Goal: Transaction & Acquisition: Purchase product/service

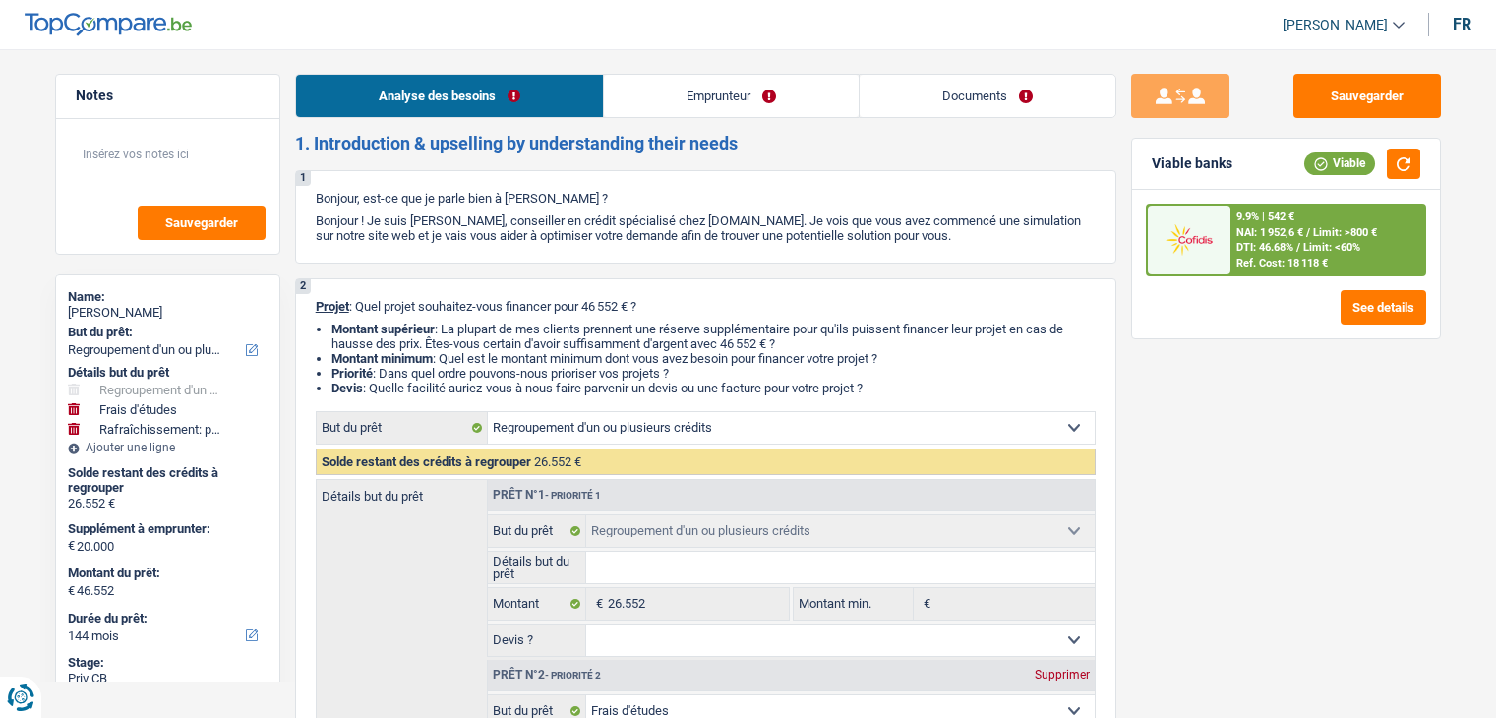
select select "refinancing"
select select "study"
select select "houseOrGarden"
select select "144"
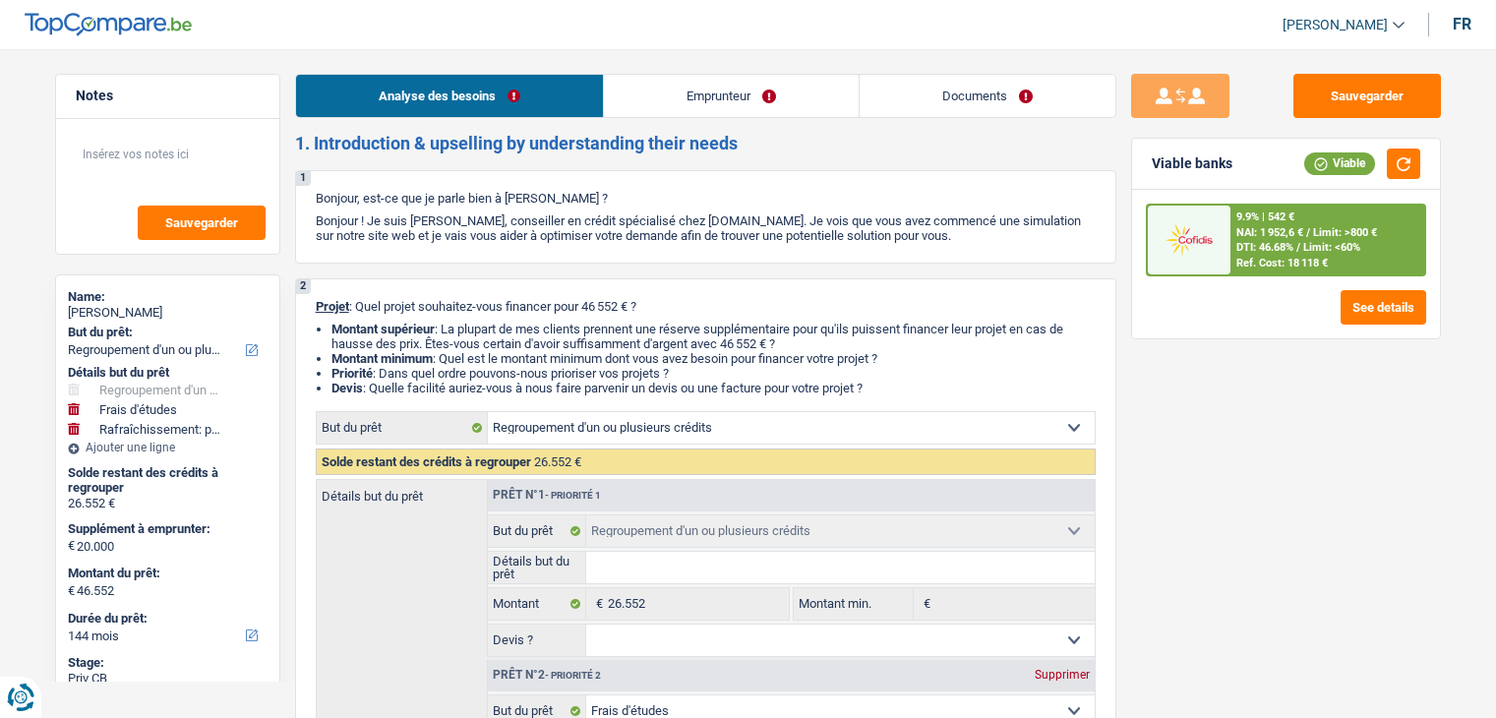
select select "refinancing"
select select "study"
select select "houseOrGarden"
select select "yes"
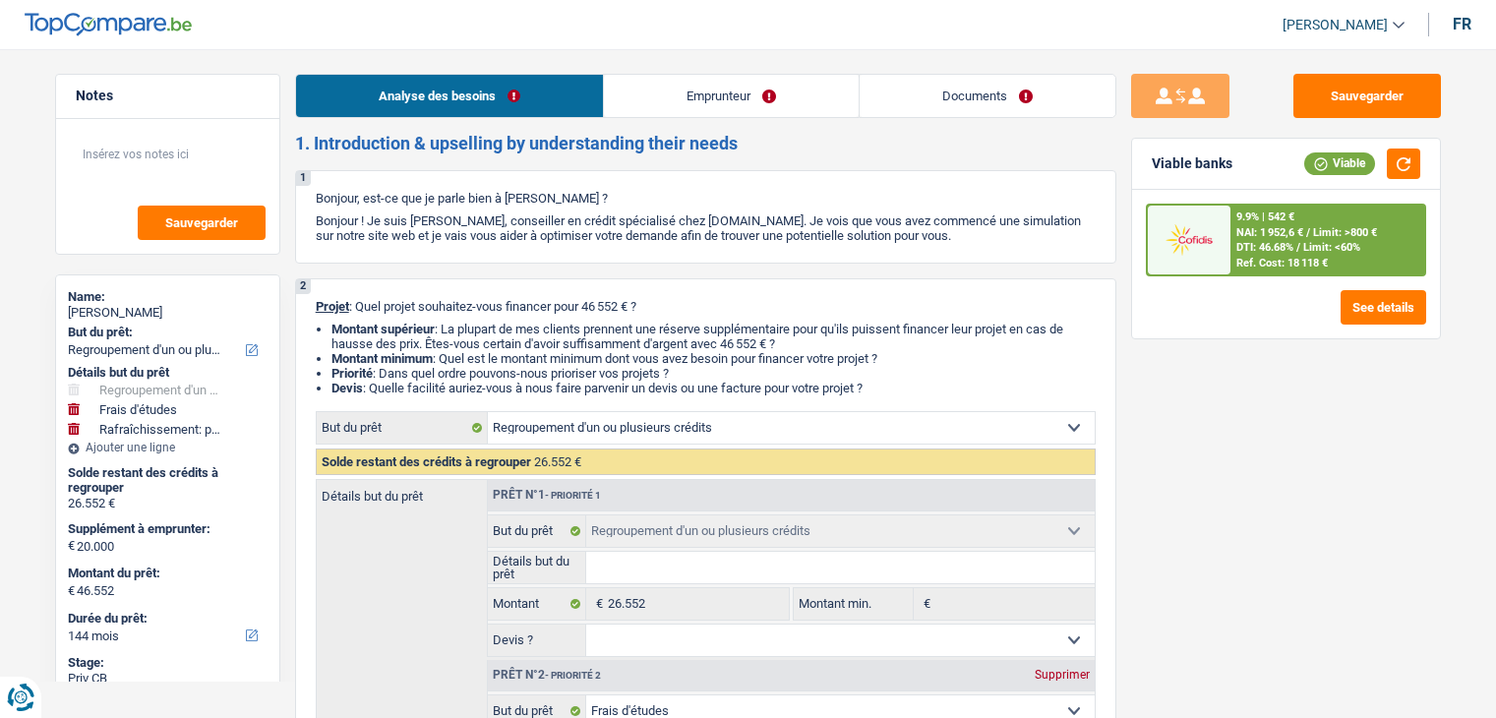
select select "144"
select select "privateEmployee"
select select "familyAllowances"
select select "netSalary"
select select "mealVouchers"
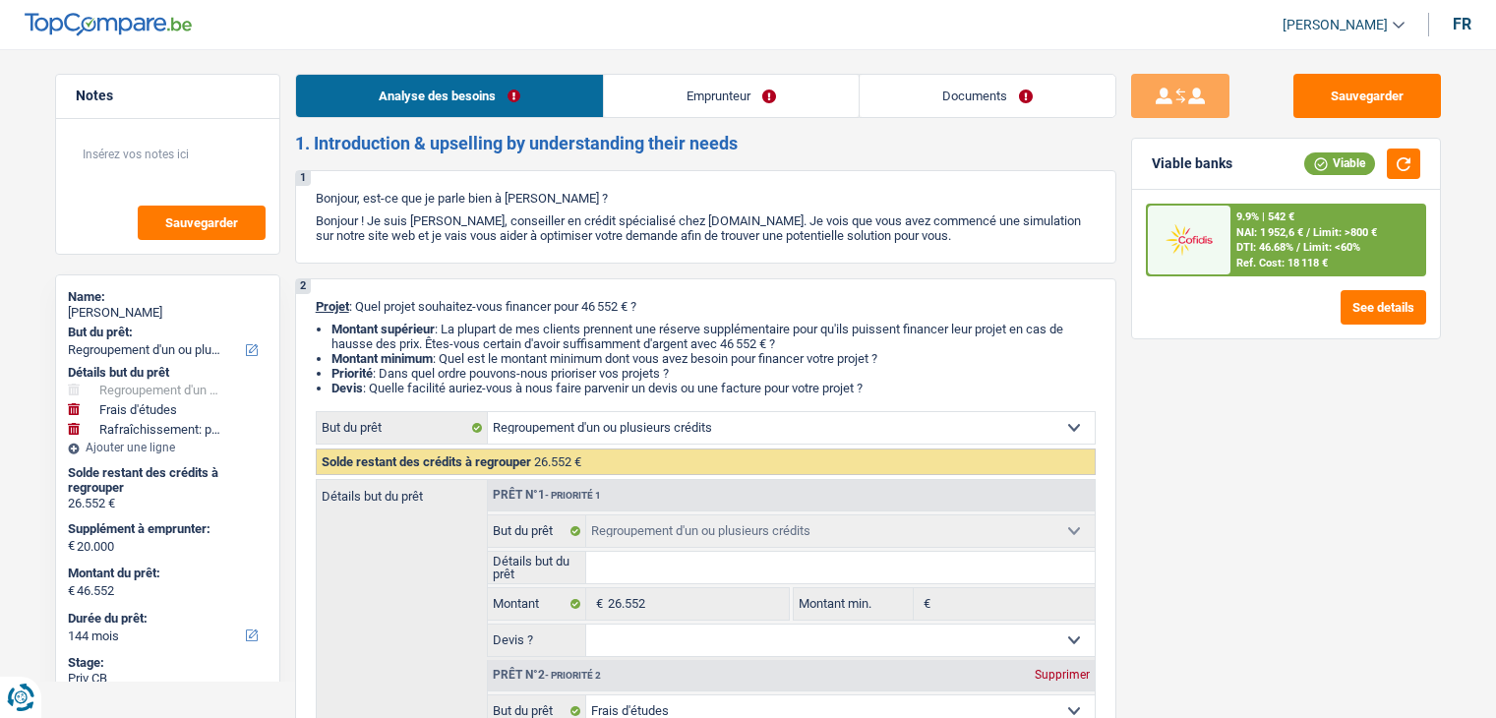
select select "ownerWithMortgage"
select select "mortgage"
select select "300"
select select "cardOrCredit"
select select "carLoan"
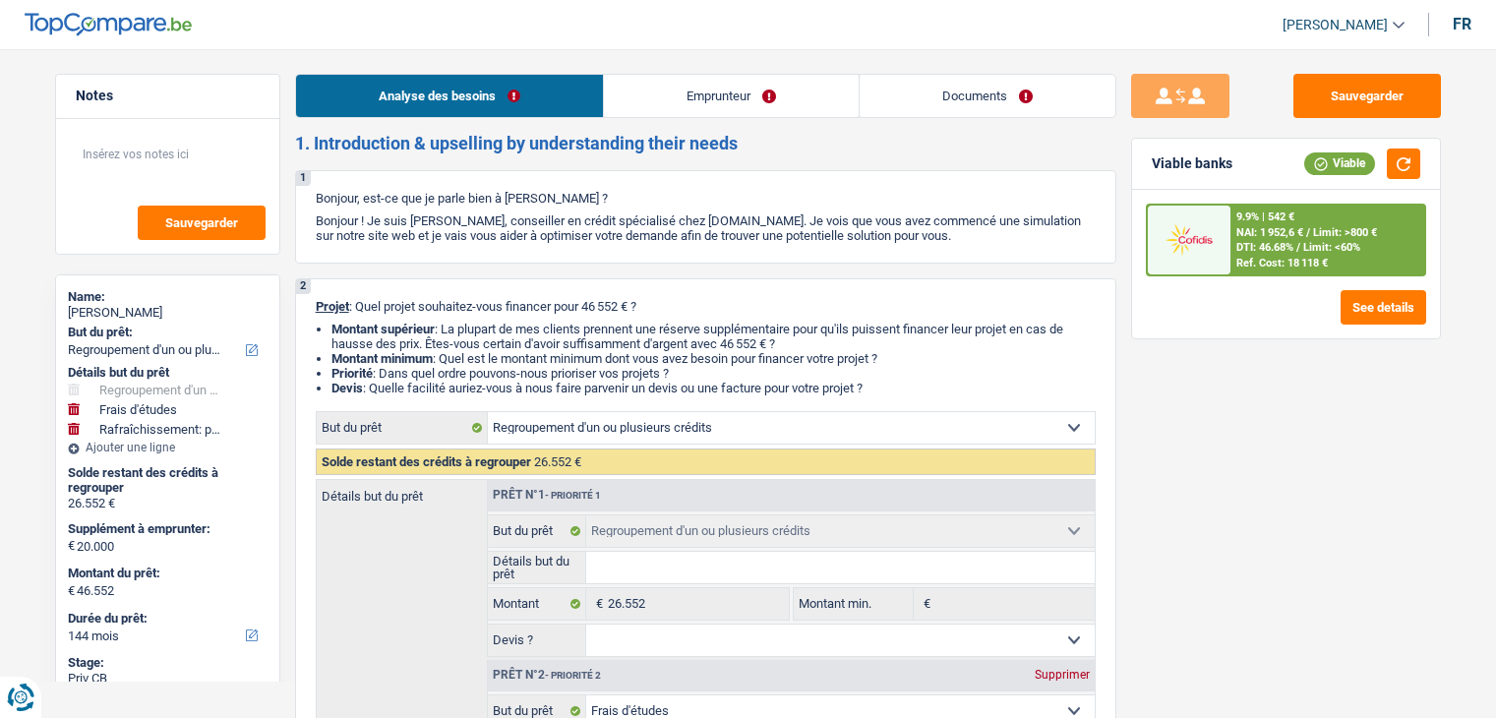
select select "36"
select select "personalLoan"
select select "familyEvent"
select select "84"
select select "personalLoan"
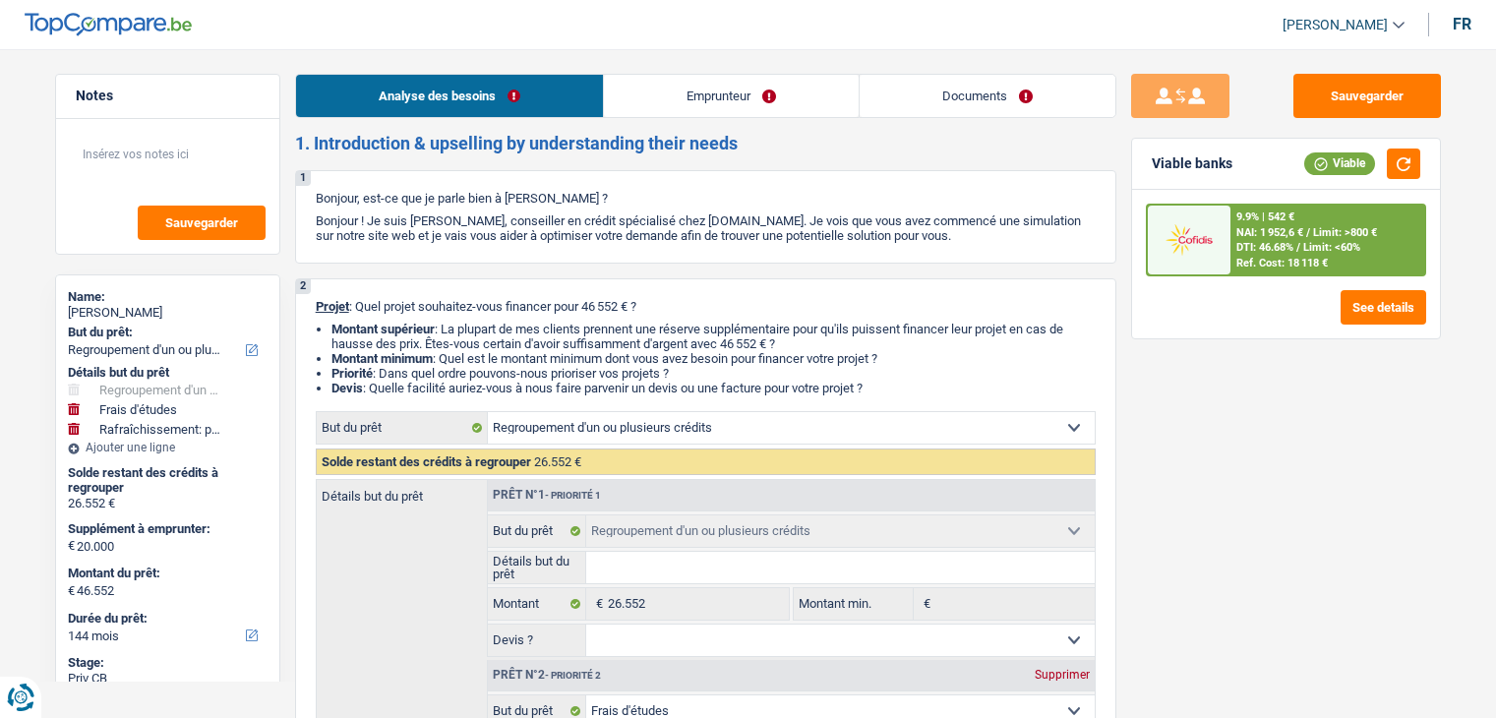
select select "education"
select select "60"
select select "refinancing"
select select "study"
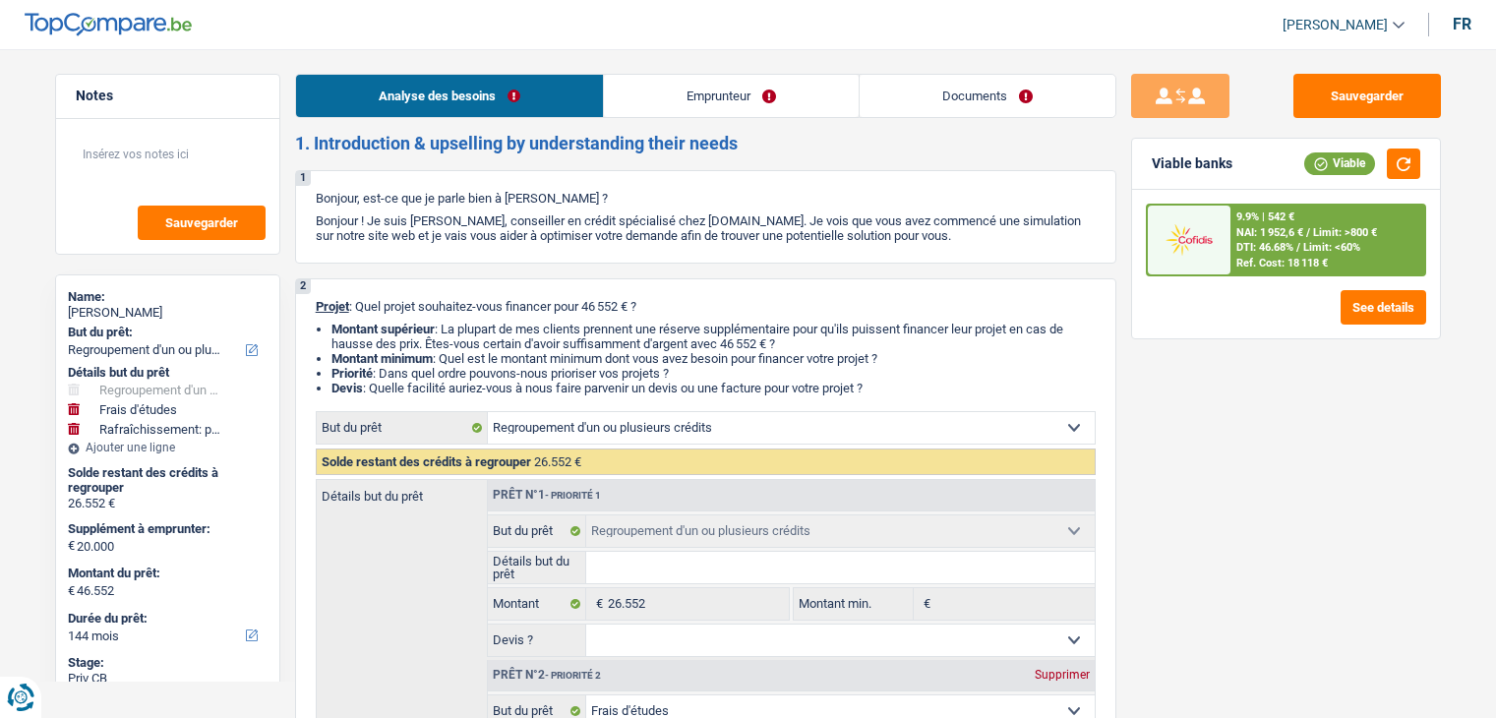
select select "houseOrGarden"
select select "yes"
select select "144"
select select "32"
select select "divorced"
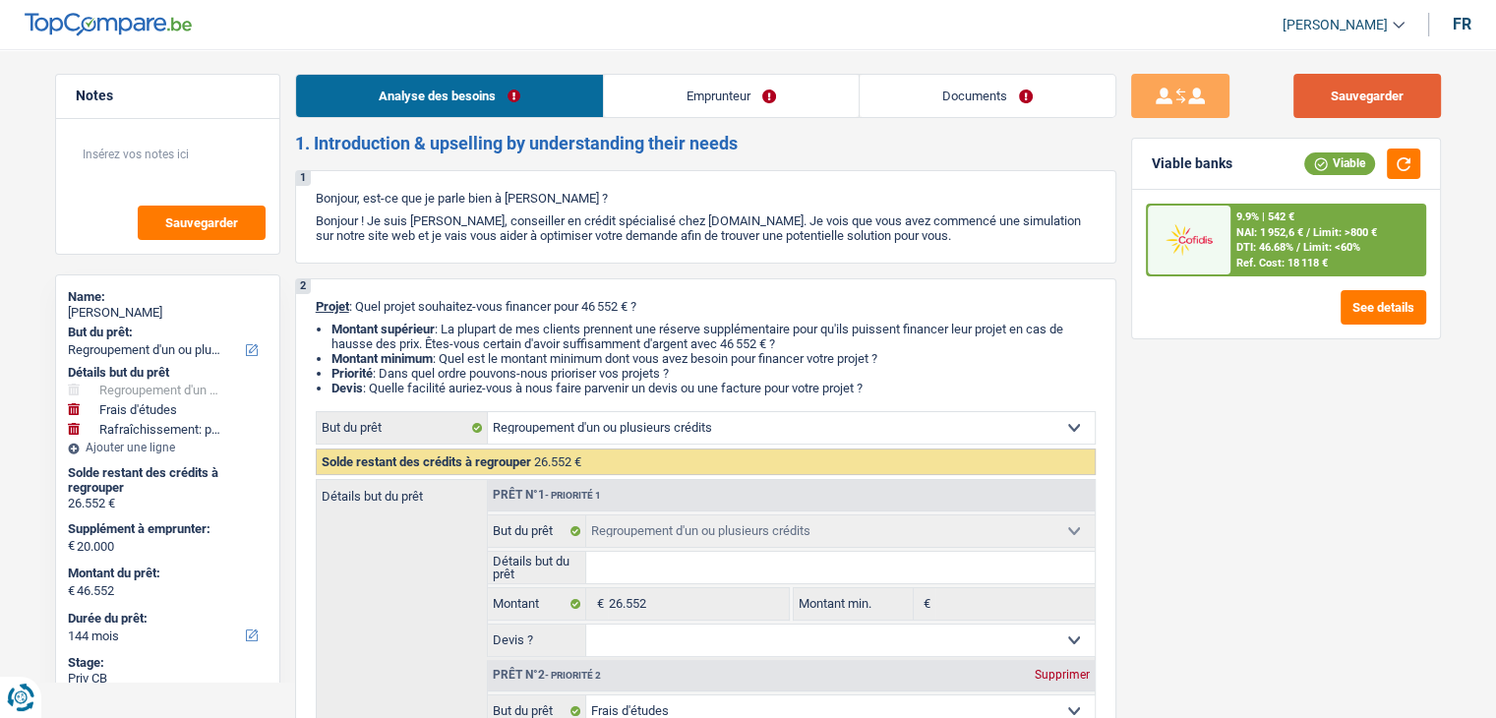
click at [1339, 99] on button "Sauvegarder" at bounding box center [1368, 96] width 148 height 44
click at [798, 95] on link "Emprunteur" at bounding box center [731, 96] width 255 height 42
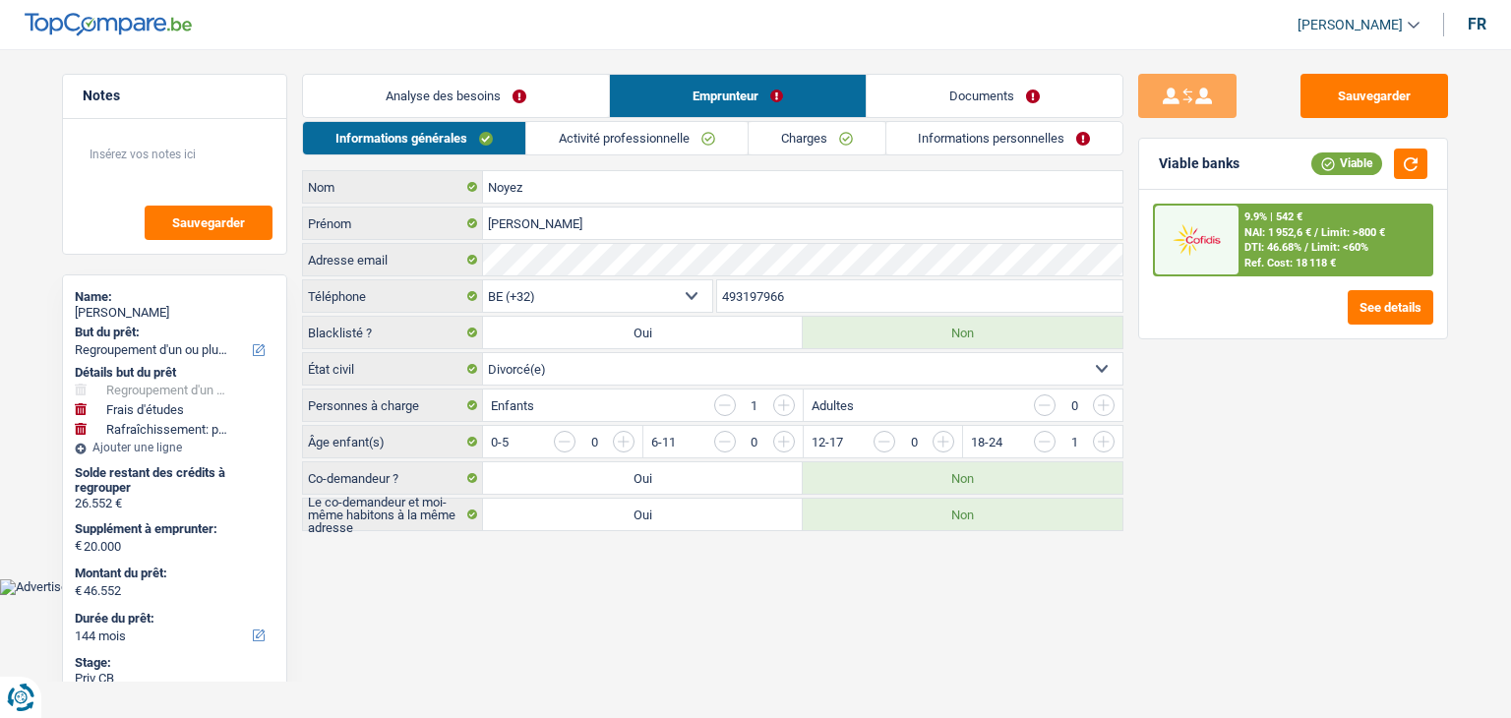
click at [980, 84] on link "Documents" at bounding box center [995, 96] width 256 height 42
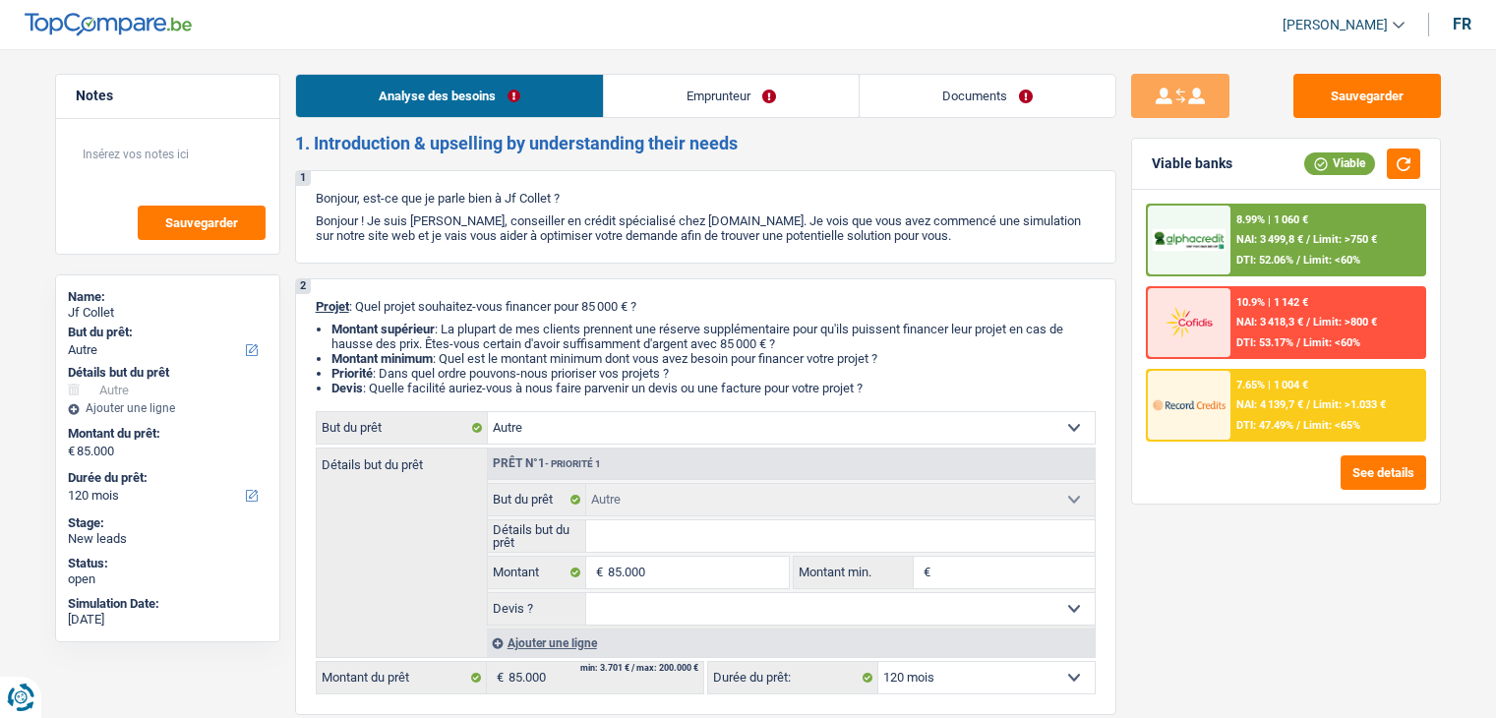
select select "other"
select select "120"
select select "other"
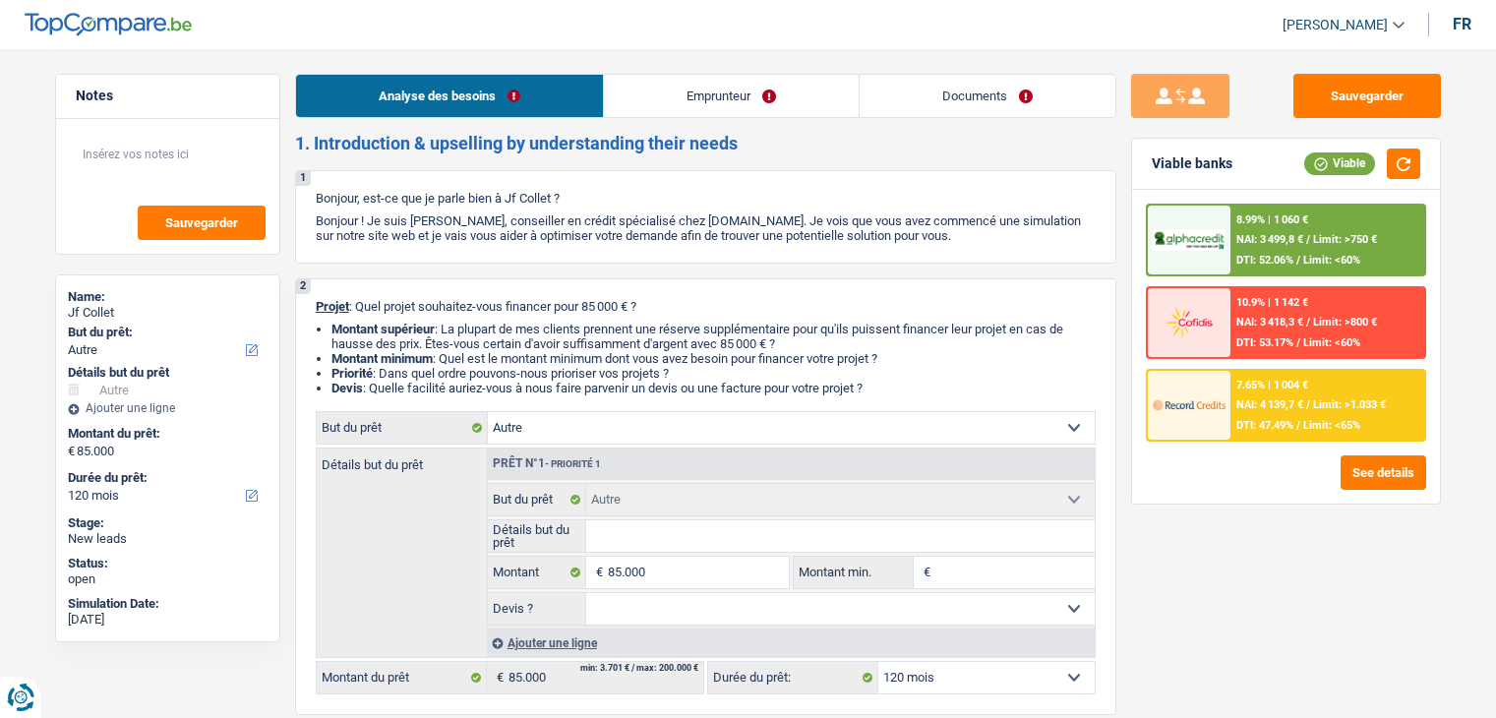
select select "120"
select select "publicEmployee"
select select "netSalary"
select select "mealVouchers"
select select "ownerWithMortgage"
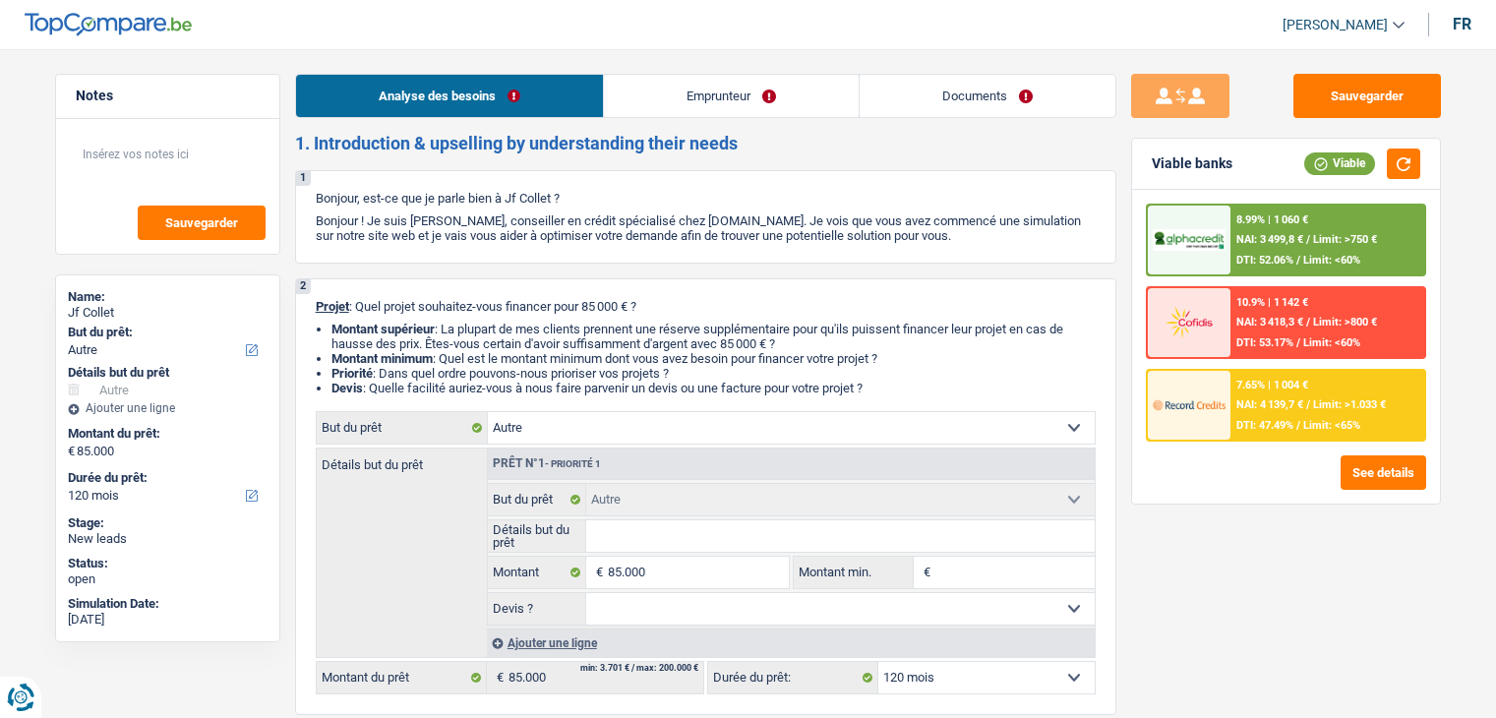
select select "mortgage"
select select "300"
select select "other"
select select "120"
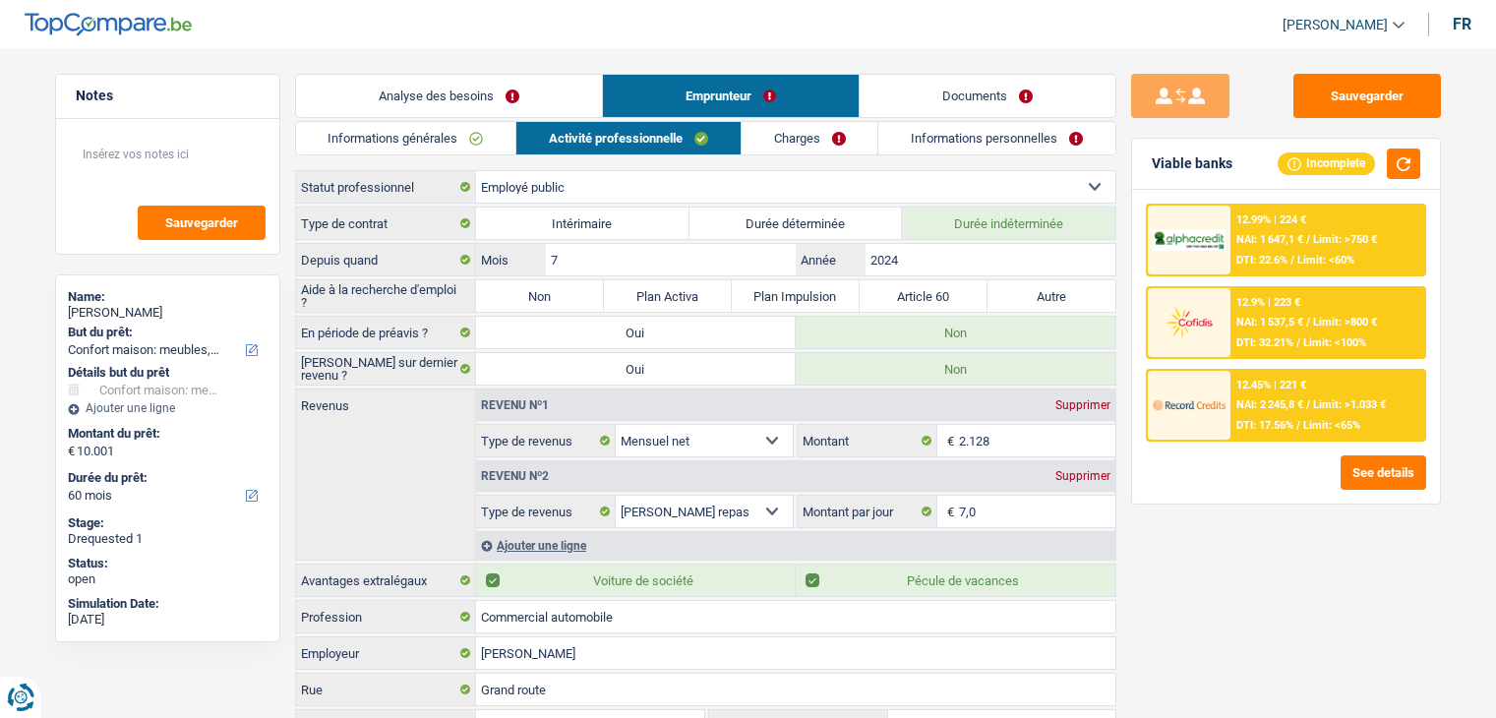
select select "household"
select select "60"
select select "publicEmployee"
select select "netSalary"
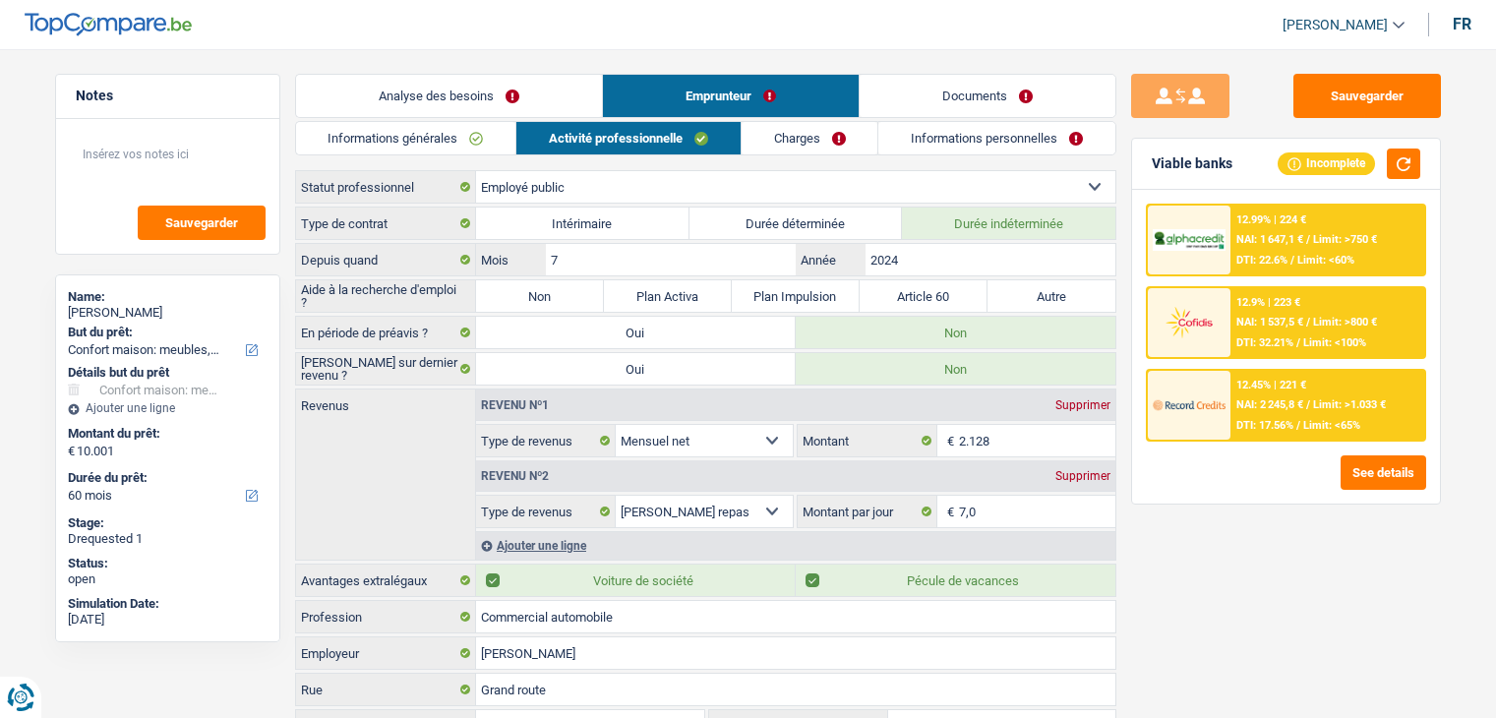
select select "mealVouchers"
select select "BE"
select select "otherInstitutions"
click at [1325, 89] on button "Sauvegarder" at bounding box center [1368, 96] width 148 height 44
click at [1333, 92] on button "Sauvegarder" at bounding box center [1368, 96] width 148 height 44
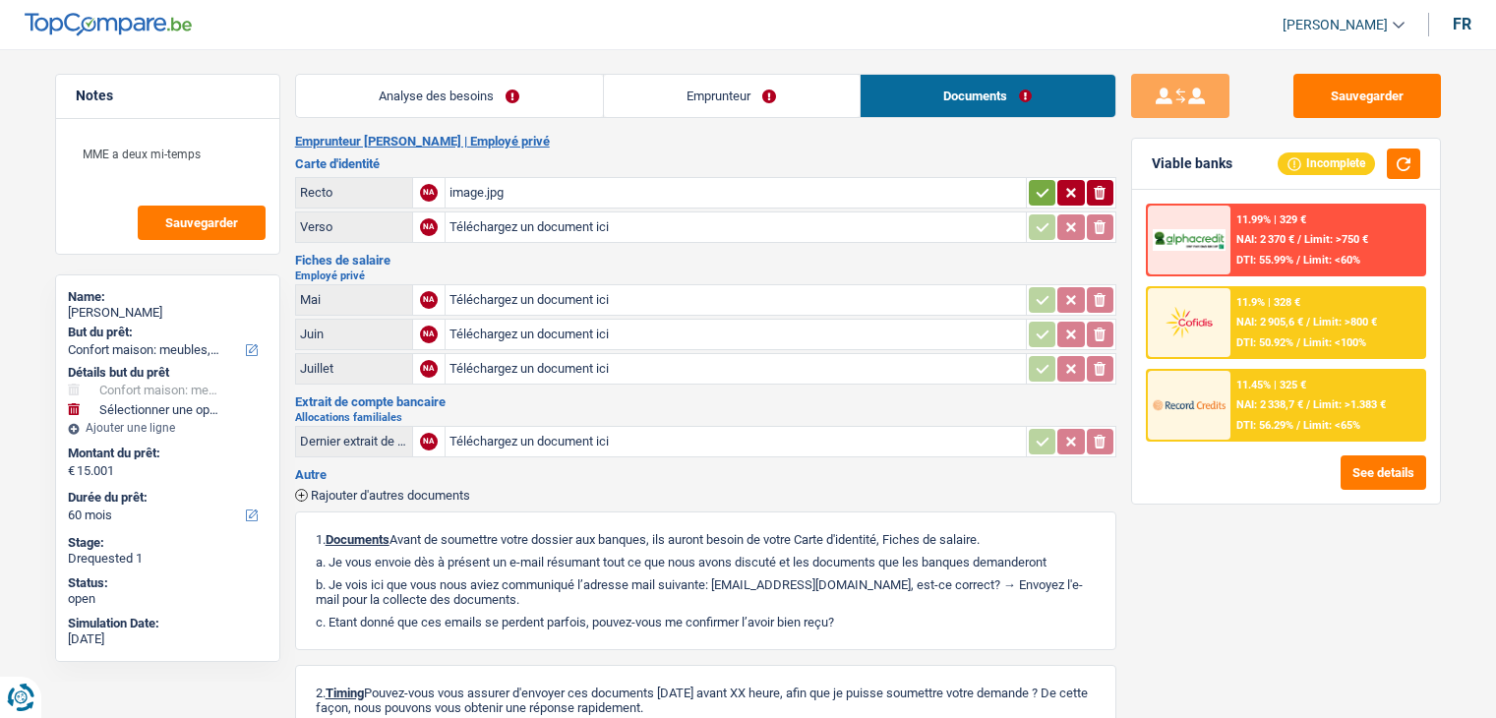
select select "household"
select select "60"
click at [1313, 80] on button "Sauvegarder" at bounding box center [1368, 96] width 148 height 44
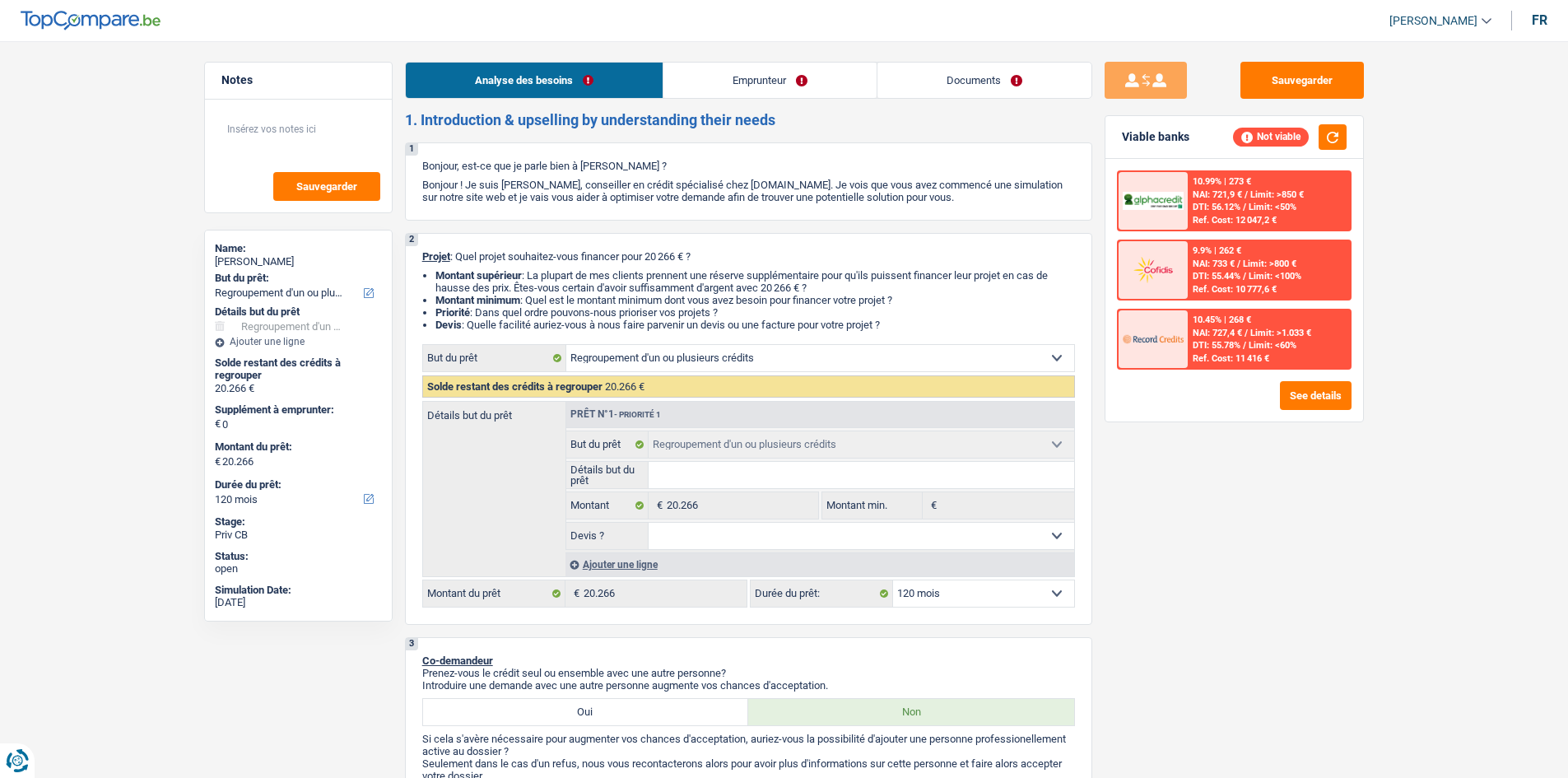
select select "refinancing"
select select "120"
select select "refinancing"
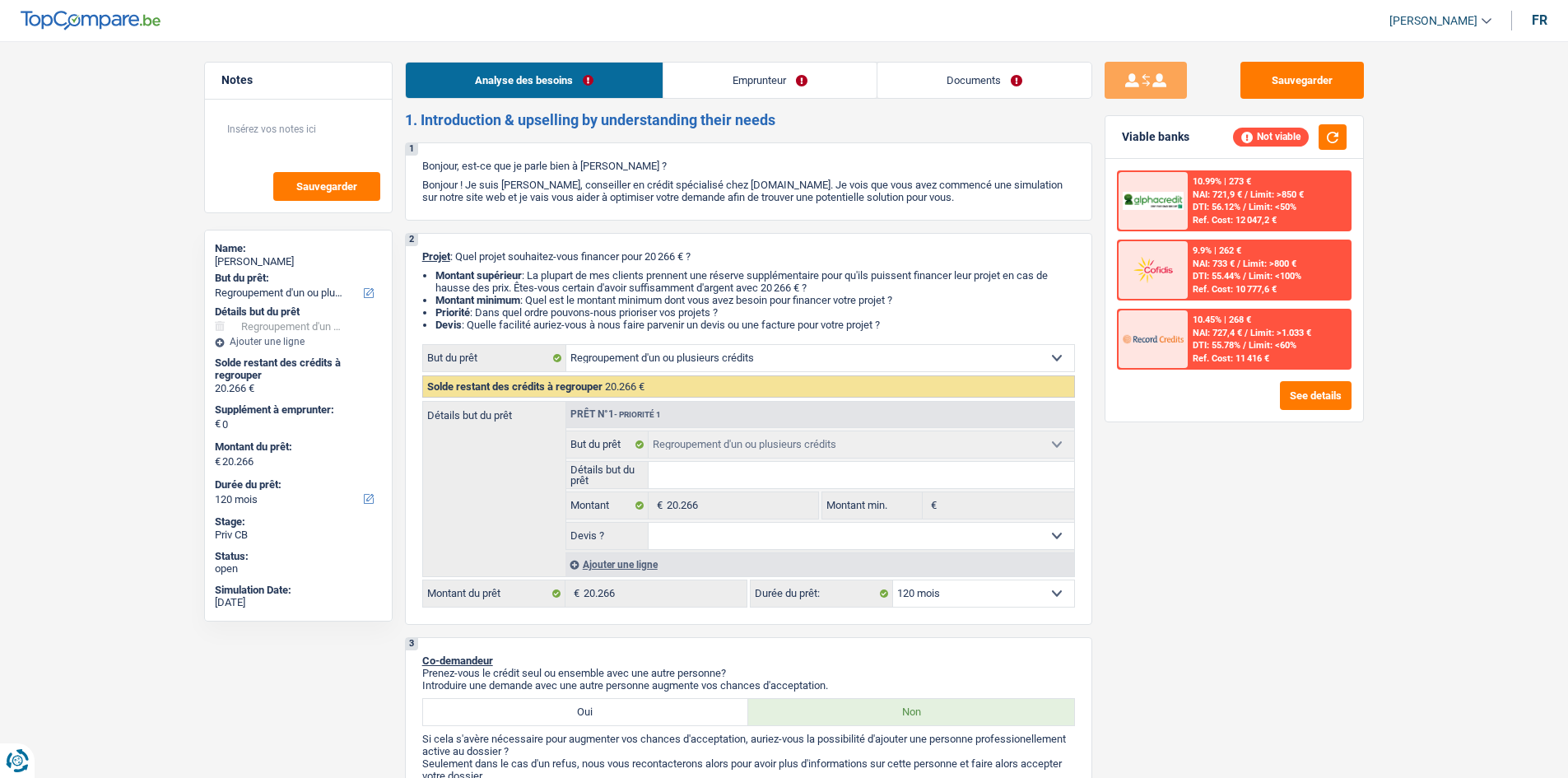
select select "120"
select select "mutuality"
select select "mutualityIndemnity"
select select "rents"
select select "personalLoan"
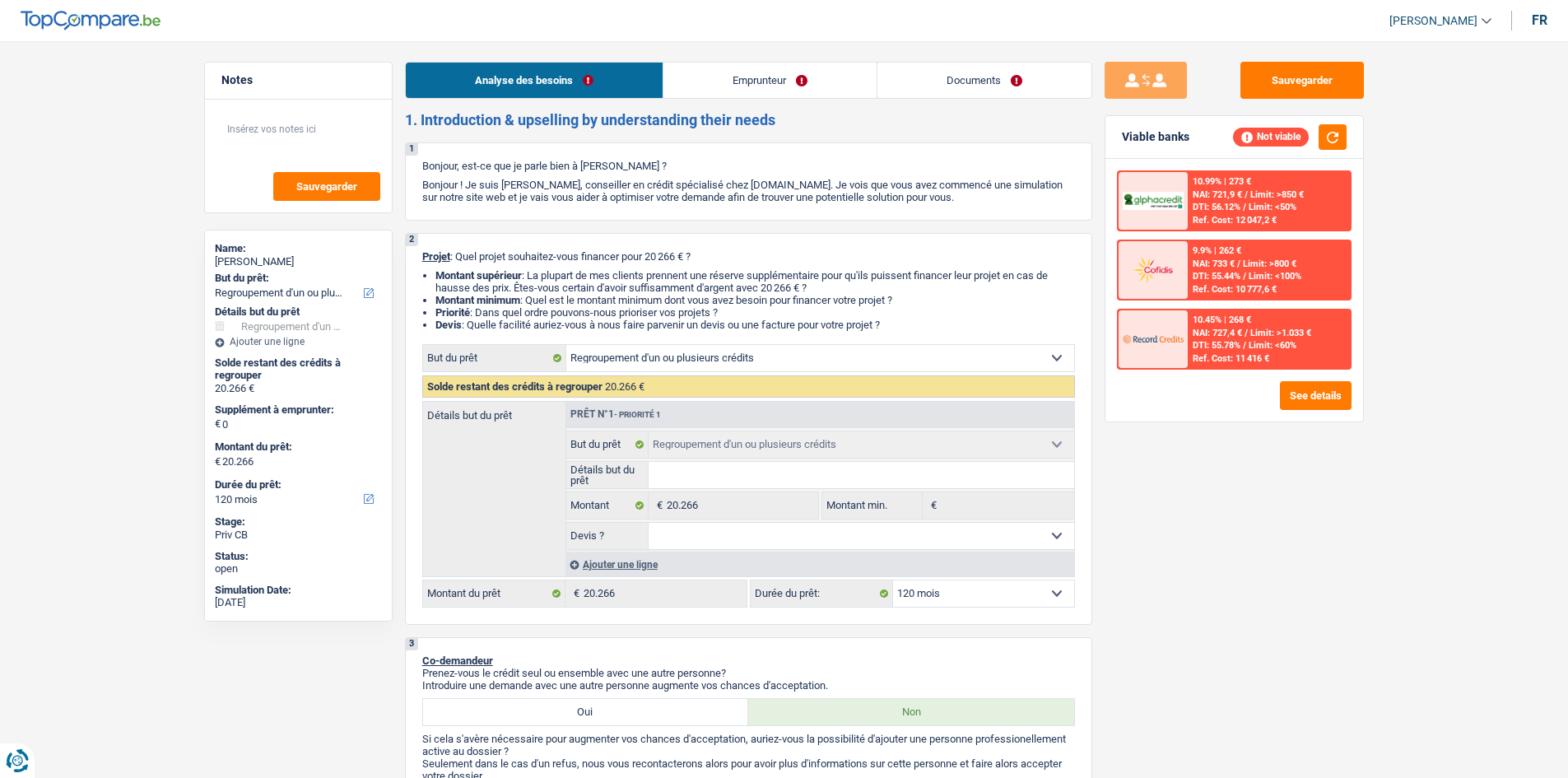
select select "loanRepayment"
select select "84"
select select "cardOrCredit"
select select "refinancing"
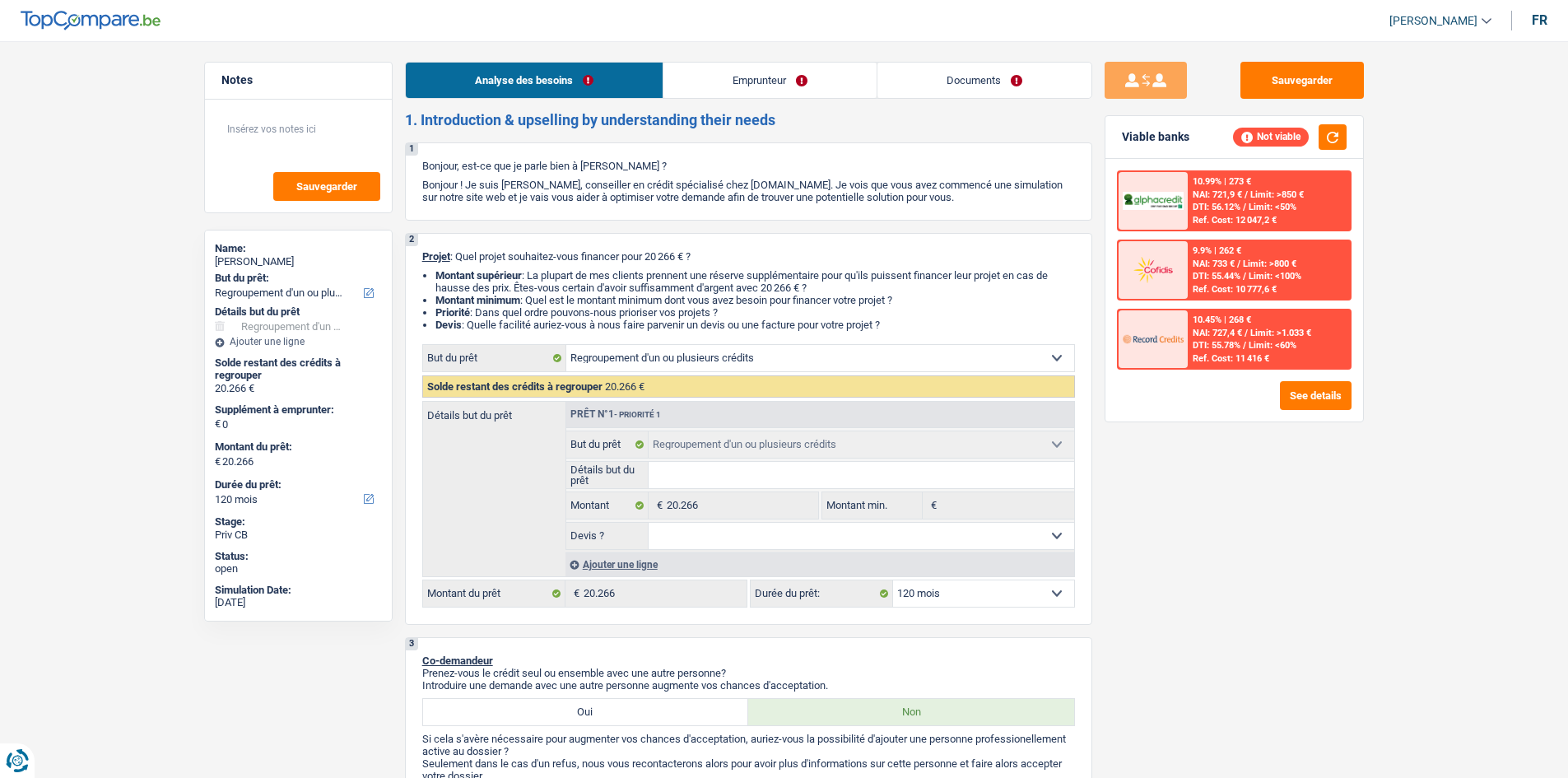
select select "120"
drag, startPoint x: 733, startPoint y: 83, endPoint x: 728, endPoint y: 69, distance: 14.9
click at [733, 83] on link "Emprunteur" at bounding box center [770, 80] width 213 height 35
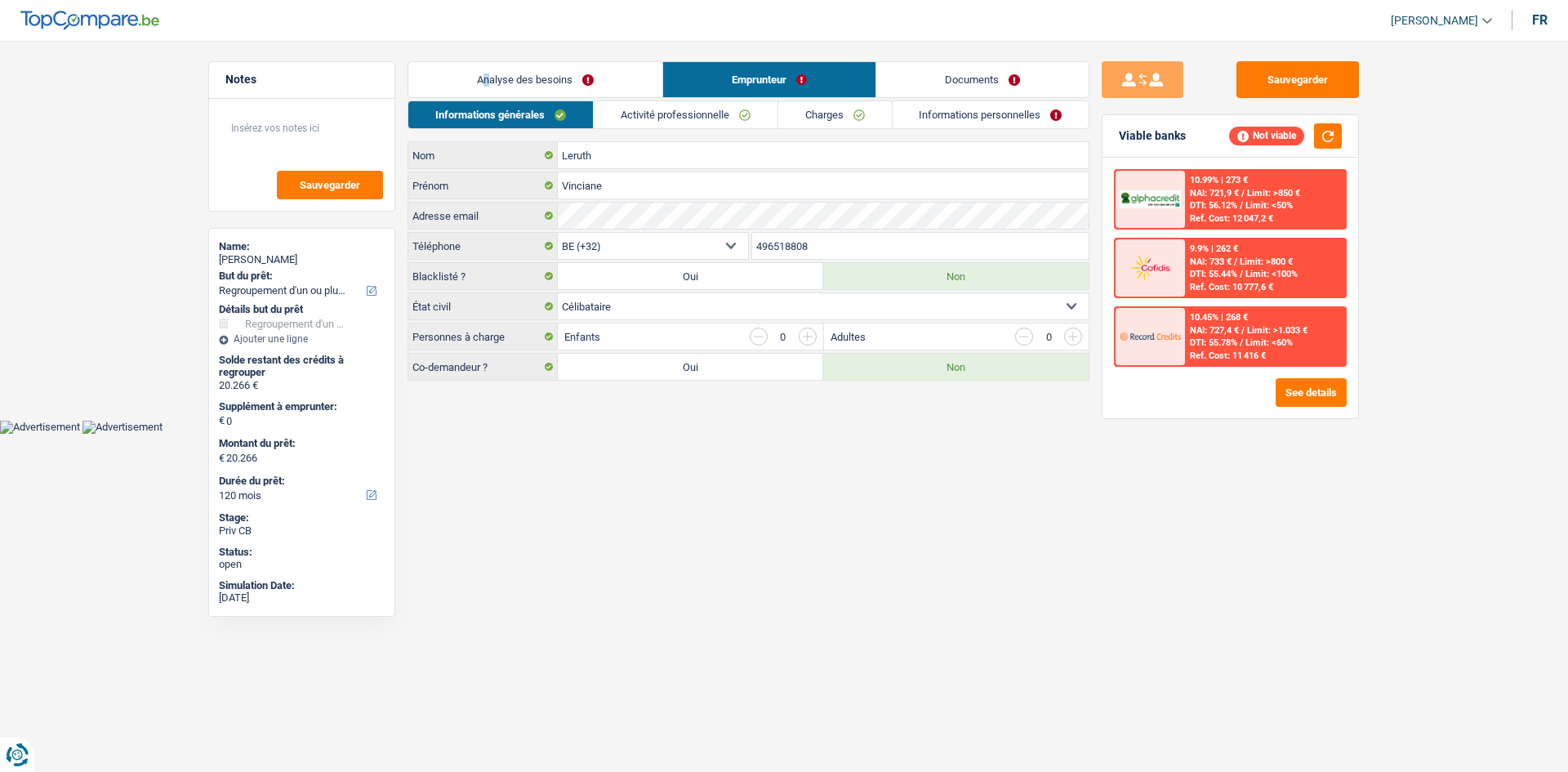
drag, startPoint x: 485, startPoint y: 61, endPoint x: 496, endPoint y: 76, distance: 18.6
click at [492, 73] on main "Notes Sauvegarder Name: Vinciane Leruth But du prêt: Confort maison: meubles, t…" at bounding box center [784, 222] width 1568 height 395
click at [490, 78] on link "Analyse des besoins" at bounding box center [535, 80] width 254 height 35
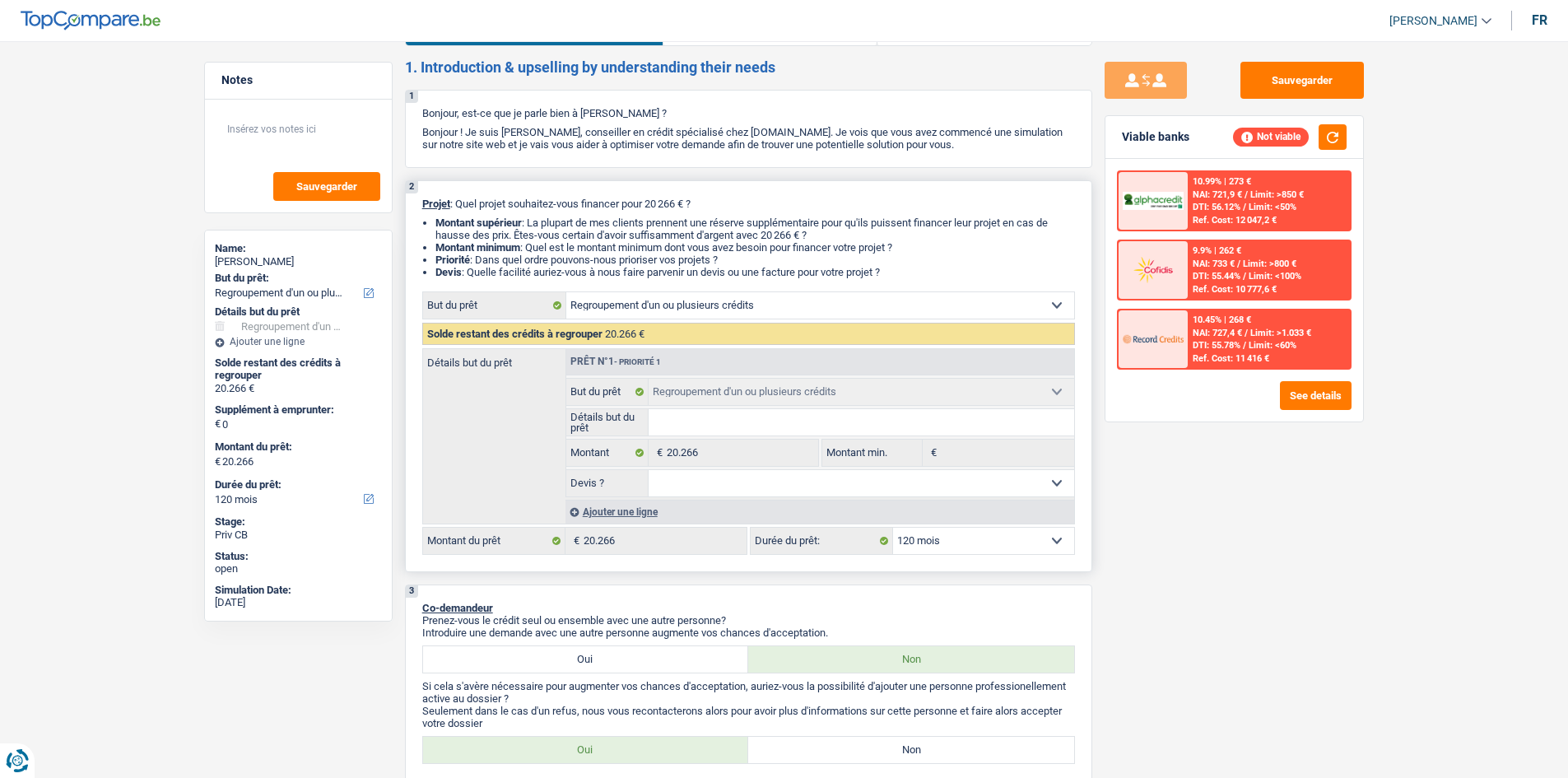
scroll to position [82, 0]
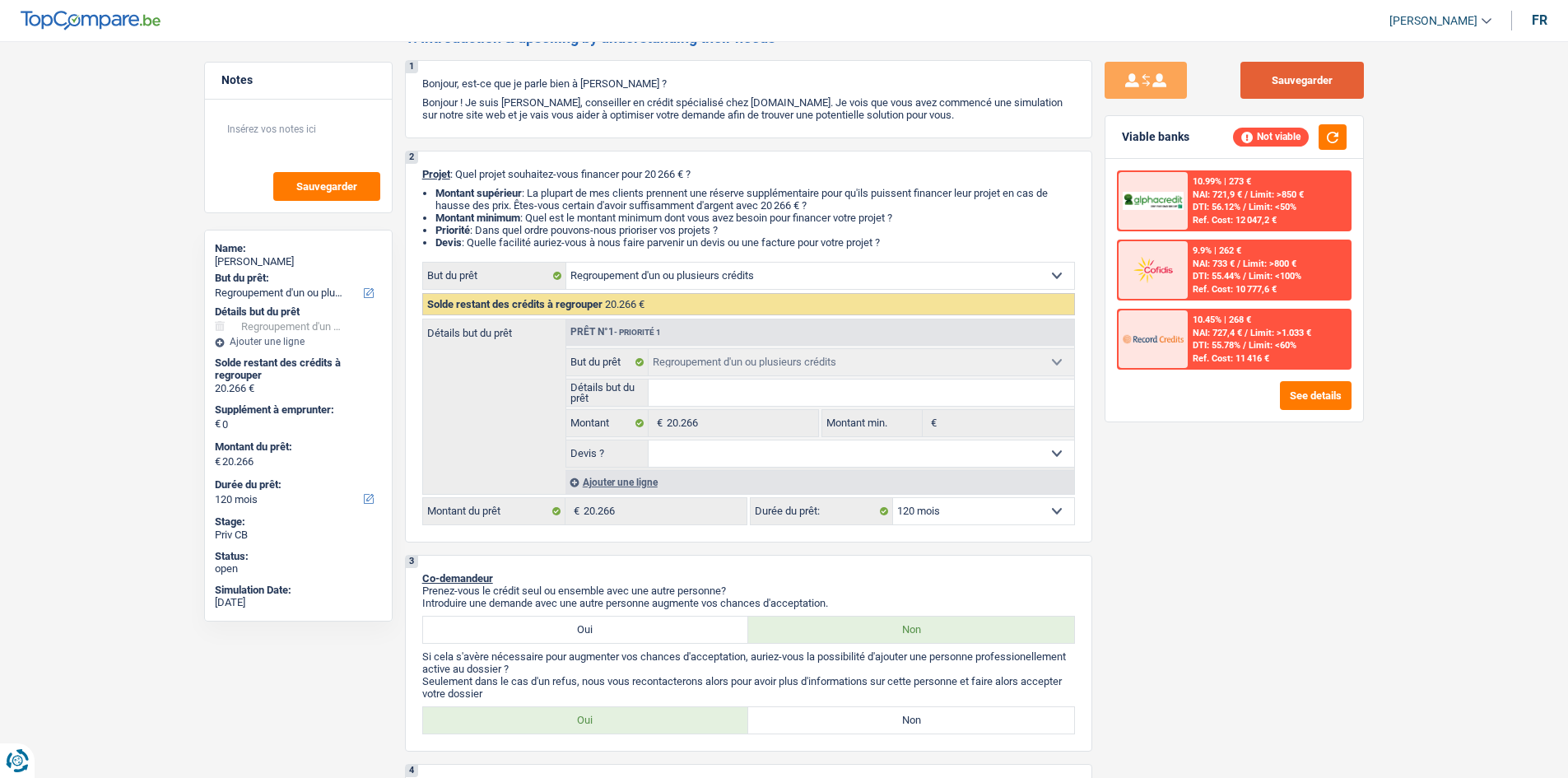
click at [1304, 84] on button "Sauvegarder" at bounding box center [1303, 80] width 124 height 37
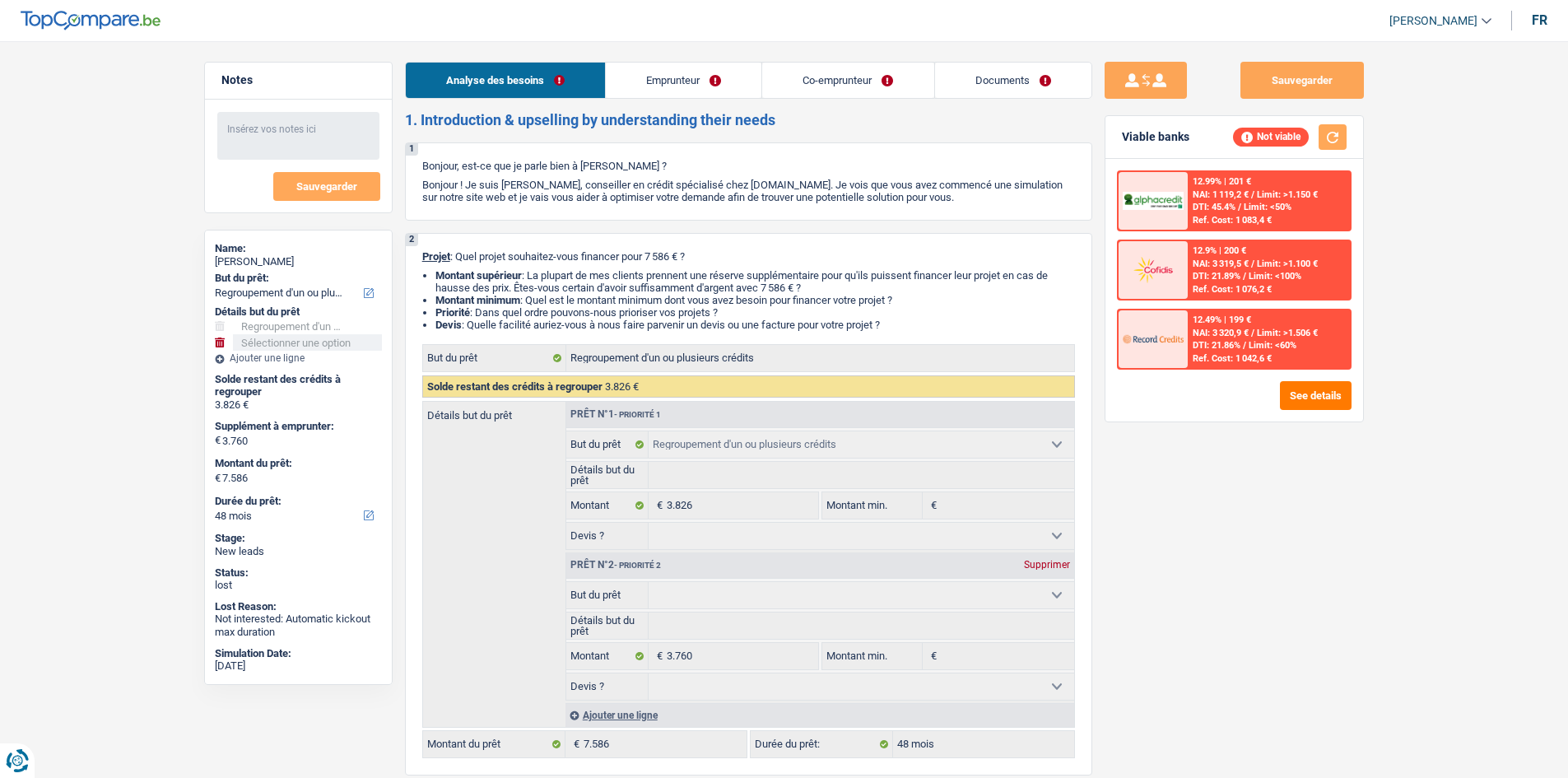
select select "refinancing"
select select "48"
select select "refinancing"
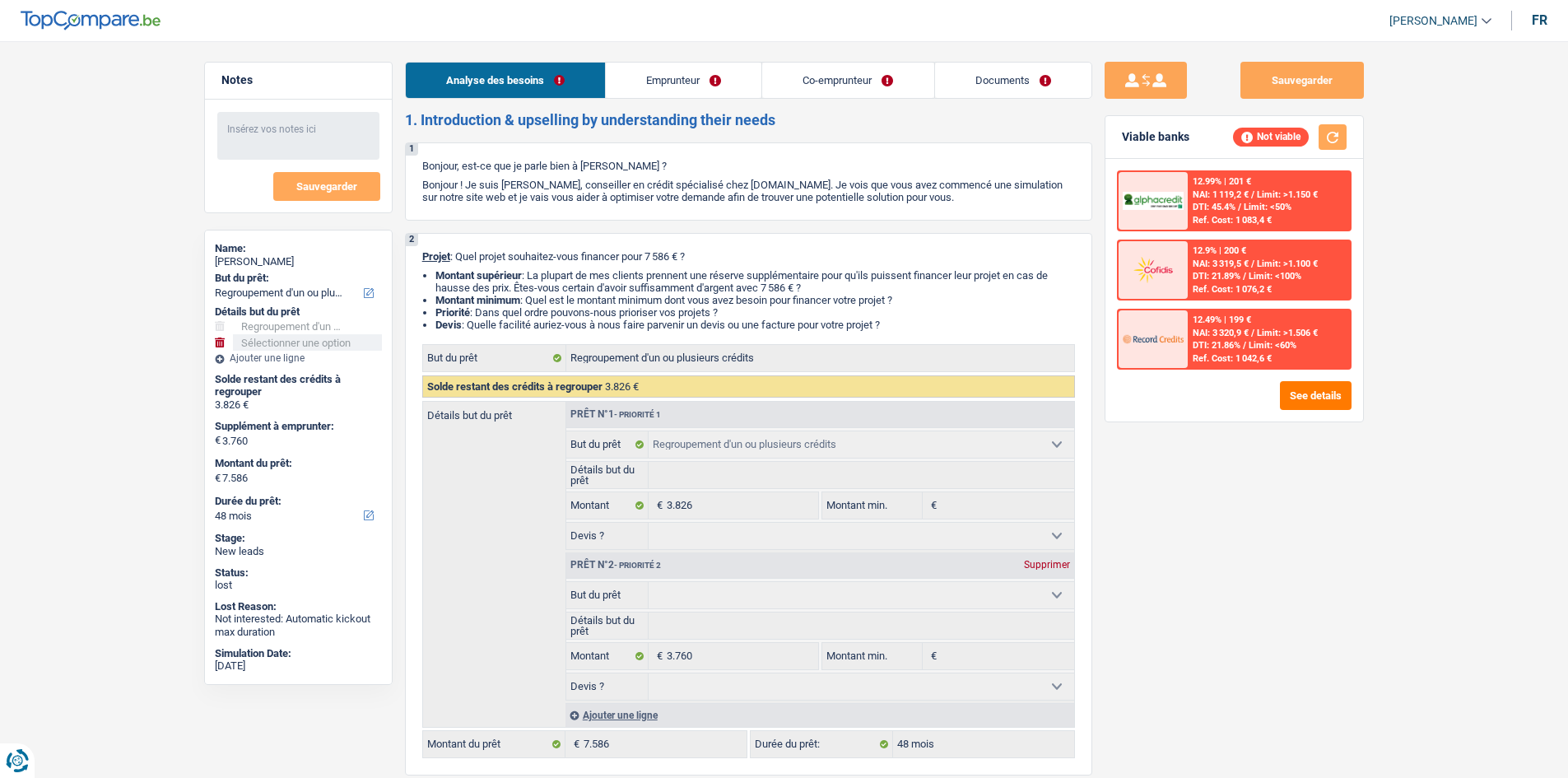
select select "48"
select select "retired"
select select "independent"
select select "pension"
select select "netSalary"
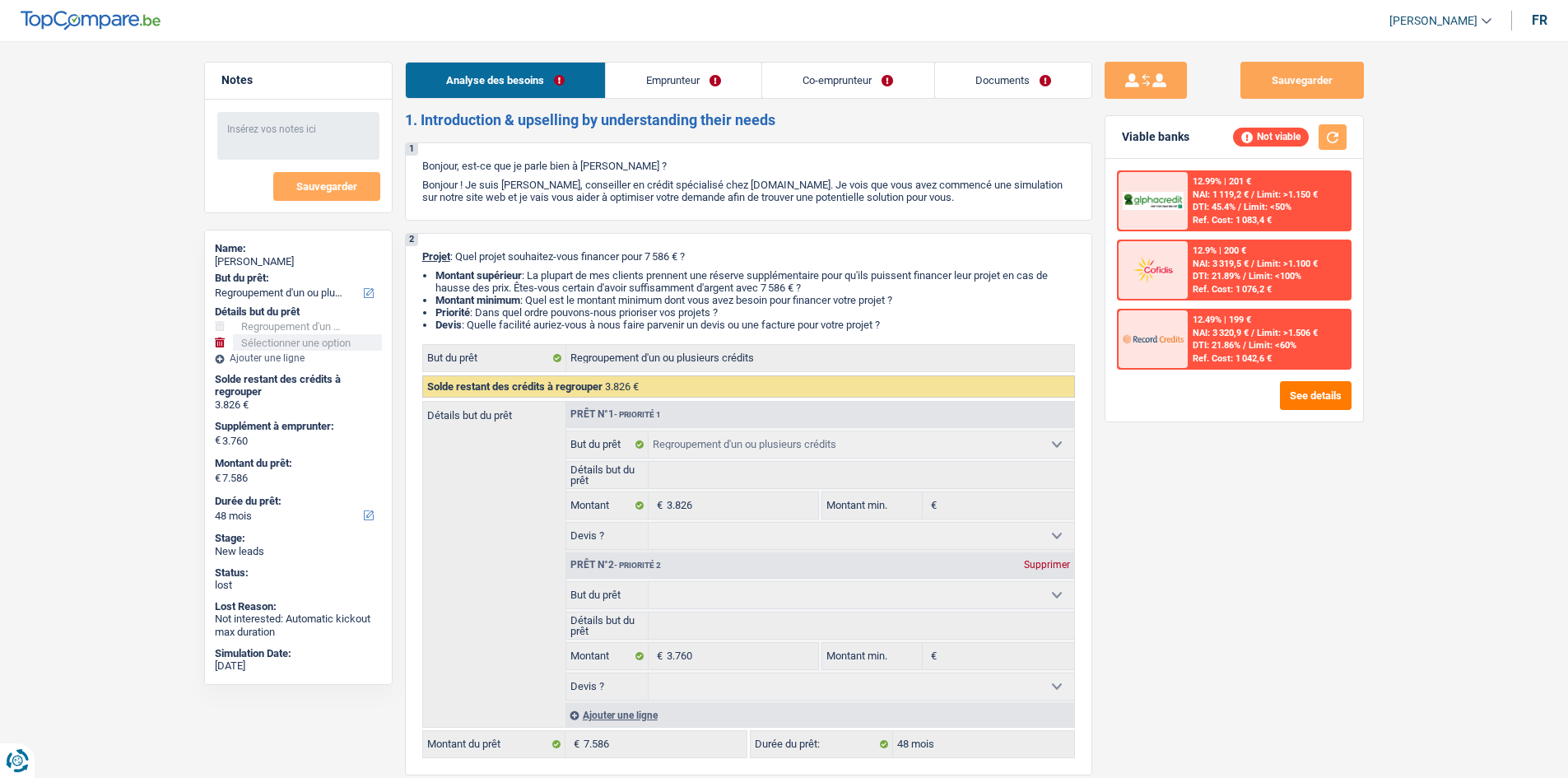
select select "rents"
select select "cardOrCredit"
select select "refinancing"
select select "48"
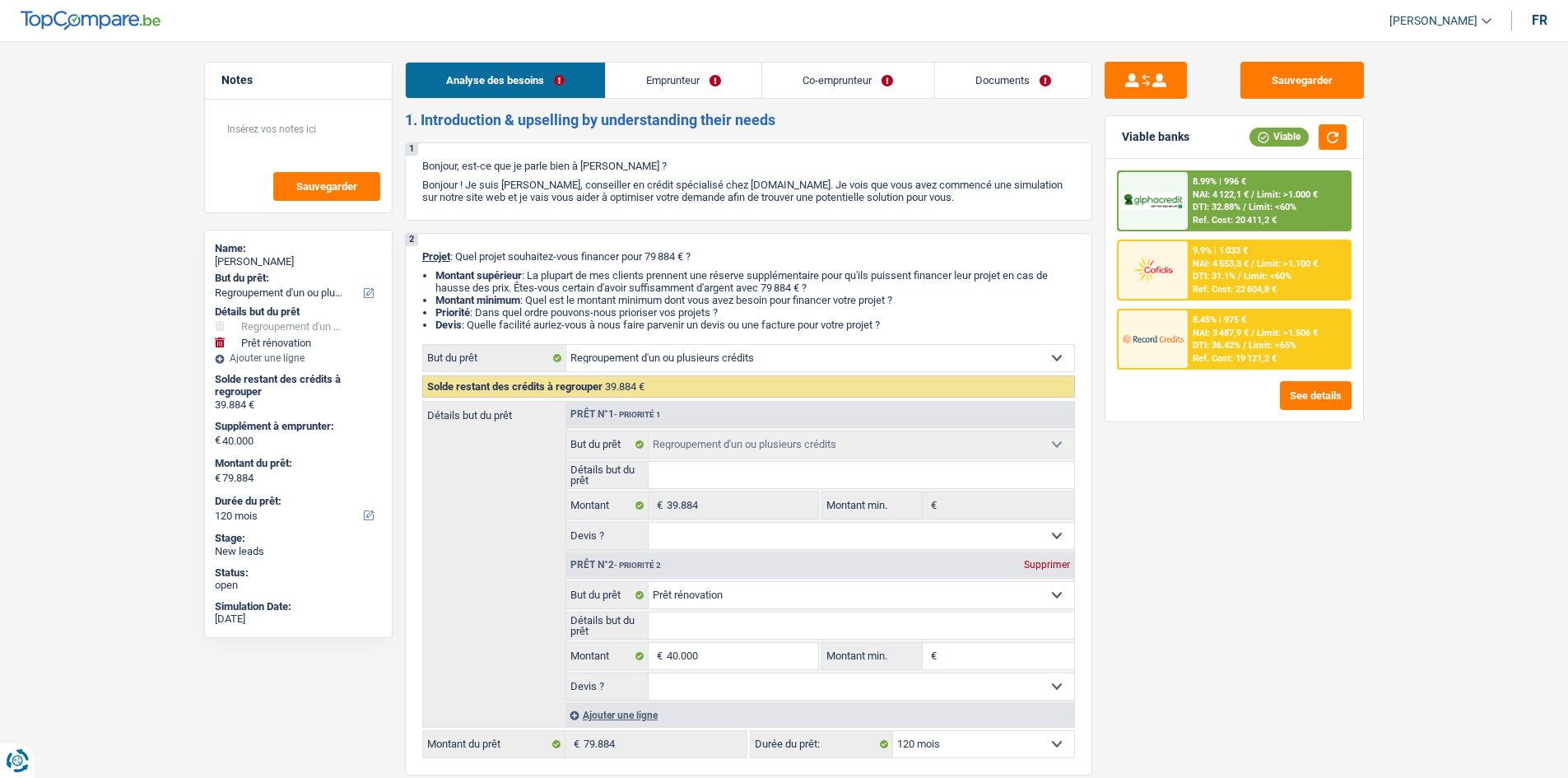
select select "refinancing"
select select "renovation"
select select "120"
select select "refinancing"
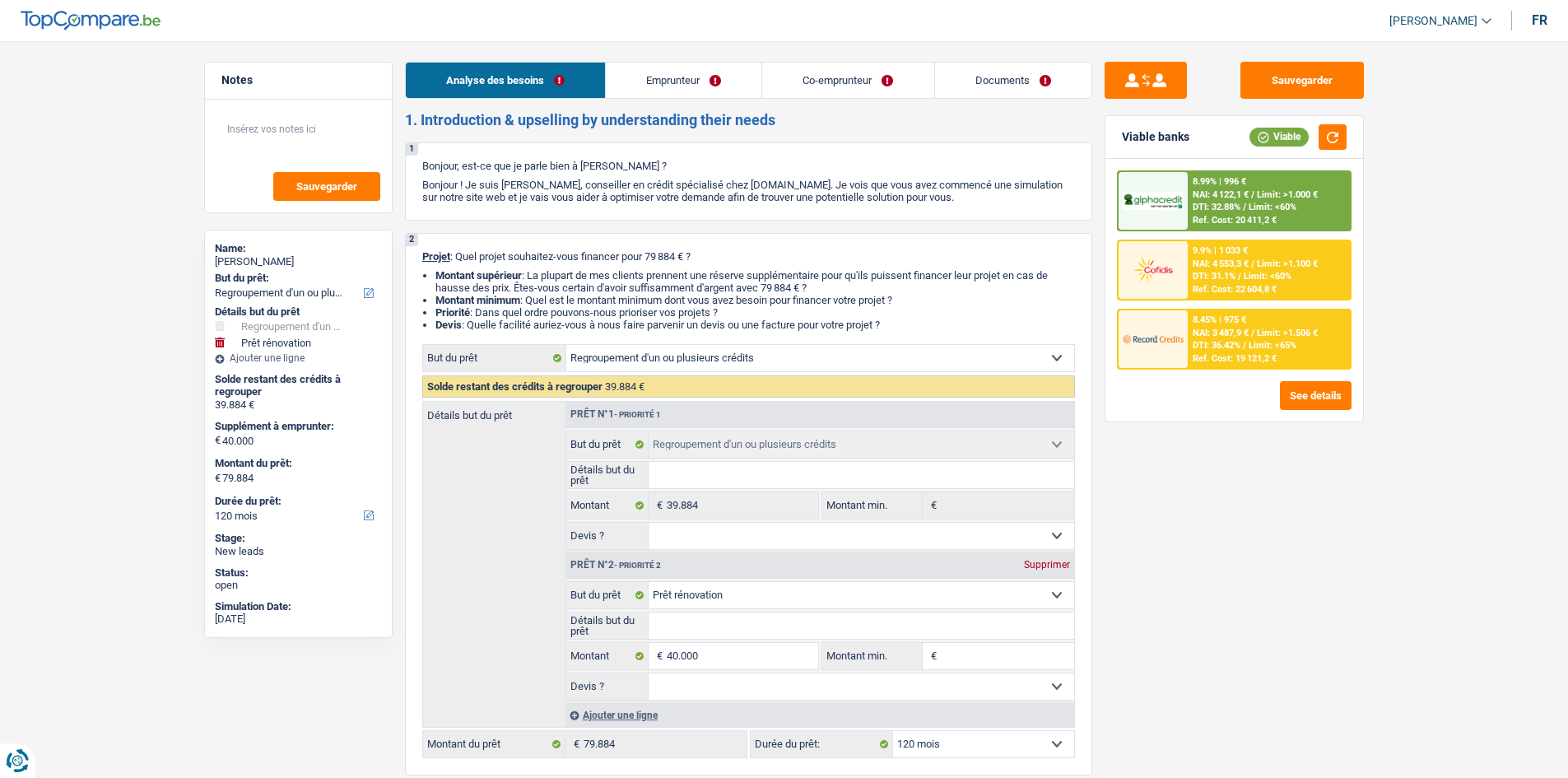
select select "refinancing"
select select "renovation"
select select "120"
select select "privateEmployee"
select select "publicEmployee"
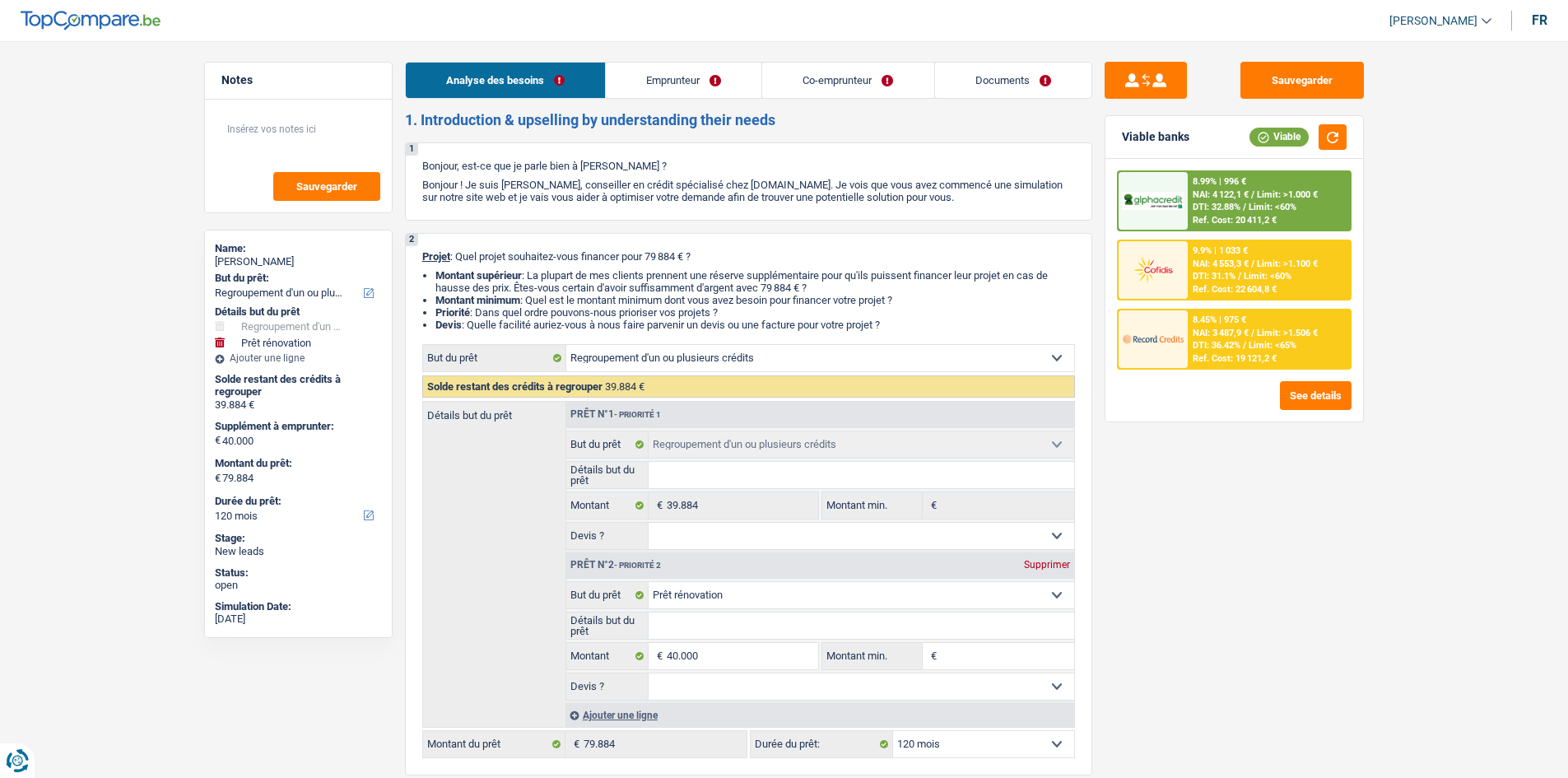
select select "familyAllowances"
select select "netSalary"
select select "mealVouchers"
select select "netSalary"
select select "mealVouchers"
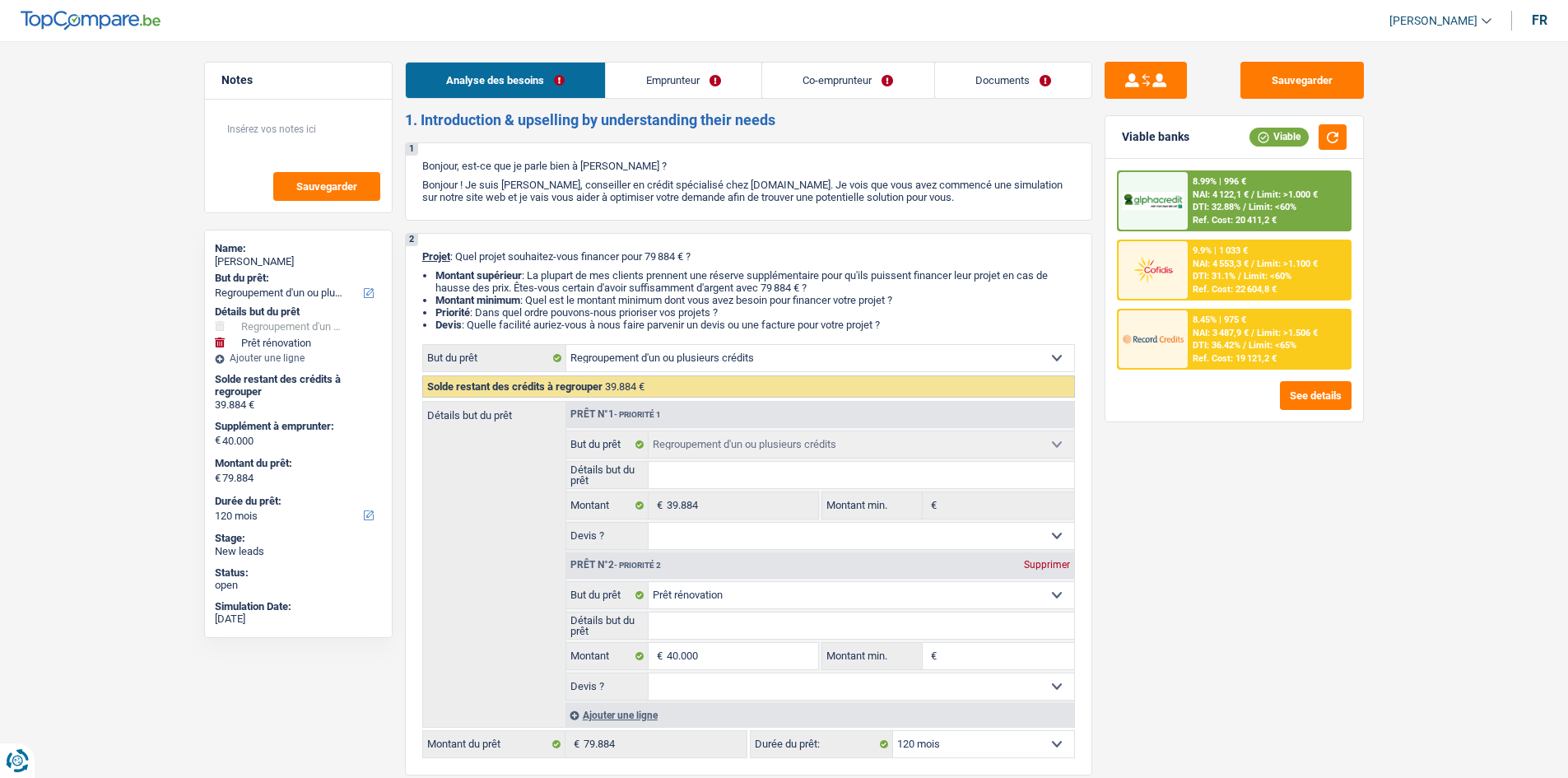
select select "ownerWithMortgage"
select select "mortgage"
select select "300"
select select "renovationLoan"
select select "120"
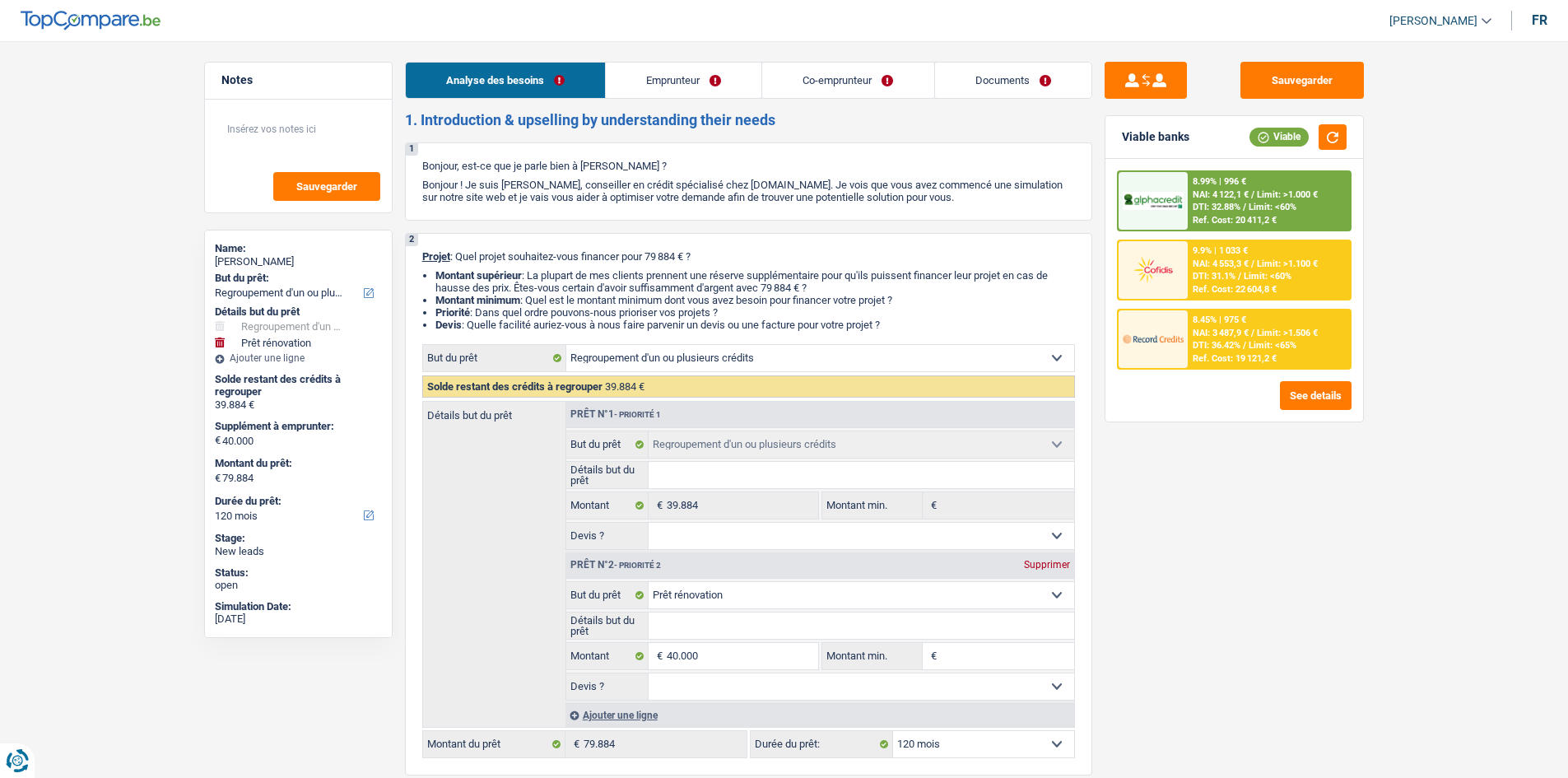
select select "refinancing"
select select "renovation"
select select "120"
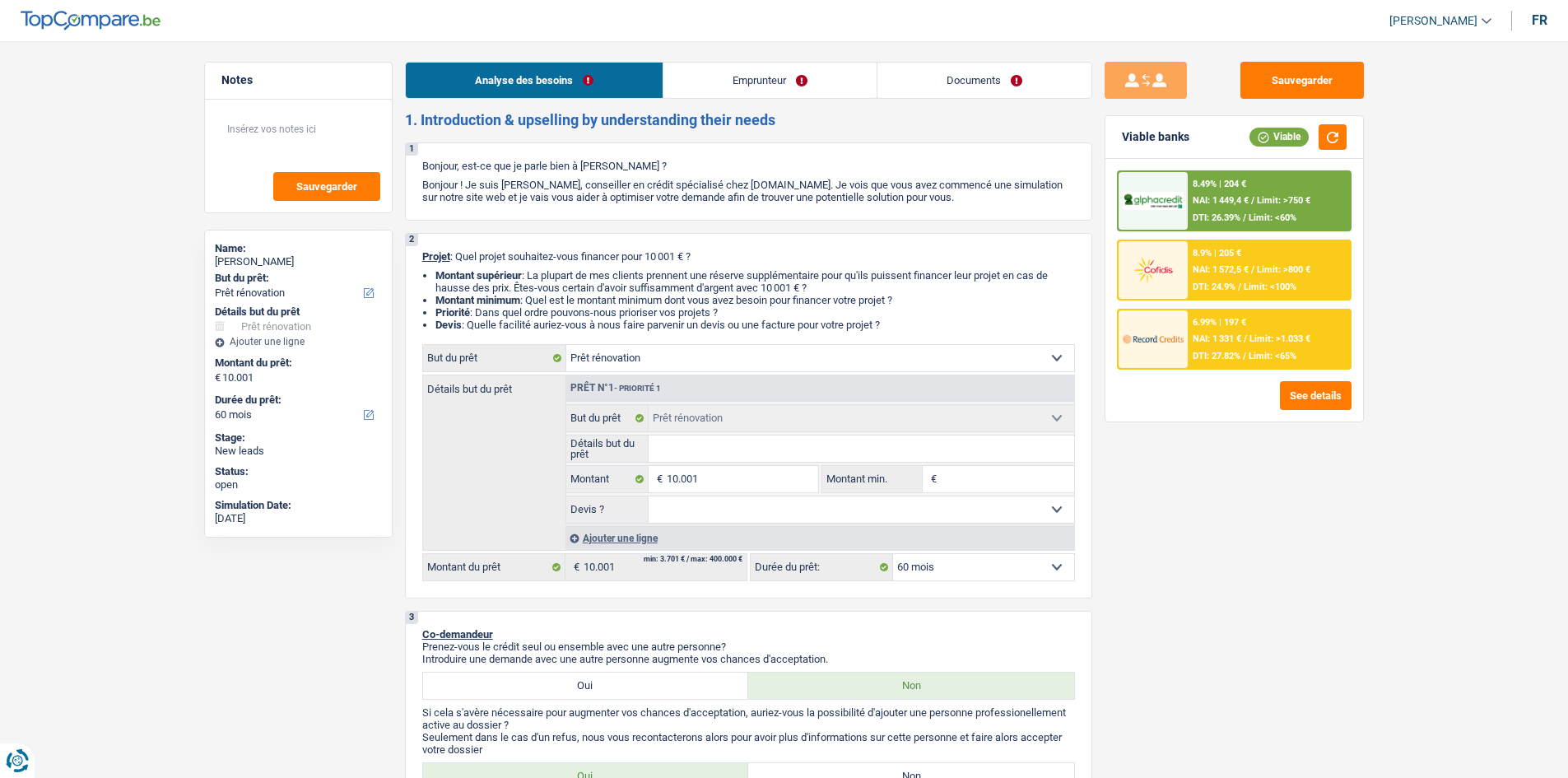
select select "renovation"
select select "60"
select select "renovation"
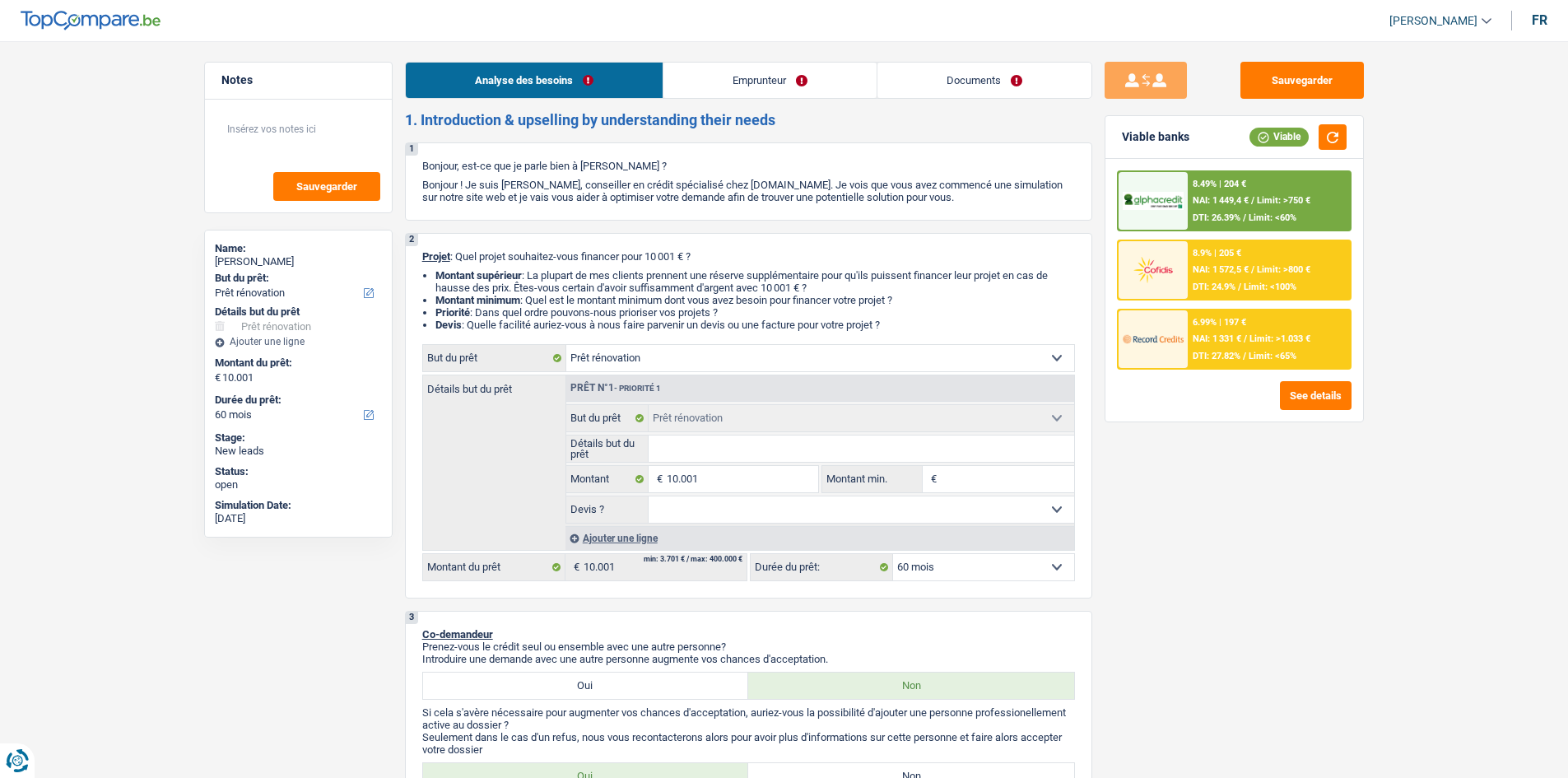
select select "60"
select select "invalid"
select select "familyAllowances"
select select "disabilityPension"
select select "ownerWithMortgage"
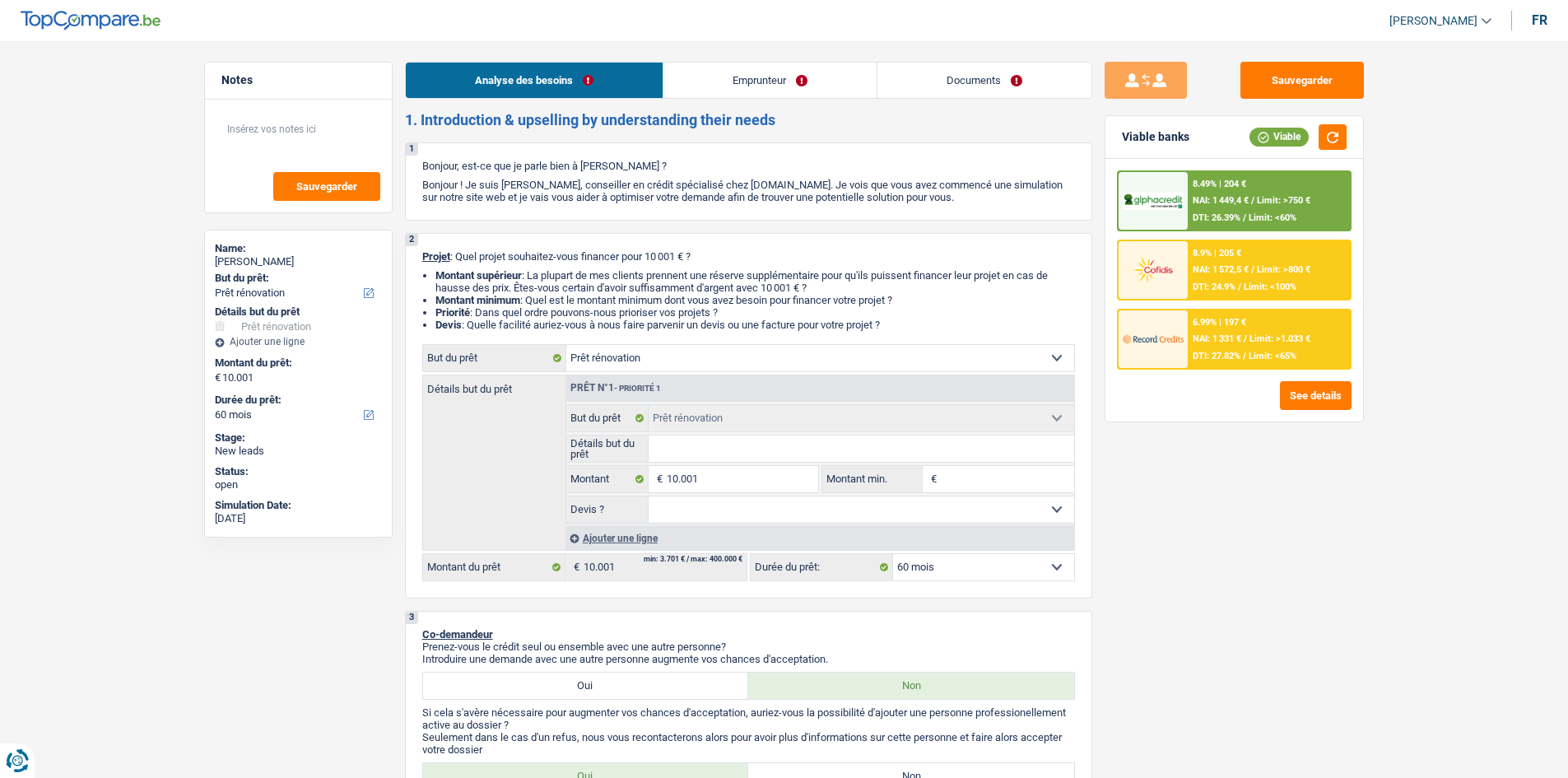
select select "mortgage"
select select "240"
select select "renovation"
select select "60"
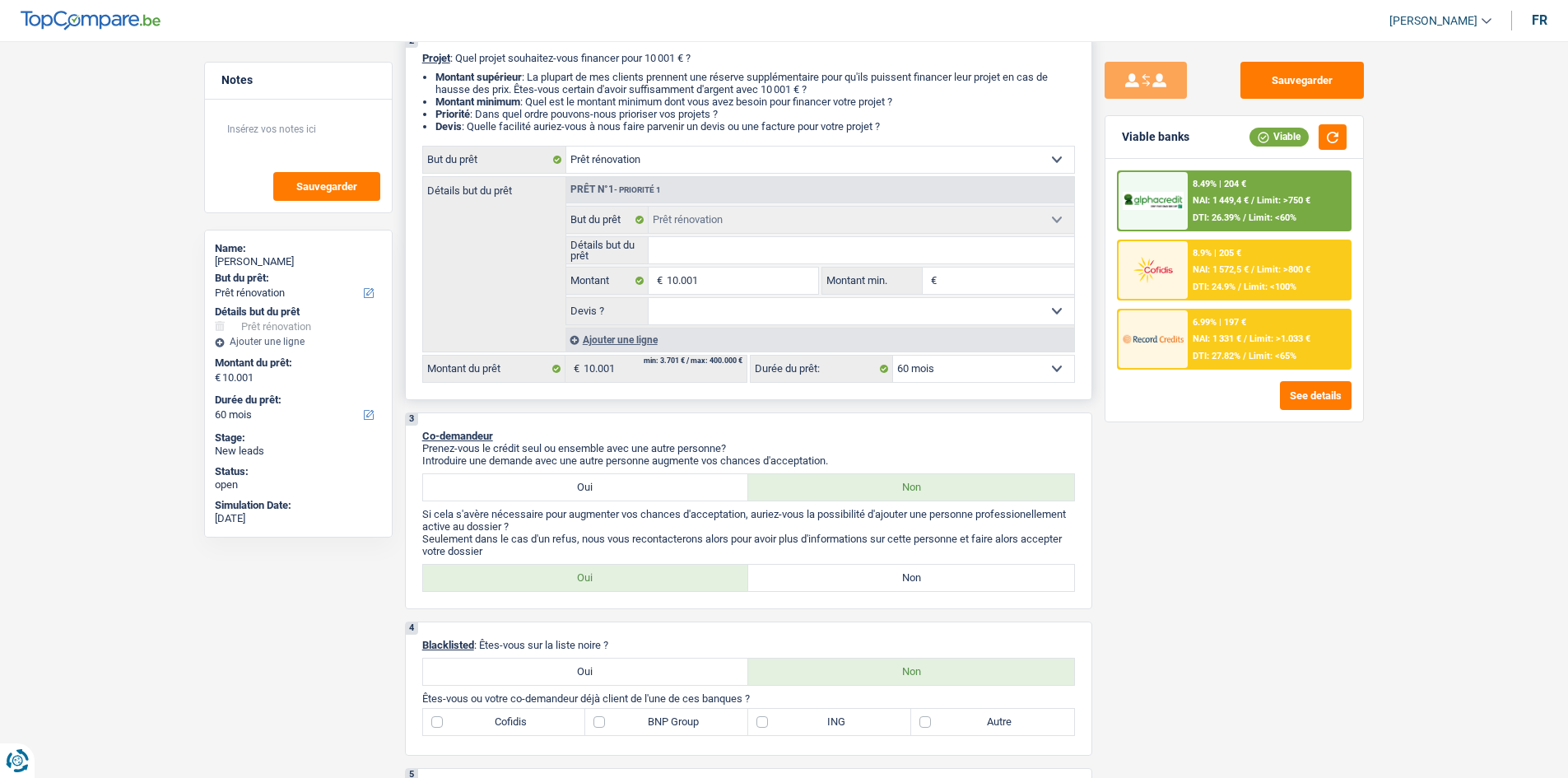
scroll to position [82, 0]
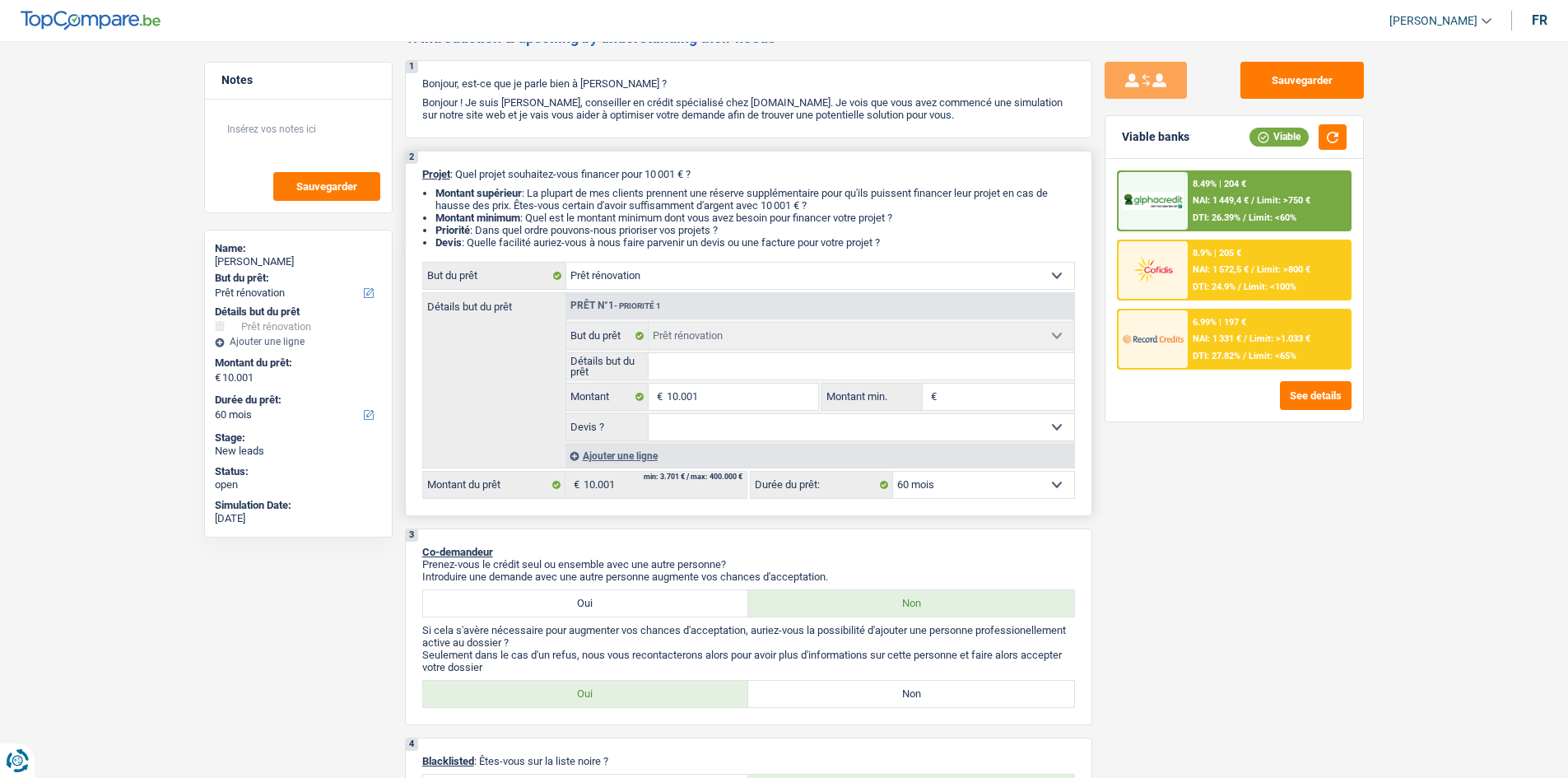
click at [724, 364] on input "Détails but du prêt" at bounding box center [861, 366] width 426 height 26
click at [1034, 430] on select "Oui Non Non répondu Sélectionner une option" at bounding box center [861, 427] width 426 height 26
select select "yes"
click at [648, 414] on select "Oui Non Non répondu Sélectionner une option" at bounding box center [861, 427] width 426 height 26
select select "yes"
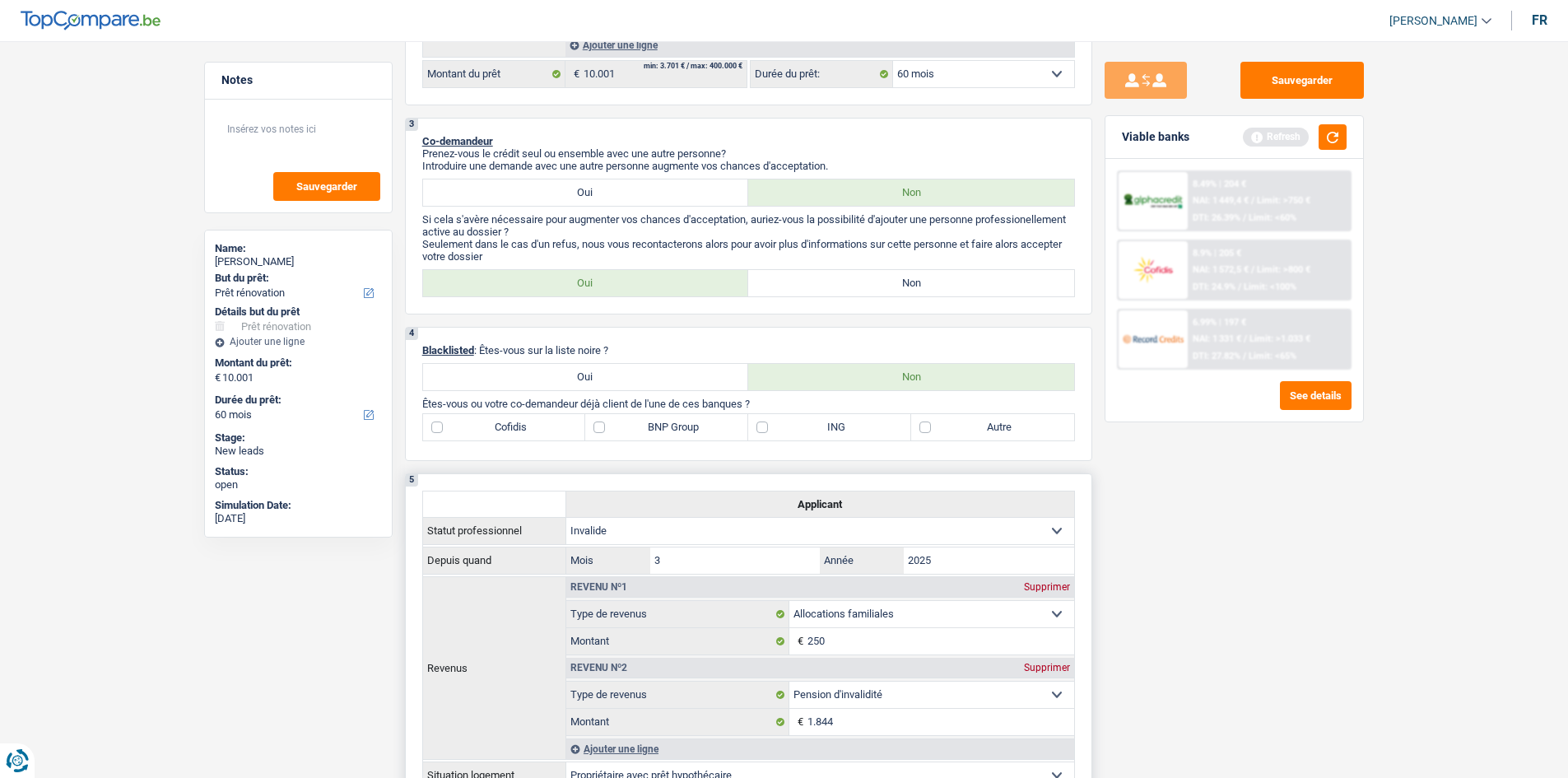
scroll to position [494, 0]
click at [951, 427] on label "Autre" at bounding box center [992, 426] width 163 height 26
click at [951, 427] on input "Autre" at bounding box center [992, 426] width 163 height 26
checkbox input "true"
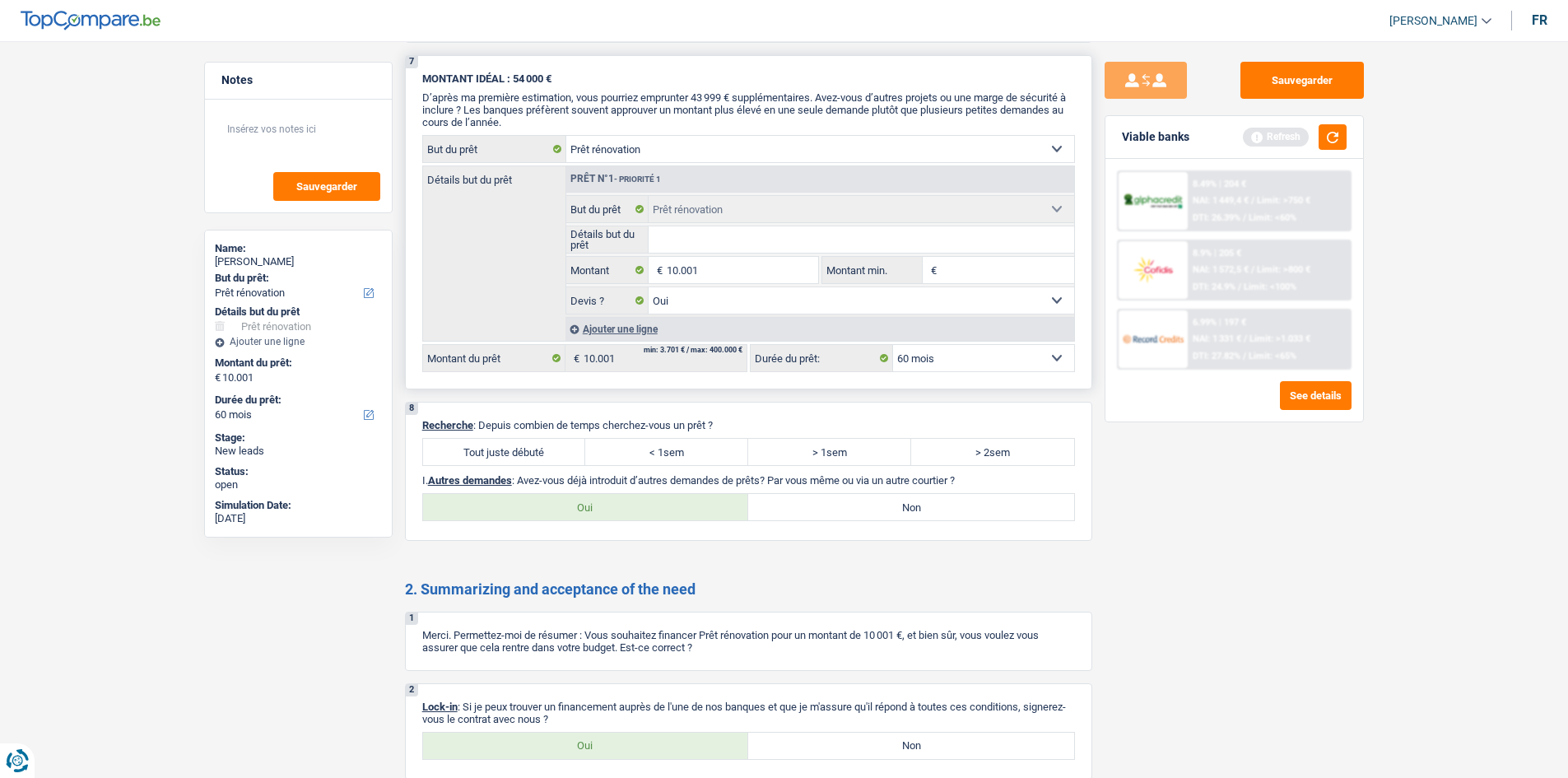
scroll to position [1399, 0]
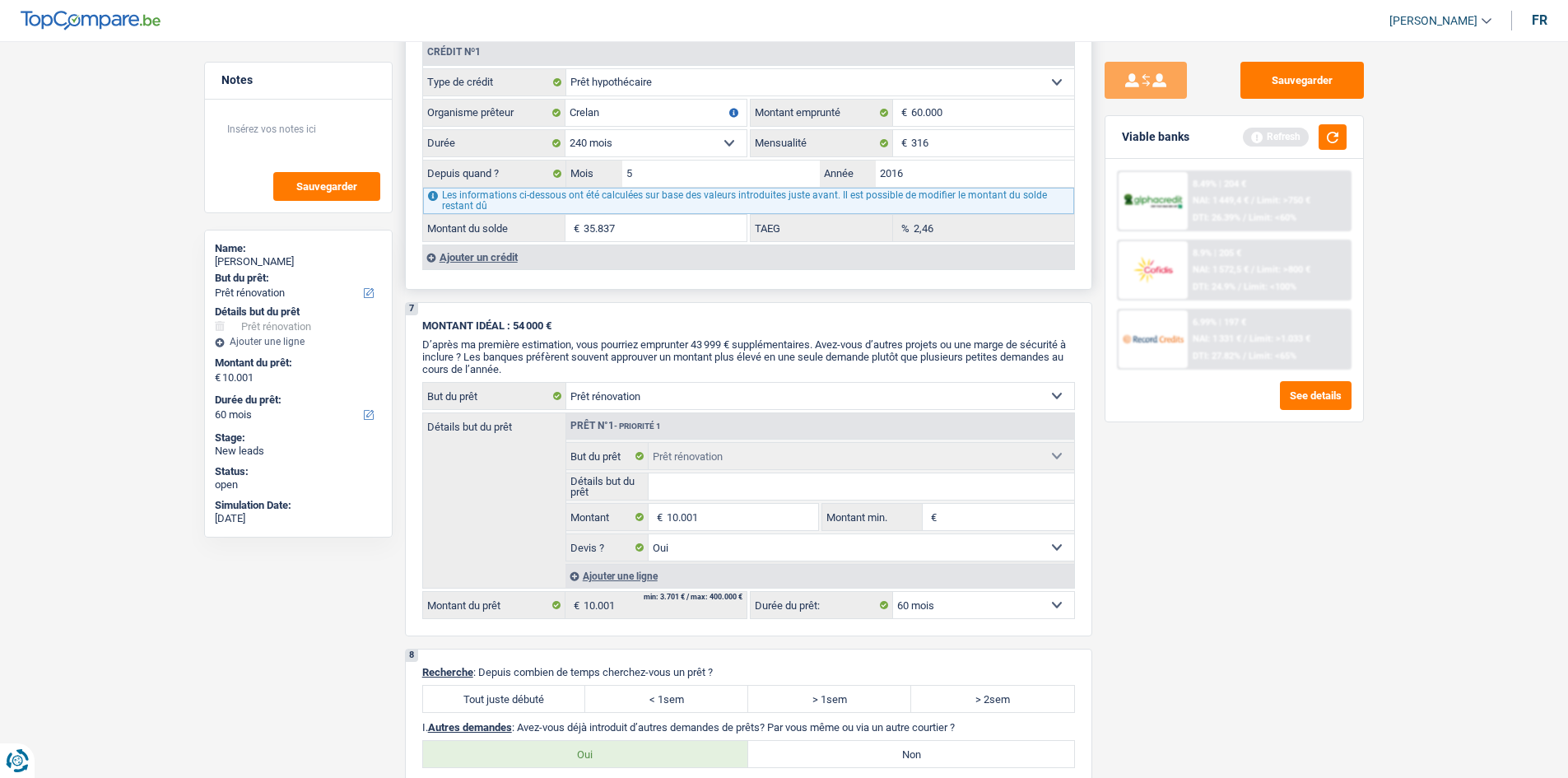
click at [476, 267] on div "Ajouter un crédit" at bounding box center [748, 257] width 652 height 25
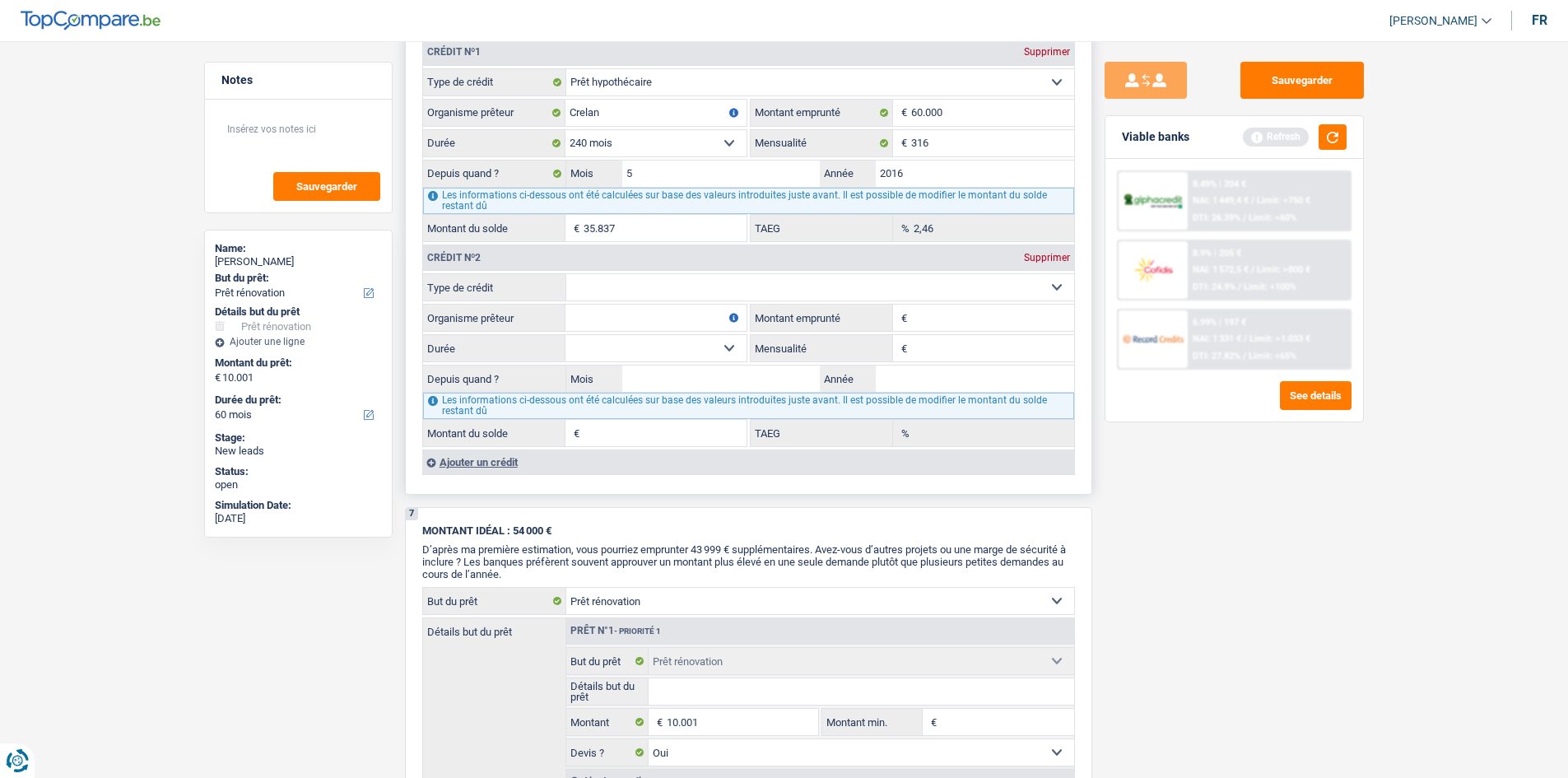
click at [682, 289] on select "Carte ou ouverture de crédit Prêt hypothécaire Vente à tempérament Prêt à tempé…" at bounding box center [820, 287] width 508 height 26
select select "cardOrCredit"
type input "0"
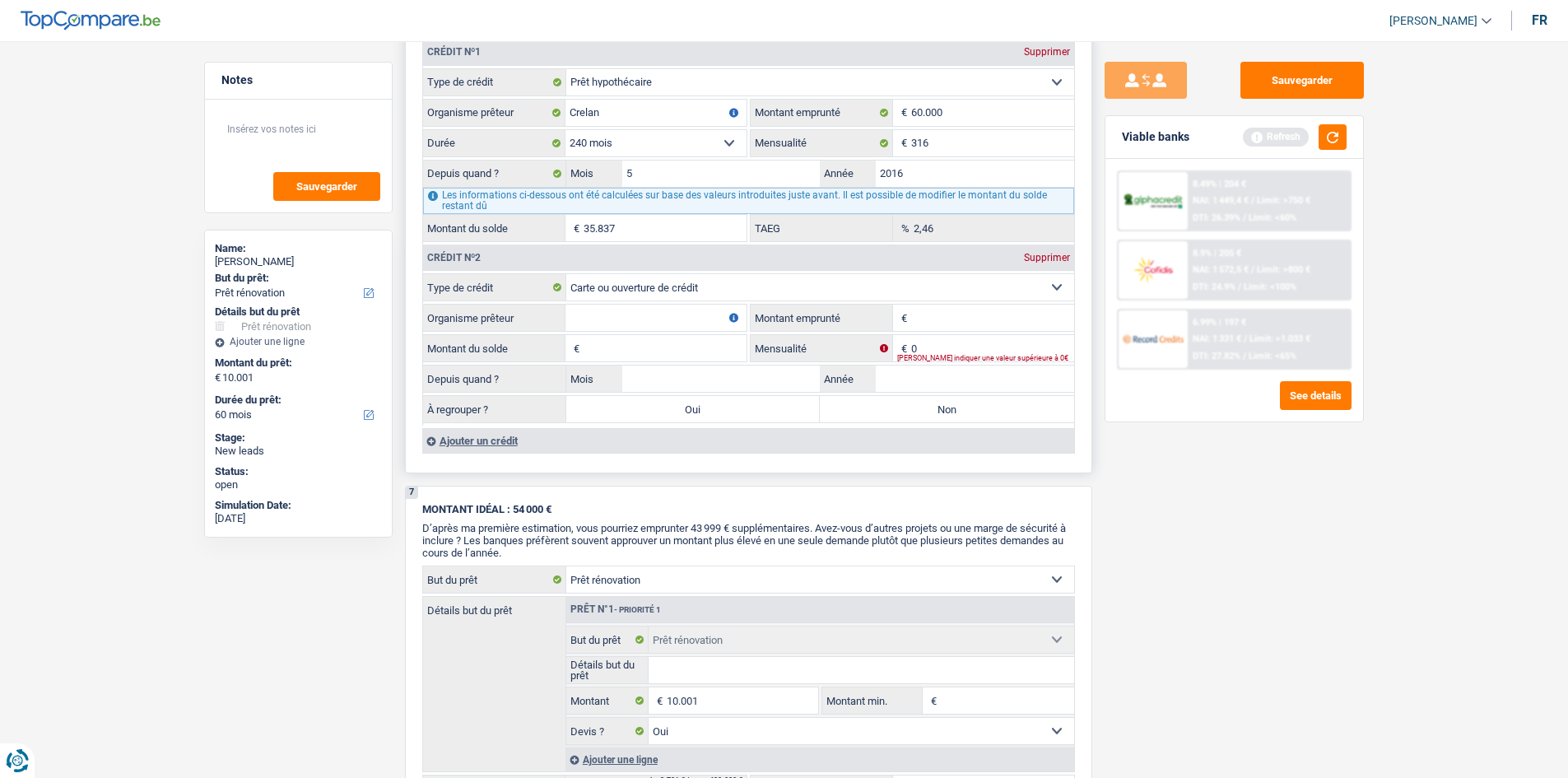
click at [588, 327] on input "Organisme prêteur" at bounding box center [656, 317] width 181 height 26
type input "cora"
click at [980, 330] on input "Montant emprunté" at bounding box center [992, 317] width 163 height 26
type input "1.500"
click at [626, 351] on input "Montant du solde" at bounding box center [664, 347] width 163 height 26
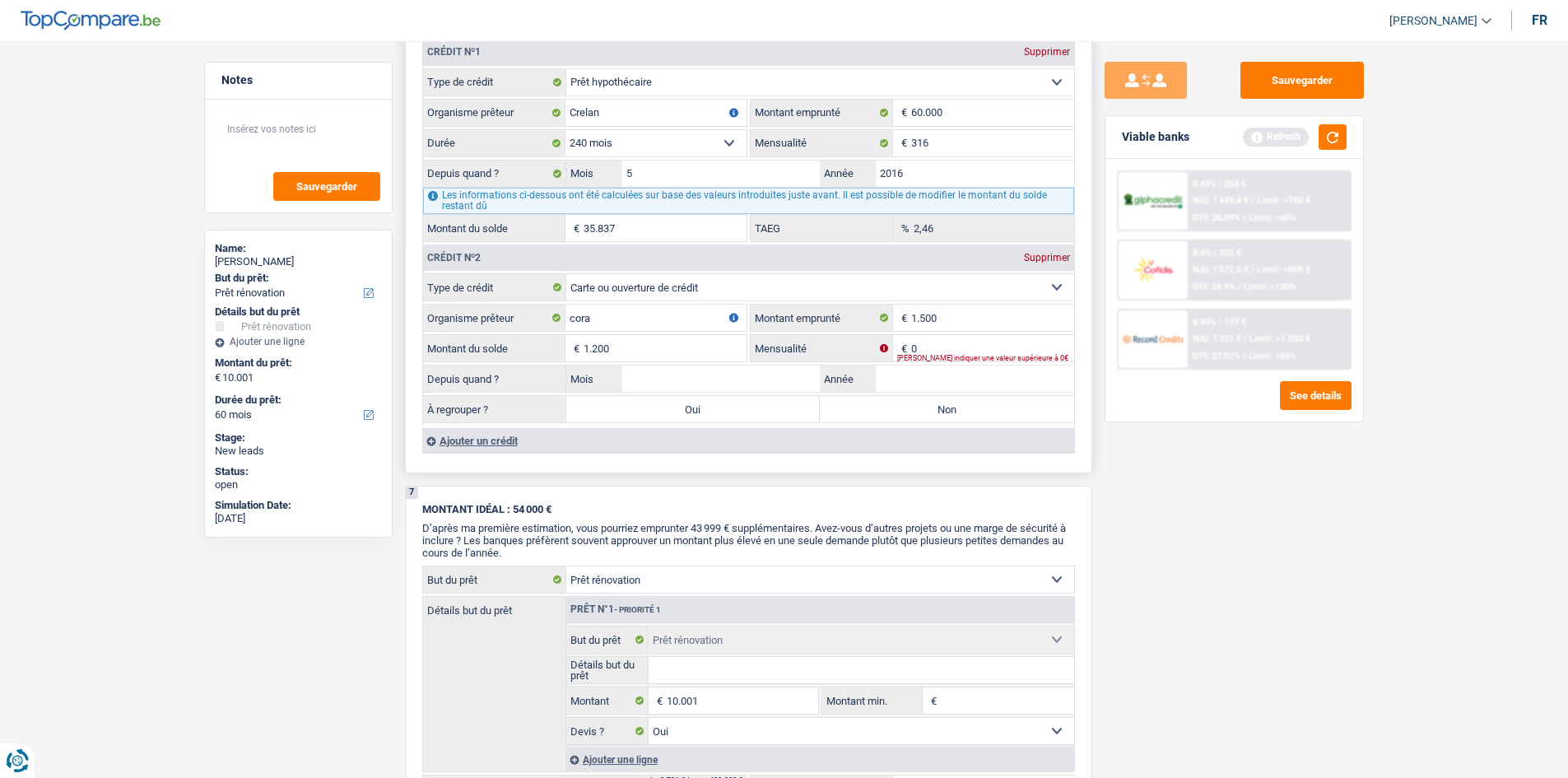
type input "1.200"
click at [956, 338] on input "0" at bounding box center [992, 347] width 163 height 26
type input "50"
click at [738, 386] on input "Mois" at bounding box center [721, 378] width 198 height 26
click at [946, 381] on input "Année" at bounding box center [975, 378] width 198 height 26
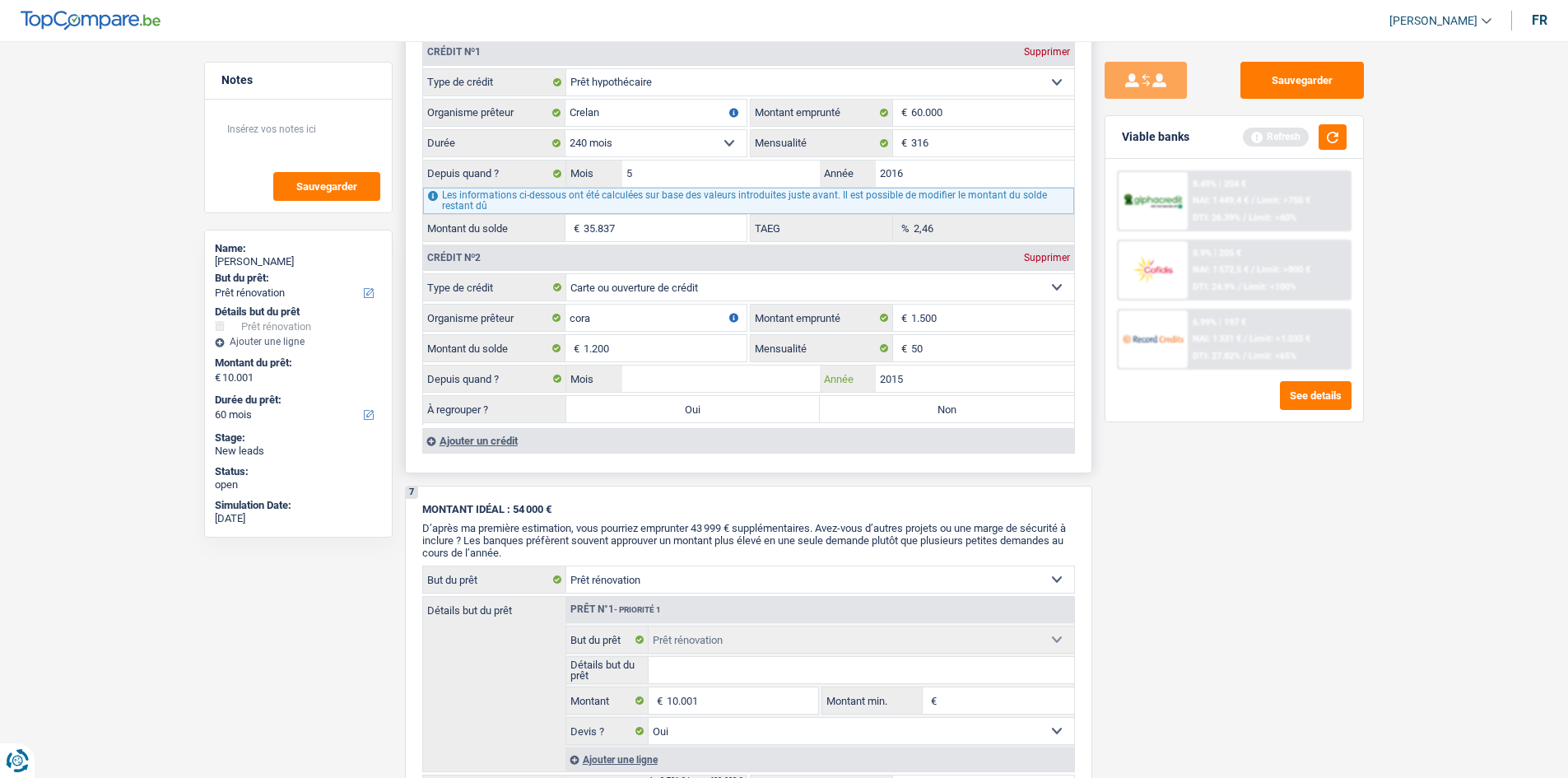
type input "2015"
click at [653, 372] on input "Mois" at bounding box center [721, 378] width 198 height 26
type input "03"
click at [872, 418] on label "Non" at bounding box center [947, 408] width 254 height 26
click at [872, 418] on input "Non" at bounding box center [947, 408] width 254 height 26
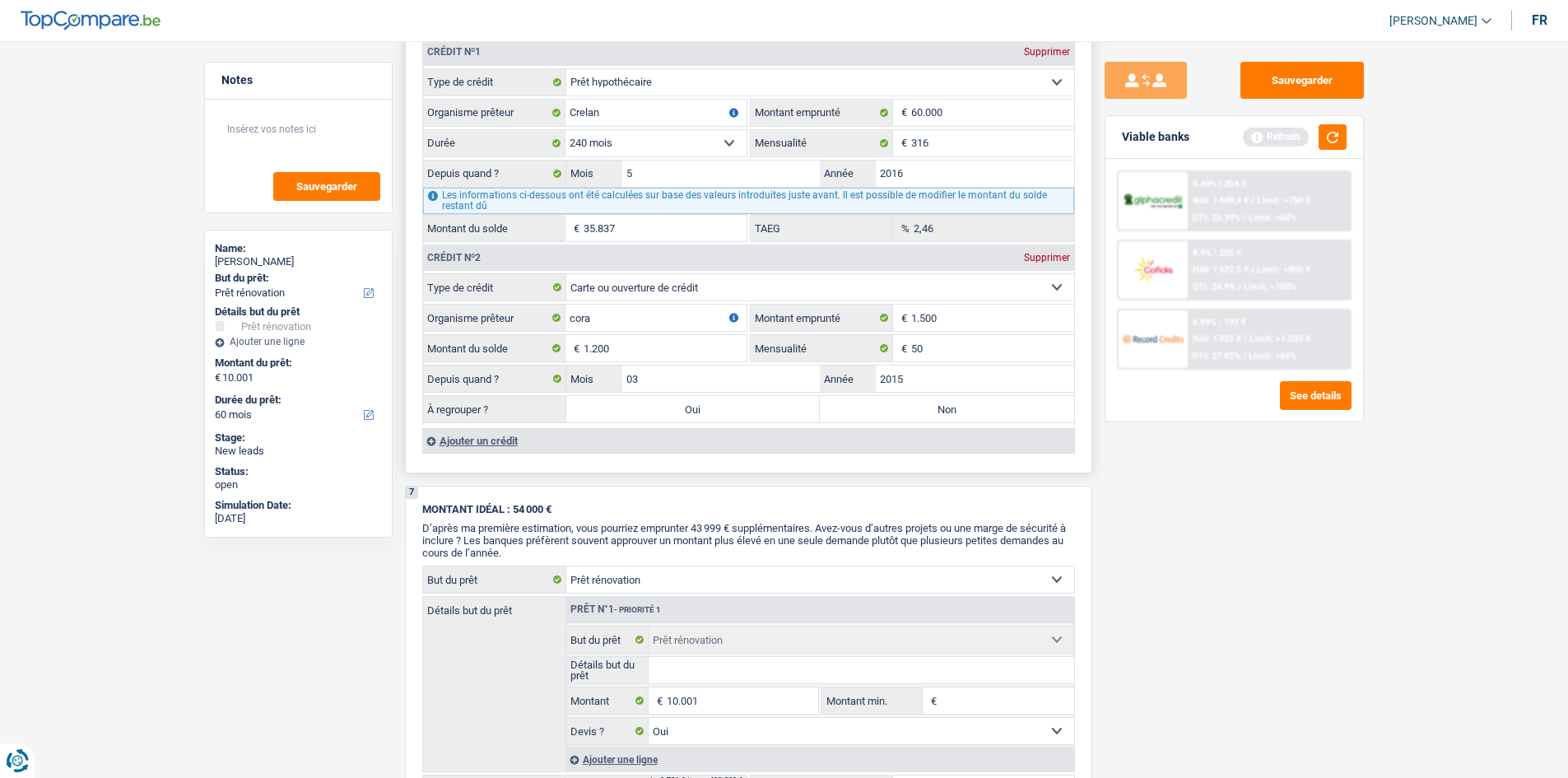
radio input "true"
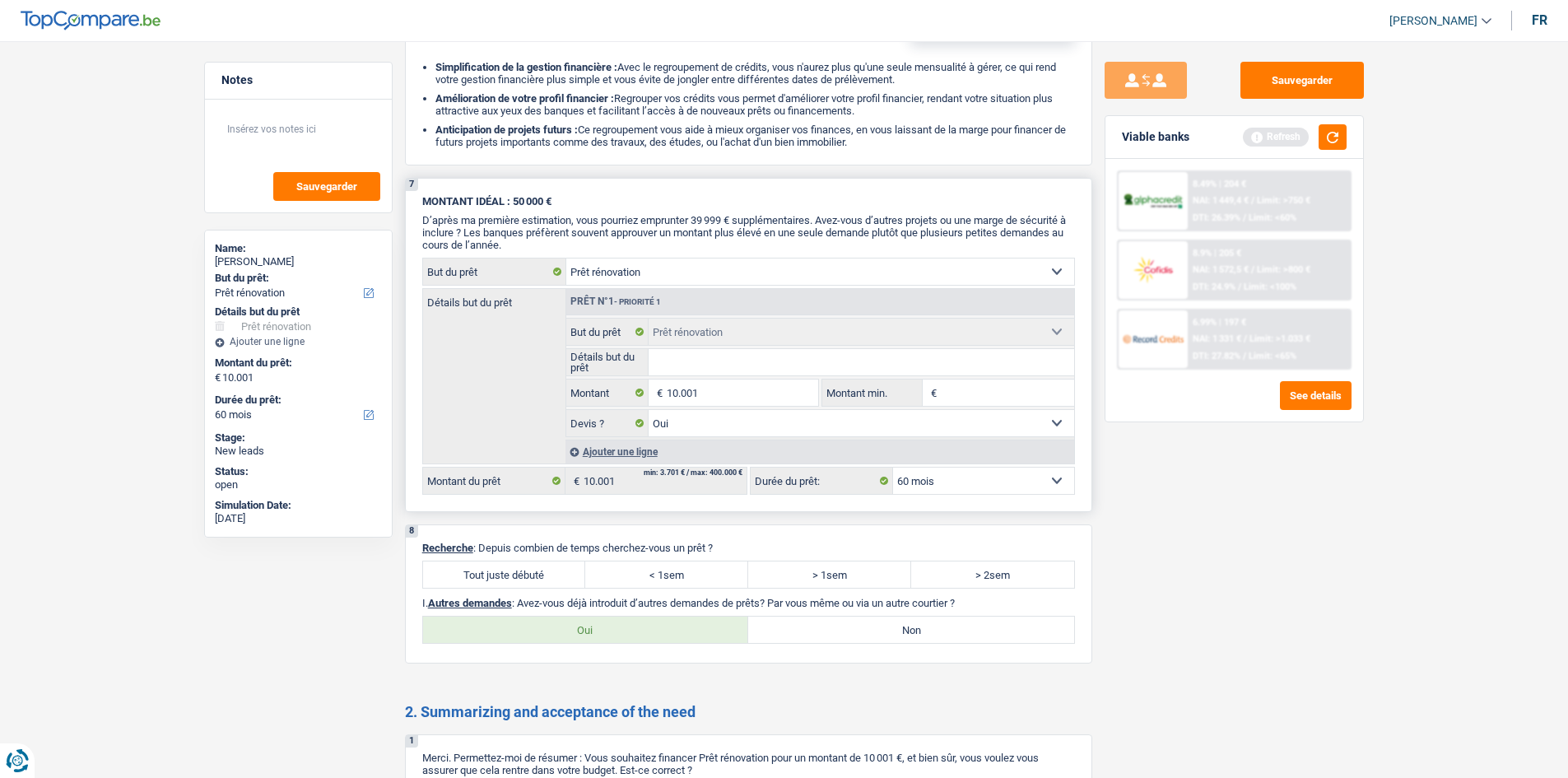
scroll to position [1975, 0]
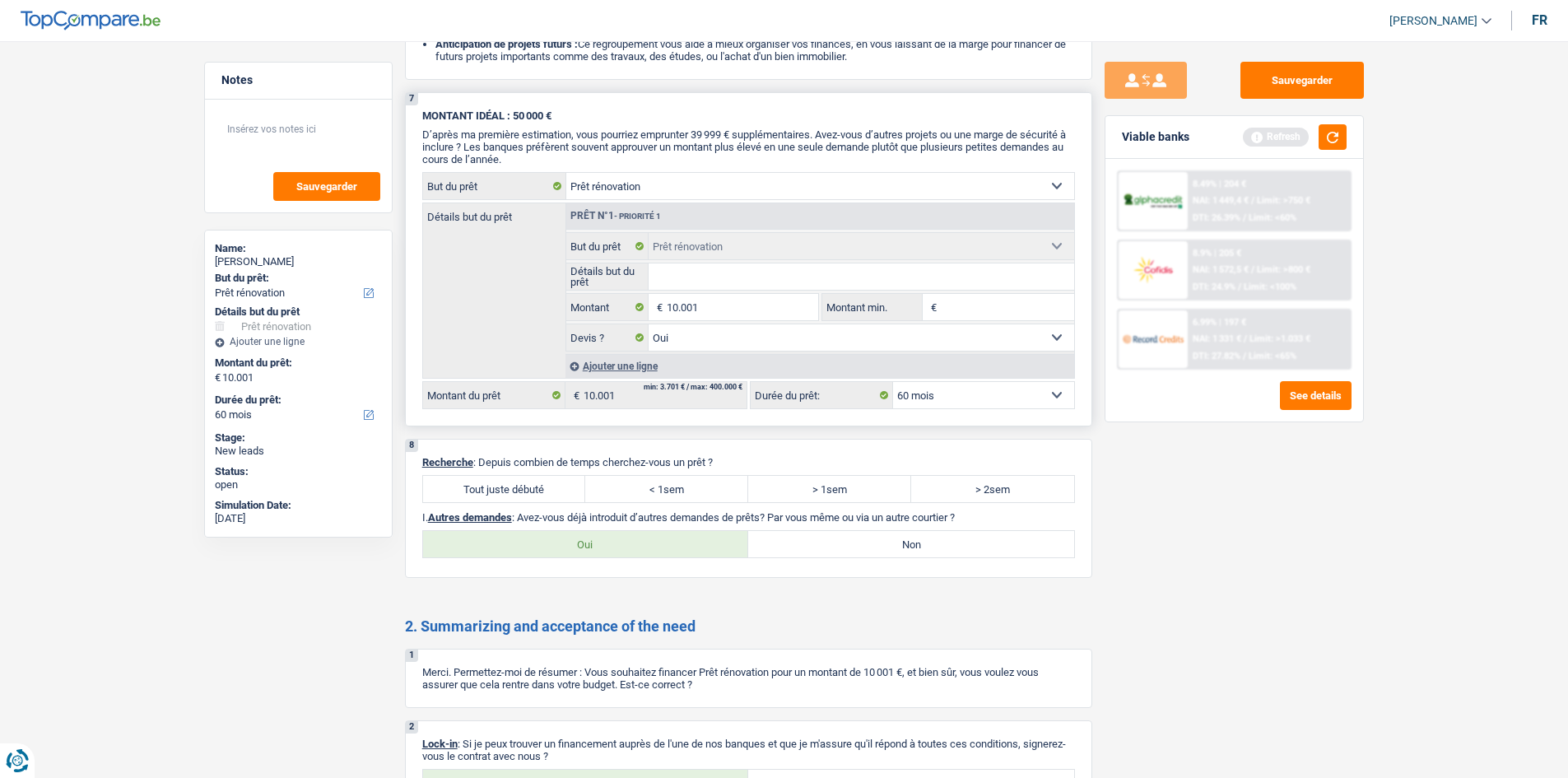
click at [735, 275] on input "Détails but du prêt" at bounding box center [861, 276] width 426 height 26
type input "r"
type input "ra"
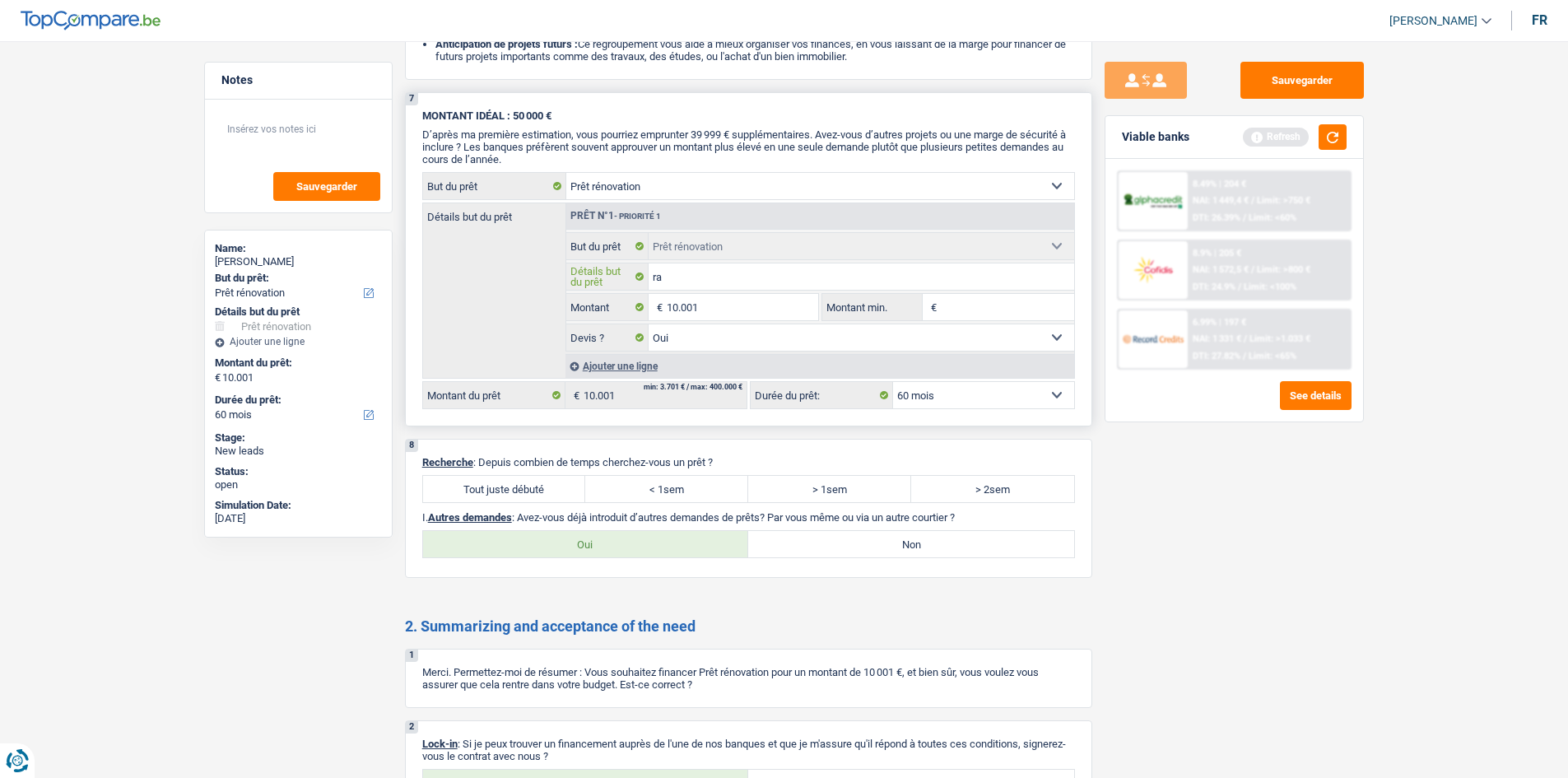
type input "r"
type input "re"
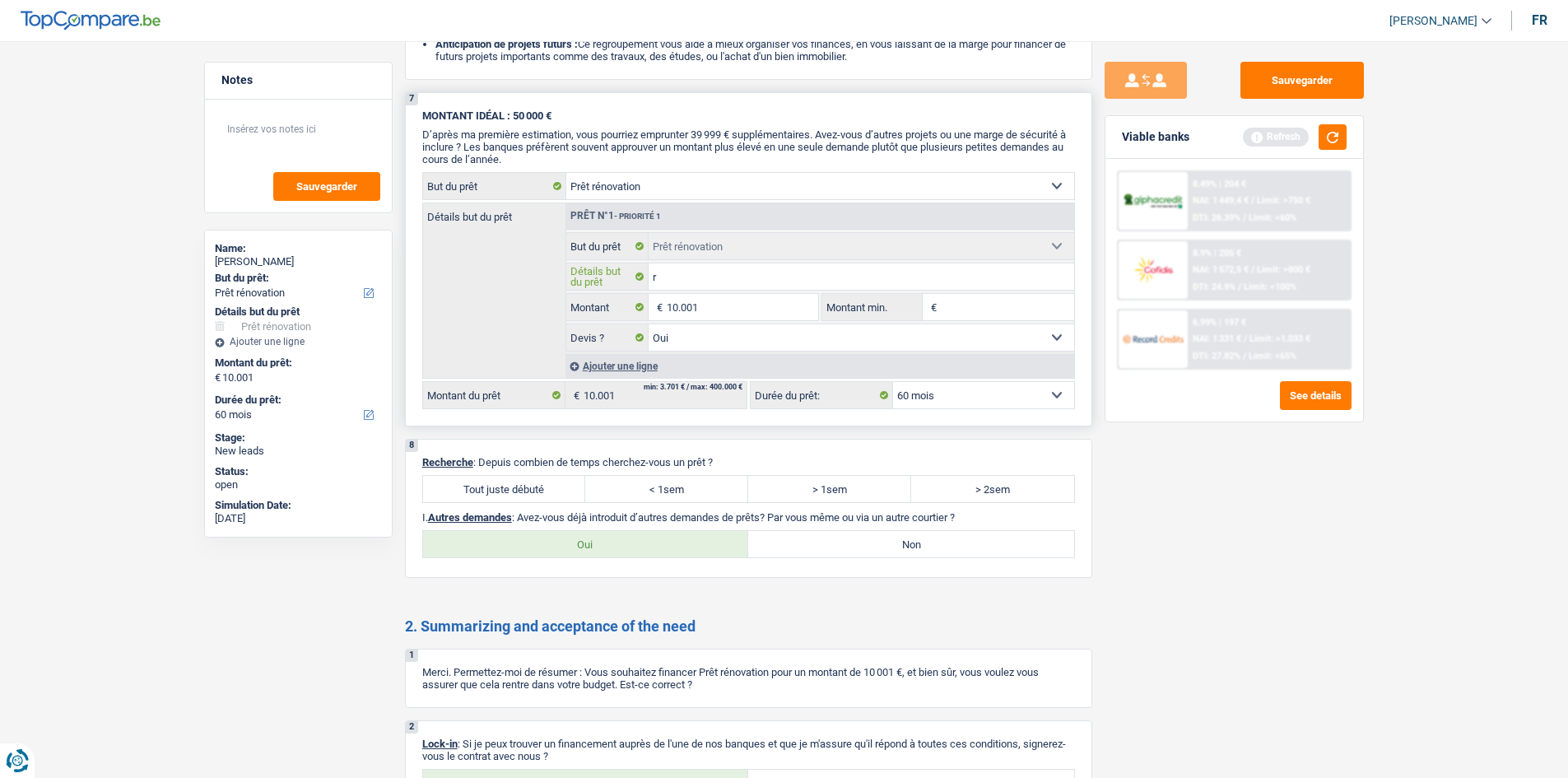
type input "re"
type input "ren"
type input "reno"
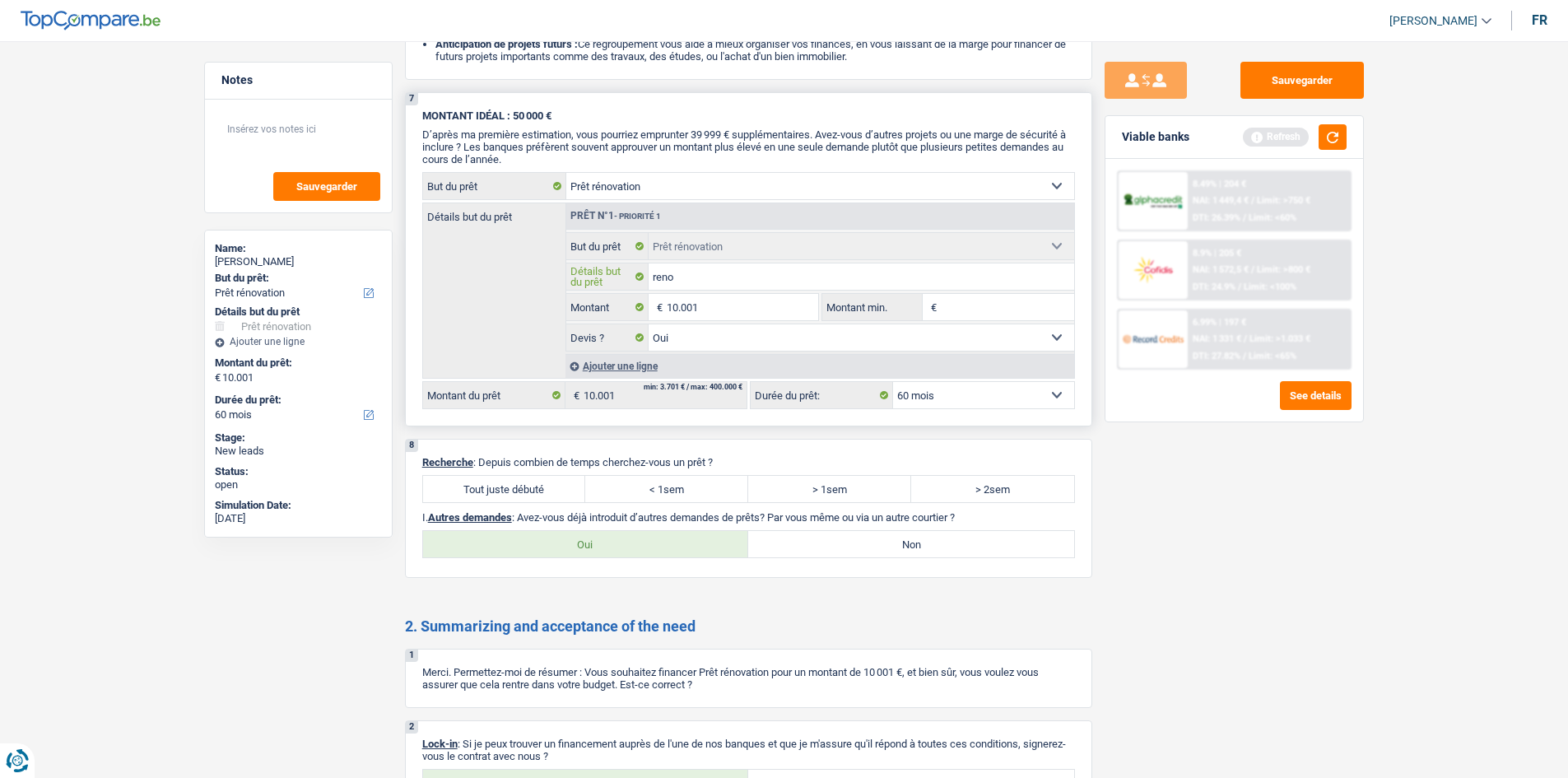
type input "renov"
type input "renova"
type input "renovat"
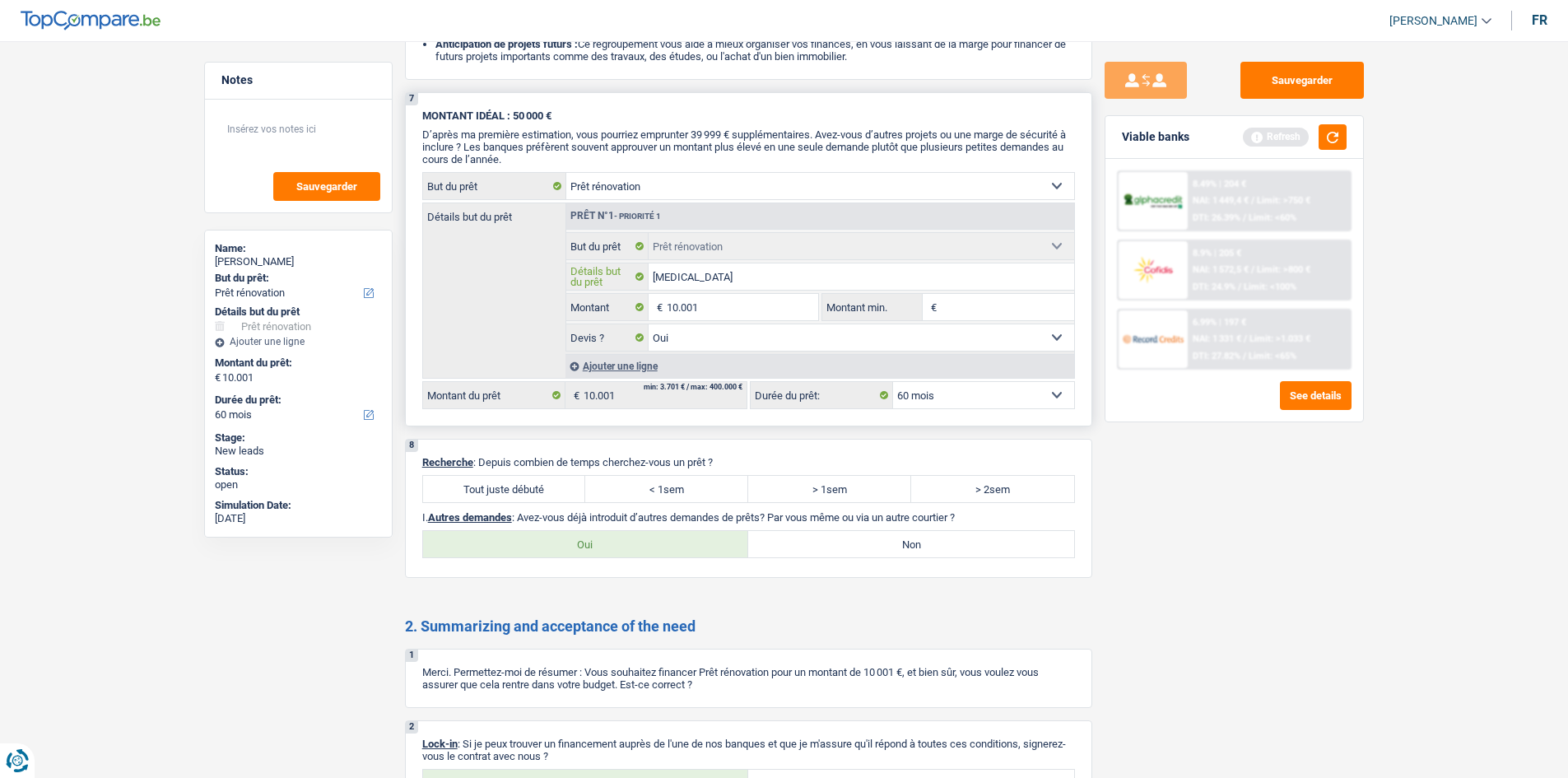
type input "renovat"
type input "renovati"
type input "renovatio"
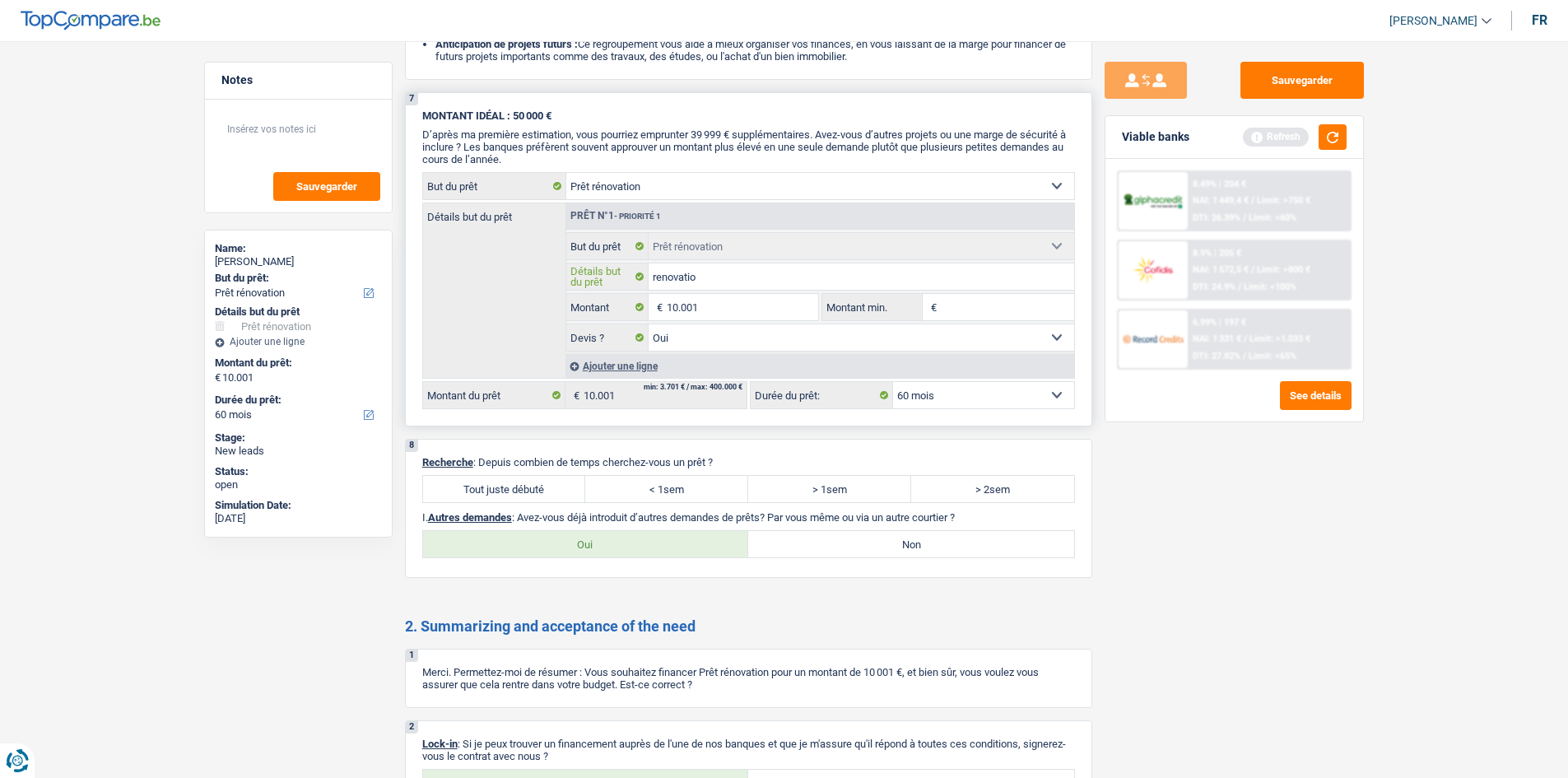
type input "renovation"
type input "renovation c"
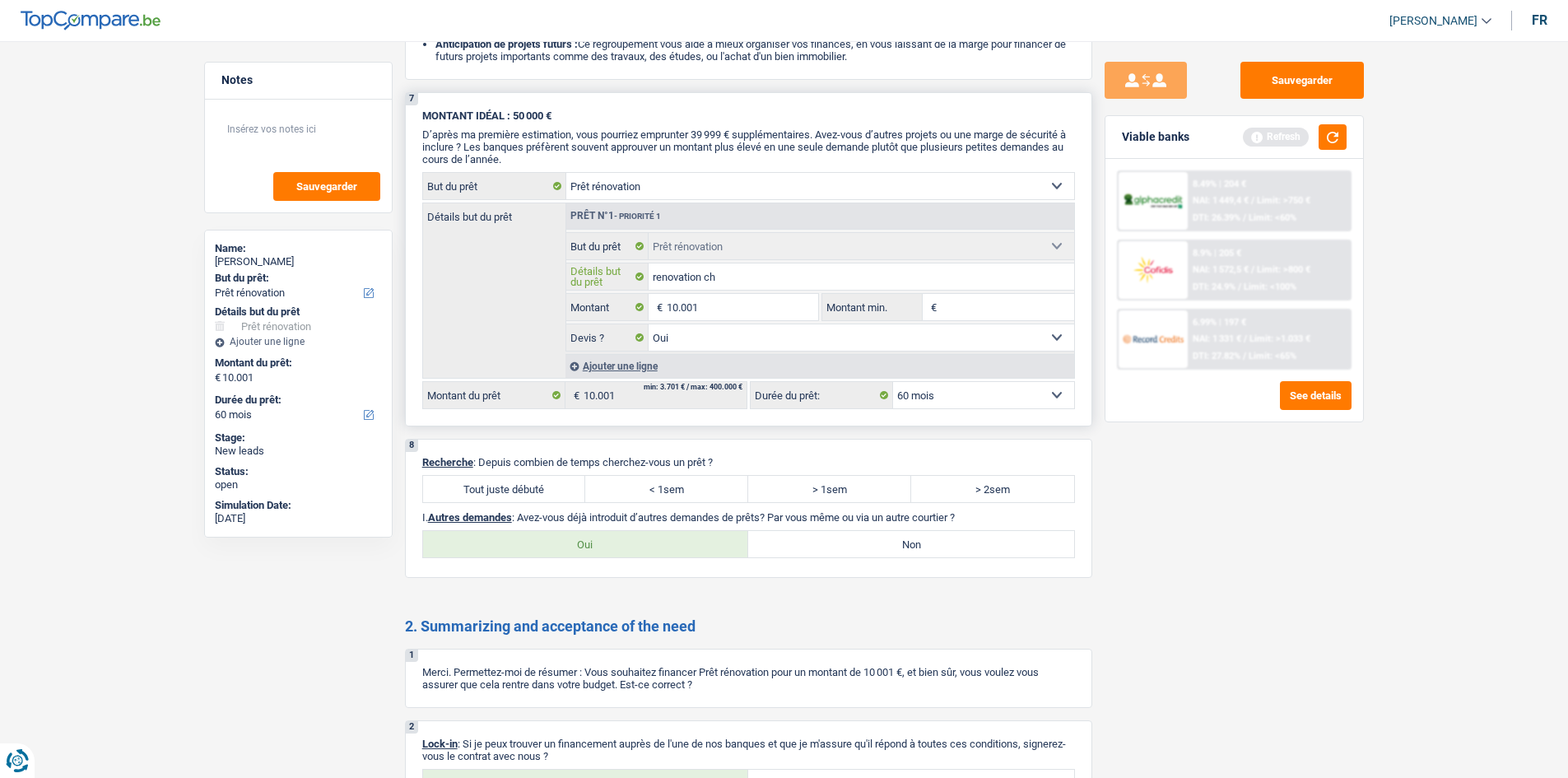
type input "renovation chg"
type input "renovation chga"
type input "renovation chgam"
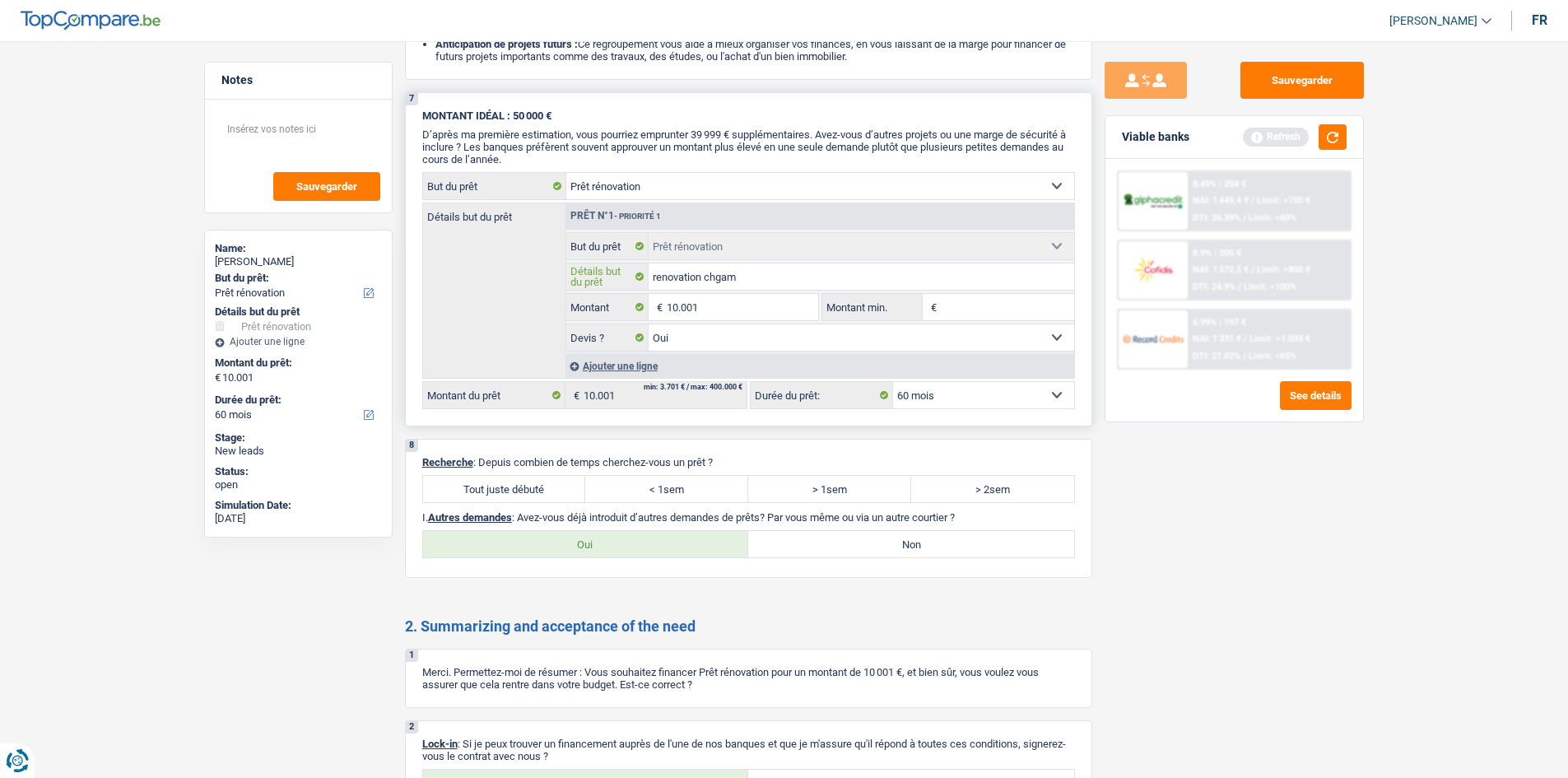
type input "renovation chgamb"
type input "renovation chgambr"
type input "renovation chgambre"
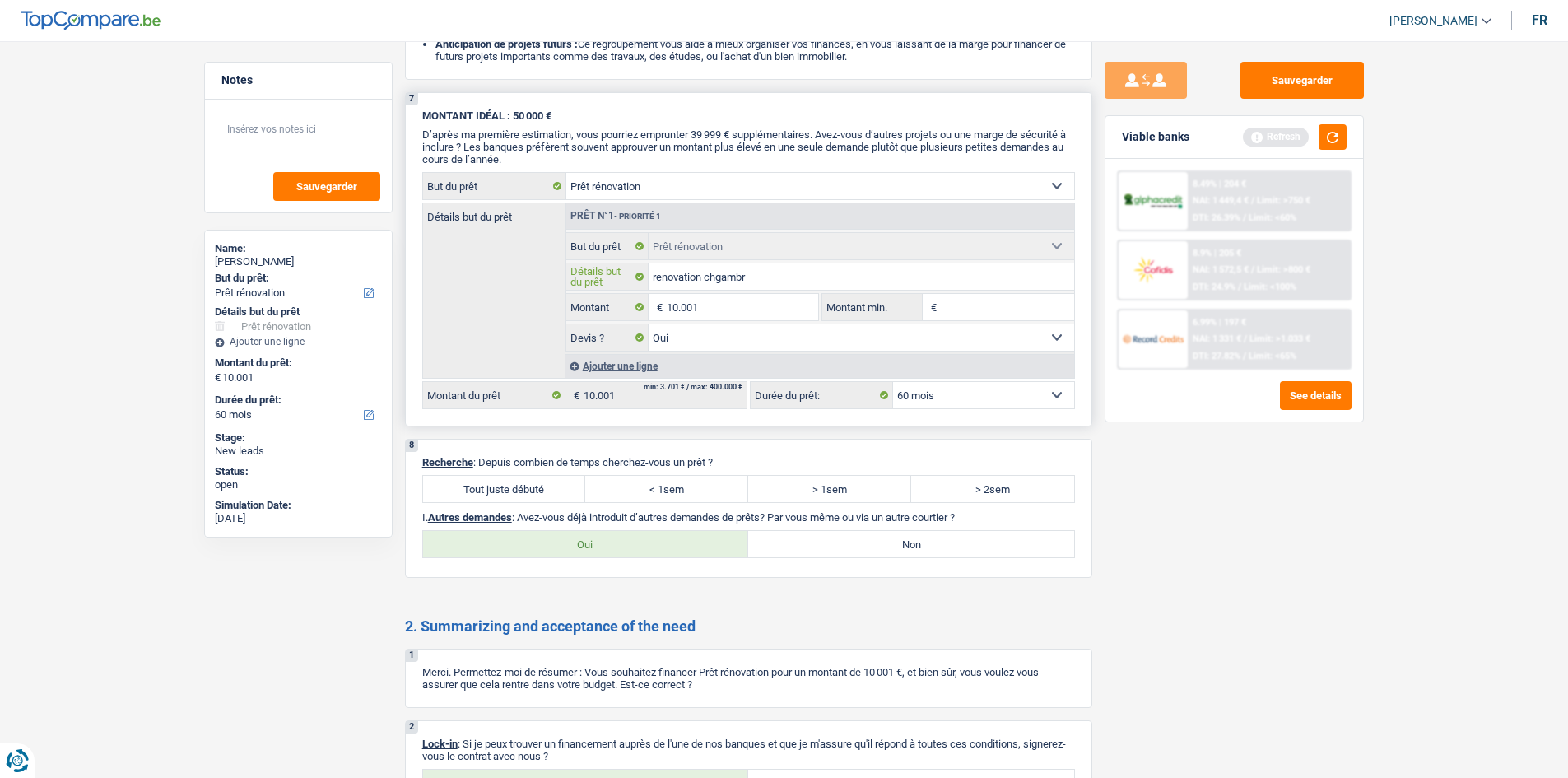
type input "renovation chgambre"
click at [742, 279] on input "renovation chgambre" at bounding box center [861, 276] width 426 height 26
click at [720, 275] on input "renovation chgambre" at bounding box center [861, 276] width 426 height 26
type input "renovation cgambre"
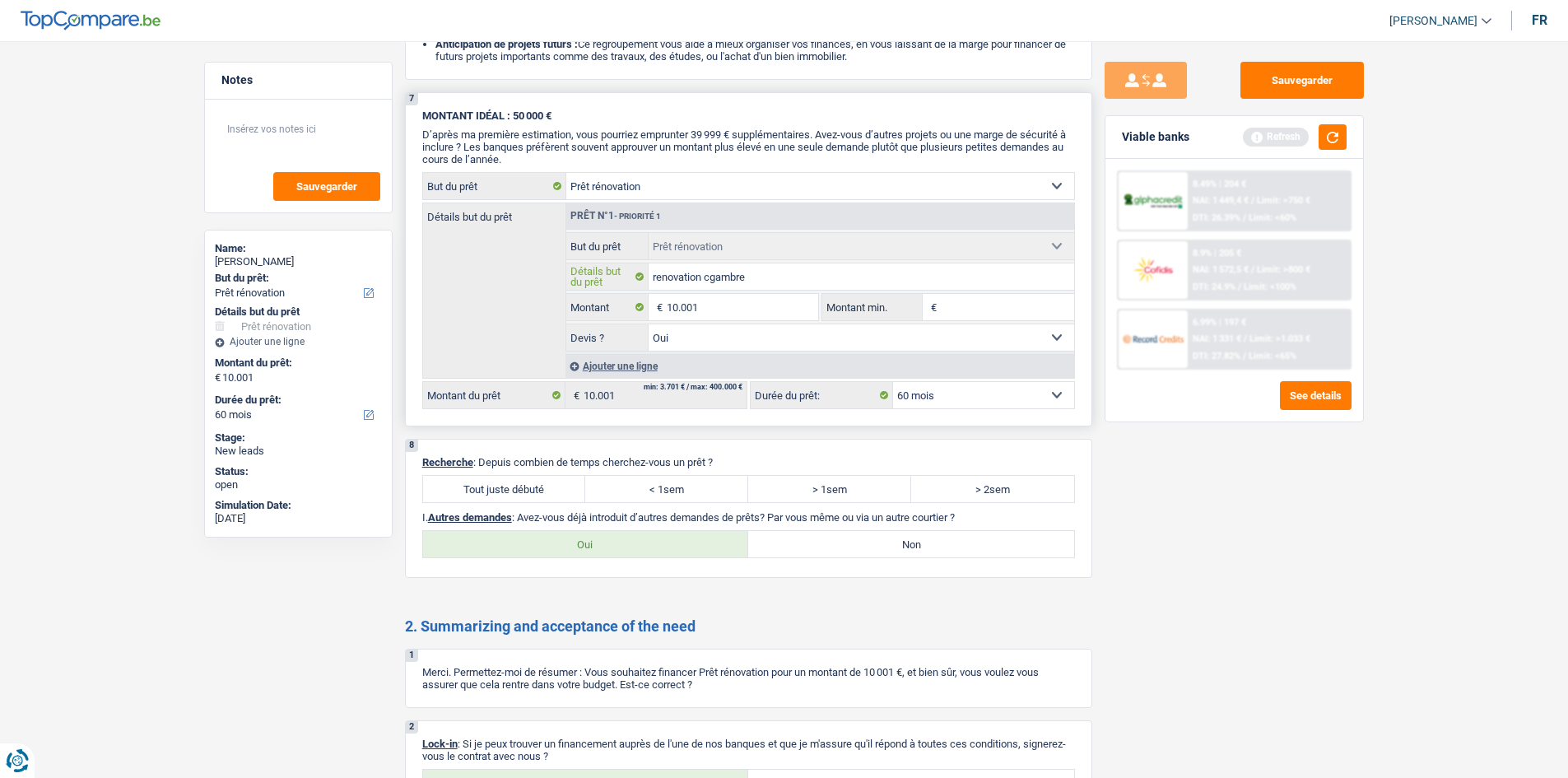
type input "renovation cgambr"
type input "renovation cgamb"
type input "renovation cgam"
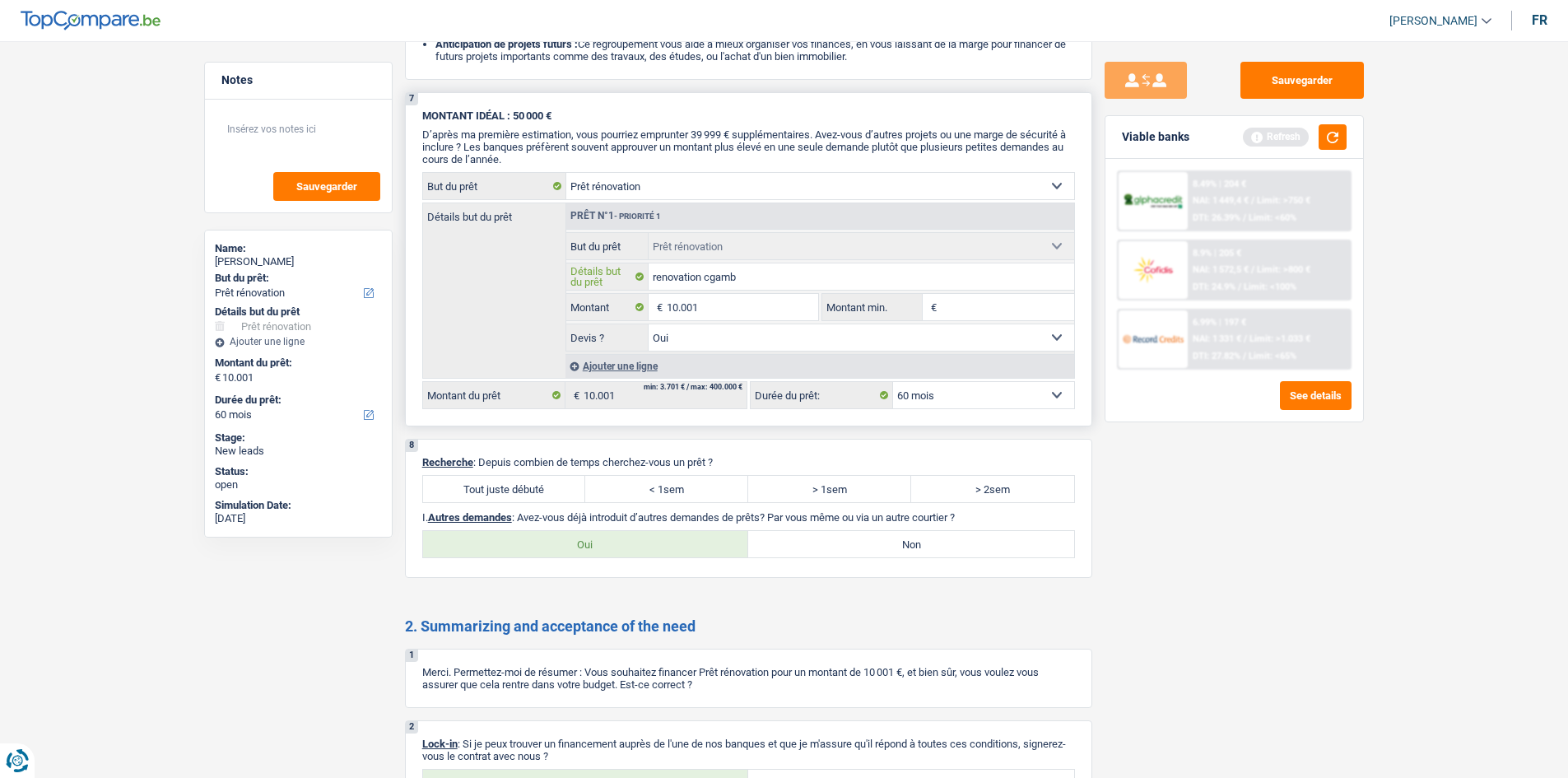
type input "renovation cgam"
type input "renovation cga"
type input "renovation cg"
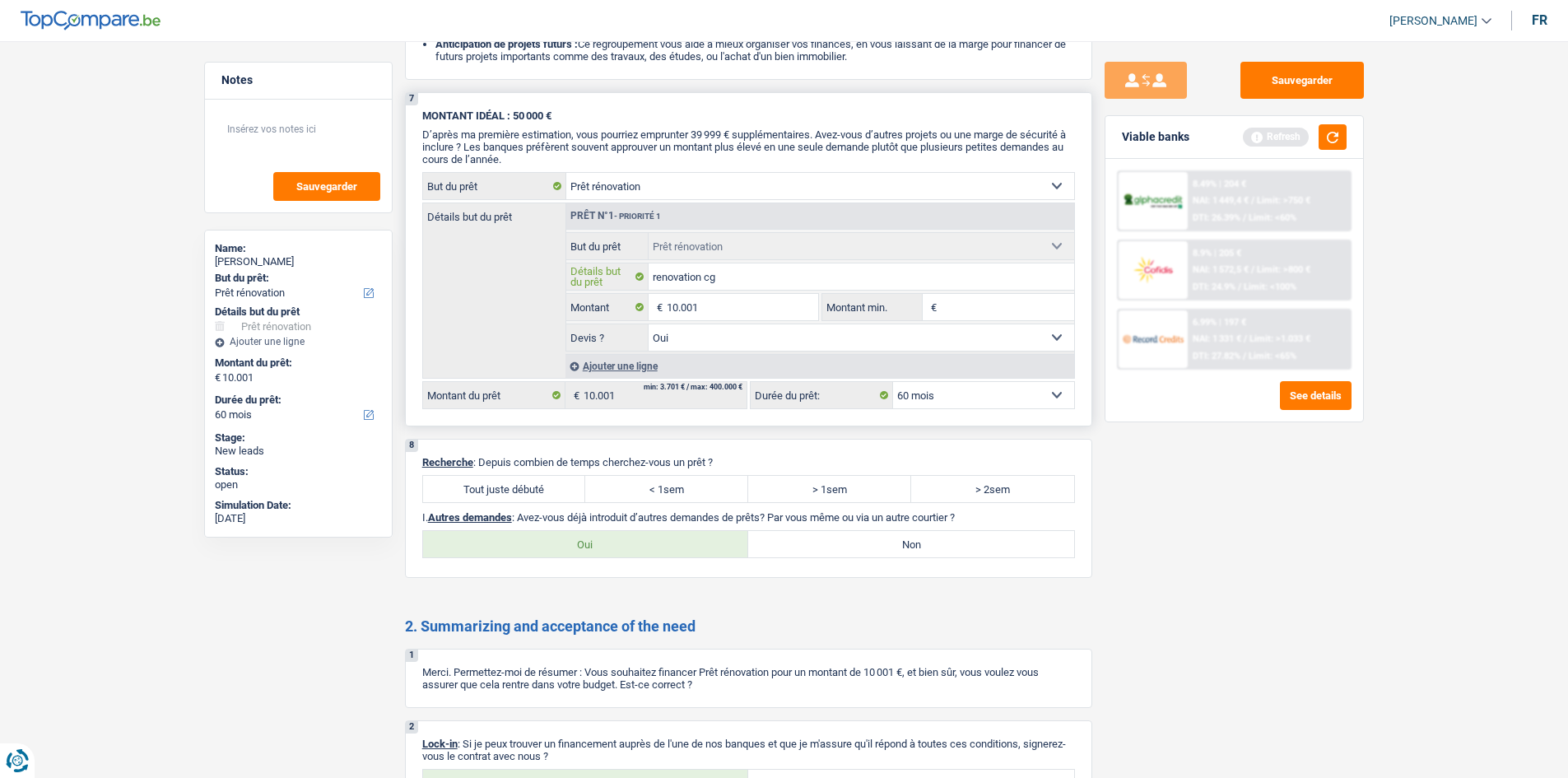
type input "renovation c"
type input "renovation ch"
type input "renovation cha"
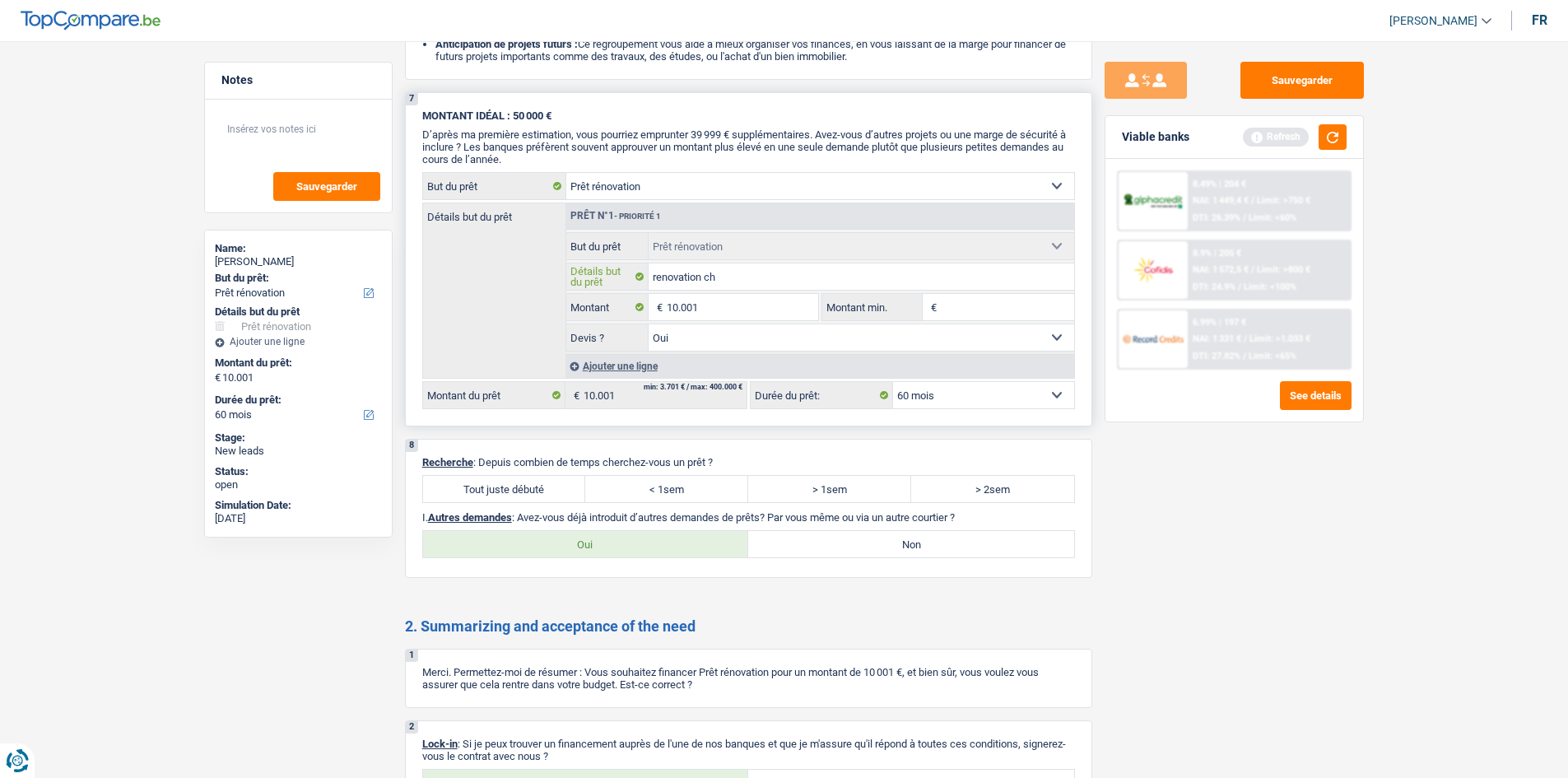
type input "renovation cha"
type input "renovation cham"
type input "renovation chamb"
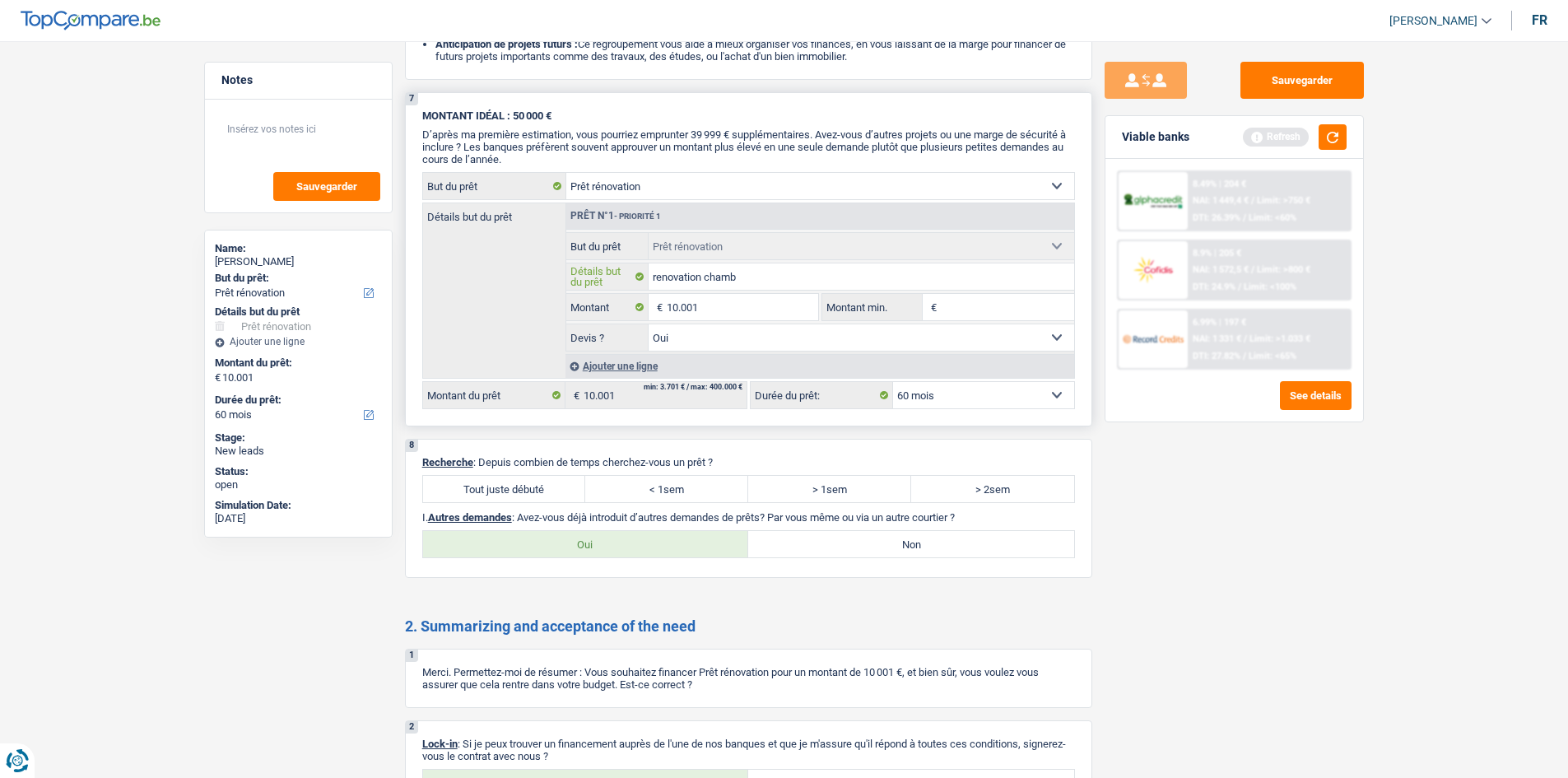
type input "renovation chambr"
type input "renovation chambre"
click at [979, 309] on input "Montant min." at bounding box center [1007, 306] width 133 height 26
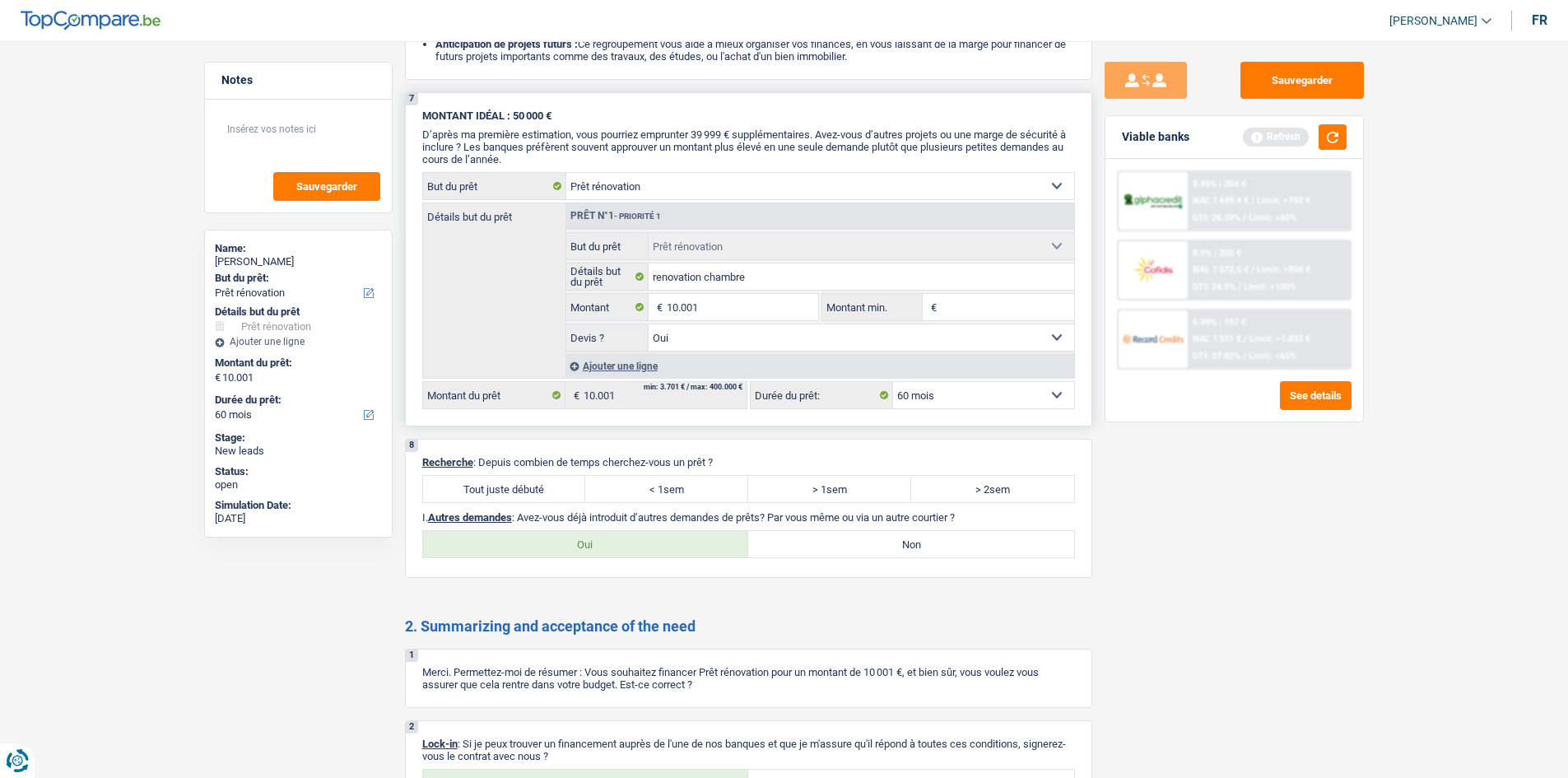
type input "6"
type input "60"
type input "600"
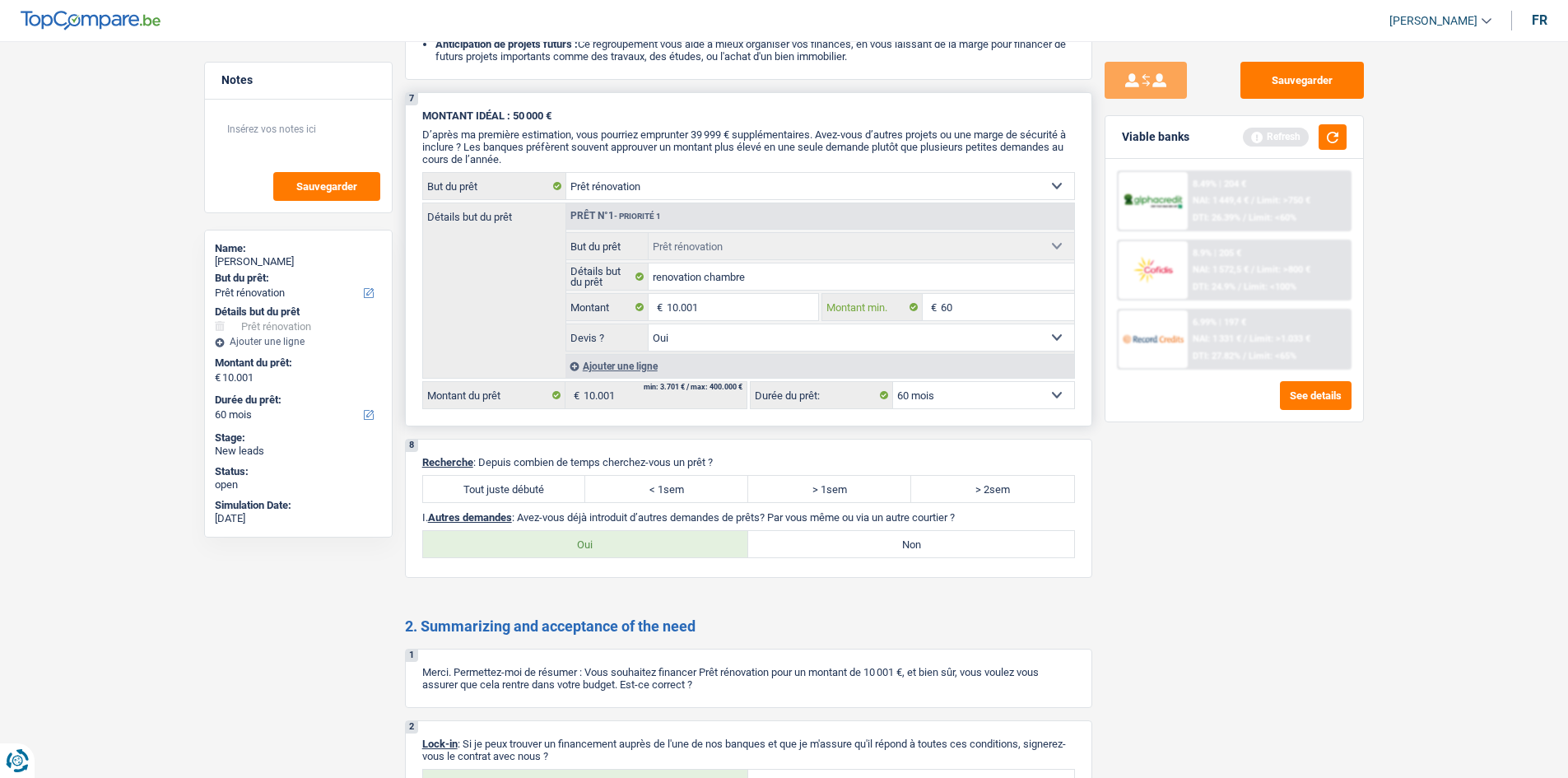
type input "600"
type input "6.000"
click at [1201, 487] on div "Sauvegarder Viable banks Refresh 8.49% | 204 € NAI: 1 449,4 € / Limit: >750 € D…" at bounding box center [1233, 404] width 284 height 685
click at [1170, 509] on div "Sauvegarder Viable banks Refresh 8.49% | 204 € NAI: 1 449,4 € / Limit: >750 € D…" at bounding box center [1233, 404] width 284 height 685
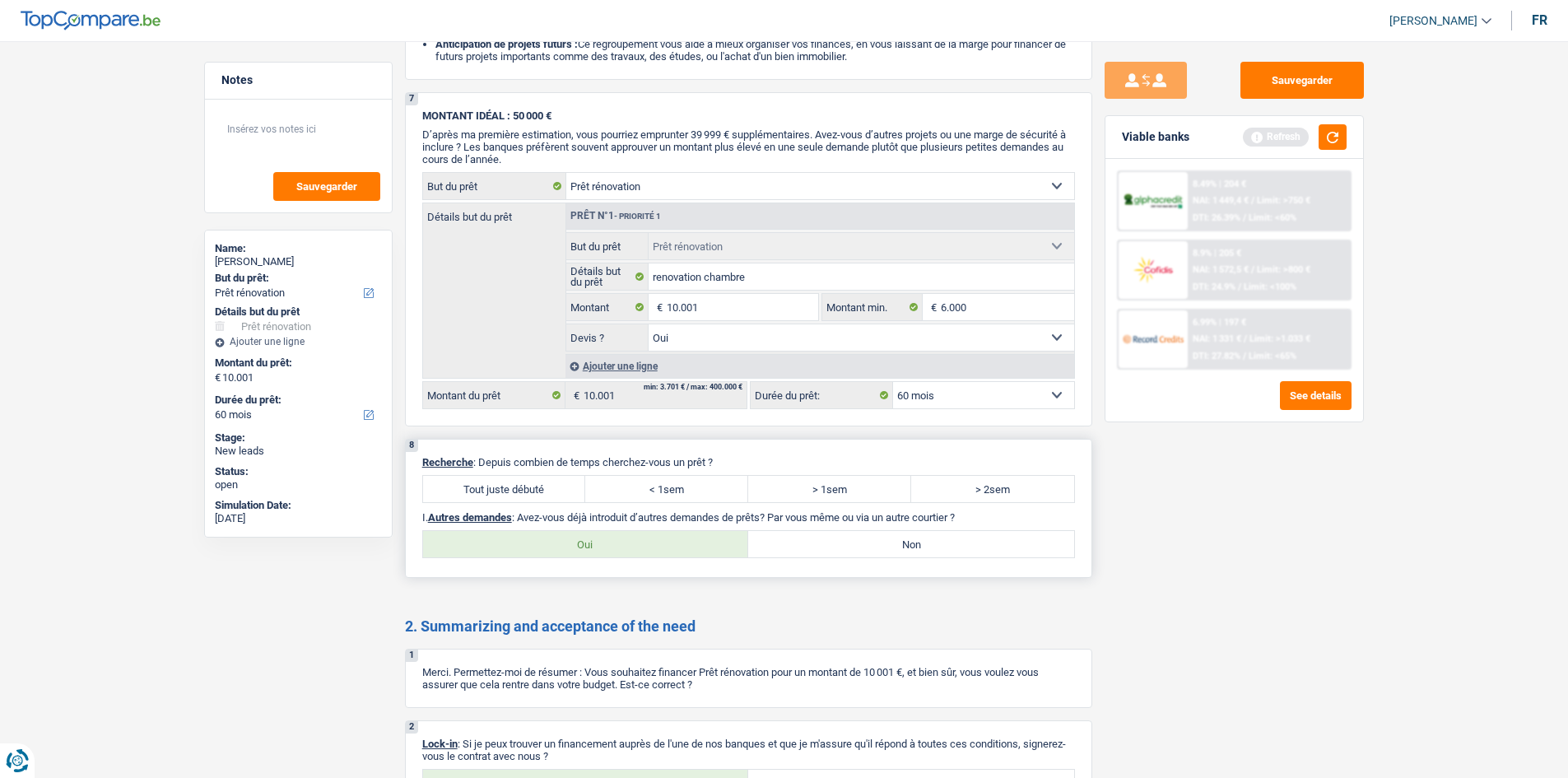
drag, startPoint x: 524, startPoint y: 497, endPoint x: 524, endPoint y: 485, distance: 12.0
click at [524, 496] on label "Tout juste débuté" at bounding box center [505, 489] width 163 height 26
click at [524, 496] on input "Tout juste débuté" at bounding box center [505, 489] width 163 height 26
radio input "true"
click at [623, 552] on label "Oui" at bounding box center [587, 544] width 326 height 26
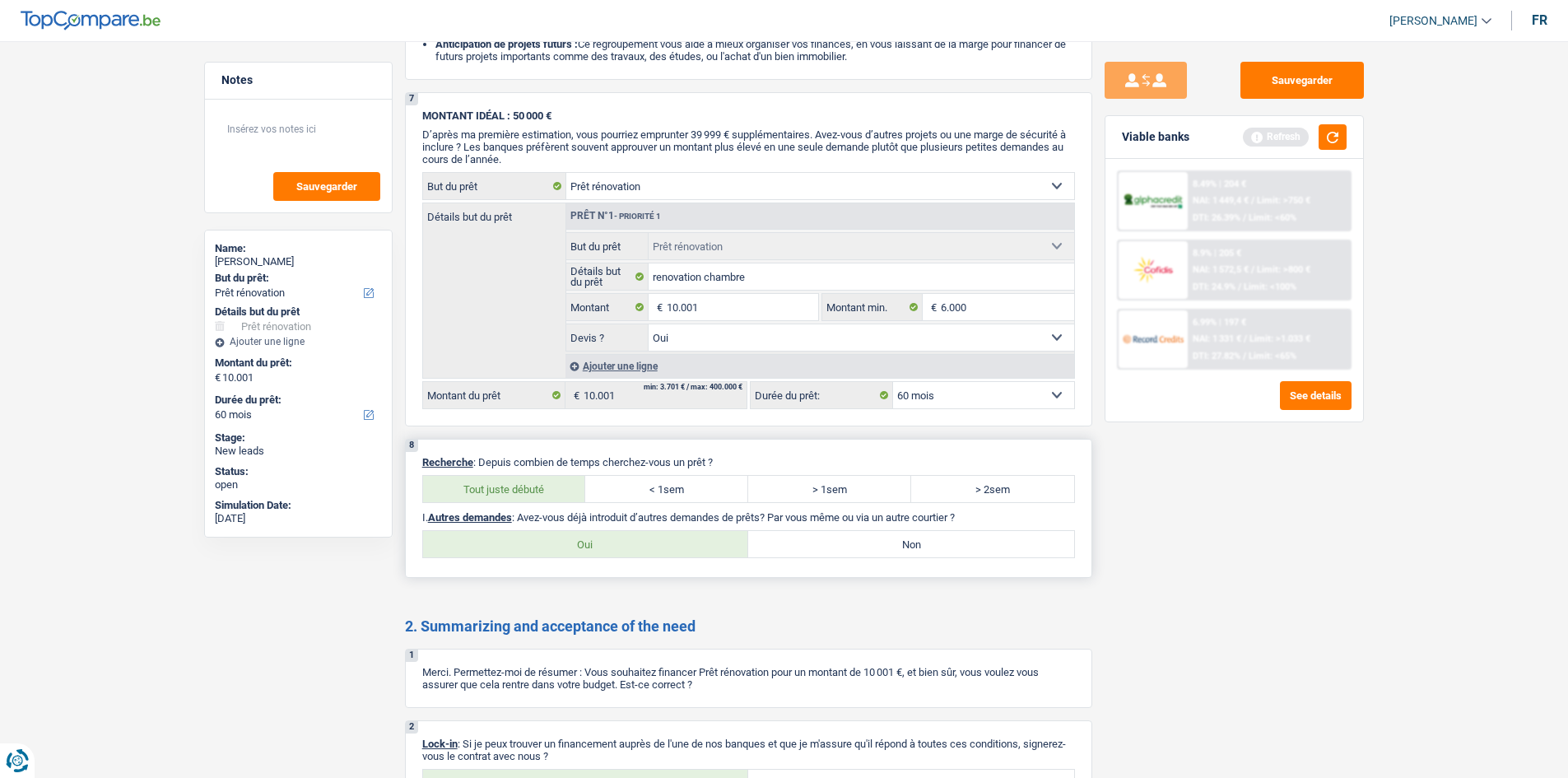
click at [623, 552] on input "Oui" at bounding box center [587, 544] width 326 height 26
radio input "true"
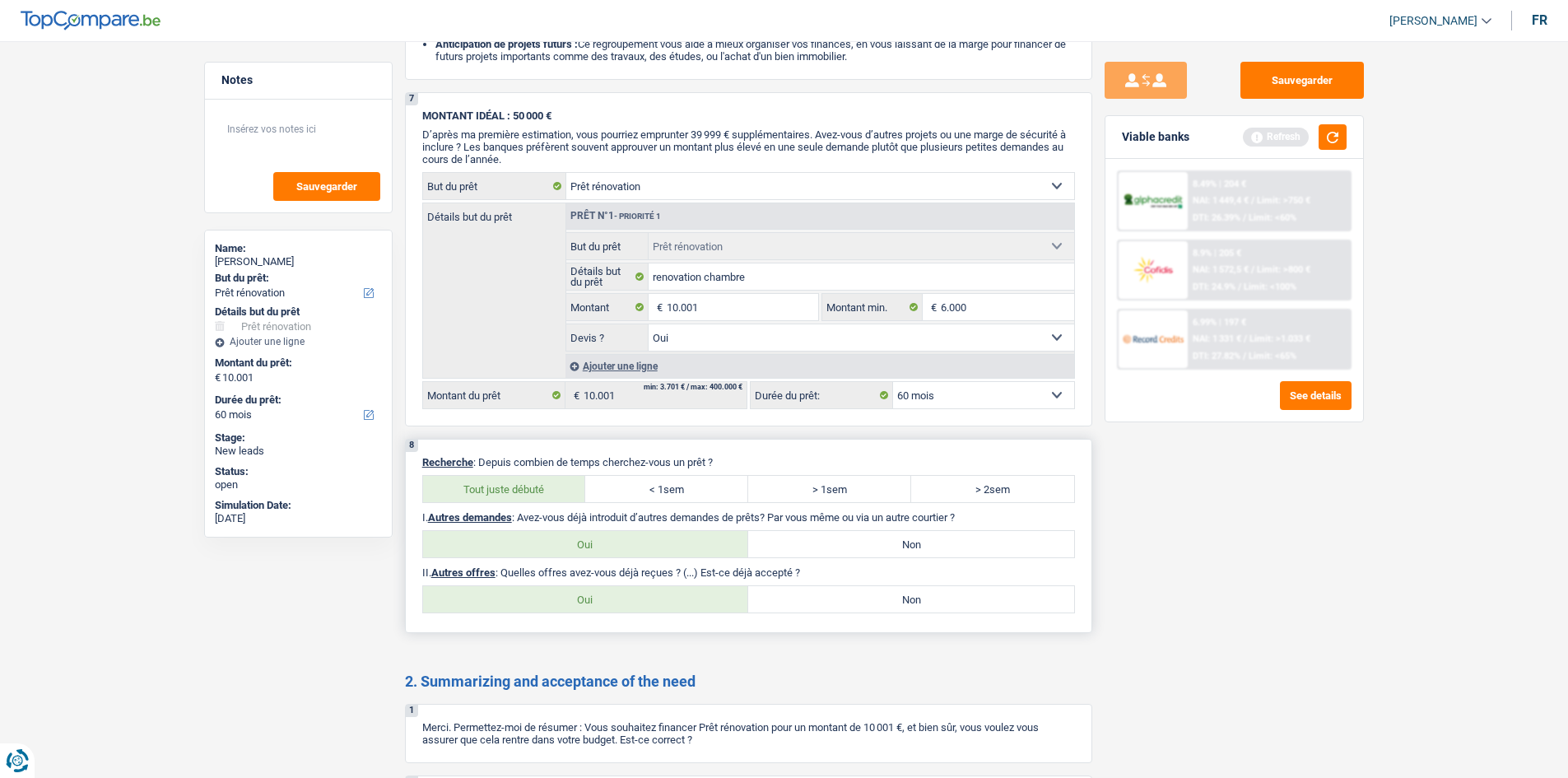
click at [872, 601] on label "Non" at bounding box center [911, 598] width 326 height 26
click at [872, 601] on input "Non" at bounding box center [911, 598] width 326 height 26
radio input "true"
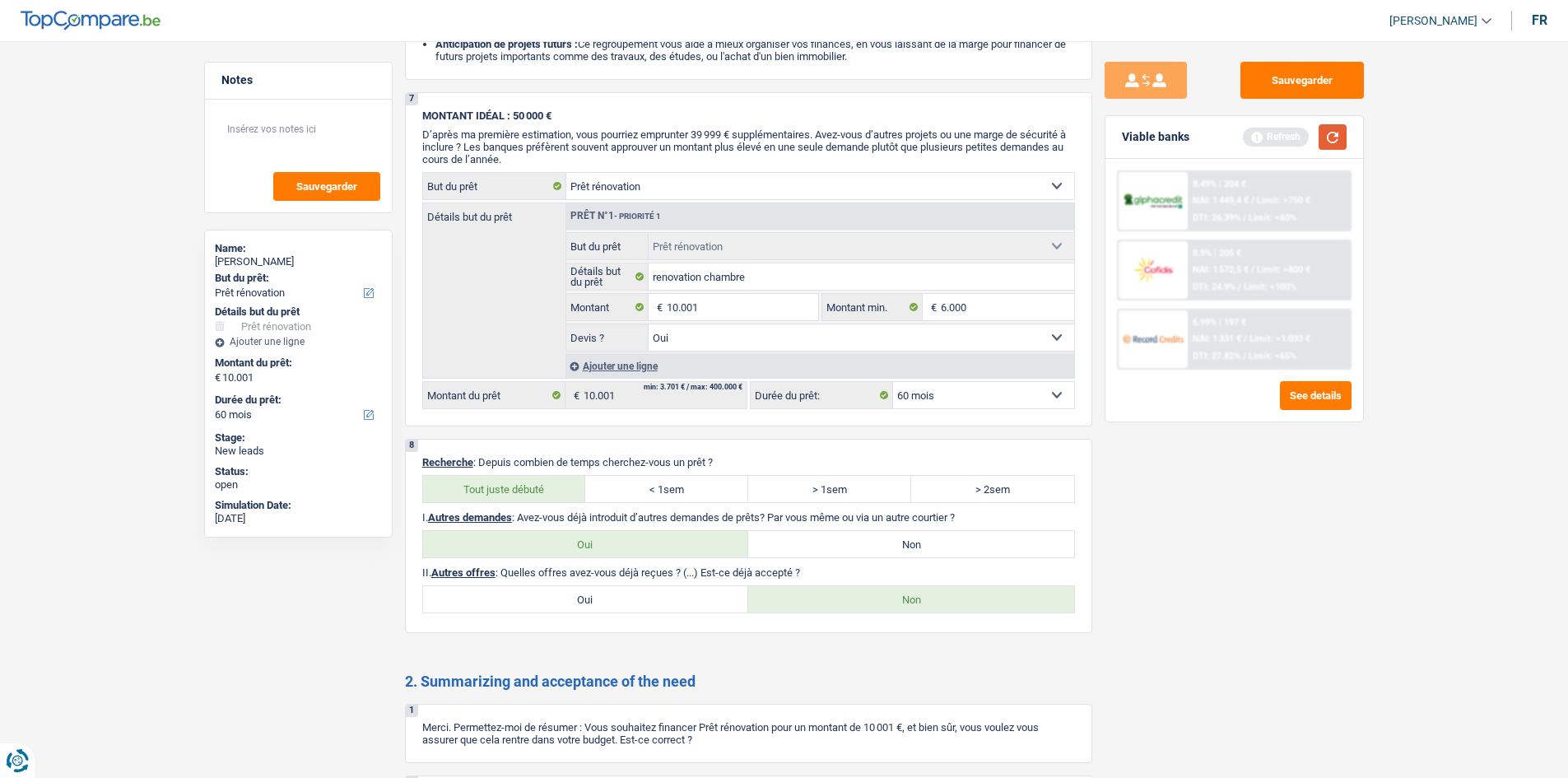
click at [1323, 145] on button "button" at bounding box center [1332, 137] width 28 height 25
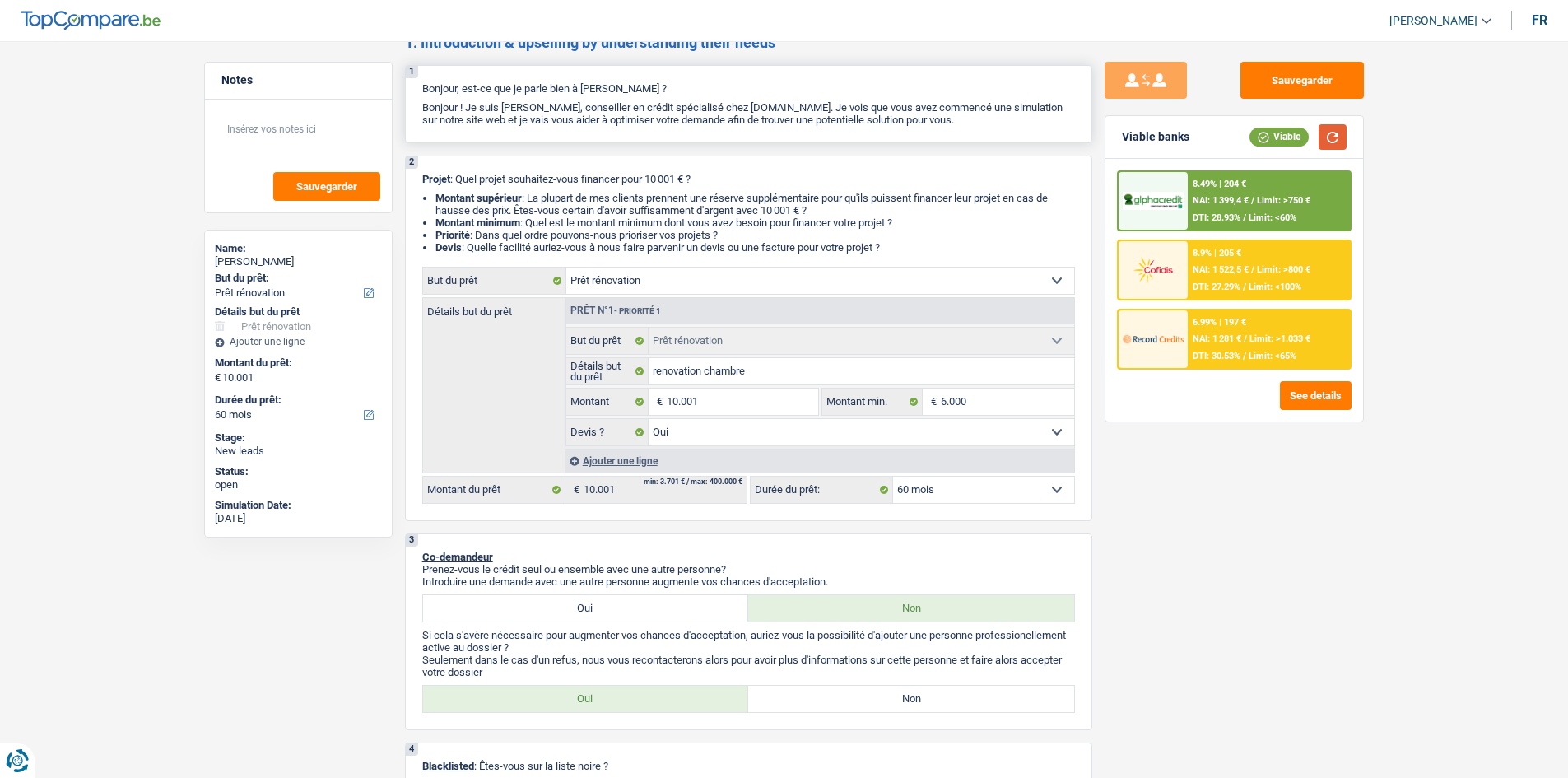
scroll to position [0, 0]
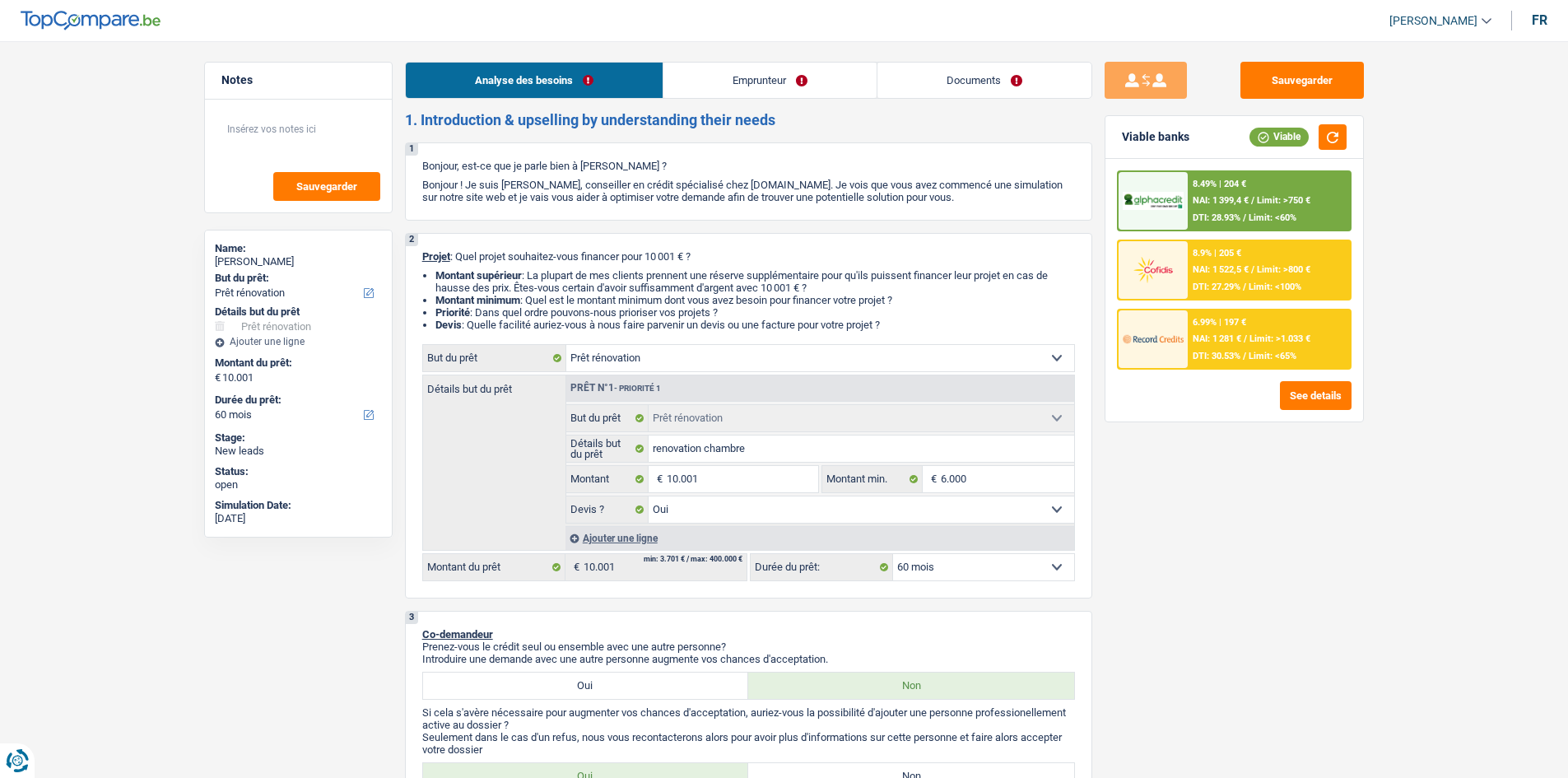
click at [740, 75] on link "Emprunteur" at bounding box center [770, 80] width 213 height 35
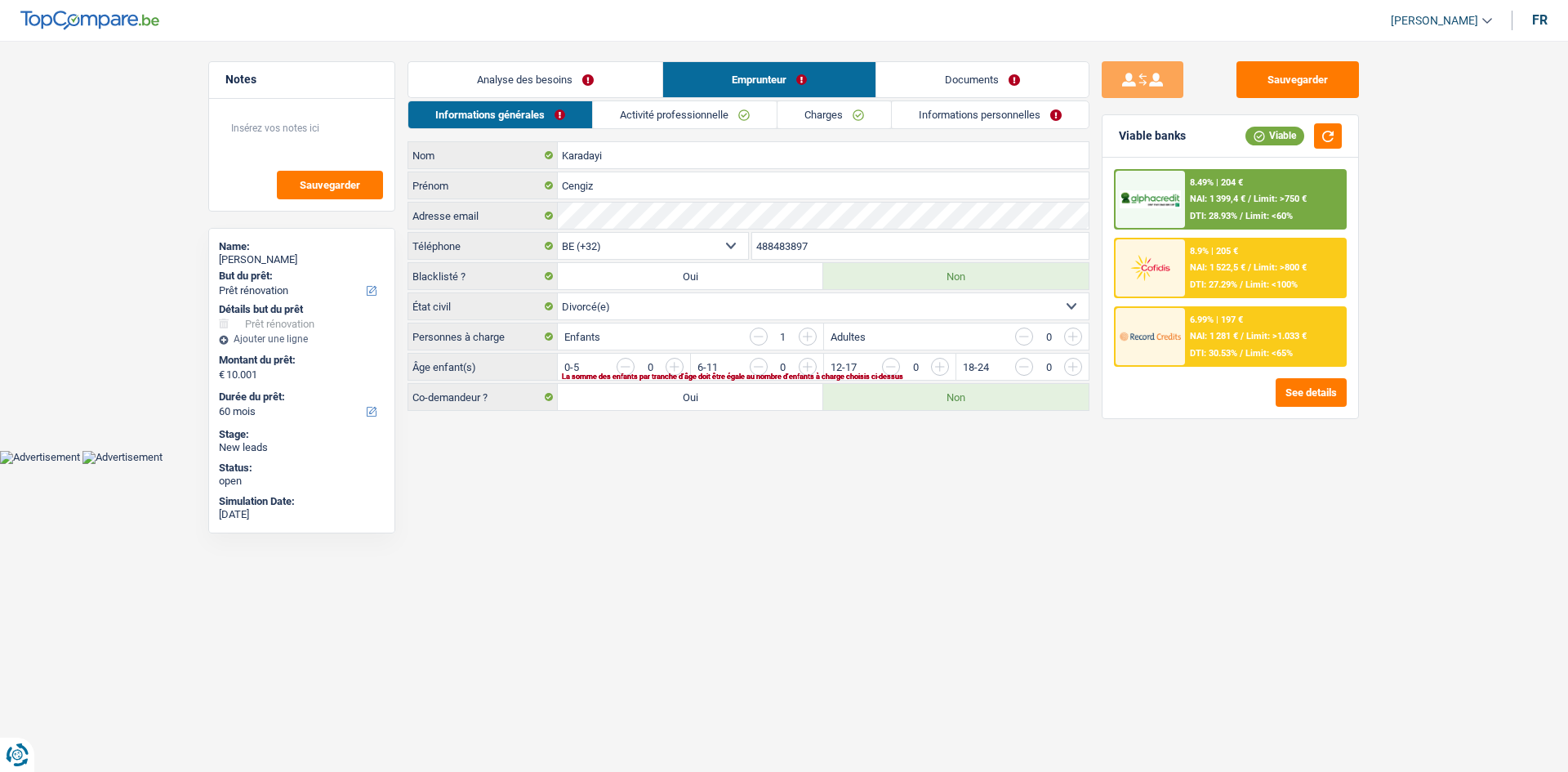
click at [801, 367] on input "button" at bounding box center [1138, 370] width 680 height 26
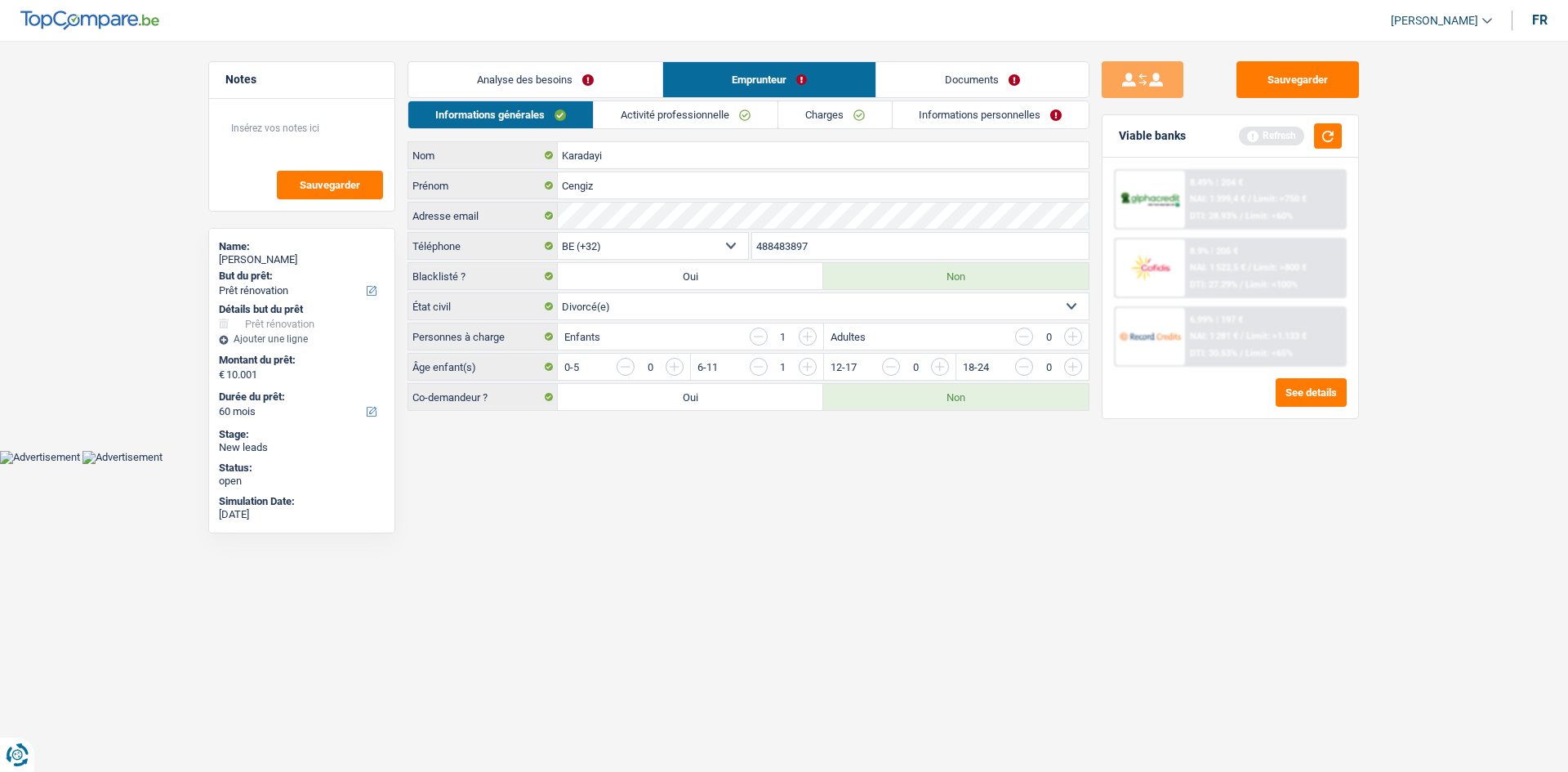
click at [695, 117] on link "Activité professionnelle" at bounding box center [685, 115] width 183 height 27
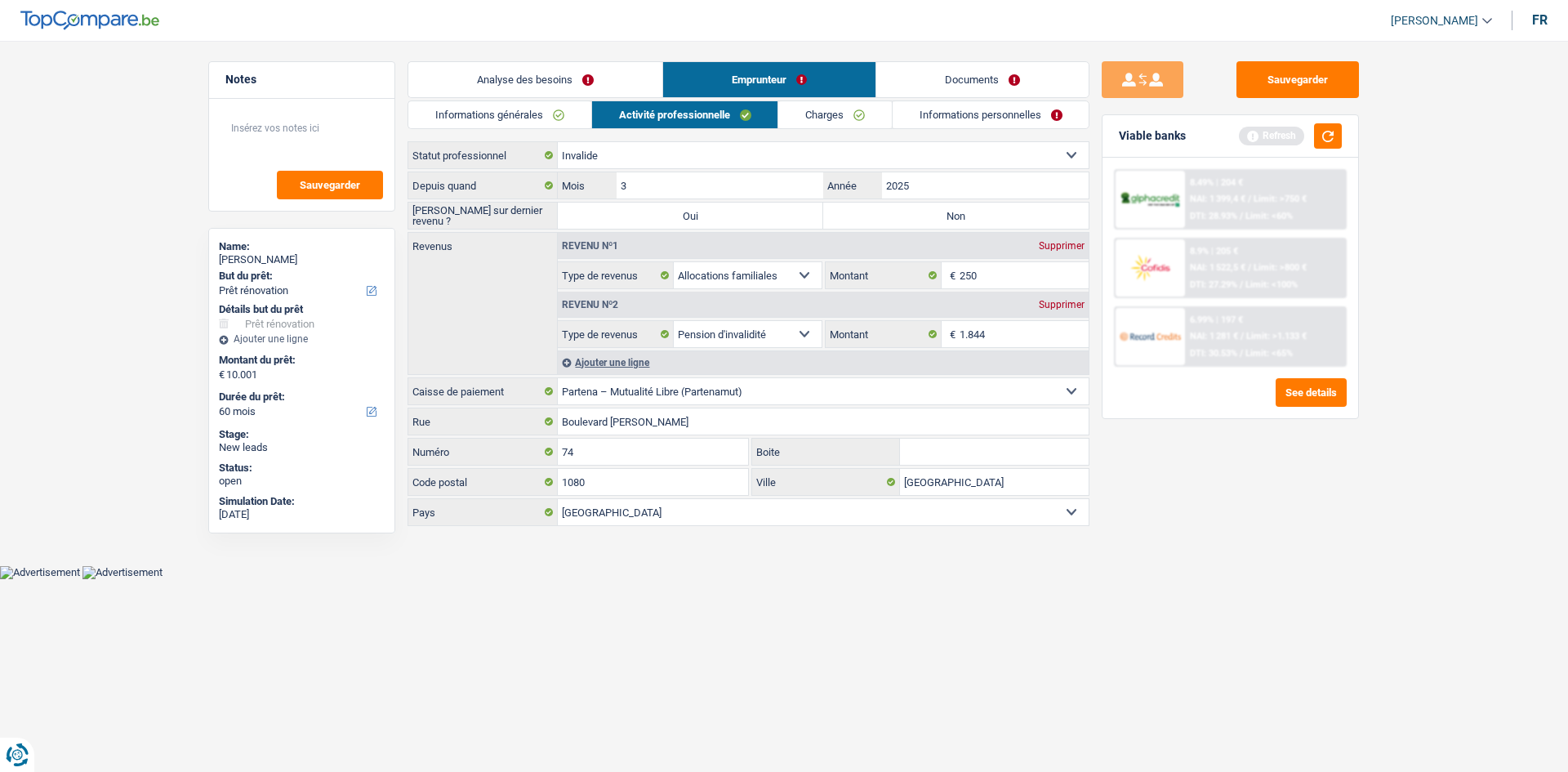
click at [639, 151] on select "Ouvrier Employé privé Employé public Invalide Indépendant Pensionné Chômeur Mut…" at bounding box center [823, 154] width 530 height 26
click at [530, 117] on link "Informations générales" at bounding box center [500, 115] width 183 height 27
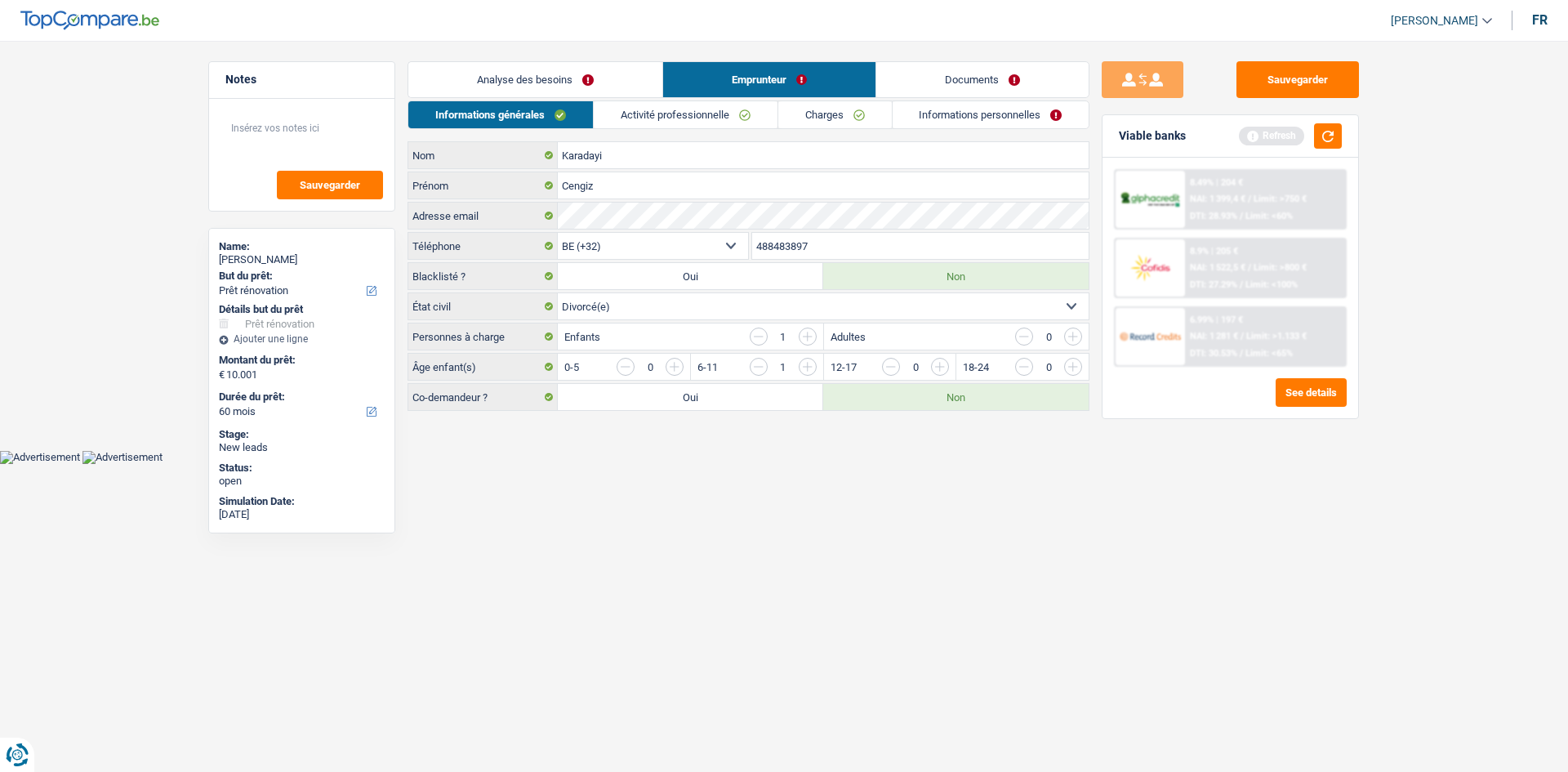
click at [684, 109] on link "Activité professionnelle" at bounding box center [685, 115] width 183 height 27
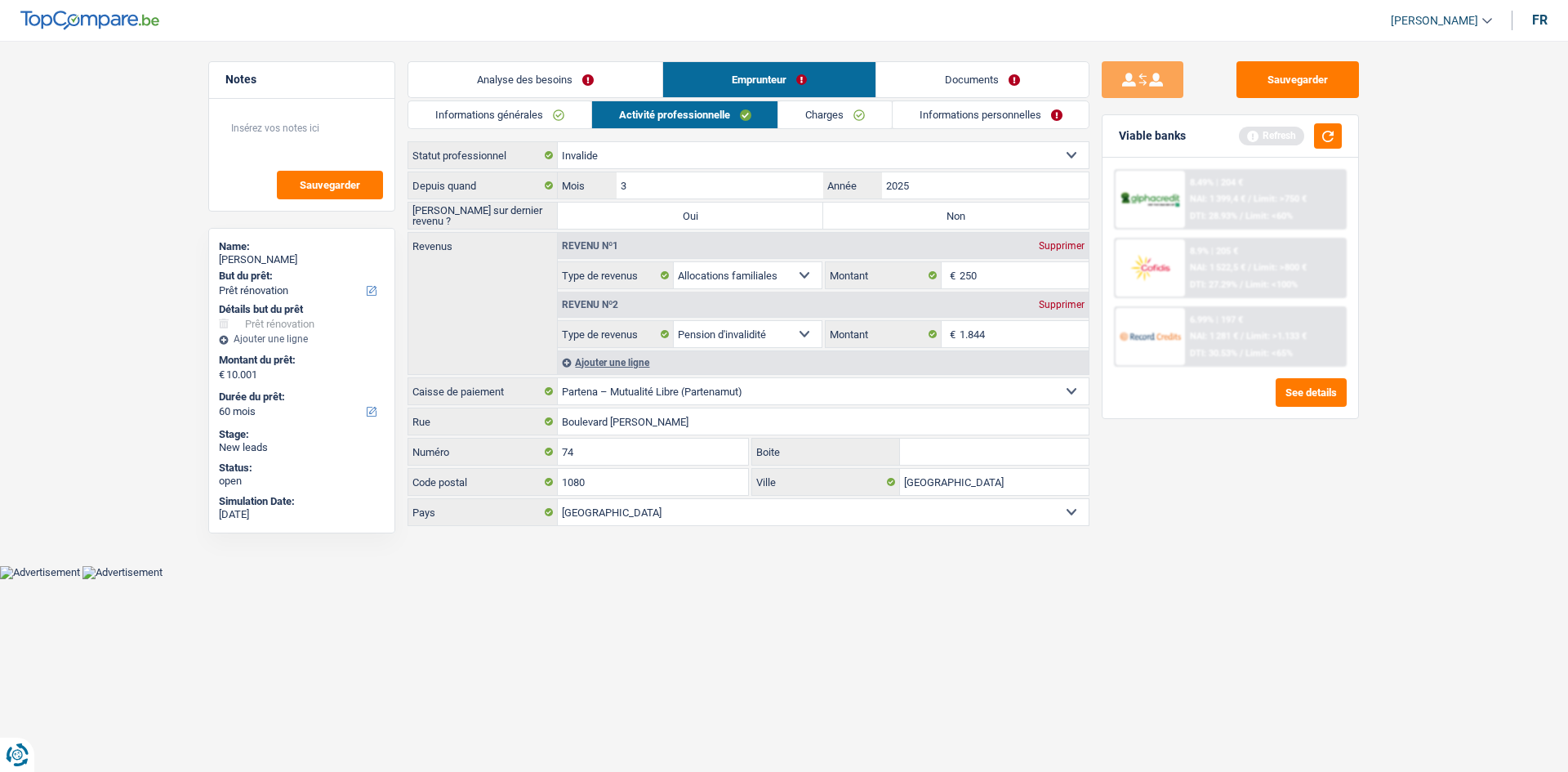
click at [1067, 247] on div "Supprimer" at bounding box center [1061, 246] width 54 height 10
select select "disabilityPension"
type input "1.844"
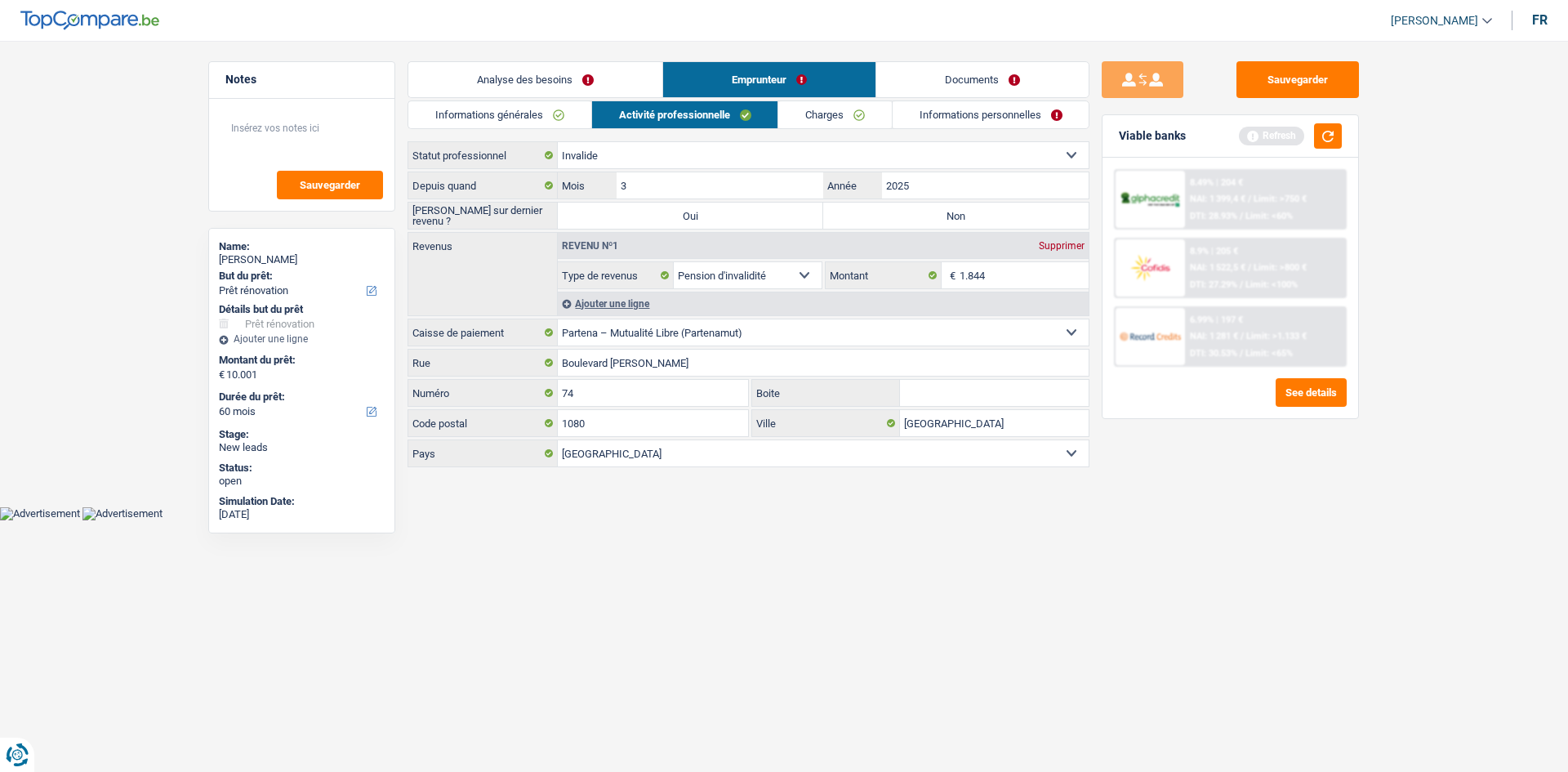
click at [822, 118] on link "Charges" at bounding box center [835, 115] width 114 height 27
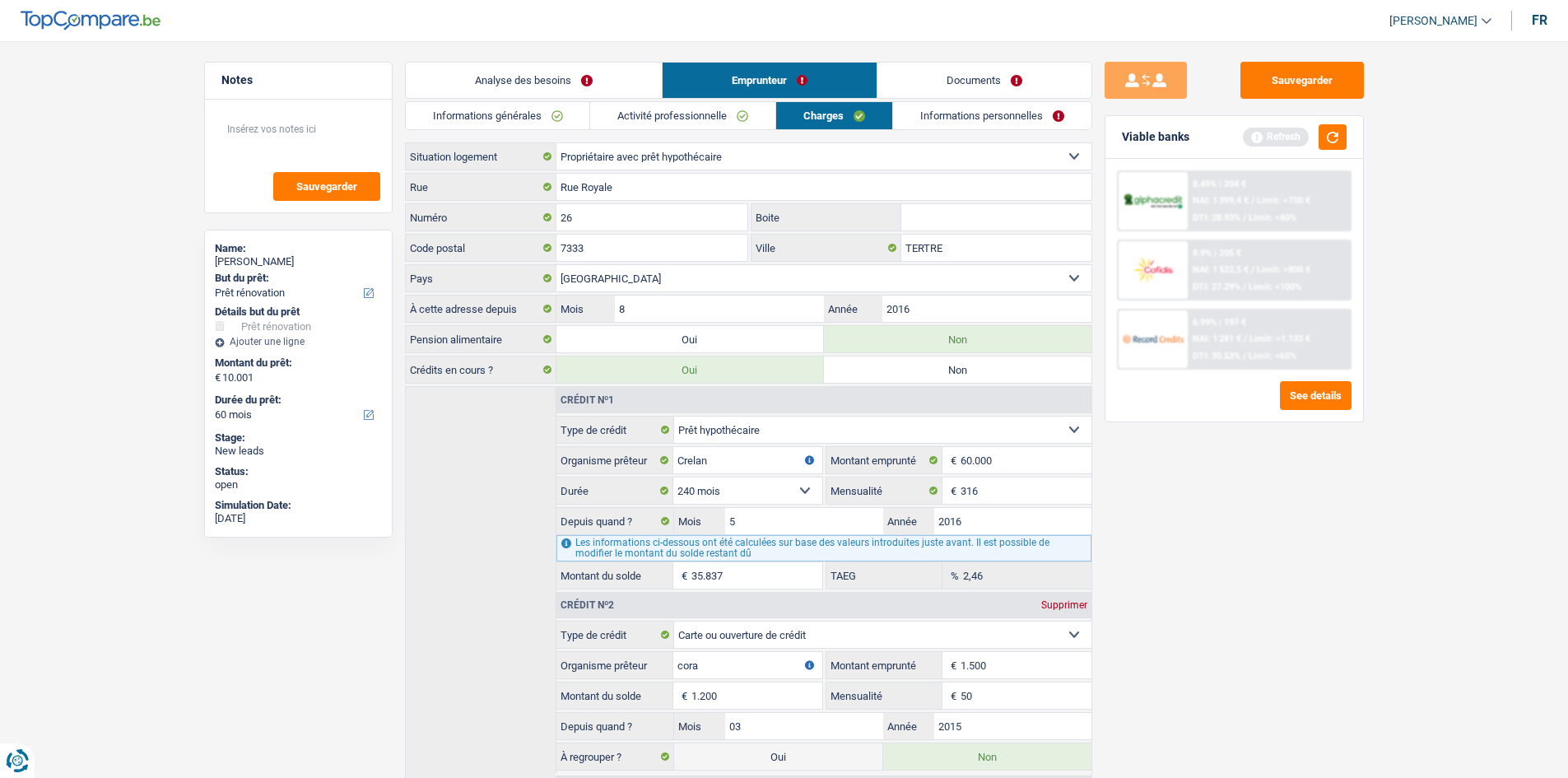
click at [944, 226] on input "Boite" at bounding box center [996, 217] width 190 height 26
click at [1342, 127] on button "button" at bounding box center [1332, 137] width 28 height 25
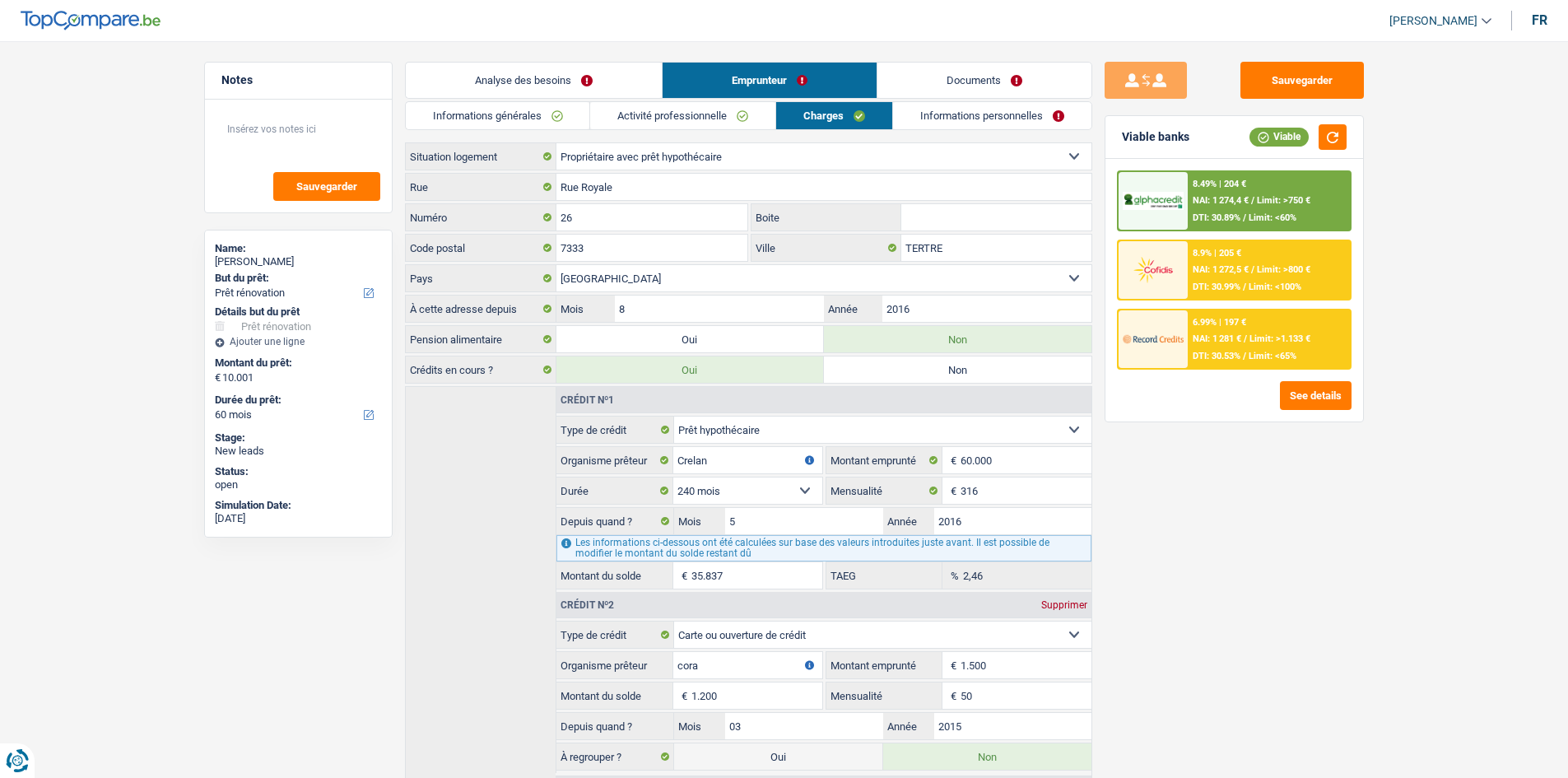
click at [965, 114] on link "Informations personnelles" at bounding box center [992, 115] width 198 height 27
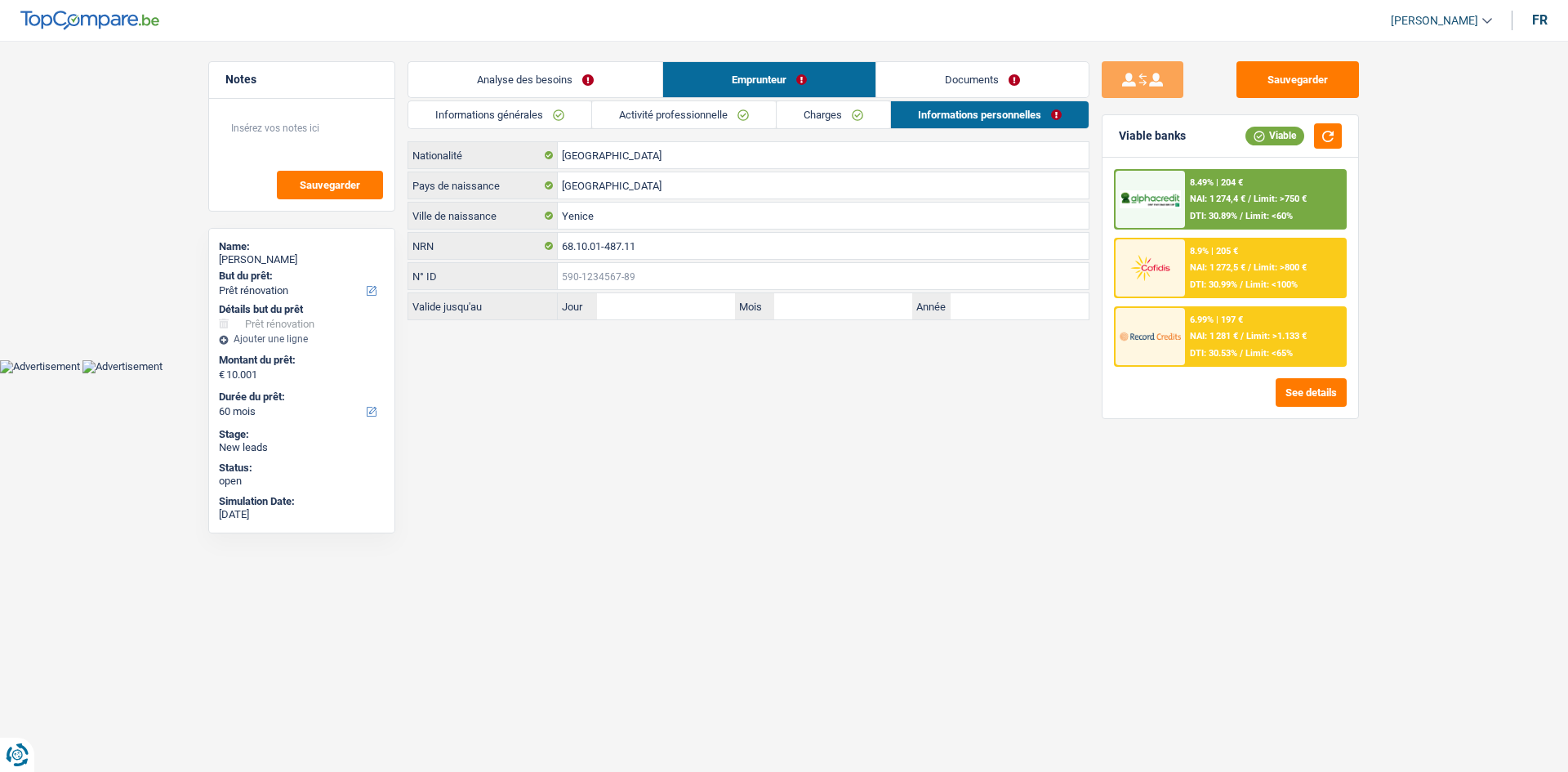
click at [642, 272] on input "N° ID" at bounding box center [823, 276] width 530 height 26
click at [966, 76] on link "Documents" at bounding box center [983, 80] width 212 height 35
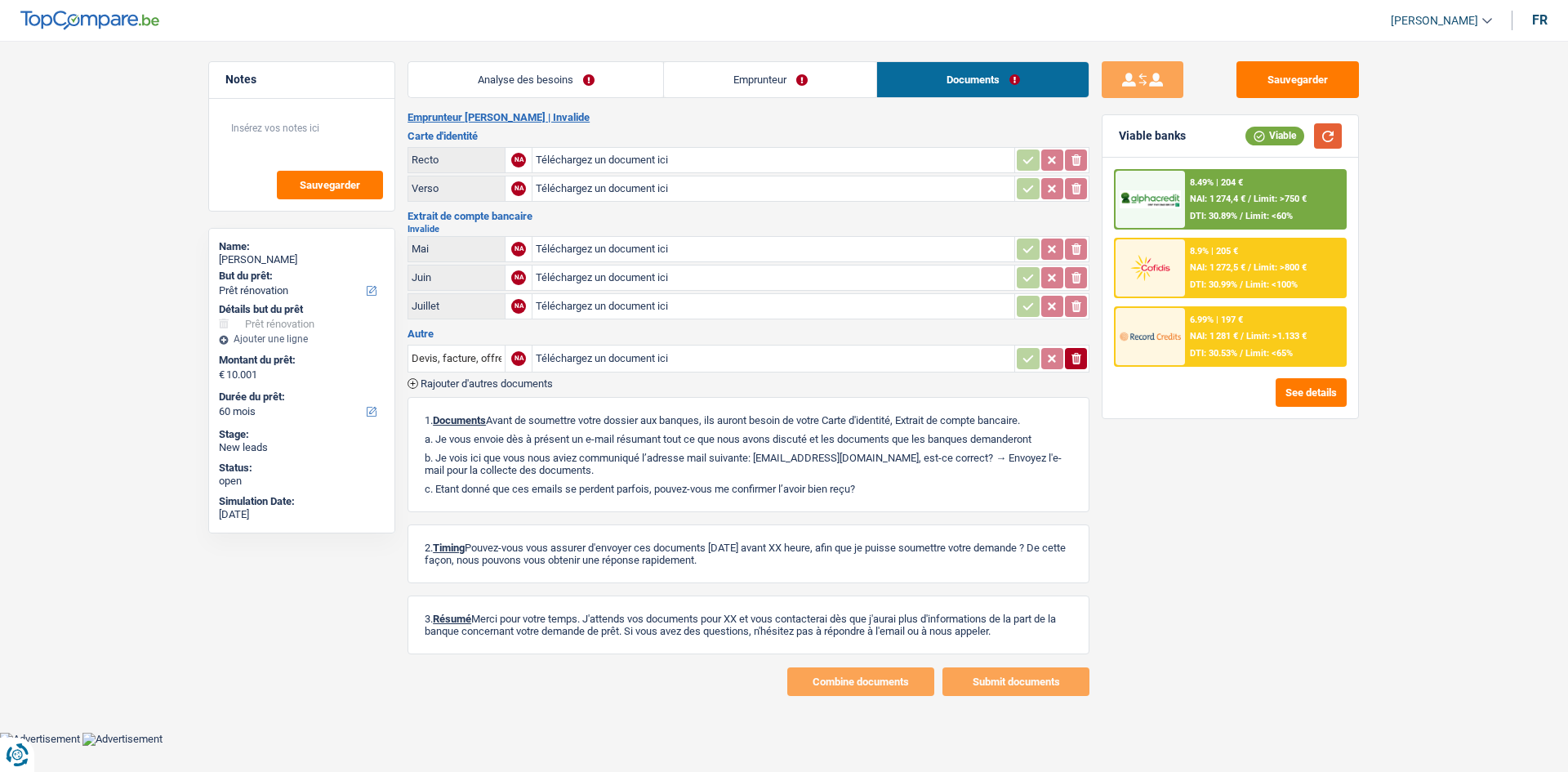
click at [1331, 129] on button "button" at bounding box center [1327, 136] width 27 height 25
click at [1250, 183] on div "8.49% | 204 € NAI: 1 274,4 € / Limit: >750 € DTI: 30.89% / Limit: <60%" at bounding box center [1265, 199] width 161 height 57
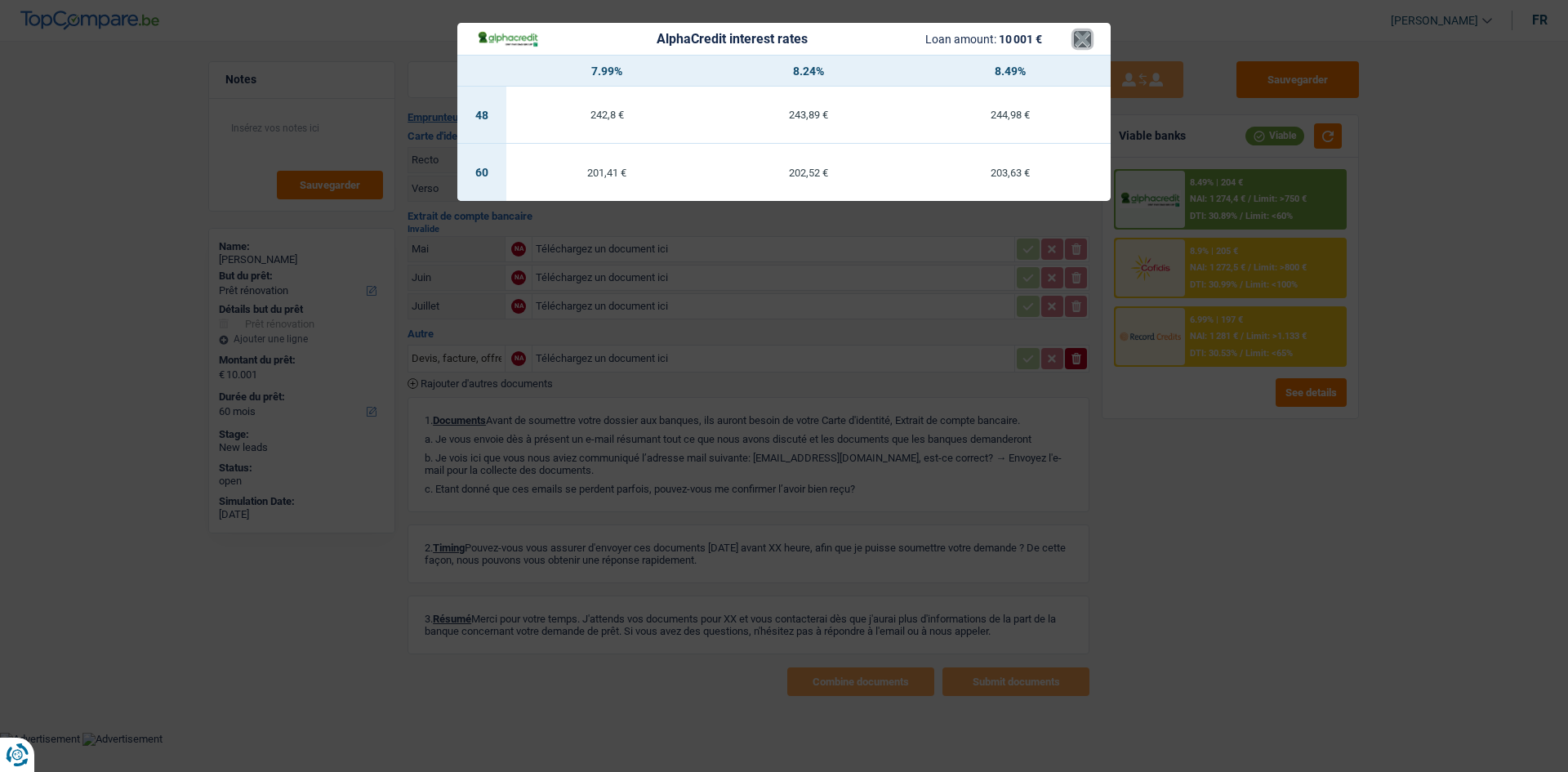
click at [1087, 36] on button "×" at bounding box center [1082, 39] width 17 height 17
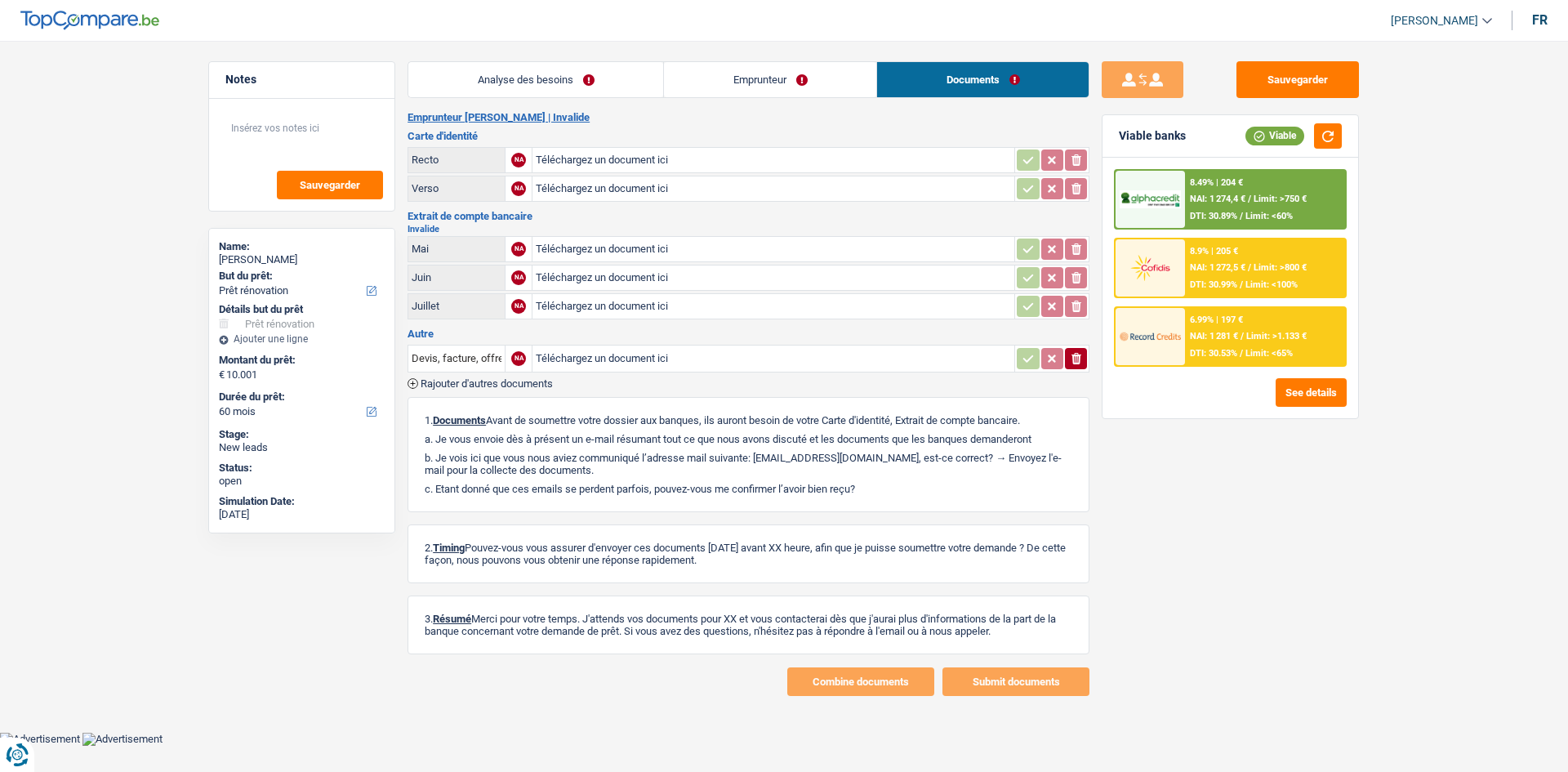
click at [1231, 257] on div "8.9% | 205 € NAI: 1 272,5 € / Limit: >800 € DTI: 30.99% / Limit: <100%" at bounding box center [1265, 267] width 161 height 57
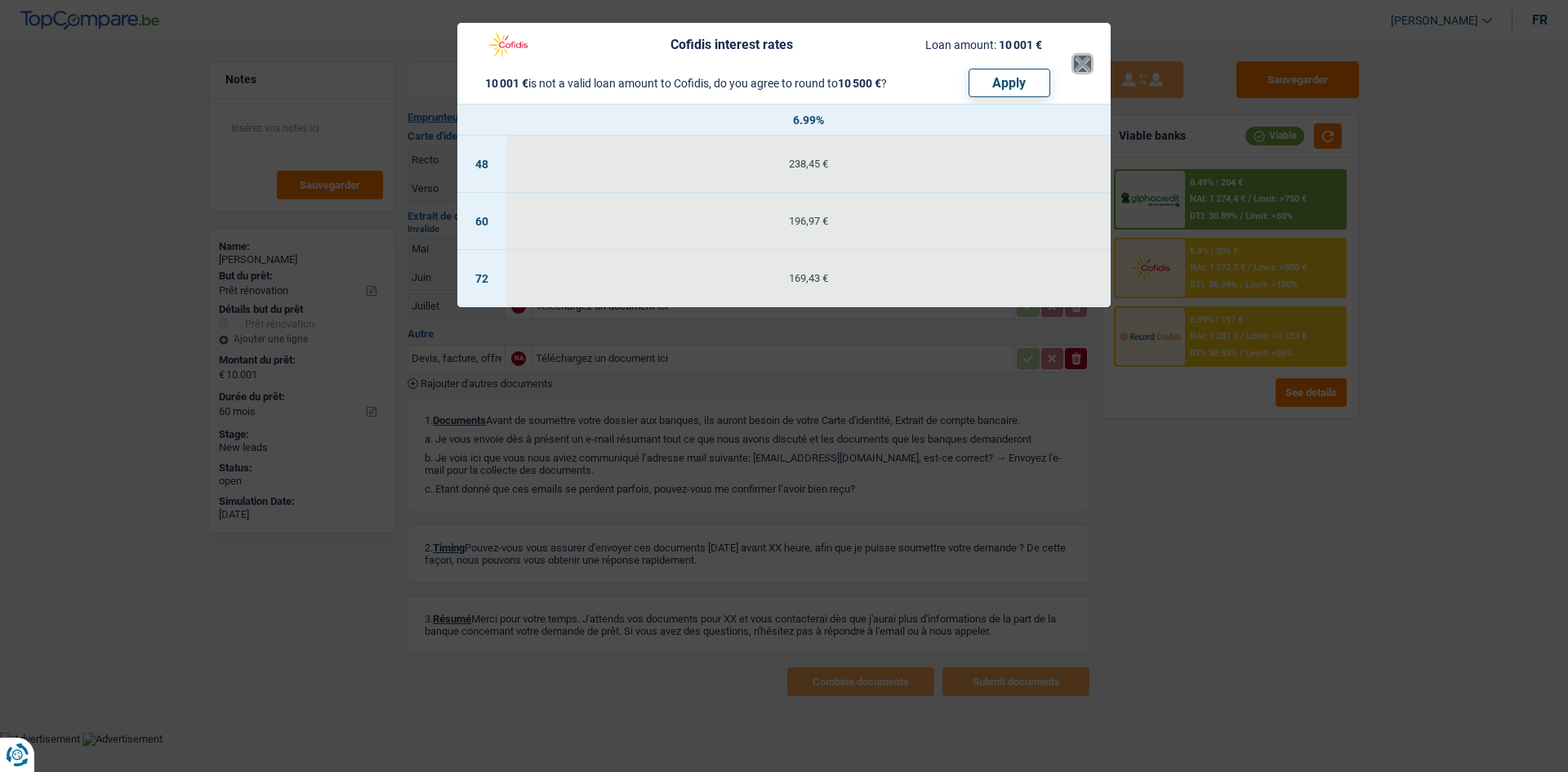
click at [1080, 58] on button "×" at bounding box center [1082, 64] width 17 height 17
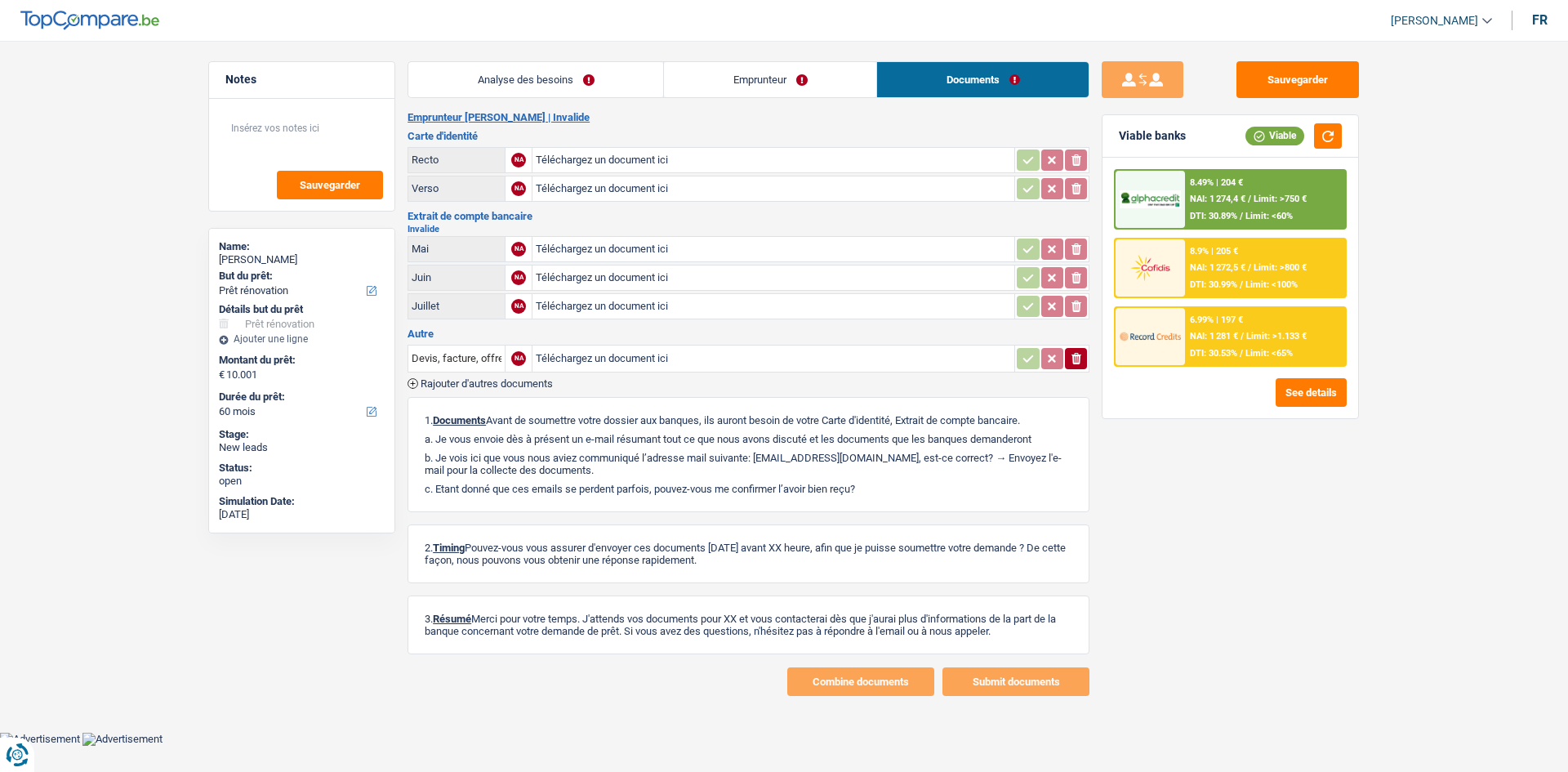
click at [1187, 266] on div "8.9% | 205 € NAI: 1 272,5 € / Limit: >800 € DTI: 30.99% / Limit: <100%" at bounding box center [1265, 267] width 161 height 57
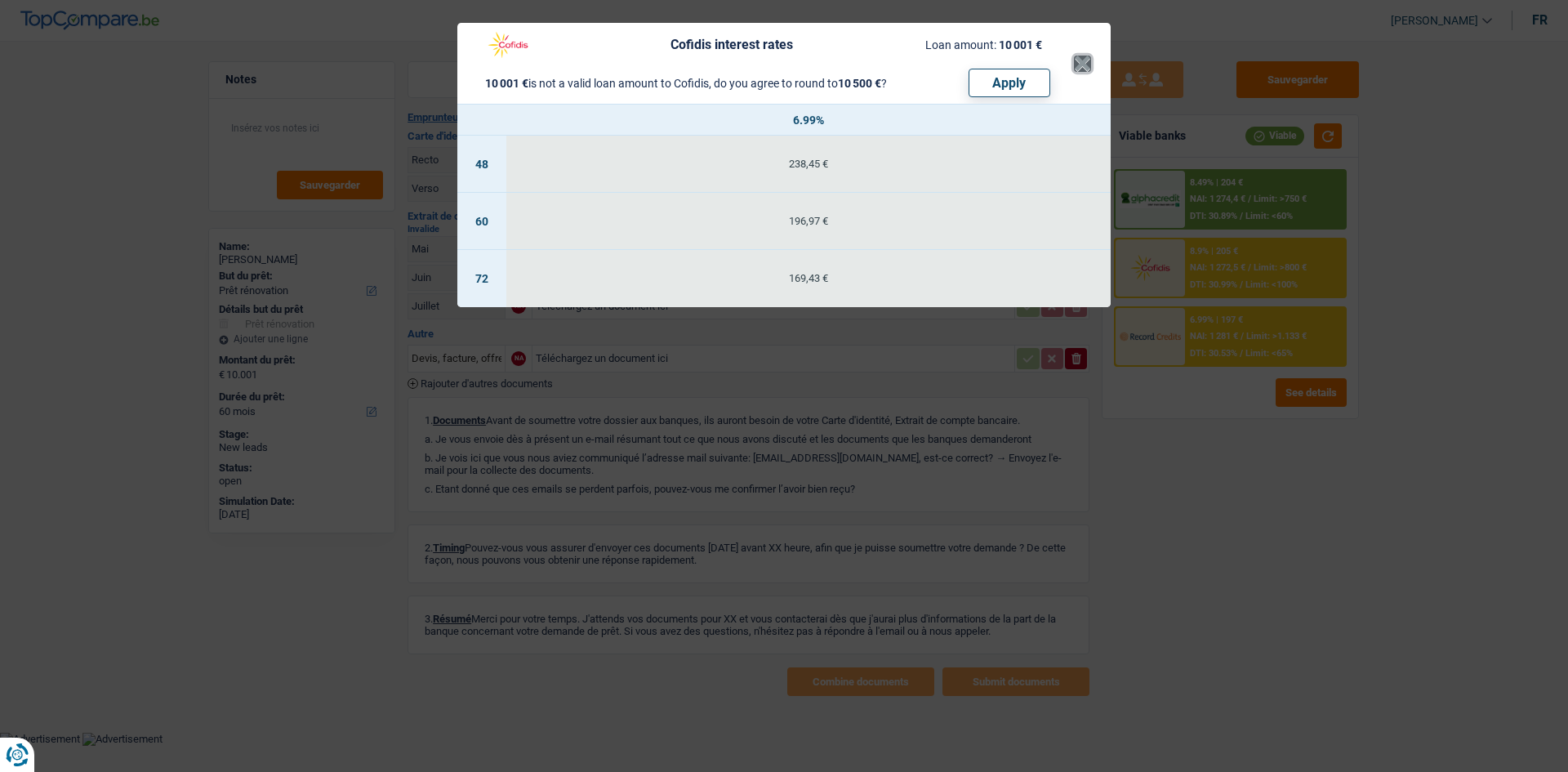
click at [1077, 61] on button "×" at bounding box center [1082, 64] width 17 height 17
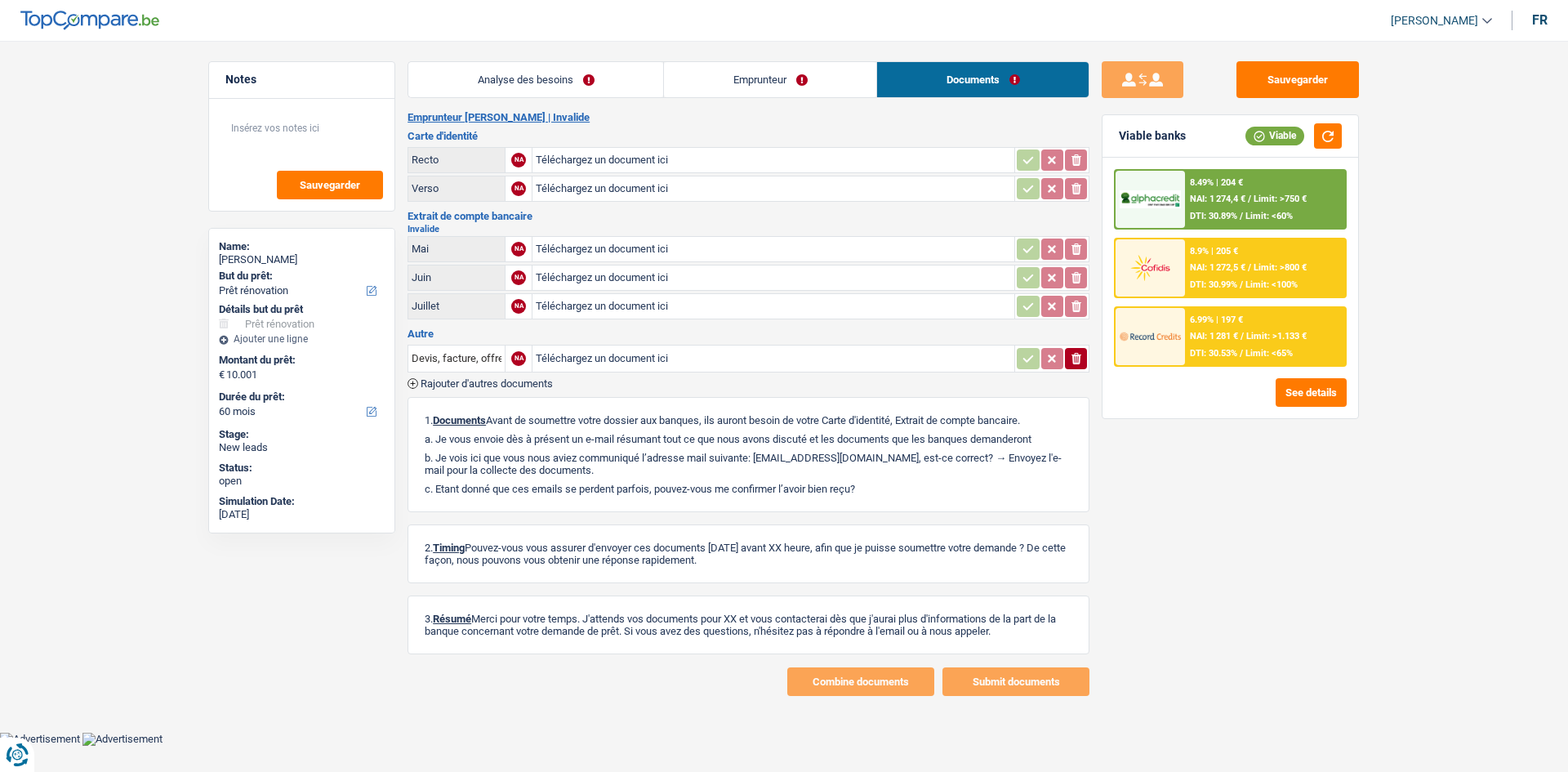
click at [1218, 262] on span "NAI: 1 272,5 €" at bounding box center [1217, 267] width 56 height 11
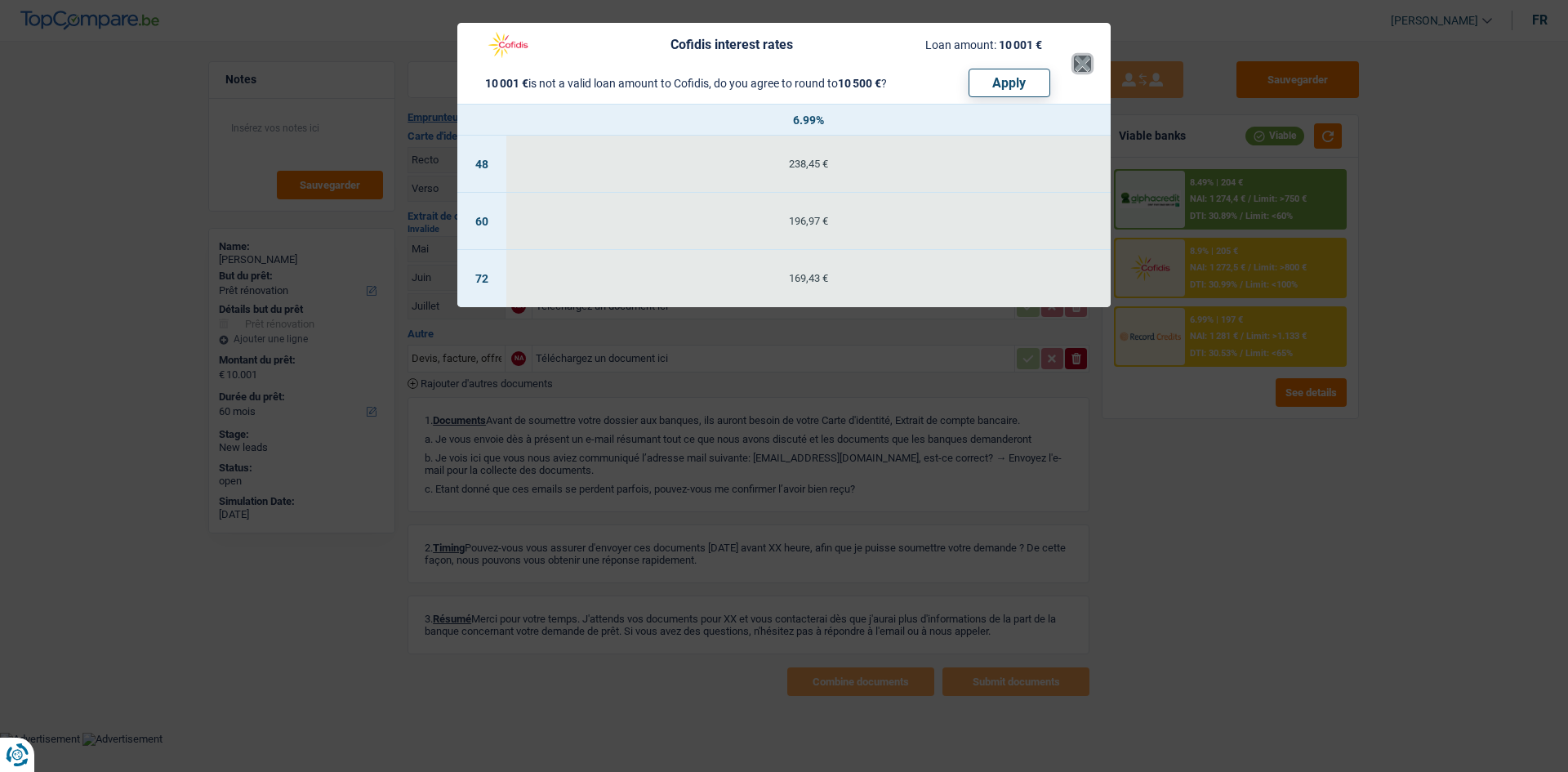
click at [1082, 61] on button "×" at bounding box center [1082, 64] width 17 height 17
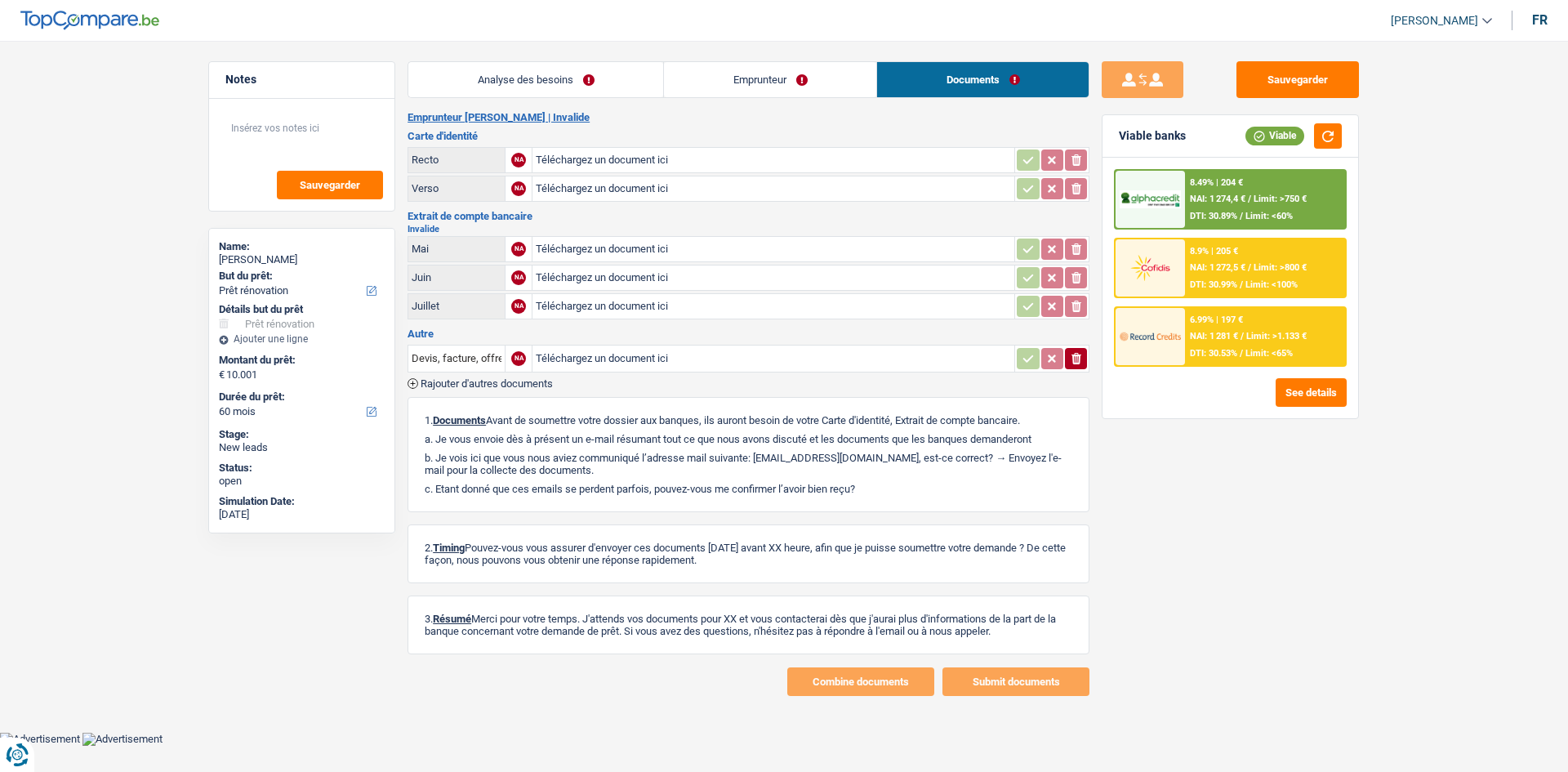
drag, startPoint x: 505, startPoint y: 66, endPoint x: 496, endPoint y: 139, distance: 73.6
click at [504, 68] on link "Analyse des besoins" at bounding box center [535, 80] width 255 height 35
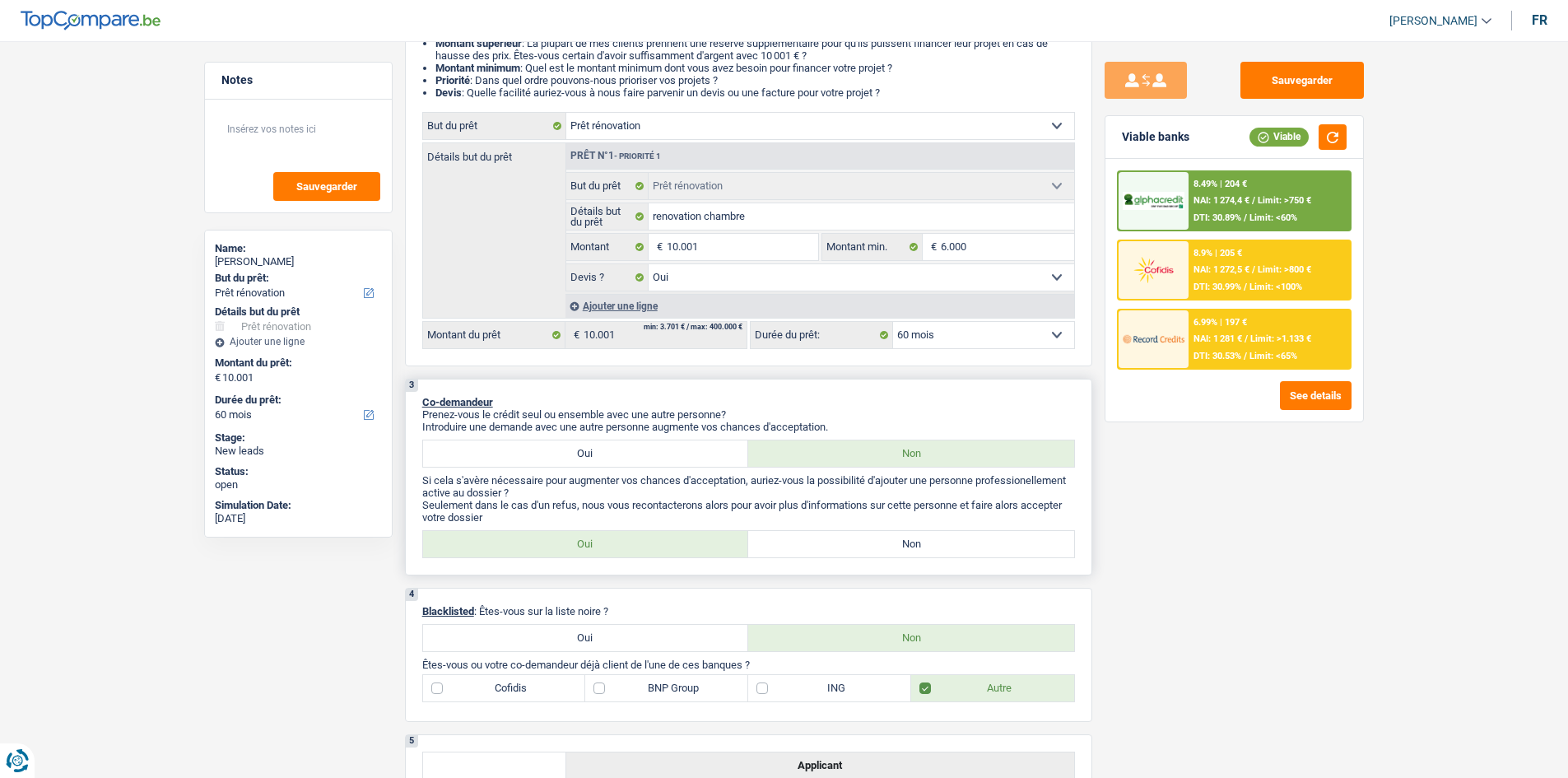
scroll to position [330, 0]
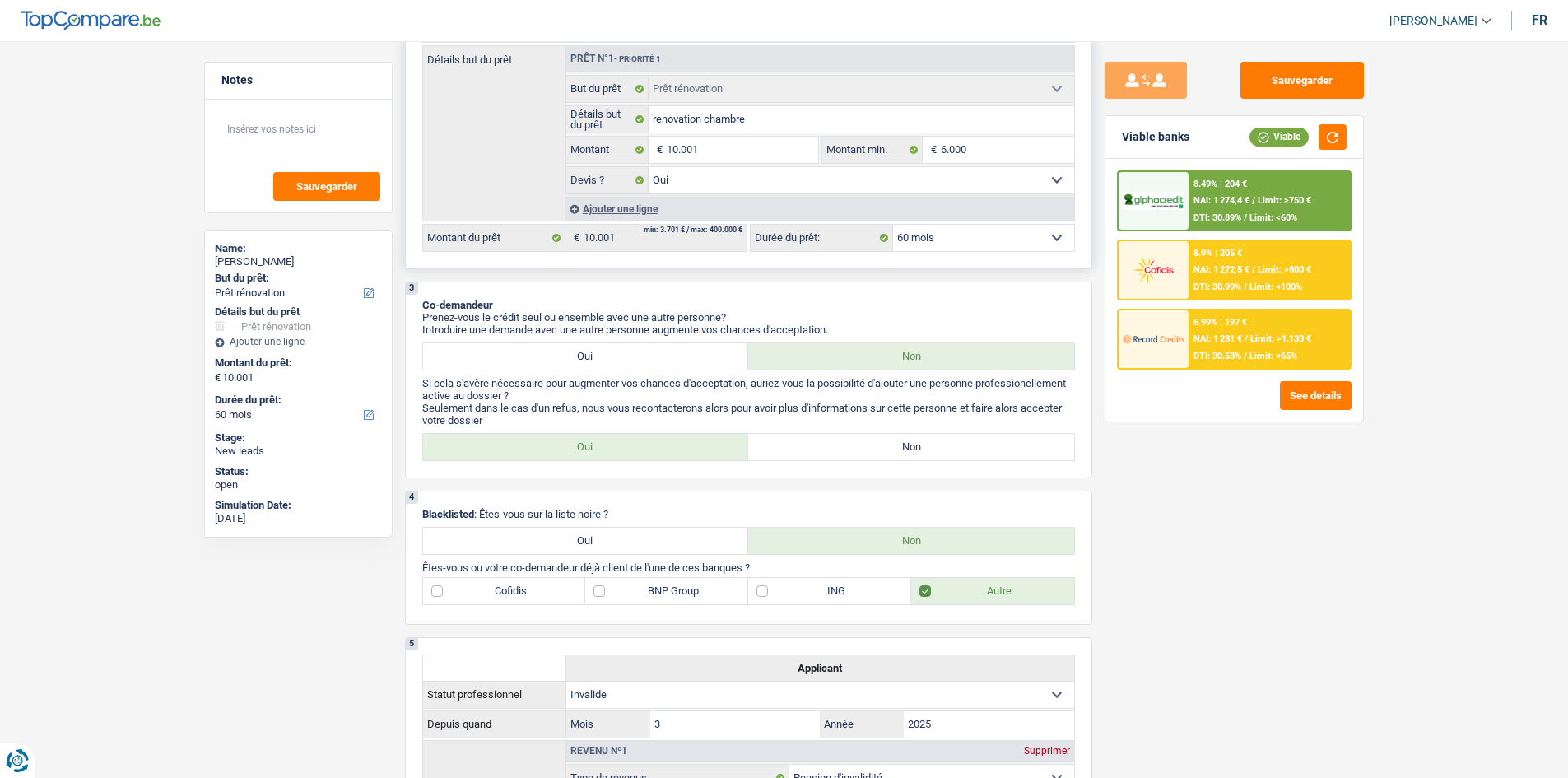
click at [933, 239] on select "12 mois 18 mois 24 mois 30 mois 36 mois 42 mois 48 mois 60 mois Sélectionner un…" at bounding box center [983, 238] width 181 height 26
click at [709, 151] on input "10.001" at bounding box center [742, 149] width 151 height 26
click at [730, 150] on input "10.001" at bounding box center [742, 149] width 151 height 26
type input "1.000"
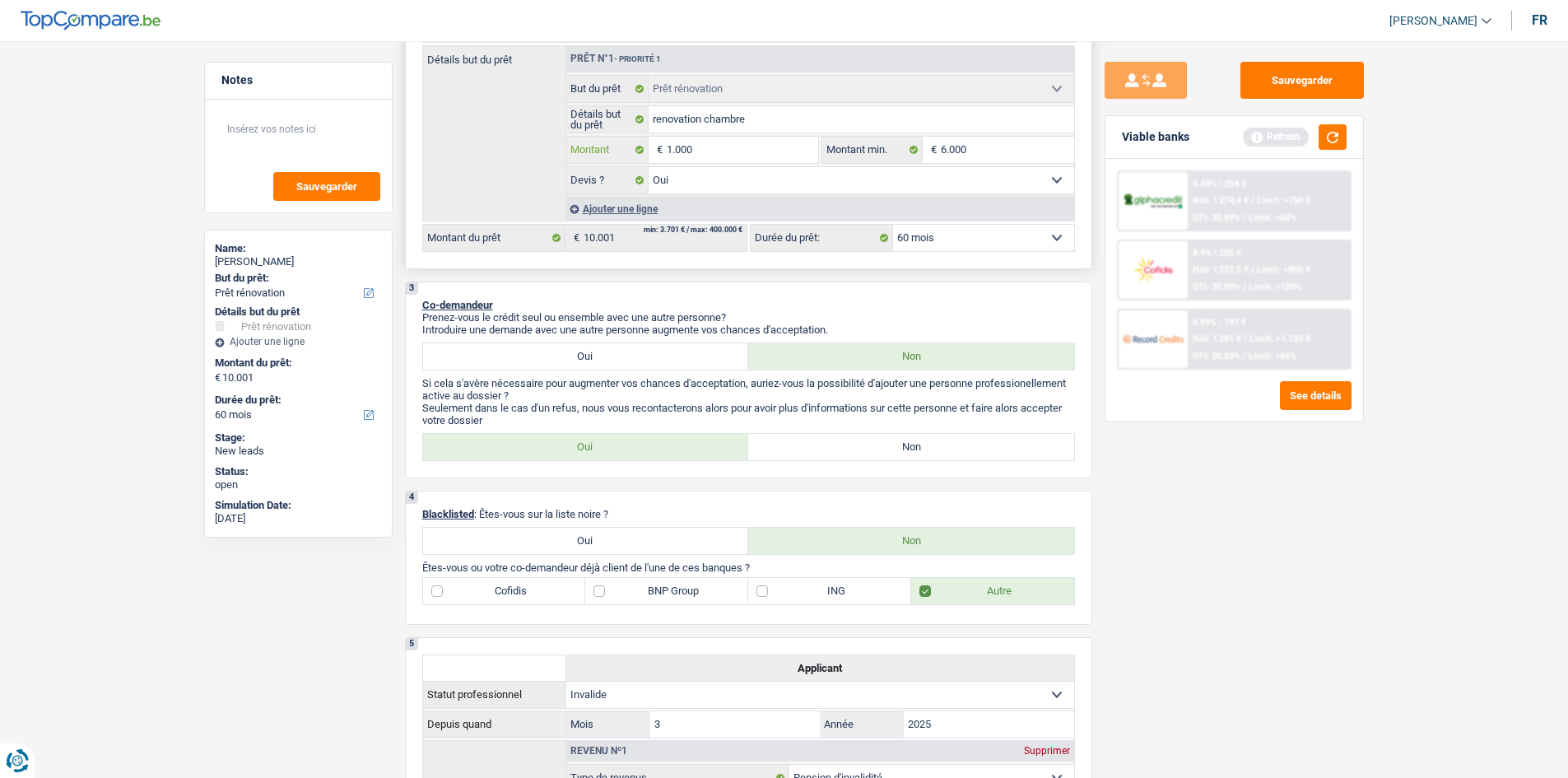
type input "10.001"
click at [1033, 248] on select "12 mois 18 mois 24 mois 30 mois 36 mois 42 mois 48 mois 60 mois Sélectionner un…" at bounding box center [983, 238] width 181 height 26
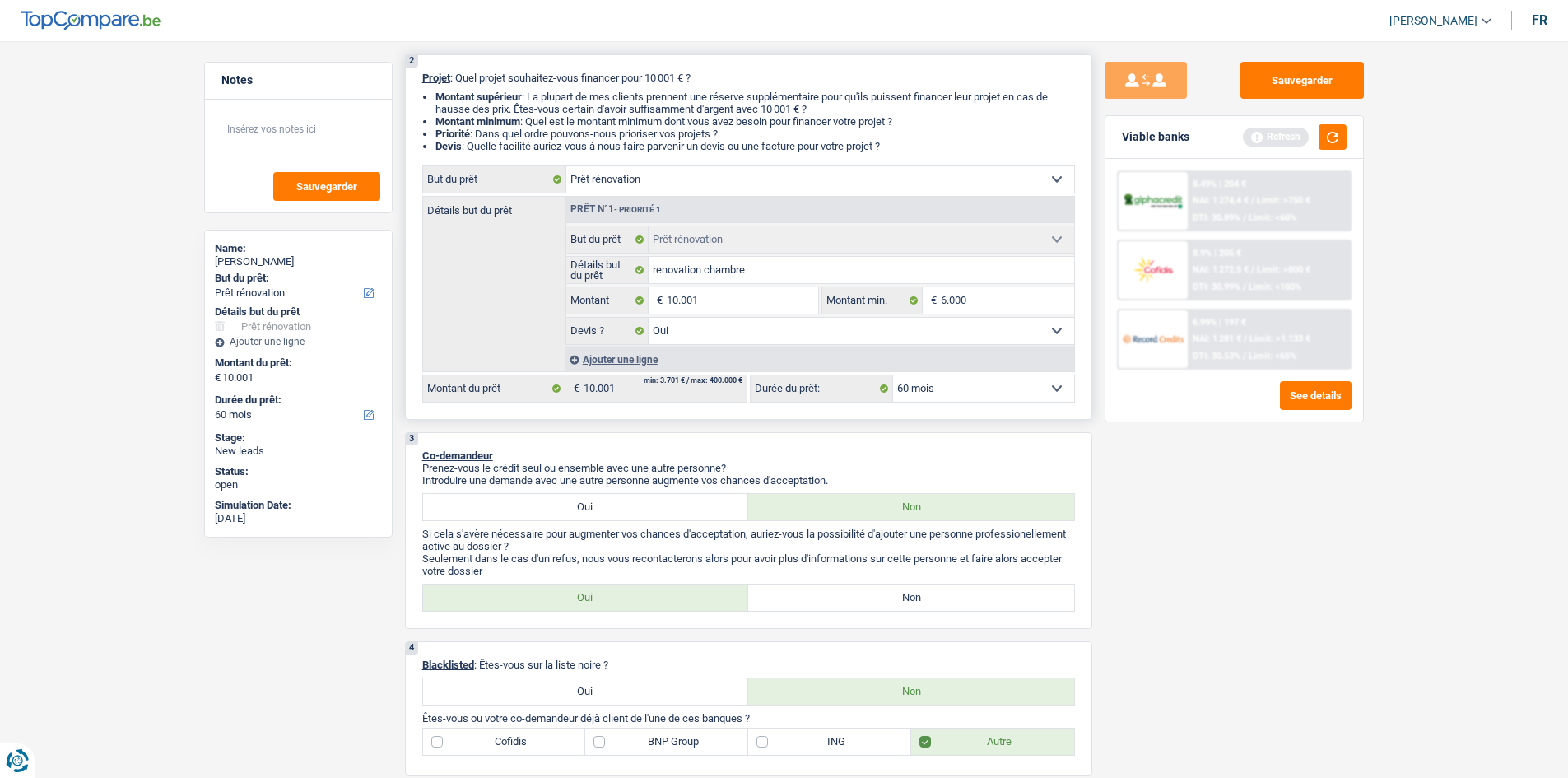
scroll to position [0, 0]
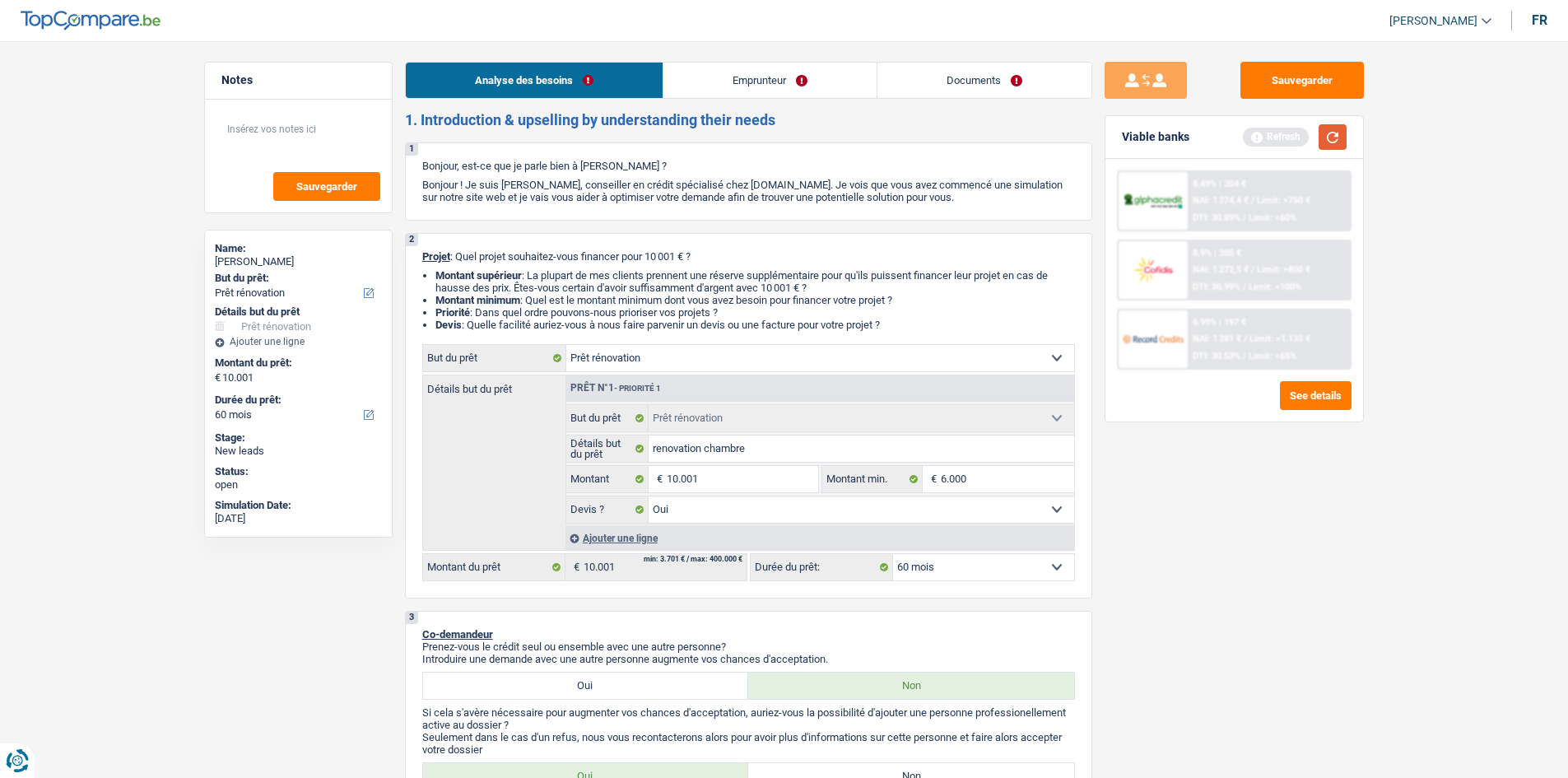
click at [1341, 128] on button "button" at bounding box center [1332, 137] width 28 height 25
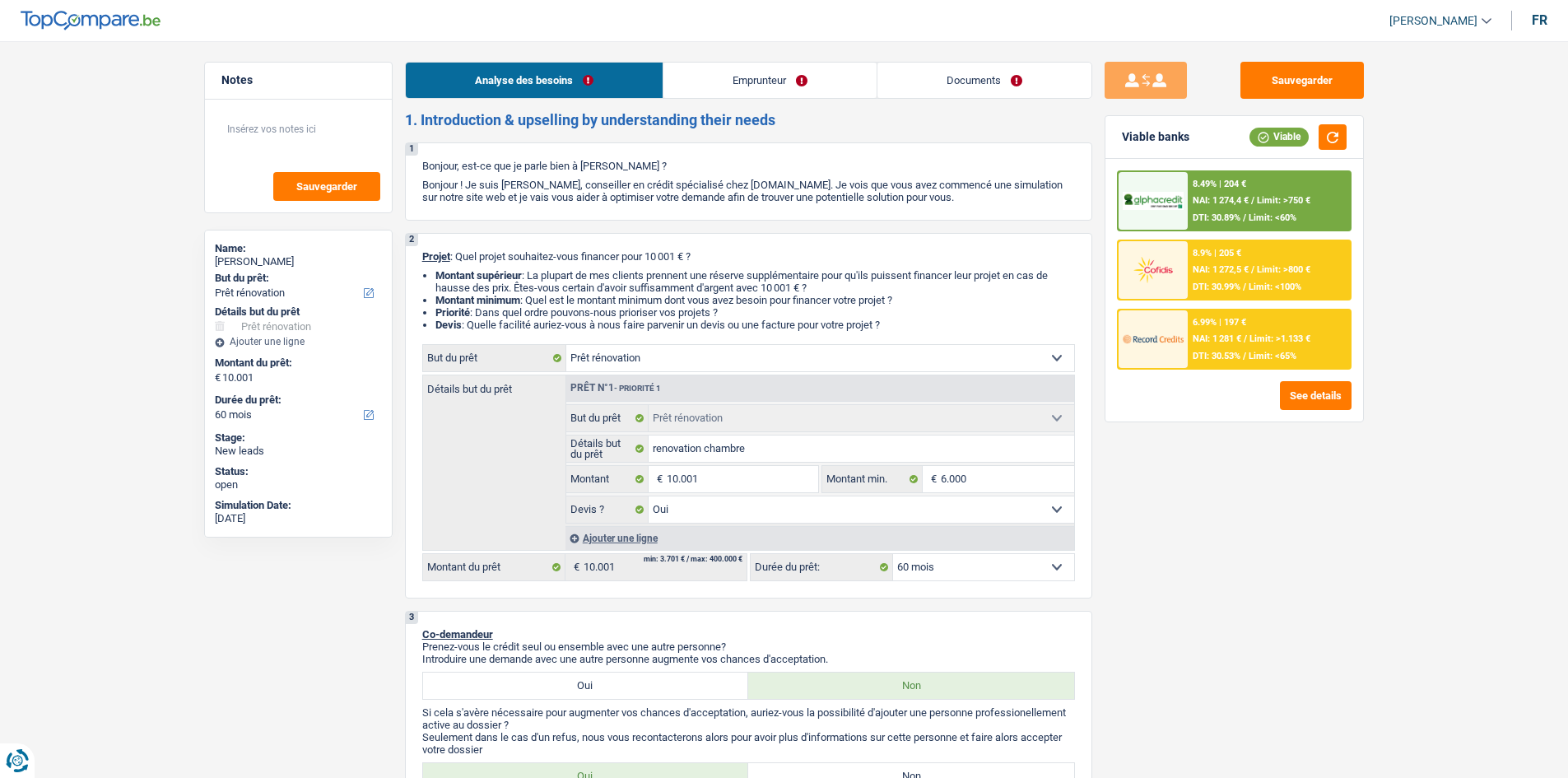
click at [1237, 197] on span "NAI: 1 274,4 €" at bounding box center [1220, 200] width 56 height 11
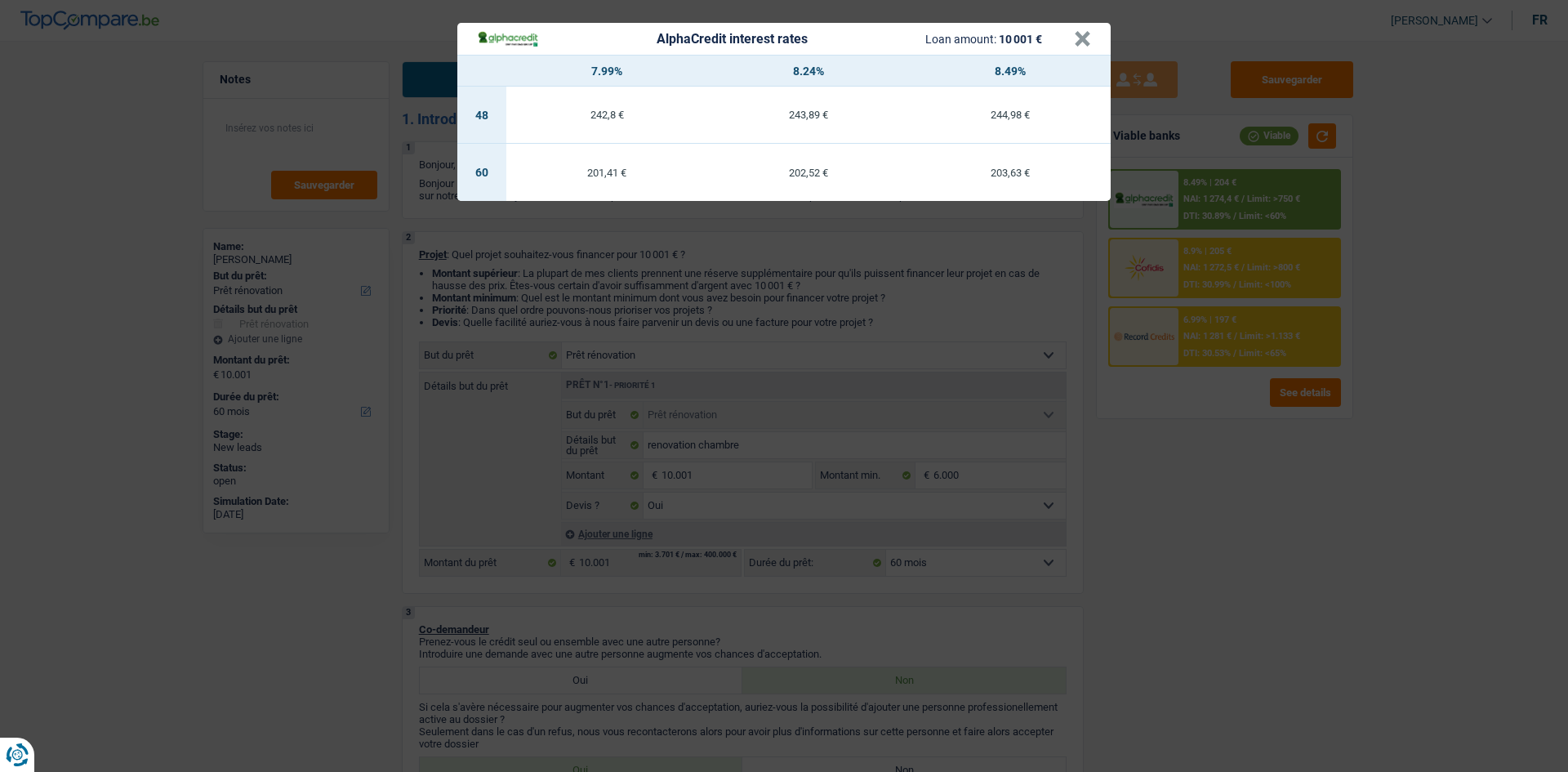
drag, startPoint x: 1269, startPoint y: 514, endPoint x: 1260, endPoint y: 506, distance: 12.0
click at [1263, 513] on div "AlphaCredit interest rates Loan amount: 10 001 € × 7.99% 8.24% 8.49% 48 242,8 €…" at bounding box center [784, 386] width 1568 height 772
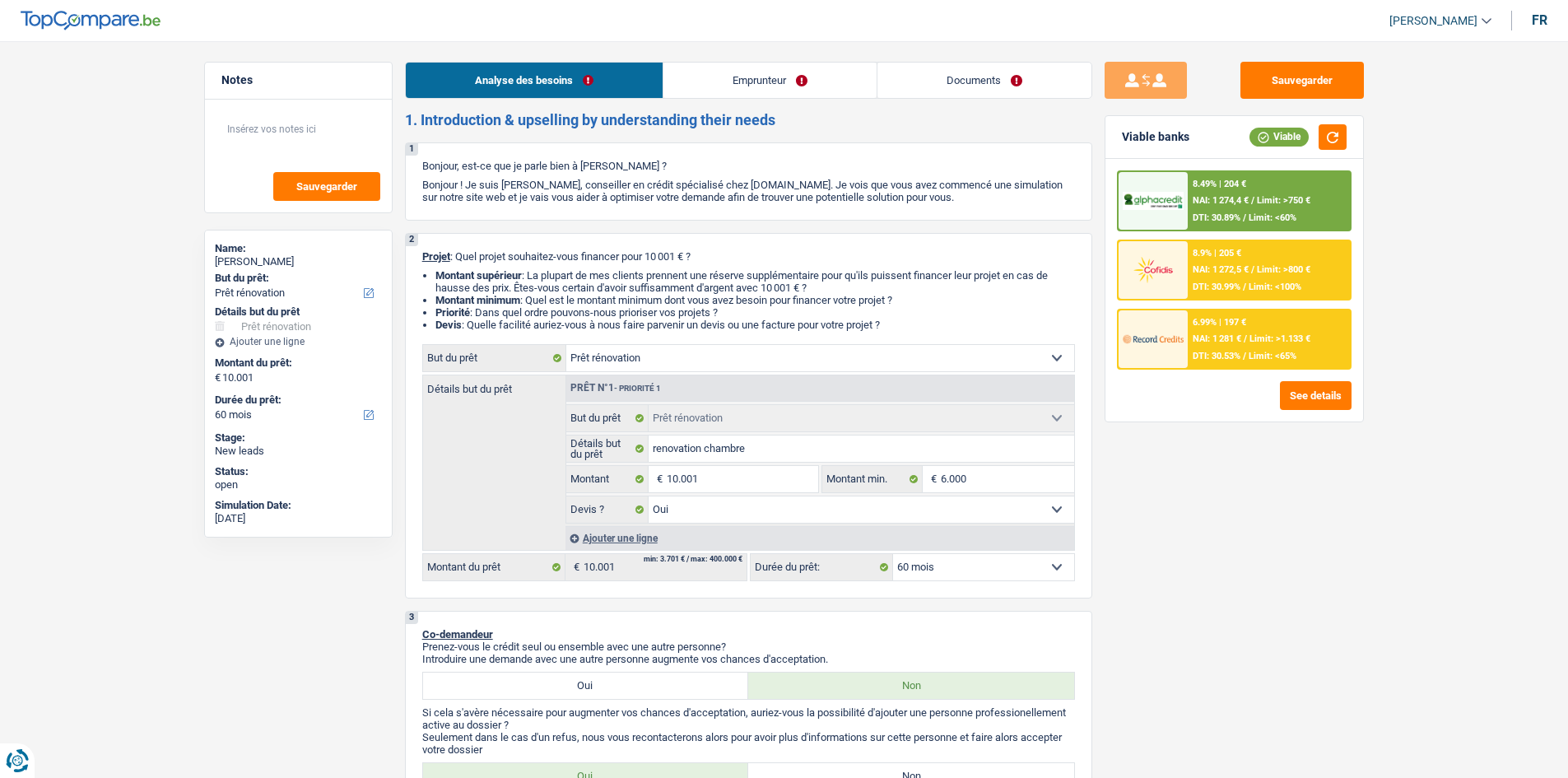
click at [1227, 329] on div "6.99% | 197 € NAI: 1 281 € / Limit: >1.133 € DTI: 30.53% / Limit: <65%" at bounding box center [1269, 339] width 162 height 58
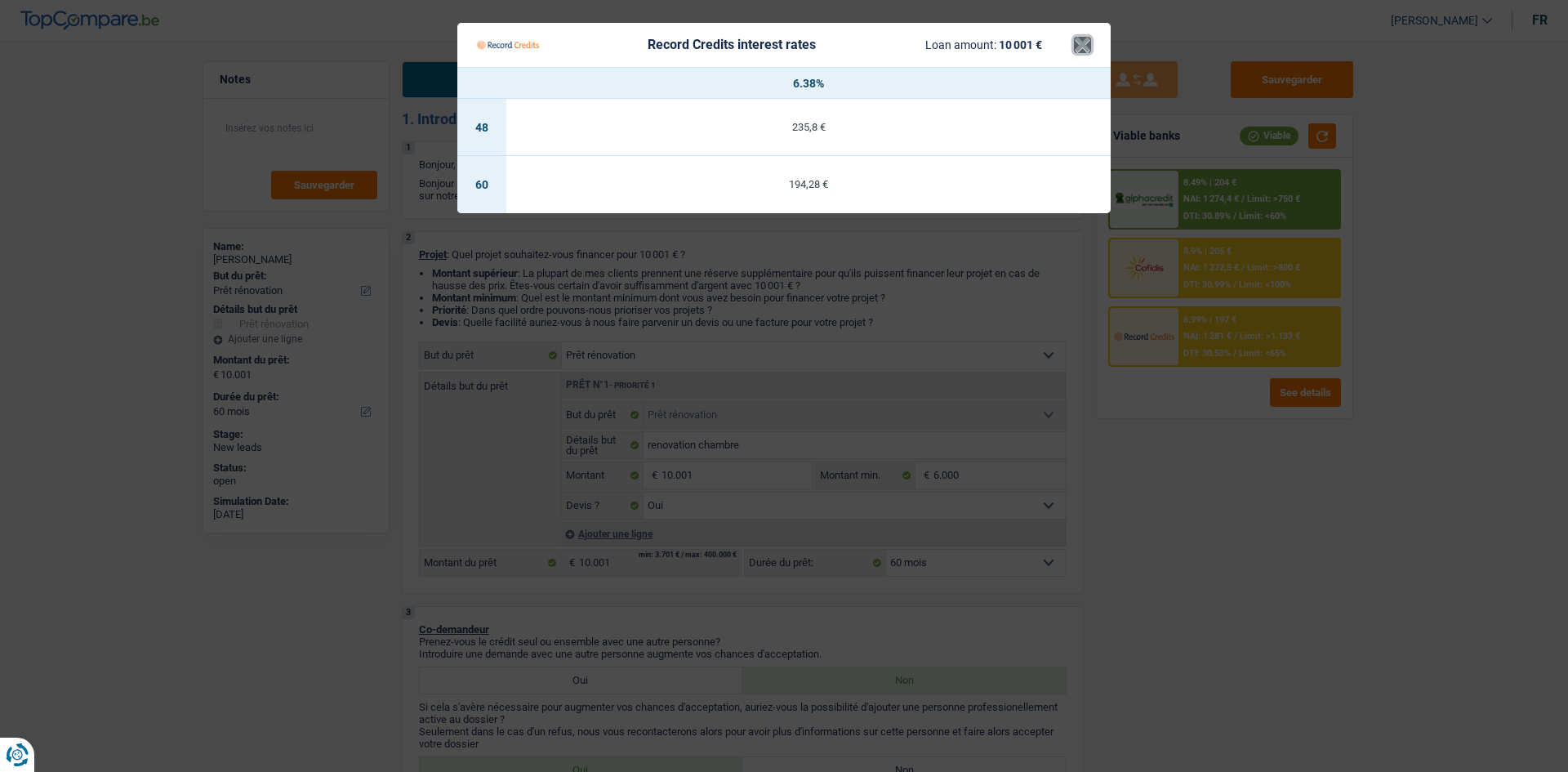
click at [1078, 42] on button "×" at bounding box center [1082, 45] width 17 height 17
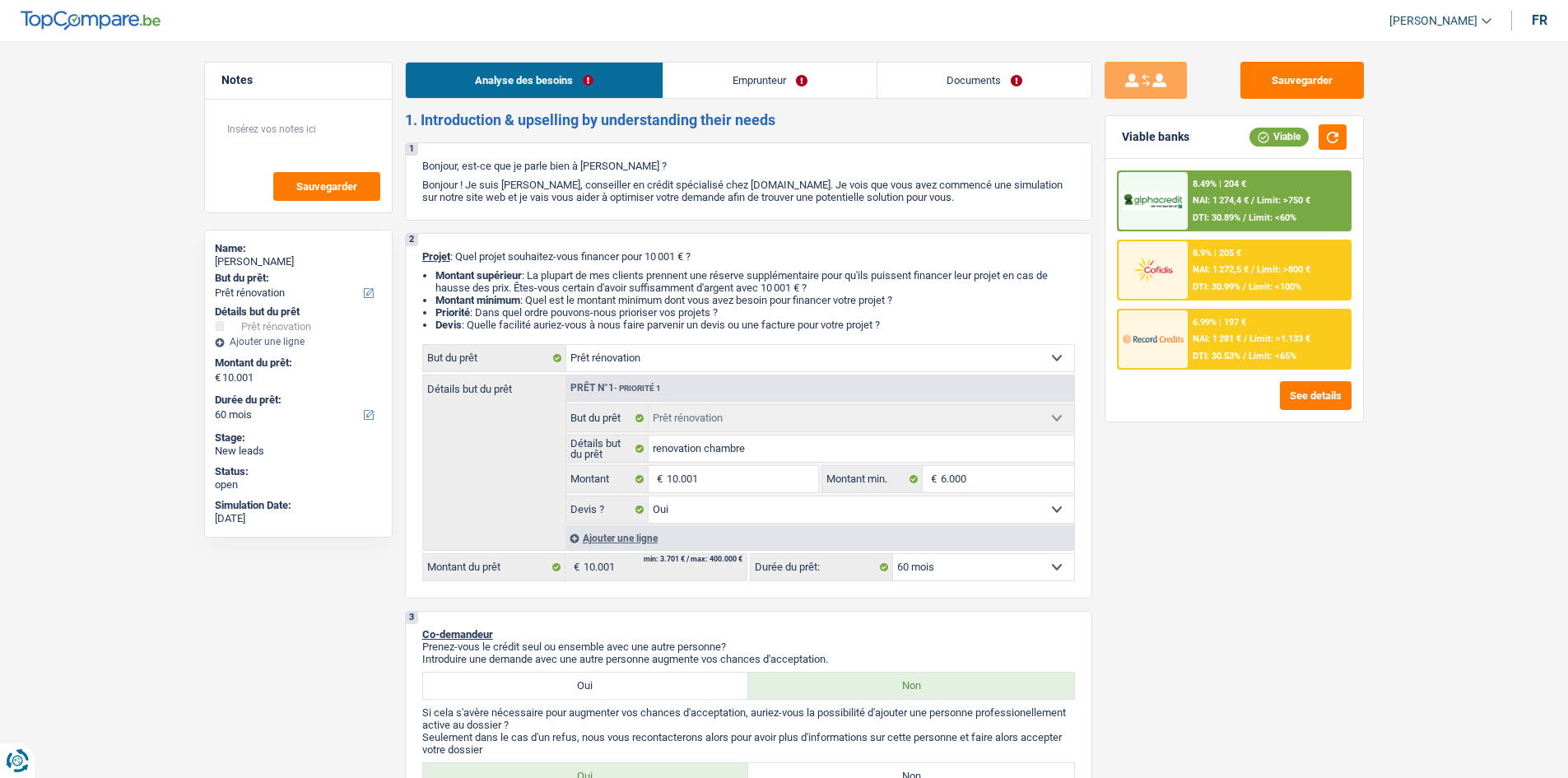
click at [740, 90] on link "Emprunteur" at bounding box center [770, 80] width 213 height 35
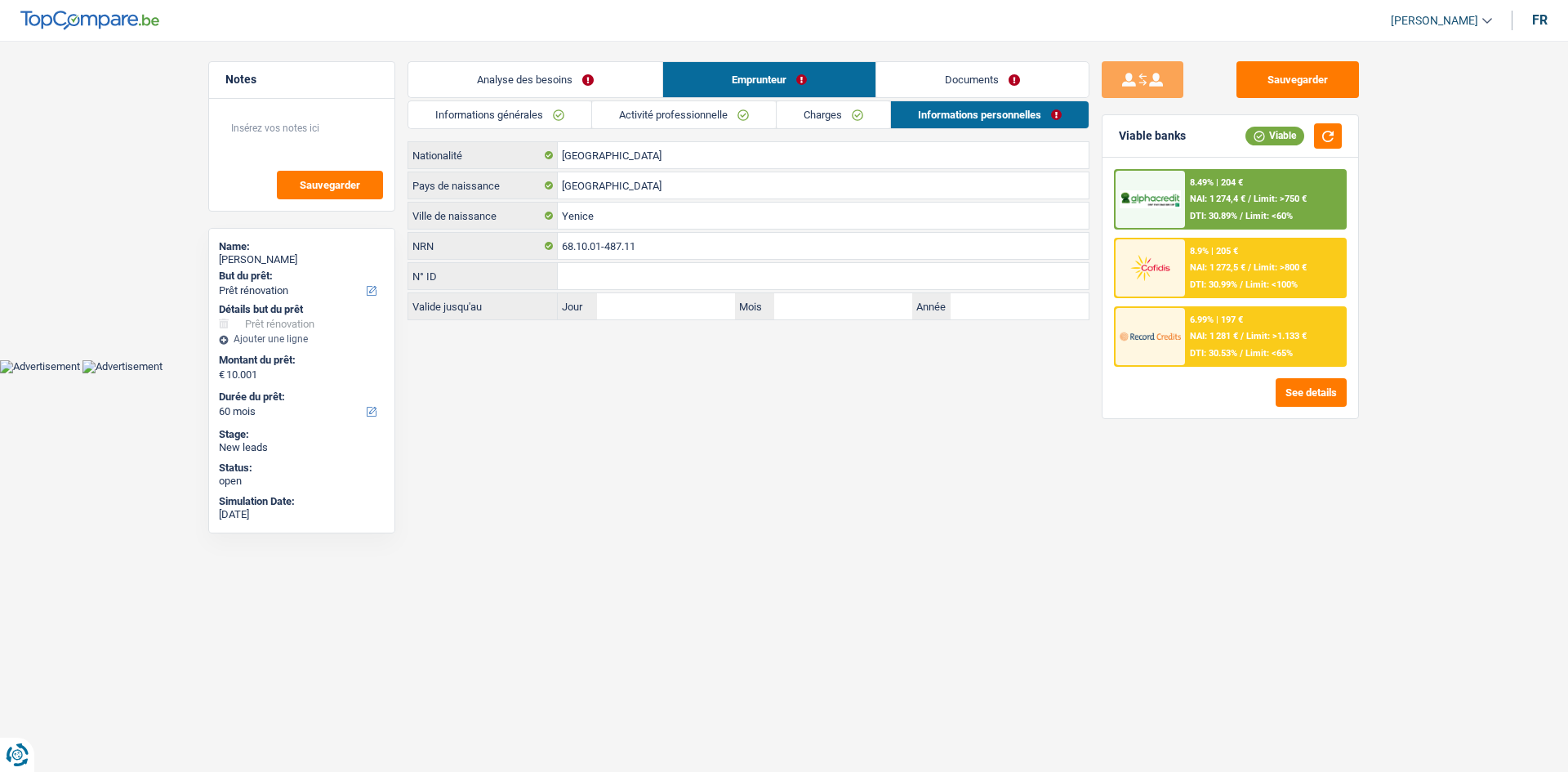
click at [636, 113] on link "Activité professionnelle" at bounding box center [683, 115] width 183 height 27
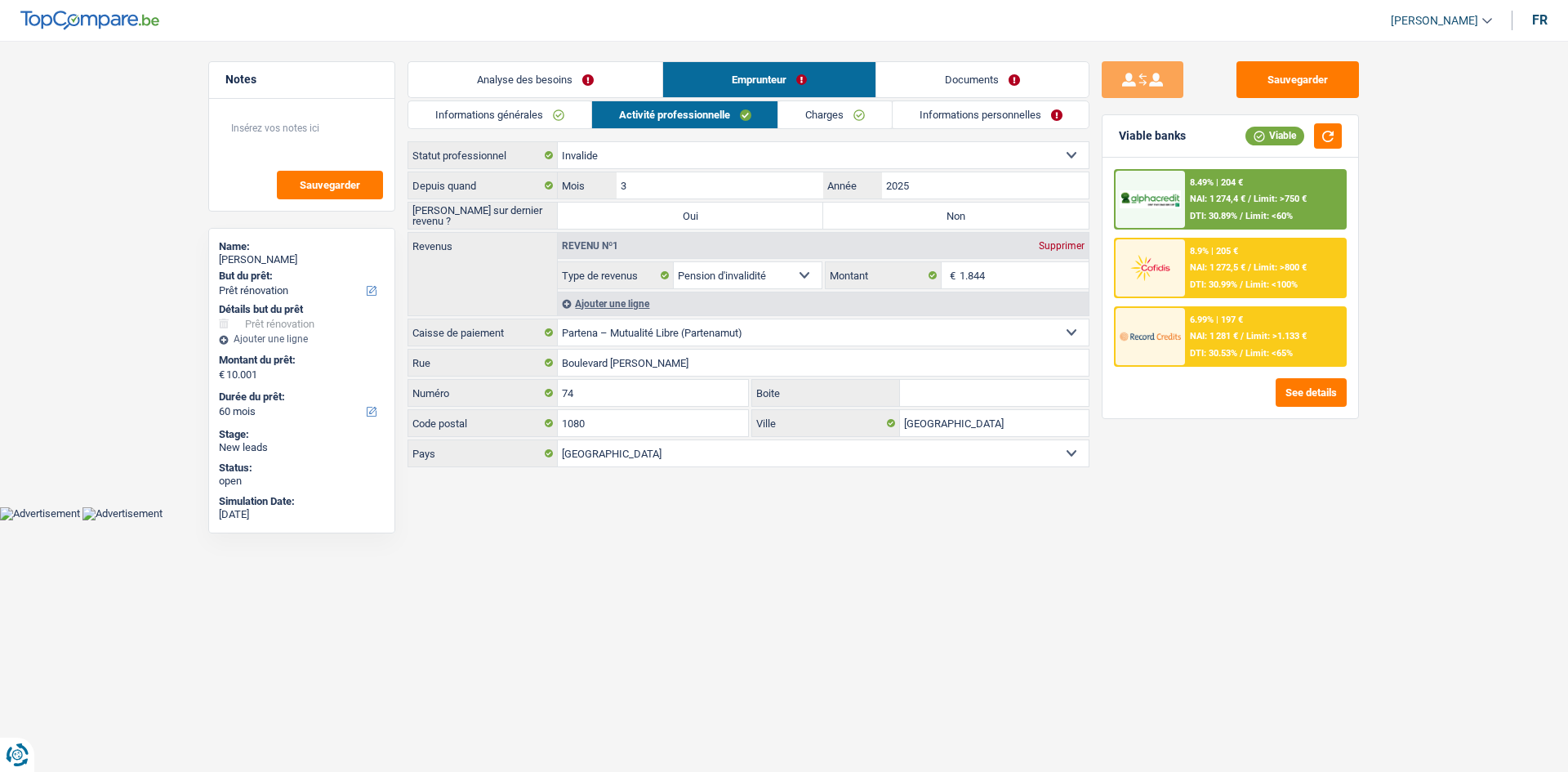
click at [536, 110] on link "Informations générales" at bounding box center [500, 115] width 183 height 27
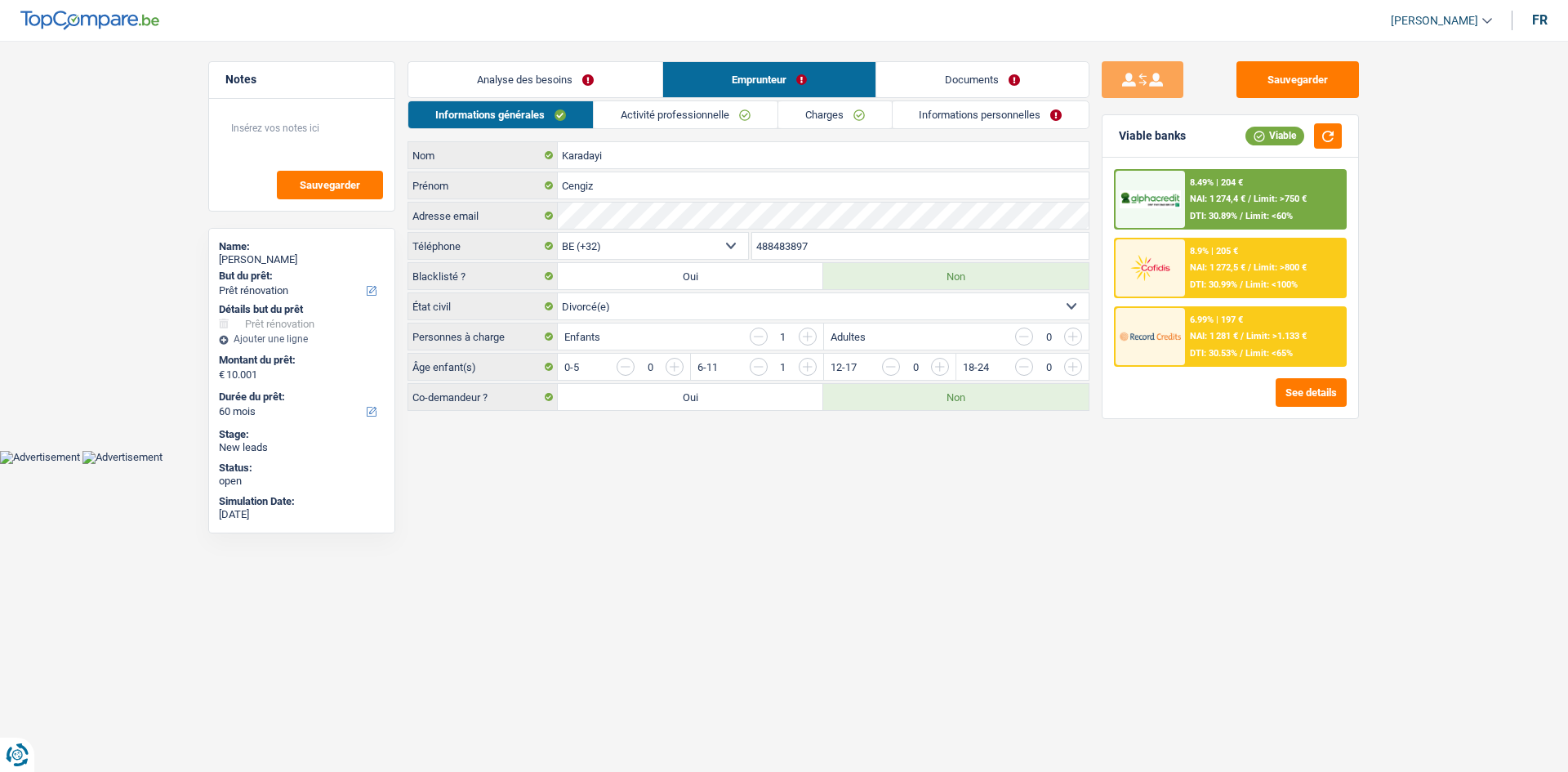
click at [556, 85] on link "Analyse des besoins" at bounding box center [535, 80] width 254 height 35
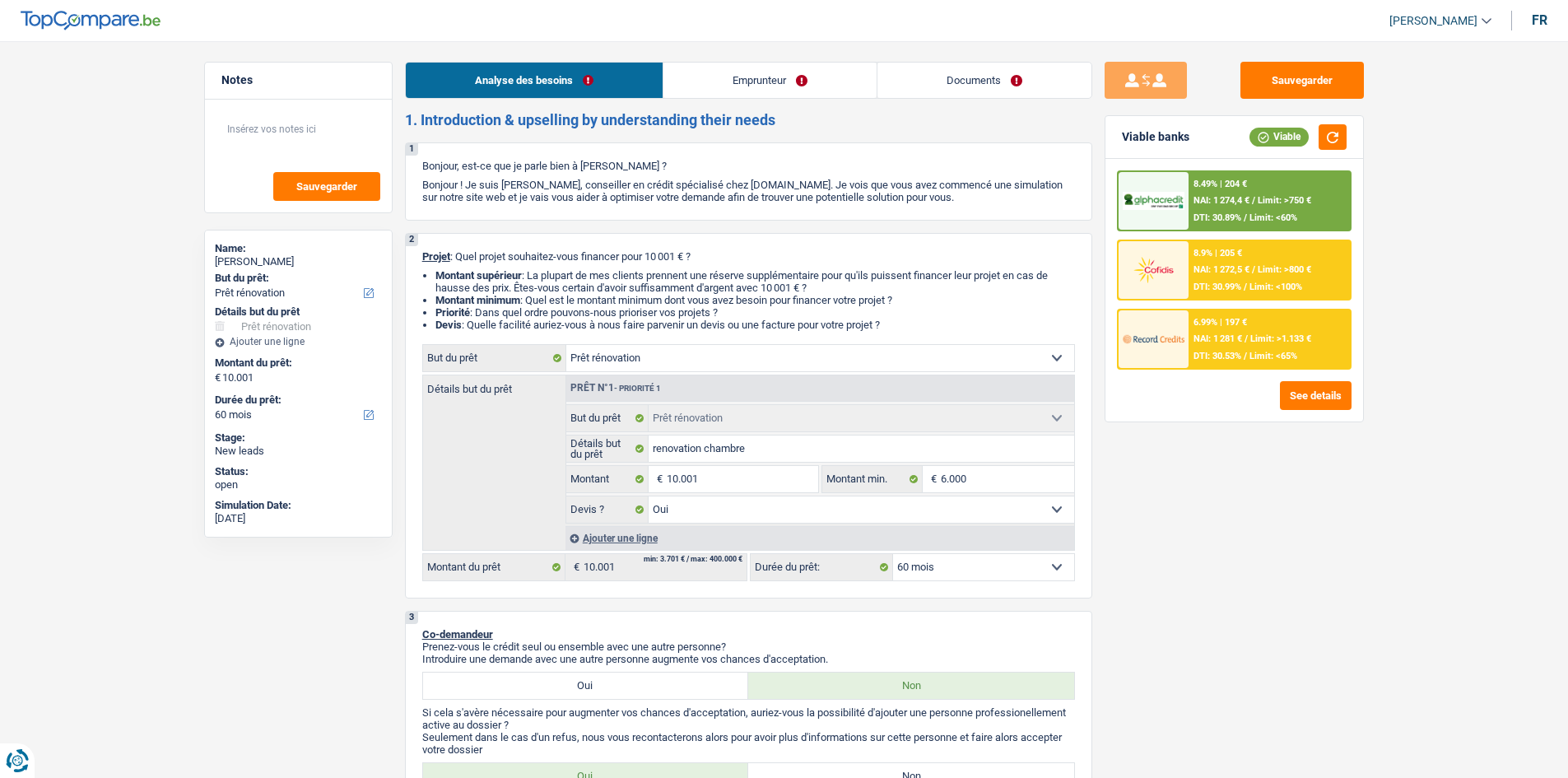
click at [571, 90] on link "Analyse des besoins" at bounding box center [534, 80] width 257 height 35
click at [666, 79] on link "Emprunteur" at bounding box center [770, 80] width 213 height 35
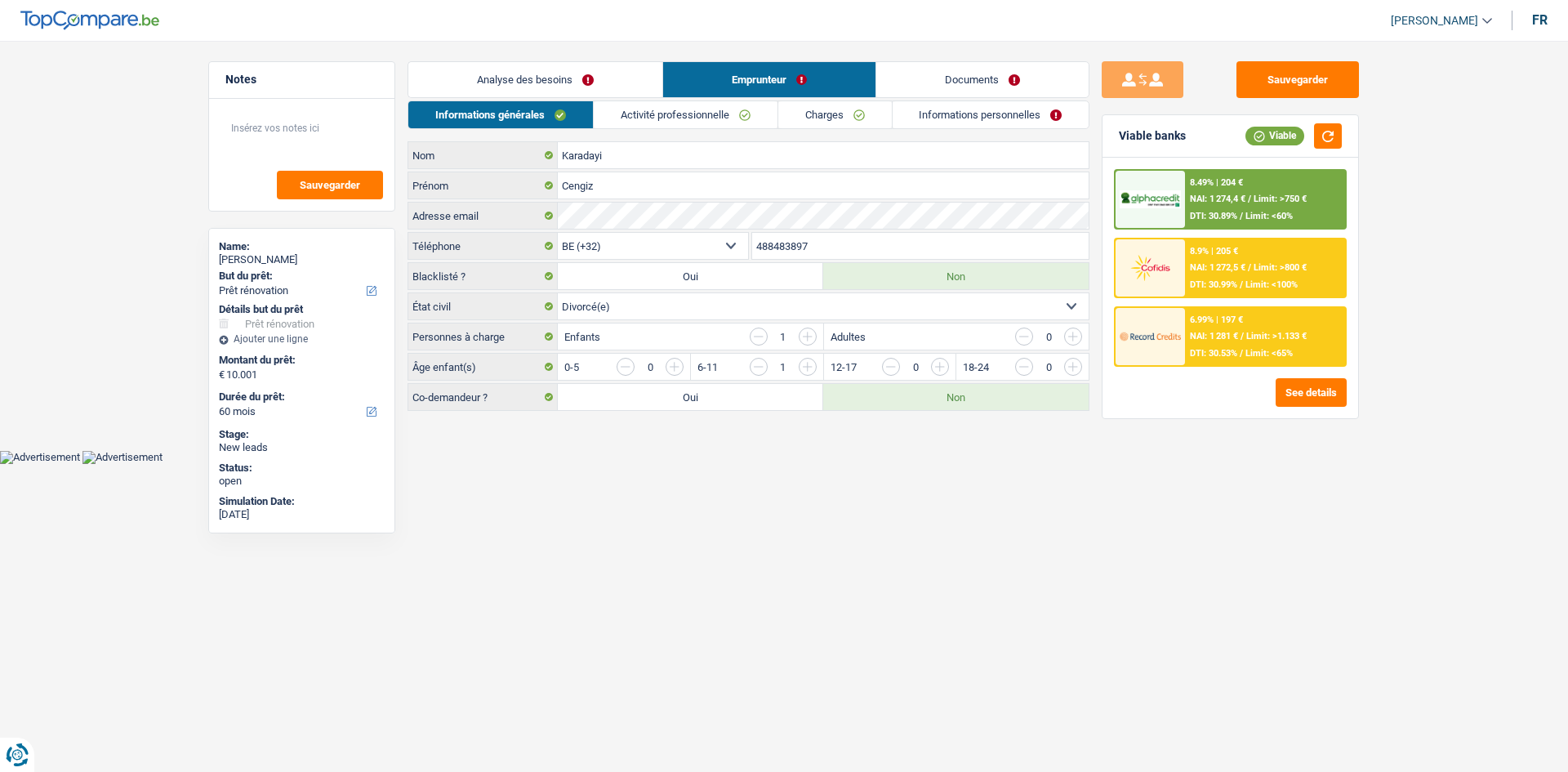
click at [564, 70] on link "Analyse des besoins" at bounding box center [535, 80] width 254 height 35
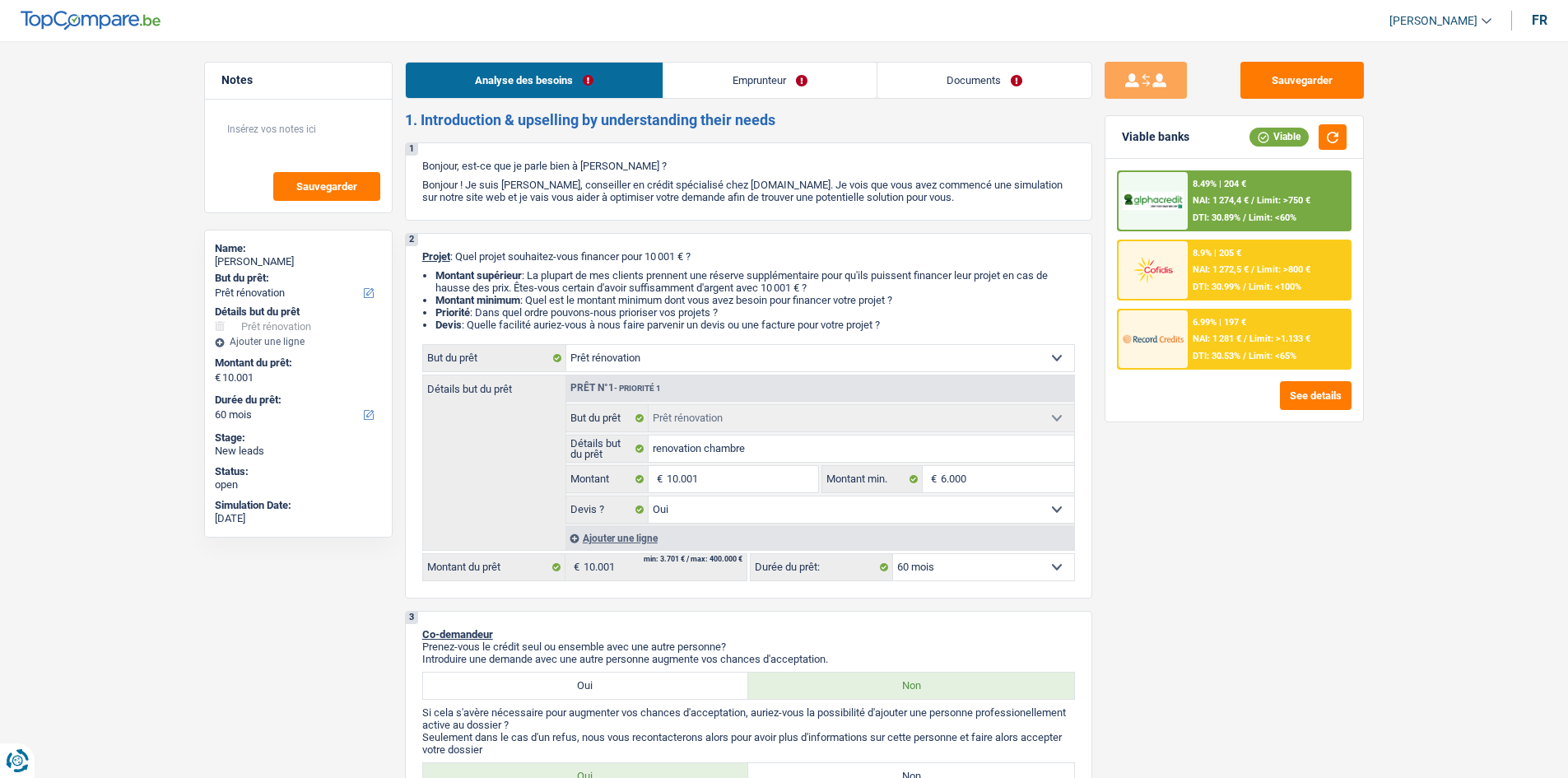
click at [1169, 489] on div "Sauvegarder Viable banks Viable 8.49% | 204 € NAI: 1 274,4 € / Limit: >750 € DT…" at bounding box center [1233, 404] width 284 height 685
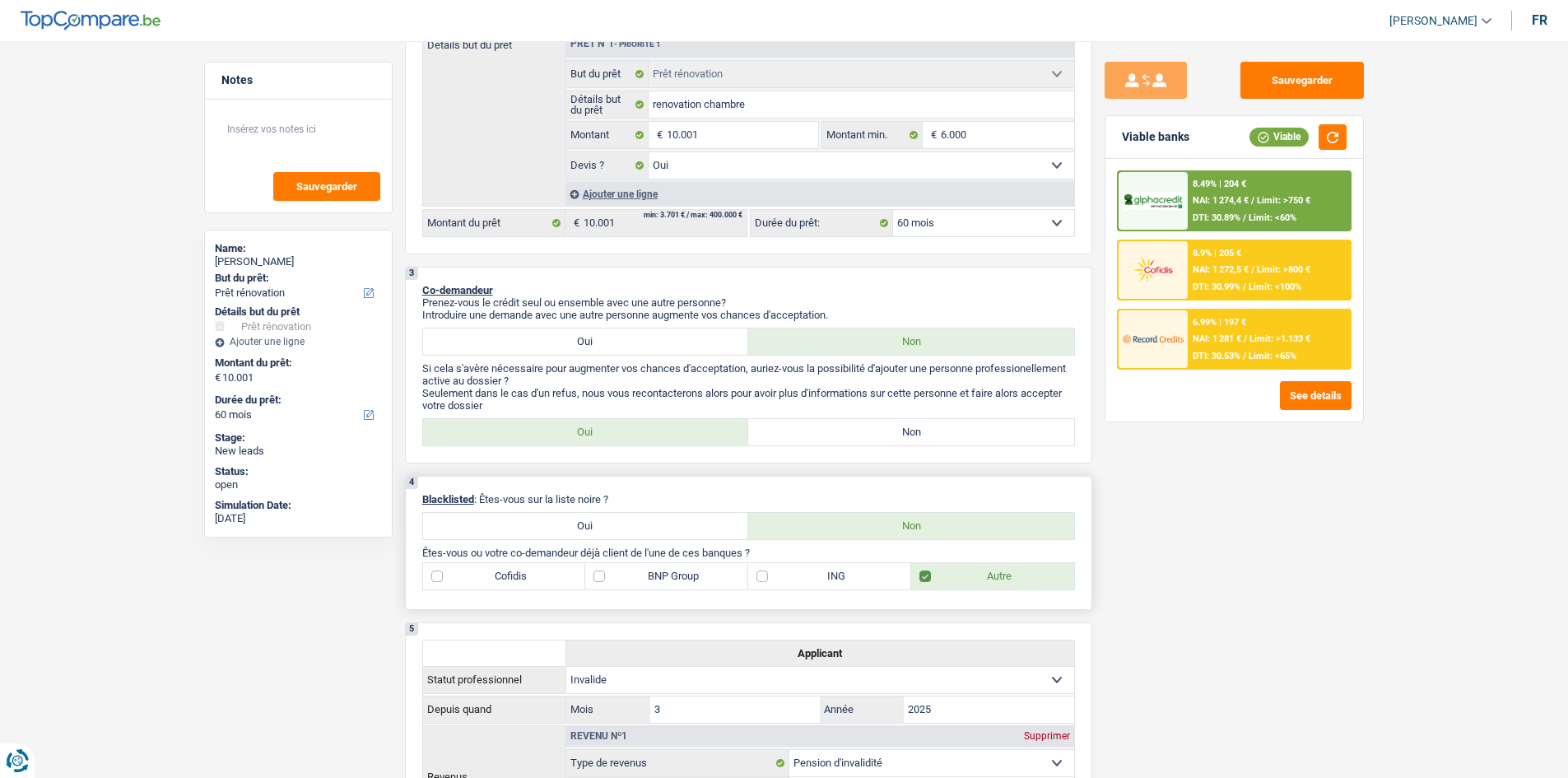
scroll to position [494, 0]
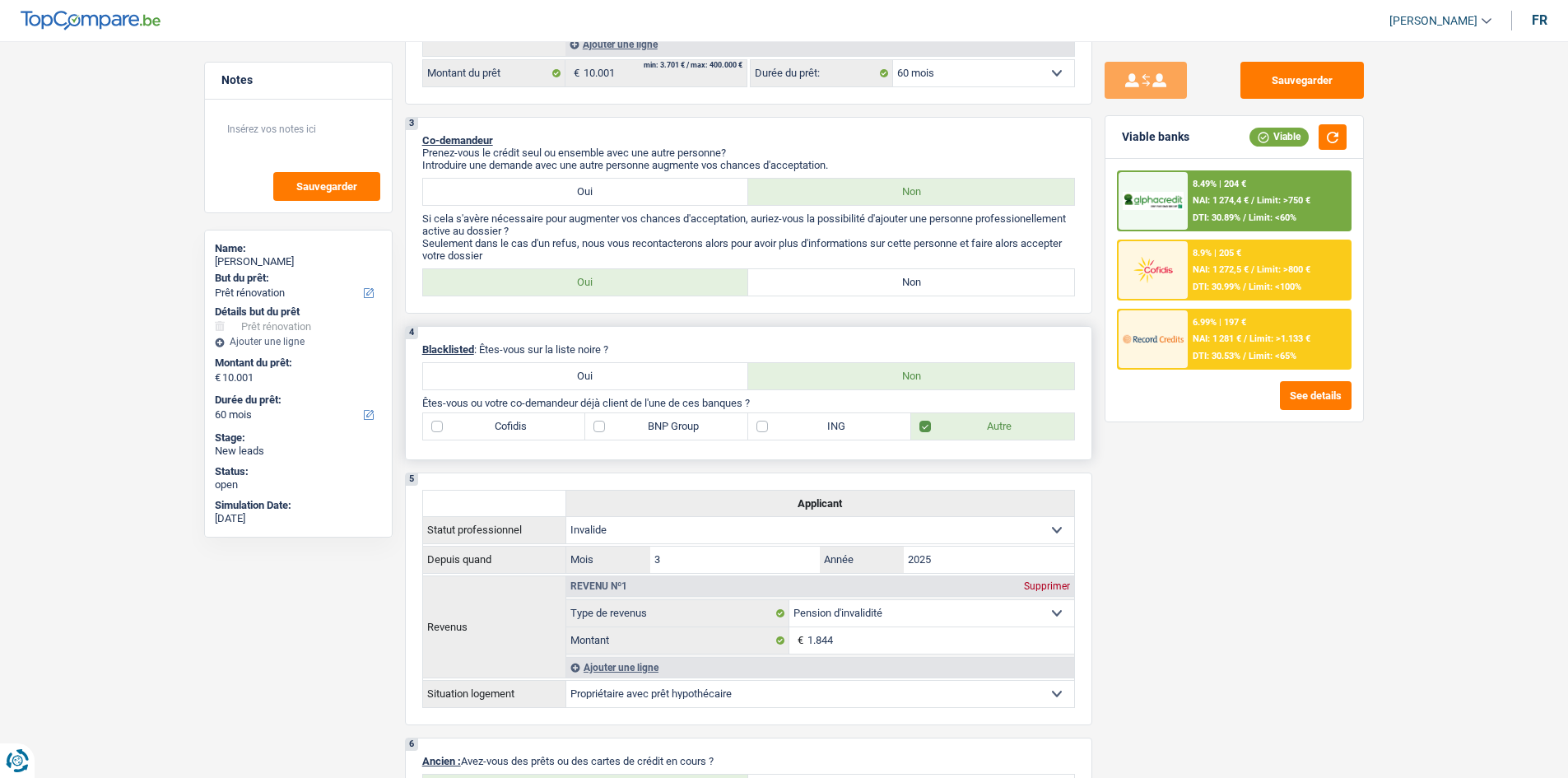
drag, startPoint x: 888, startPoint y: 282, endPoint x: 1012, endPoint y: 367, distance: 150.3
click at [887, 282] on label "Non" at bounding box center [911, 282] width 326 height 26
click at [887, 282] on input "Non" at bounding box center [911, 282] width 326 height 26
radio input "true"
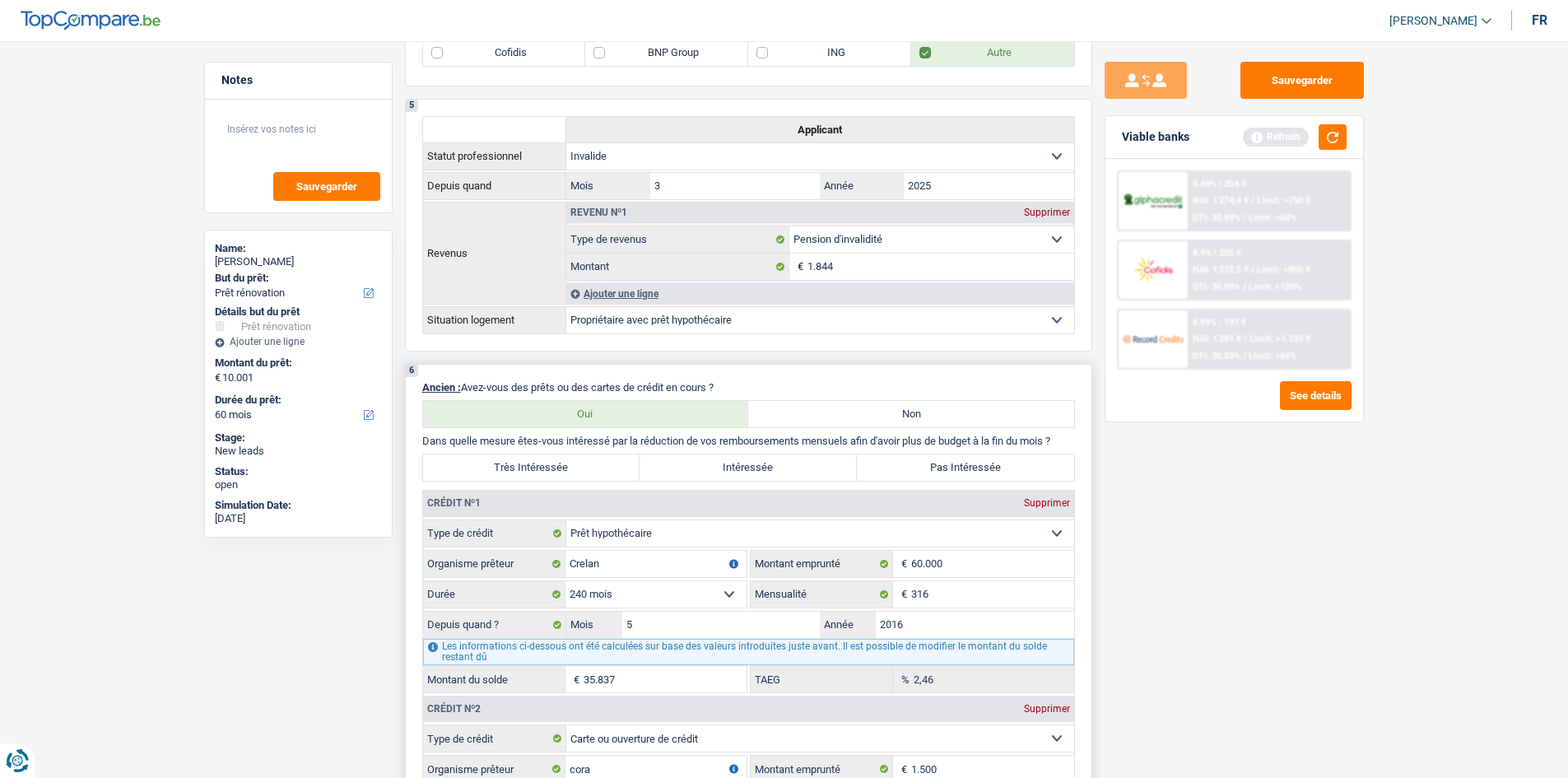
scroll to position [1070, 0]
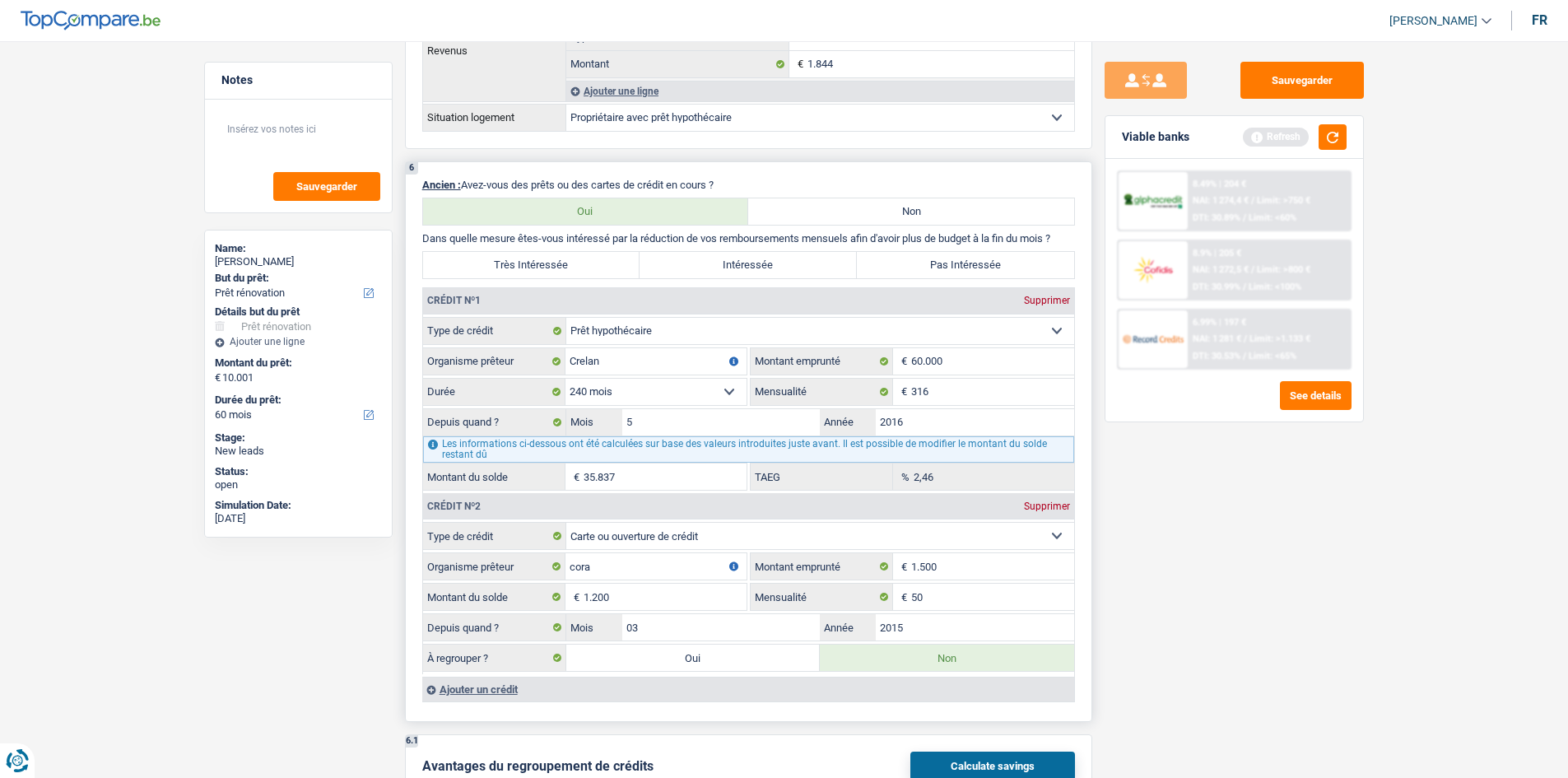
click at [971, 258] on label "Pas Intéressée" at bounding box center [966, 264] width 218 height 26
click at [971, 258] on input "Pas Intéressée" at bounding box center [966, 264] width 218 height 26
radio input "true"
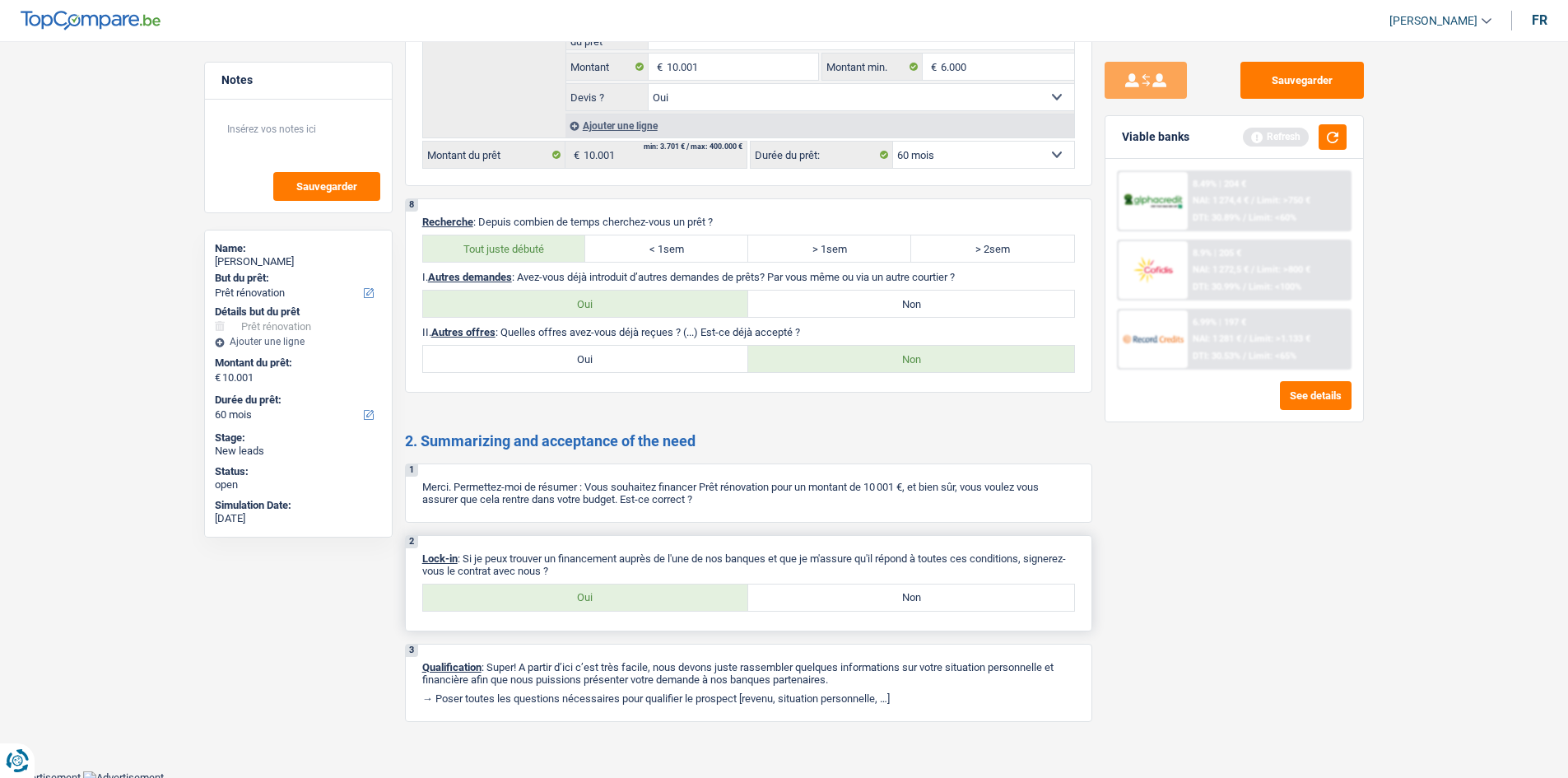
scroll to position [2141, 0]
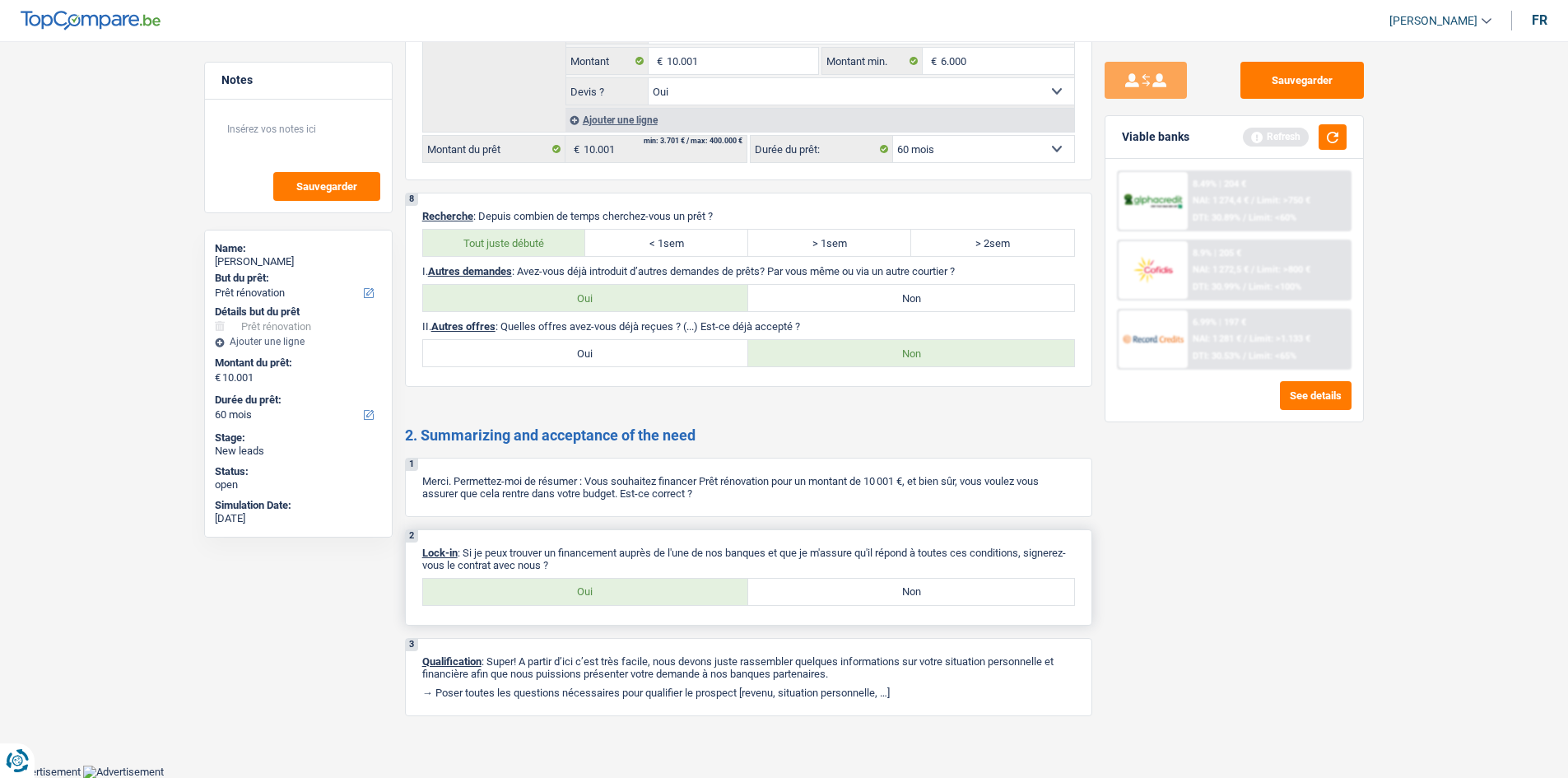
drag, startPoint x: 688, startPoint y: 588, endPoint x: 734, endPoint y: 596, distance: 46.7
click at [688, 587] on label "Oui" at bounding box center [587, 591] width 326 height 26
click at [688, 587] on input "Oui" at bounding box center [587, 591] width 326 height 26
radio input "true"
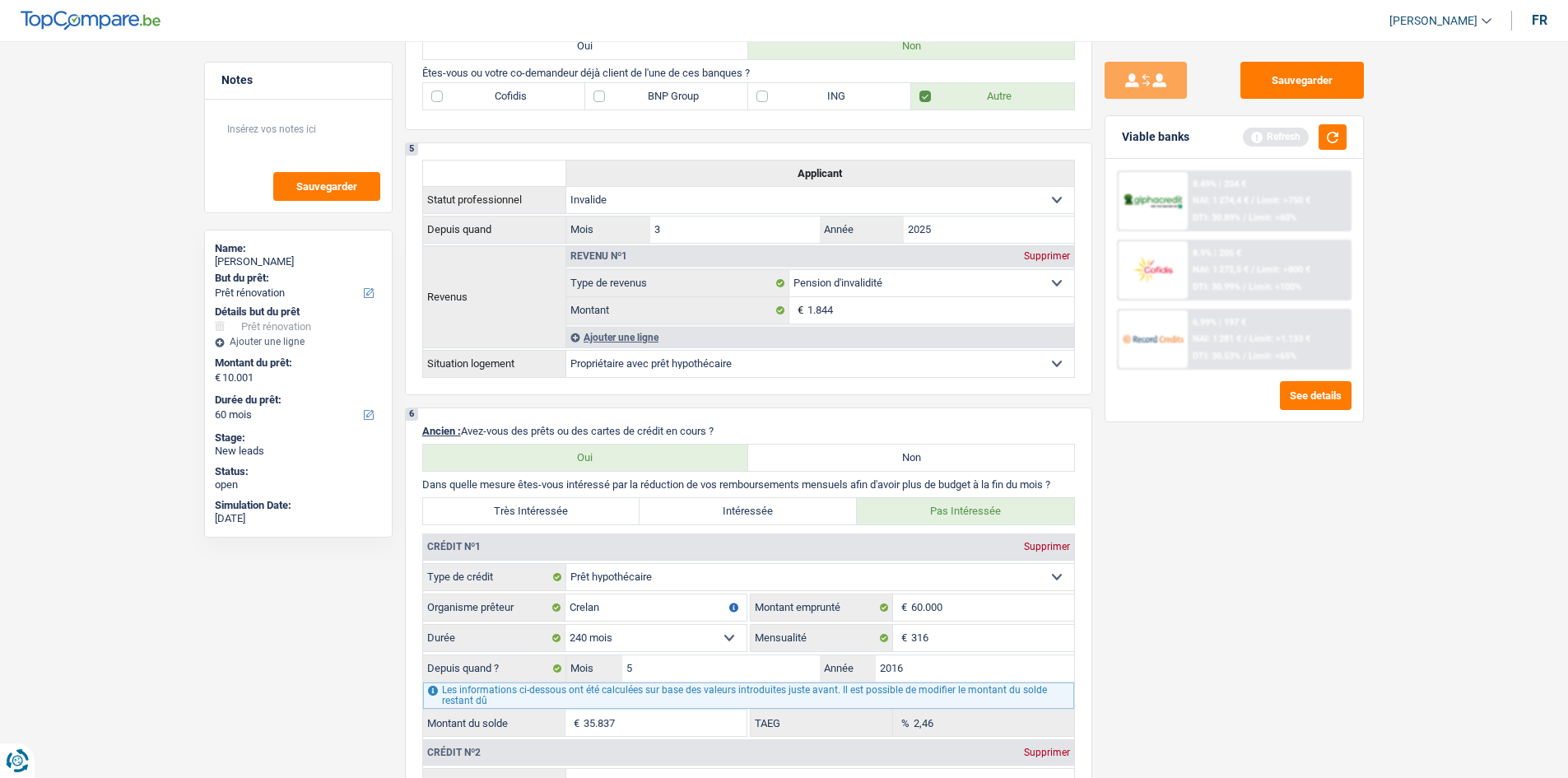
scroll to position [166, 0]
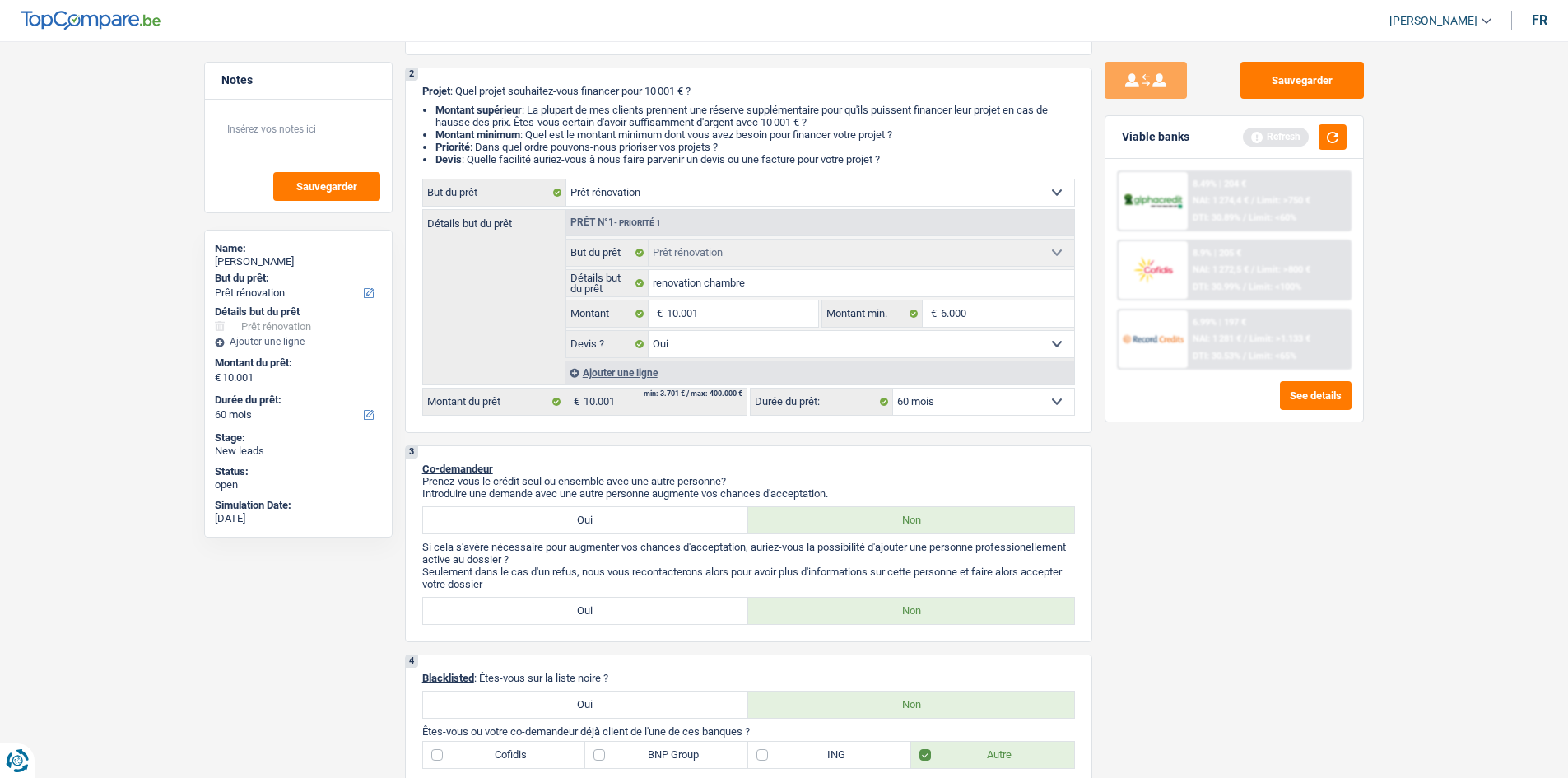
click at [1160, 569] on div "Sauvegarder Viable banks Refresh 8.49% | 204 € NAI: 1 274,4 € / Limit: >750 € D…" at bounding box center [1233, 404] width 284 height 685
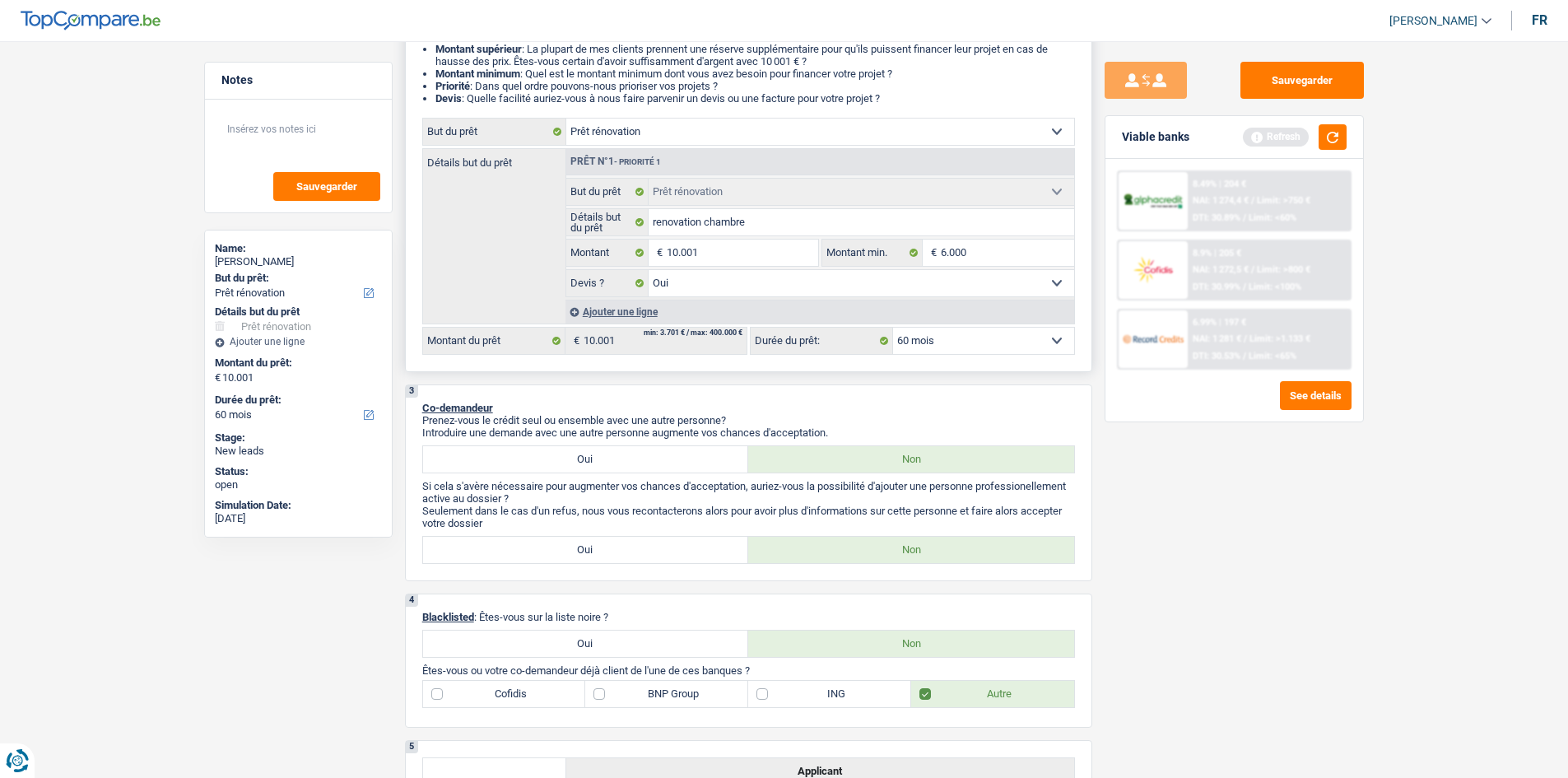
scroll to position [0, 0]
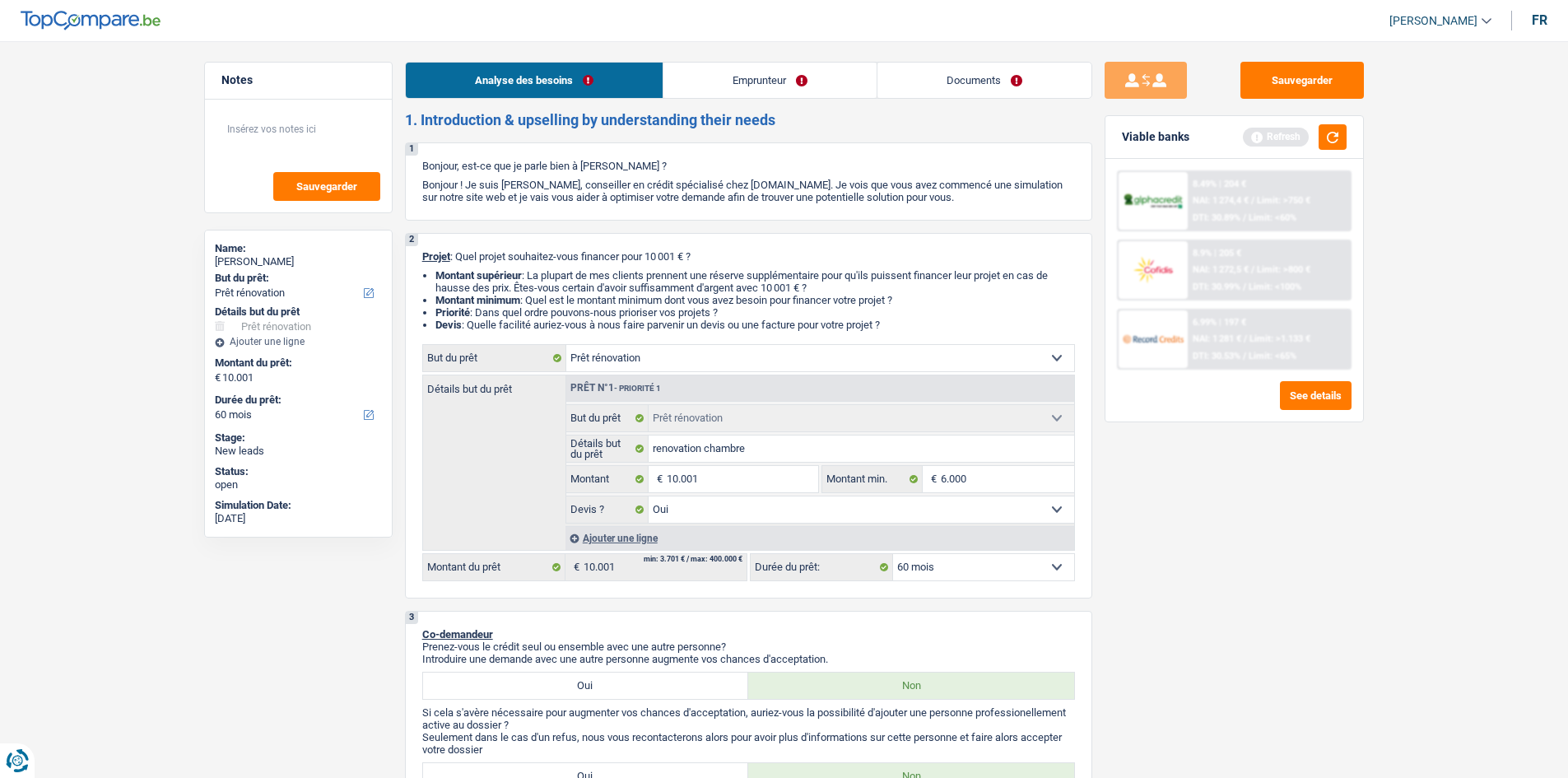
click at [739, 79] on link "Emprunteur" at bounding box center [770, 80] width 213 height 35
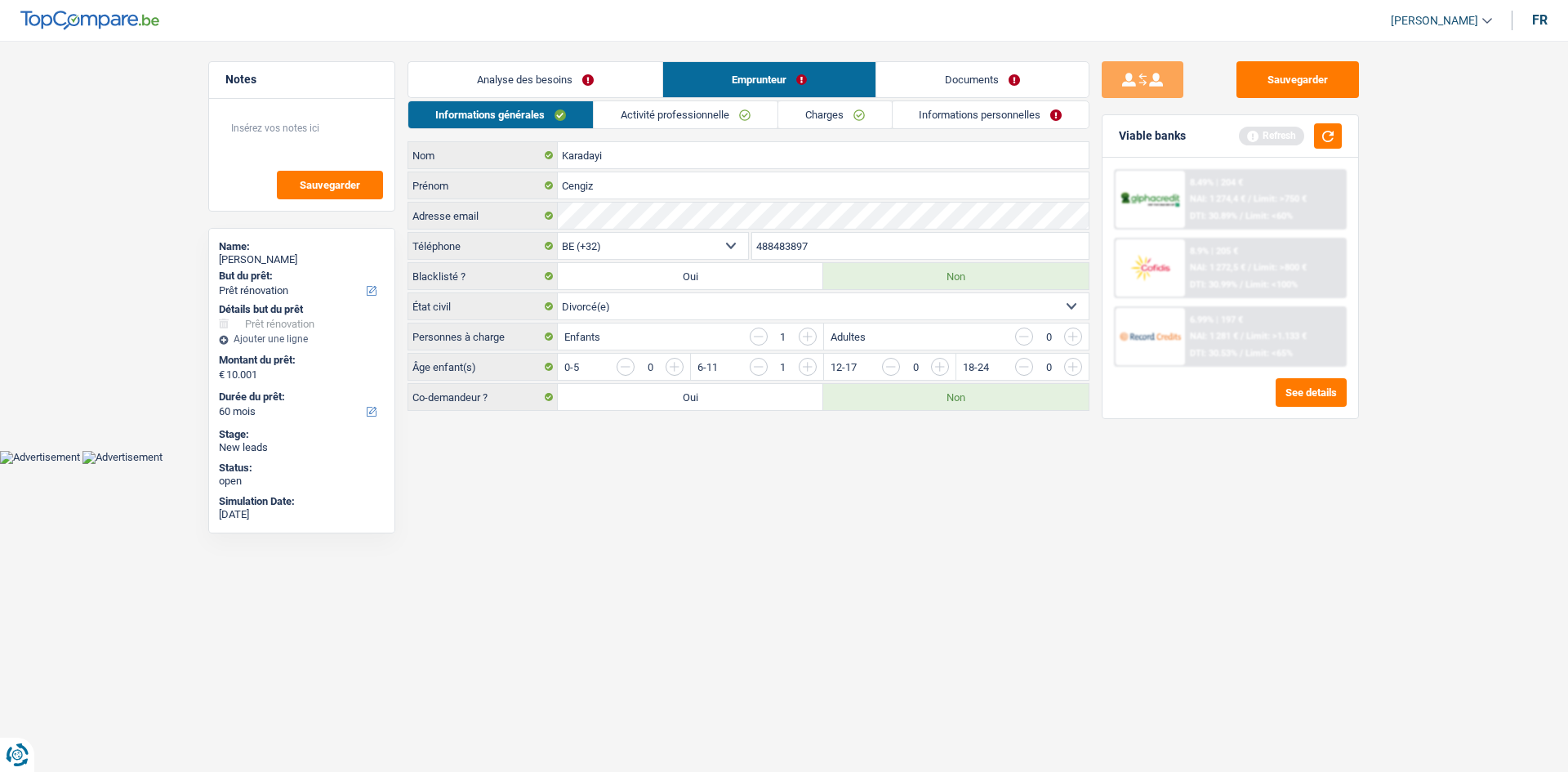
click at [706, 116] on link "Activité professionnelle" at bounding box center [685, 115] width 183 height 27
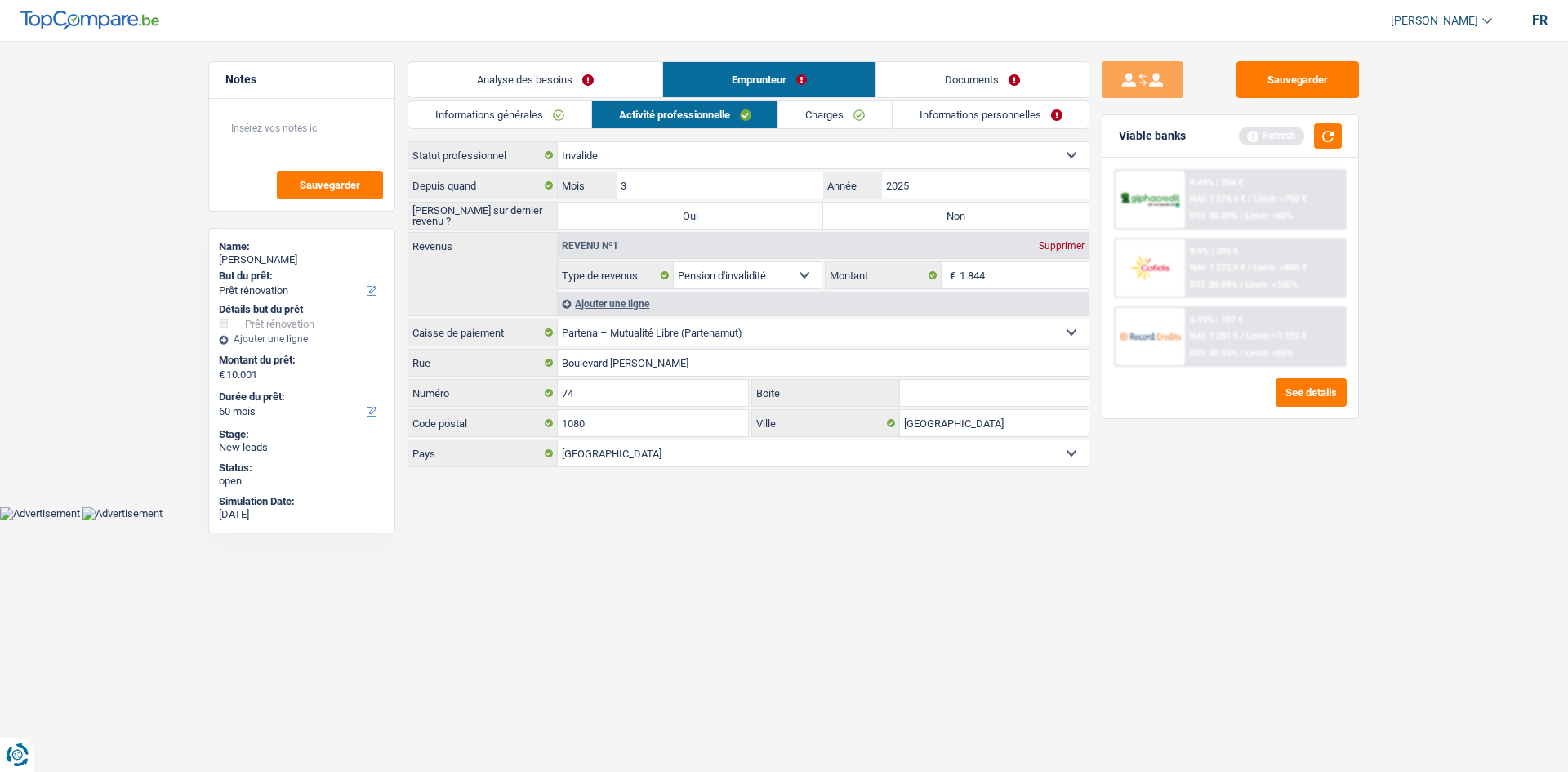
click at [911, 211] on label "Non" at bounding box center [956, 215] width 266 height 26
click at [911, 211] on input "Non" at bounding box center [956, 215] width 266 height 26
radio input "true"
click at [818, 115] on link "Charges" at bounding box center [835, 115] width 114 height 27
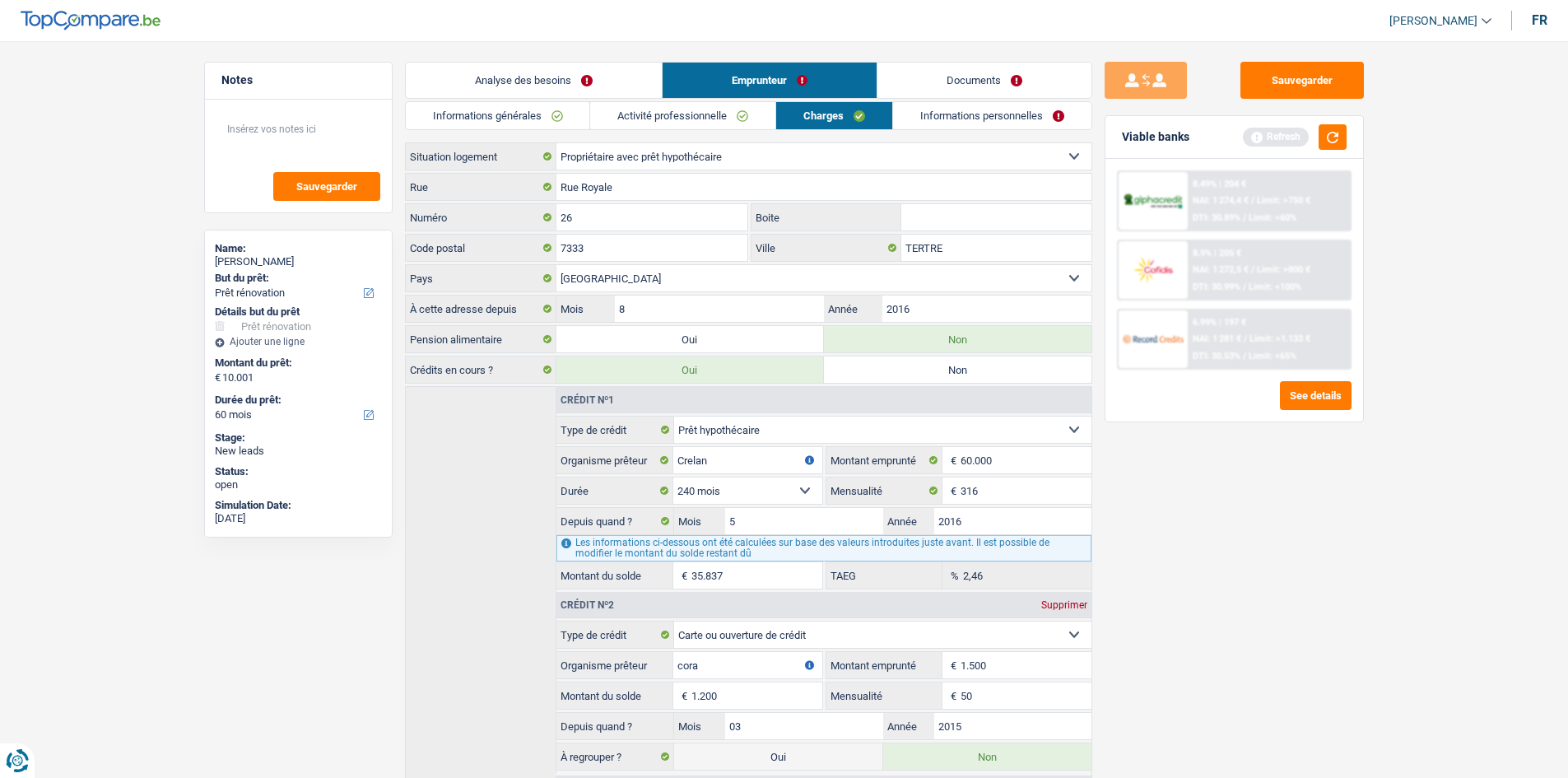
click at [957, 112] on link "Informations personnelles" at bounding box center [992, 115] width 198 height 27
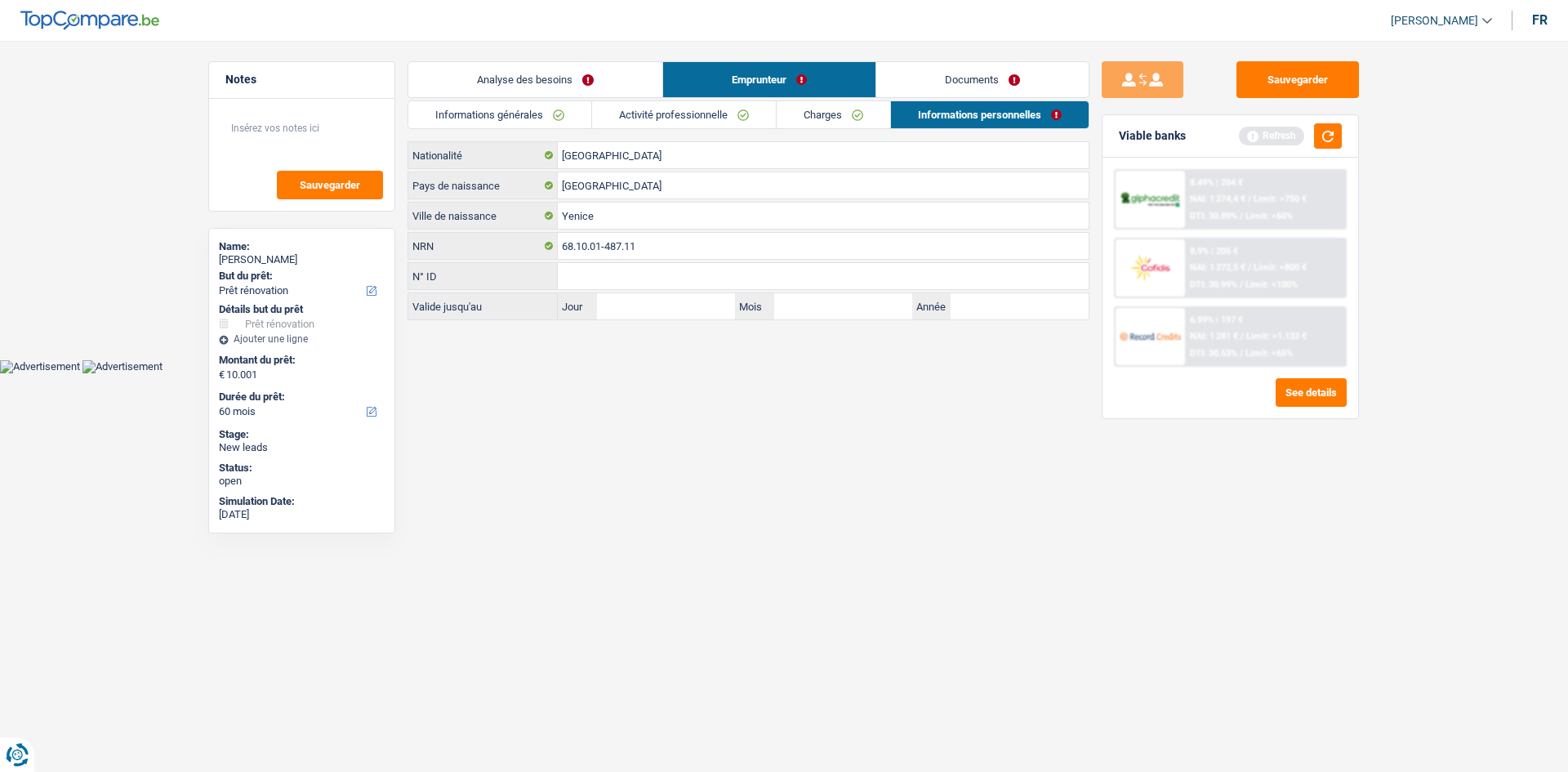
click at [555, 106] on link "Informations générales" at bounding box center [500, 115] width 183 height 27
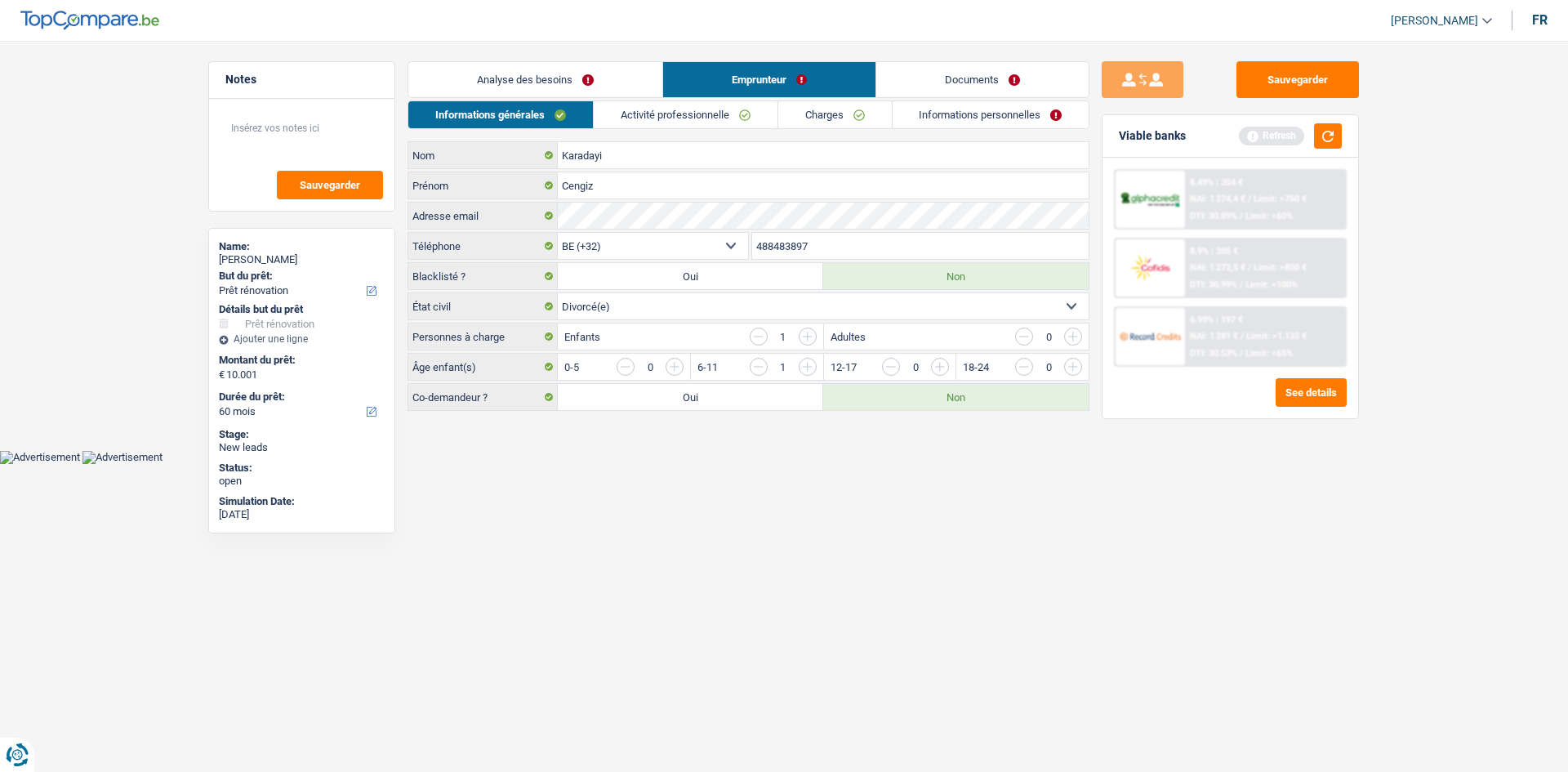
click at [603, 81] on link "Analyse des besoins" at bounding box center [535, 80] width 254 height 35
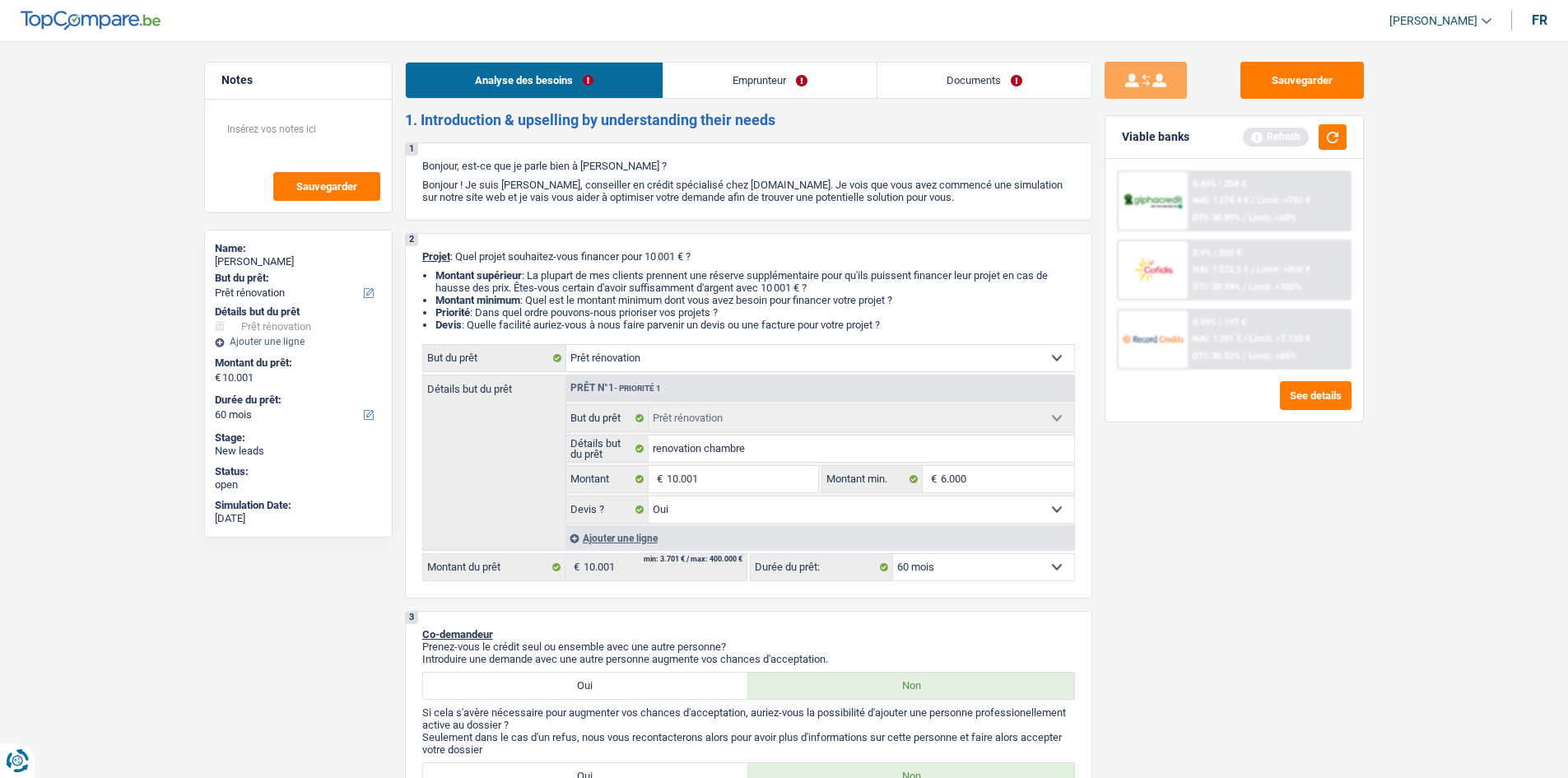
click at [1162, 503] on div "Sauvegarder Viable banks Refresh 8.49% | 204 € NAI: 1 274,4 € / Limit: >750 € D…" at bounding box center [1233, 404] width 284 height 685
click at [1273, 72] on button "Sauvegarder" at bounding box center [1303, 80] width 124 height 37
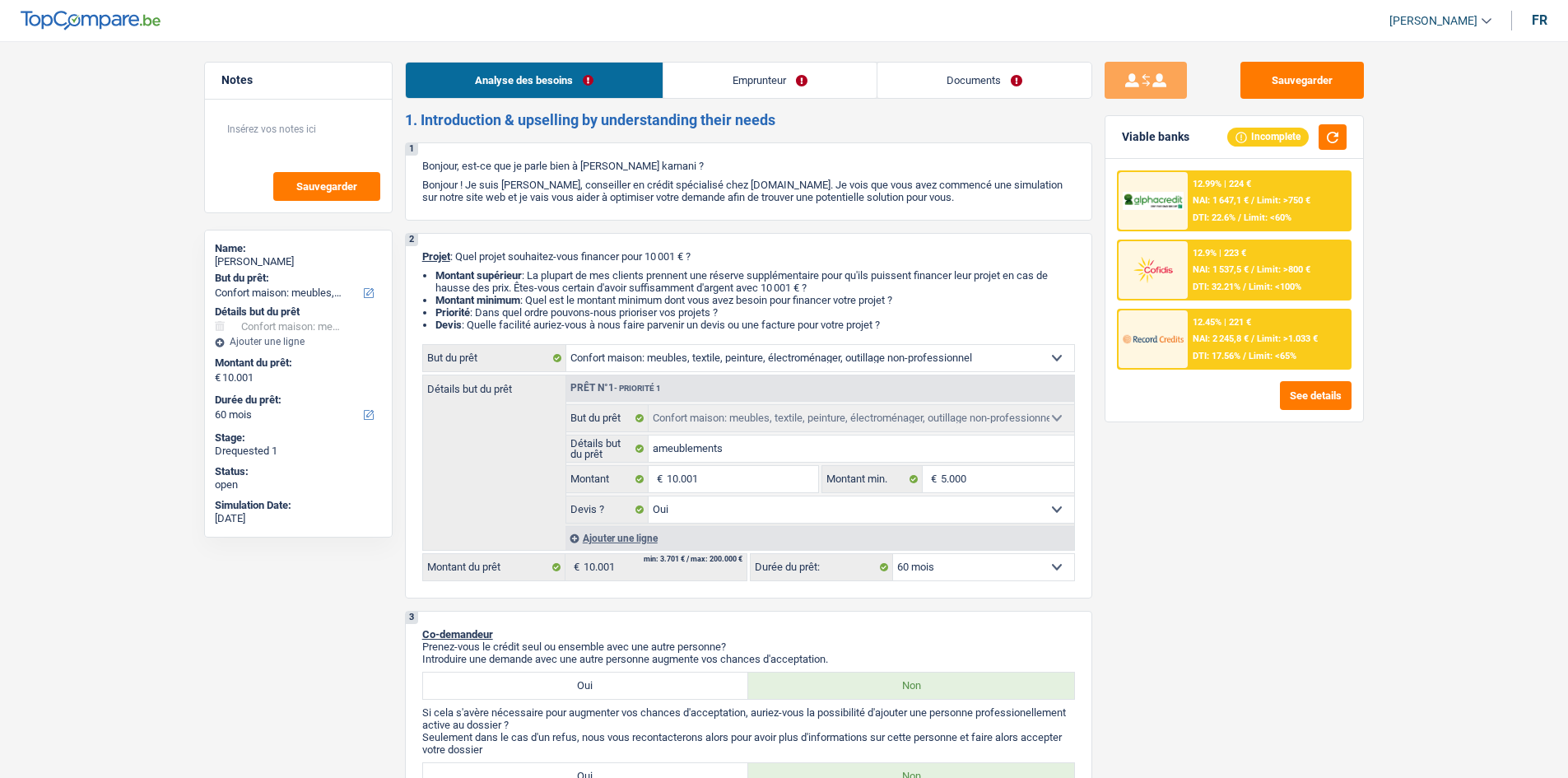
select select "household"
select select "60"
select select "household"
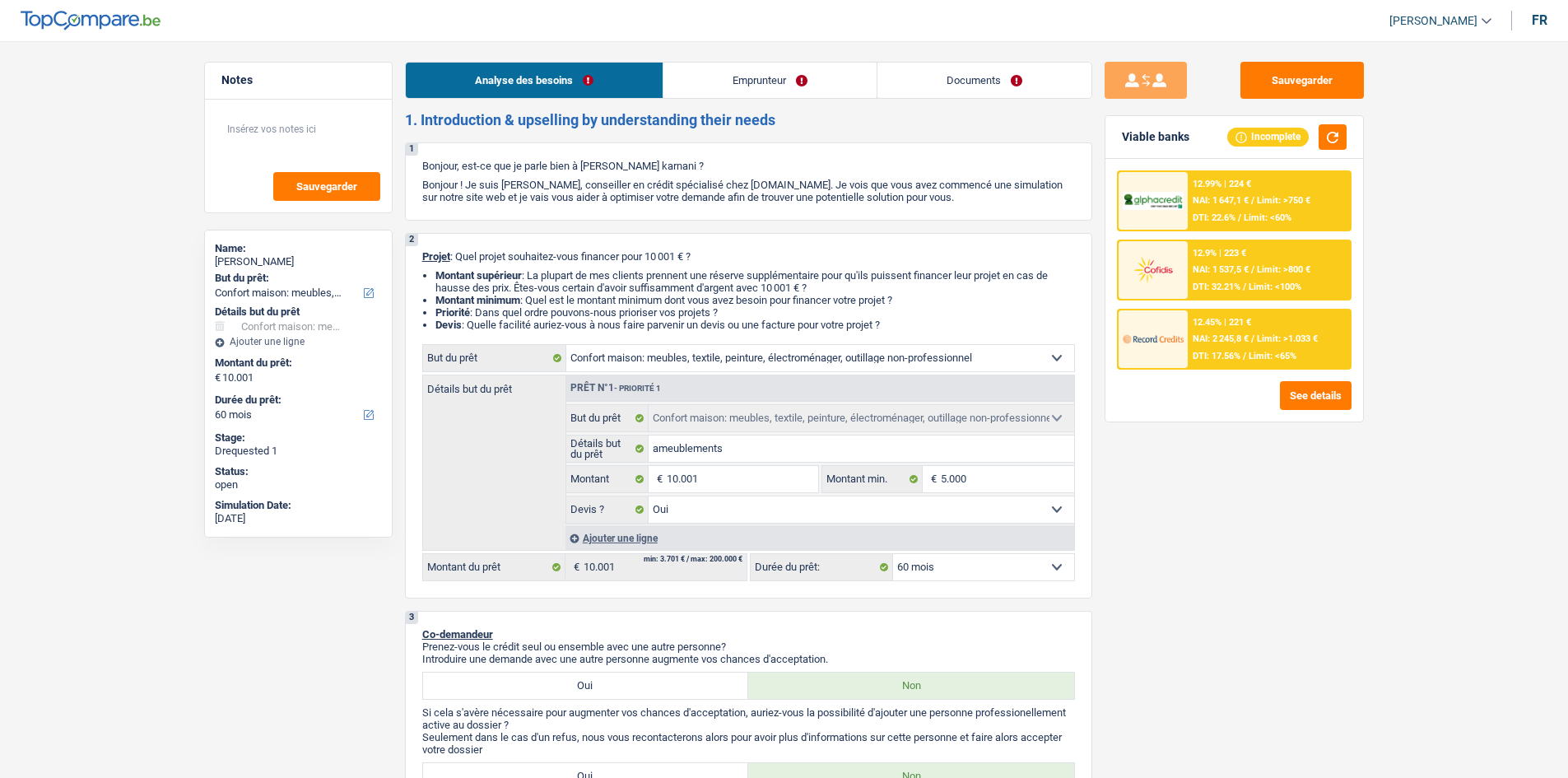
select select "yes"
select select "60"
select select "publicEmployee"
select select "netSalary"
select select "mealVouchers"
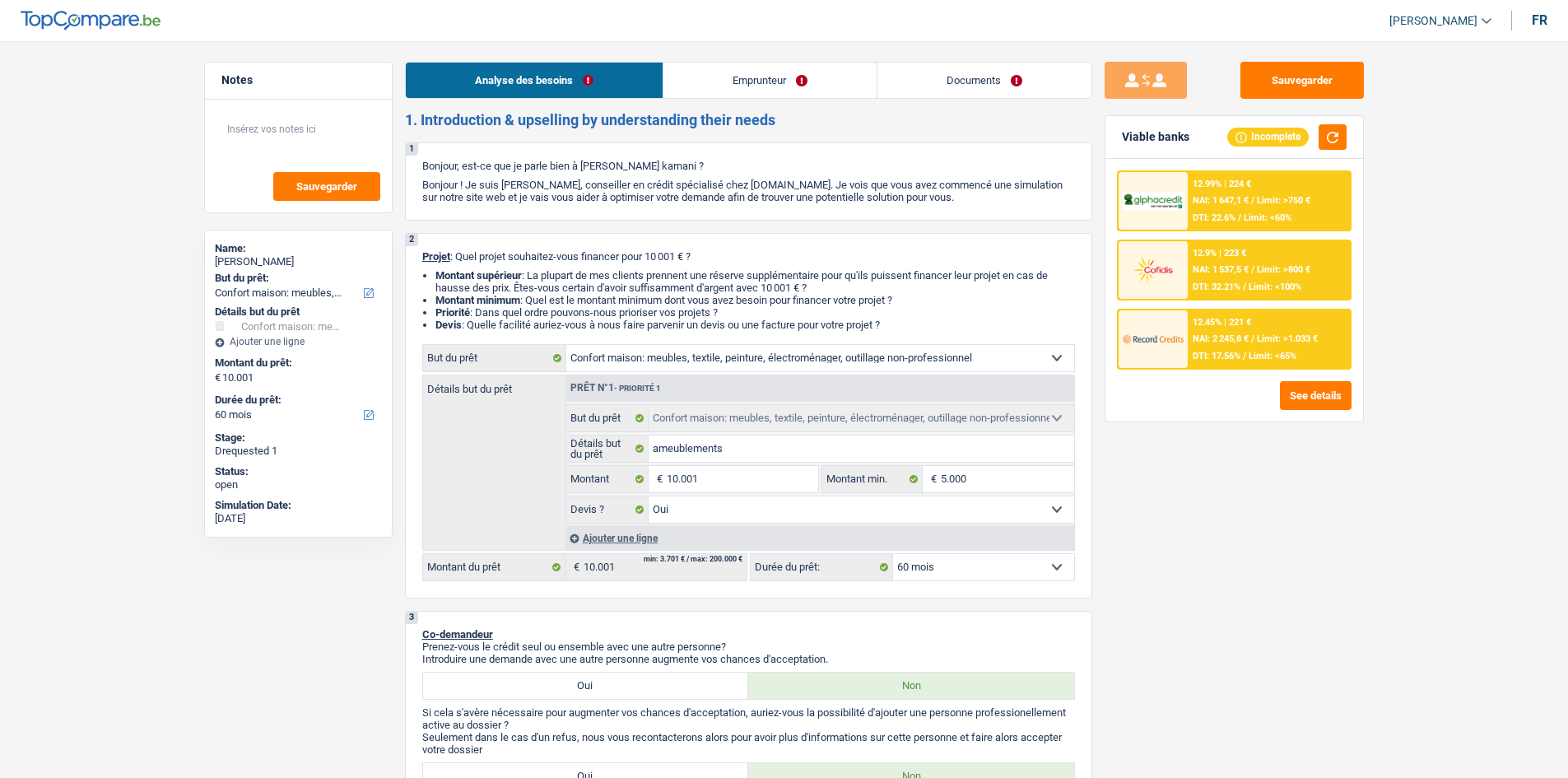
select select "liveWithParents"
select select "personalLoan"
select select "hobbies"
select select "24"
select select "cardOrCredit"
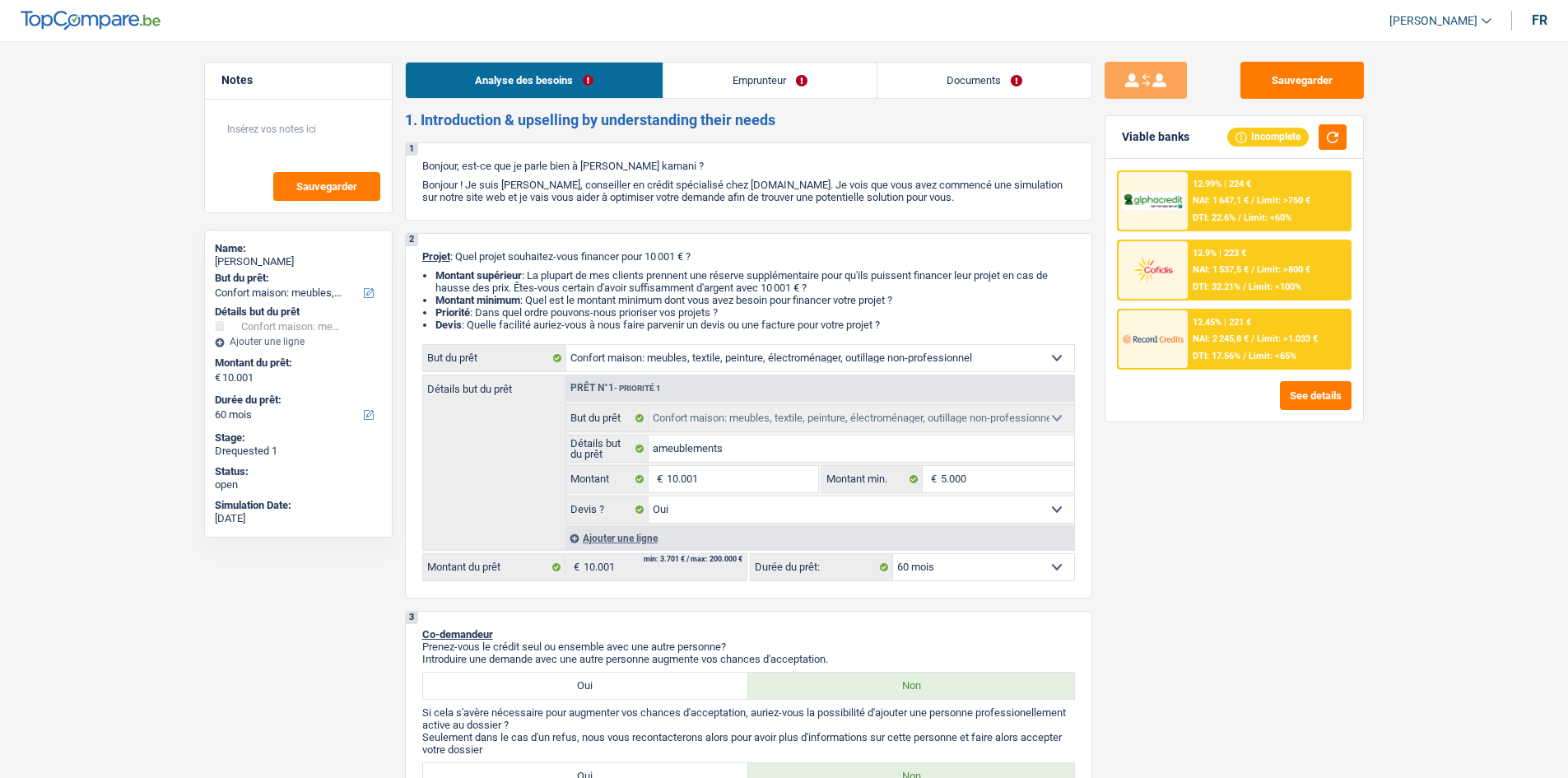
select select "household"
select select "yes"
select select "60"
click at [710, 80] on link "Emprunteur" at bounding box center [770, 80] width 213 height 35
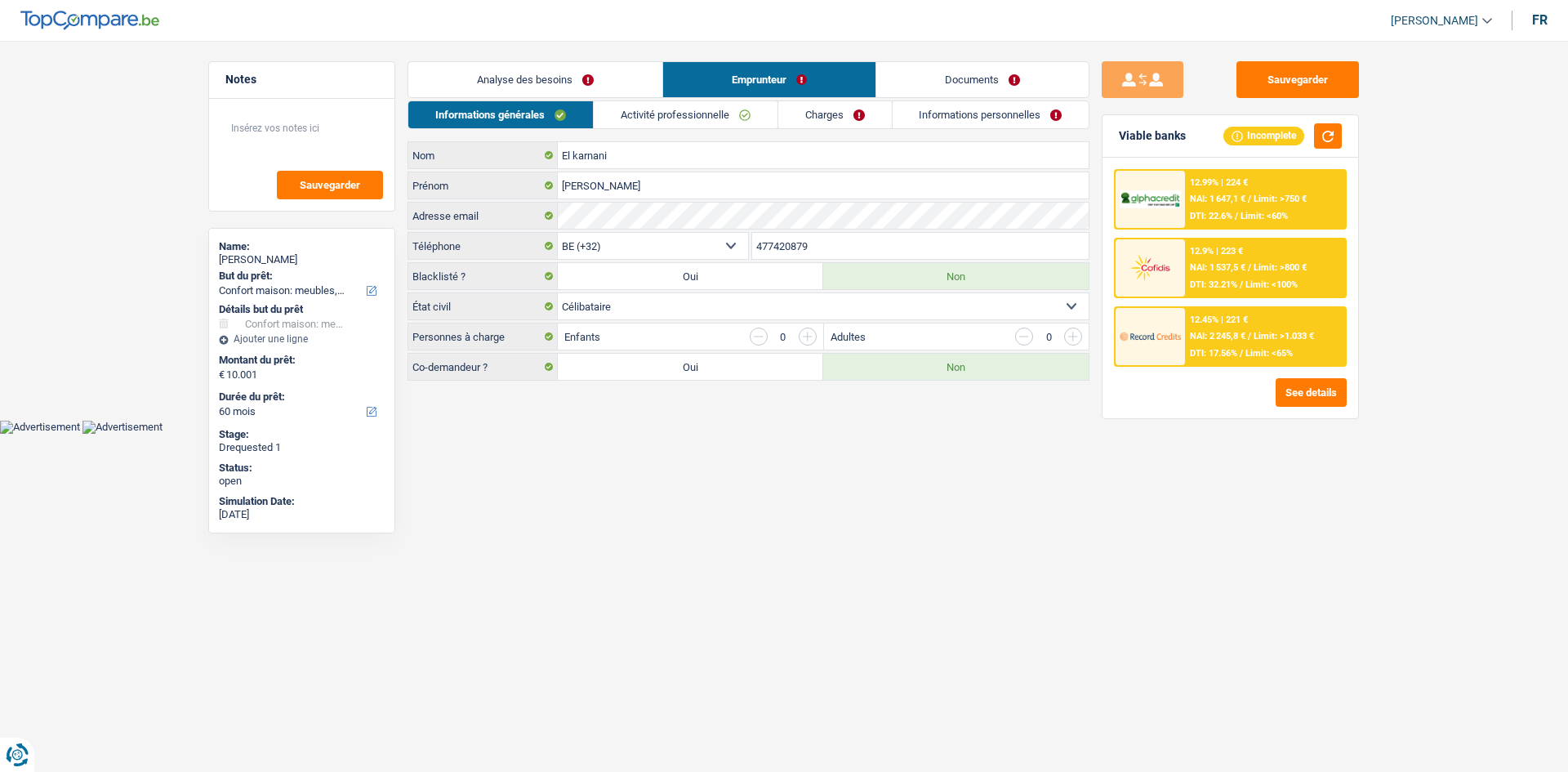
click at [931, 68] on link "Documents" at bounding box center [983, 80] width 212 height 35
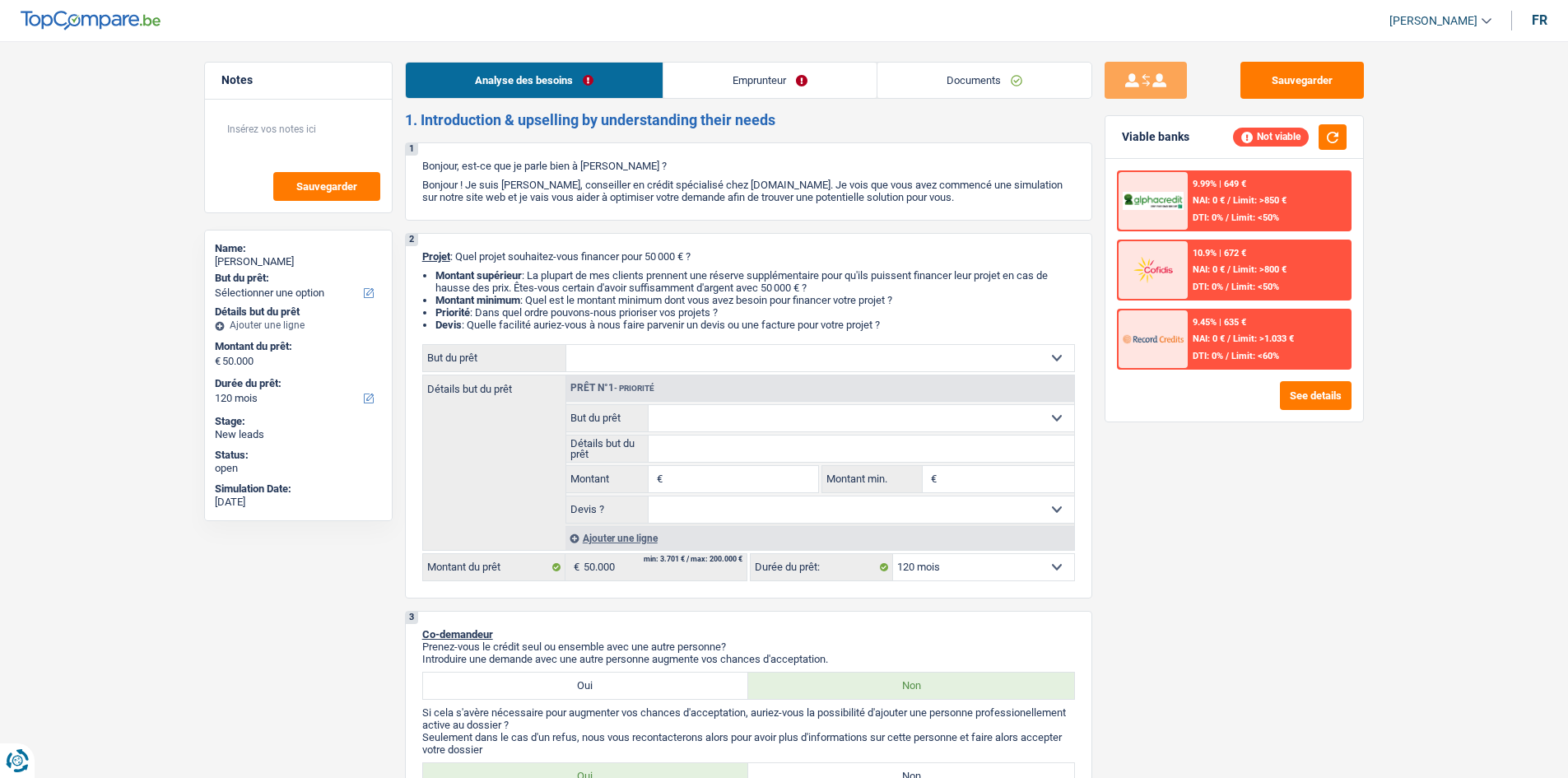
select select "120"
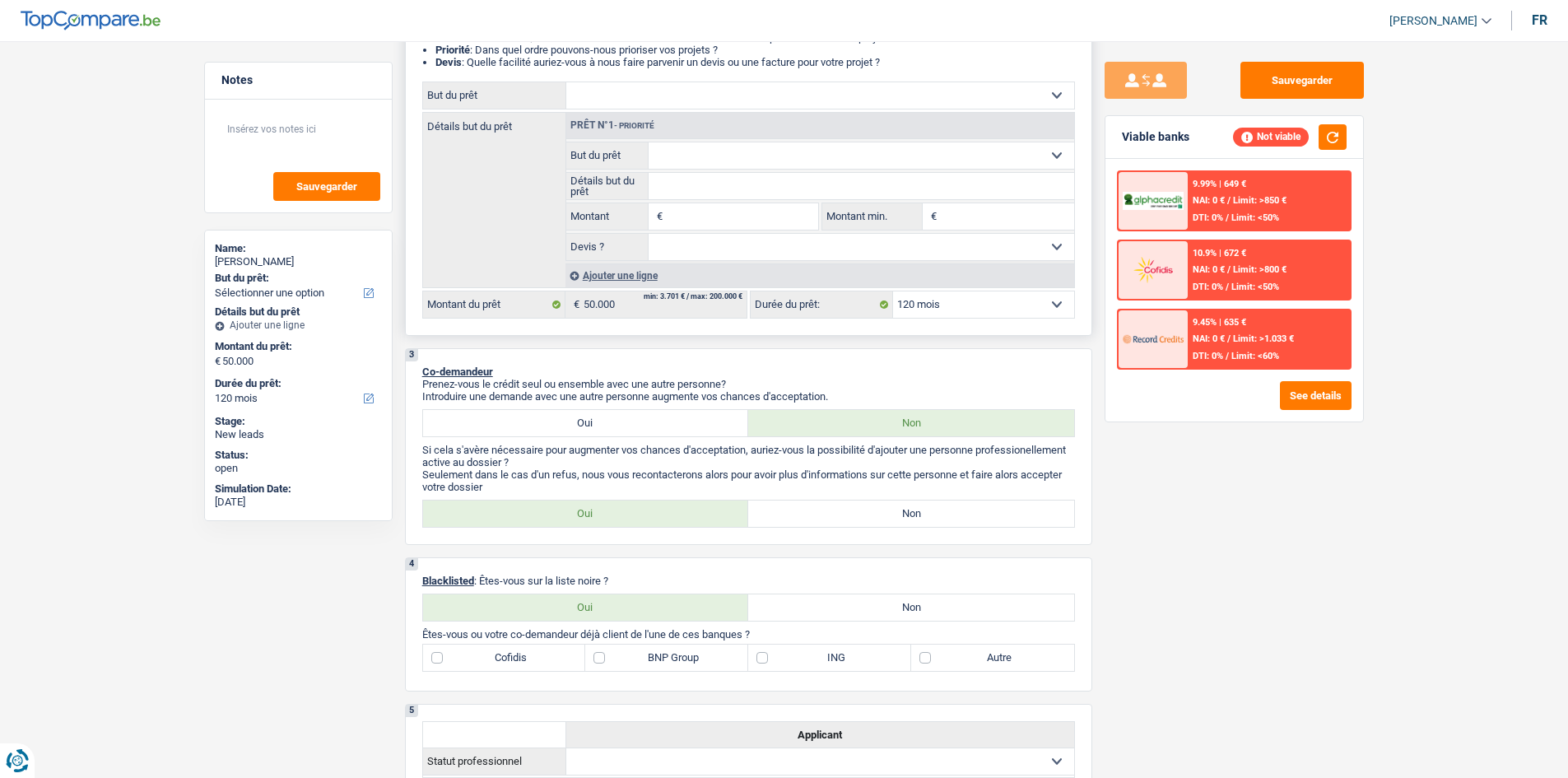
scroll to position [247, 0]
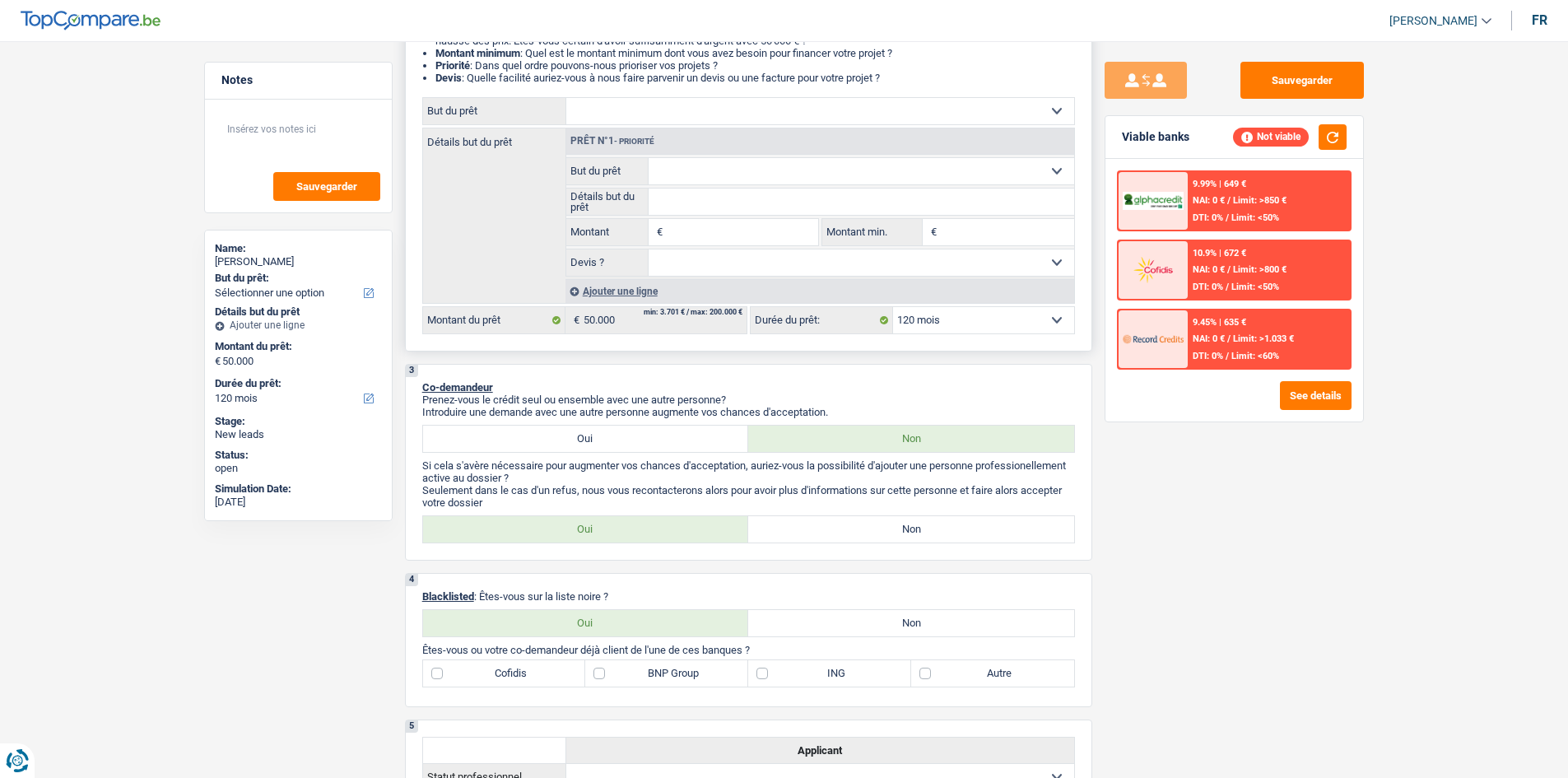
click at [959, 224] on input "Montant min." at bounding box center [1007, 232] width 133 height 26
click at [699, 177] on select "Confort maison: meubles, textile, peinture, électroménager, outillage non-profe…" at bounding box center [861, 171] width 426 height 26
select select "movingOrInstallation"
type input "0"
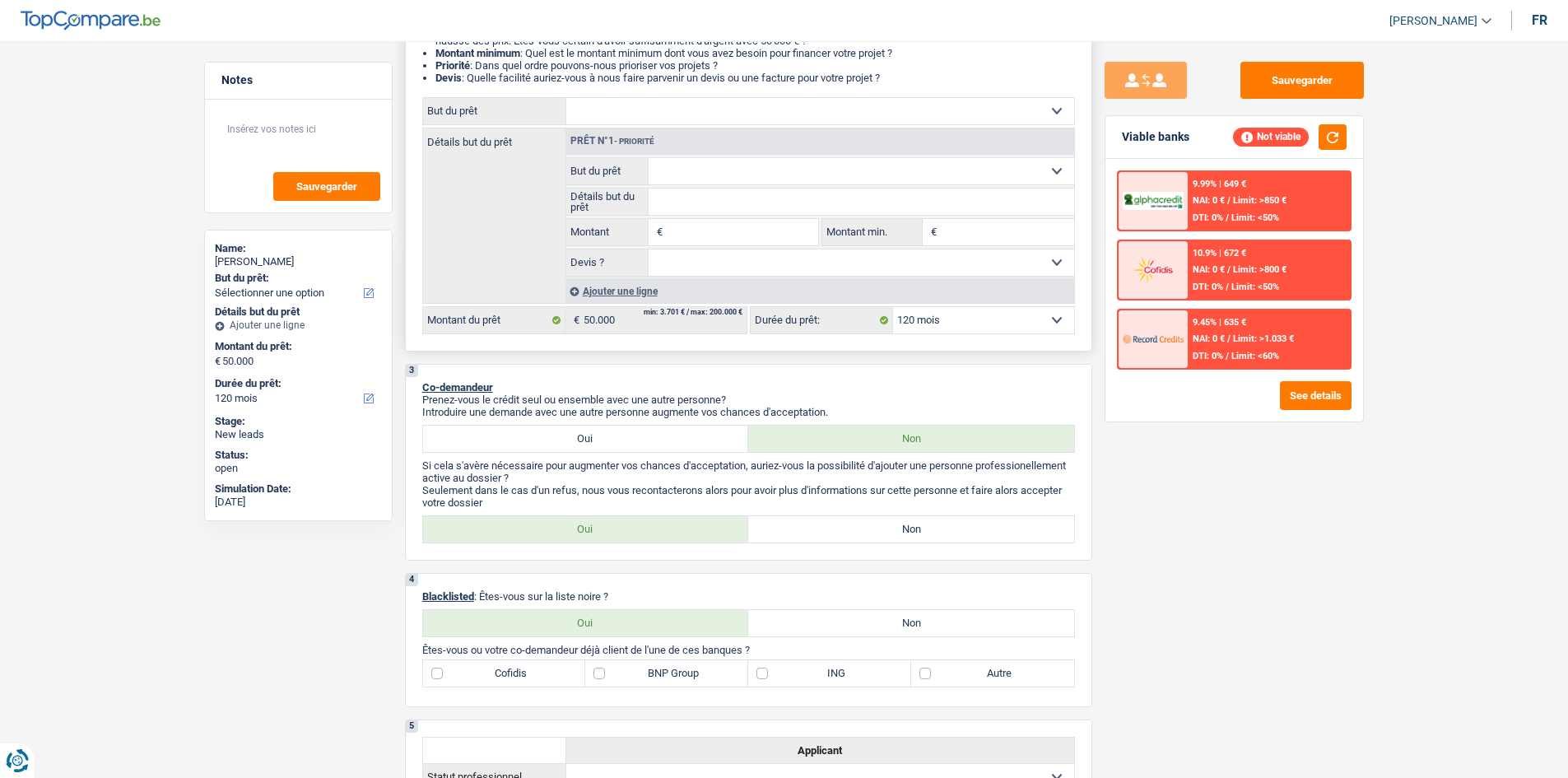
select select
select select "movingOrInstallation"
select select
select select "movingOrInstallation"
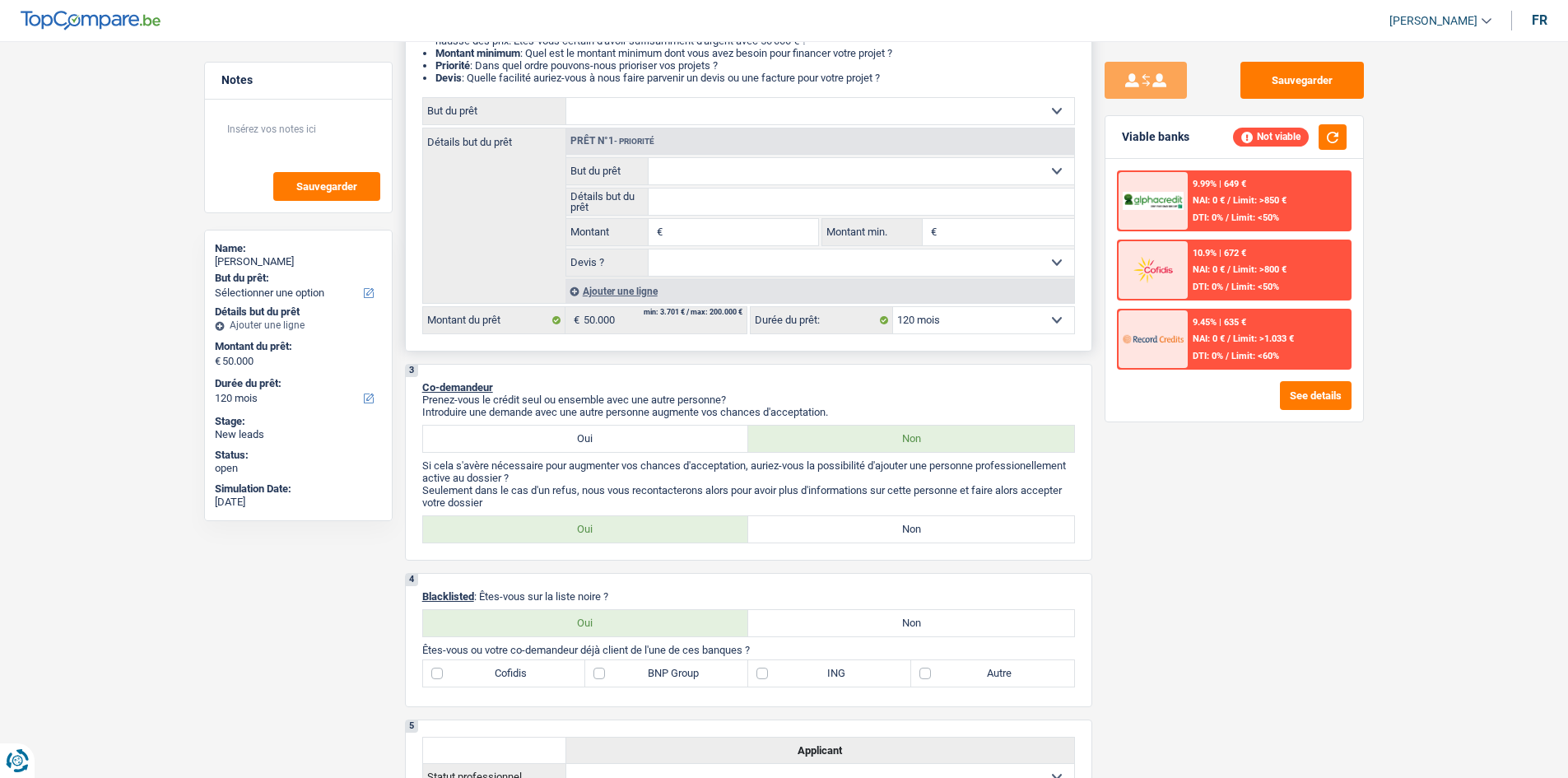
select select
select select "movingOrInstallation"
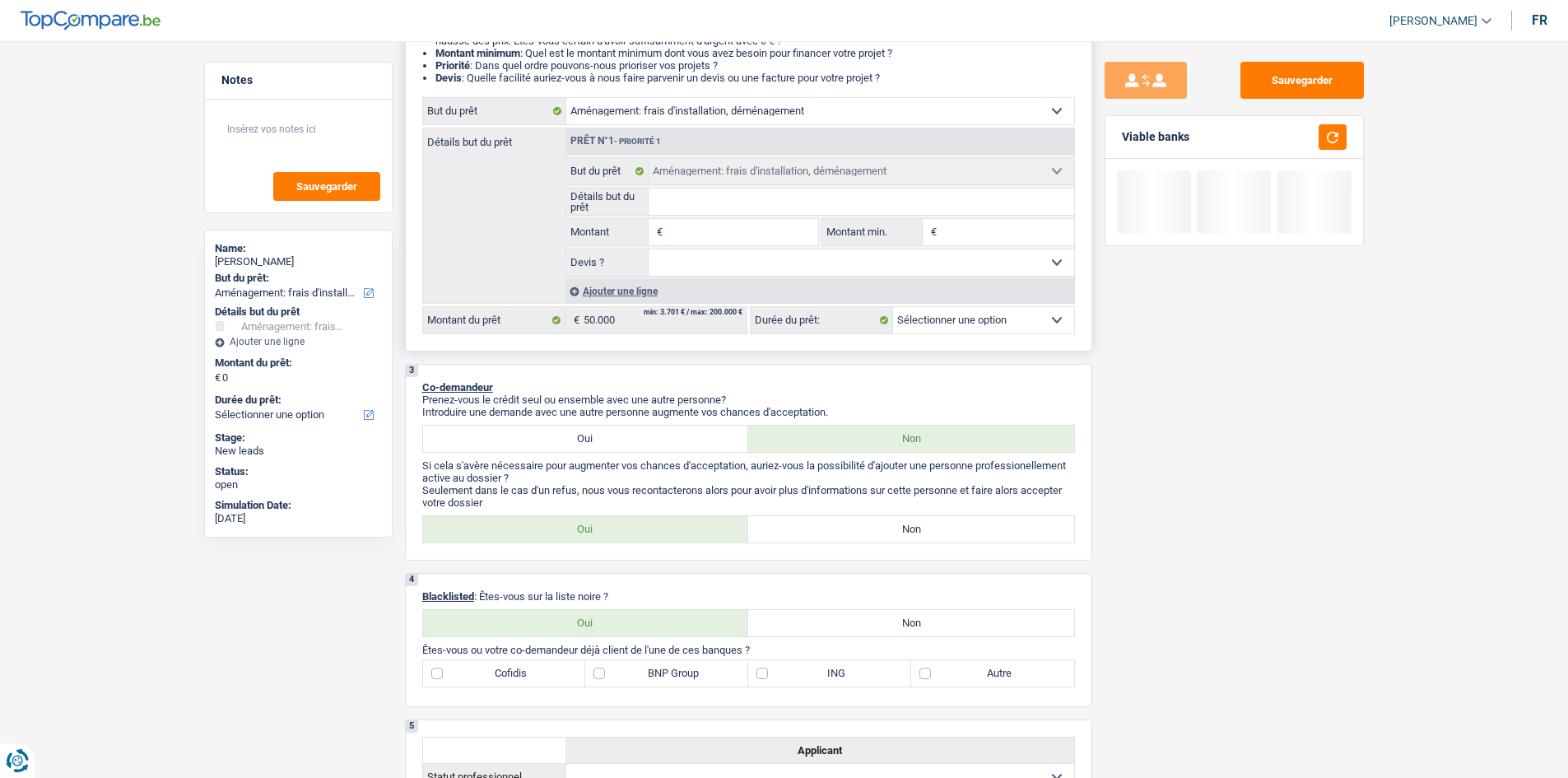
click at [669, 199] on input "Détails but du prêt" at bounding box center [861, 201] width 426 height 26
drag, startPoint x: 695, startPoint y: 261, endPoint x: 689, endPoint y: 240, distance: 21.8
click at [689, 240] on fieldset "Confort maison: meubles, textile, peinture, électroménager, outillage non-profe…" at bounding box center [820, 217] width 508 height 120
click at [705, 202] on input "Détails but du prêt" at bounding box center [861, 201] width 426 height 26
type input "d"
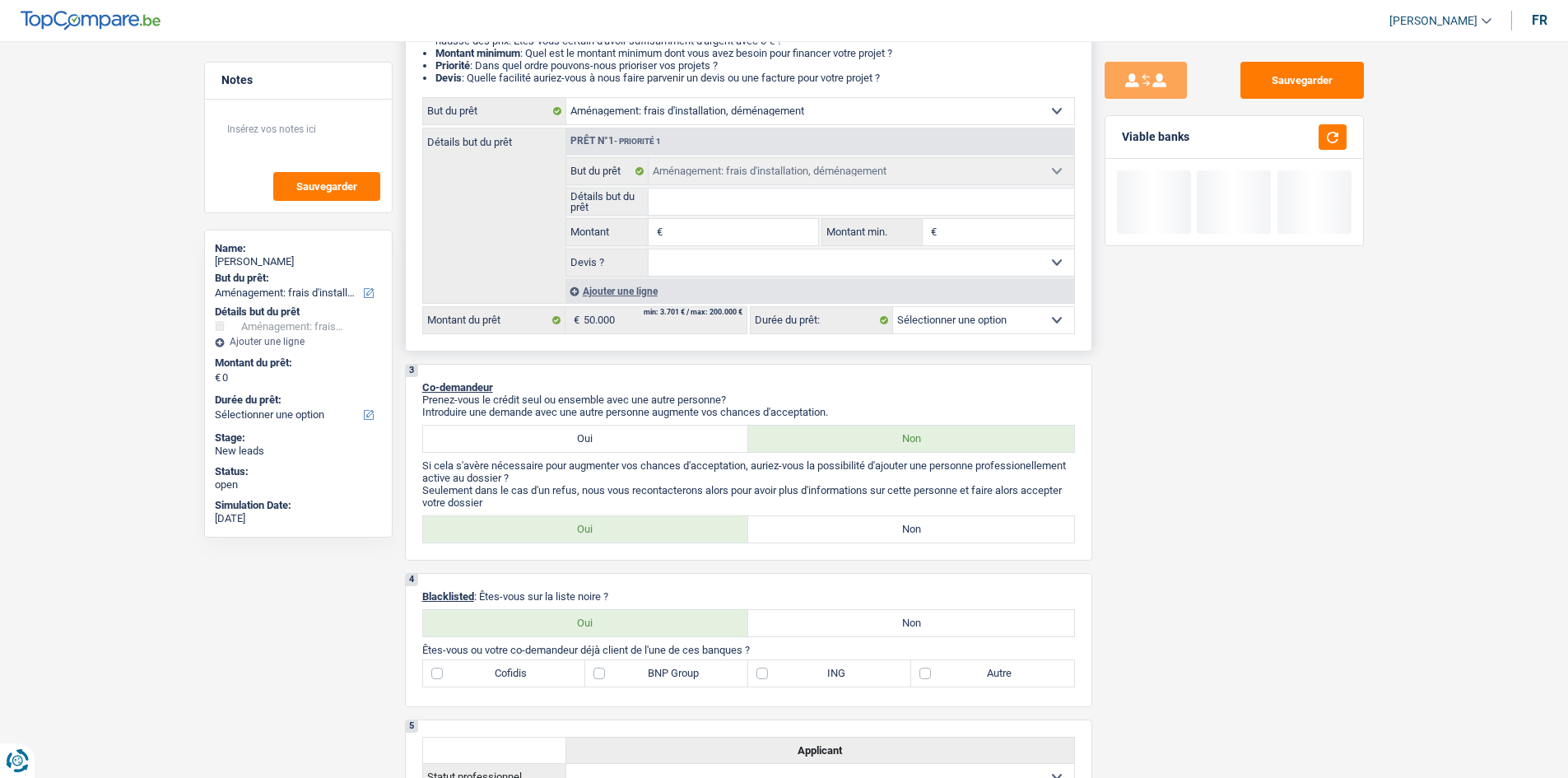
type input "d"
type input "de"
type input "dem"
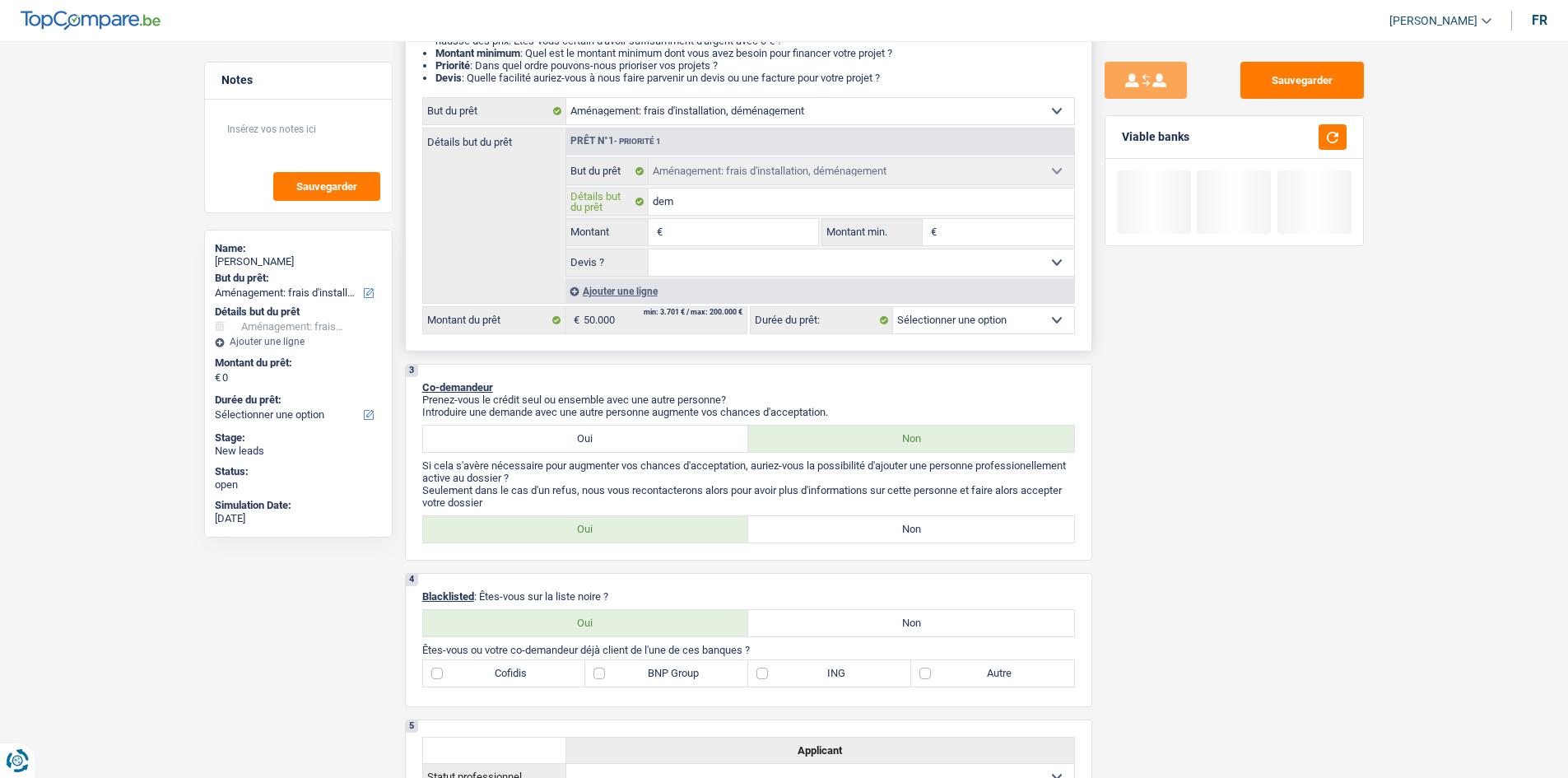
type input "deme"
type input "demen"
type input "demena"
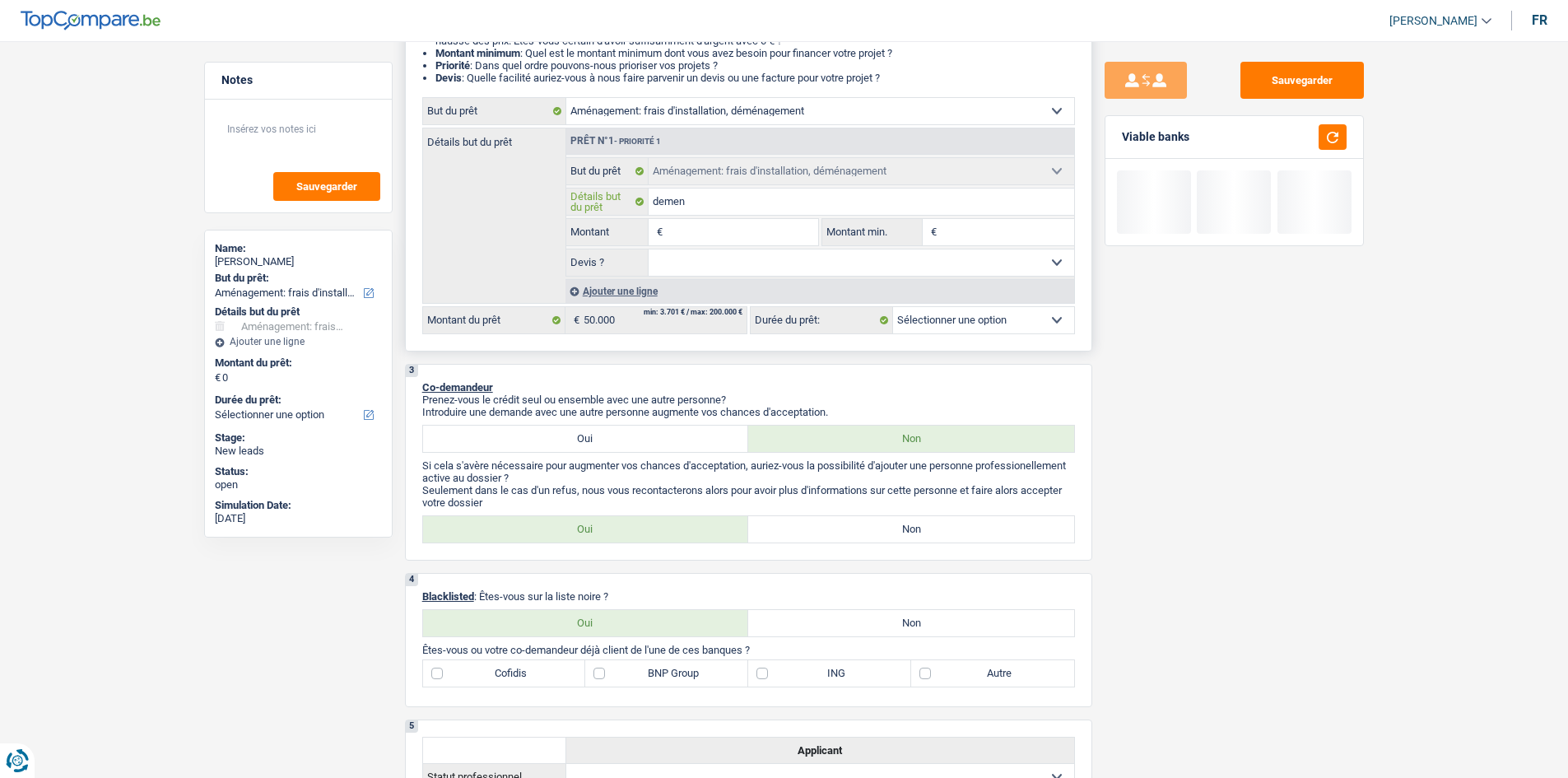
type input "demena"
type input "demenag"
type input "demenage"
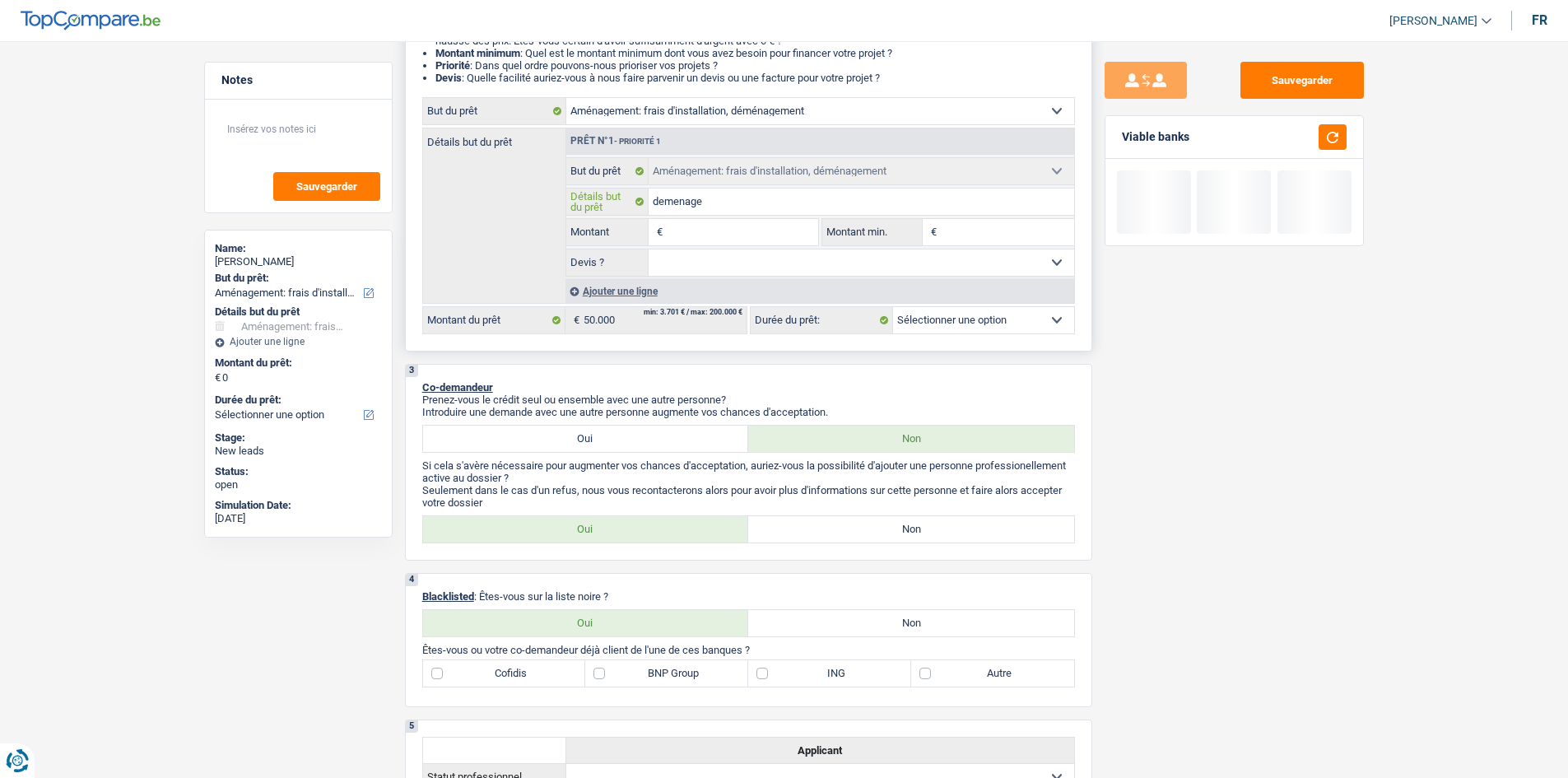
type input "demenagem"
type input "demenageme"
type input "demenagemen"
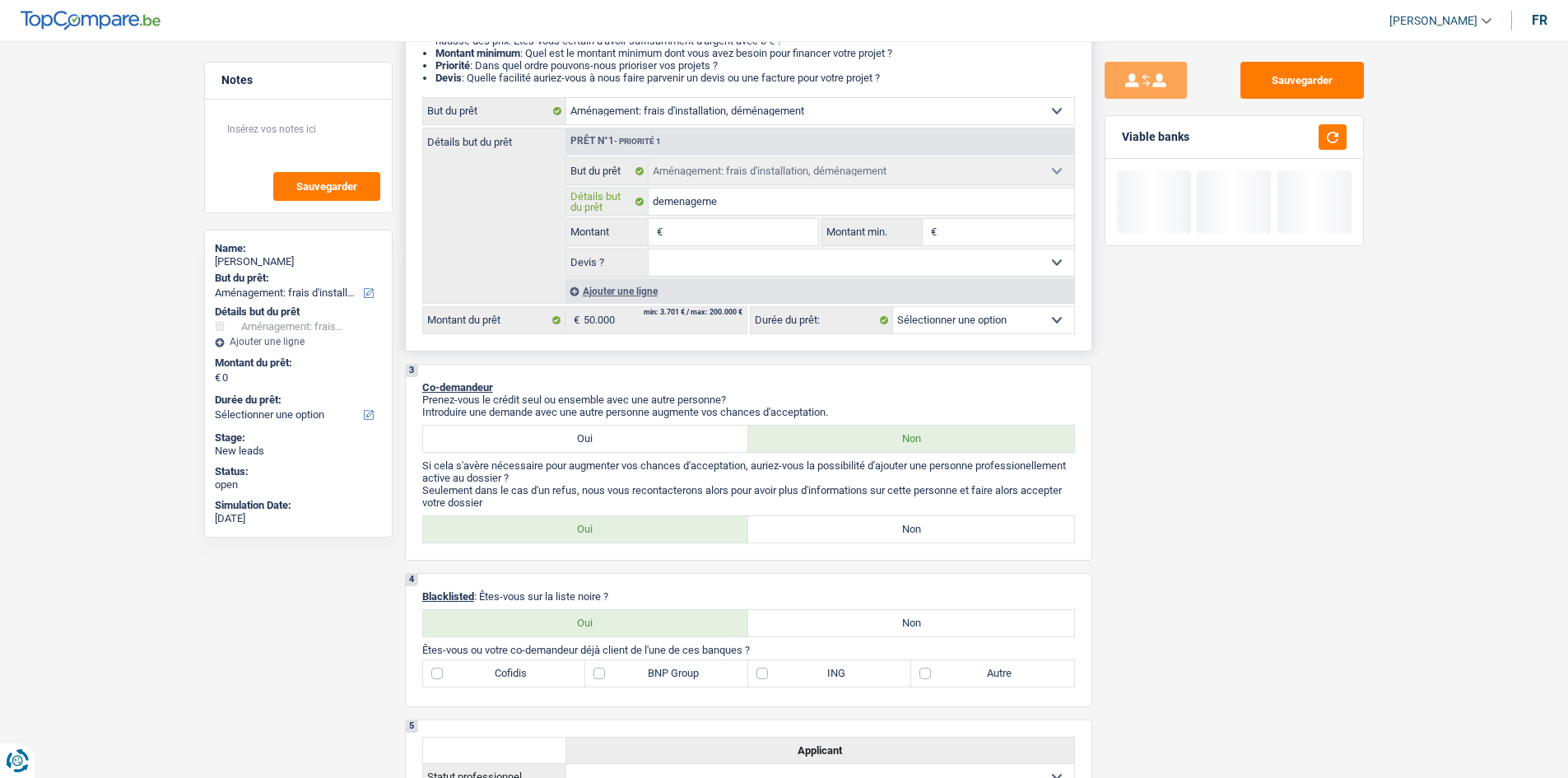
type input "demenagemen"
type input "demenagement"
click at [782, 242] on input "Montant" at bounding box center [742, 232] width 151 height 26
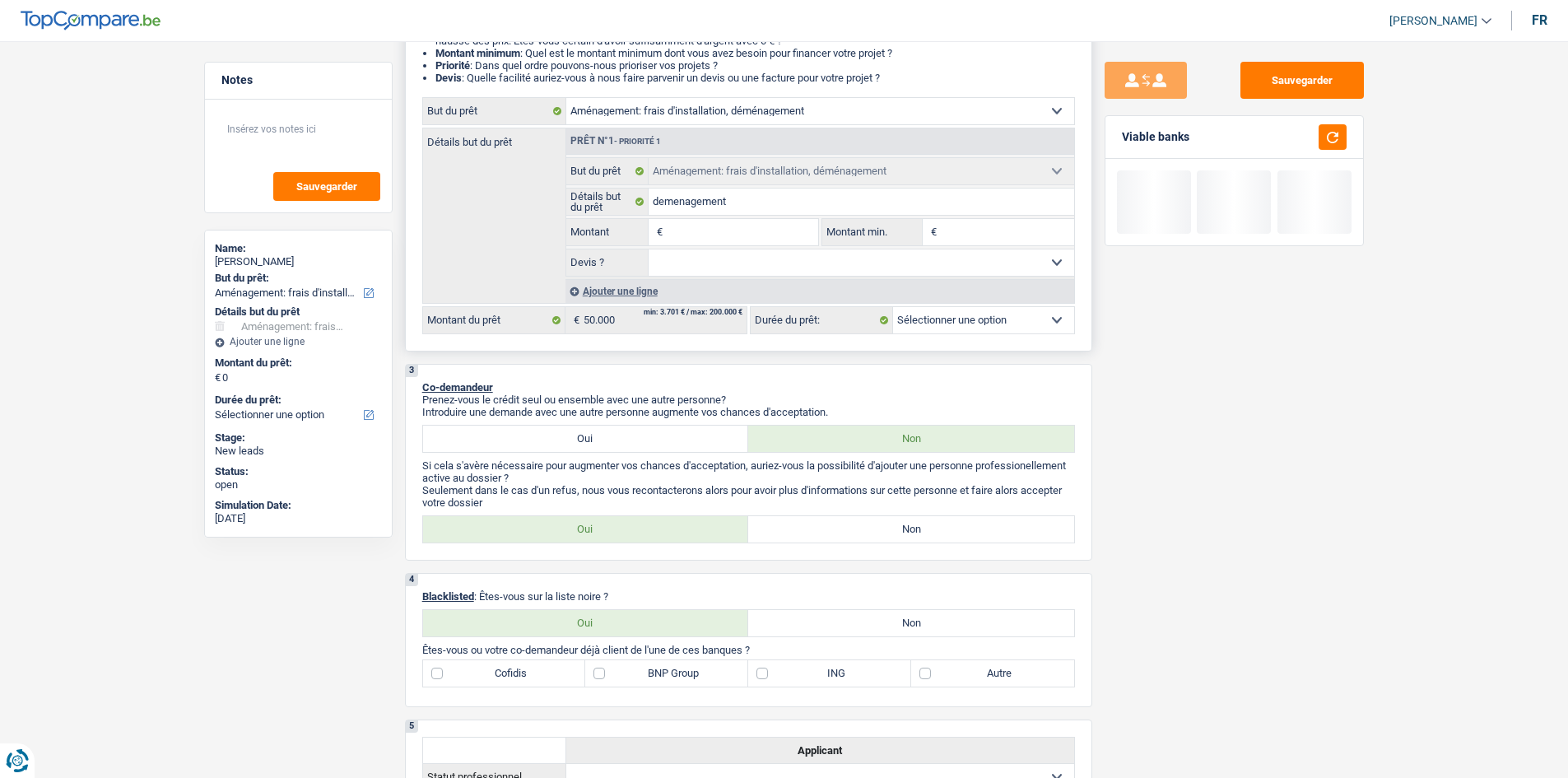
type input "5"
type input "50"
type input "500"
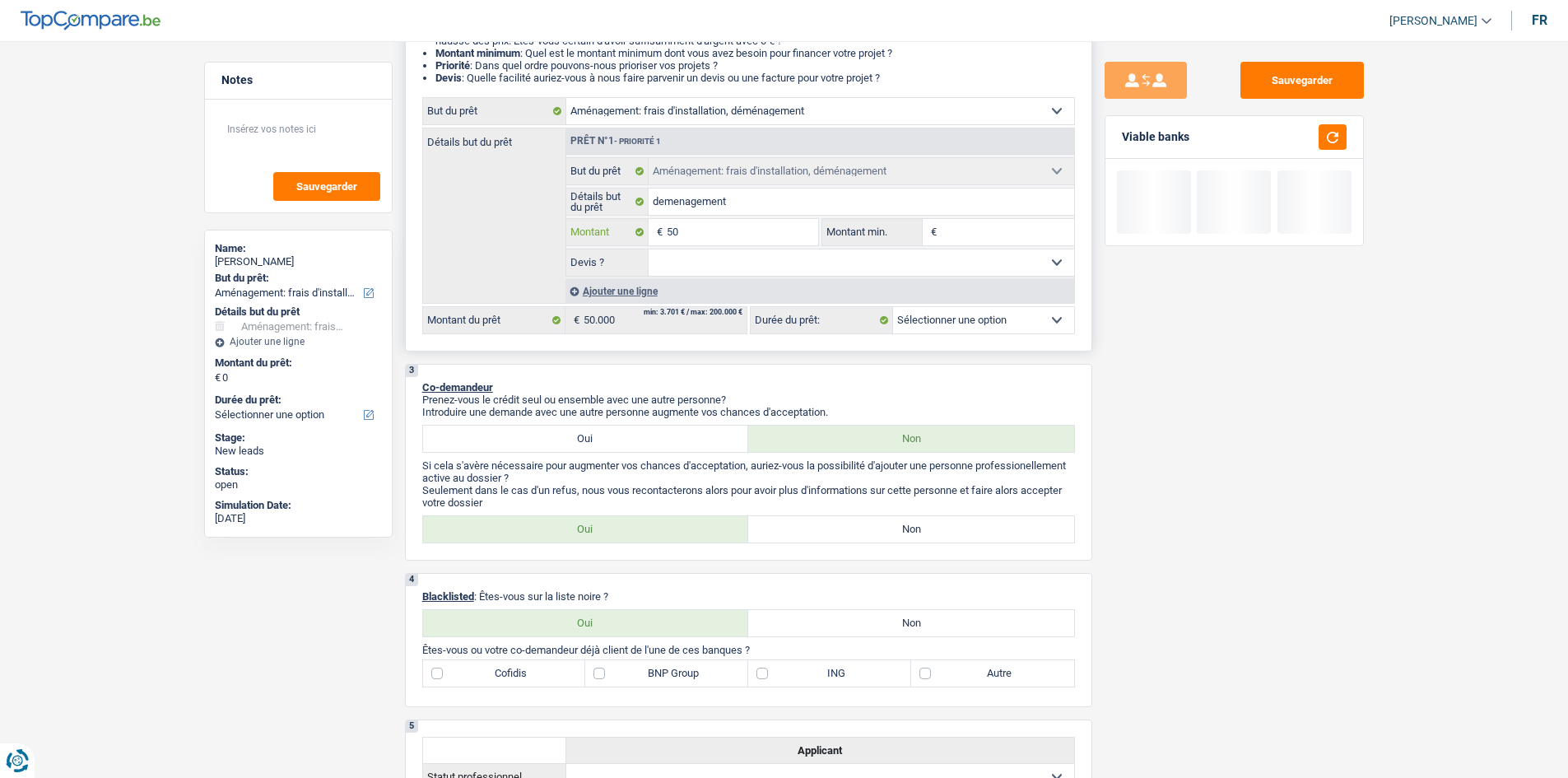
type input "500"
type input "5.000"
type input "50.000"
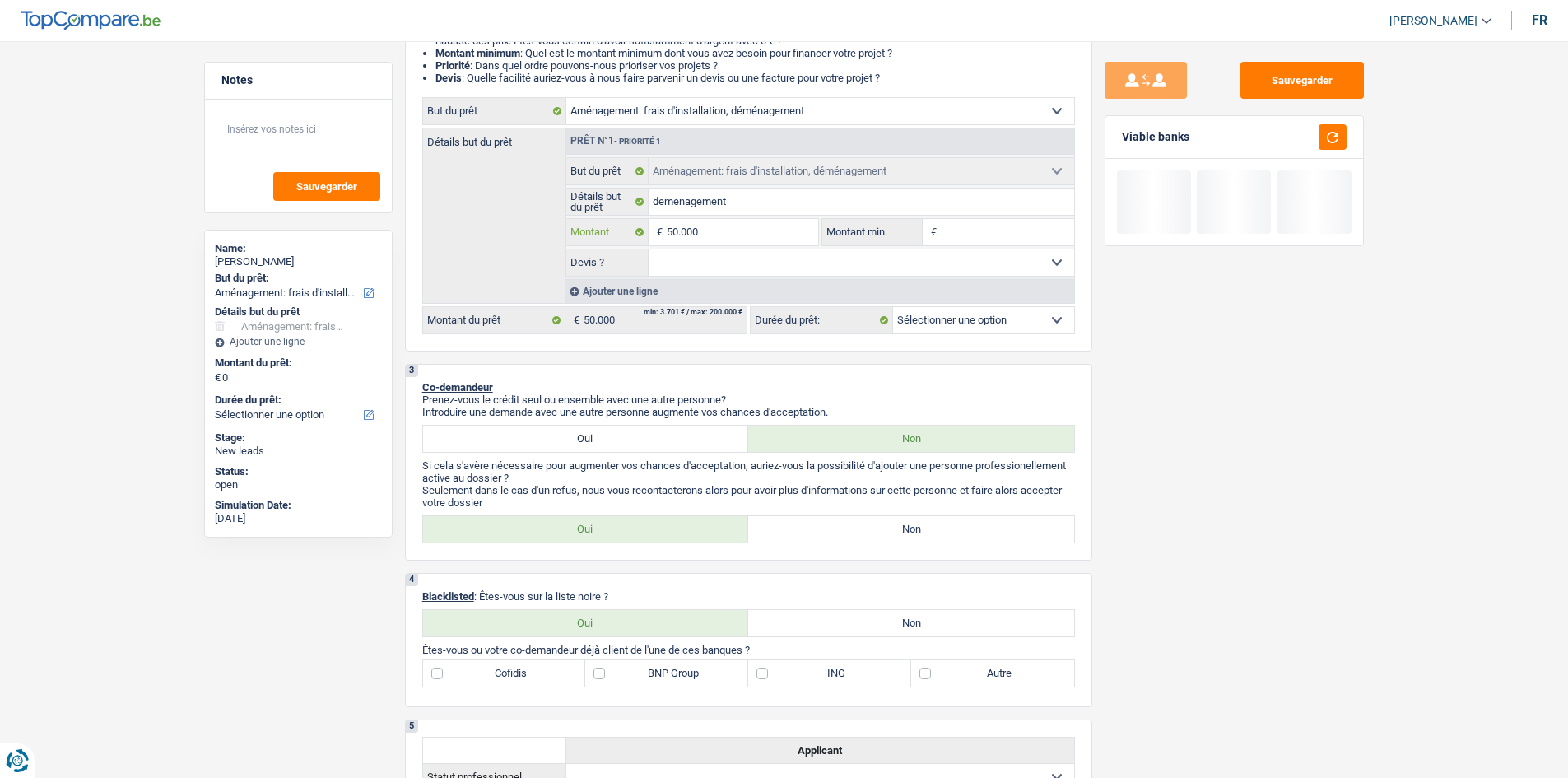
type input "50.000"
click at [1162, 316] on div "Sauvegarder Viable banks" at bounding box center [1233, 404] width 284 height 685
select select "144"
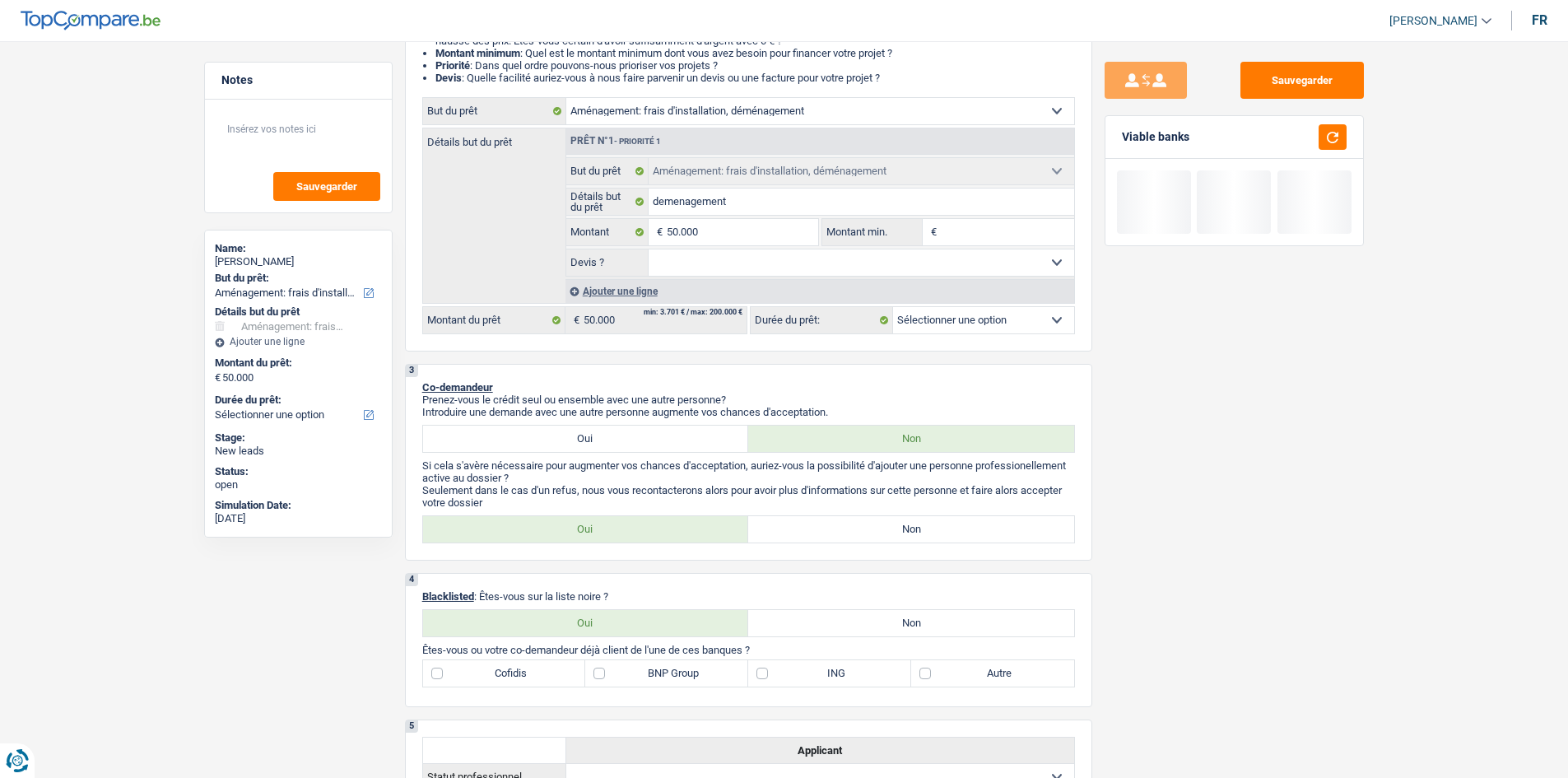
select select "144"
click at [905, 257] on select "Oui Non Non répondu Sélectionner une option" at bounding box center [861, 262] width 426 height 26
select select "yes"
click at [648, 249] on select "Oui Non Non répondu Sélectionner une option" at bounding box center [861, 262] width 426 height 26
select select "yes"
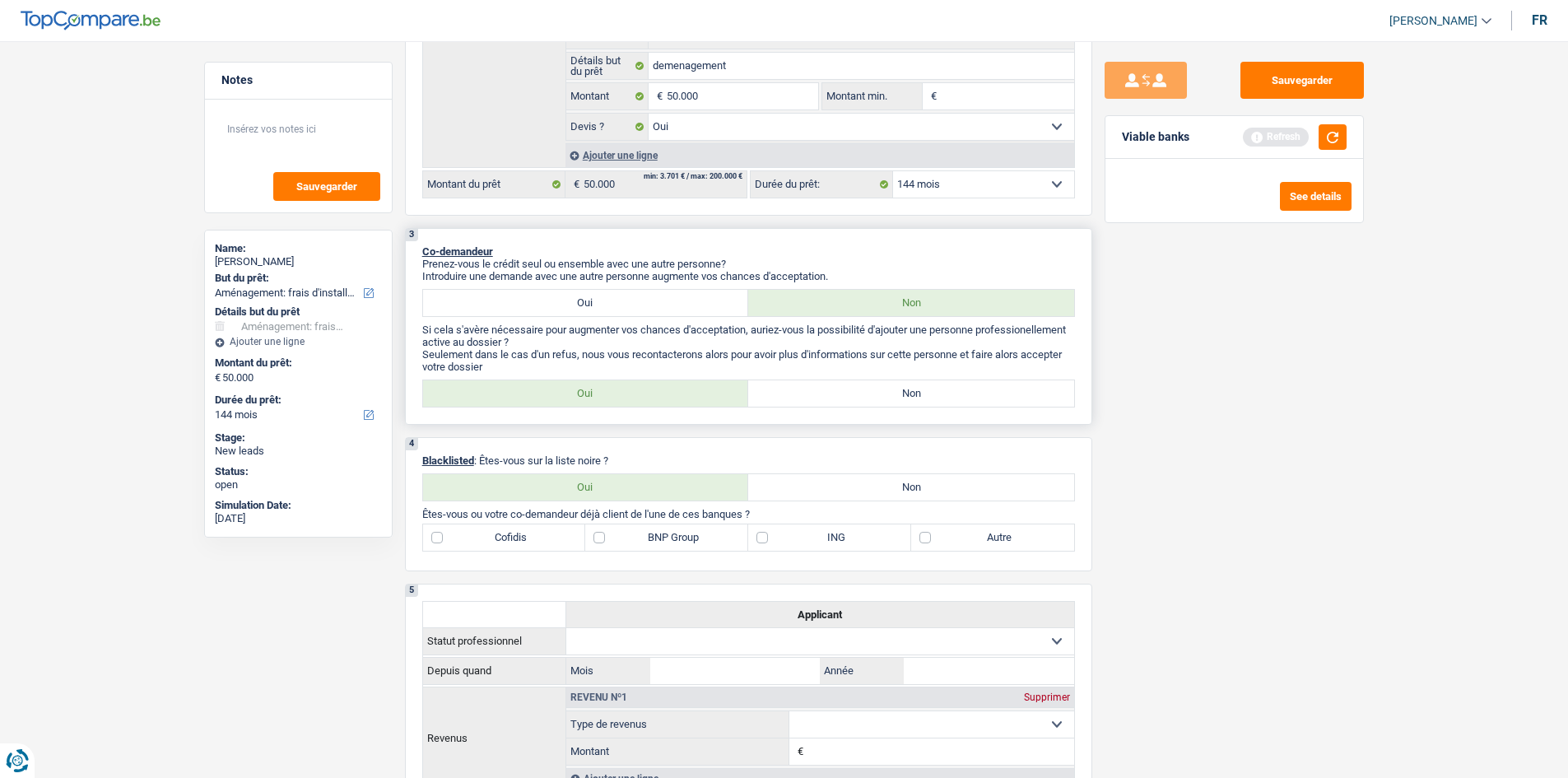
scroll to position [412, 0]
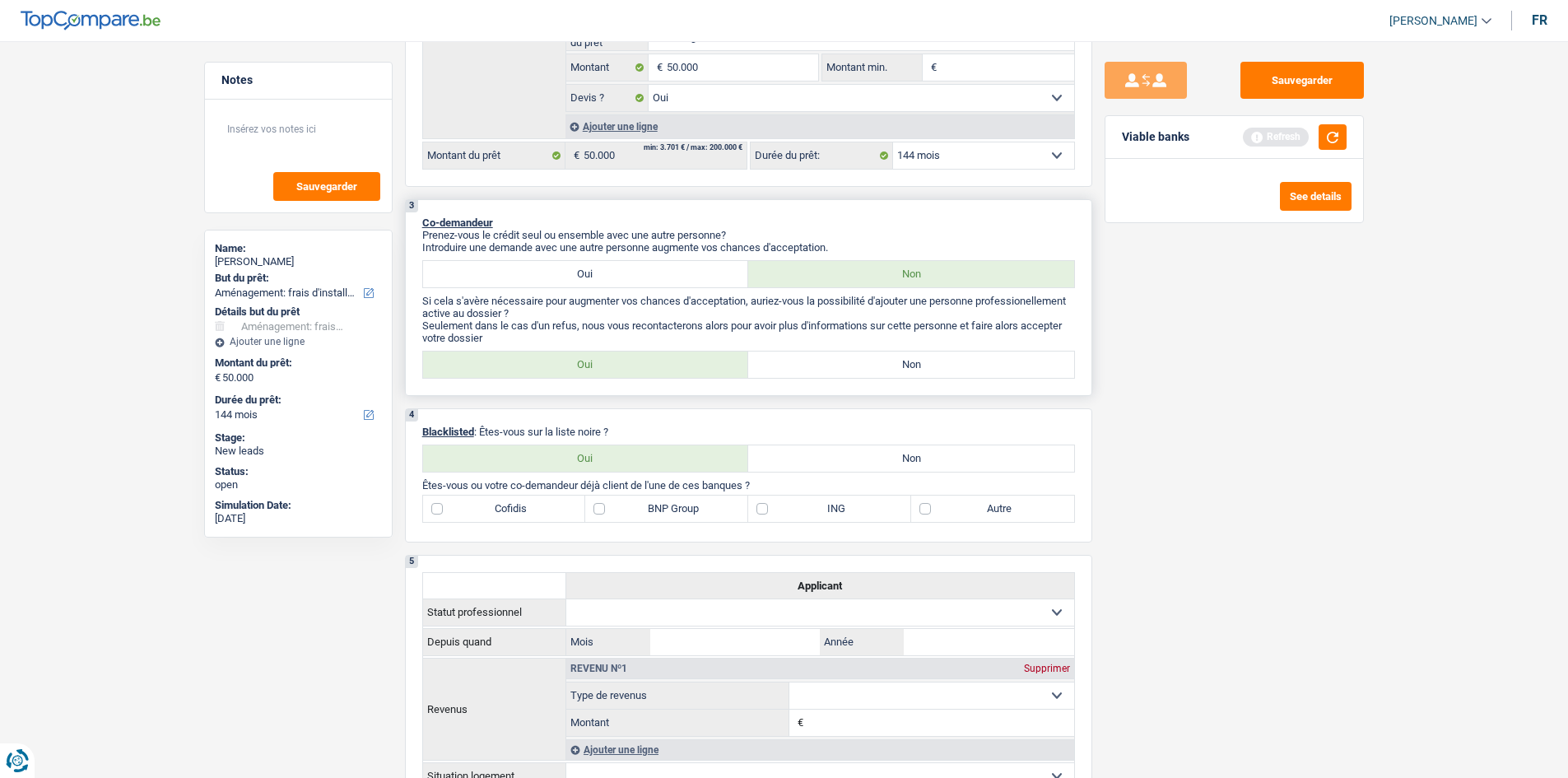
click at [832, 366] on label "Non" at bounding box center [911, 364] width 326 height 26
click at [832, 366] on input "Non" at bounding box center [911, 364] width 326 height 26
radio input "true"
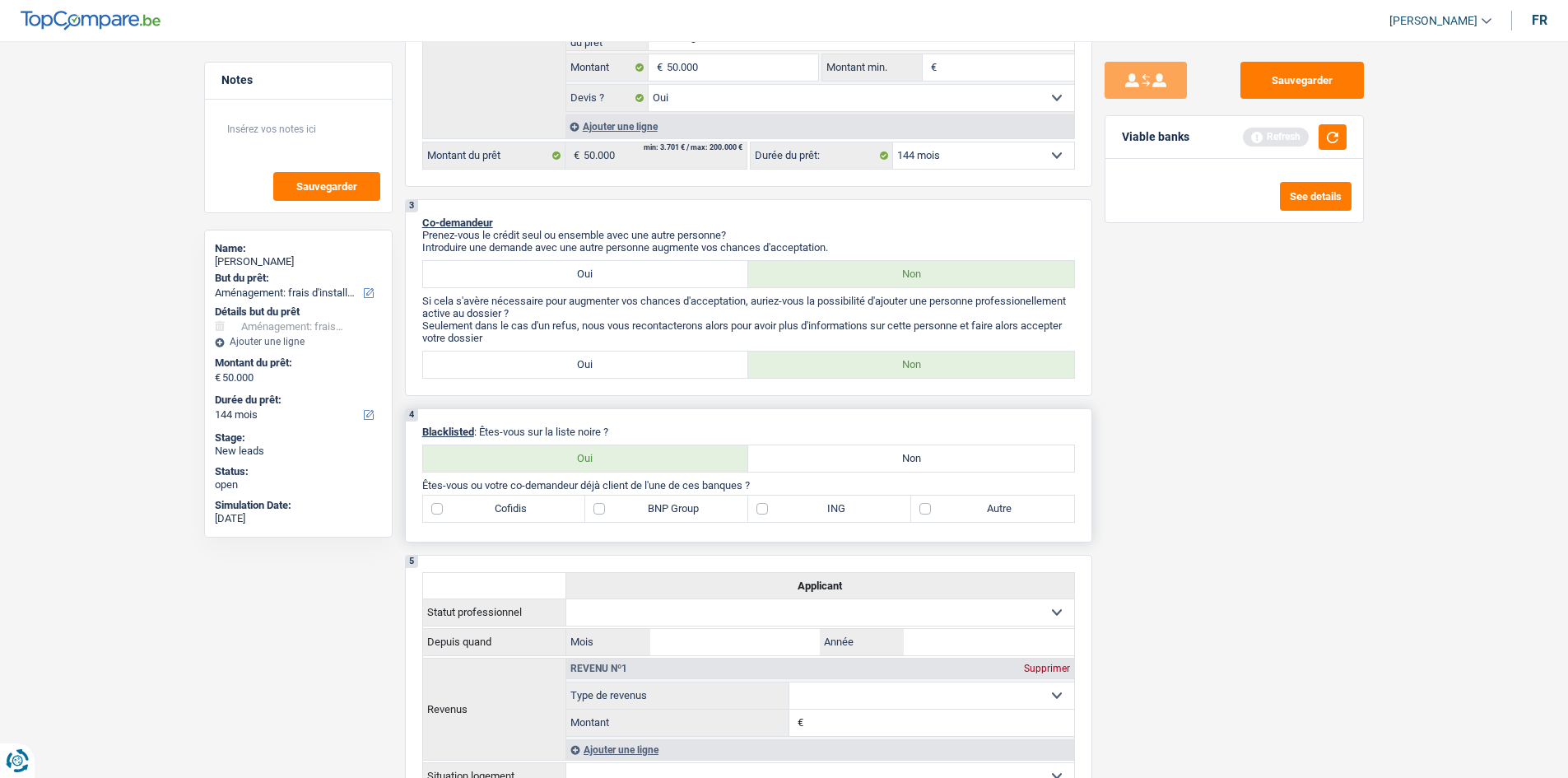
click at [632, 455] on label "Oui" at bounding box center [587, 458] width 326 height 26
click at [632, 455] on input "Oui" at bounding box center [587, 458] width 326 height 26
radio input "true"
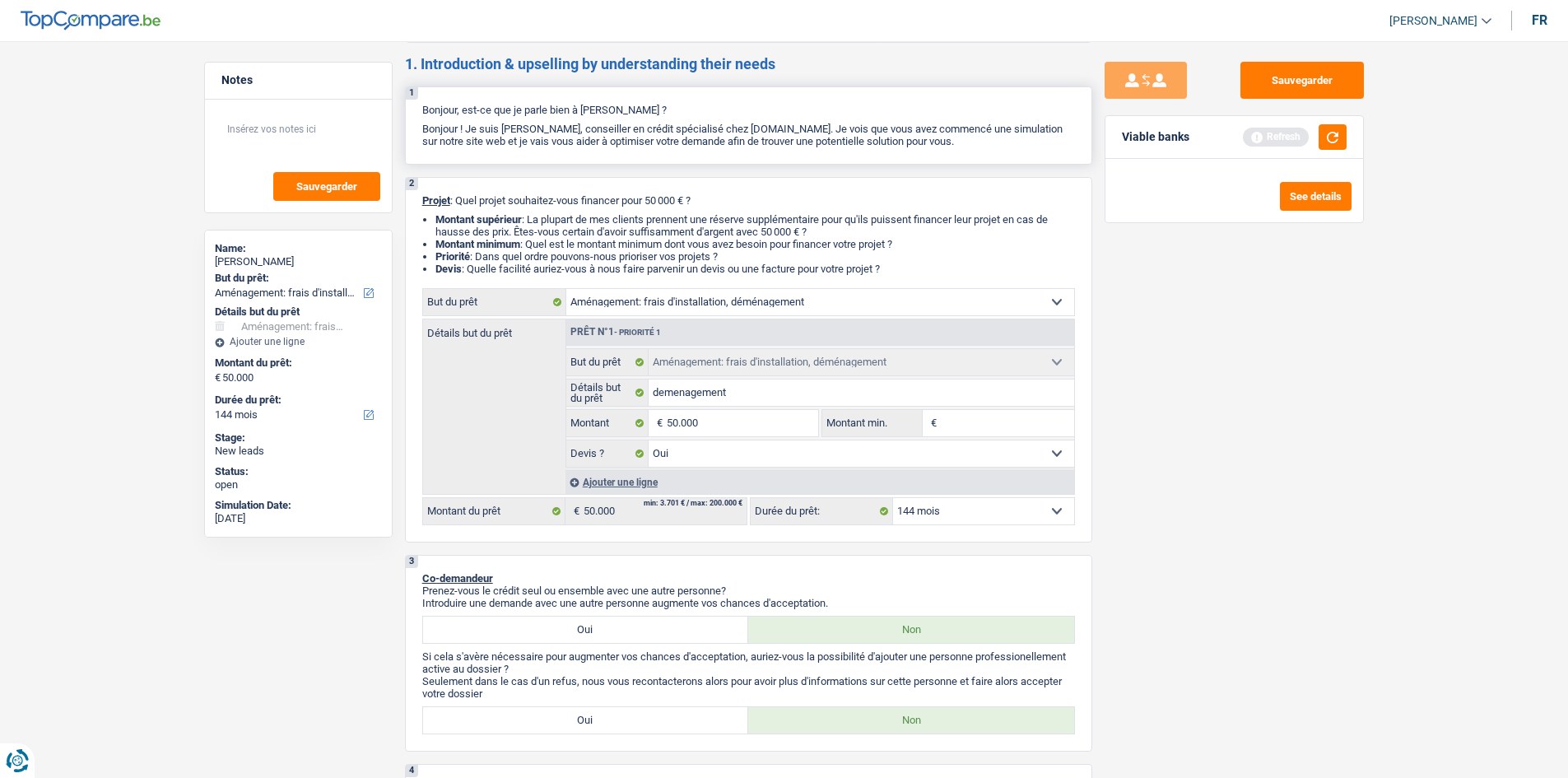
scroll to position [0, 0]
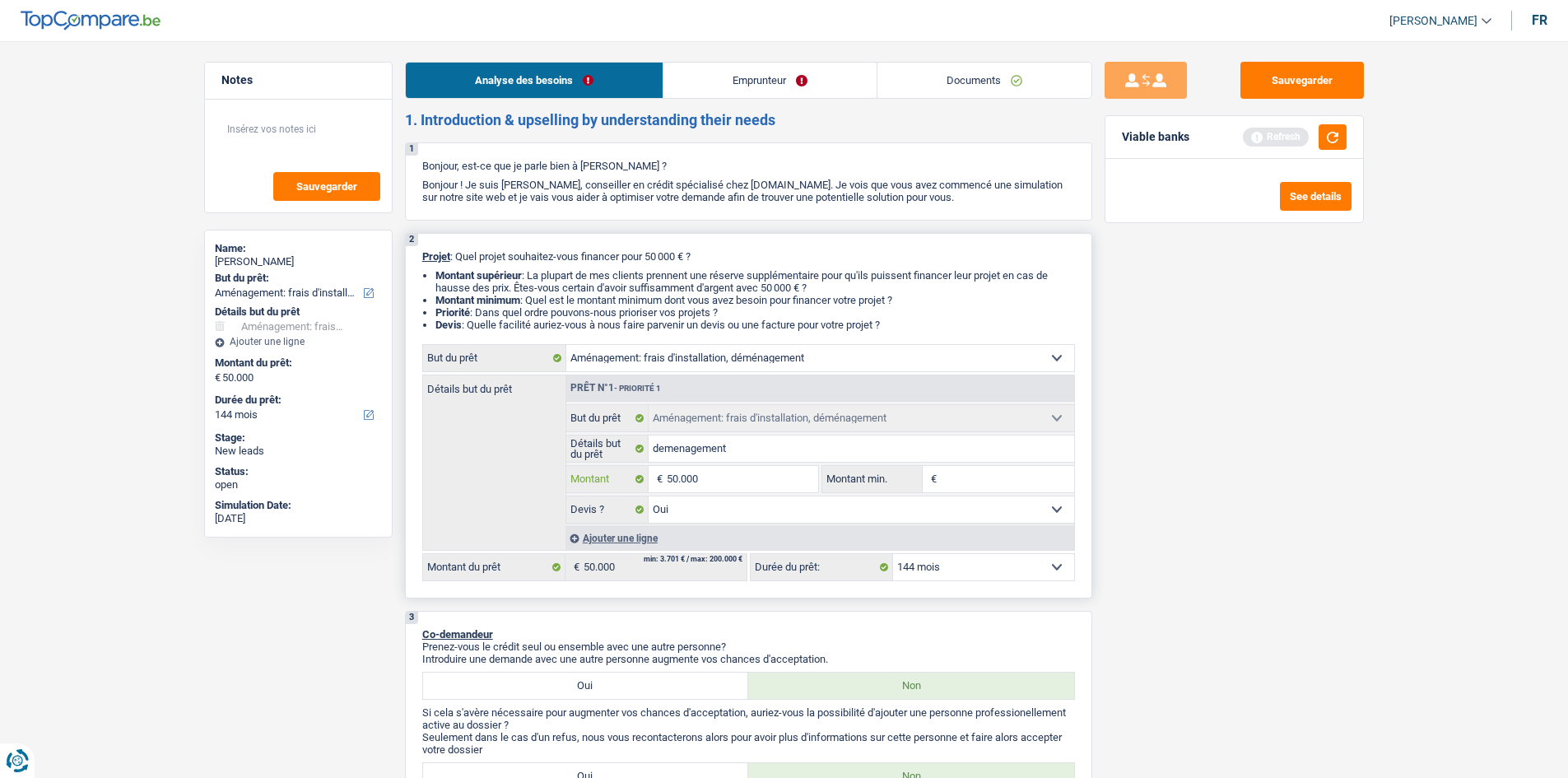
click at [768, 483] on input "50.000" at bounding box center [742, 479] width 151 height 26
click at [1344, 130] on button "button" at bounding box center [1332, 137] width 28 height 25
click at [1028, 571] on select "12 mois 18 mois 24 mois 30 mois 36 mois 42 mois 48 mois 60 mois 72 mois 84 mois…" at bounding box center [983, 566] width 181 height 26
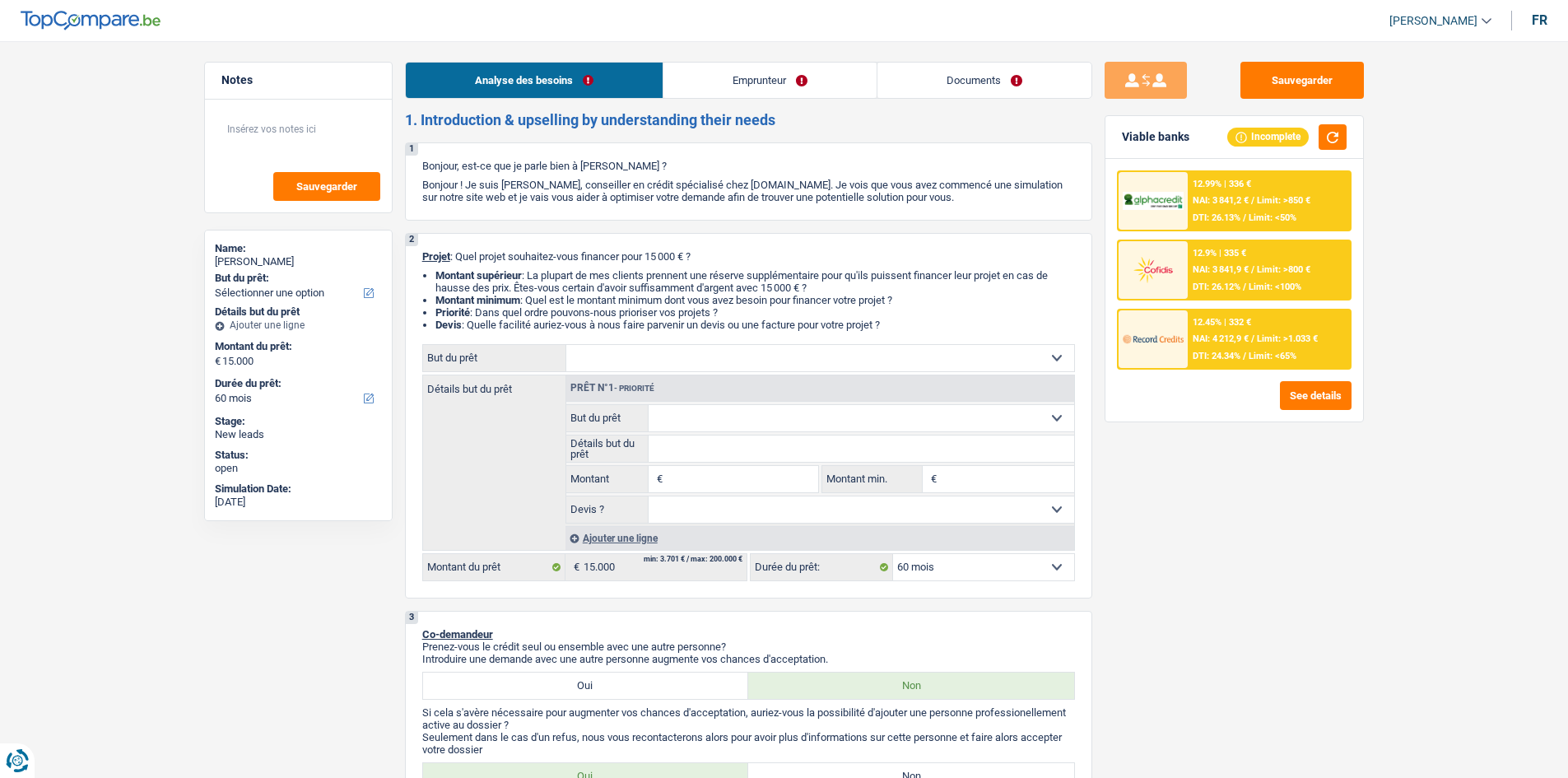
select select "60"
select select "publicEmployee"
select select "netSalary"
select select "other"
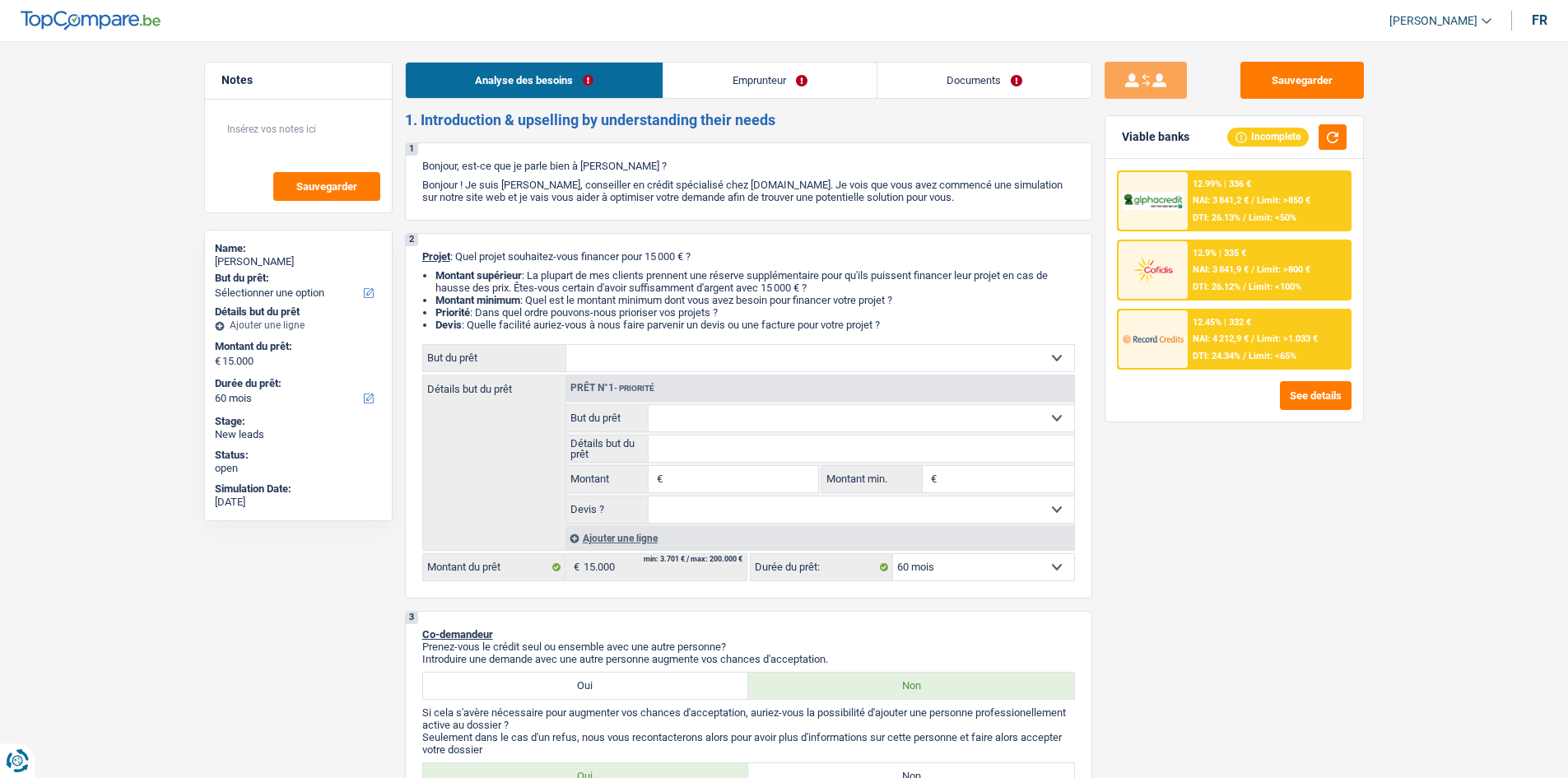
select select "mealVouchers"
select select "rents"
select select "carLoan"
select select "60"
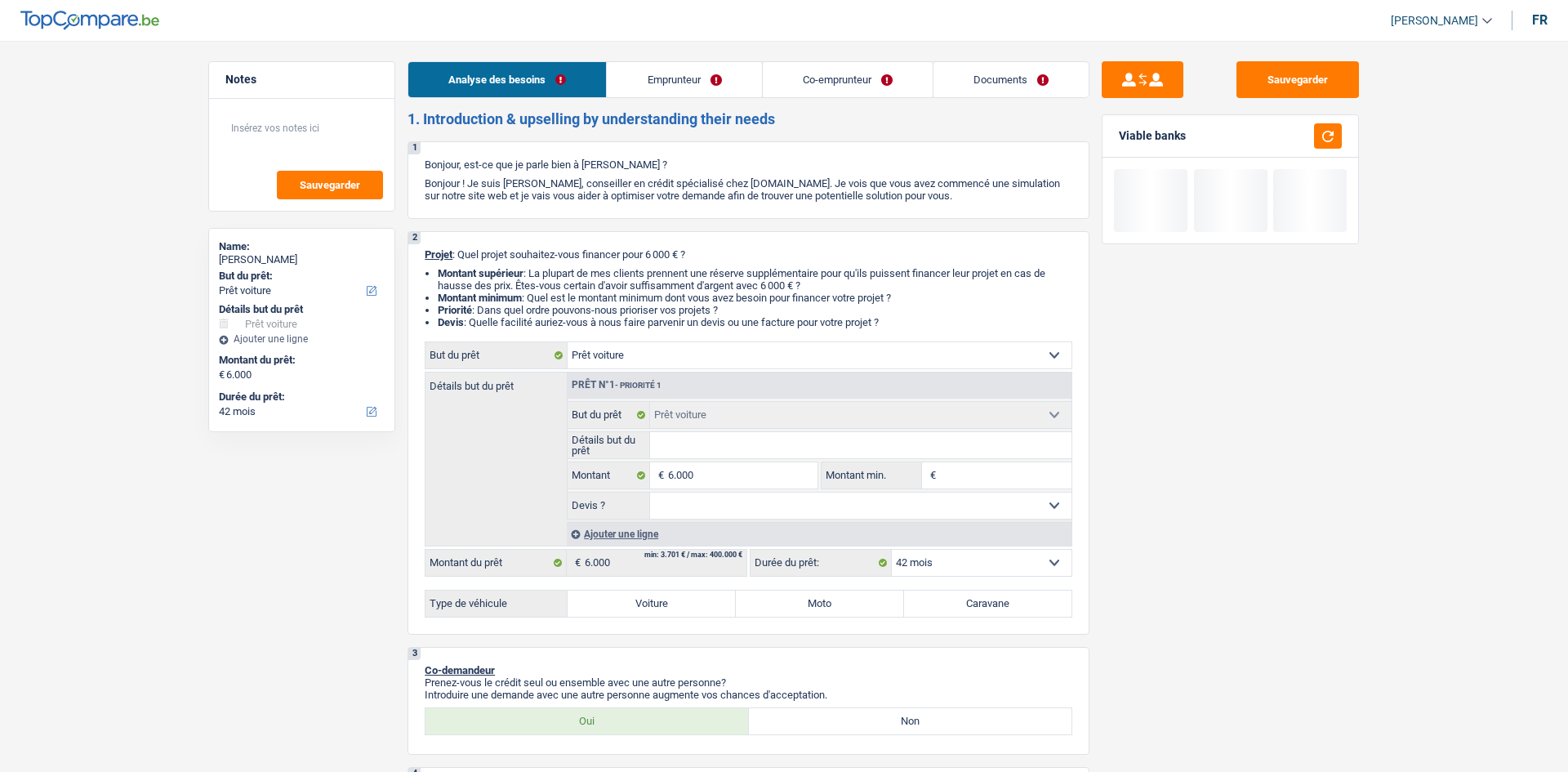
select select "car"
select select "42"
select select "car"
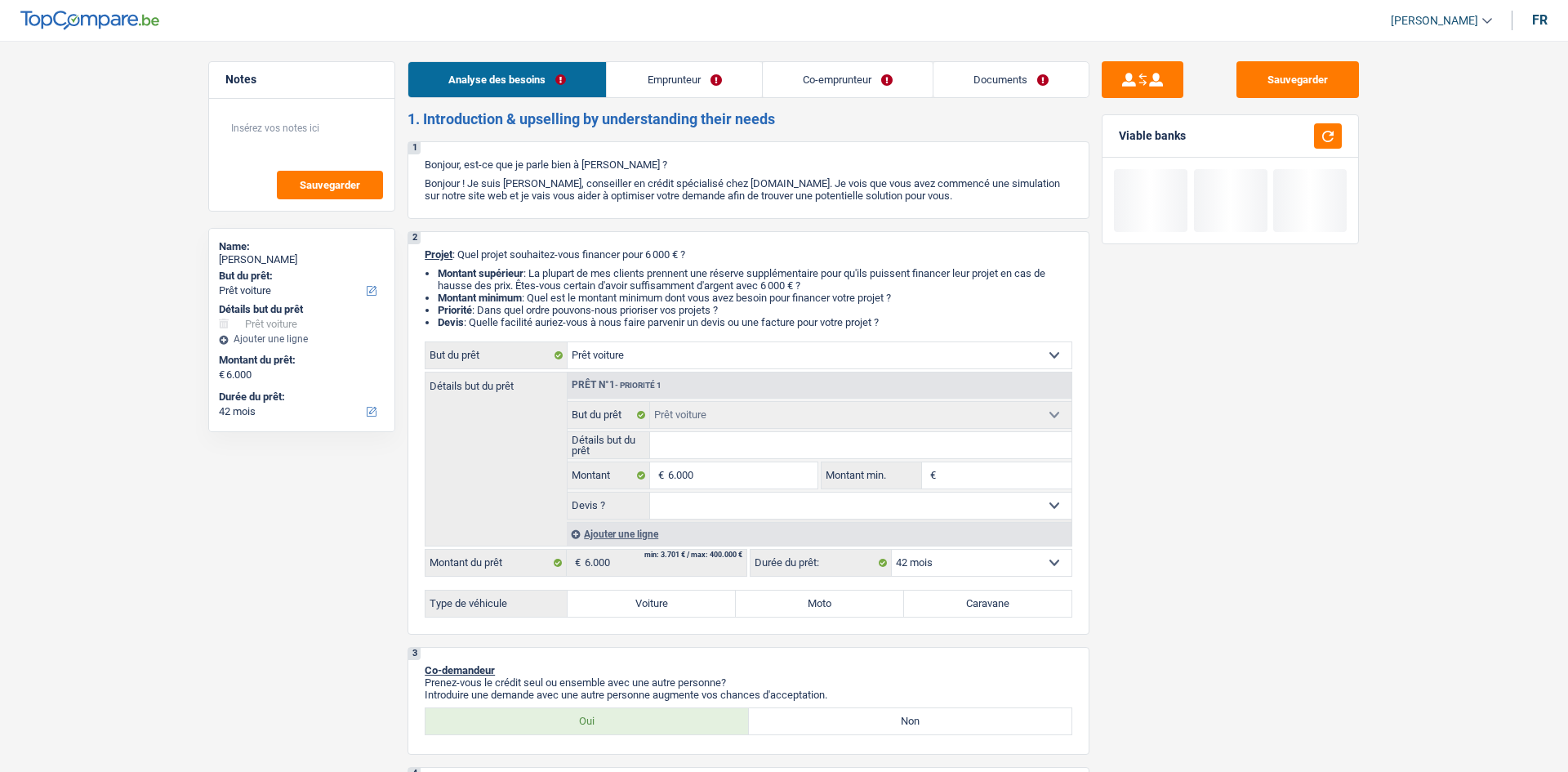
select select "42"
select select "mutuality"
select select "mutualityIndemnity"
select select "parttimeSelfemployed"
select select "disabilityPension"
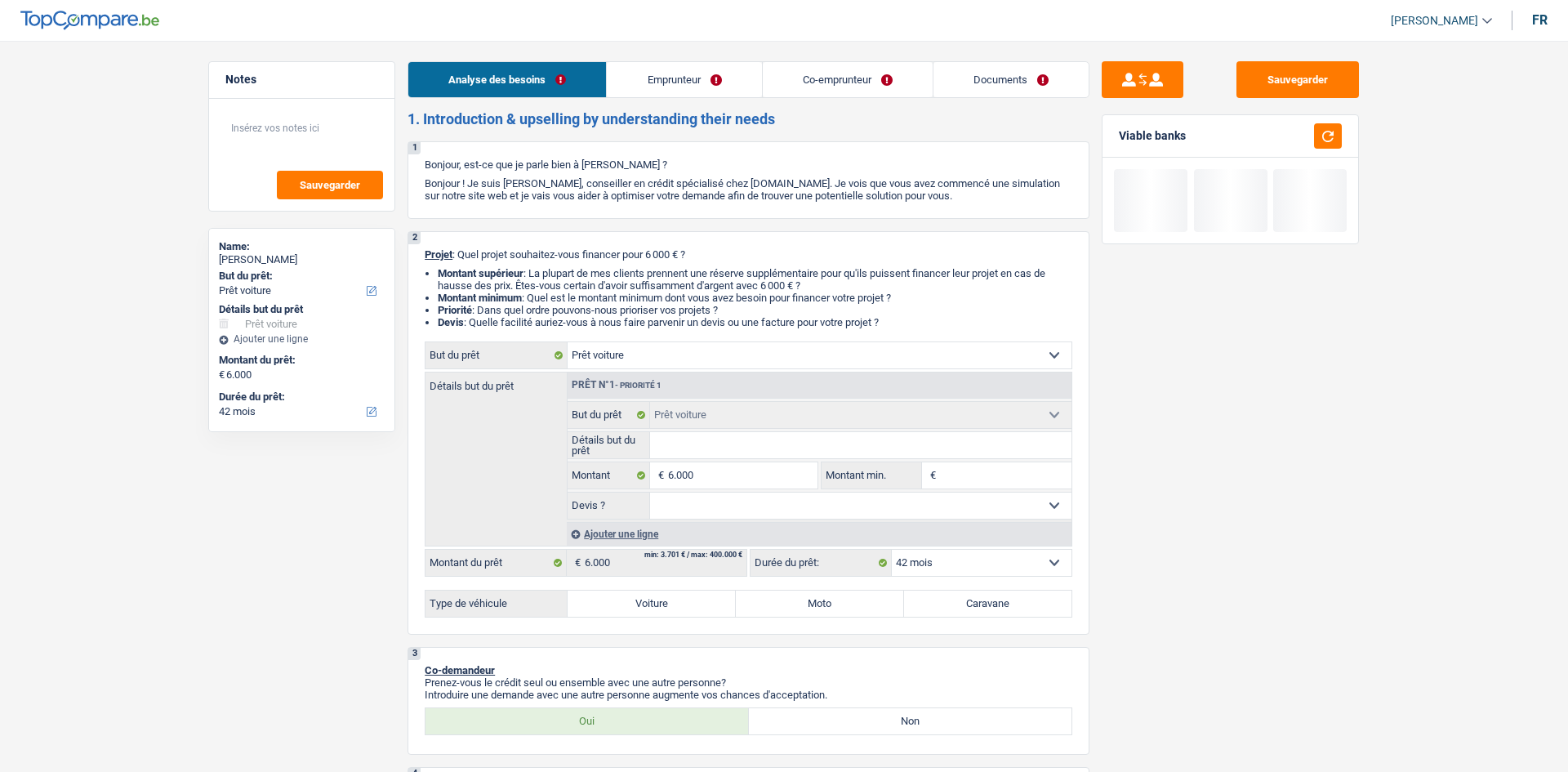
select select "rents"
select select "creditConsolidation"
select select "120"
select select "car"
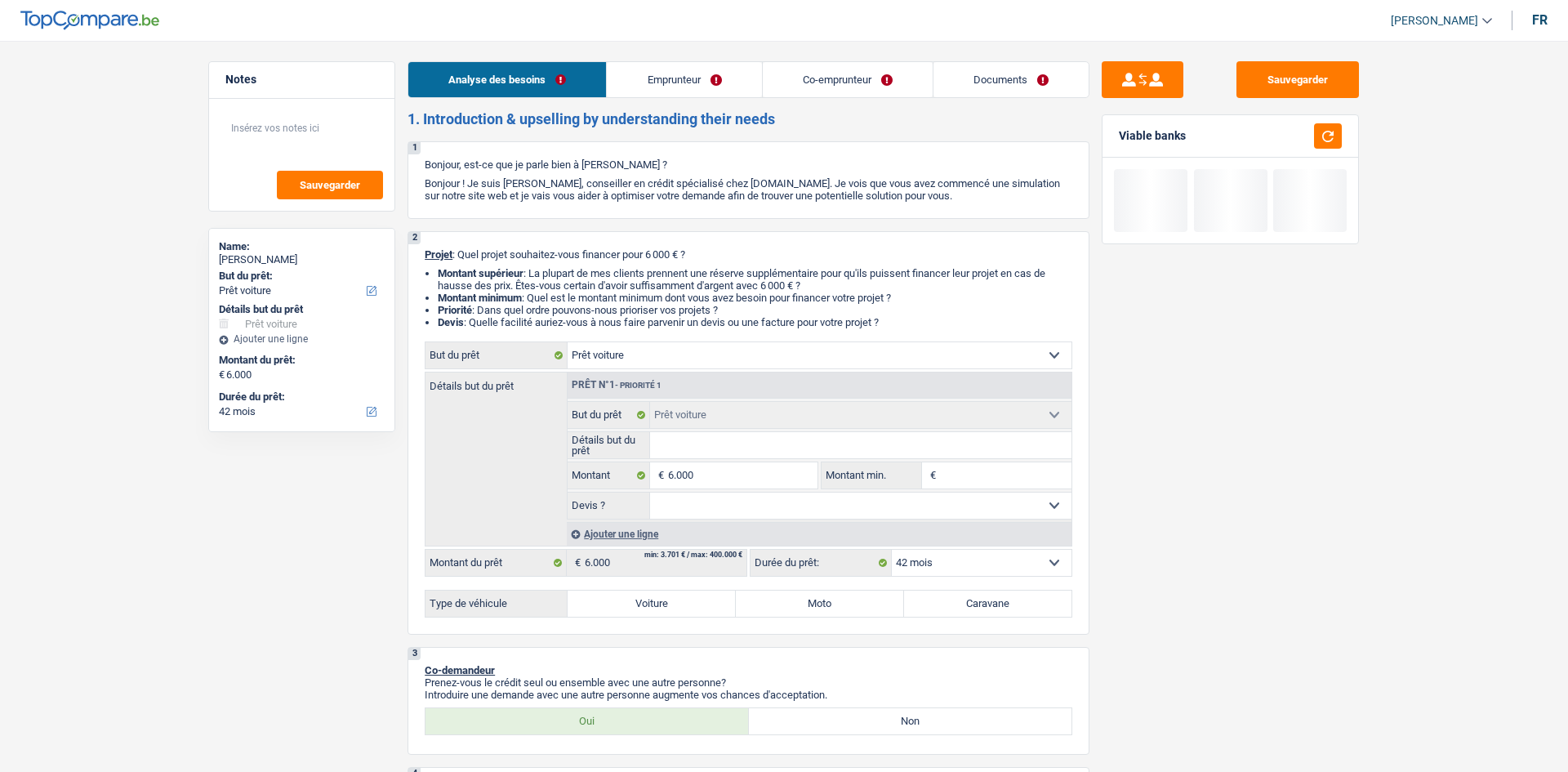
select select "42"
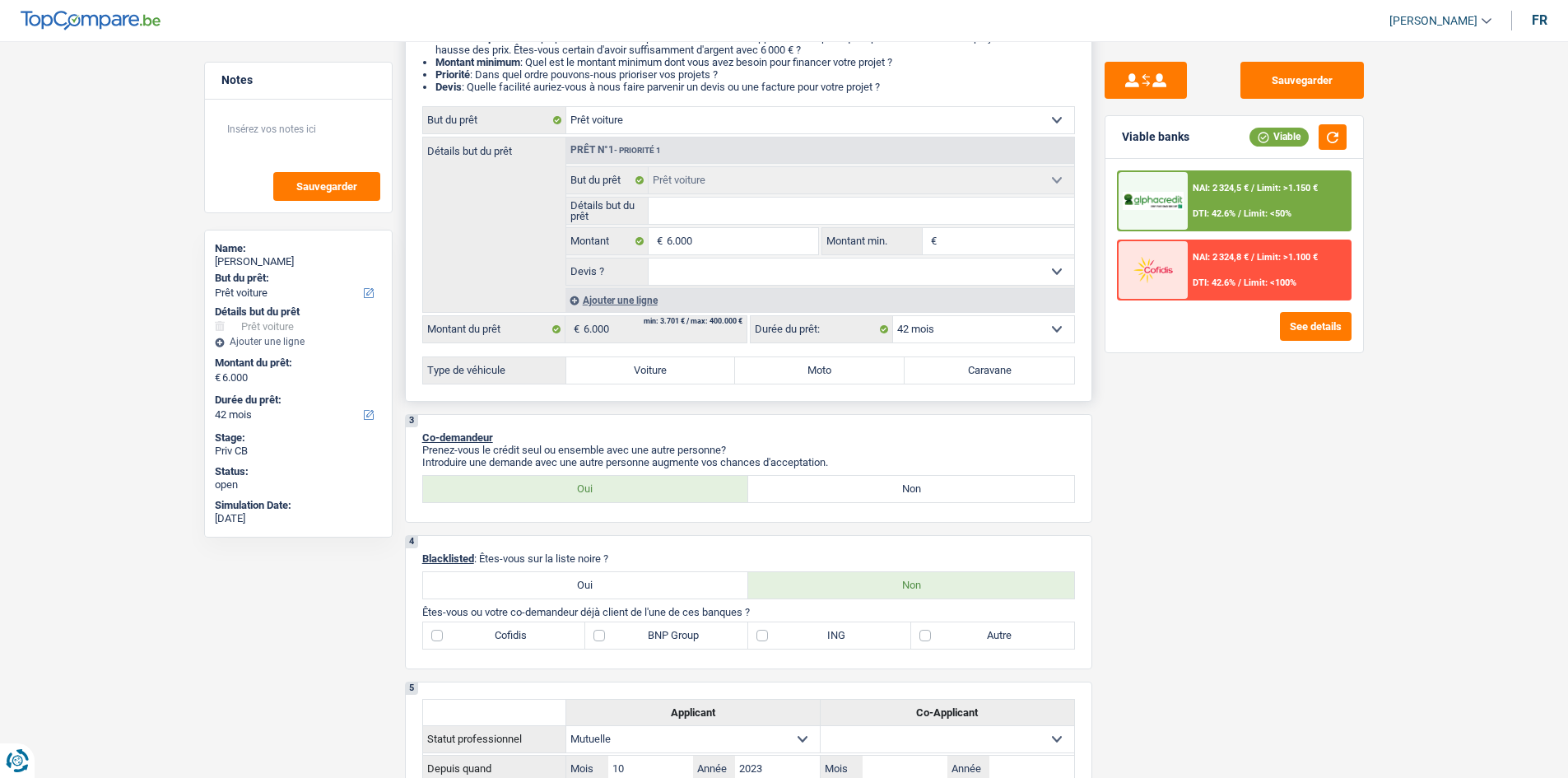
scroll to position [247, 0]
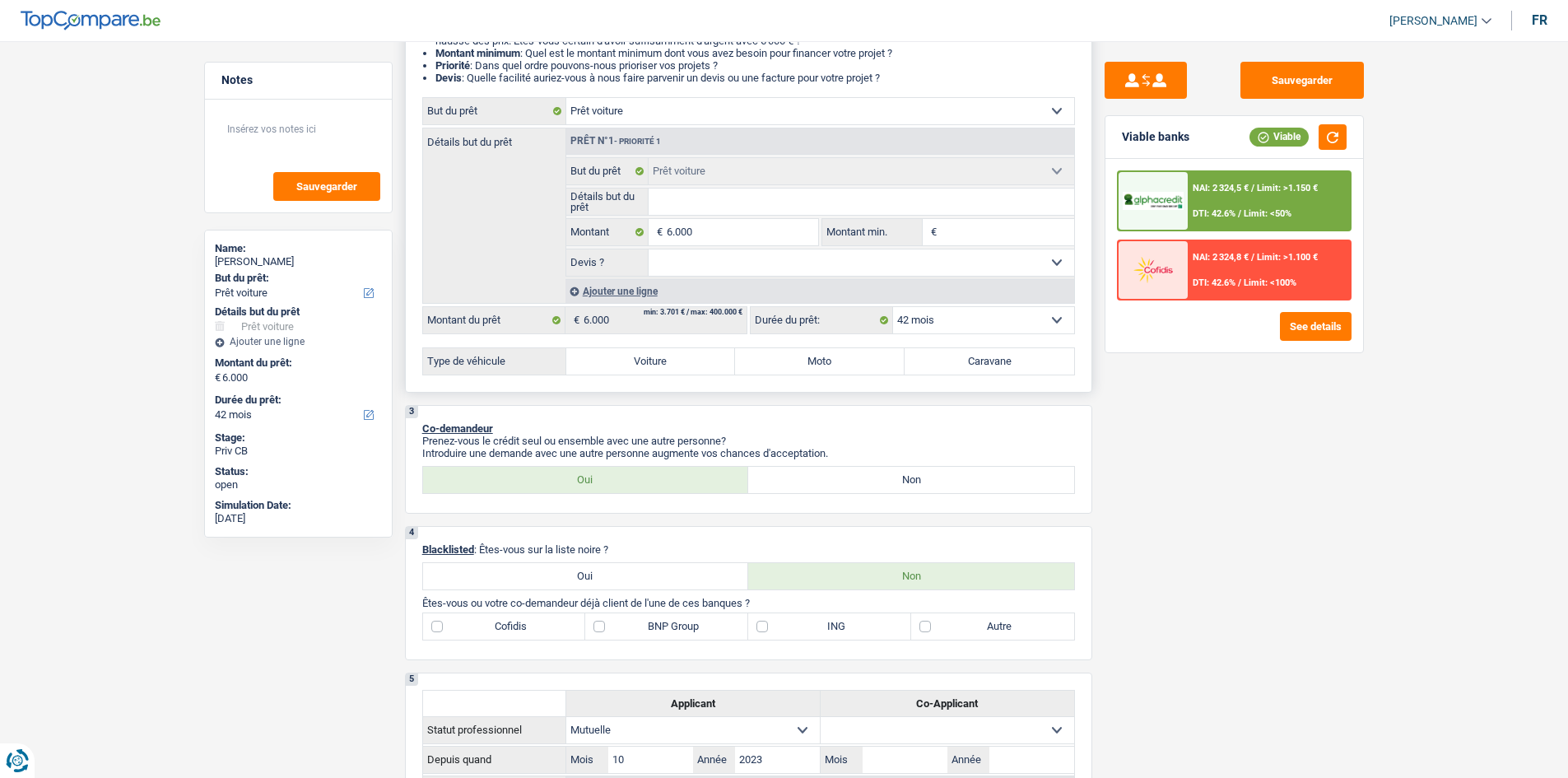
click at [973, 238] on input "Montant min." at bounding box center [1007, 232] width 133 height 26
type input "5"
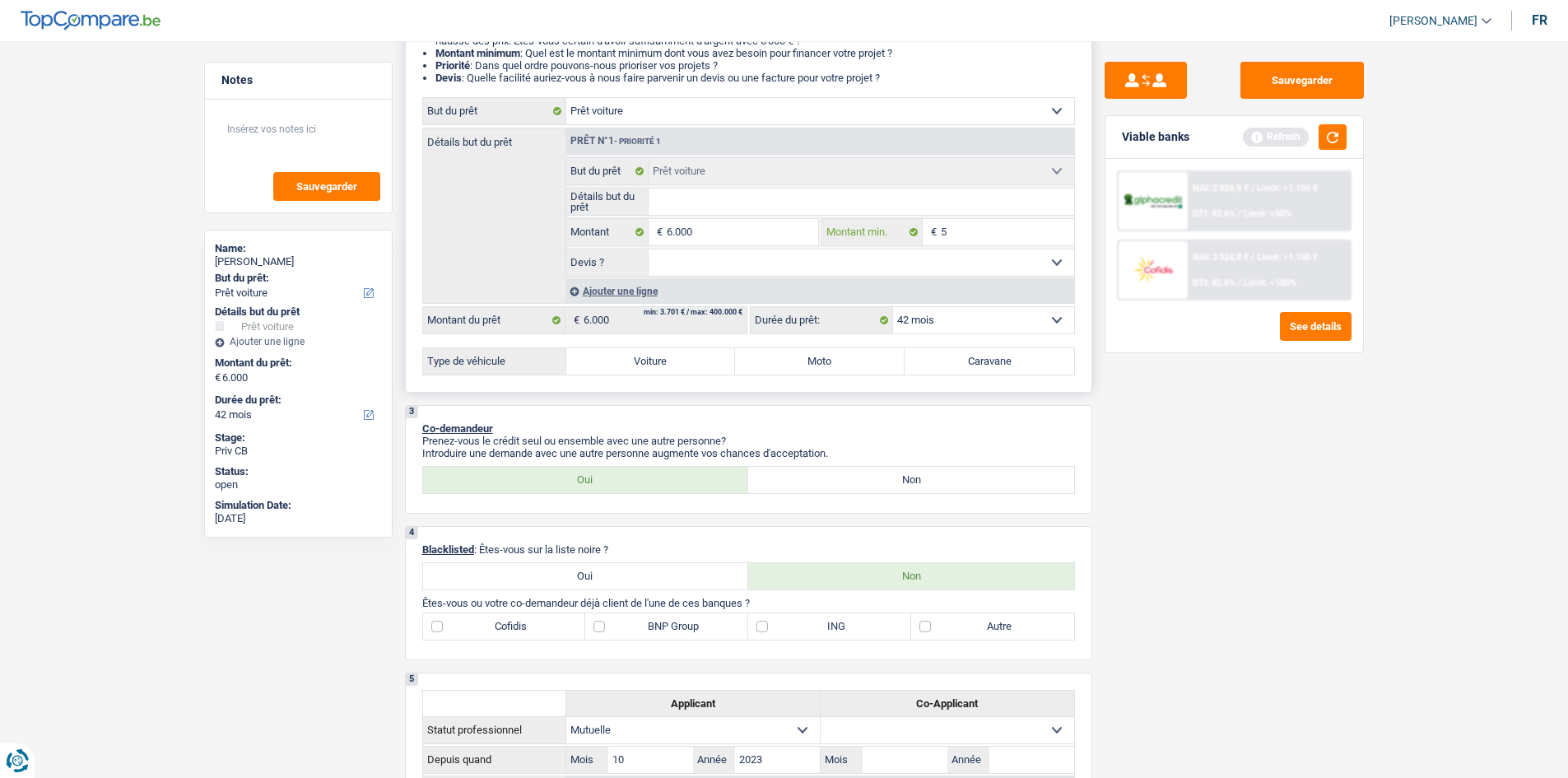
type input "50"
type input "500"
type input "5.000"
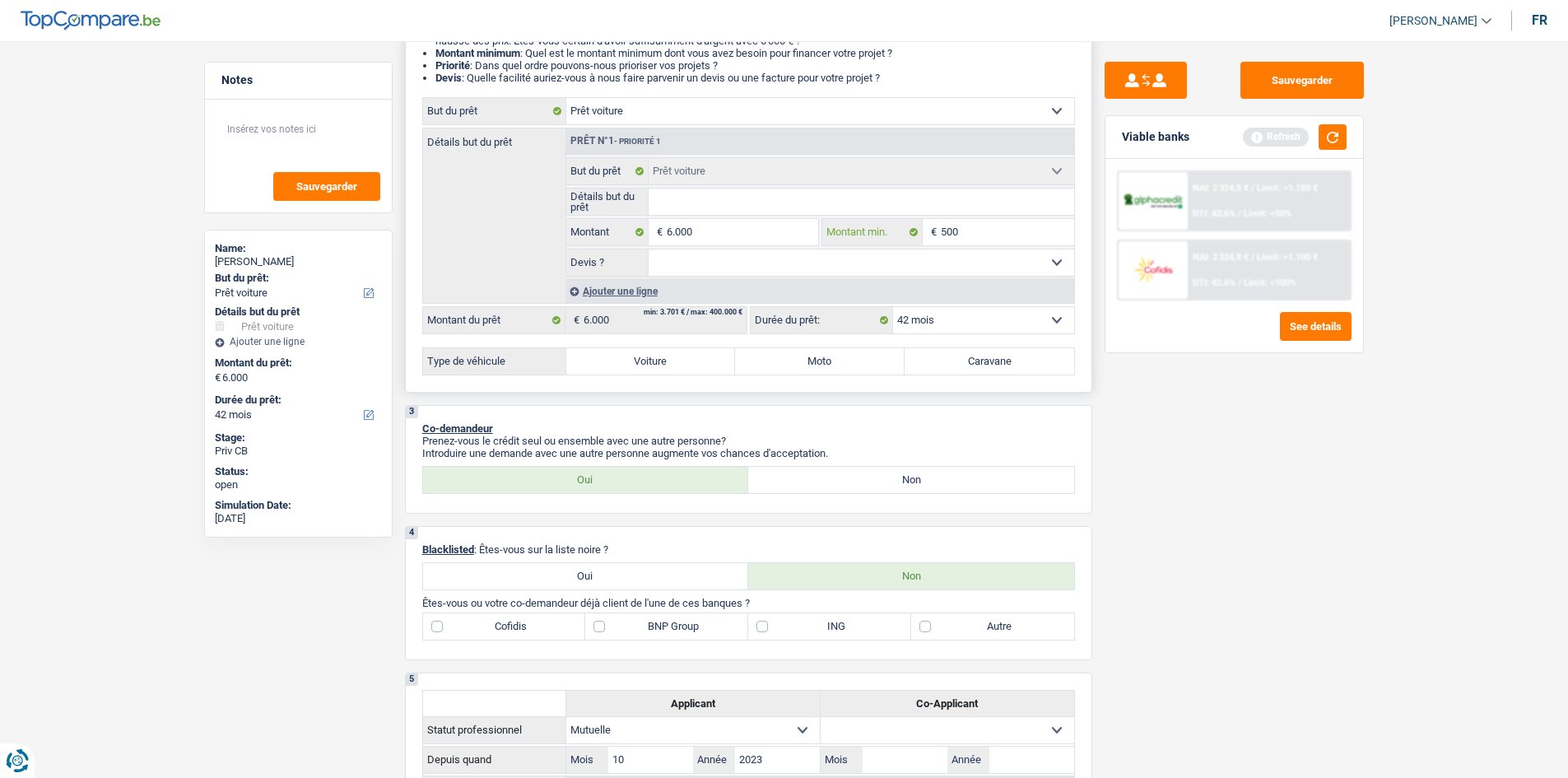
type input "5.000"
type input "500"
type input "50"
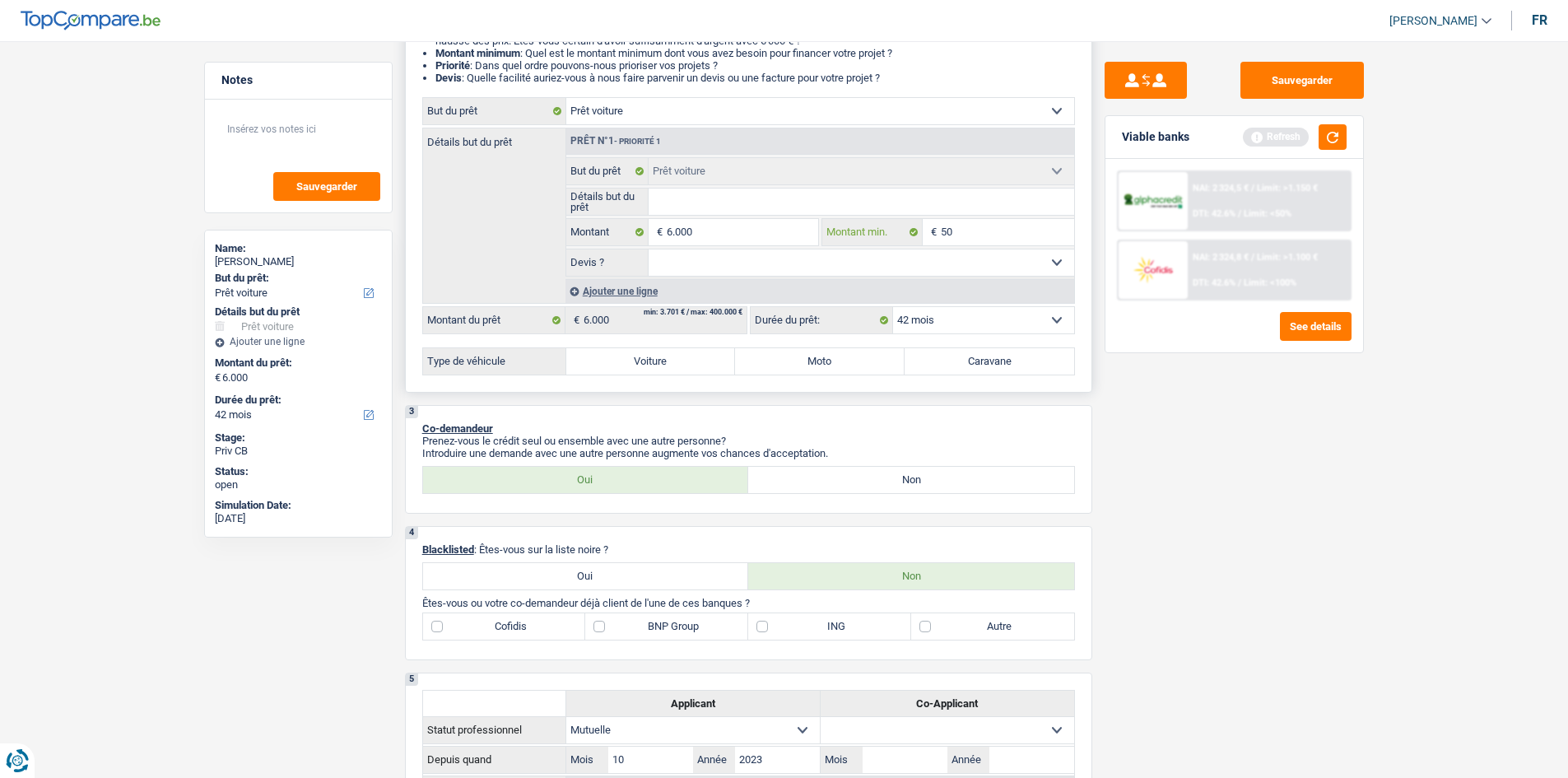
type input "5"
type input "4"
type input "45"
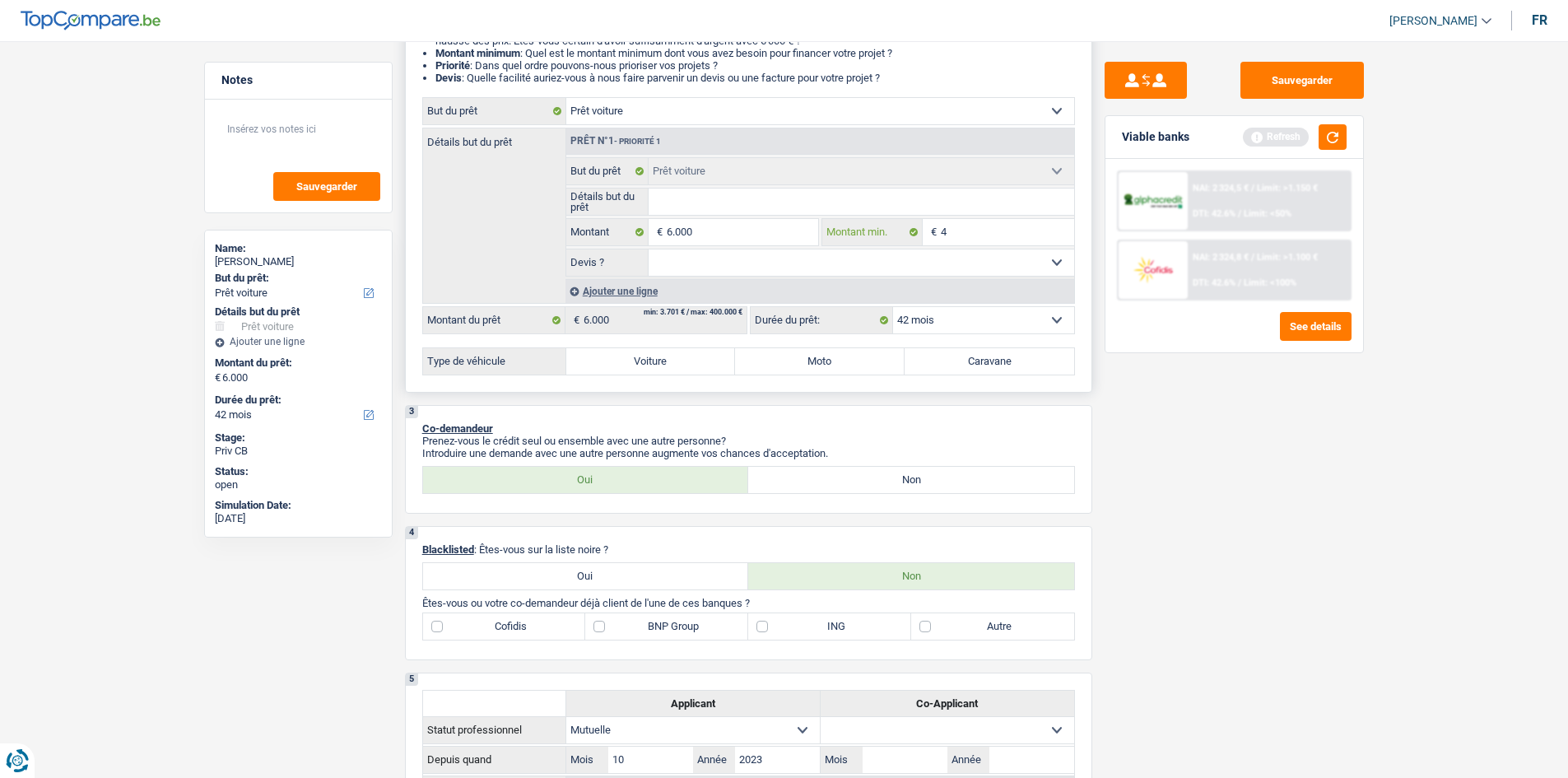
type input "45"
type input "450"
type input "4.500"
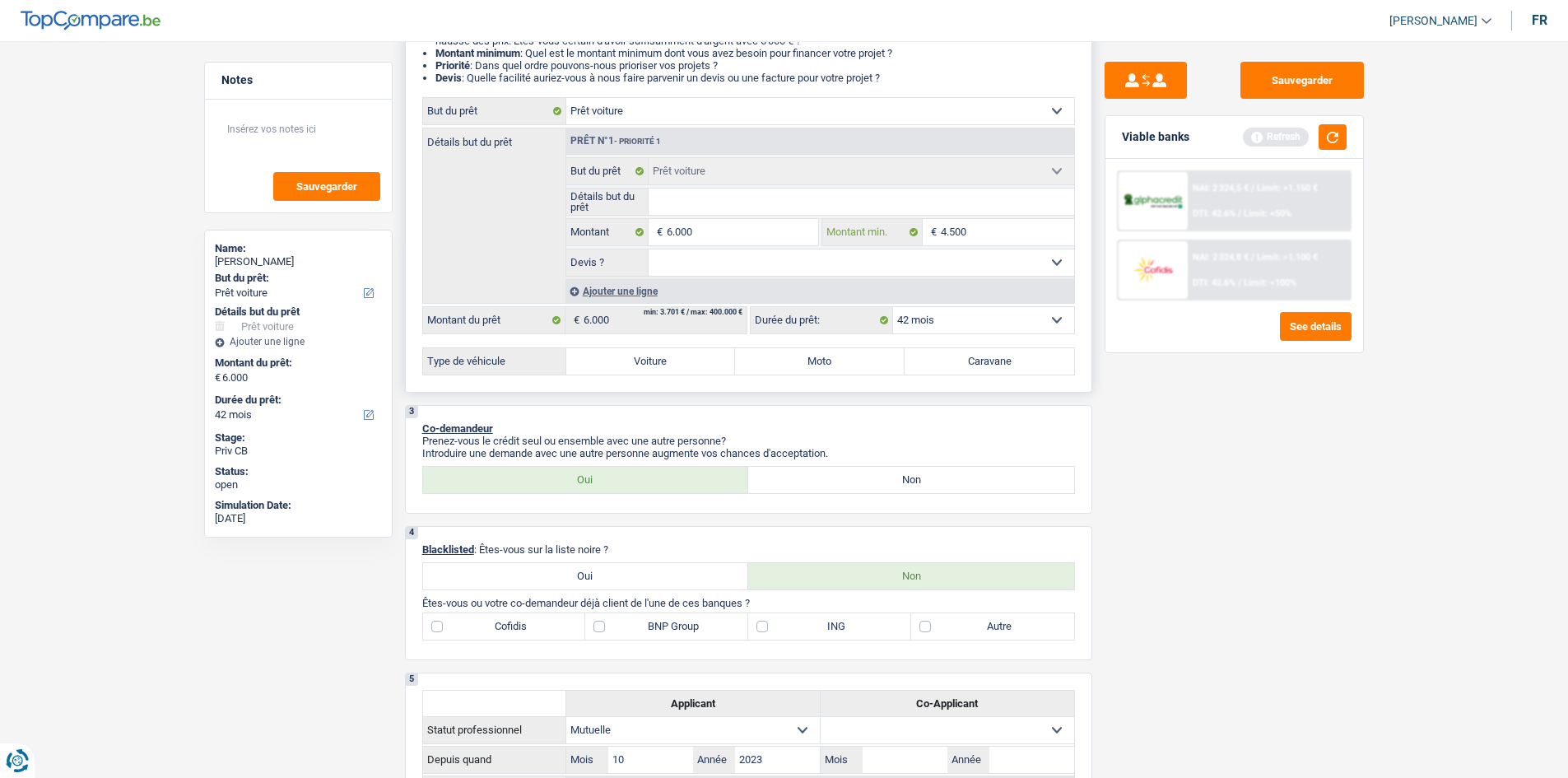
type input "45.000"
type input "4.500"
type input "450"
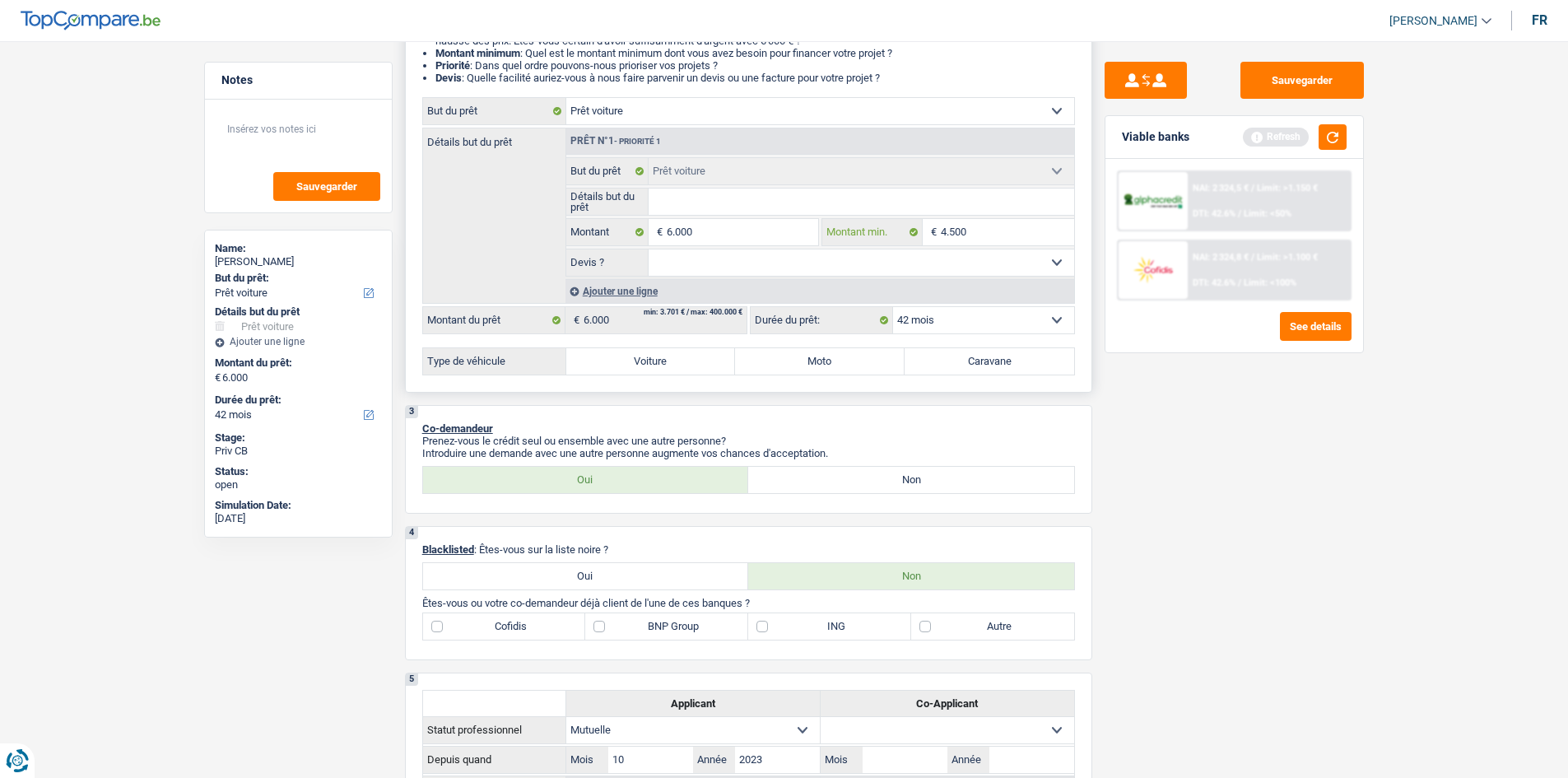
type input "450"
type input "45"
type input "450"
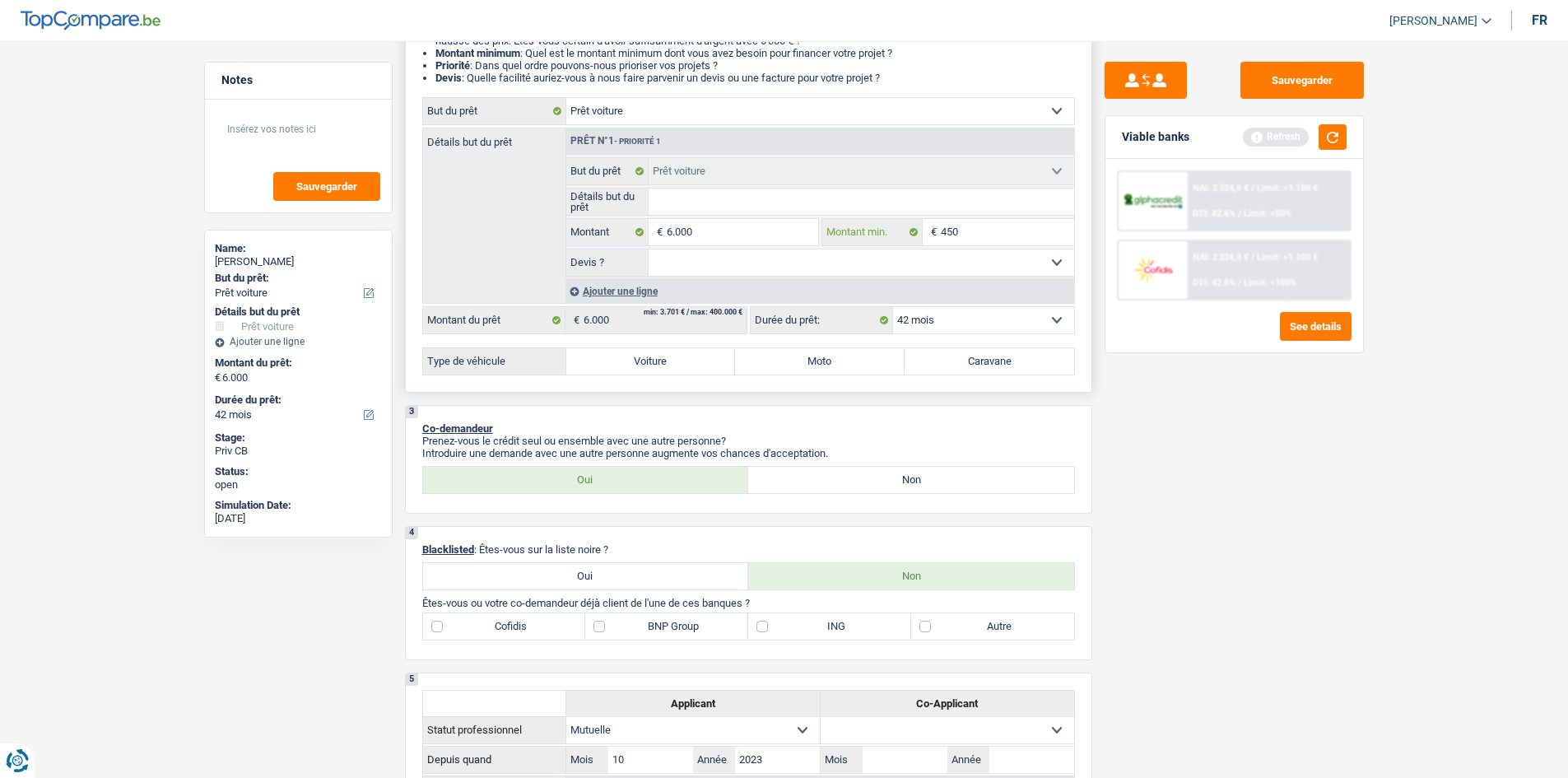
type input "4.500"
drag, startPoint x: 937, startPoint y: 263, endPoint x: 926, endPoint y: 247, distance: 19.4
click at [937, 263] on select "Oui Non Non répondu Sélectionner une option" at bounding box center [861, 262] width 426 height 26
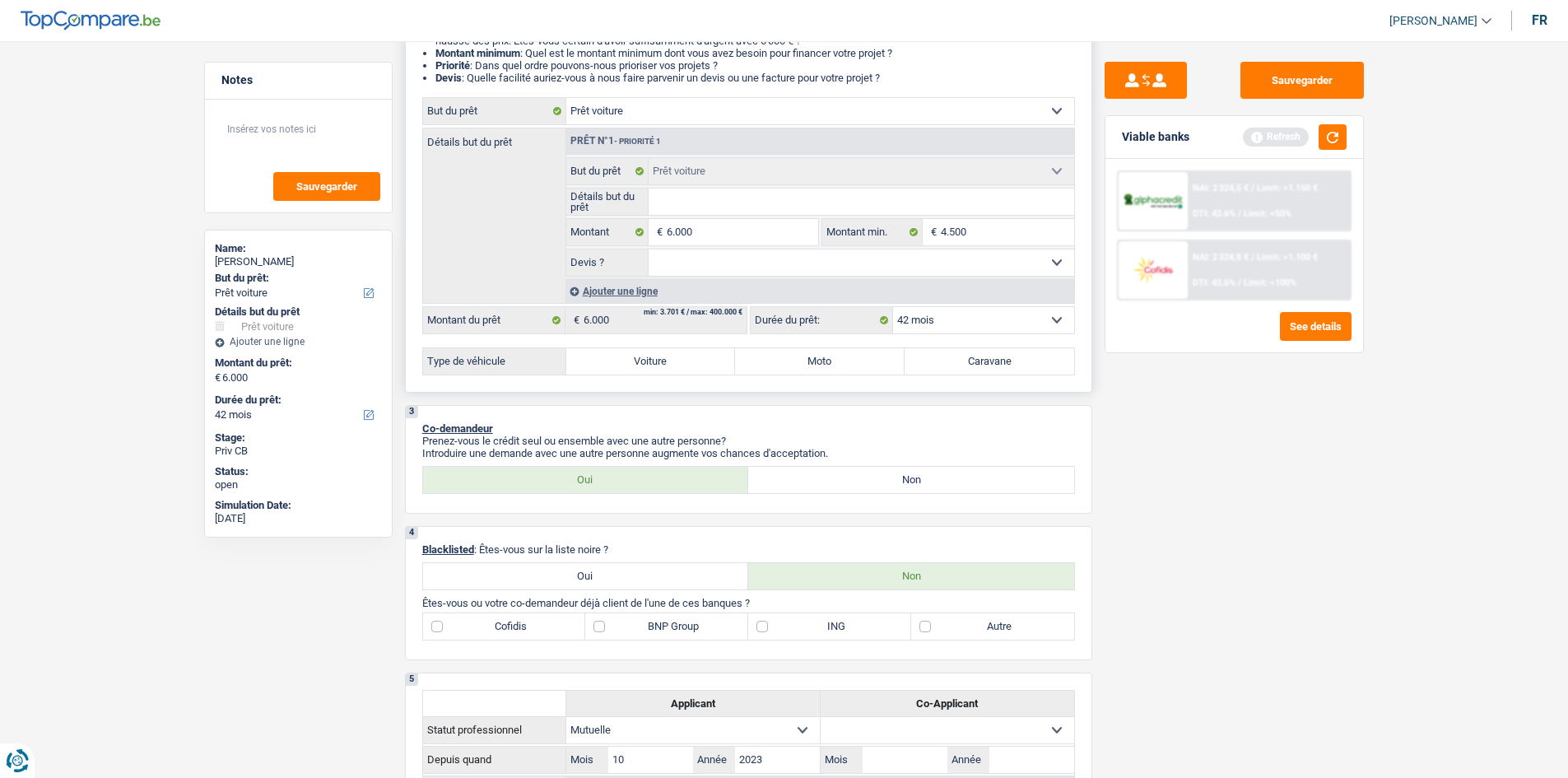
select select "yes"
click at [648, 249] on select "Oui Non Non répondu Sélectionner une option" at bounding box center [861, 262] width 426 height 26
select select "yes"
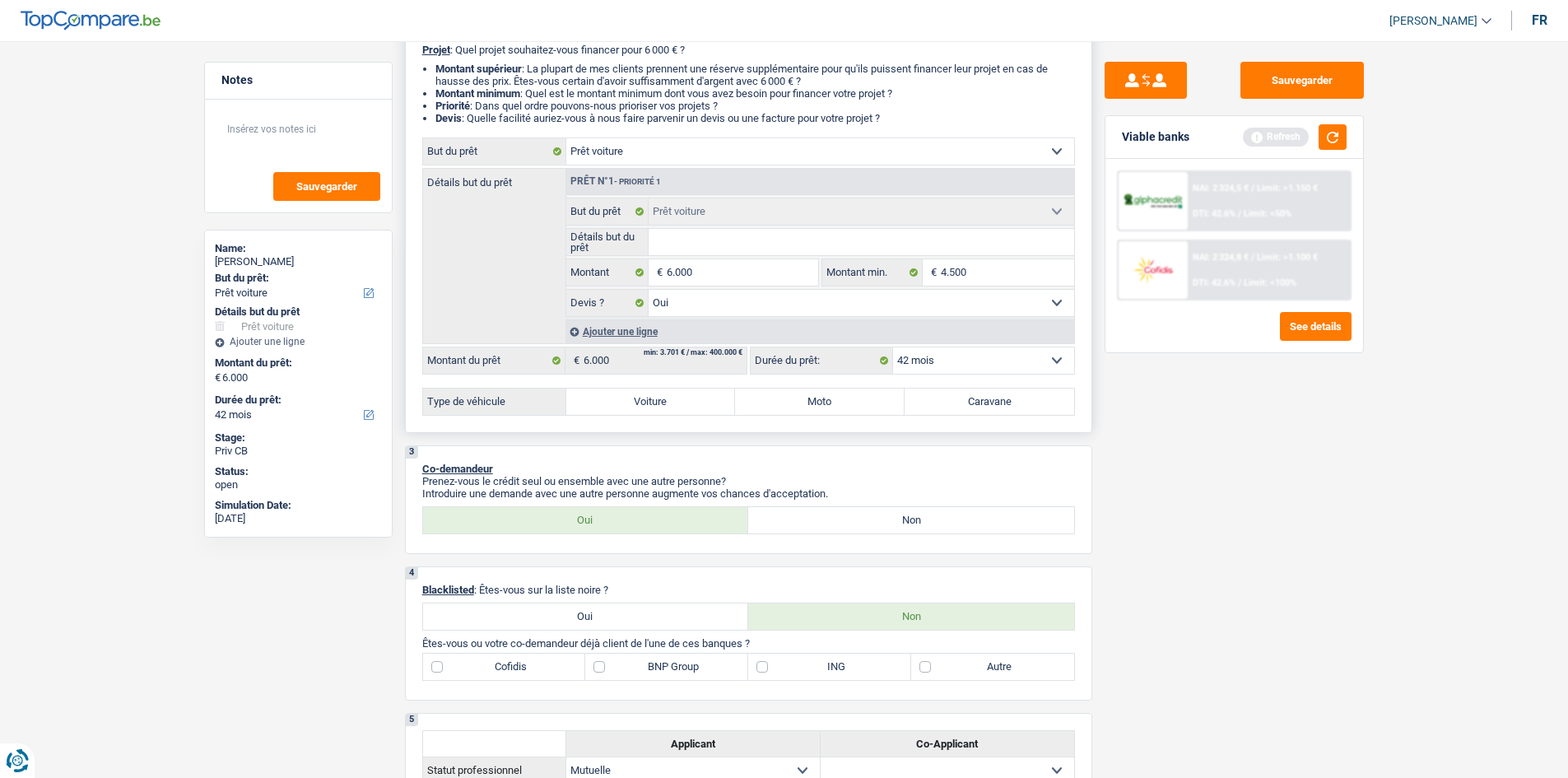
scroll to position [0, 0]
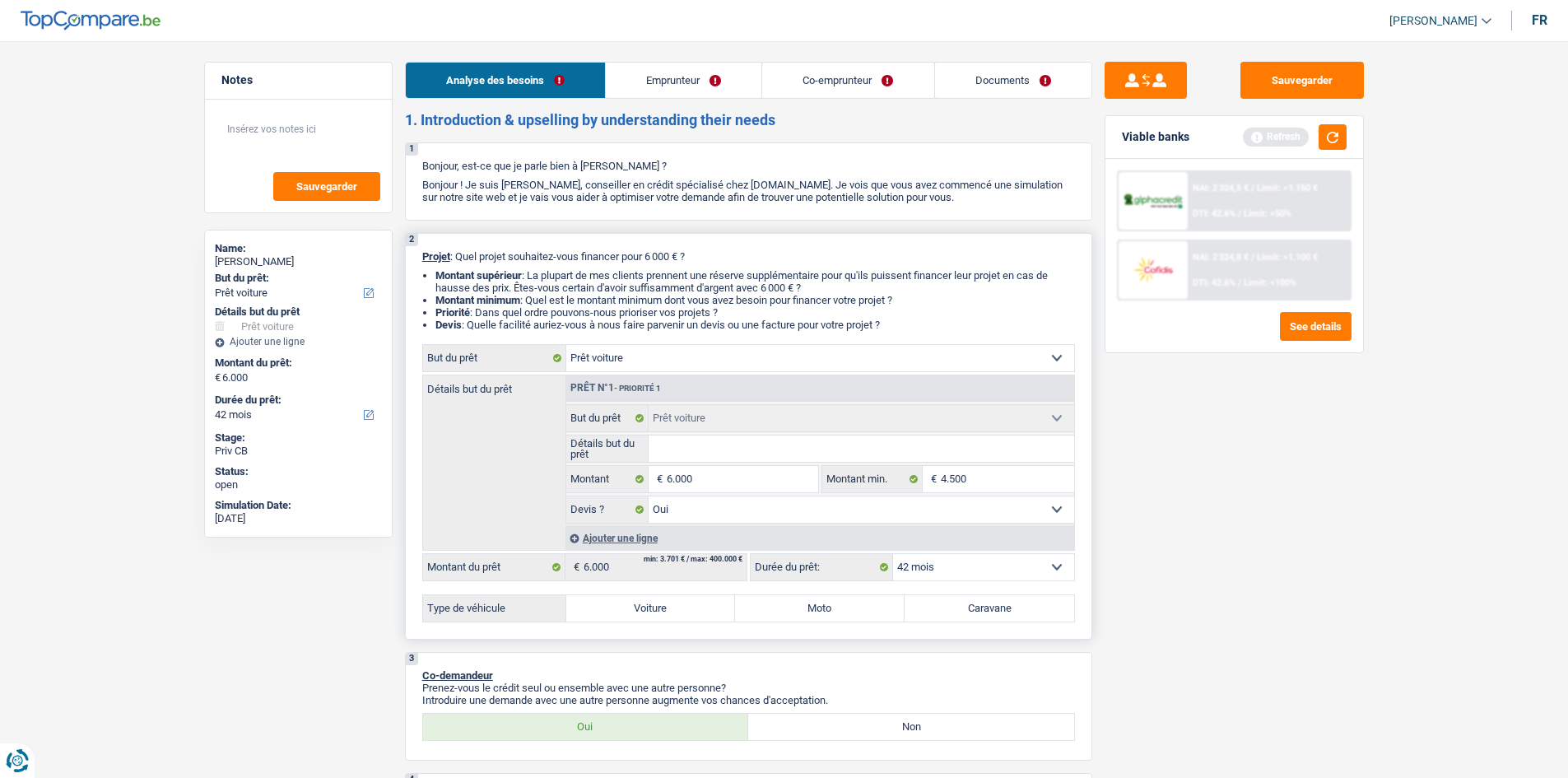
drag, startPoint x: 681, startPoint y: 610, endPoint x: 694, endPoint y: 615, distance: 13.9
click at [685, 608] on label "Voiture" at bounding box center [651, 607] width 170 height 26
click at [685, 608] on input "Voiture" at bounding box center [651, 607] width 170 height 26
radio input "true"
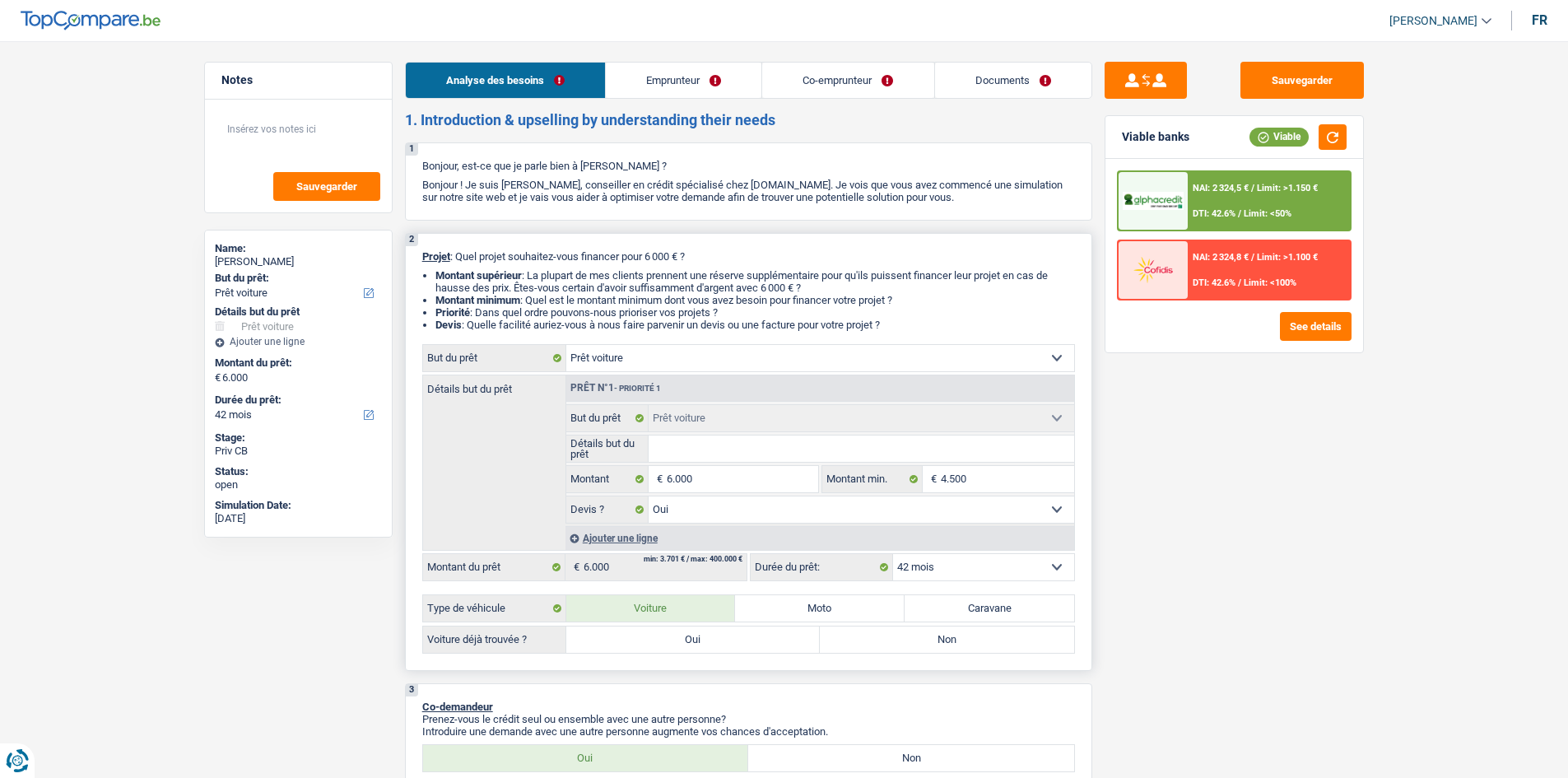
click at [838, 654] on div "2 Projet : Quel projet souhaitez-vous financer pour 6 000 € ? Montant supérieur…" at bounding box center [748, 451] width 687 height 438
click at [838, 632] on label "Non" at bounding box center [947, 639] width 254 height 26
click at [838, 632] on input "Non" at bounding box center [947, 639] width 254 height 26
radio input "true"
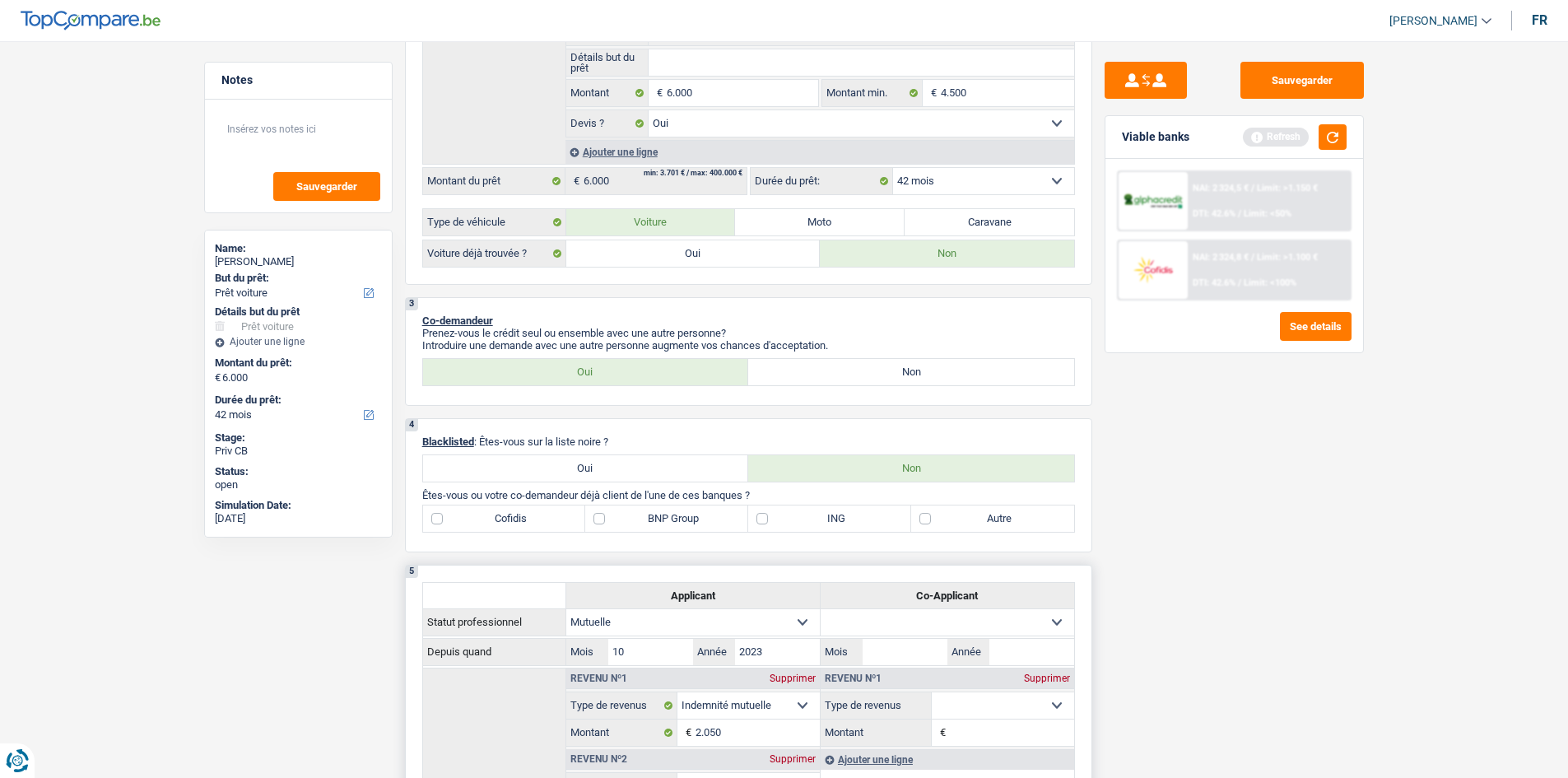
scroll to position [494, 0]
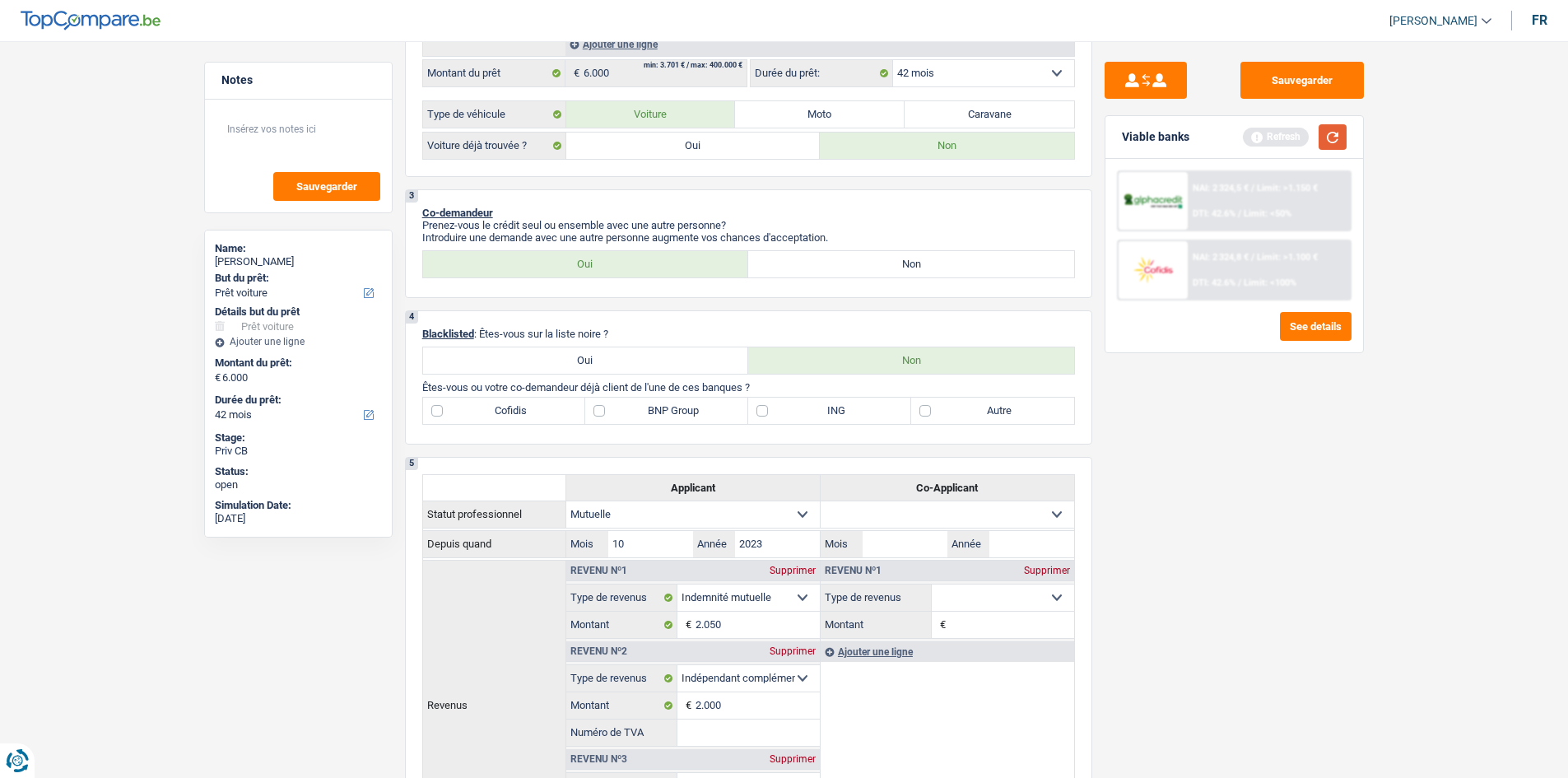
click at [1330, 136] on button "button" at bounding box center [1332, 137] width 28 height 25
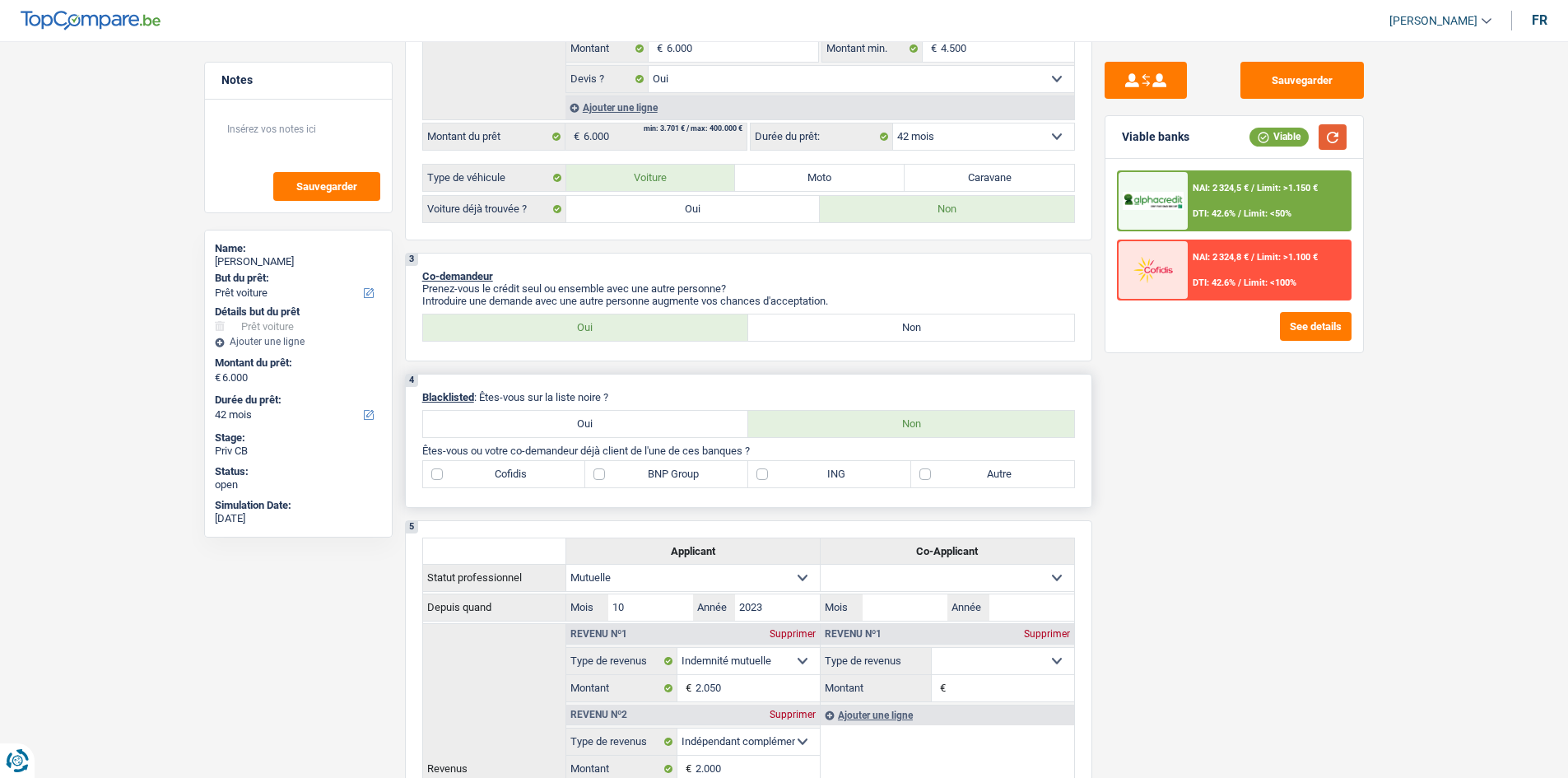
scroll to position [412, 0]
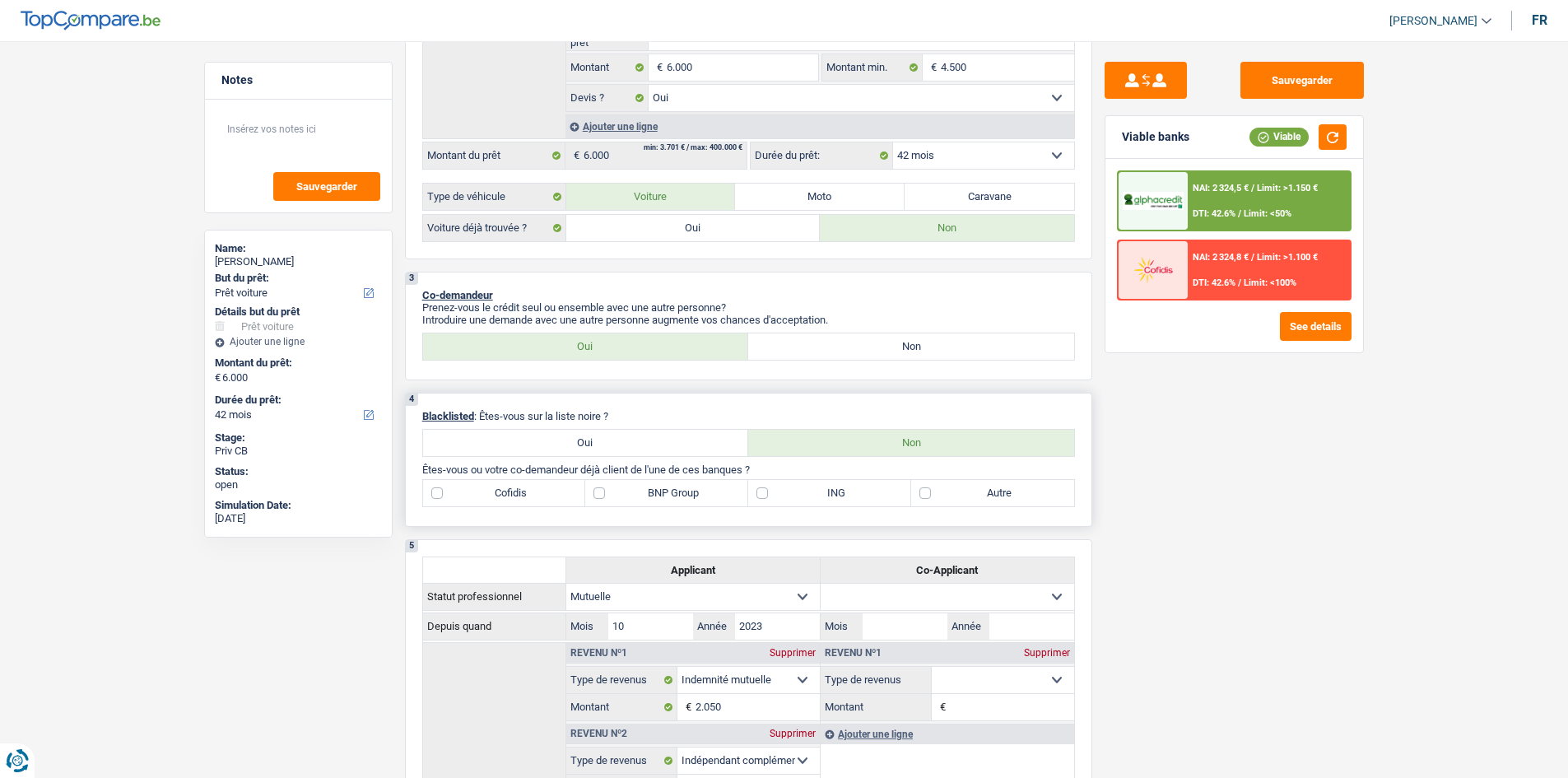
click at [1001, 483] on label "Autre" at bounding box center [992, 493] width 163 height 26
click at [1001, 483] on input "Autre" at bounding box center [992, 493] width 163 height 26
checkbox input "true"
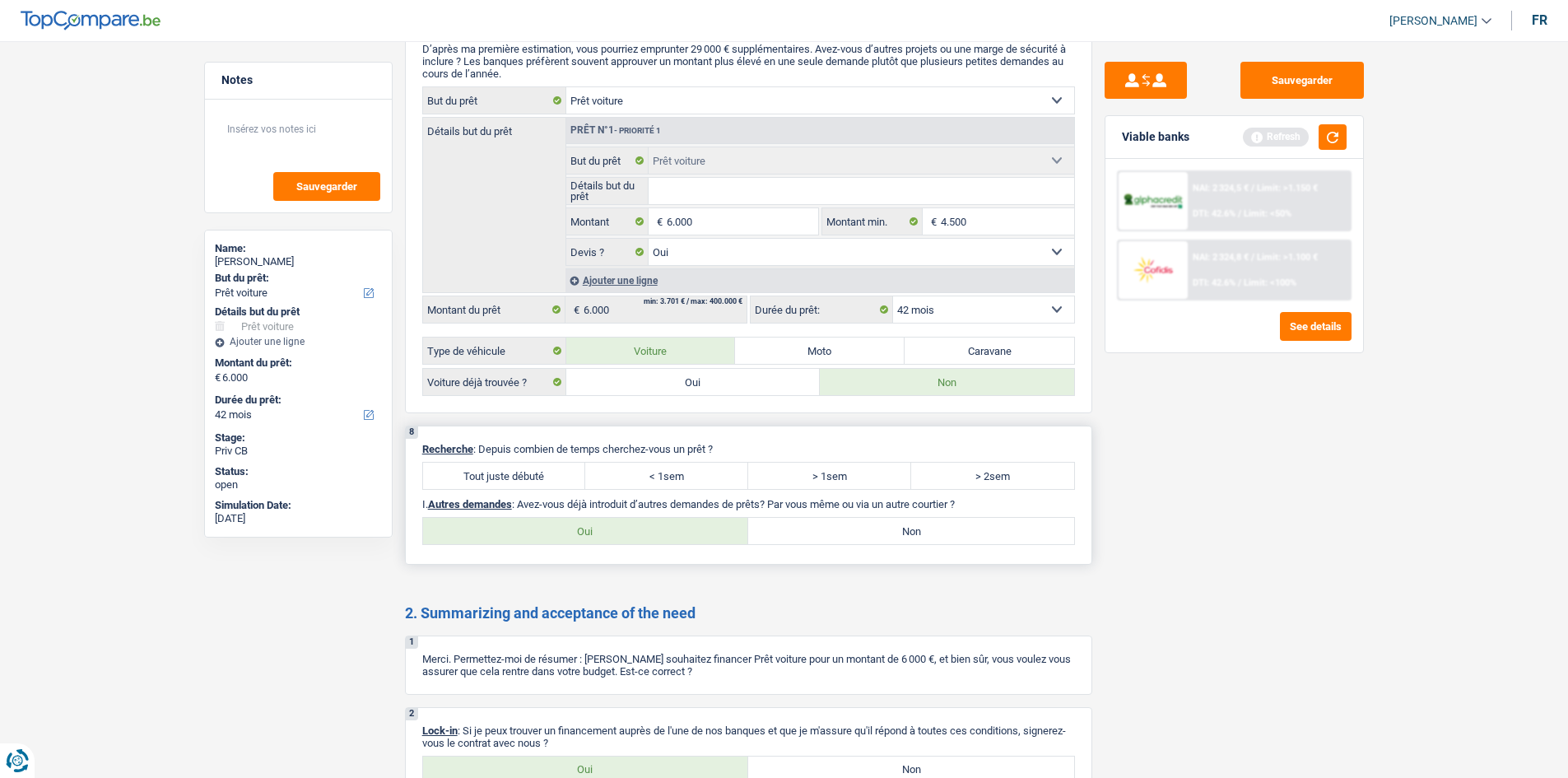
scroll to position [2140, 0]
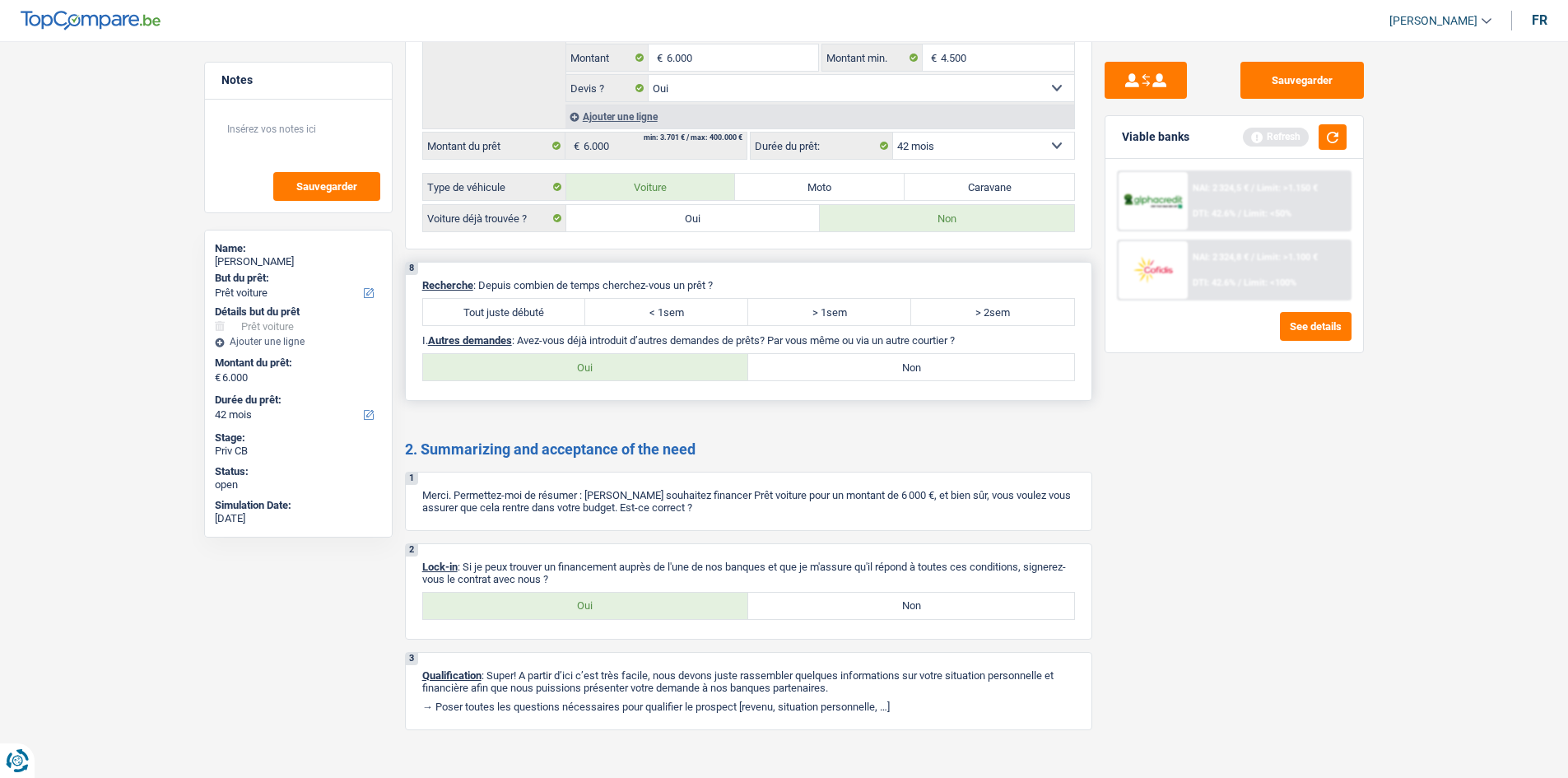
click at [685, 306] on label "< 1sem" at bounding box center [666, 311] width 163 height 26
click at [685, 306] on input "< 1sem" at bounding box center [666, 311] width 163 height 26
radio input "true"
click at [810, 371] on label "Non" at bounding box center [911, 366] width 326 height 26
click at [810, 371] on input "Non" at bounding box center [911, 366] width 326 height 26
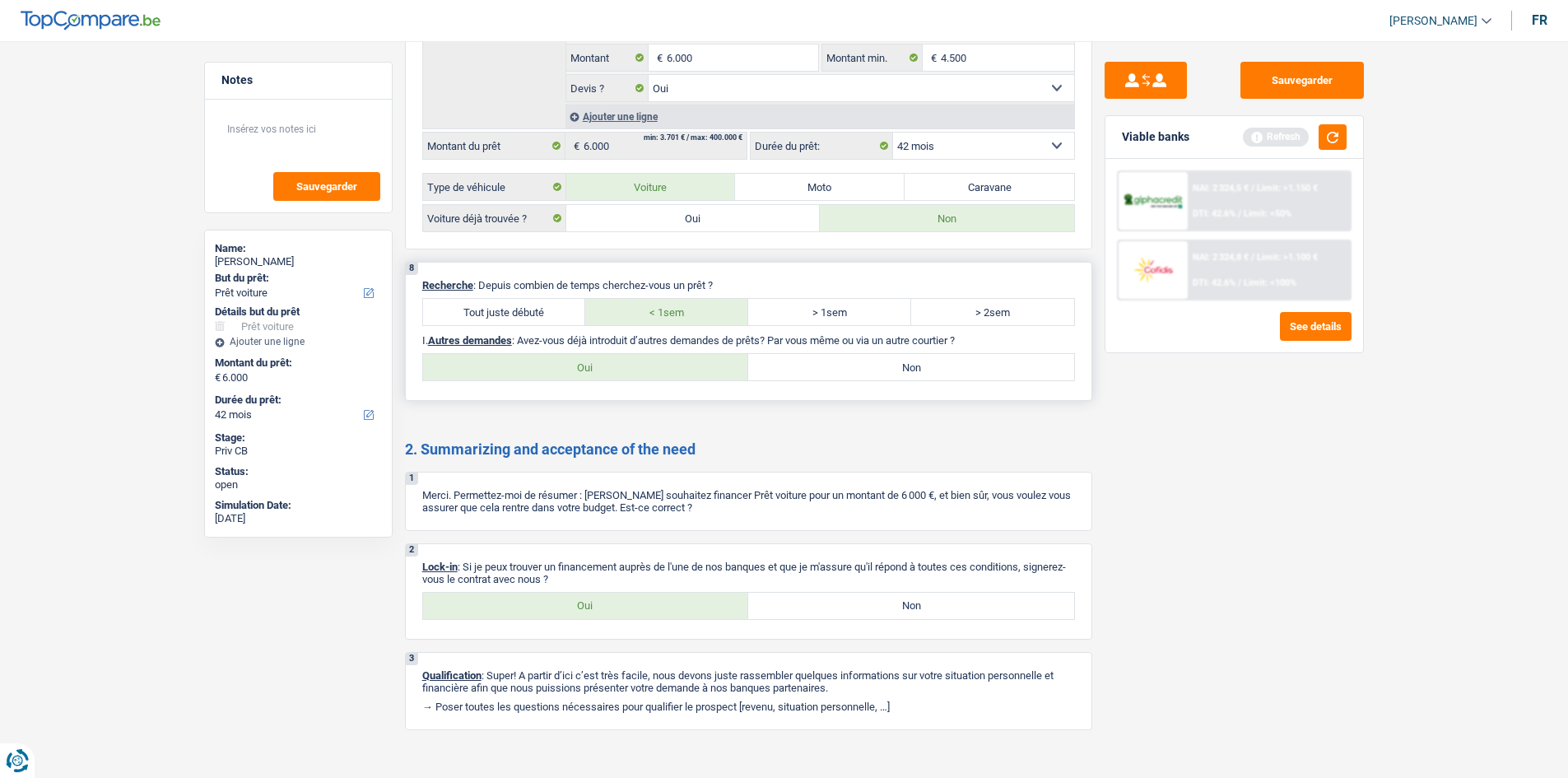
radio input "true"
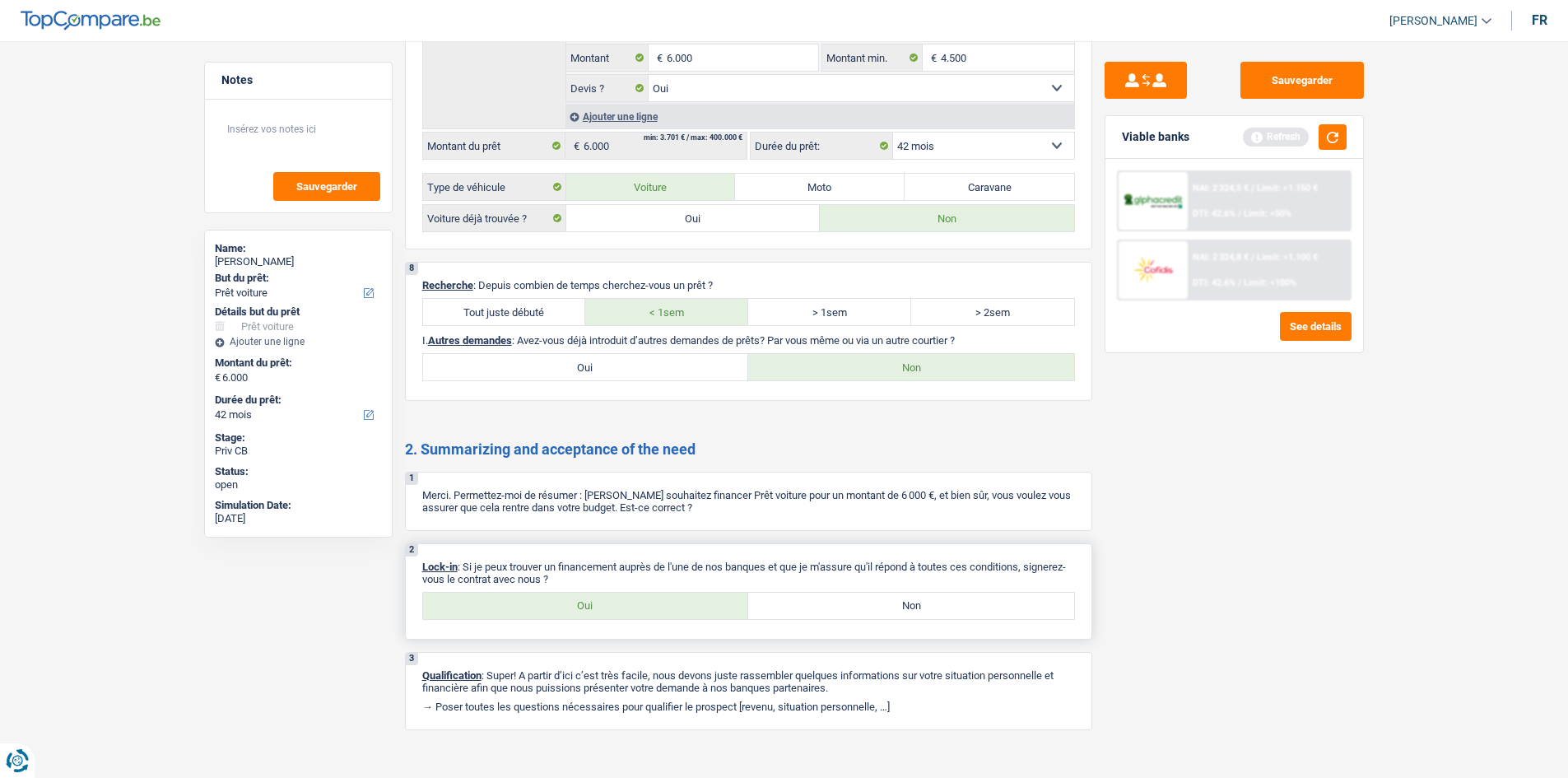
click at [617, 594] on label "Oui" at bounding box center [587, 605] width 326 height 26
click at [617, 594] on input "Oui" at bounding box center [587, 605] width 326 height 26
radio input "true"
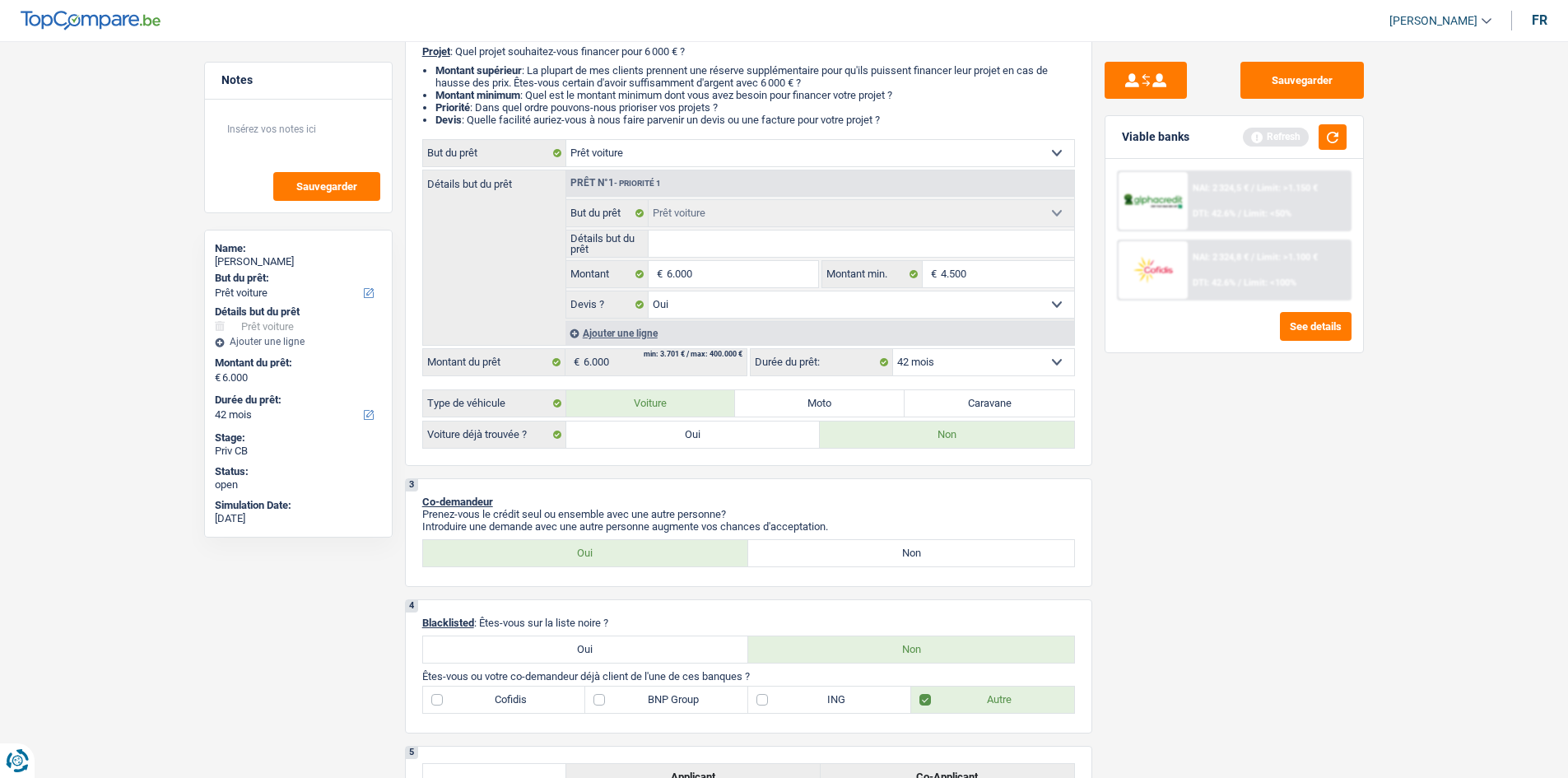
scroll to position [0, 0]
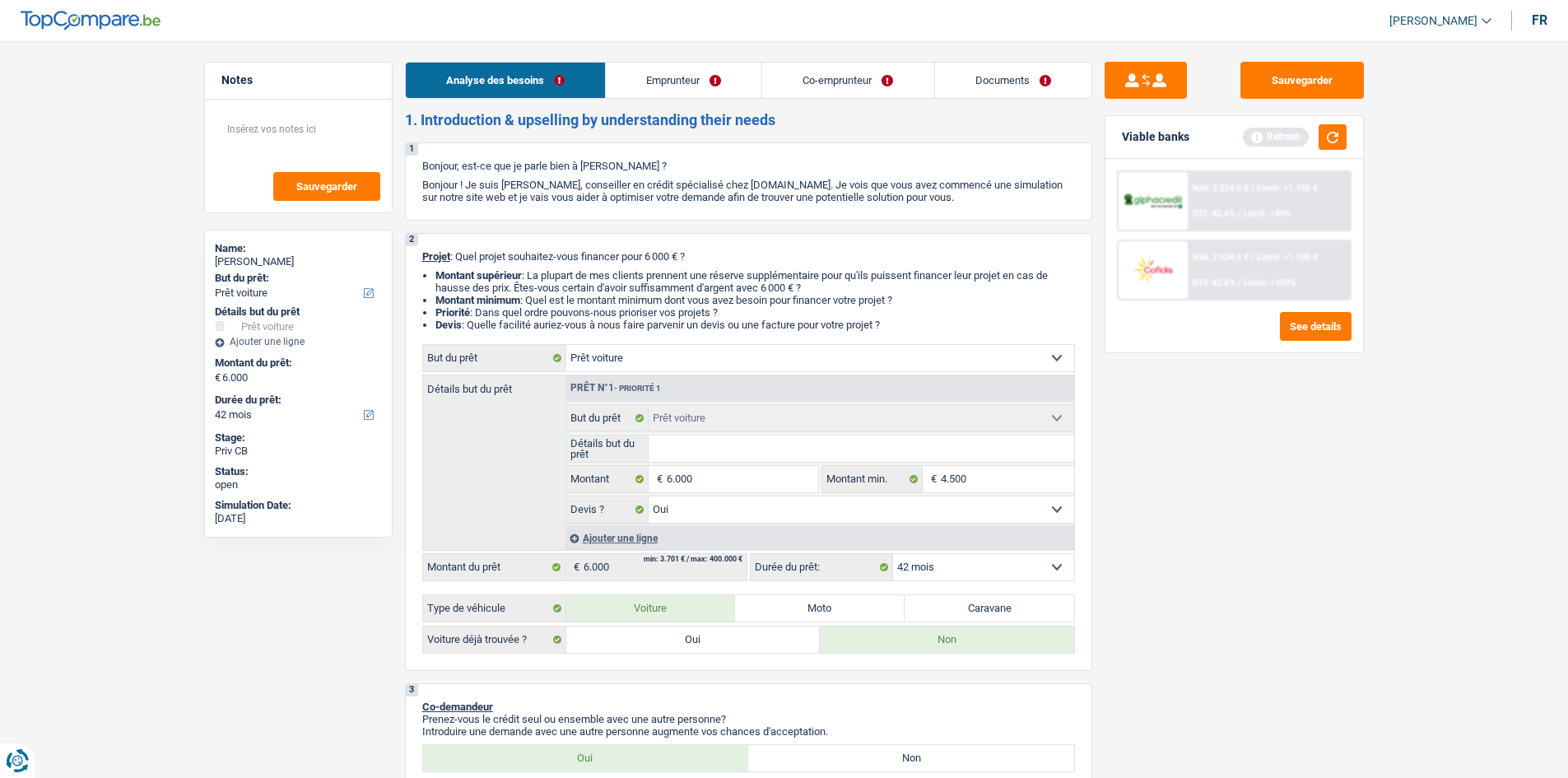
click at [623, 78] on link "Emprunteur" at bounding box center [684, 80] width 156 height 35
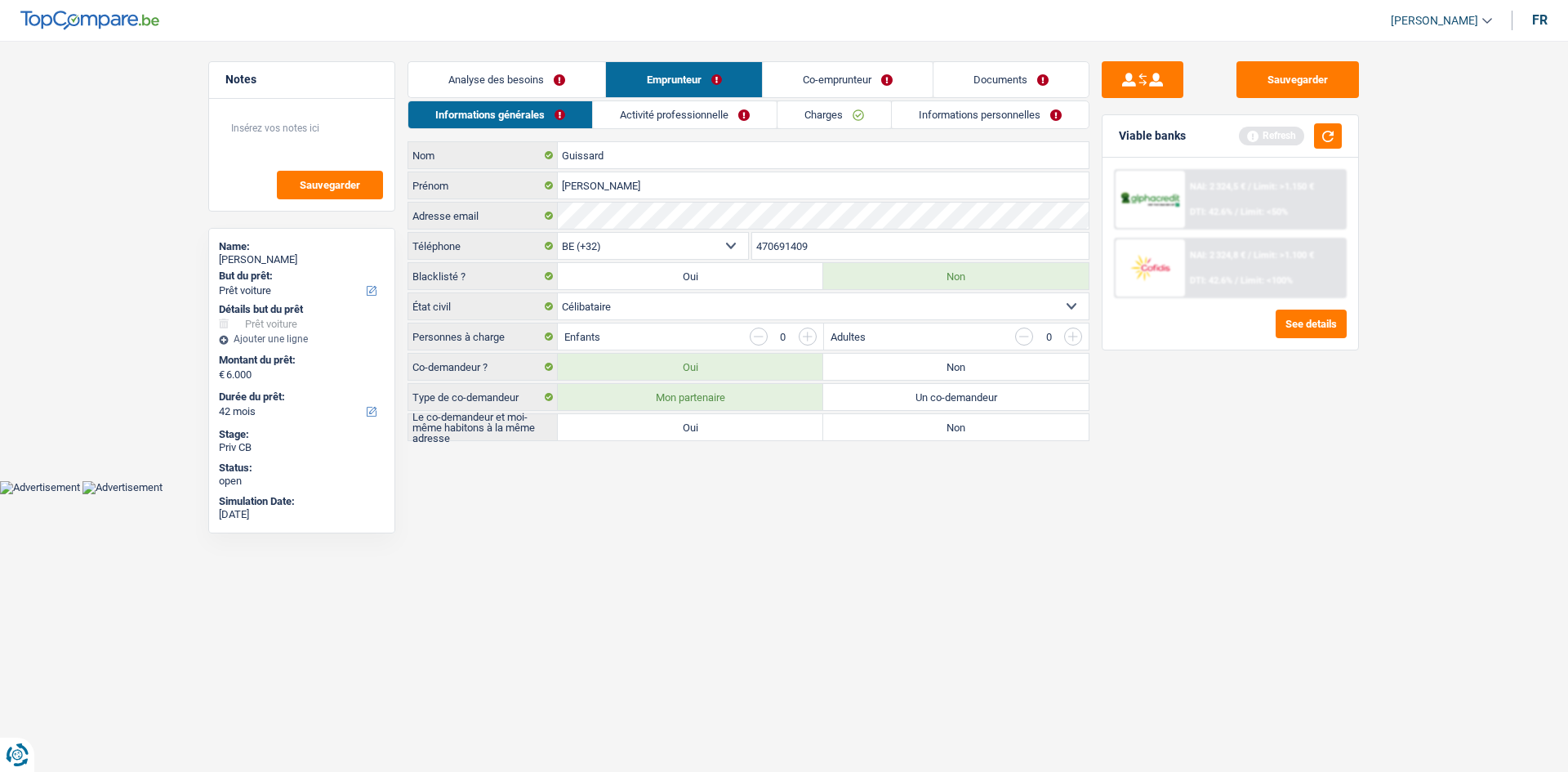
drag, startPoint x: 732, startPoint y: 426, endPoint x: 723, endPoint y: 422, distance: 9.8
click at [737, 428] on label "Oui" at bounding box center [691, 427] width 266 height 26
click at [737, 428] on input "Oui" at bounding box center [691, 427] width 266 height 26
radio input "true"
click at [725, 420] on label "Oui" at bounding box center [691, 427] width 266 height 26
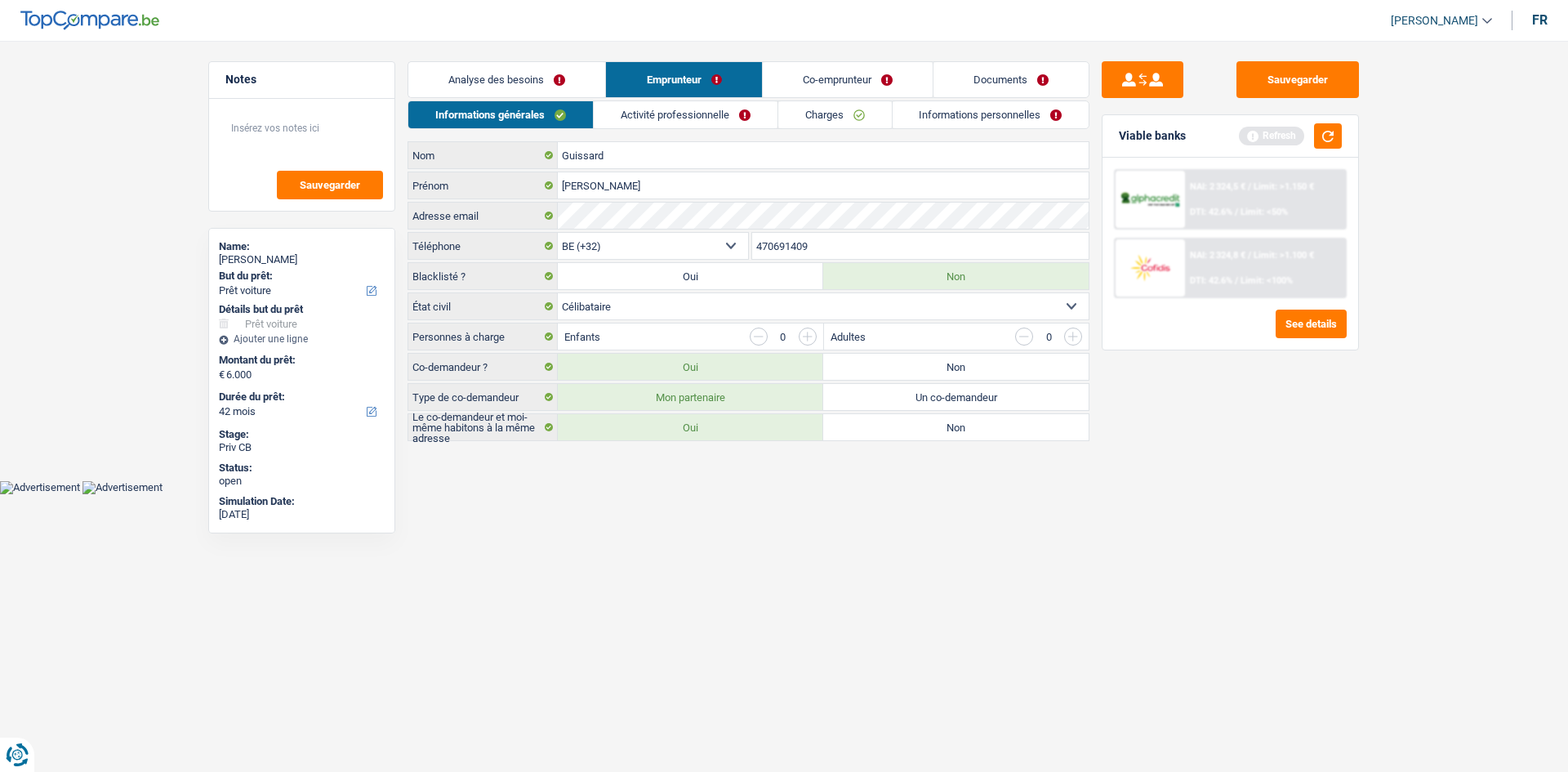
click at [725, 420] on input "Oui" at bounding box center [691, 427] width 266 height 26
click at [656, 112] on link "Activité professionnelle" at bounding box center [685, 115] width 183 height 27
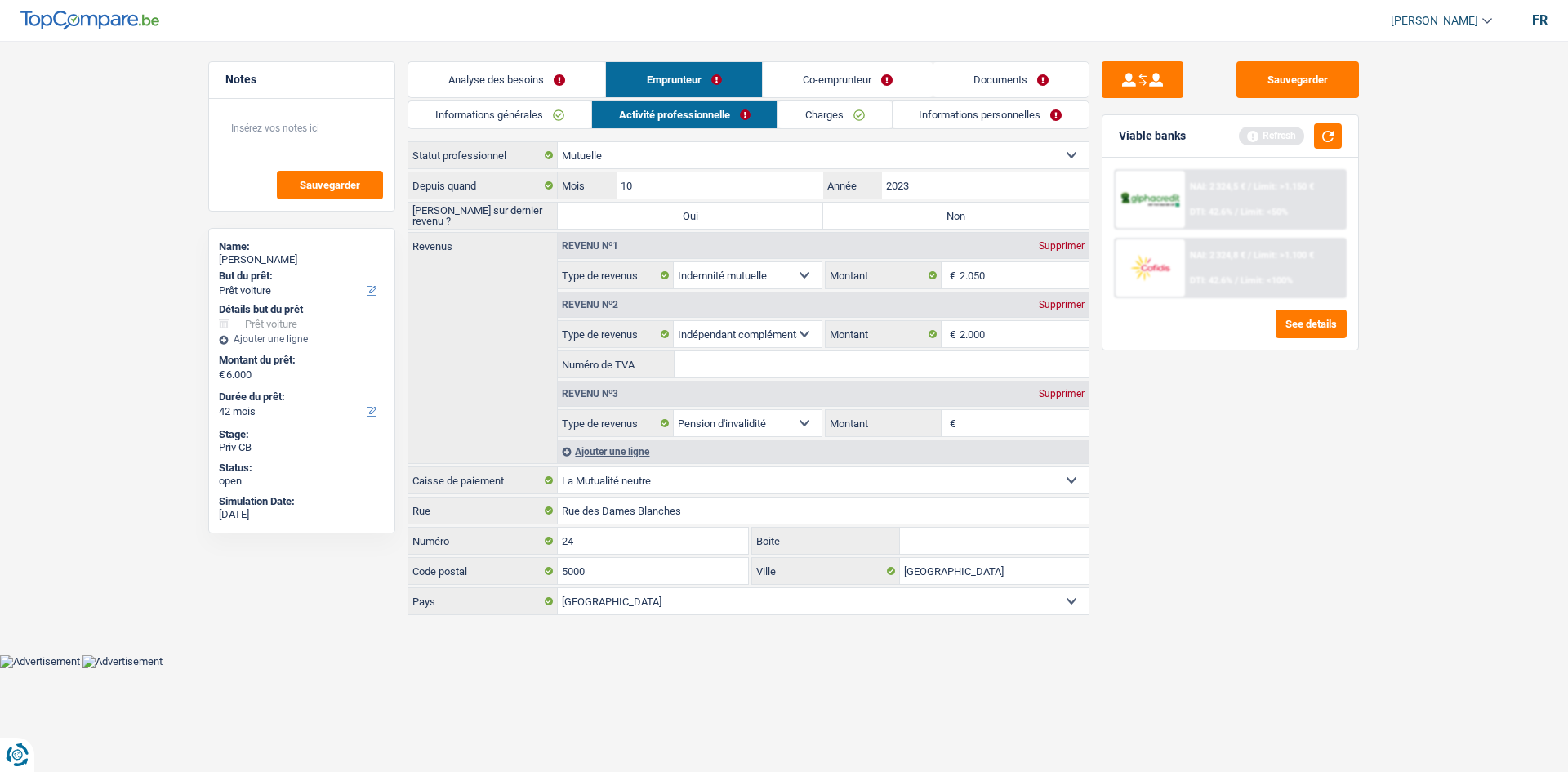
click at [966, 217] on label "Non" at bounding box center [956, 215] width 266 height 26
click at [966, 217] on input "Non" at bounding box center [956, 215] width 266 height 26
radio input "true"
drag, startPoint x: 692, startPoint y: 366, endPoint x: 675, endPoint y: 357, distance: 19.2
click at [686, 359] on input "Numéro de TVA" at bounding box center [882, 364] width 414 height 26
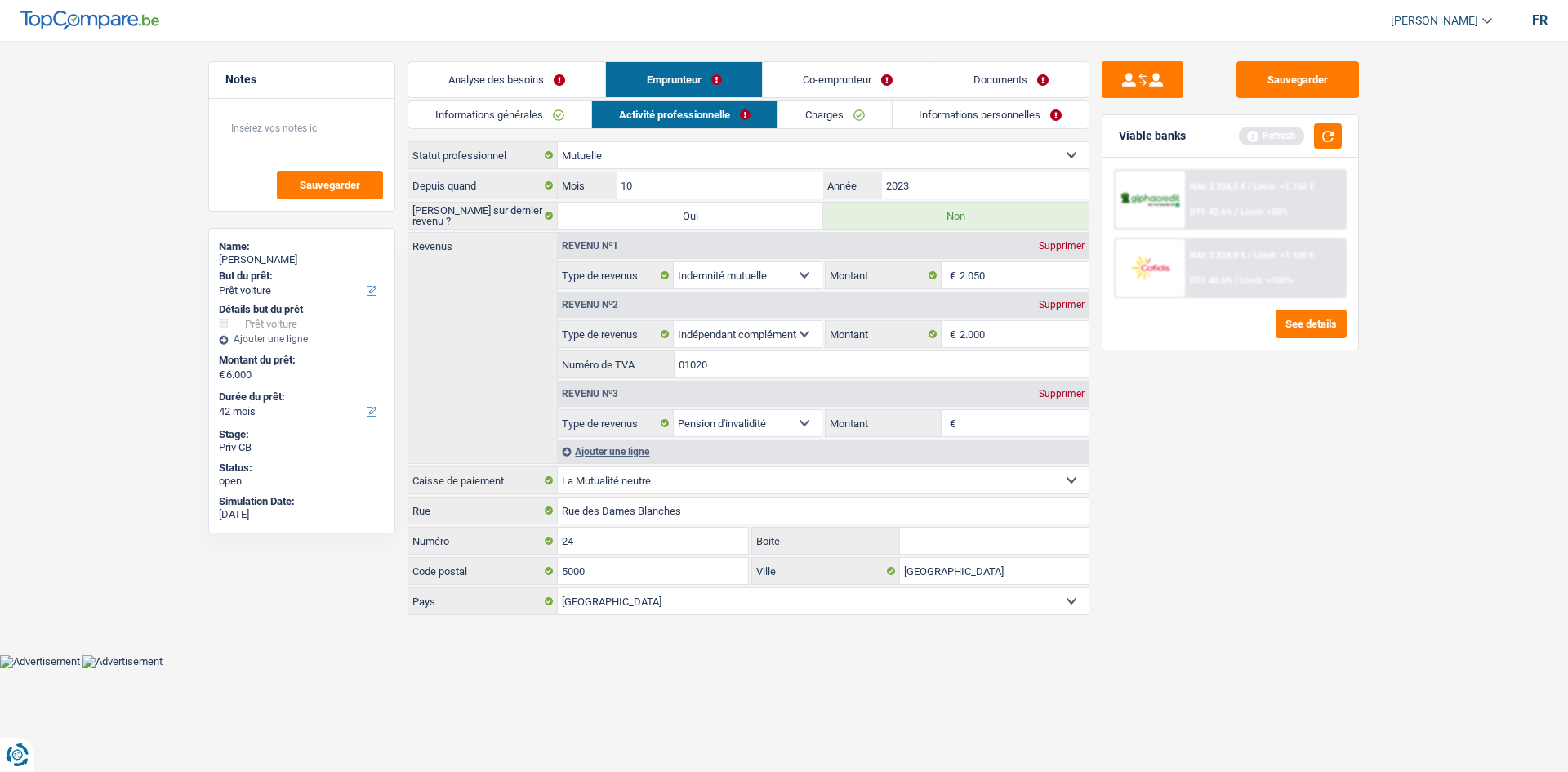
click at [685, 365] on input "01020" at bounding box center [882, 364] width 414 height 26
click at [735, 360] on input "1020" at bounding box center [882, 364] width 414 height 26
drag, startPoint x: 745, startPoint y: 362, endPoint x: 679, endPoint y: 382, distance: 69.0
click at [679, 382] on div "Revenu nº1 Supprimer Allocation d'handicap Allocations chômage Allocations fami…" at bounding box center [823, 335] width 530 height 204
type input "1020659338"
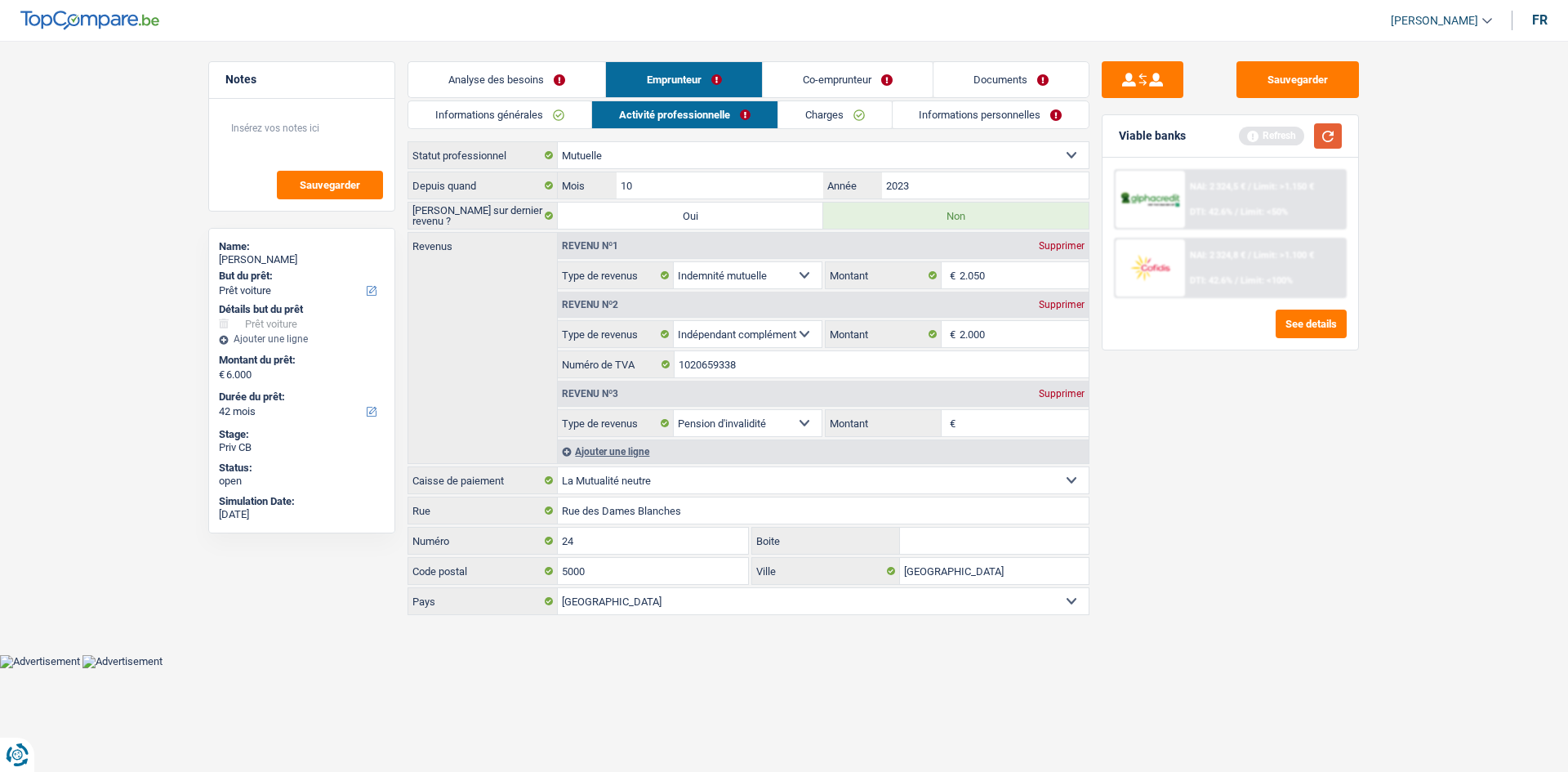
click at [1329, 135] on button "button" at bounding box center [1327, 136] width 27 height 25
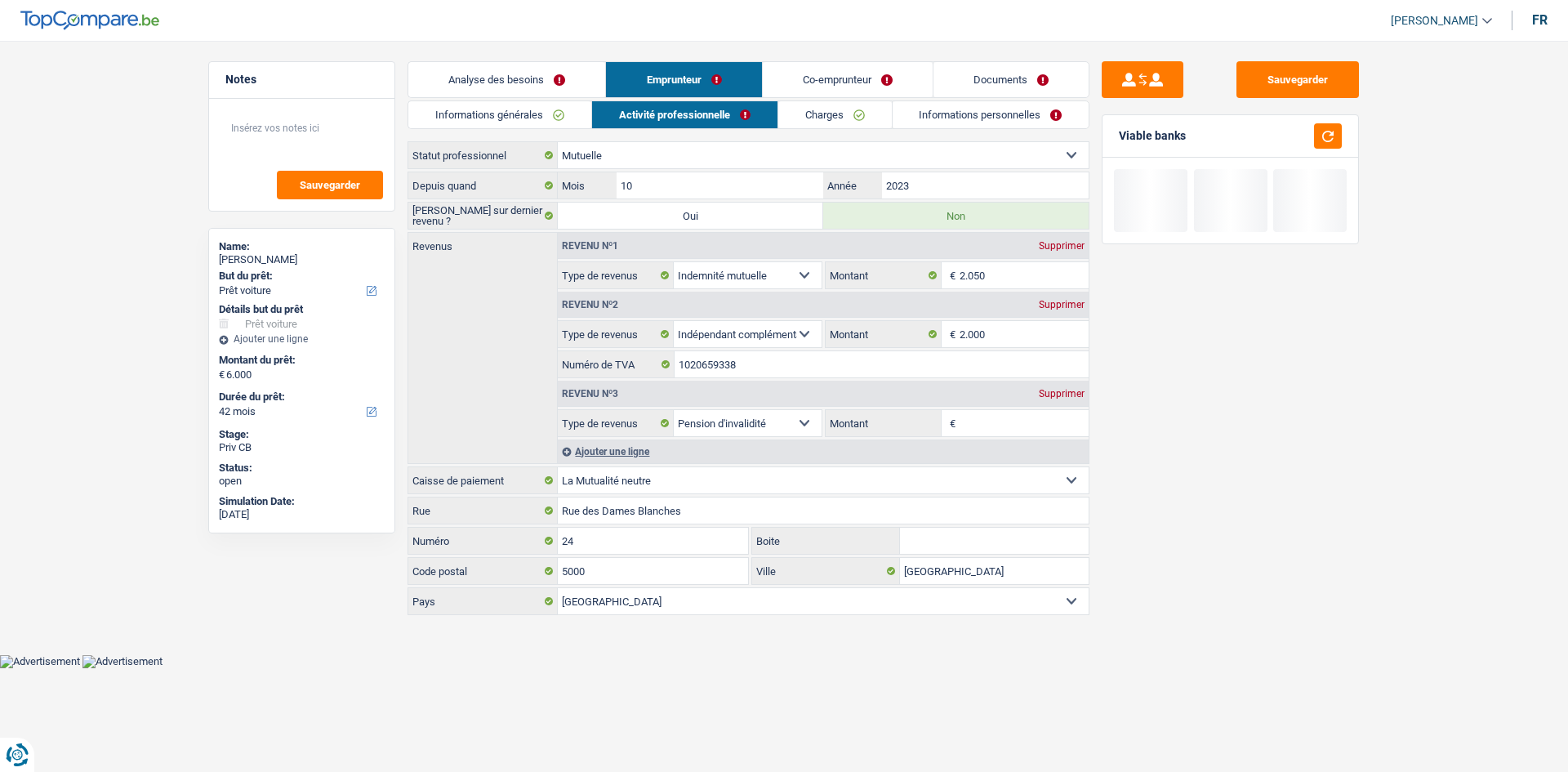
click at [1054, 307] on div "Supprimer" at bounding box center [1061, 305] width 54 height 10
select select "disabilityPension"
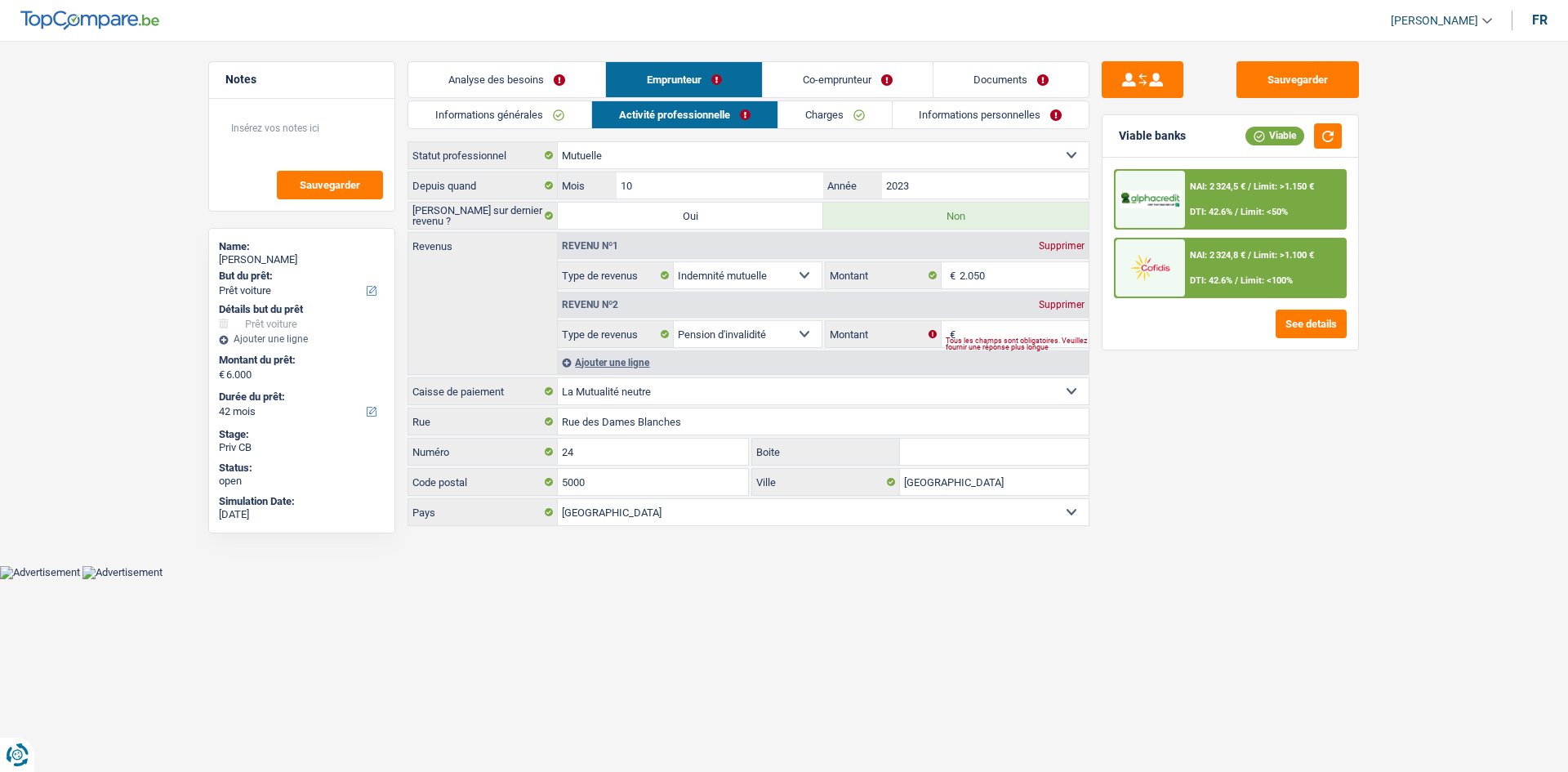
click at [1062, 300] on div "Supprimer" at bounding box center [1061, 305] width 54 height 10
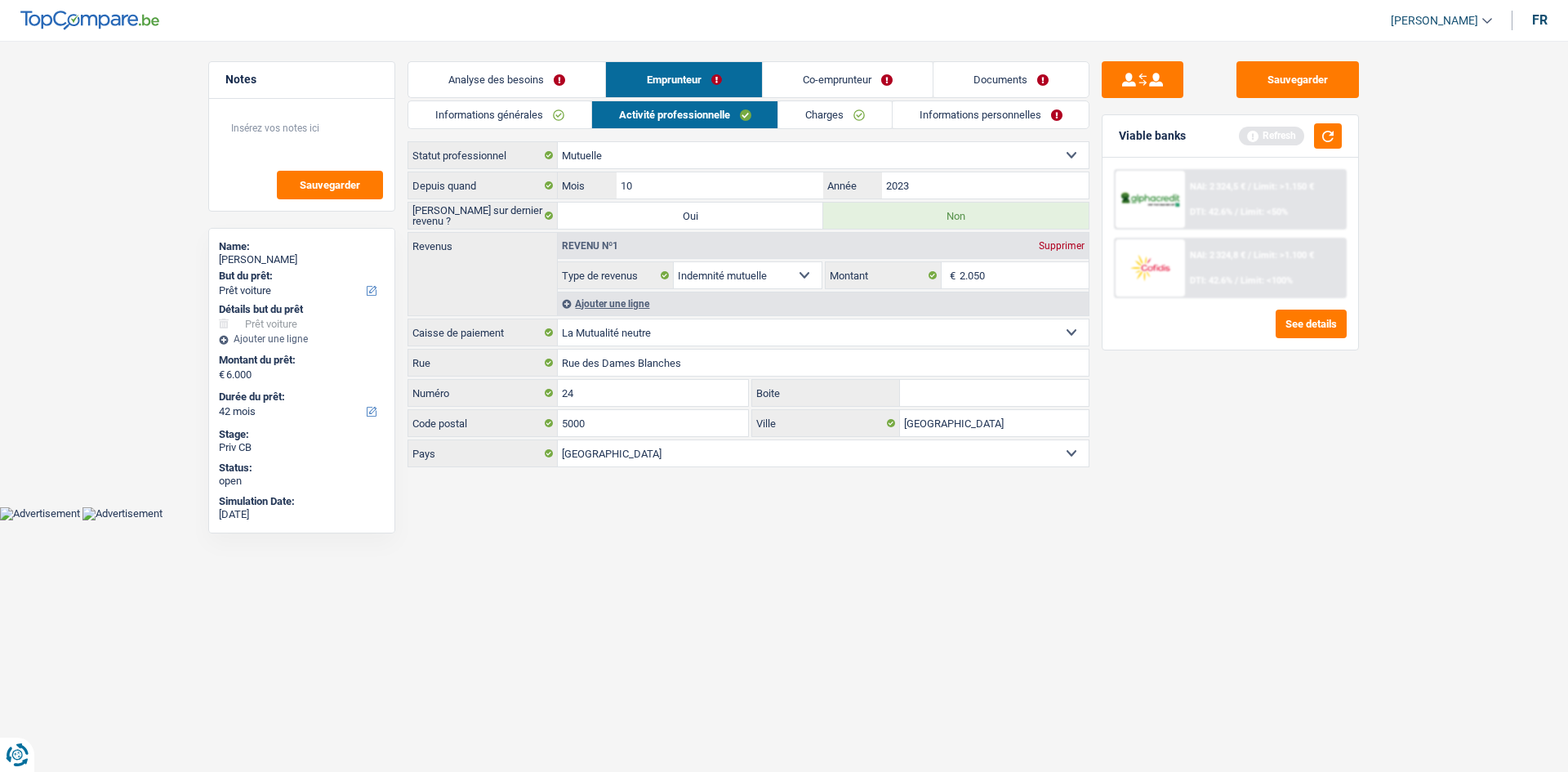
click at [821, 115] on link "Charges" at bounding box center [835, 115] width 114 height 27
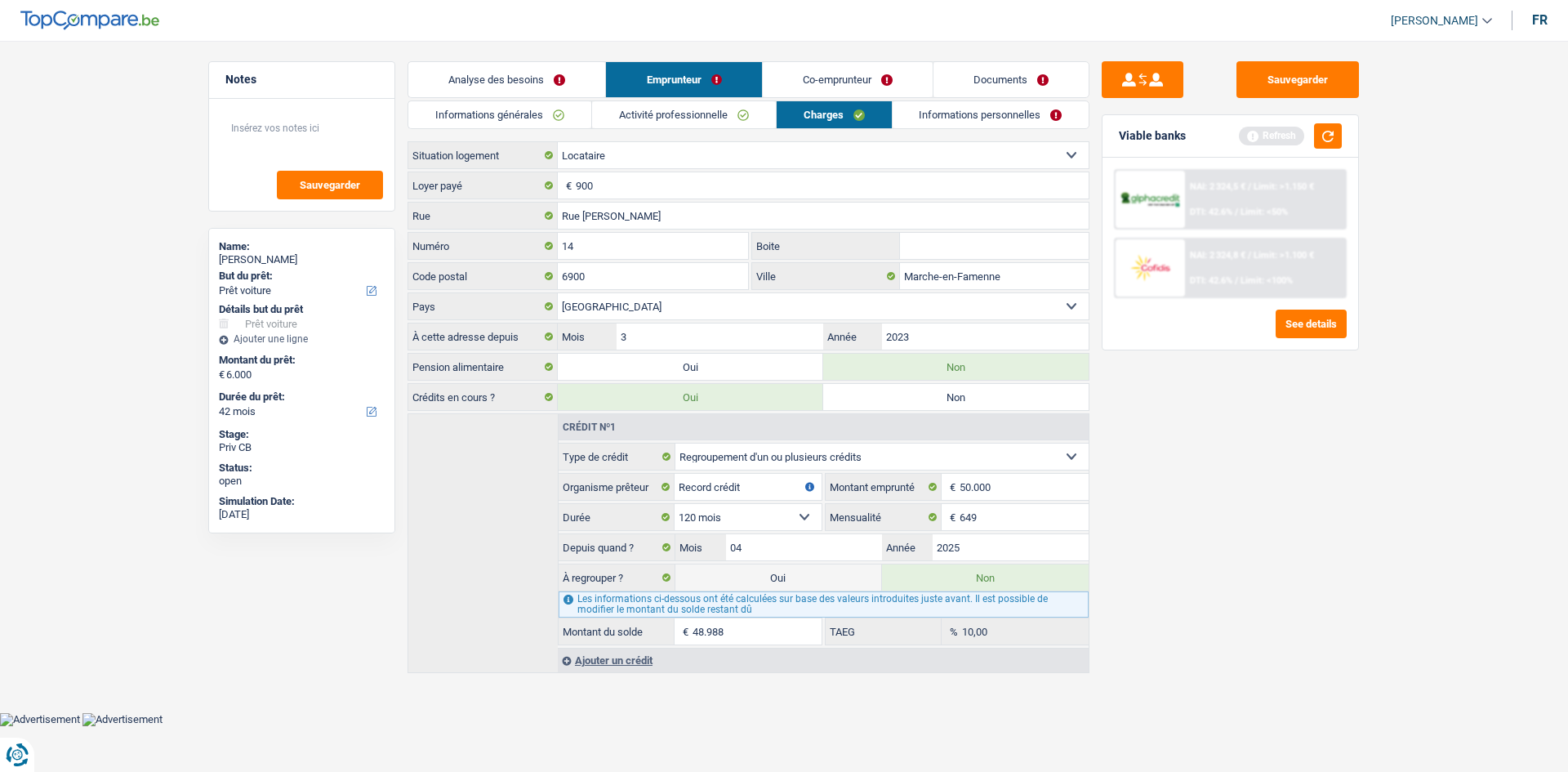
click at [708, 123] on link "Activité professionnelle" at bounding box center [683, 115] width 183 height 27
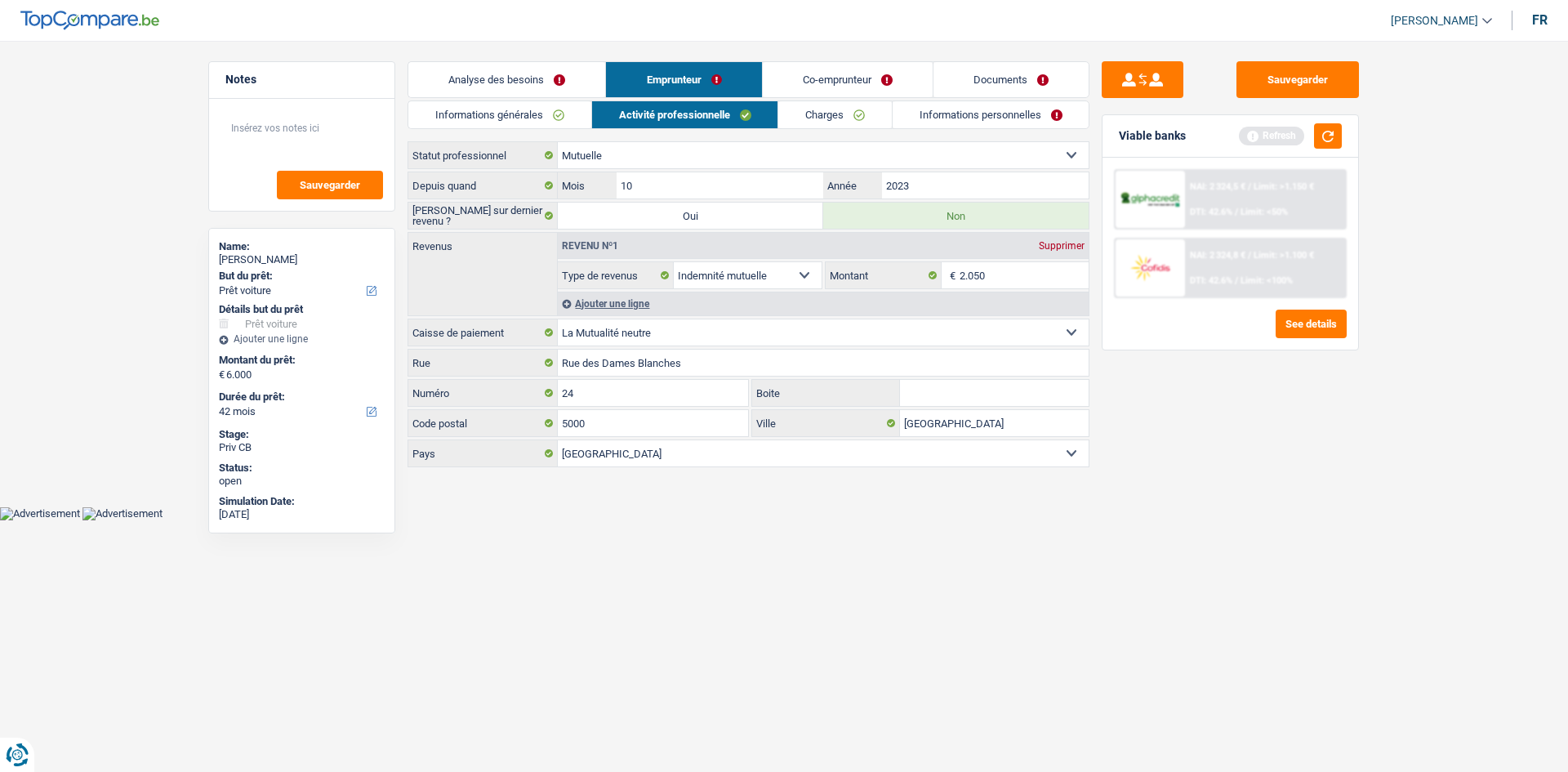
click at [807, 76] on link "Co-emprunteur" at bounding box center [848, 80] width 170 height 35
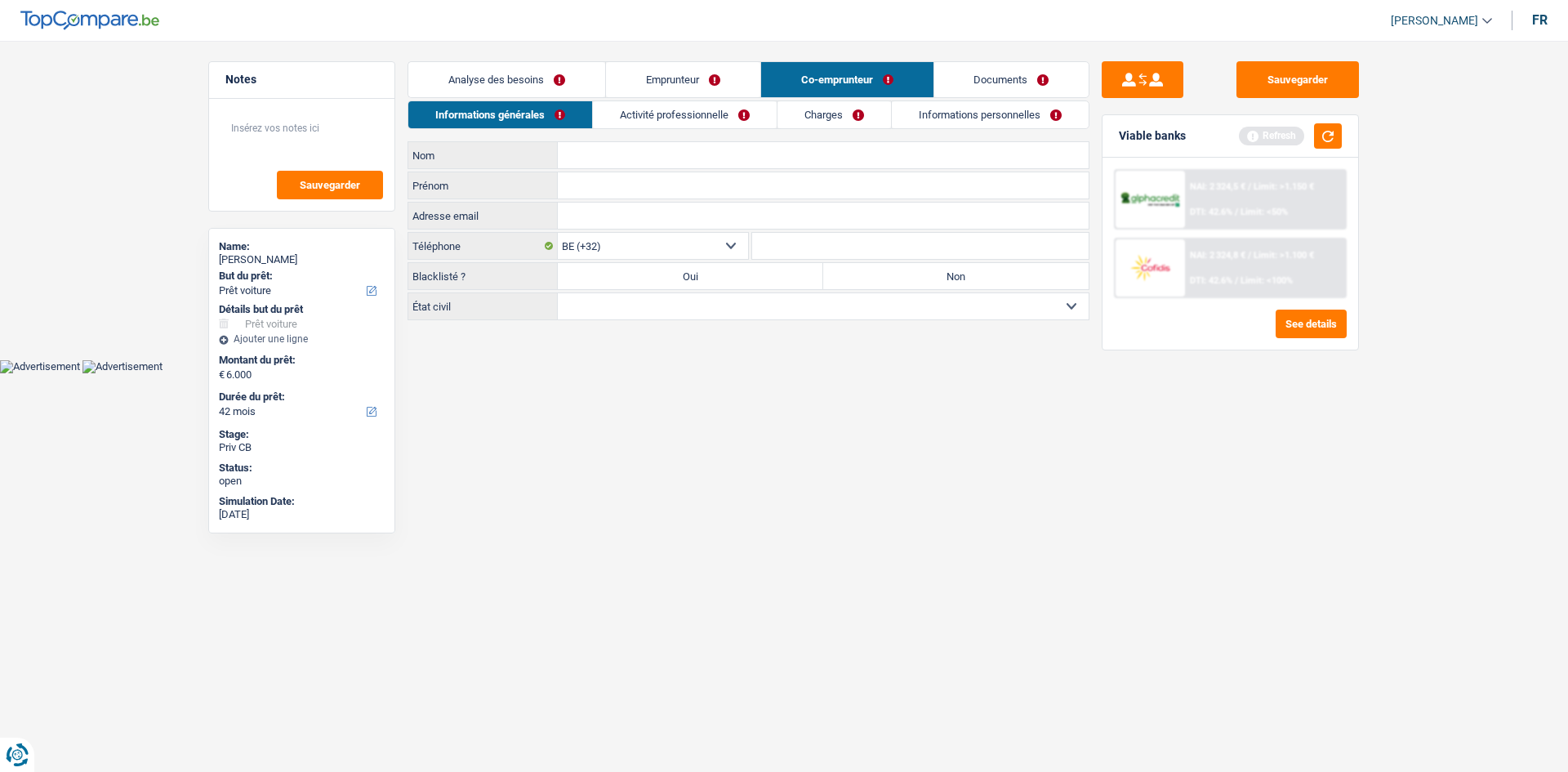
click at [710, 80] on link "Emprunteur" at bounding box center [683, 80] width 154 height 35
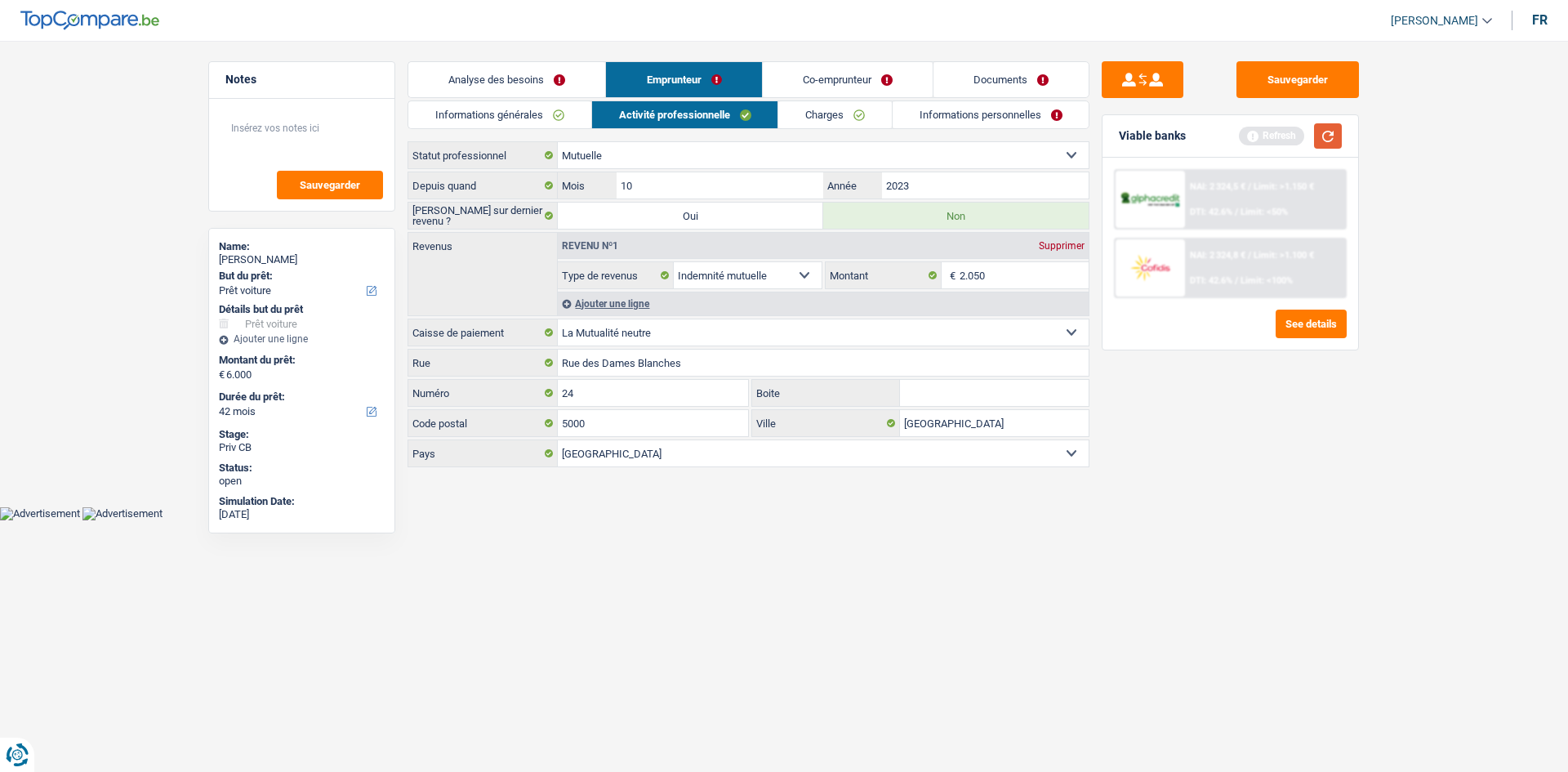
click at [1315, 134] on button "button" at bounding box center [1327, 136] width 27 height 25
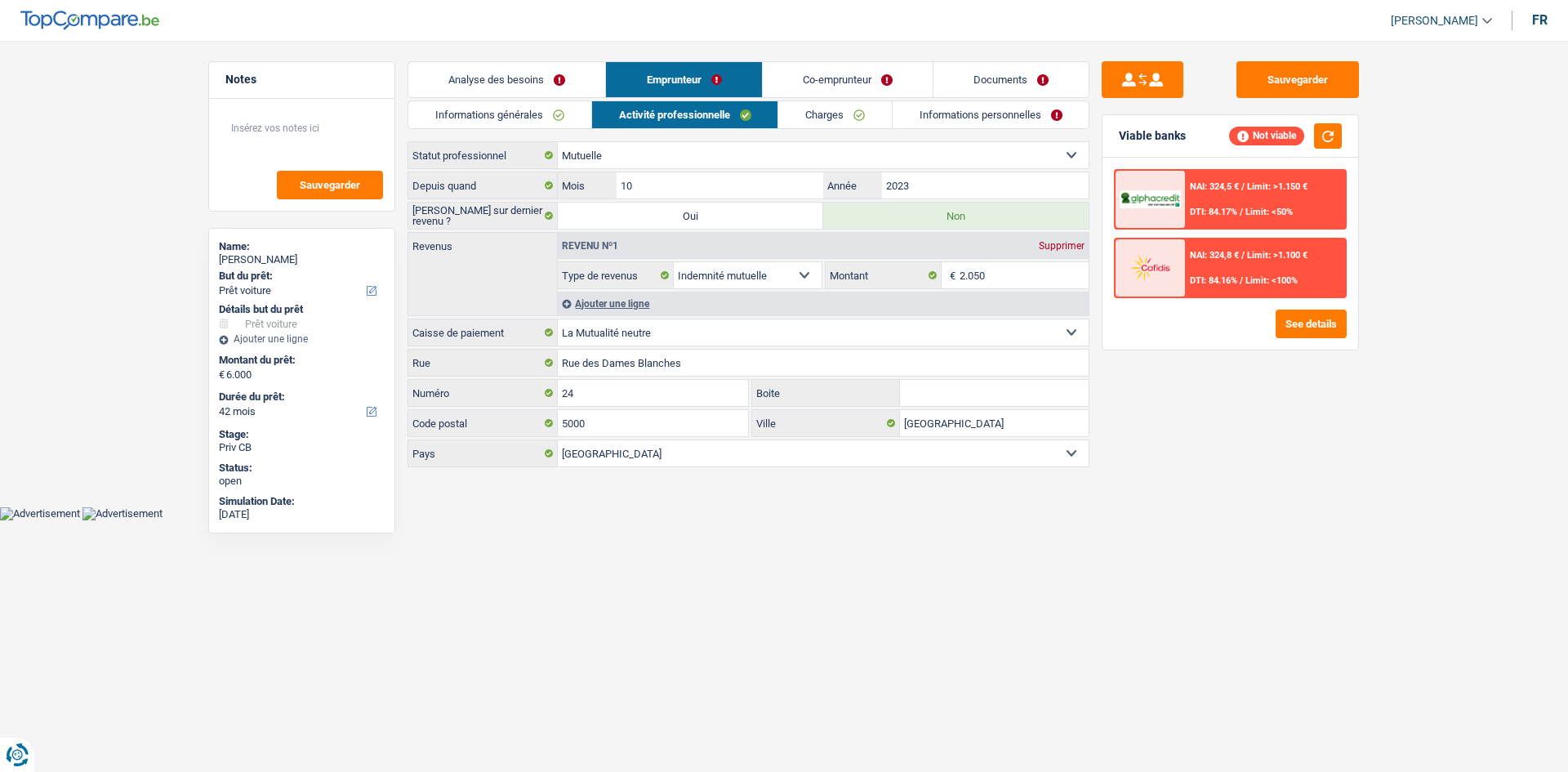
click at [530, 77] on link "Analyse des besoins" at bounding box center [506, 80] width 197 height 35
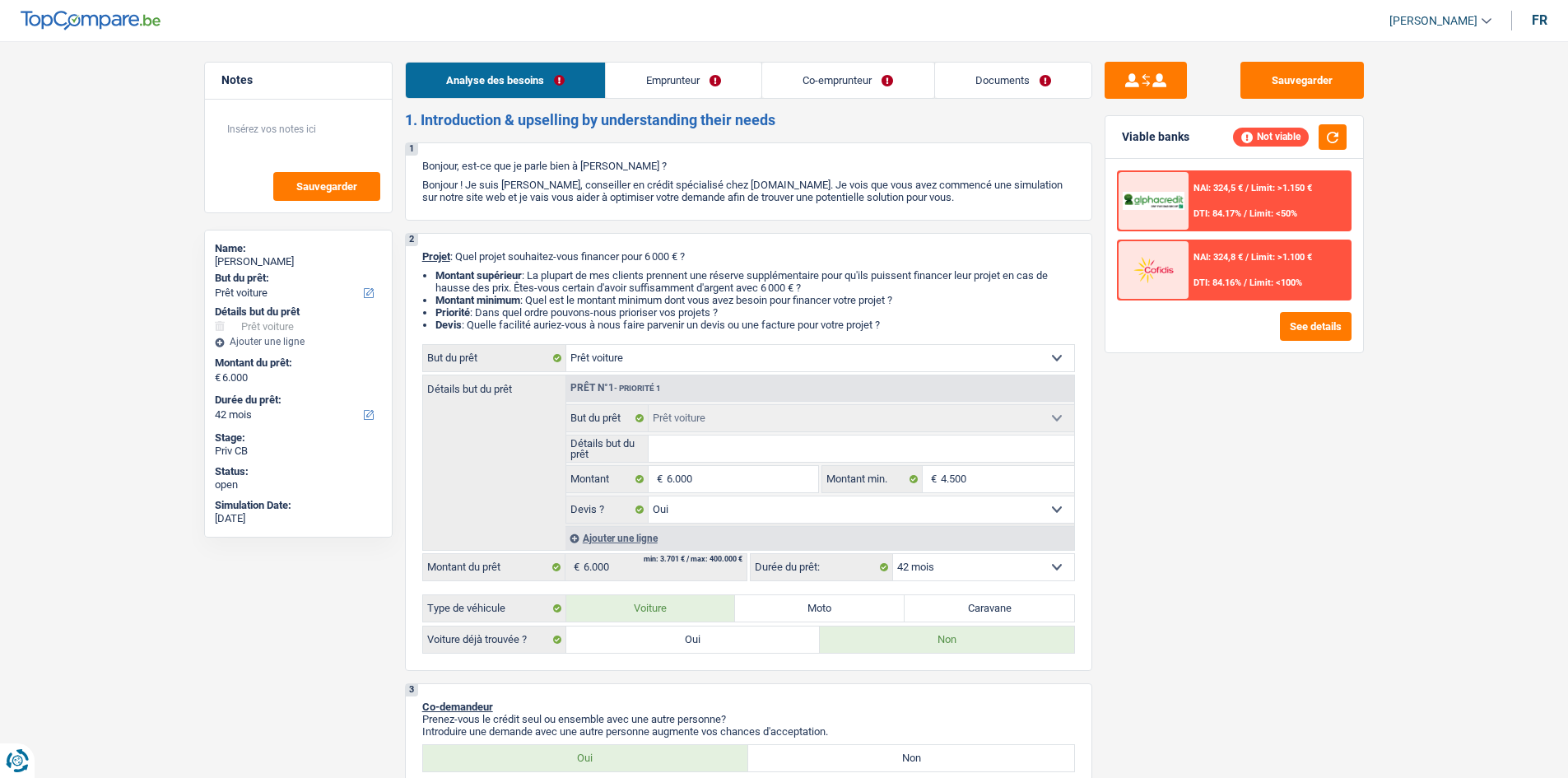
click at [681, 74] on link "Emprunteur" at bounding box center [684, 80] width 156 height 35
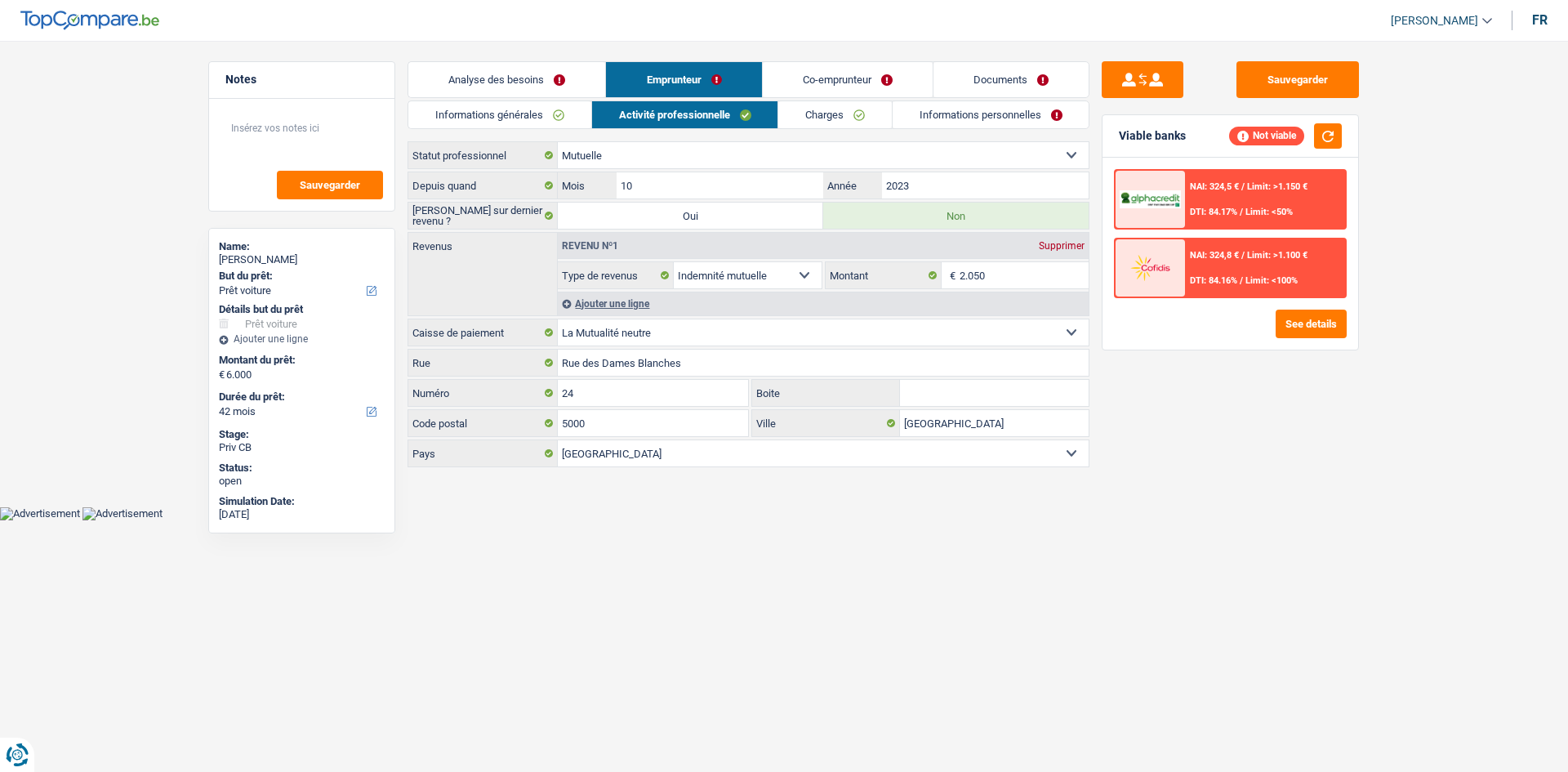
drag, startPoint x: 506, startPoint y: 112, endPoint x: 517, endPoint y: 110, distance: 11.2
click at [506, 112] on link "Informations générales" at bounding box center [500, 115] width 183 height 27
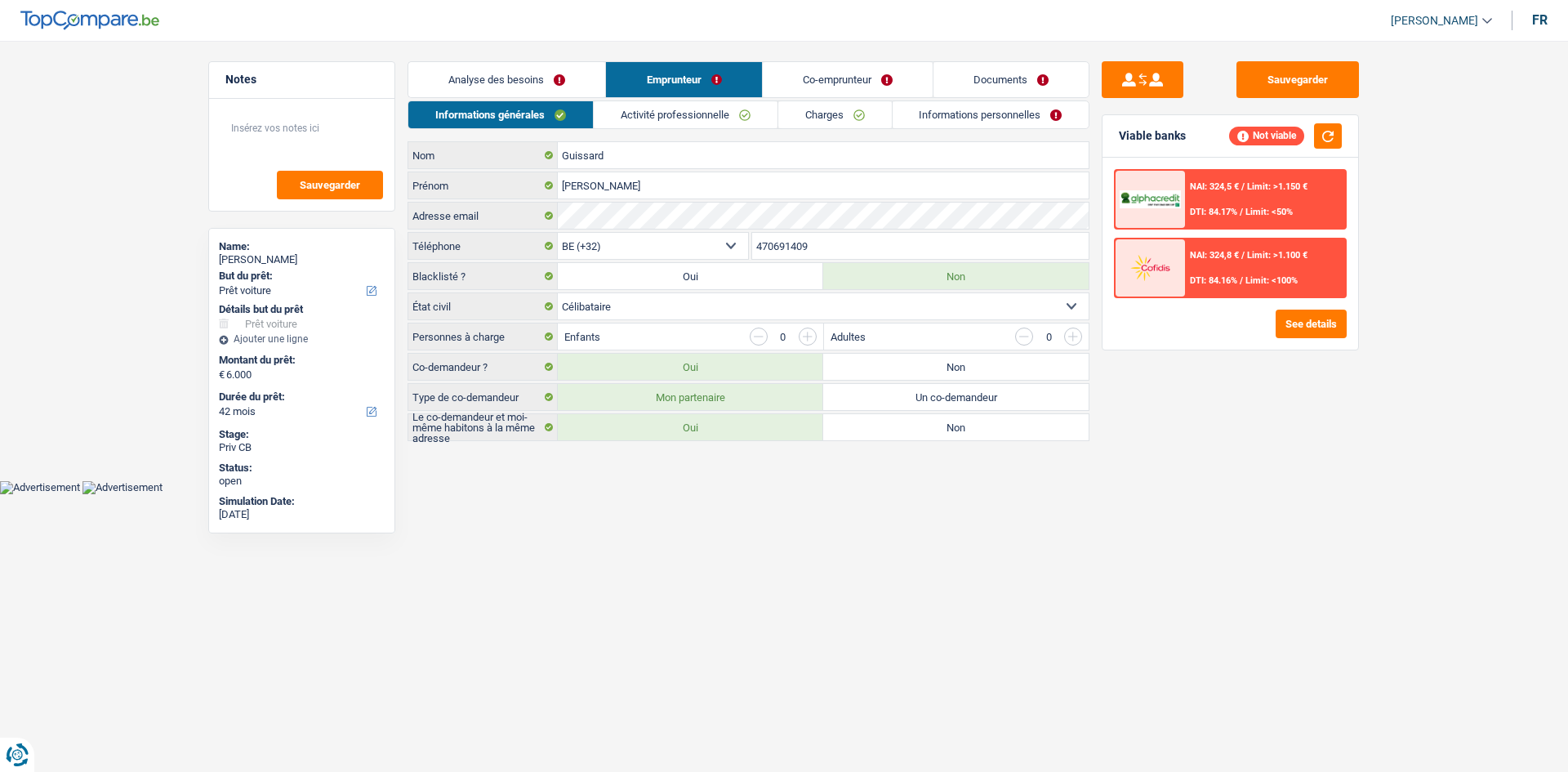
click at [684, 109] on link "Activité professionnelle" at bounding box center [685, 115] width 183 height 27
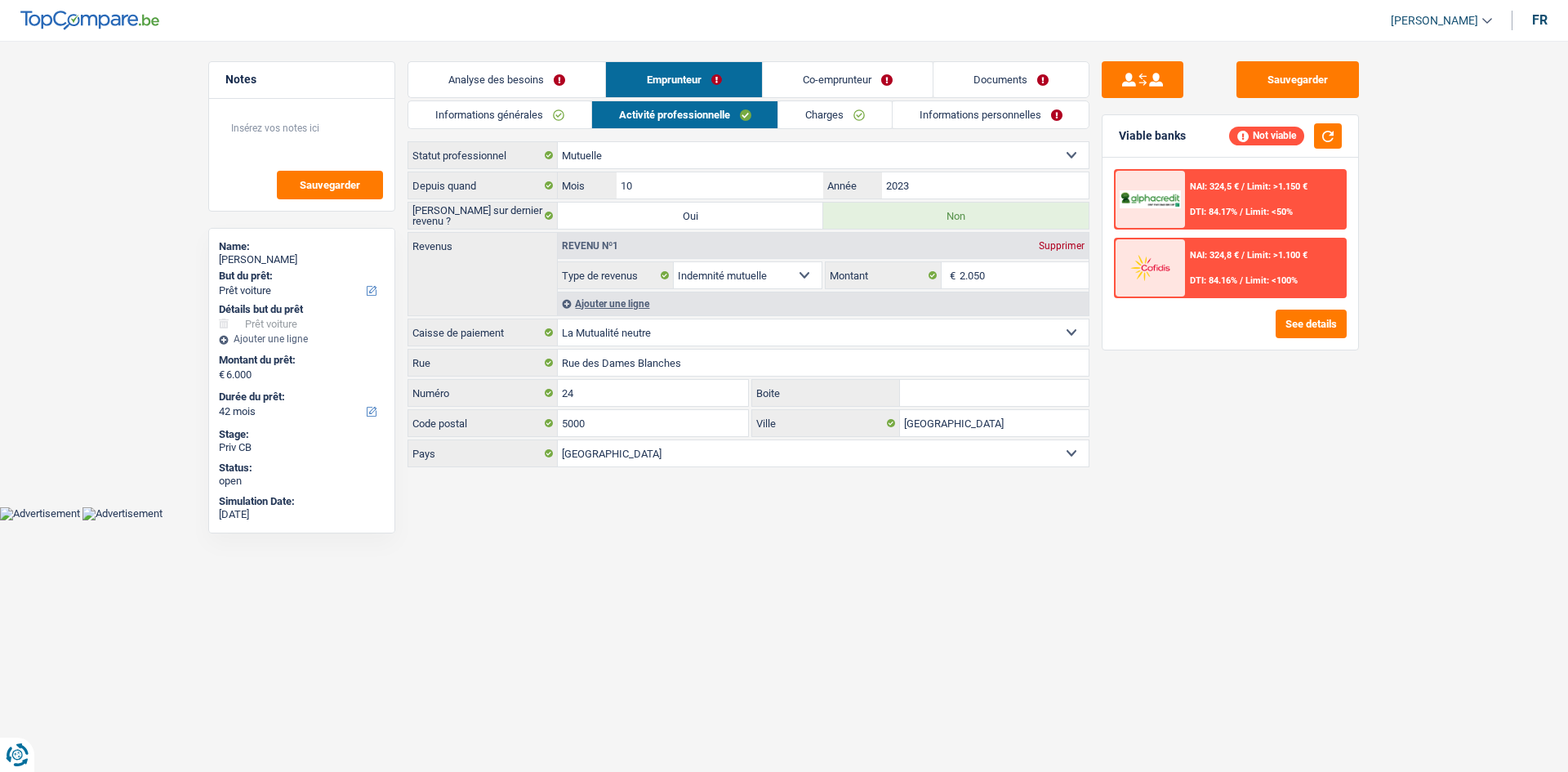
click at [811, 117] on link "Charges" at bounding box center [835, 115] width 114 height 27
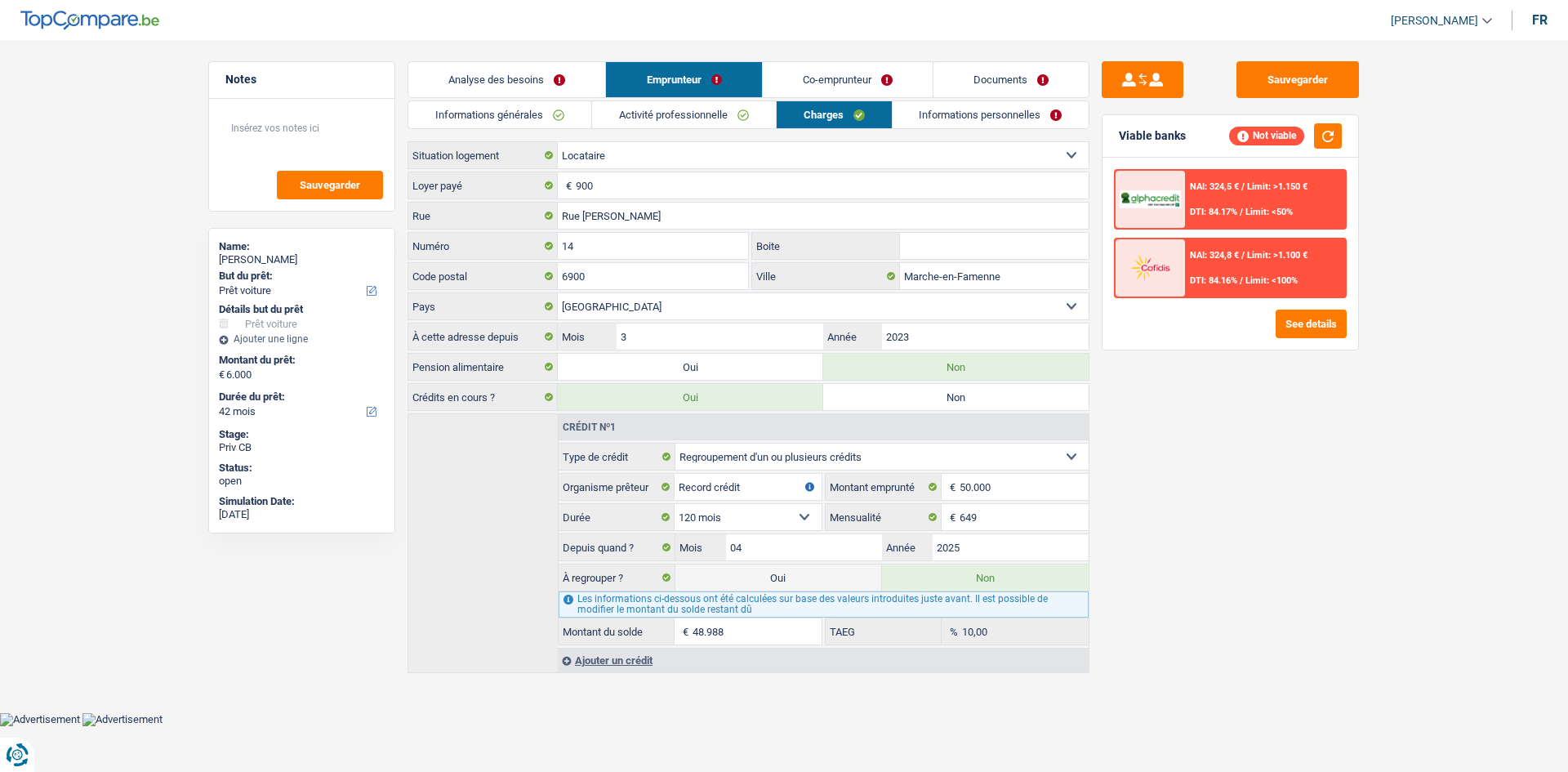
click at [687, 111] on link "Activité professionnelle" at bounding box center [683, 115] width 183 height 27
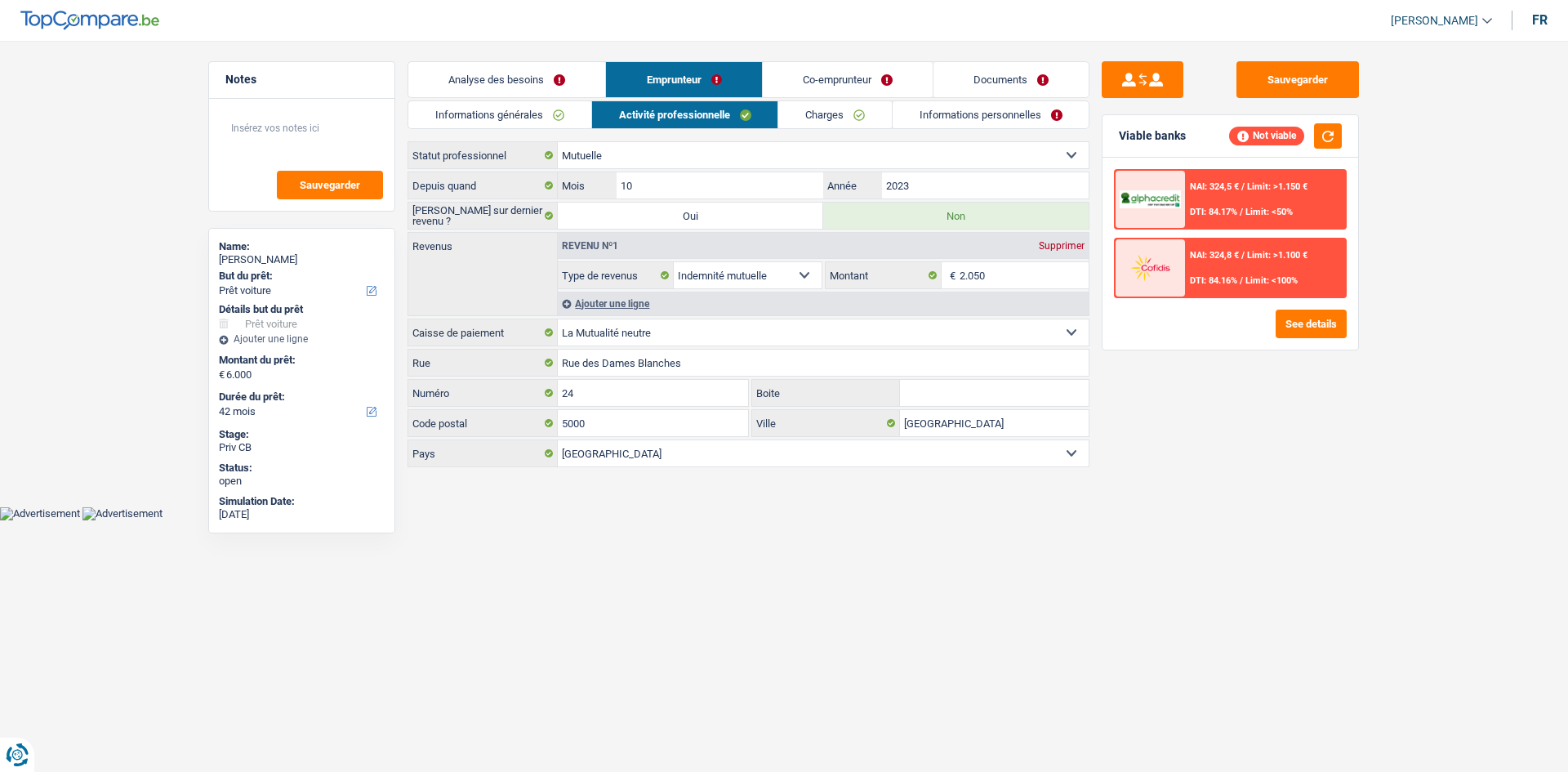
click at [584, 306] on div "Ajouter une ligne" at bounding box center [823, 303] width 530 height 24
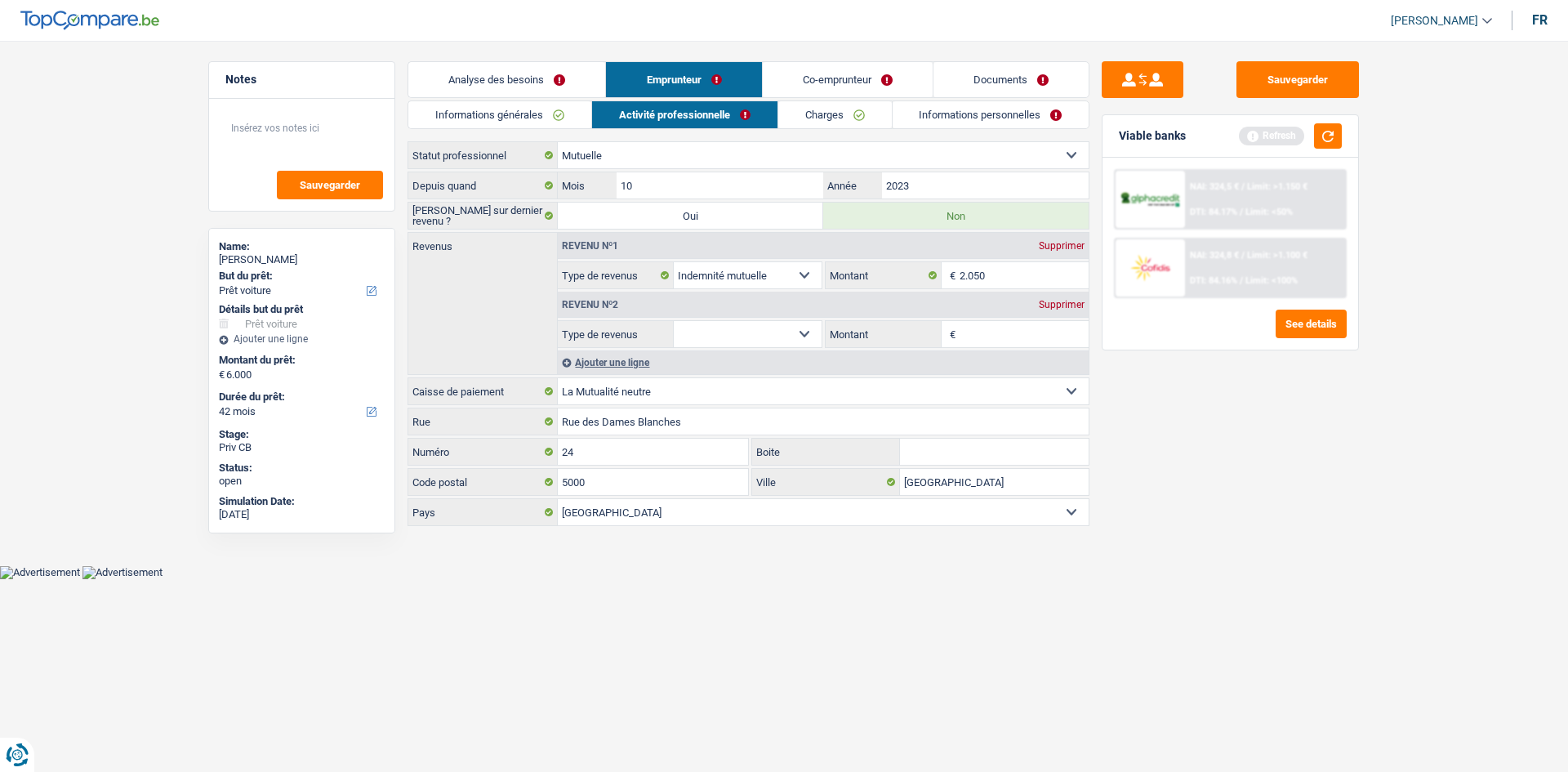
click at [793, 333] on select "Allocation d'handicap Allocations chômage Allocations familiales Chèques repas …" at bounding box center [748, 334] width 148 height 26
select select "rentalIncome"
click at [674, 321] on select "Allocation d'handicap Allocations chômage Allocations familiales Chèques repas …" at bounding box center [748, 334] width 148 height 26
click at [976, 327] on input "Montant" at bounding box center [1024, 334] width 129 height 26
click at [1162, 445] on div "Sauvegarder Viable banks Refresh NAI: 324,5 € / Limit: >1.150 € DTI: 84.17% / L…" at bounding box center [1229, 401] width 281 height 680
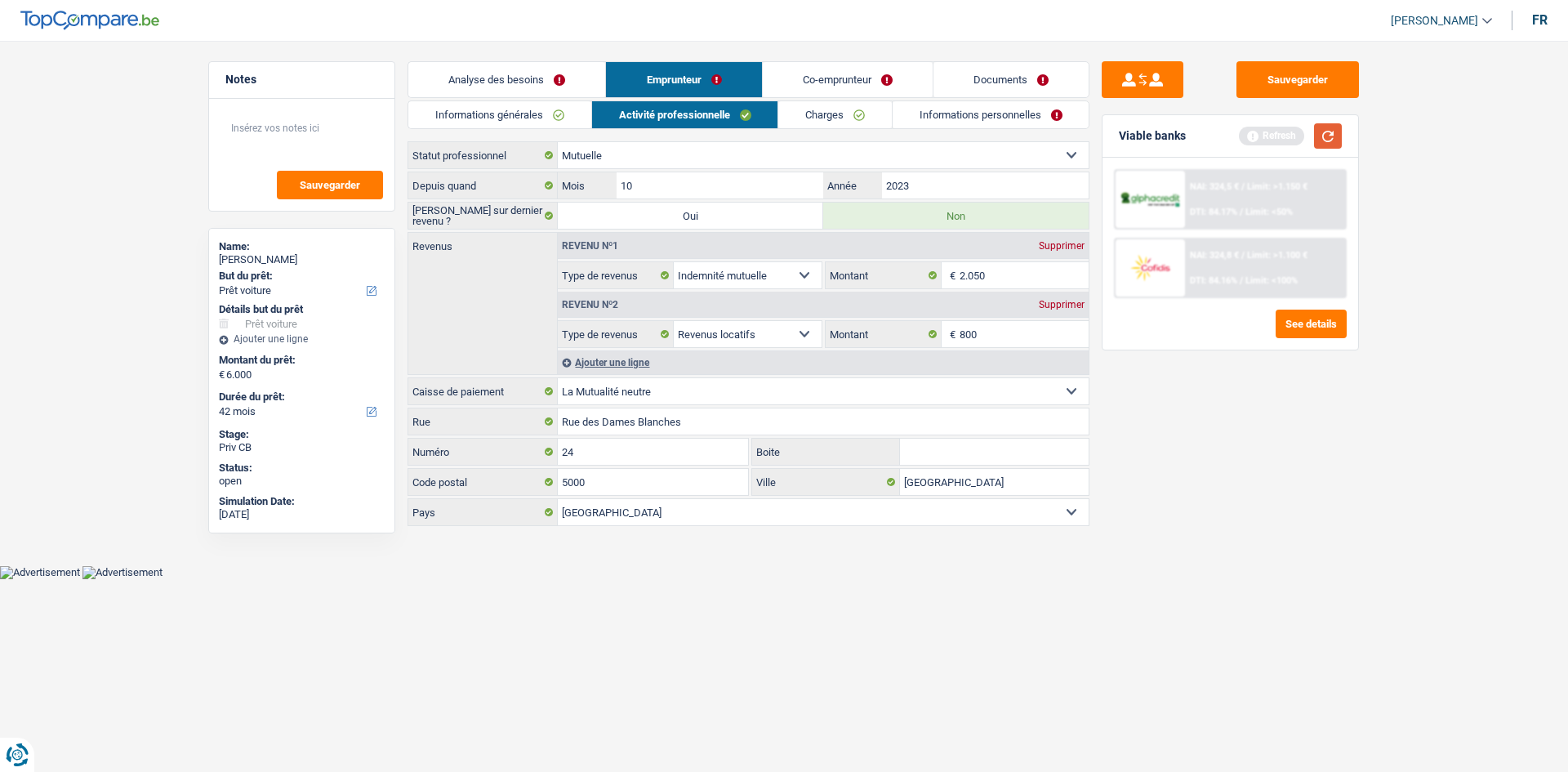
click at [1329, 134] on button "button" at bounding box center [1327, 136] width 27 height 25
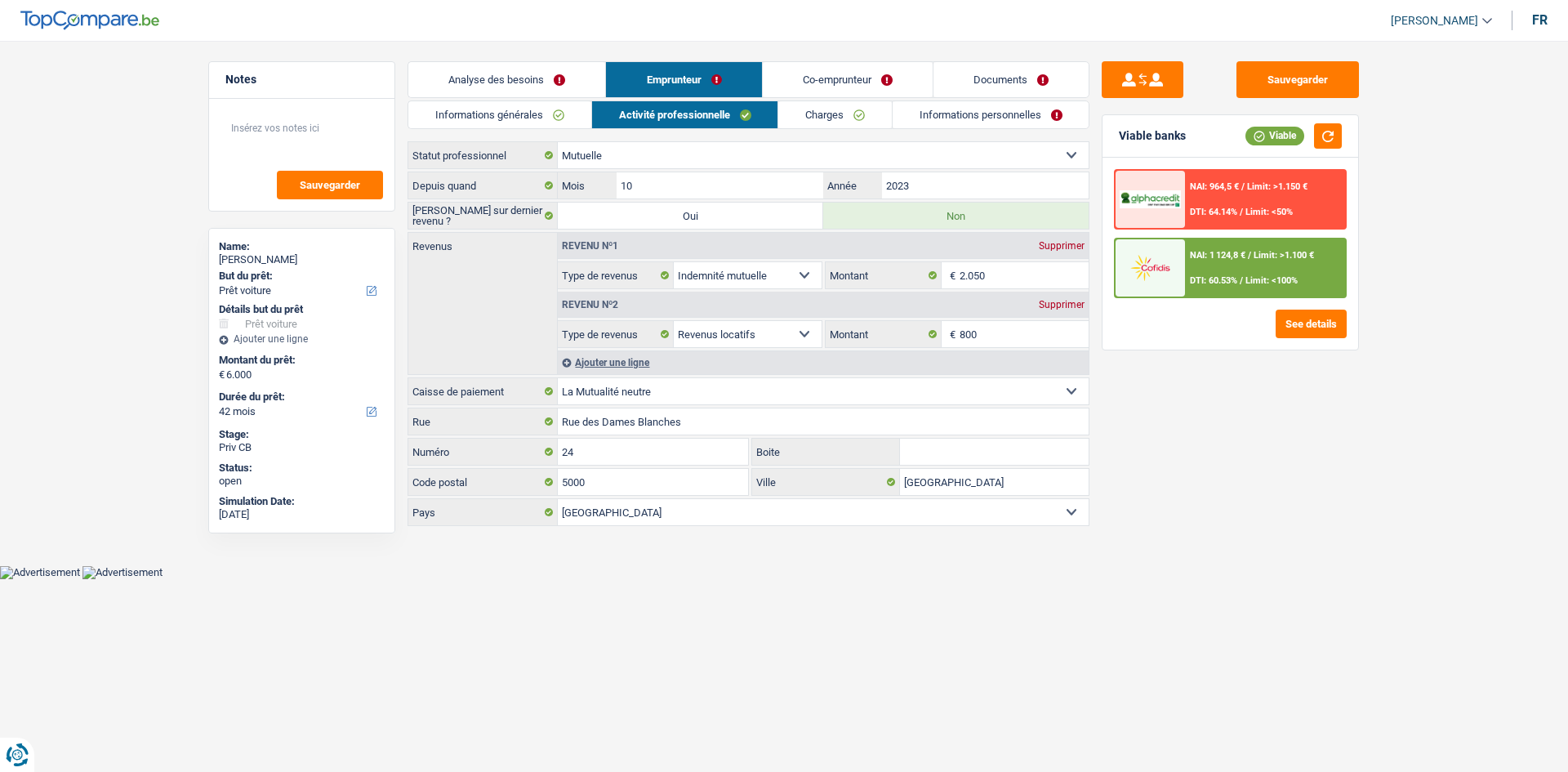
click at [831, 83] on link "Co-emprunteur" at bounding box center [848, 80] width 170 height 35
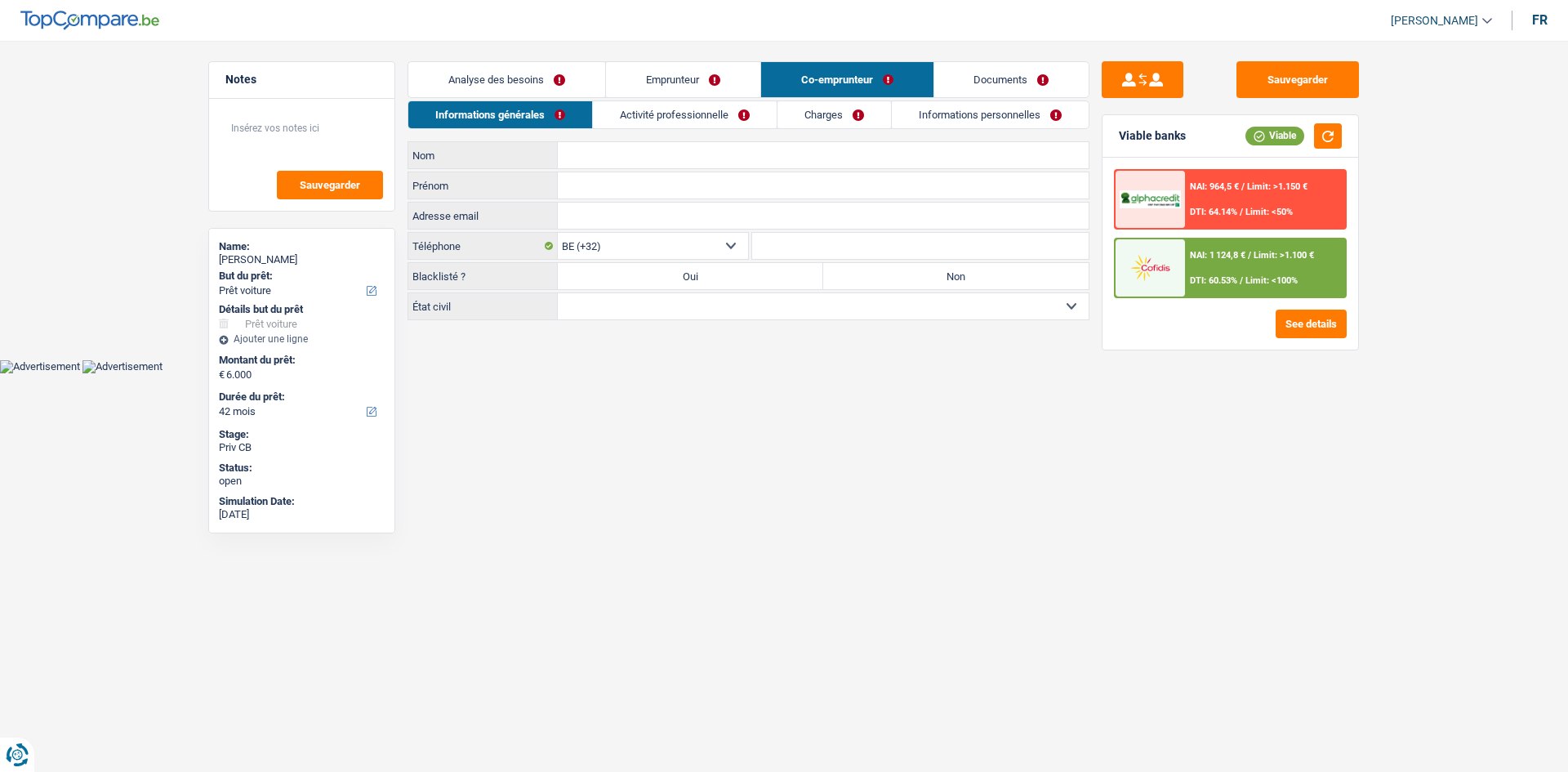
click at [711, 81] on link "Emprunteur" at bounding box center [683, 80] width 154 height 35
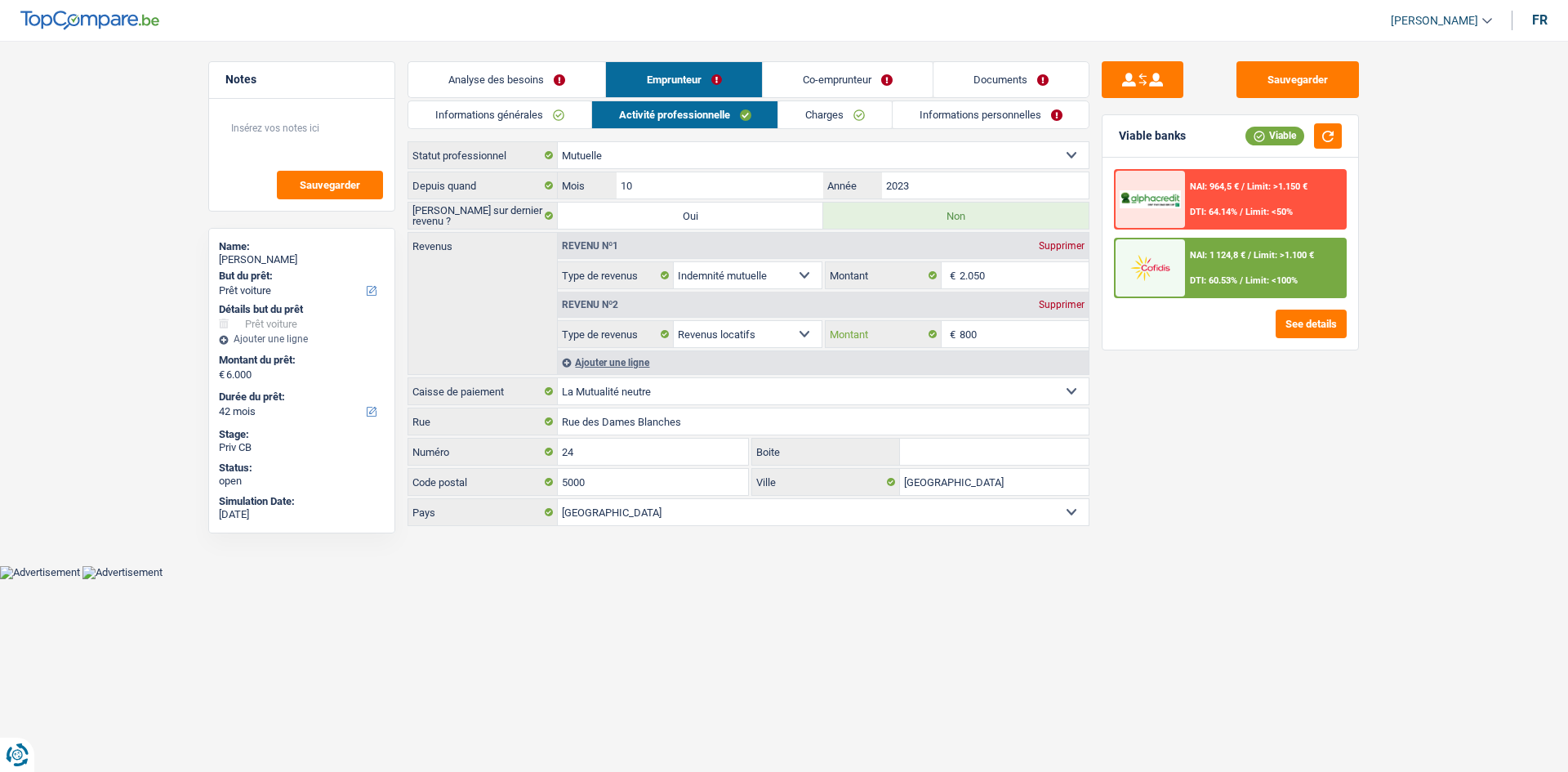
drag, startPoint x: 997, startPoint y: 340, endPoint x: 955, endPoint y: 346, distance: 42.4
click at [960, 335] on input "800" at bounding box center [1024, 334] width 129 height 26
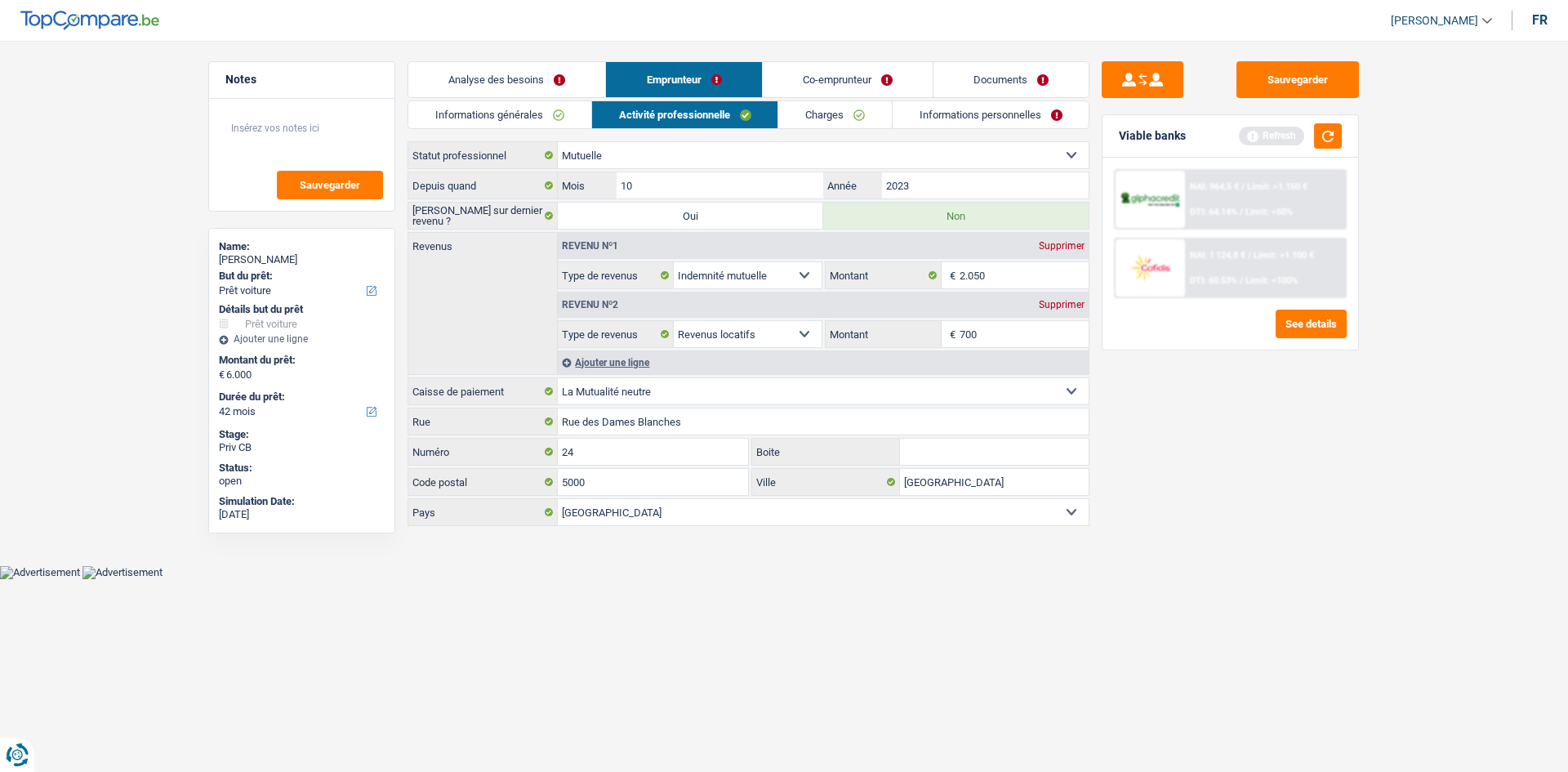
type input "700"
drag, startPoint x: 1211, startPoint y: 499, endPoint x: 1222, endPoint y: 498, distance: 11.0
click at [1213, 499] on div "Sauvegarder Viable banks Refresh NAI: 964,5 € / Limit: >1.150 € DTI: 64.14% / L…" at bounding box center [1229, 401] width 281 height 680
click at [822, 113] on link "Charges" at bounding box center [835, 115] width 114 height 27
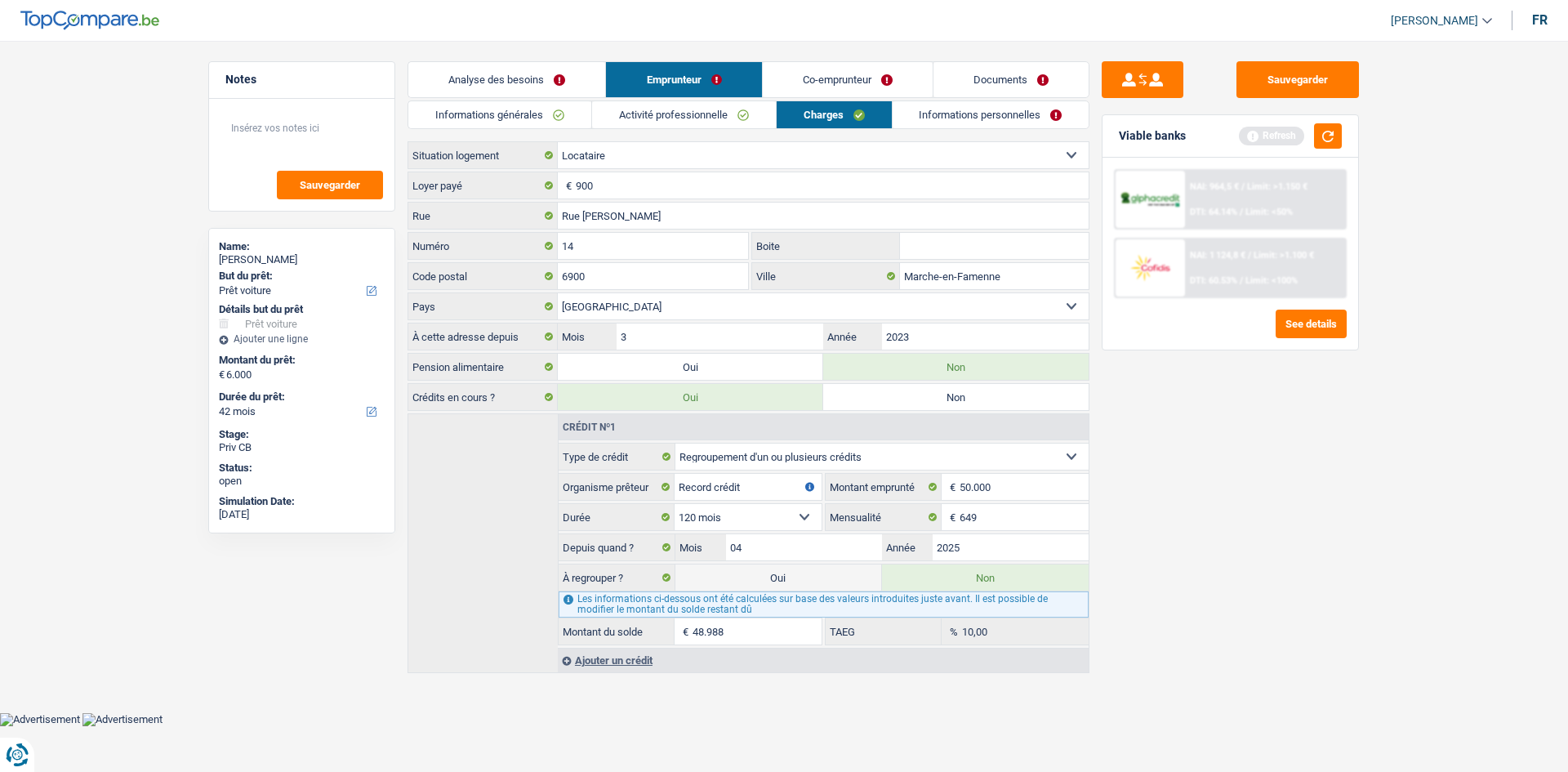
click at [906, 249] on input "Boite" at bounding box center [994, 245] width 188 height 26
drag, startPoint x: 684, startPoint y: 278, endPoint x: 639, endPoint y: 272, distance: 45.4
click at [644, 275] on input "6900" at bounding box center [652, 276] width 190 height 26
drag, startPoint x: 637, startPoint y: 270, endPoint x: 592, endPoint y: 284, distance: 47.1
click at [586, 286] on input "6900" at bounding box center [652, 276] width 190 height 26
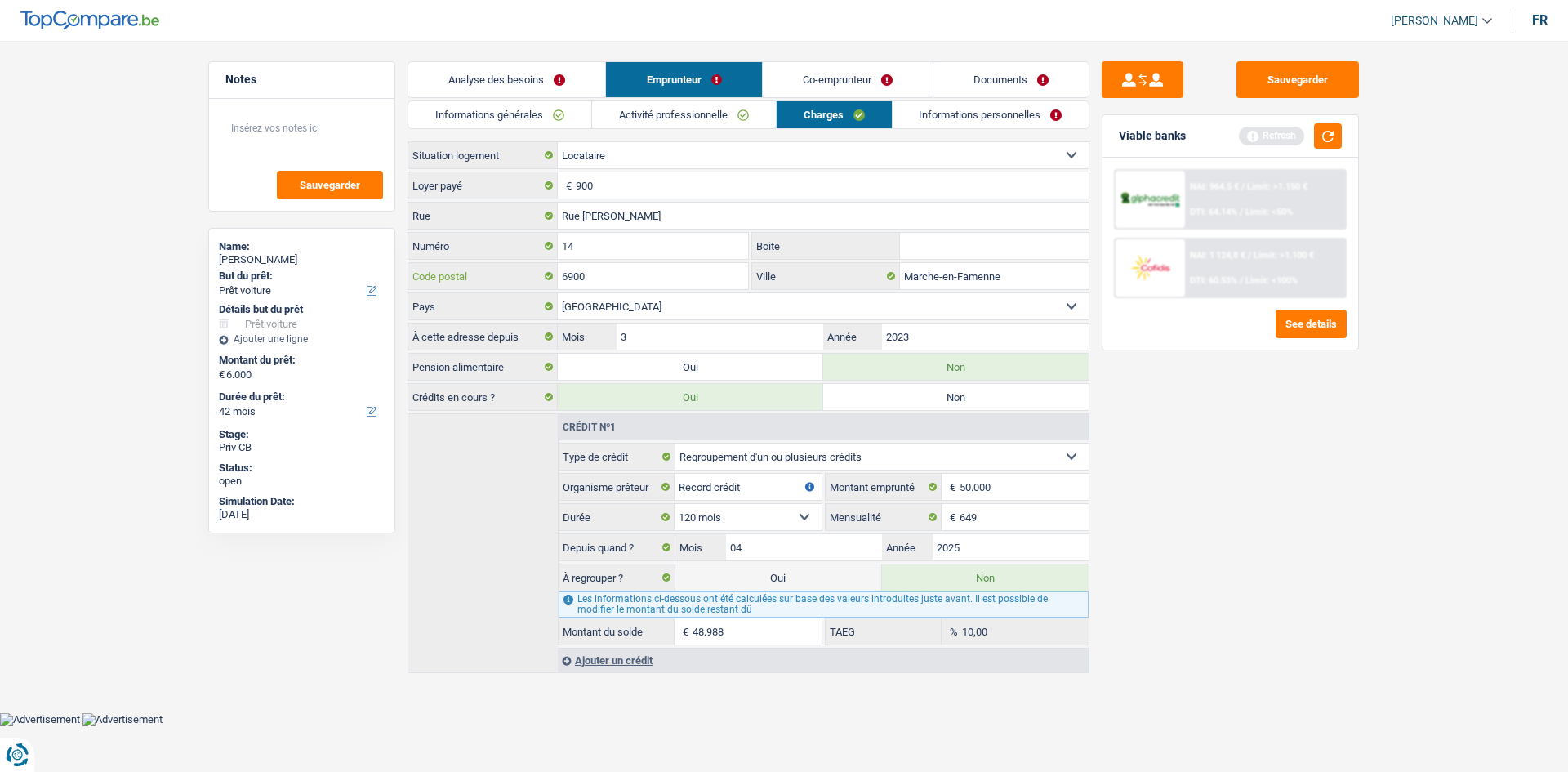
drag, startPoint x: 702, startPoint y: 277, endPoint x: 689, endPoint y: 277, distance: 13.0
click at [692, 277] on input "6900" at bounding box center [652, 276] width 190 height 26
type input "6"
type input "6900"
click at [1242, 549] on div "Sauvegarder Viable banks Refresh NAI: 964,5 € / Limit: >1.150 € DTI: 64.14% / L…" at bounding box center [1229, 401] width 281 height 680
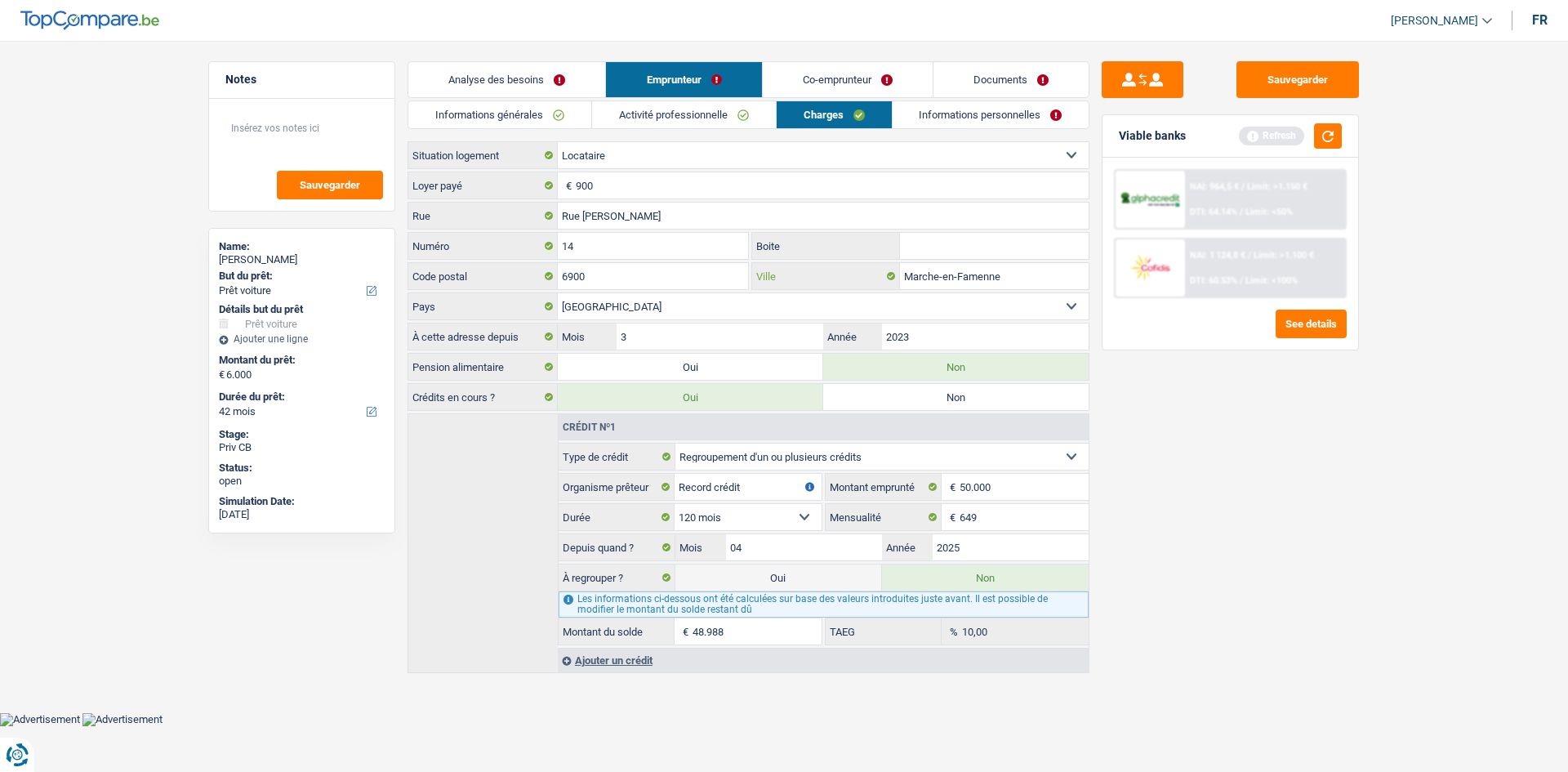
click at [1018, 272] on input "Marche-en-Famenne" at bounding box center [994, 276] width 188 height 26
type input "M"
type input "a"
click at [903, 273] on input "Argimont" at bounding box center [994, 276] width 188 height 26
type input "Hargimont"
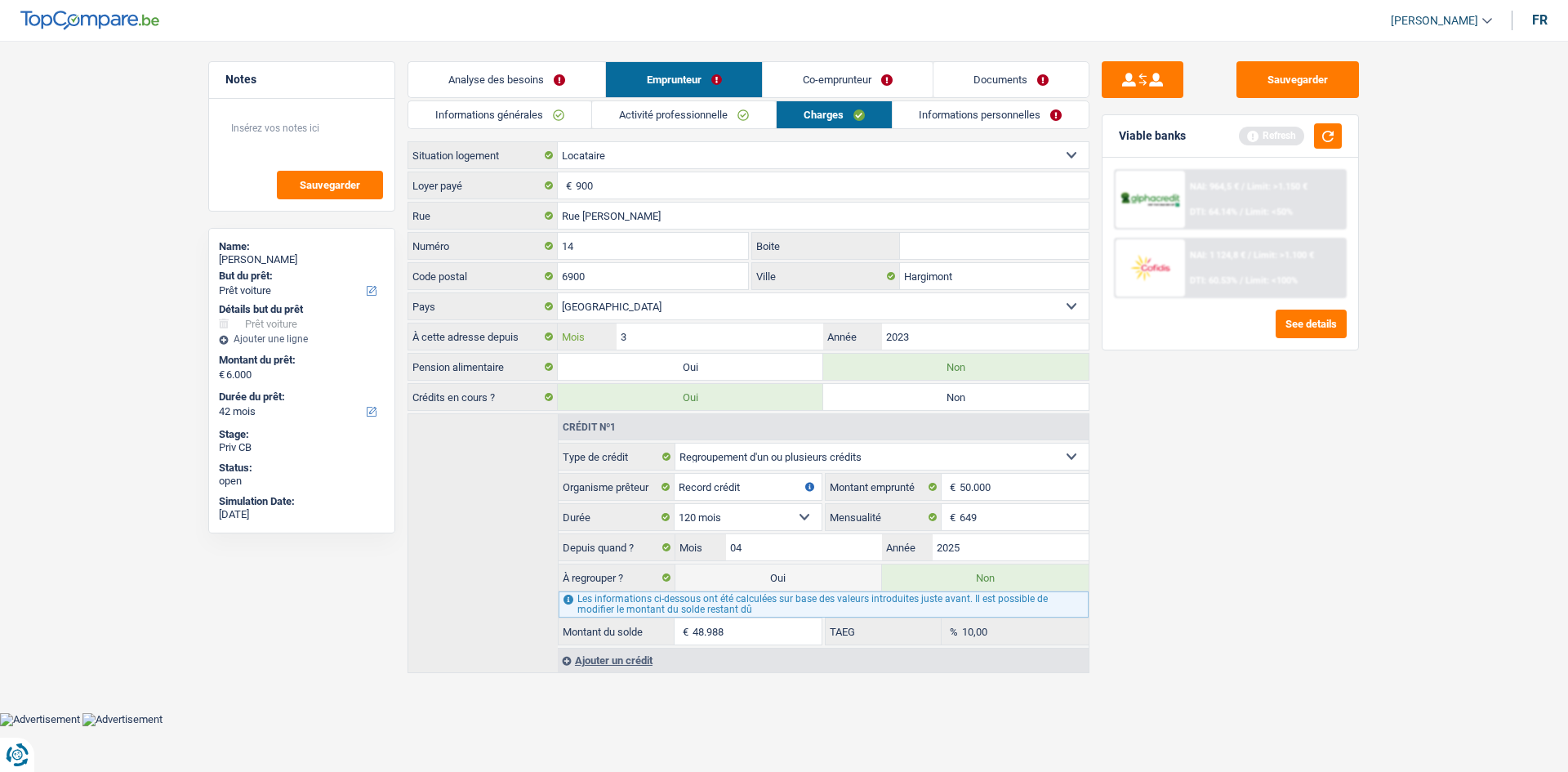
click at [652, 341] on input "3" at bounding box center [720, 336] width 207 height 26
click at [522, 78] on link "Analyse des besoins" at bounding box center [506, 80] width 197 height 35
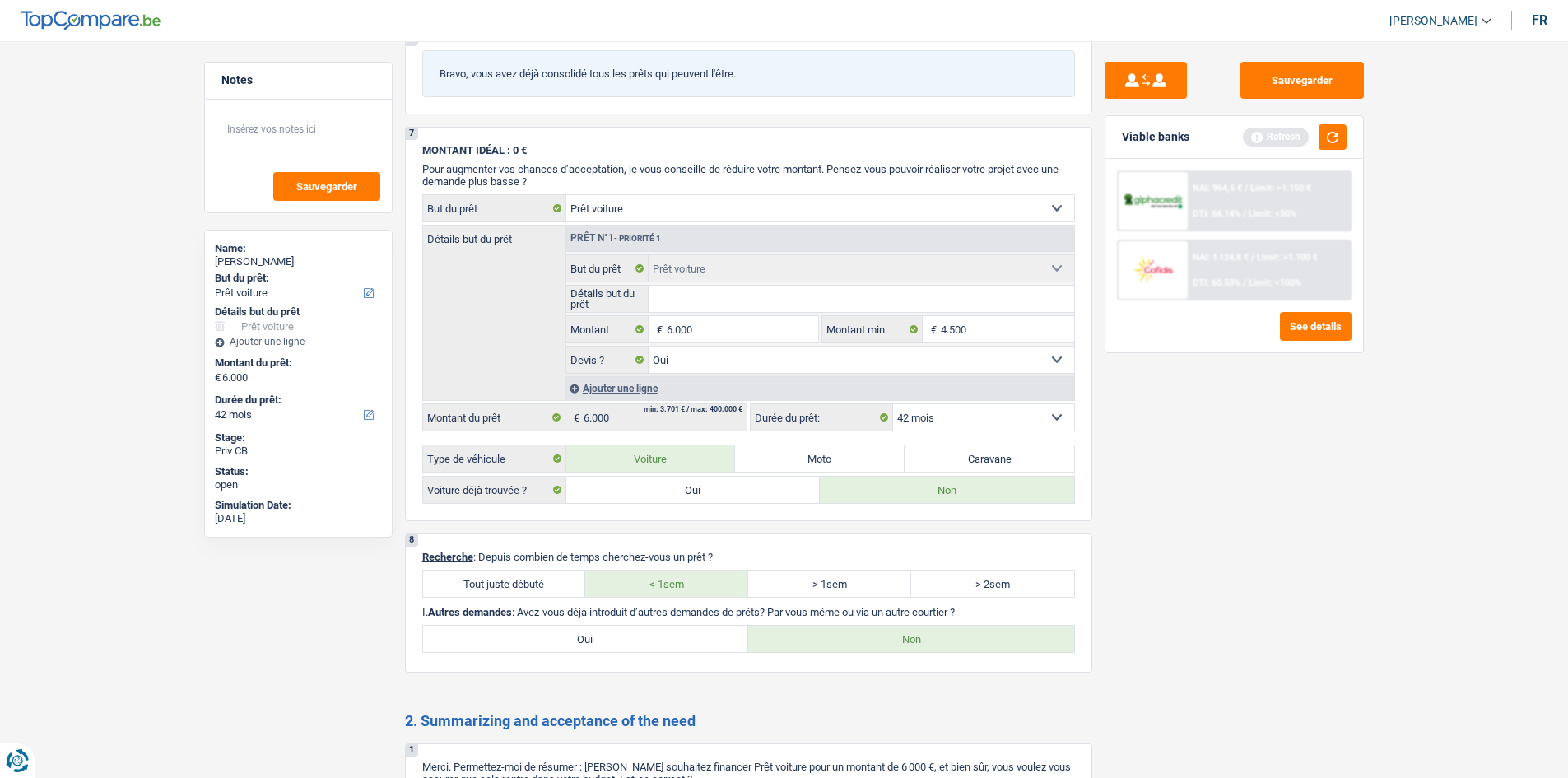
scroll to position [1749, 0]
click at [935, 420] on select "12 mois 18 mois 24 mois 30 mois 36 mois 42 mois Sélectionner une option" at bounding box center [983, 416] width 181 height 26
click at [1115, 524] on div "Sauvegarder Viable banks Refresh NAI: 964,5 € / Limit: >1.150 € DTI: 64.14% / L…" at bounding box center [1233, 404] width 284 height 685
click at [976, 418] on select "12 mois 18 mois 24 mois 30 mois 36 mois 42 mois Sélectionner une option" at bounding box center [983, 416] width 181 height 26
click at [1186, 562] on div "Sauvegarder Viable banks Refresh NAI: 964,5 € / Limit: >1.150 € DTI: 64.14% / L…" at bounding box center [1233, 404] width 284 height 685
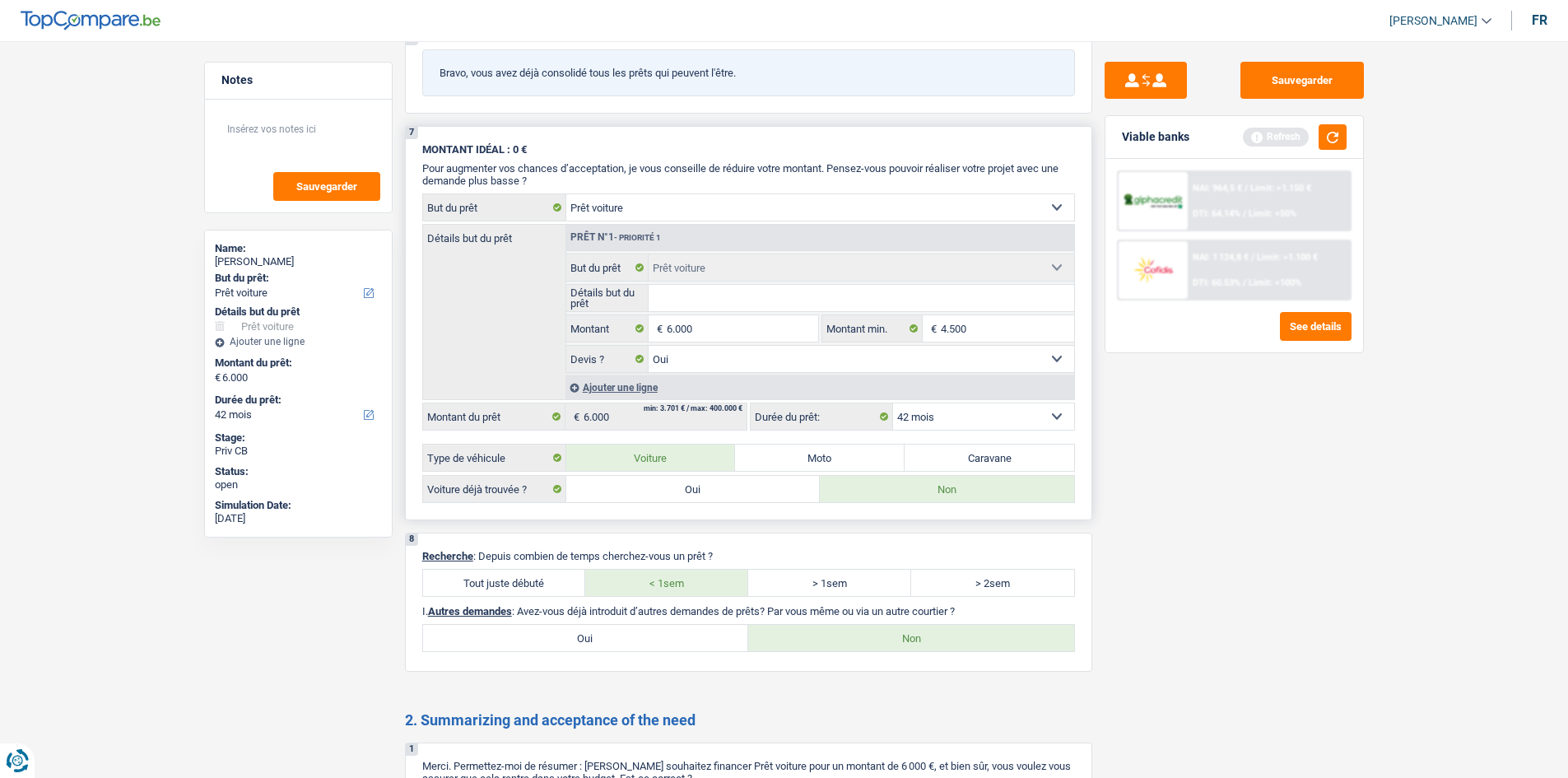
click at [976, 422] on select "12 mois 18 mois 24 mois 30 mois 36 mois 42 mois Sélectionner une option" at bounding box center [983, 416] width 181 height 26
click at [1171, 415] on div "Sauvegarder Viable banks Refresh NAI: 964,5 € / Limit: >1.150 € DTI: 64.14% / L…" at bounding box center [1233, 404] width 284 height 685
click at [1341, 136] on button "button" at bounding box center [1332, 137] width 28 height 25
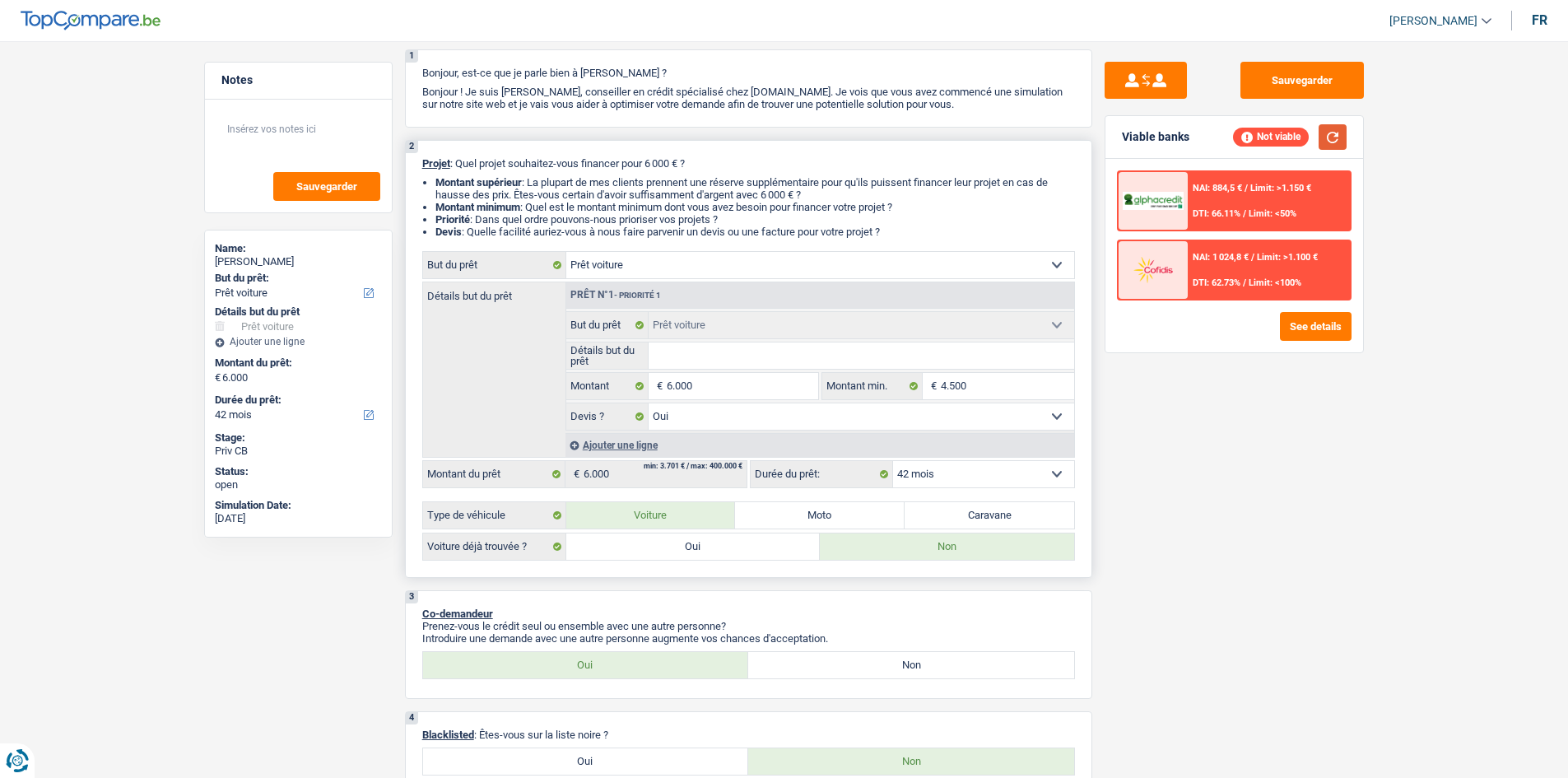
scroll to position [0, 0]
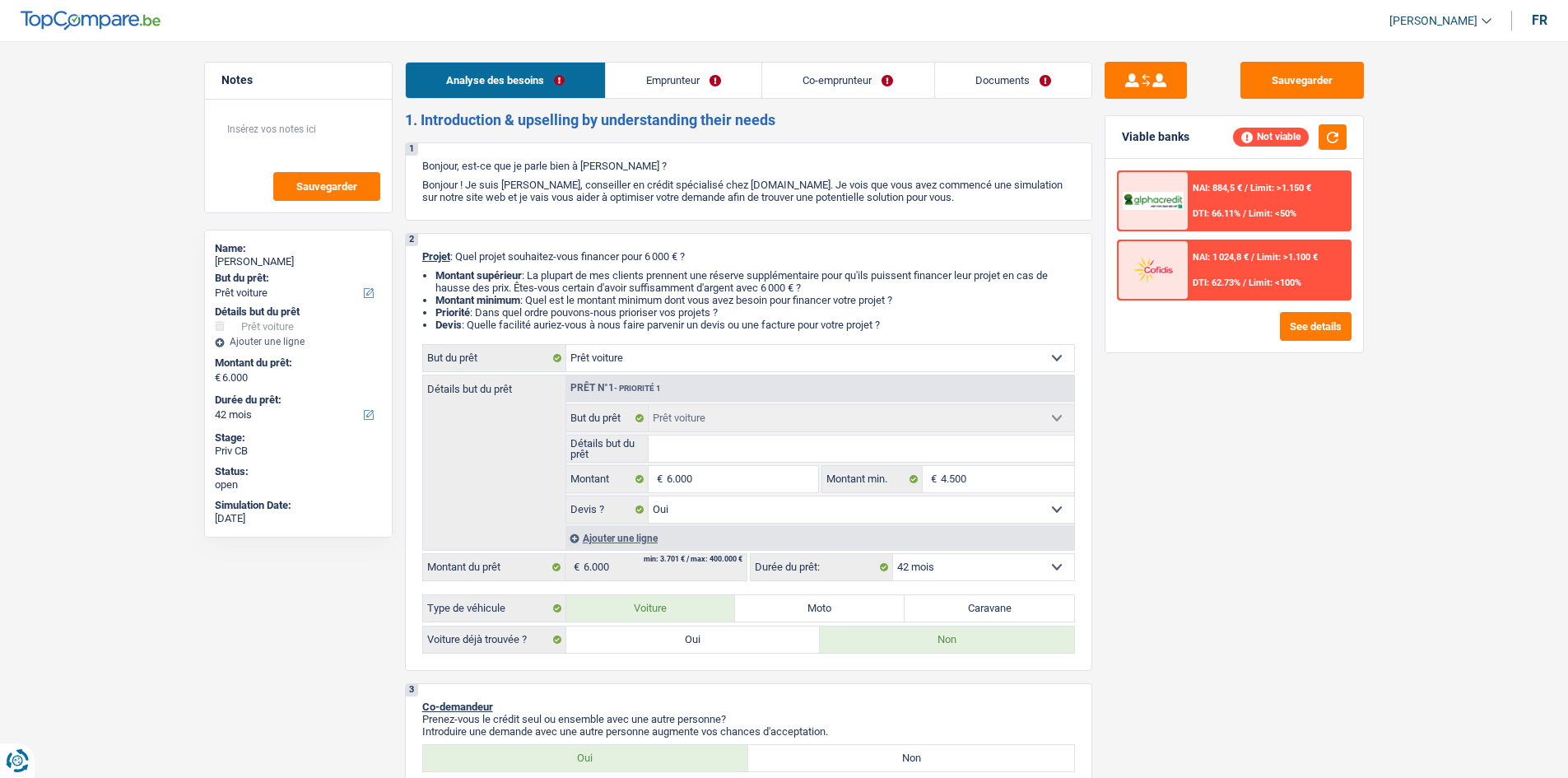
click at [697, 90] on link "Emprunteur" at bounding box center [684, 80] width 156 height 35
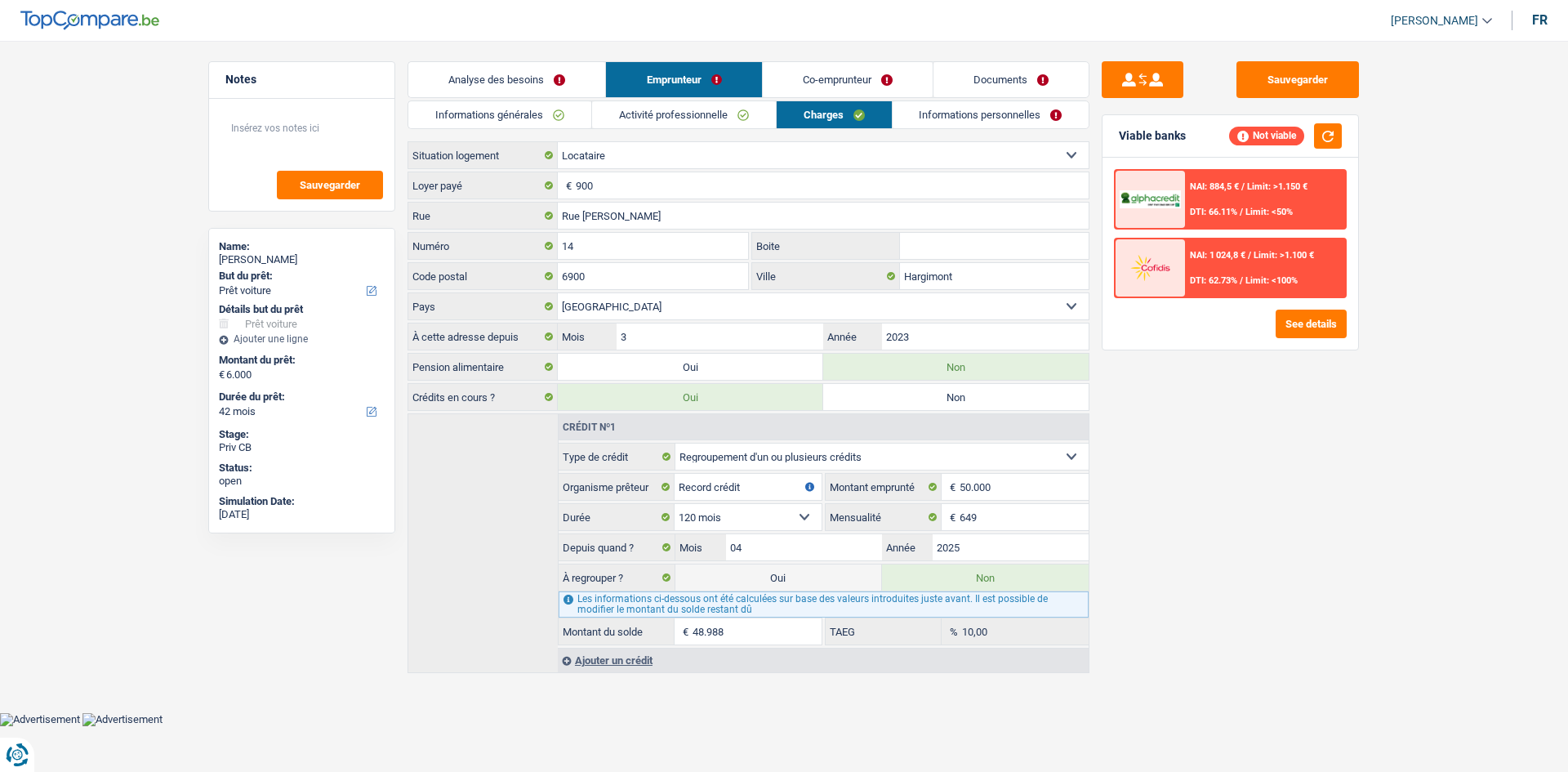
click at [545, 82] on link "Analyse des besoins" at bounding box center [506, 80] width 197 height 35
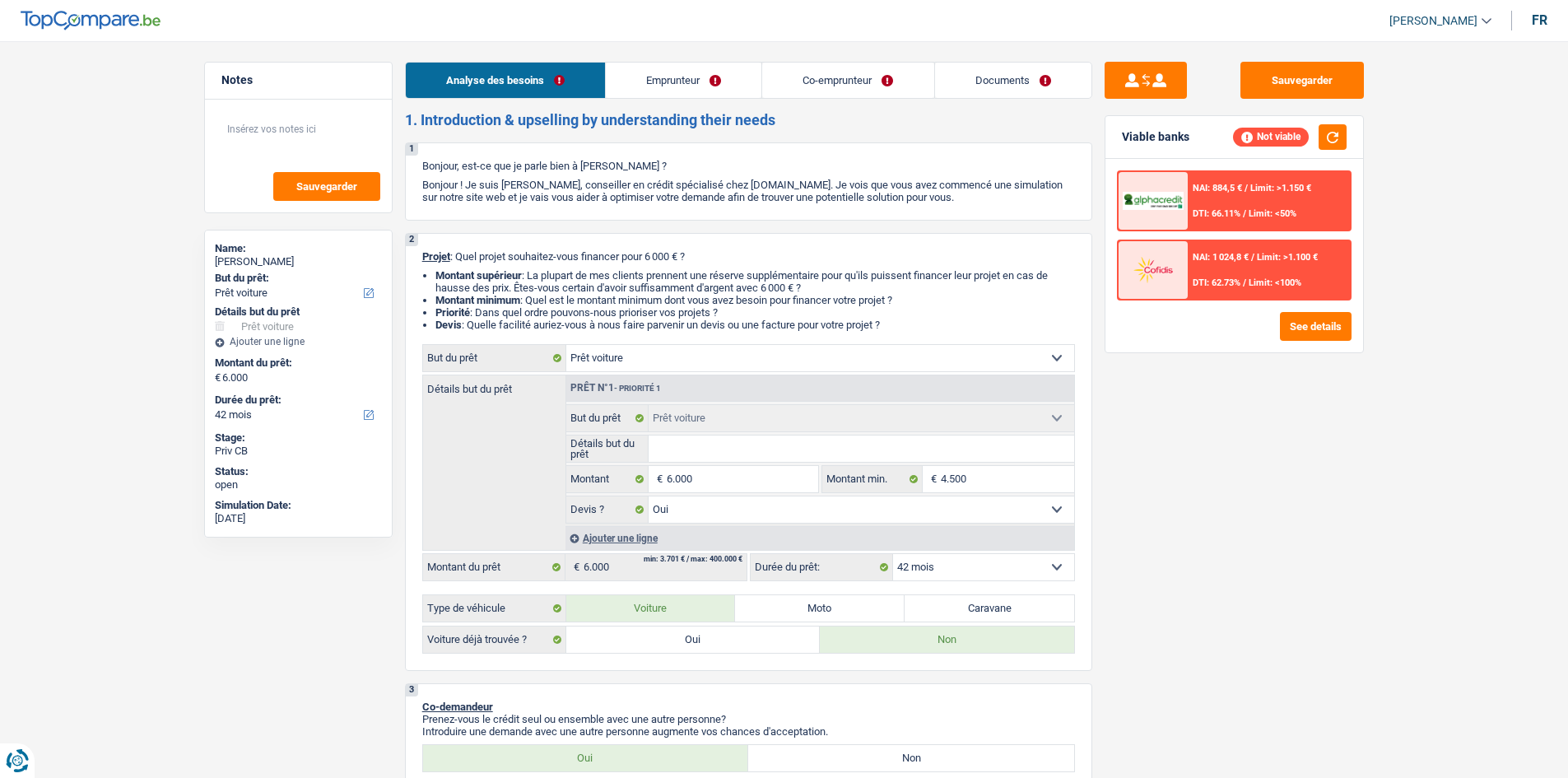
click at [831, 79] on link "Co-emprunteur" at bounding box center [848, 80] width 172 height 35
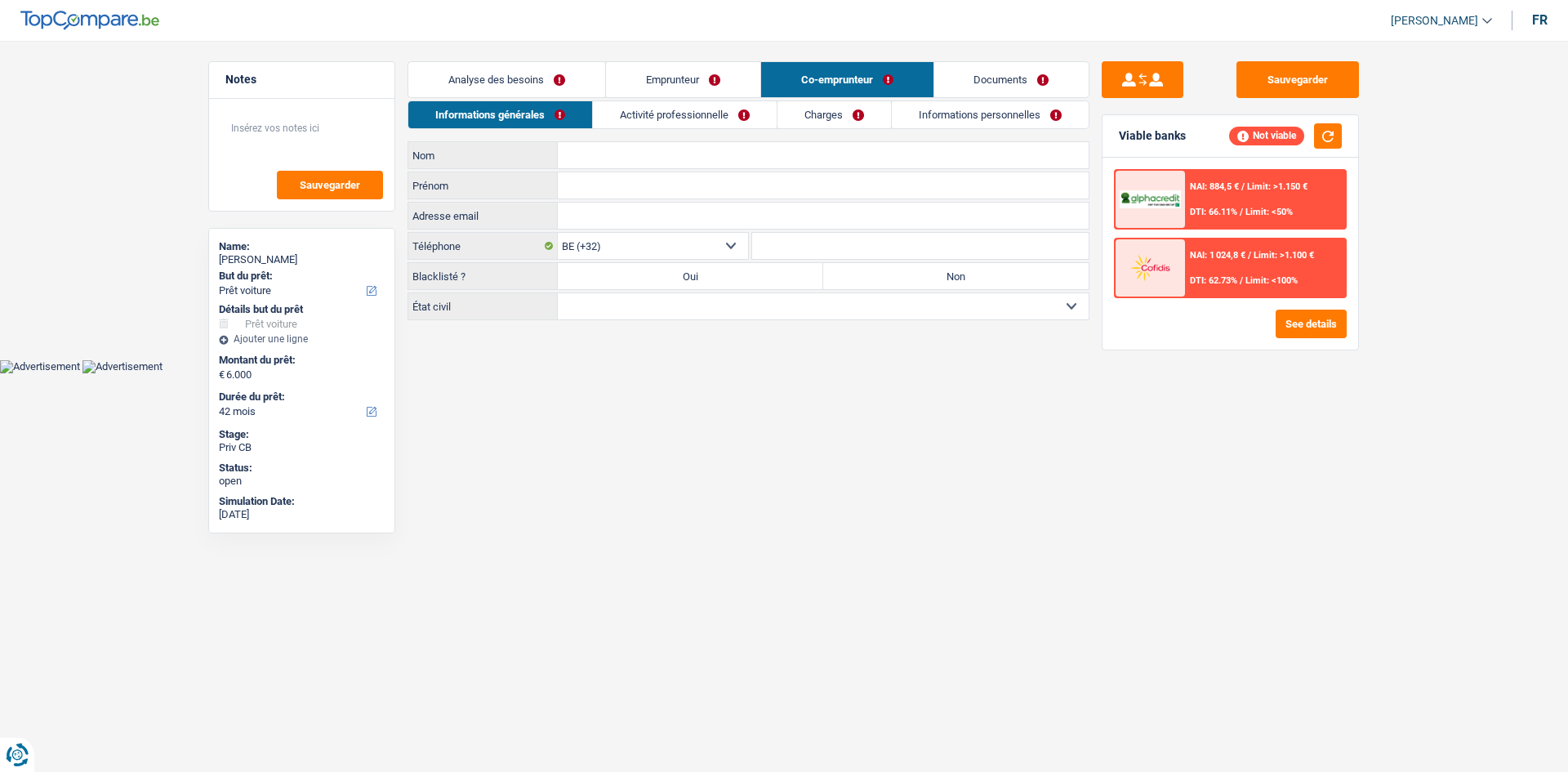
click at [664, 88] on link "Emprunteur" at bounding box center [683, 80] width 154 height 35
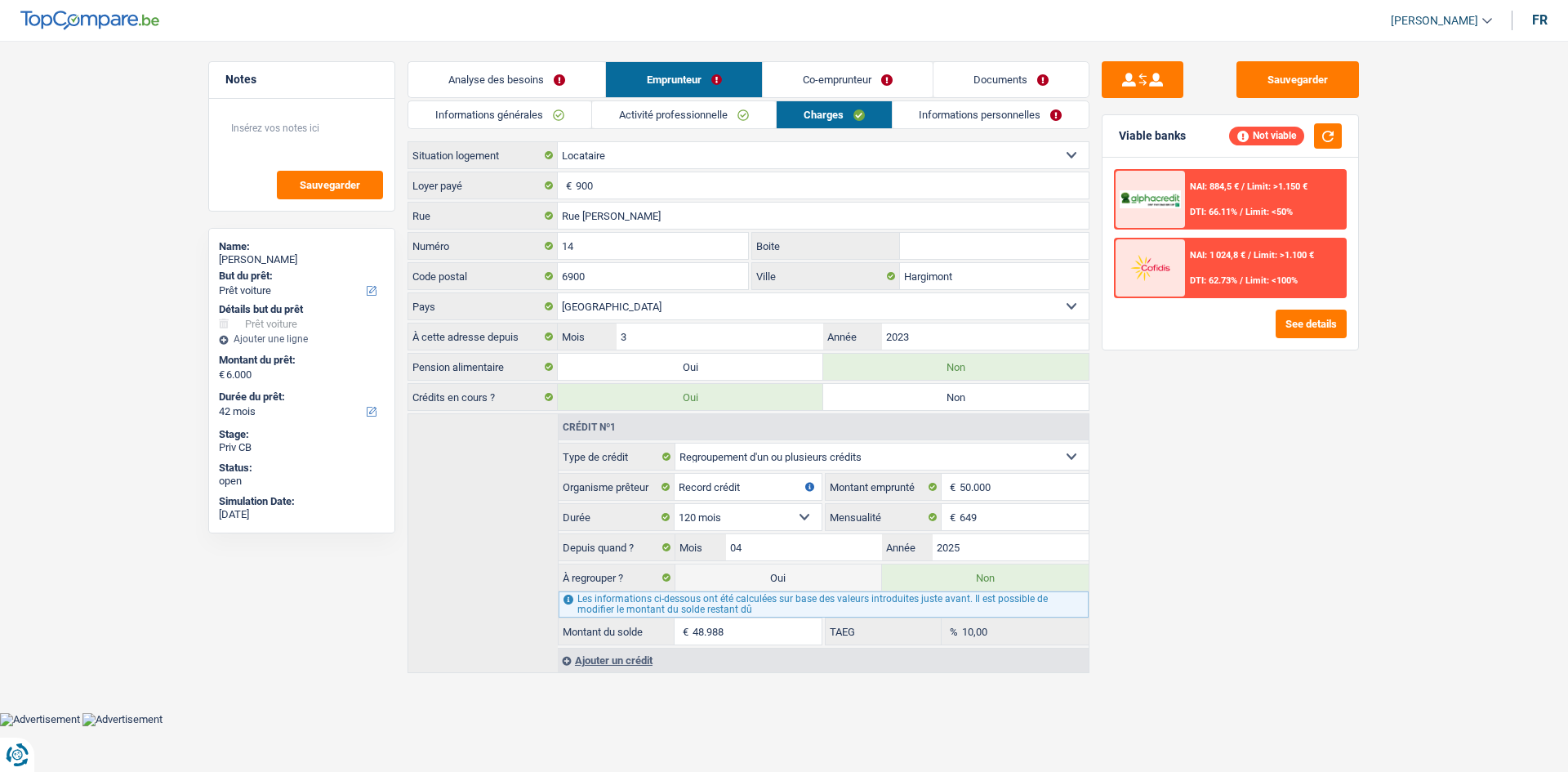
click at [960, 114] on link "Informations personnelles" at bounding box center [990, 115] width 197 height 27
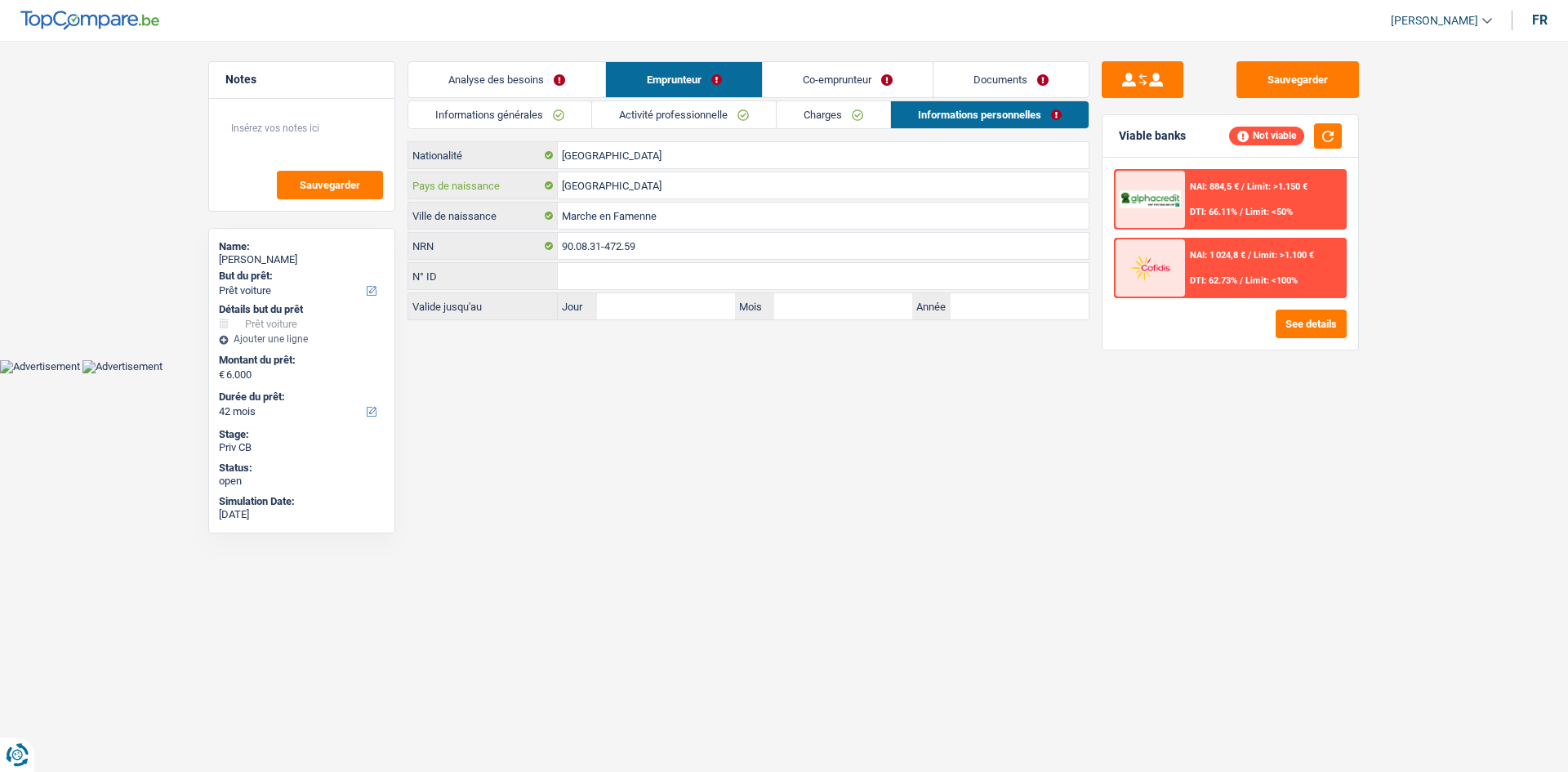
click at [643, 189] on input "[GEOGRAPHIC_DATA]" at bounding box center [823, 185] width 530 height 26
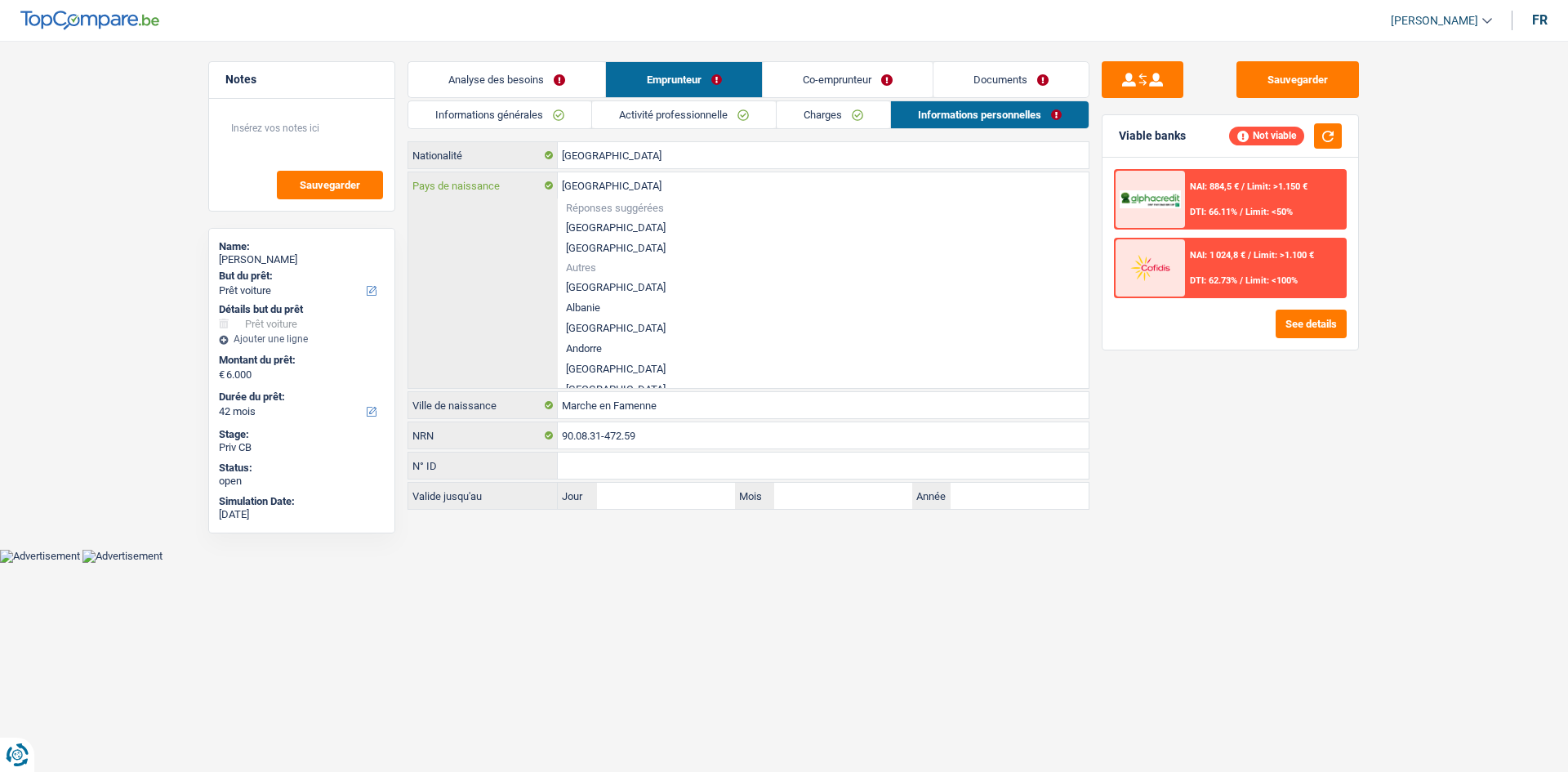
click at [643, 191] on input "[GEOGRAPHIC_DATA]" at bounding box center [823, 185] width 530 height 26
click at [486, 237] on div "Belgique Pays de naissance Réponses suggérées Belgique Luxembourg Autres Afghan…" at bounding box center [748, 281] width 680 height 216
click at [1137, 474] on div "Sauvegarder Viable banks Not viable NAI: 884,5 € / Limit: >1.150 € DTI: 66.11% …" at bounding box center [1229, 401] width 281 height 680
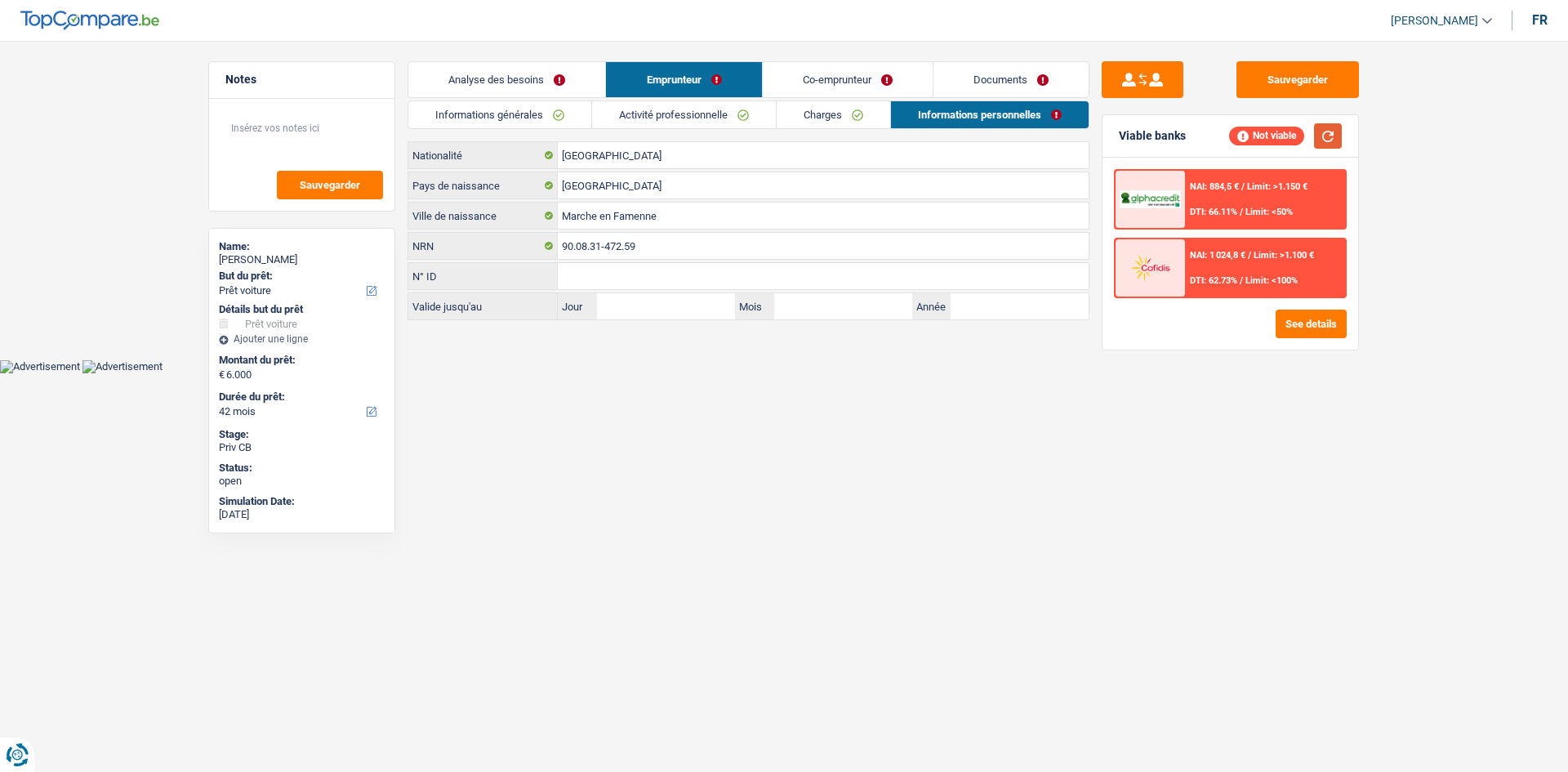
click at [1322, 129] on button "button" at bounding box center [1327, 136] width 27 height 25
click at [686, 111] on link "Activité professionnelle" at bounding box center [683, 115] width 183 height 27
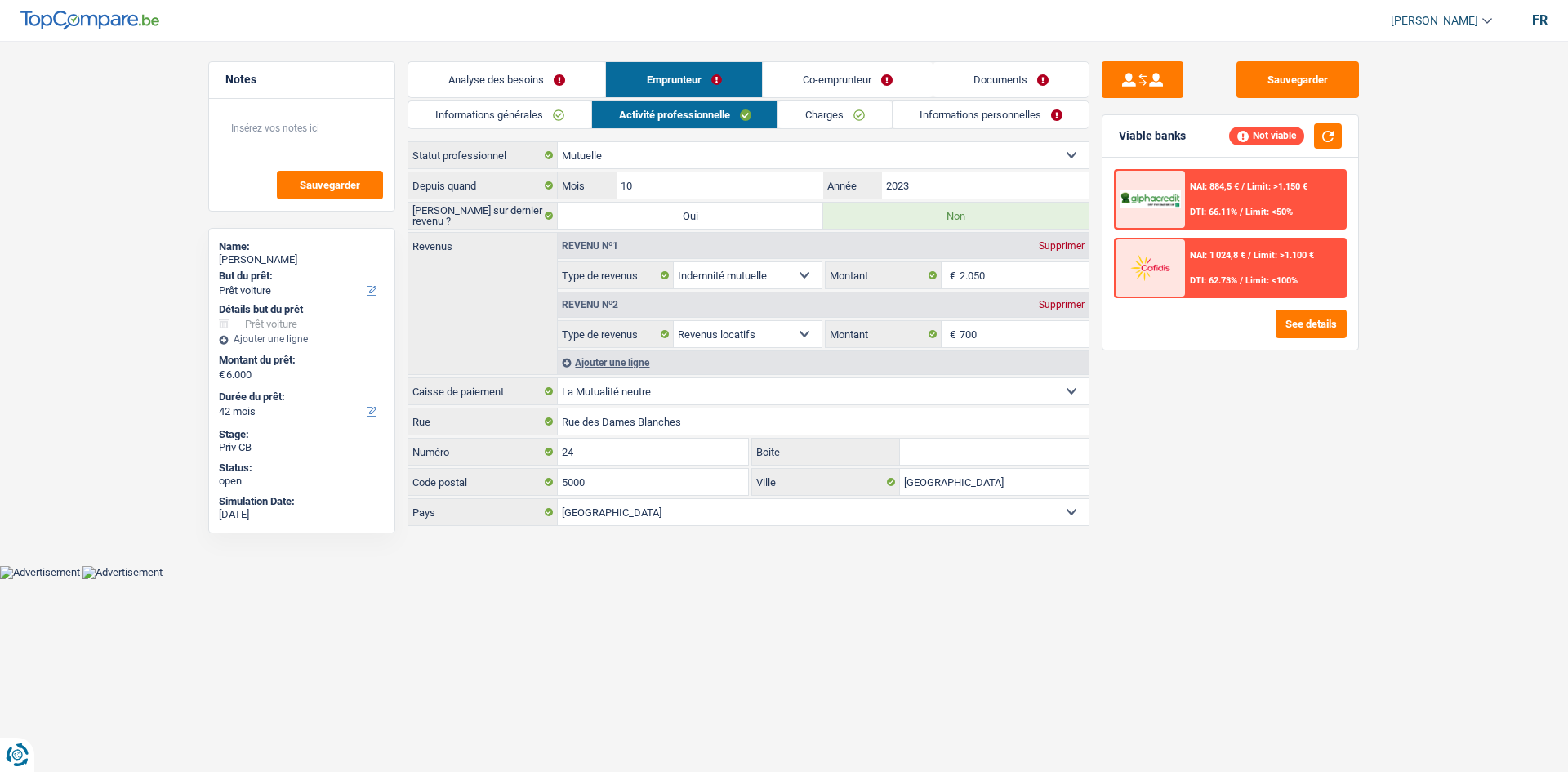
click at [698, 111] on link "Activité professionnelle" at bounding box center [685, 115] width 186 height 27
click at [559, 83] on link "Analyse des besoins" at bounding box center [506, 80] width 197 height 35
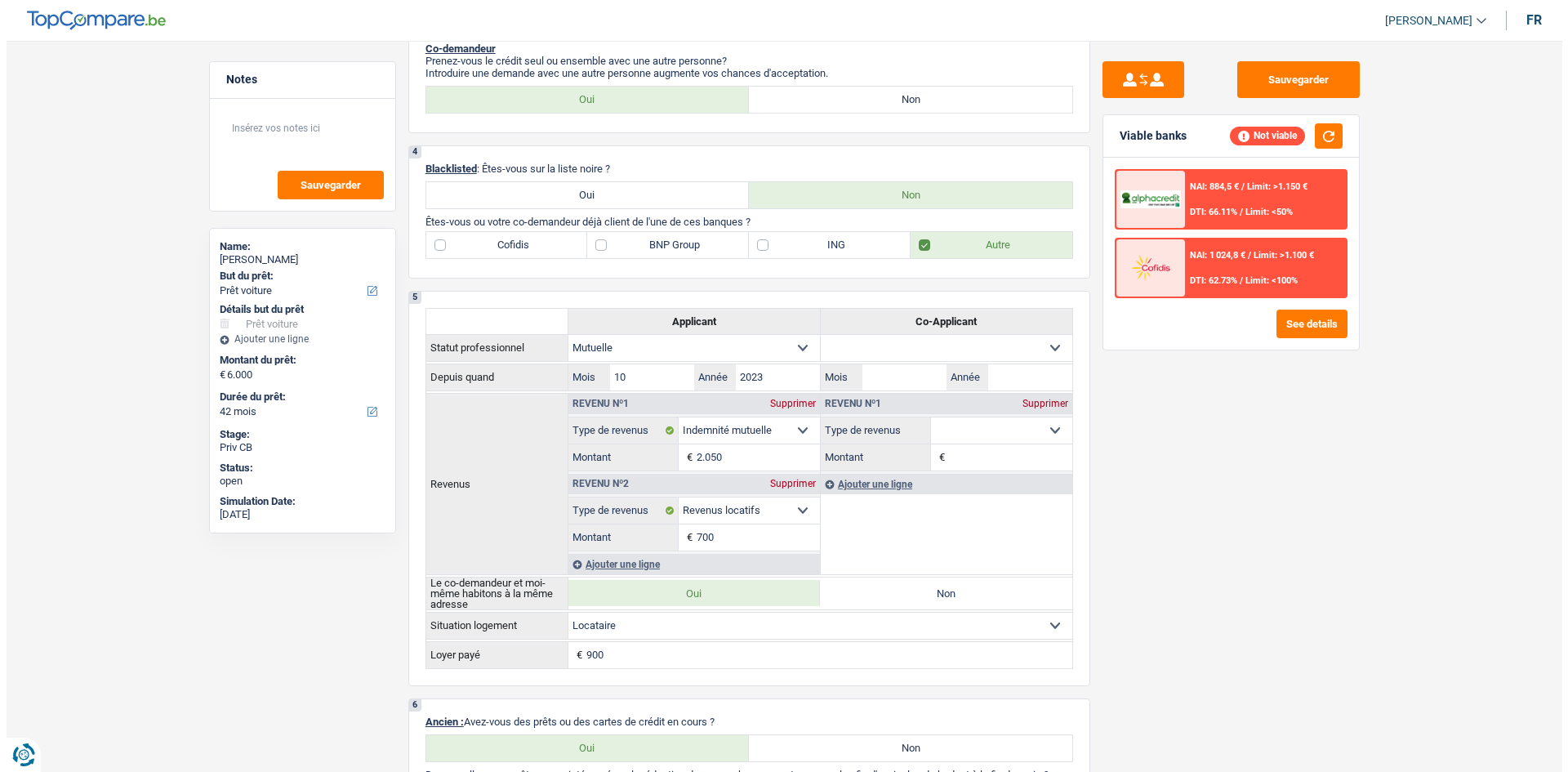
scroll to position [653, 0]
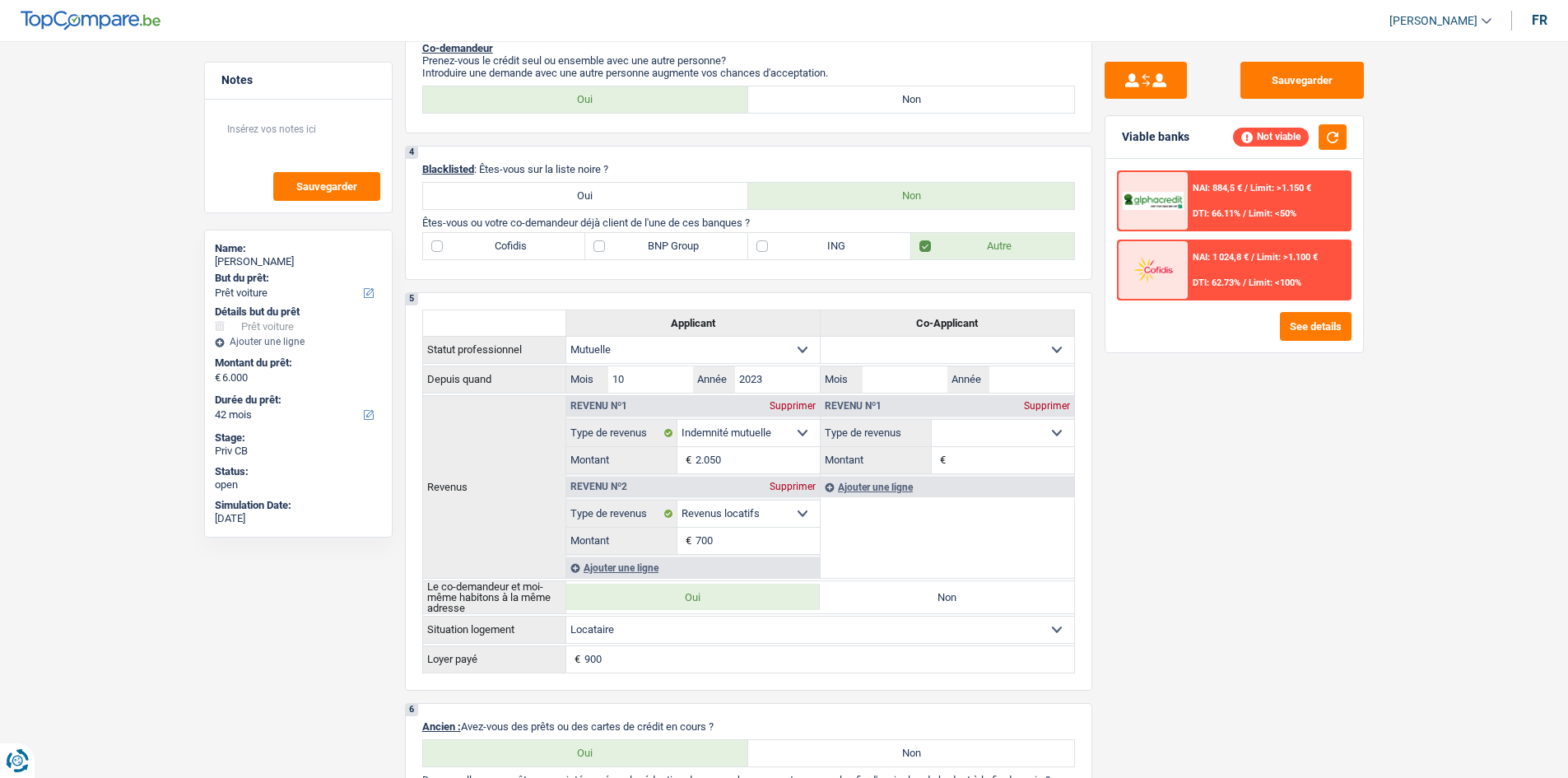
click at [1277, 191] on span "Limit: >1.150 €" at bounding box center [1280, 187] width 61 height 11
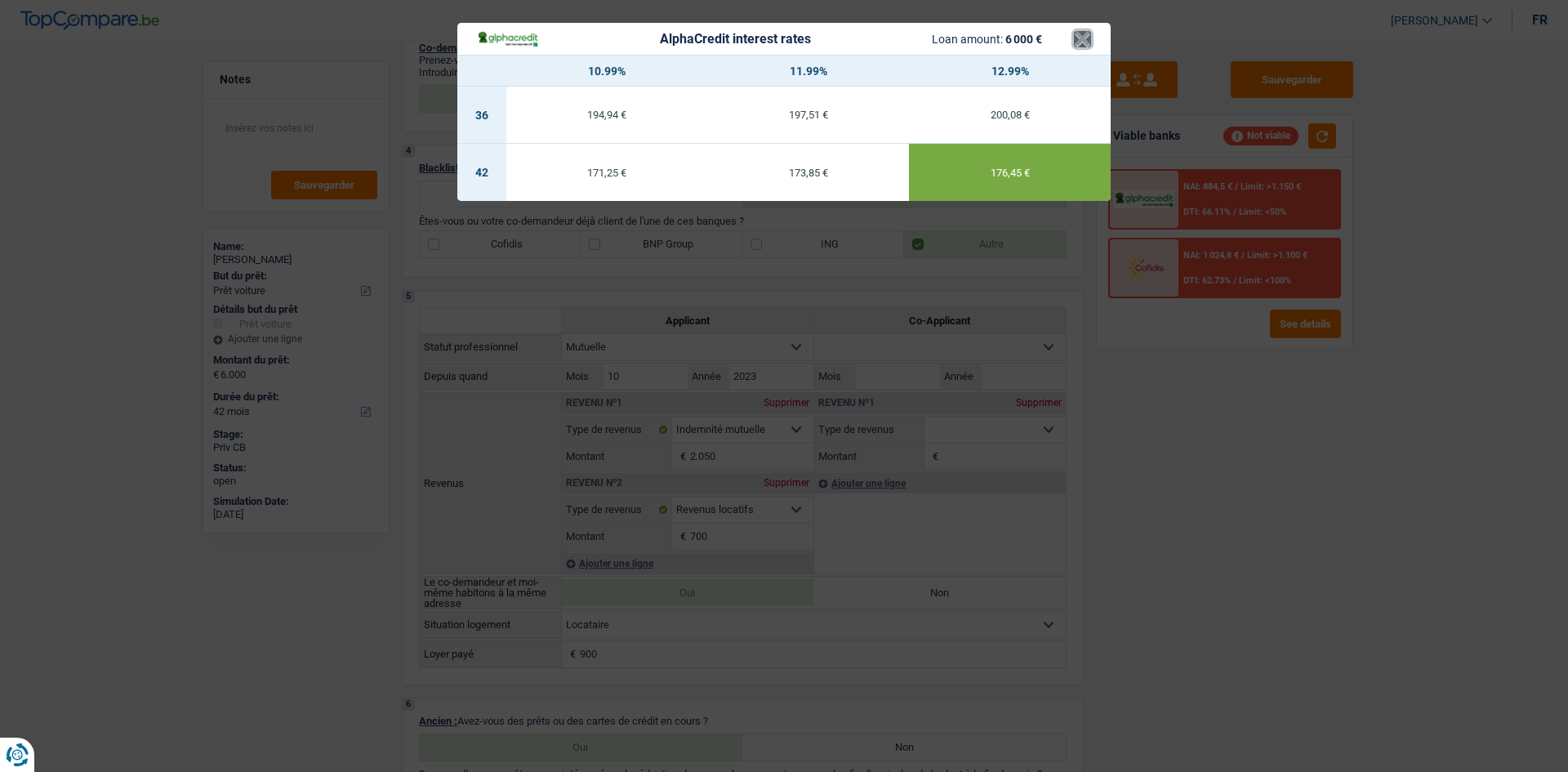
click at [1074, 31] on button "×" at bounding box center [1082, 39] width 17 height 17
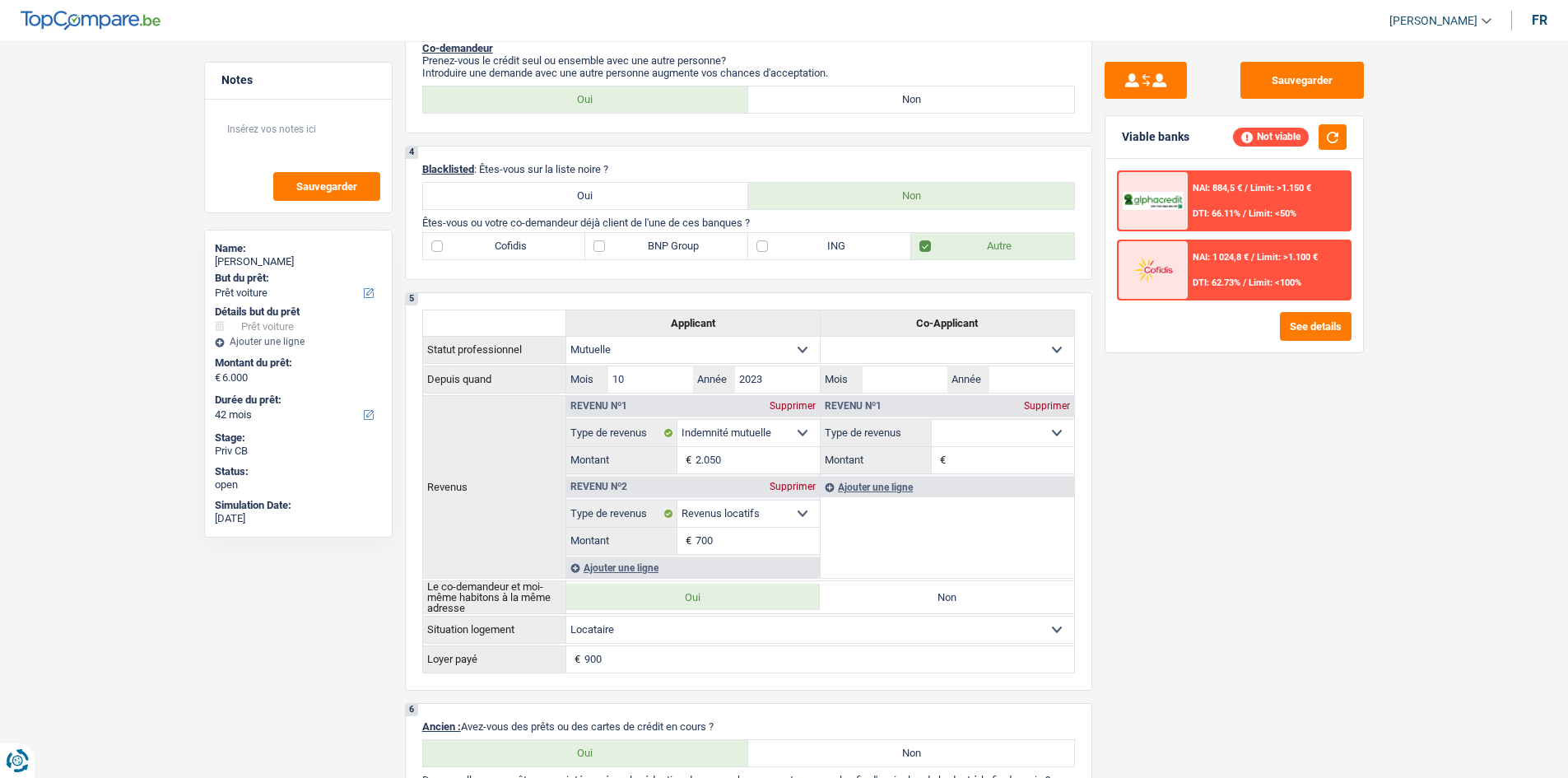
click at [1159, 254] on img at bounding box center [1153, 269] width 61 height 30
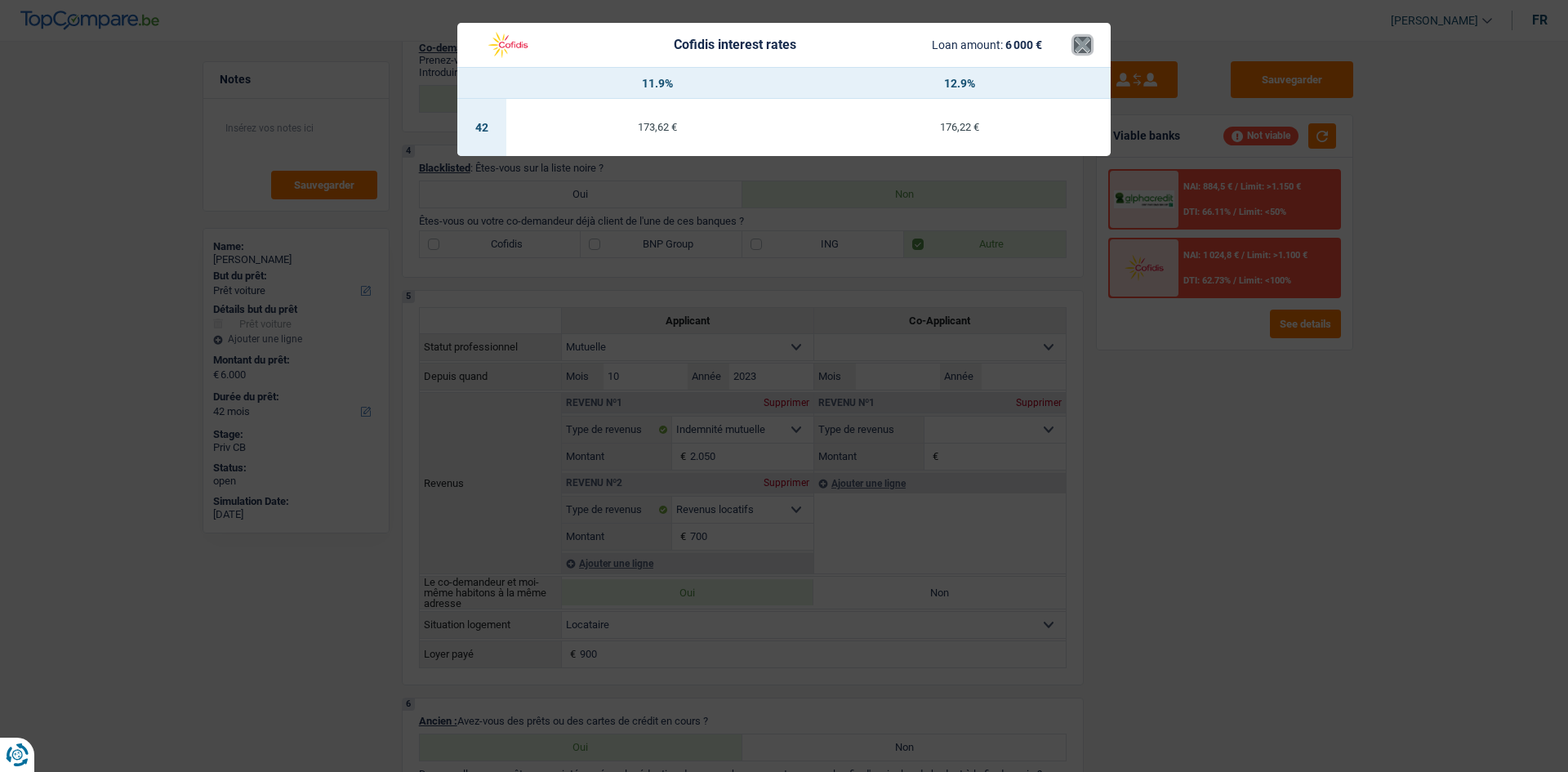
click at [1081, 47] on button "×" at bounding box center [1082, 45] width 17 height 17
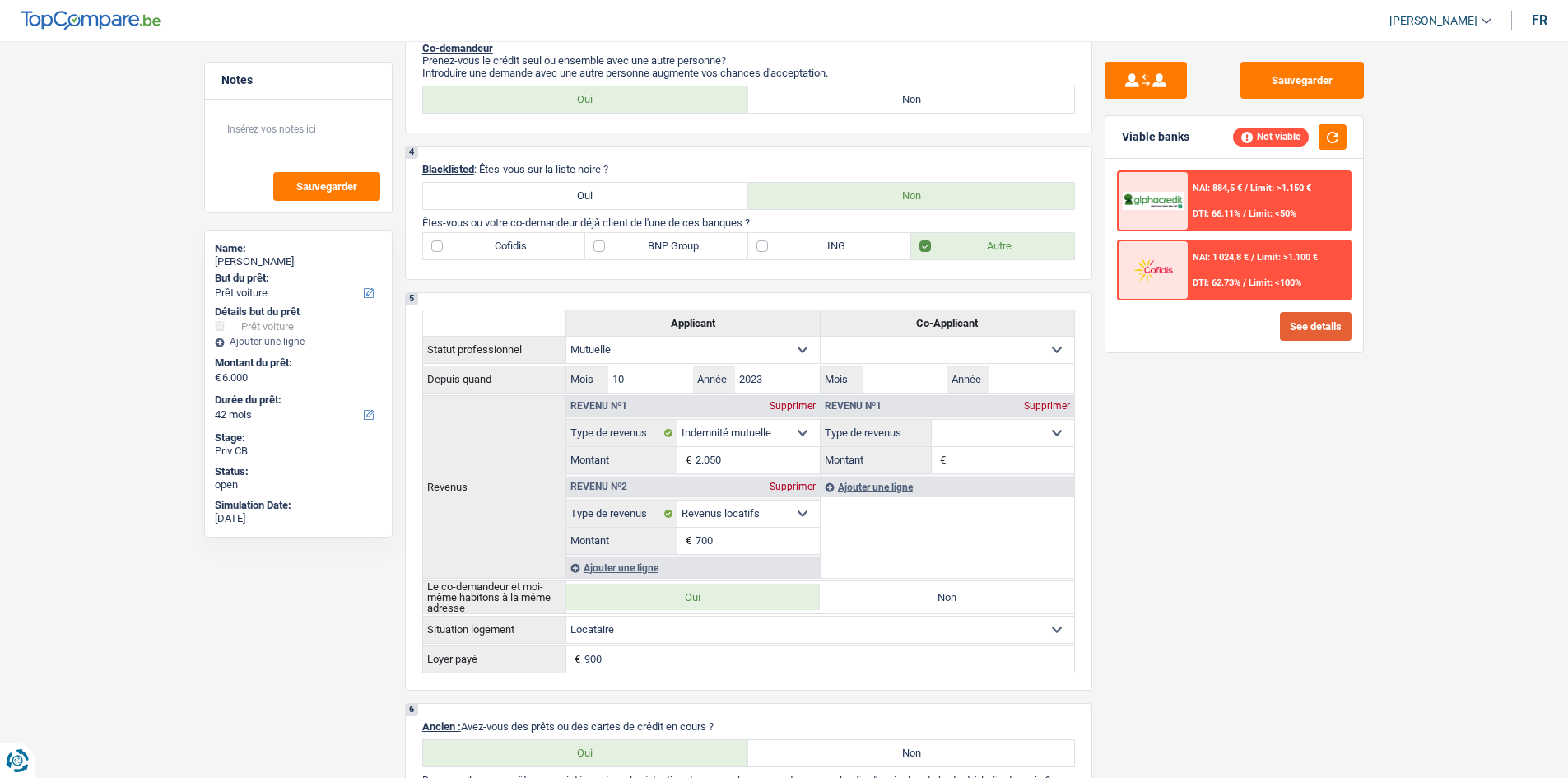
click at [1301, 320] on button "See details" at bounding box center [1316, 326] width 72 height 28
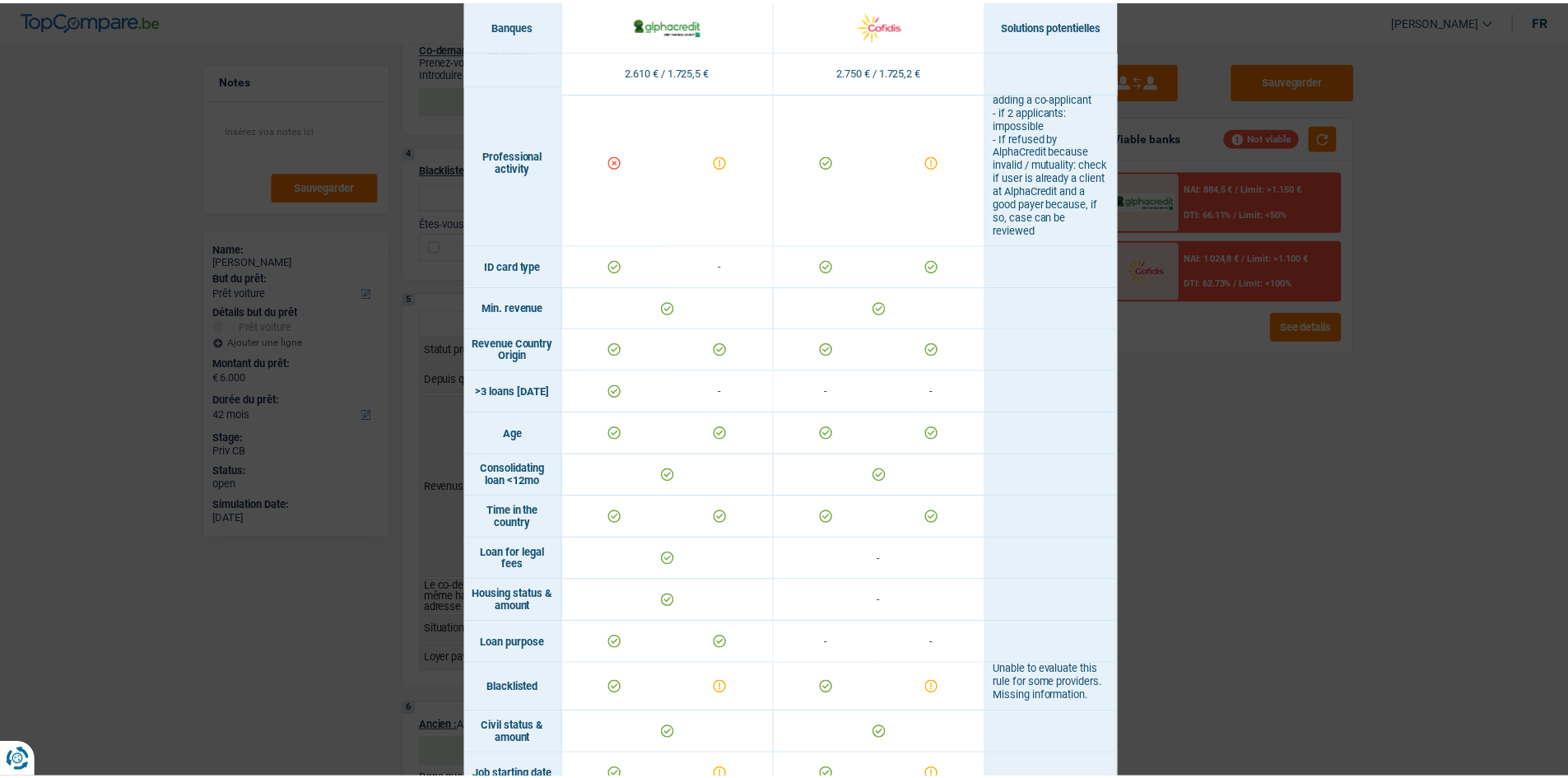
scroll to position [0, 0]
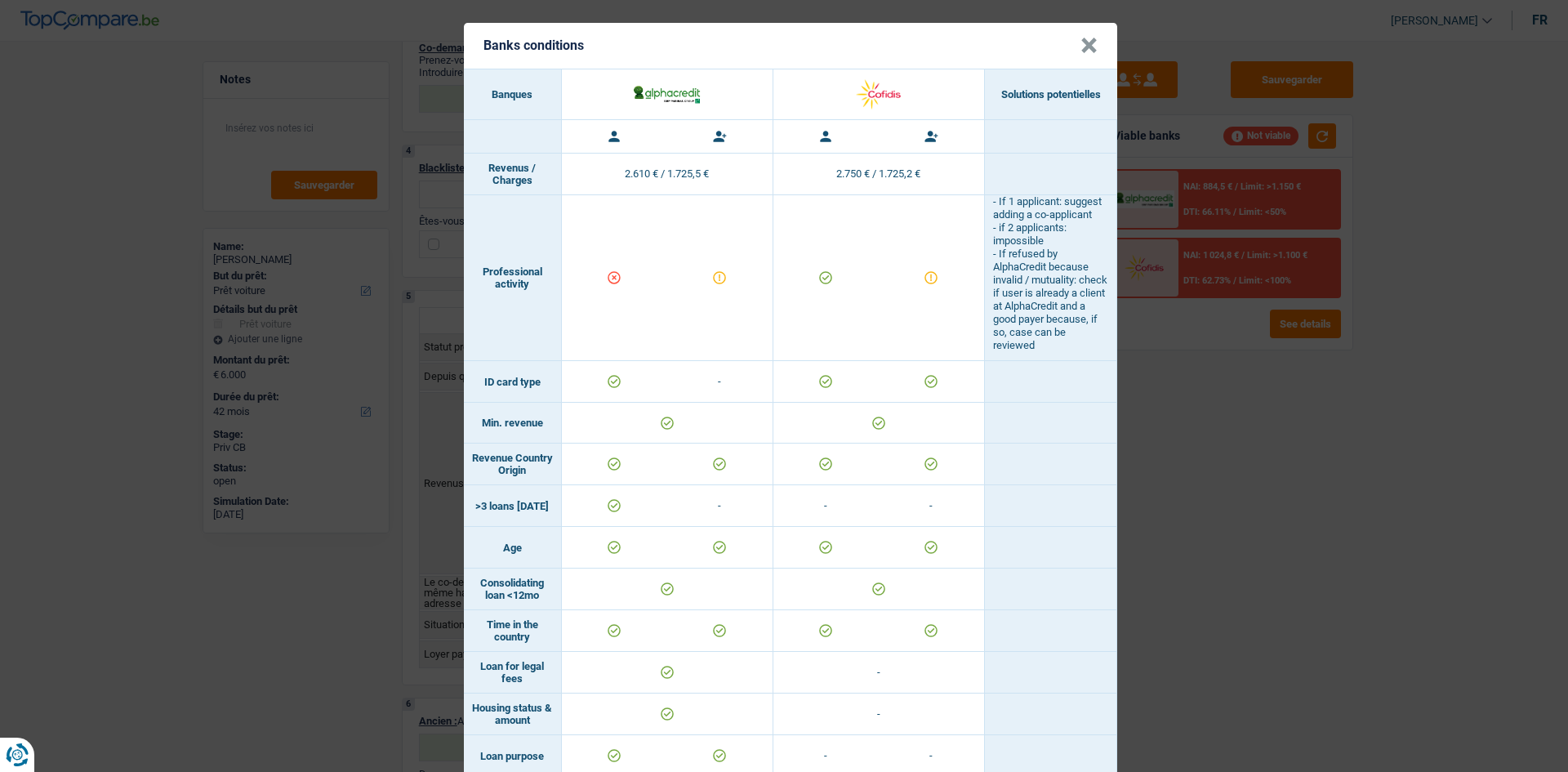
click at [1081, 46] on button "×" at bounding box center [1089, 46] width 17 height 17
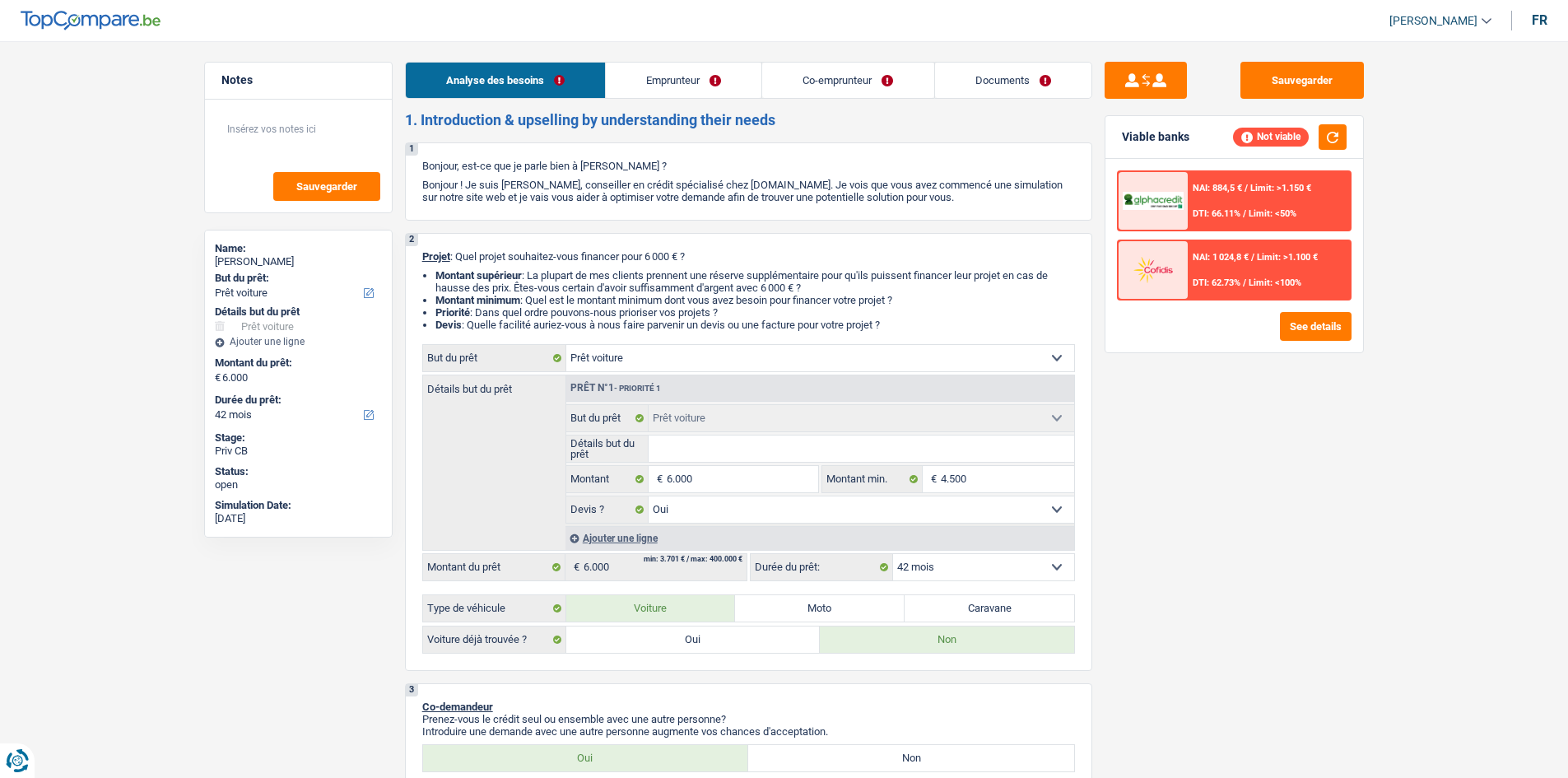
click at [658, 67] on link "Emprunteur" at bounding box center [684, 80] width 156 height 35
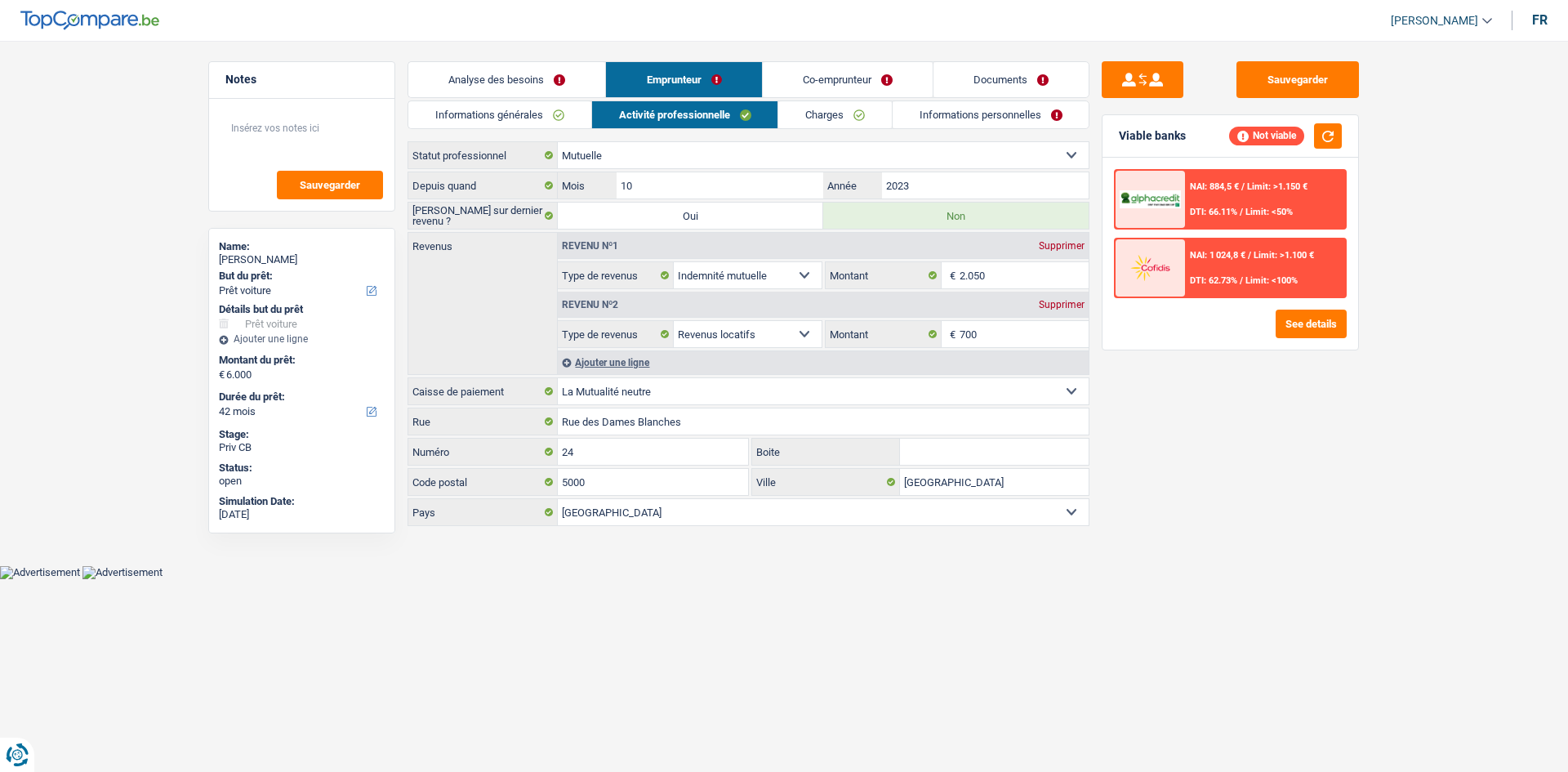
click at [816, 110] on link "Charges" at bounding box center [835, 115] width 114 height 27
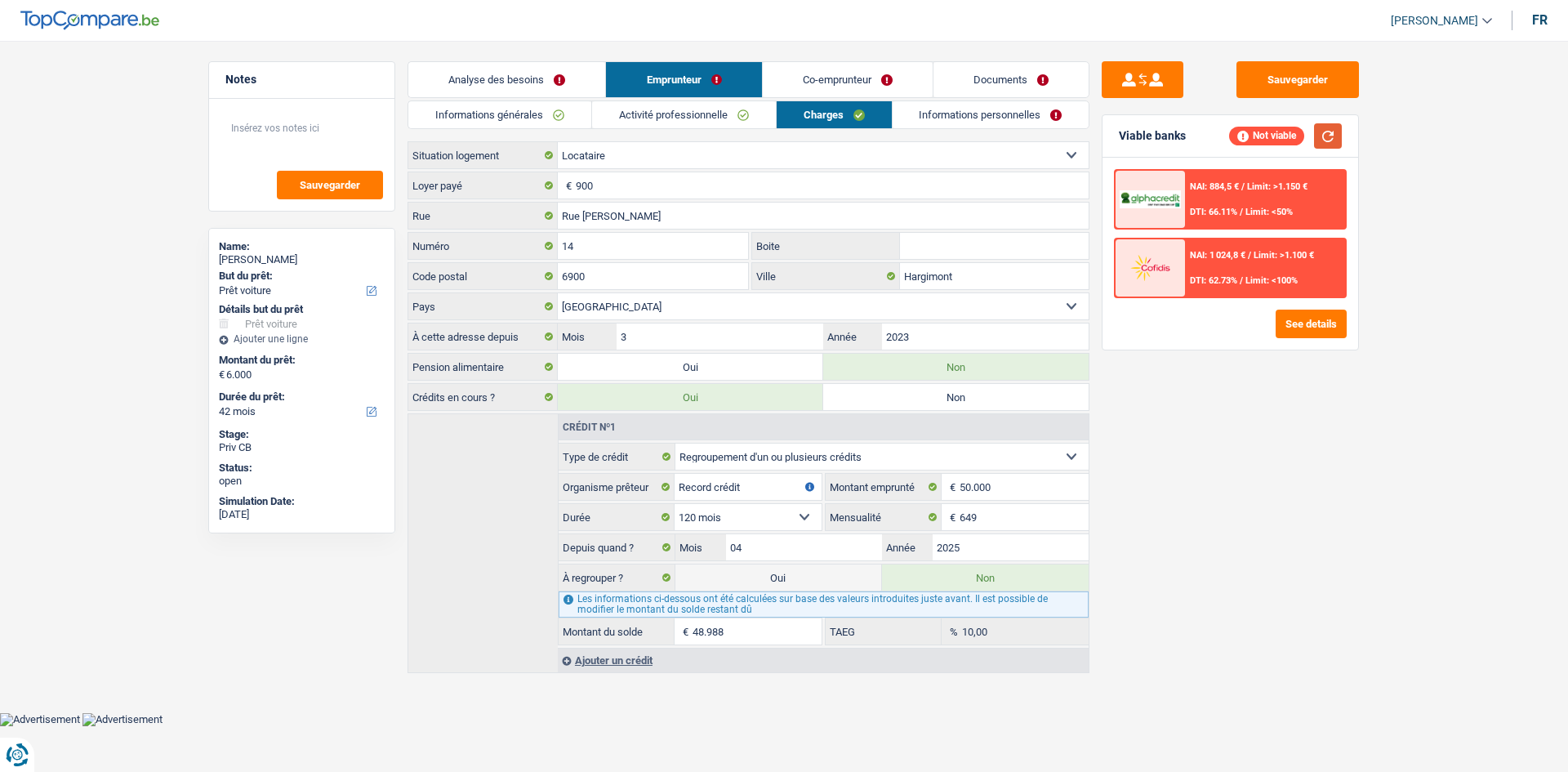
click at [1319, 127] on button "button" at bounding box center [1327, 136] width 27 height 25
click at [1316, 328] on button "See details" at bounding box center [1312, 324] width 71 height 28
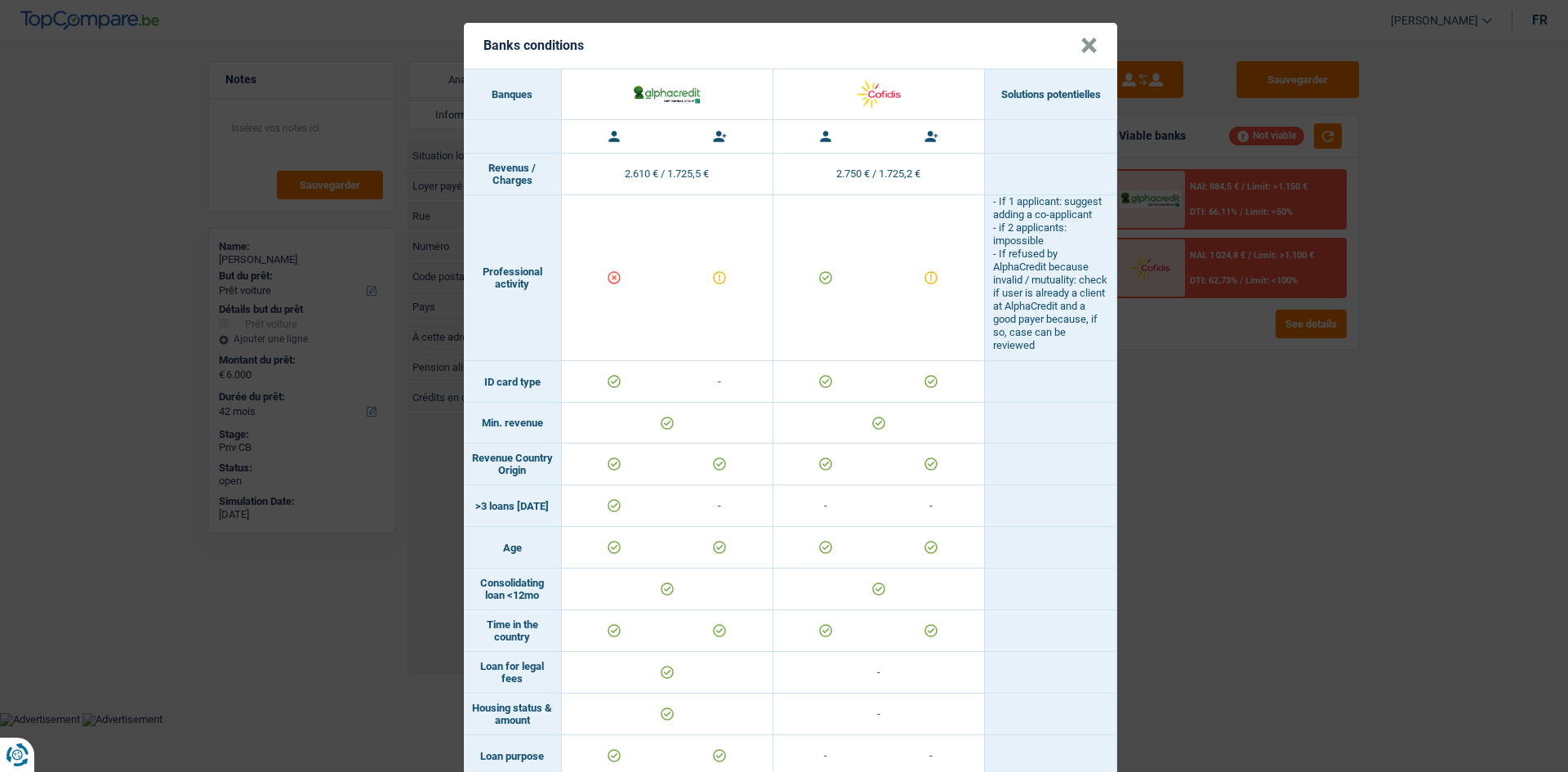
drag, startPoint x: 1088, startPoint y: 46, endPoint x: 1072, endPoint y: 47, distance: 16.0
click at [1082, 46] on button "×" at bounding box center [1089, 46] width 17 height 17
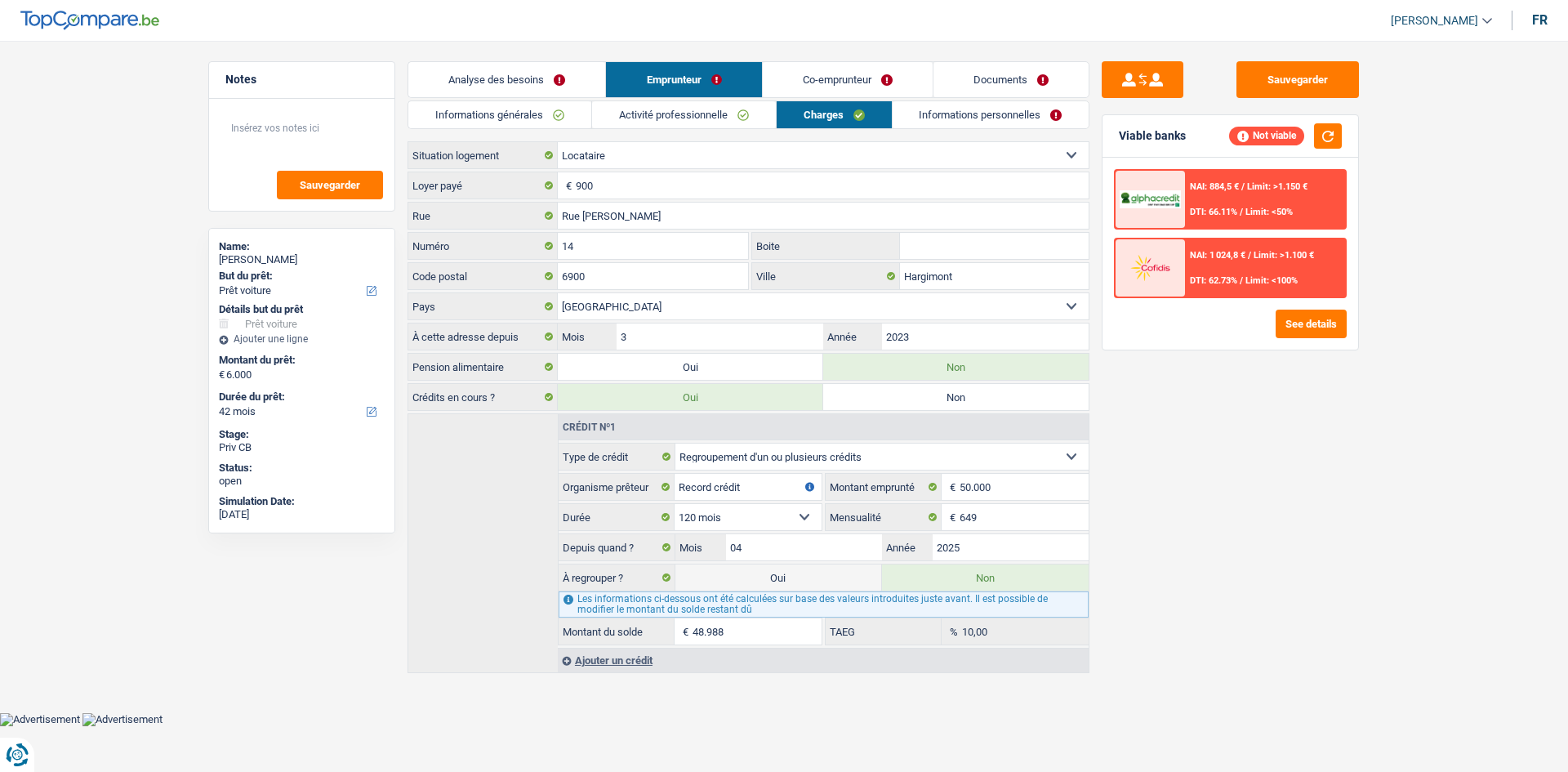
click at [666, 117] on link "Activité professionnelle" at bounding box center [683, 115] width 183 height 27
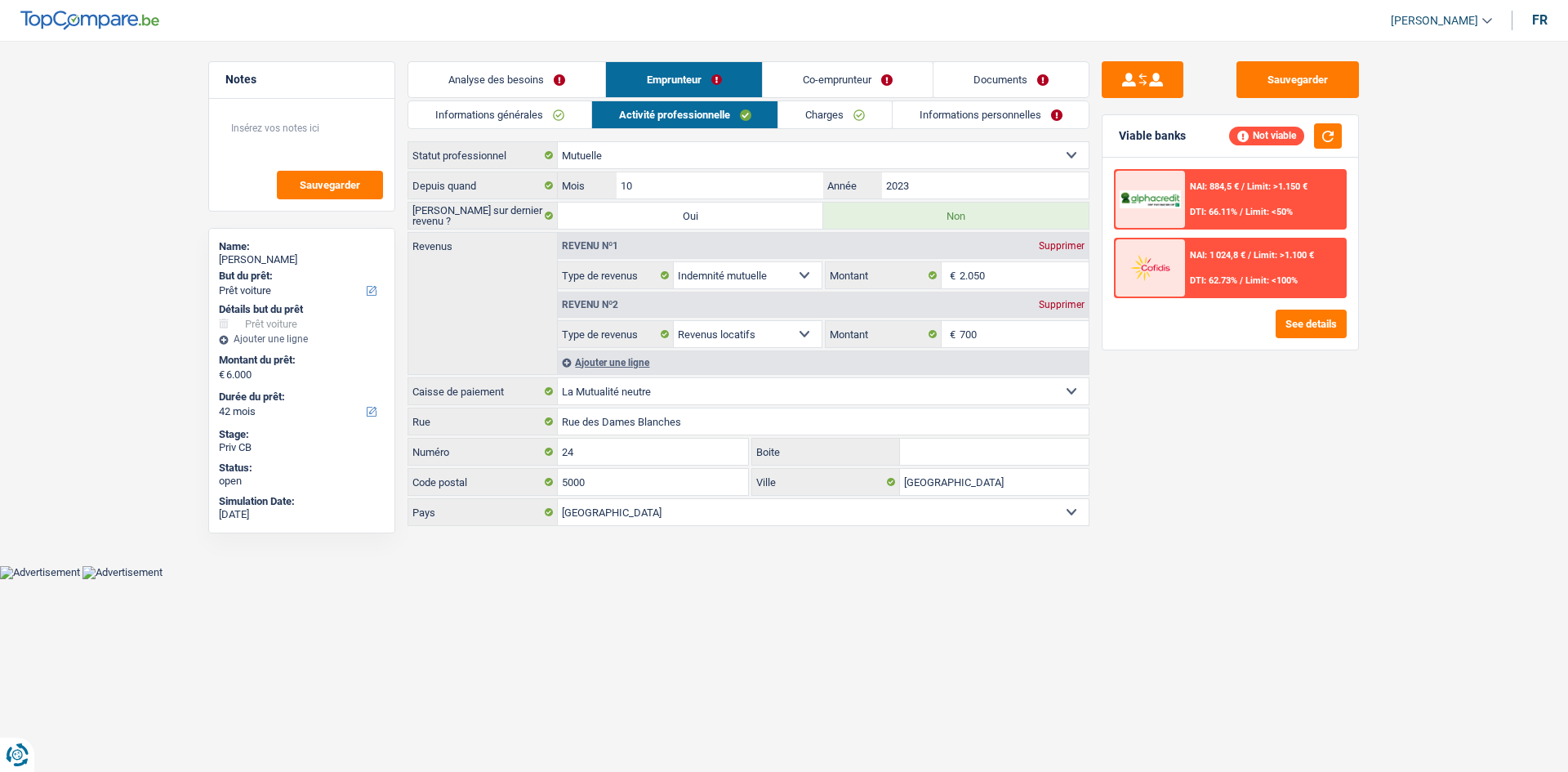
click at [545, 112] on link "Informations générales" at bounding box center [500, 115] width 183 height 27
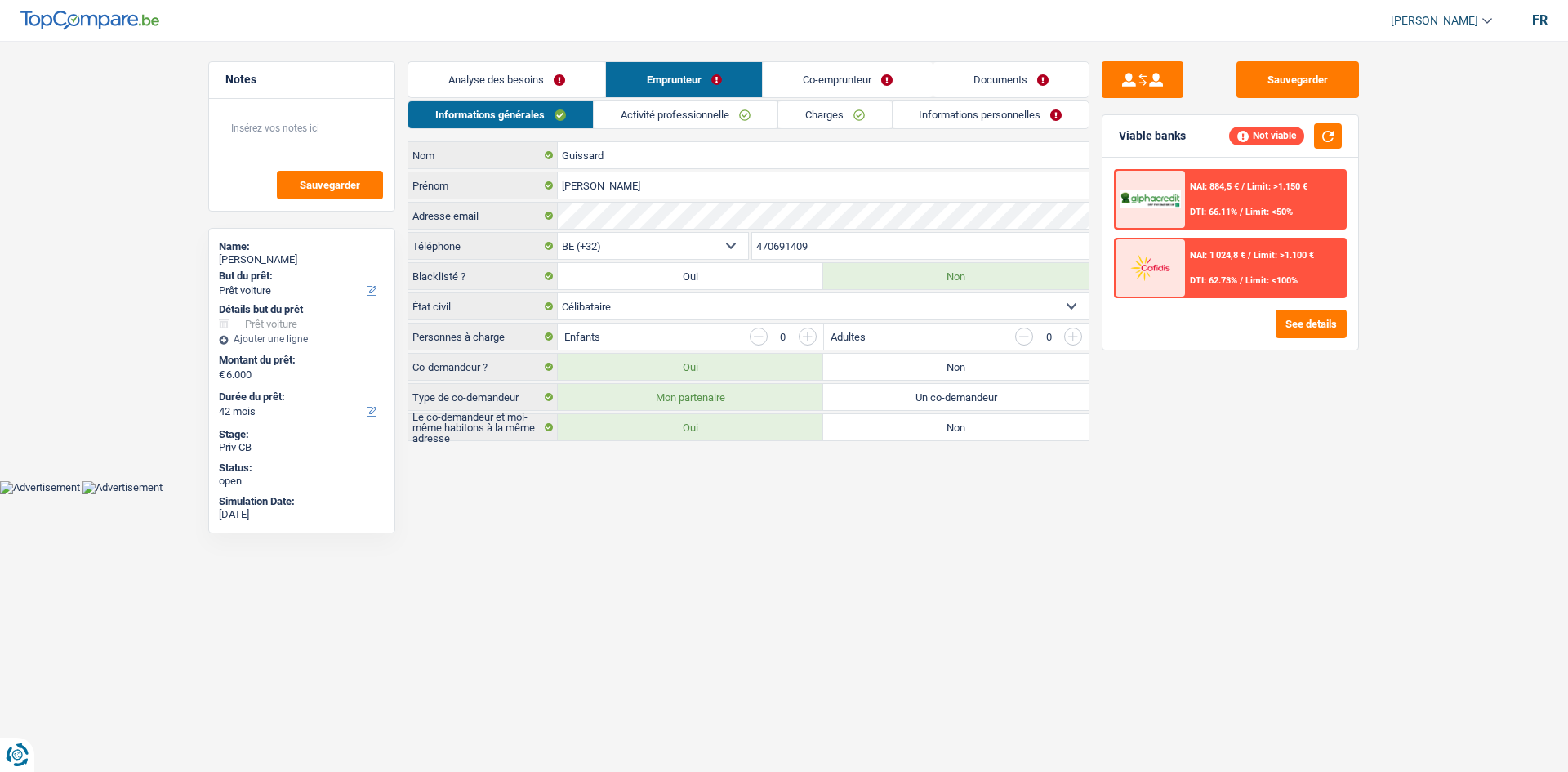
click at [812, 110] on link "Charges" at bounding box center [835, 115] width 114 height 27
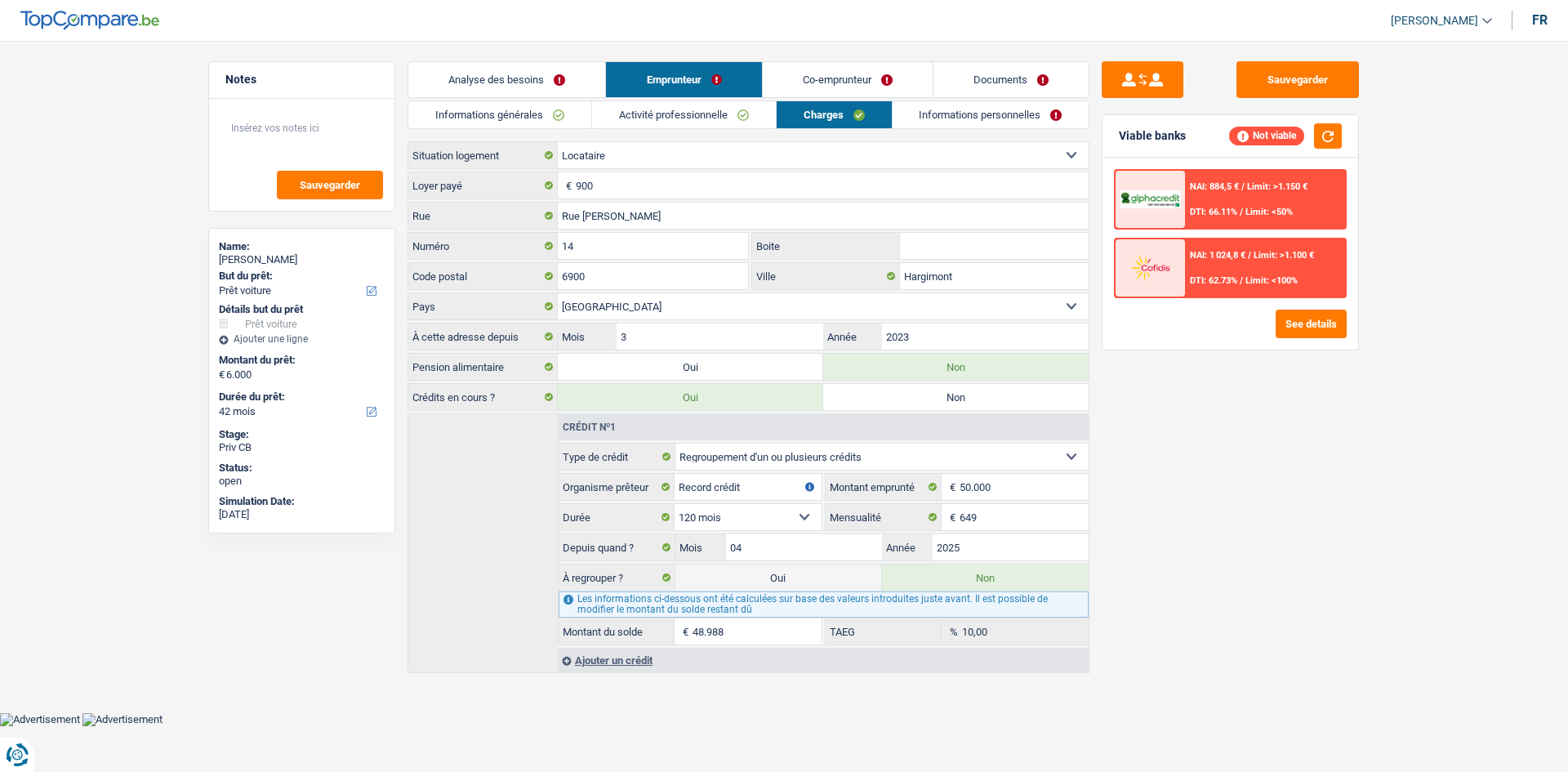
click at [581, 76] on link "Analyse des besoins" at bounding box center [506, 80] width 197 height 35
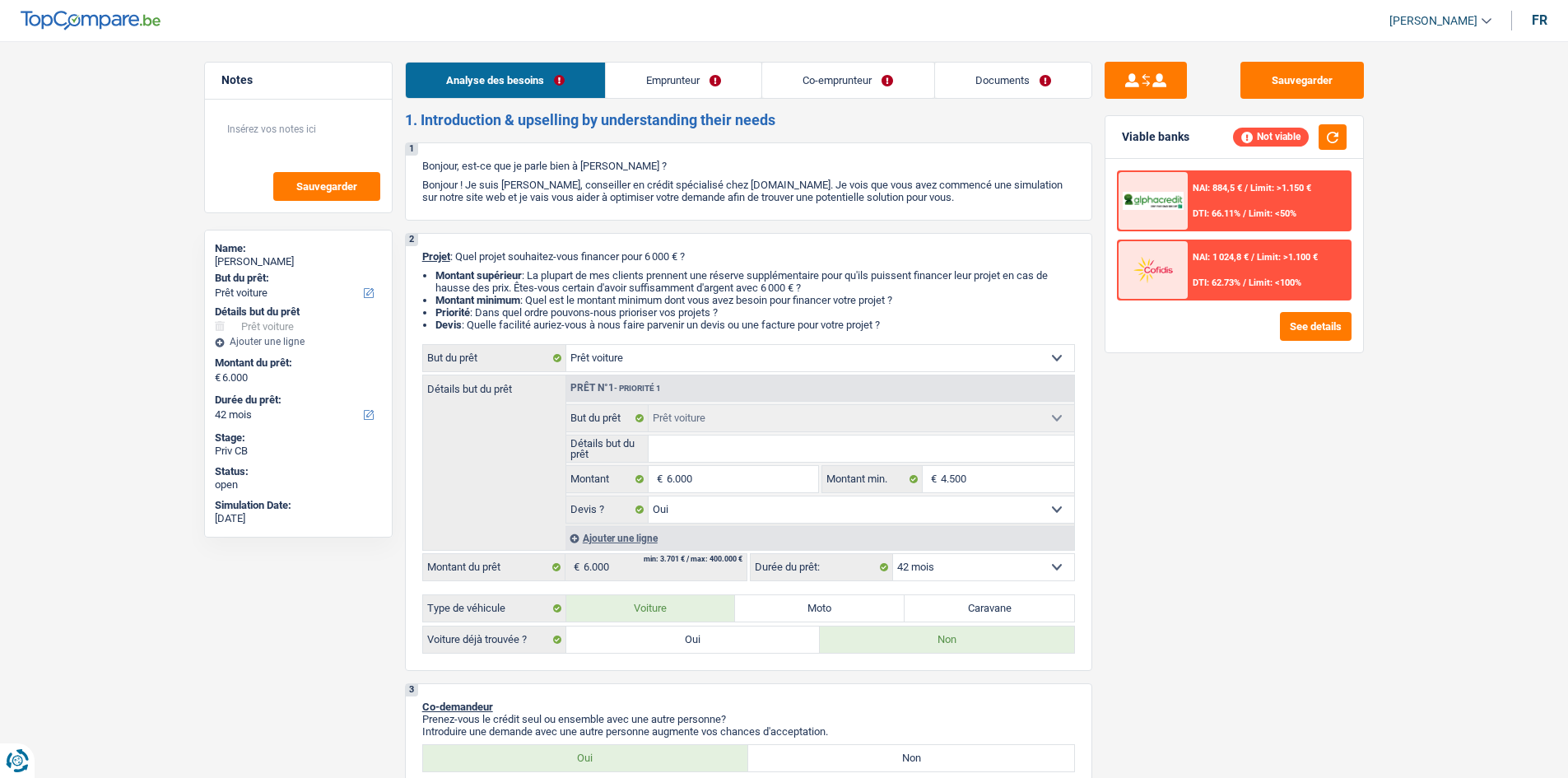
click at [705, 89] on link "Emprunteur" at bounding box center [684, 80] width 156 height 35
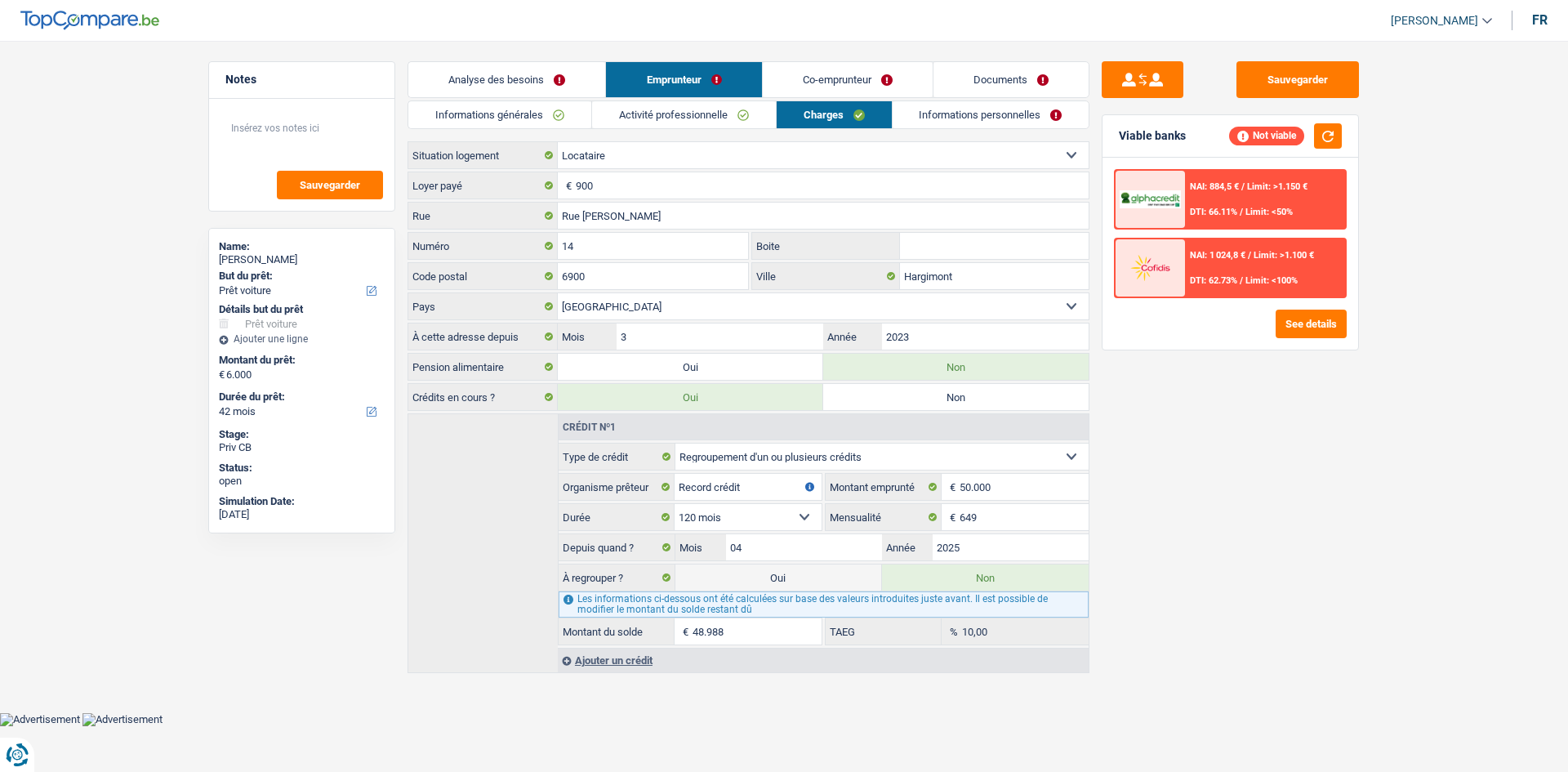
click at [559, 124] on link "Informations générales" at bounding box center [500, 115] width 183 height 27
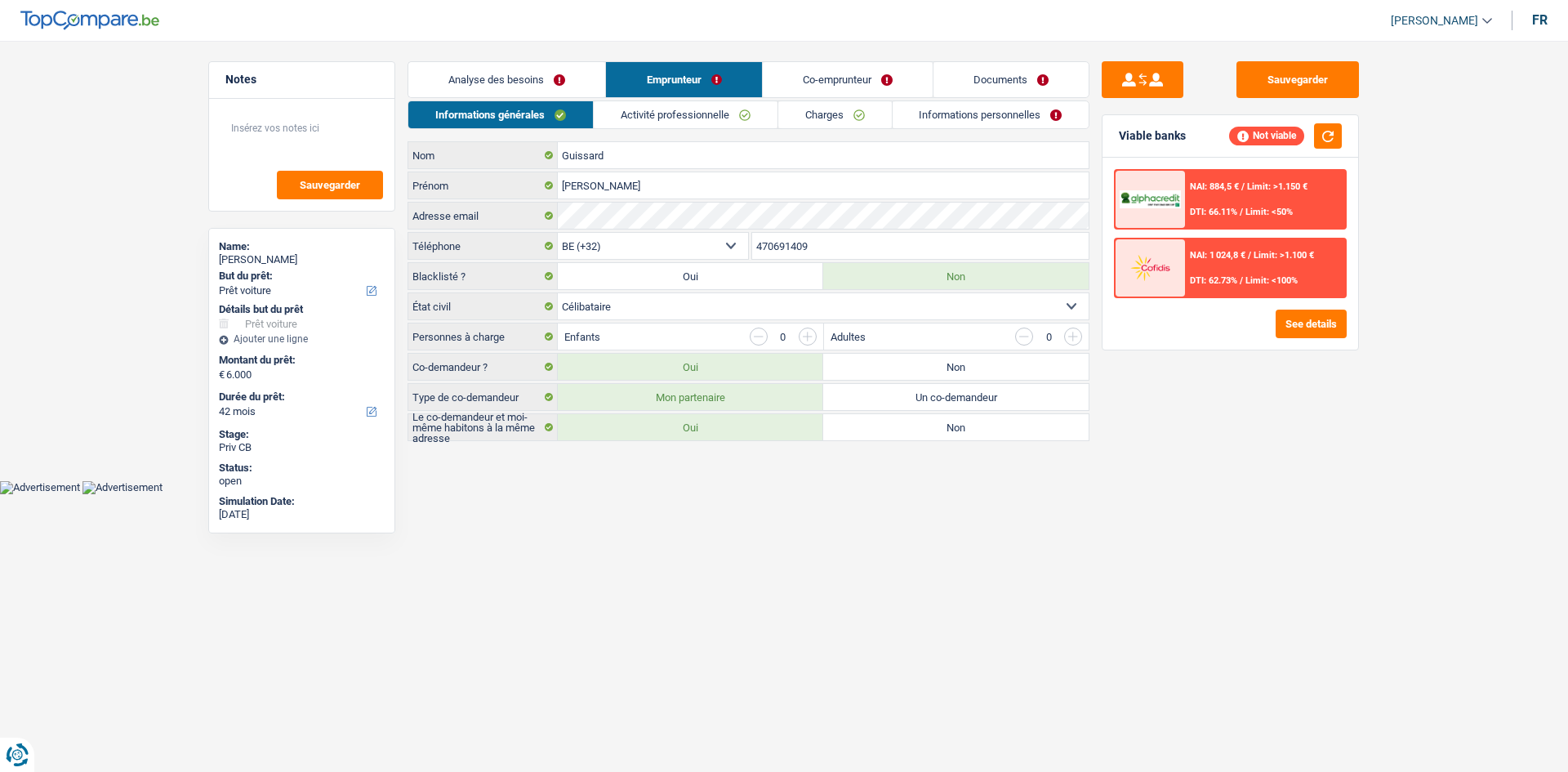
click at [691, 112] on link "Activité professionnelle" at bounding box center [685, 115] width 183 height 27
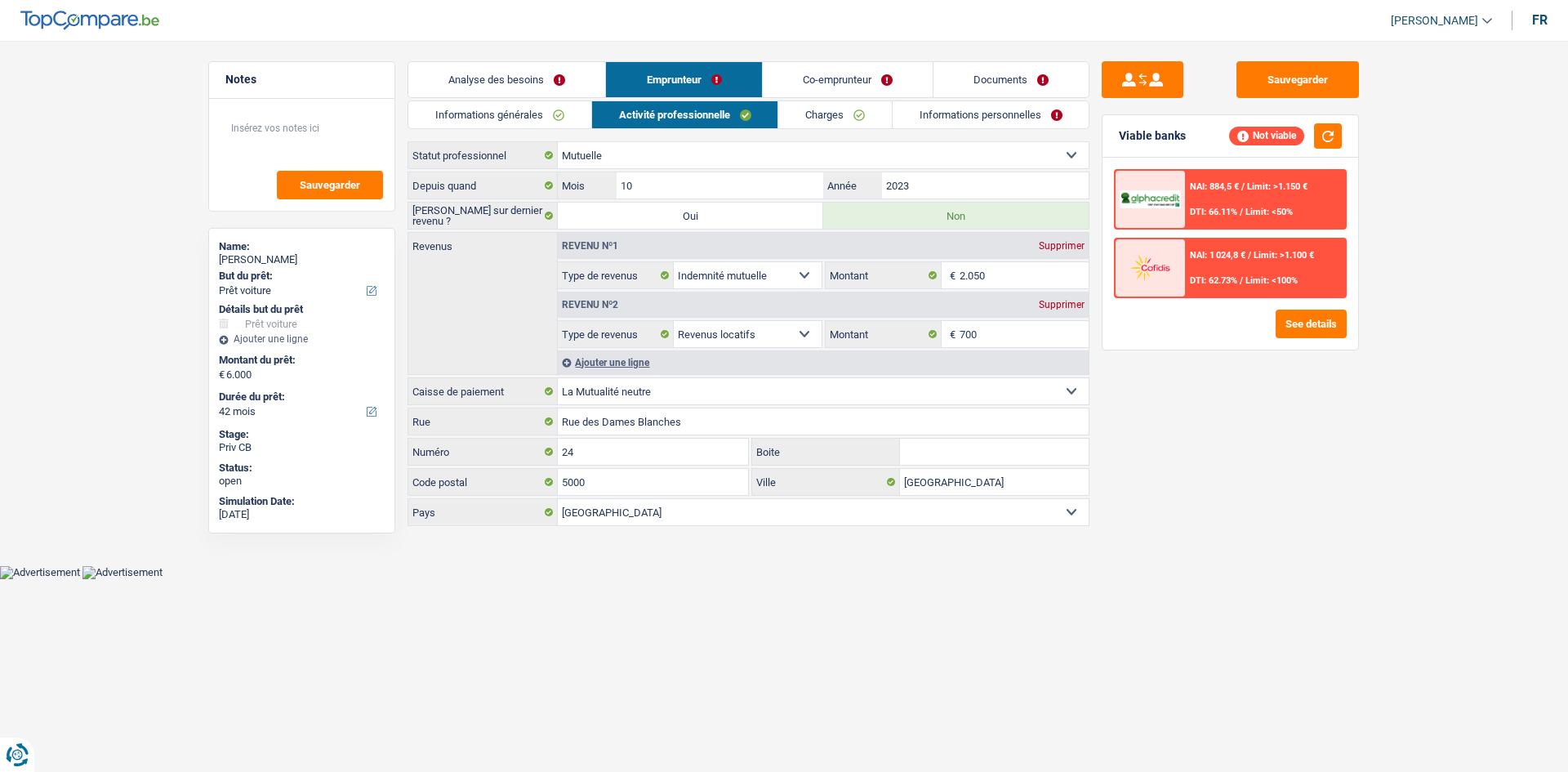
click at [805, 110] on link "Charges" at bounding box center [835, 115] width 114 height 27
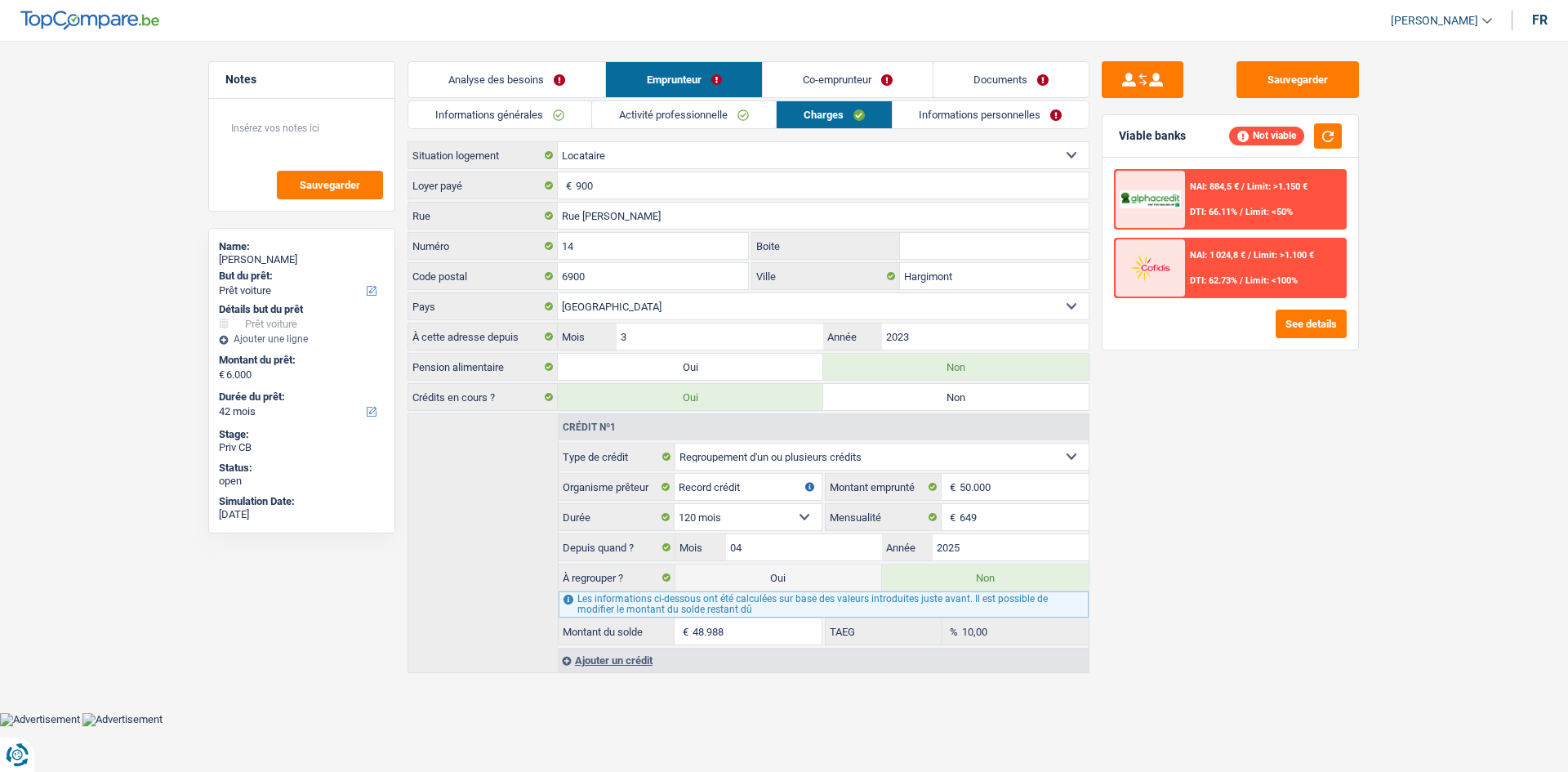
click at [932, 112] on link "Informations personnelles" at bounding box center [990, 115] width 197 height 27
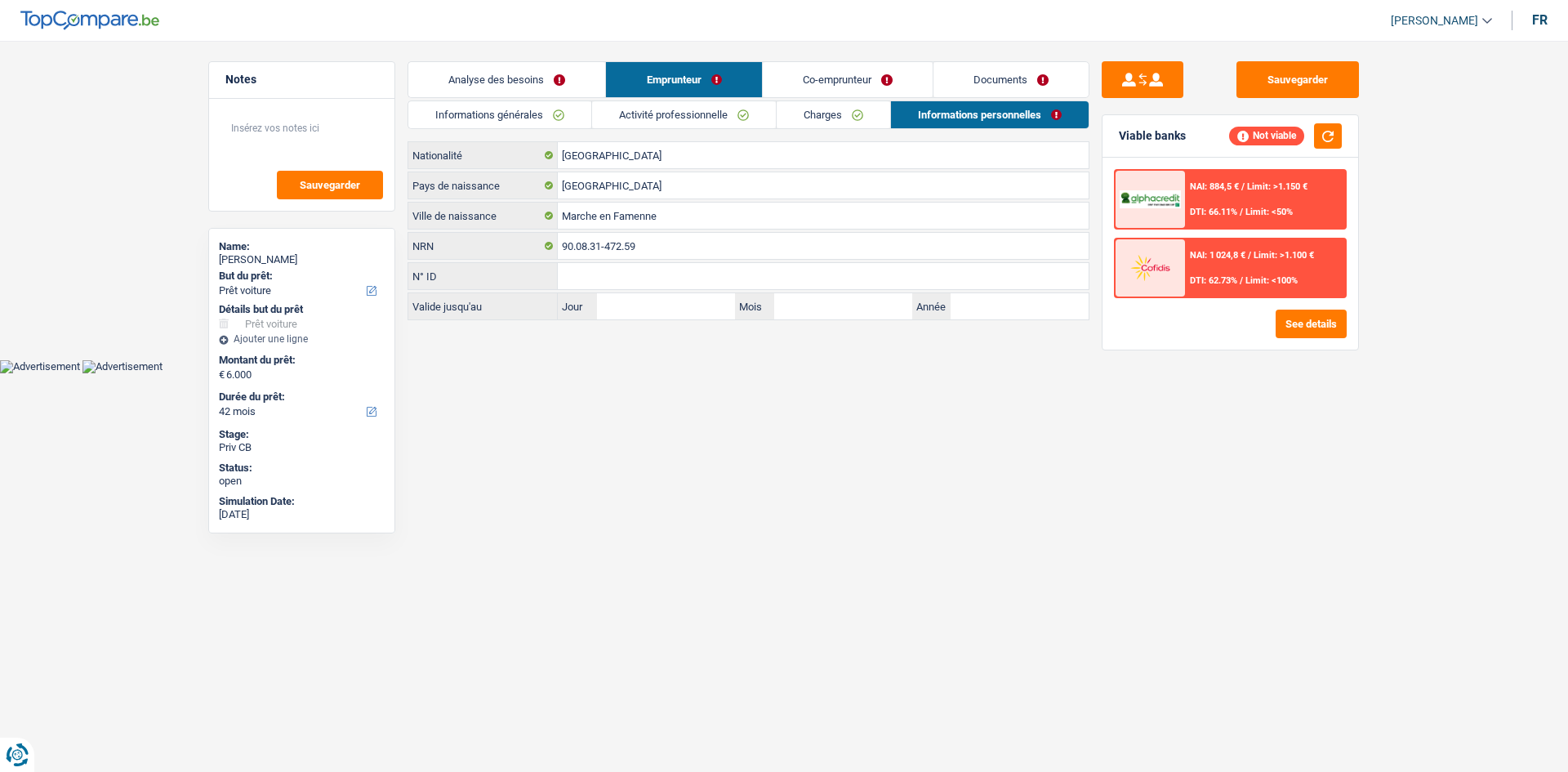
click at [858, 118] on link "Charges" at bounding box center [833, 115] width 114 height 27
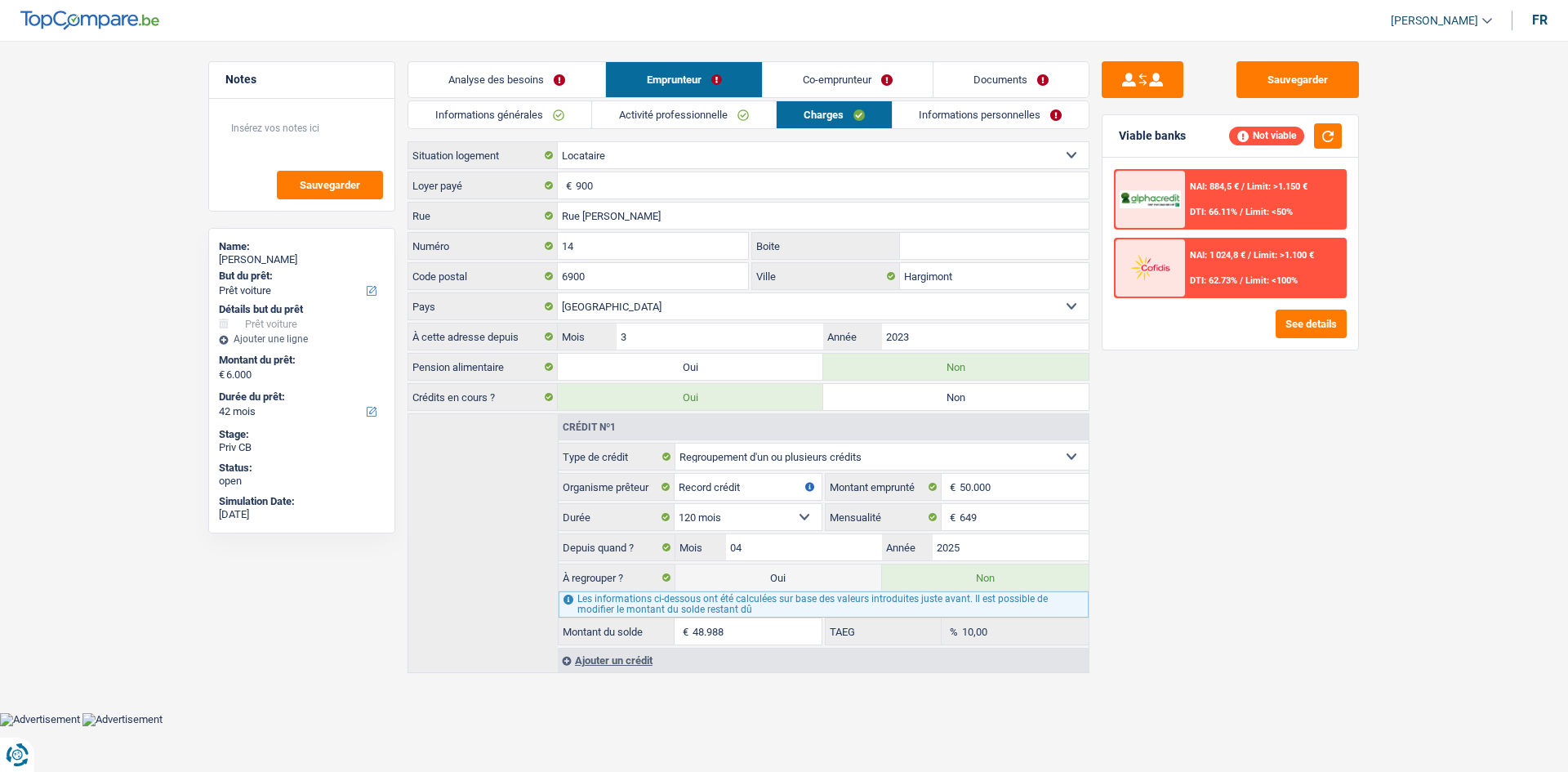
drag, startPoint x: 495, startPoint y: 81, endPoint x: 511, endPoint y: 170, distance: 90.4
click at [495, 81] on link "Analyse des besoins" at bounding box center [506, 80] width 197 height 35
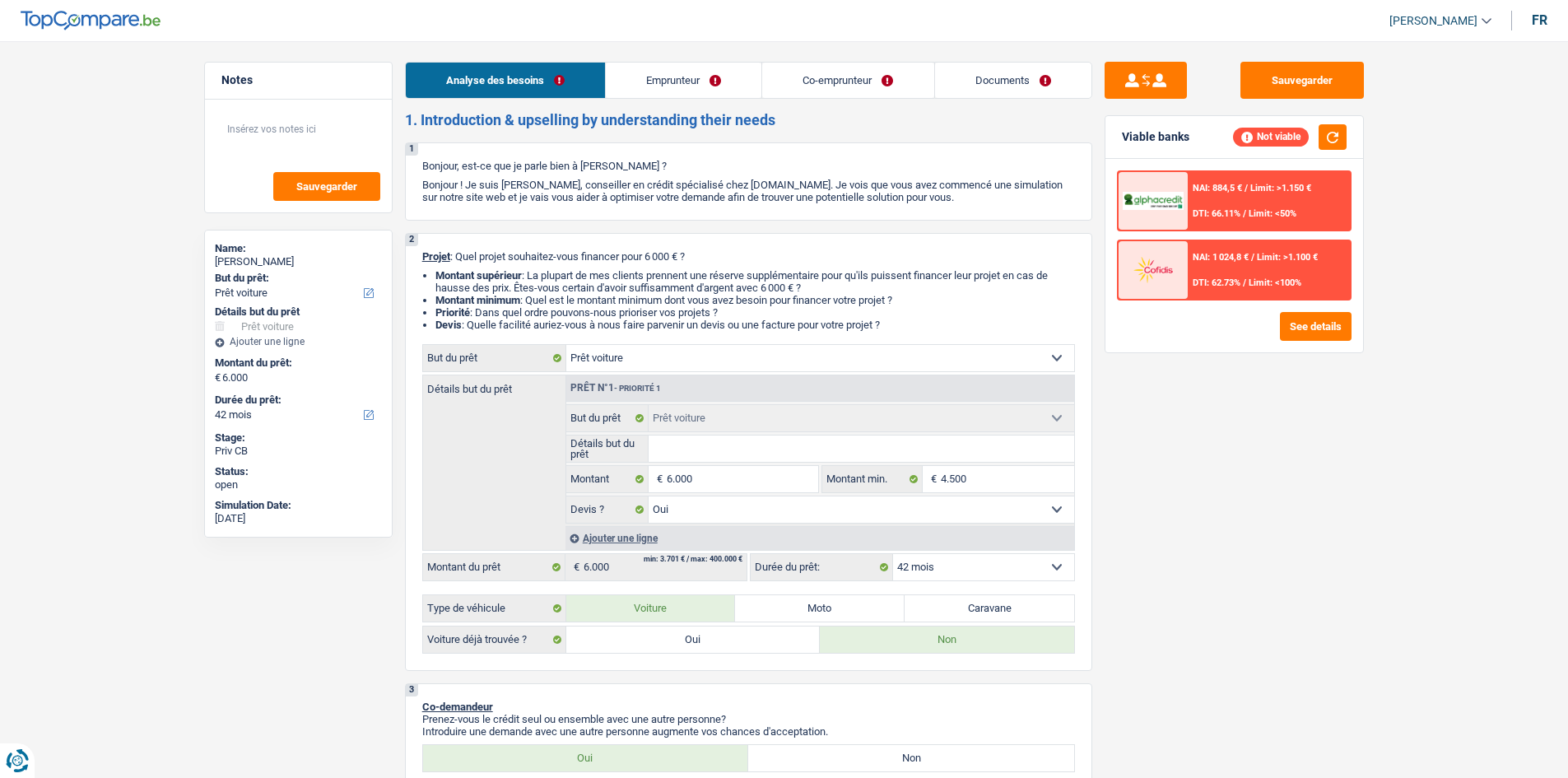
click at [653, 81] on link "Emprunteur" at bounding box center [684, 80] width 156 height 35
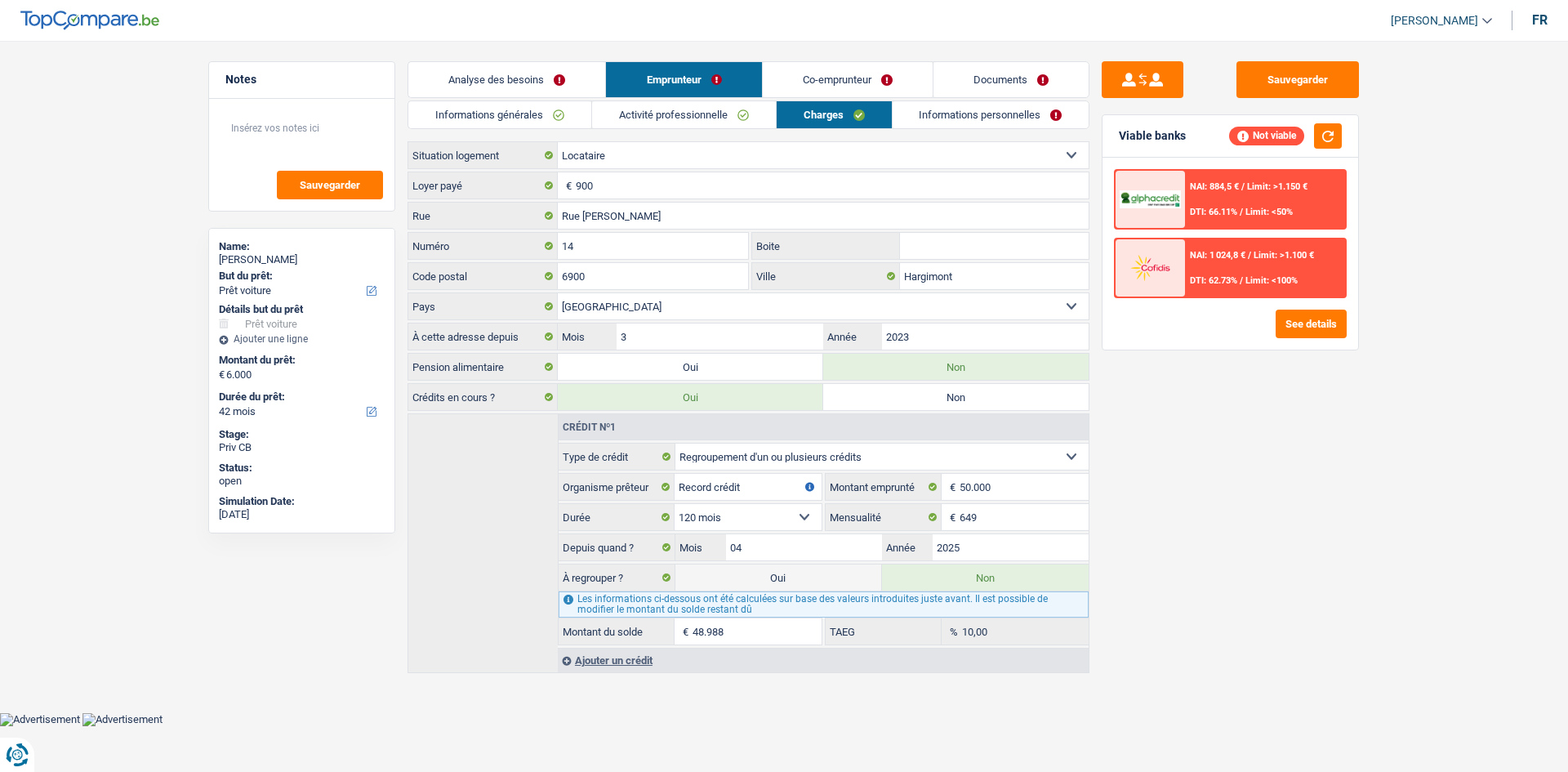
click at [904, 110] on link "Informations personnelles" at bounding box center [990, 115] width 197 height 27
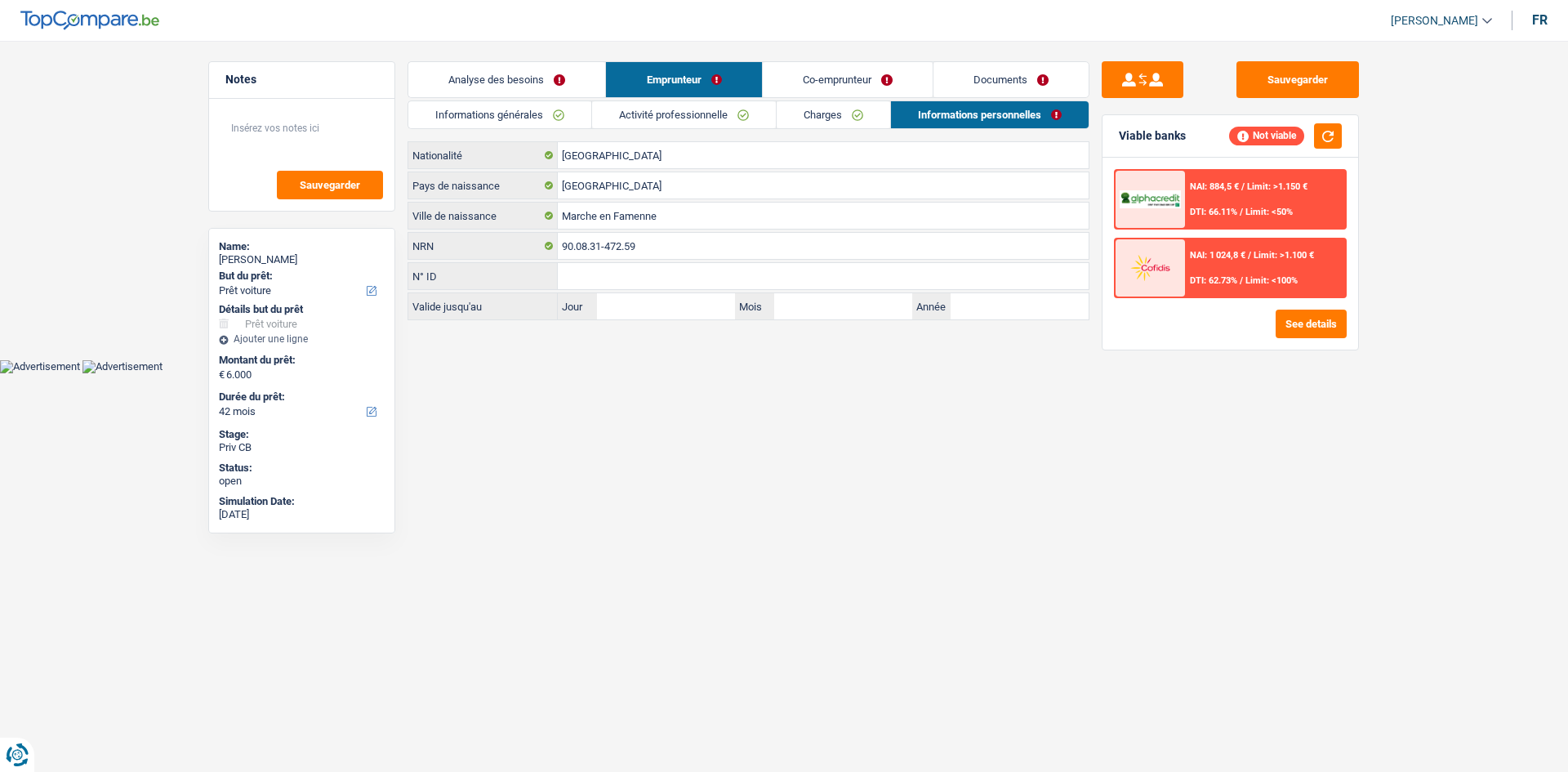
click at [529, 81] on link "Analyse des besoins" at bounding box center [506, 80] width 197 height 35
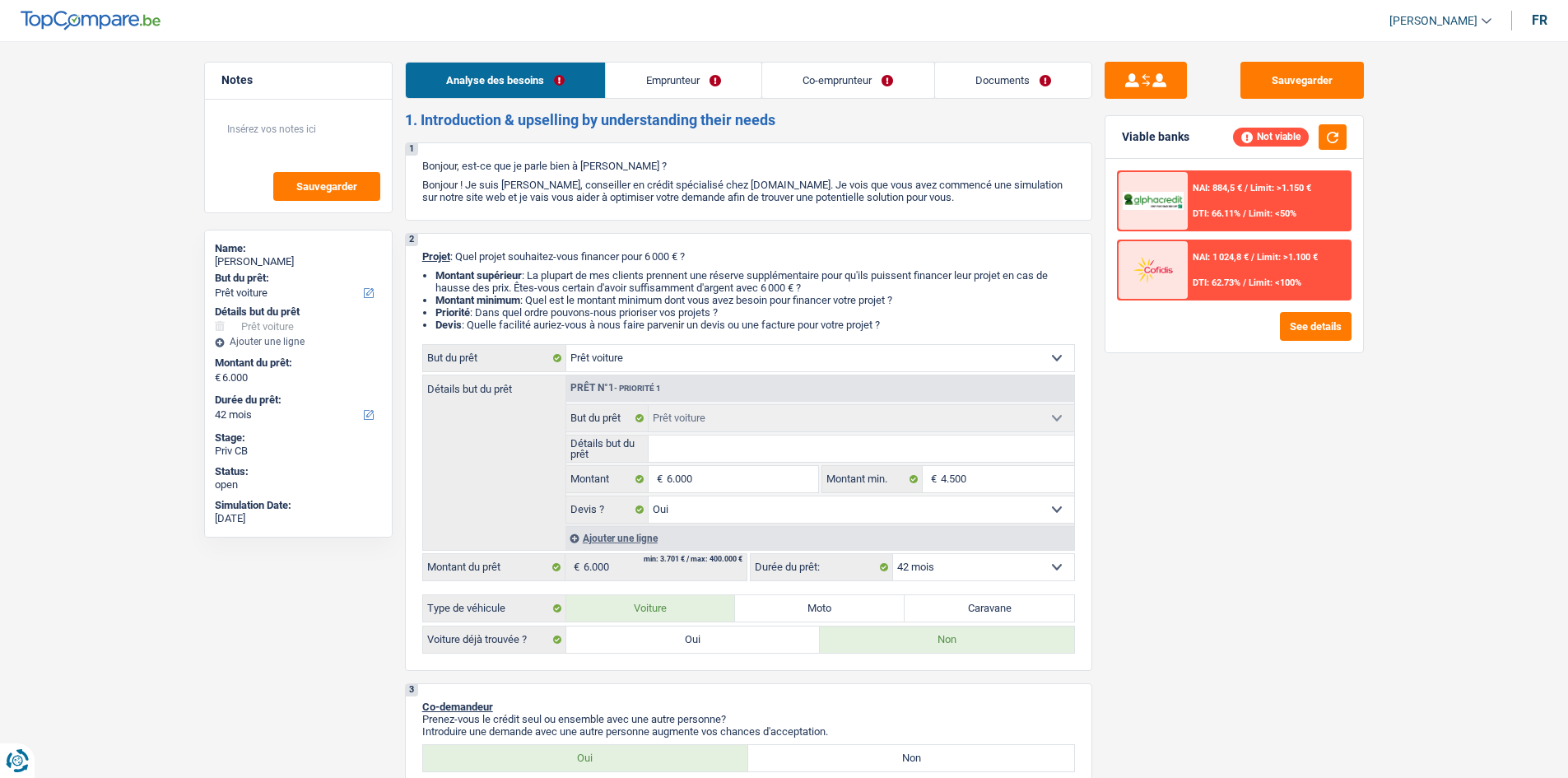
click at [1229, 468] on div "Sauvegarder Viable banks Not viable NAI: 884,5 € / Limit: >1.150 € DTI: 66.11% …" at bounding box center [1233, 404] width 284 height 685
click at [653, 74] on link "Emprunteur" at bounding box center [684, 80] width 156 height 35
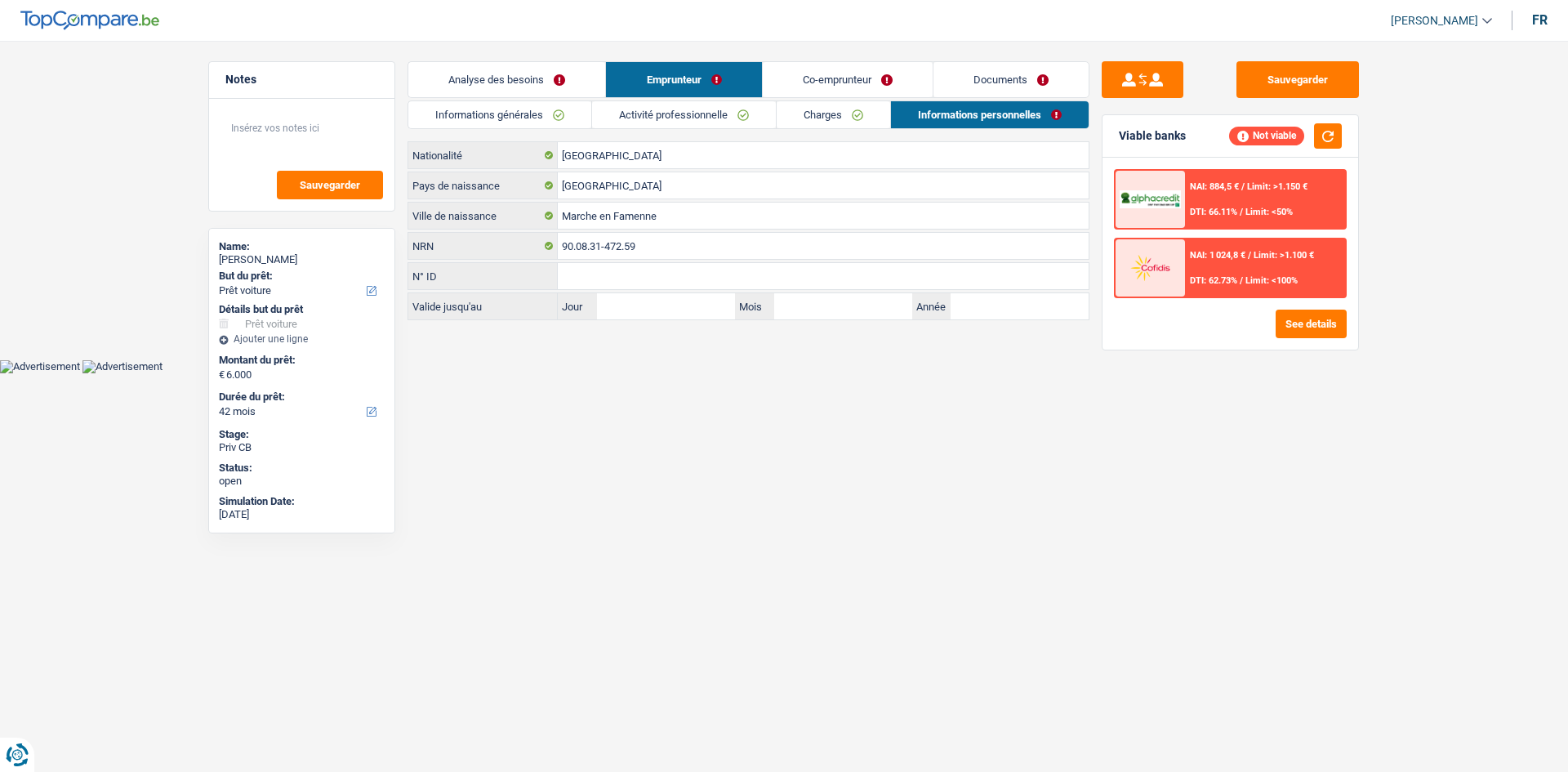
click at [661, 109] on link "Activité professionnelle" at bounding box center [683, 115] width 183 height 27
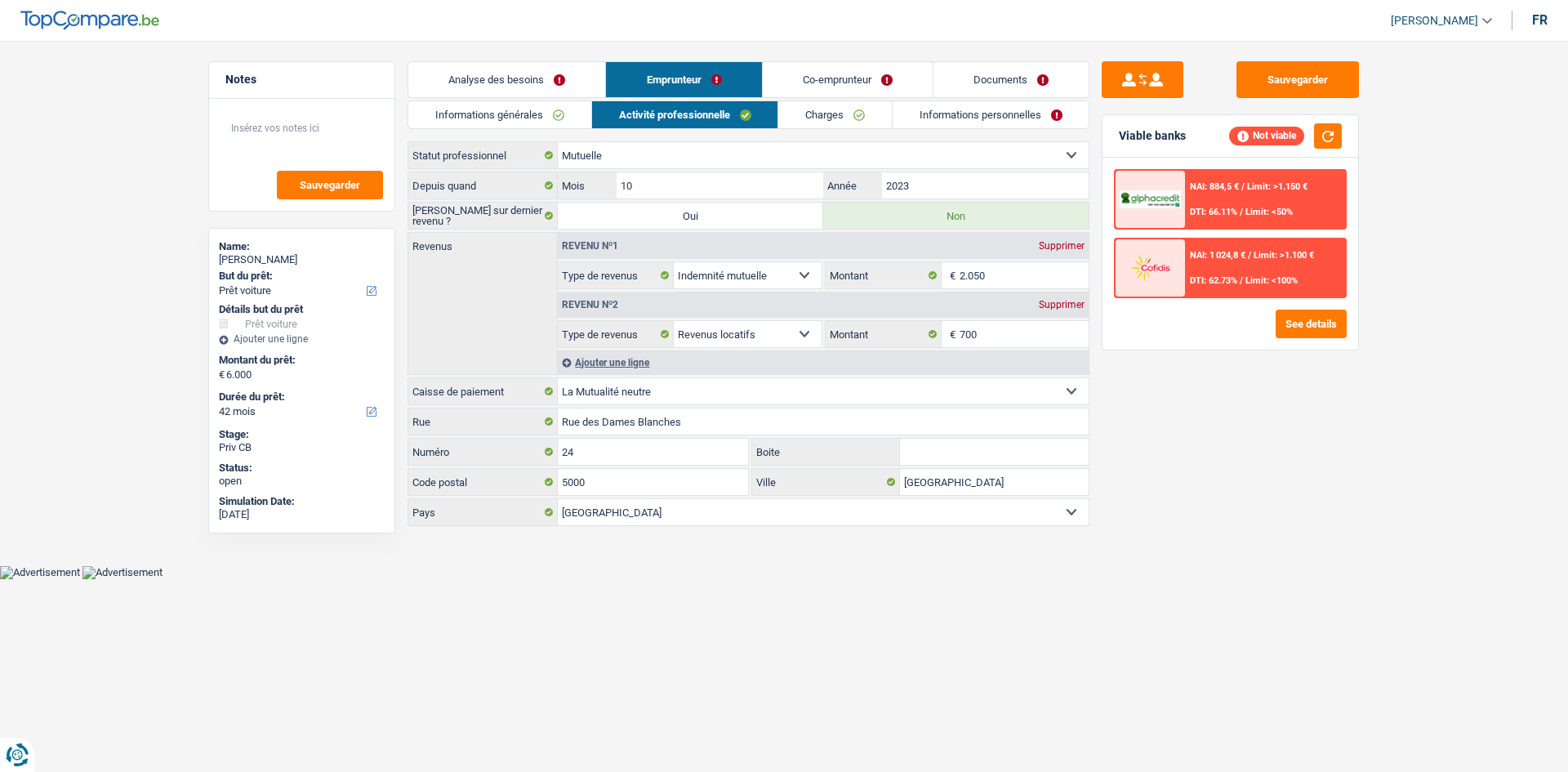
click at [830, 118] on link "Charges" at bounding box center [835, 115] width 114 height 27
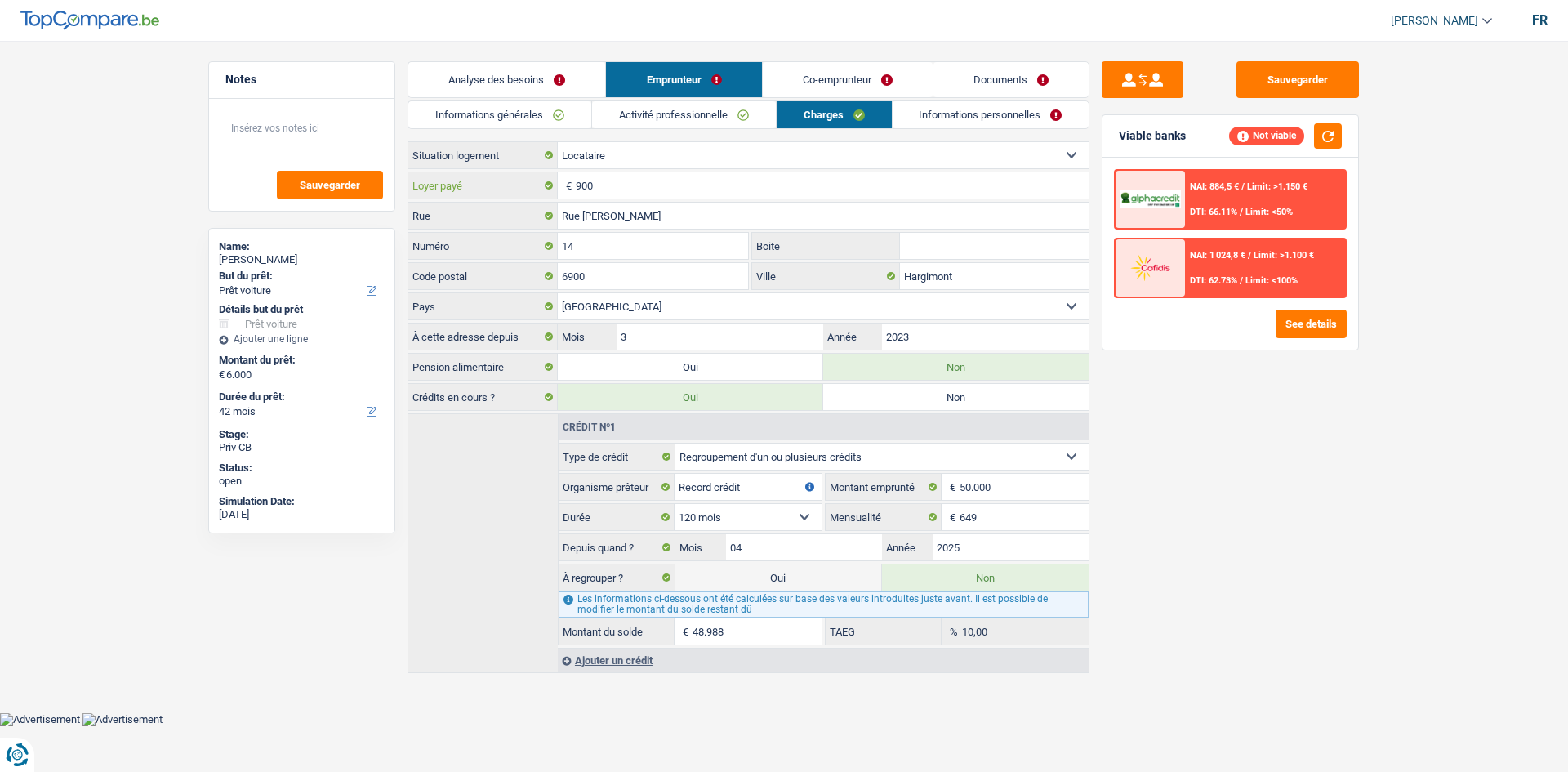
click at [637, 192] on input "900" at bounding box center [833, 185] width 513 height 26
click at [536, 115] on link "Informations générales" at bounding box center [500, 115] width 183 height 27
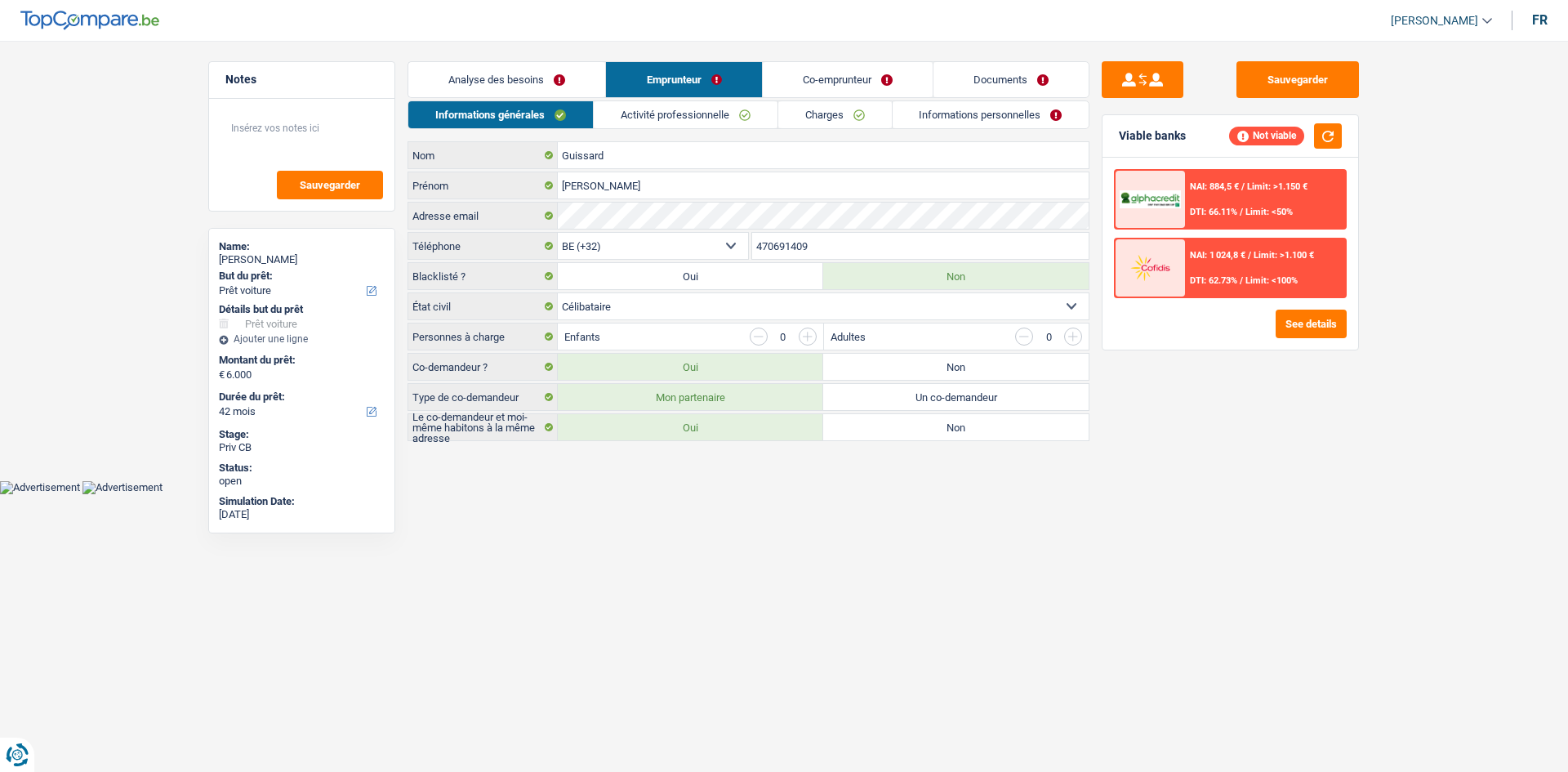
click at [559, 72] on link "Analyse des besoins" at bounding box center [506, 80] width 197 height 35
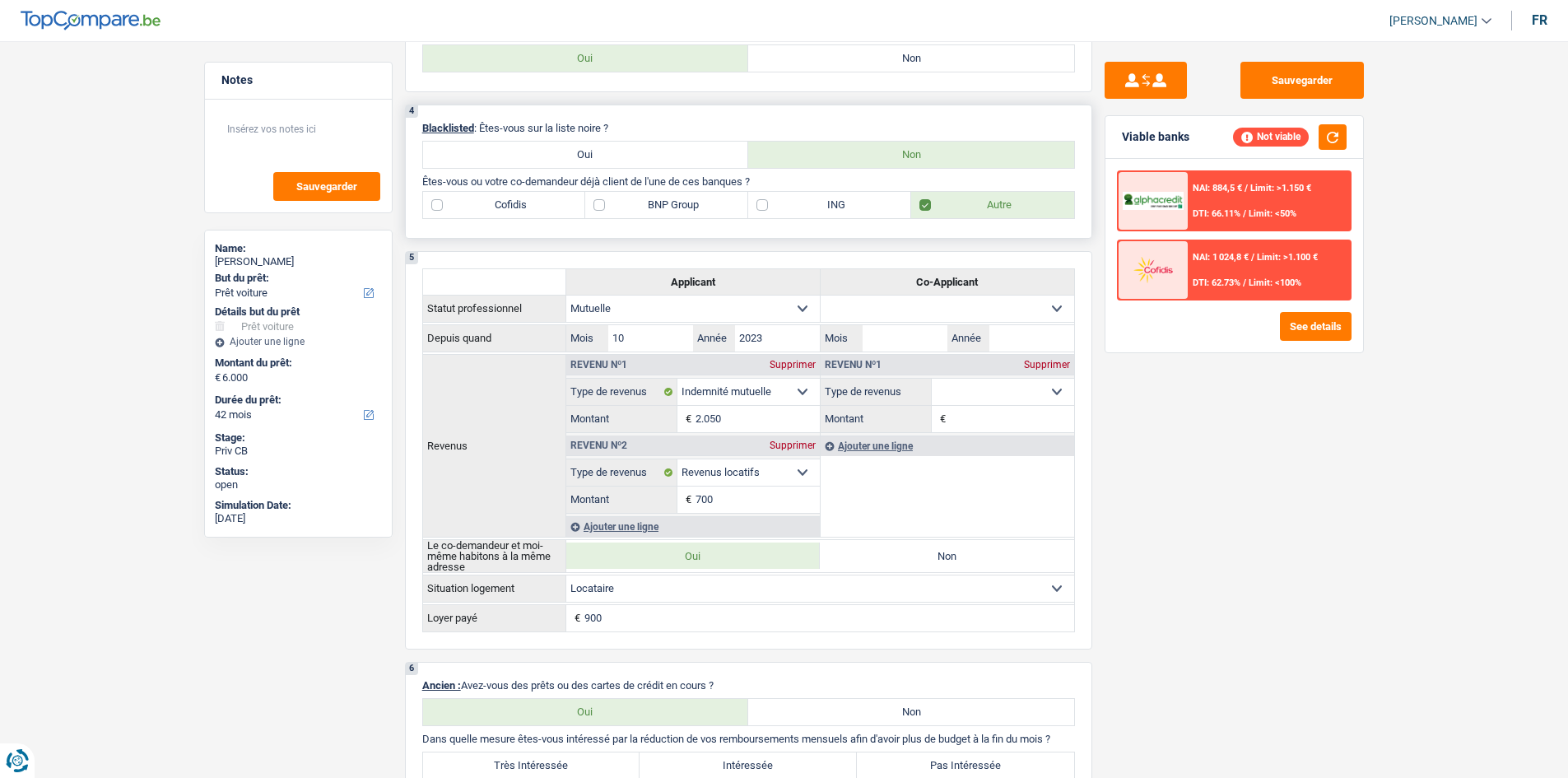
scroll to position [1070, 0]
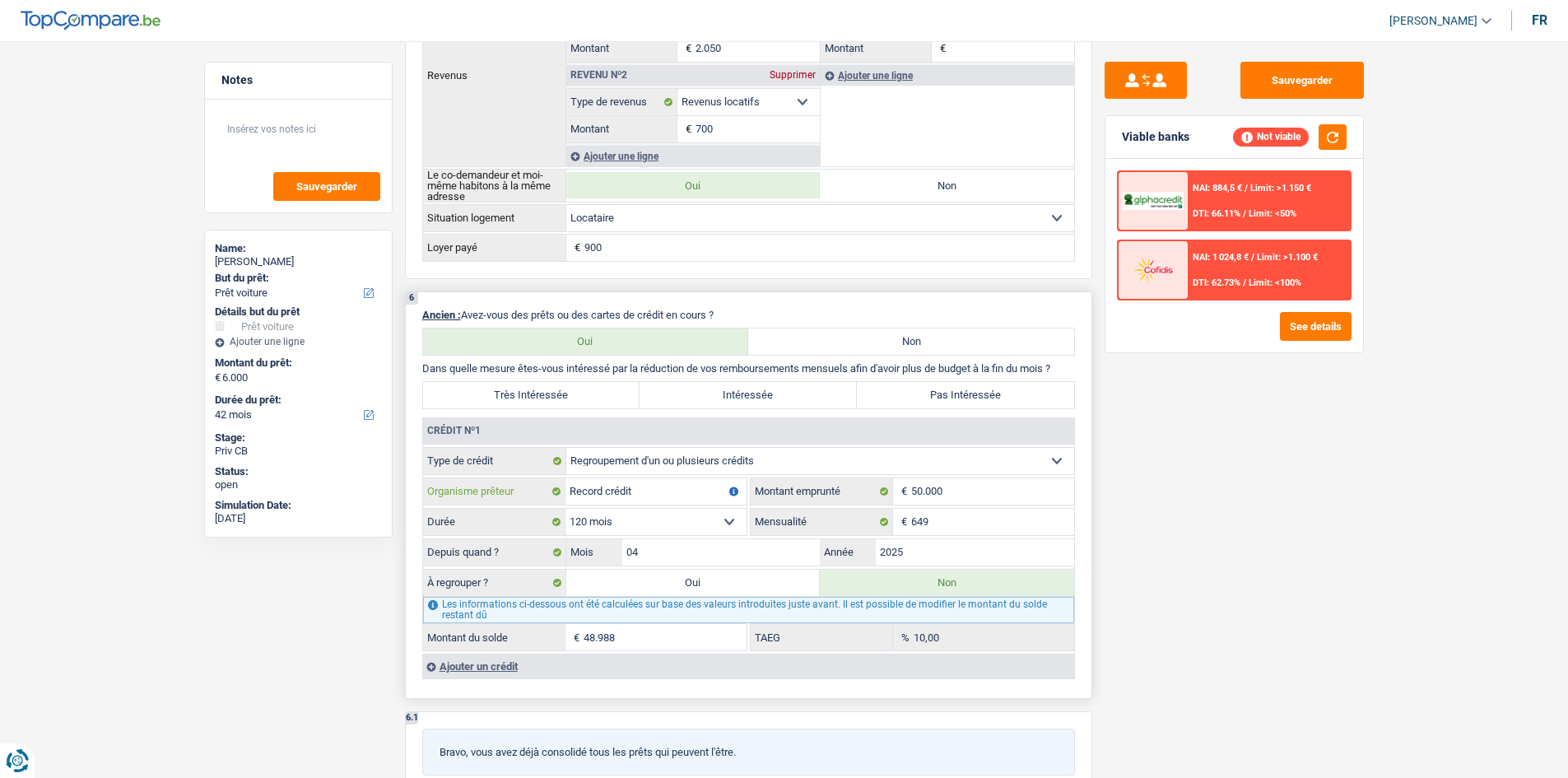
click at [671, 489] on input "Record crédit" at bounding box center [656, 491] width 181 height 26
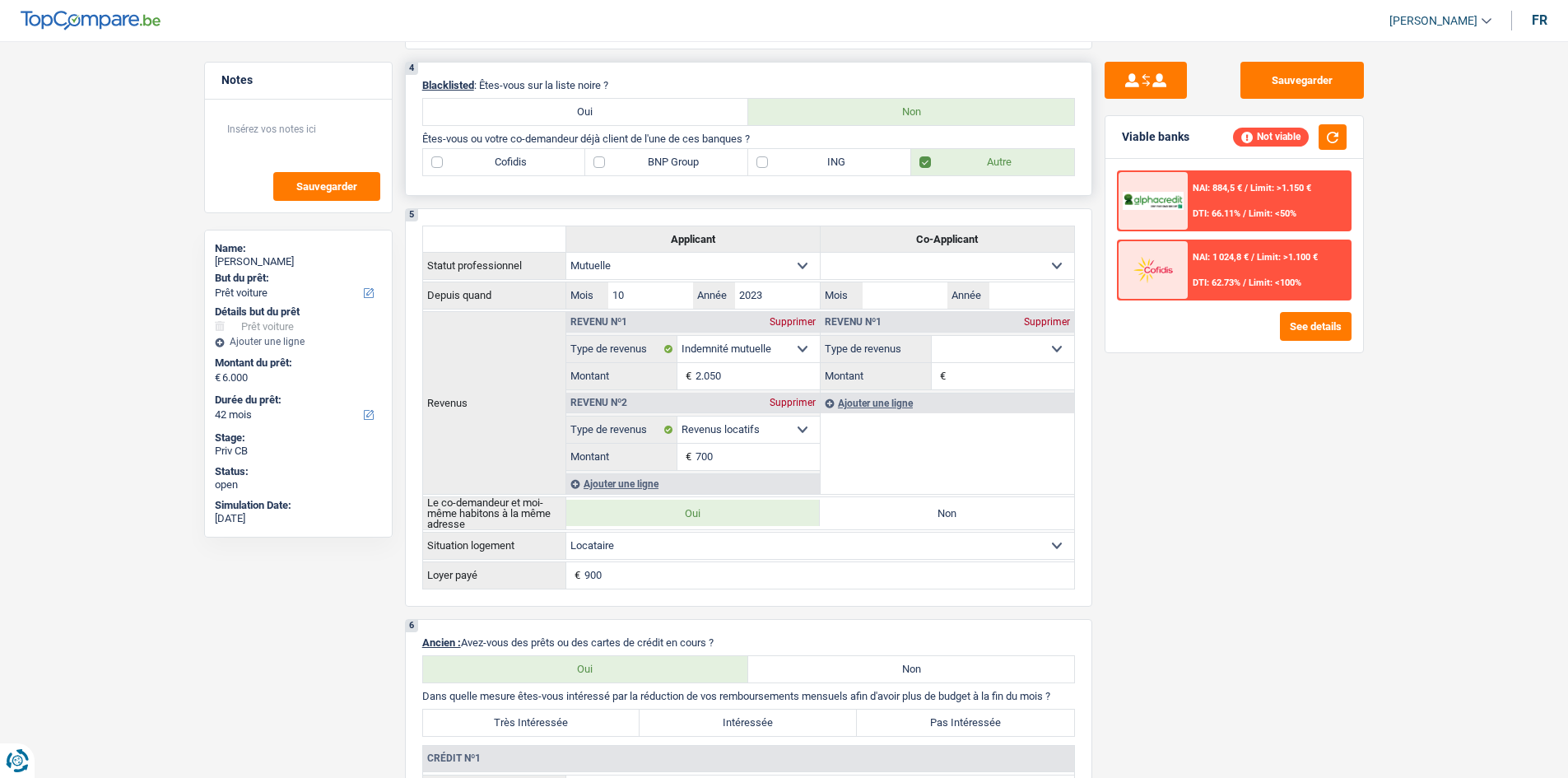
scroll to position [412, 0]
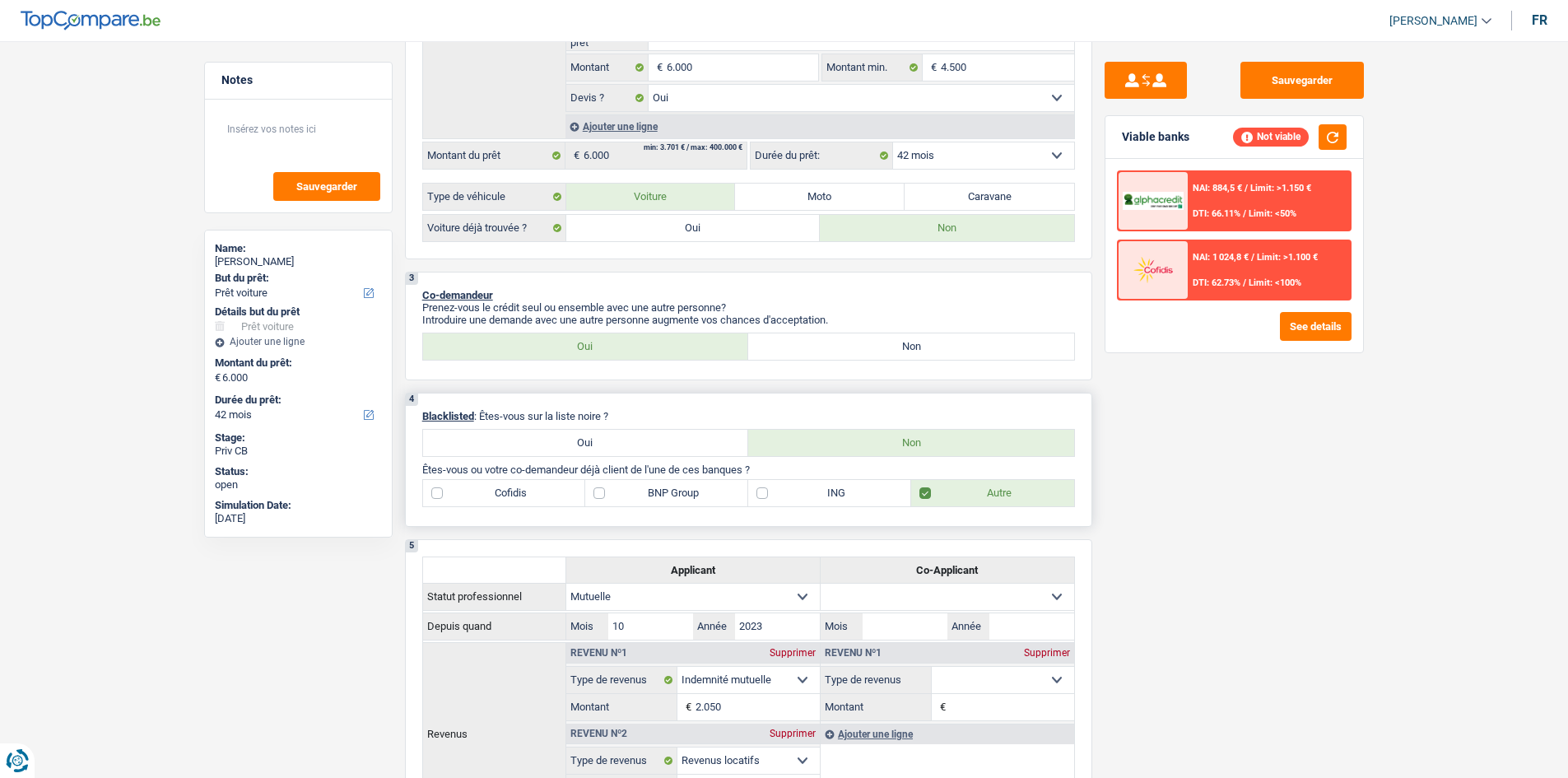
click at [848, 487] on label "ING" at bounding box center [829, 493] width 163 height 26
click at [848, 487] on input "ING" at bounding box center [829, 493] width 163 height 26
checkbox input "true"
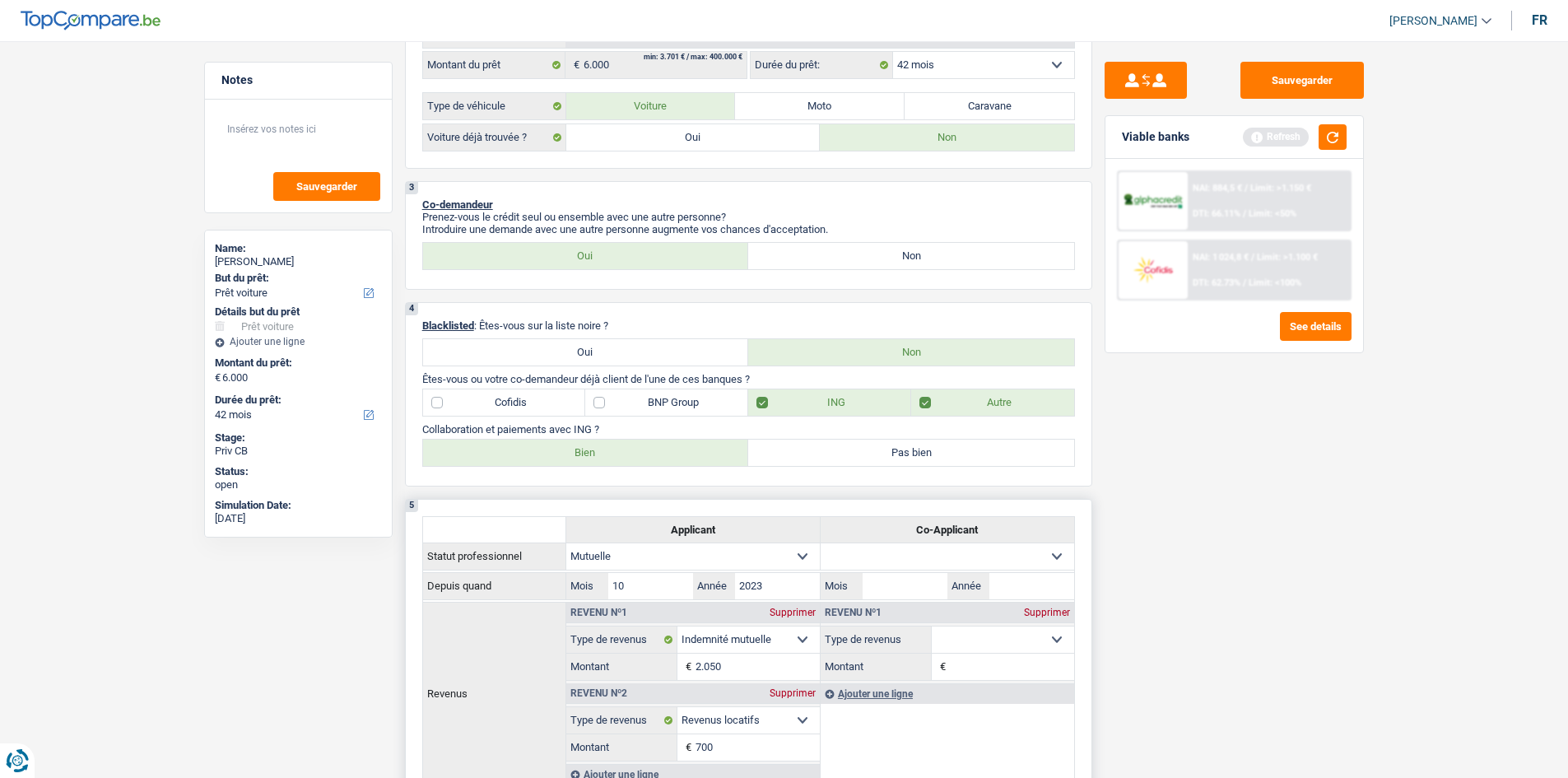
scroll to position [658, 0]
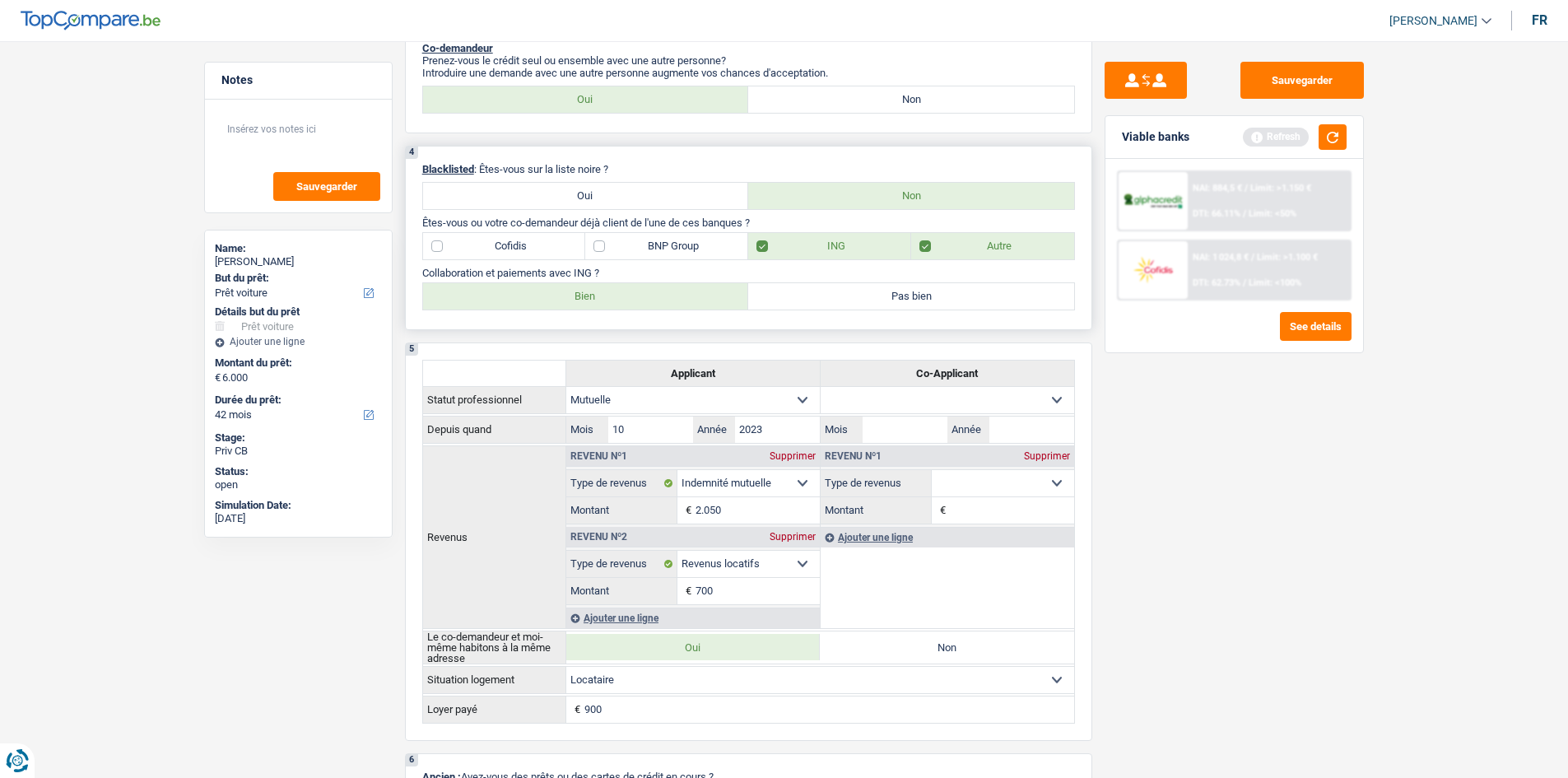
click at [691, 286] on label "Bien" at bounding box center [587, 295] width 326 height 26
click at [691, 286] on input "Bien" at bounding box center [587, 295] width 326 height 26
radio input "true"
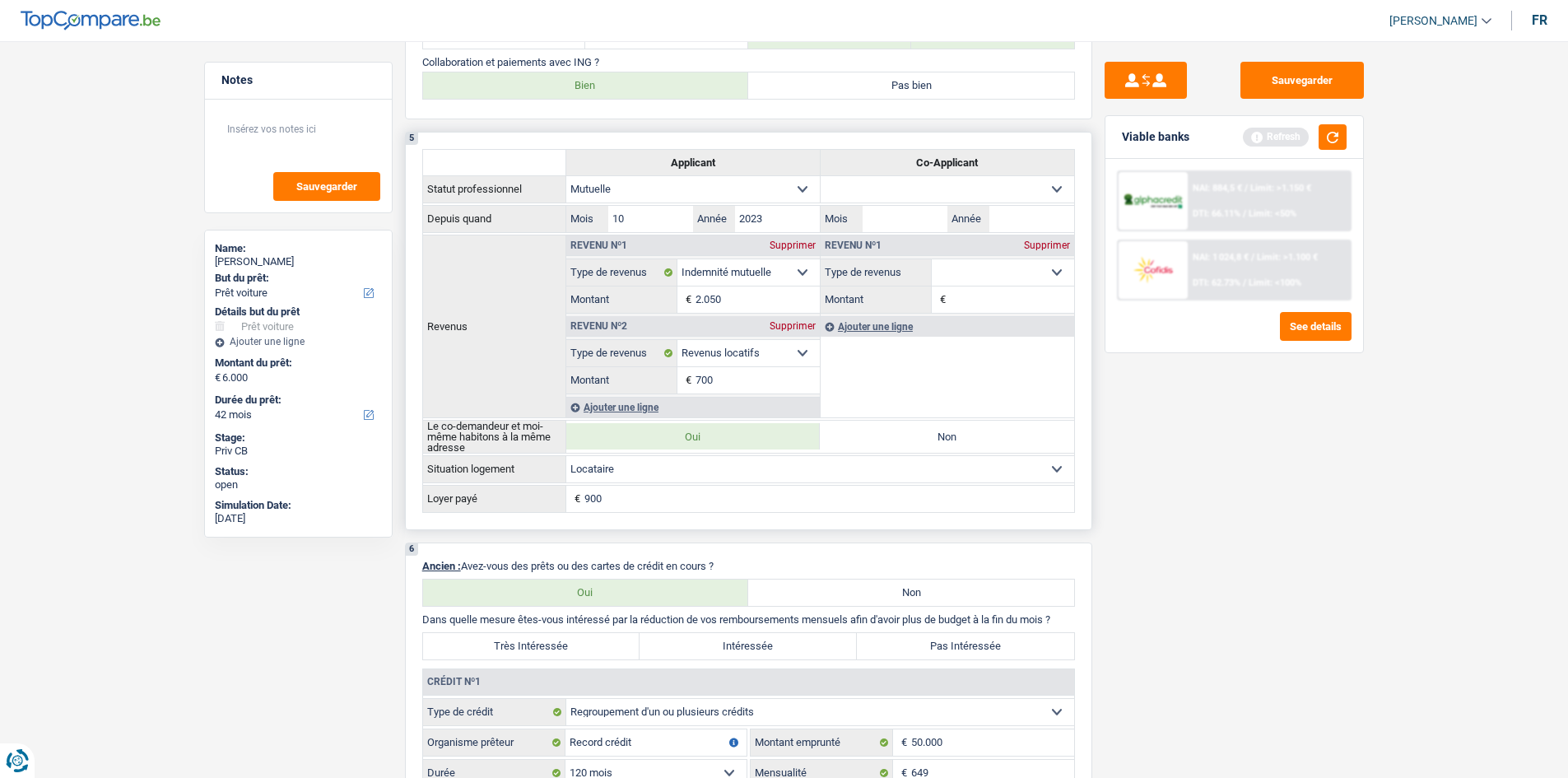
scroll to position [988, 0]
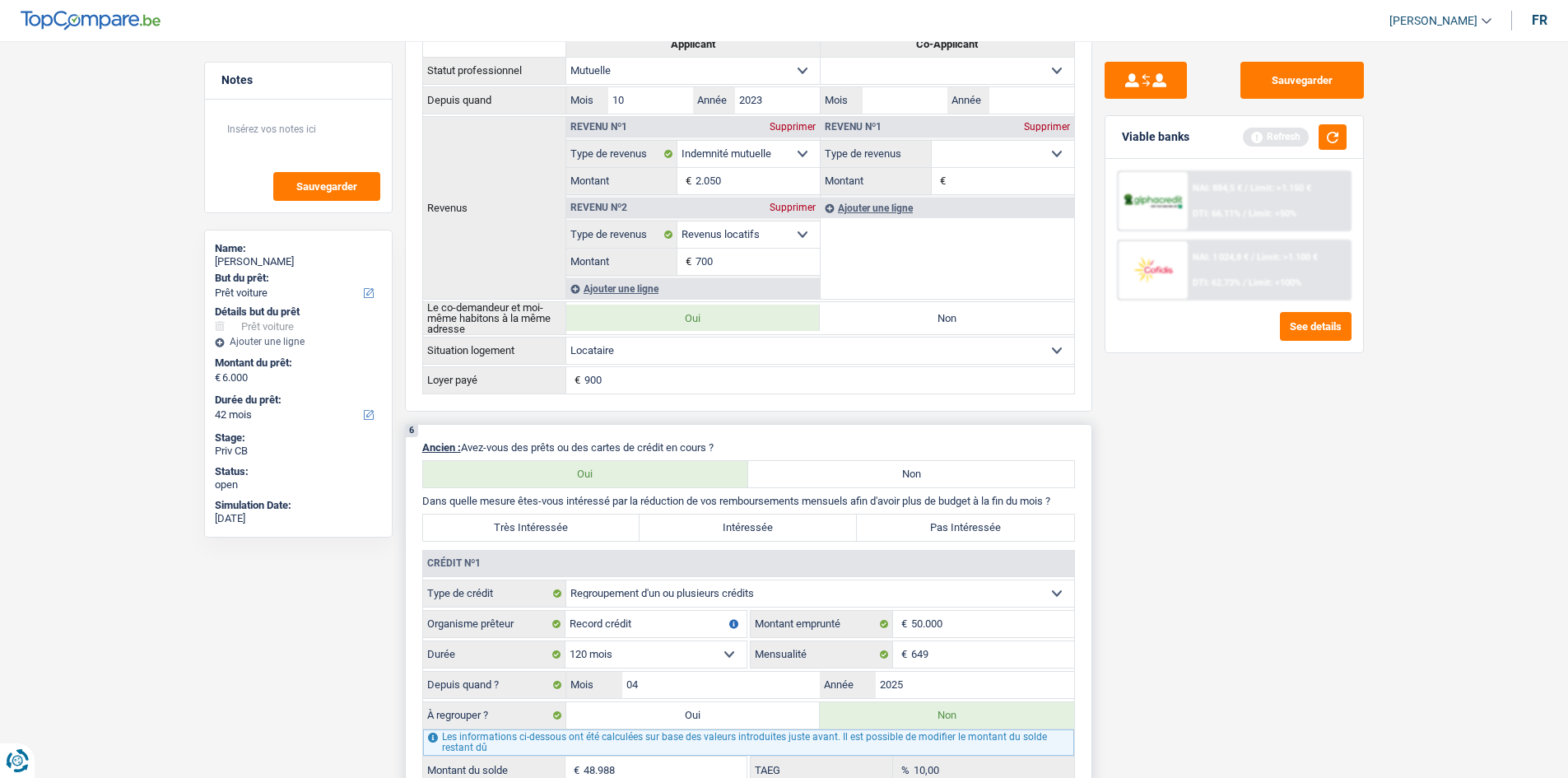
click at [939, 528] on label "Pas Intéressée" at bounding box center [966, 527] width 218 height 26
click at [939, 528] on input "Pas Intéressée" at bounding box center [966, 527] width 218 height 26
radio input "true"
click at [1335, 134] on button "button" at bounding box center [1332, 137] width 28 height 25
click at [1336, 134] on button "button" at bounding box center [1332, 137] width 28 height 25
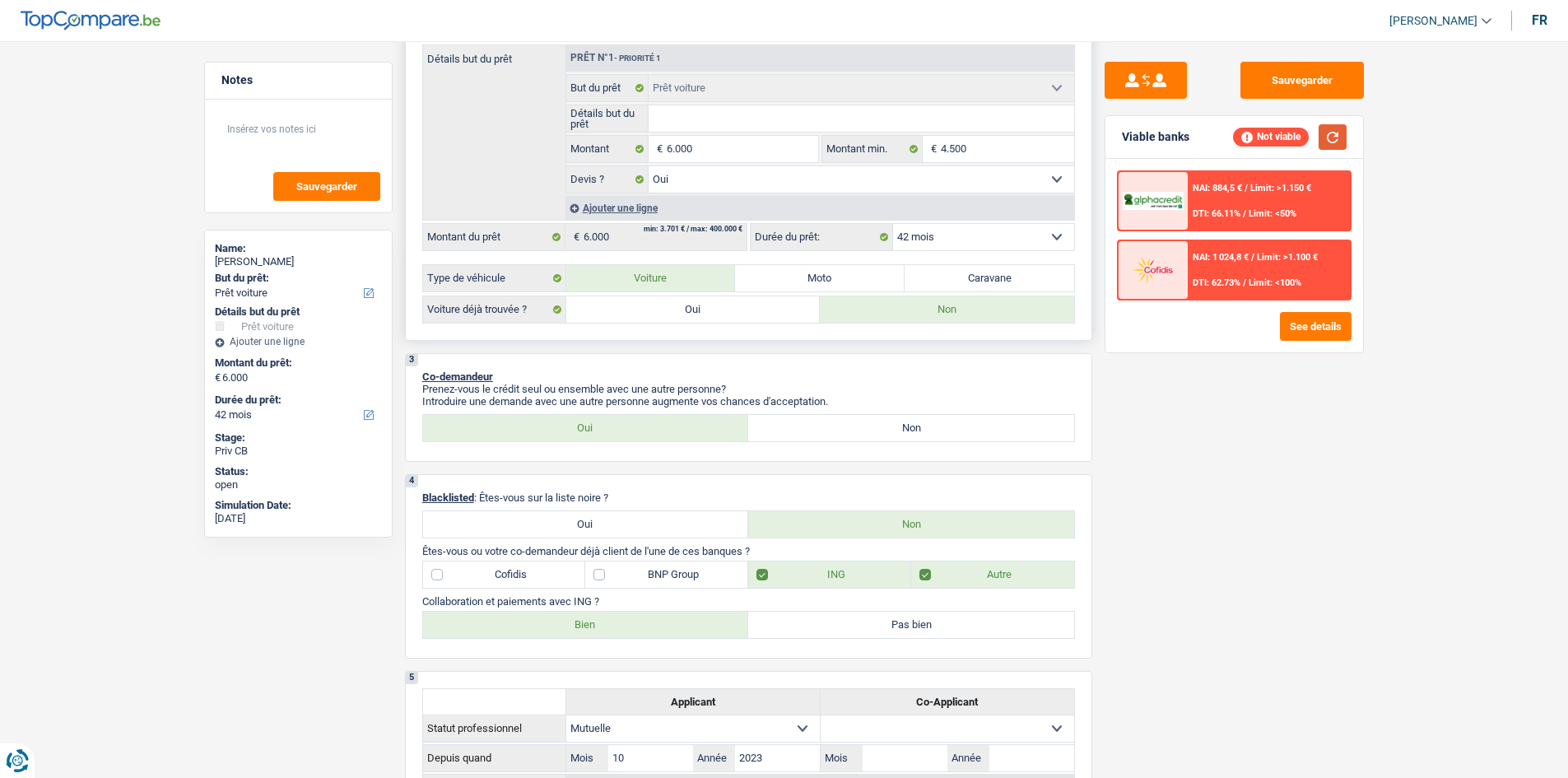
scroll to position [330, 0]
click at [758, 144] on input "6.000" at bounding box center [742, 149] width 151 height 26
type input "7"
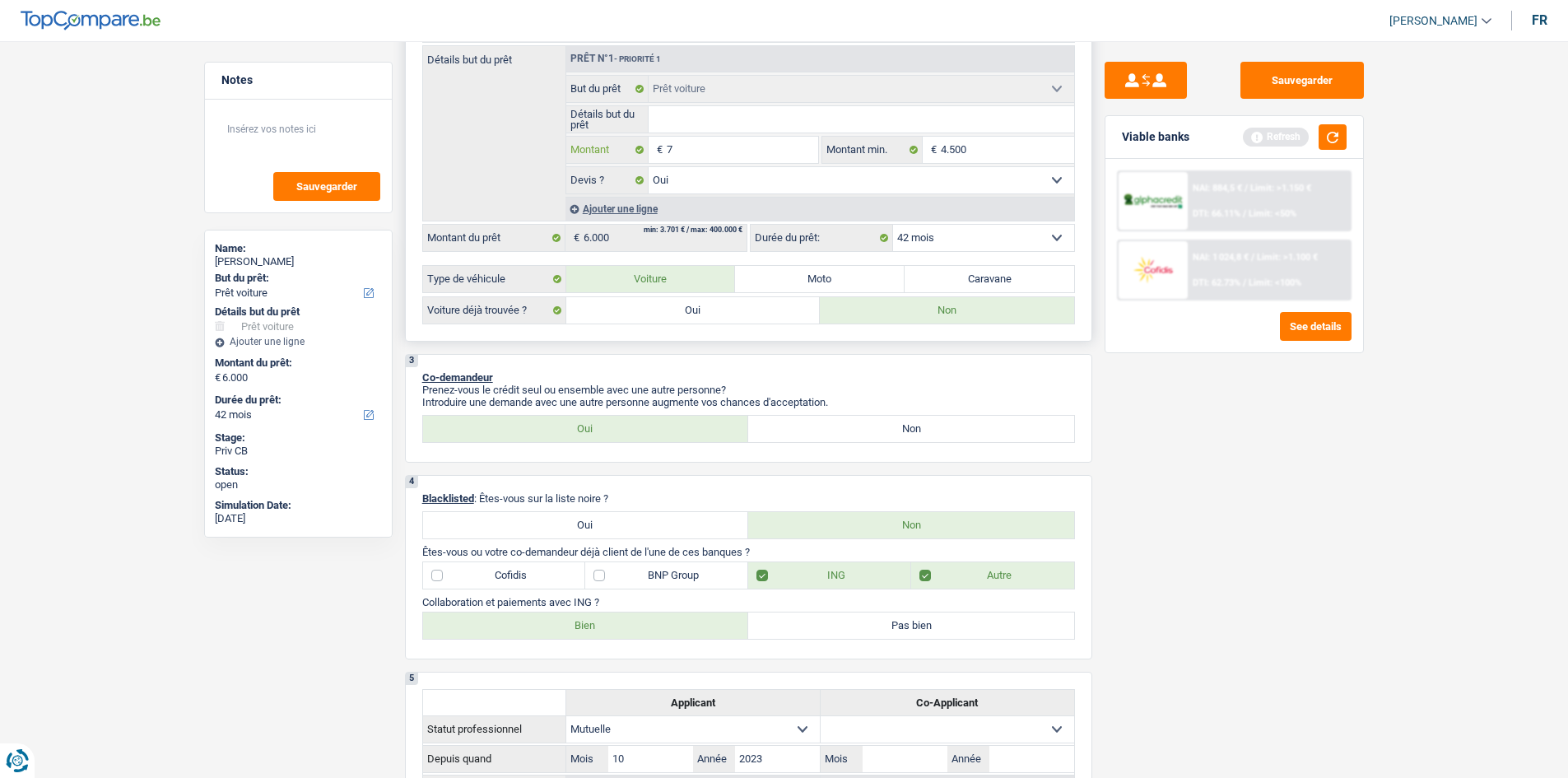
type input "75"
type input "750"
type input "7.500"
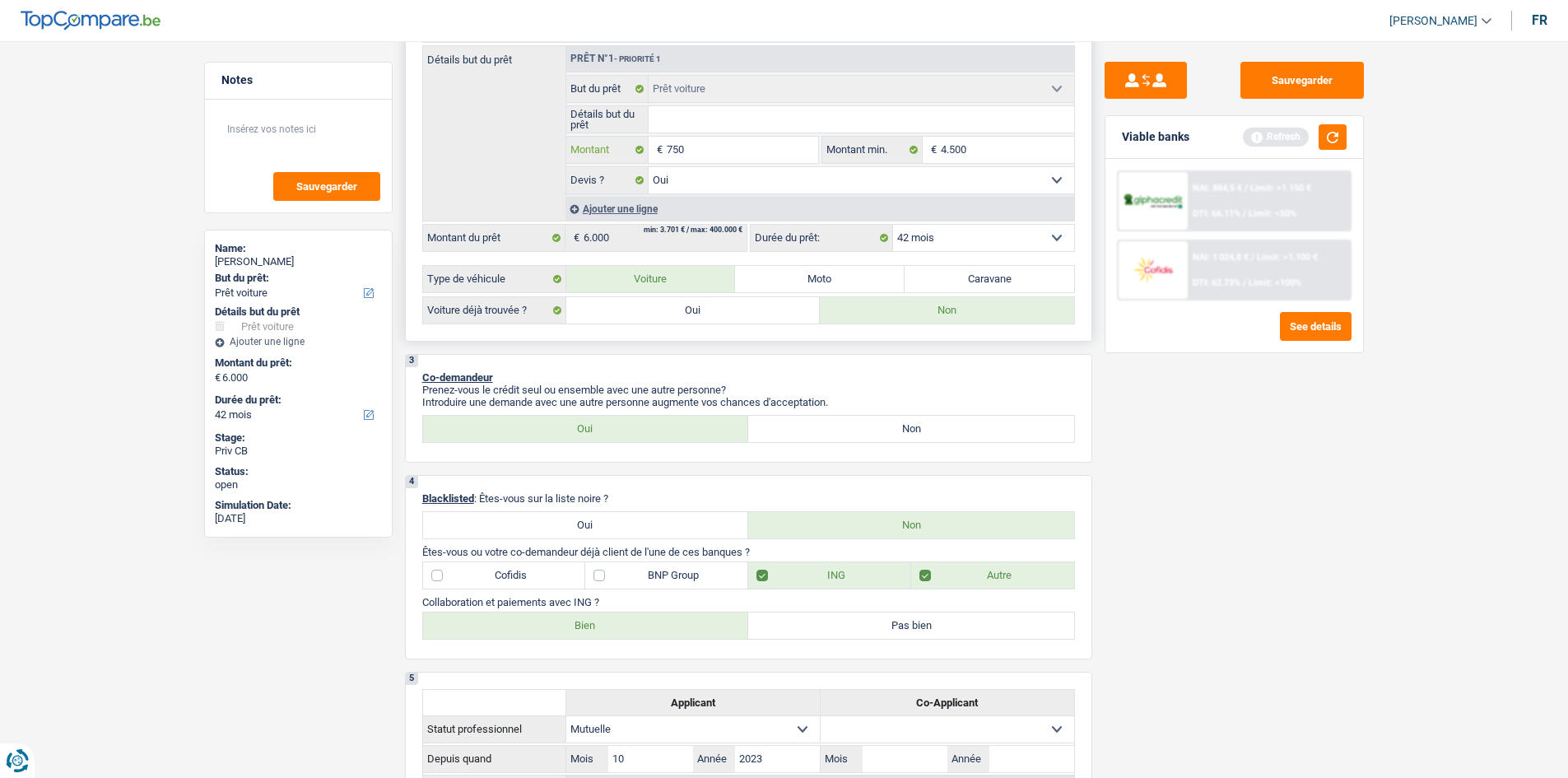
type input "7.500"
type input "75.001"
type input "7.500"
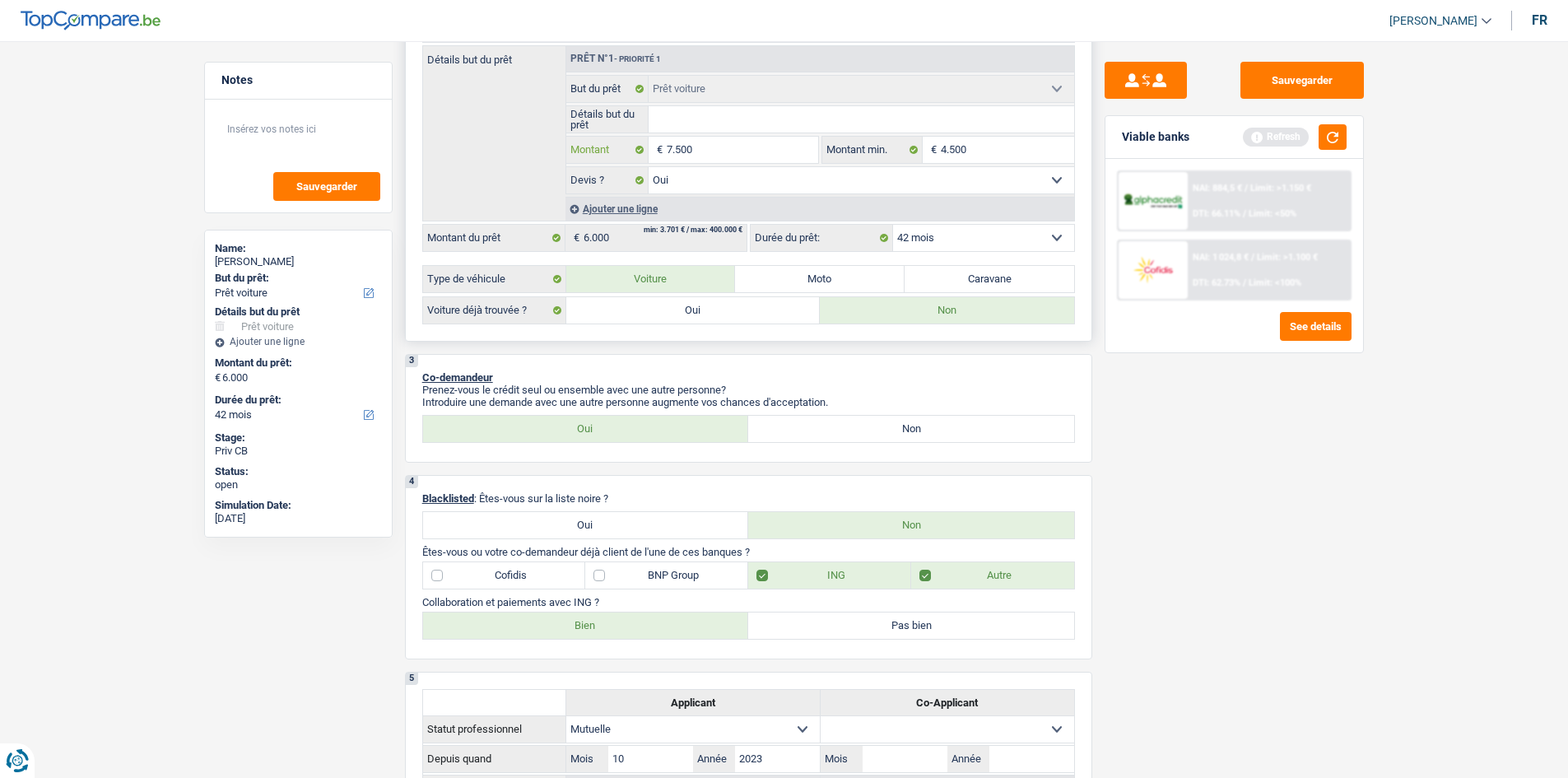
type input "750"
type input "7.501"
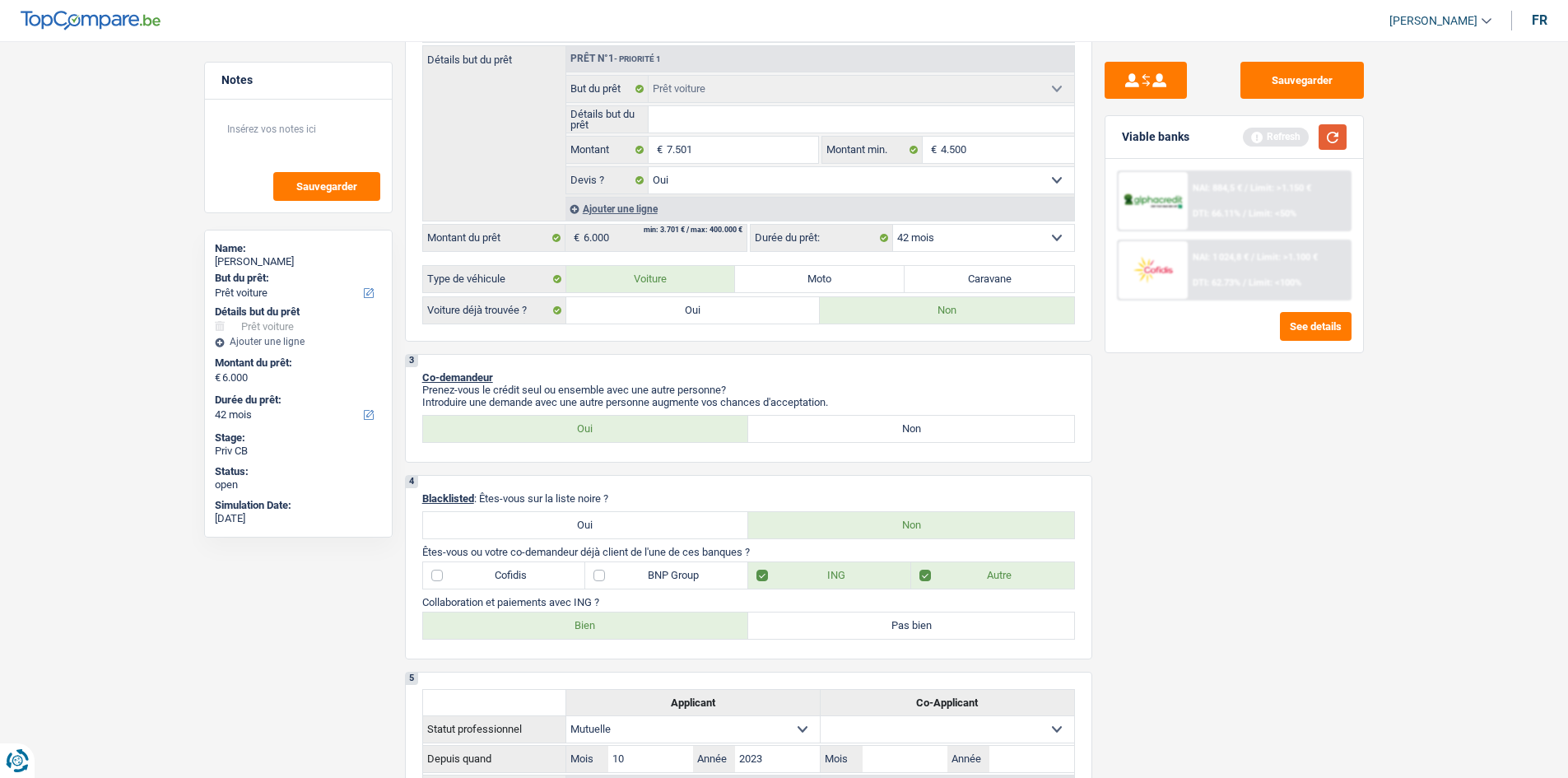
click at [1326, 130] on button "button" at bounding box center [1332, 137] width 28 height 25
type input "7.501"
select select "48"
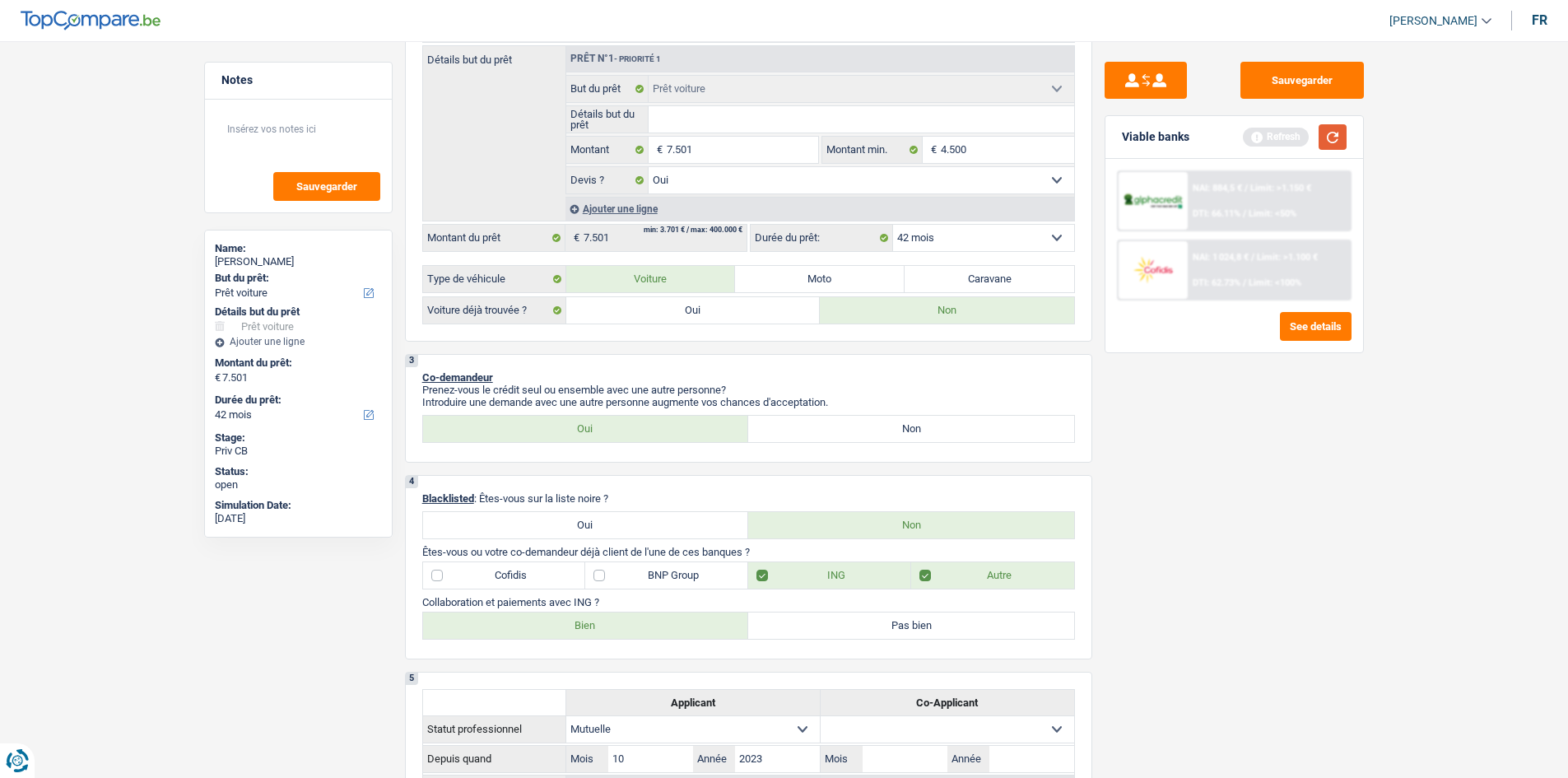
select select "48"
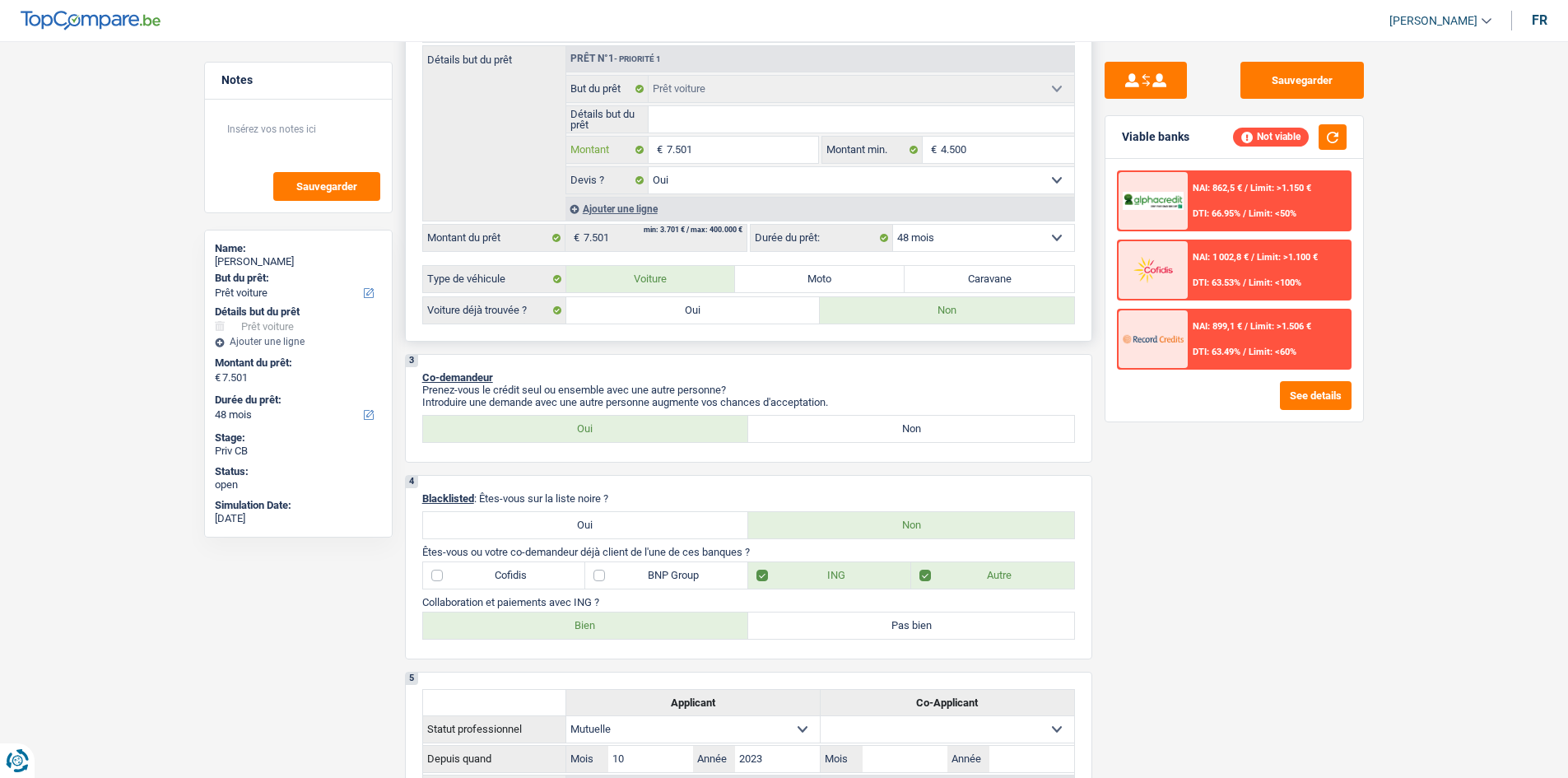
click at [786, 150] on input "7.501" at bounding box center [742, 149] width 151 height 26
type input "6"
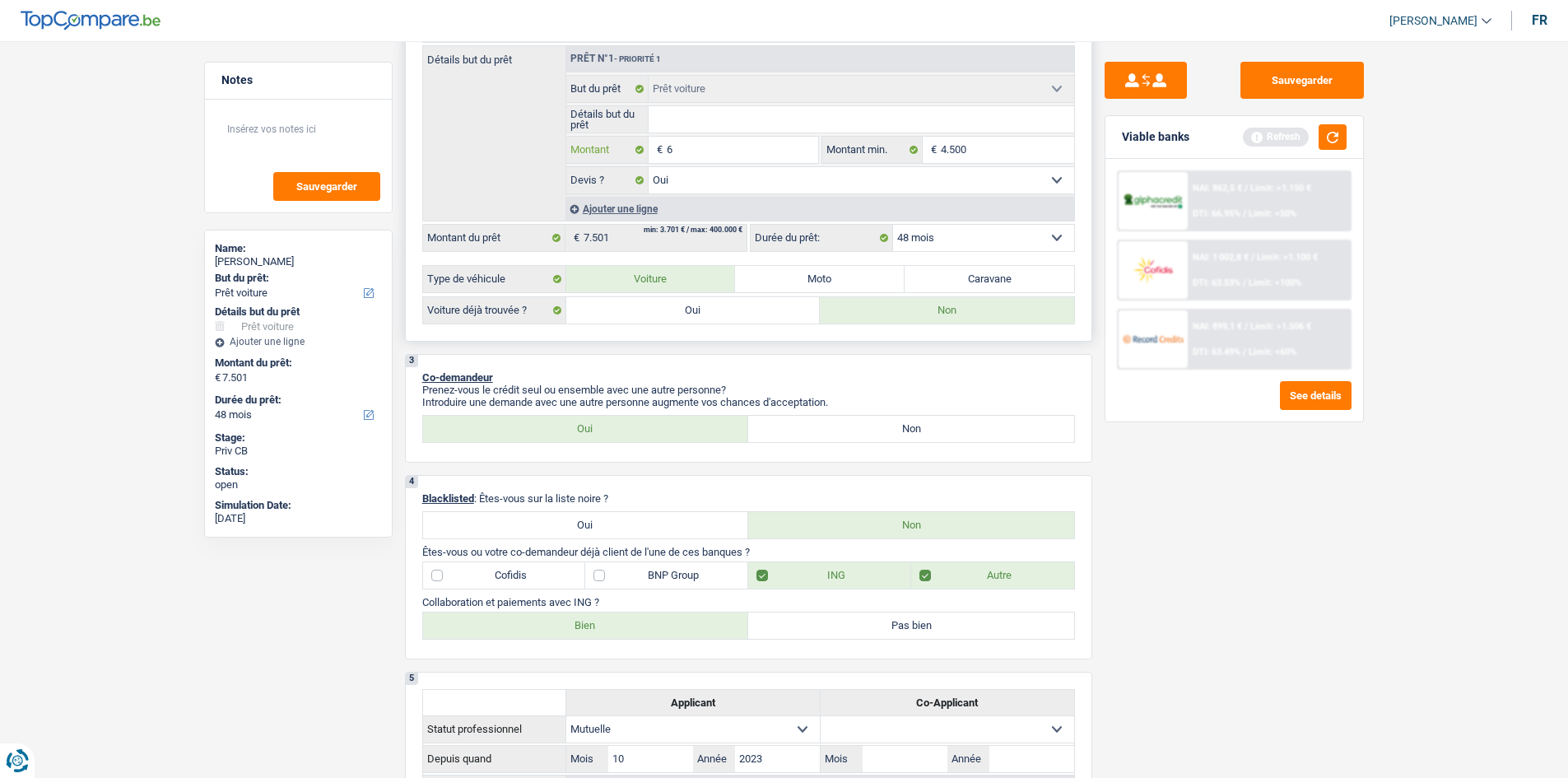
type input "60"
type input "600"
type input "6.000"
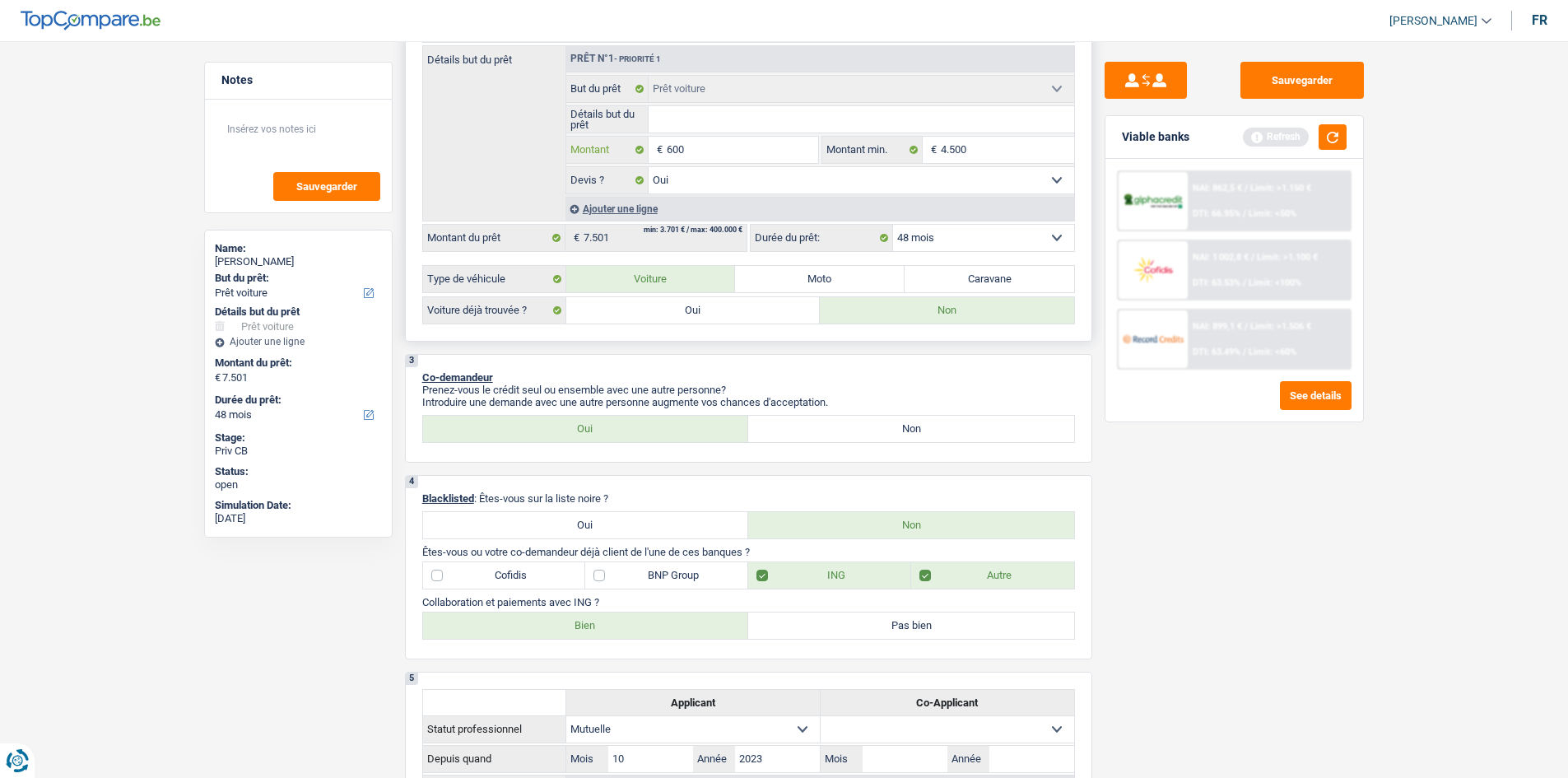
type input "6.000"
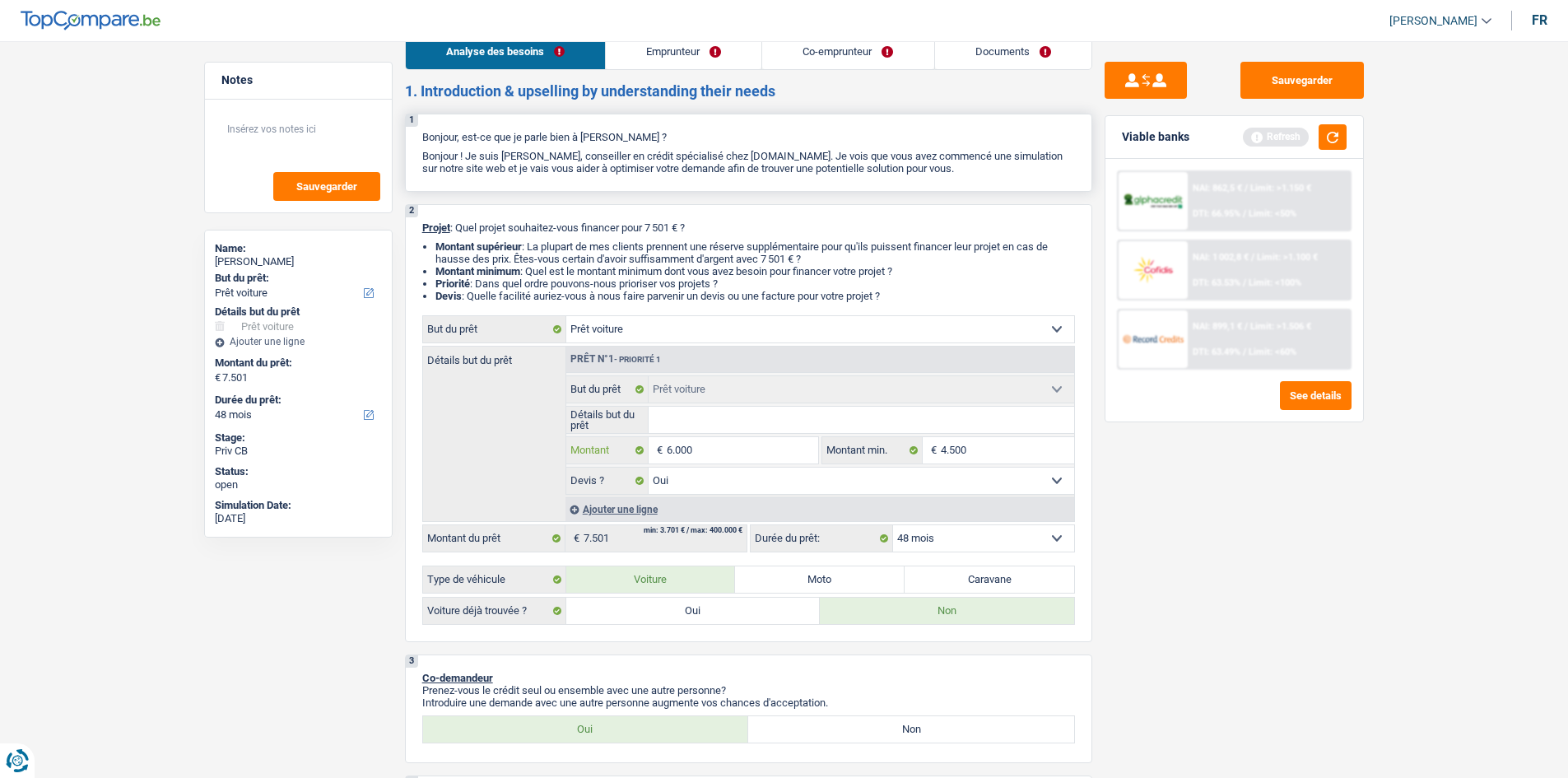
scroll to position [0, 0]
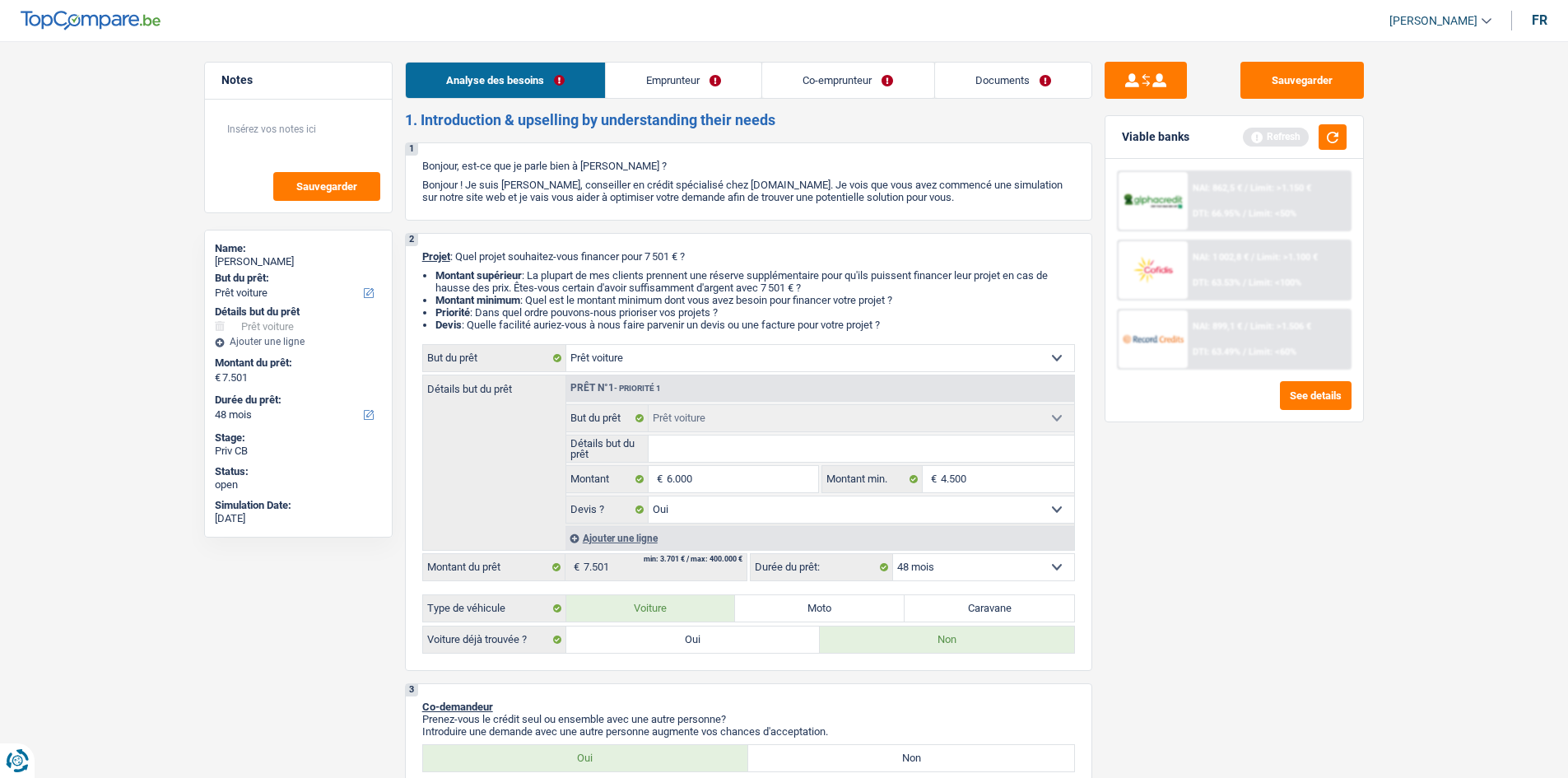
type input "6.000"
select select "42"
click at [690, 84] on link "Emprunteur" at bounding box center [684, 80] width 156 height 35
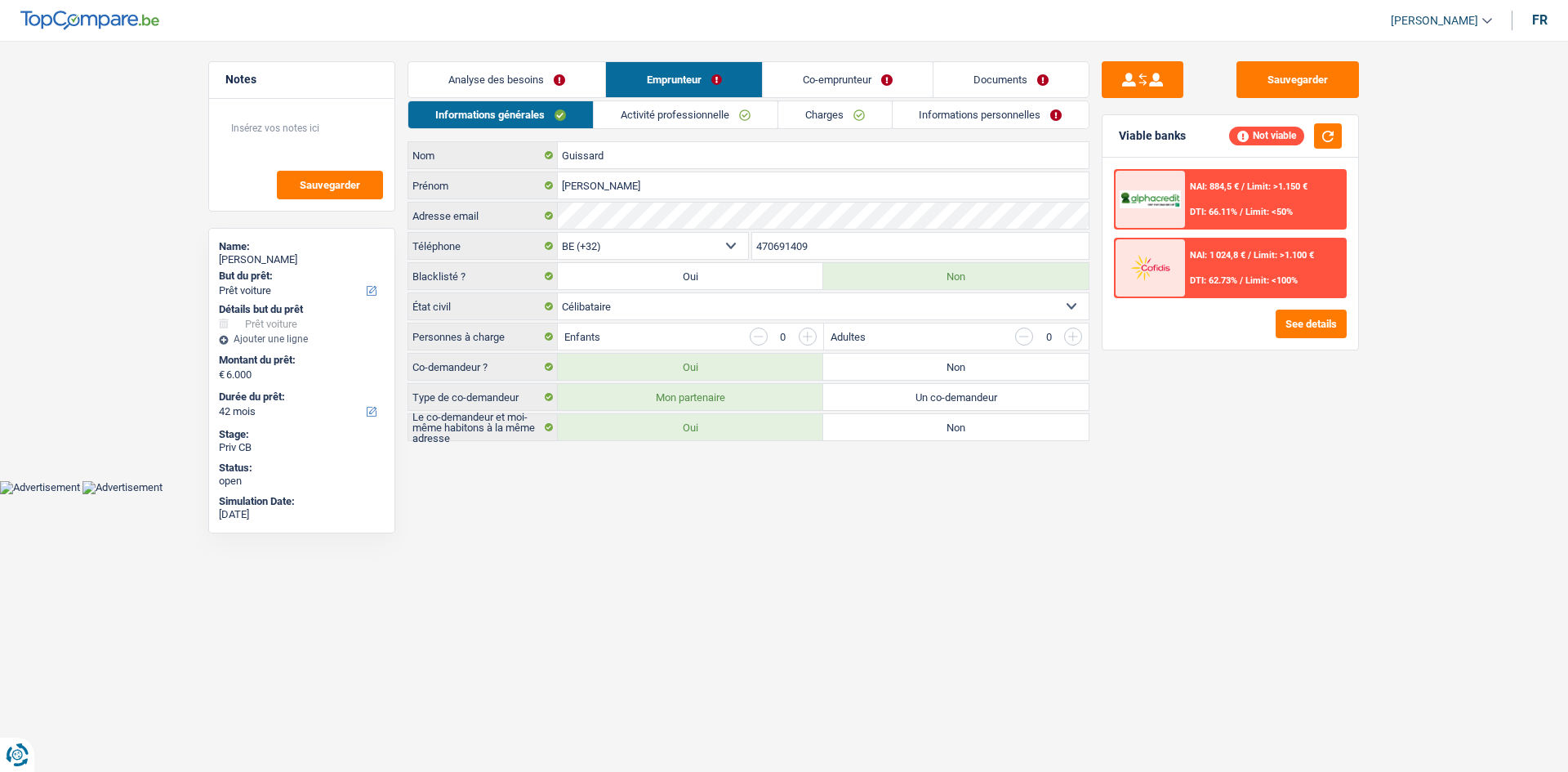
click at [701, 117] on link "Activité professionnelle" at bounding box center [685, 115] width 183 height 27
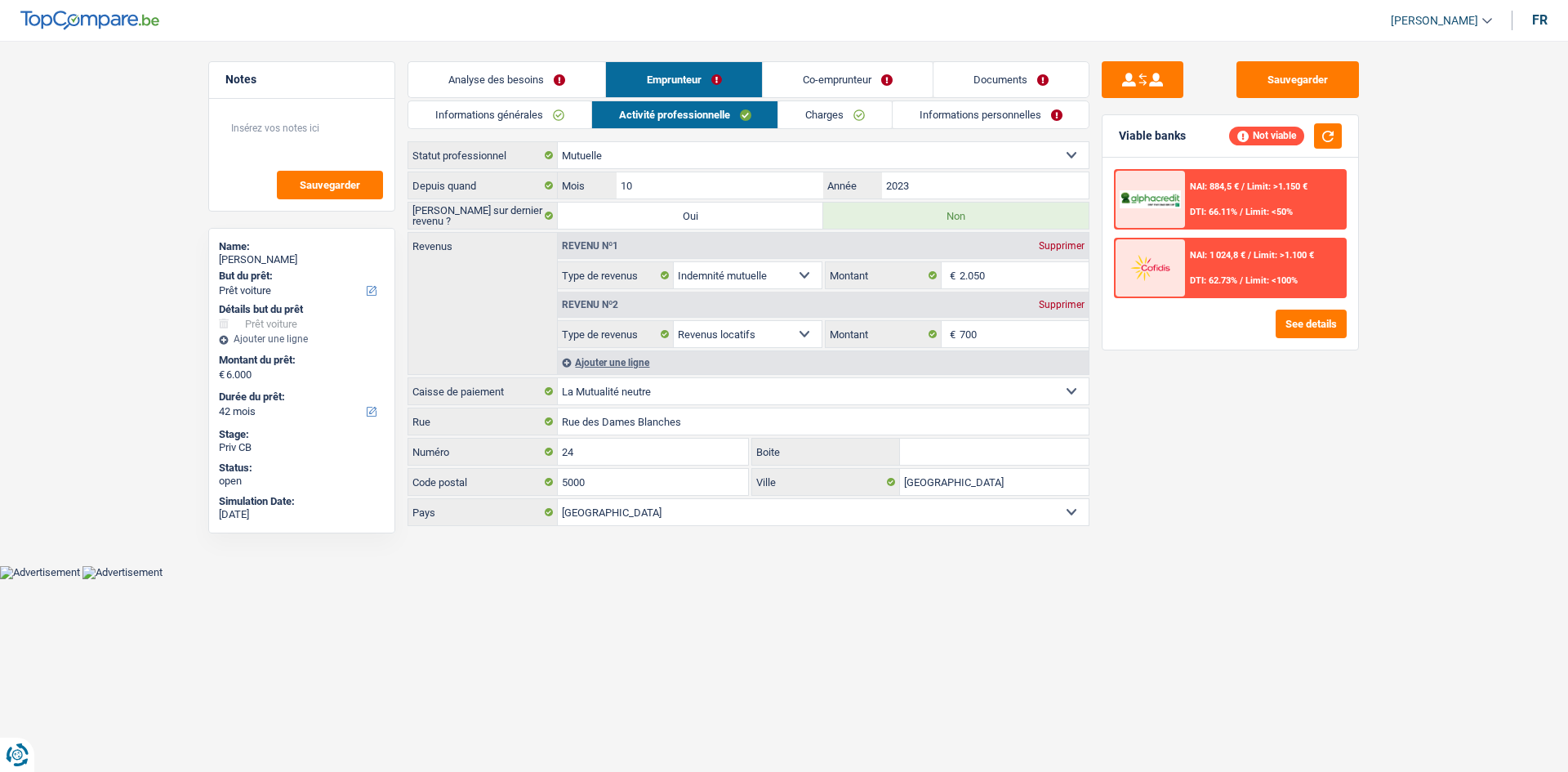
click at [810, 122] on link "Charges" at bounding box center [835, 115] width 114 height 27
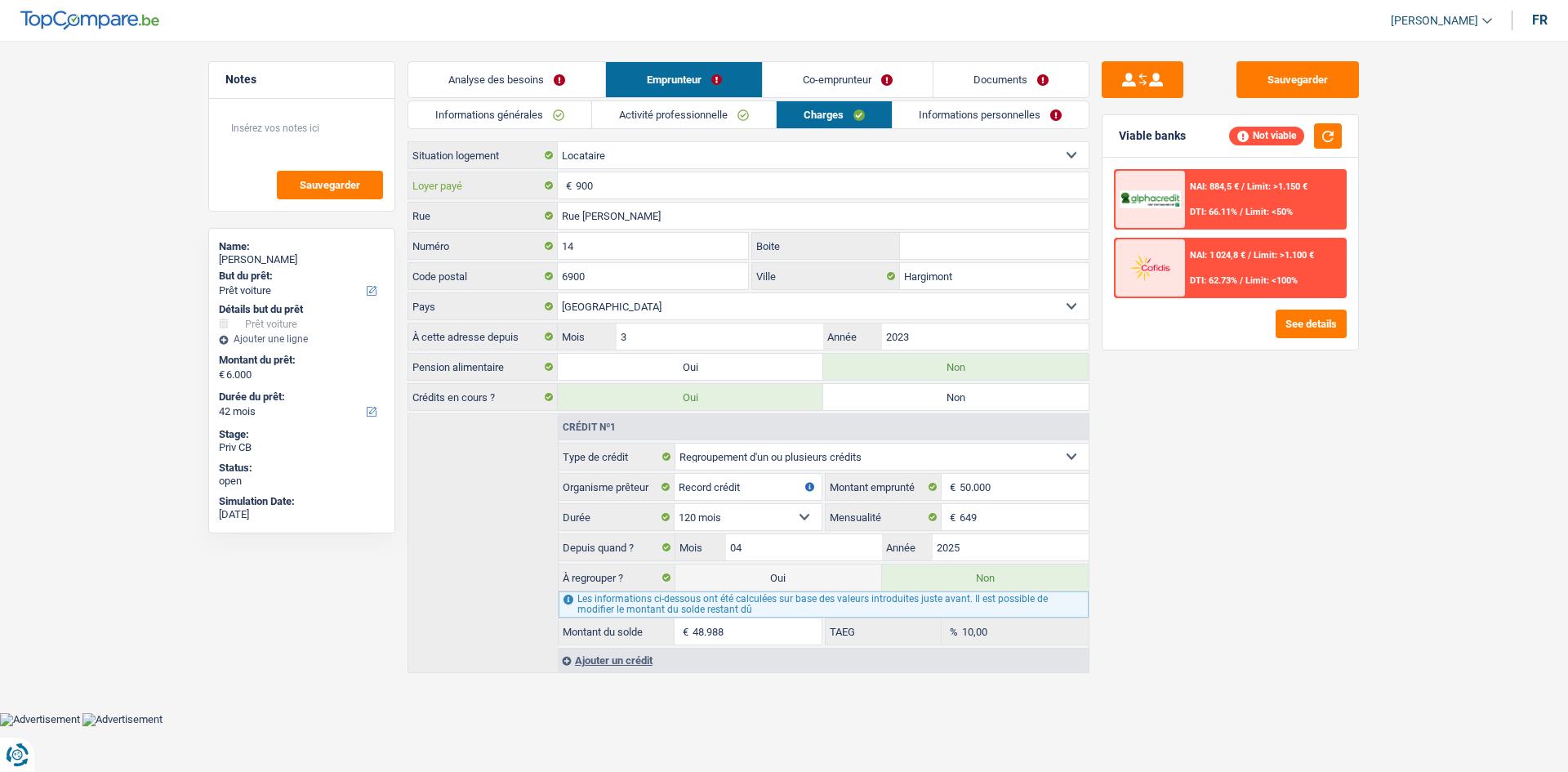
click at [627, 188] on input "900" at bounding box center [833, 185] width 513 height 26
click at [813, 76] on link "Co-emprunteur" at bounding box center [848, 80] width 170 height 35
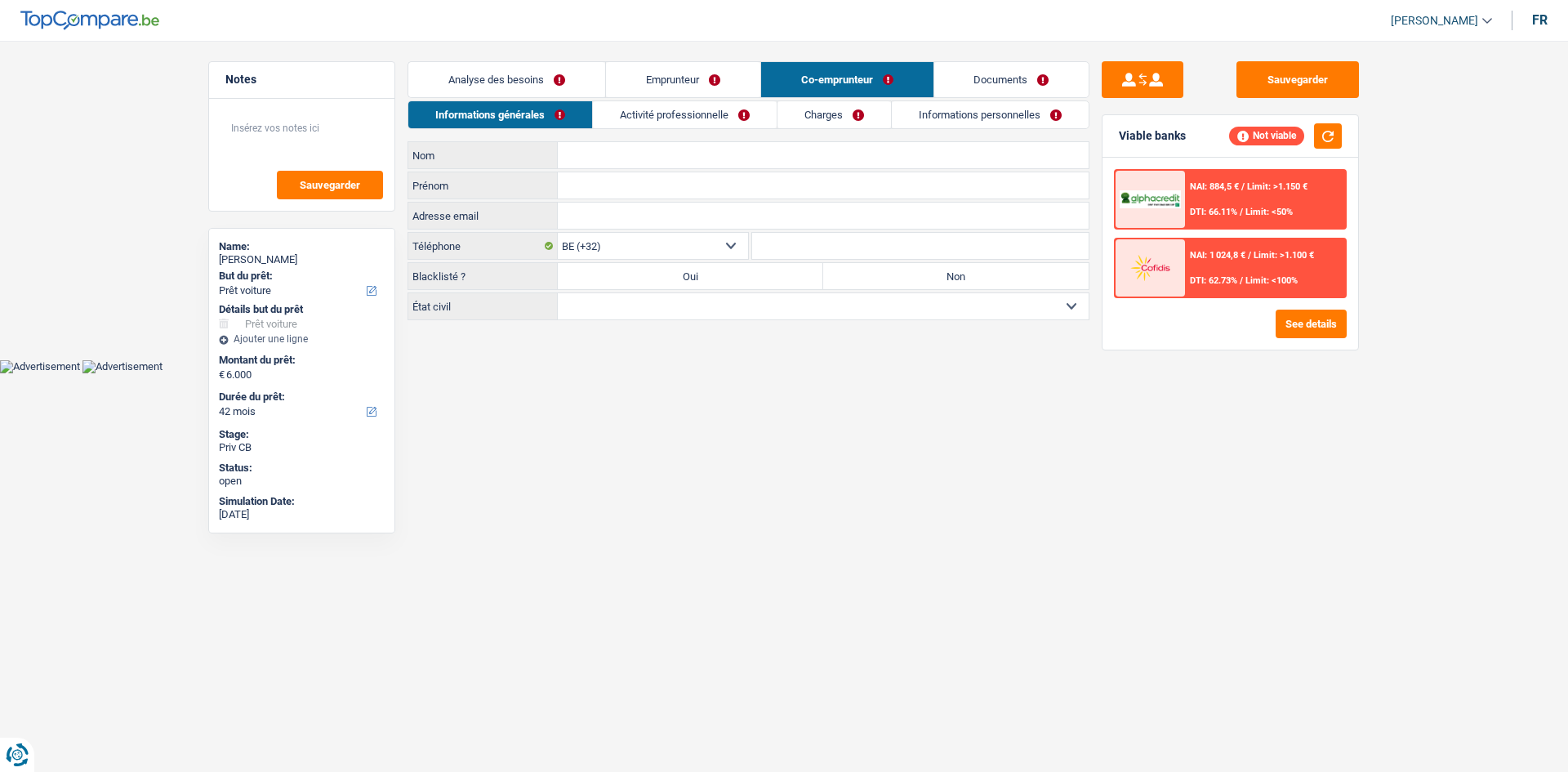
drag, startPoint x: 635, startPoint y: 149, endPoint x: 625, endPoint y: 149, distance: 10.0
click at [629, 148] on input "Nom" at bounding box center [823, 154] width 530 height 26
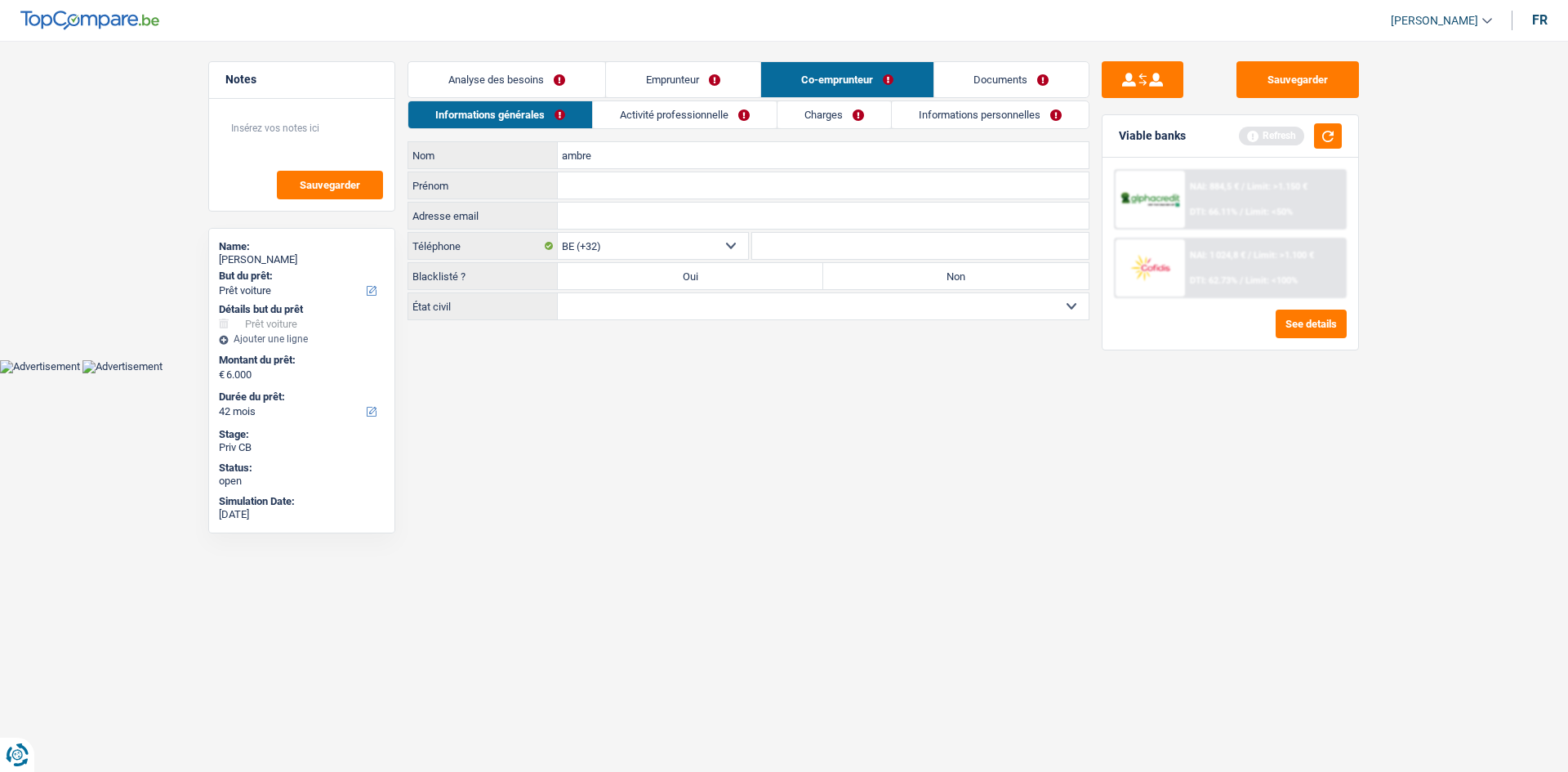
click at [569, 162] on input "ambre" at bounding box center [823, 154] width 530 height 26
type input "Ambre"
click at [568, 187] on input "Prénom" at bounding box center [823, 185] width 530 height 26
drag, startPoint x: 607, startPoint y: 165, endPoint x: 551, endPoint y: 174, distance: 56.7
click at [551, 174] on div "Ambre Nom Prénom Tous les champs sont obligatoires. Veuillez fournir une répons…" at bounding box center [748, 230] width 681 height 178
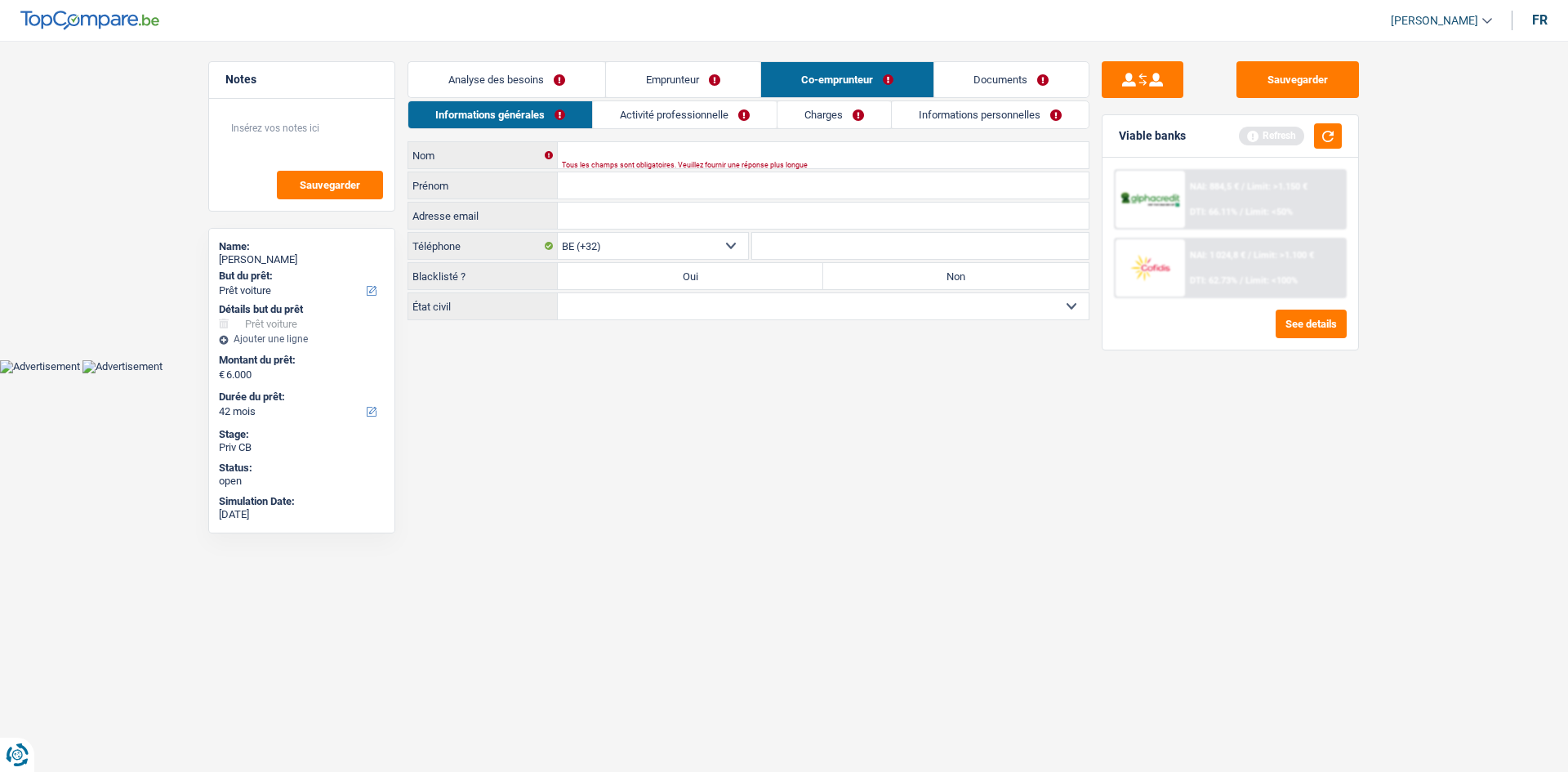
click at [566, 186] on input "Prénom" at bounding box center [823, 185] width 530 height 26
paste input "Ambre"
type input "Ambre"
click at [582, 152] on input "Nom" at bounding box center [823, 154] width 530 height 26
click at [569, 155] on input "schloune" at bounding box center [823, 154] width 530 height 26
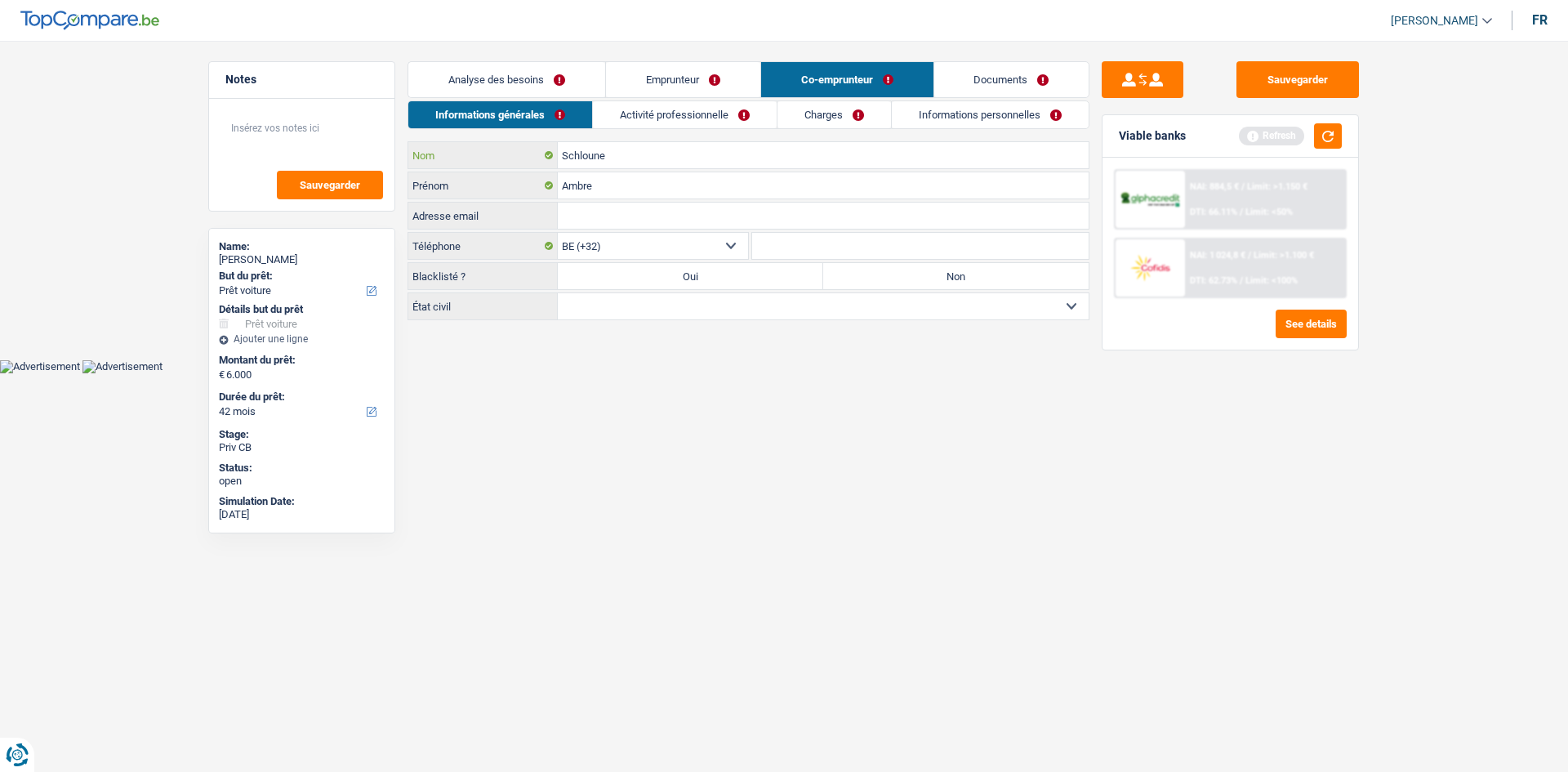
type input "Schloune"
click at [615, 227] on input "Adresse email" at bounding box center [823, 215] width 530 height 26
click at [922, 276] on label "Non" at bounding box center [956, 276] width 266 height 26
click at [922, 276] on input "Non" at bounding box center [956, 276] width 266 height 26
radio input "true"
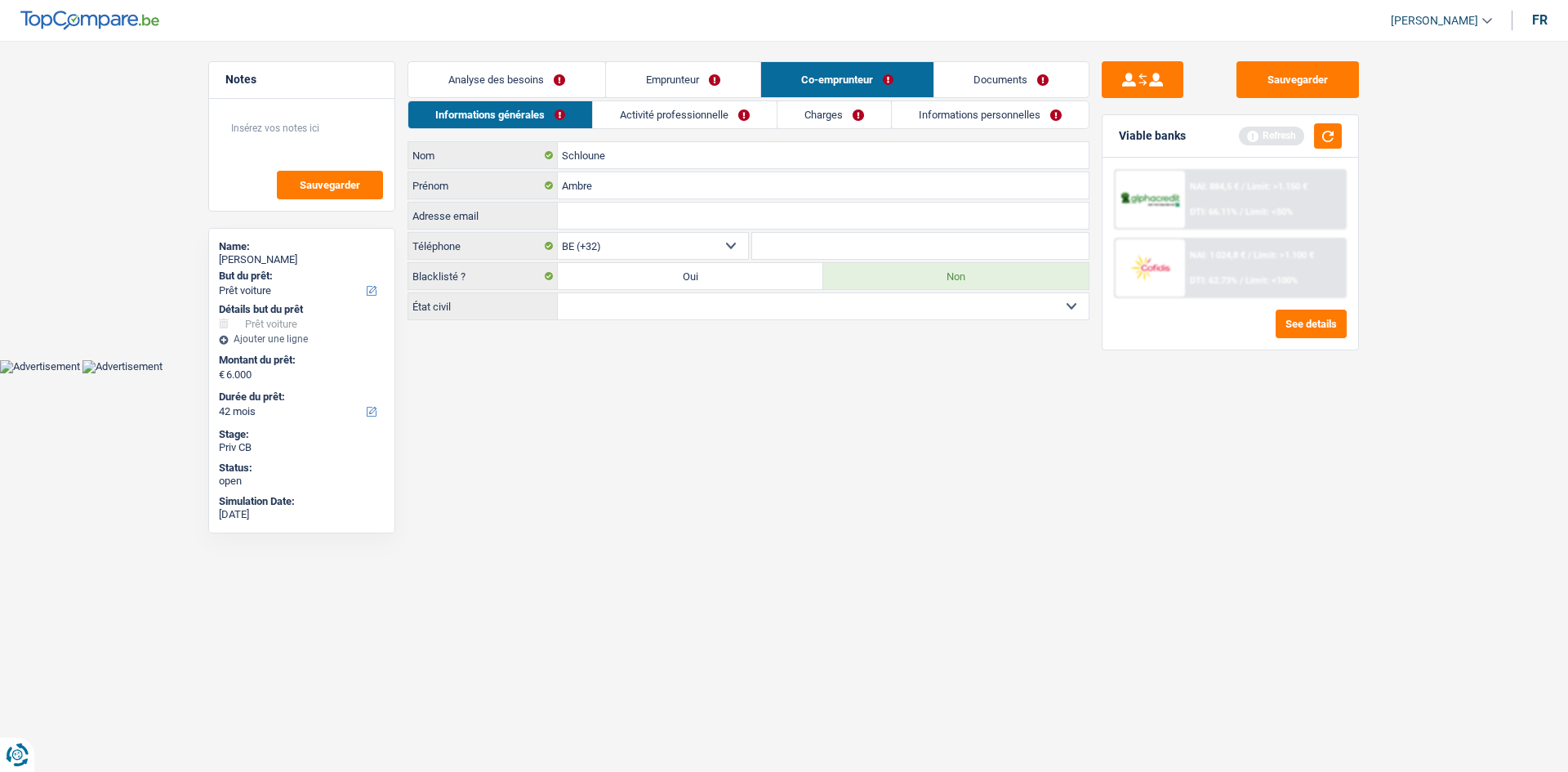
drag, startPoint x: 907, startPoint y: 307, endPoint x: 888, endPoint y: 318, distance: 22.0
click at [905, 308] on select "Célibataire Marié(e) Cohabitant(e) légal(e) Divorcé(e) Veuf(ve) Séparé (de fait…" at bounding box center [823, 305] width 530 height 26
select select "single"
click at [558, 293] on select "Célibataire Marié(e) Cohabitant(e) légal(e) Divorcé(e) Veuf(ve) Séparé (de fait…" at bounding box center [823, 305] width 530 height 26
click at [676, 102] on link "Activité professionnelle" at bounding box center [684, 115] width 183 height 27
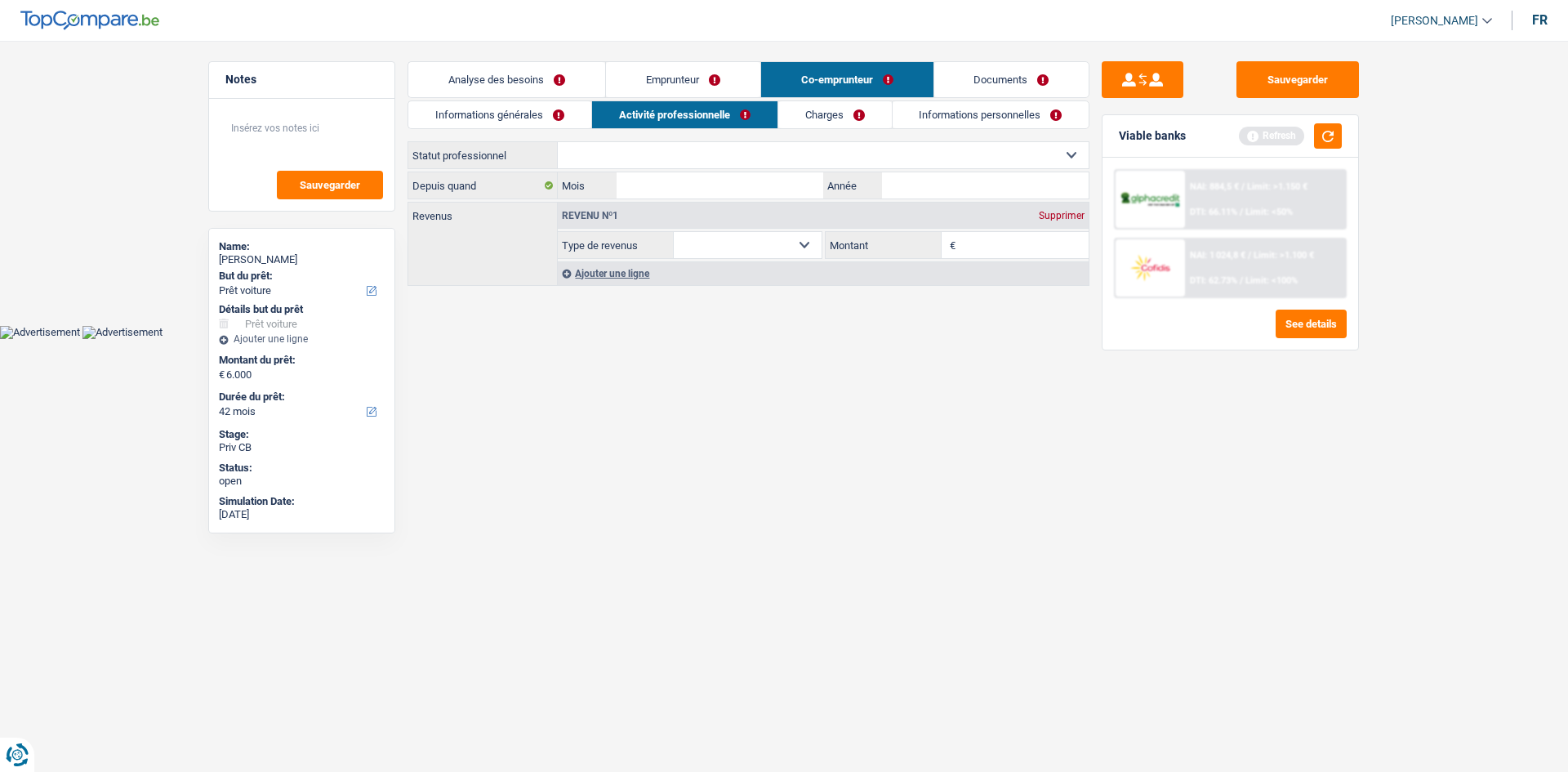
drag, startPoint x: 663, startPoint y: 145, endPoint x: 653, endPoint y: 149, distance: 10.8
click at [658, 146] on select "Ouvrier Employé privé Employé public Invalide Indépendant Pensionné Chômeur Mut…" at bounding box center [823, 154] width 530 height 26
select select "mutuality"
click at [558, 142] on select "Ouvrier Employé privé Employé public Invalide Indépendant Pensionné Chômeur Mut…" at bounding box center [823, 154] width 530 height 26
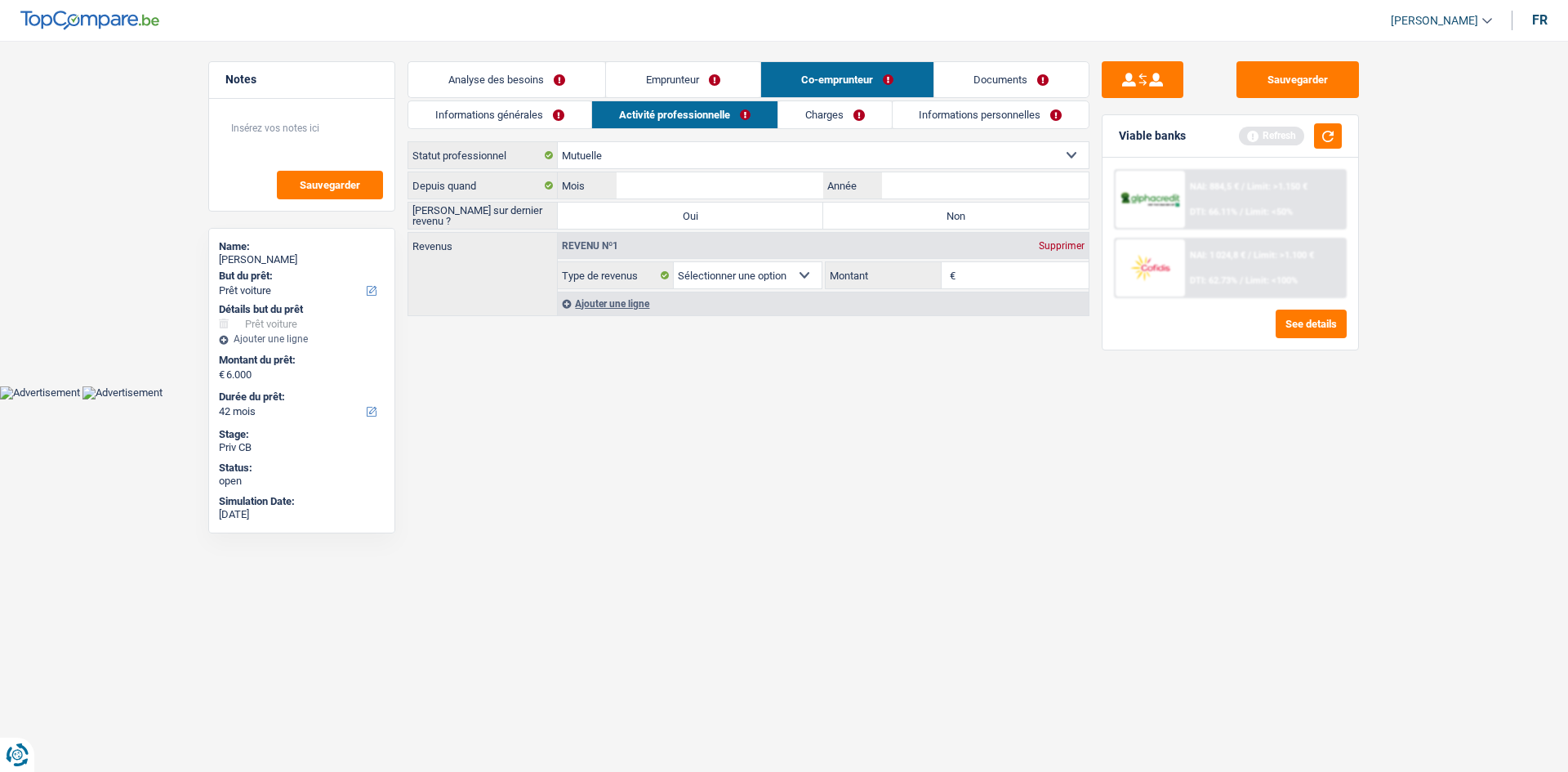
select select "mutualityIndemnity"
click at [909, 187] on input "Année" at bounding box center [984, 185] width 207 height 26
drag, startPoint x: 935, startPoint y: 180, endPoint x: 872, endPoint y: 185, distance: 63.2
click at [872, 185] on div "Année" at bounding box center [956, 185] width 266 height 26
click at [916, 187] on input "Année" at bounding box center [984, 185] width 207 height 26
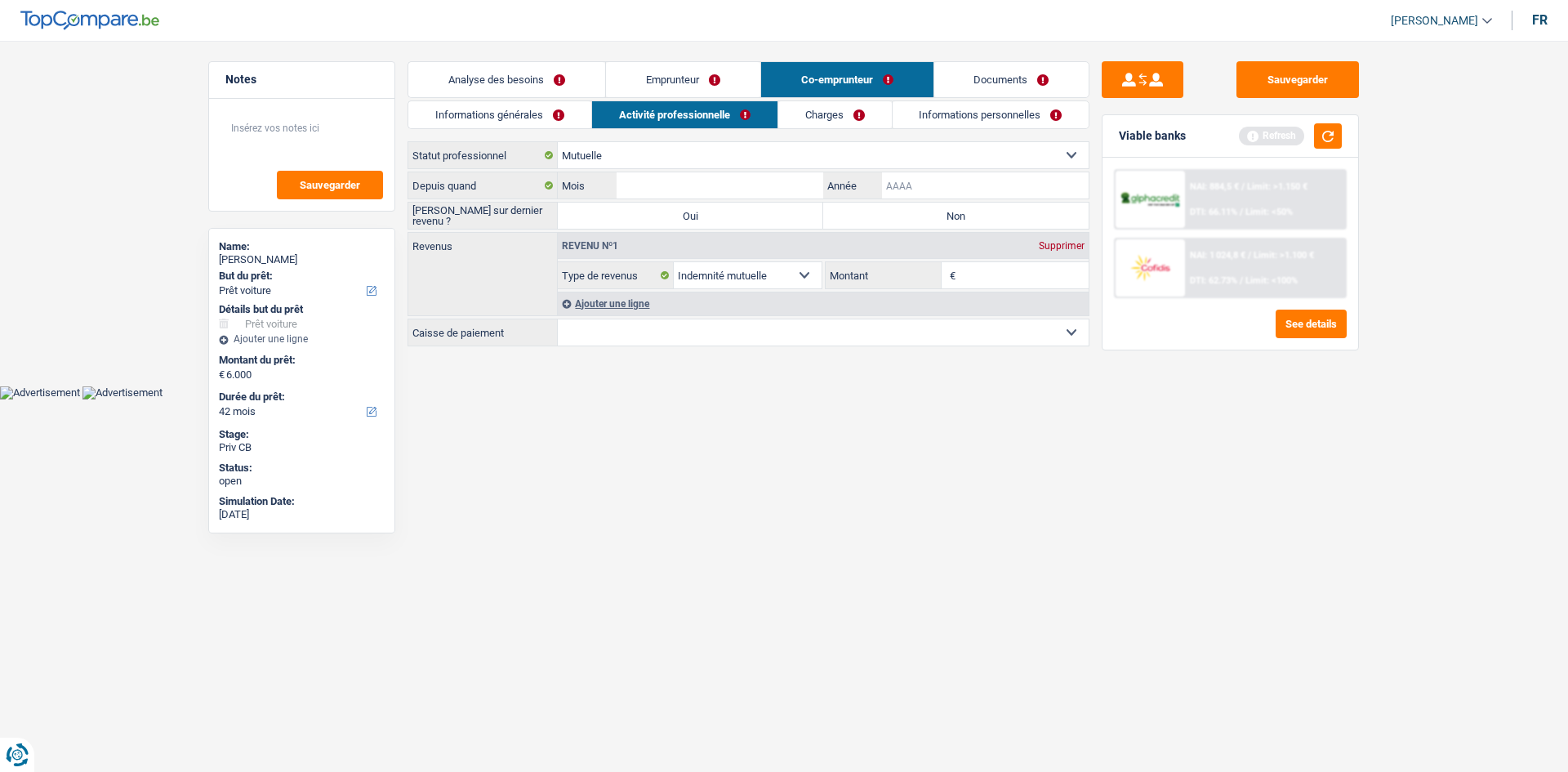
click at [916, 187] on input "Année" at bounding box center [984, 185] width 207 height 26
click at [763, 190] on input "Mois" at bounding box center [720, 185] width 207 height 26
click at [731, 188] on input "Mois" at bounding box center [720, 185] width 207 height 26
type input "01"
click at [915, 182] on input "Année" at bounding box center [984, 185] width 207 height 26
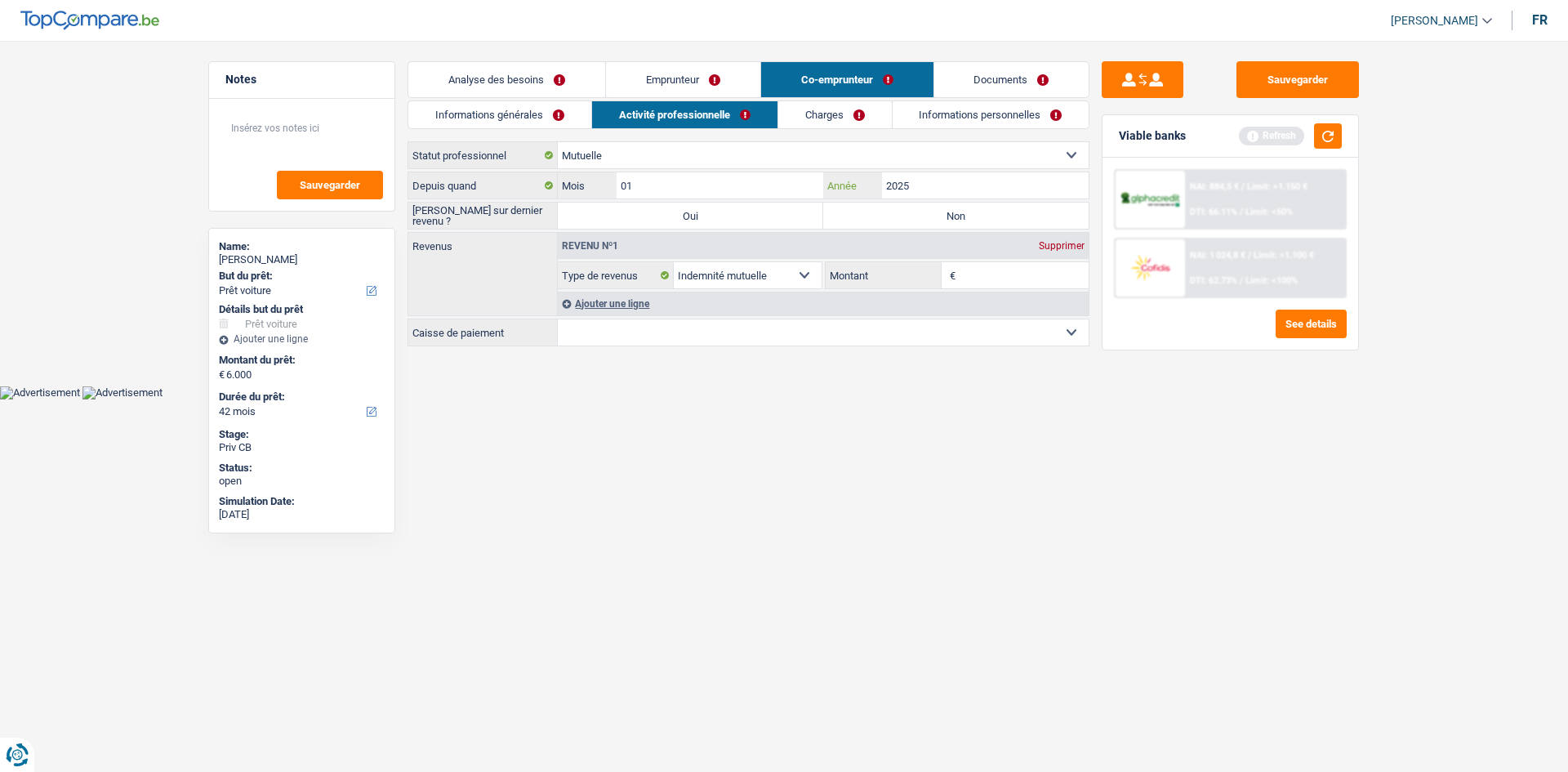
type input "2025"
drag, startPoint x: 862, startPoint y: 509, endPoint x: 814, endPoint y: 429, distance: 93.3
click at [855, 399] on html "Vous avez le contrôle de vos données Nous utilisons des cookies, tout comme nos…" at bounding box center [784, 199] width 1568 height 399
click at [882, 206] on label "Non" at bounding box center [956, 215] width 266 height 26
click at [882, 206] on input "Non" at bounding box center [956, 215] width 266 height 26
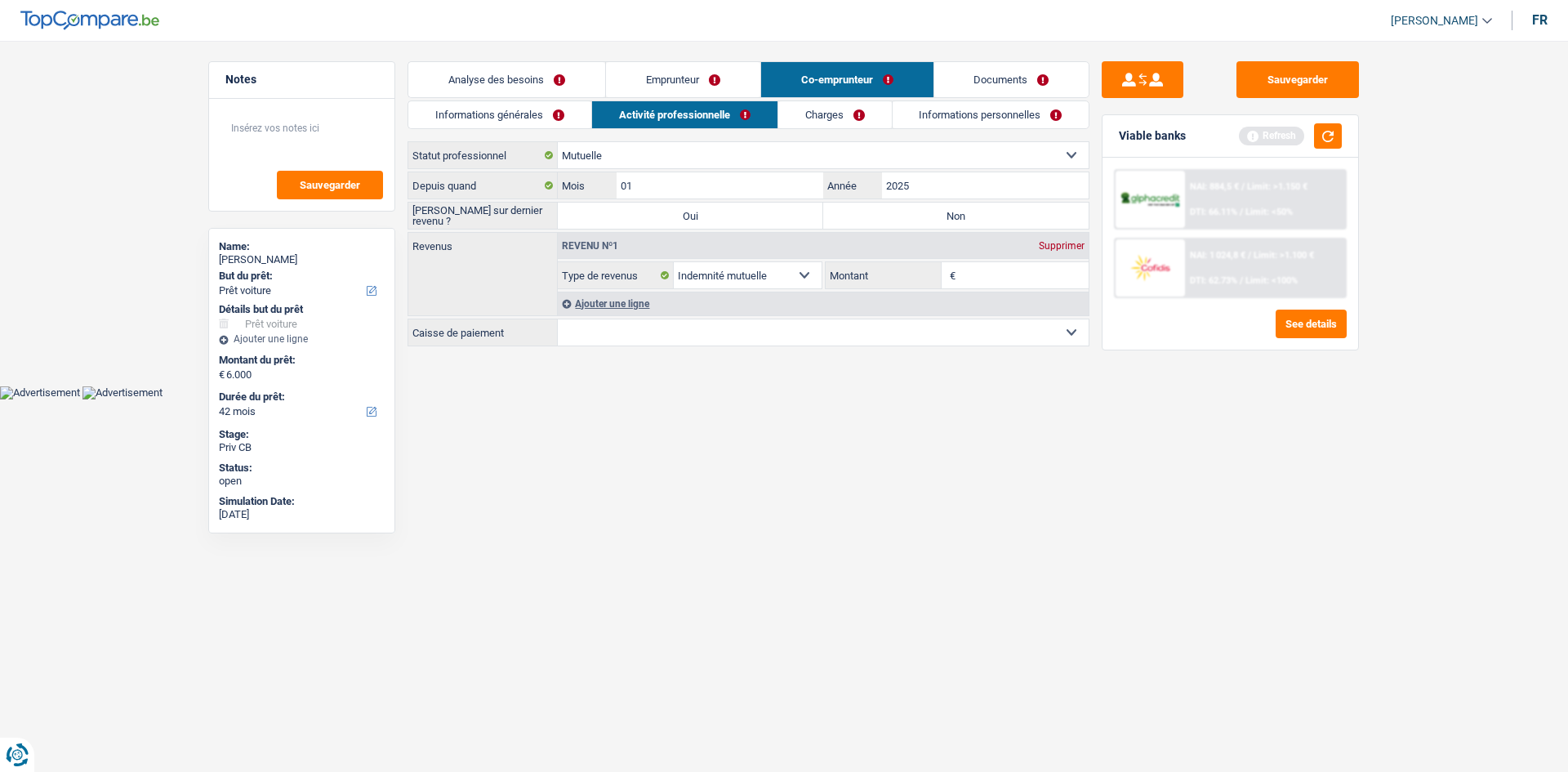
radio input "true"
click at [993, 262] on input "Montant" at bounding box center [1024, 275] width 129 height 26
type input "1.700"
drag, startPoint x: 887, startPoint y: 398, endPoint x: 849, endPoint y: 376, distance: 43.9
click at [887, 398] on html "Vous avez le contrôle de vos données Nous utilisons des cookies, tout comme nos…" at bounding box center [784, 199] width 1568 height 399
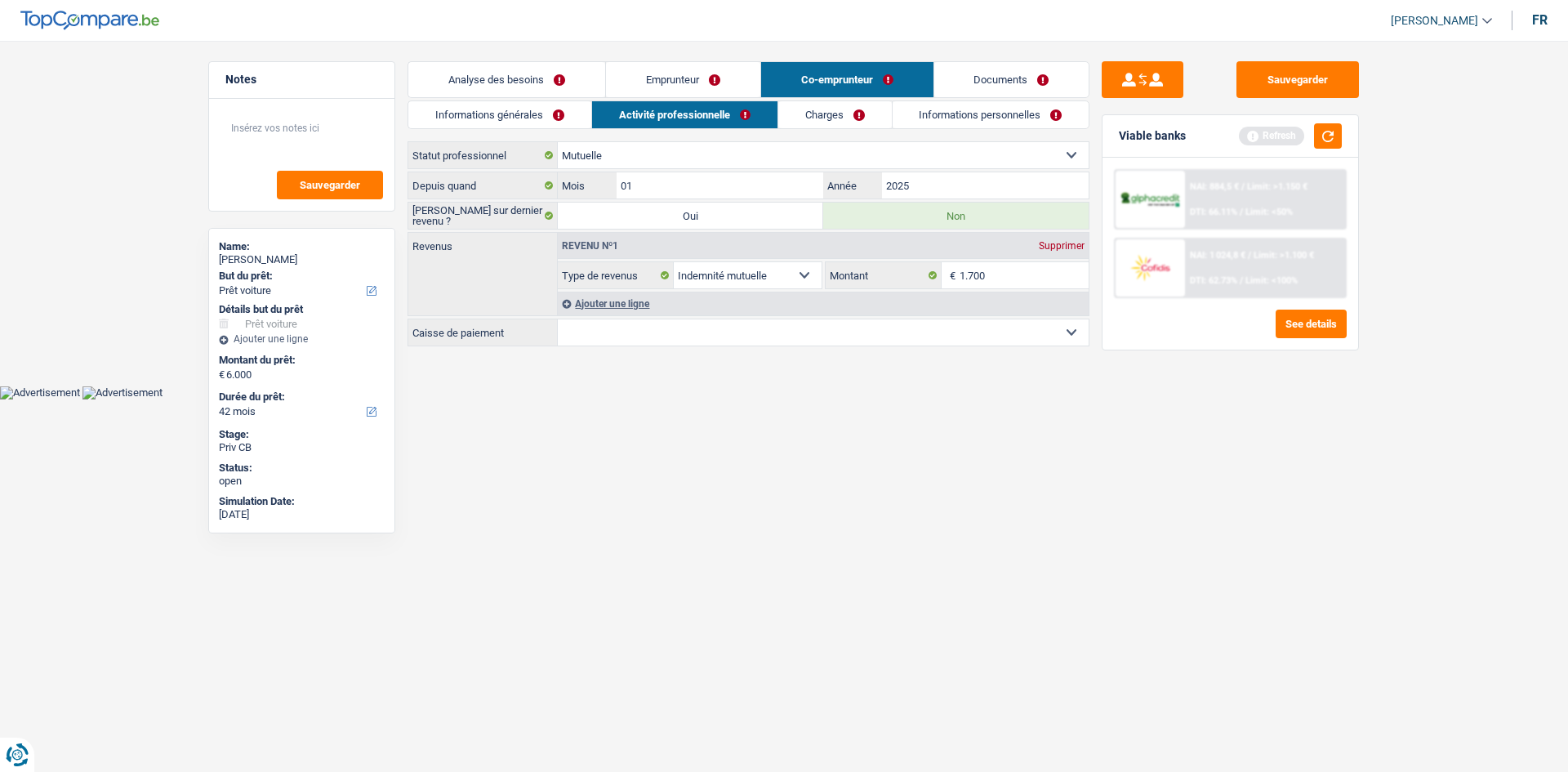
drag, startPoint x: 812, startPoint y: 331, endPoint x: 790, endPoint y: 344, distance: 25.6
click at [812, 331] on select "Mutualité Chrétienne Mutualité Socialiste (Solidaris) SPF Sécurité Sociale Unio…" at bounding box center [823, 332] width 530 height 26
click at [558, 320] on select "Mutualité Chrétienne Mutualité Socialiste (Solidaris) SPF Sécurité Sociale Unio…" at bounding box center [823, 332] width 530 height 26
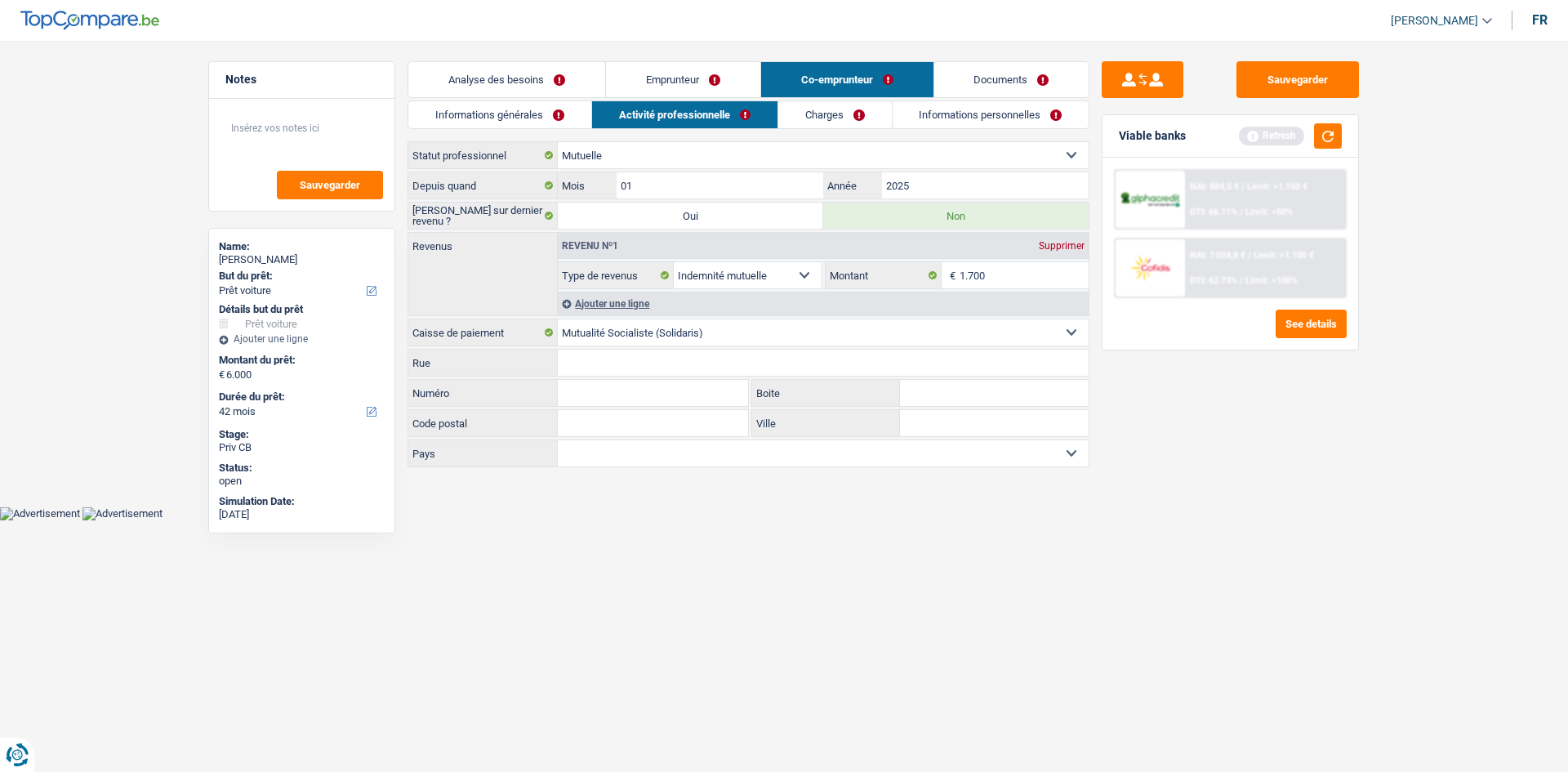
click at [662, 368] on input "Rue" at bounding box center [823, 362] width 530 height 26
click at [747, 327] on select "Mutualité Chrétienne Mutualité Socialiste (Solidaris) SPF Sécurité Sociale Unio…" at bounding box center [823, 332] width 530 height 26
select select "chretienne"
click at [558, 320] on select "Mutualité Chrétienne Mutualité Socialiste (Solidaris) SPF Sécurité Sociale Unio…" at bounding box center [823, 332] width 530 height 26
type input "Chaussée de Haecht"
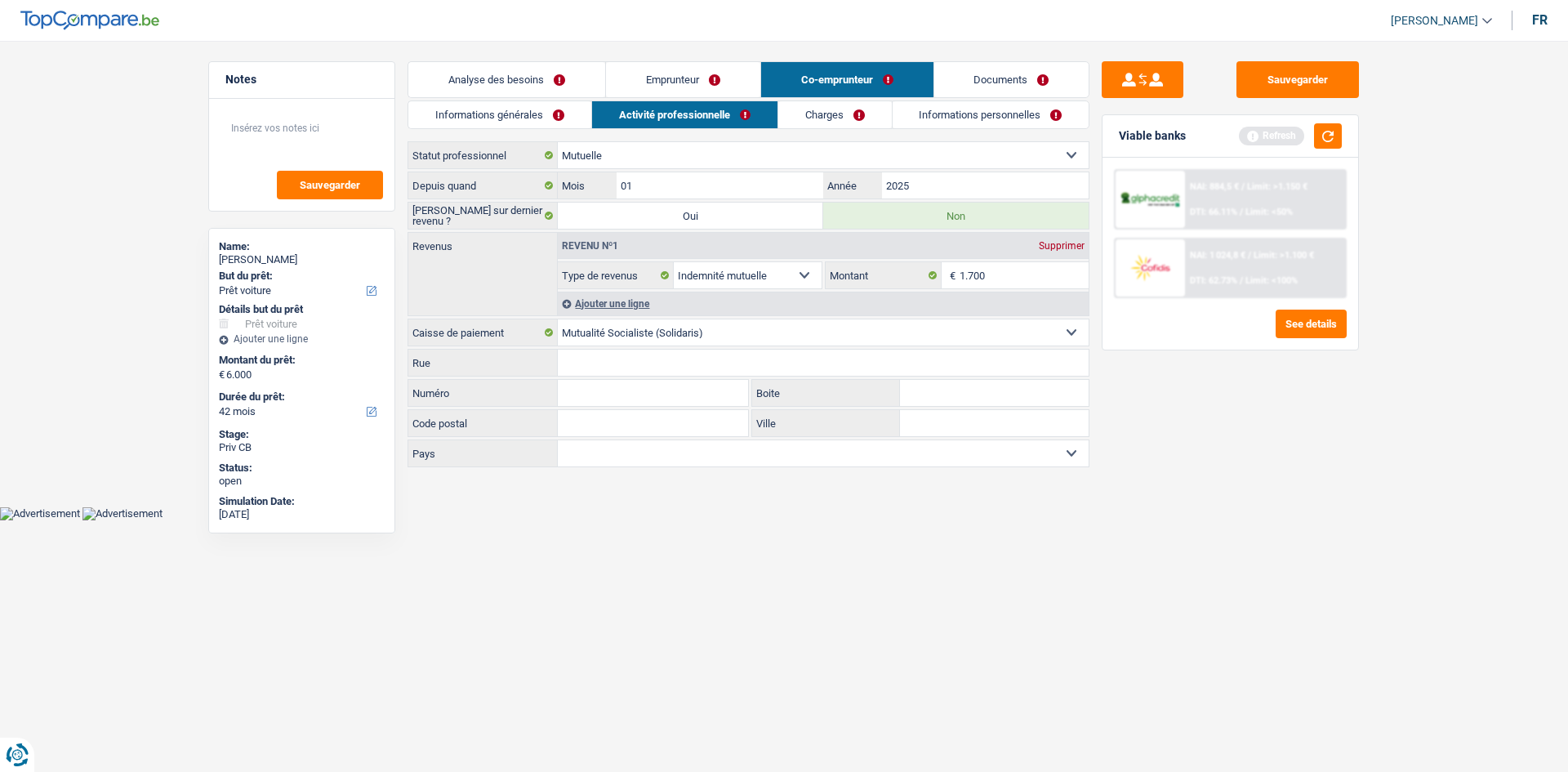
type input "579"
type input "1030"
type input "Schaerbeek"
select select "BE"
click at [696, 332] on select "Mutualité Chrétienne Mutualité Socialiste (Solidaris) SPF Sécurité Sociale Unio…" at bounding box center [823, 332] width 530 height 26
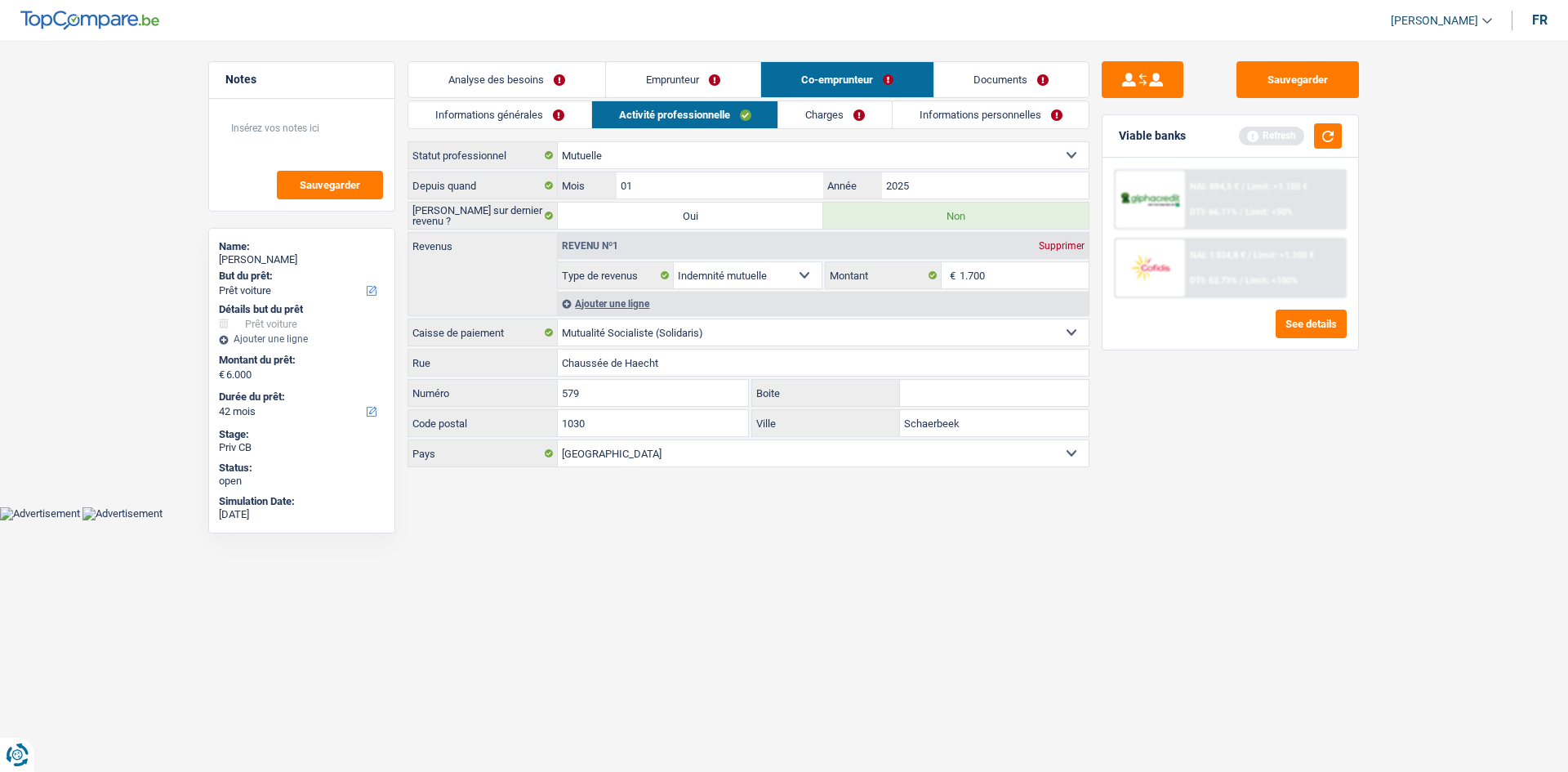
select select "solidaris"
click at [558, 320] on select "Mutualité Chrétienne Mutualité Socialiste (Solidaris) SPF Sécurité Sociale Unio…" at bounding box center [823, 332] width 530 height 26
select select
click at [638, 371] on input "Rue" at bounding box center [823, 362] width 530 height 26
type input "lux march"
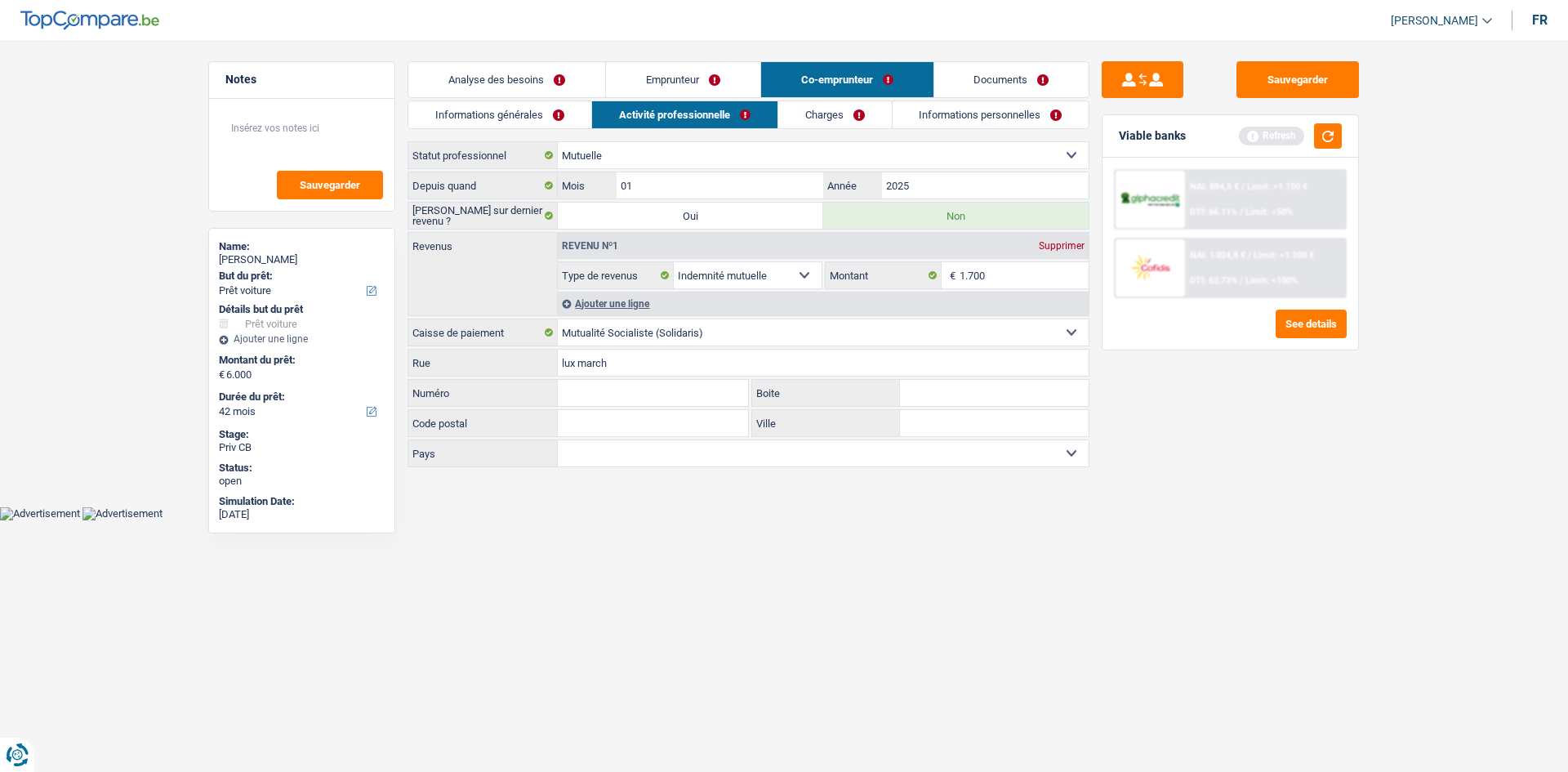
click at [831, 106] on link "Charges" at bounding box center [835, 115] width 114 height 27
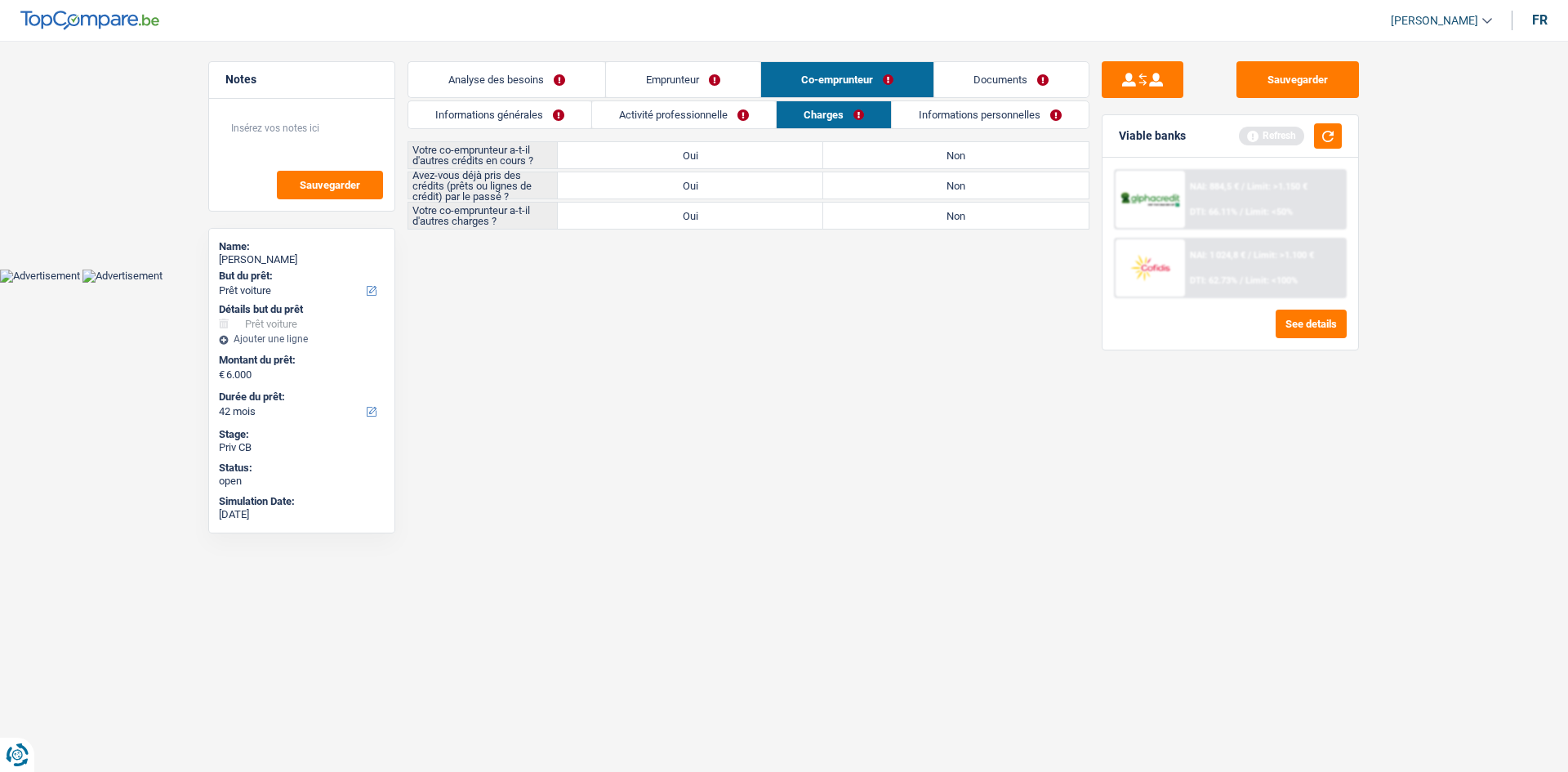
click at [672, 159] on label "Oui" at bounding box center [691, 154] width 266 height 26
click at [672, 159] on input "Oui" at bounding box center [691, 154] width 266 height 26
radio input "true"
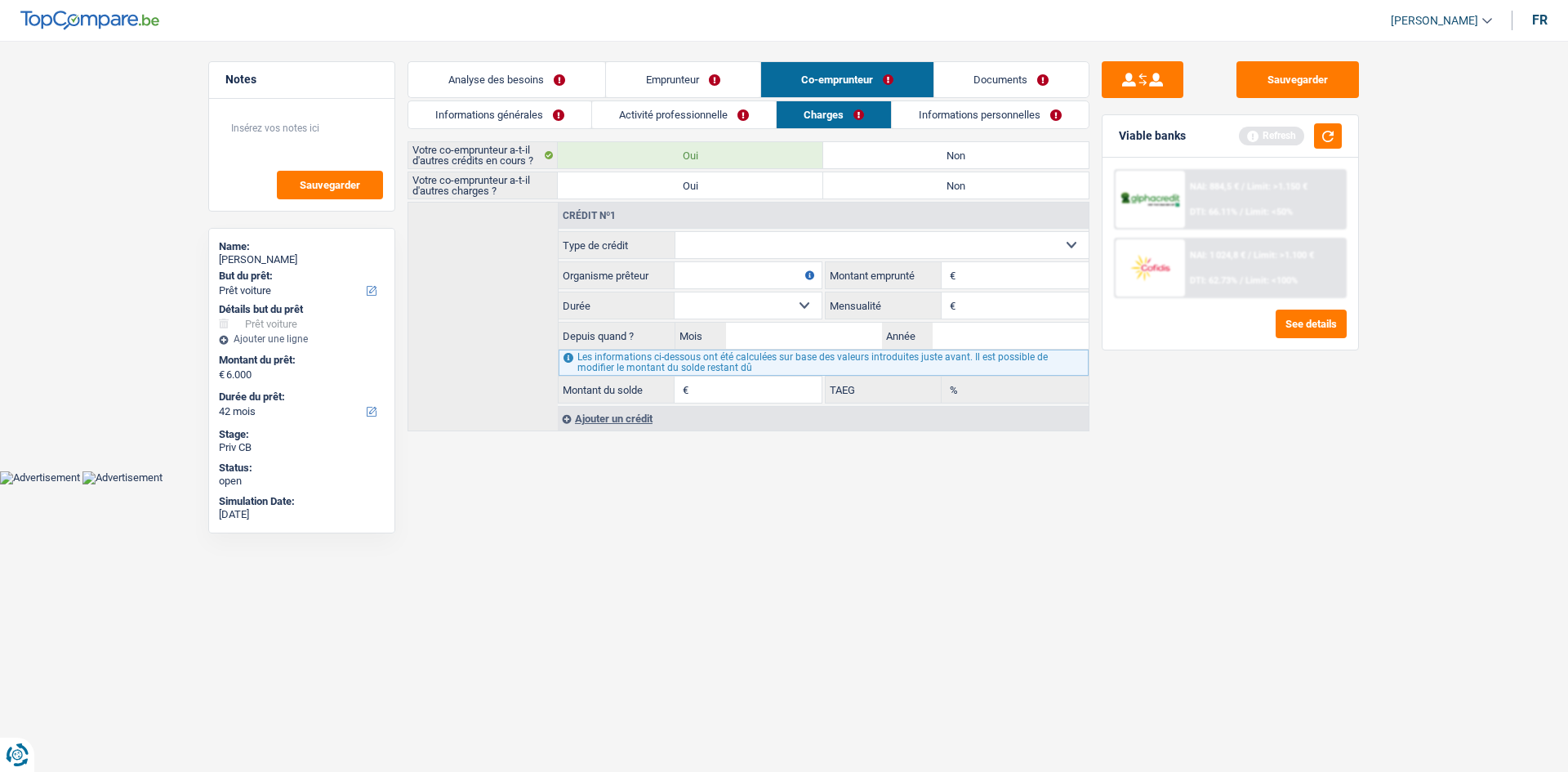
click at [735, 244] on select "Carte ou ouverture de crédit Prêt hypothécaire Vente à tempérament Prêt à tempé…" at bounding box center [882, 244] width 414 height 26
select select "creditConsolidation"
type input "0"
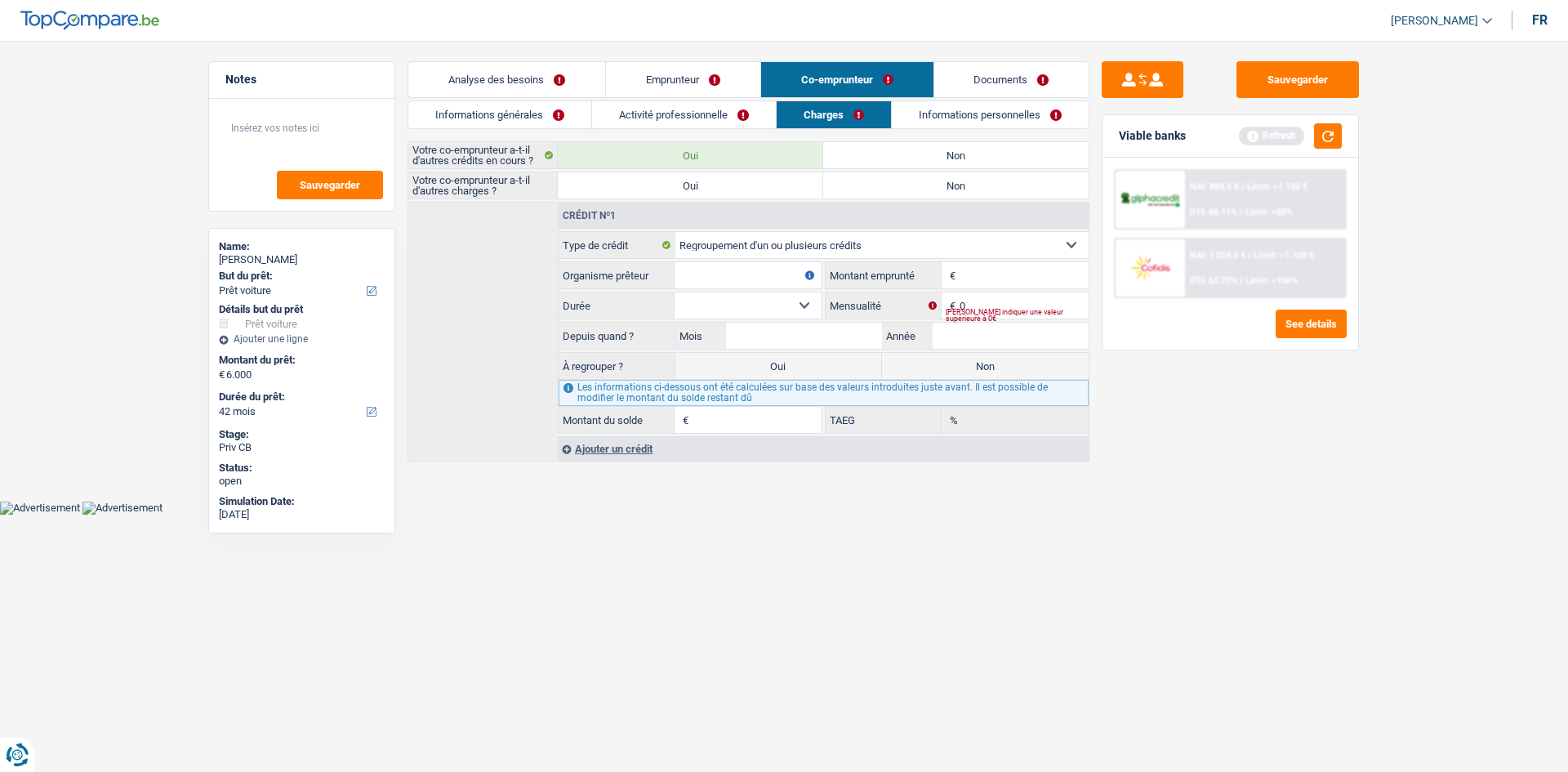
click at [755, 273] on input "Organisme prêteur" at bounding box center [748, 275] width 147 height 26
type input "record credit"
click at [786, 305] on select "12 mois 18 mois 24 mois Sélectionner une option" at bounding box center [748, 305] width 147 height 26
click at [975, 275] on input "Montant" at bounding box center [1023, 275] width 129 height 26
click at [979, 332] on input "Année" at bounding box center [1010, 335] width 156 height 26
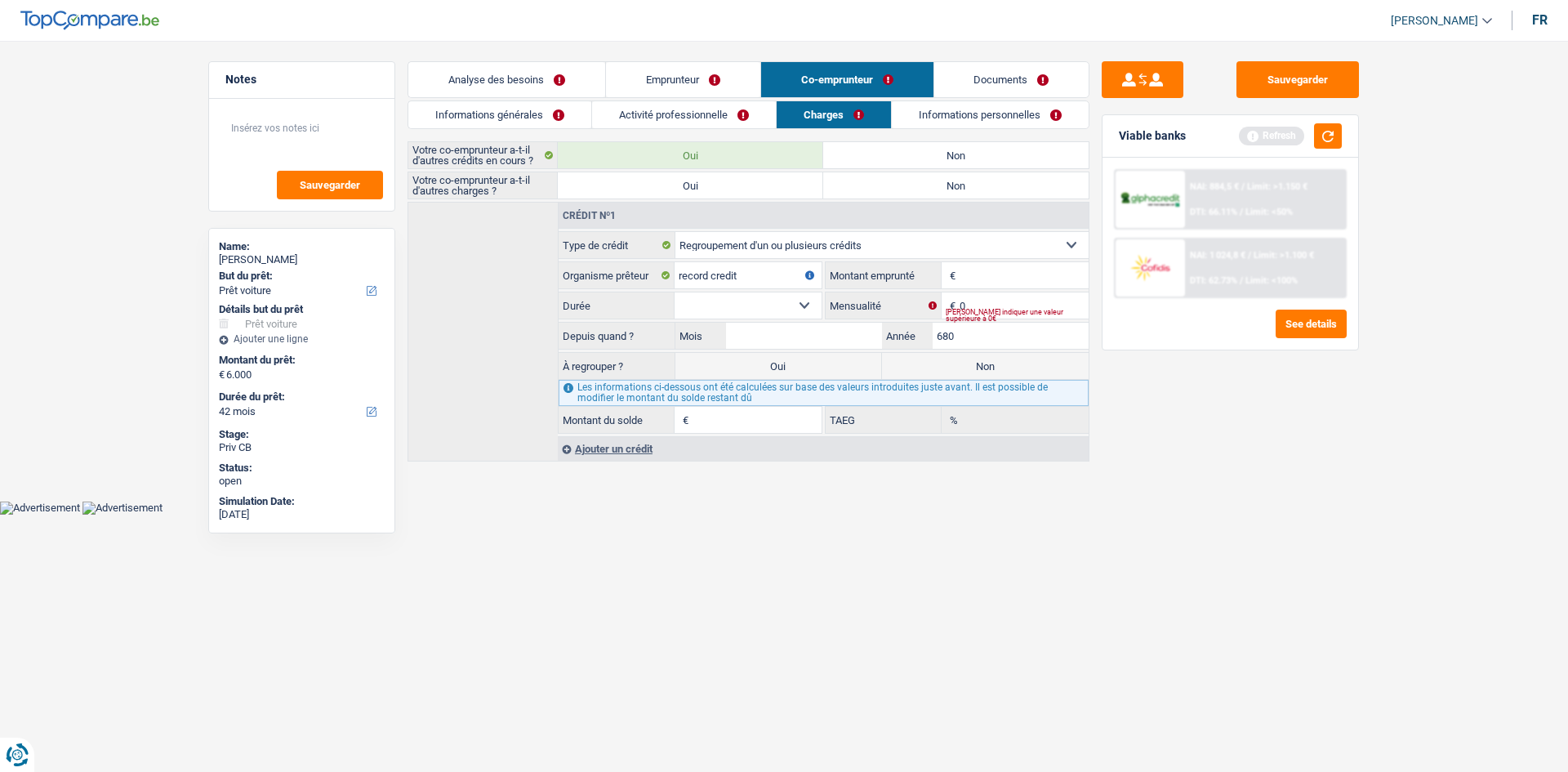
type input "680"
click at [523, 111] on link "Informations générales" at bounding box center [500, 115] width 183 height 27
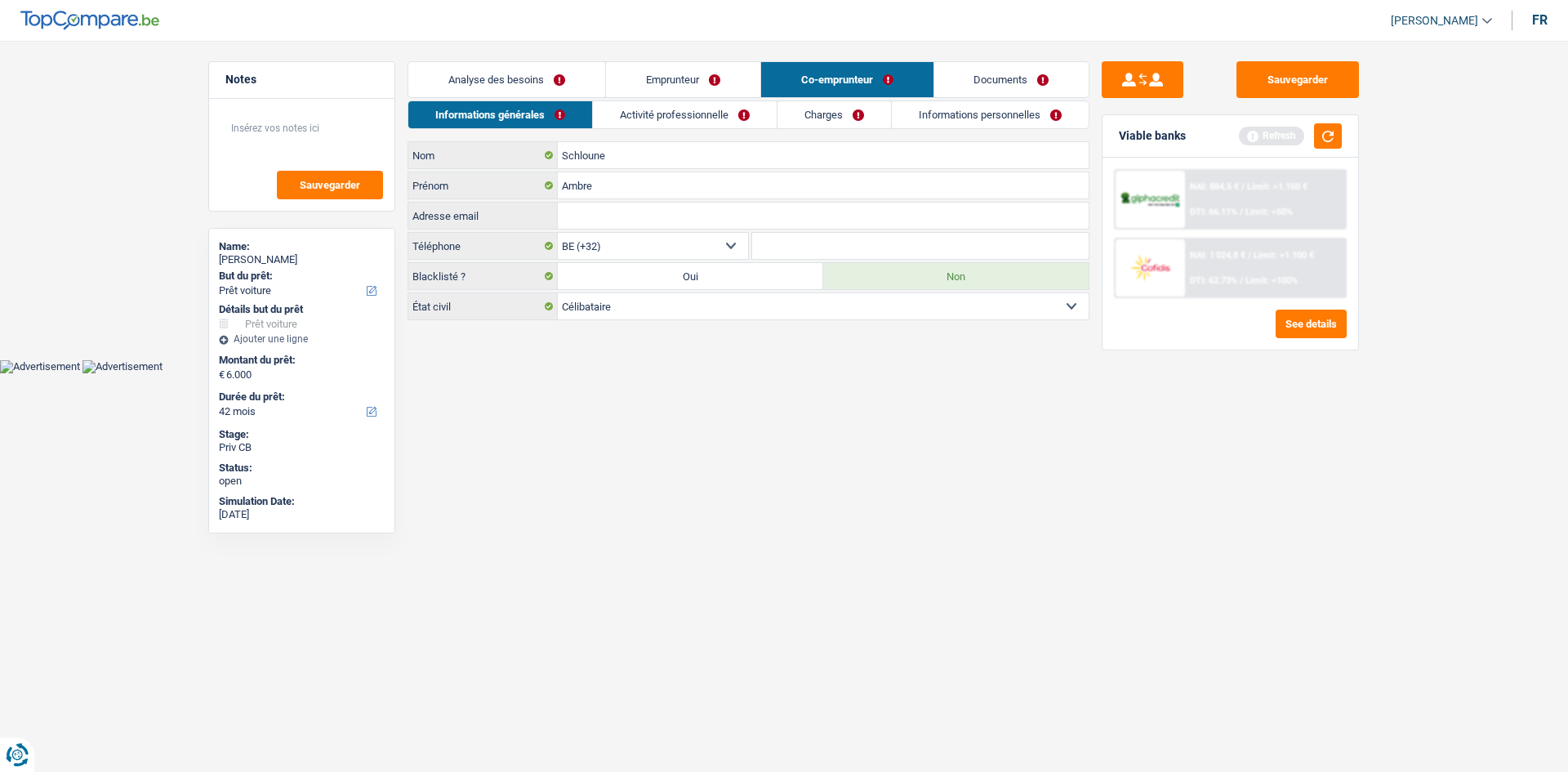
click at [617, 113] on link "Activité professionnelle" at bounding box center [684, 115] width 183 height 27
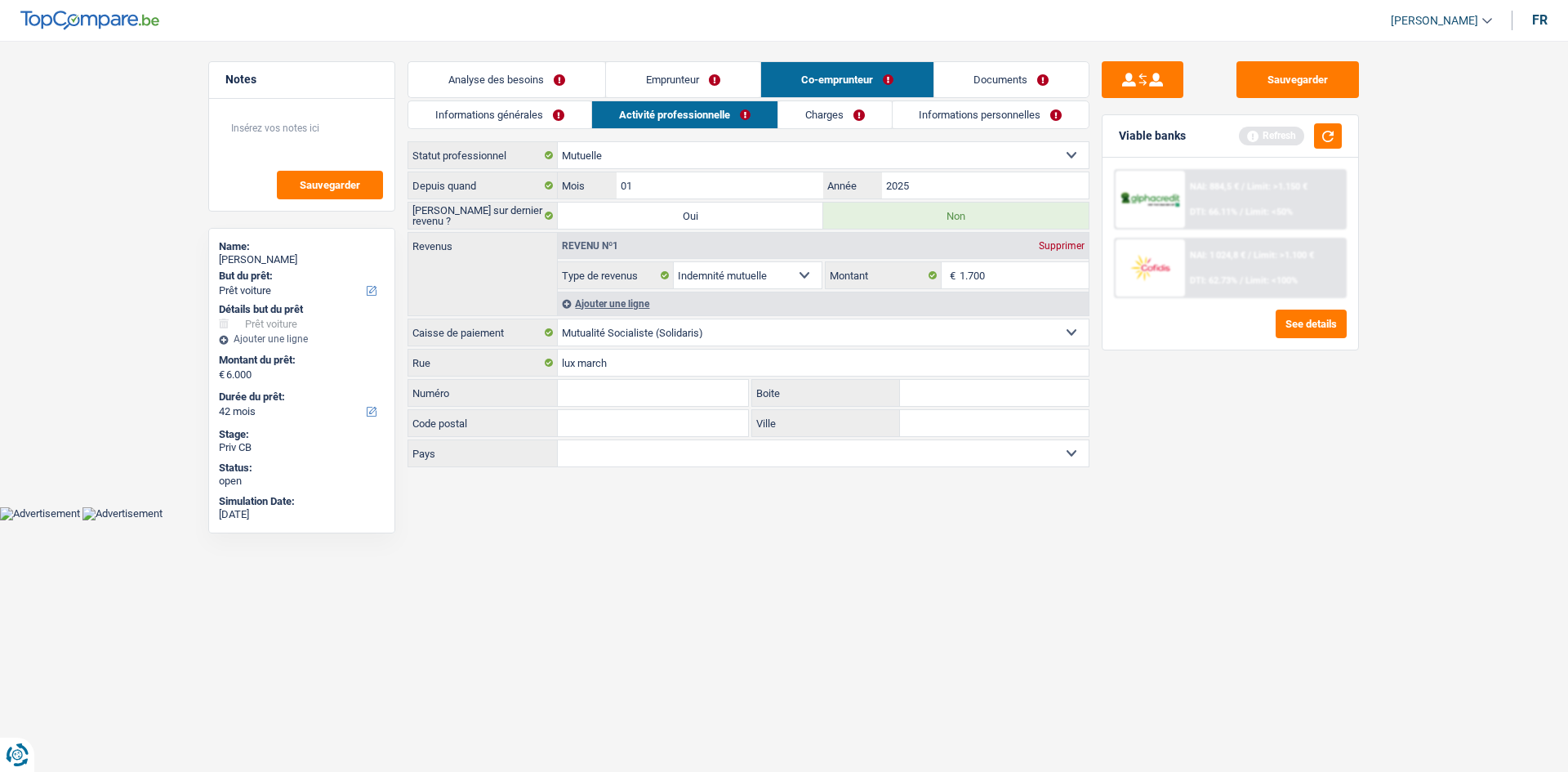
click at [517, 76] on link "Analyse des besoins" at bounding box center [506, 80] width 197 height 35
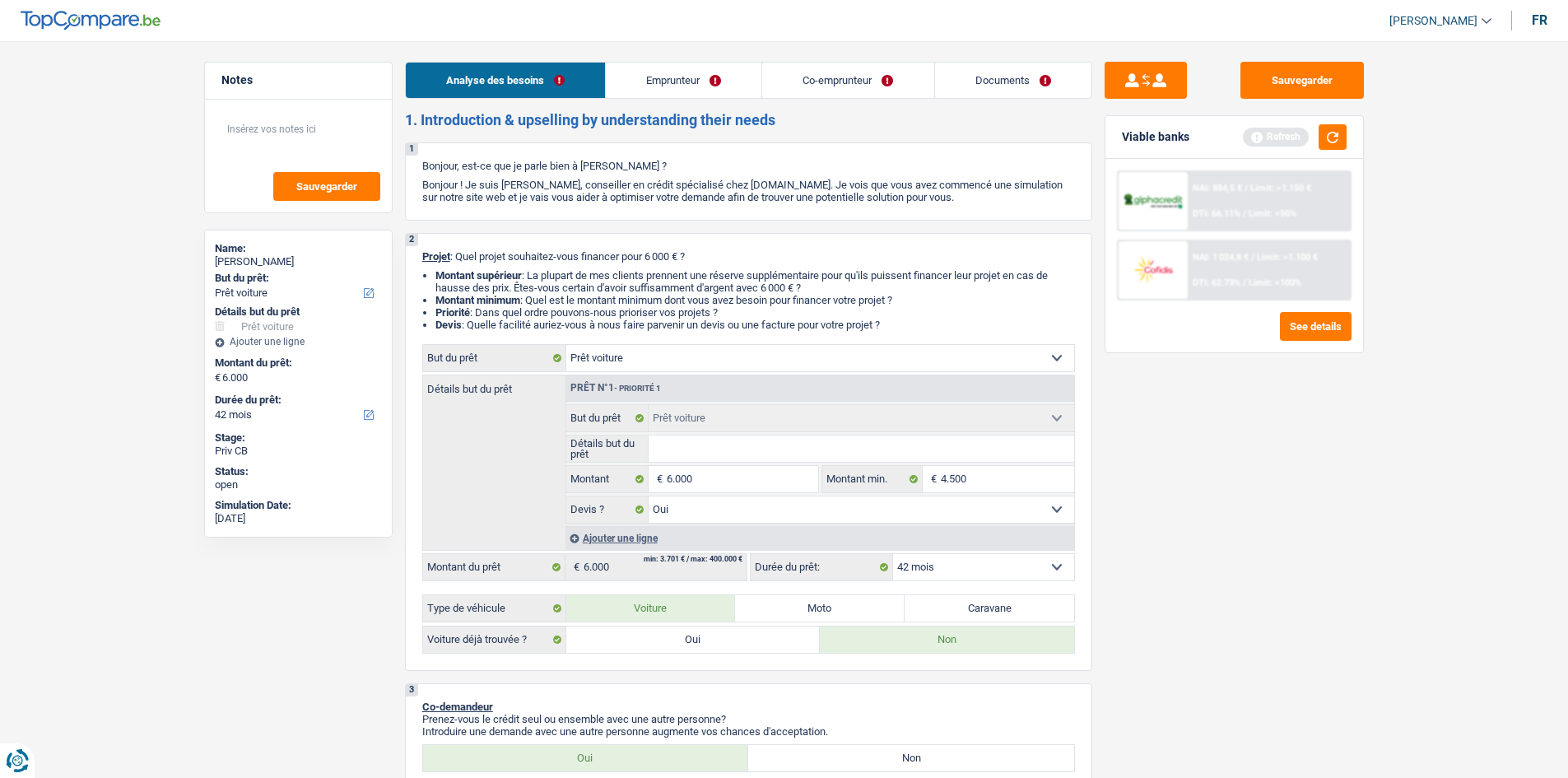
click at [662, 81] on link "Emprunteur" at bounding box center [684, 80] width 156 height 35
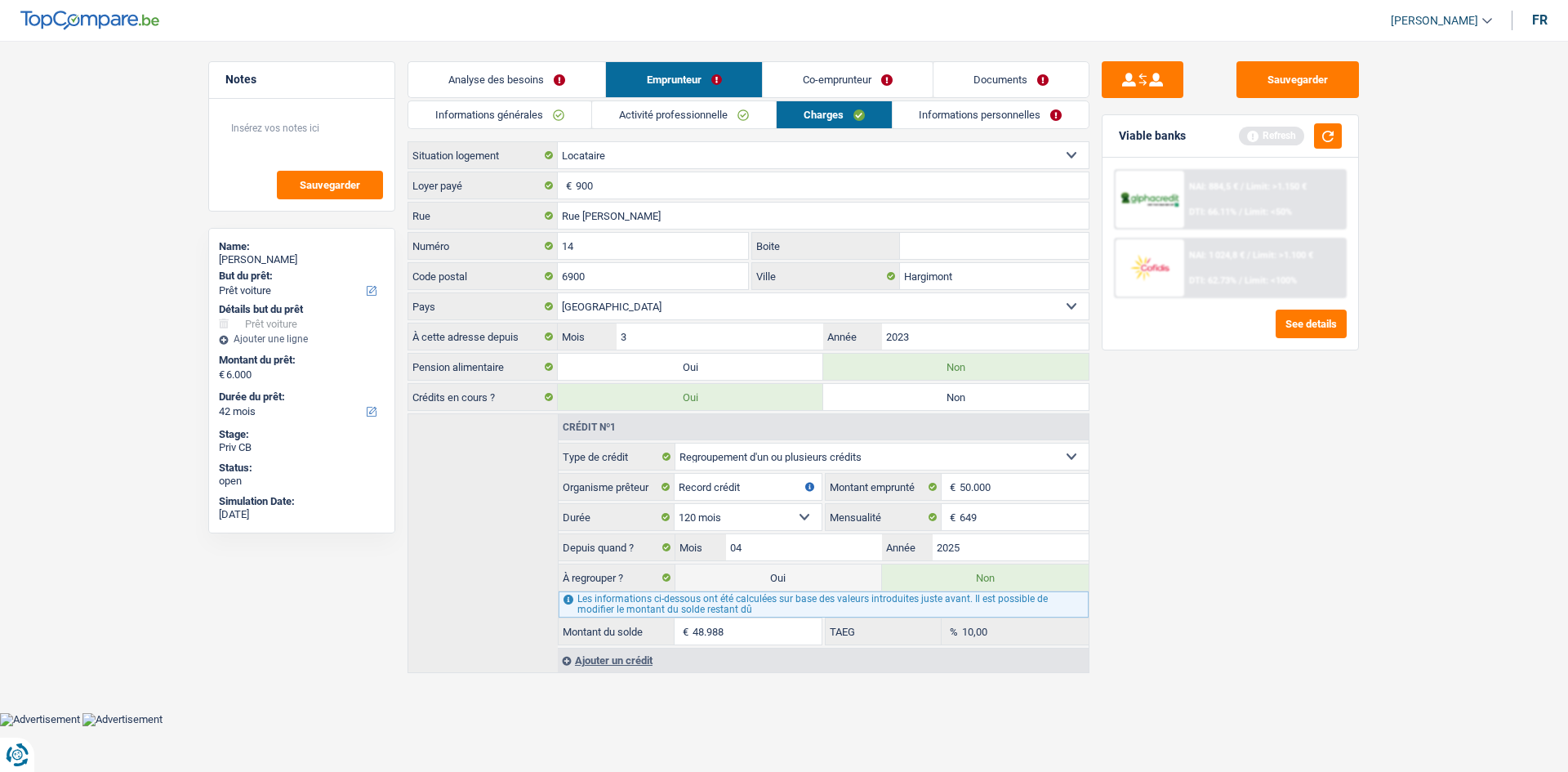
click at [657, 81] on link "Emprunteur" at bounding box center [683, 80] width 155 height 35
click at [830, 82] on link "Co-emprunteur" at bounding box center [848, 80] width 170 height 35
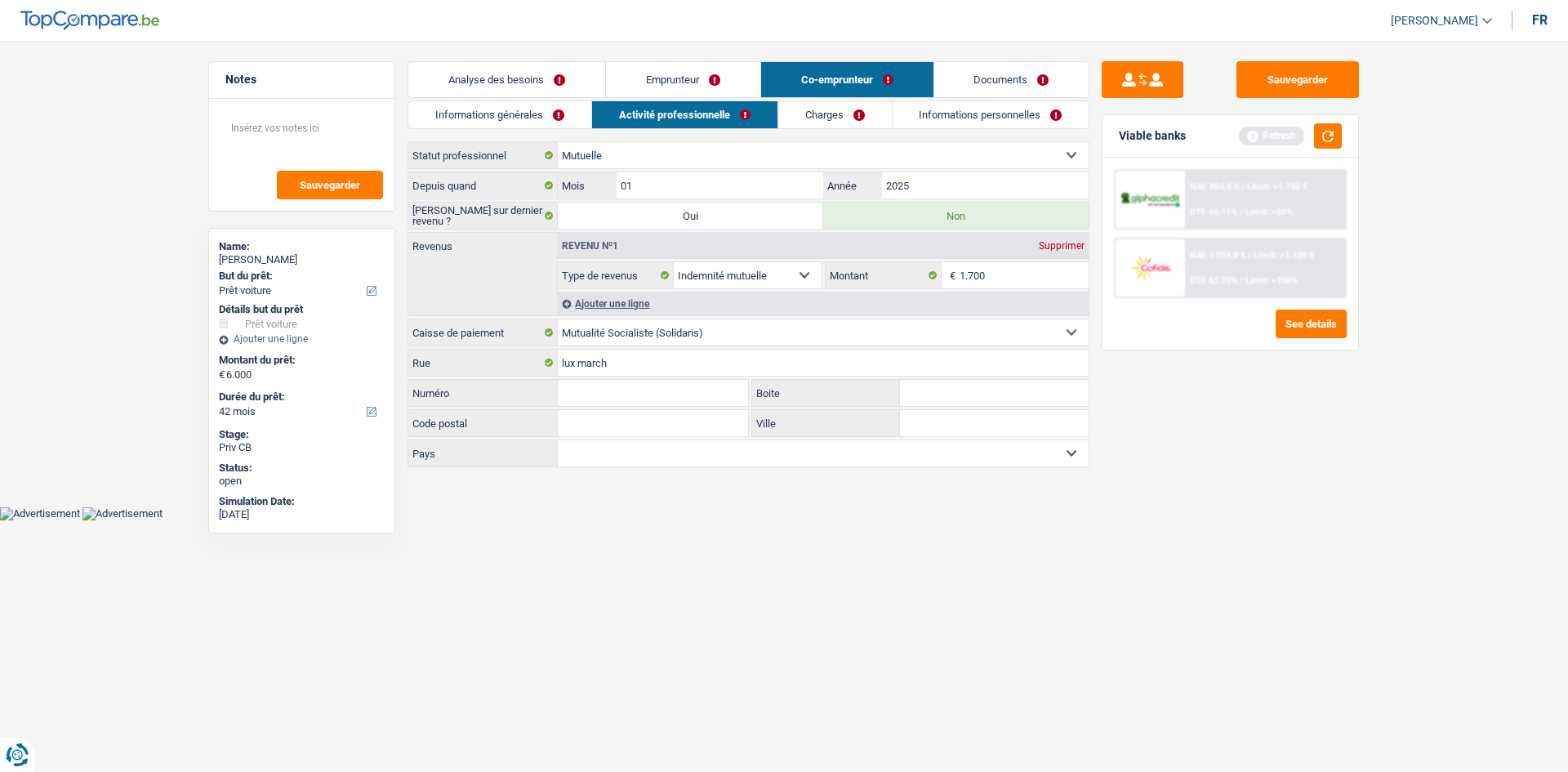
click at [822, 121] on link "Charges" at bounding box center [835, 115] width 114 height 27
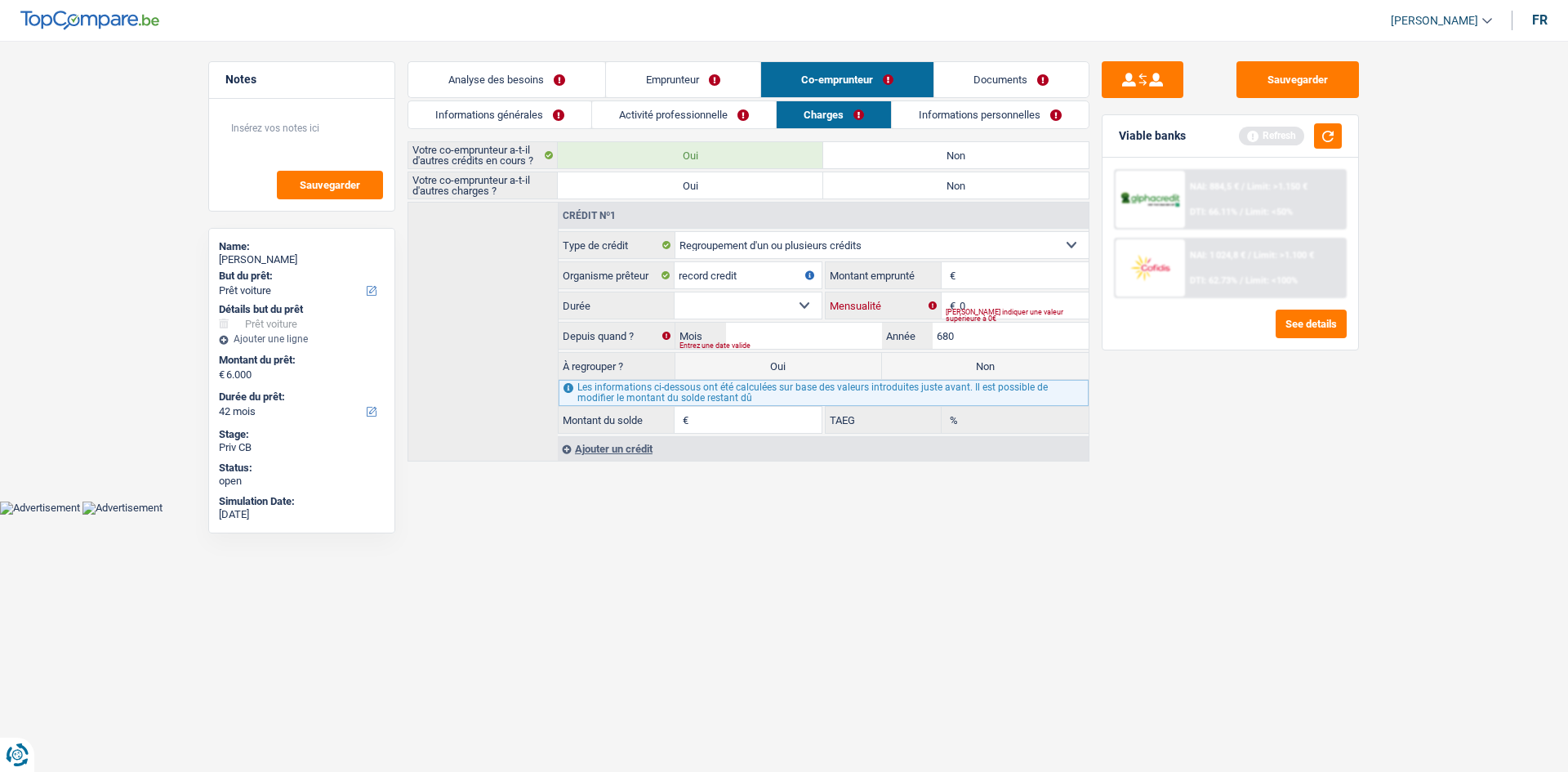
click at [999, 309] on input "0" at bounding box center [1023, 305] width 129 height 26
click at [980, 276] on input "Montant" at bounding box center [1023, 275] width 129 height 26
type input "50.000"
click at [992, 302] on input "0" at bounding box center [1023, 305] width 129 height 26
type input "649"
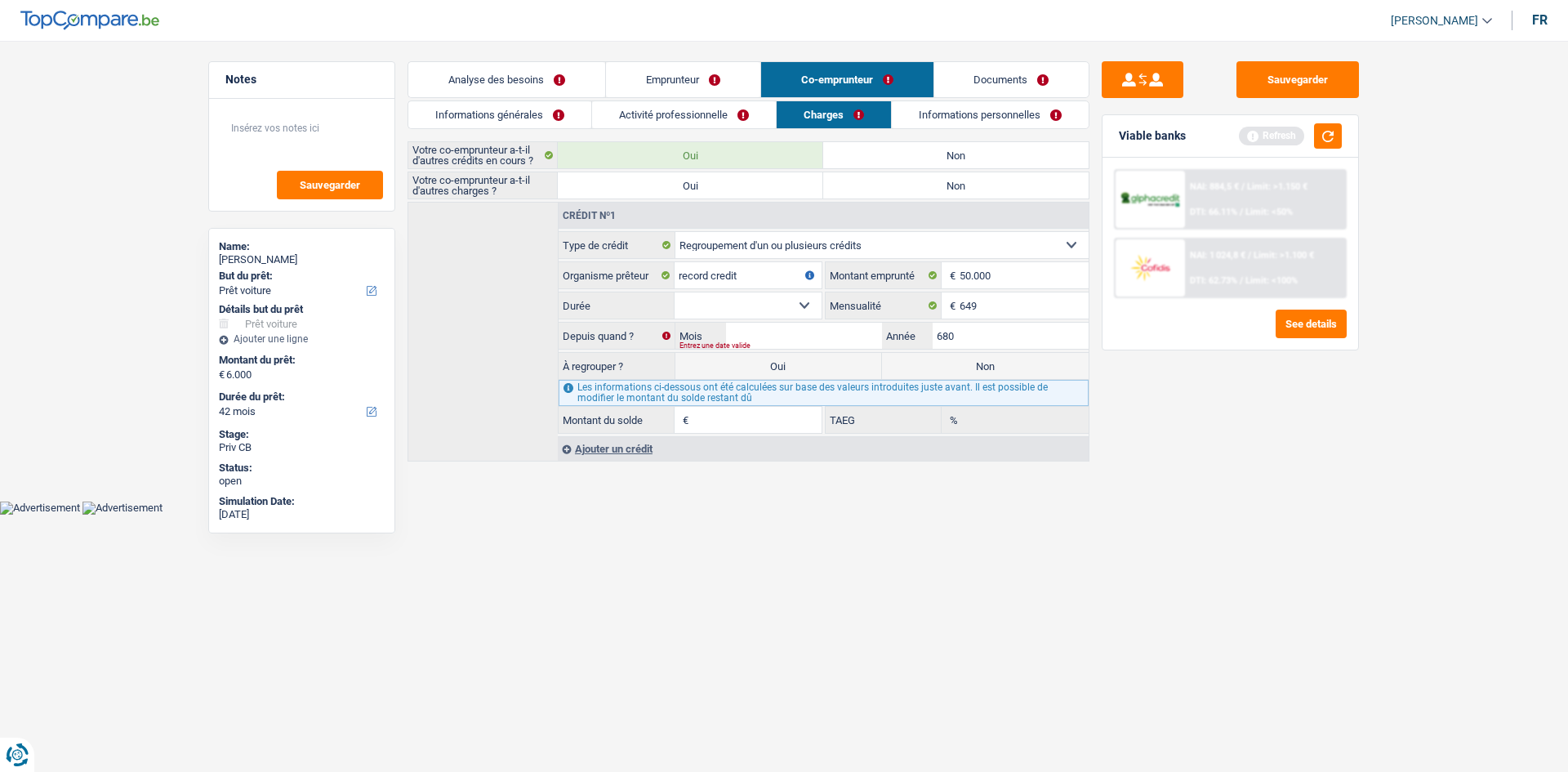
click at [779, 304] on select "12 mois 18 mois 24 mois 30 mois 36 mois 42 mois 48 mois 60 mois 72 mois 84 mois…" at bounding box center [748, 305] width 147 height 26
select select "120"
click at [675, 292] on select "12 mois 18 mois 24 mois 30 mois 36 mois 42 mois 48 mois 60 mois 72 mois 84 mois…" at bounding box center [748, 305] width 147 height 26
drag, startPoint x: 974, startPoint y: 343, endPoint x: 968, endPoint y: 336, distance: 9.2
click at [968, 336] on div "Mois / 680 Année Entrez une date valide" at bounding box center [882, 335] width 414 height 26
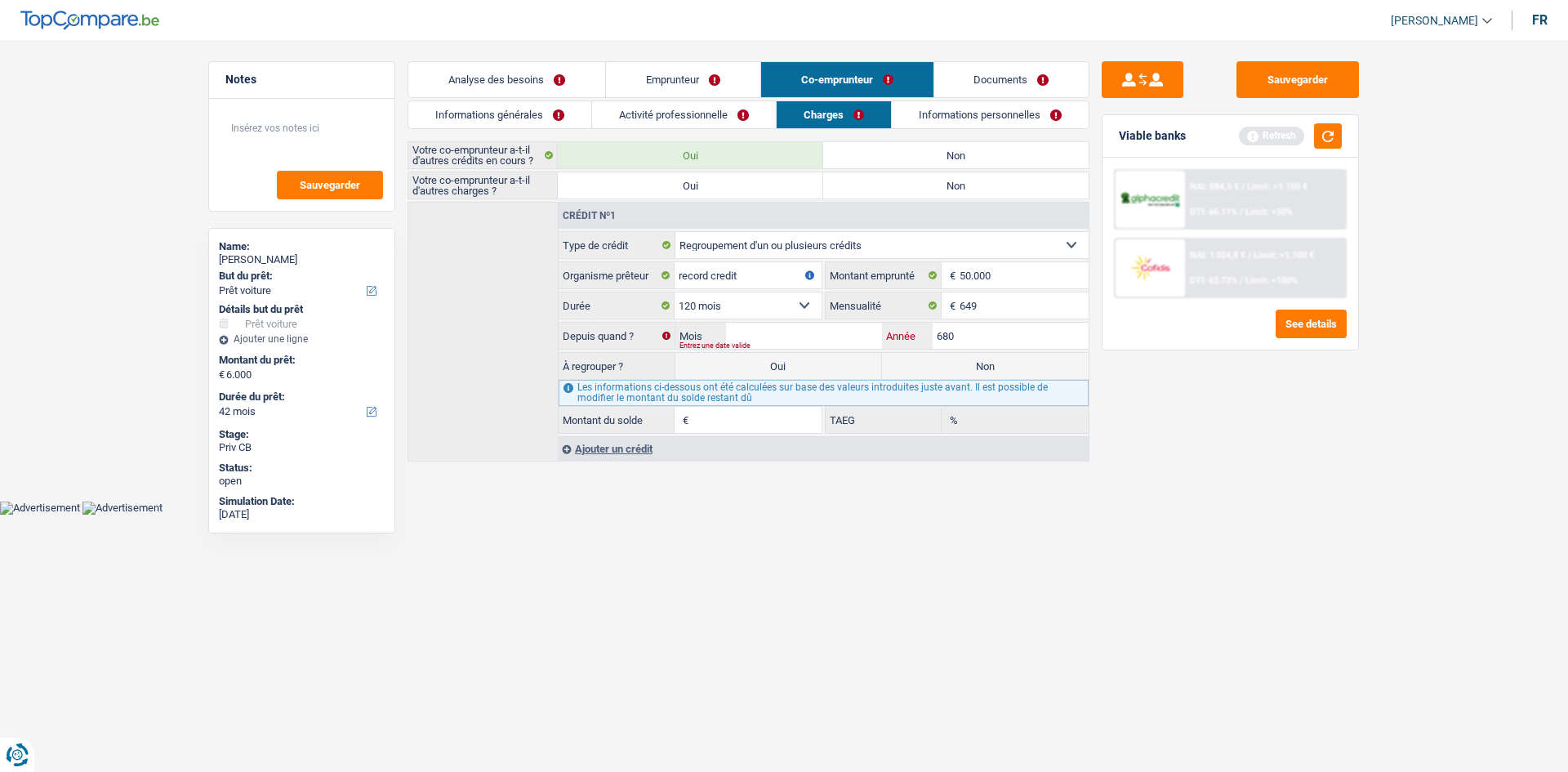
click at [968, 335] on input "680" at bounding box center [1010, 335] width 156 height 26
type input "6"
type input "2025"
click at [791, 328] on input "Mois" at bounding box center [804, 335] width 156 height 26
click at [481, 104] on link "Informations générales" at bounding box center [500, 115] width 183 height 27
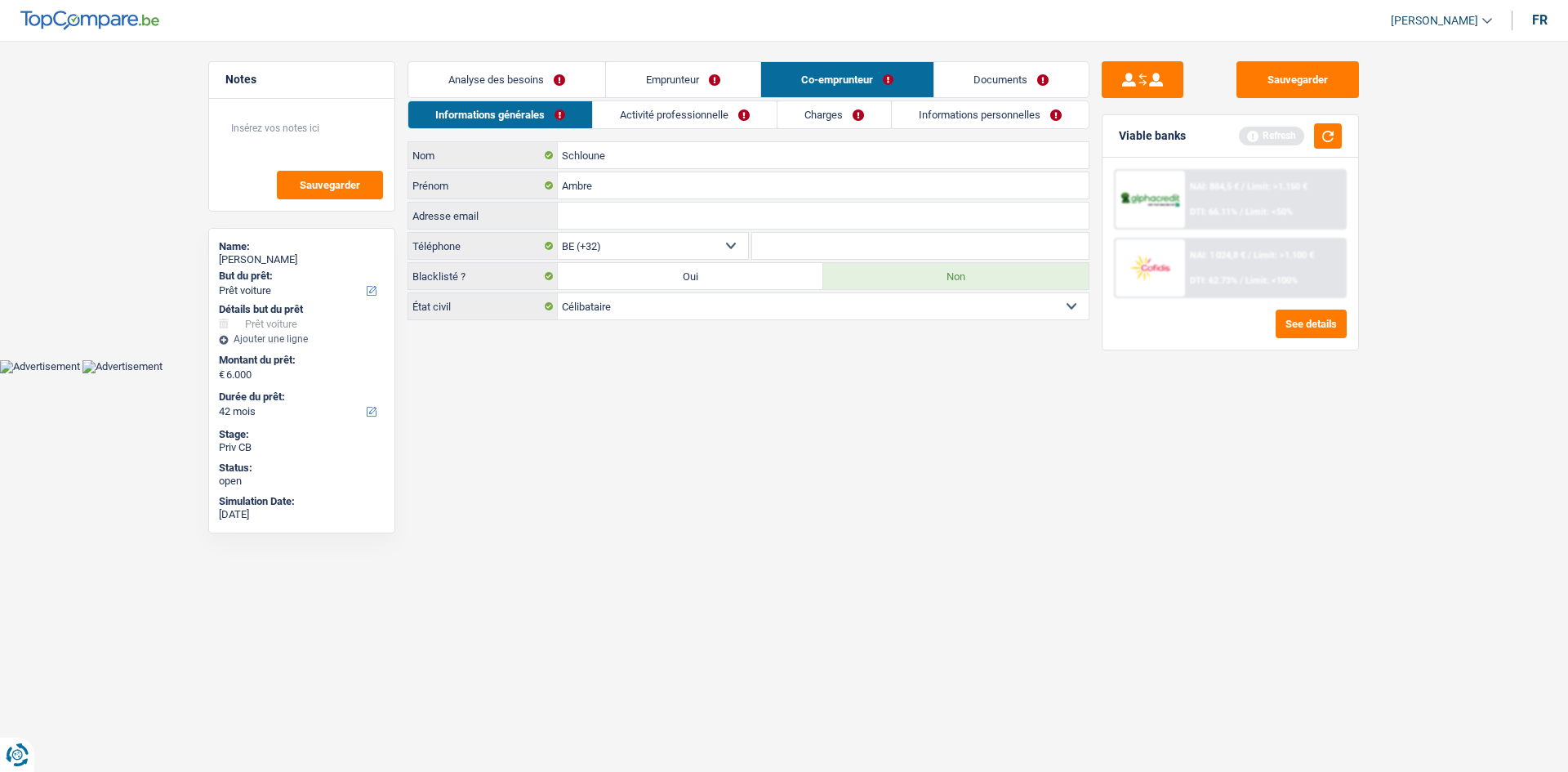
click at [554, 73] on link "Analyse des besoins" at bounding box center [506, 80] width 197 height 35
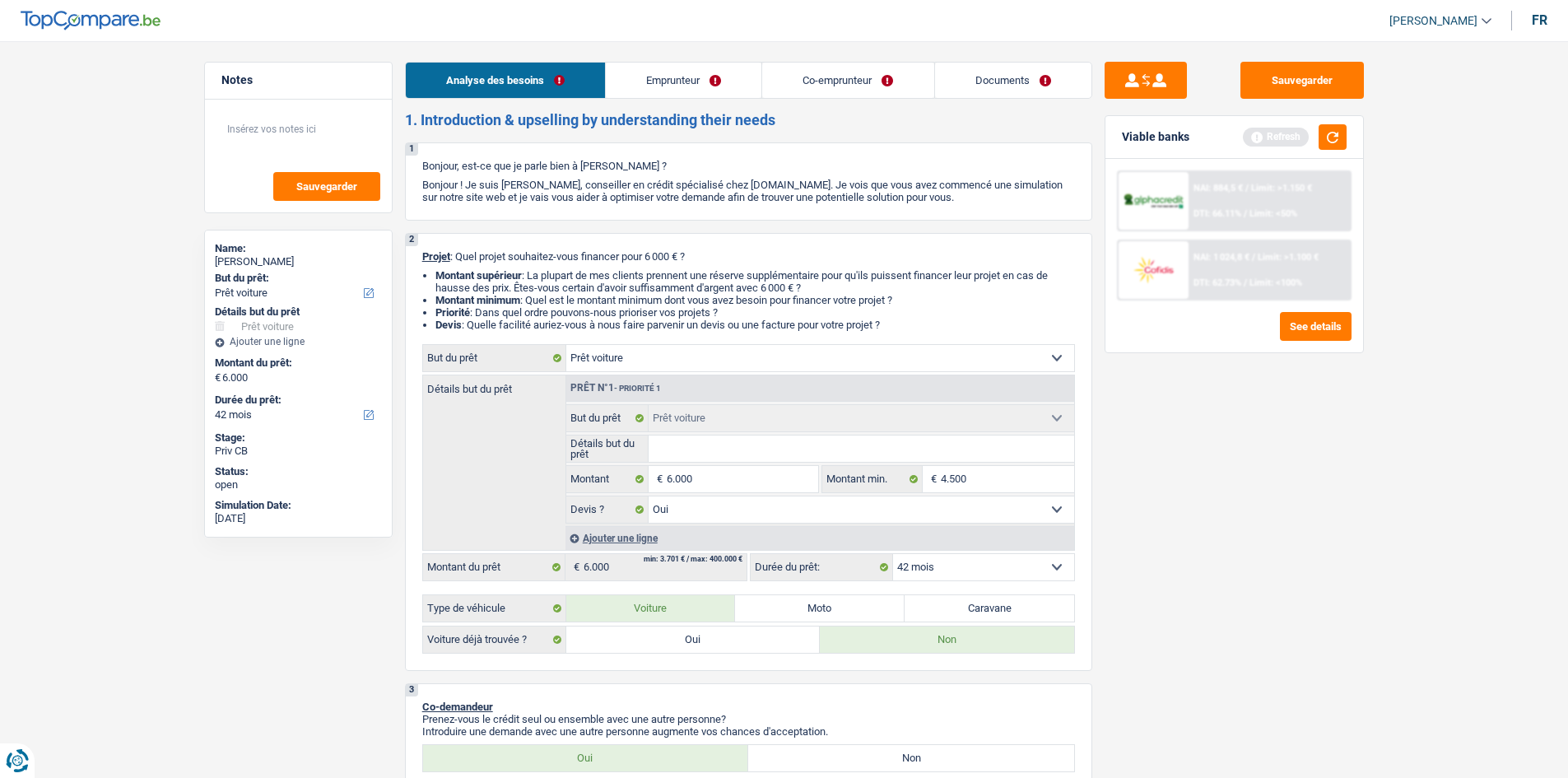
click at [670, 72] on link "Emprunteur" at bounding box center [684, 80] width 156 height 35
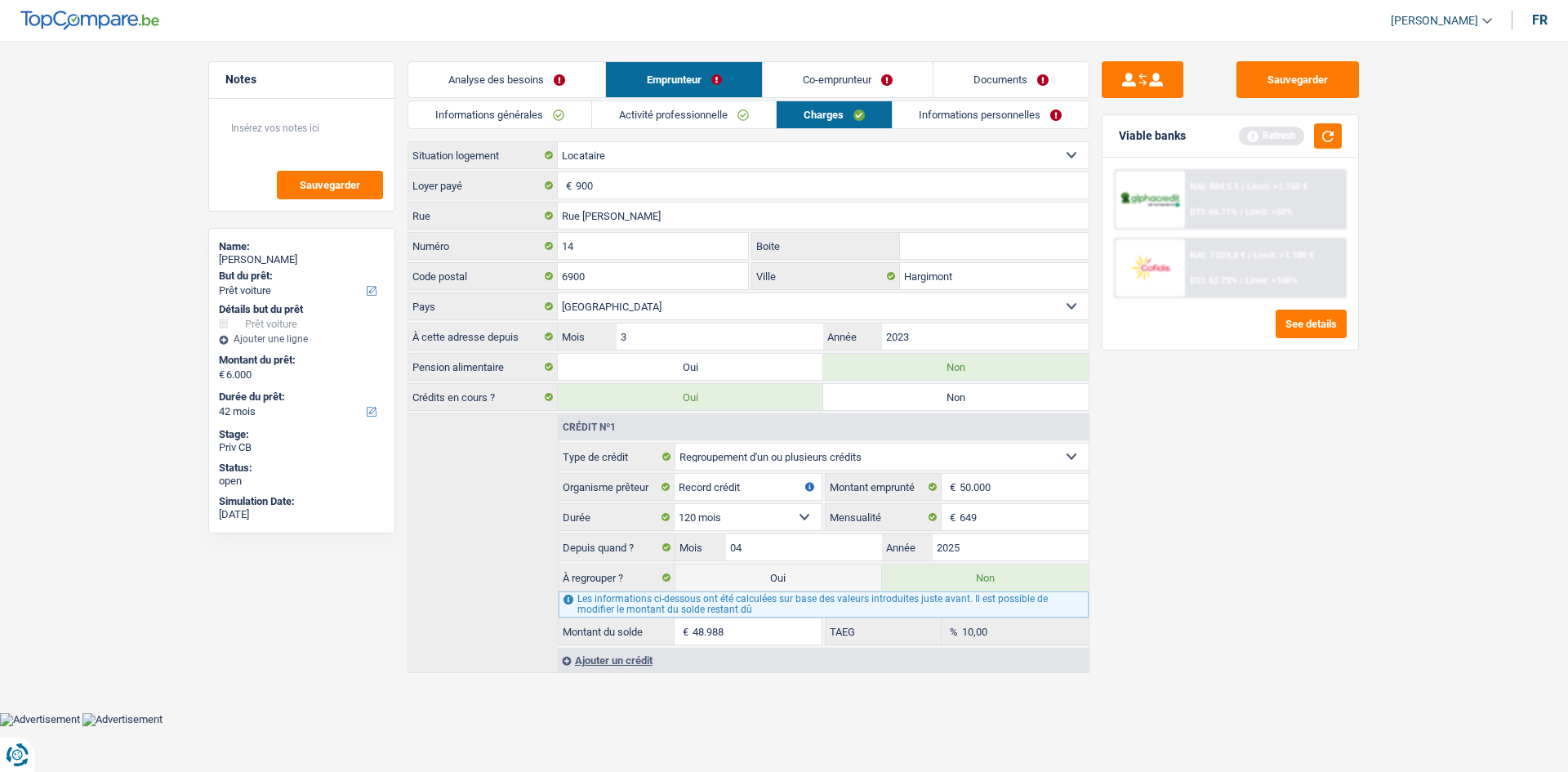
click at [829, 75] on link "Co-emprunteur" at bounding box center [848, 80] width 170 height 35
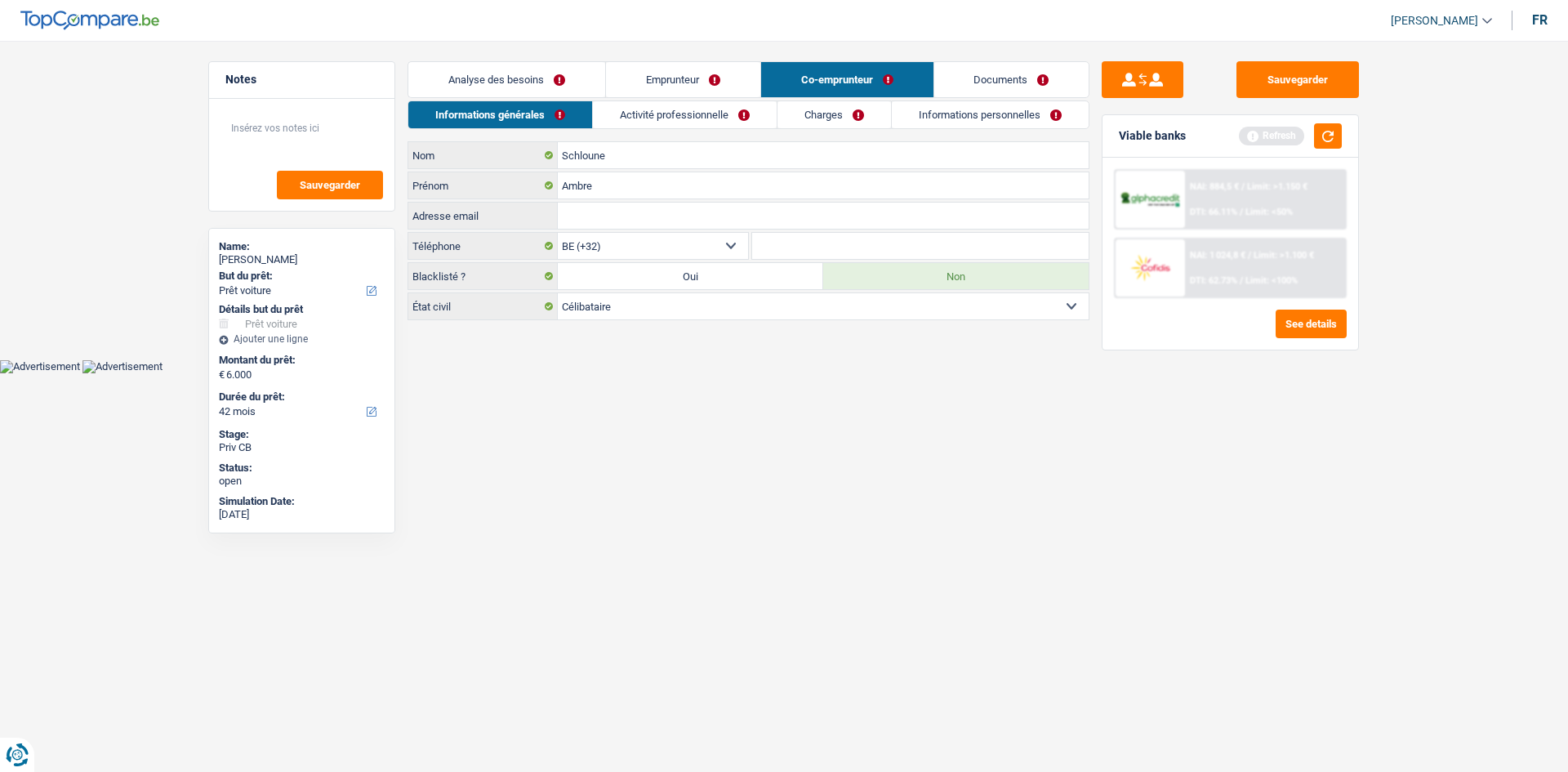
drag, startPoint x: 860, startPoint y: 108, endPoint x: 844, endPoint y: 108, distance: 16.0
click at [859, 108] on link "Charges" at bounding box center [834, 115] width 114 height 27
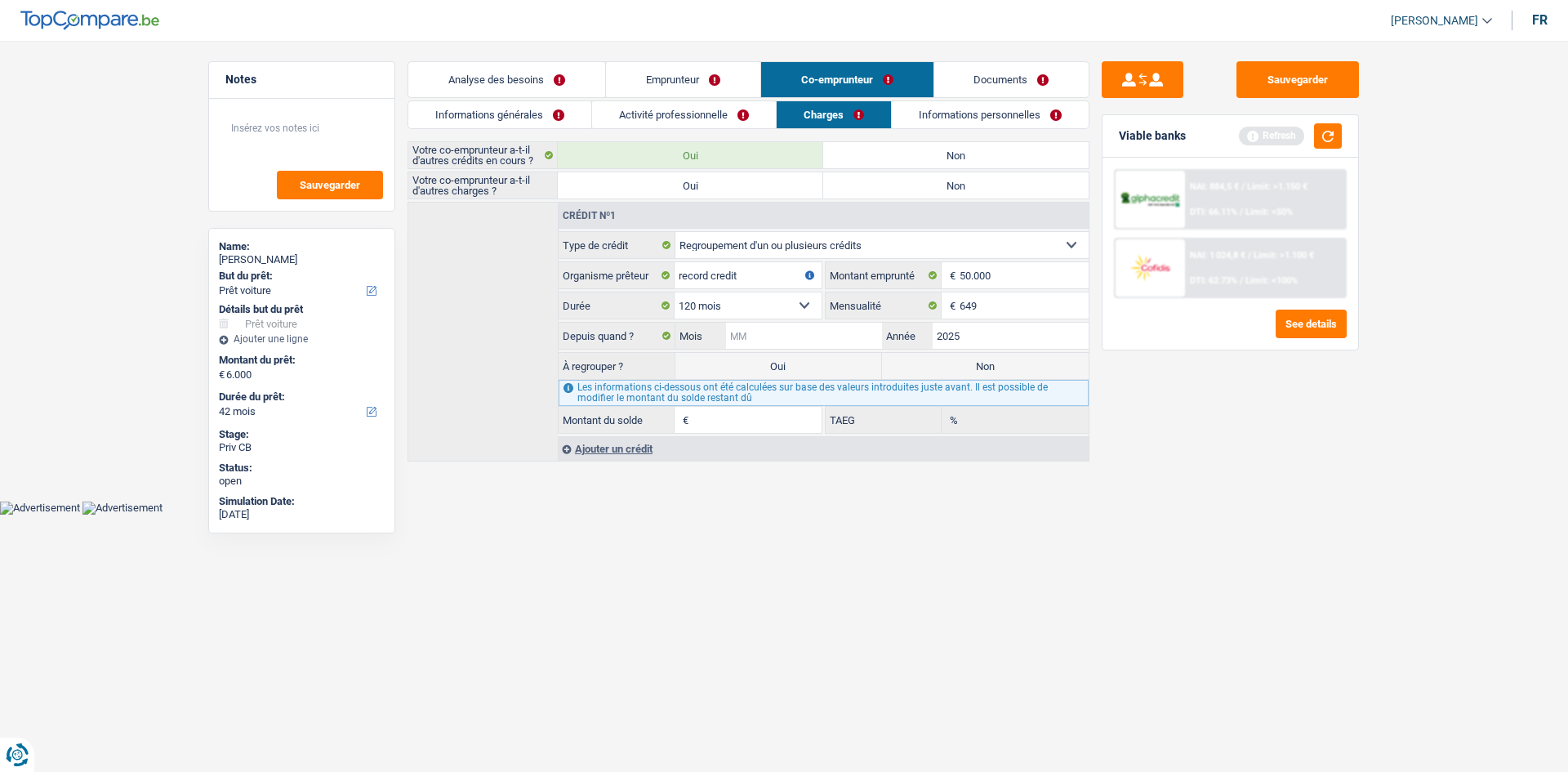
click at [778, 333] on input "Mois" at bounding box center [804, 335] width 156 height 26
type input "04"
type input "48.988"
type input "10,00"
click at [940, 515] on html "Vous avez le contrôle de vos données Nous utilisons des cookies, tout comme nos…" at bounding box center [784, 257] width 1568 height 515
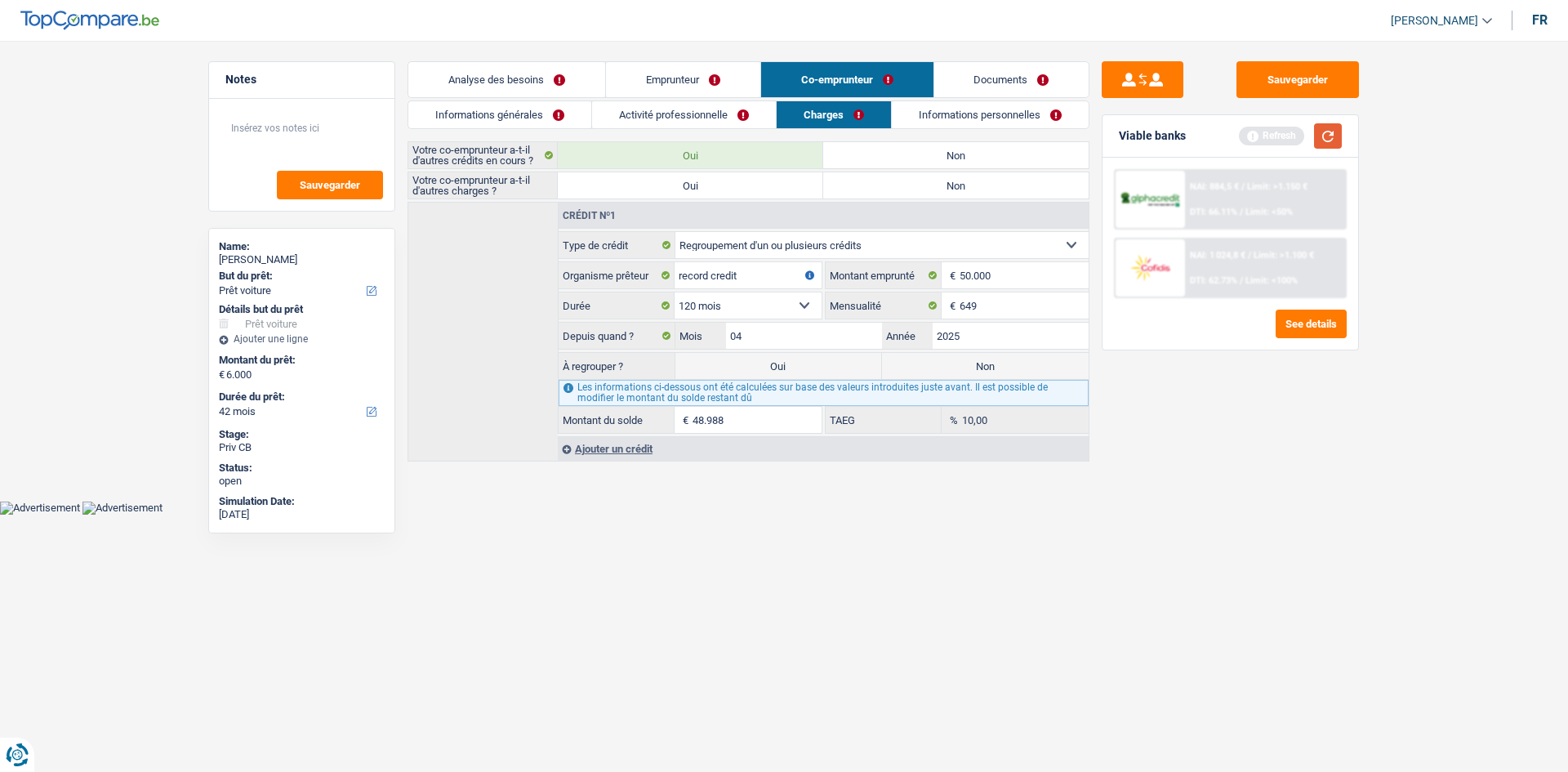
click at [1318, 140] on button "button" at bounding box center [1327, 136] width 27 height 25
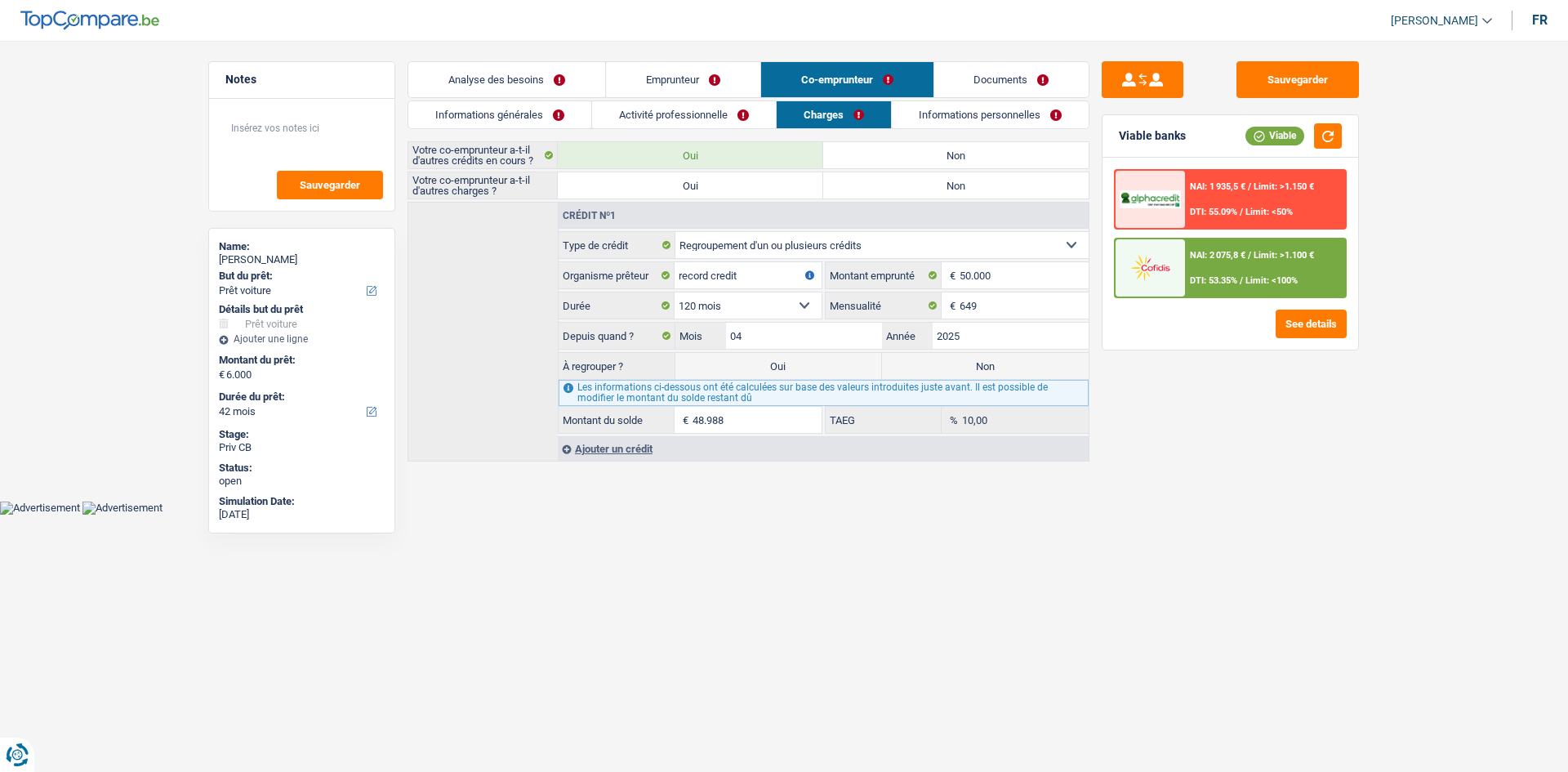
click at [627, 449] on div "Ajouter un crédit" at bounding box center [823, 448] width 530 height 25
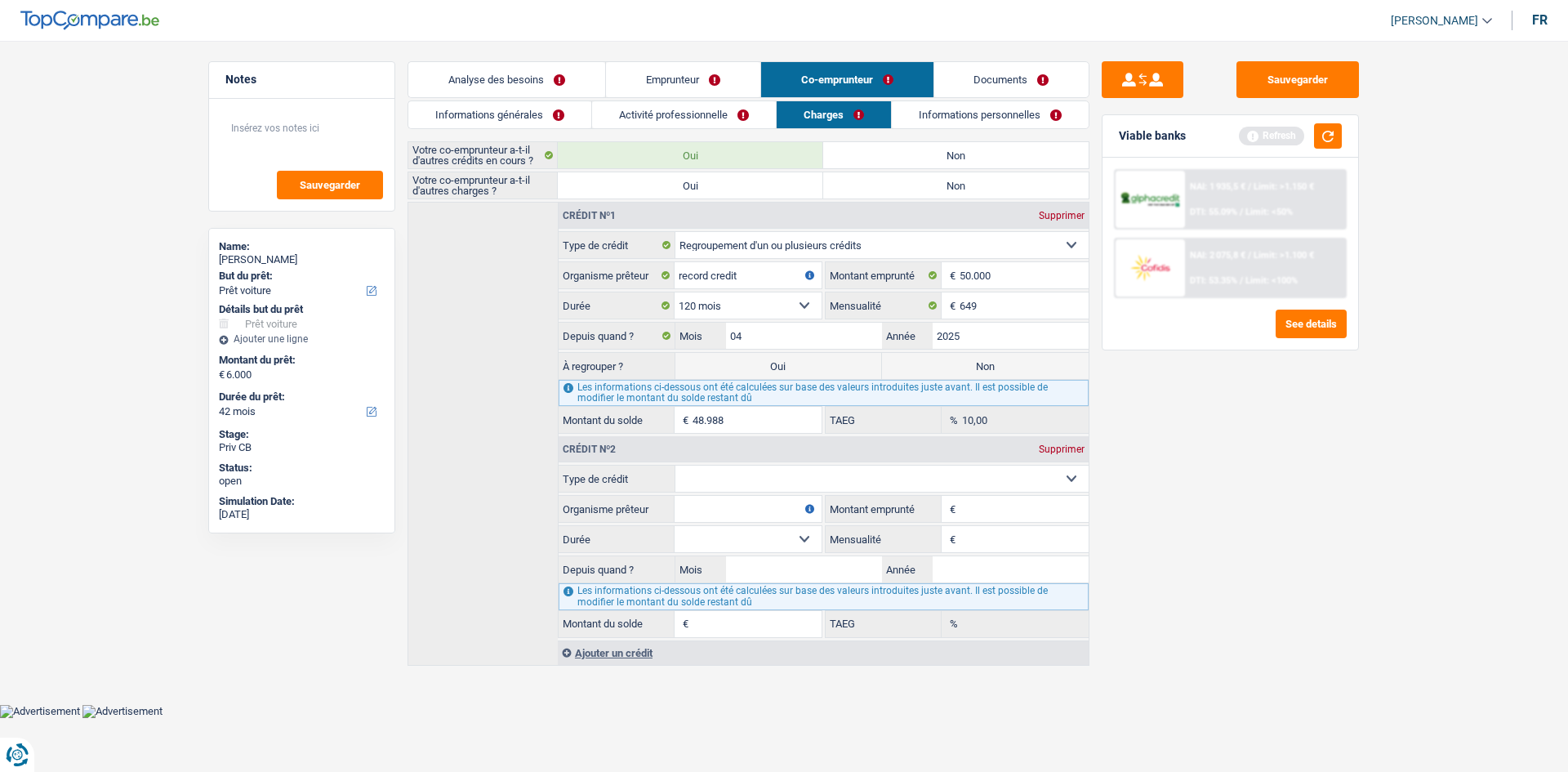
click at [695, 476] on select "Carte ou ouverture de crédit Prêt hypothécaire Vente à tempérament Prêt à tempé…" at bounding box center [882, 478] width 414 height 26
select select "cardOrCredit"
type input "0"
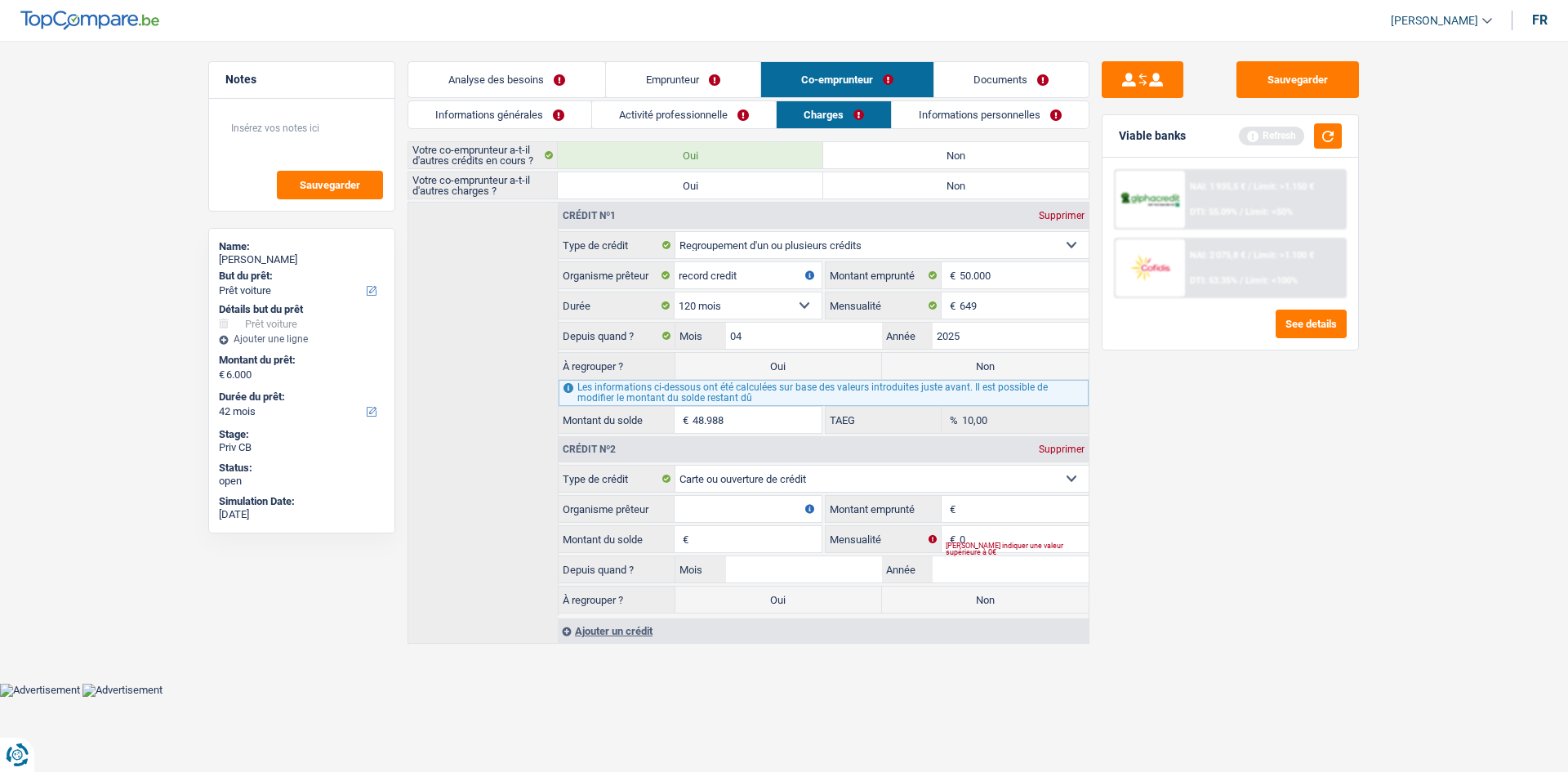
click at [701, 520] on input "Organisme prêteur" at bounding box center [748, 508] width 147 height 26
type input "belfius"
click at [703, 551] on input "Montant du solde" at bounding box center [756, 539] width 129 height 26
click at [706, 546] on input "Montant du solde" at bounding box center [756, 539] width 129 height 26
click at [1004, 510] on input "Montant emprunté" at bounding box center [1023, 508] width 129 height 26
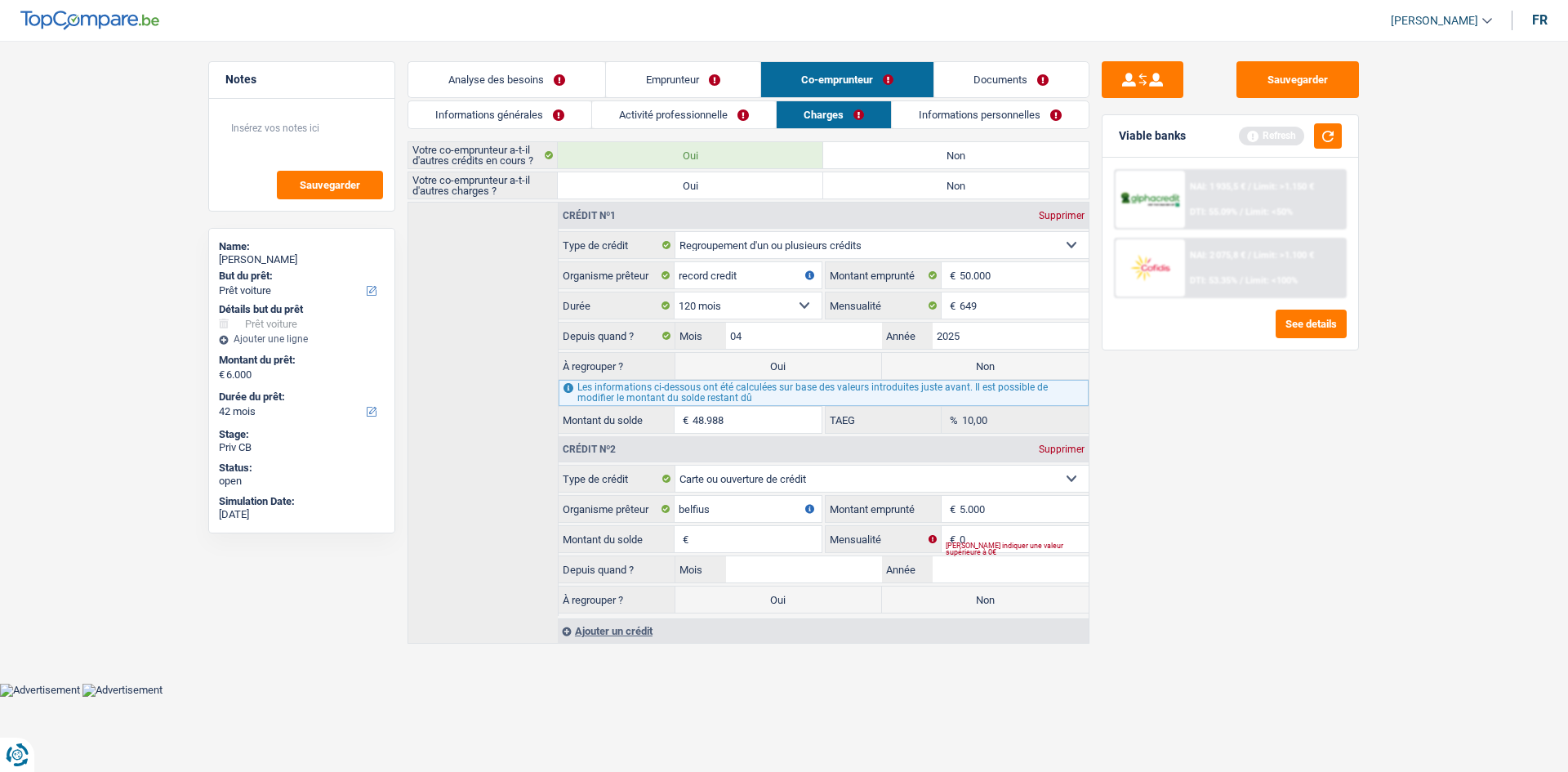
type input "5.000"
click at [1279, 561] on div "Sauvegarder Viable banks Refresh NAI: 1 935,5 € / Limit: >1.150 € DTI: 55.09% /…" at bounding box center [1229, 401] width 281 height 680
click at [759, 557] on input "Mois" at bounding box center [804, 569] width 156 height 26
click at [750, 539] on input "Montant du solde" at bounding box center [756, 539] width 129 height 26
type input "5.000"
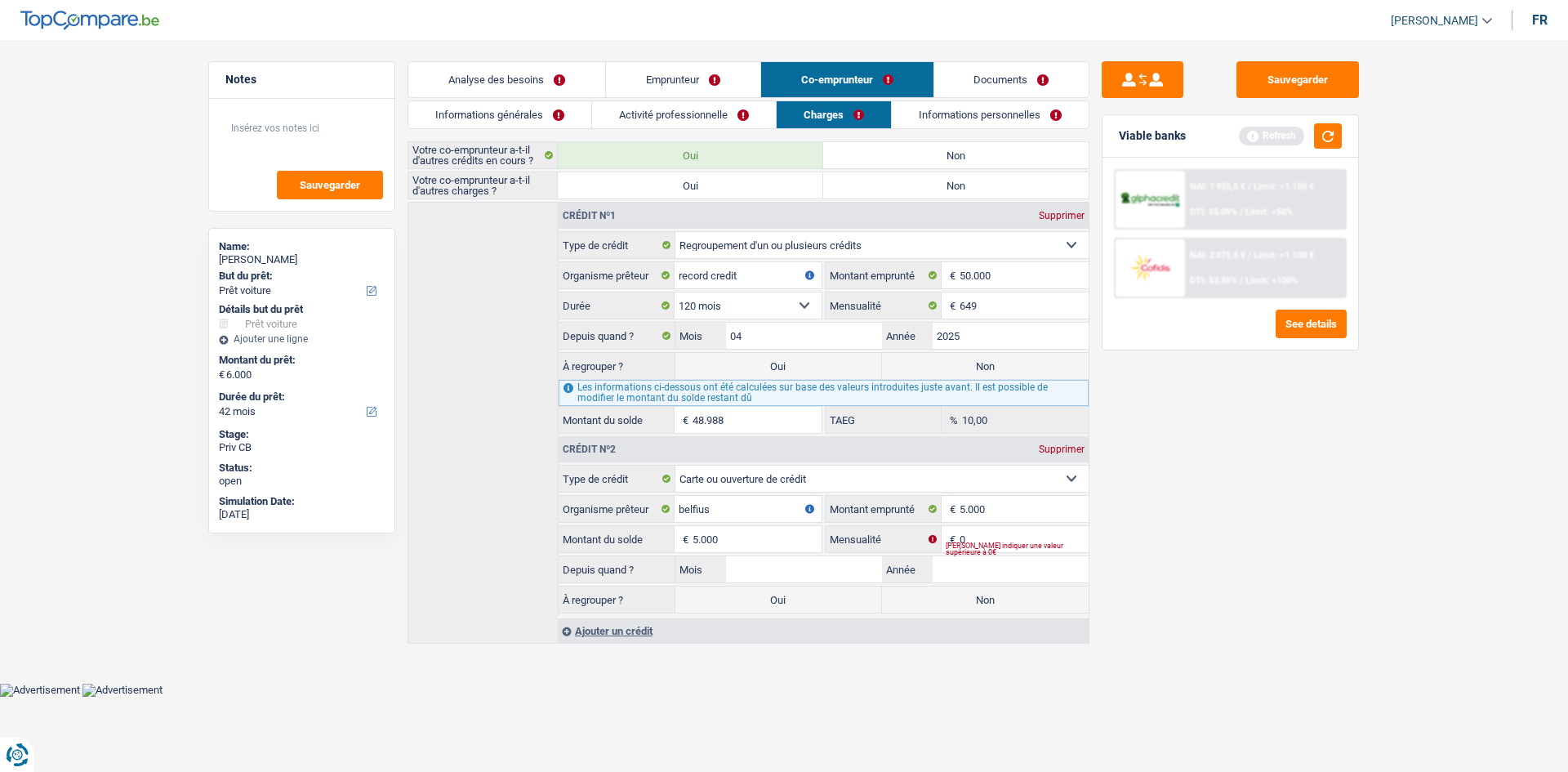
drag, startPoint x: 865, startPoint y: 716, endPoint x: 852, endPoint y: 711, distance: 13.9
click at [865, 696] on html "Vous avez le contrôle de vos données Nous utilisons des cookies, tout comme nos…" at bounding box center [784, 348] width 1568 height 696
click at [1044, 533] on input "0" at bounding box center [1023, 539] width 129 height 26
type input "50"
drag, startPoint x: 1028, startPoint y: 758, endPoint x: 971, endPoint y: 724, distance: 66.4
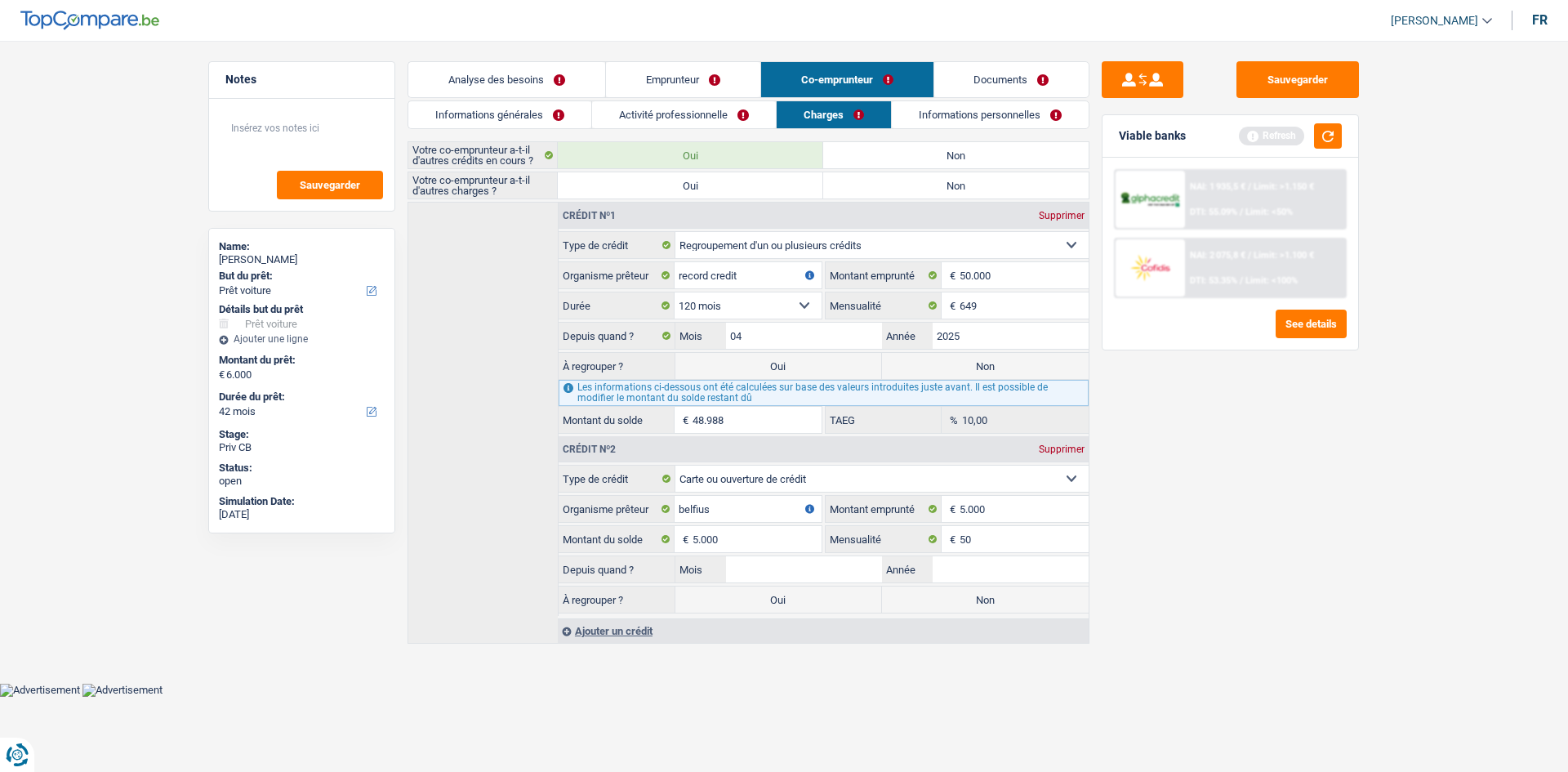
click at [1015, 696] on html "Vous avez le contrôle de vos données Nous utilisons des cookies, tout comme nos…" at bounding box center [784, 348] width 1568 height 696
click at [983, 573] on input "Année" at bounding box center [1010, 569] width 156 height 26
type input "2025"
drag, startPoint x: 807, startPoint y: 569, endPoint x: 799, endPoint y: 568, distance: 8.1
click at [805, 568] on input "Mois" at bounding box center [804, 569] width 156 height 26
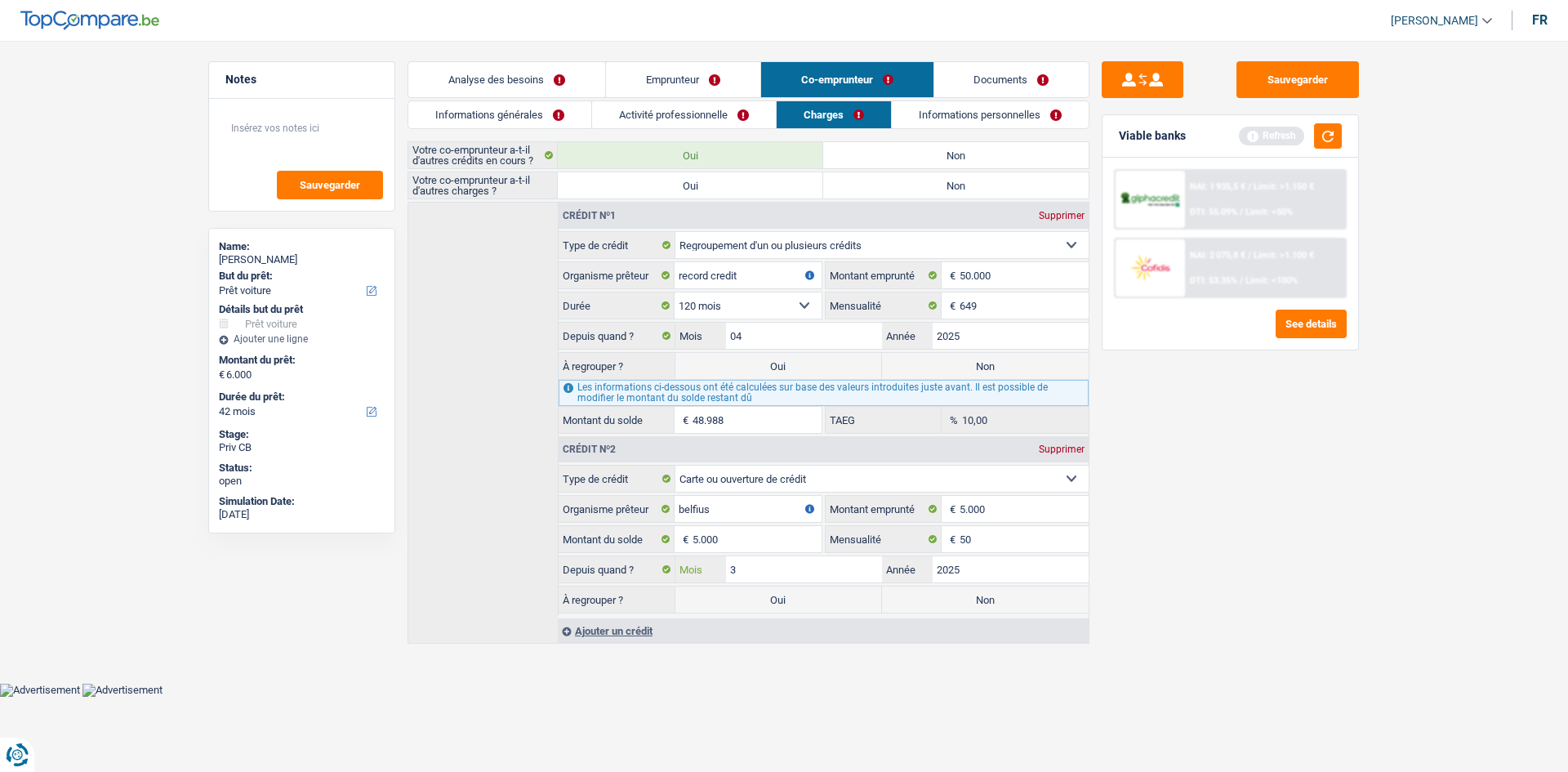
type input "3"
click at [904, 668] on main "Notes Sauvegarder Name: Leslie Guissard But du prêt: Confort maison: meubles, t…" at bounding box center [784, 354] width 1568 height 658
click at [946, 595] on label "Non" at bounding box center [984, 599] width 207 height 26
click at [946, 595] on input "Non" at bounding box center [984, 599] width 207 height 26
radio input "true"
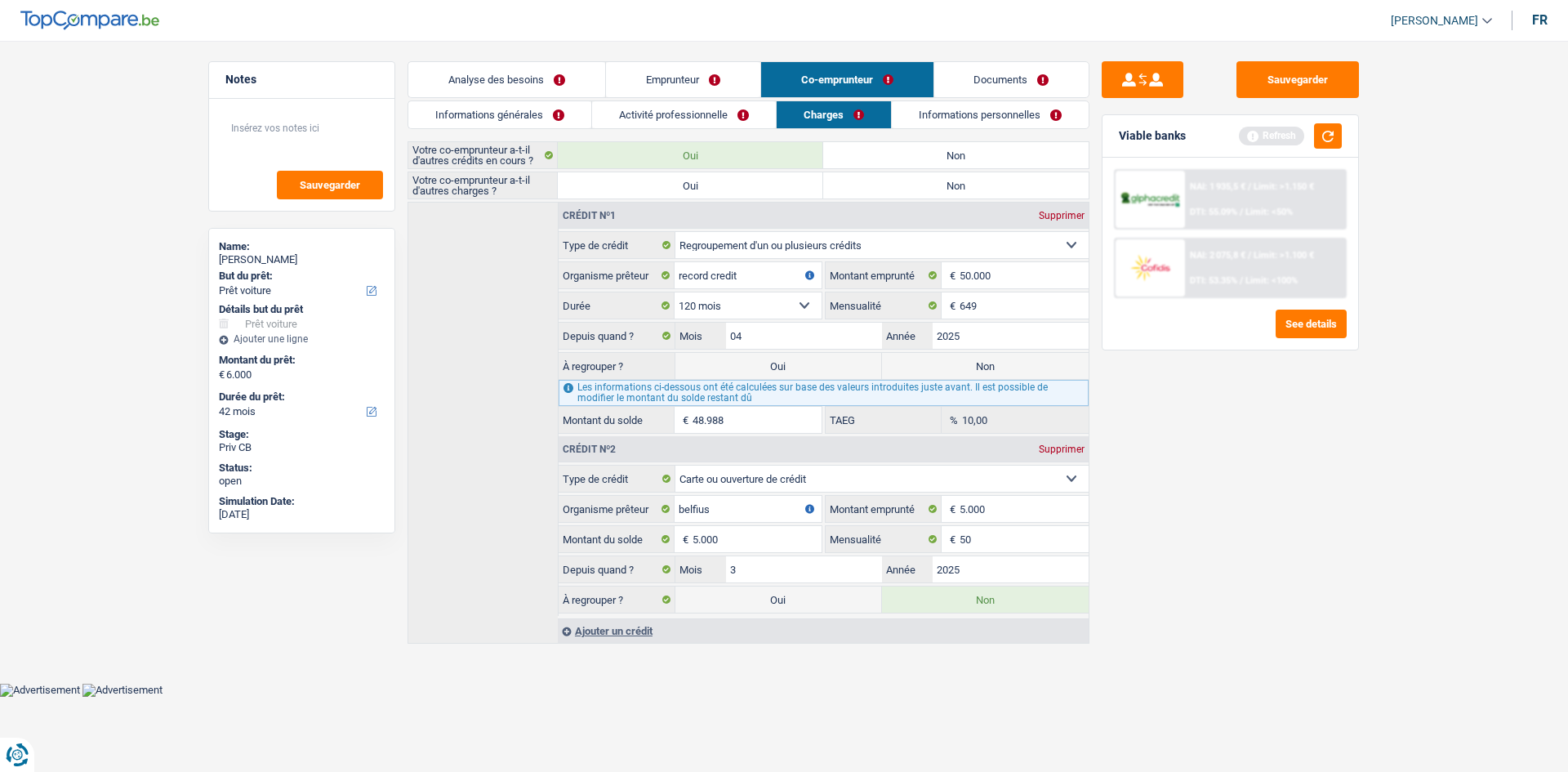
click at [927, 363] on label "Non" at bounding box center [984, 365] width 207 height 26
click at [927, 363] on input "Non" at bounding box center [984, 365] width 207 height 26
radio input "true"
click at [940, 114] on link "Informations personnelles" at bounding box center [989, 115] width 197 height 27
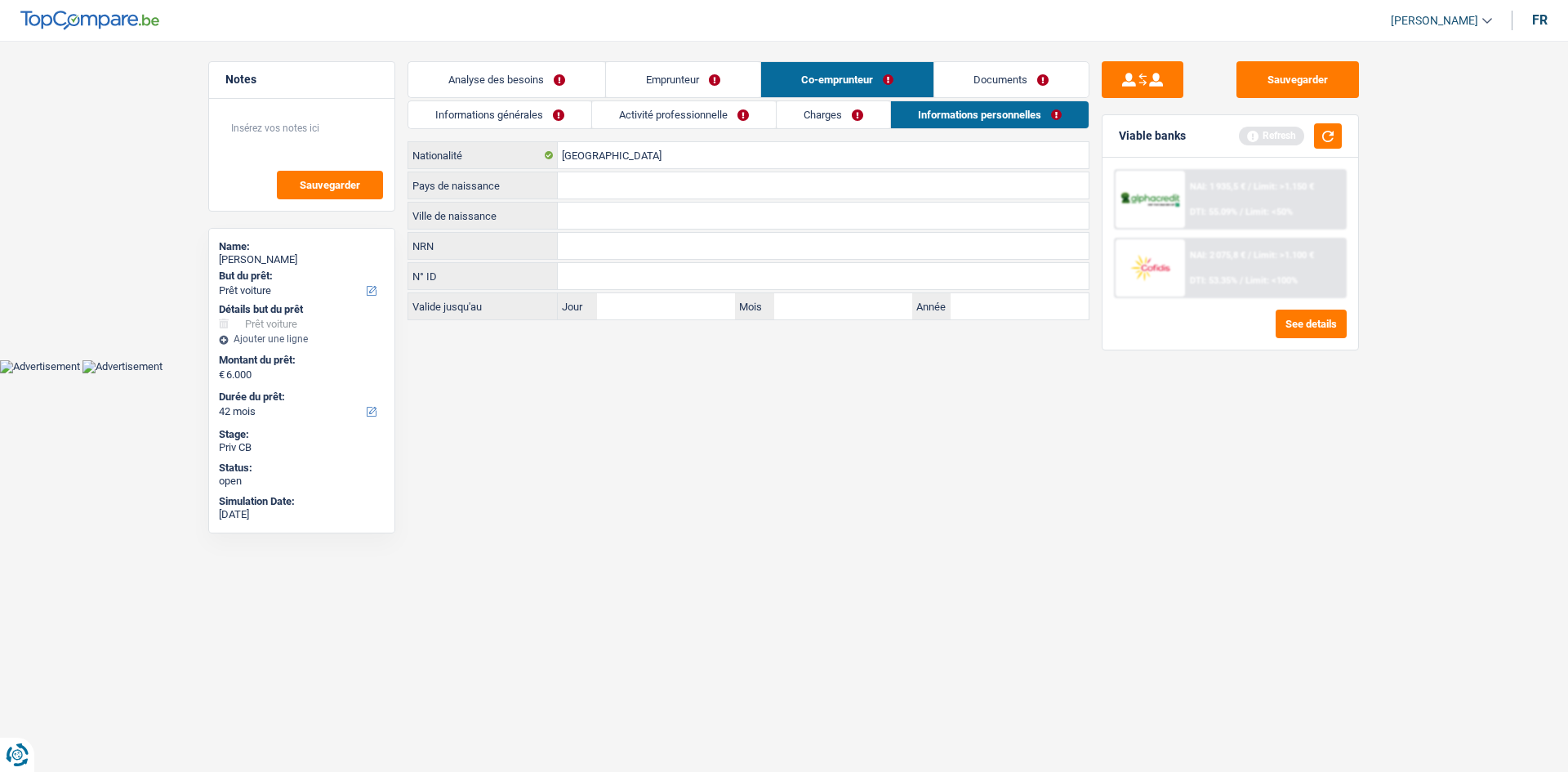
click at [574, 214] on input "Ville de naissance" at bounding box center [823, 215] width 530 height 26
type input "marchenfamenne"
click at [571, 175] on input "Pays de naissance" at bounding box center [823, 185] width 530 height 26
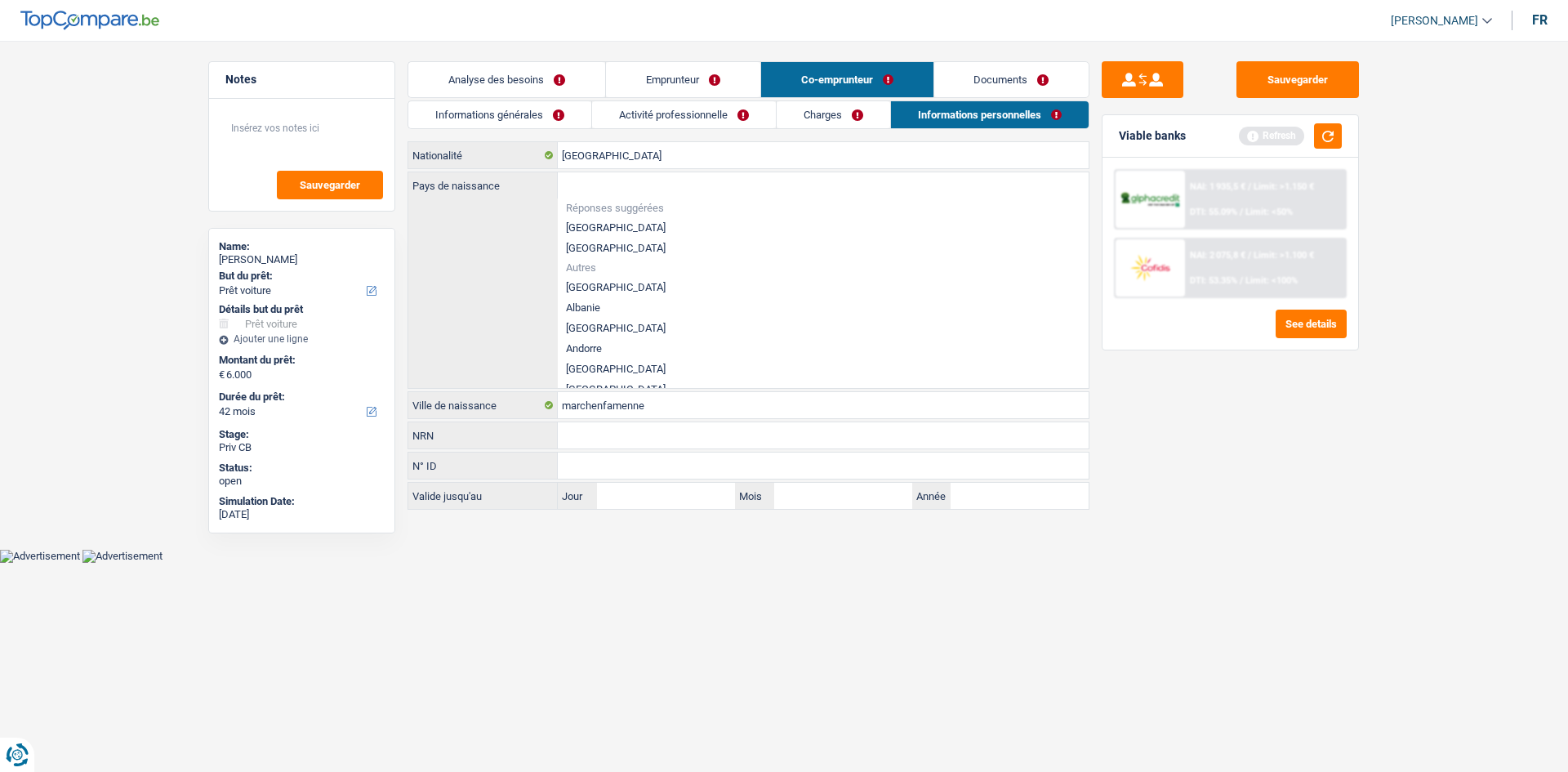
click at [579, 236] on li "[GEOGRAPHIC_DATA]" at bounding box center [823, 227] width 530 height 21
type input "[GEOGRAPHIC_DATA]"
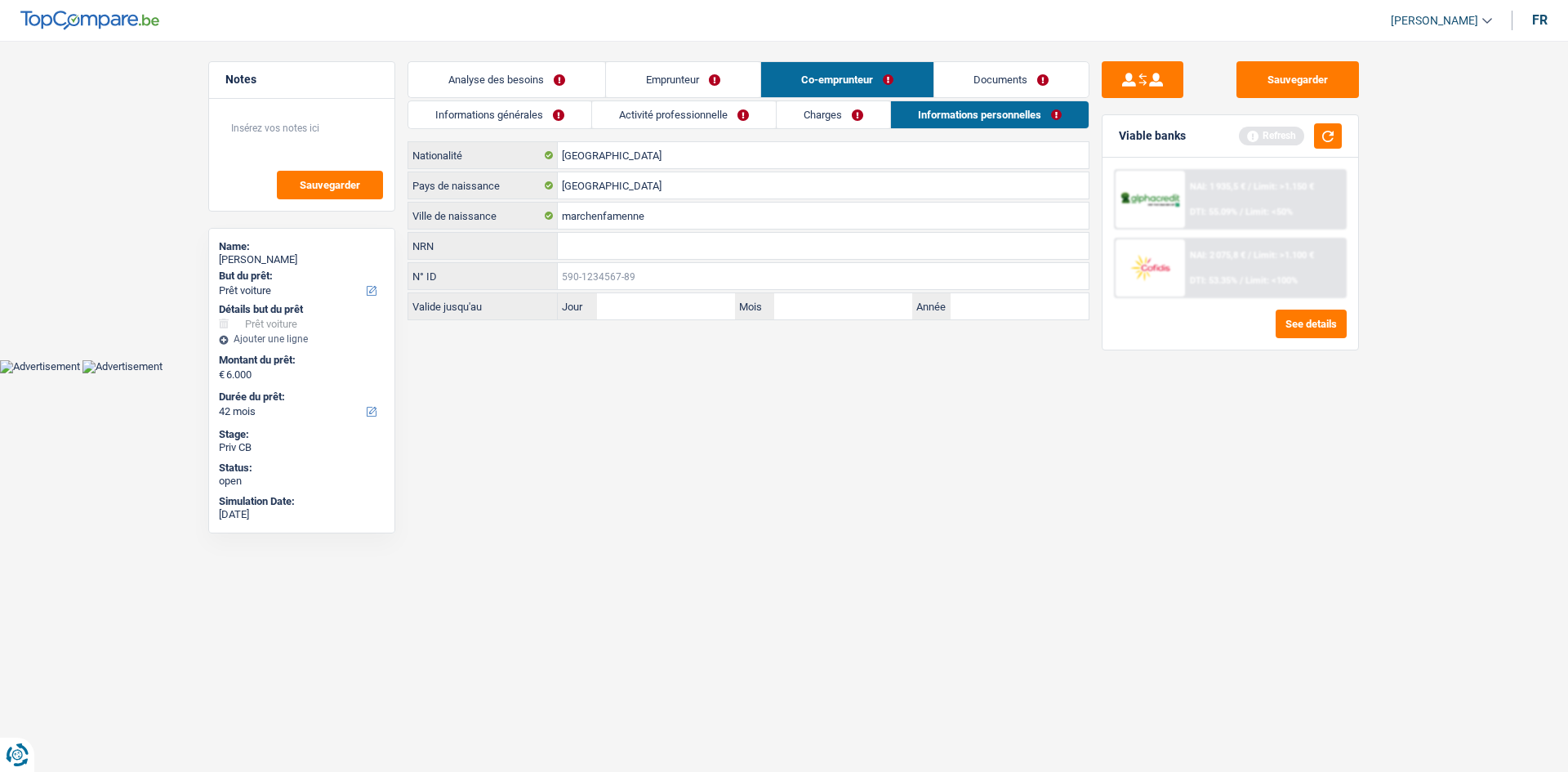
click at [590, 273] on input "N° ID" at bounding box center [823, 276] width 530 height 26
click at [464, 251] on label "NRN" at bounding box center [483, 245] width 149 height 26
click at [558, 251] on input "NRN" at bounding box center [823, 245] width 530 height 26
type input "96.06.23-298.03"
click at [654, 374] on html "Vous avez le contrôle de vos données Nous utilisons des cookies, tout comme nos…" at bounding box center [784, 187] width 1568 height 374
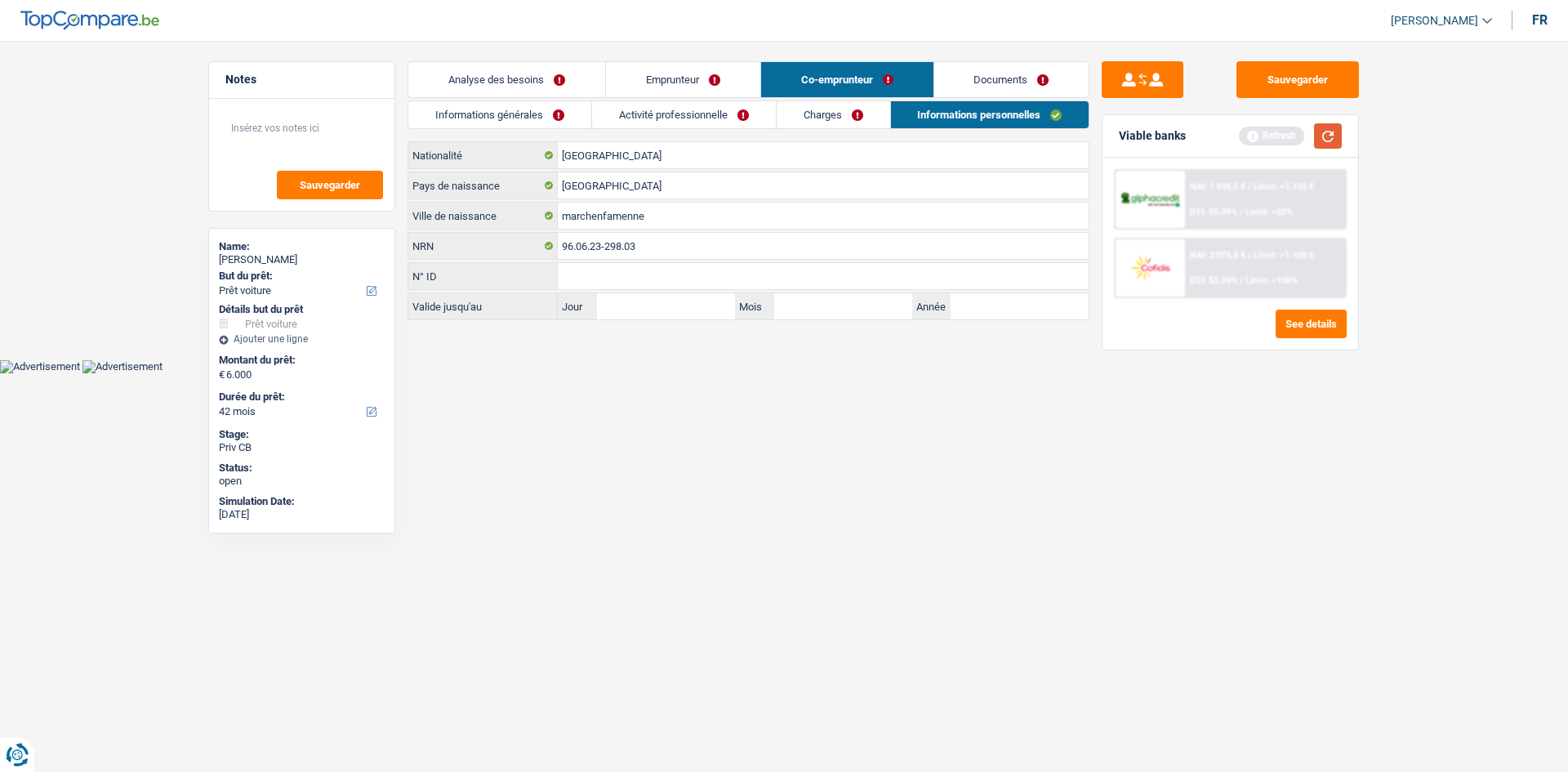
click at [1322, 134] on button "button" at bounding box center [1327, 136] width 27 height 25
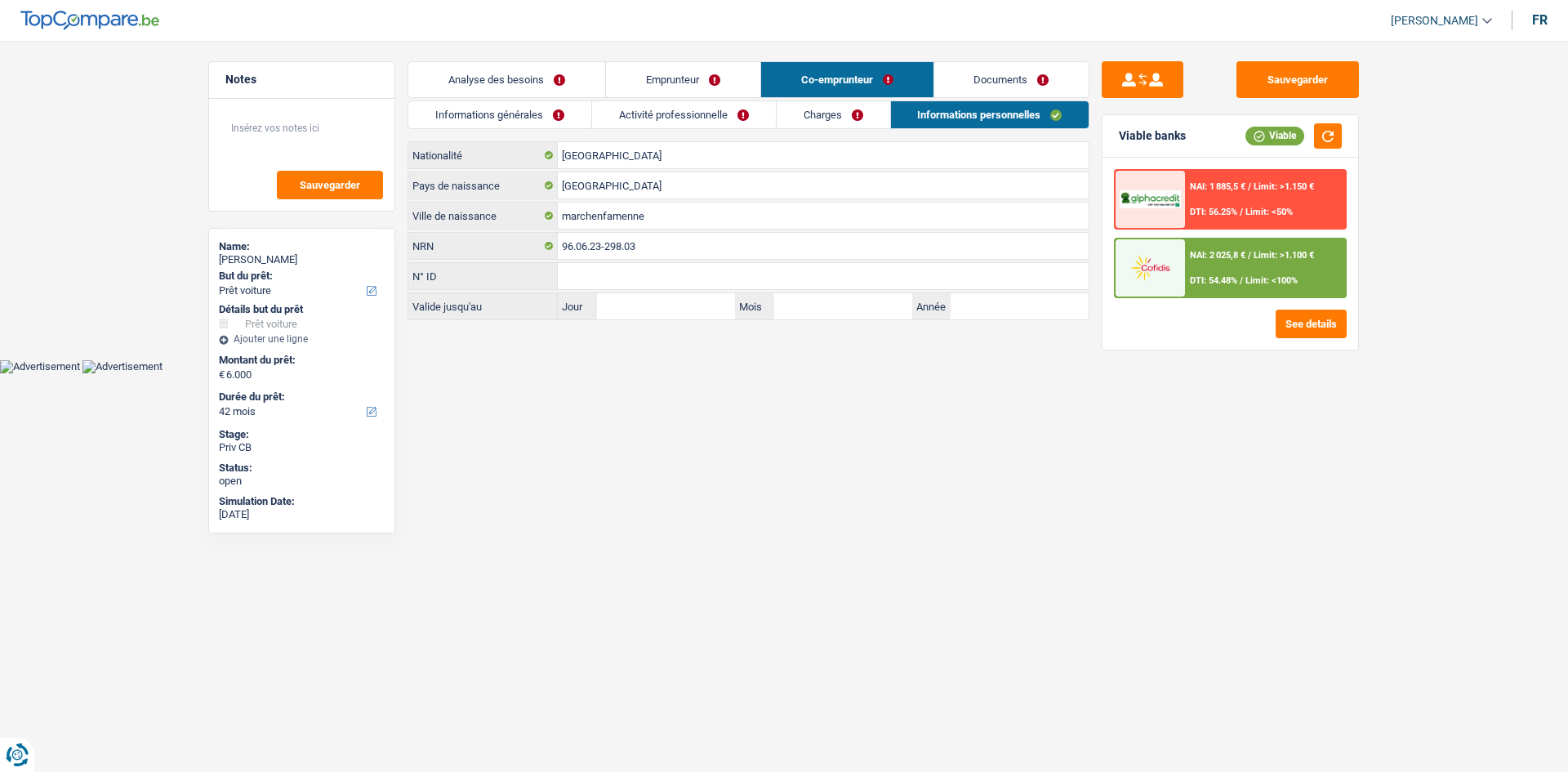
click at [1157, 266] on img at bounding box center [1150, 267] width 61 height 30
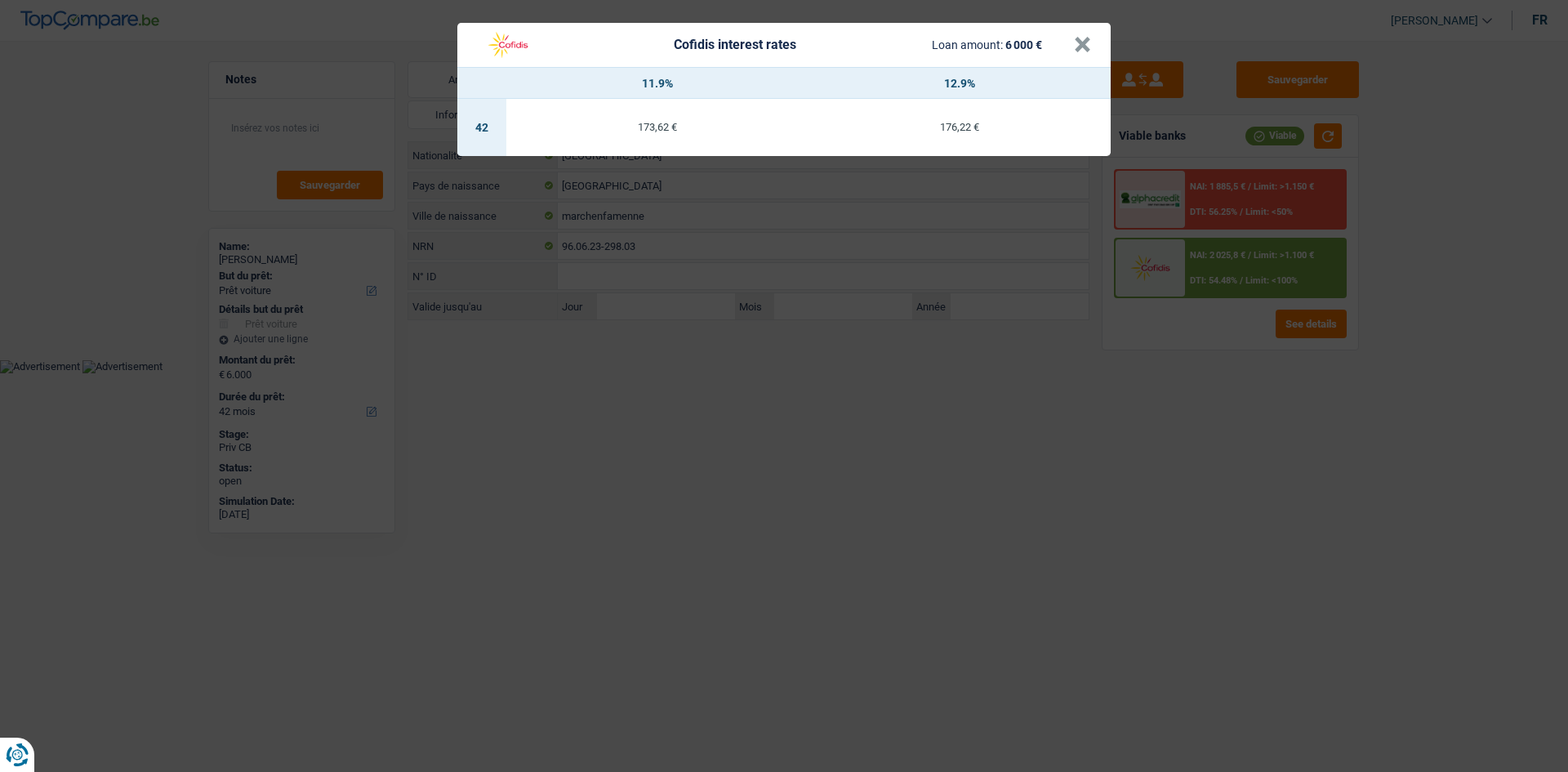
click at [1015, 462] on div "Cofidis interest rates Loan amount: 6 000 € × 11.9% 12.9% 42 173,62 € 176,22 €" at bounding box center [784, 386] width 1568 height 772
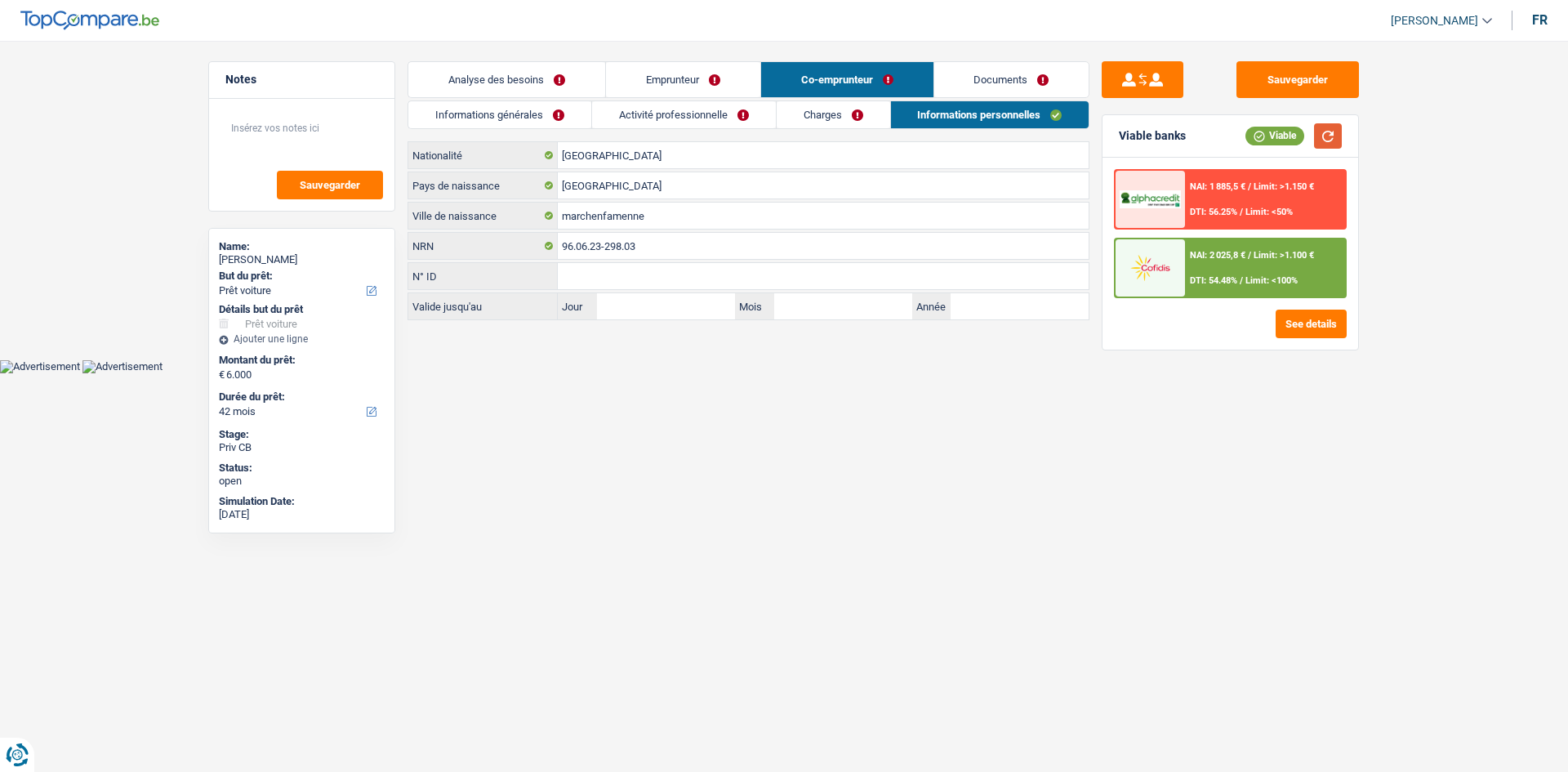
click at [1326, 134] on button "button" at bounding box center [1327, 136] width 27 height 25
click at [633, 216] on input "marchenfamenne" at bounding box center [823, 215] width 530 height 26
click at [664, 221] on input "marchenfamenne" at bounding box center [823, 215] width 530 height 26
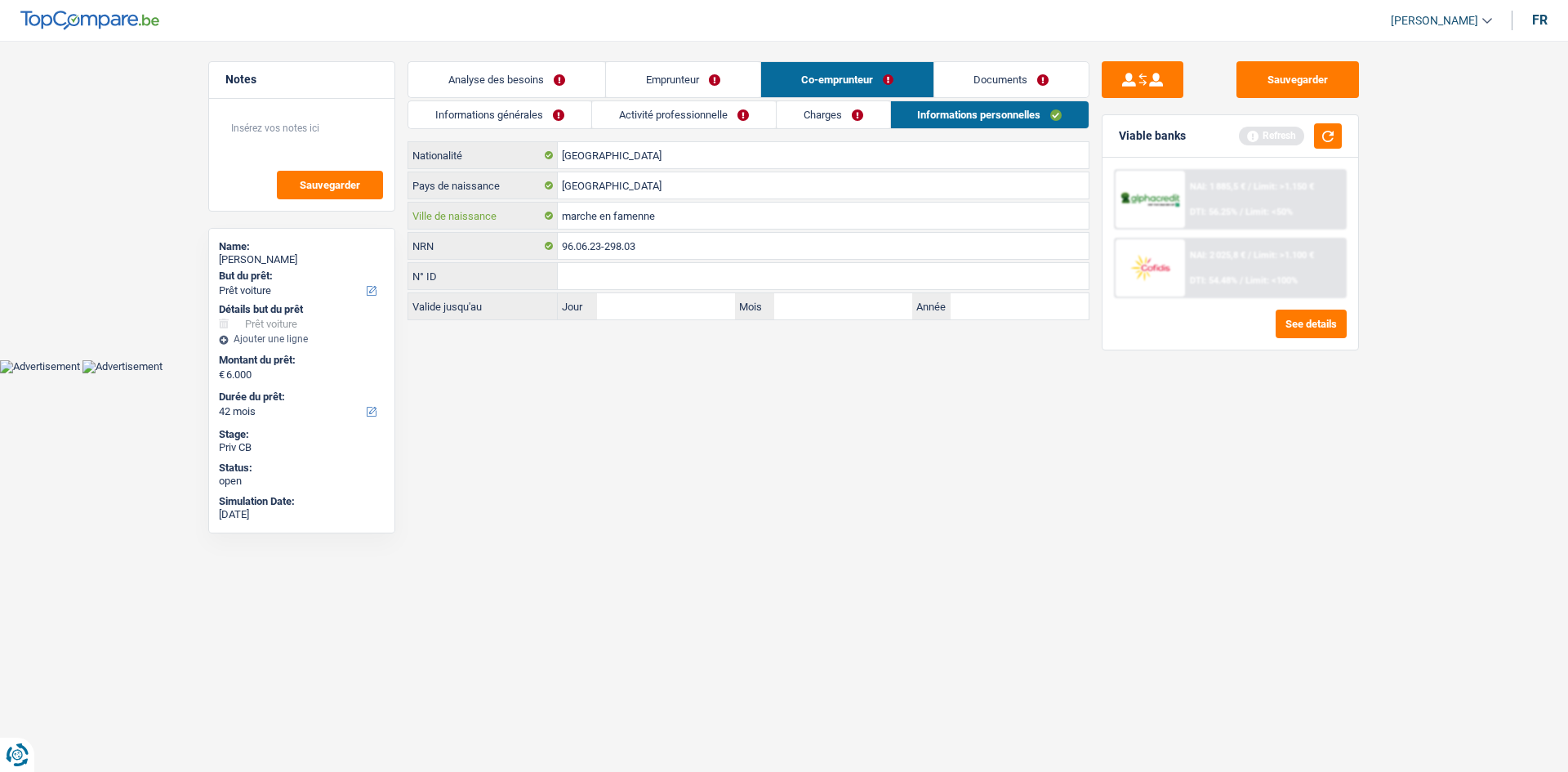
click at [572, 219] on input "marche en famenne" at bounding box center [823, 215] width 530 height 26
type input "Marche en famenne"
click at [618, 217] on input "Marche en famenne" at bounding box center [823, 215] width 530 height 26
click at [822, 114] on link "Charges" at bounding box center [833, 115] width 114 height 27
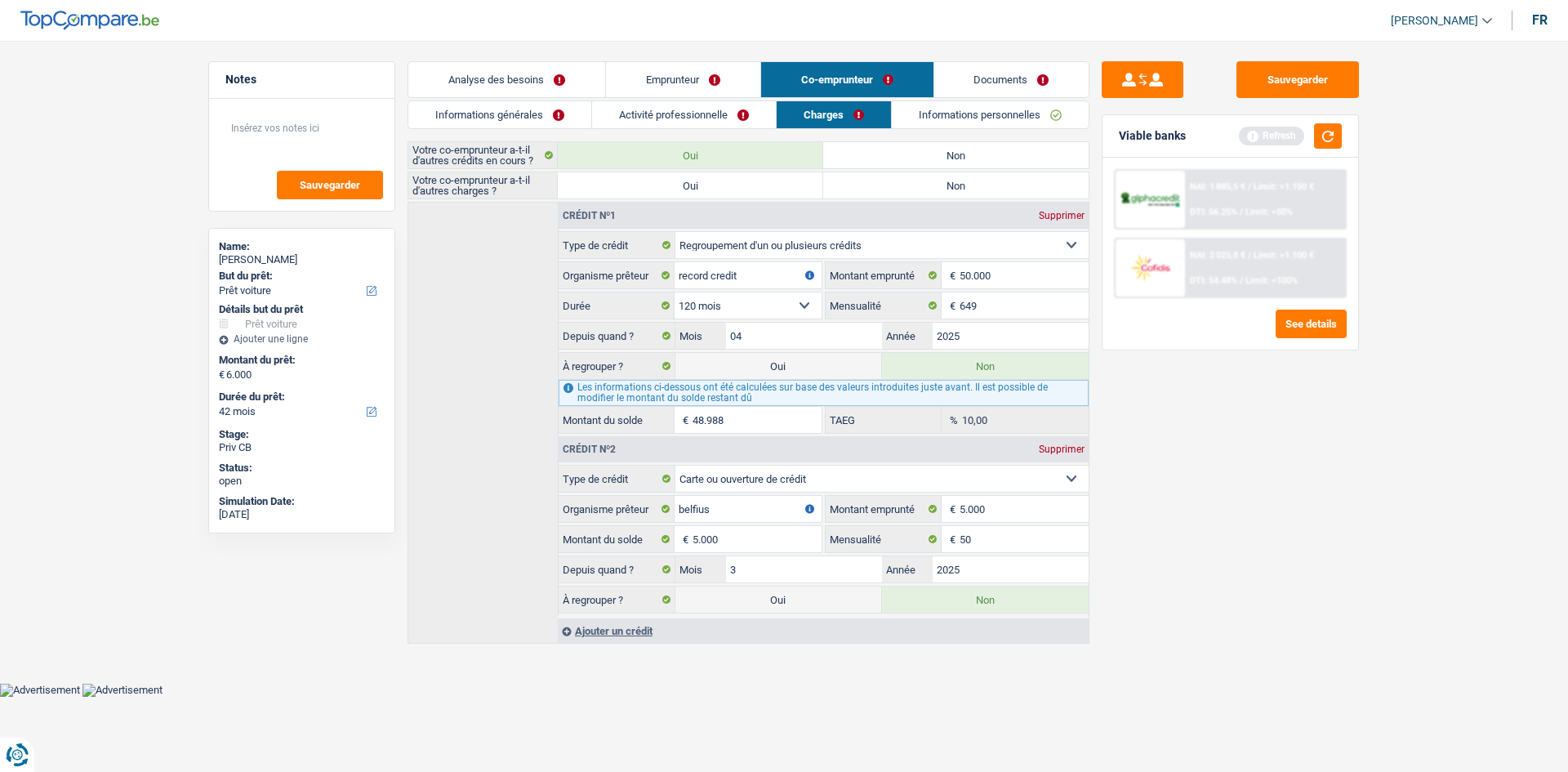
click at [482, 76] on link "Analyse des besoins" at bounding box center [506, 80] width 197 height 35
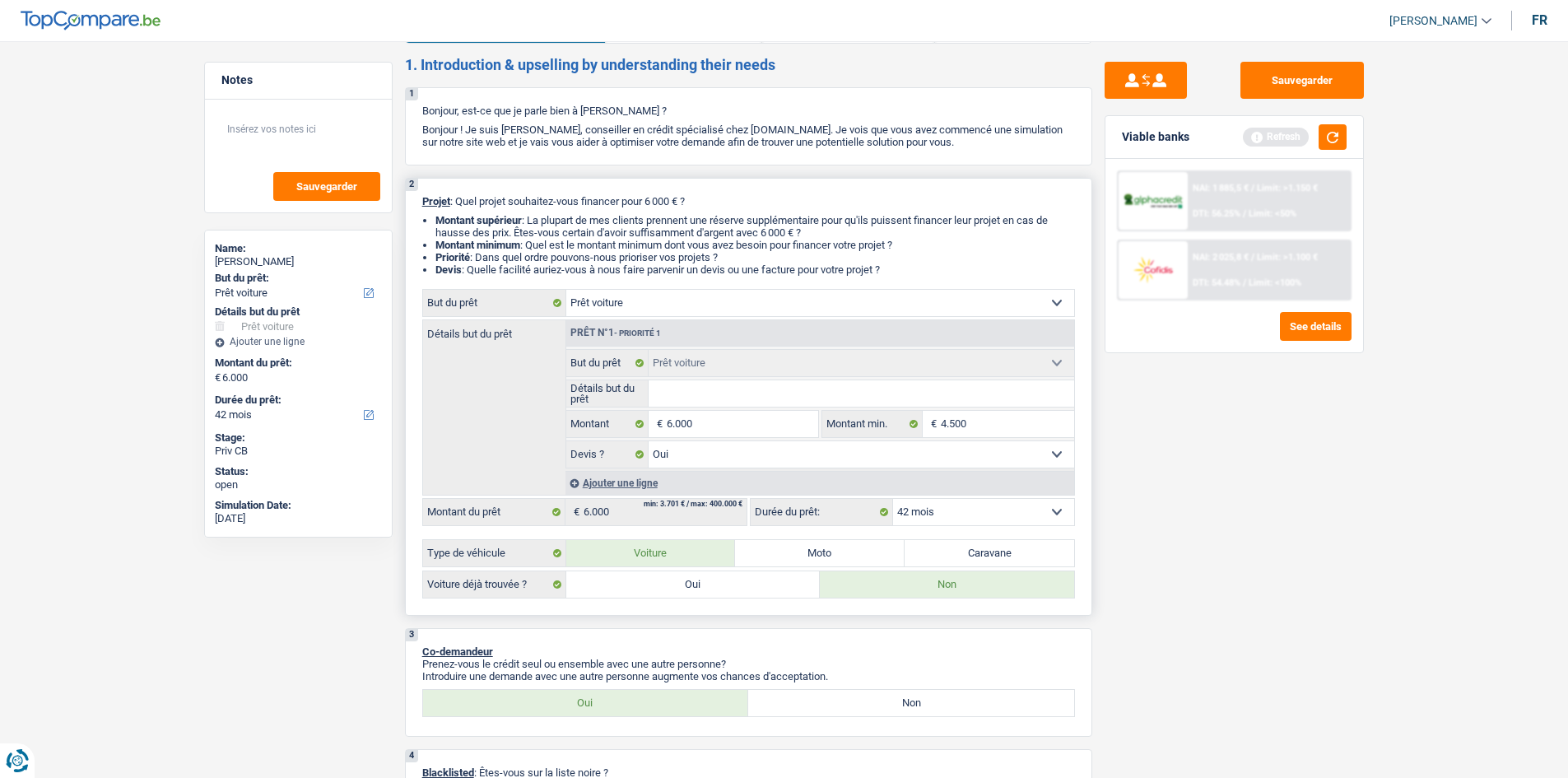
scroll to position [56, 0]
click at [804, 457] on select "Oui Non Non répondu Sélectionner une option" at bounding box center [861, 453] width 426 height 26
click at [489, 449] on div "Détails but du prêt Prêt n°1 - Priorité 1 Confort maison: meubles, textile, pei…" at bounding box center [749, 407] width 653 height 177
click at [1323, 139] on button "button" at bounding box center [1332, 137] width 28 height 25
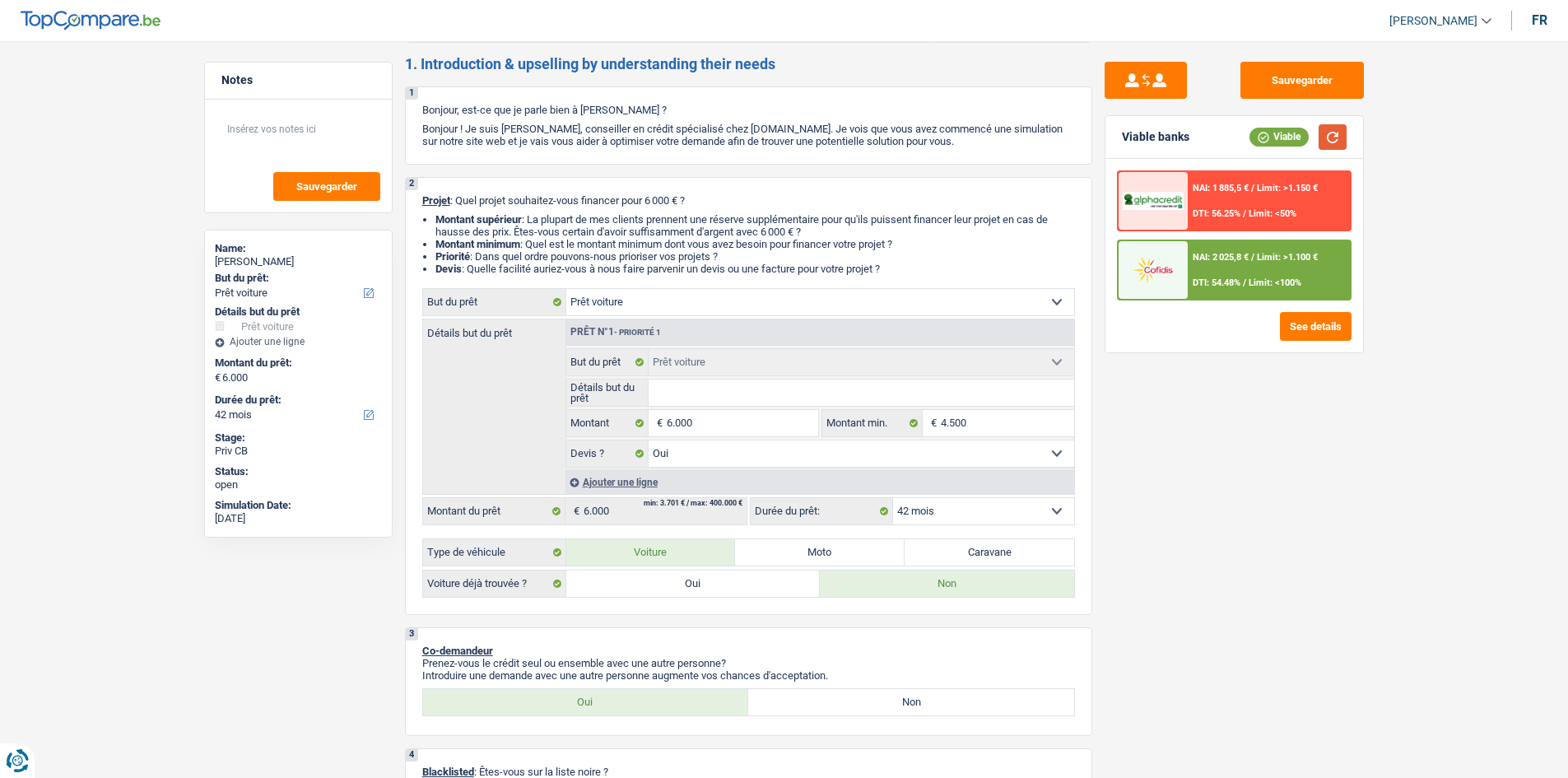
click at [1324, 138] on button "button" at bounding box center [1332, 137] width 28 height 25
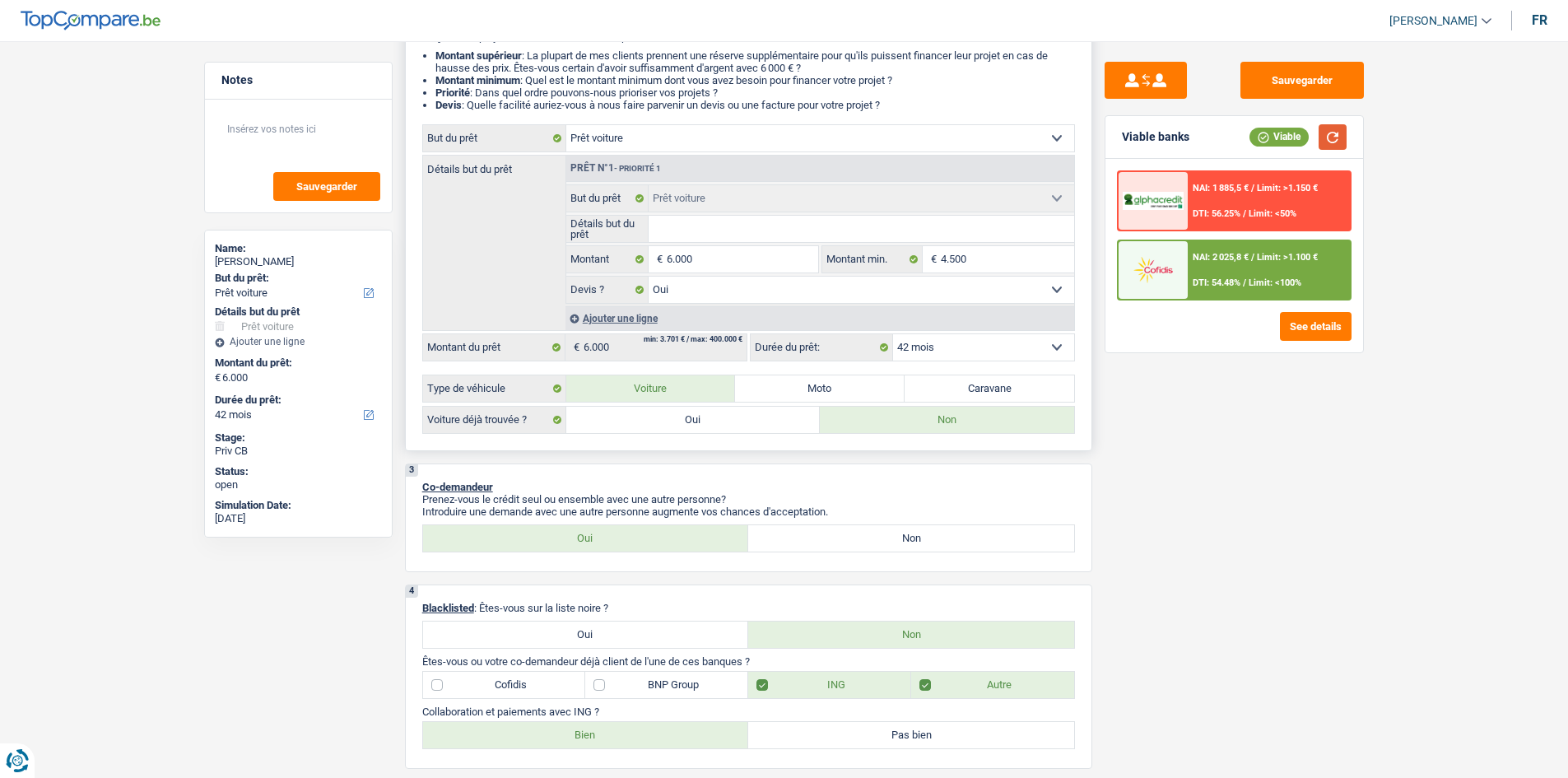
scroll to position [0, 0]
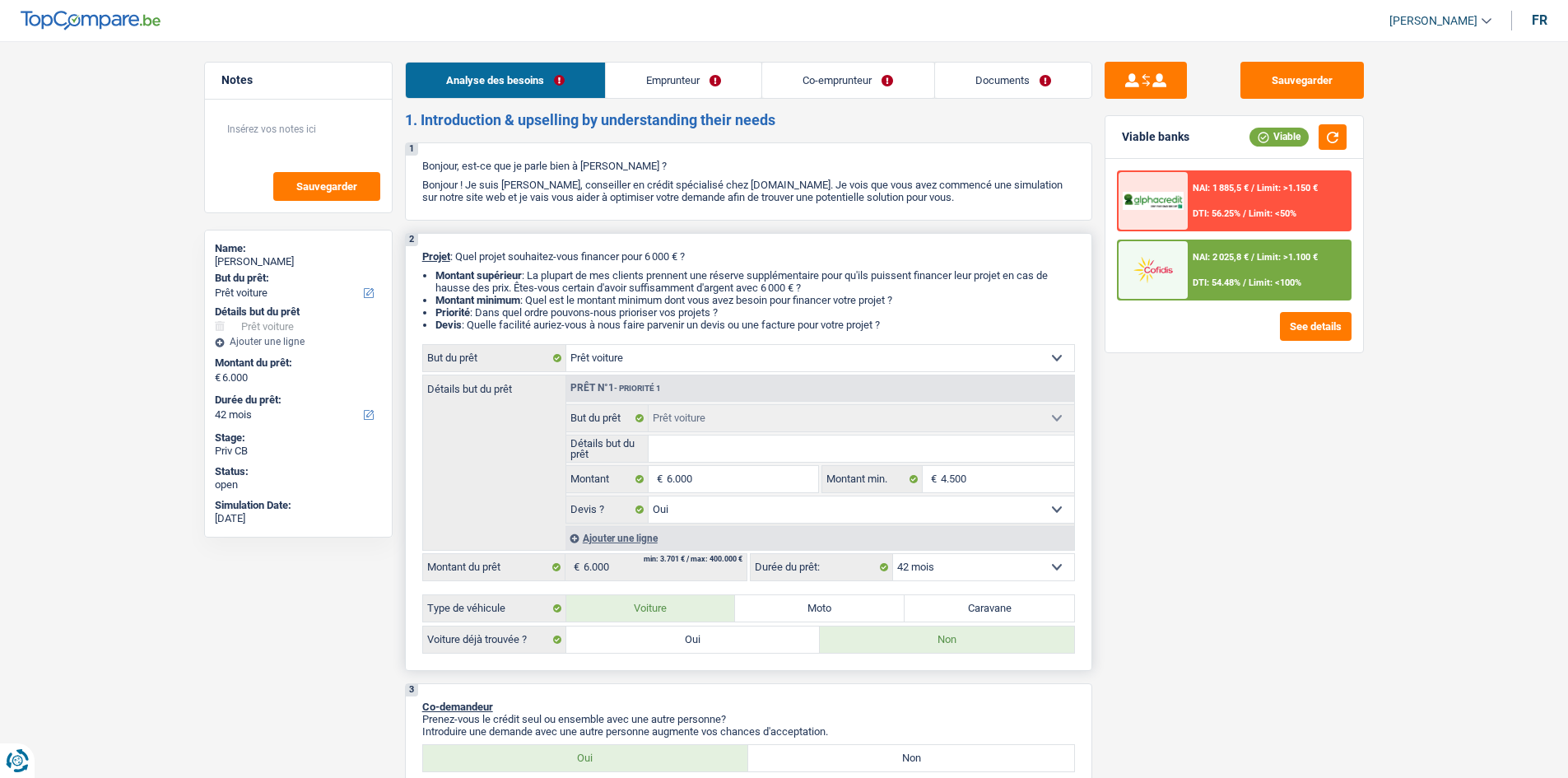
click at [617, 354] on select "Confort maison: meubles, textile, peinture, électroménager, outillage non-profe…" at bounding box center [820, 357] width 508 height 26
select select "other"
click at [566, 345] on select "Confort maison: meubles, textile, peinture, électroménager, outillage non-profe…" at bounding box center [820, 357] width 508 height 26
select select "other"
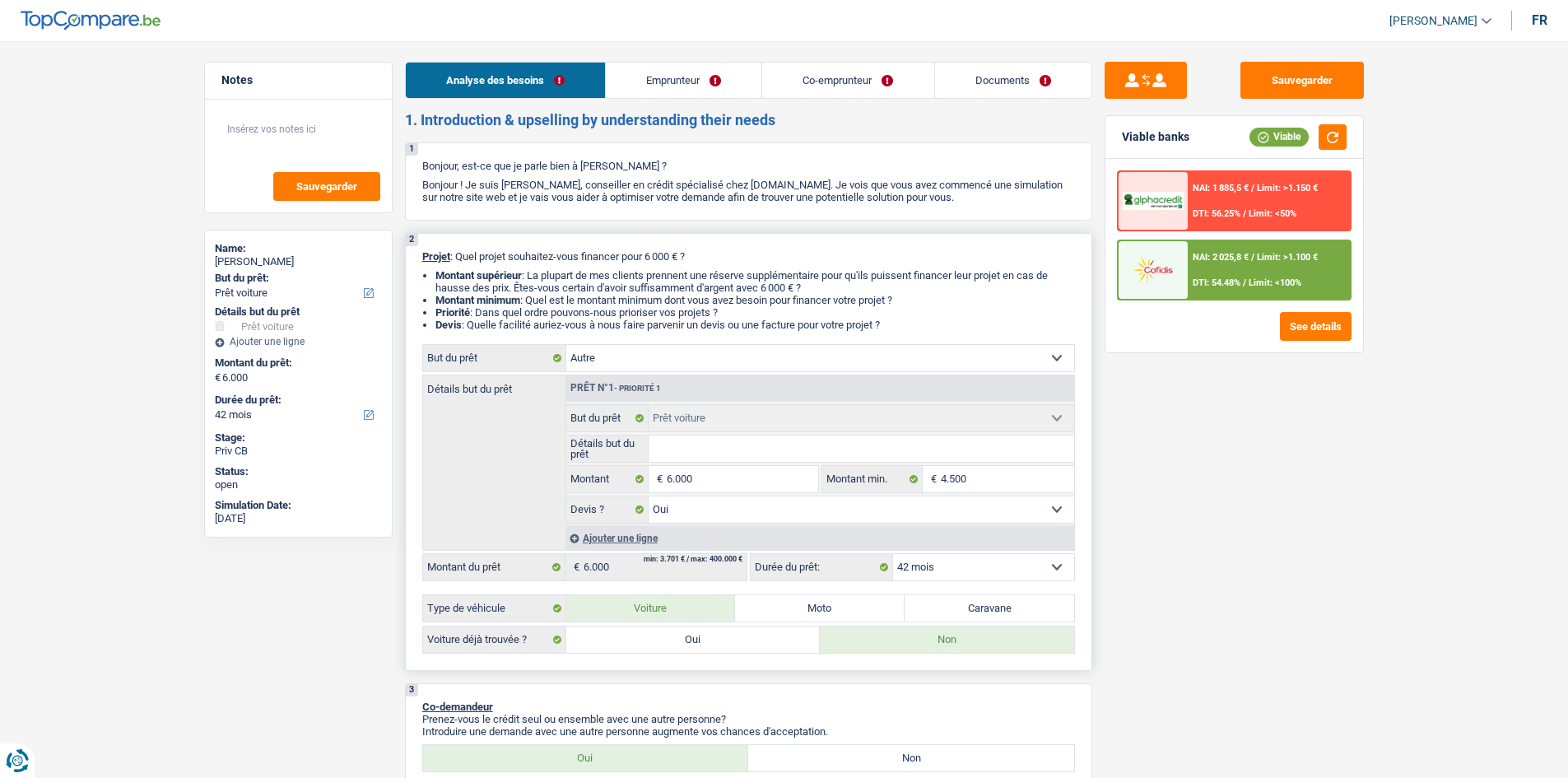
select select "other"
select select
select select "other"
select select
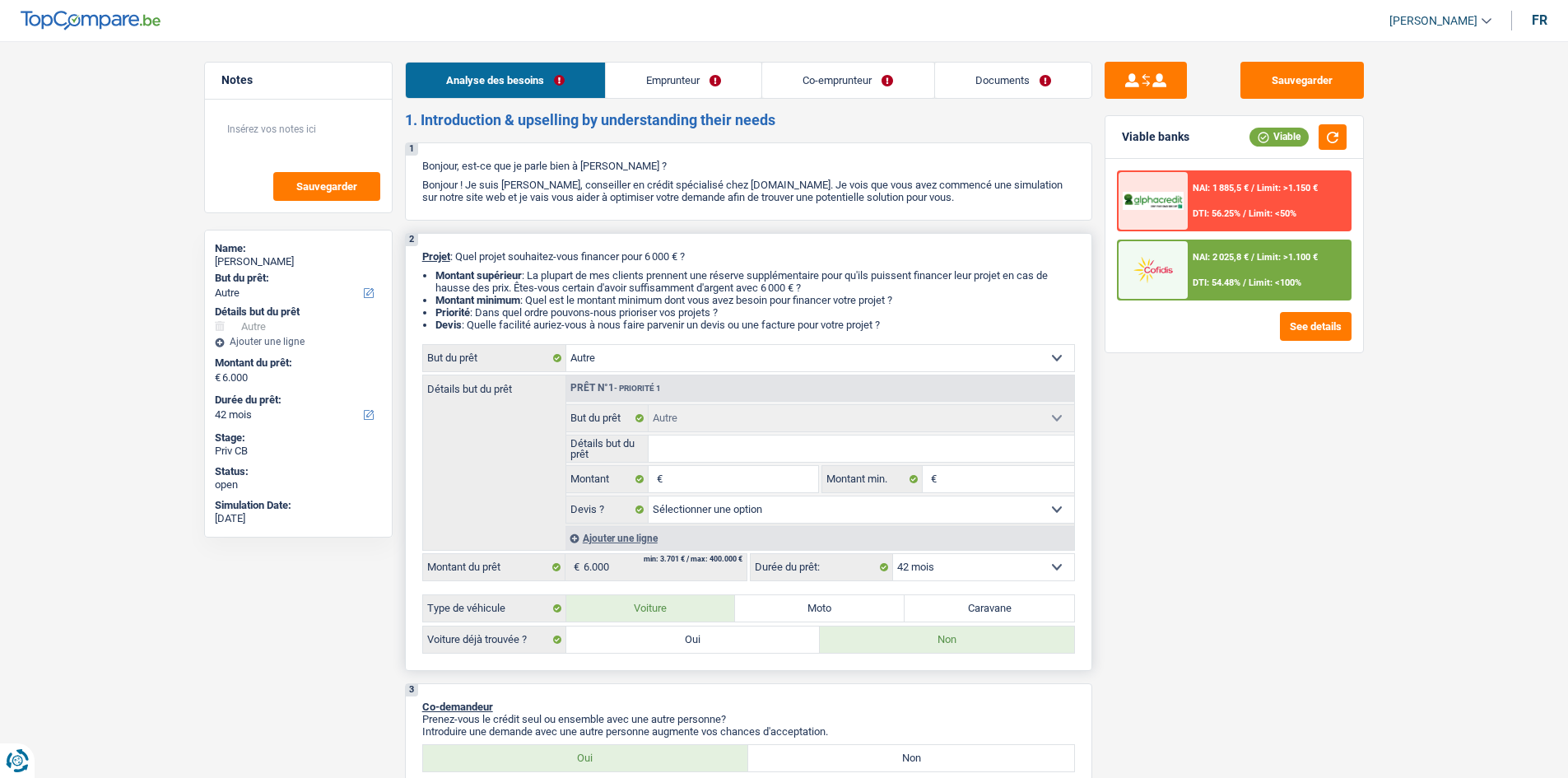
select select "car"
select select "yes"
select select "car"
select select "yes"
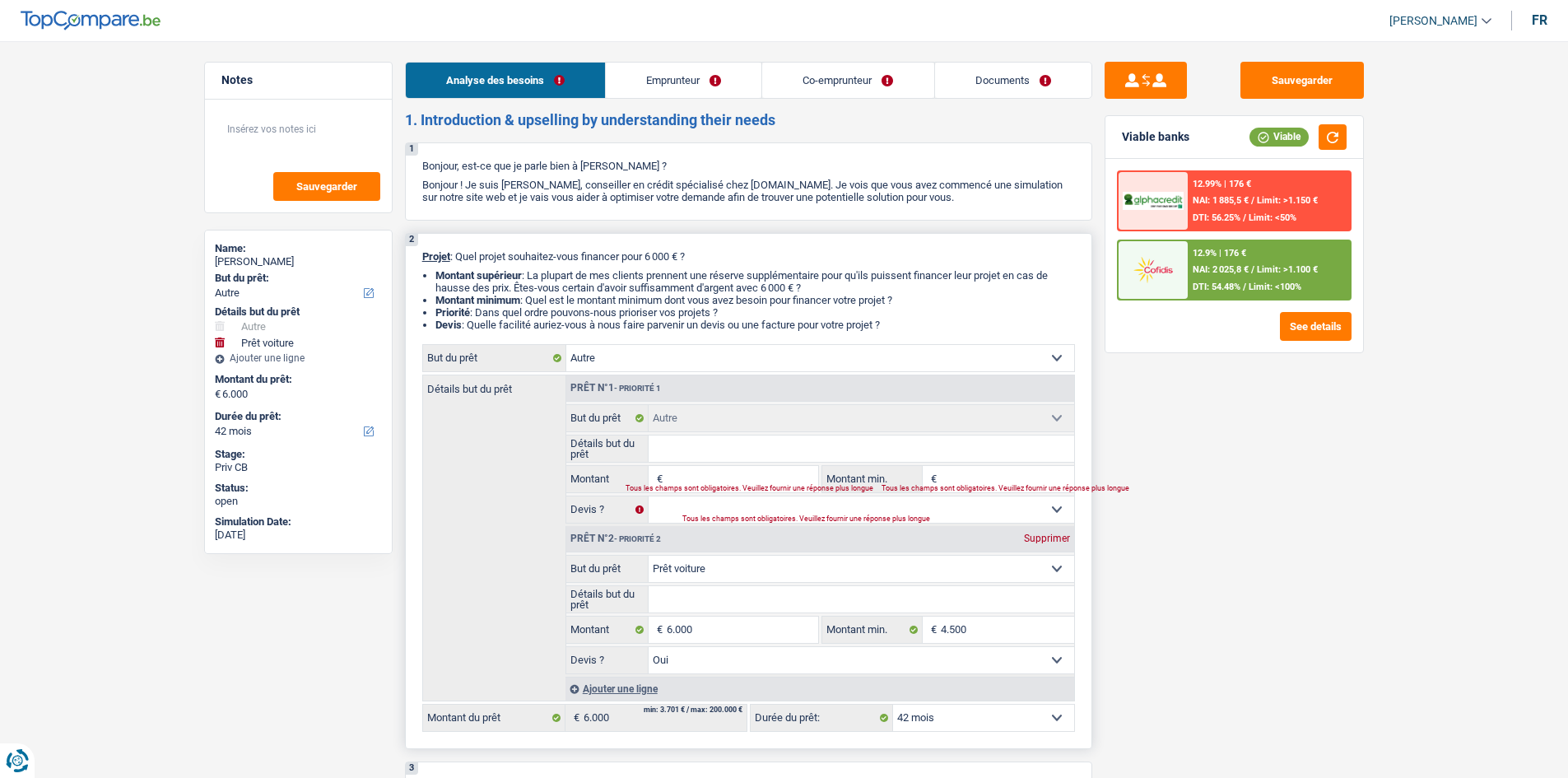
click at [694, 571] on select "Confort maison: meubles, textile, peinture, électroménager, outillage non-profe…" at bounding box center [861, 568] width 426 height 26
select select "other"
click at [648, 555] on select "Confort maison: meubles, textile, peinture, électroménager, outillage non-profe…" at bounding box center [861, 568] width 426 height 26
select select "other"
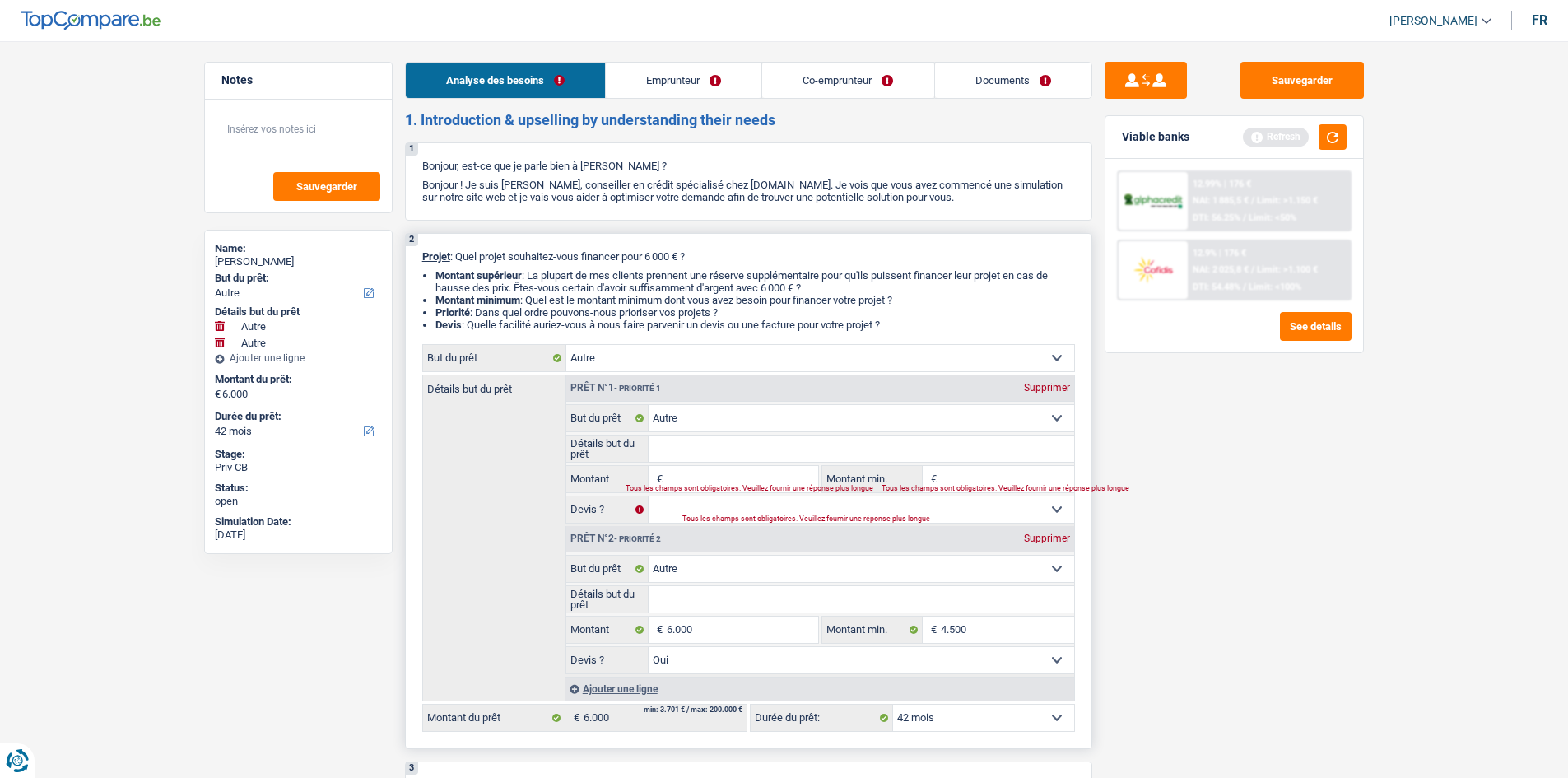
click at [1052, 383] on div "Supprimer" at bounding box center [1047, 387] width 54 height 10
type input "6.000"
type input "4.500"
select select "yes"
type input "6.000"
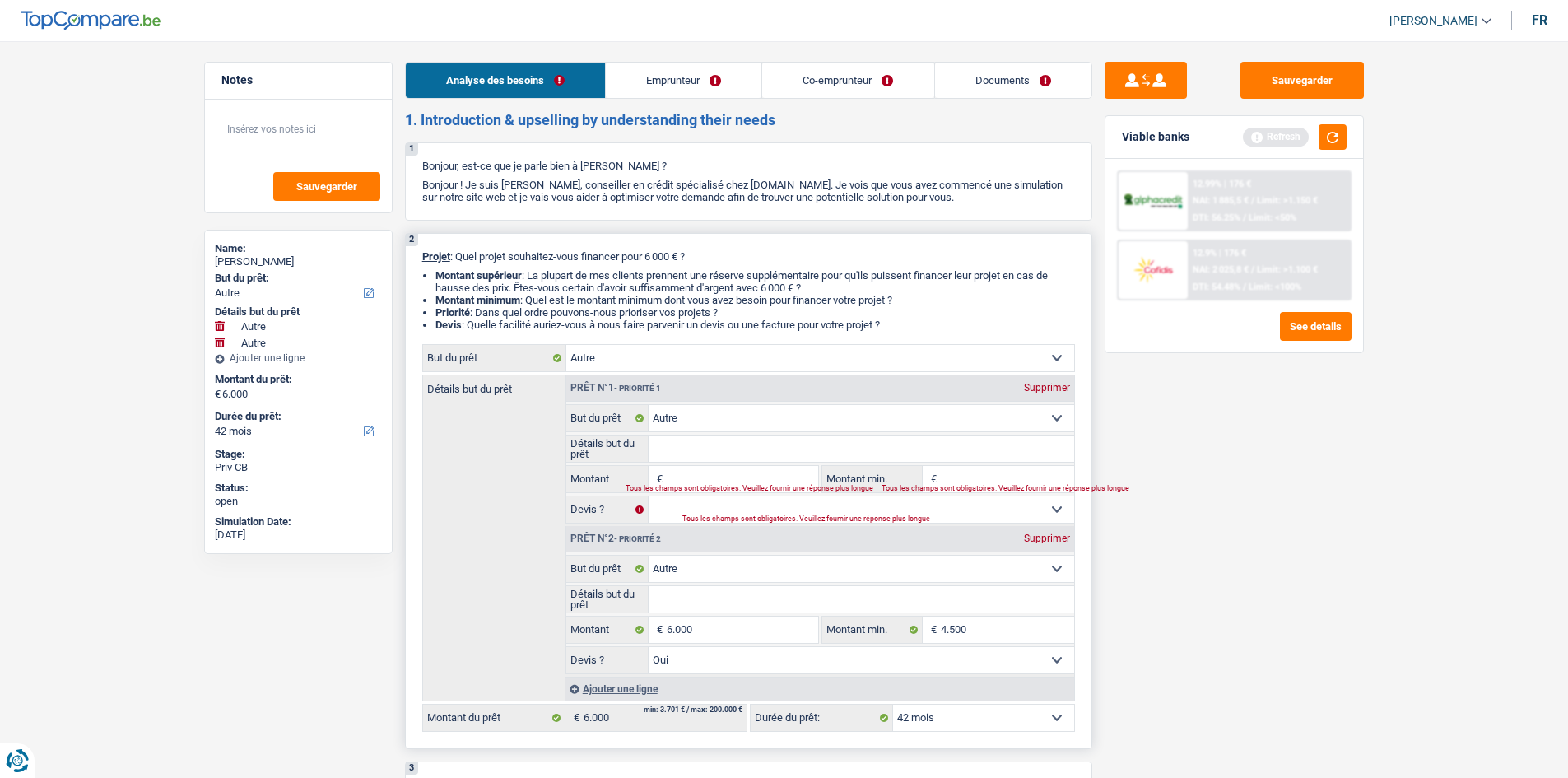
type input "4.500"
select select "yes"
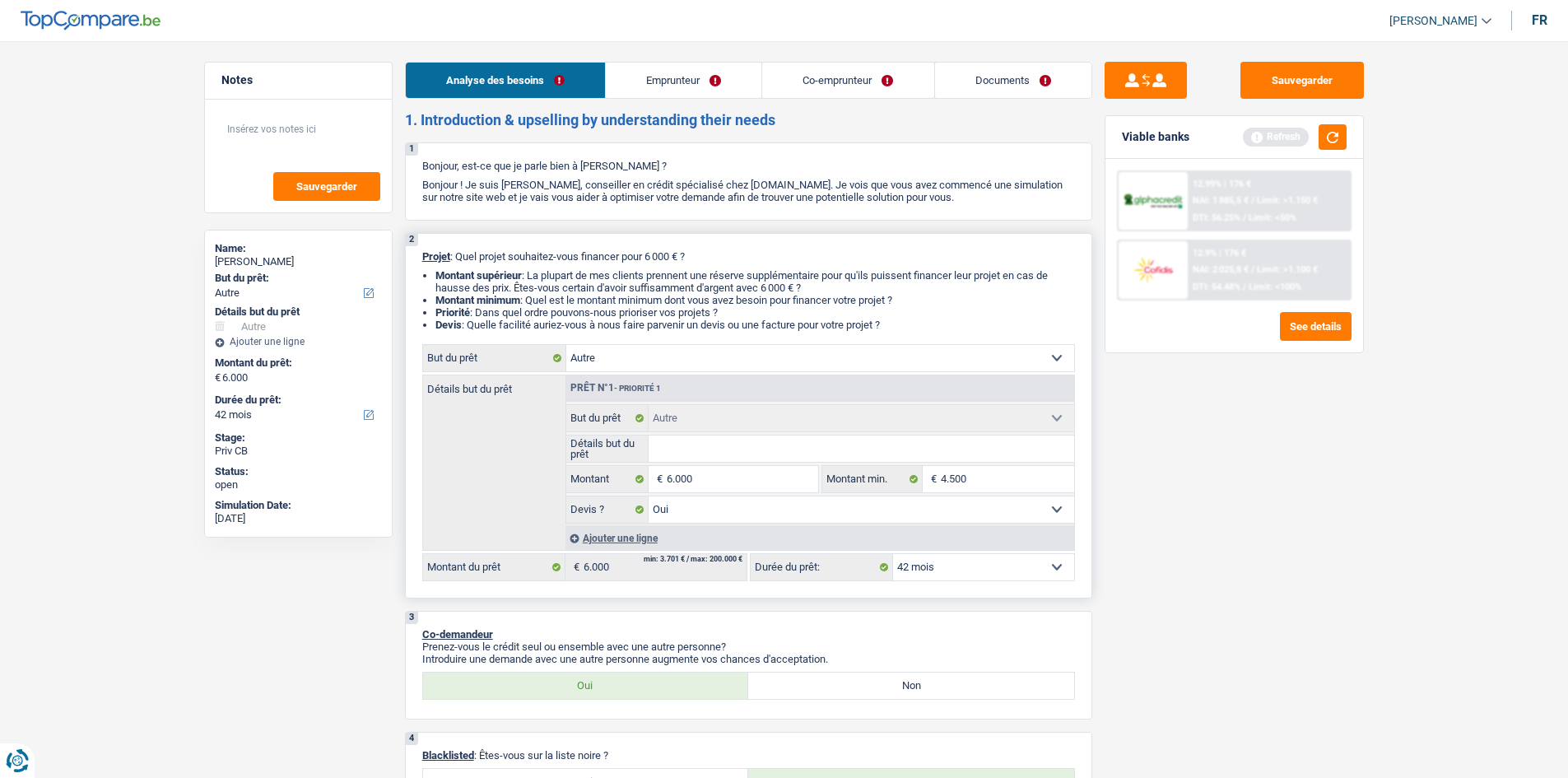
click at [694, 450] on input "Détails but du prêt" at bounding box center [861, 448] width 426 height 26
type input "p"
type input "pa"
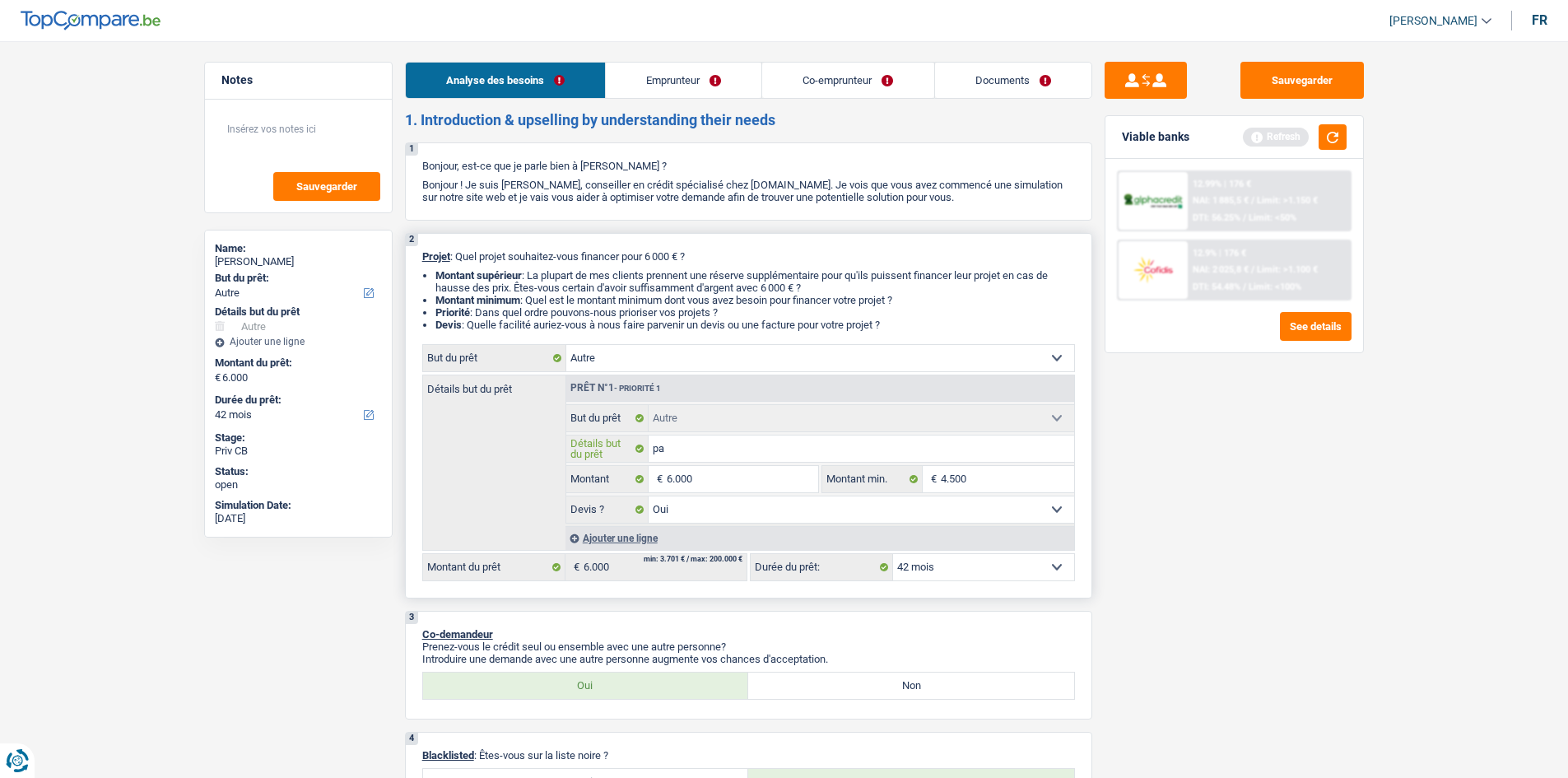
type input "pas"
type input "pas e"
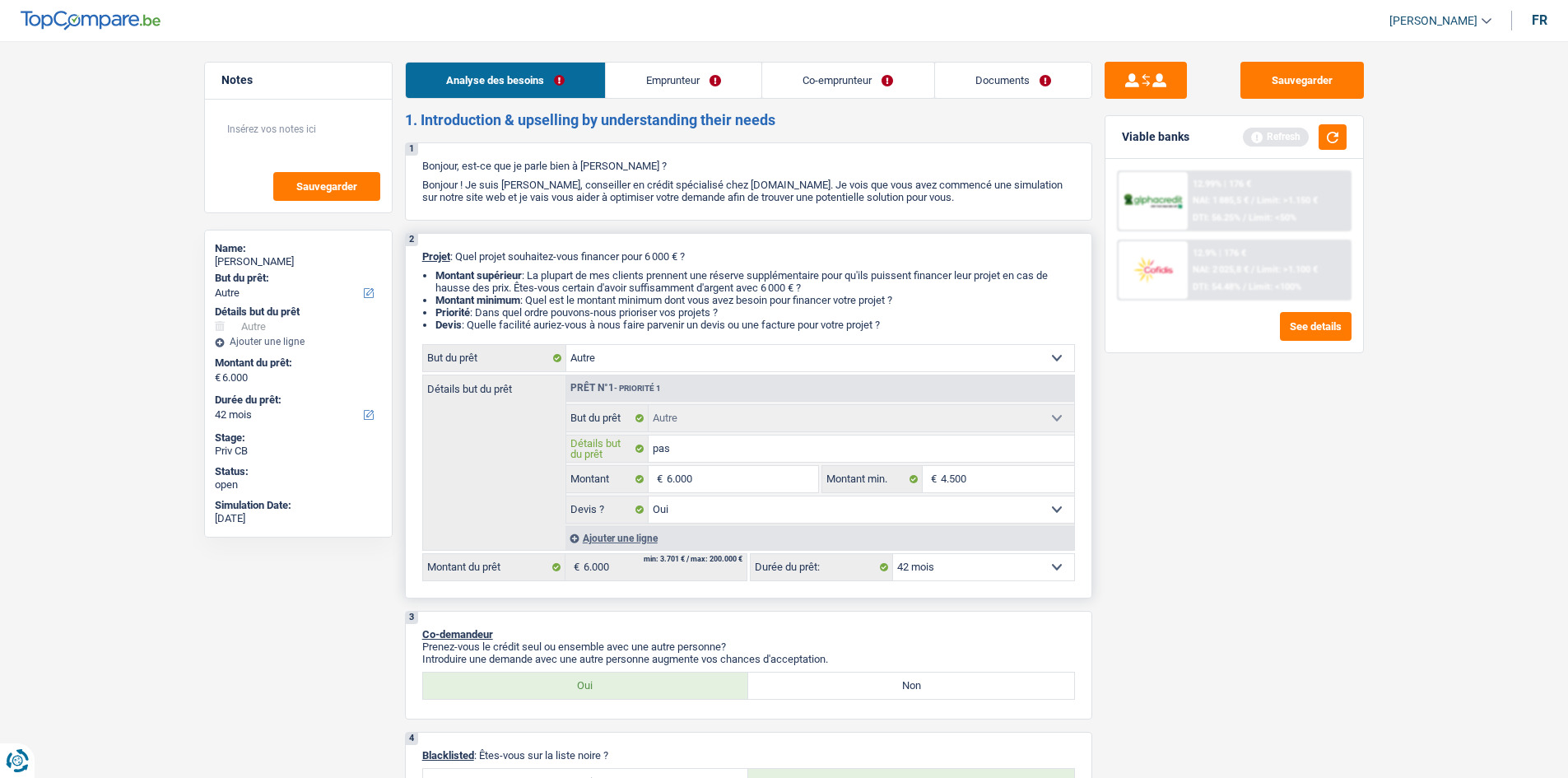
type input "pas e"
type input "pas en"
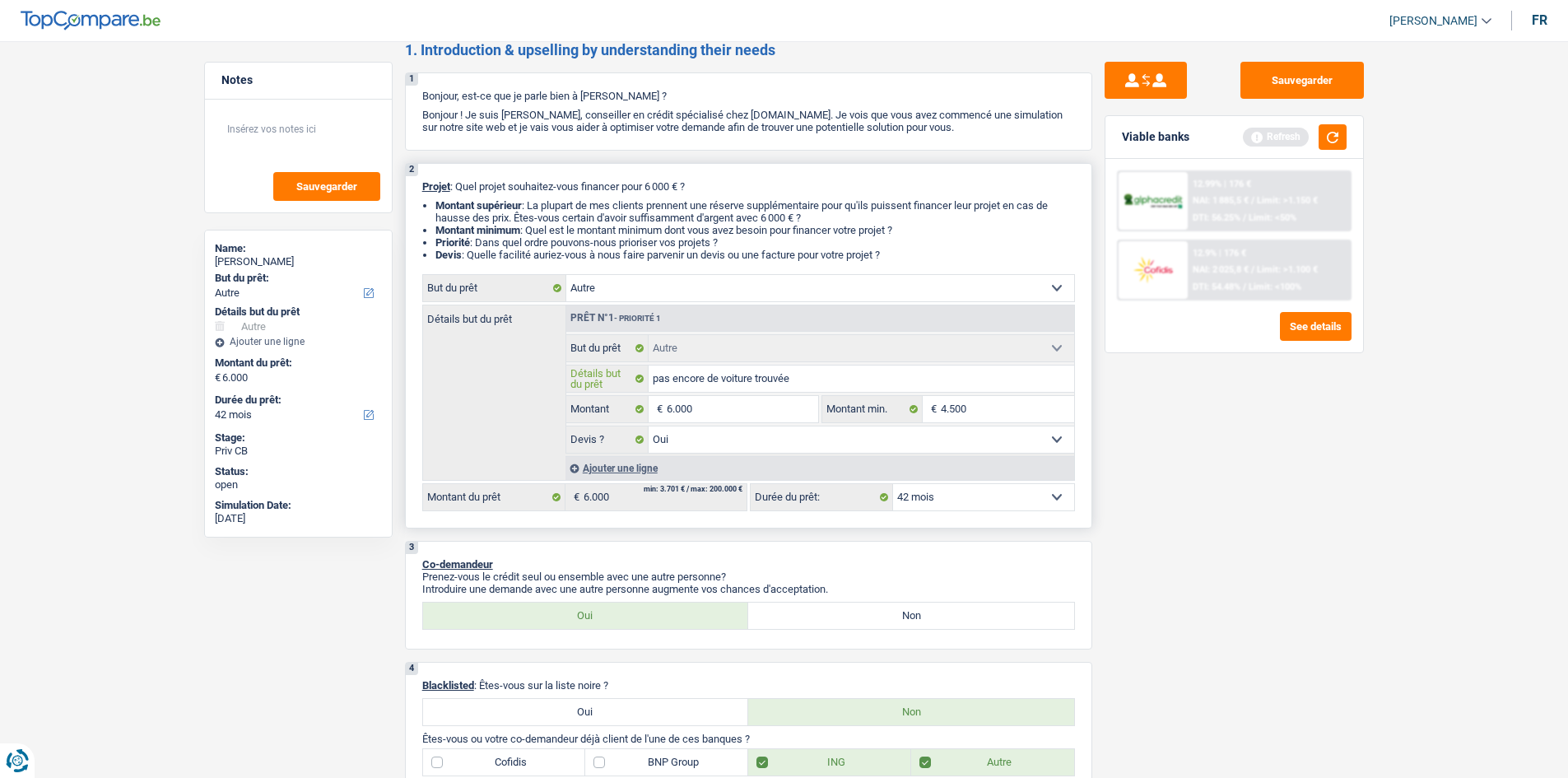
scroll to position [165, 0]
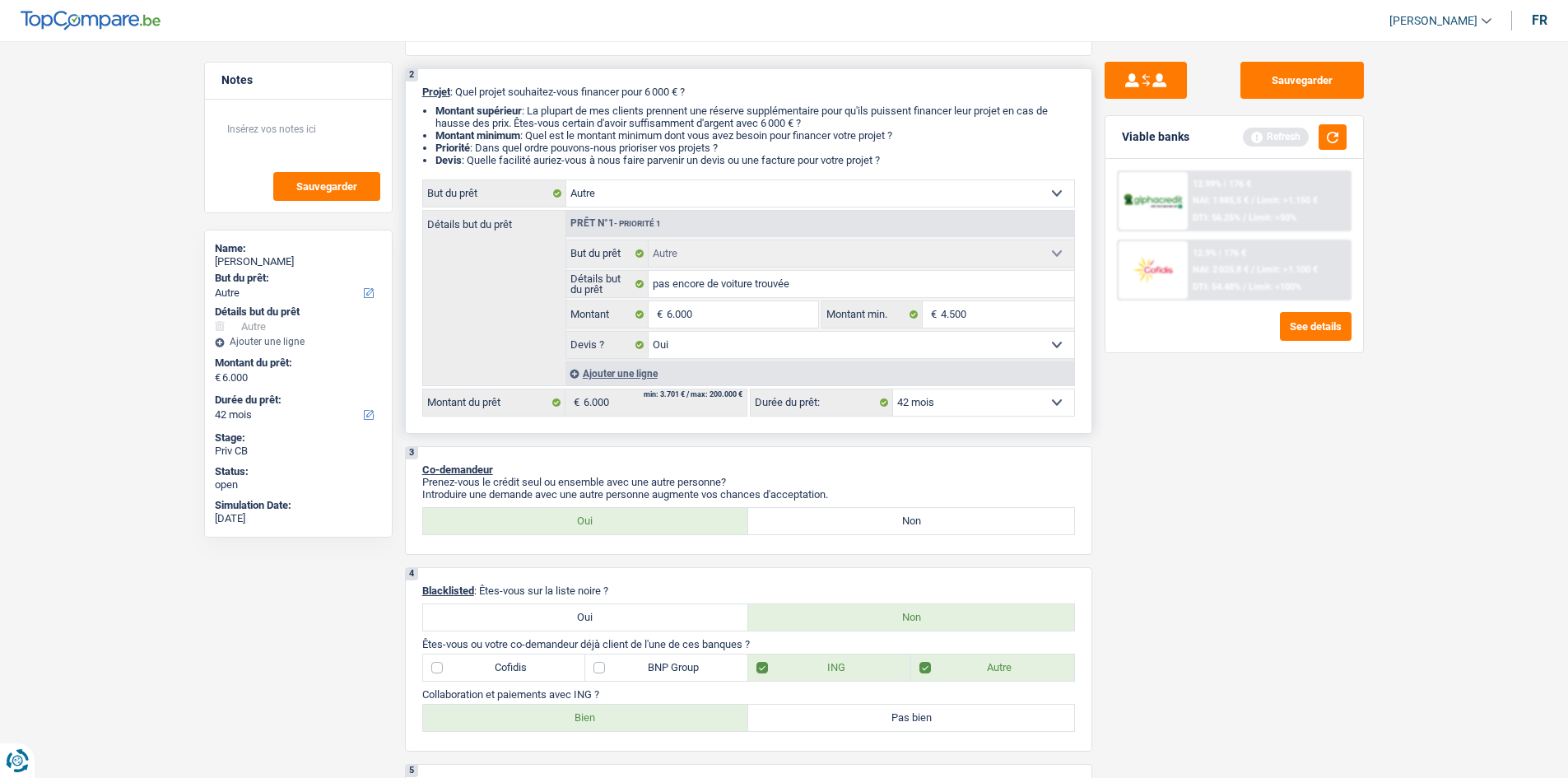
click at [821, 351] on select "Oui Non Non répondu Sélectionner une option" at bounding box center [861, 344] width 426 height 26
click at [648, 331] on select "Oui Non Non répondu Sélectionner une option" at bounding box center [861, 344] width 426 height 26
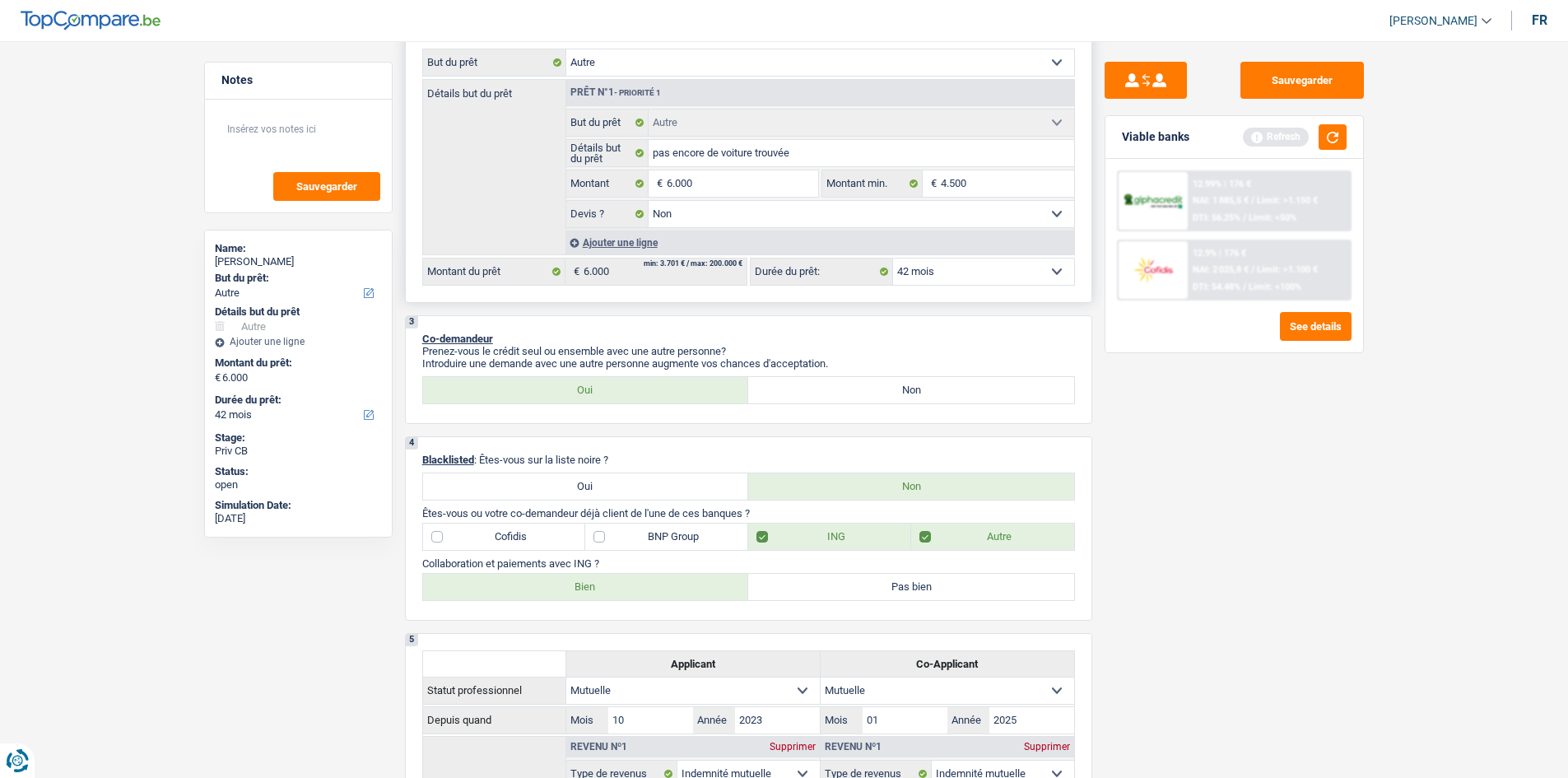
scroll to position [0, 0]
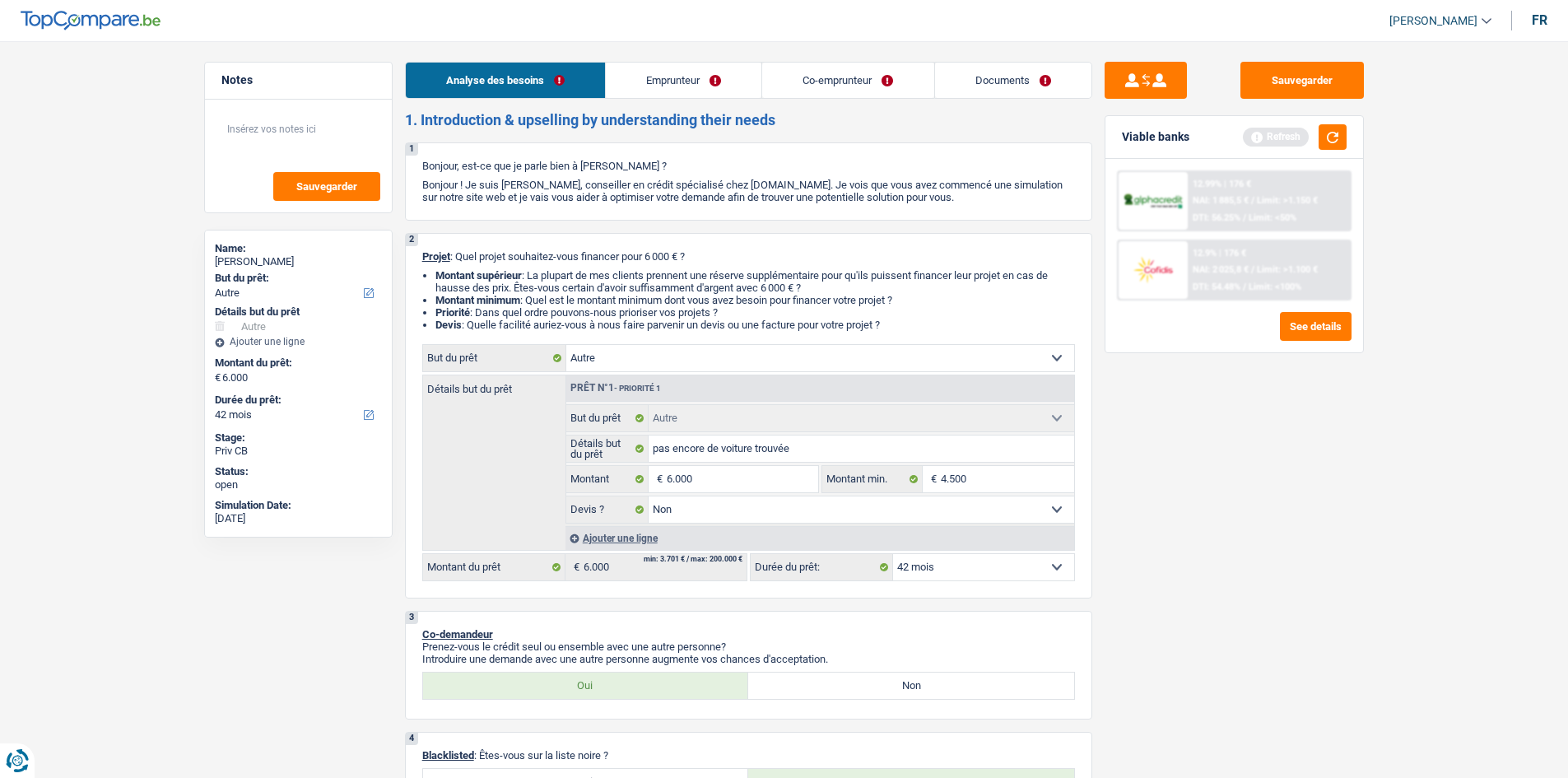
click at [728, 78] on link "Emprunteur" at bounding box center [684, 80] width 156 height 35
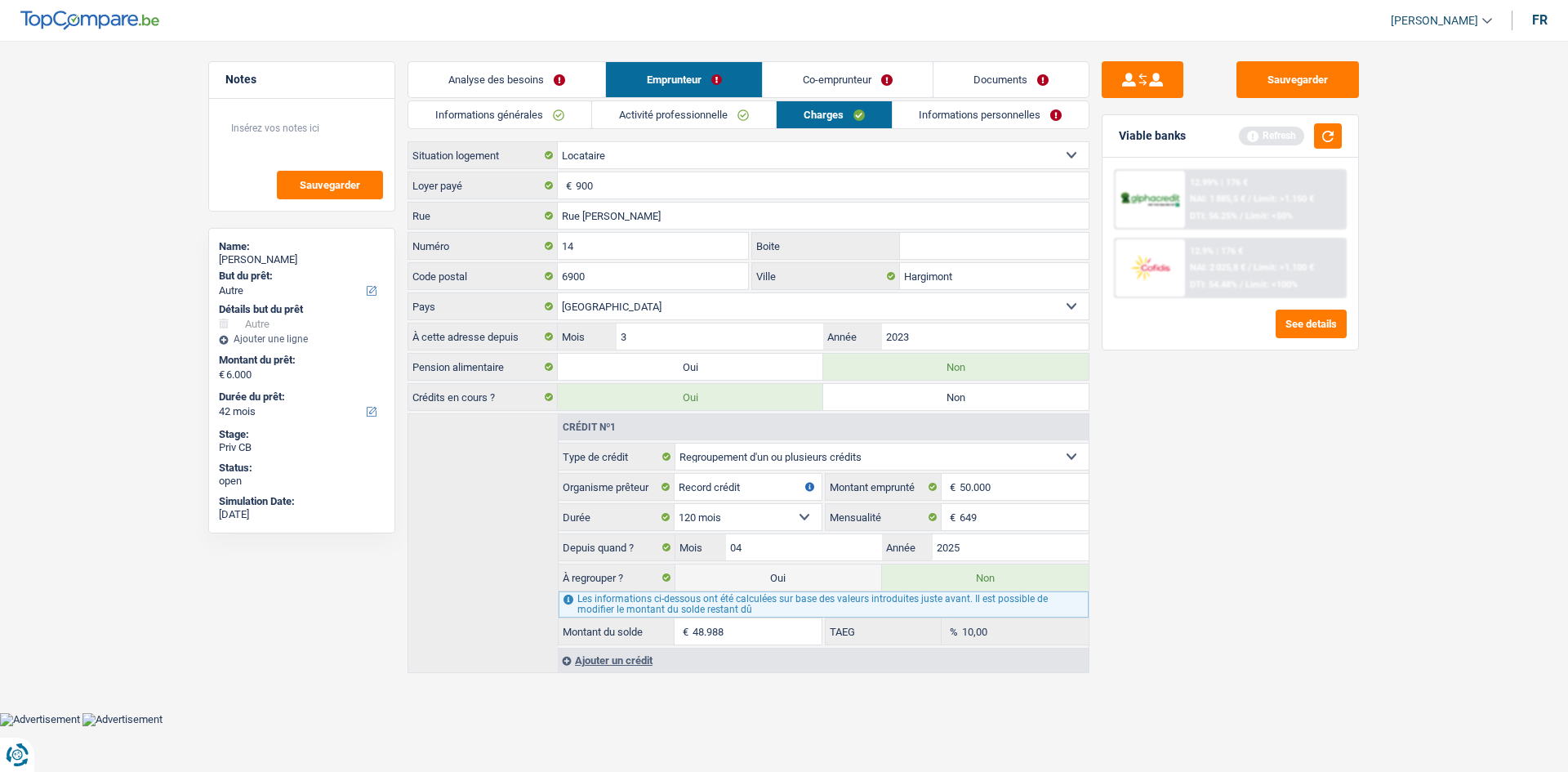
click at [418, 116] on link "Informations générales" at bounding box center [500, 115] width 183 height 27
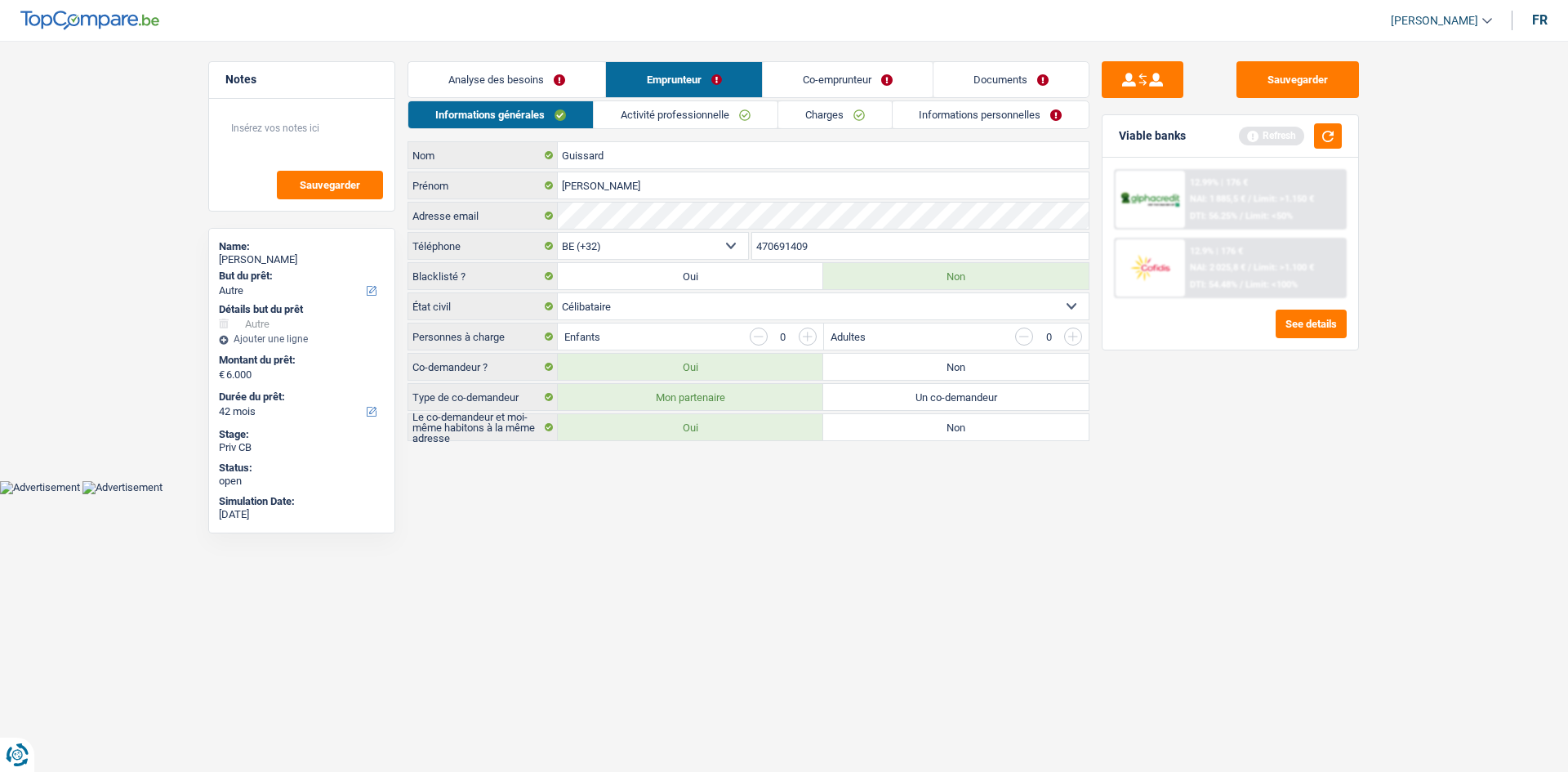
click at [660, 104] on link "Activité professionnelle" at bounding box center [685, 115] width 183 height 27
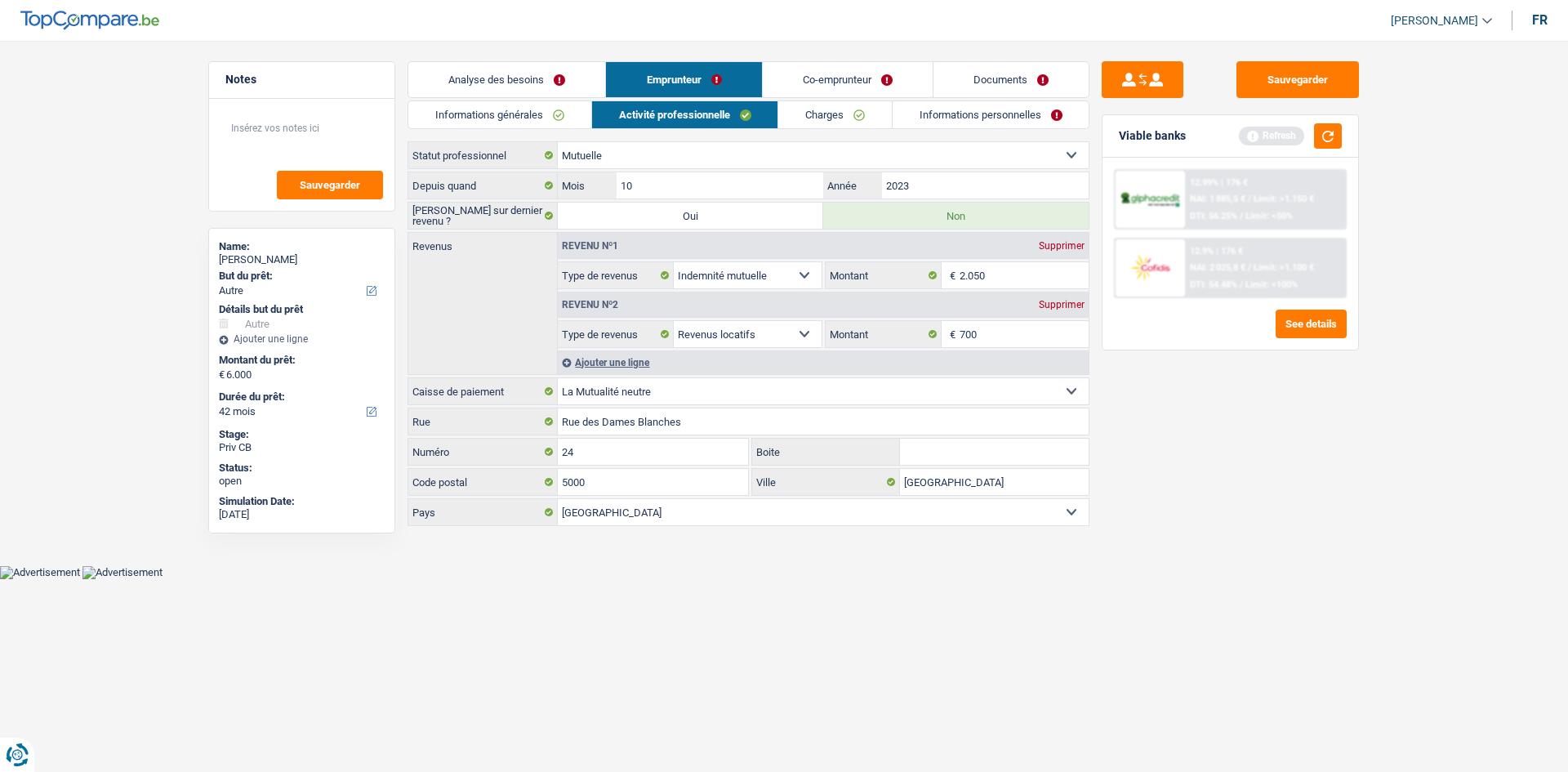
click at [840, 112] on link "Charges" at bounding box center [835, 115] width 114 height 27
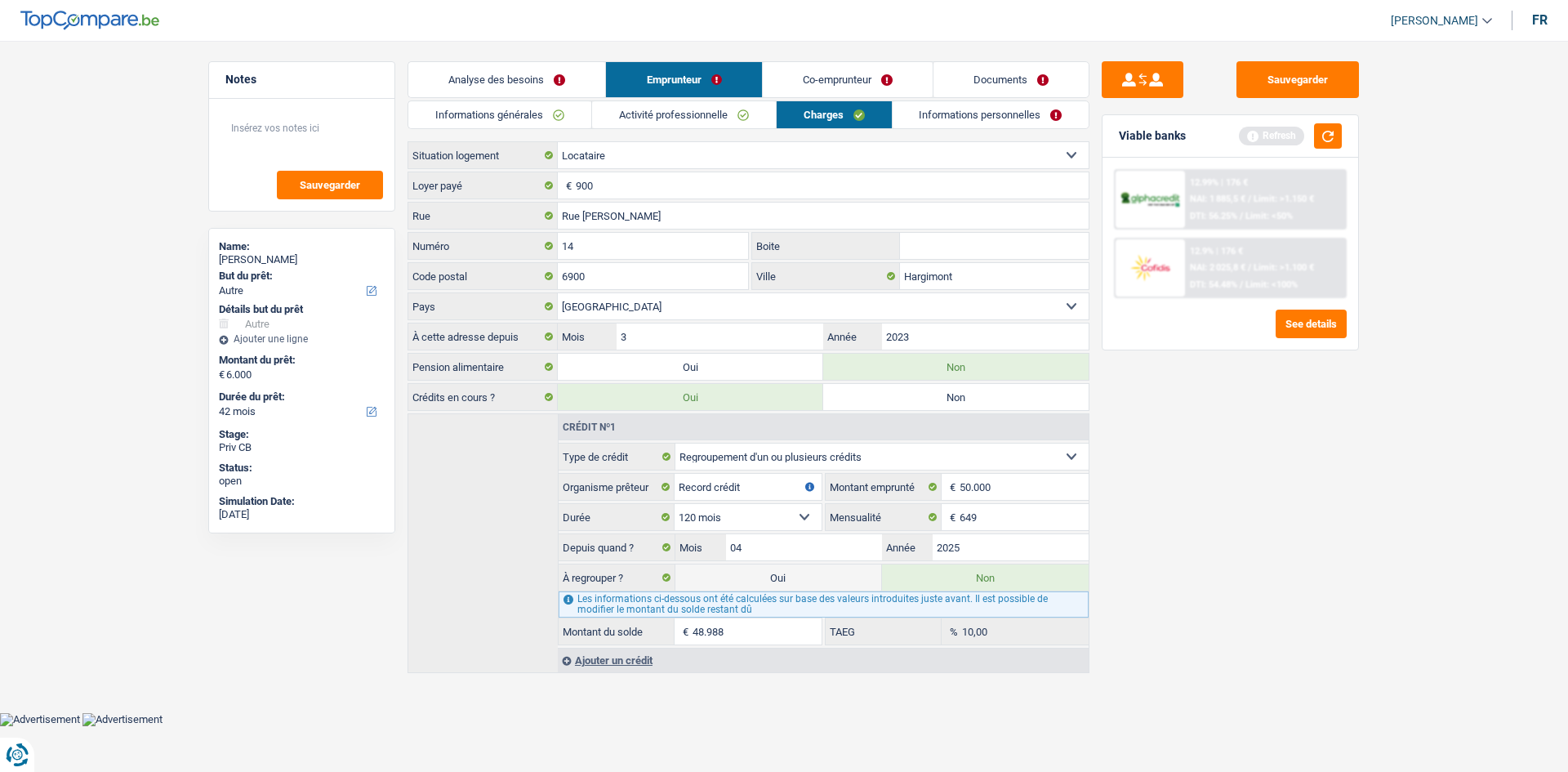
click at [999, 111] on link "Informations personnelles" at bounding box center [990, 115] width 197 height 27
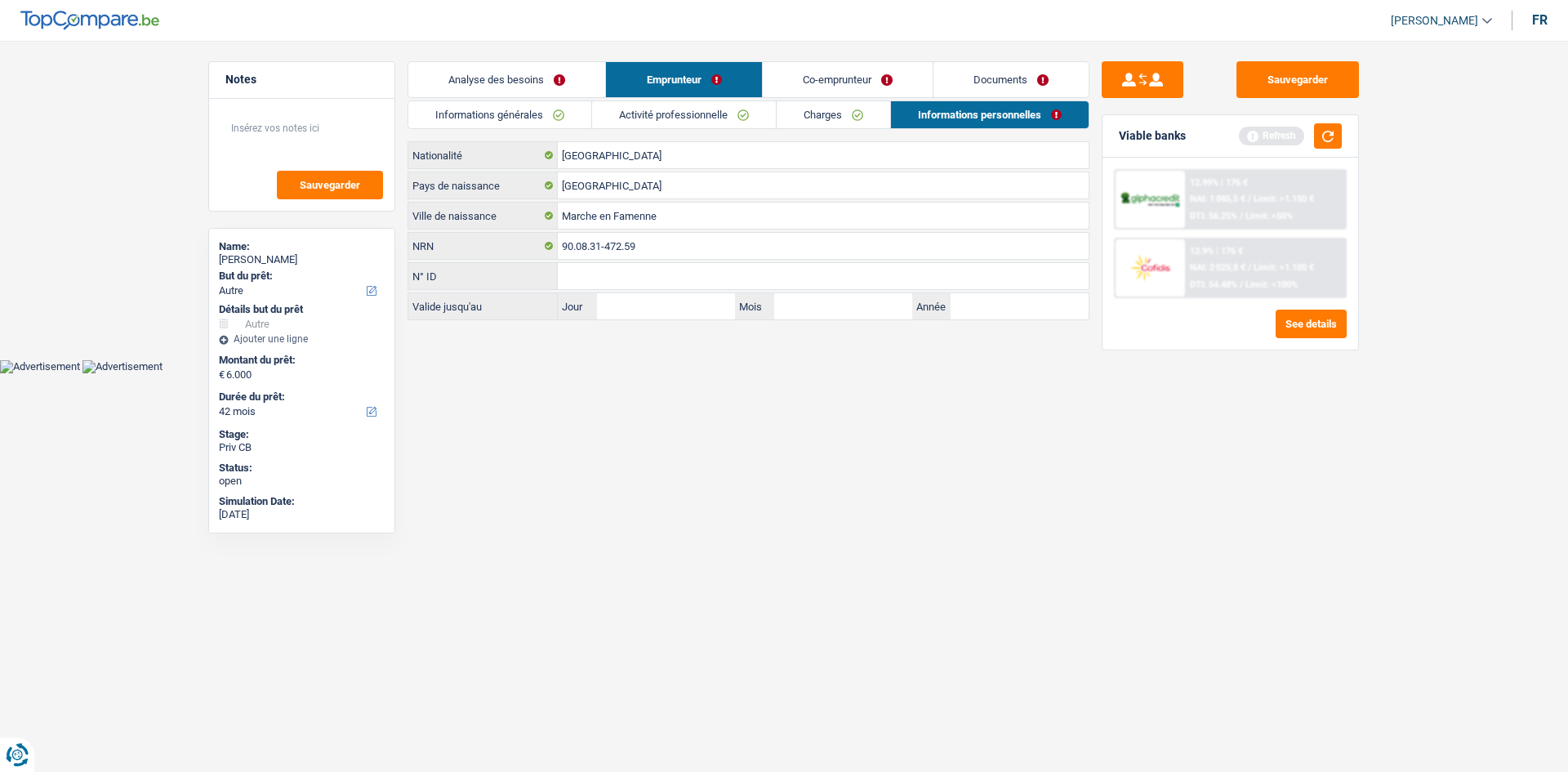
click at [817, 75] on link "Co-emprunteur" at bounding box center [848, 80] width 170 height 35
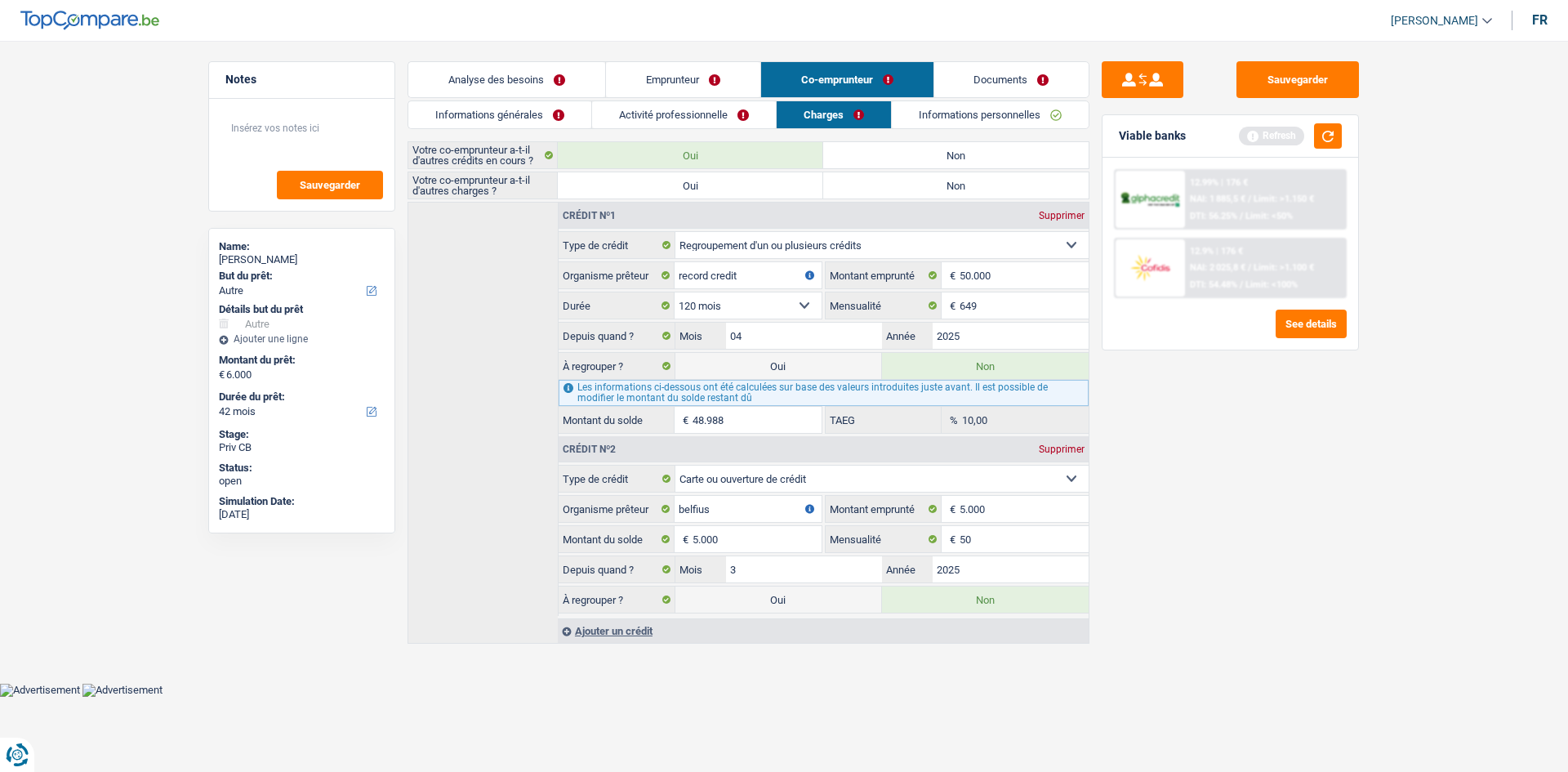
click at [452, 117] on link "Informations générales" at bounding box center [500, 115] width 183 height 27
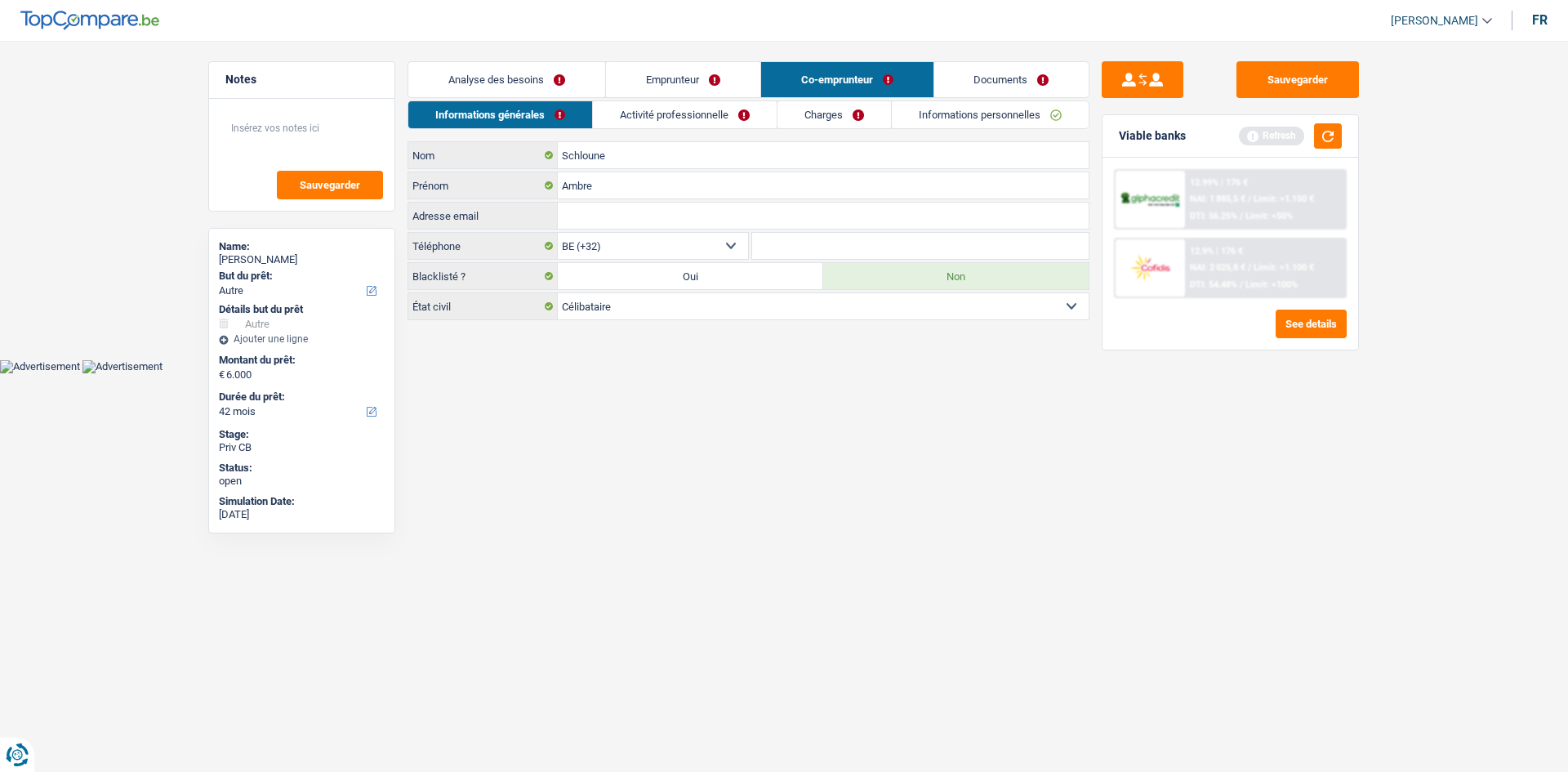
click at [623, 81] on link "Emprunteur" at bounding box center [683, 80] width 154 height 35
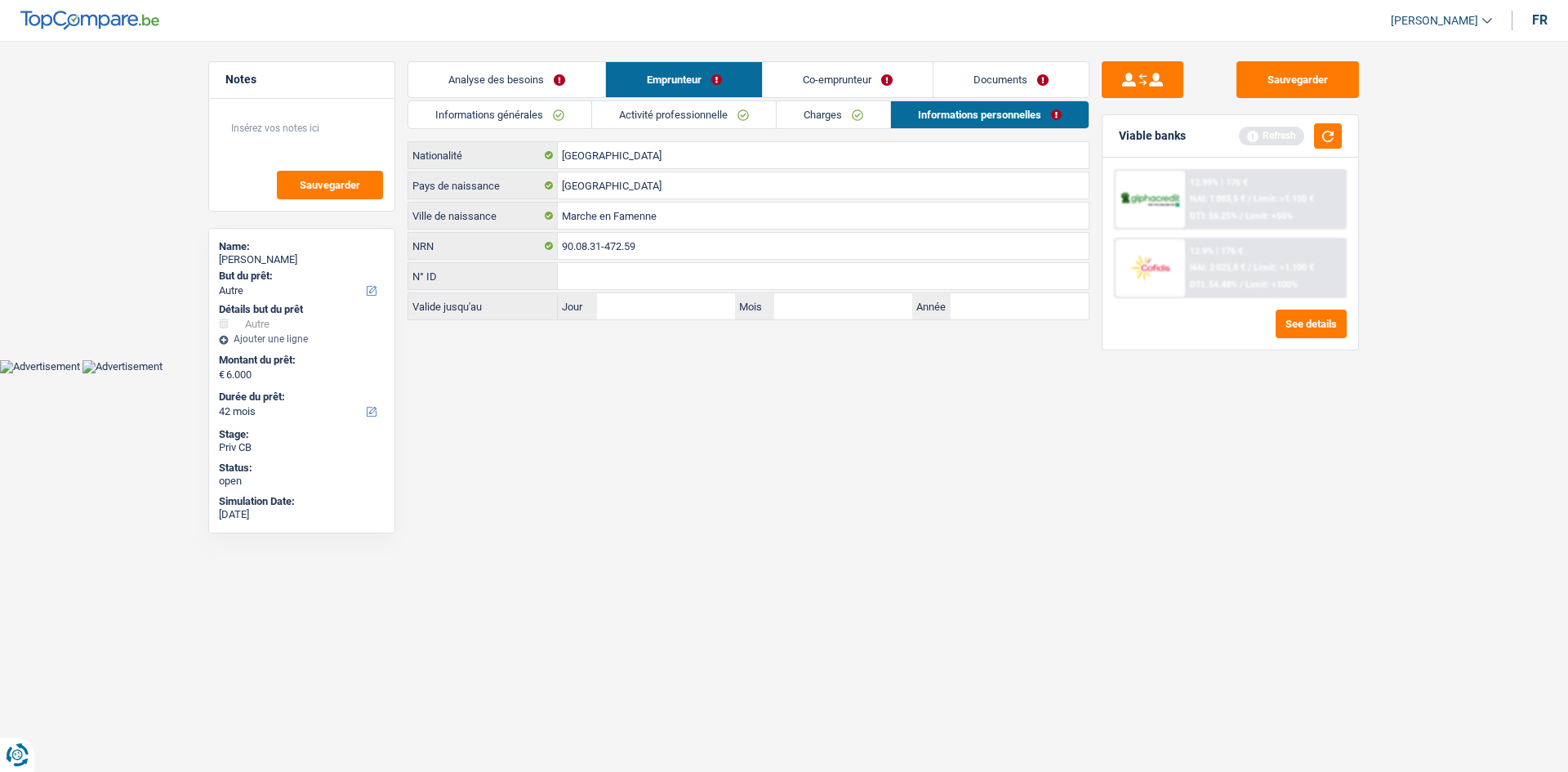
click at [532, 104] on link "Informations générales" at bounding box center [500, 115] width 183 height 27
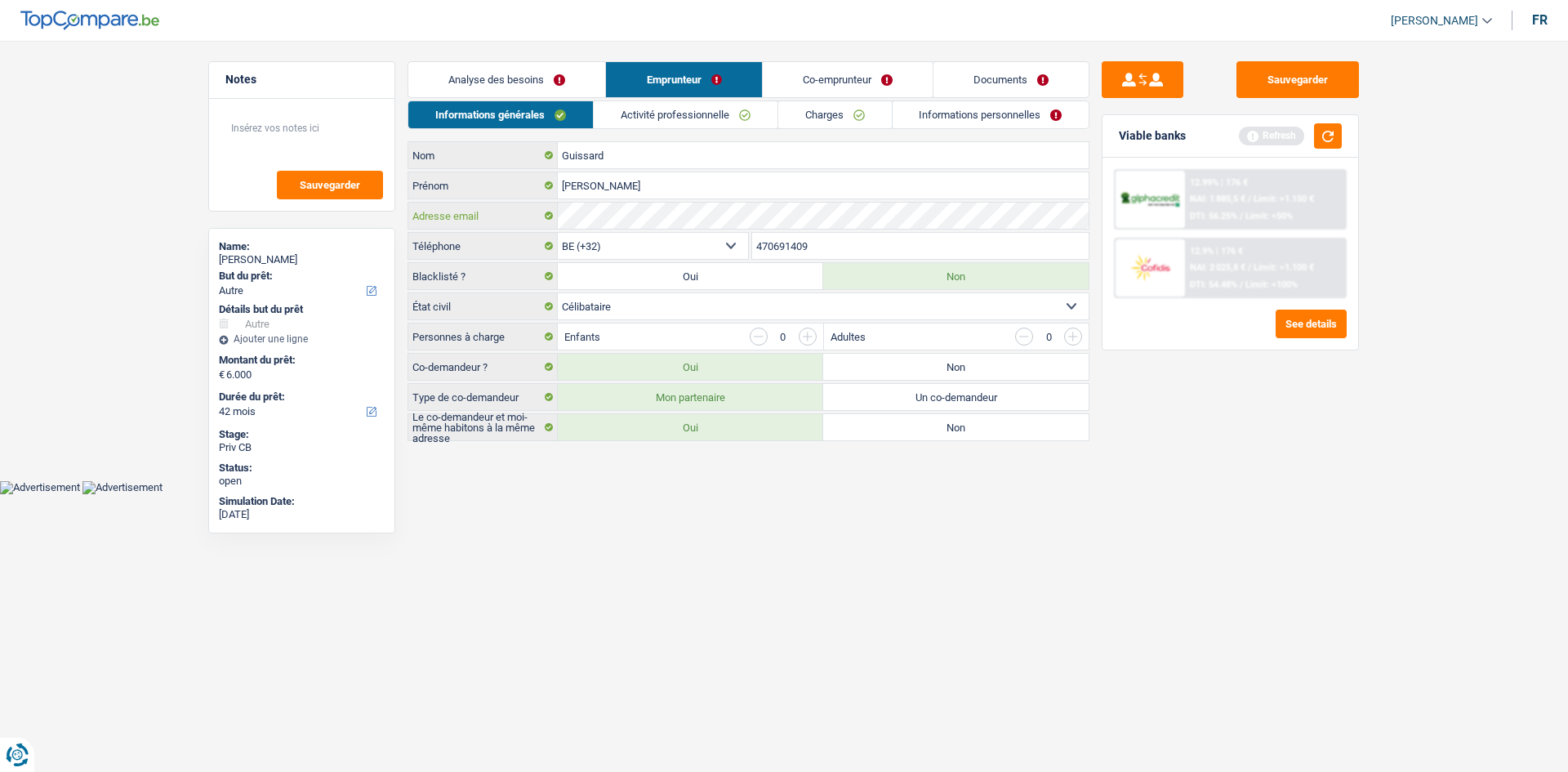
click at [540, 216] on div "Adresse email" at bounding box center [748, 215] width 680 height 26
click at [864, 73] on link "Co-emprunteur" at bounding box center [848, 80] width 170 height 35
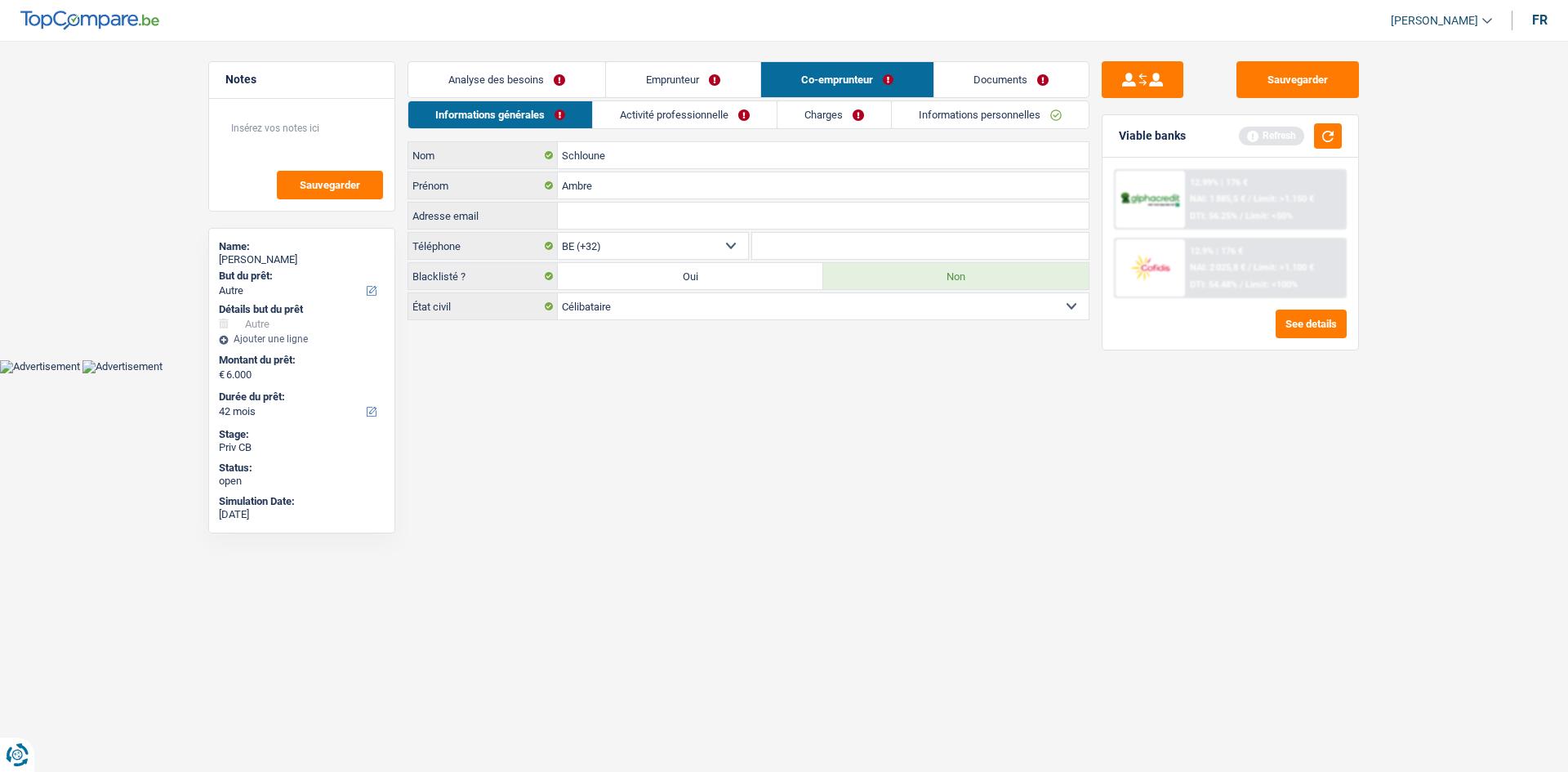
drag, startPoint x: 661, startPoint y: 217, endPoint x: 689, endPoint y: 167, distance: 57.3
click at [664, 213] on input "Adresse email" at bounding box center [823, 215] width 530 height 26
paste input "leslieguissard@hotmail.com"
click at [627, 84] on link "Emprunteur" at bounding box center [683, 80] width 154 height 35
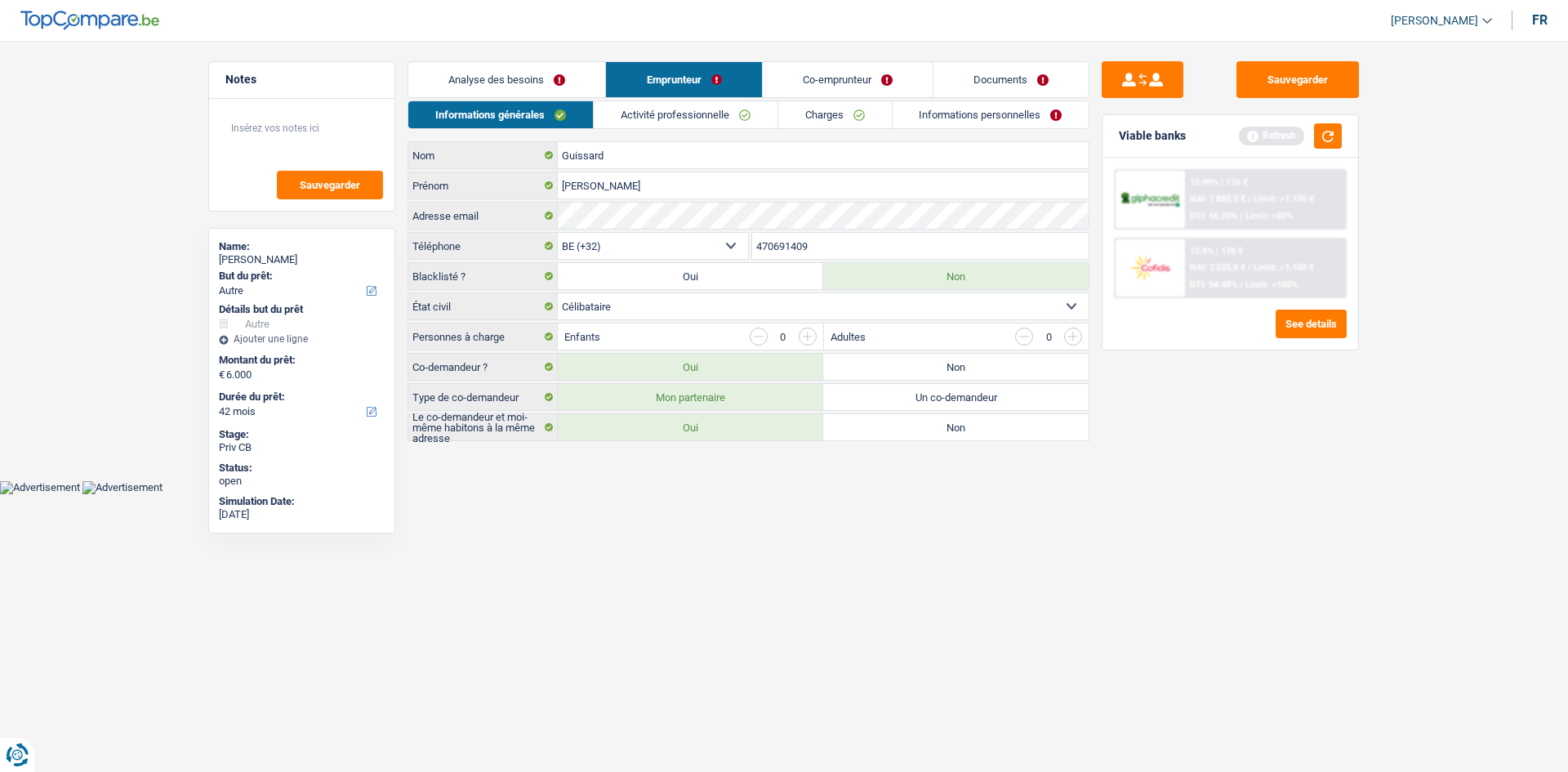
drag, startPoint x: 817, startPoint y: 249, endPoint x: 753, endPoint y: 252, distance: 64.1
click at [753, 252] on input "470691409" at bounding box center [921, 245] width 337 height 26
click at [834, 86] on link "Co-emprunteur" at bounding box center [848, 80] width 170 height 35
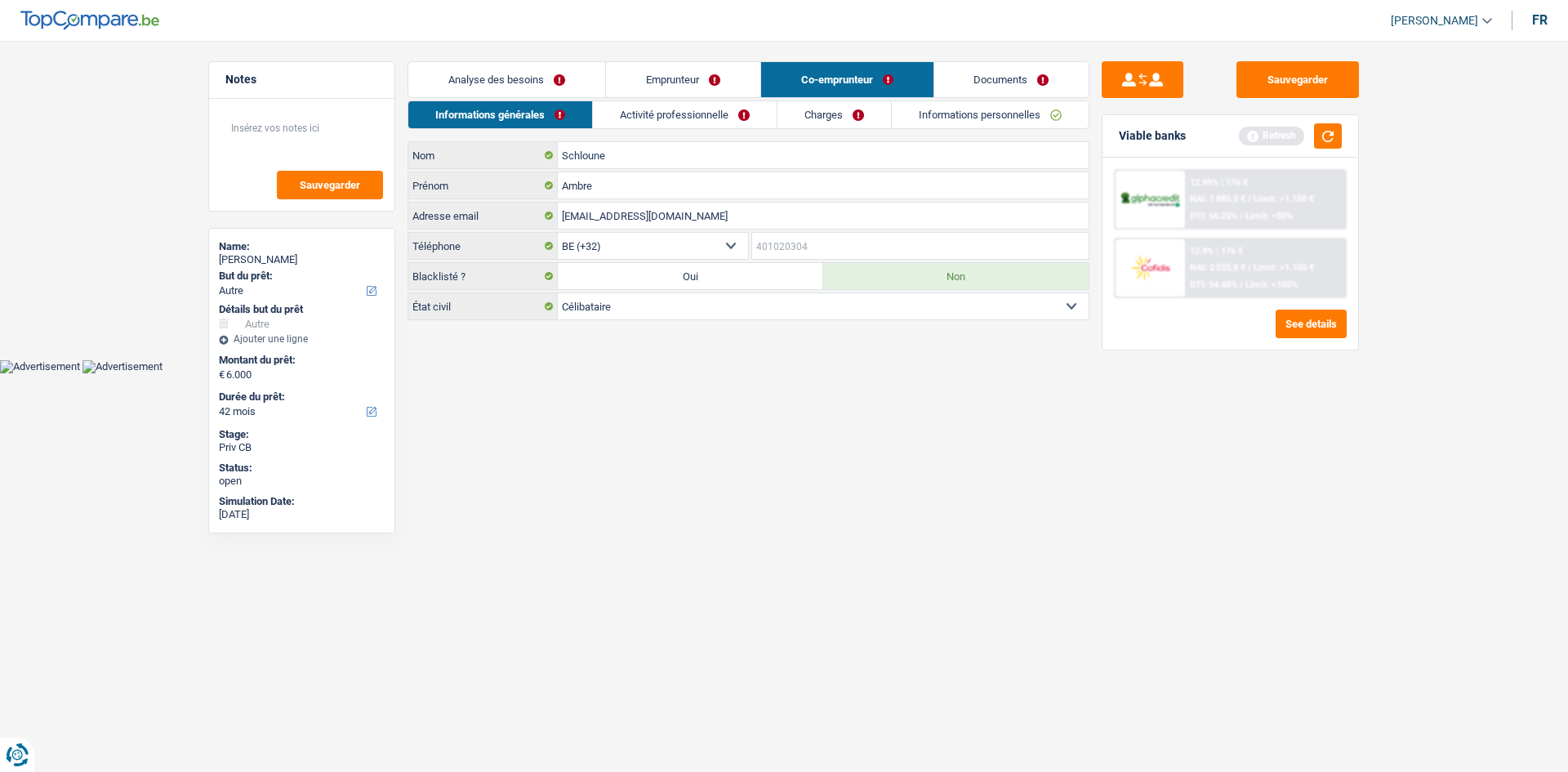
click at [827, 235] on input "Téléphone" at bounding box center [921, 245] width 337 height 26
paste input "470691409"
click at [791, 374] on html "Vous avez le contrôle de vos données Nous utilisons des cookies, tout comme nos…" at bounding box center [784, 187] width 1568 height 374
click at [706, 115] on link "Activité professionnelle" at bounding box center [685, 115] width 183 height 27
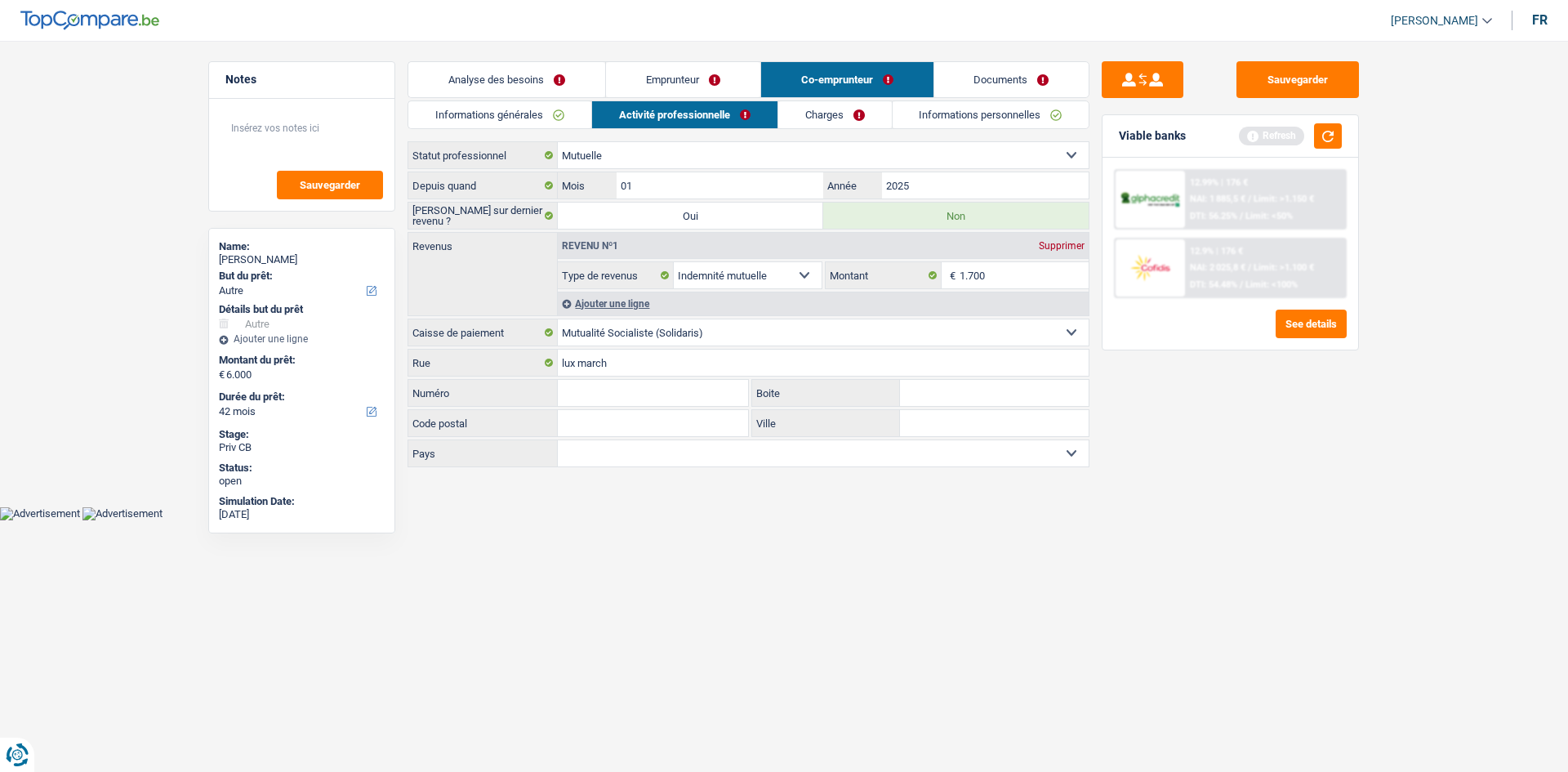
click at [841, 115] on link "Charges" at bounding box center [835, 115] width 114 height 27
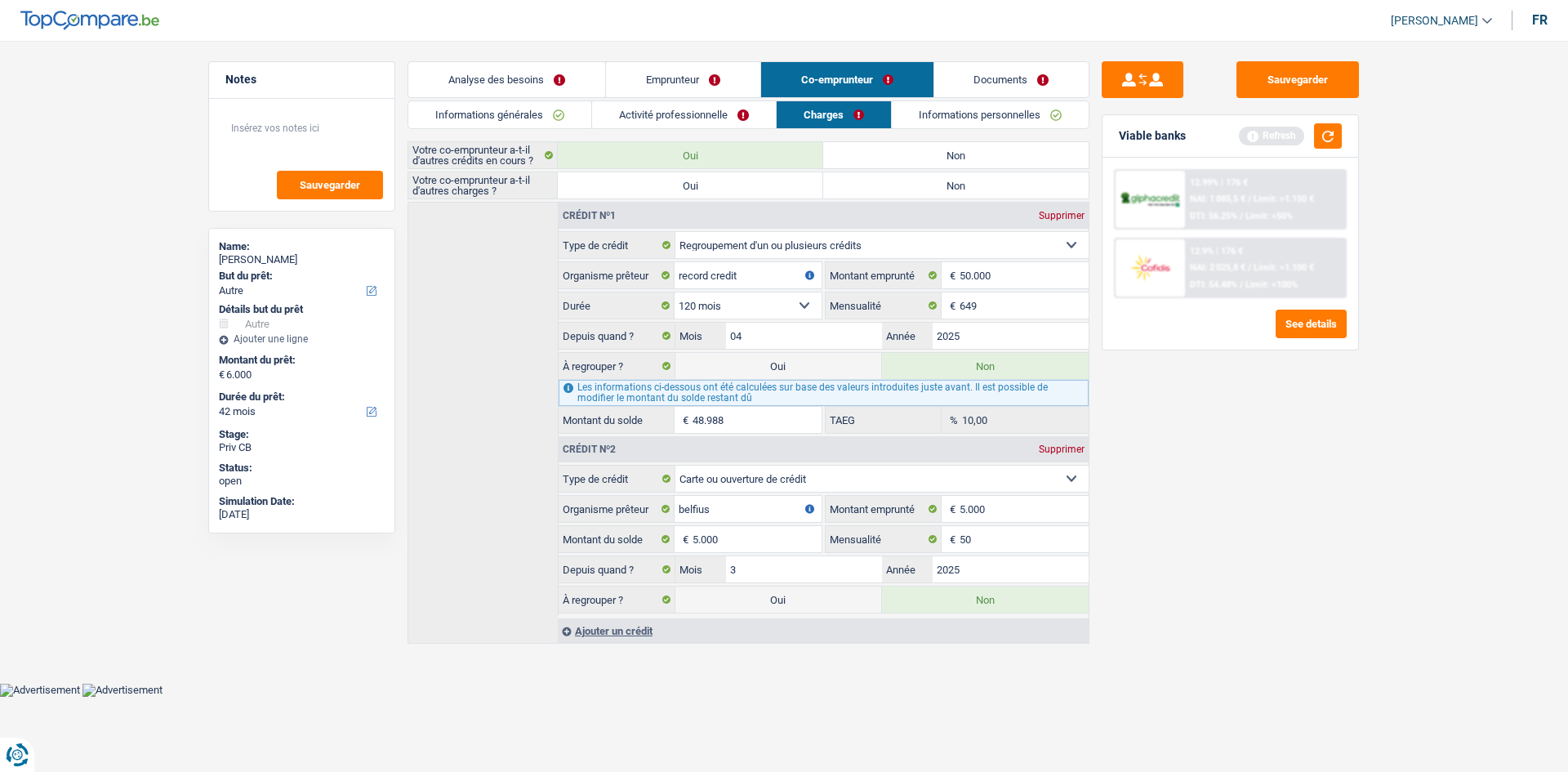
click at [915, 104] on link "Informations personnelles" at bounding box center [989, 115] width 197 height 27
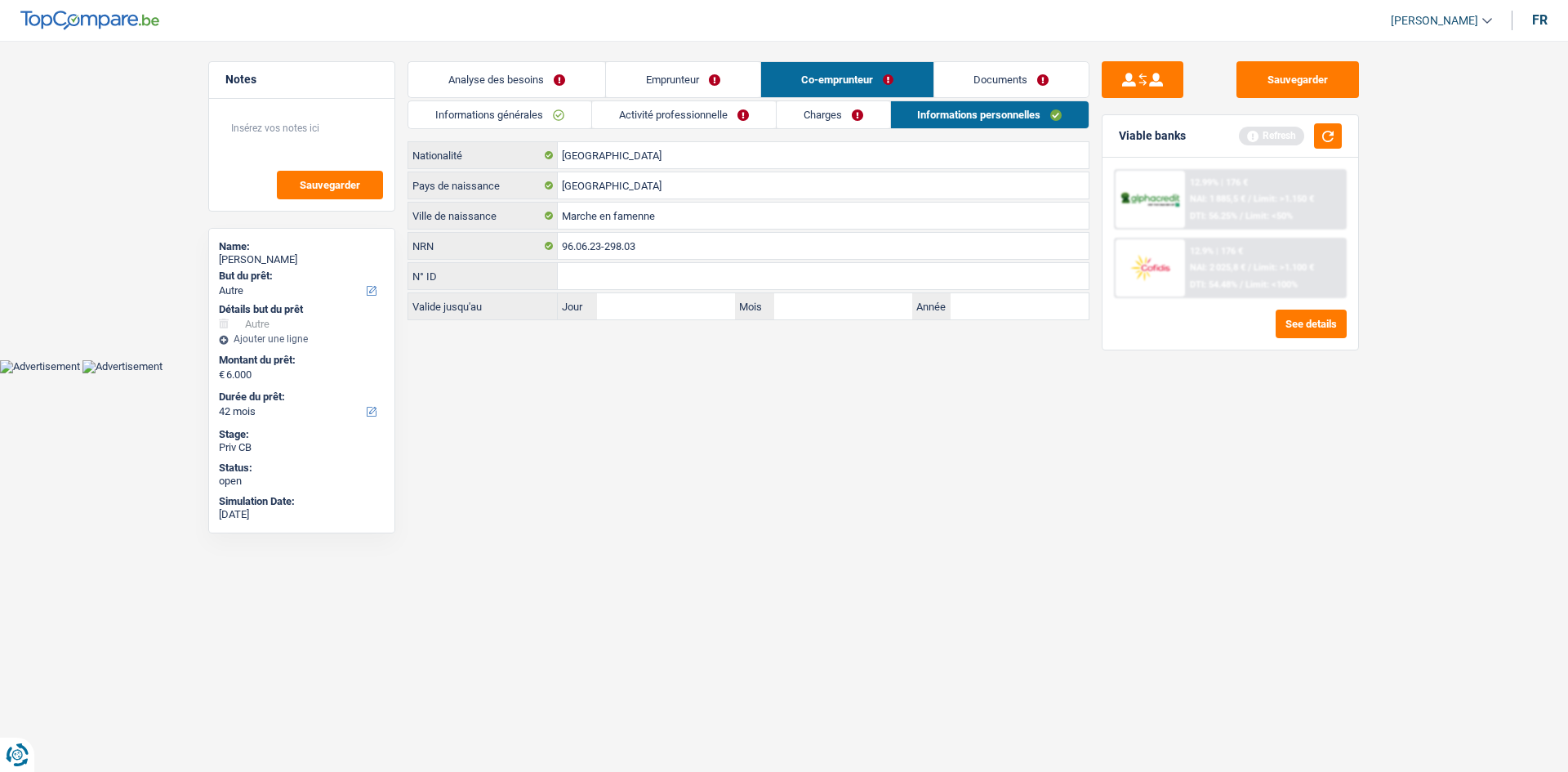
click at [851, 112] on link "Charges" at bounding box center [833, 115] width 114 height 27
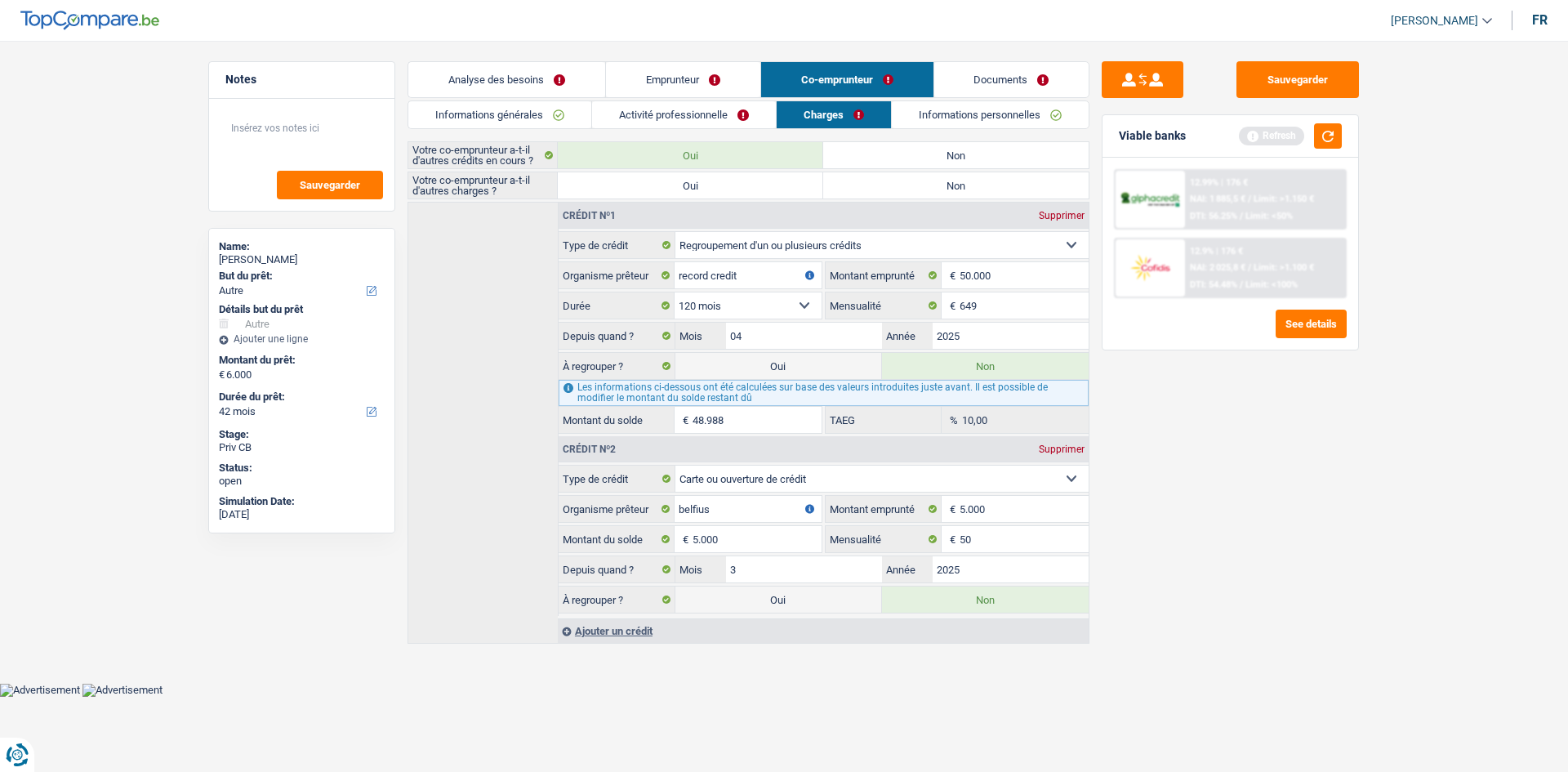
click at [636, 81] on link "Emprunteur" at bounding box center [683, 80] width 154 height 35
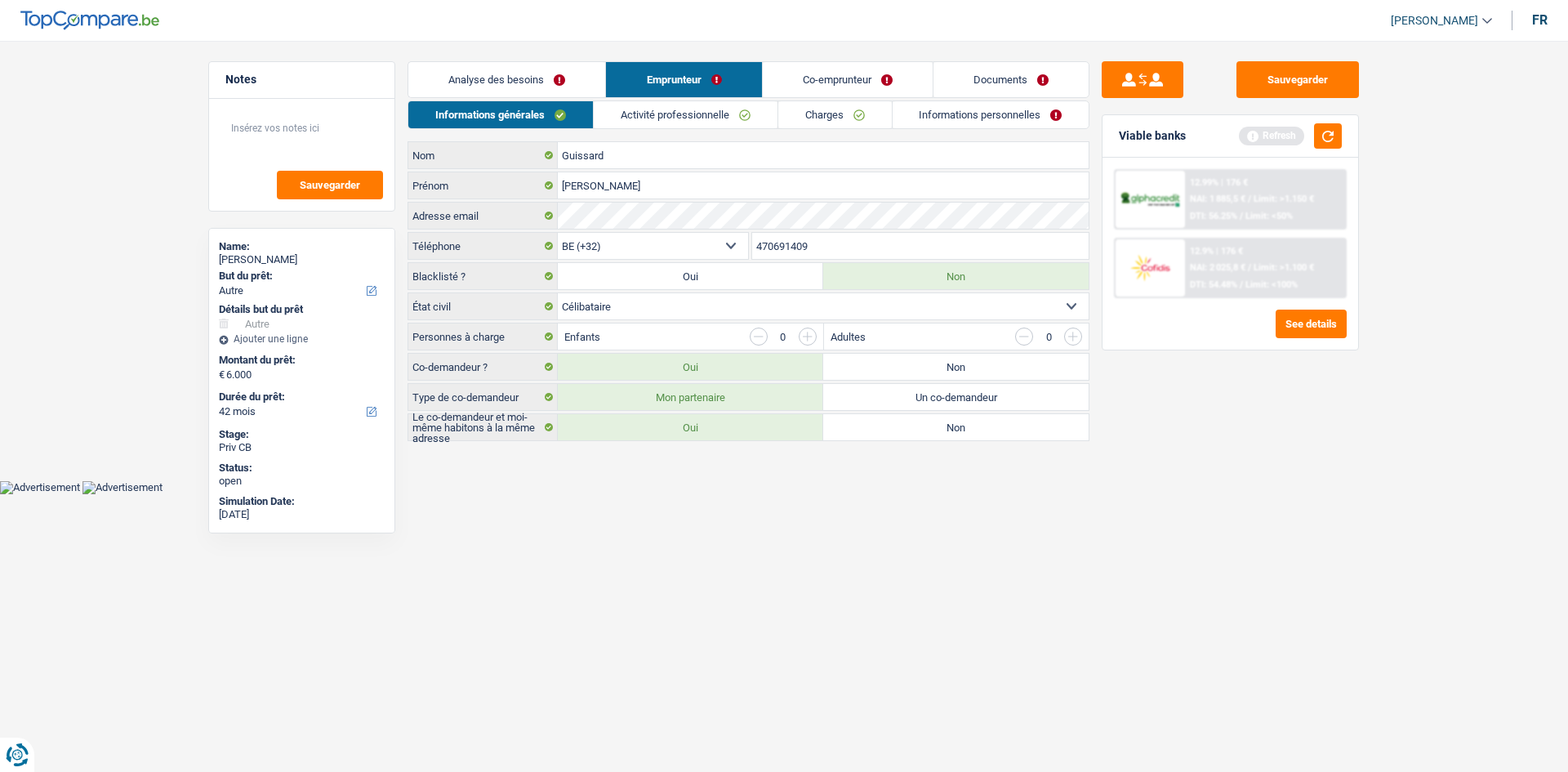
click at [548, 81] on link "Analyse des besoins" at bounding box center [506, 80] width 197 height 35
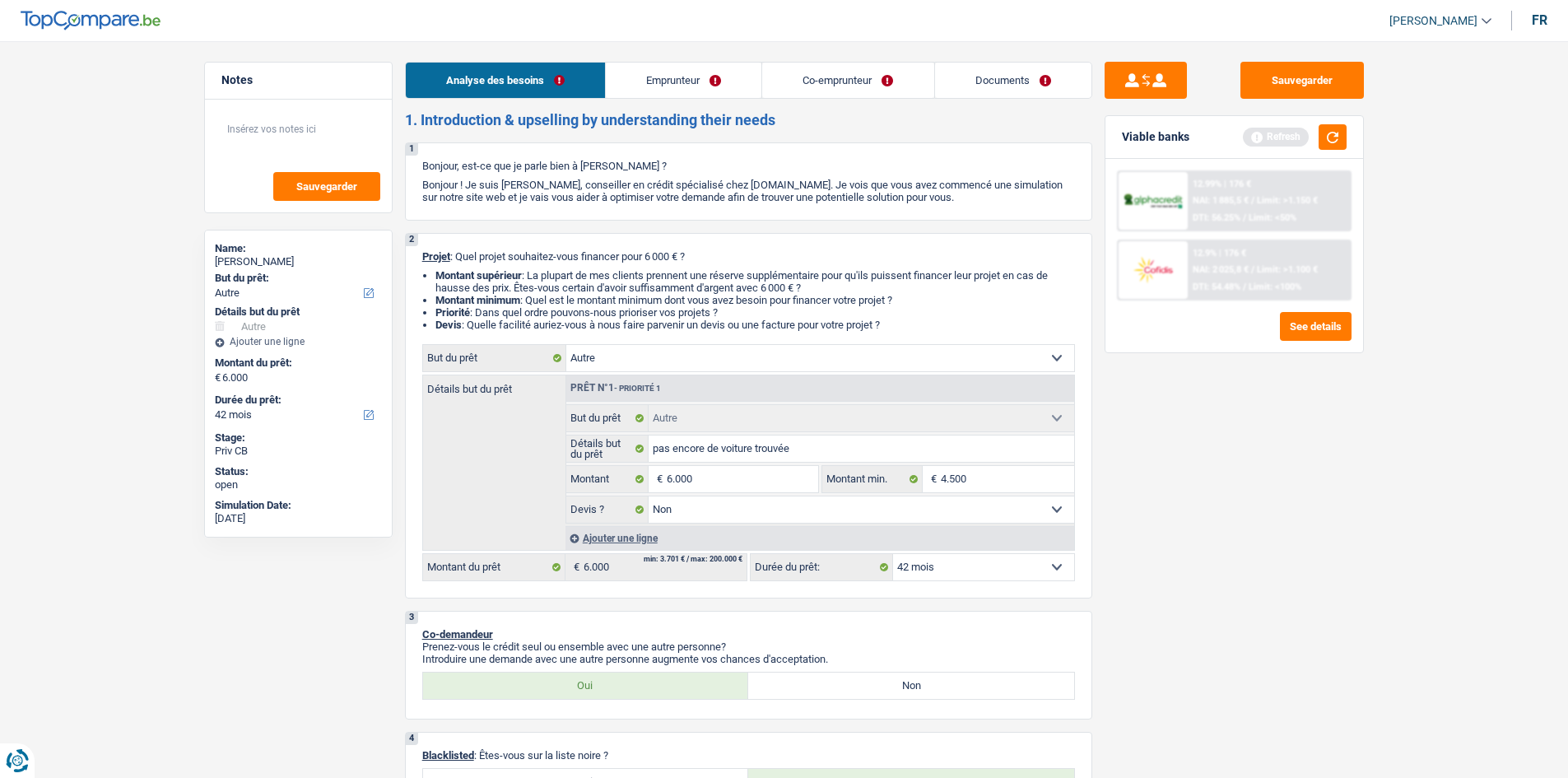
drag, startPoint x: 721, startPoint y: 88, endPoint x: 724, endPoint y: 103, distance: 15.3
click at [720, 88] on link "Emprunteur" at bounding box center [684, 80] width 156 height 35
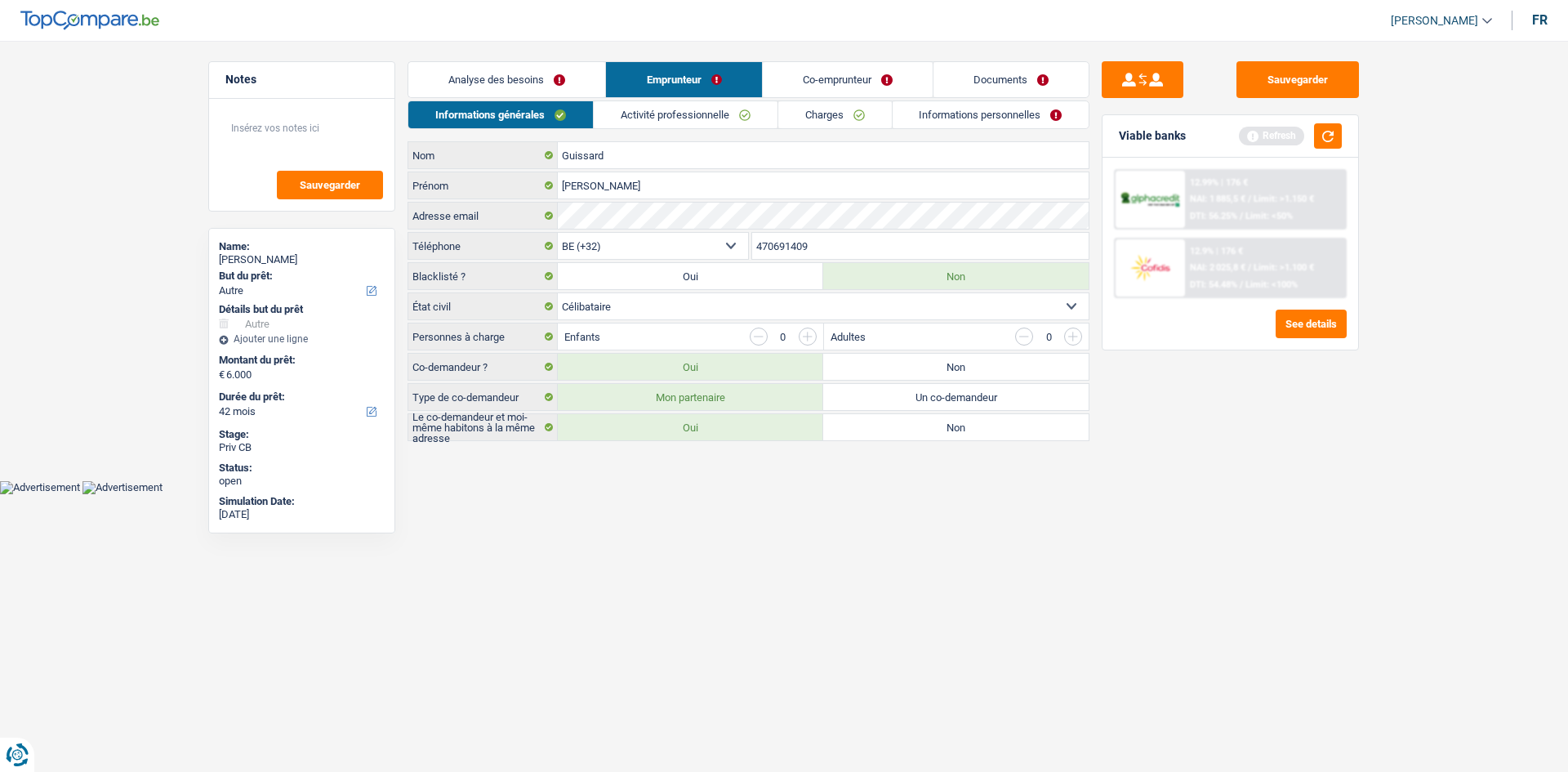
click at [815, 110] on link "Charges" at bounding box center [835, 115] width 114 height 27
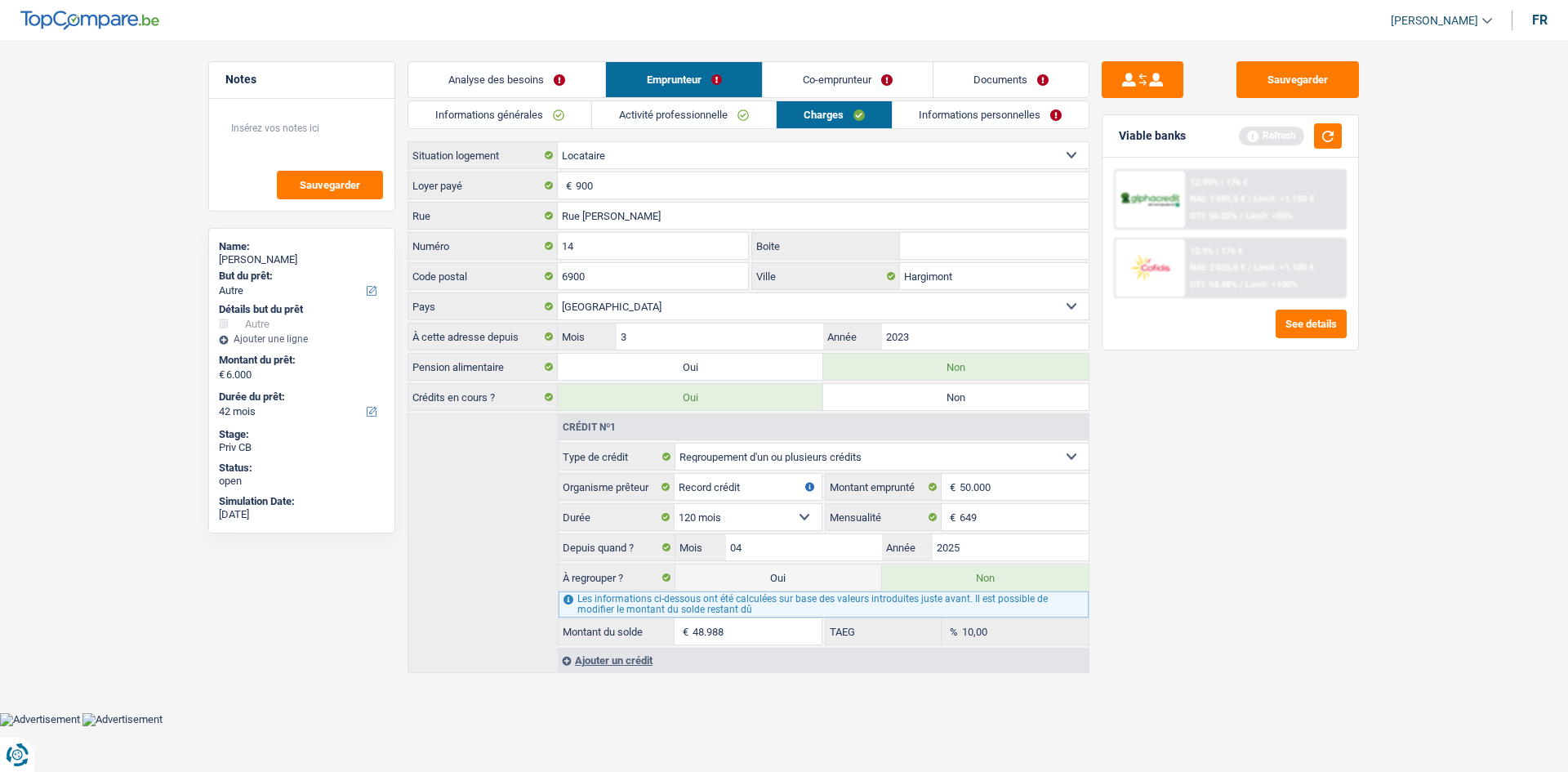
click at [814, 82] on link "Co-emprunteur" at bounding box center [848, 80] width 170 height 35
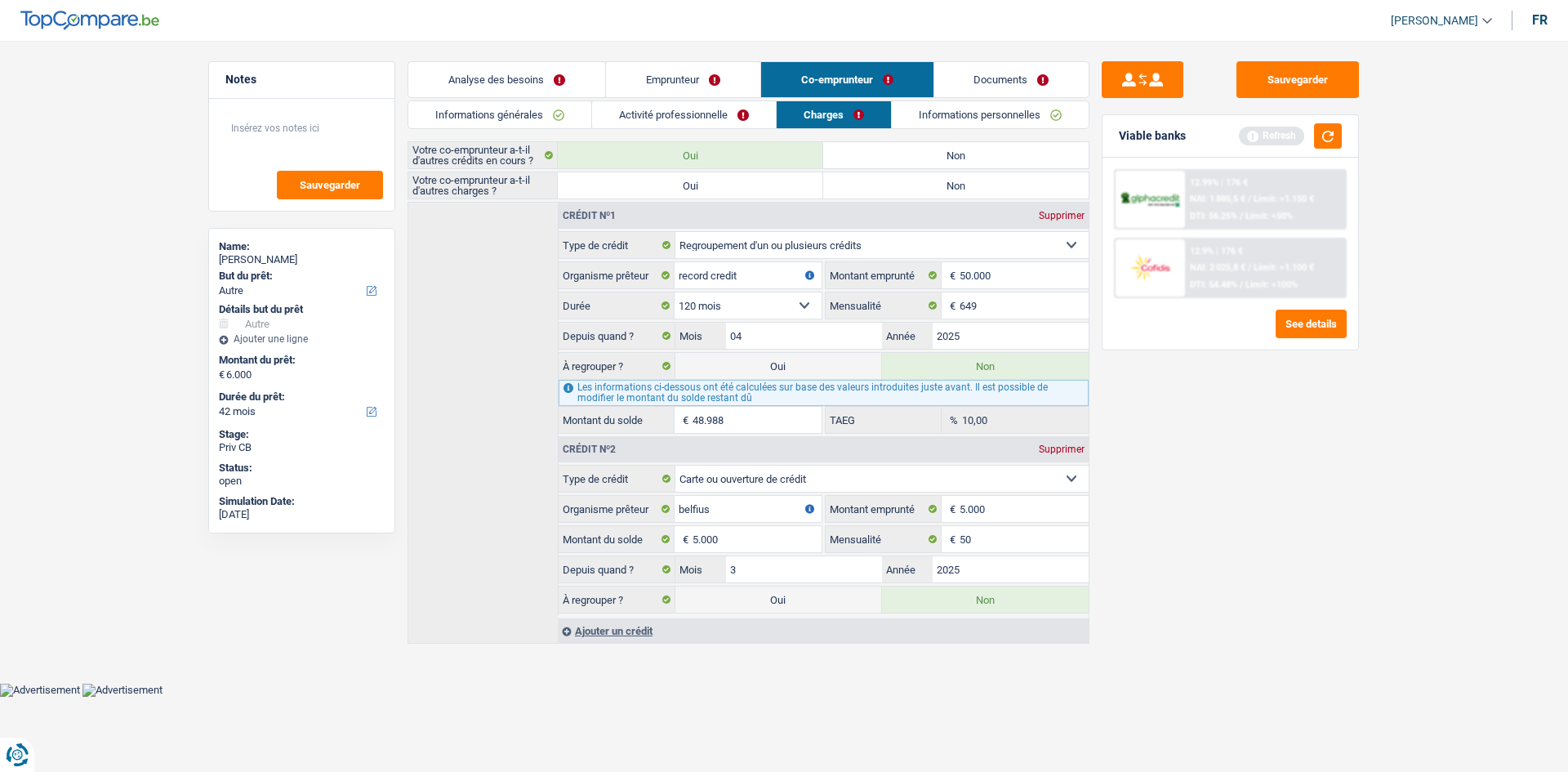
click at [545, 74] on link "Analyse des besoins" at bounding box center [506, 80] width 197 height 35
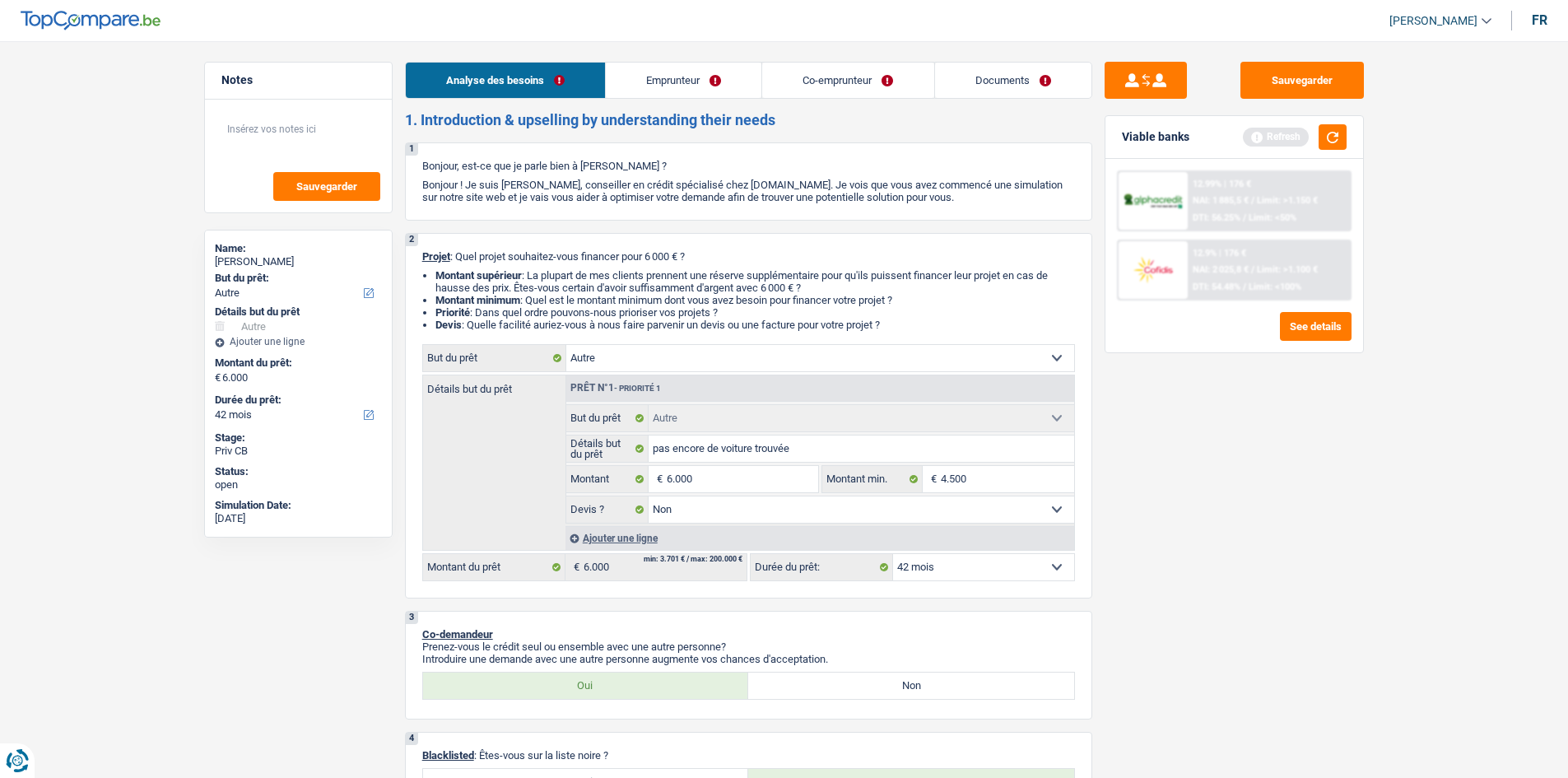
click at [809, 85] on link "Co-emprunteur" at bounding box center [848, 80] width 172 height 35
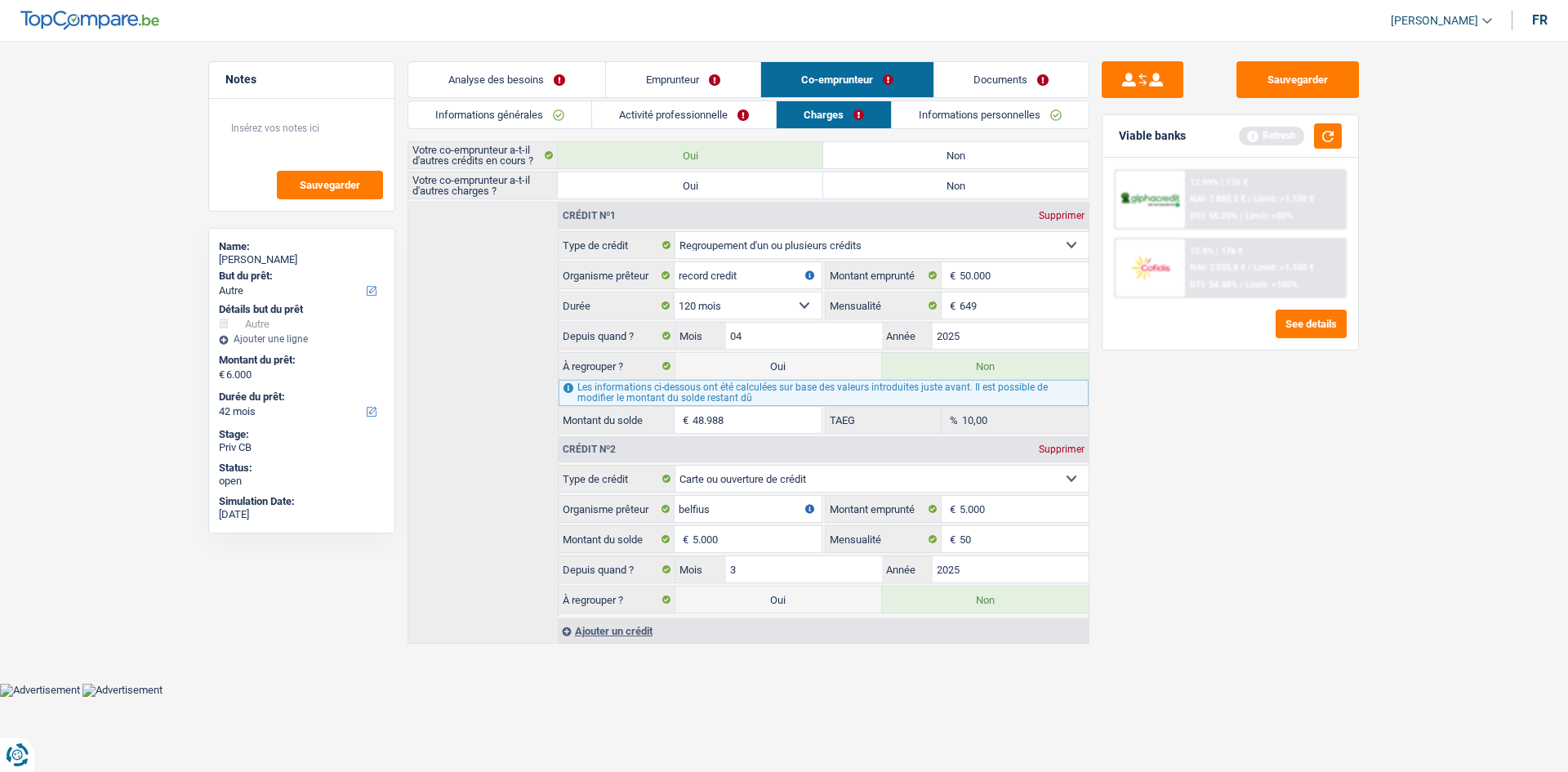
click at [970, 188] on label "Non" at bounding box center [956, 185] width 266 height 26
click at [970, 188] on input "Non" at bounding box center [956, 185] width 266 height 26
click at [1053, 219] on div "Supprimer" at bounding box center [1061, 216] width 54 height 10
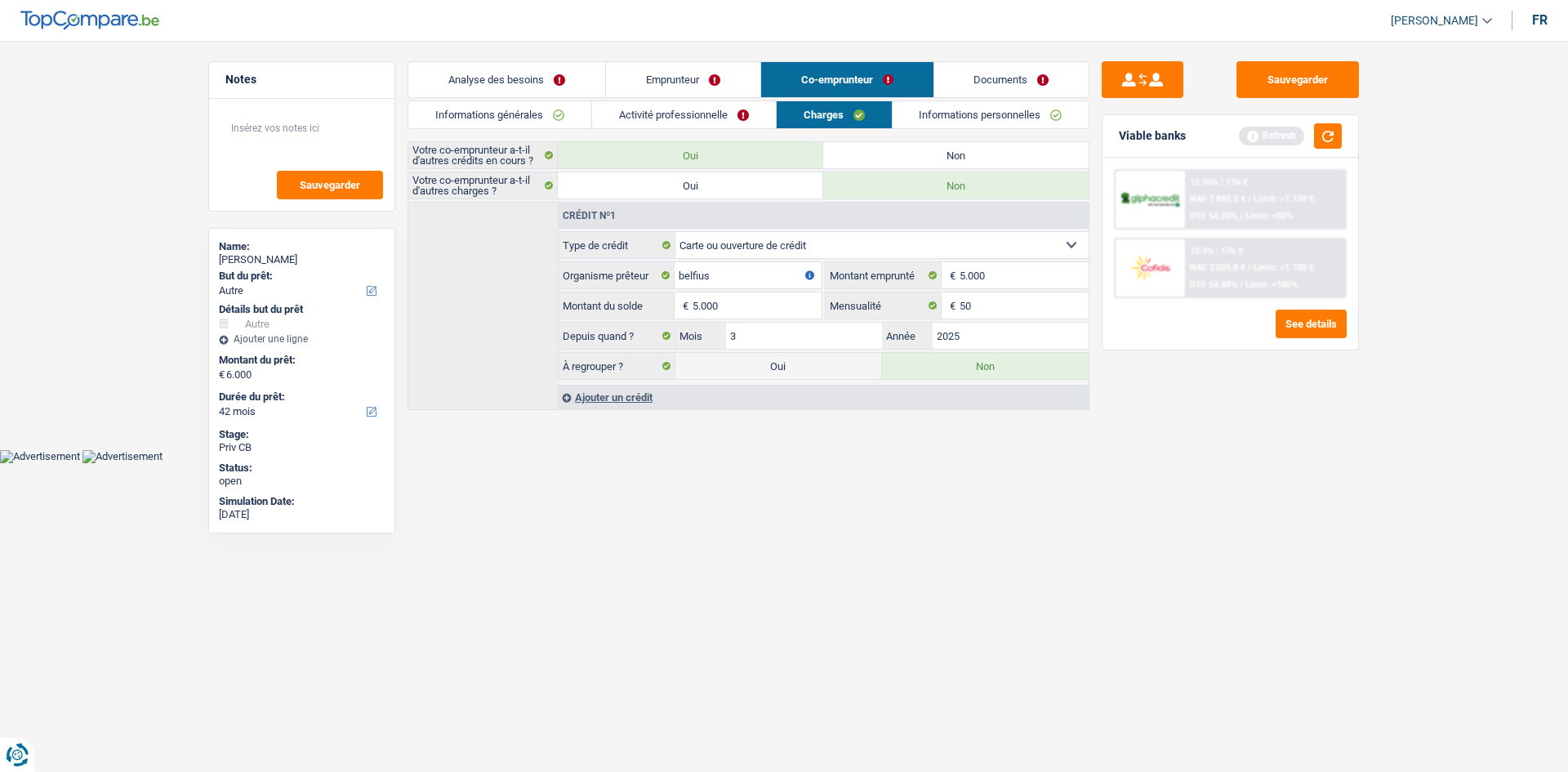
click at [967, 120] on link "Informations personnelles" at bounding box center [990, 115] width 197 height 27
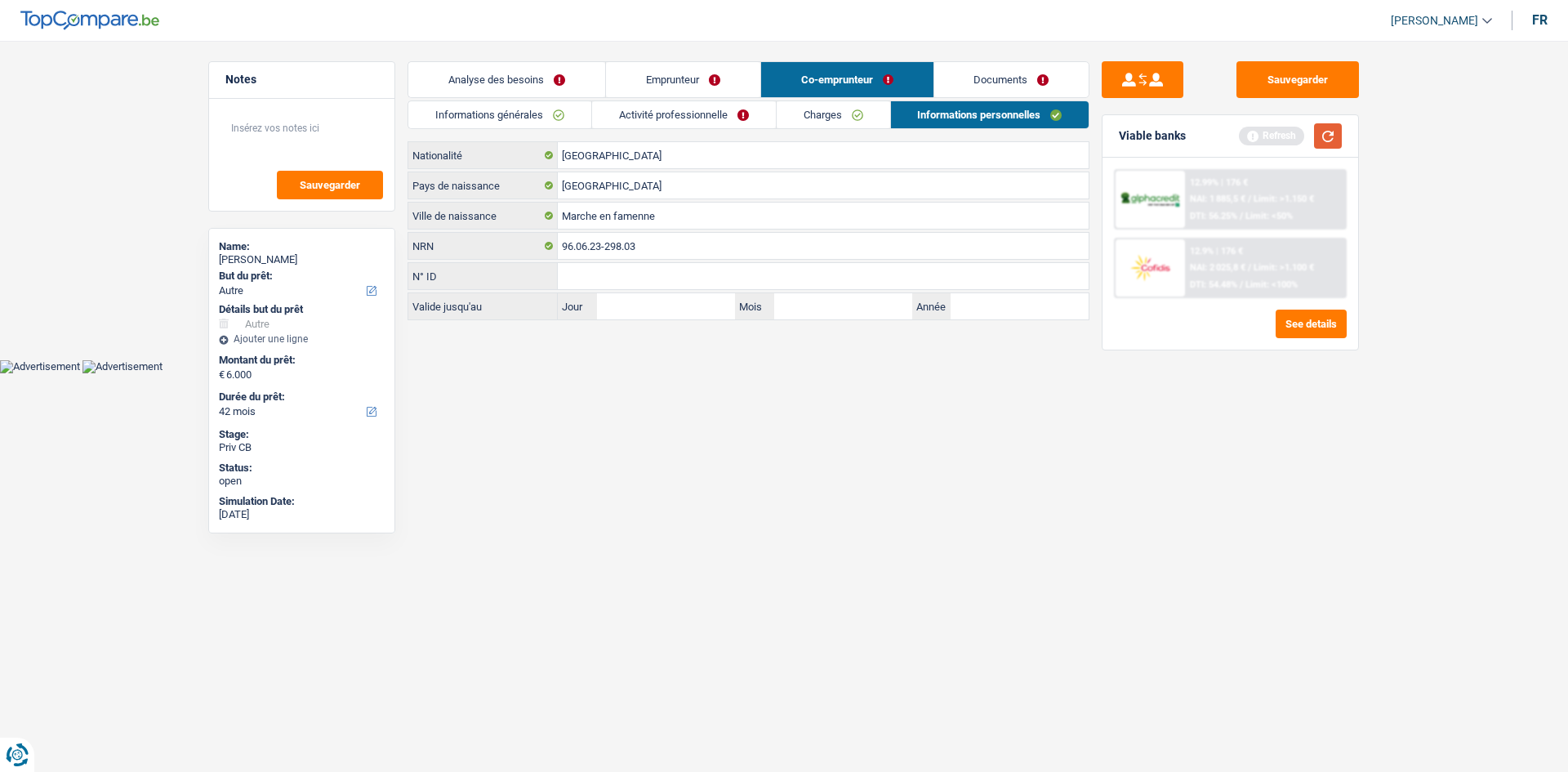
click at [1329, 129] on button "button" at bounding box center [1327, 136] width 27 height 25
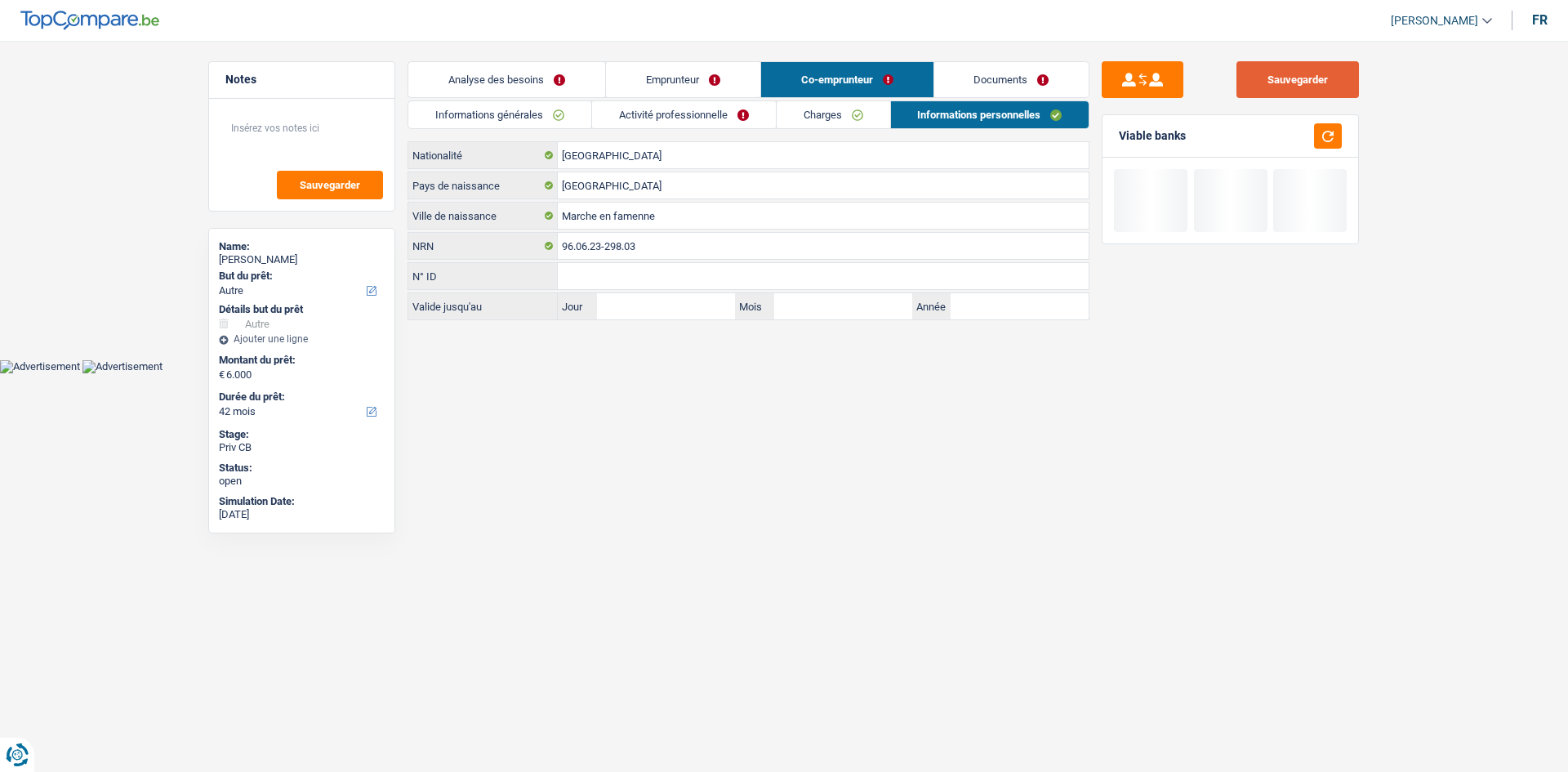
click at [1299, 74] on button "Sauvegarder" at bounding box center [1297, 80] width 123 height 37
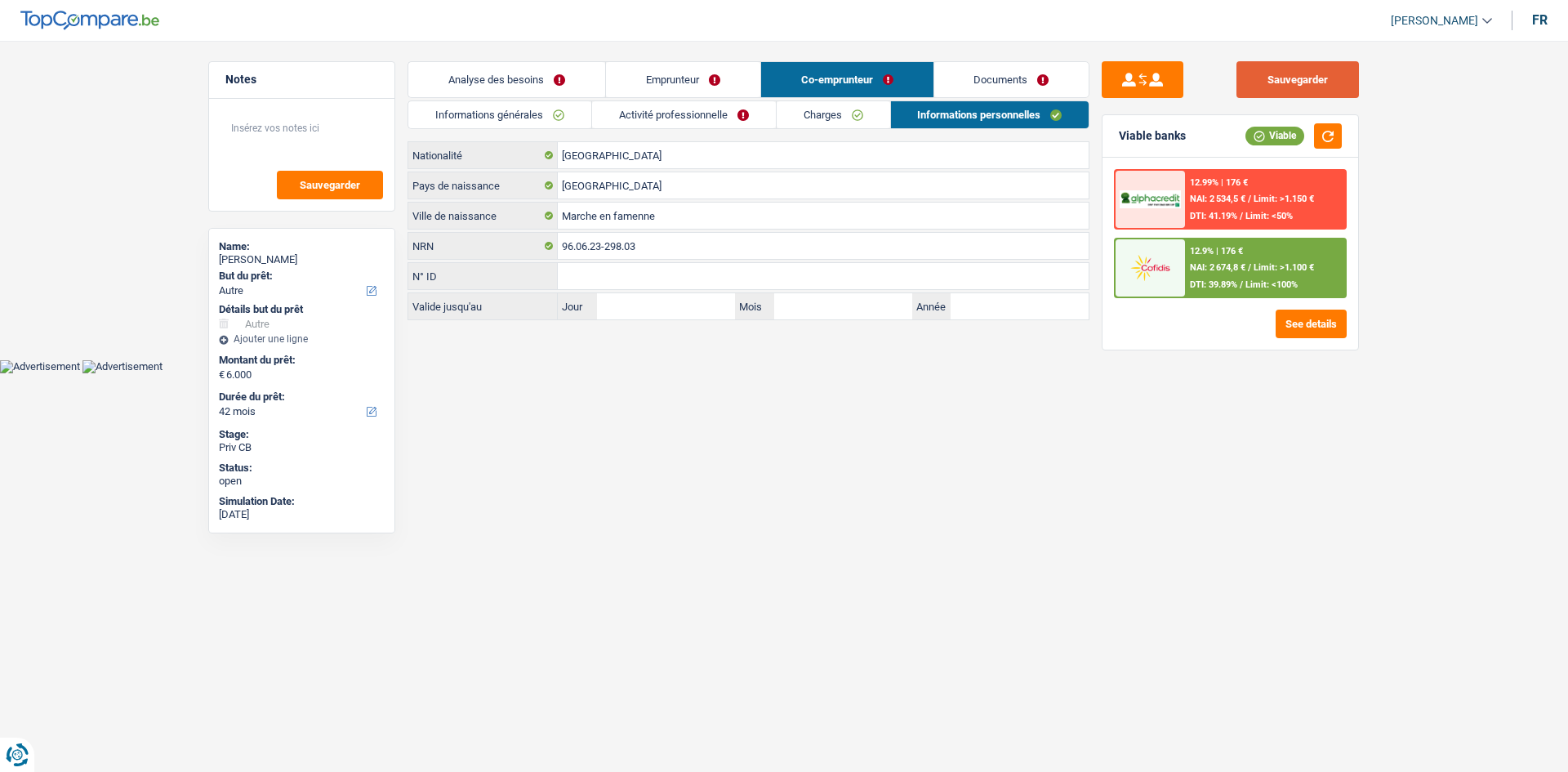
click at [1268, 81] on button "Sauvegarder" at bounding box center [1297, 80] width 123 height 37
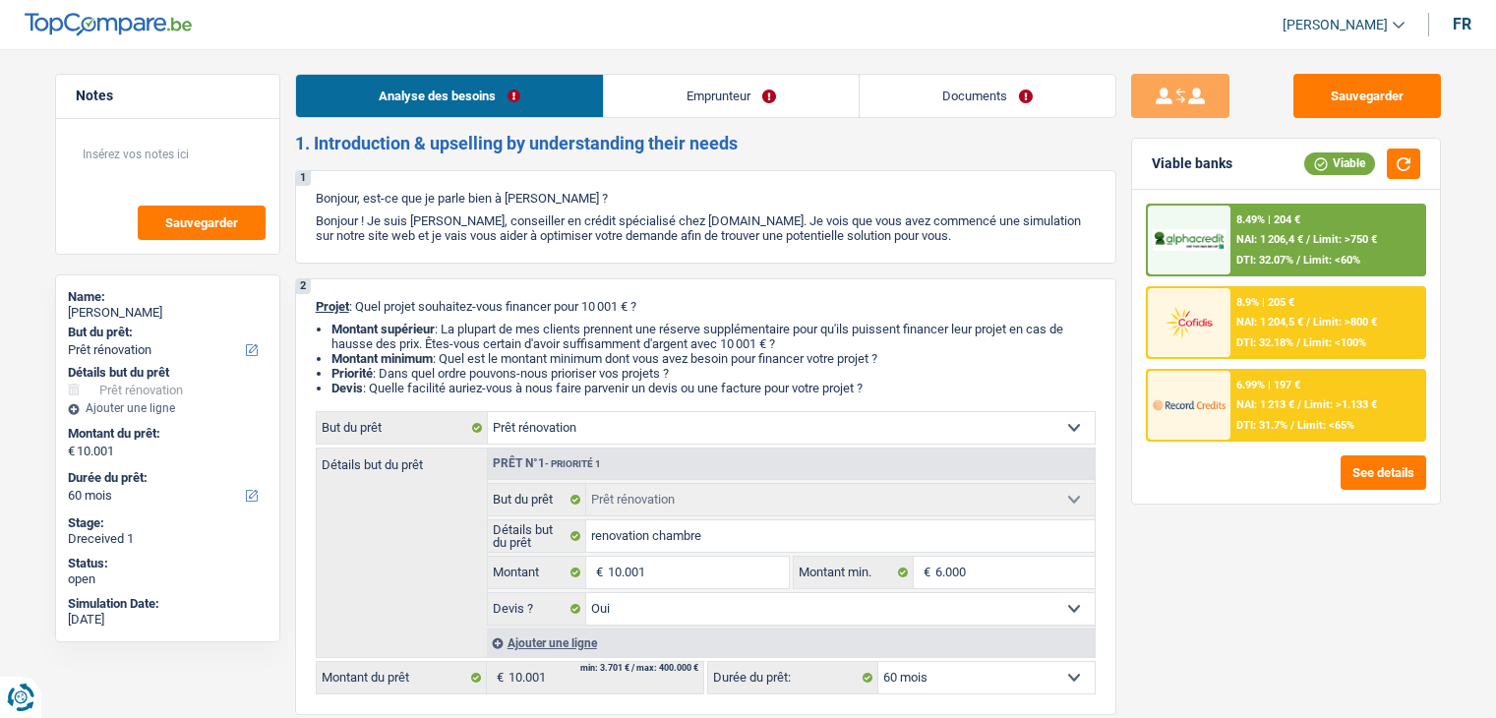
select select "renovation"
select select "60"
select select "renovation"
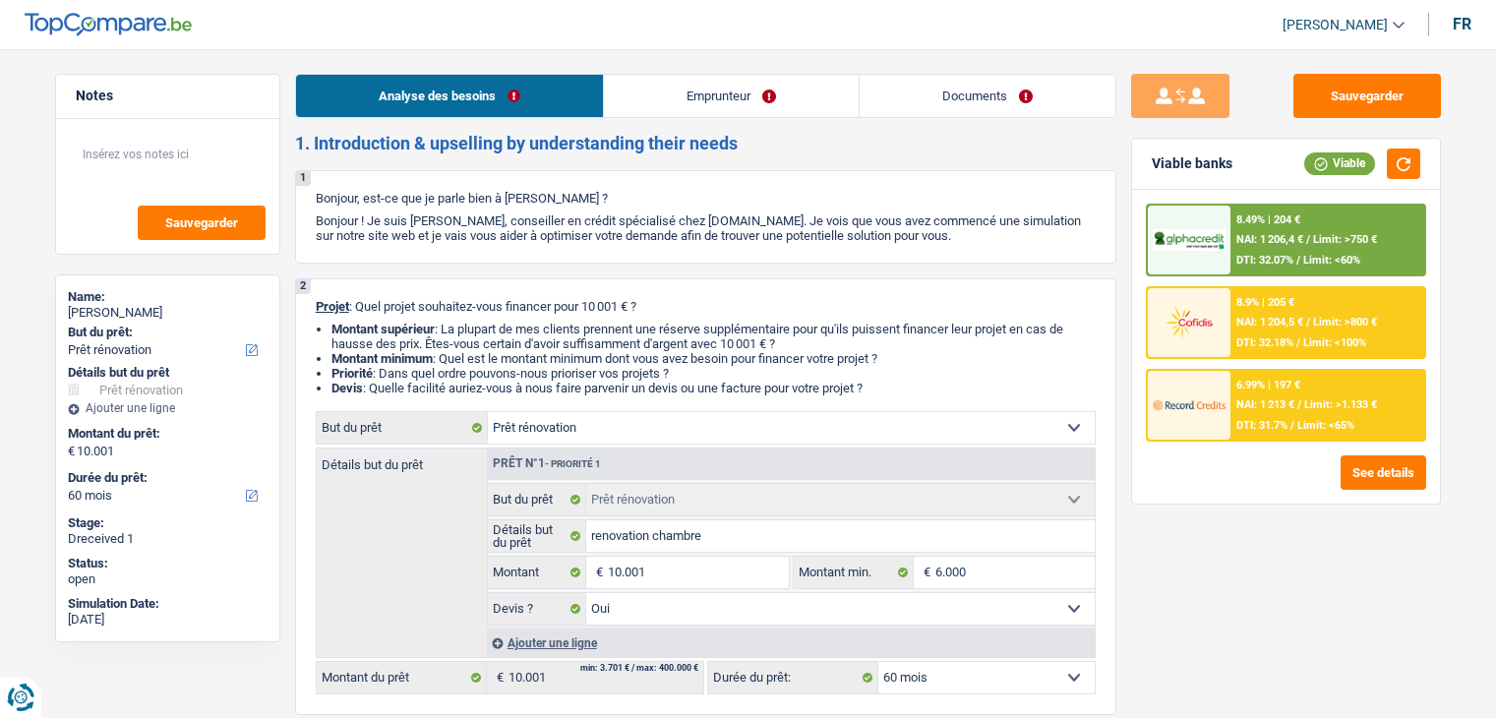
select select "yes"
select select "60"
select select "invalid"
select select "disabilityPension"
select select "familyAllowances"
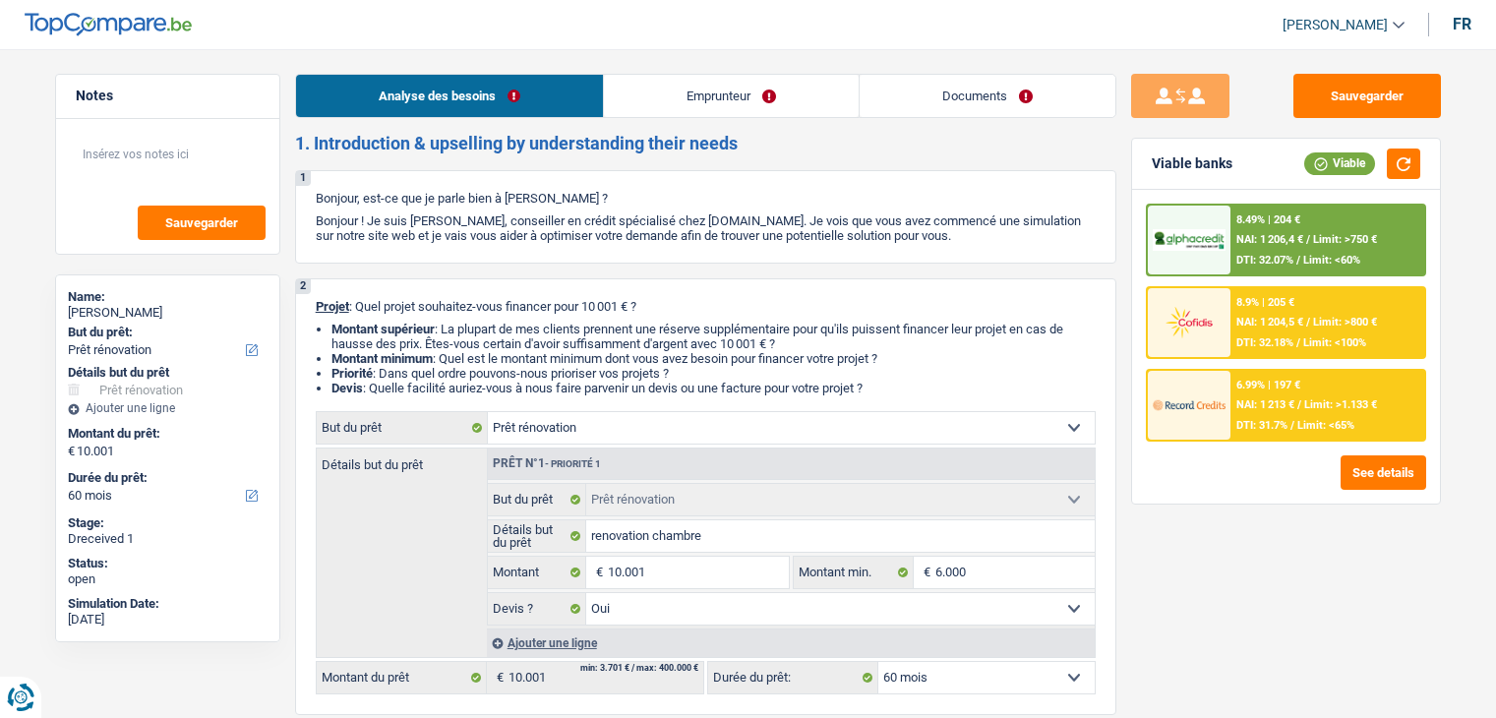
select select "ownerWithMortgage"
select select "mortgage"
select select "240"
select select "cardOrCredit"
select select "renovation"
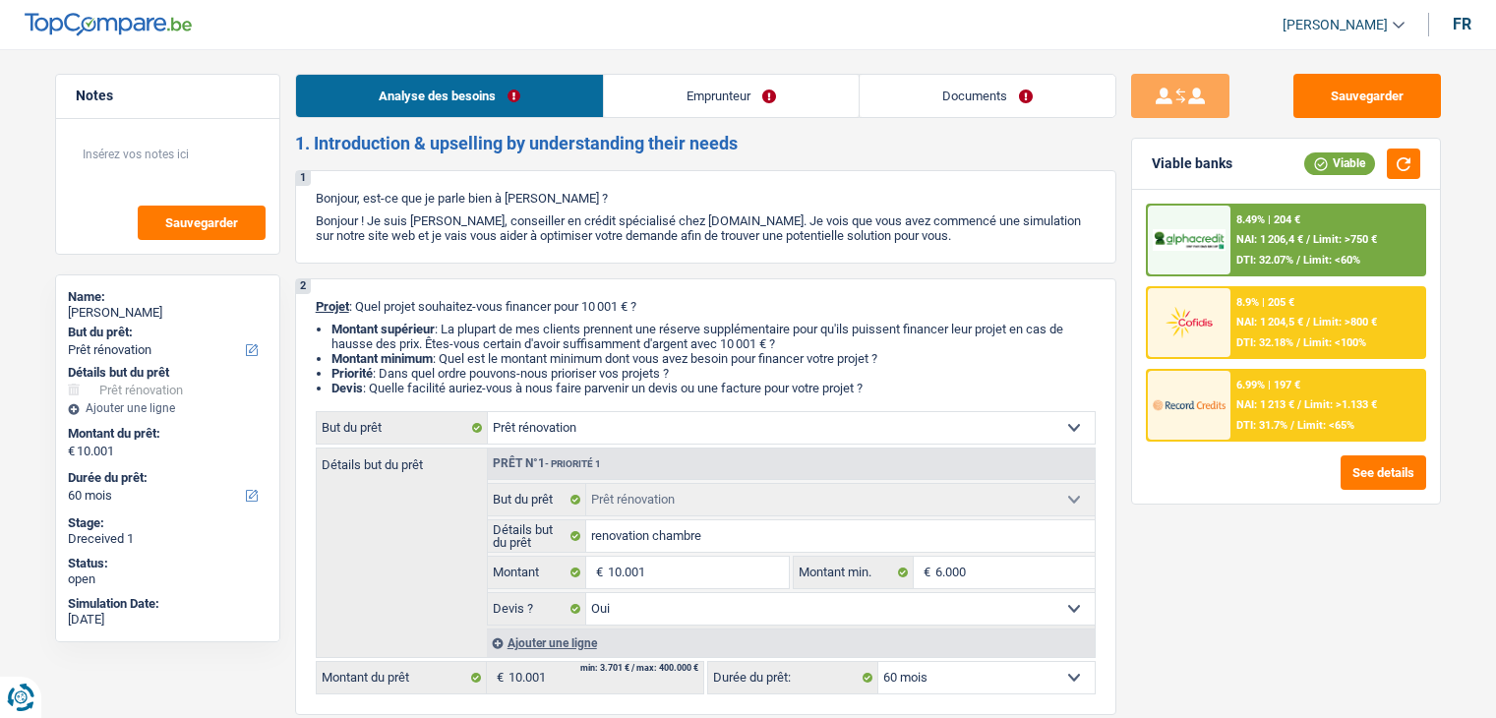
select select "renovation"
select select "yes"
select select "60"
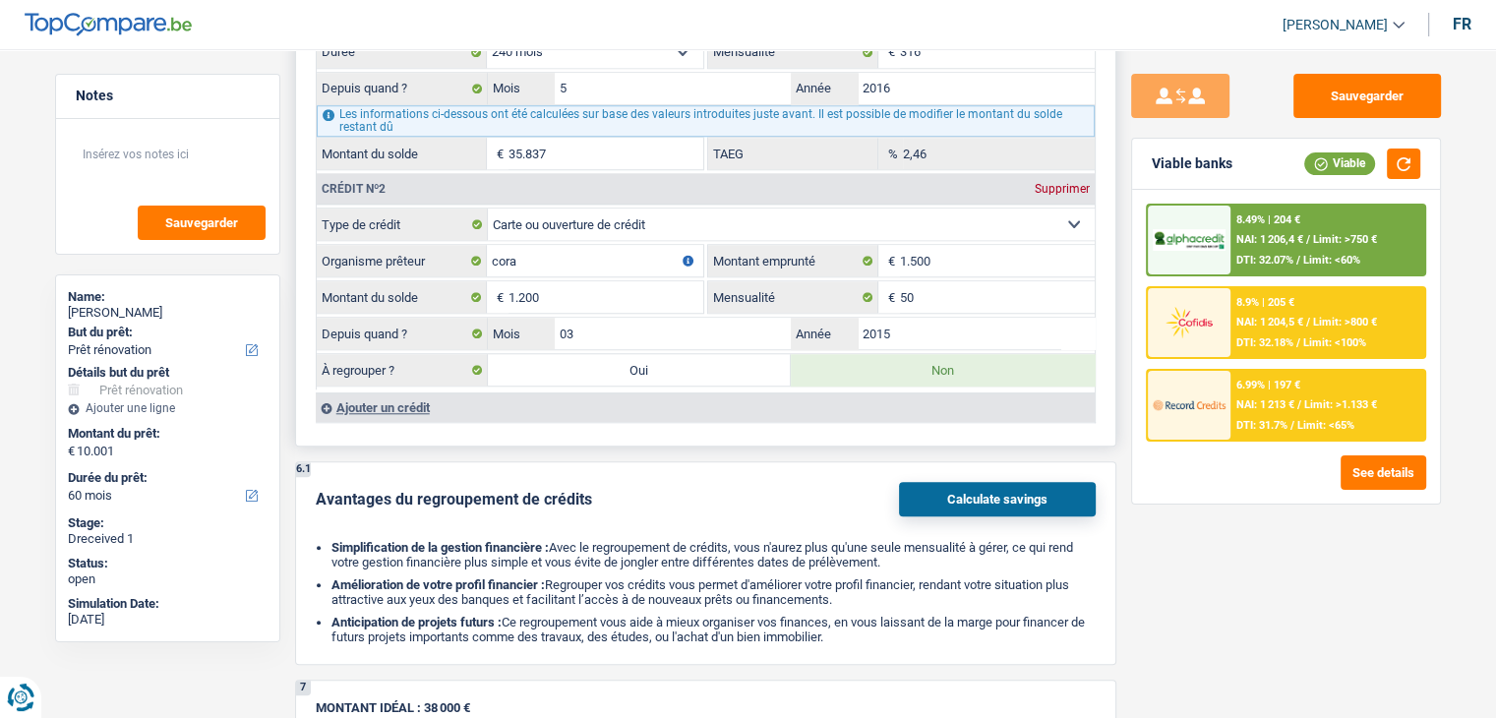
scroll to position [1476, 0]
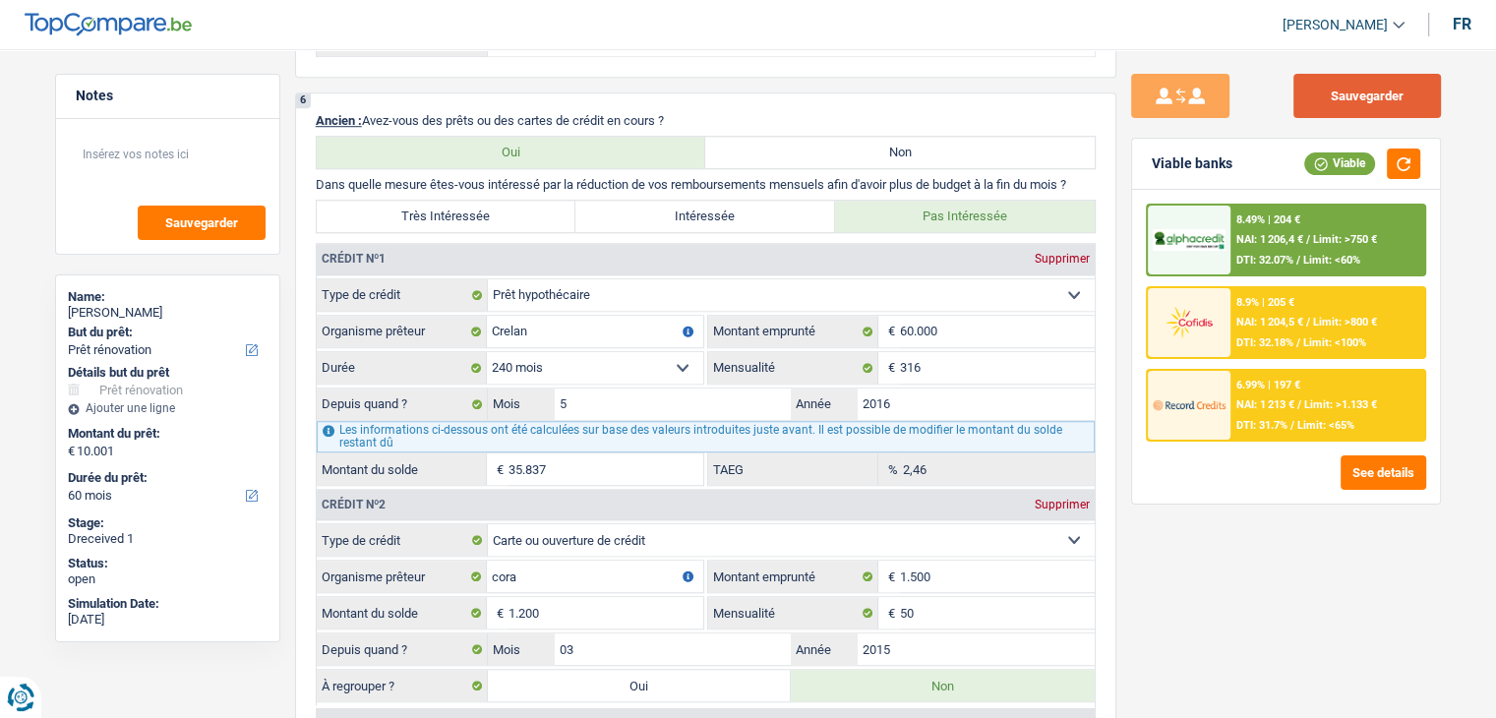
click at [1388, 97] on button "Sauvegarder" at bounding box center [1368, 96] width 148 height 44
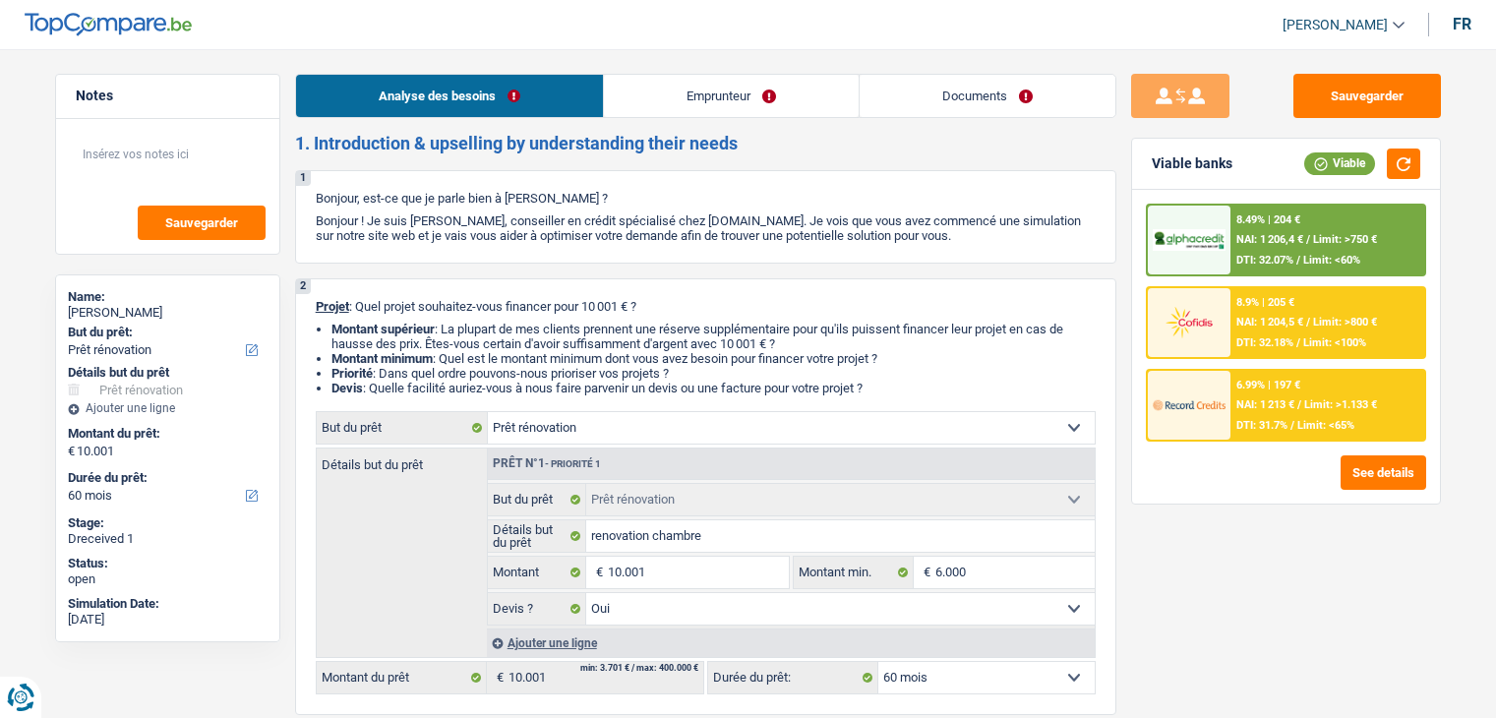
select select "renovation"
select select "60"
select select "renovation"
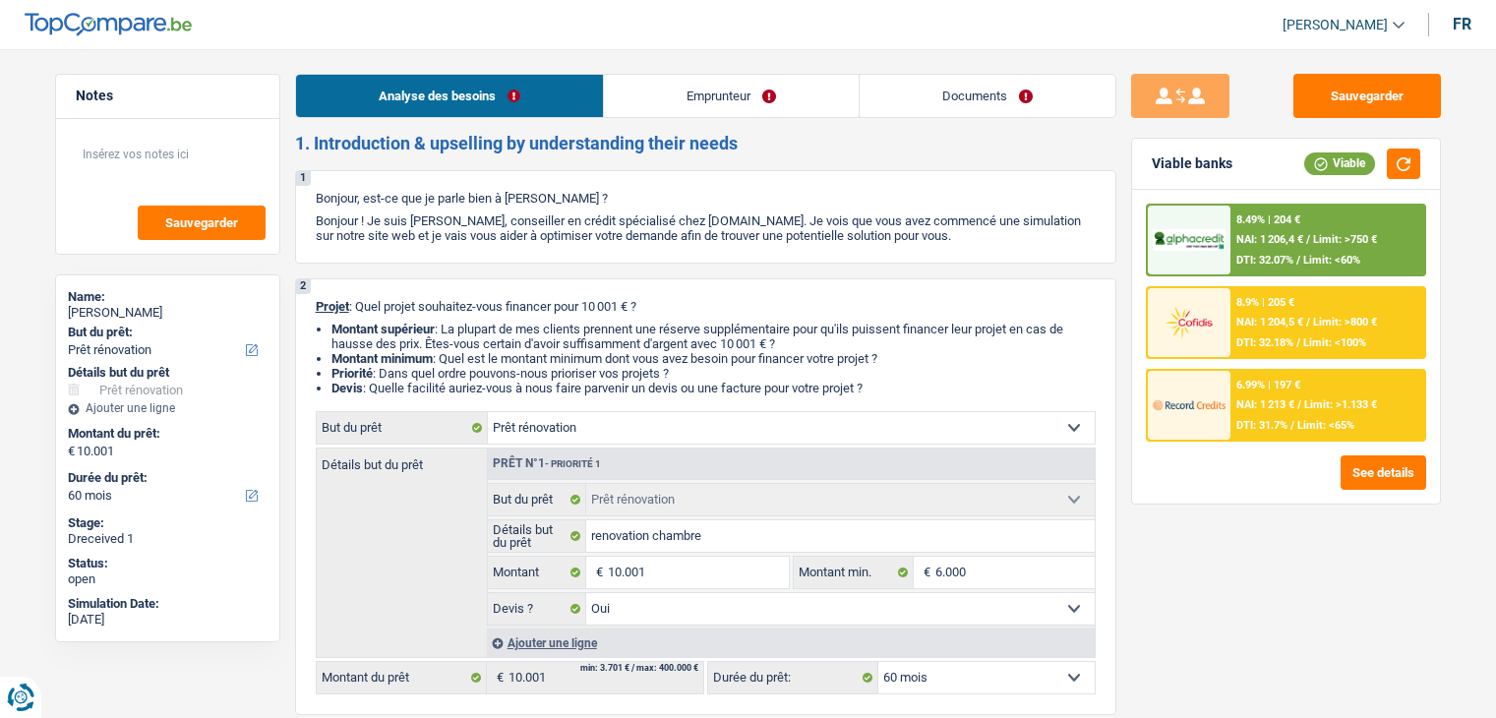
select select "yes"
select select "60"
select select "invalid"
select select "disabilityPension"
select select "familyAllowances"
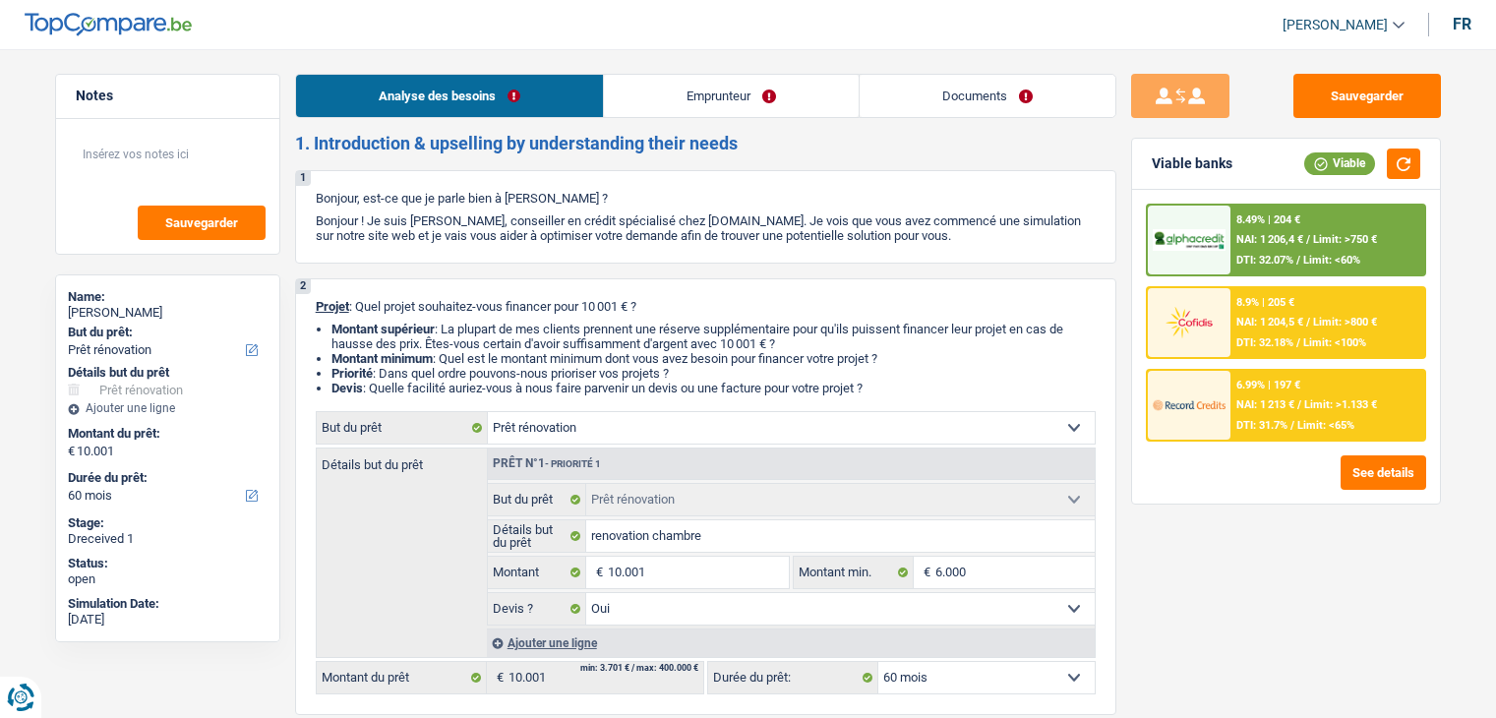
select select "ownerWithMortgage"
select select "mortgage"
select select "240"
select select "cardOrCredit"
select select "renovation"
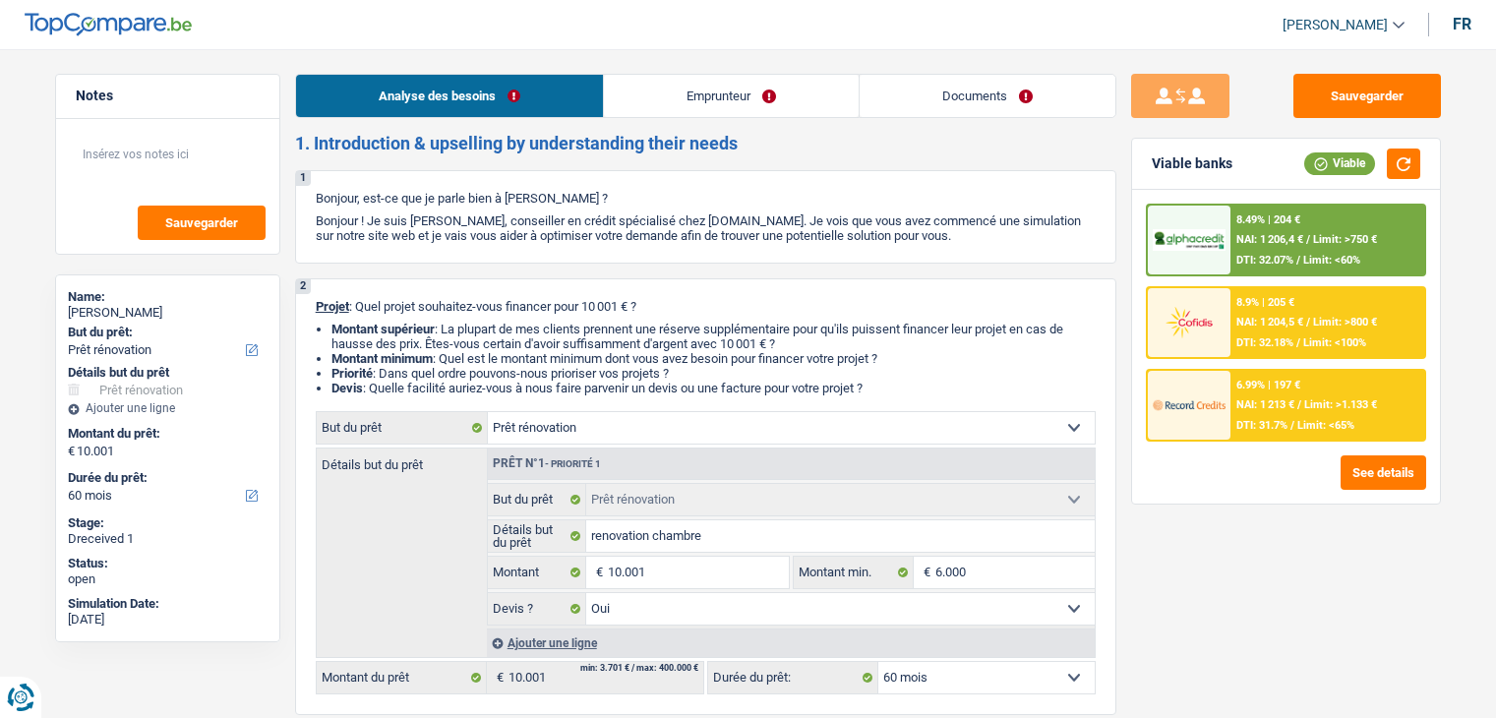
select select "renovation"
select select "yes"
select select "60"
click at [968, 99] on link "Documents" at bounding box center [988, 96] width 256 height 42
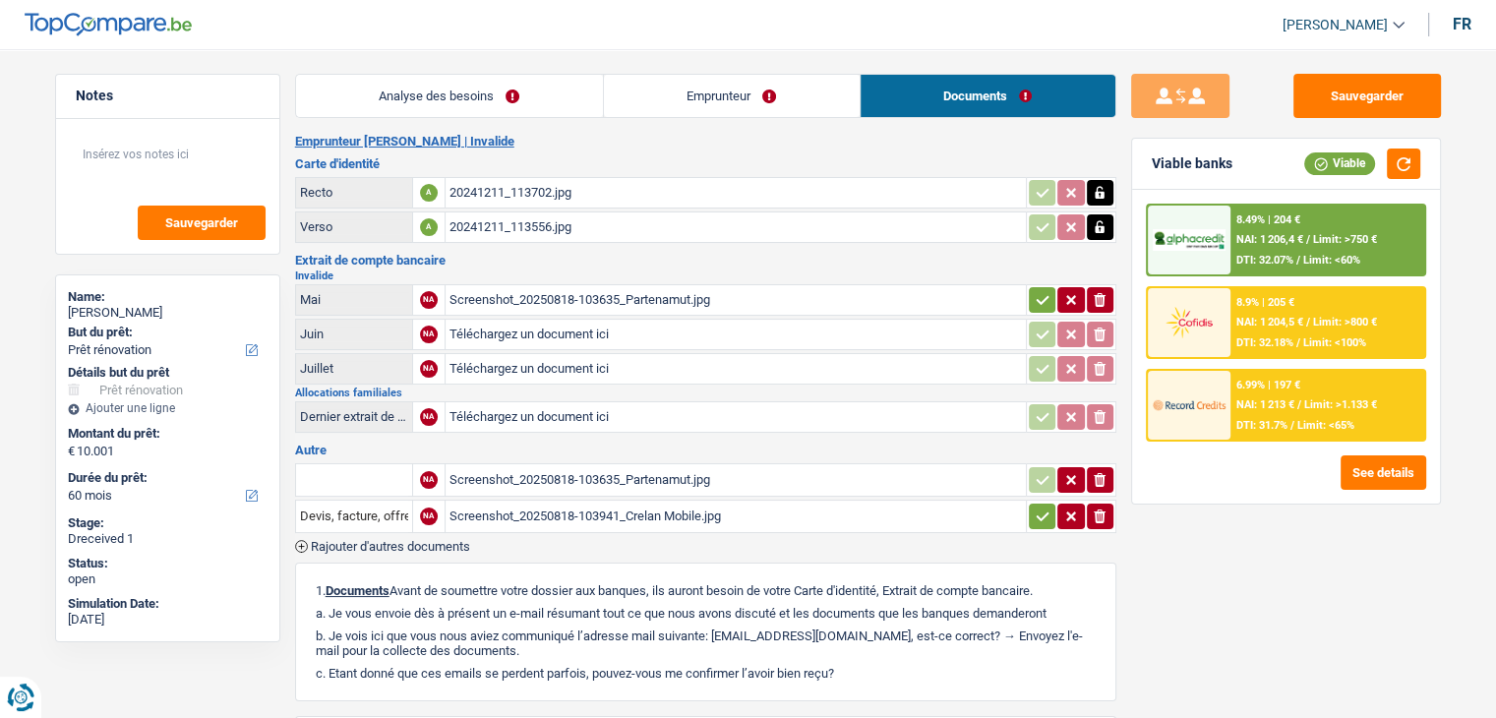
click at [606, 289] on div "Screenshot_20250818-103635_Partenamut.jpg" at bounding box center [736, 300] width 573 height 30
click at [1357, 99] on button "Sauvegarder" at bounding box center [1368, 96] width 148 height 44
click at [1337, 88] on button "Sauvegarder" at bounding box center [1368, 96] width 148 height 44
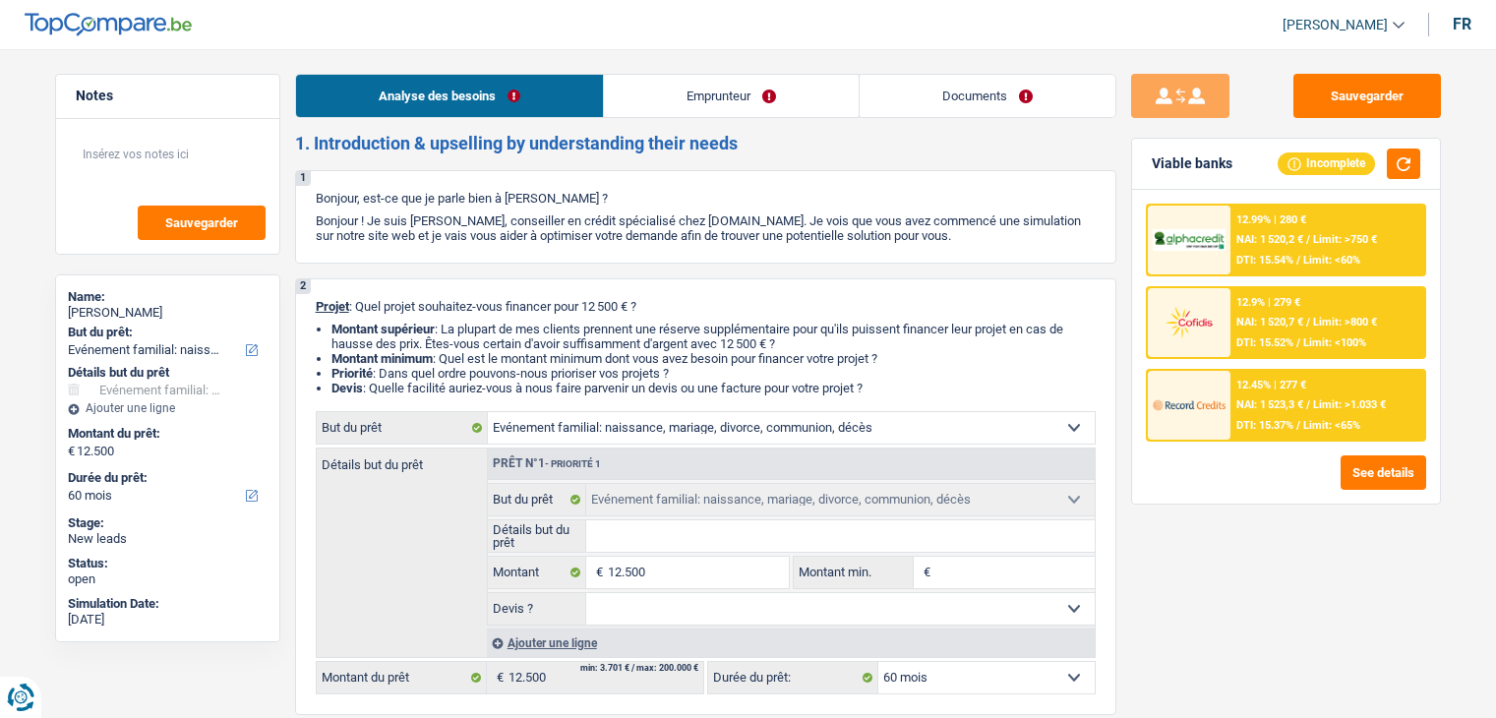
select select "familyEvent"
select select "60"
select select "familyEvent"
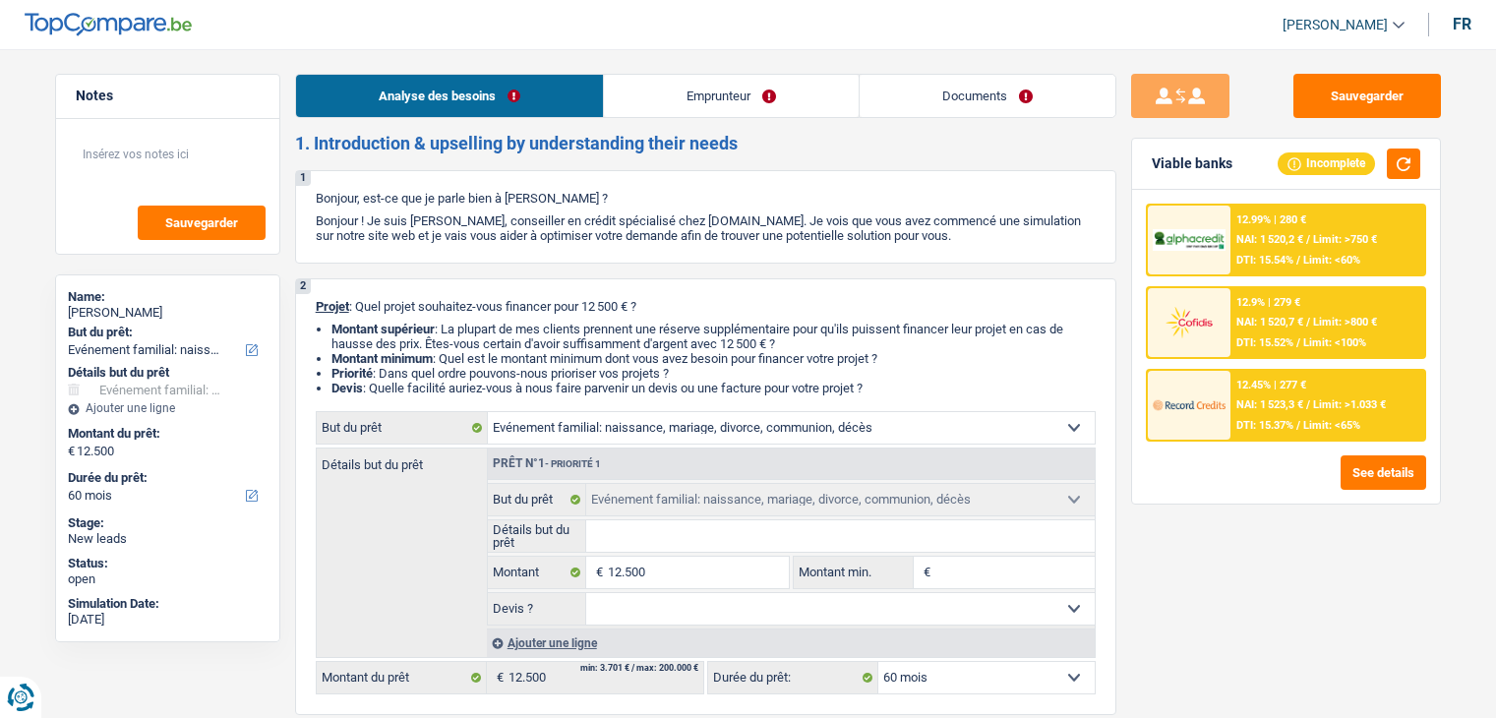
select select "60"
select select "mutuality"
select select "mutualityIndemnity"
select select "ownerWithoutMortgage"
select select "familyEvent"
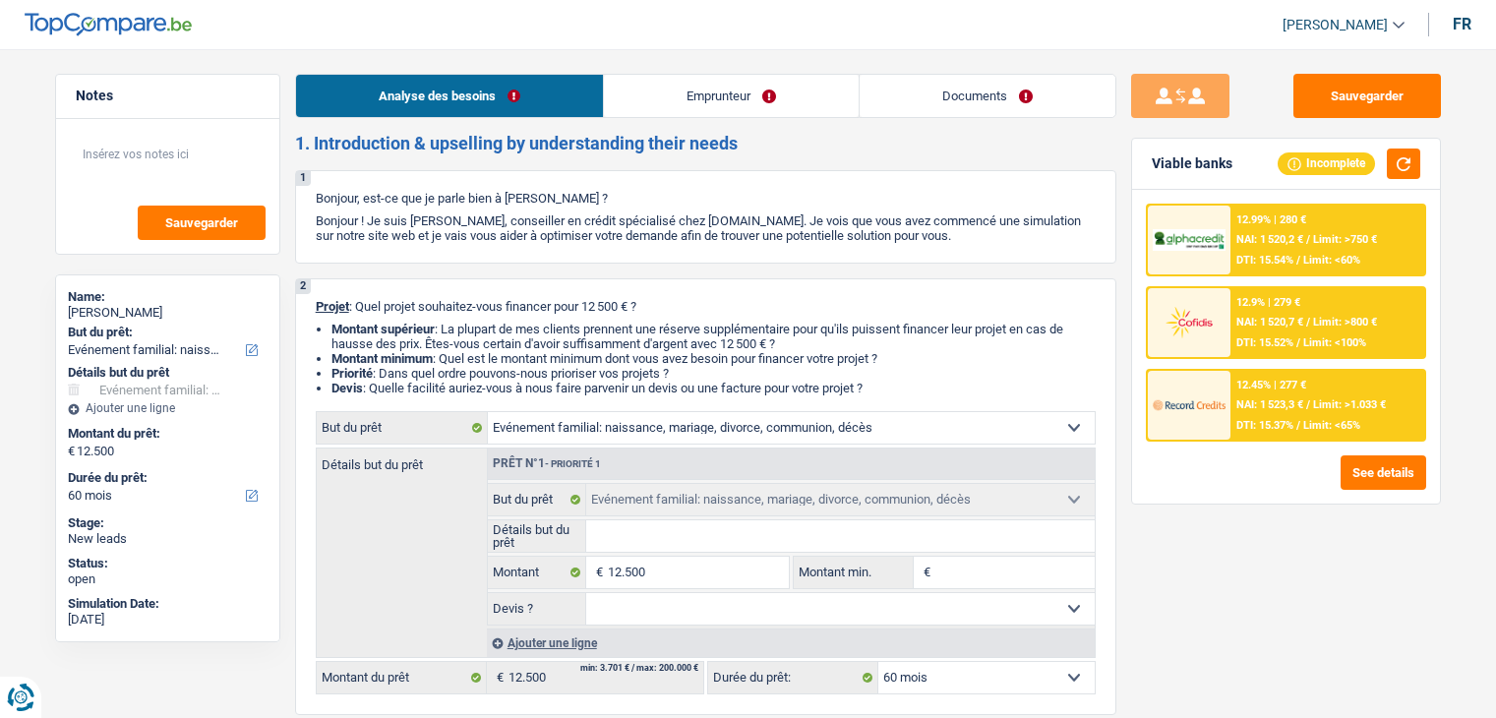
select select "familyEvent"
select select "60"
click at [679, 107] on link "Emprunteur" at bounding box center [731, 96] width 255 height 42
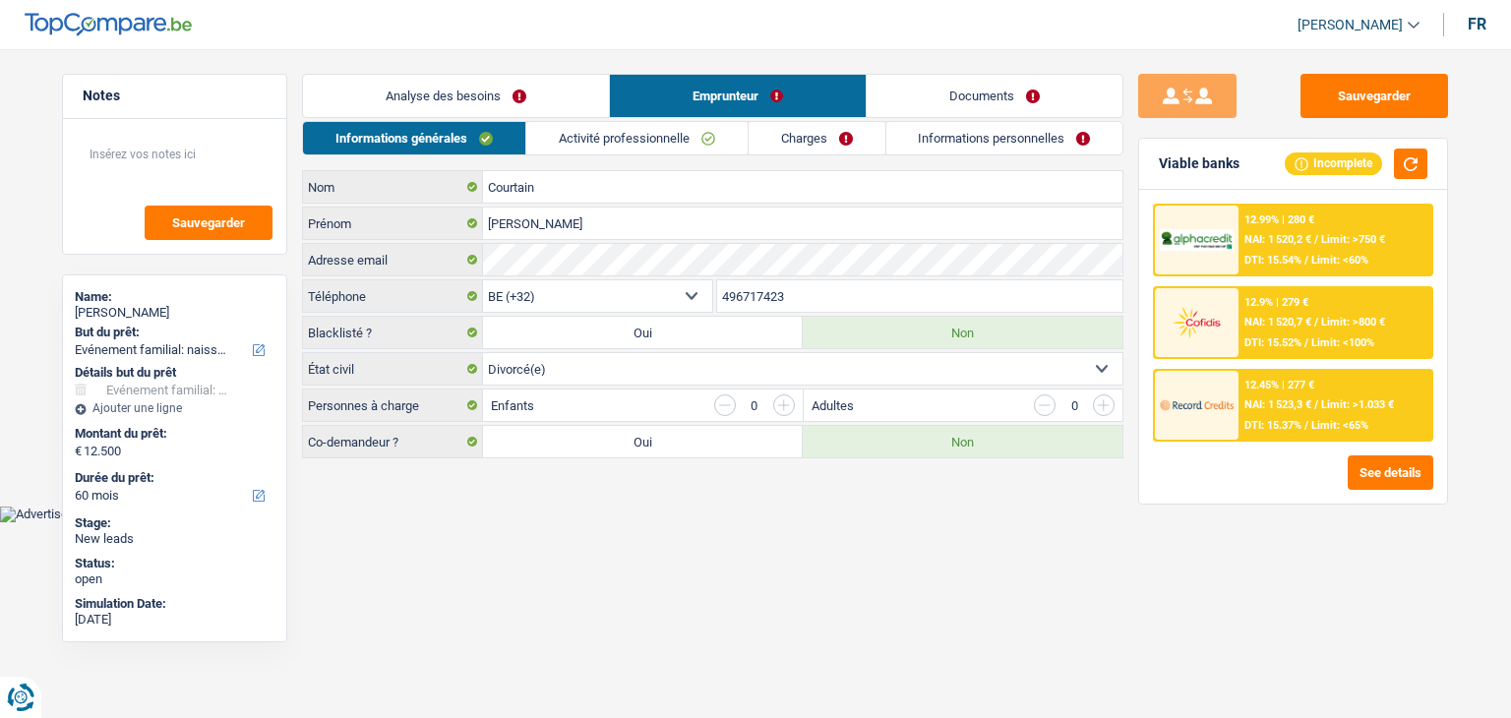
drag, startPoint x: 823, startPoint y: 288, endPoint x: 704, endPoint y: 293, distance: 119.1
click at [704, 293] on div "BE (+32) LU (+352) Sélectionner une option Téléphone 496717423 Téléphone" at bounding box center [712, 297] width 821 height 36
click at [1311, 104] on button "Sauvegarder" at bounding box center [1375, 96] width 148 height 44
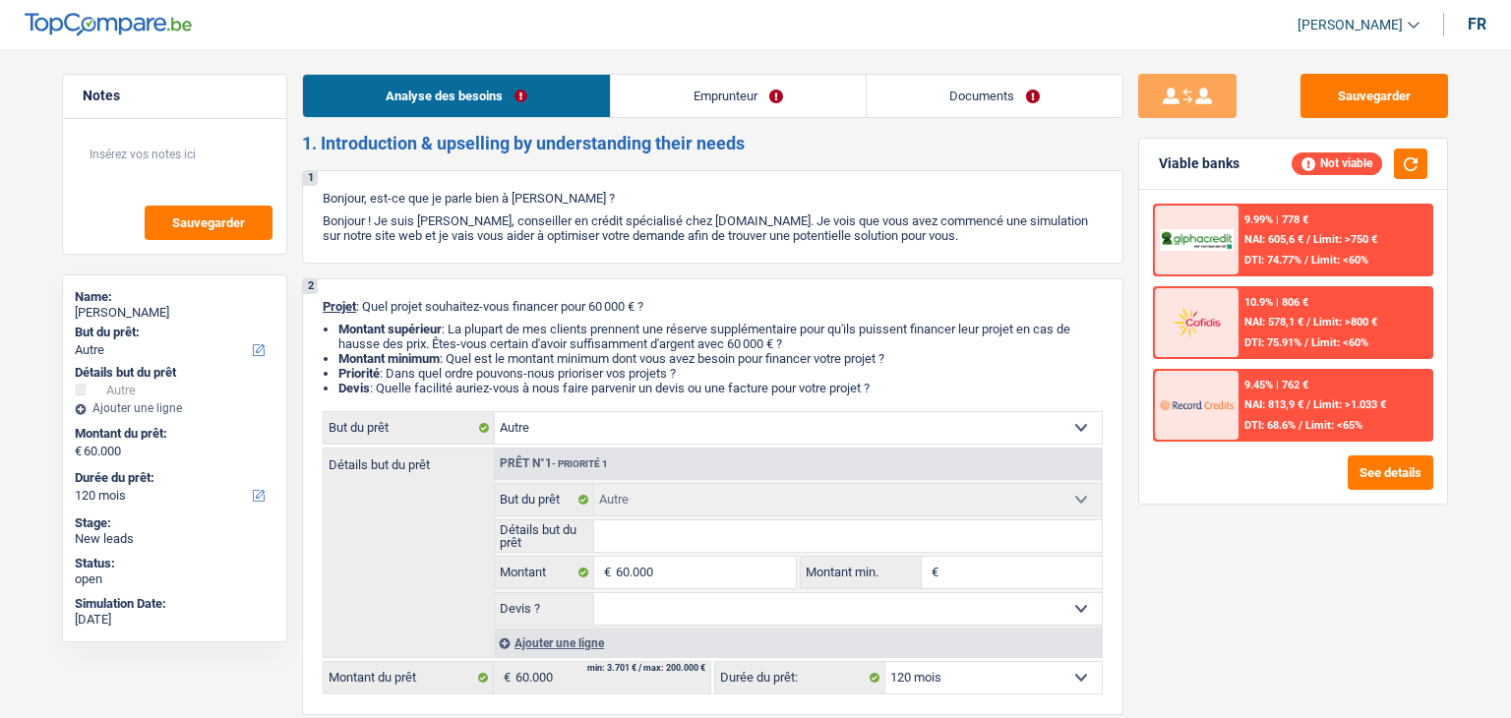
select select "other"
select select "120"
select select "other"
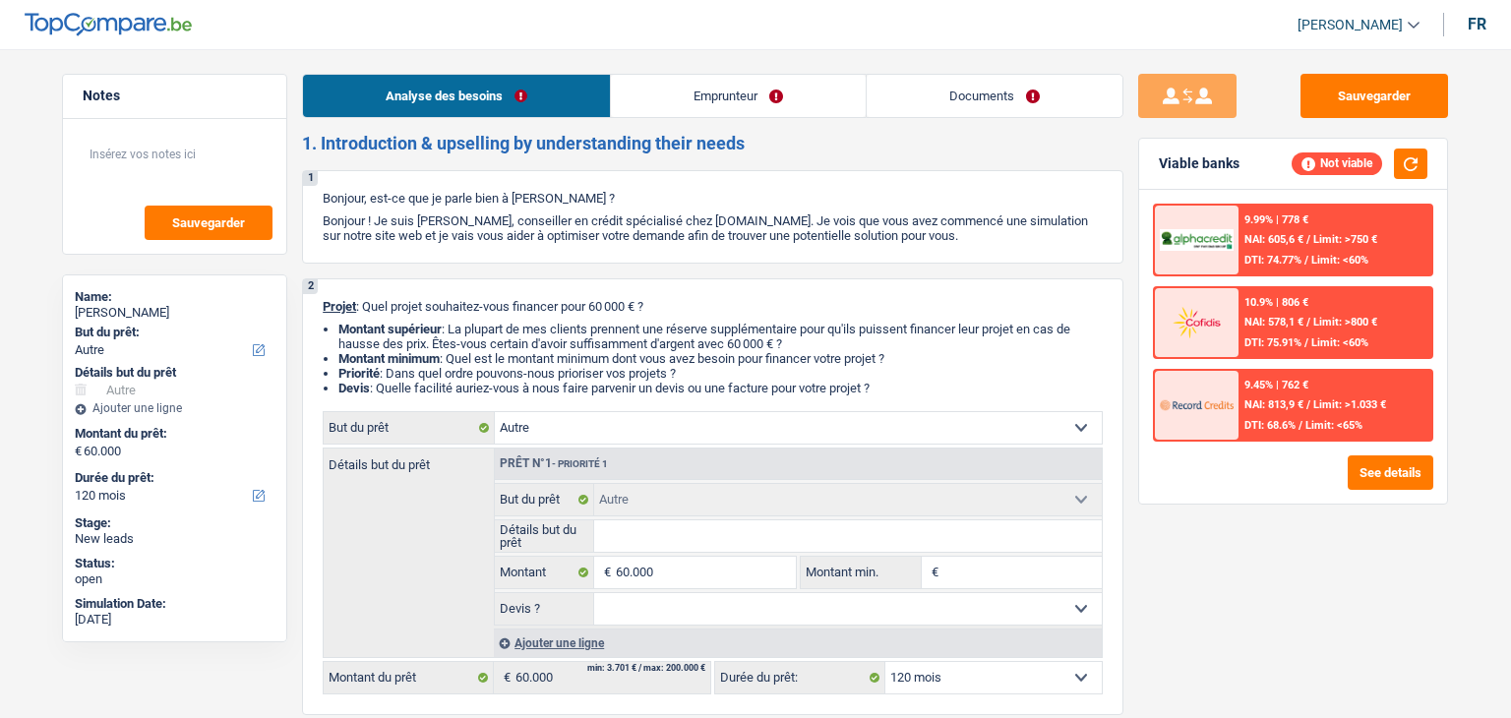
select select "120"
select select "worker"
select select "netSalary"
select select "ownerWithMortgage"
select select "mortgage"
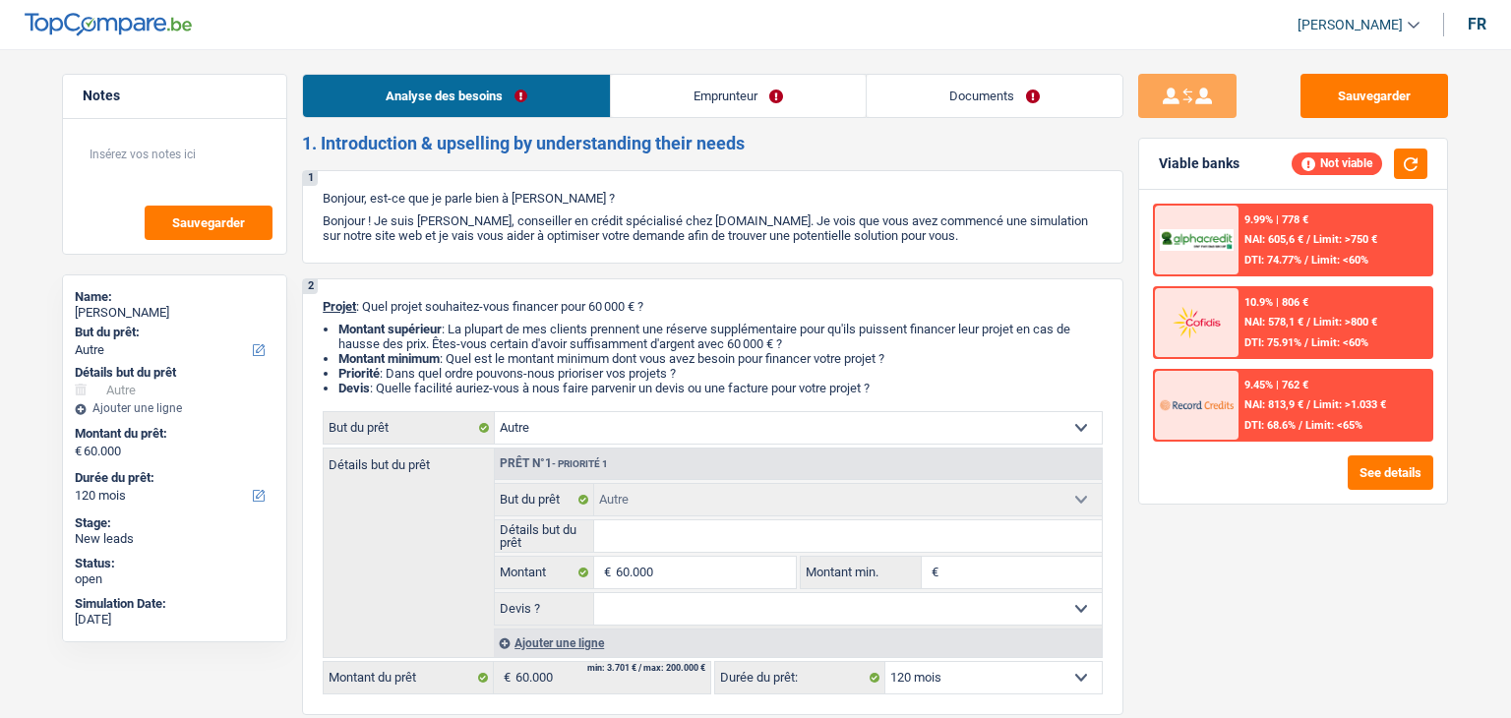
select select "180"
select select "other"
select select "120"
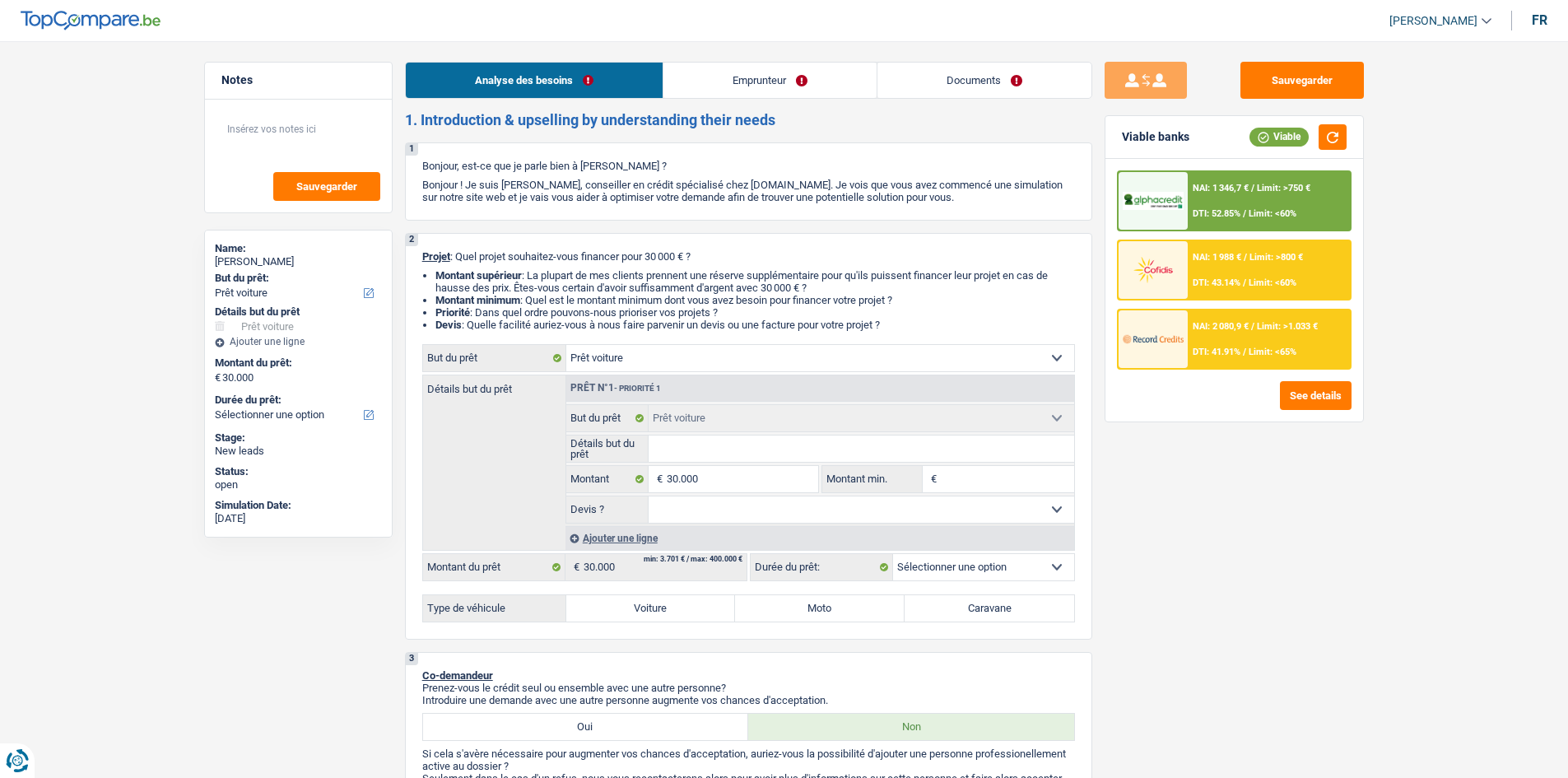
select select "car"
select select "privateEmployee"
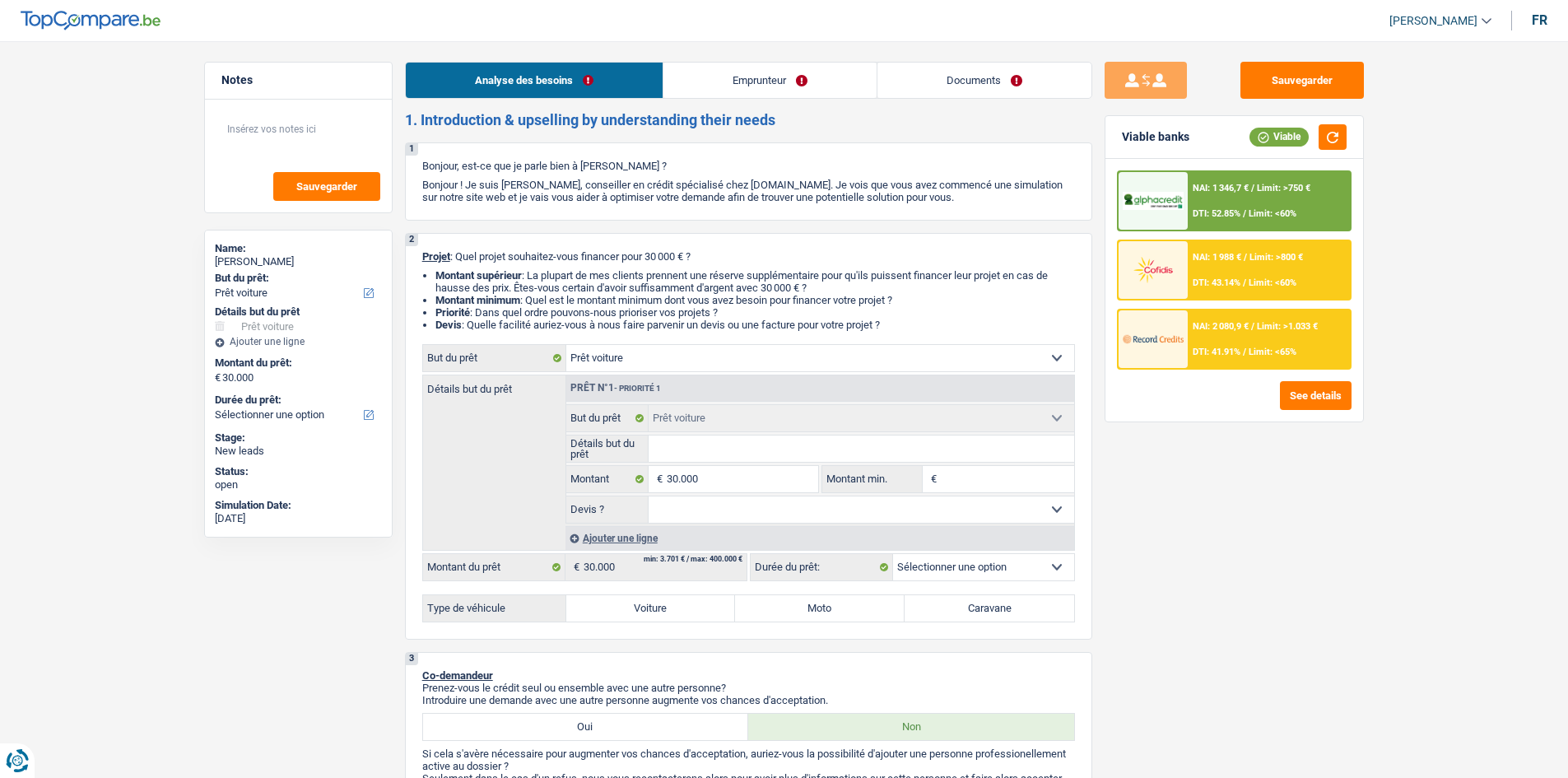
select select "familyAllowances"
select select "netSalary"
select select "mealVouchers"
select select "ownerWithMortgage"
select select "mortgage"
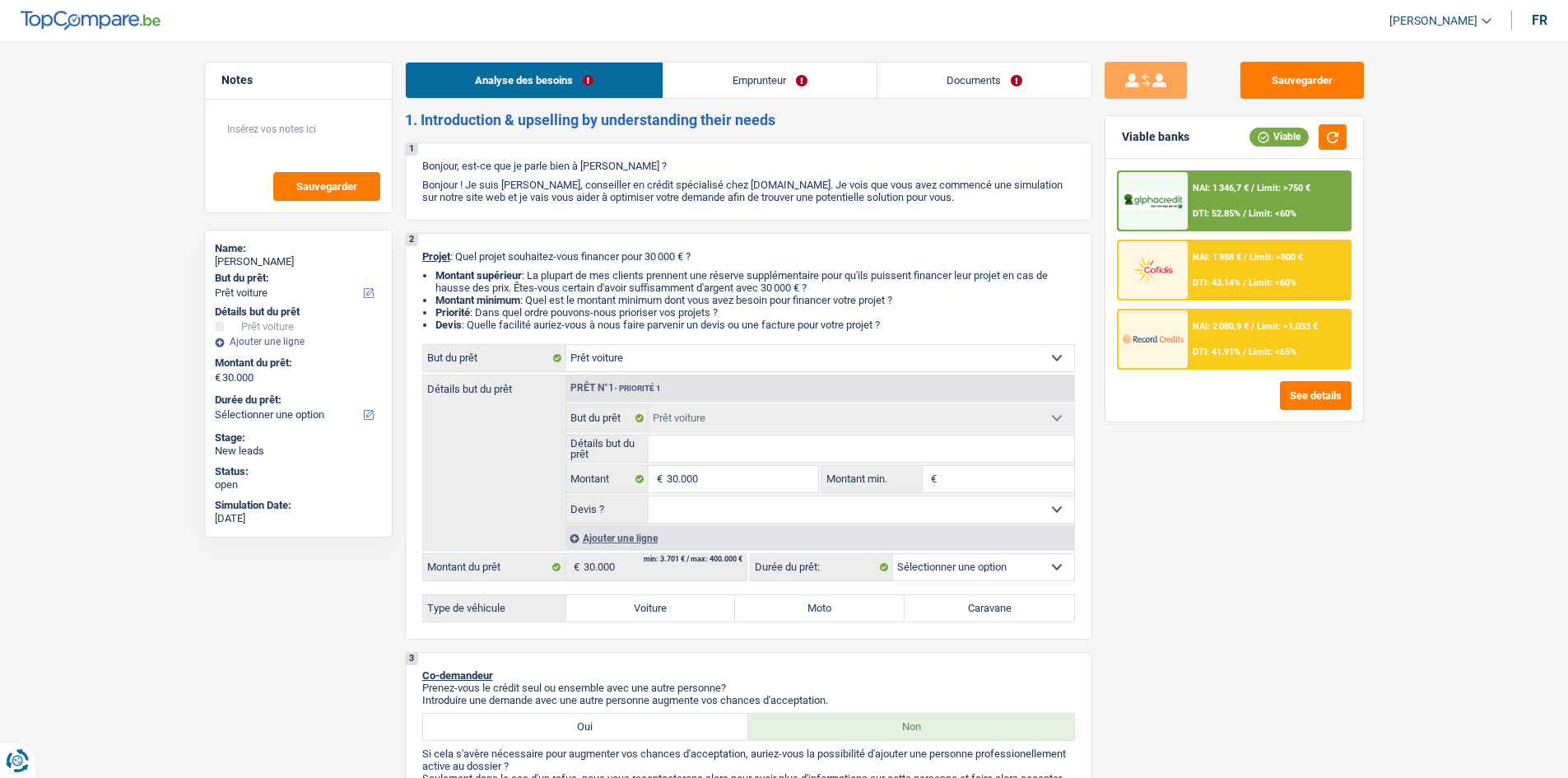
select select "300"
select select "car"
click at [951, 607] on label "Caravane" at bounding box center [989, 607] width 170 height 26
click at [951, 607] on input "Caravane" at bounding box center [989, 607] width 170 height 26
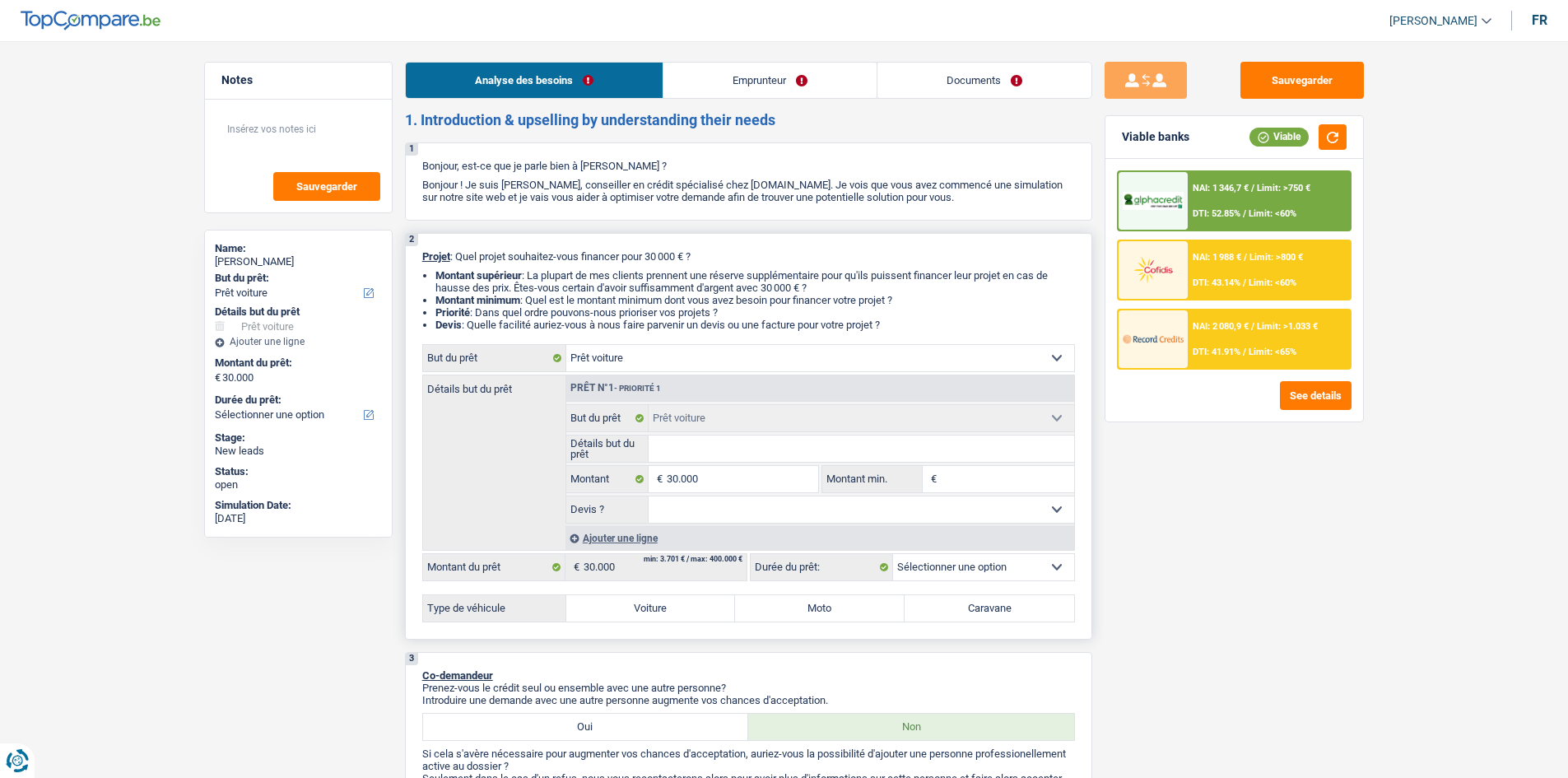
radio input "true"
select select "60"
radio input "true"
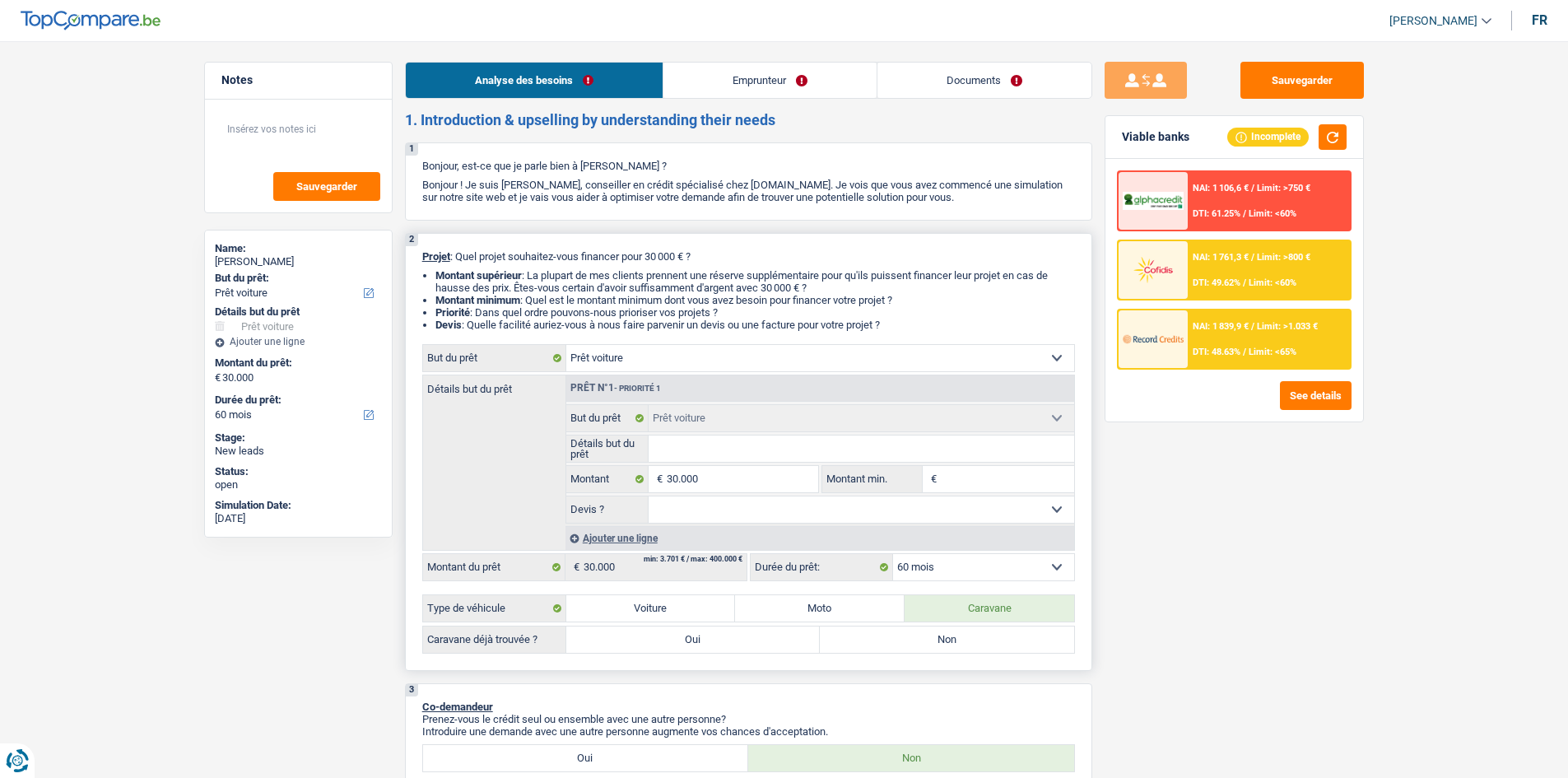
click at [940, 557] on select "12 mois 18 mois 24 mois 30 mois 36 mois 42 mois 48 mois 60 mois Sélectionner un…" at bounding box center [983, 566] width 181 height 26
click at [1227, 566] on div "Sauvegarder Viable banks Incomplete NAI: 1 106,6 € / Limit: >750 € DTI: 61.25% …" at bounding box center [1233, 404] width 284 height 685
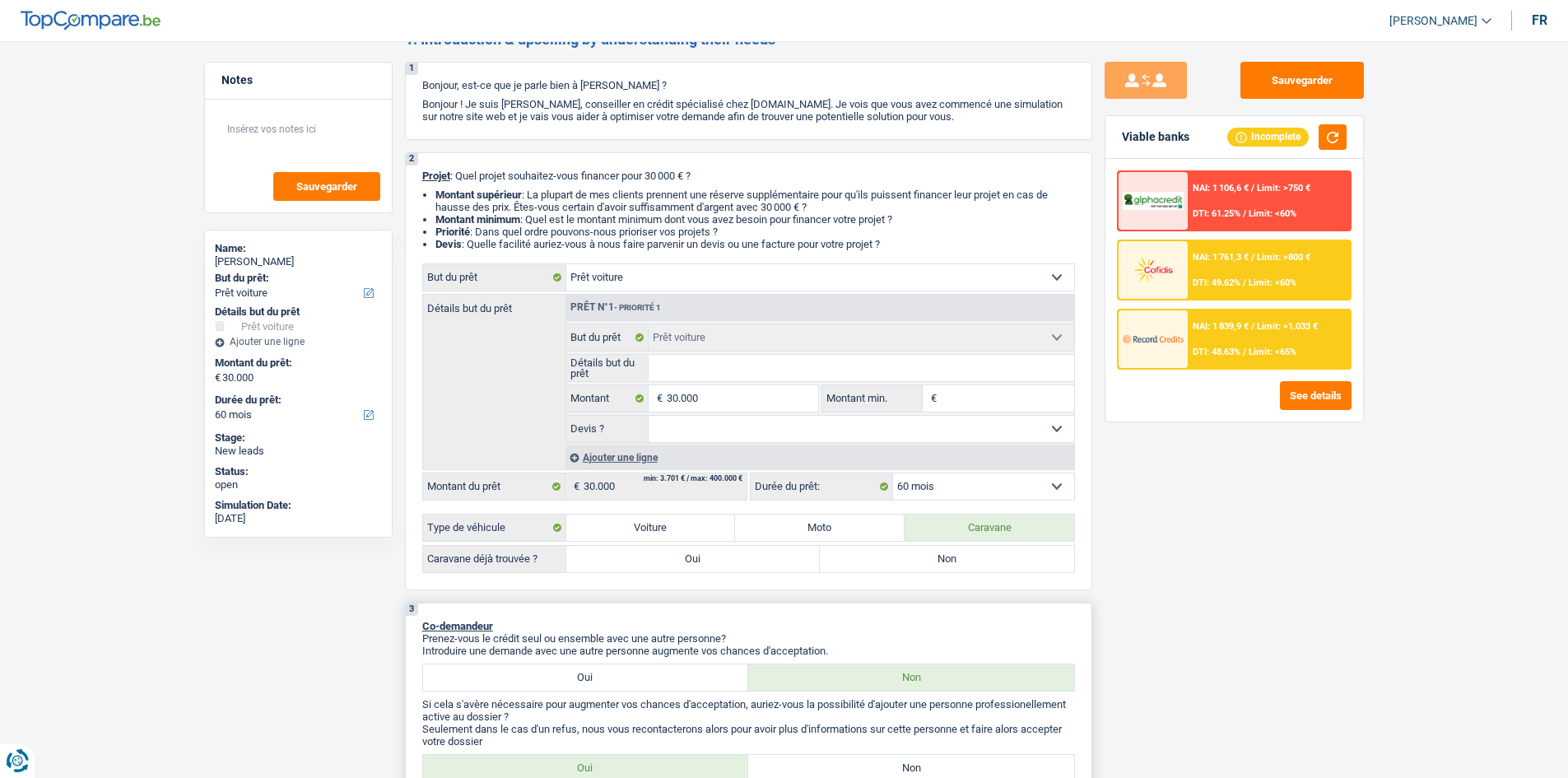
scroll to position [247, 0]
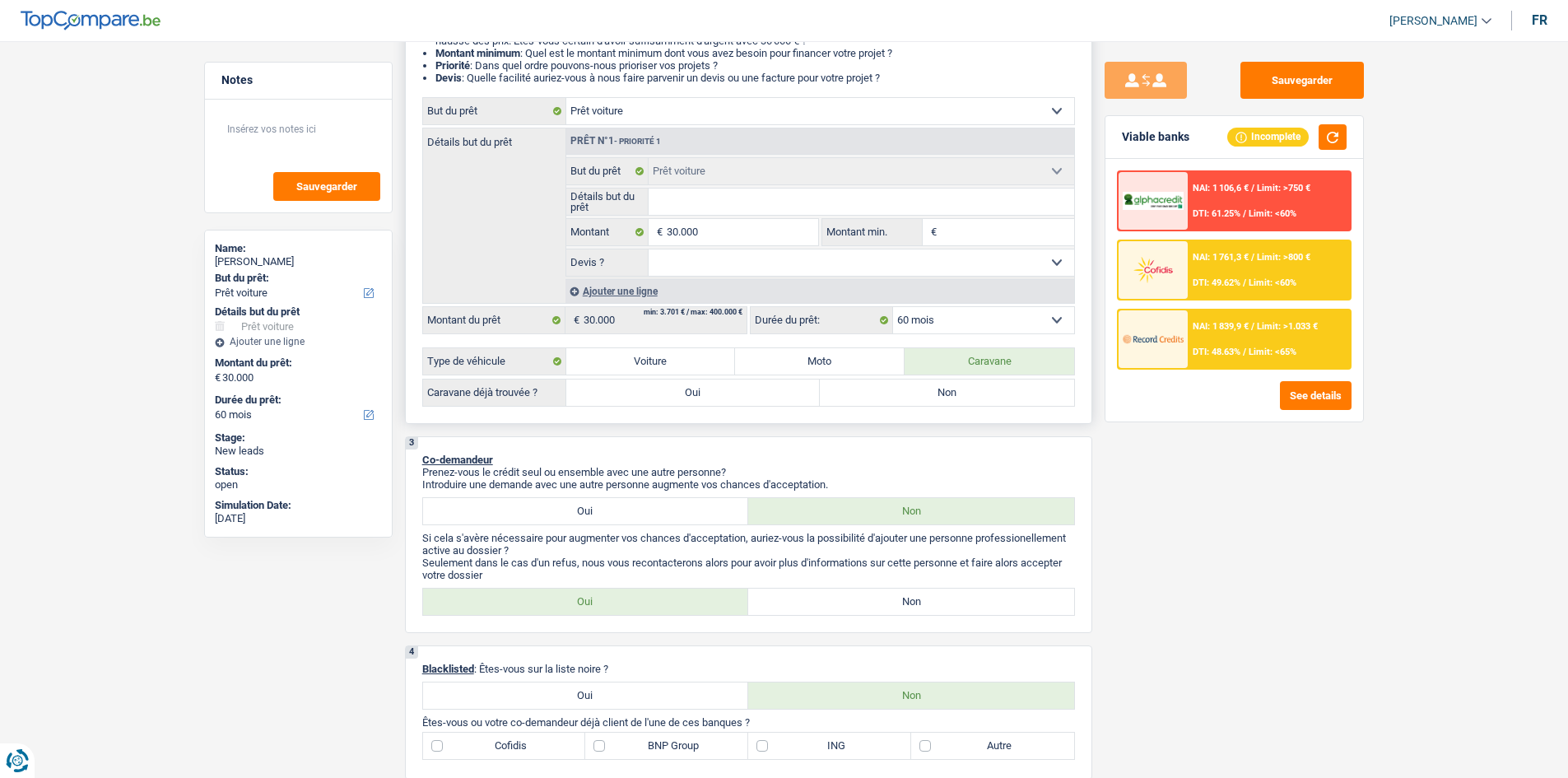
click at [674, 390] on label "Oui" at bounding box center [694, 392] width 254 height 26
click at [674, 390] on input "Oui" at bounding box center [694, 392] width 254 height 26
radio input "true"
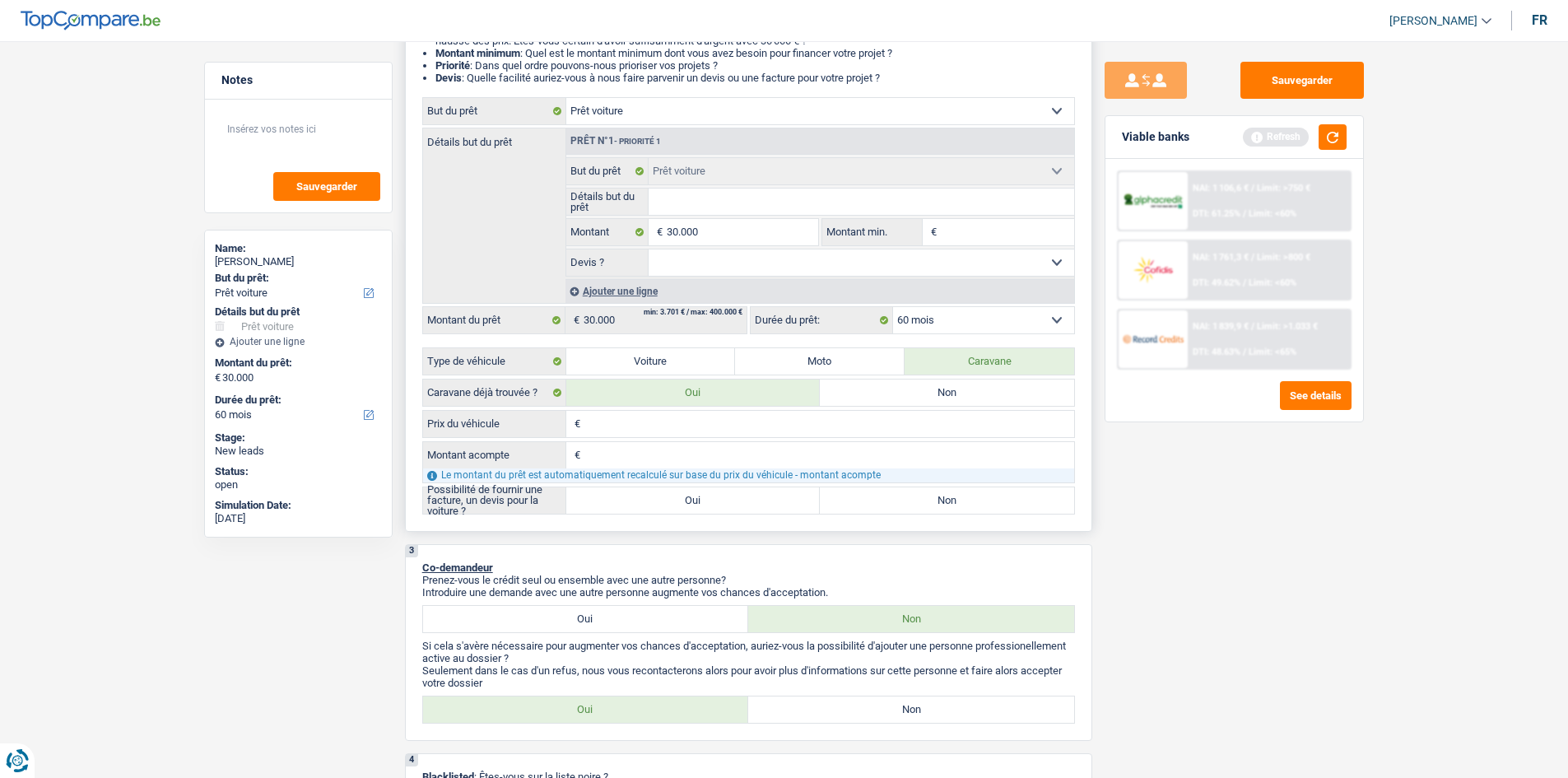
click at [628, 427] on input "Prix du véhicule" at bounding box center [828, 423] width 489 height 26
type input "3"
type input "30"
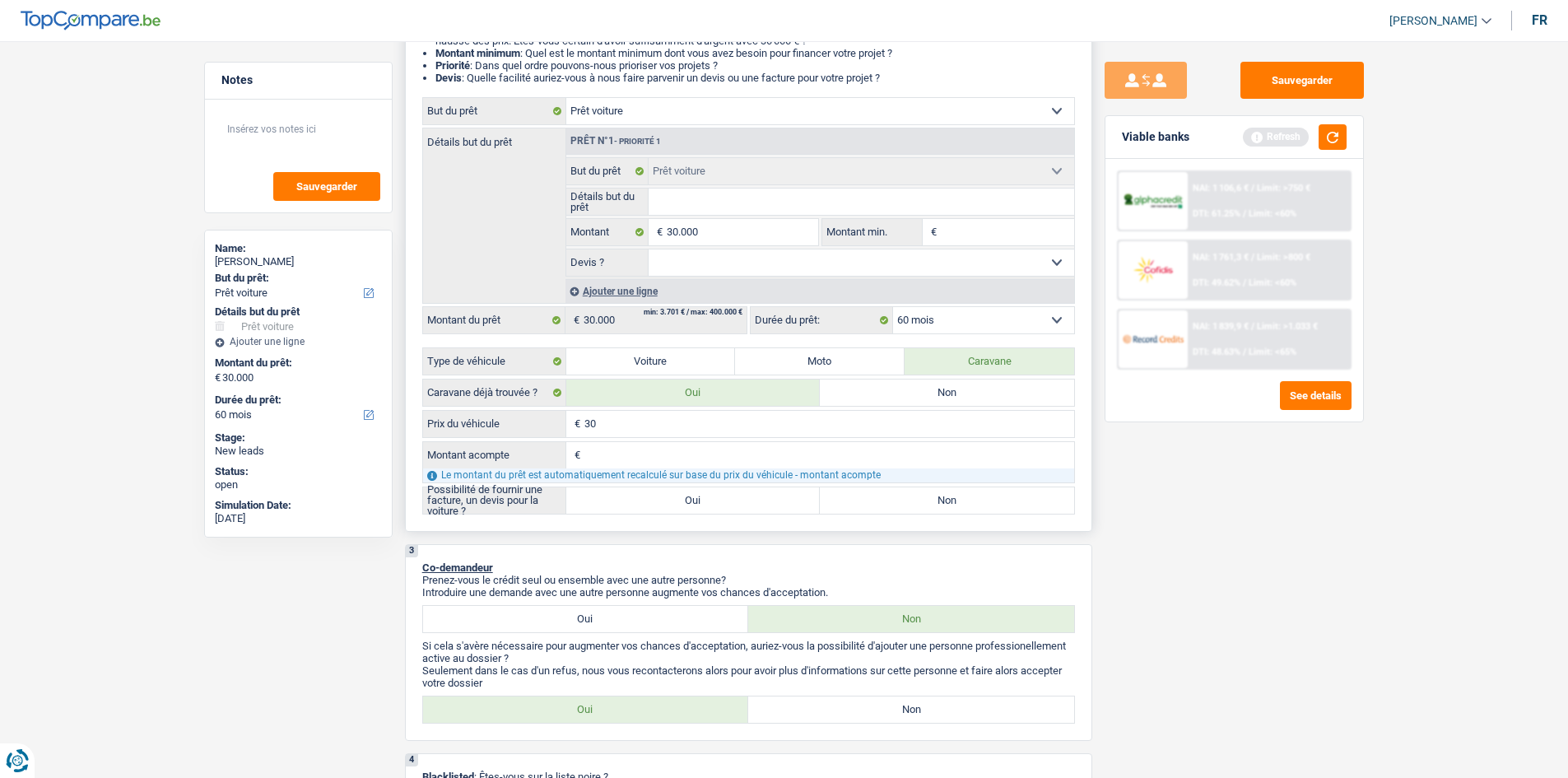
type input "300"
type input "3.000"
type input "30.000"
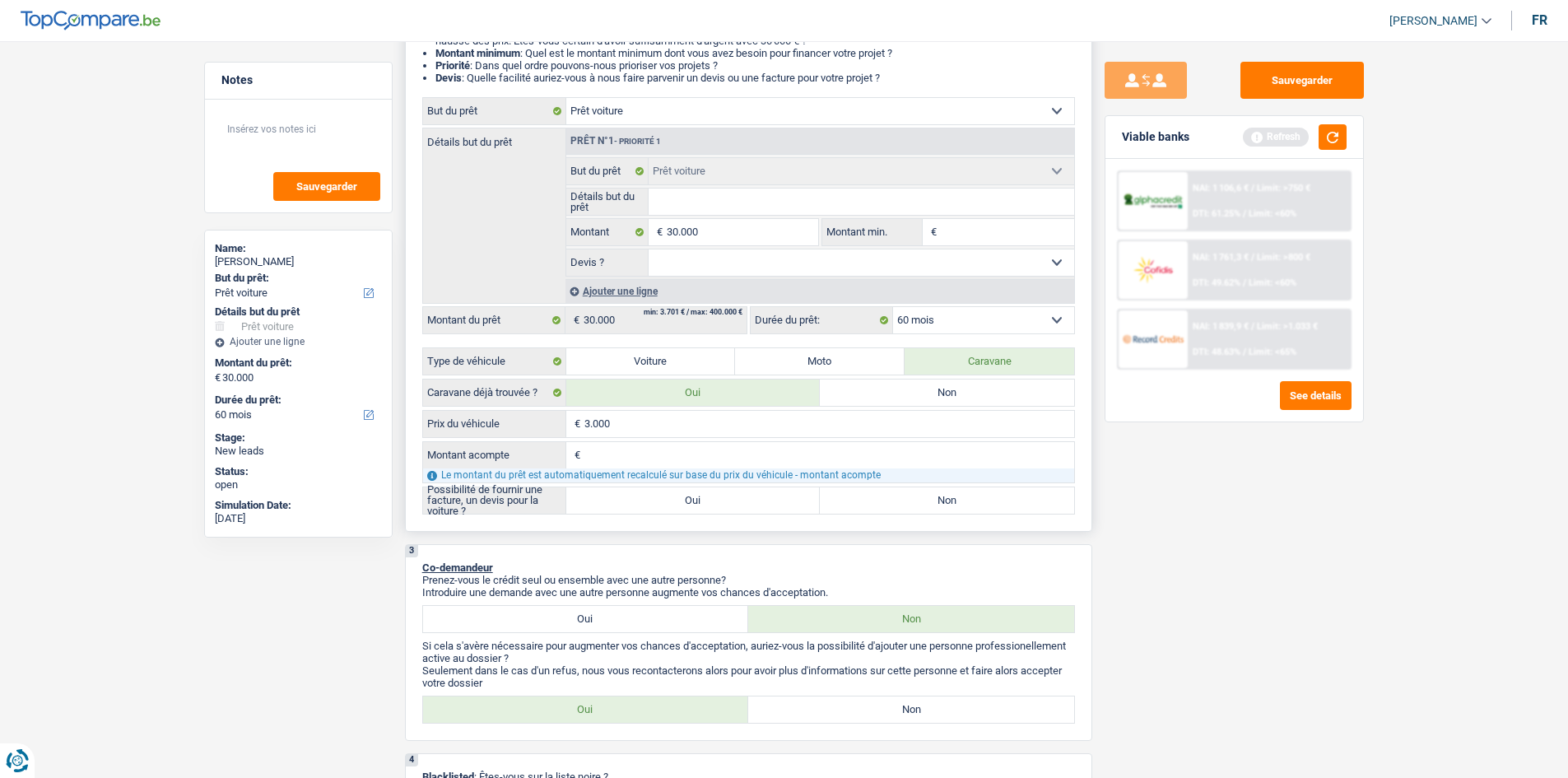
type input "30.000"
drag, startPoint x: 1141, startPoint y: 484, endPoint x: 1126, endPoint y: 477, distance: 16.6
click at [1134, 482] on div "Sauvegarder Viable banks Refresh NAI: 1 106,6 € / Limit: >750 € DTI: 61.25% / L…" at bounding box center [1233, 404] width 284 height 685
click at [684, 494] on label "Oui" at bounding box center [694, 499] width 254 height 26
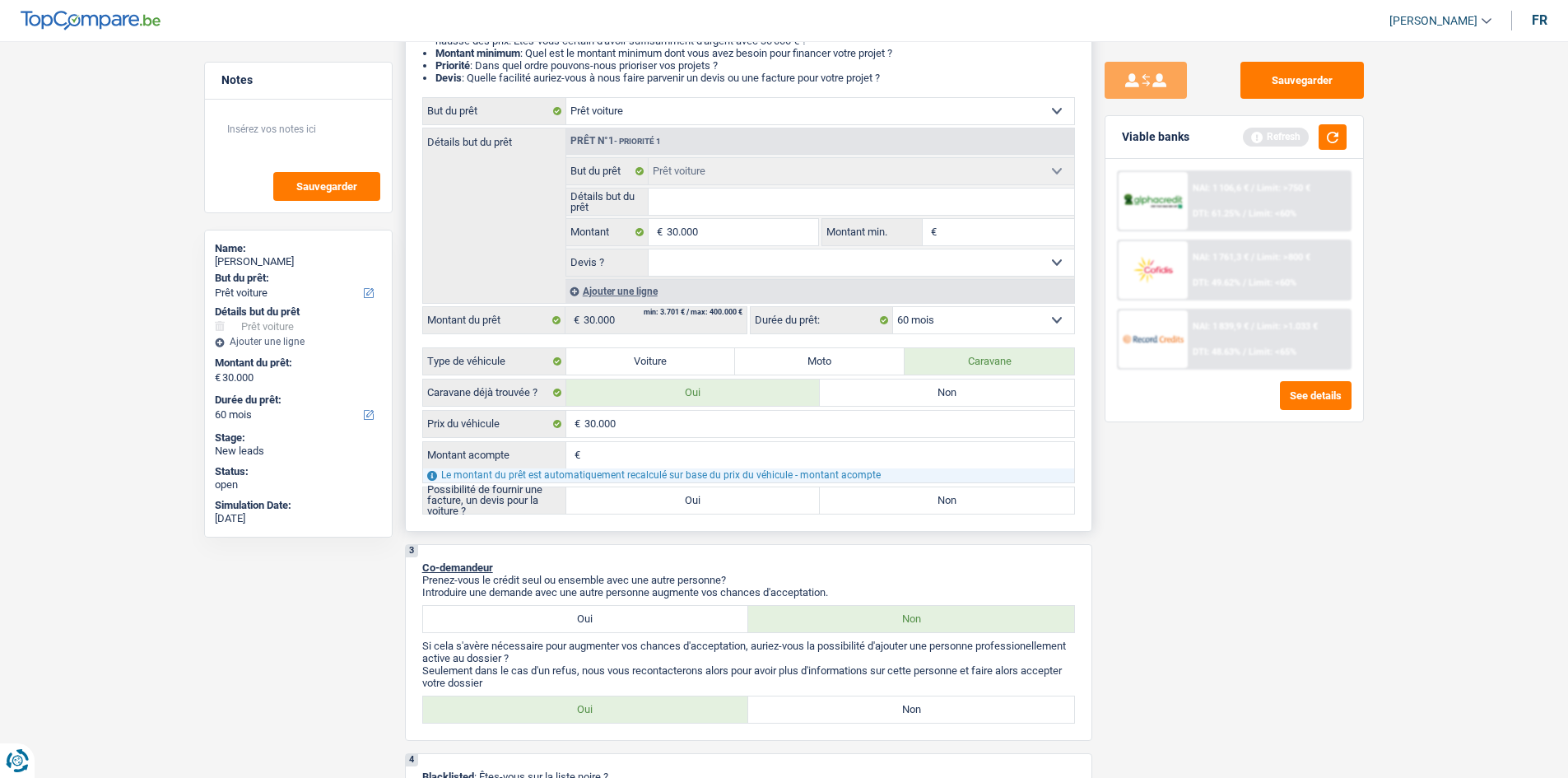
click at [684, 494] on input "Oui" at bounding box center [694, 499] width 254 height 26
radio input "true"
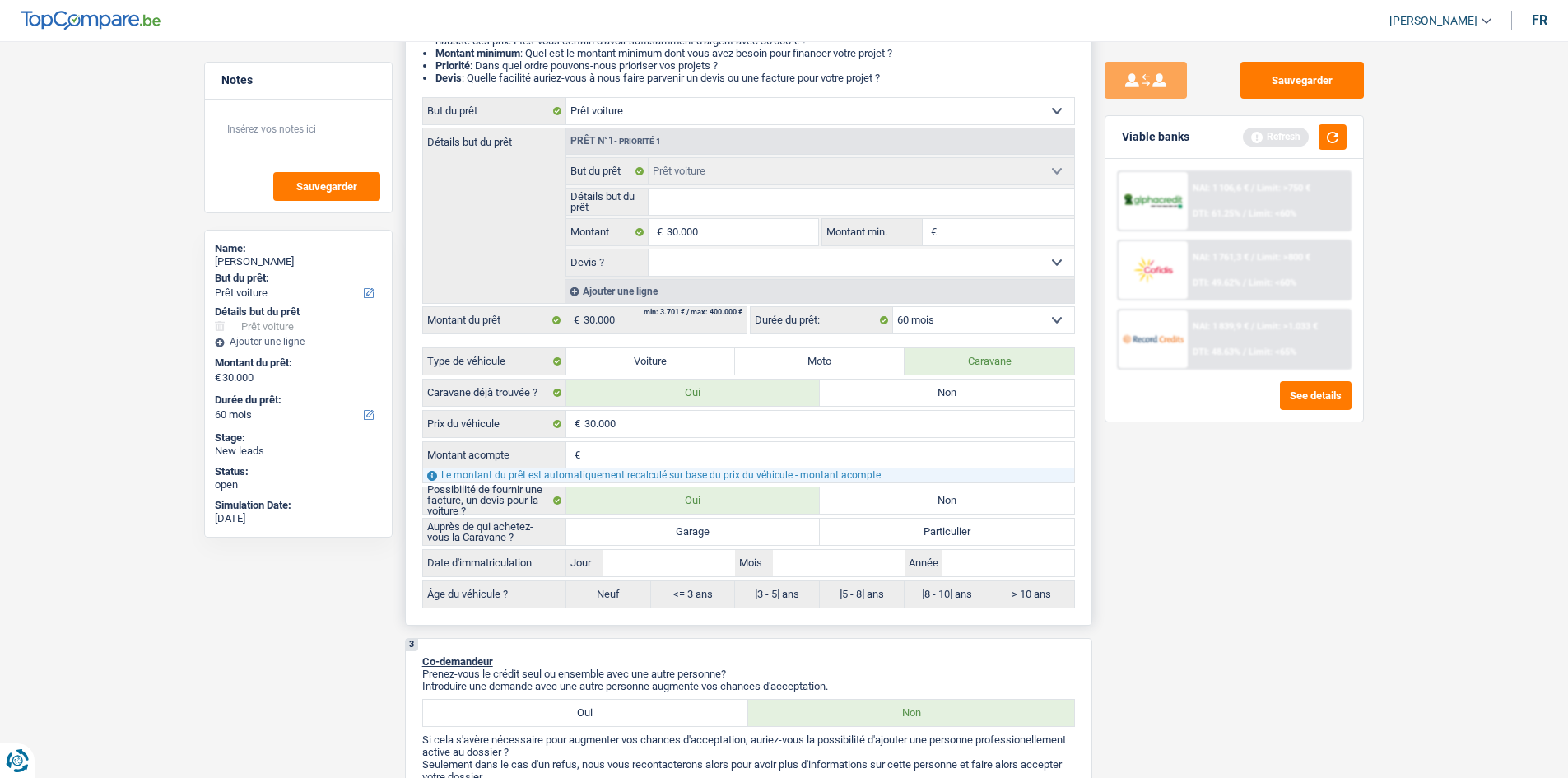
drag, startPoint x: 902, startPoint y: 525, endPoint x: 891, endPoint y: 527, distance: 11.2
click at [899, 525] on label "Particulier" at bounding box center [947, 531] width 254 height 26
click at [899, 525] on input "Particulier" at bounding box center [947, 531] width 254 height 26
radio input "true"
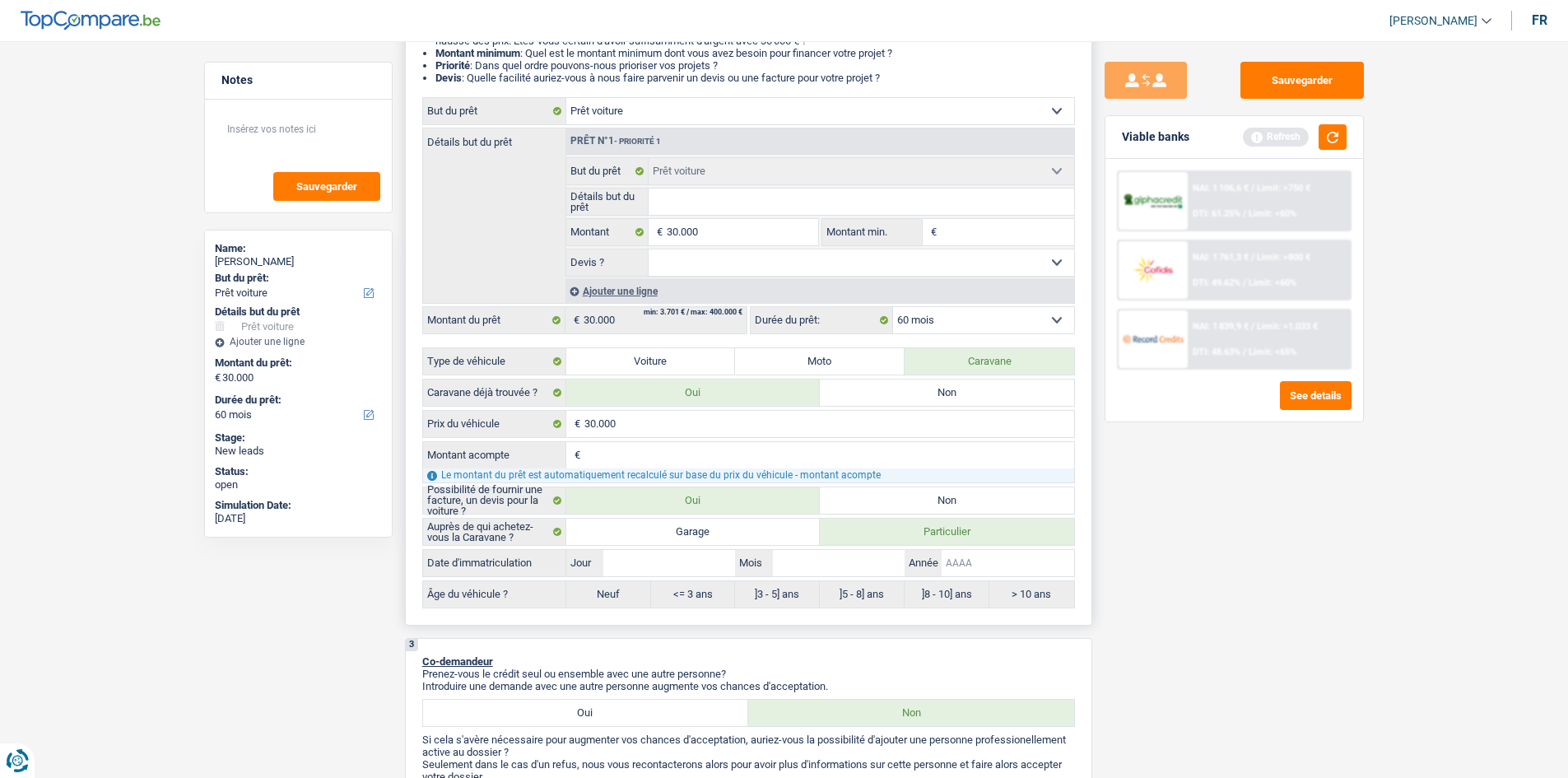
click at [961, 564] on input "Année" at bounding box center [1007, 562] width 131 height 26
type input "2"
type input "20"
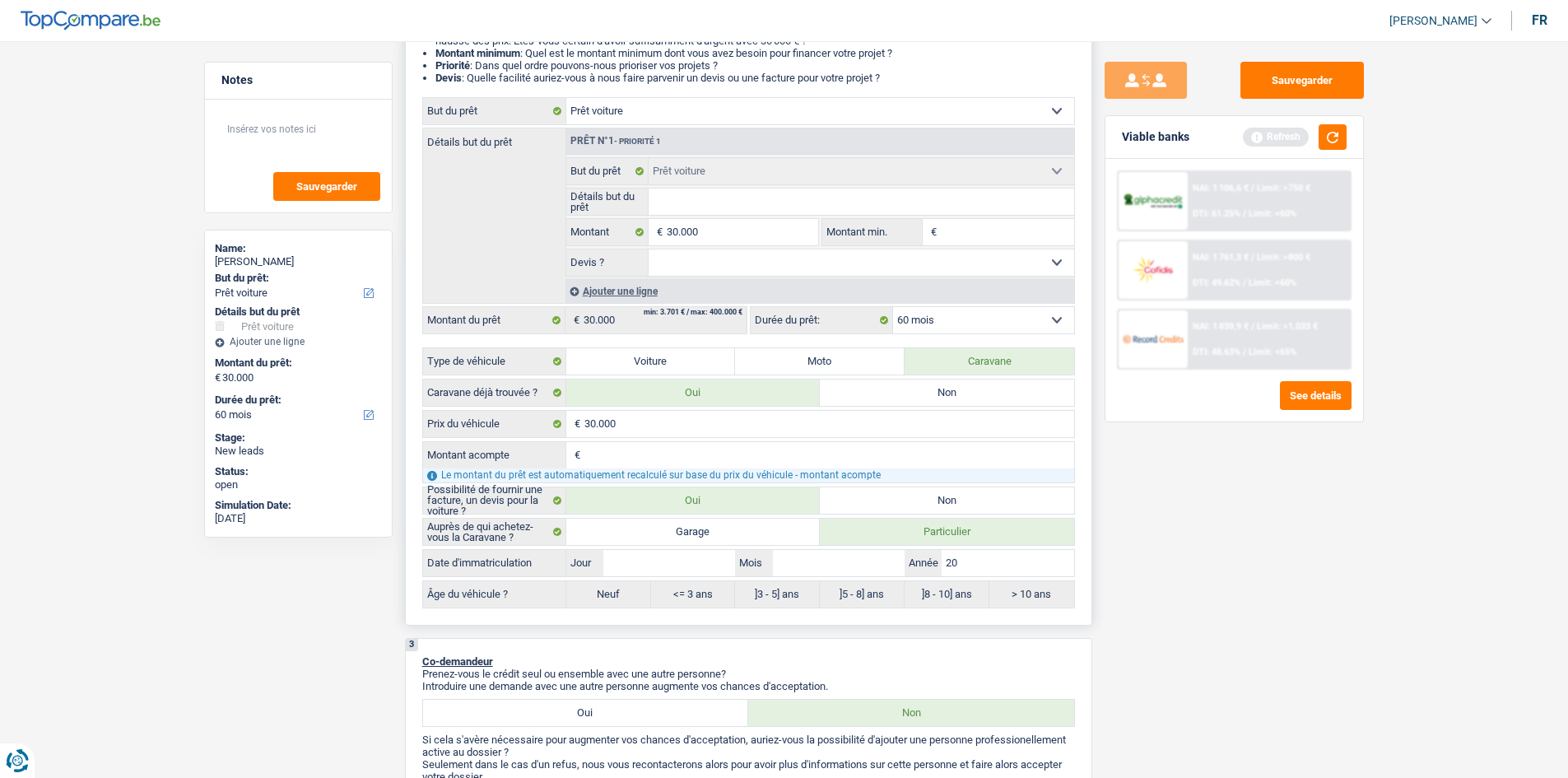
type input "201"
type input "2013"
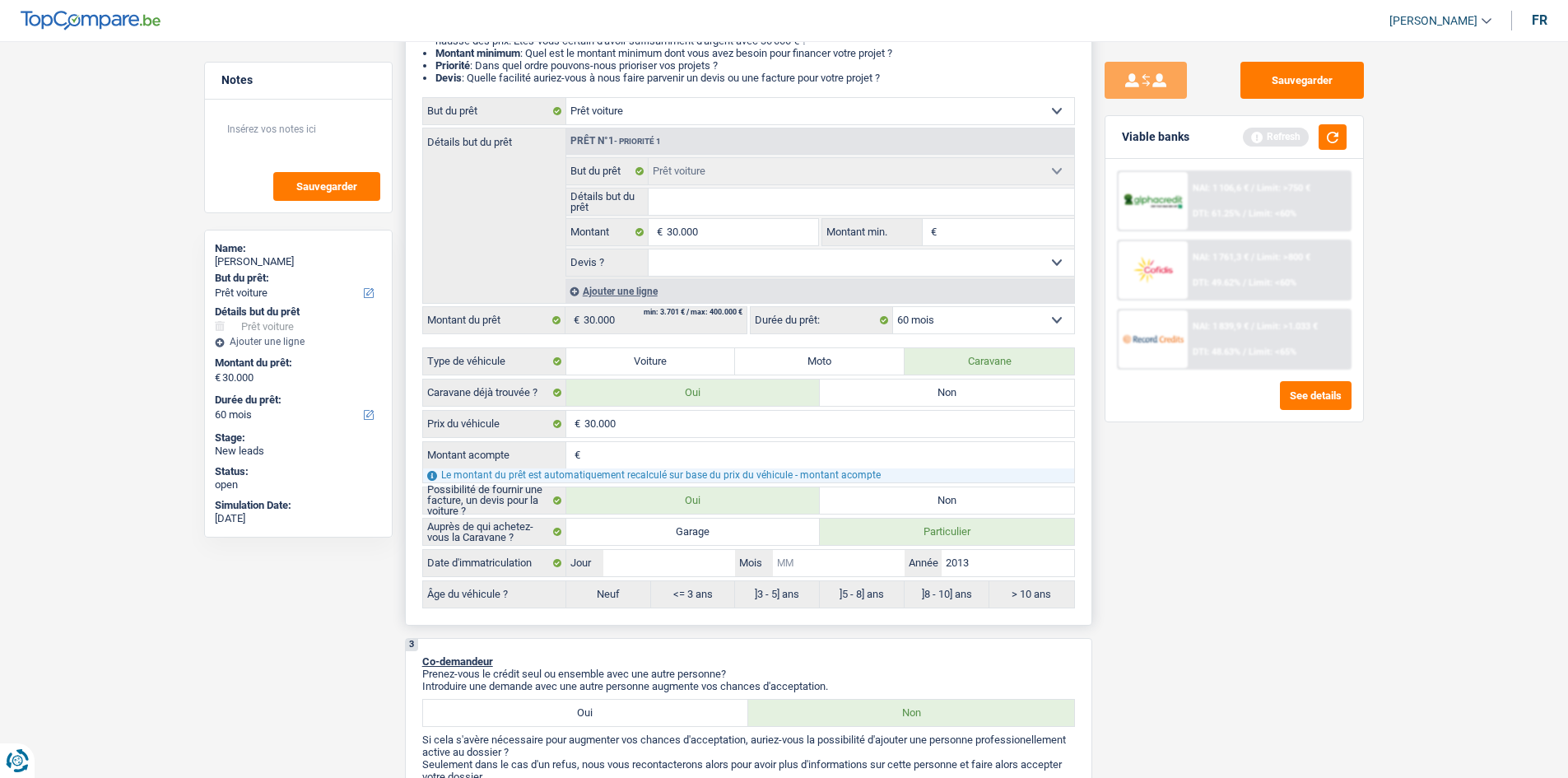
click at [817, 572] on input "Mois" at bounding box center [838, 562] width 131 height 26
click at [1338, 134] on button "button" at bounding box center [1332, 137] width 28 height 25
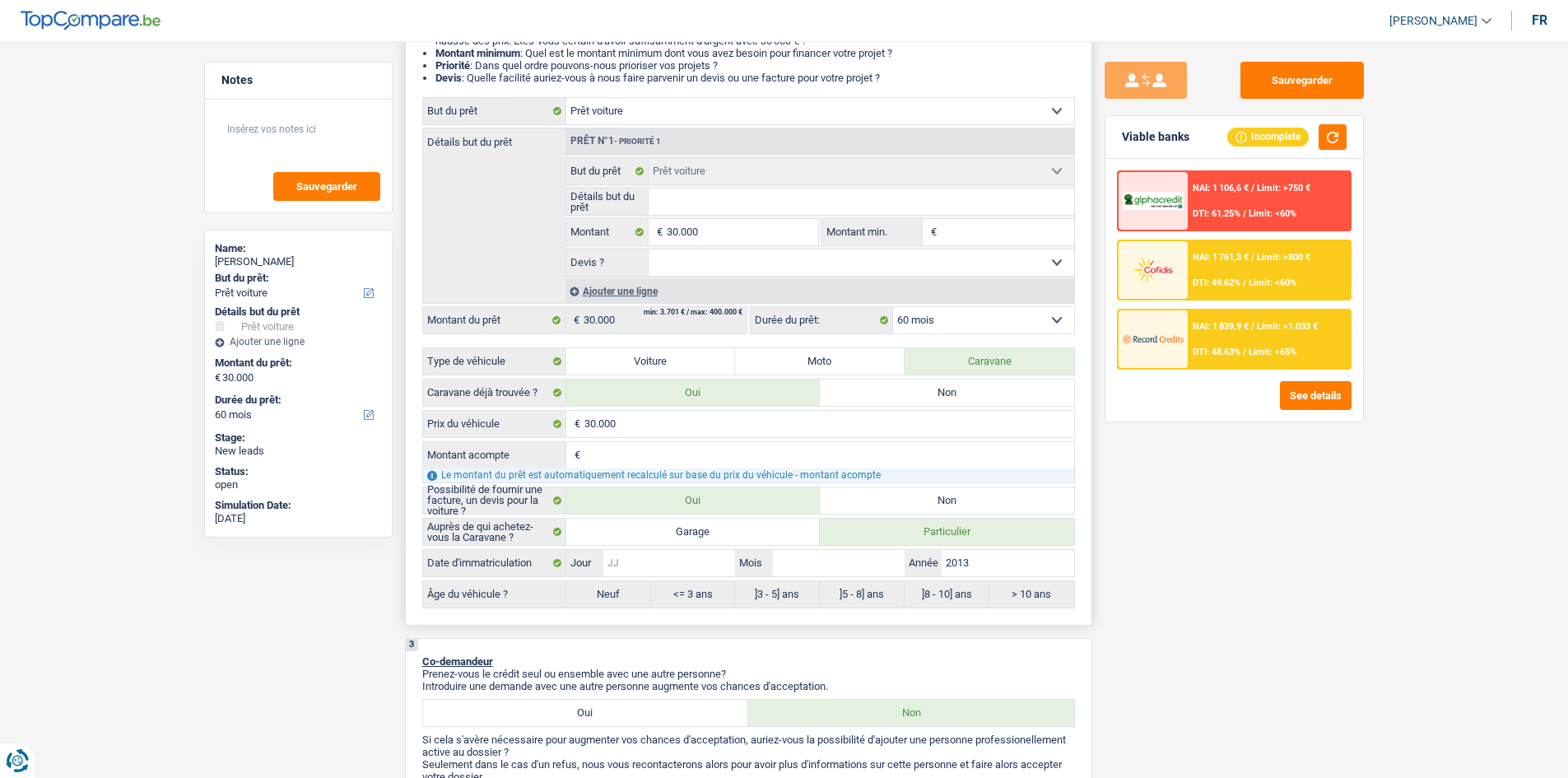
click at [637, 553] on input "Jour" at bounding box center [669, 562] width 131 height 26
type input "2"
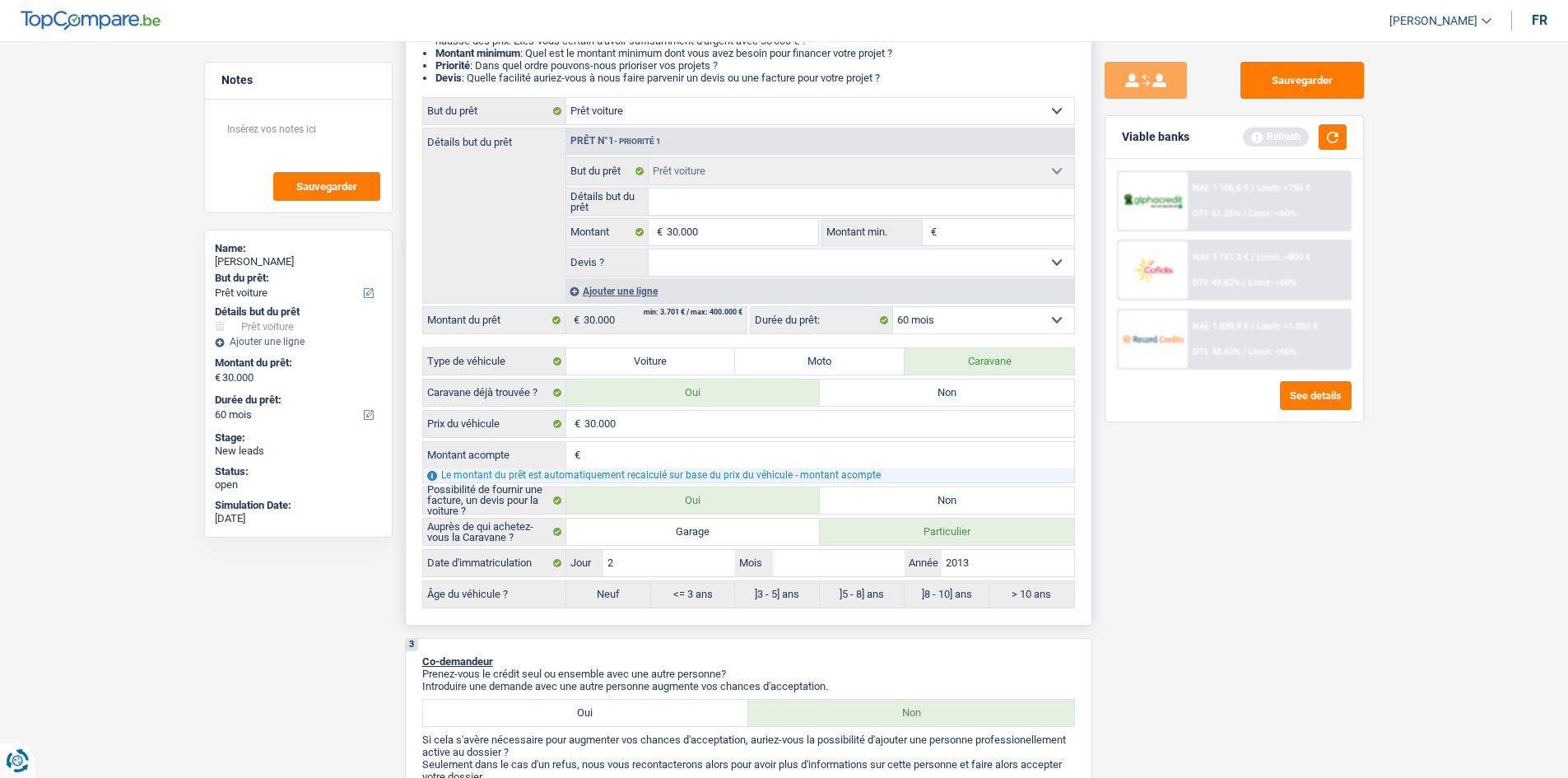
type input "28"
type input "0"
type input "02"
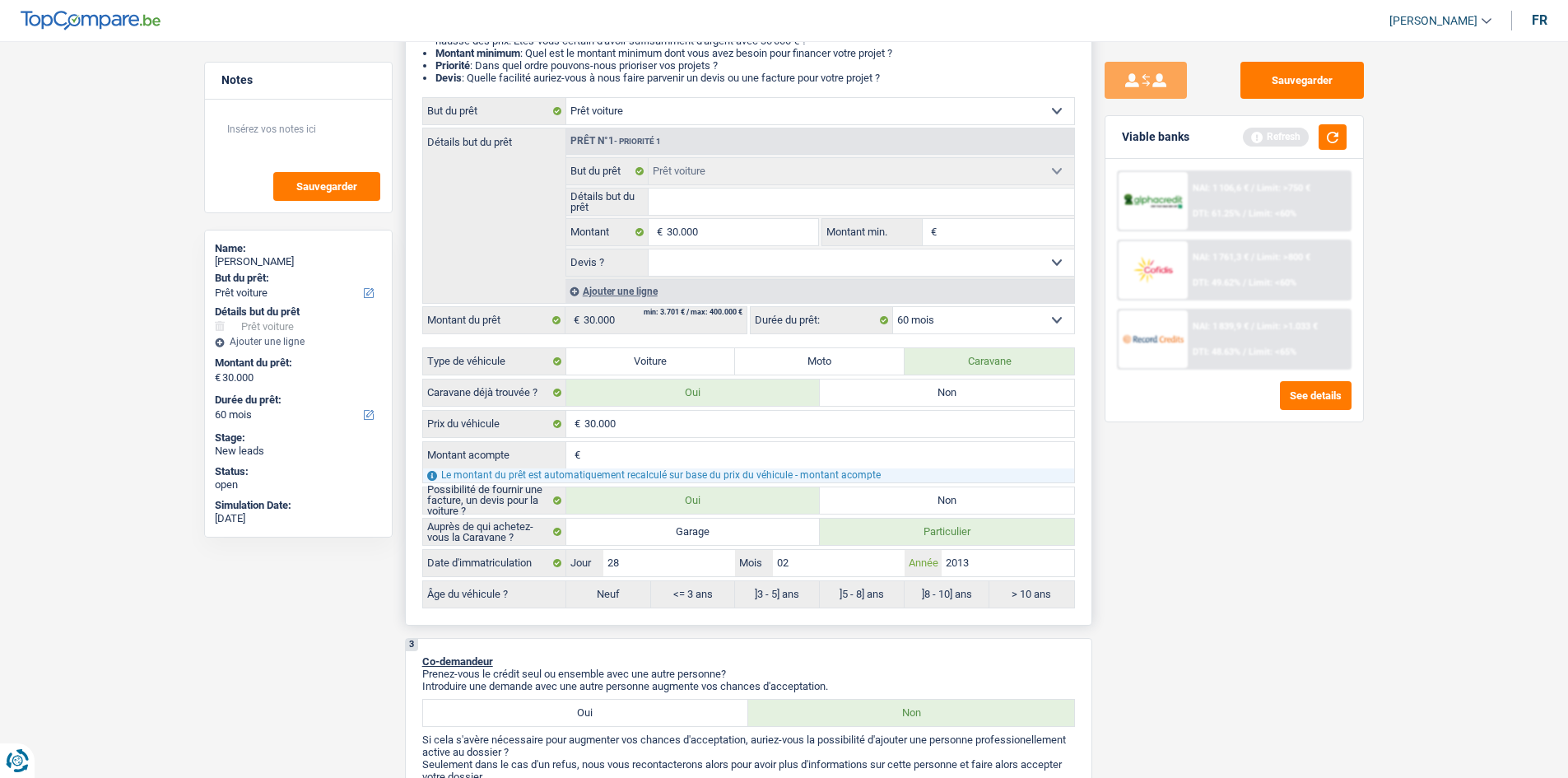
radio input "false"
type input "02"
radio input "true"
select select "120"
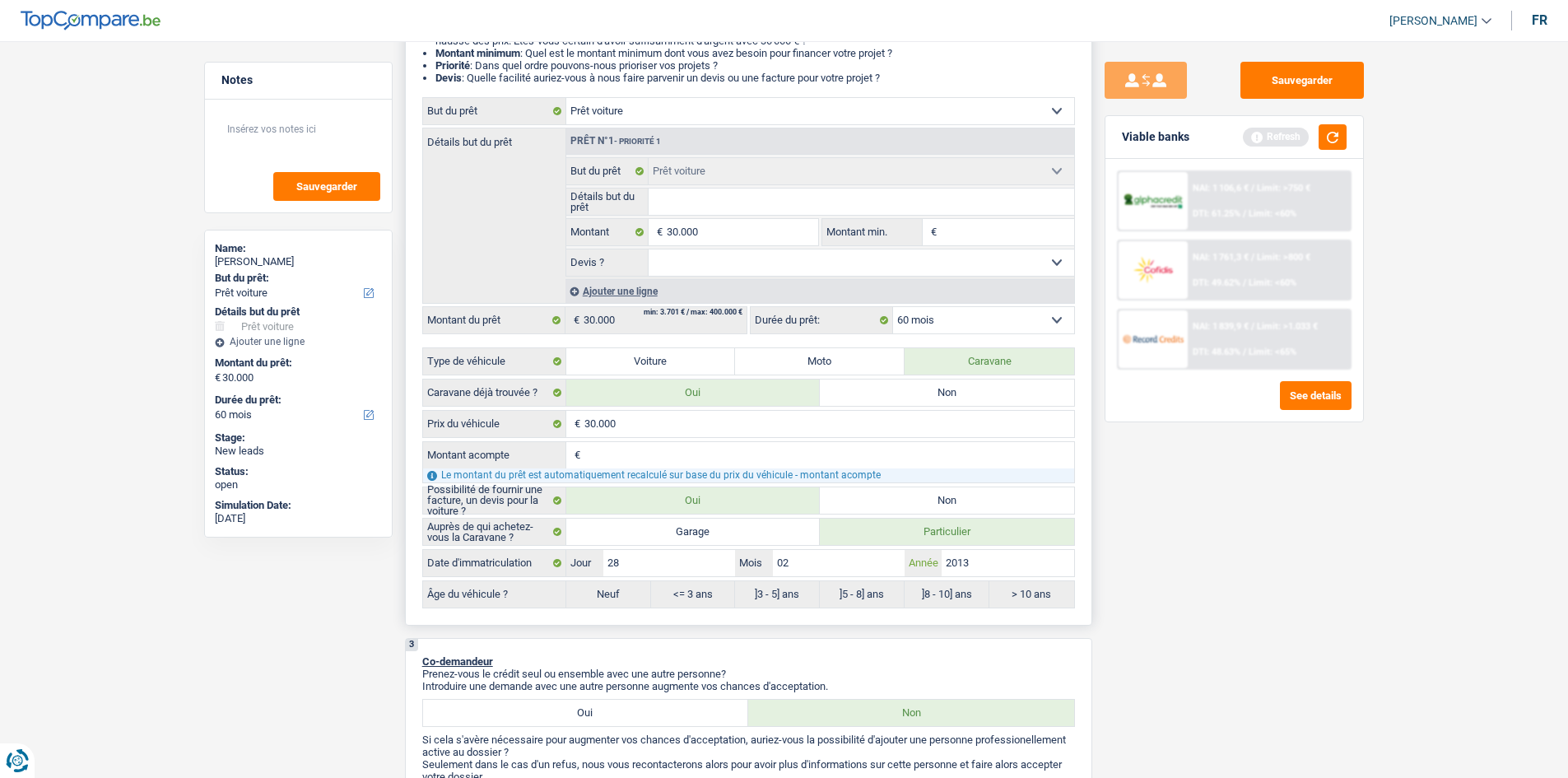
select select "120"
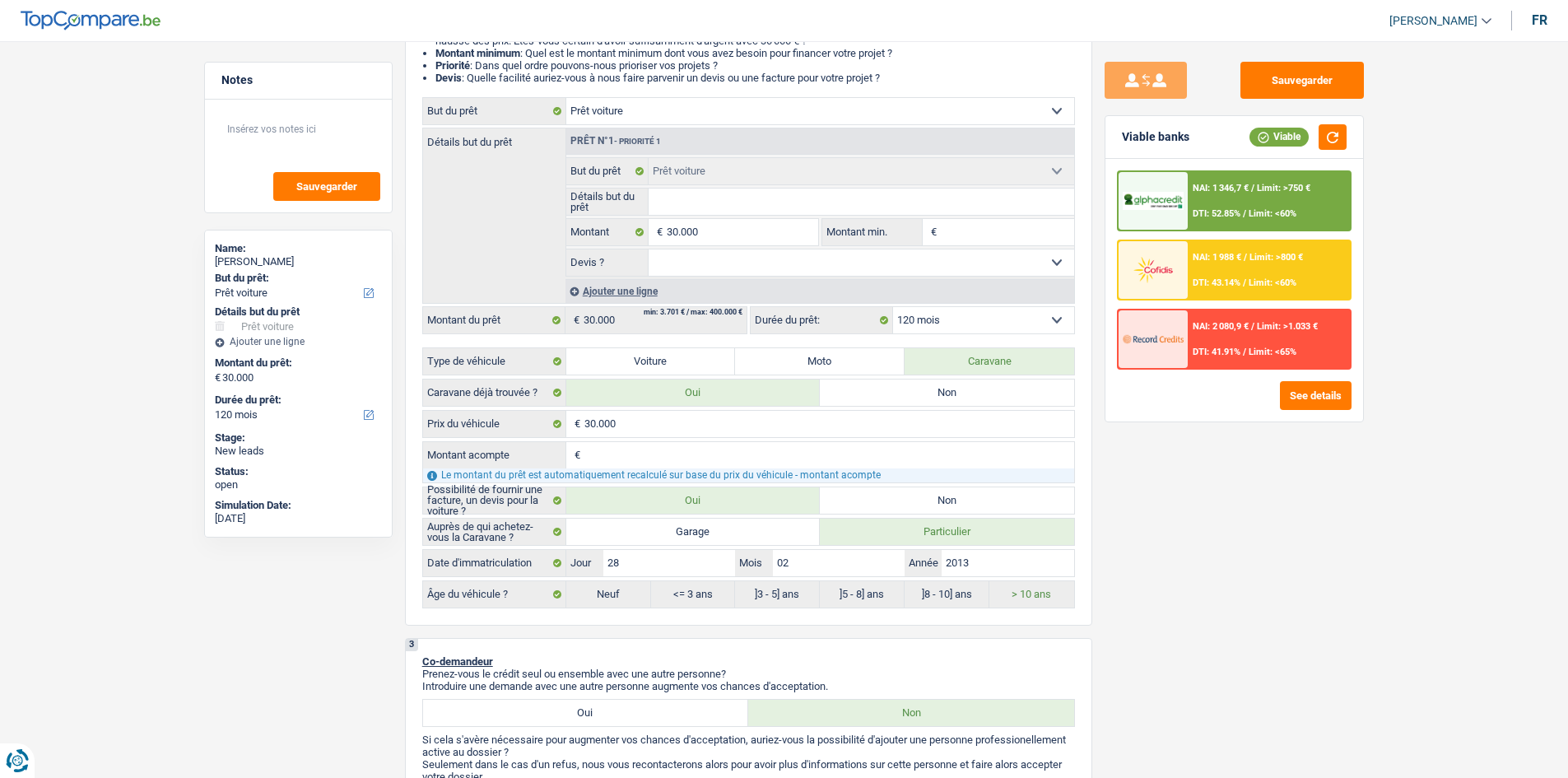
click at [1154, 593] on div "Sauvegarder Viable banks Viable NAI: 1 346,7 € / Limit: >750 € DTI: 52.85% / Li…" at bounding box center [1233, 404] width 284 height 685
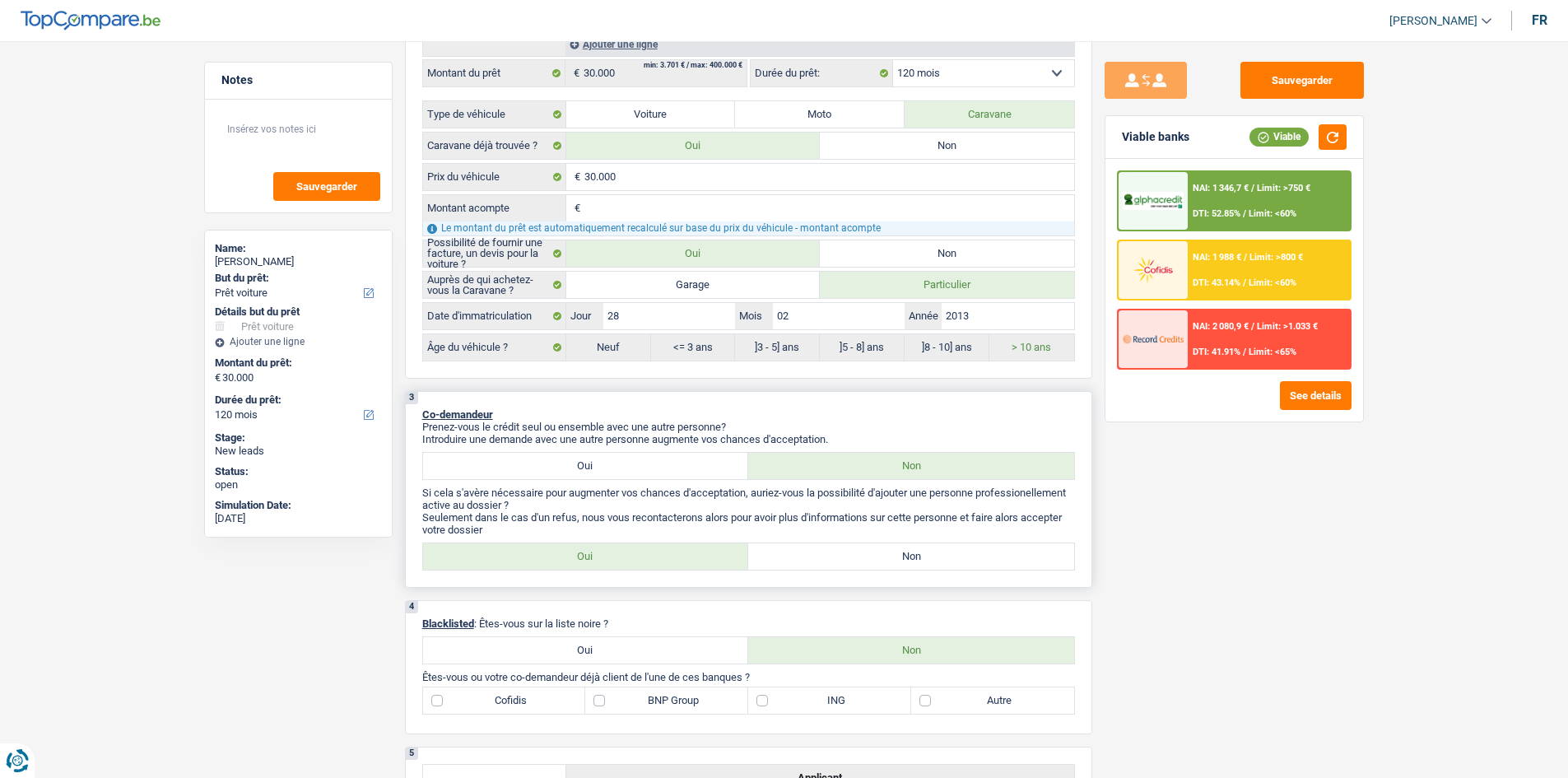
click at [646, 464] on label "Oui" at bounding box center [587, 465] width 326 height 26
click at [646, 464] on input "Oui" at bounding box center [587, 465] width 326 height 26
radio input "true"
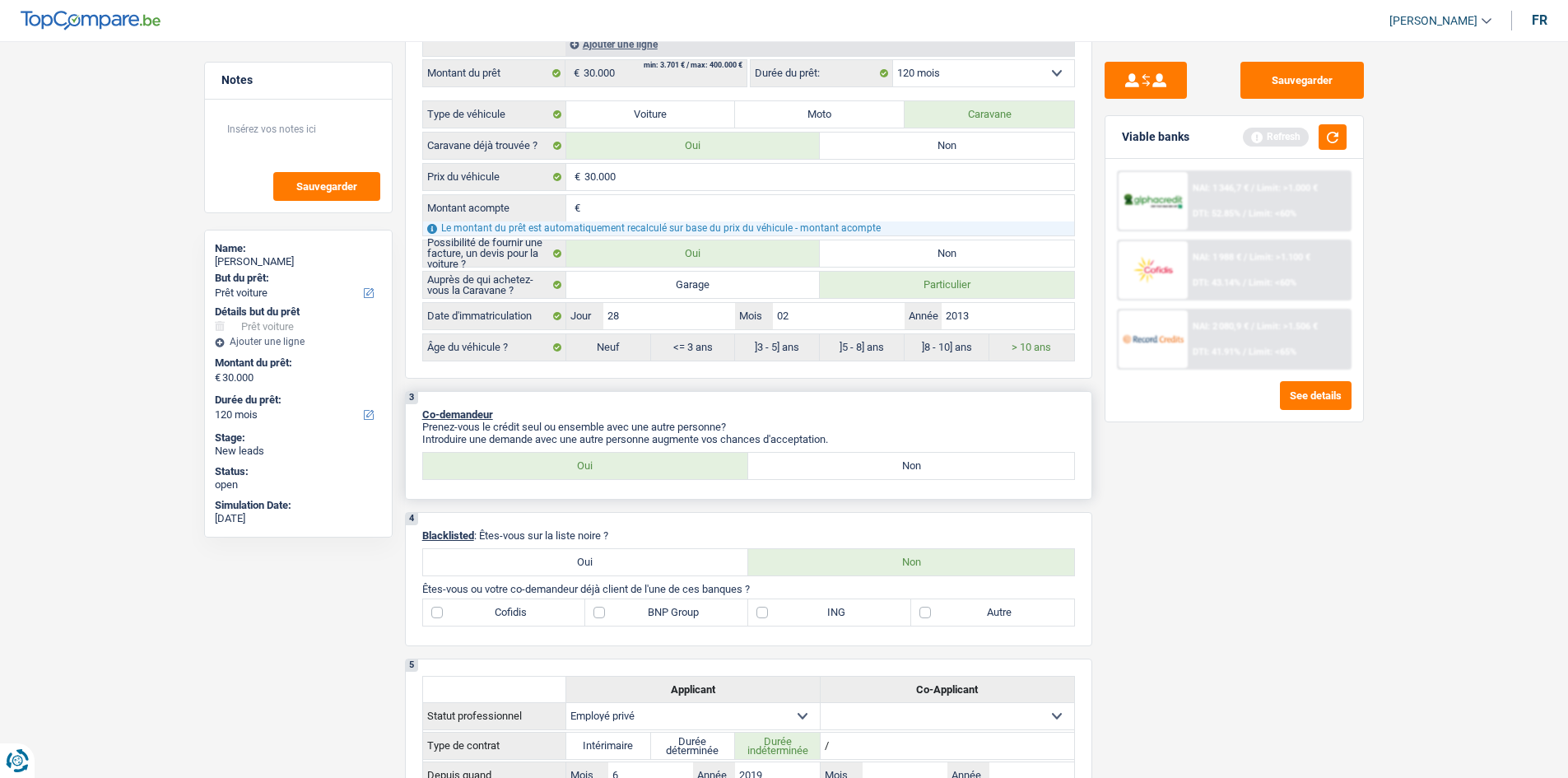
click at [796, 462] on label "Non" at bounding box center [911, 465] width 326 height 26
click at [796, 462] on input "Non" at bounding box center [911, 465] width 326 height 26
radio input "true"
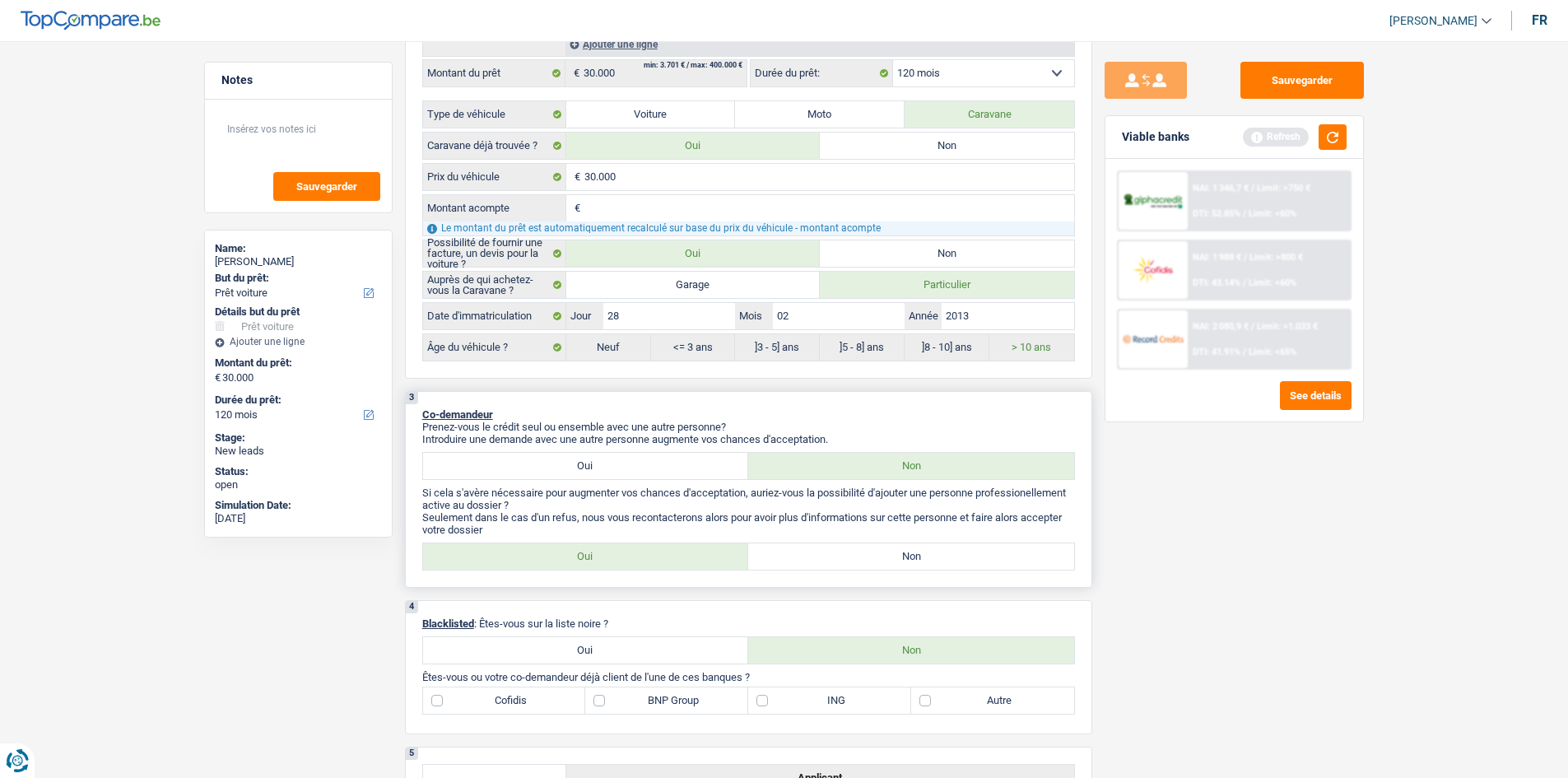
click at [728, 549] on label "Oui" at bounding box center [587, 555] width 326 height 26
click at [728, 549] on input "Oui" at bounding box center [587, 555] width 326 height 26
radio input "true"
click at [1326, 141] on button "button" at bounding box center [1332, 137] width 28 height 25
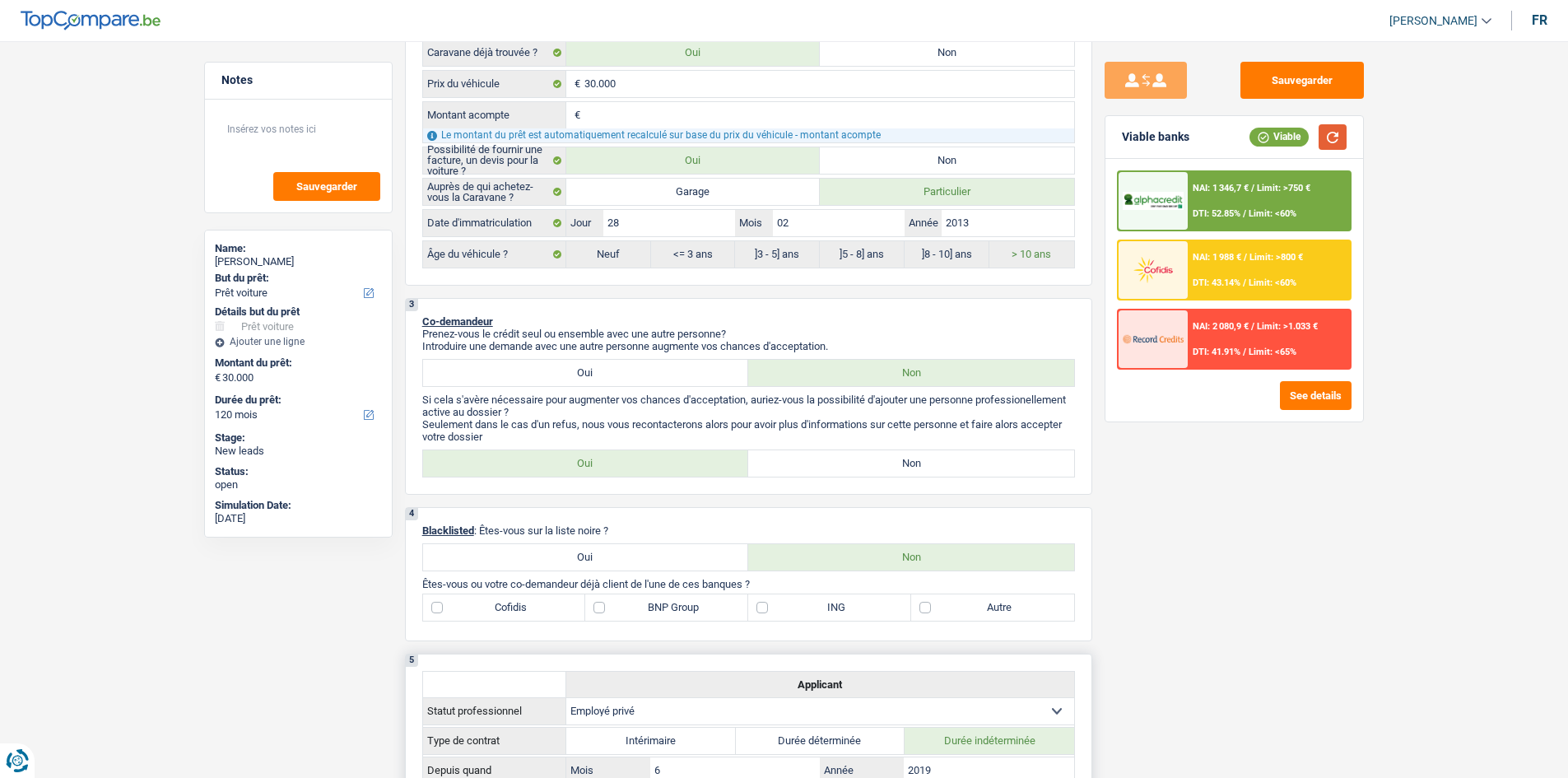
scroll to position [823, 0]
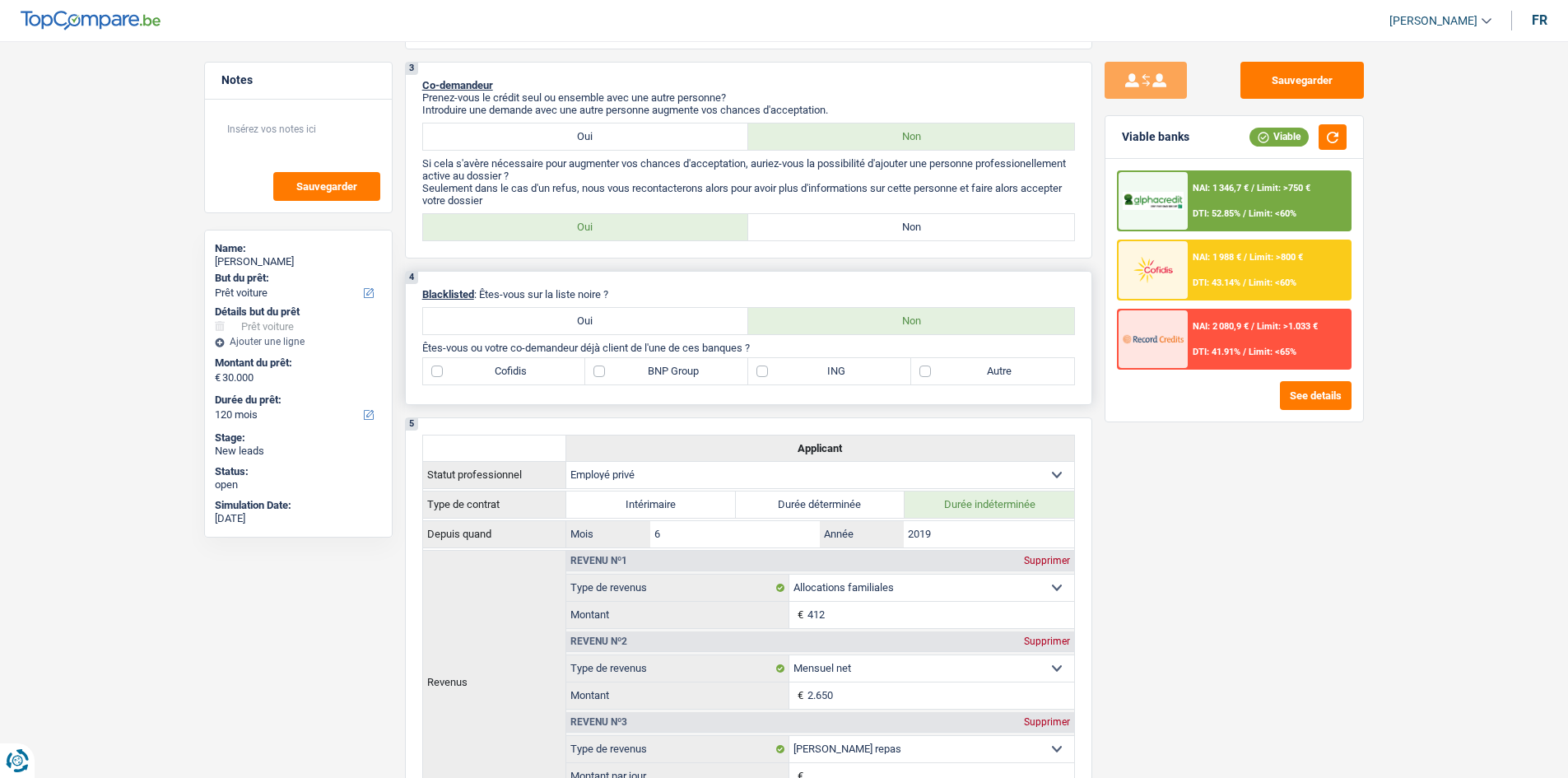
click at [669, 370] on label "BNP Group" at bounding box center [666, 371] width 163 height 26
click at [669, 370] on input "BNP Group" at bounding box center [666, 371] width 163 height 26
checkbox input "true"
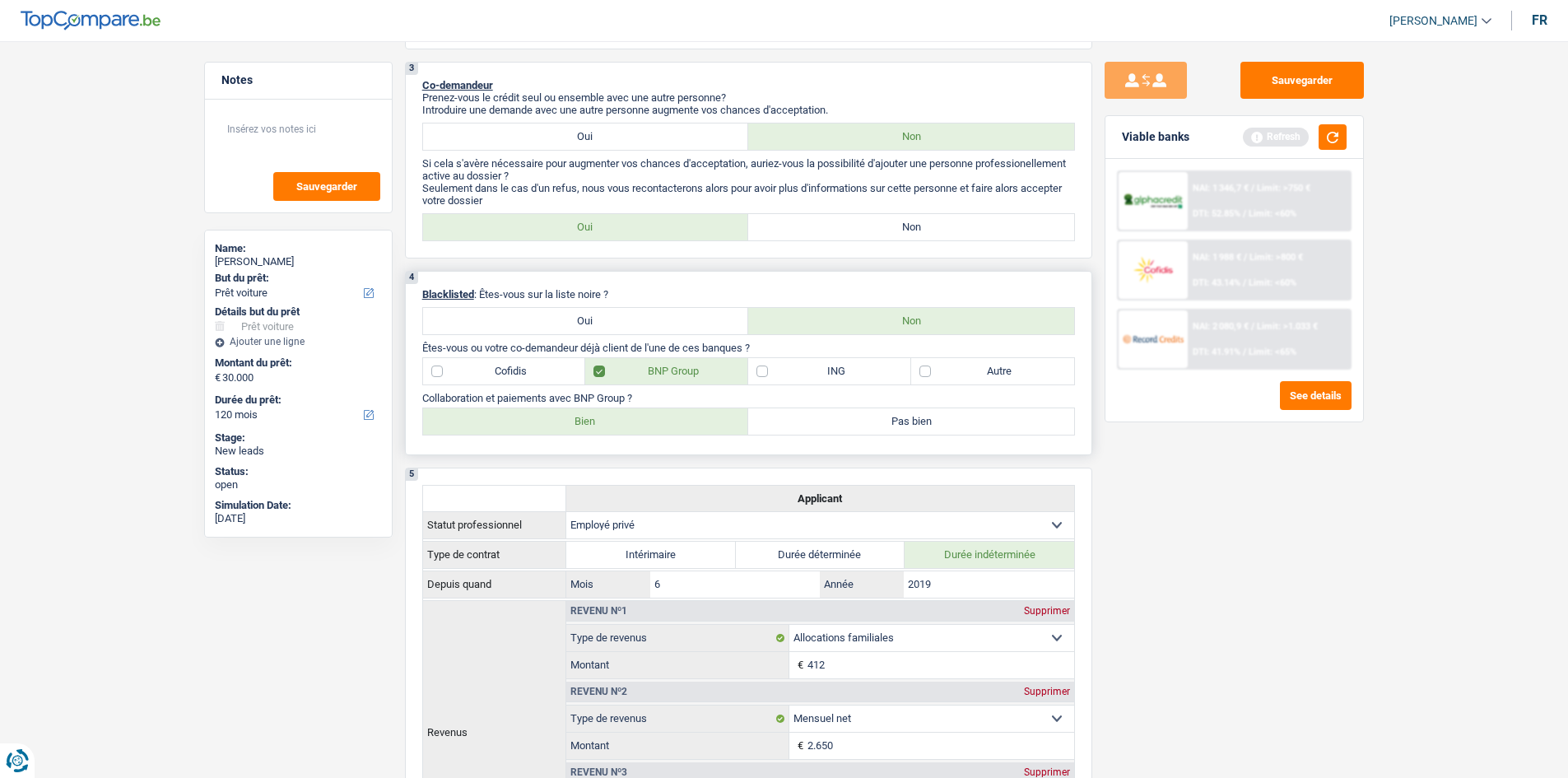
click at [938, 371] on label "Autre" at bounding box center [992, 371] width 163 height 26
click at [938, 371] on input "Autre" at bounding box center [992, 371] width 163 height 26
checkbox input "true"
click at [614, 418] on label "Bien" at bounding box center [587, 421] width 326 height 26
click at [614, 418] on input "Bien" at bounding box center [587, 421] width 326 height 26
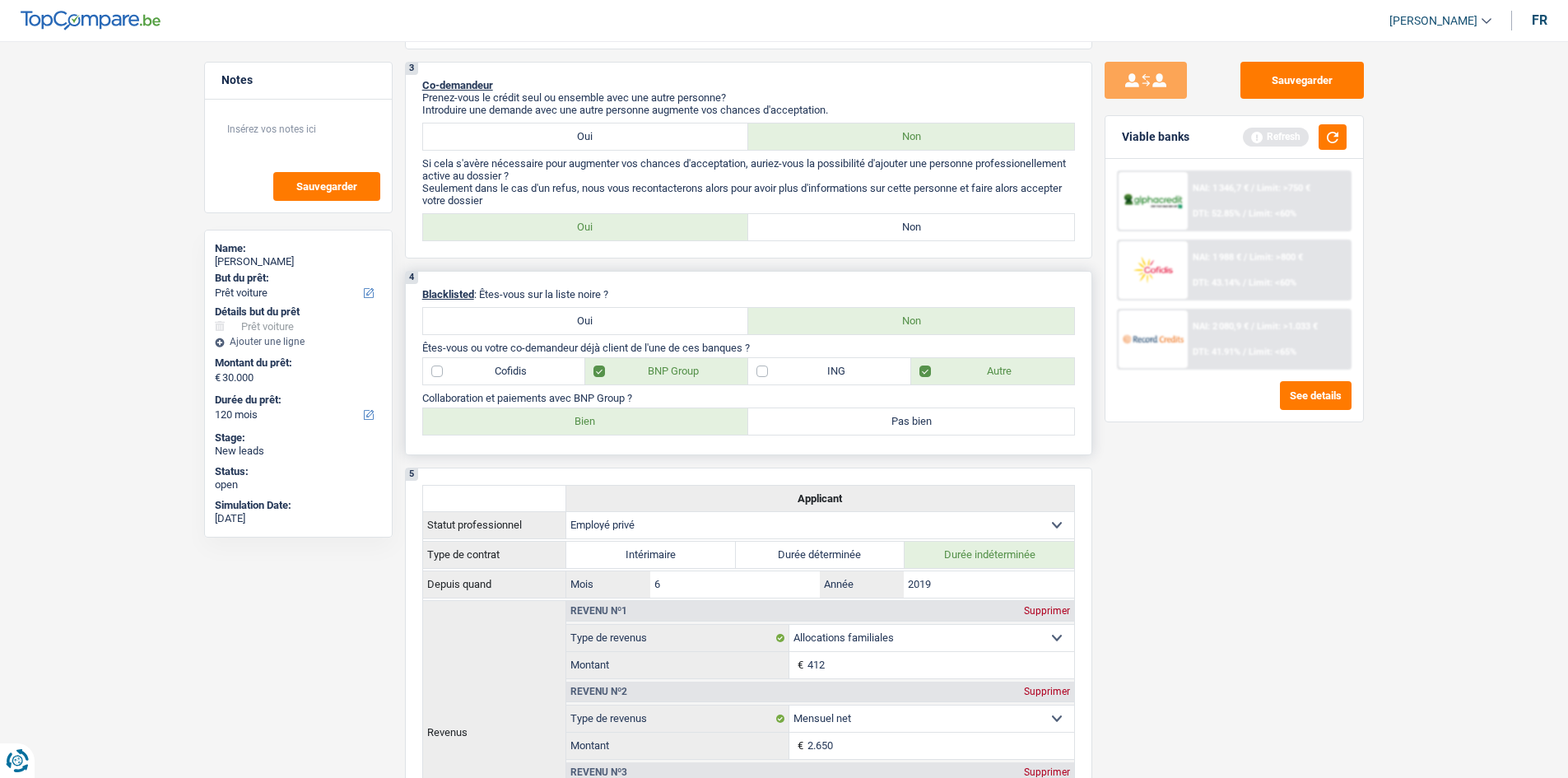
radio input "true"
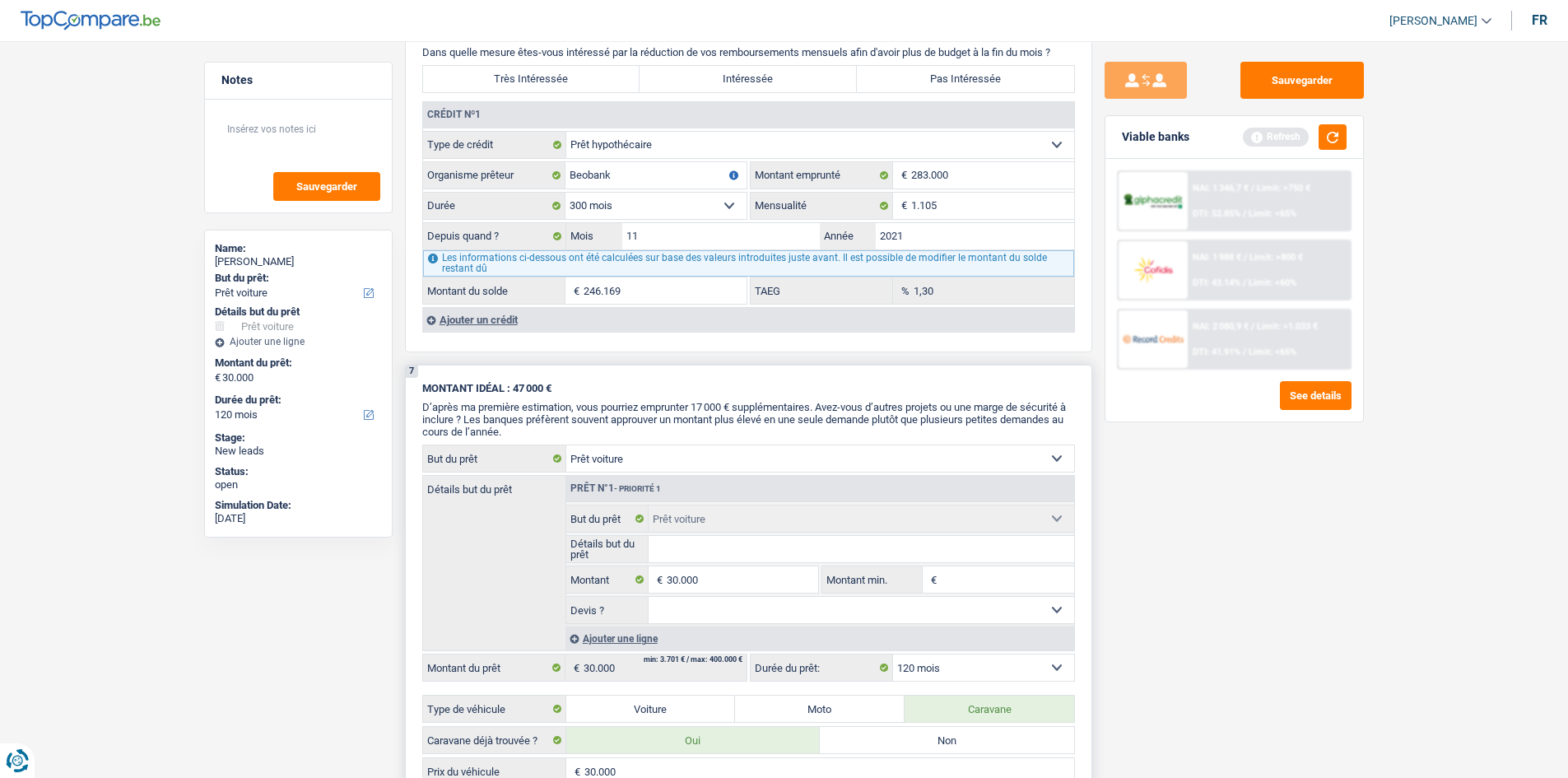
scroll to position [1768, 0]
click at [451, 321] on div "Ajouter un crédit" at bounding box center [748, 323] width 652 height 25
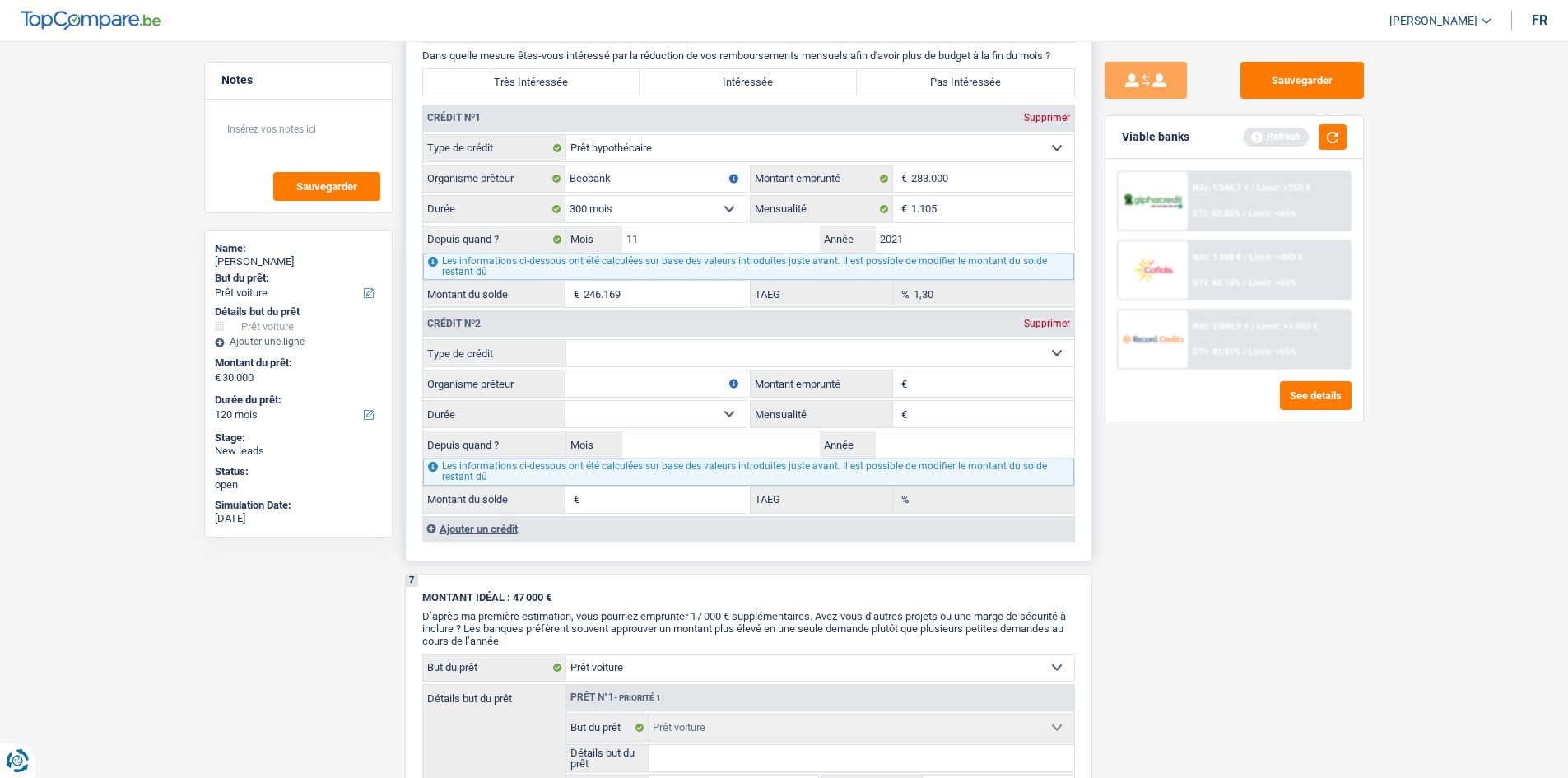
click at [940, 412] on input "Mensualité" at bounding box center [992, 413] width 163 height 26
type input "199"
click at [912, 382] on input "Montant emprunté" at bounding box center [992, 383] width 163 height 26
click at [918, 382] on input "15.000" at bounding box center [992, 383] width 163 height 26
click at [934, 386] on input "15.000" at bounding box center [992, 383] width 163 height 26
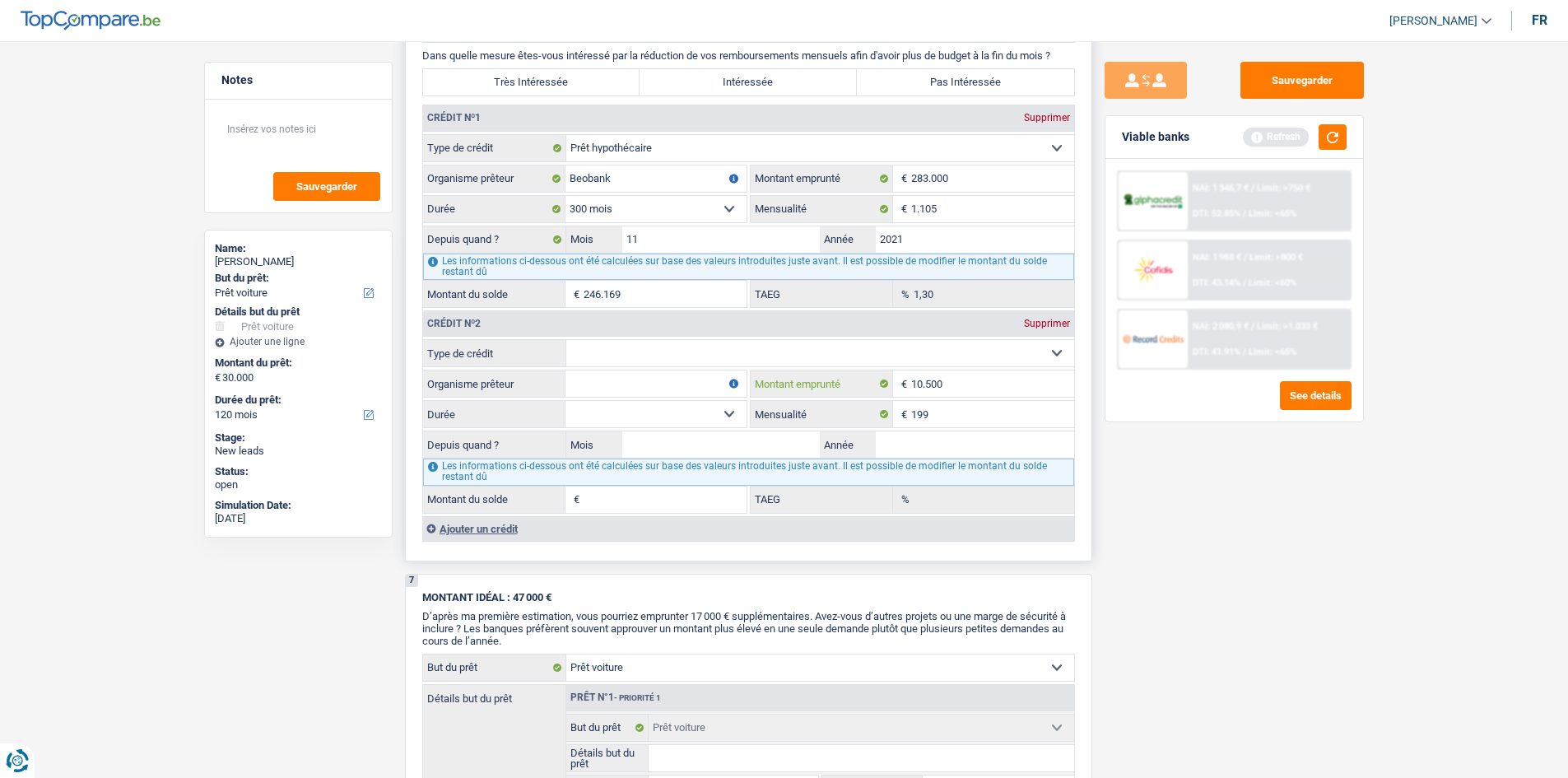
type input "10.500"
click at [634, 385] on input "Organisme prêteur" at bounding box center [656, 383] width 181 height 26
type input "c"
click at [634, 374] on input "societet" at bounding box center [656, 383] width 181 height 26
click at [628, 392] on input "societe regio wallone" at bounding box center [656, 383] width 181 height 26
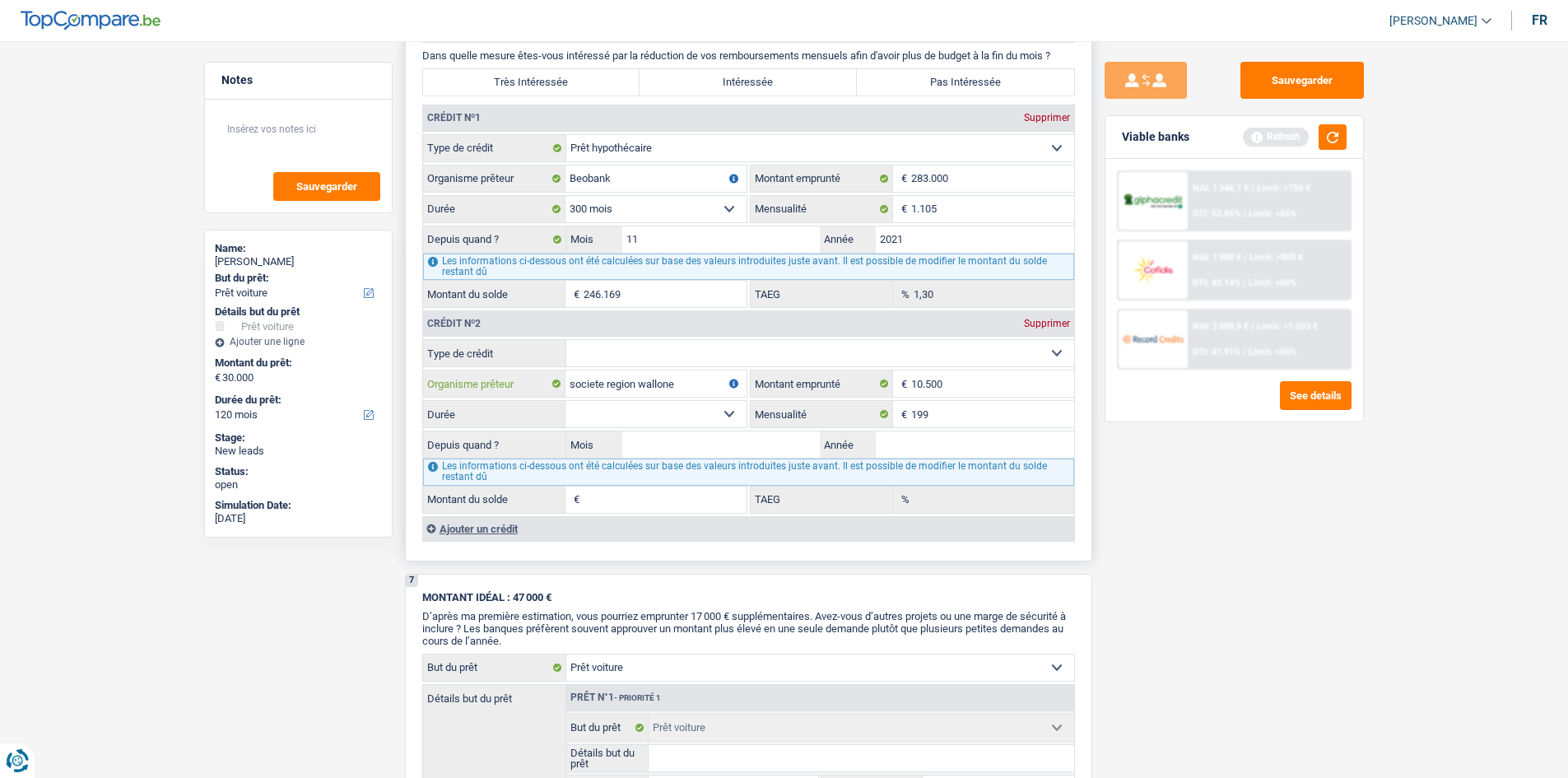
click at [695, 377] on input "societe region wallone" at bounding box center [656, 383] width 181 height 26
type input "societe region wallone du logement"
click at [652, 412] on select "12 mois 18 mois 24 mois 30 mois 36 mois 42 mois 48 mois 60 mois Sélectionner un…" at bounding box center [656, 413] width 181 height 26
select select "48"
click at [566, 401] on select "12 mois 18 mois 24 mois 30 mois 36 mois 42 mois 48 mois 60 mois Sélectionner un…" at bounding box center [656, 413] width 181 height 26
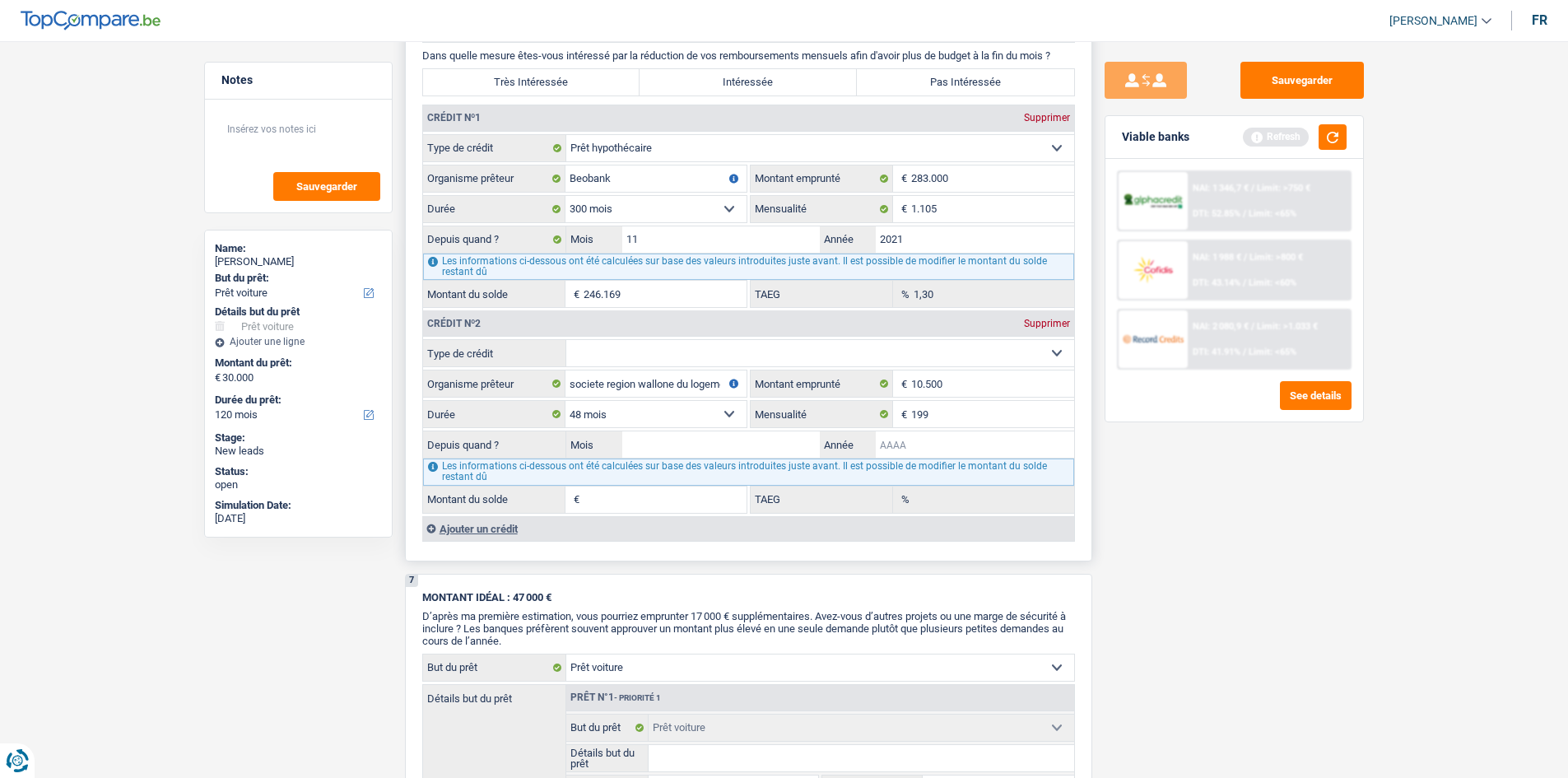
click at [895, 444] on input "Année" at bounding box center [975, 443] width 198 height 26
type input "1"
type input "2022"
click at [705, 438] on input "Mois" at bounding box center [721, 443] width 198 height 26
type input "12"
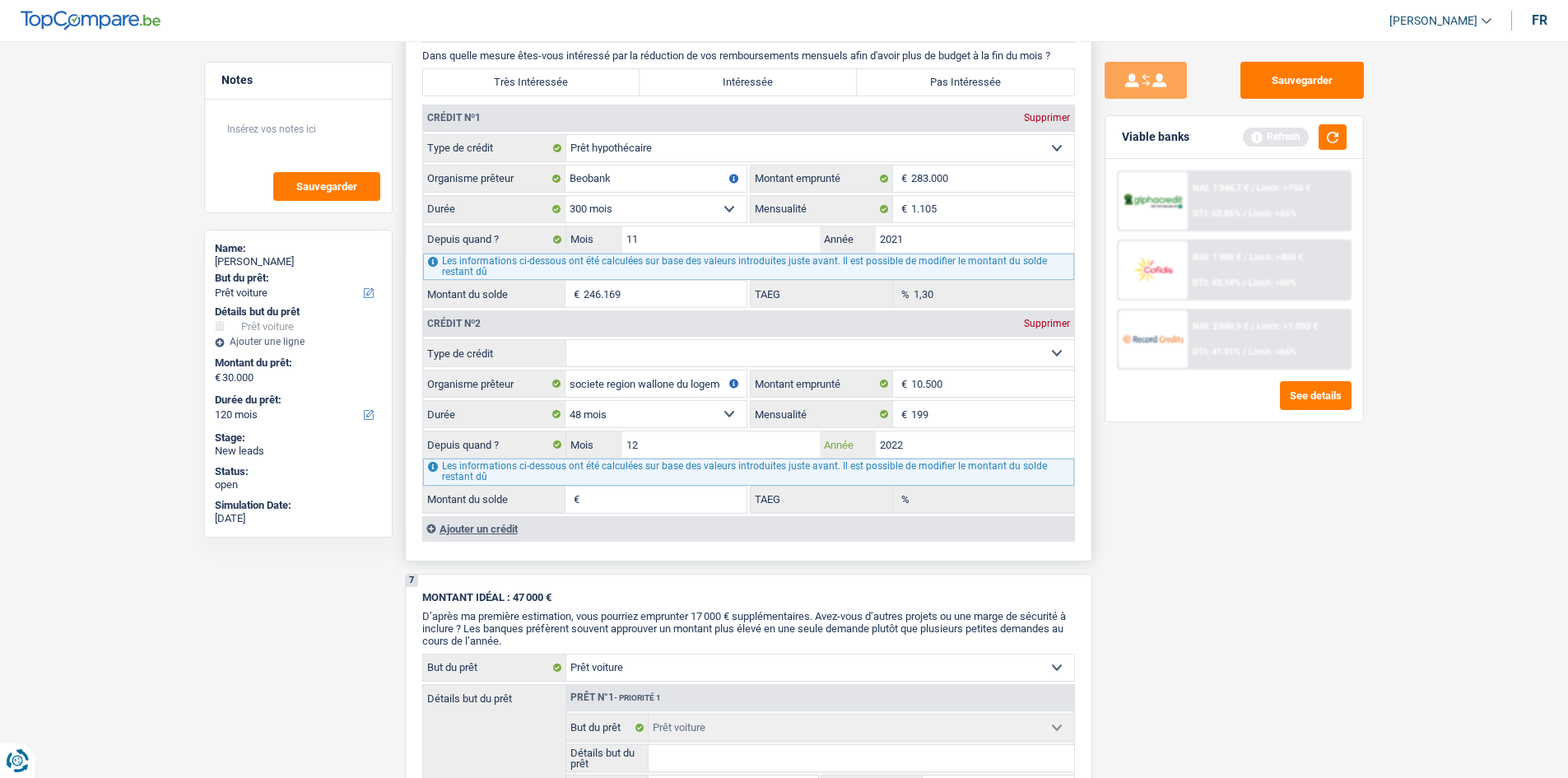
scroll to position [1912, 0]
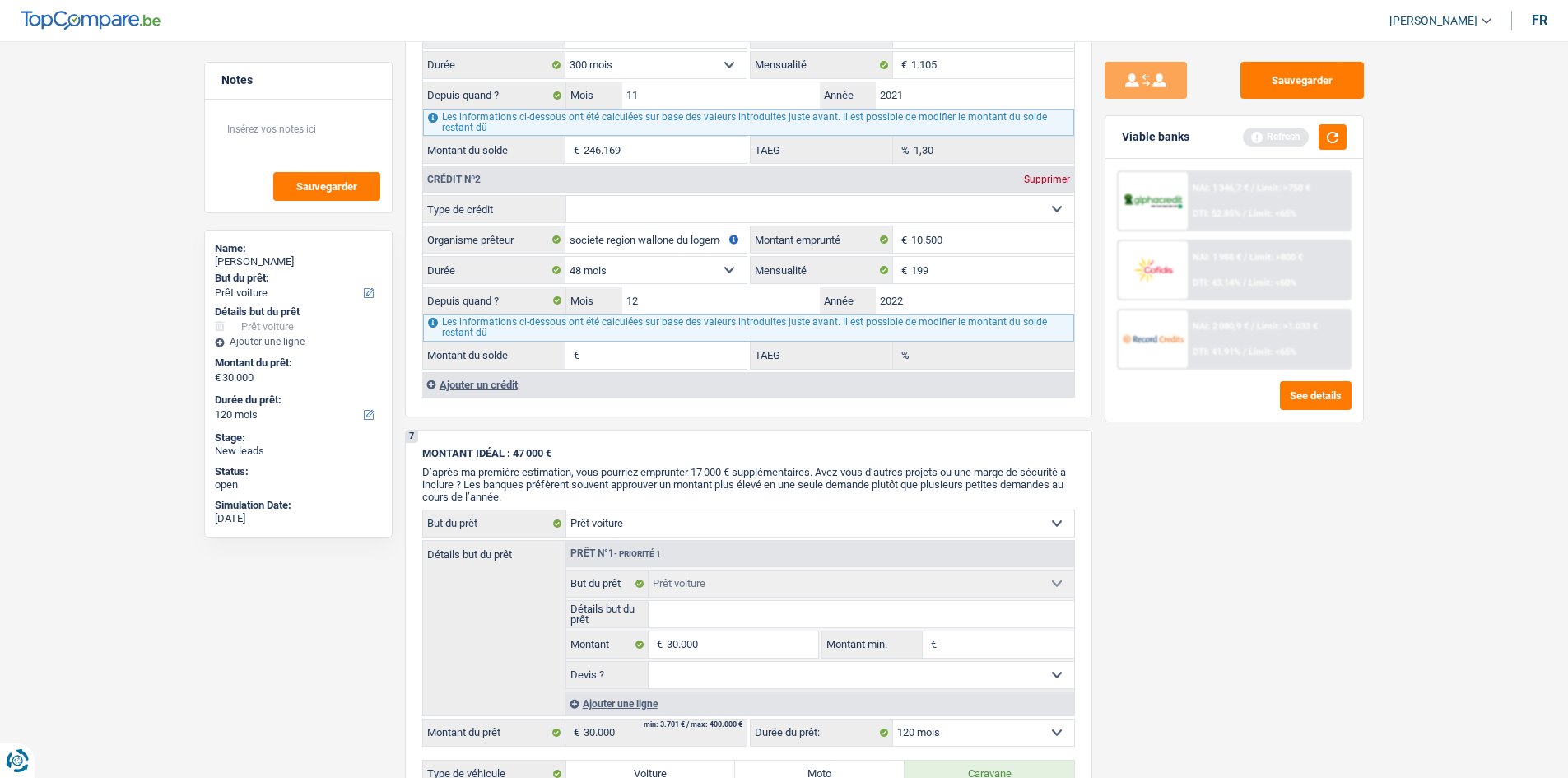
click at [1149, 417] on div "NAI: 1 346,7 € / Limit: >750 € DTI: 52.85% / Limit: <65% NAI: 1 988 € / Limit: …" at bounding box center [1234, 290] width 258 height 263
click at [1131, 486] on div "Sauvegarder Viable banks Refresh NAI: 1 346,7 € / Limit: >750 € DTI: 52.85% / L…" at bounding box center [1233, 404] width 284 height 685
click at [1151, 499] on div "Sauvegarder Viable banks Refresh NAI: 1 346,7 € / Limit: >750 € DTI: 52.85% / L…" at bounding box center [1233, 404] width 284 height 685
click at [1332, 136] on button "button" at bounding box center [1332, 137] width 28 height 25
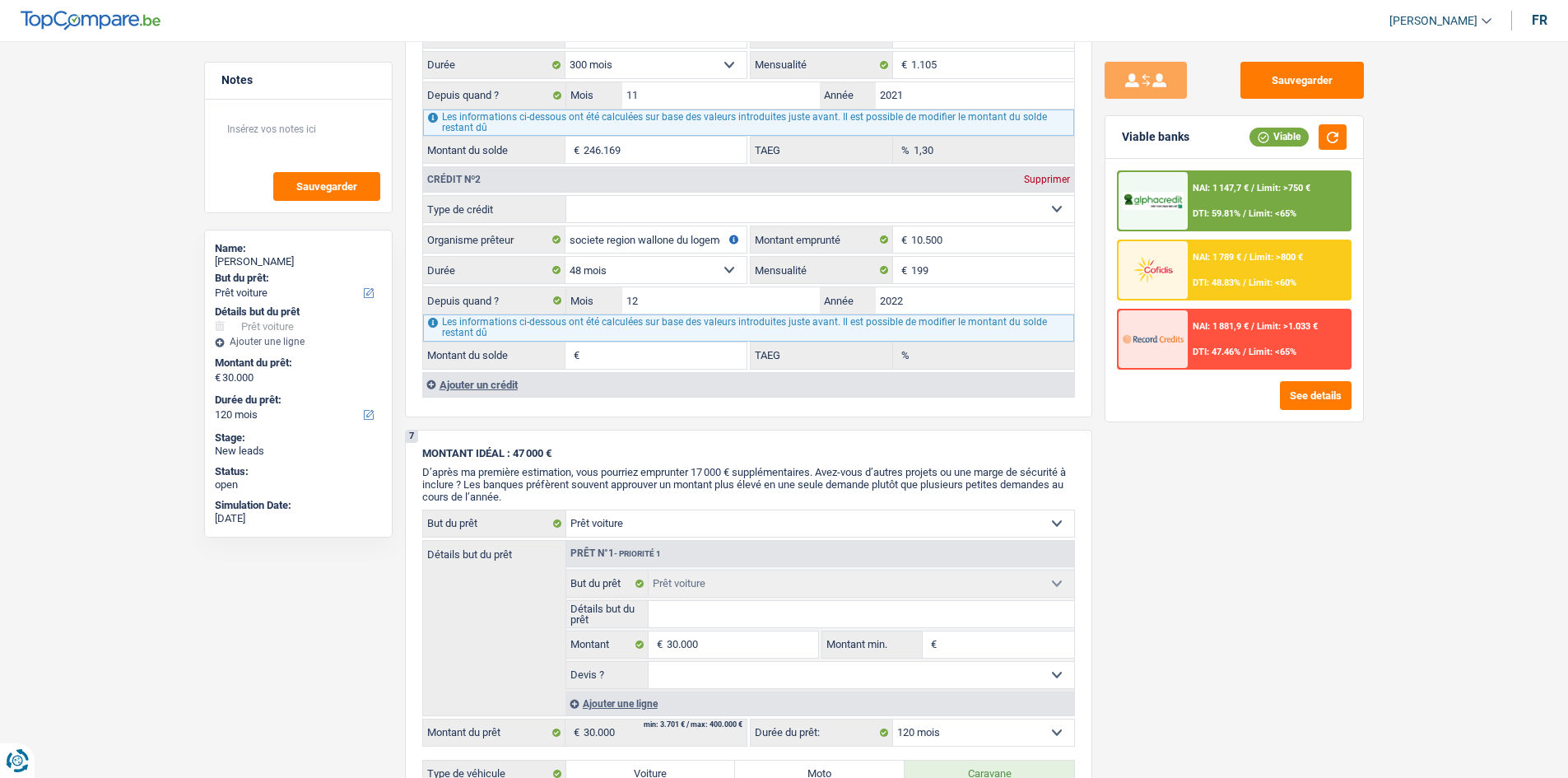
click at [1257, 489] on div "Sauvegarder Viable banks Viable NAI: 1 147,7 € / Limit: >750 € DTI: 59.81% / Li…" at bounding box center [1233, 404] width 284 height 685
click at [474, 382] on div "Ajouter un crédit" at bounding box center [748, 385] width 652 height 25
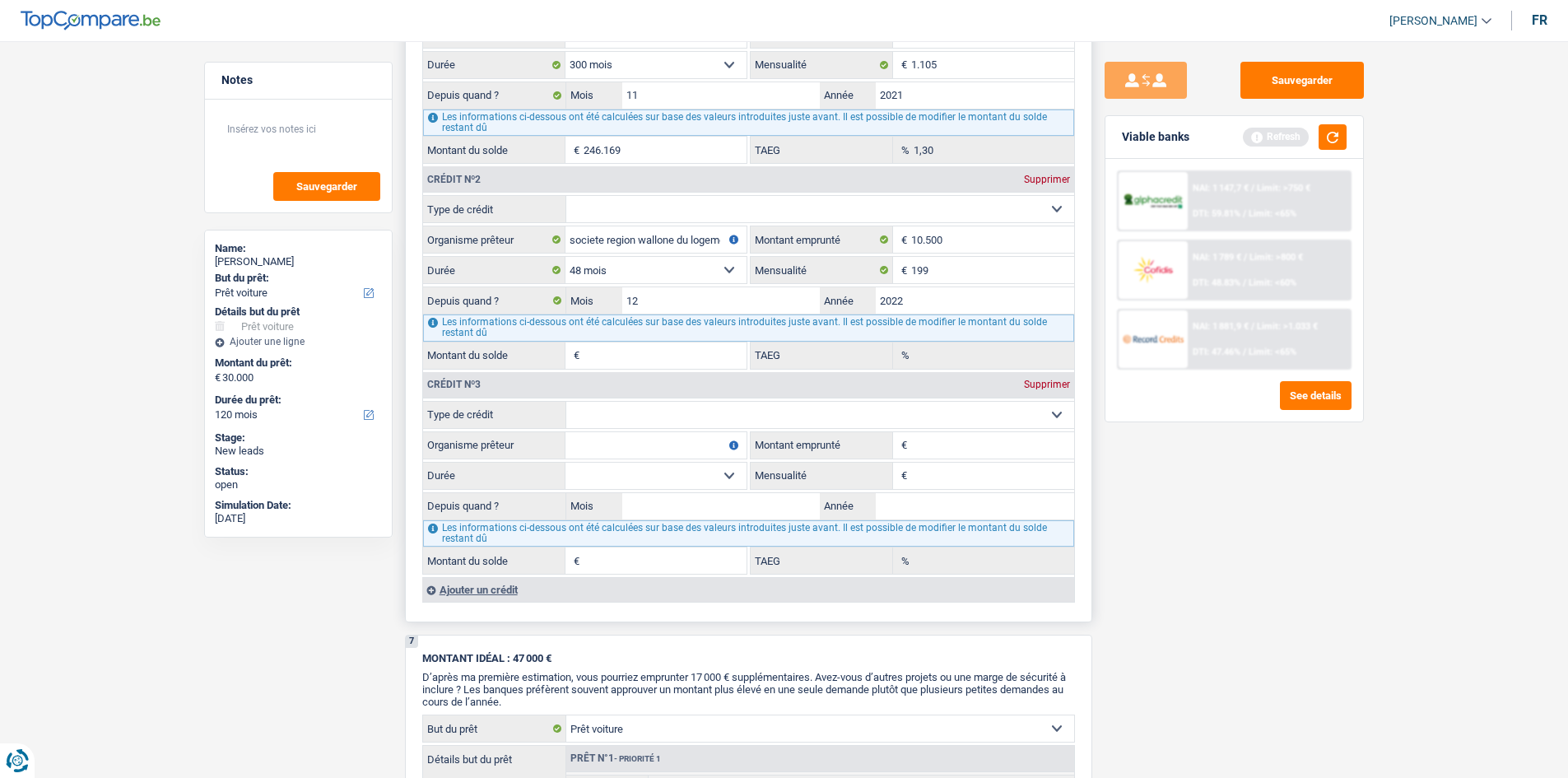
click at [693, 413] on select "Carte ou ouverture de crédit Prêt hypothécaire Vente à tempérament Prêt à tempé…" at bounding box center [820, 414] width 508 height 26
select select "cardOrCredit"
type input "0"
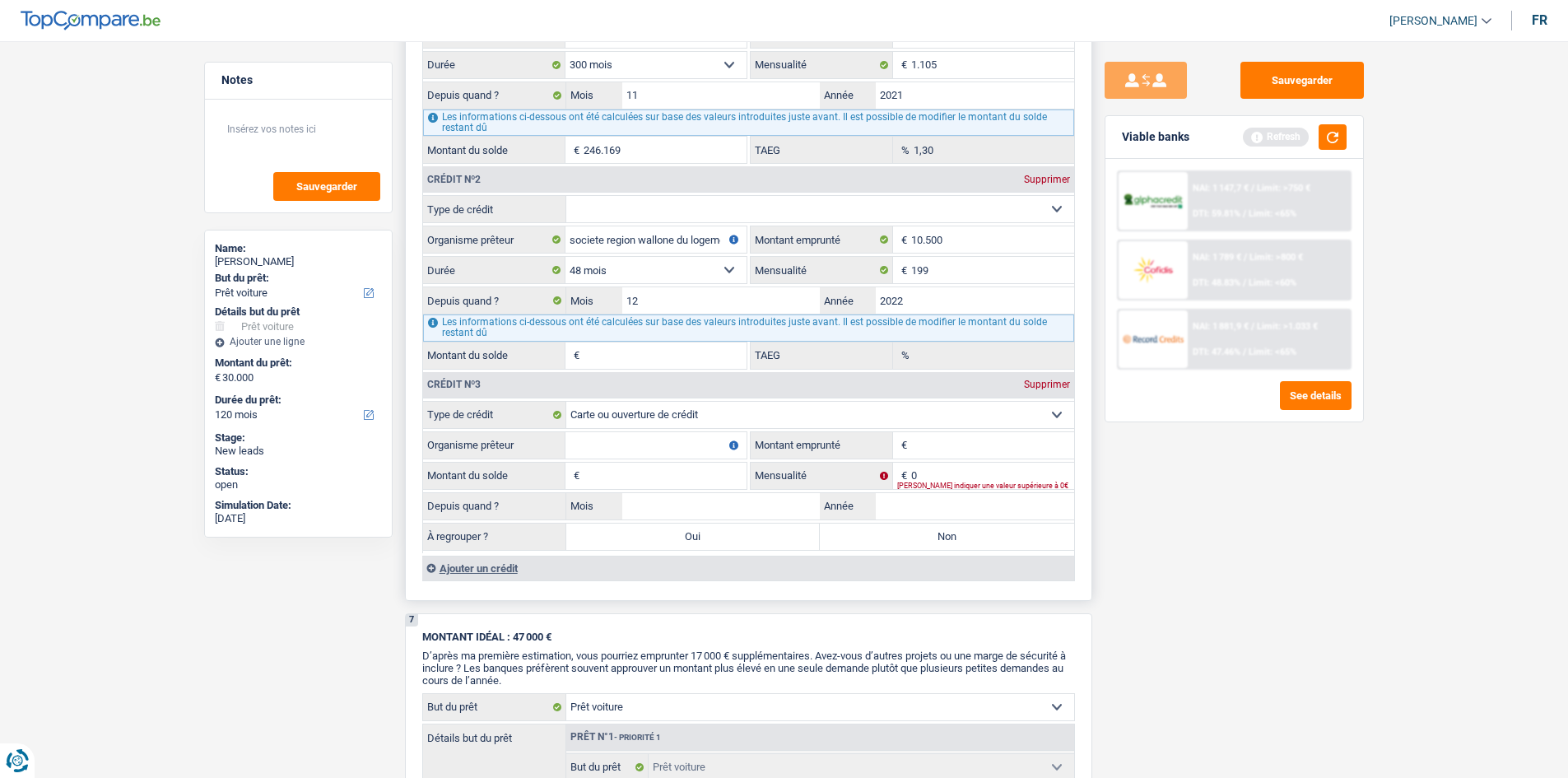
click at [604, 452] on input "Organisme prêteur" at bounding box center [656, 444] width 181 height 26
type input "beobank"
click at [928, 443] on input "Montant emprunté" at bounding box center [992, 444] width 163 height 26
type input "3.000"
drag, startPoint x: 1282, startPoint y: 509, endPoint x: 1271, endPoint y: 505, distance: 11.7
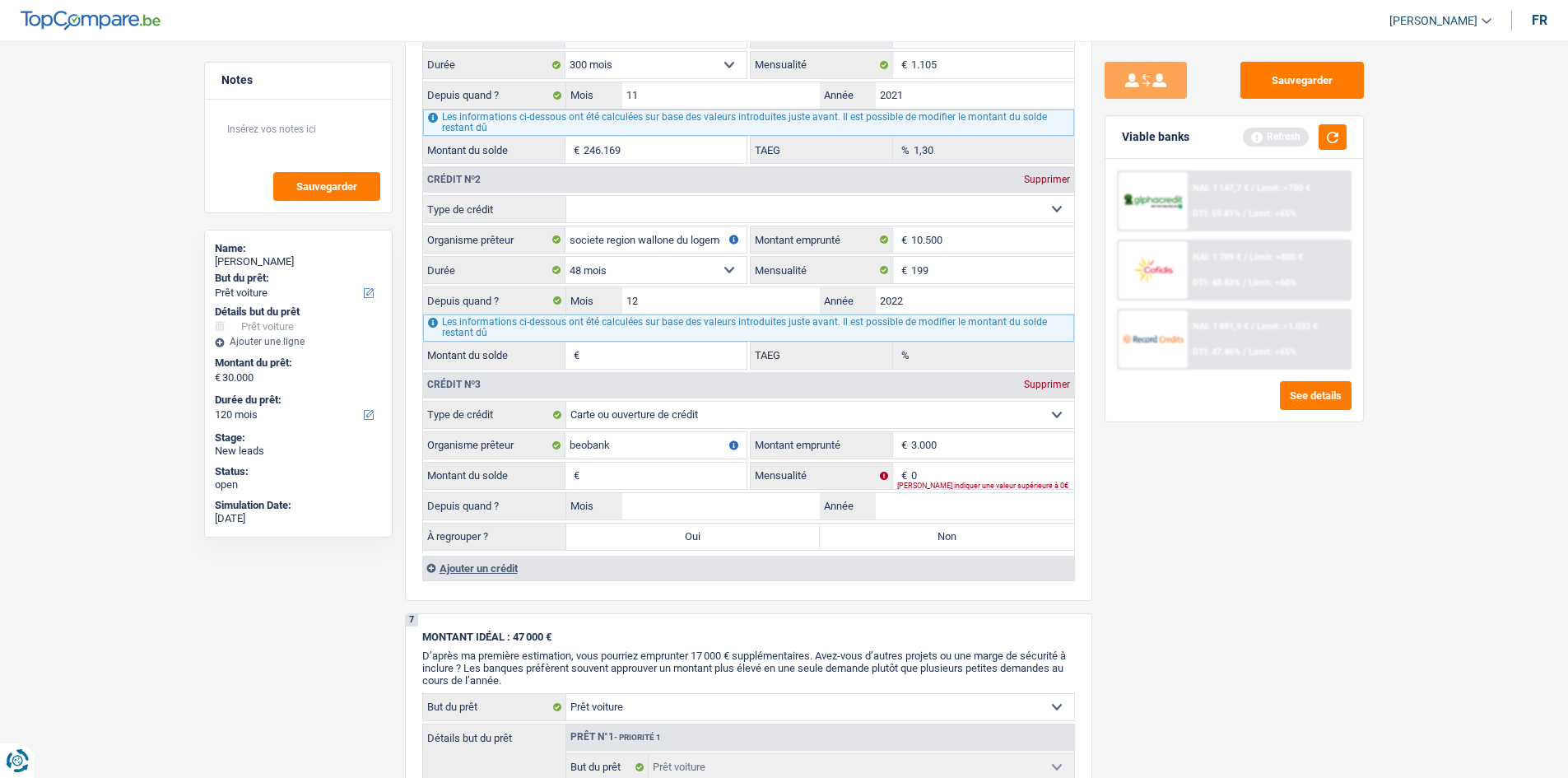
click at [1278, 509] on div "Sauvegarder Viable banks Refresh NAI: 1 147,7 € / Limit: >750 € DTI: 59.81% / L…" at bounding box center [1233, 404] width 284 height 685
click at [633, 470] on input "Montant du solde" at bounding box center [664, 475] width 163 height 26
type input "1"
type input "1.700"
click at [1241, 519] on div "Sauvegarder Viable banks Refresh NAI: 1 147,7 € / Limit: >750 € DTI: 59.81% / L…" at bounding box center [1233, 404] width 284 height 685
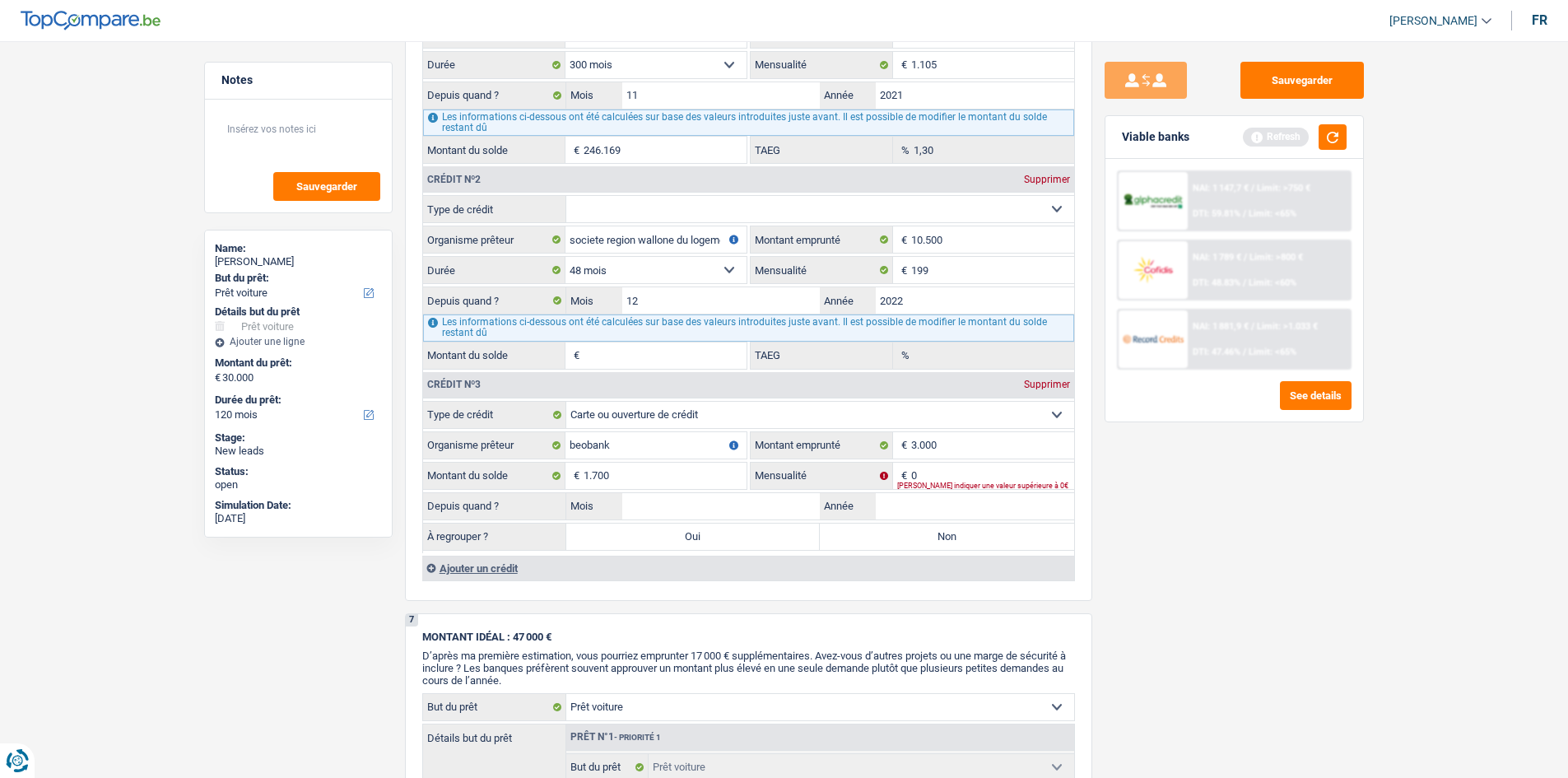
click at [1127, 505] on div "Sauvegarder Viable banks Refresh NAI: 1 147,7 € / Limit: >750 € DTI: 59.81% / L…" at bounding box center [1233, 404] width 284 height 685
click at [974, 473] on input "0" at bounding box center [992, 475] width 163 height 26
type input "50"
click at [918, 511] on input "Année" at bounding box center [975, 505] width 198 height 26
type input "2022"
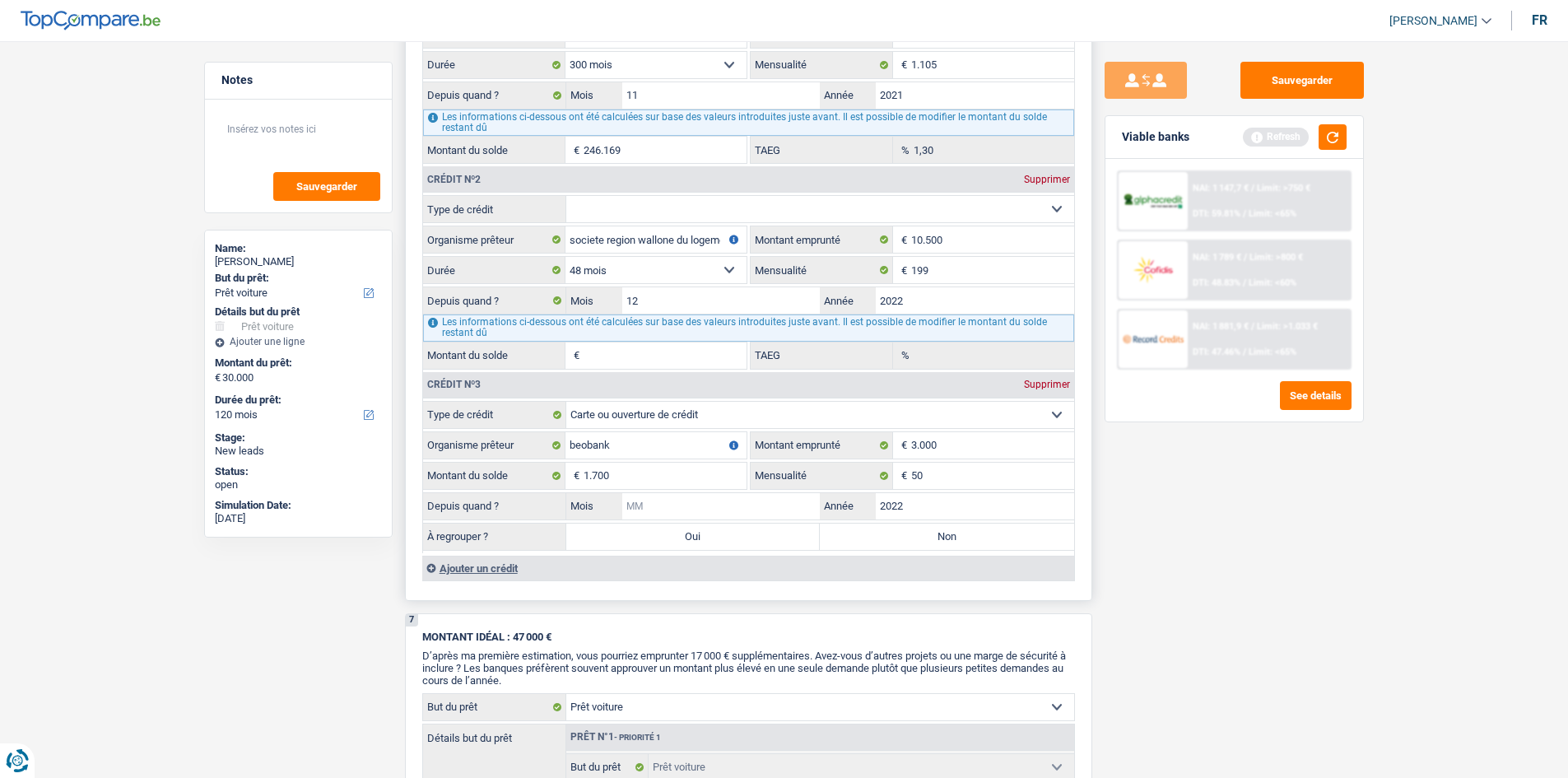
click at [723, 506] on input "Mois" at bounding box center [721, 505] width 198 height 26
type input "01"
drag, startPoint x: 1222, startPoint y: 509, endPoint x: 1201, endPoint y: 509, distance: 21.0
click at [1212, 505] on div "Sauvegarder Viable banks Refresh NAI: 1 147,7 € / Limit: >750 € DTI: 59.81% / L…" at bounding box center [1233, 404] width 284 height 685
click at [859, 535] on label "Non" at bounding box center [947, 536] width 254 height 26
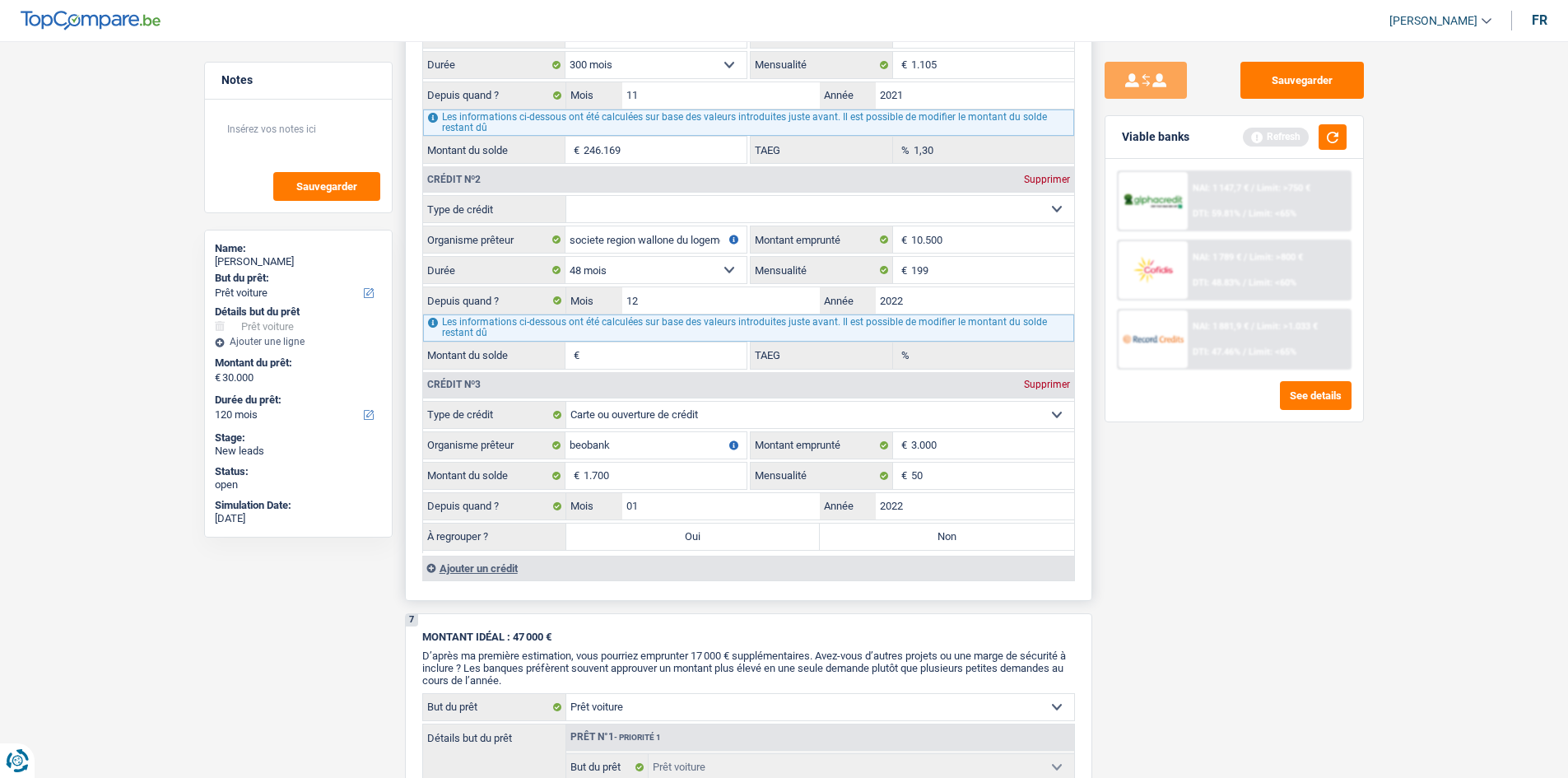
click at [859, 535] on input "Non" at bounding box center [947, 536] width 254 height 26
radio input "true"
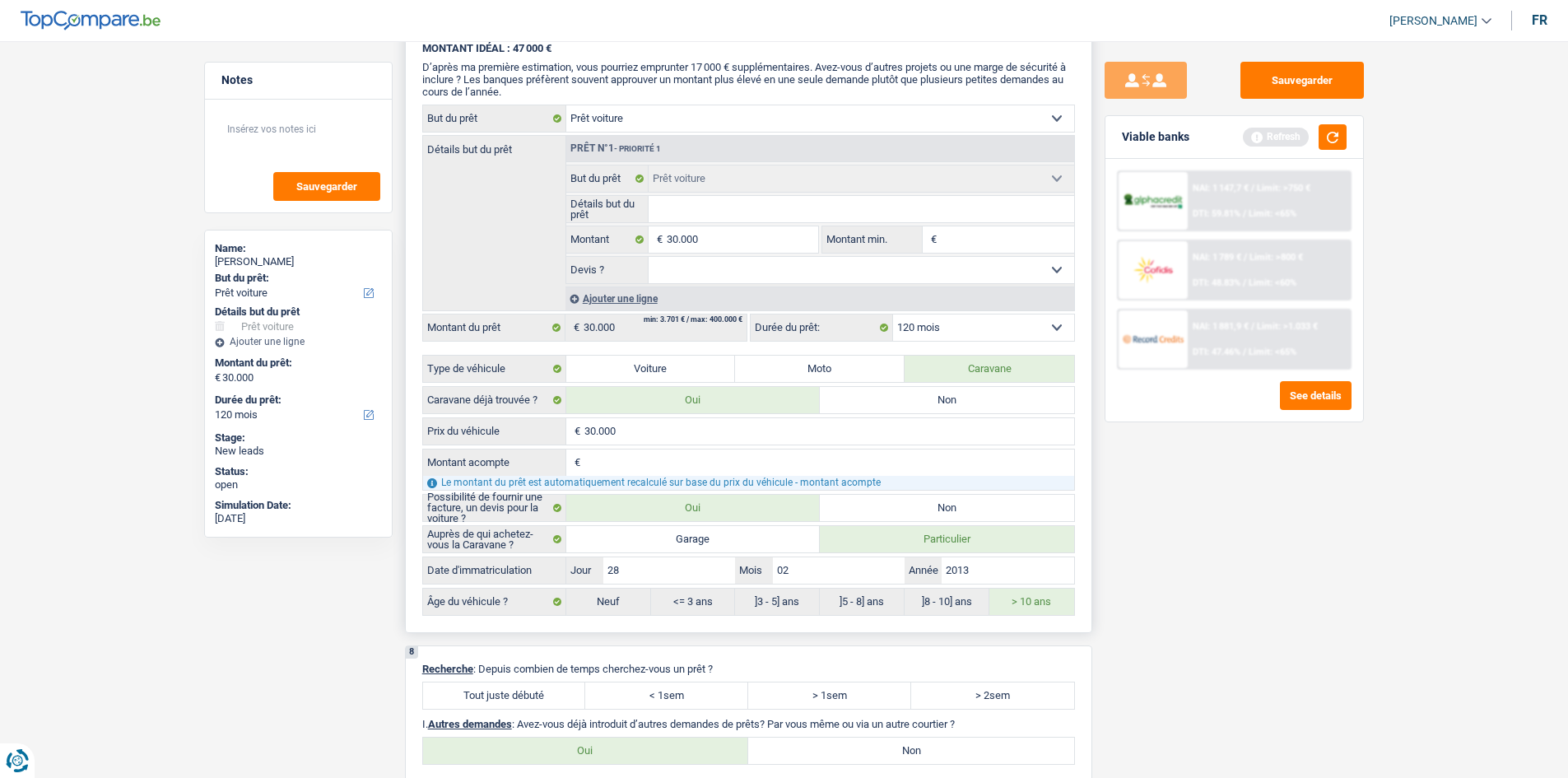
scroll to position [2817, 0]
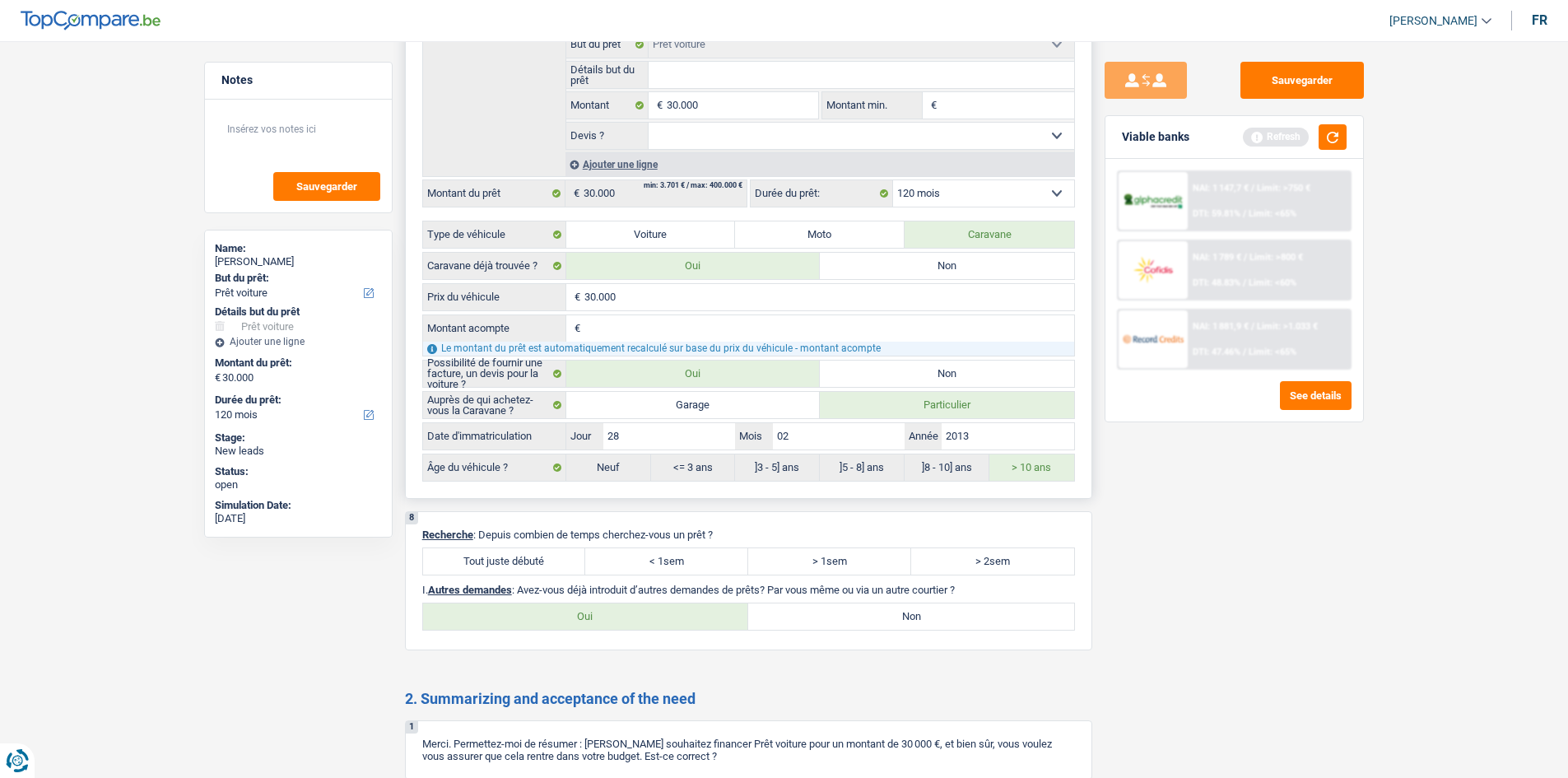
type input "2"
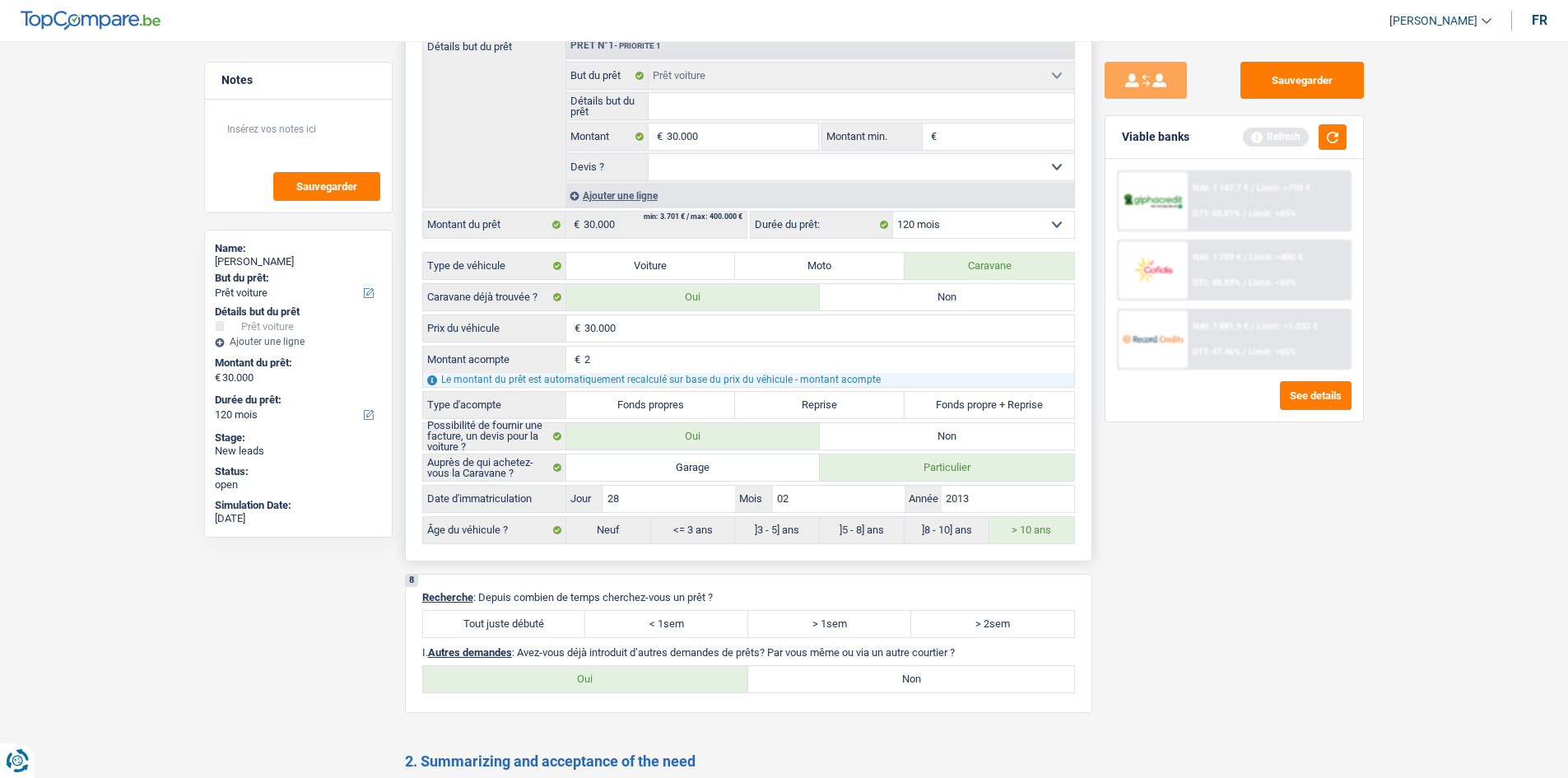
type input "25"
type input "250"
type input "2.500"
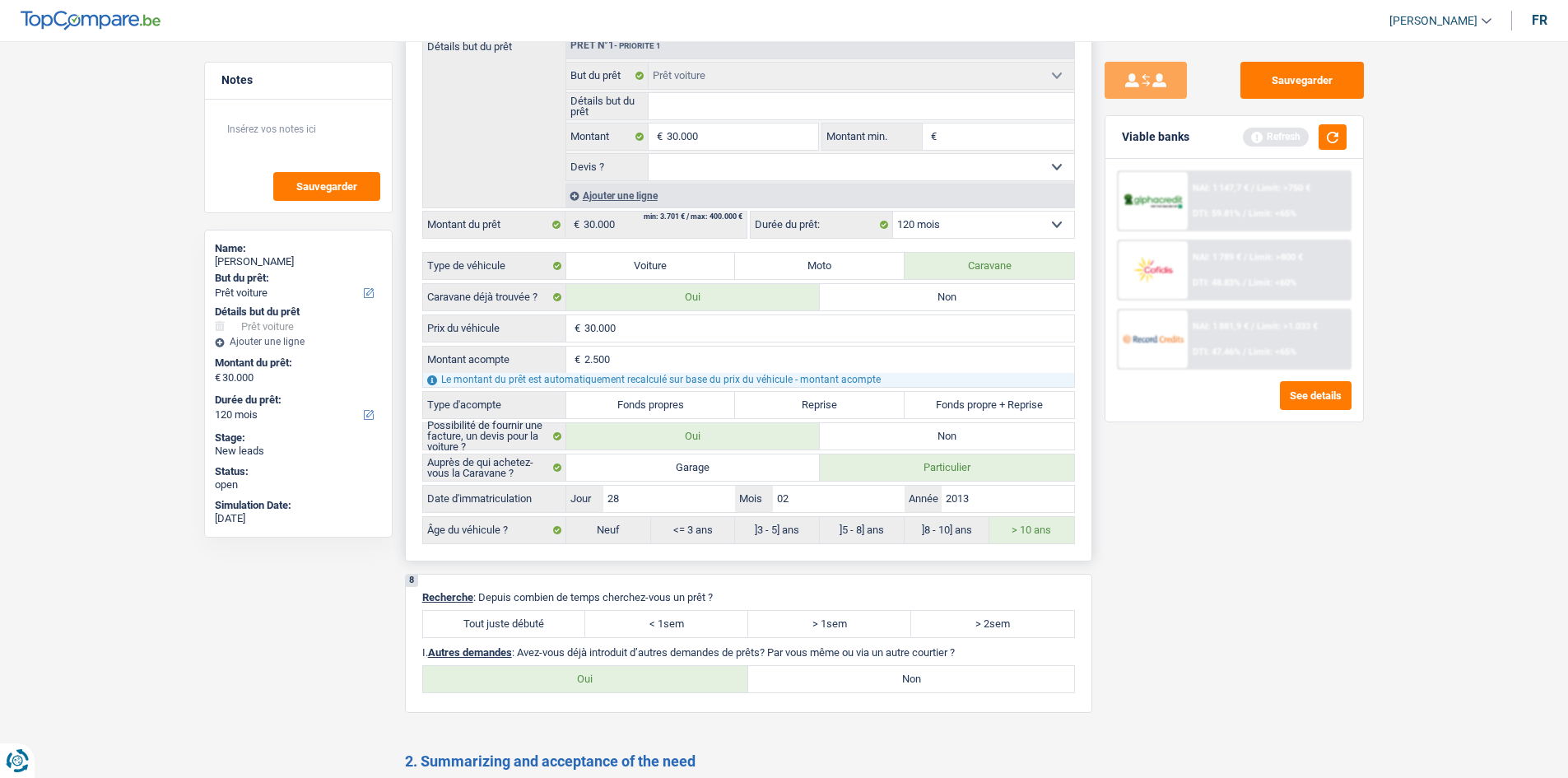
type input "2.500"
type input "27.500"
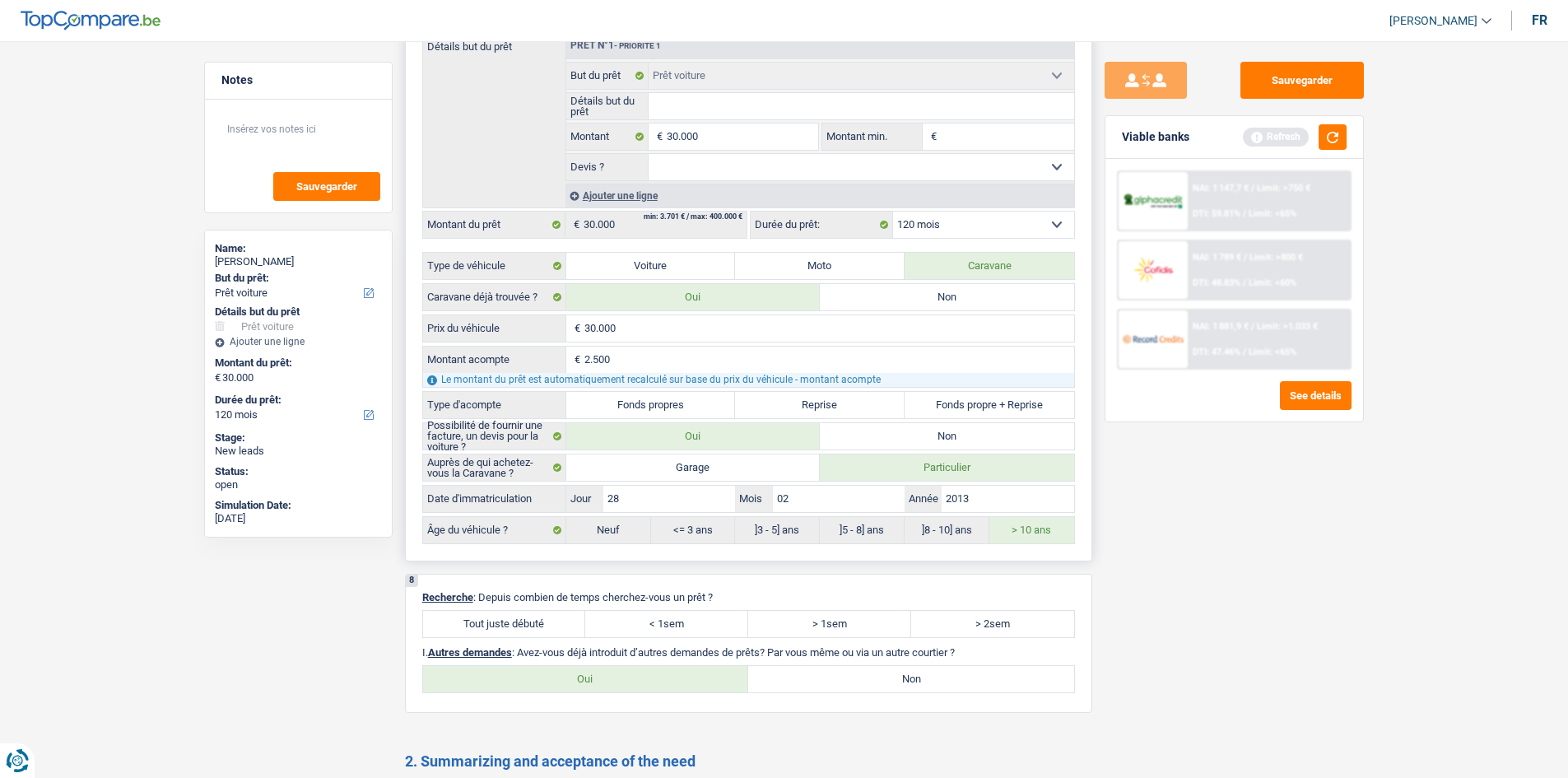
type input "27.500"
click at [663, 397] on label "Fonds propres" at bounding box center [651, 404] width 170 height 26
click at [663, 397] on input "Fonds propres" at bounding box center [651, 404] width 170 height 26
radio input "true"
radio input "false"
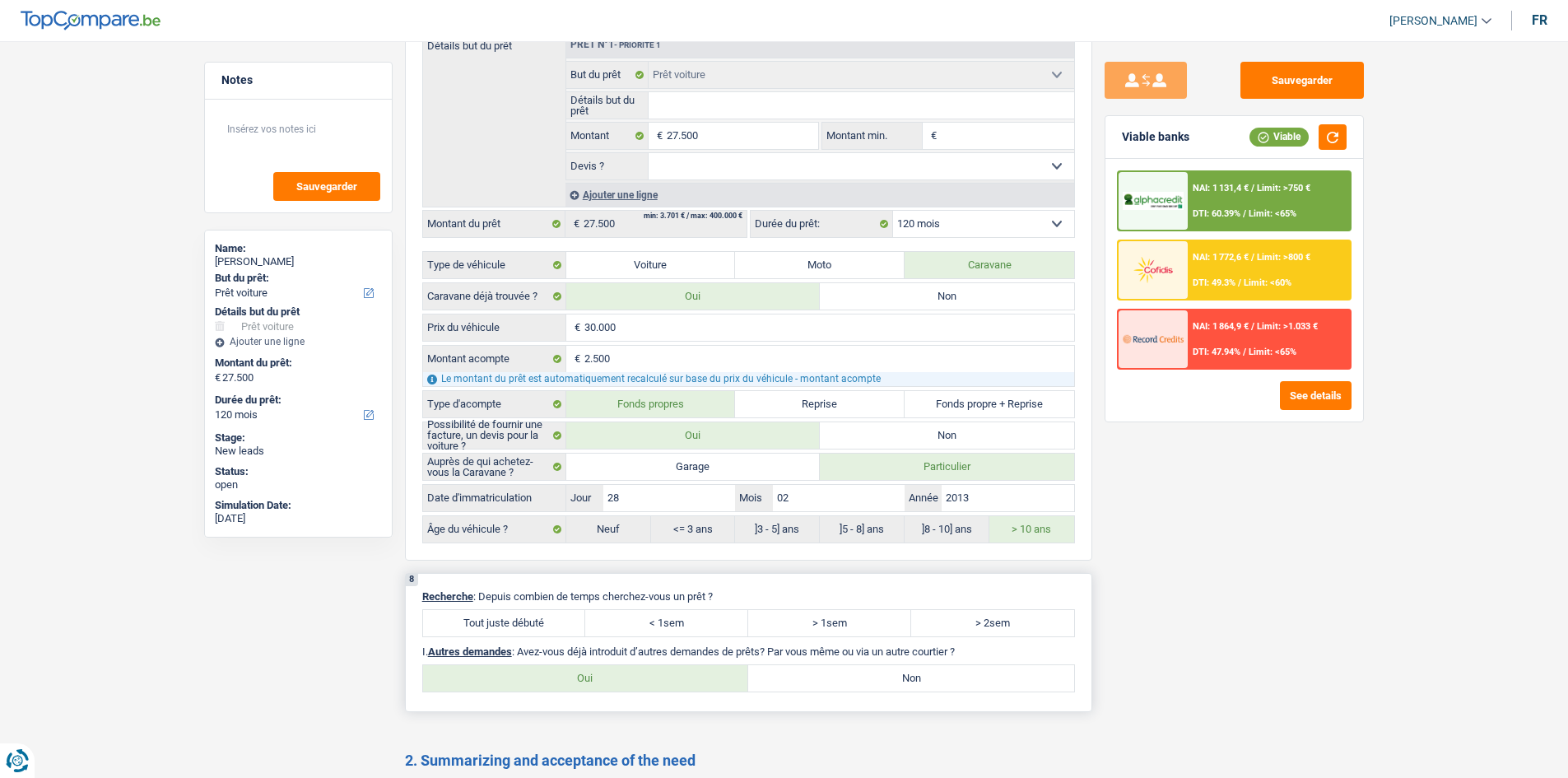
scroll to position [2981, 0]
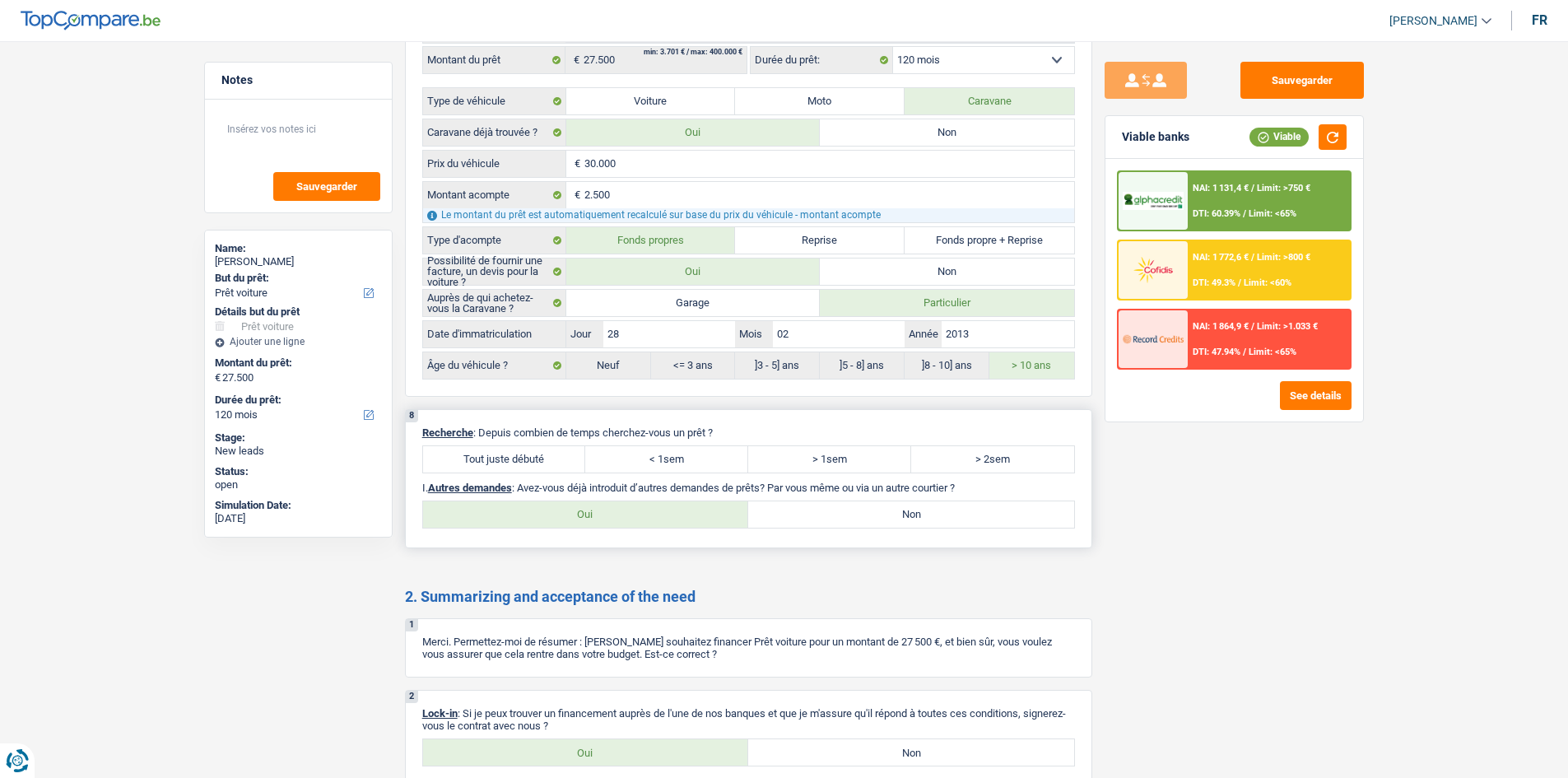
drag, startPoint x: 991, startPoint y: 459, endPoint x: 916, endPoint y: 459, distance: 75.0
click at [990, 459] on label "> 2sem" at bounding box center [992, 458] width 163 height 26
click at [990, 459] on input "> 2sem" at bounding box center [992, 458] width 163 height 26
radio input "true"
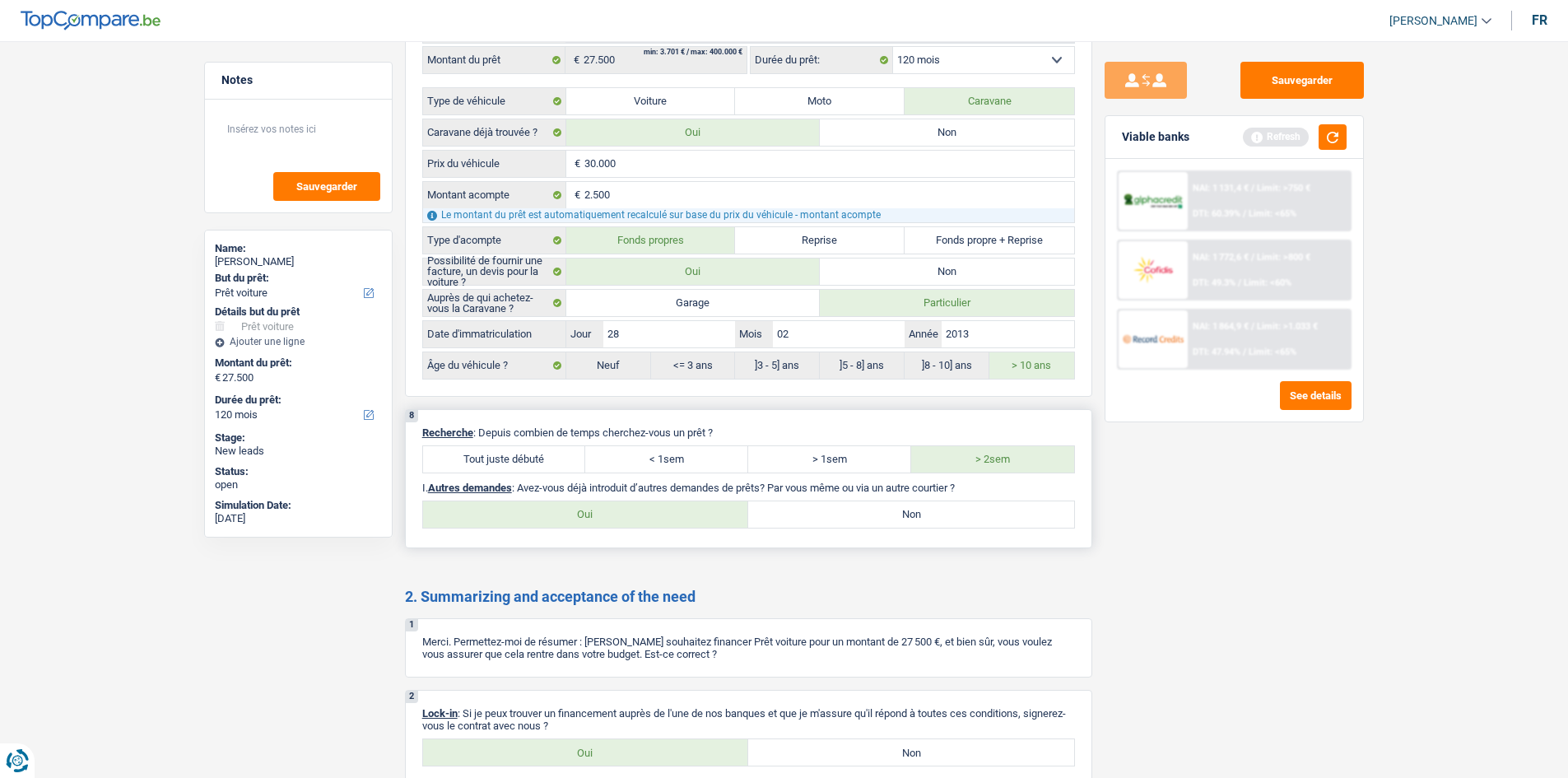
click at [833, 515] on label "Non" at bounding box center [911, 514] width 326 height 26
click at [833, 515] on input "Non" at bounding box center [911, 514] width 326 height 26
radio input "true"
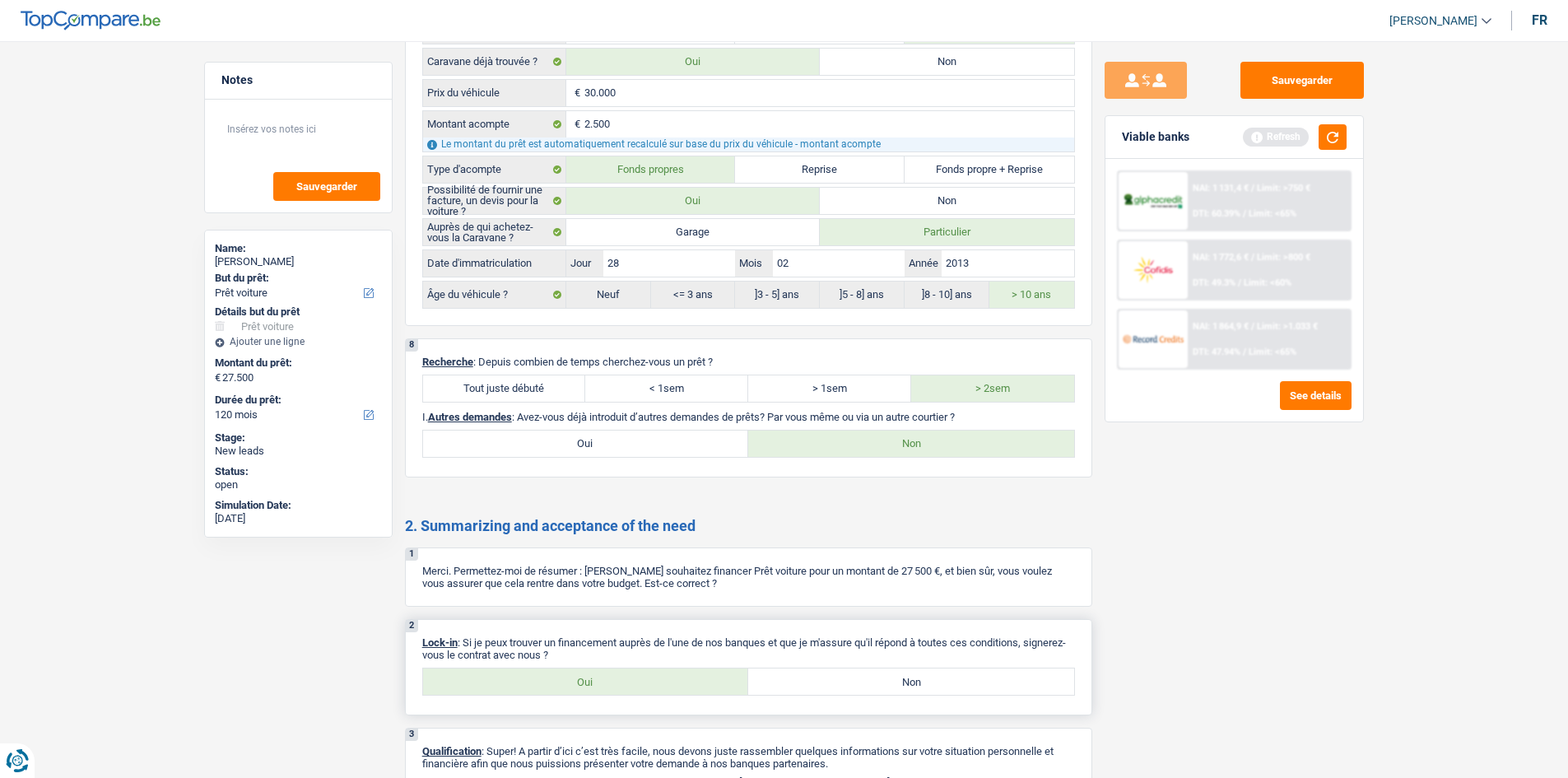
scroll to position [3142, 0]
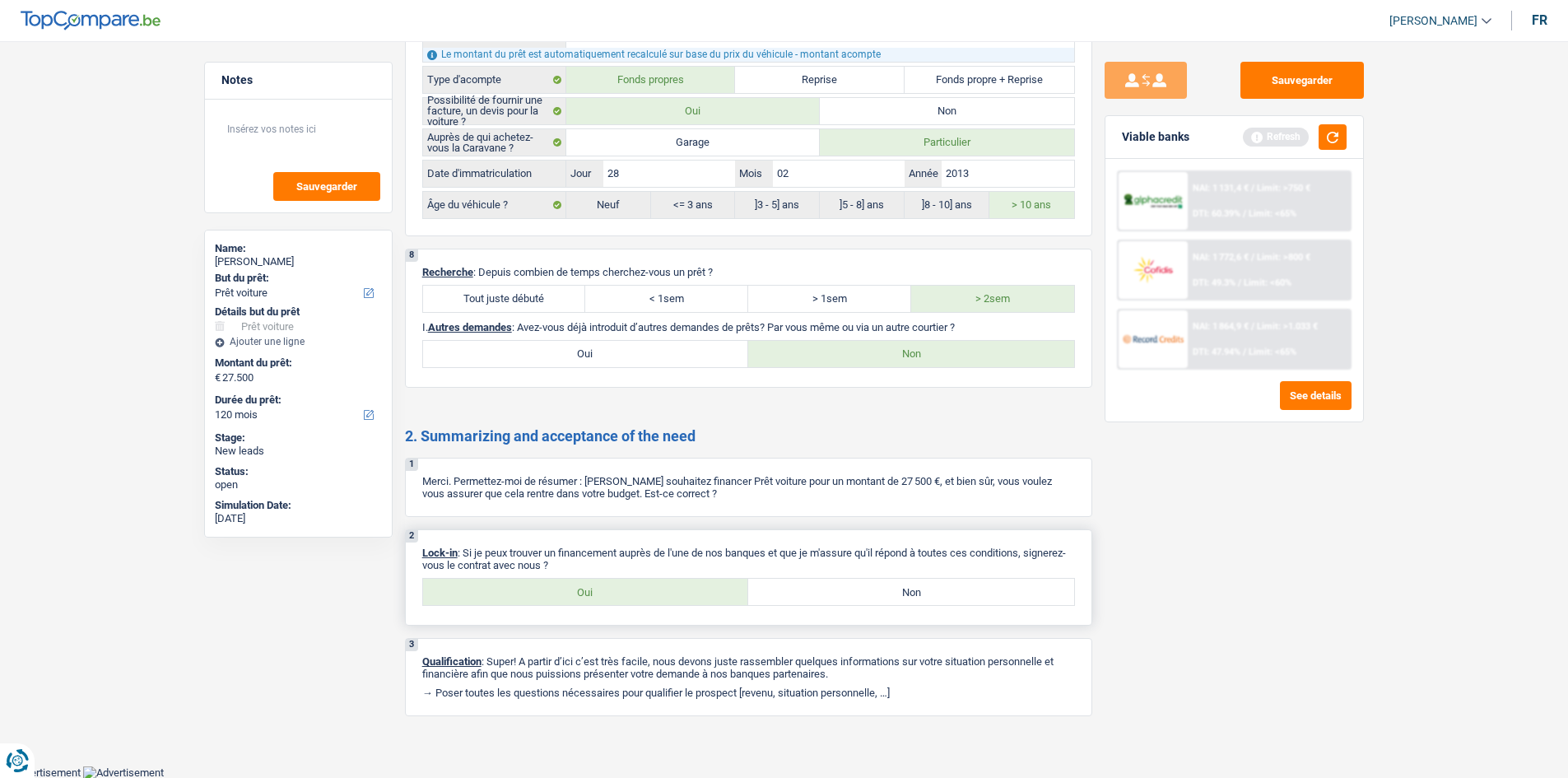
click at [573, 584] on label "Oui" at bounding box center [587, 591] width 326 height 26
click at [573, 584] on input "Oui" at bounding box center [587, 591] width 326 height 26
radio input "true"
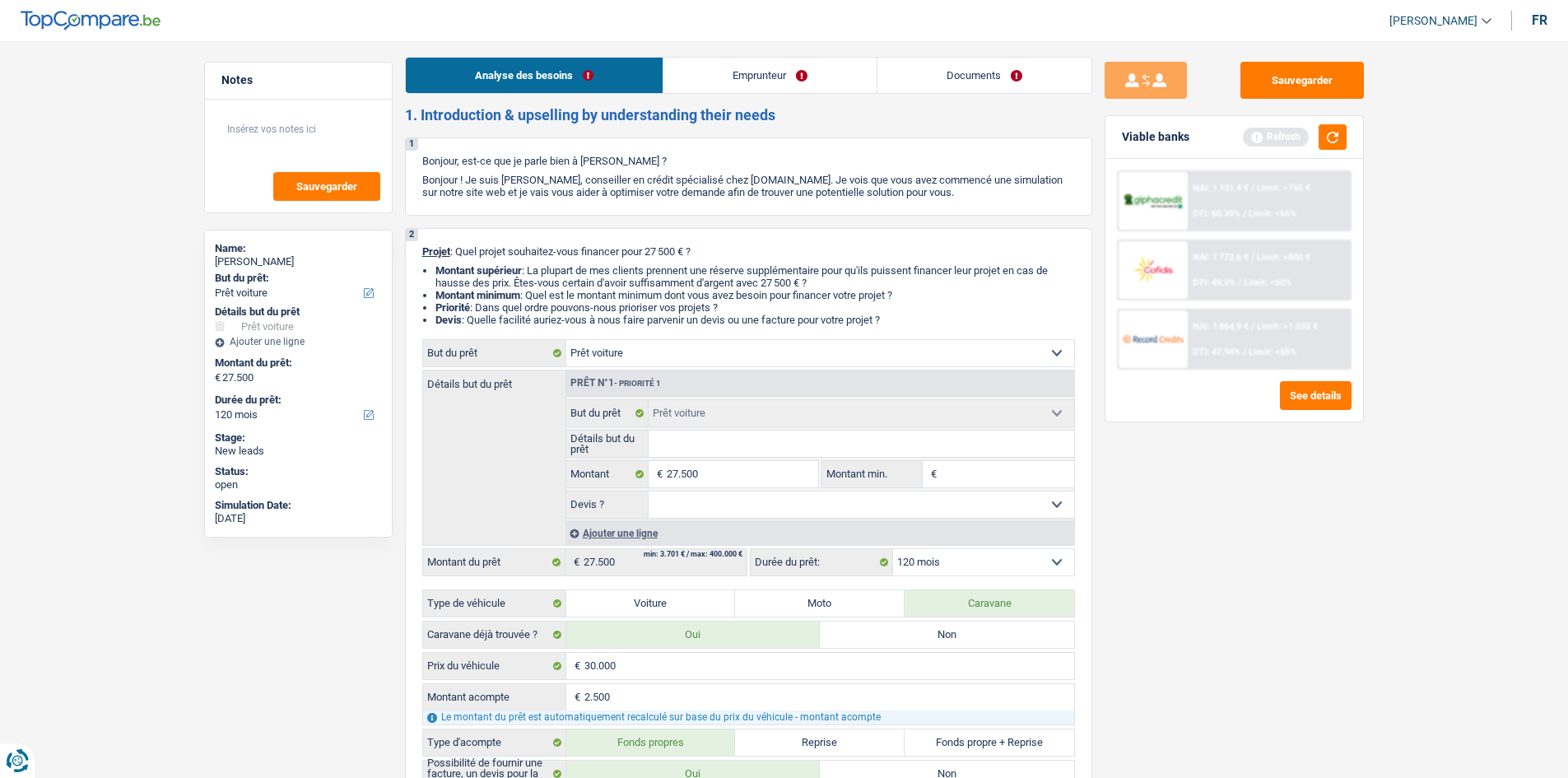
scroll to position [0, 0]
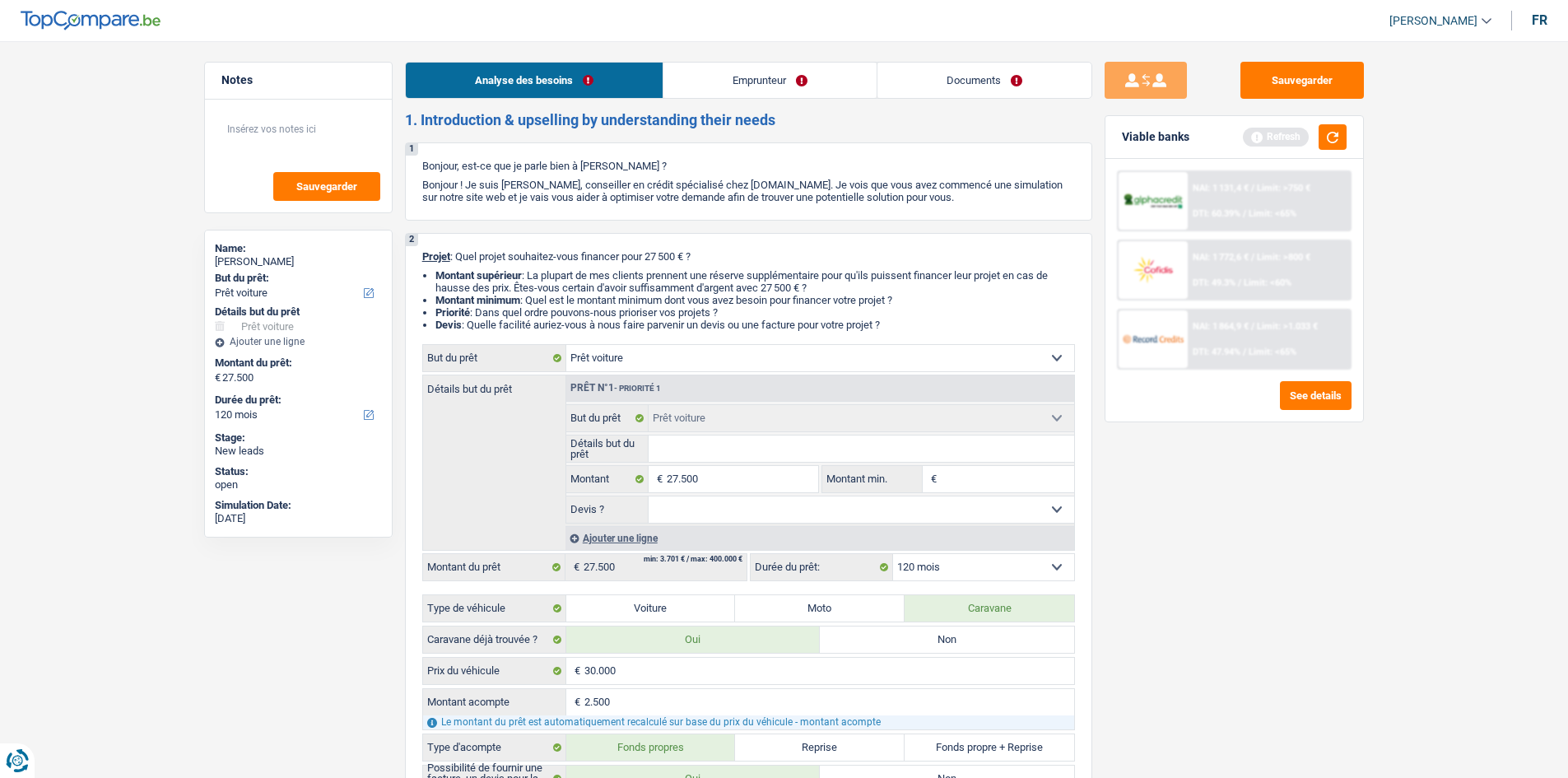
click at [766, 80] on link "Emprunteur" at bounding box center [770, 80] width 213 height 35
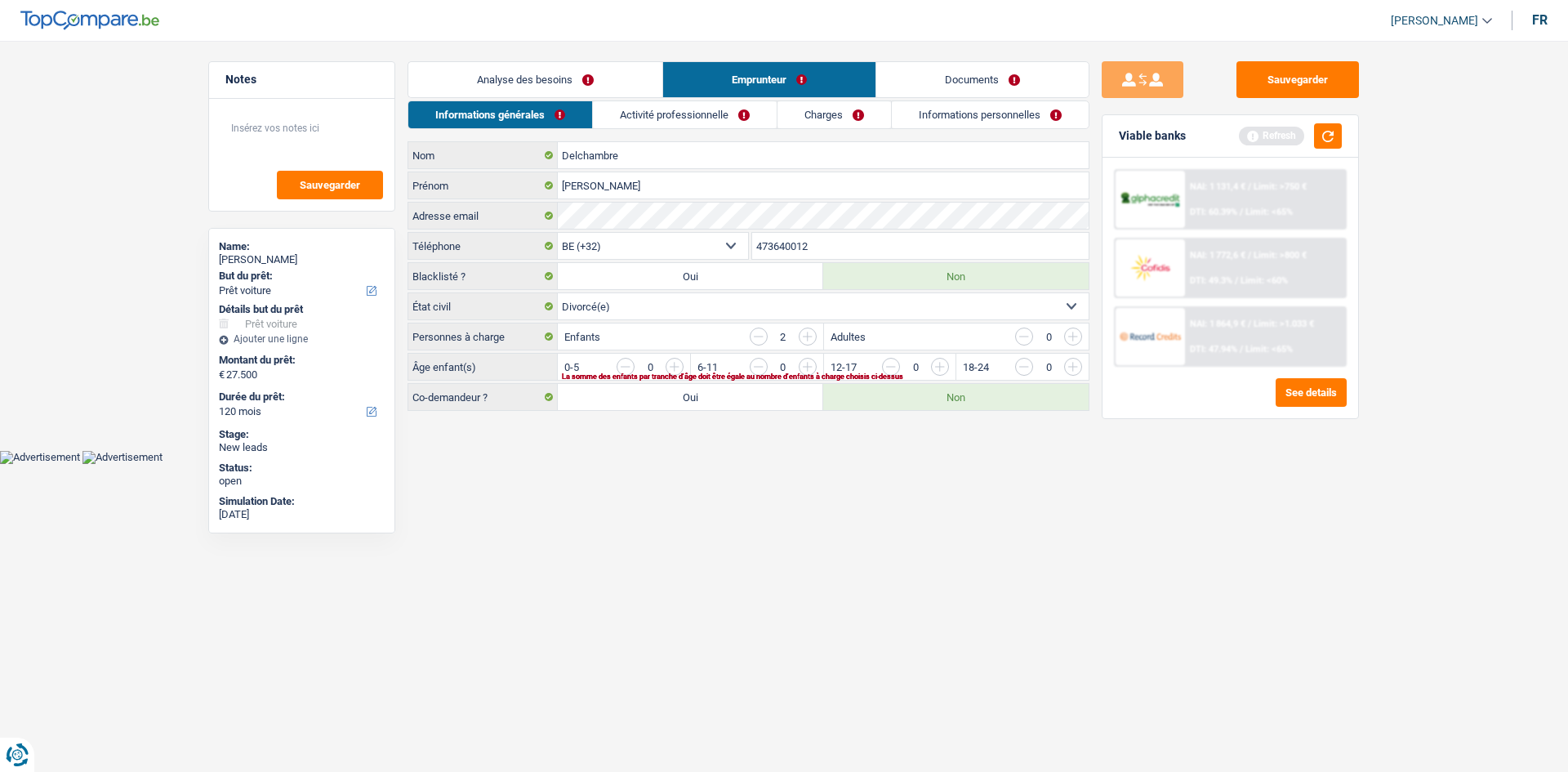
click at [934, 369] on input "button" at bounding box center [1271, 370] width 680 height 26
drag, startPoint x: 810, startPoint y: 369, endPoint x: 801, endPoint y: 373, distance: 9.8
click at [808, 370] on input "button" at bounding box center [1138, 370] width 680 height 26
click at [669, 115] on link "Activité professionnelle" at bounding box center [685, 115] width 183 height 27
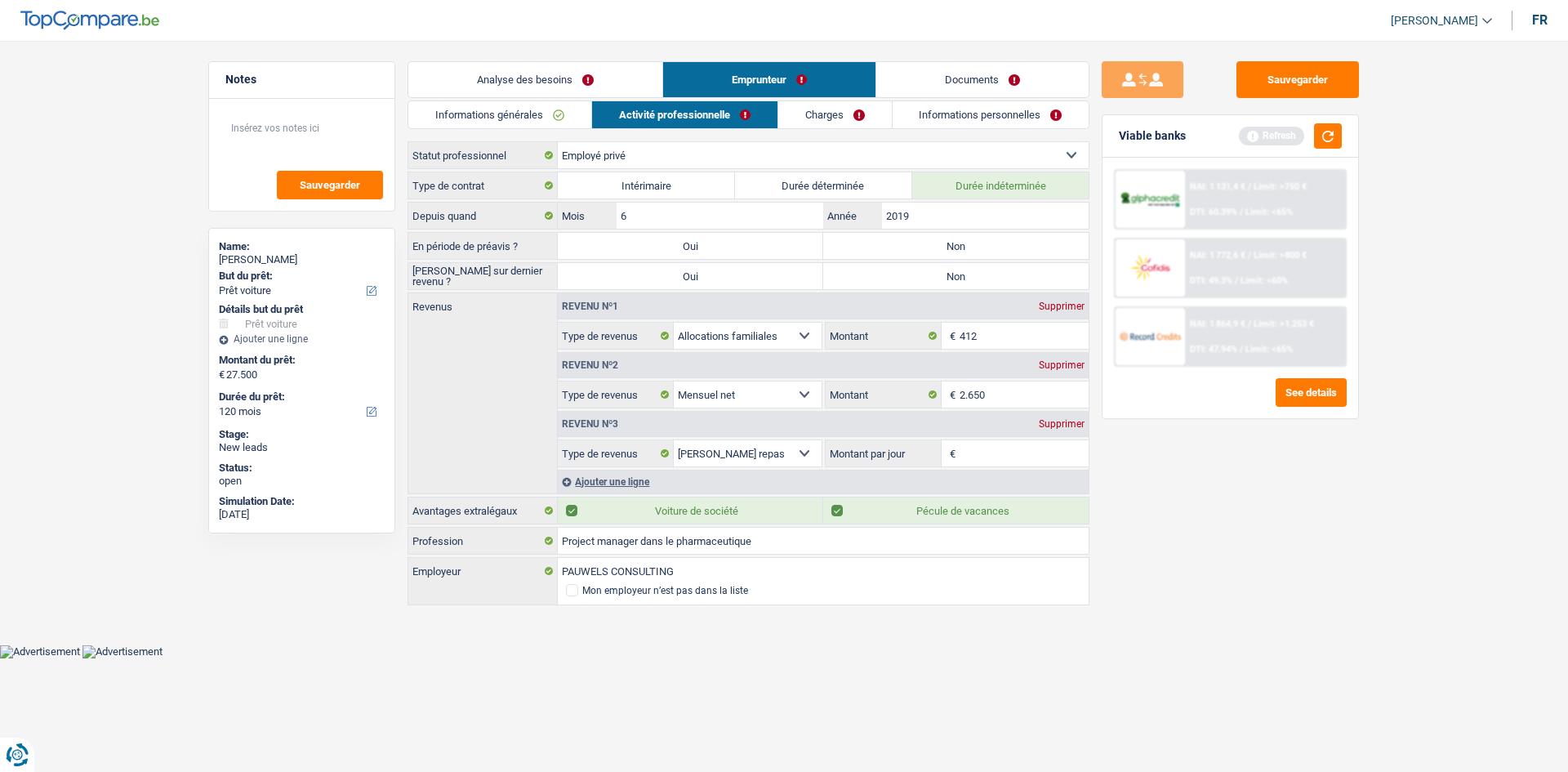
click at [869, 247] on label "Non" at bounding box center [956, 245] width 266 height 26
click at [869, 247] on input "Non" at bounding box center [956, 245] width 266 height 26
radio input "true"
click at [848, 269] on label "Non" at bounding box center [956, 276] width 266 height 26
click at [848, 269] on input "Non" at bounding box center [956, 276] width 266 height 26
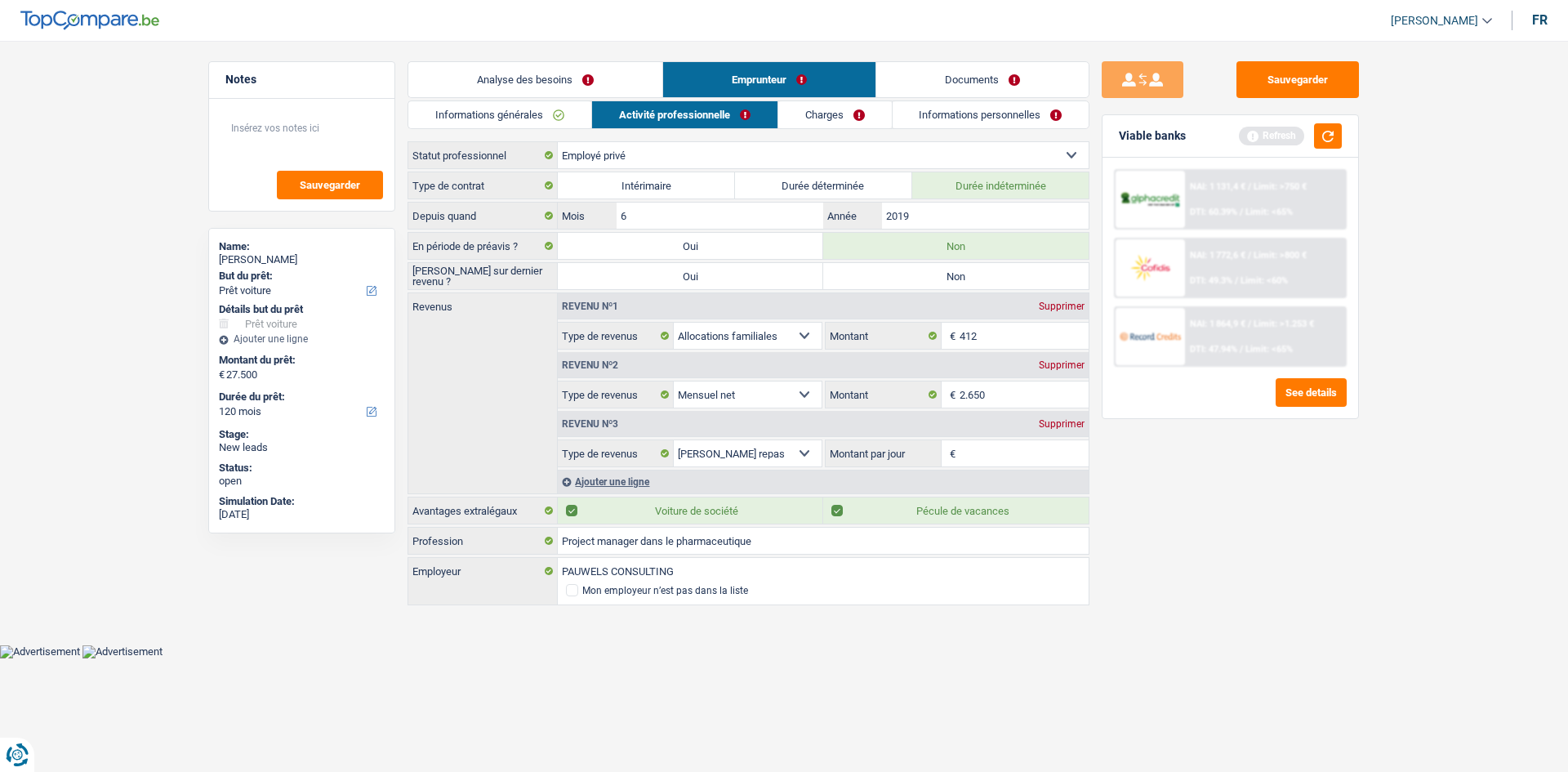
radio input "true"
click at [973, 444] on input "Montant par jour" at bounding box center [1024, 452] width 129 height 26
type input "4,3"
click at [584, 486] on div "Ajouter une ligne" at bounding box center [823, 481] width 530 height 24
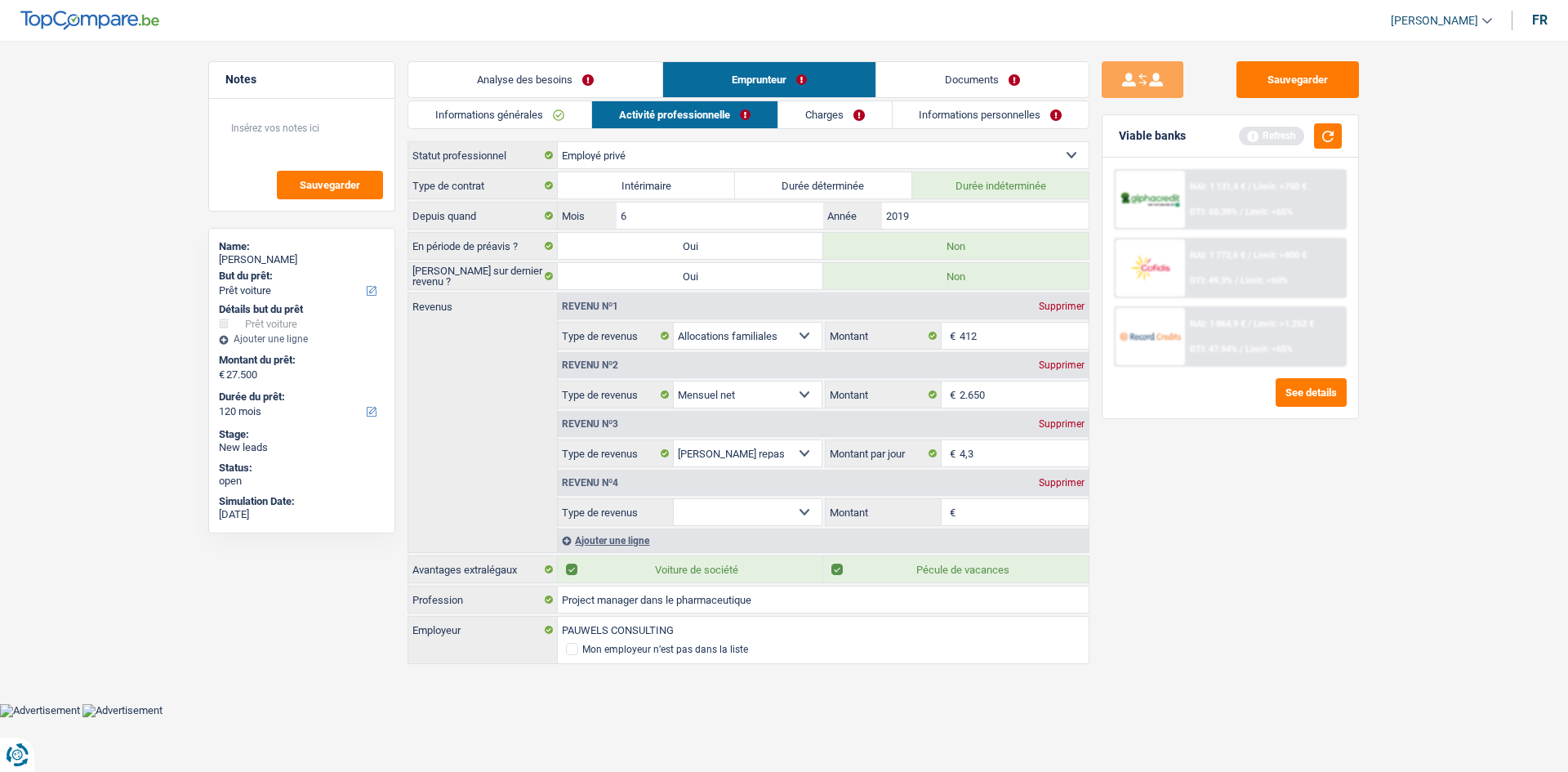
click at [711, 501] on select "Allocation d'handicap Allocations chômage Allocations familiales Chèques repas …" at bounding box center [748, 511] width 148 height 26
select select "other"
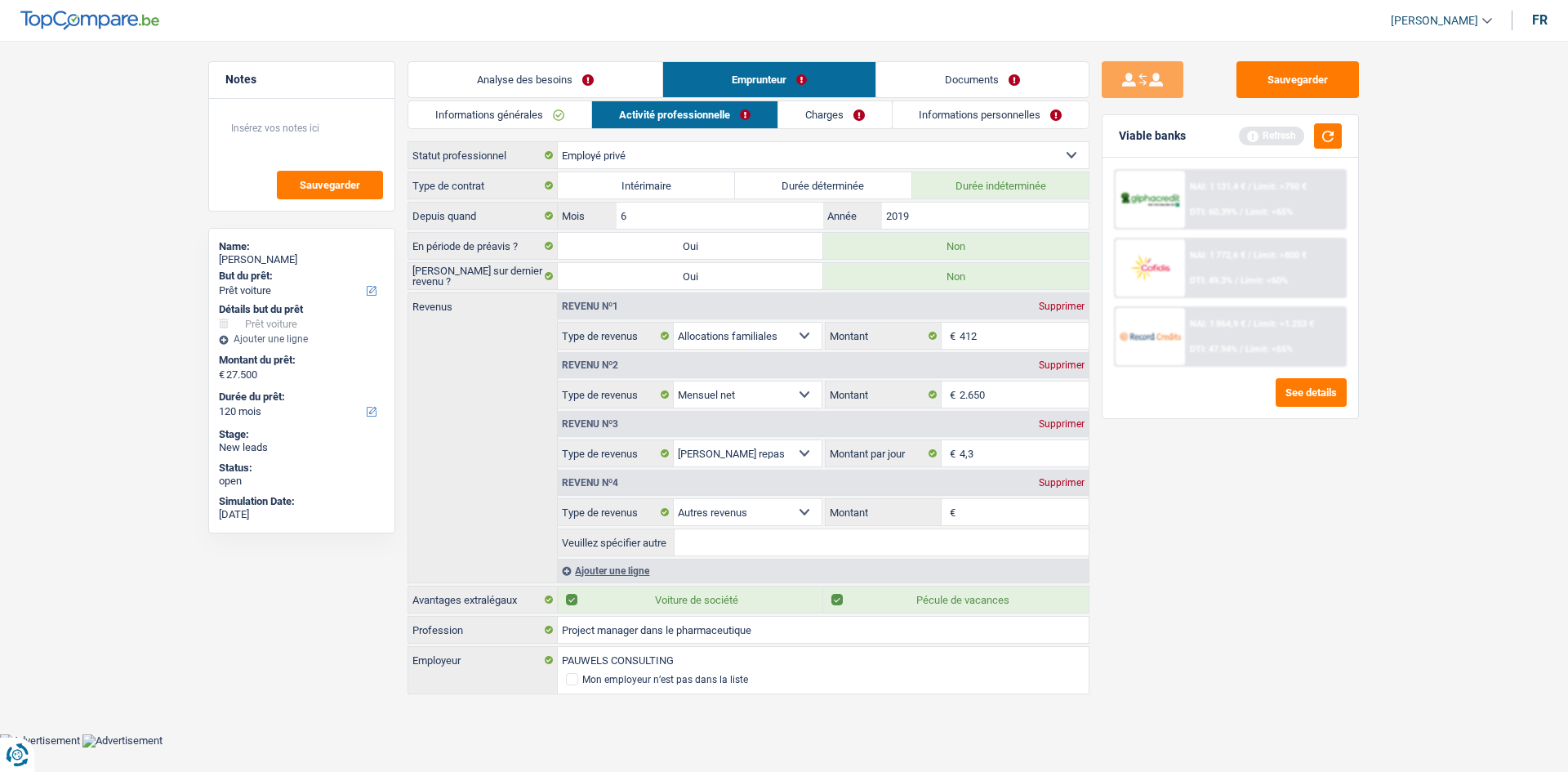
click at [966, 515] on input "Montant" at bounding box center [1024, 511] width 129 height 26
type input "175"
click at [473, 547] on div "Revenus Revenu nº1 Supprimer Allocation d'handicap Allocations chômage Allocati…" at bounding box center [748, 437] width 681 height 291
click at [791, 114] on link "Charges" at bounding box center [835, 115] width 114 height 27
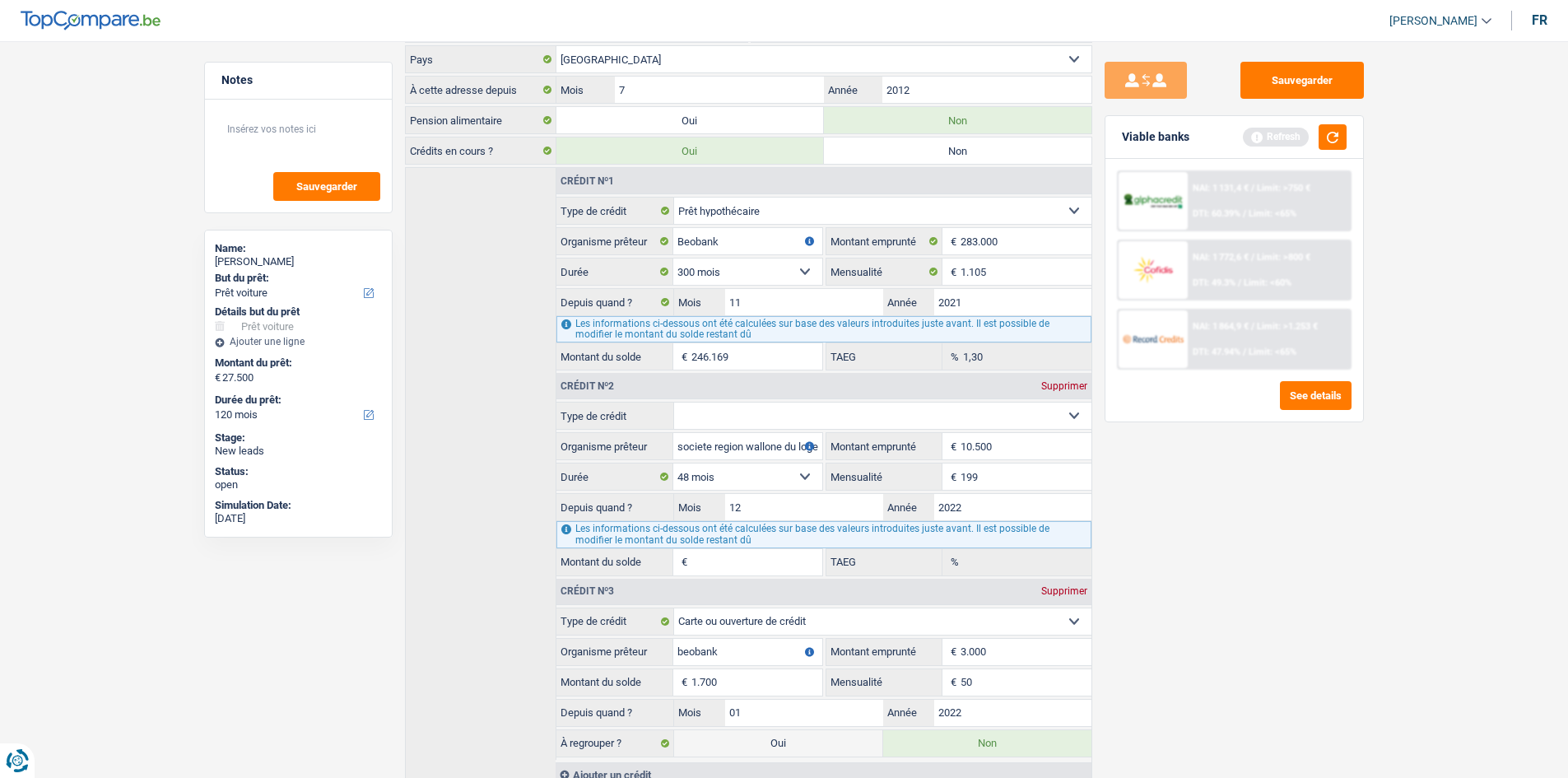
scroll to position [280, 0]
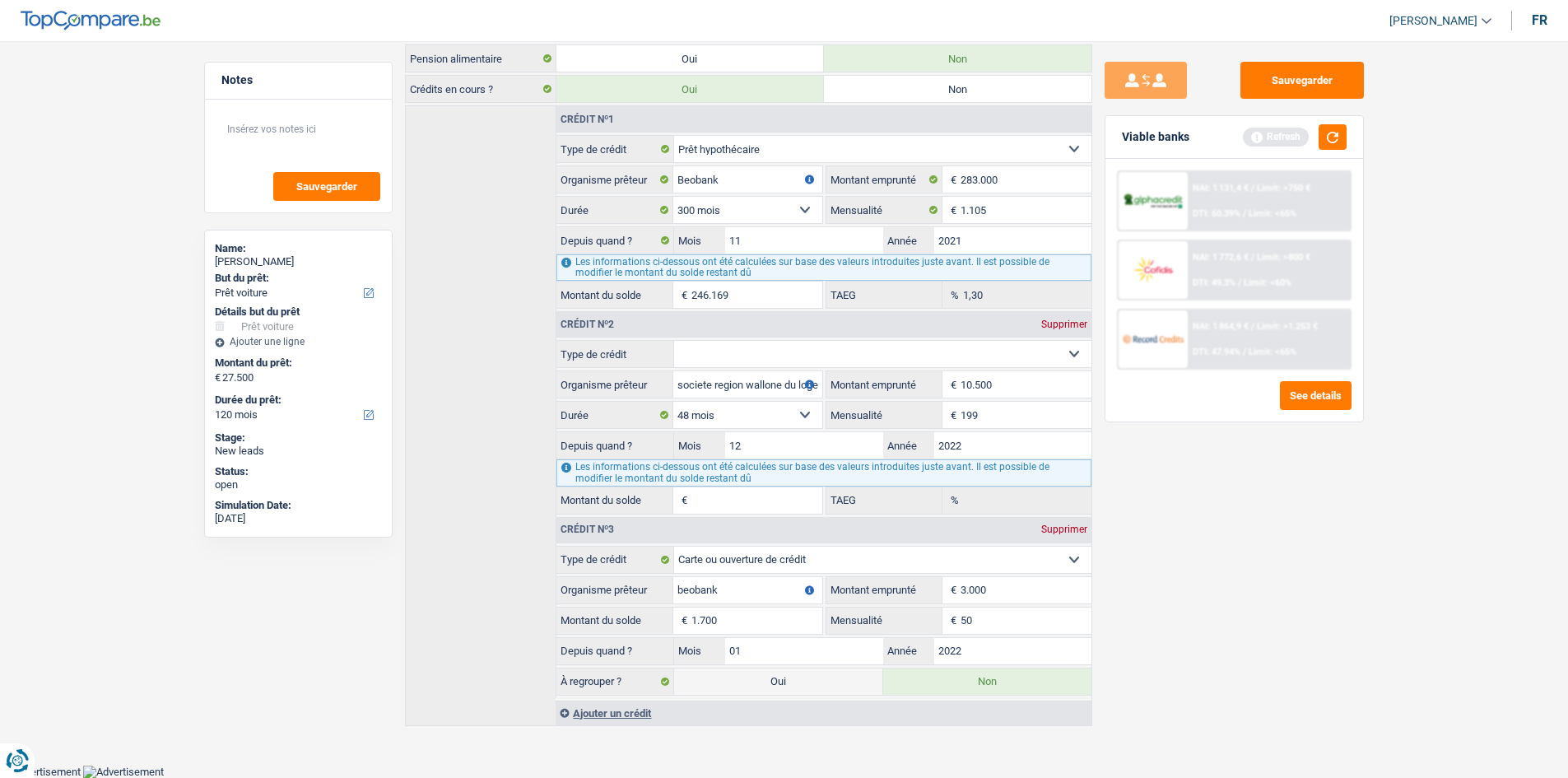
click at [706, 355] on select "Carte ou ouverture de crédit Prêt hypothécaire Vente à tempérament Prêt à tempé…" at bounding box center [883, 353] width 418 height 26
drag, startPoint x: 1189, startPoint y: 468, endPoint x: 1160, endPoint y: 458, distance: 30.7
click at [1184, 468] on div "Sauvegarder Viable banks Refresh NAI: 1 131,4 € / Limit: >750 € DTI: 60.39% / L…" at bounding box center [1233, 404] width 284 height 685
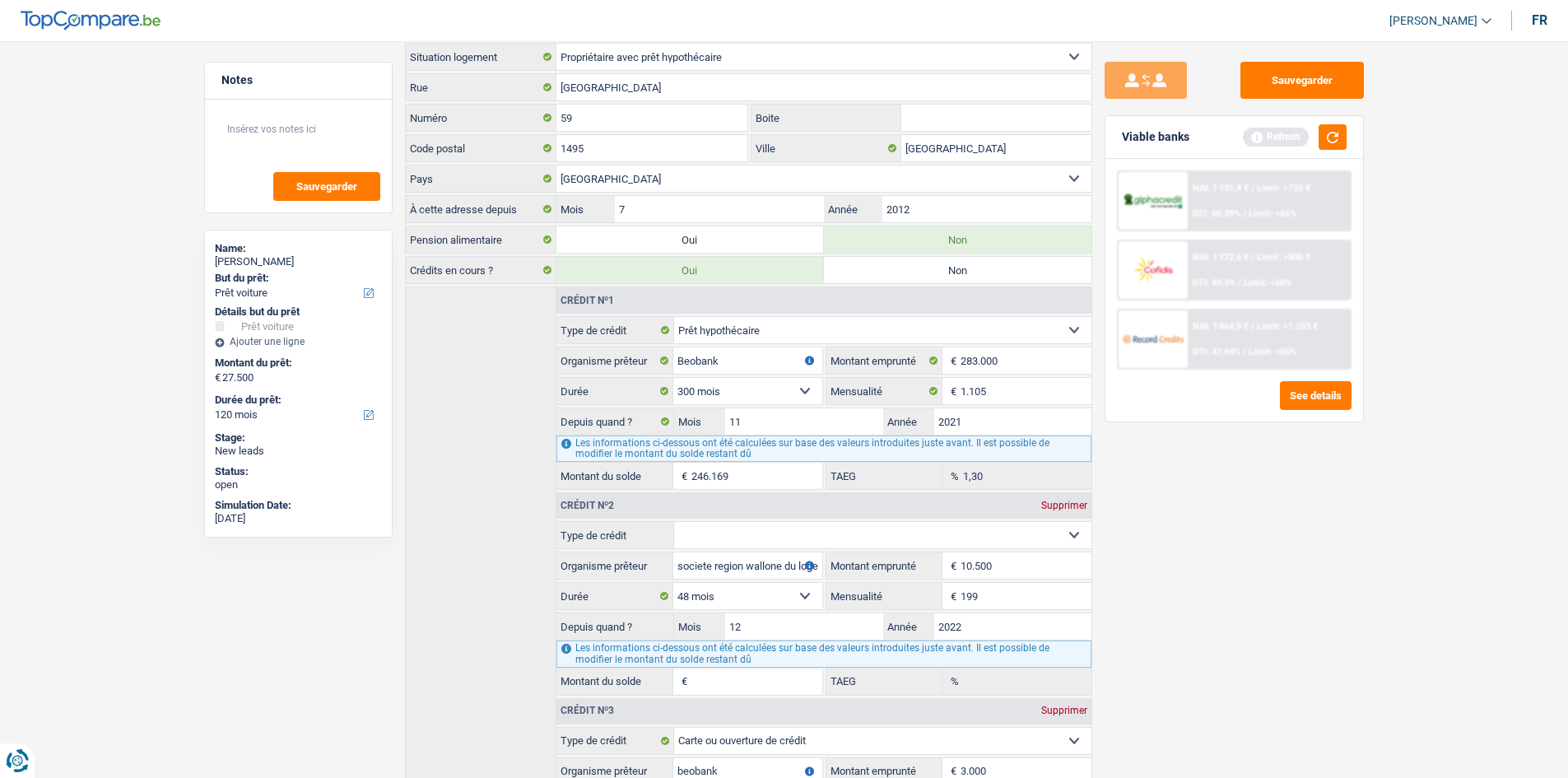
scroll to position [0, 0]
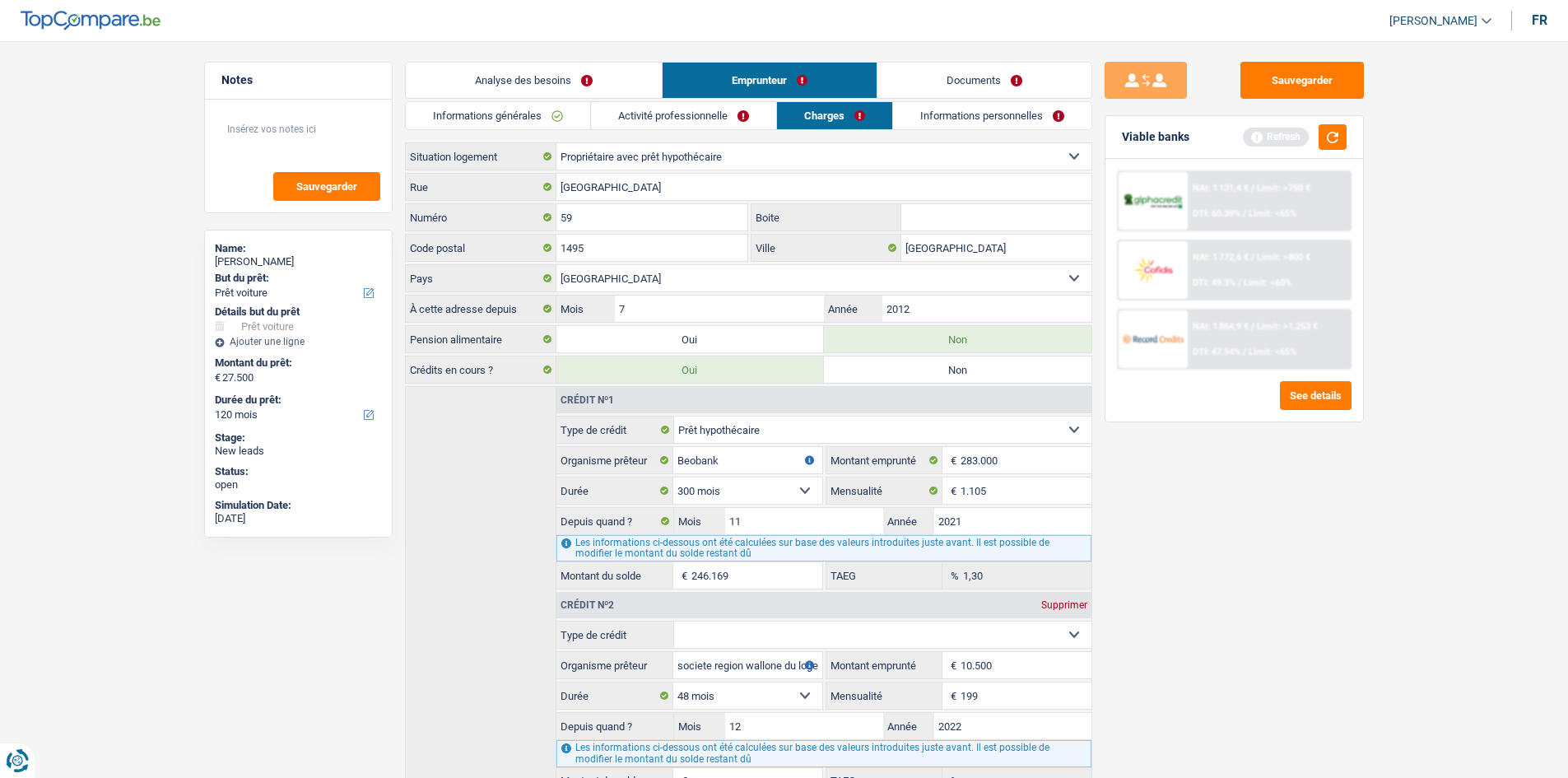
click at [966, 115] on link "Informations personnelles" at bounding box center [992, 115] width 198 height 27
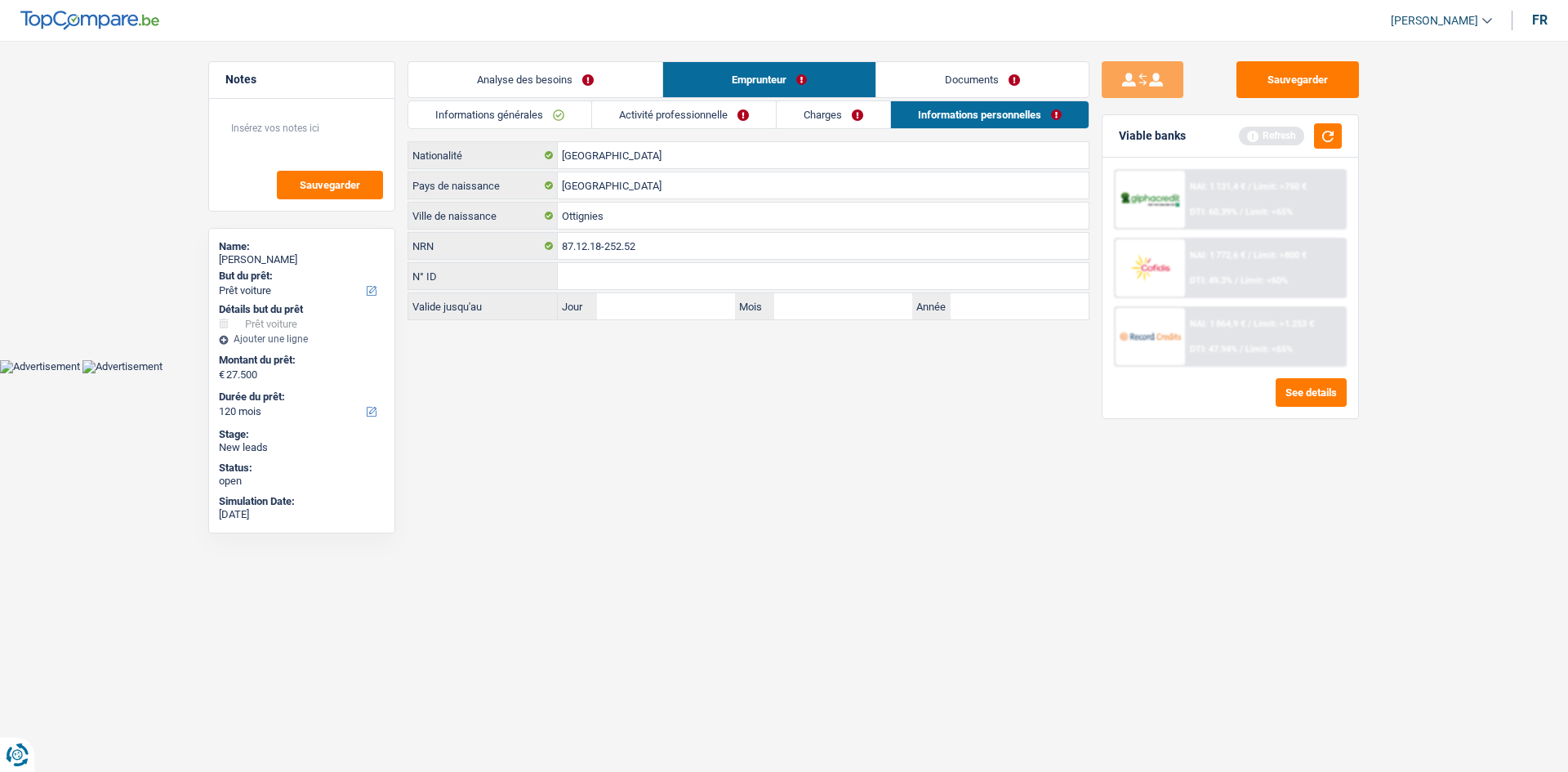
click at [509, 84] on link "Analyse des besoins" at bounding box center [535, 80] width 254 height 35
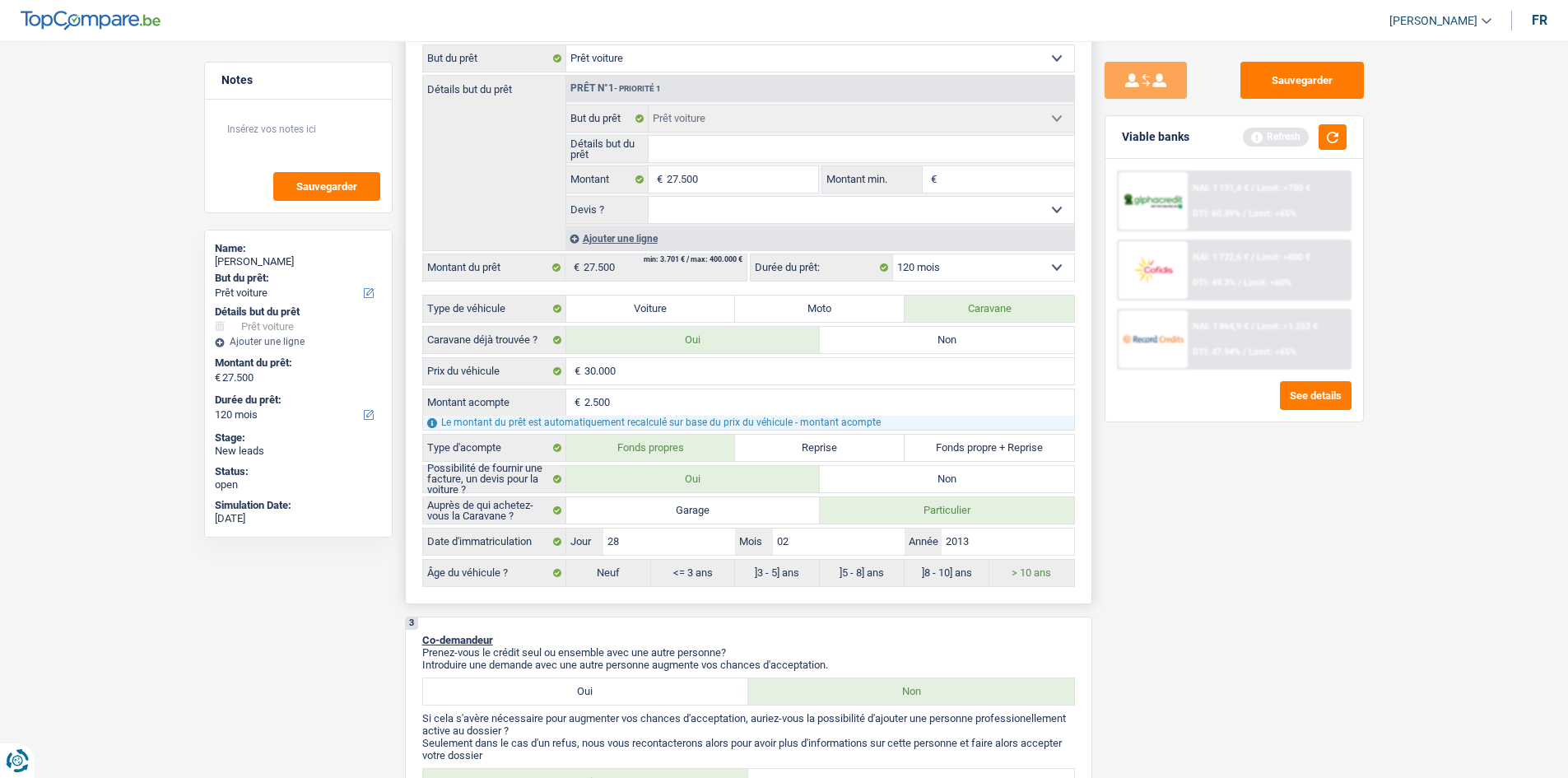
scroll to position [330, 0]
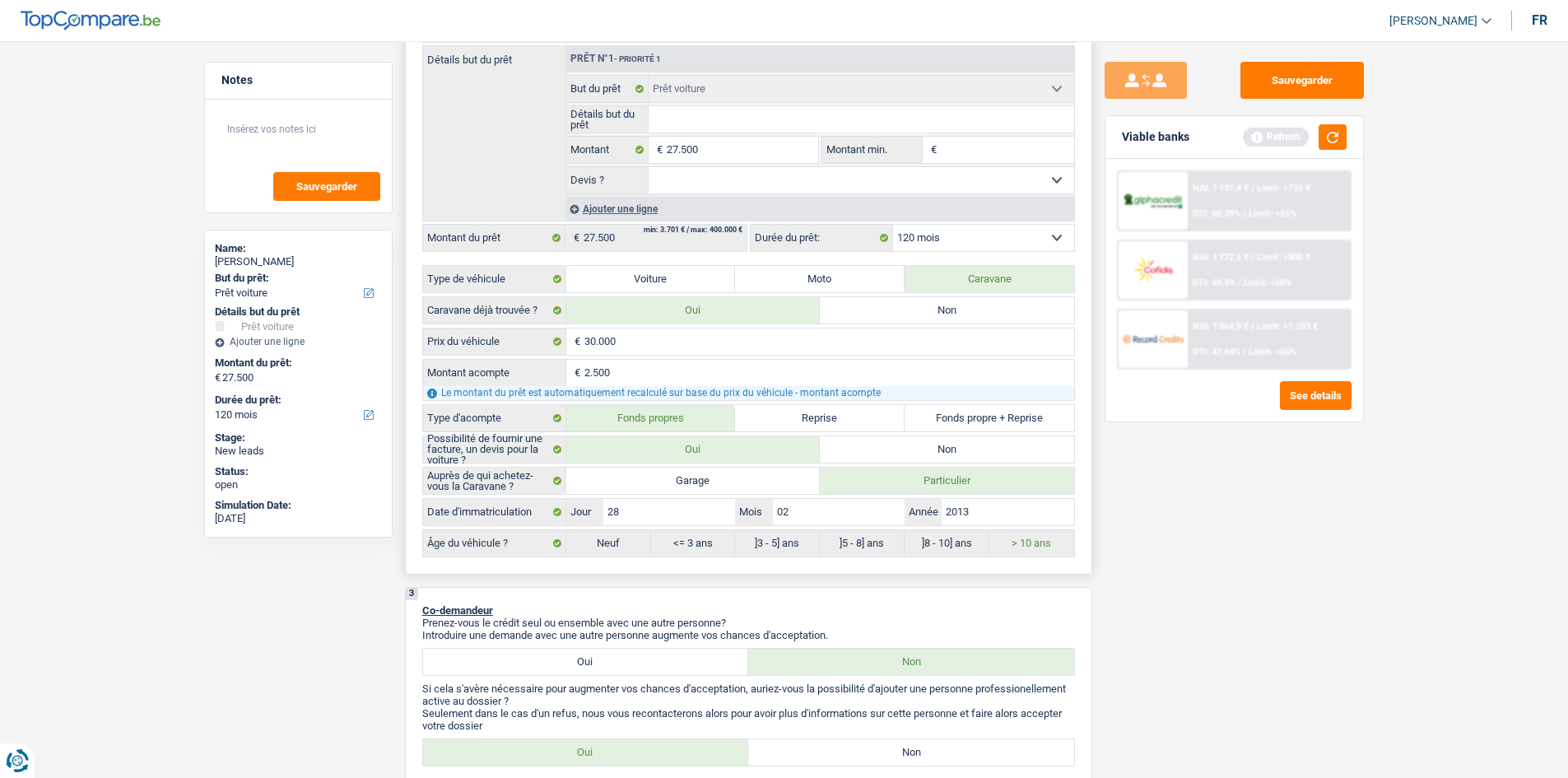
click at [739, 187] on select "Oui Non Non répondu Sélectionner une option" at bounding box center [861, 180] width 426 height 26
click at [741, 122] on input "Détails but du prêt" at bounding box center [861, 119] width 426 height 26
click at [721, 184] on select "Oui Non Non répondu Sélectionner une option" at bounding box center [861, 180] width 426 height 26
click at [955, 146] on input "Montant min." at bounding box center [1007, 149] width 133 height 26
click at [955, 145] on input "Montant min." at bounding box center [1007, 149] width 133 height 26
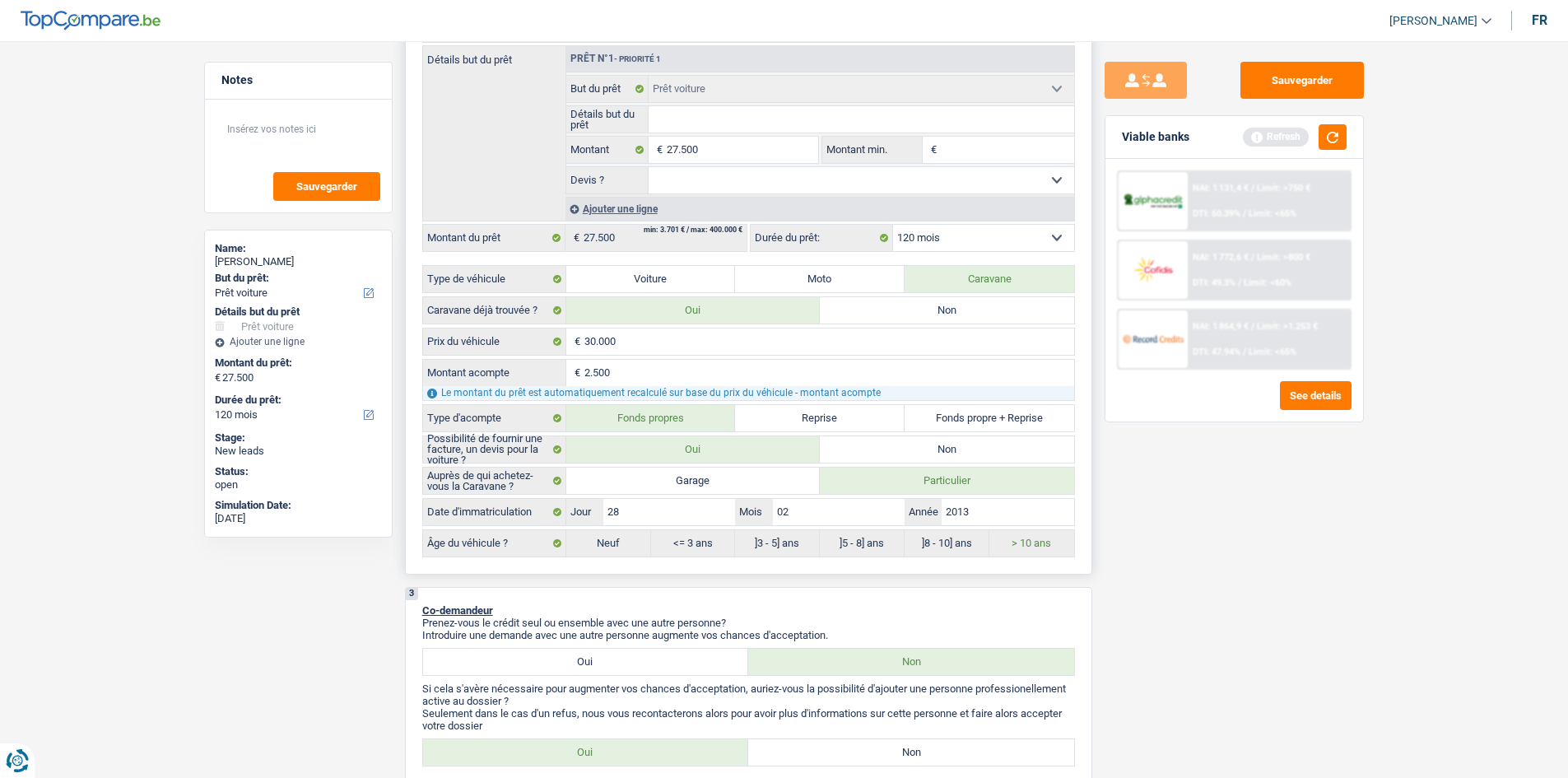
click at [763, 183] on select "Oui Non Non répondu Sélectionner une option" at bounding box center [861, 180] width 426 height 26
select select "false"
click at [648, 167] on select "Oui Non Non répondu Sélectionner une option" at bounding box center [861, 180] width 426 height 26
select select "false"
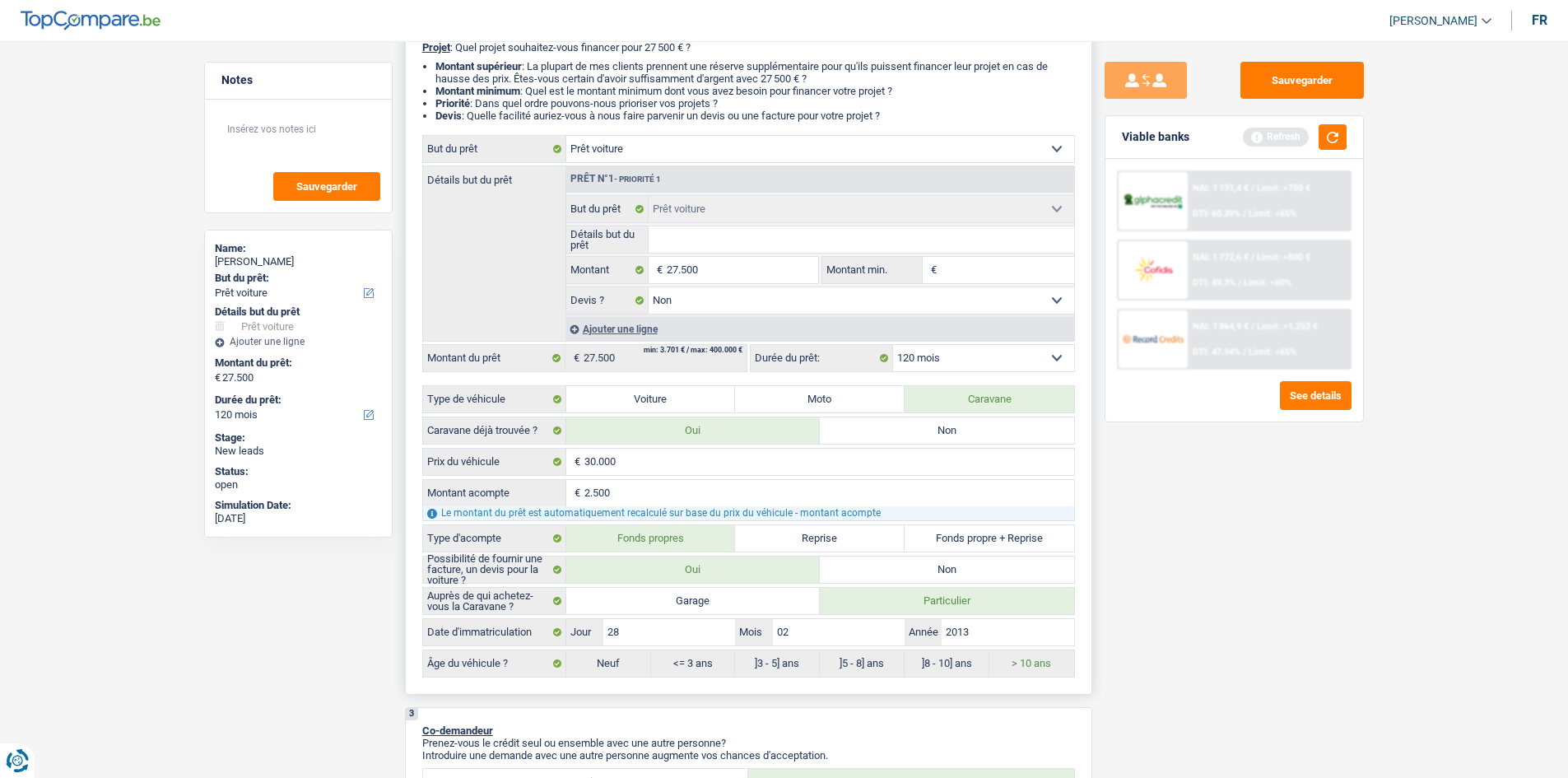
scroll to position [247, 0]
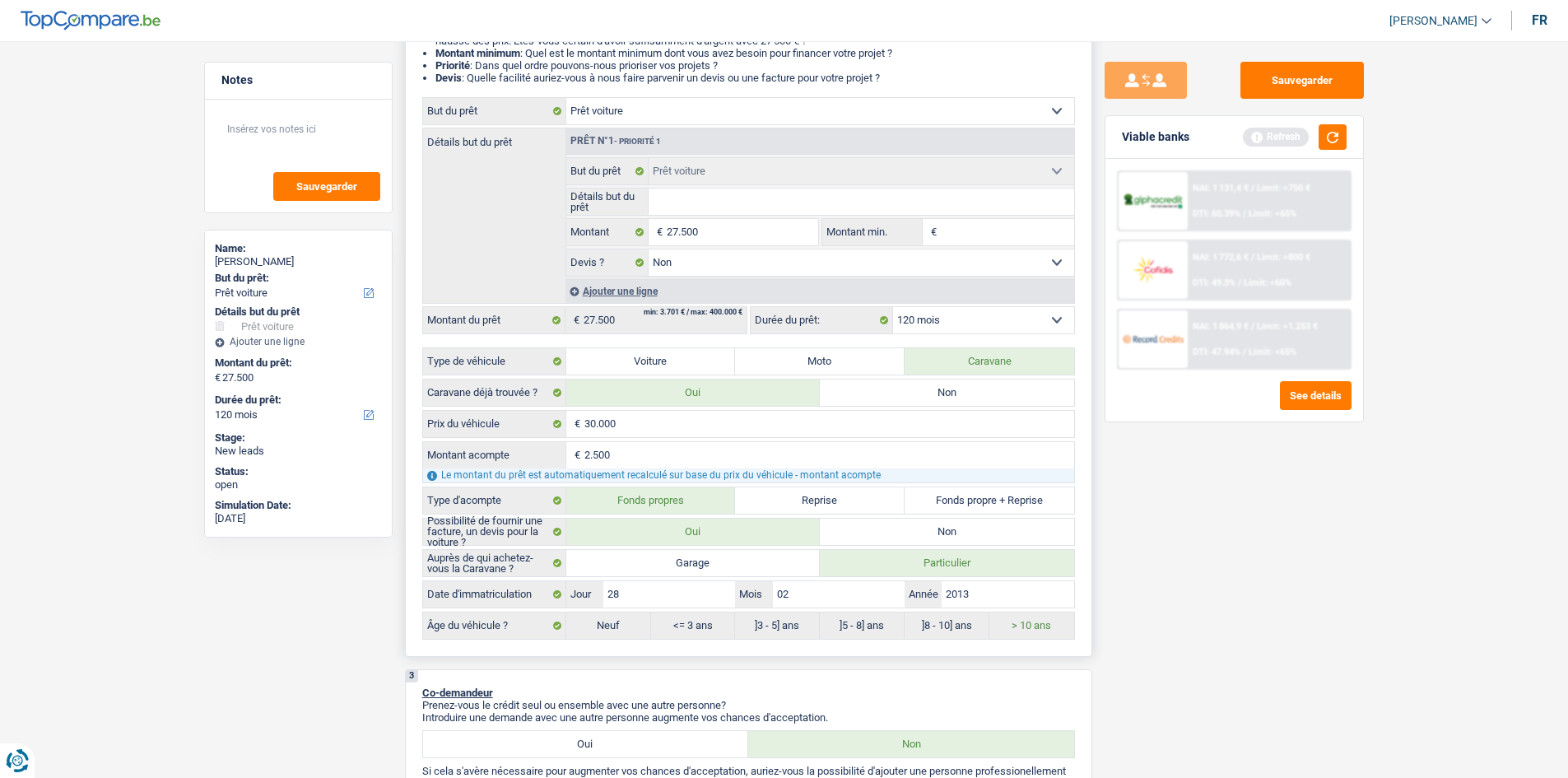
click at [724, 105] on select "Confort maison: meubles, textile, peinture, électroménager, outillage non-profe…" at bounding box center [820, 110] width 508 height 26
click at [724, 108] on select "Confort maison: meubles, textile, peinture, électroménager, outillage non-profe…" at bounding box center [820, 110] width 508 height 26
drag, startPoint x: 738, startPoint y: 186, endPoint x: 730, endPoint y: 180, distance: 10.0
click at [736, 186] on fieldset "Confort maison: meubles, textile, peinture, électroménager, outillage non-profe…" at bounding box center [820, 217] width 508 height 120
click at [696, 94] on div "2 Projet : Quel projet souhaitez-vous financer pour 27 500 € ? Montant supérieu…" at bounding box center [748, 321] width 687 height 671
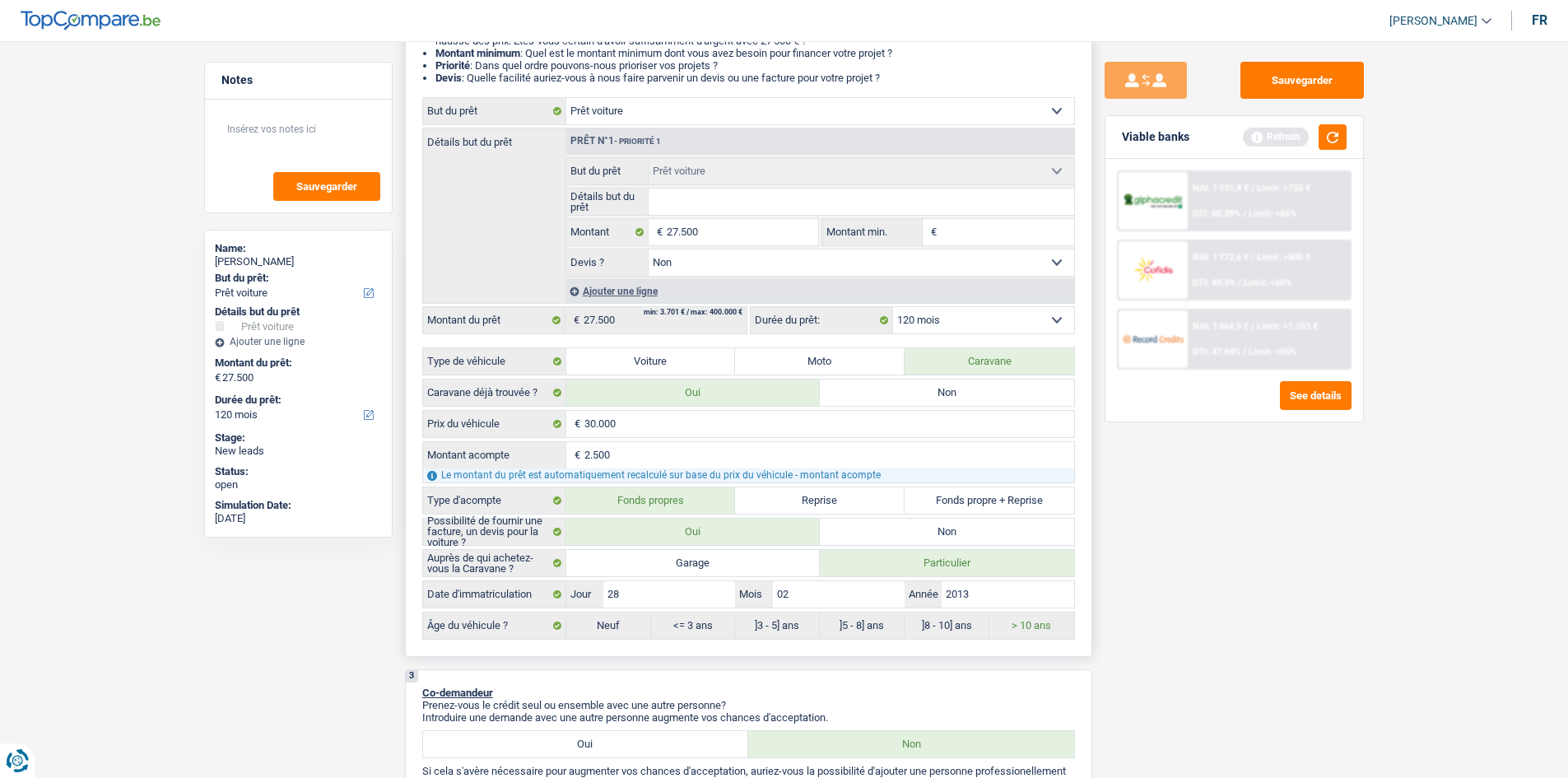
click at [697, 100] on select "Confort maison: meubles, textile, peinture, électroménager, outillage non-profe…" at bounding box center [820, 110] width 508 height 26
select select "other"
click at [566, 98] on select "Confort maison: meubles, textile, peinture, électroménager, outillage non-profe…" at bounding box center [820, 110] width 508 height 26
select select "other"
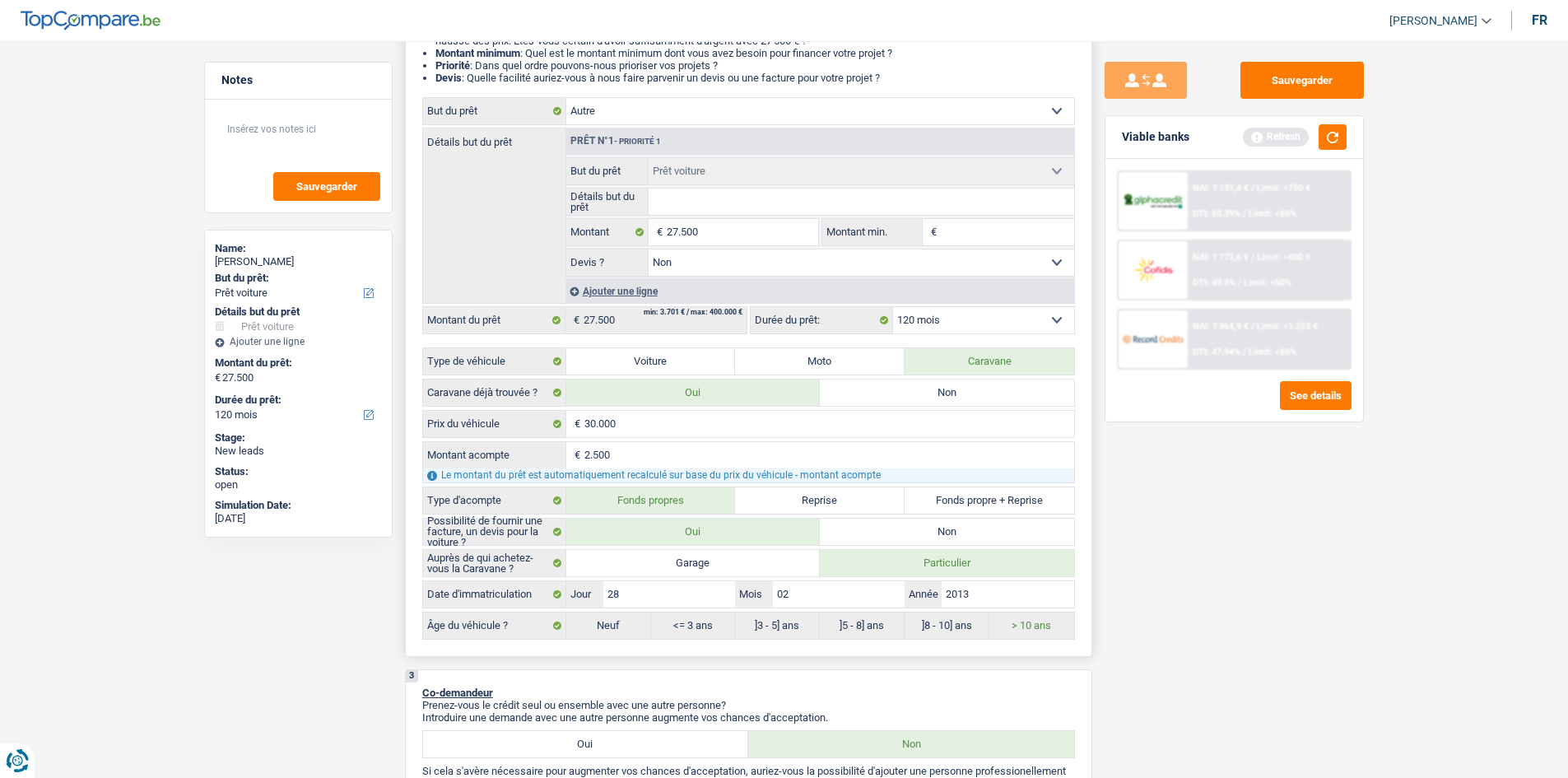
select select "other"
select select
select select "other"
select select
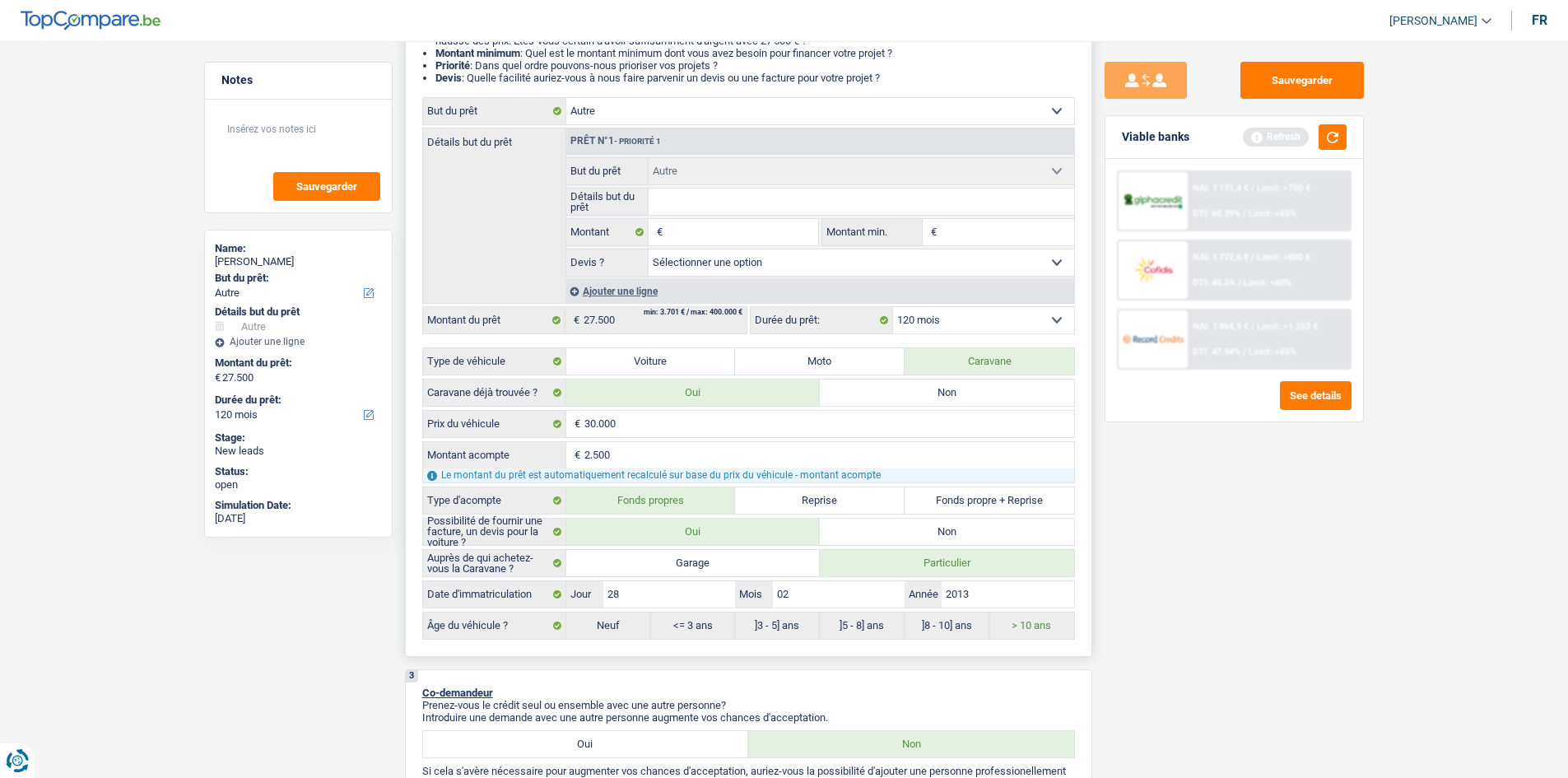
select select "car"
select select "false"
select select "car"
select select "false"
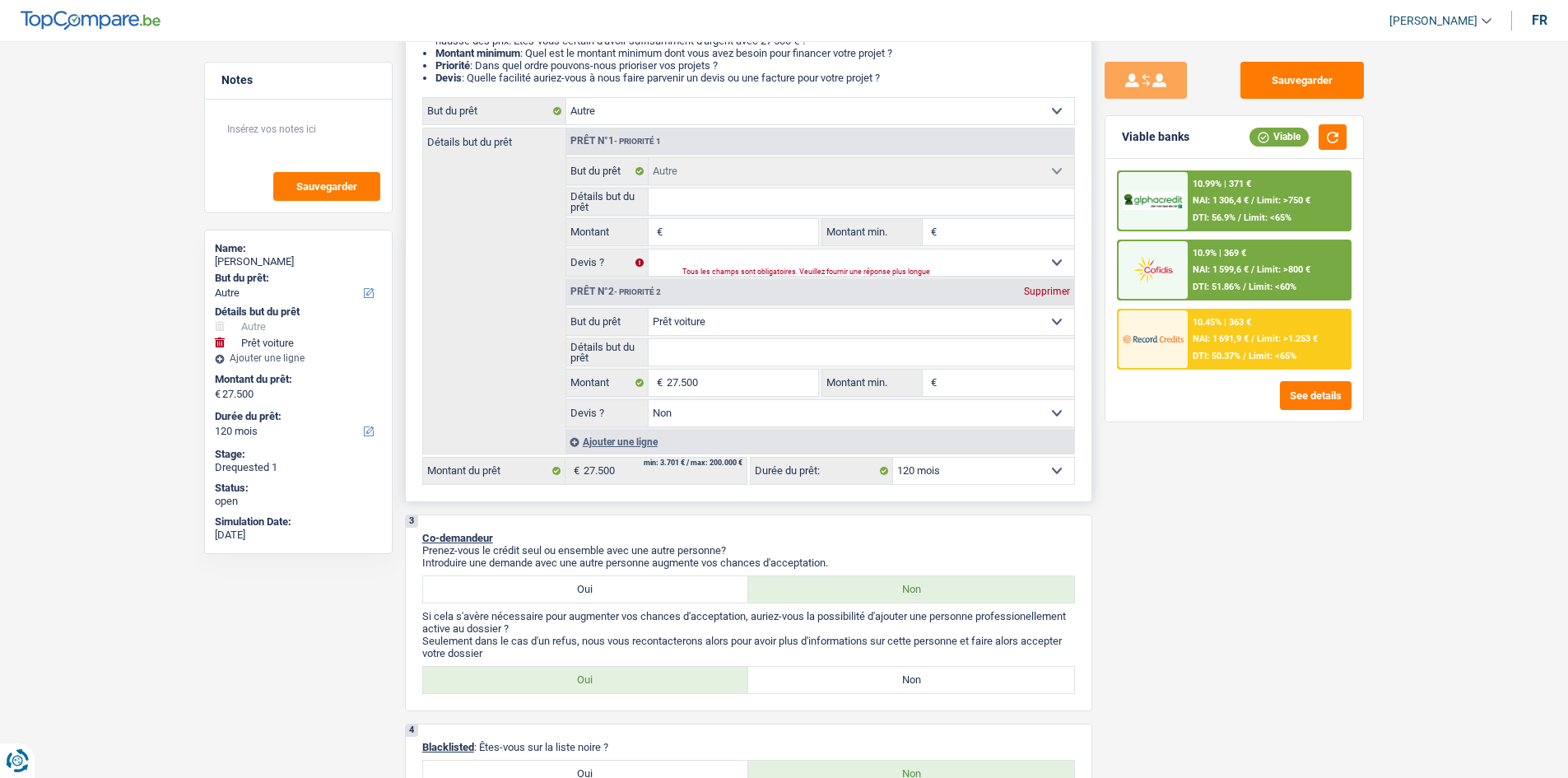
click at [761, 319] on select "Confort maison: meubles, textile, peinture, électroménager, outillage non-profe…" at bounding box center [861, 321] width 426 height 26
select select "other"
click at [648, 309] on select "Confort maison: meubles, textile, peinture, électroménager, outillage non-profe…" at bounding box center [861, 321] width 426 height 26
select select "other"
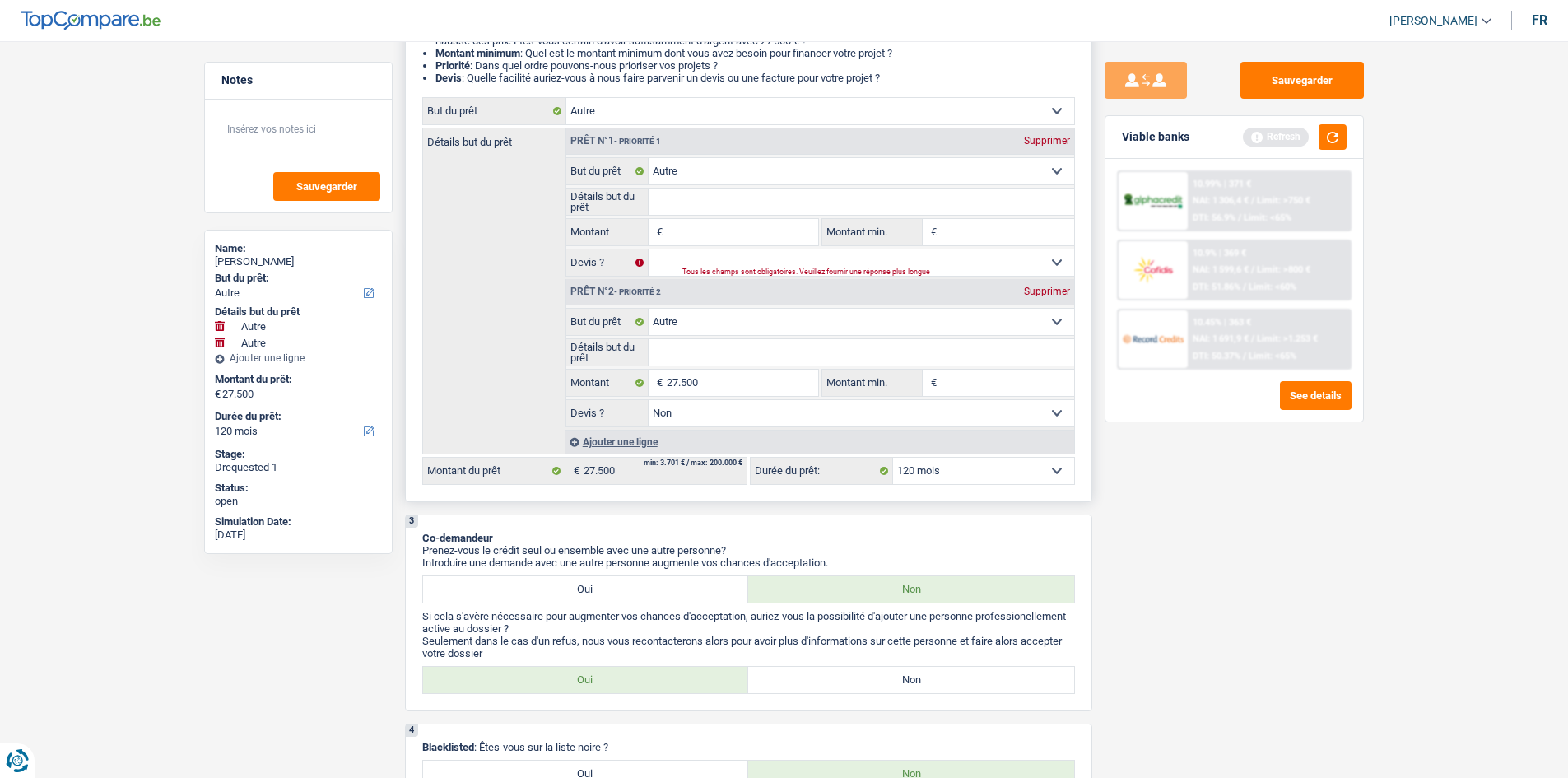
click at [1034, 143] on div "Supprimer" at bounding box center [1047, 141] width 54 height 10
type input "27.500"
select select "false"
type input "27.500"
select select "false"
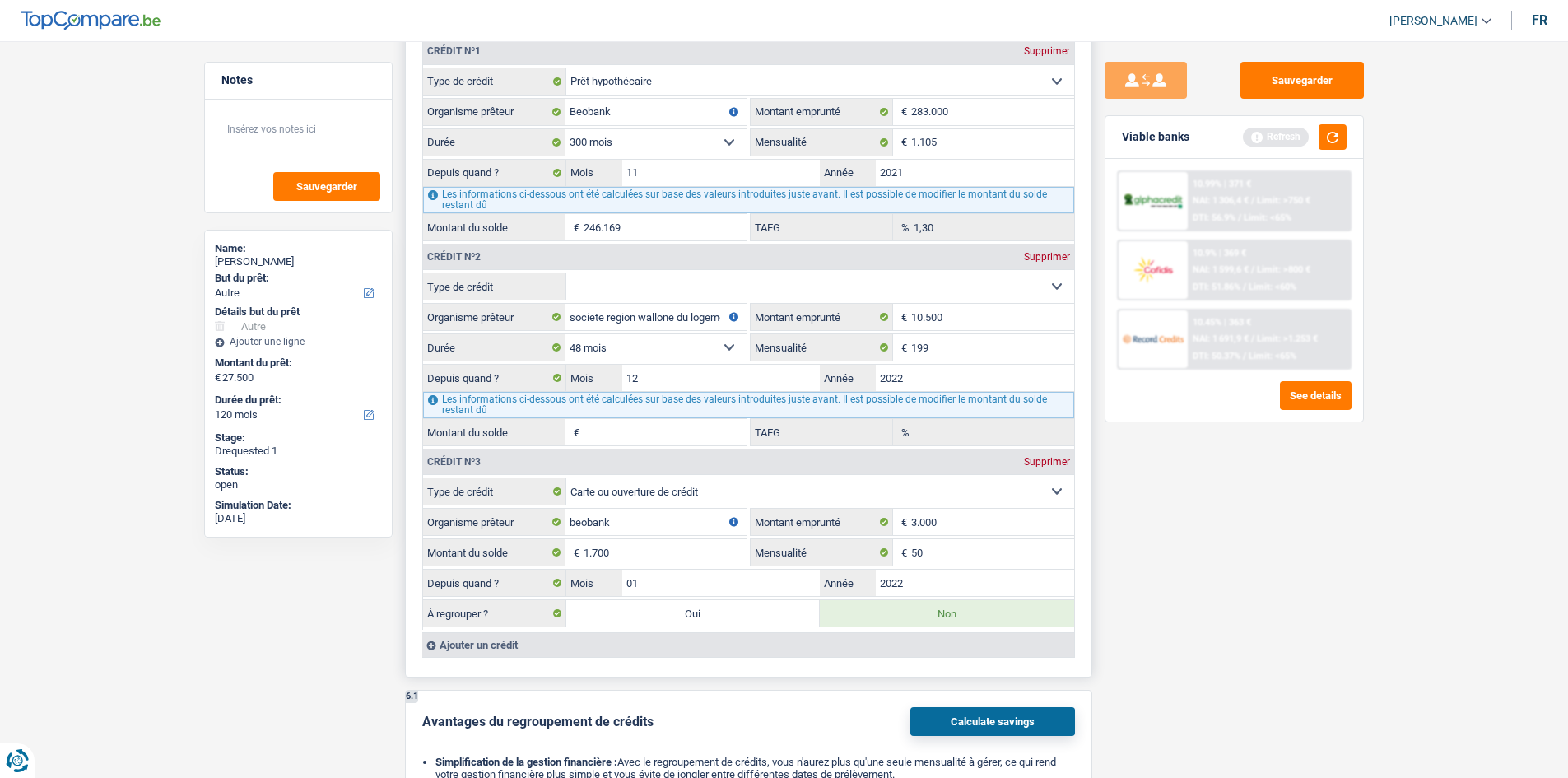
scroll to position [1646, 0]
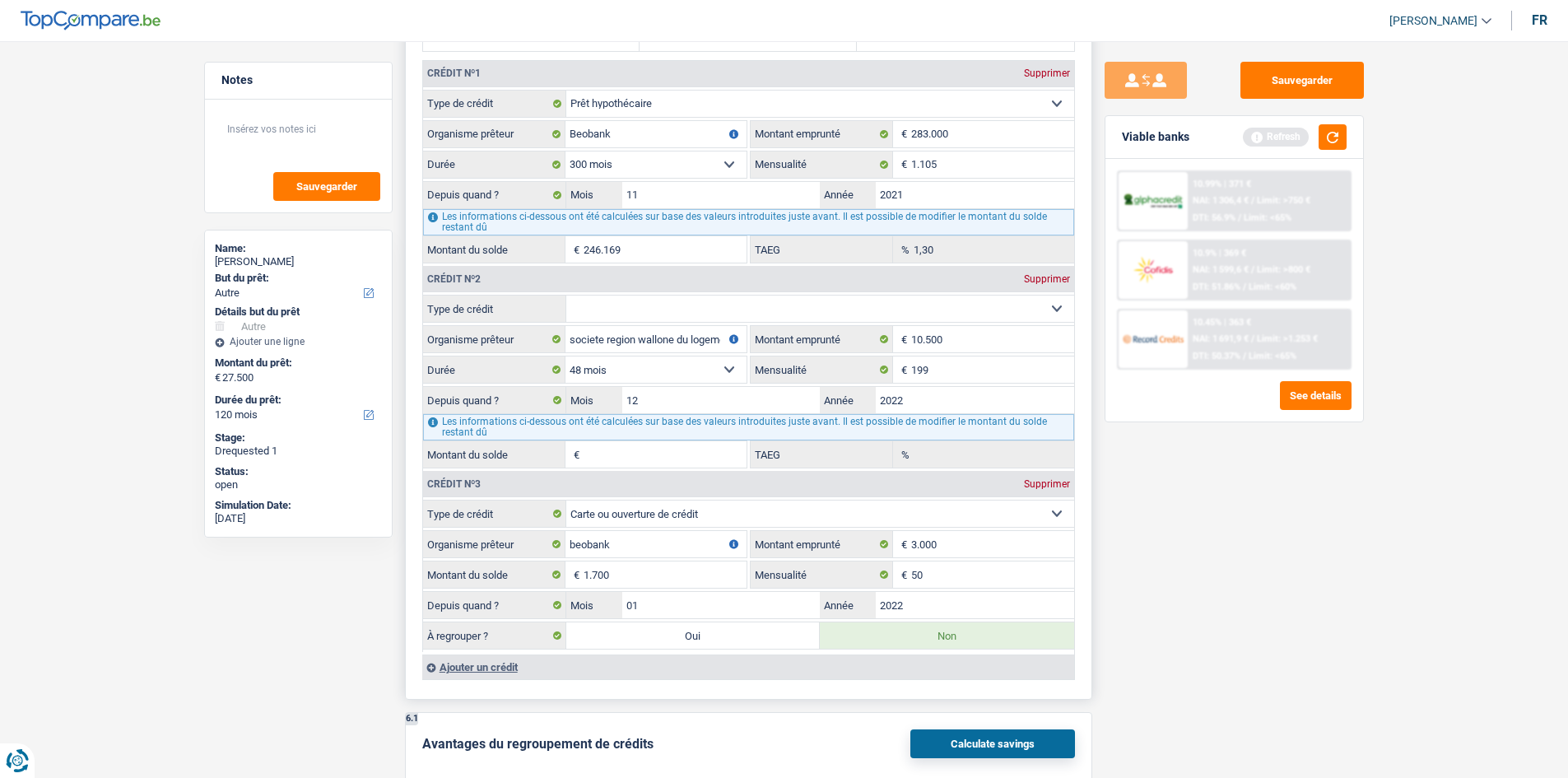
click at [709, 305] on select "Carte ou ouverture de crédit Prêt hypothécaire Vente à tempérament Prêt à tempé…" at bounding box center [820, 308] width 508 height 26
select select "renovationLoan"
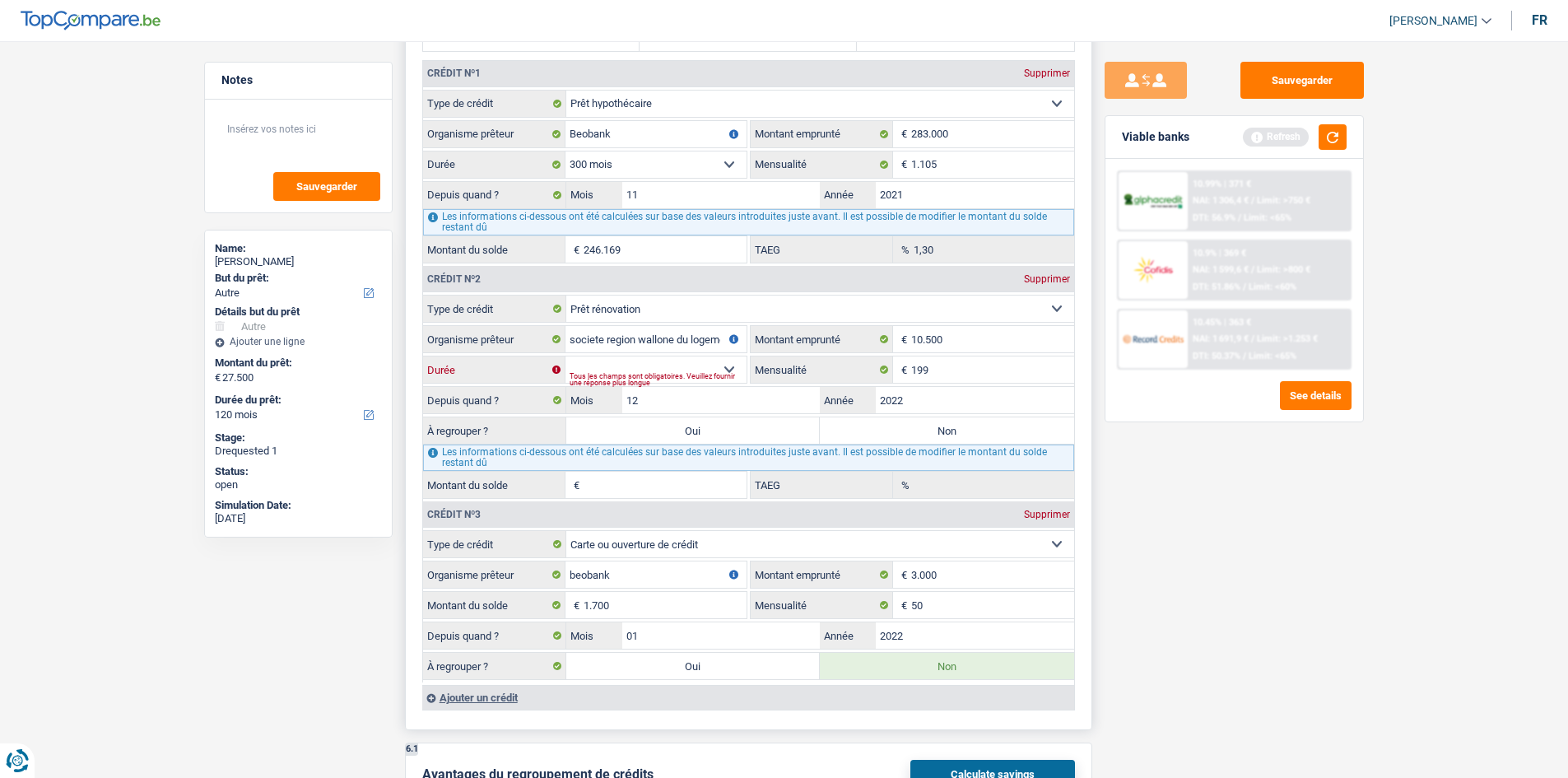
click at [732, 366] on select "12 mois 18 mois 24 mois 30 mois 36 mois 42 mois 48 mois 60 mois Sélectionner un…" at bounding box center [656, 369] width 181 height 26
select select "60"
click at [566, 356] on select "12 mois 18 mois 24 mois 30 mois 36 mois 42 mois 48 mois 60 mois Sélectionner un…" at bounding box center [656, 369] width 181 height 26
type input "5.238"
type input "5,30"
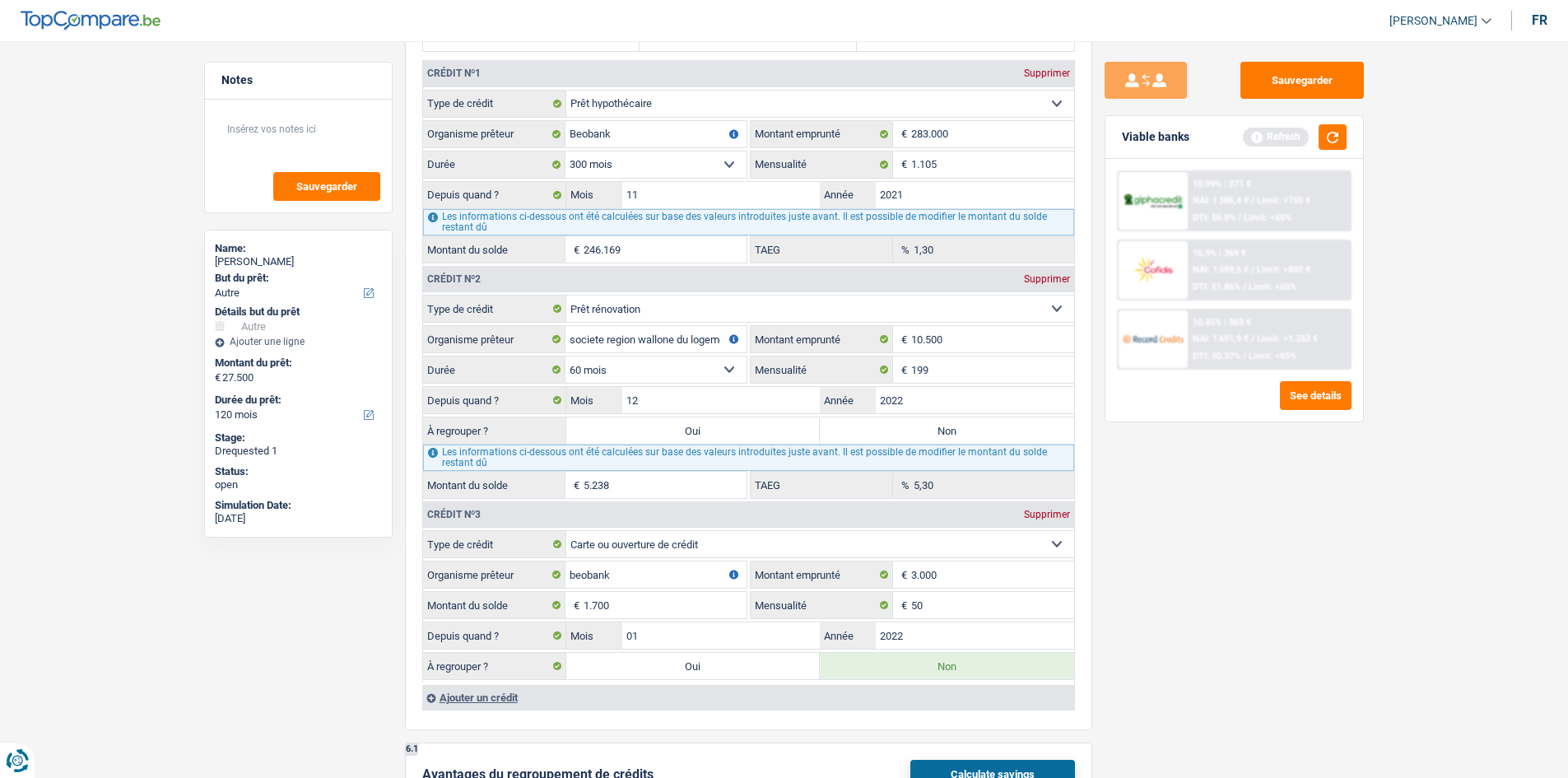
click at [883, 433] on label "Non" at bounding box center [947, 430] width 254 height 26
click at [883, 433] on input "Non" at bounding box center [947, 430] width 254 height 26
radio input "true"
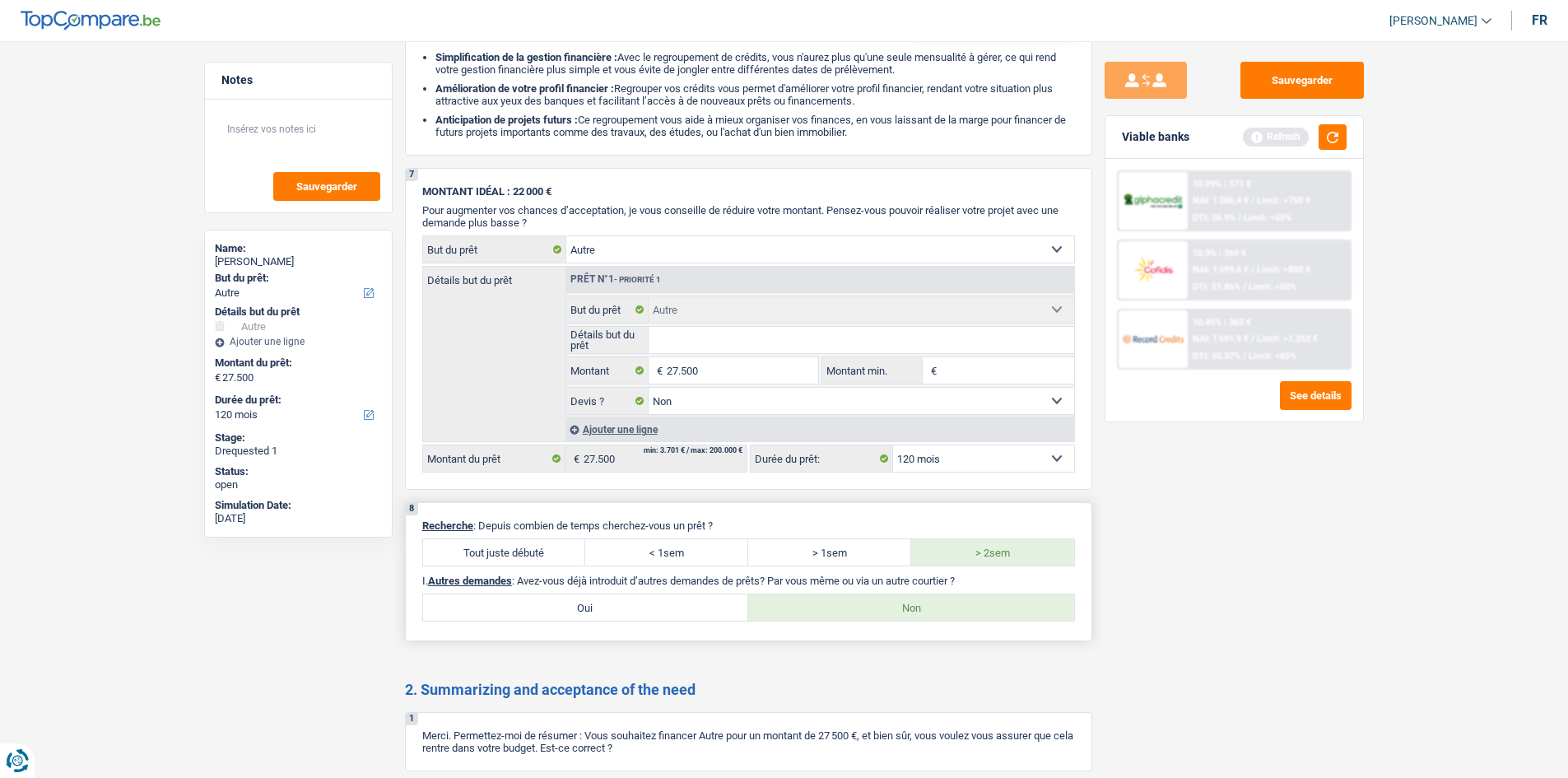
scroll to position [2575, 0]
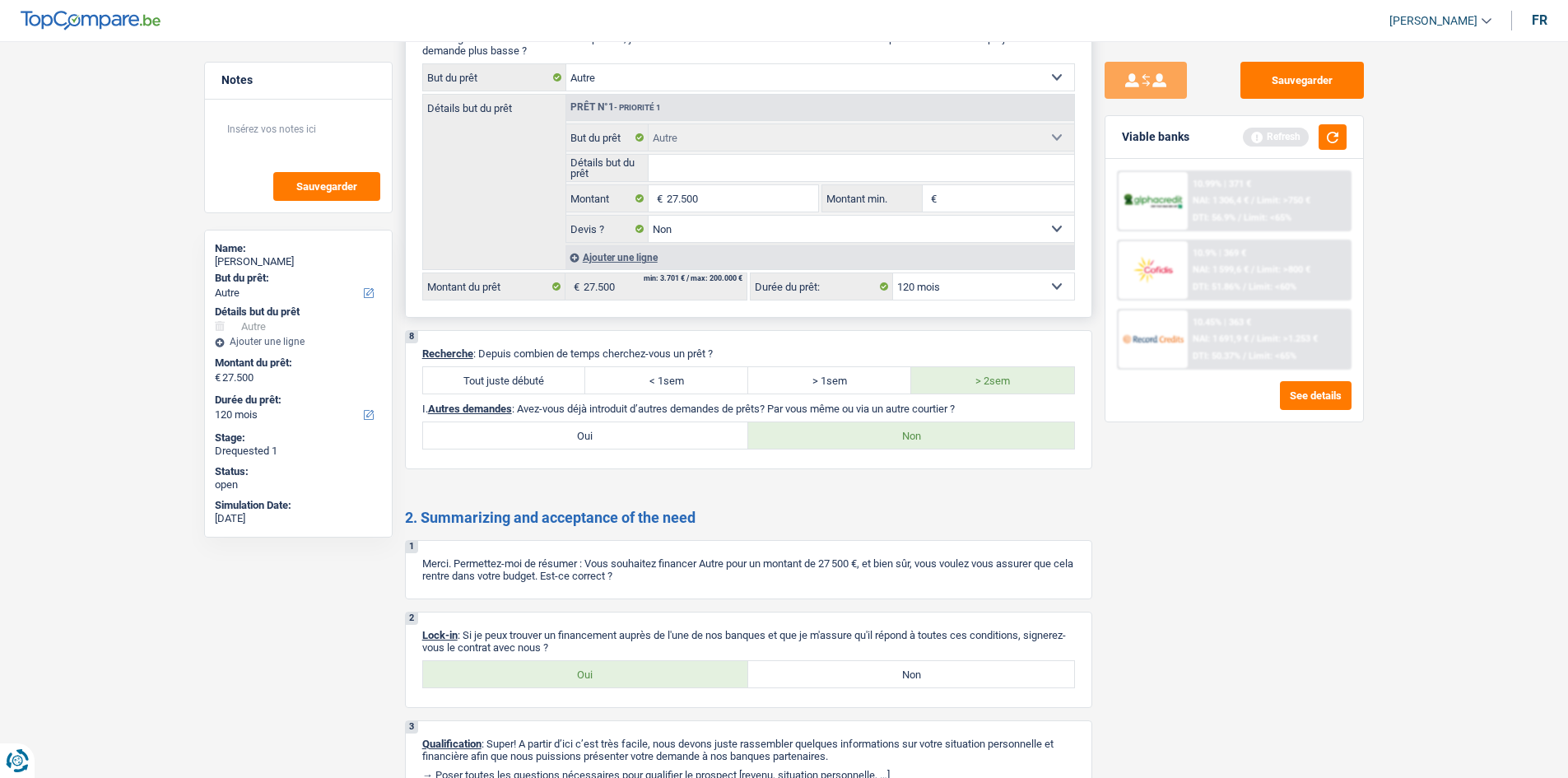
click at [670, 167] on input "Détails but du prêt" at bounding box center [861, 167] width 426 height 26
type input "a"
type input "ac"
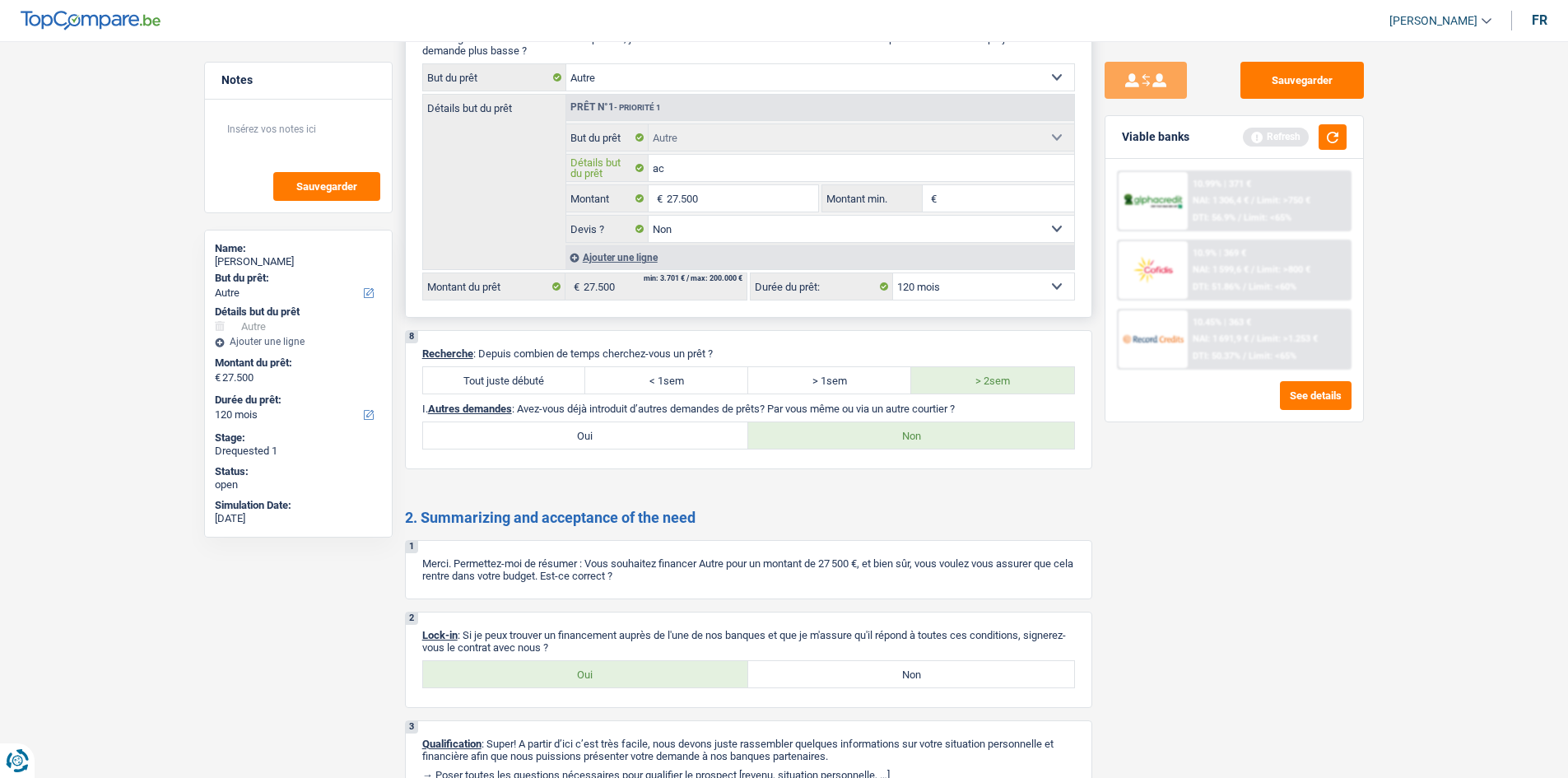
type input "ach"
type input "acha"
type input "achat"
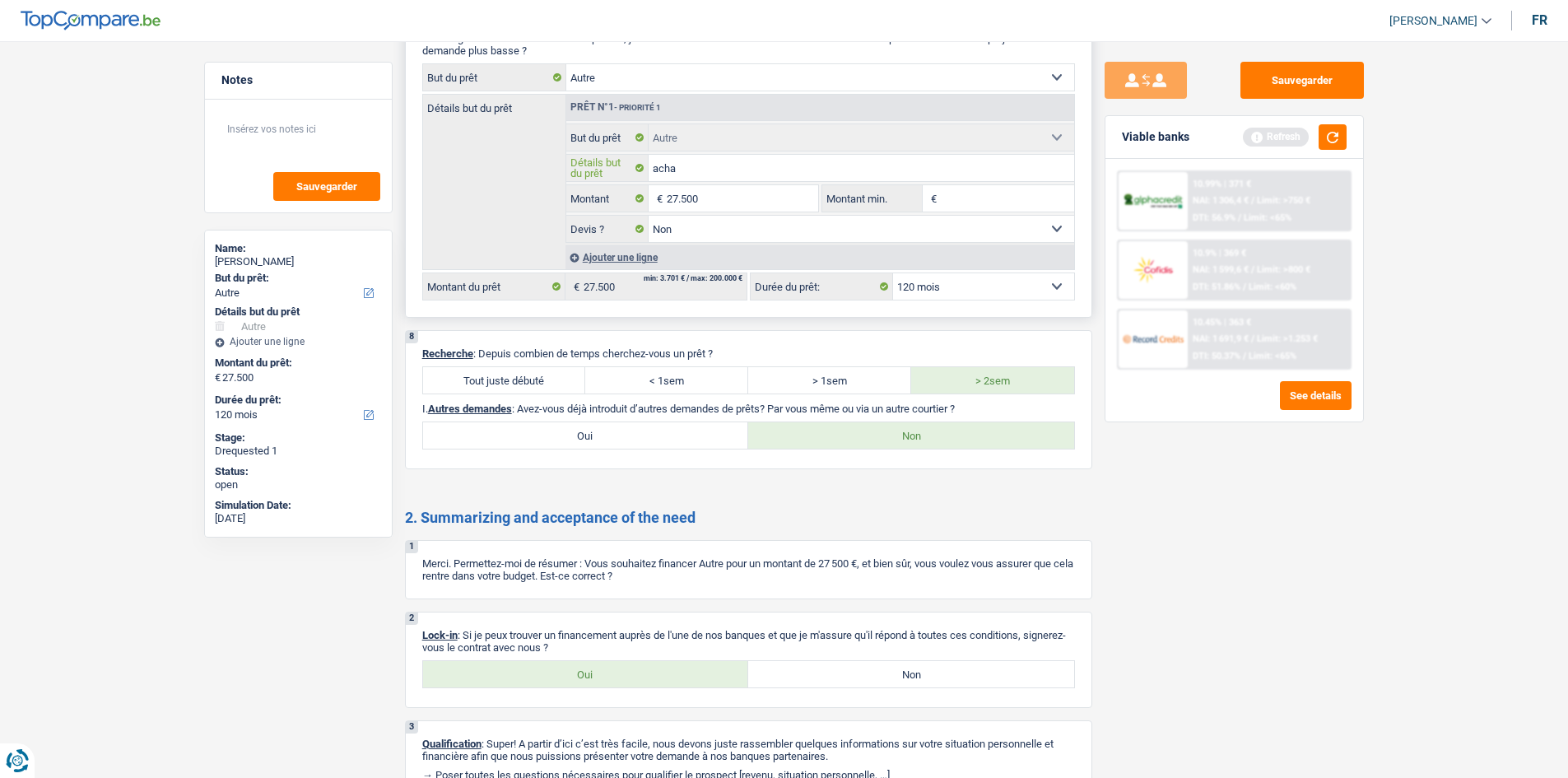
type input "achat"
type input "achat c"
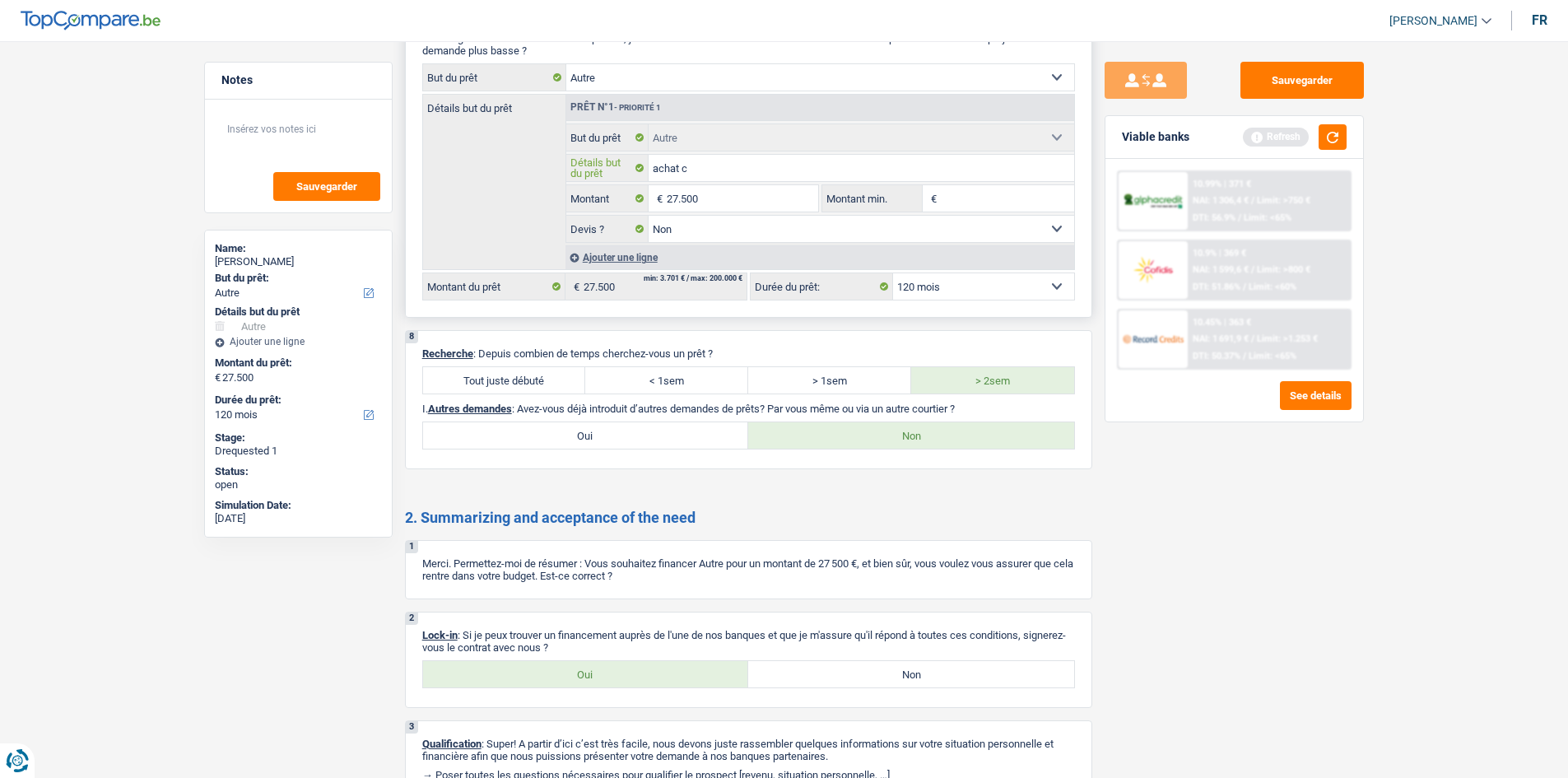
type input "achat ca"
type input "achat car"
type input "achat cara"
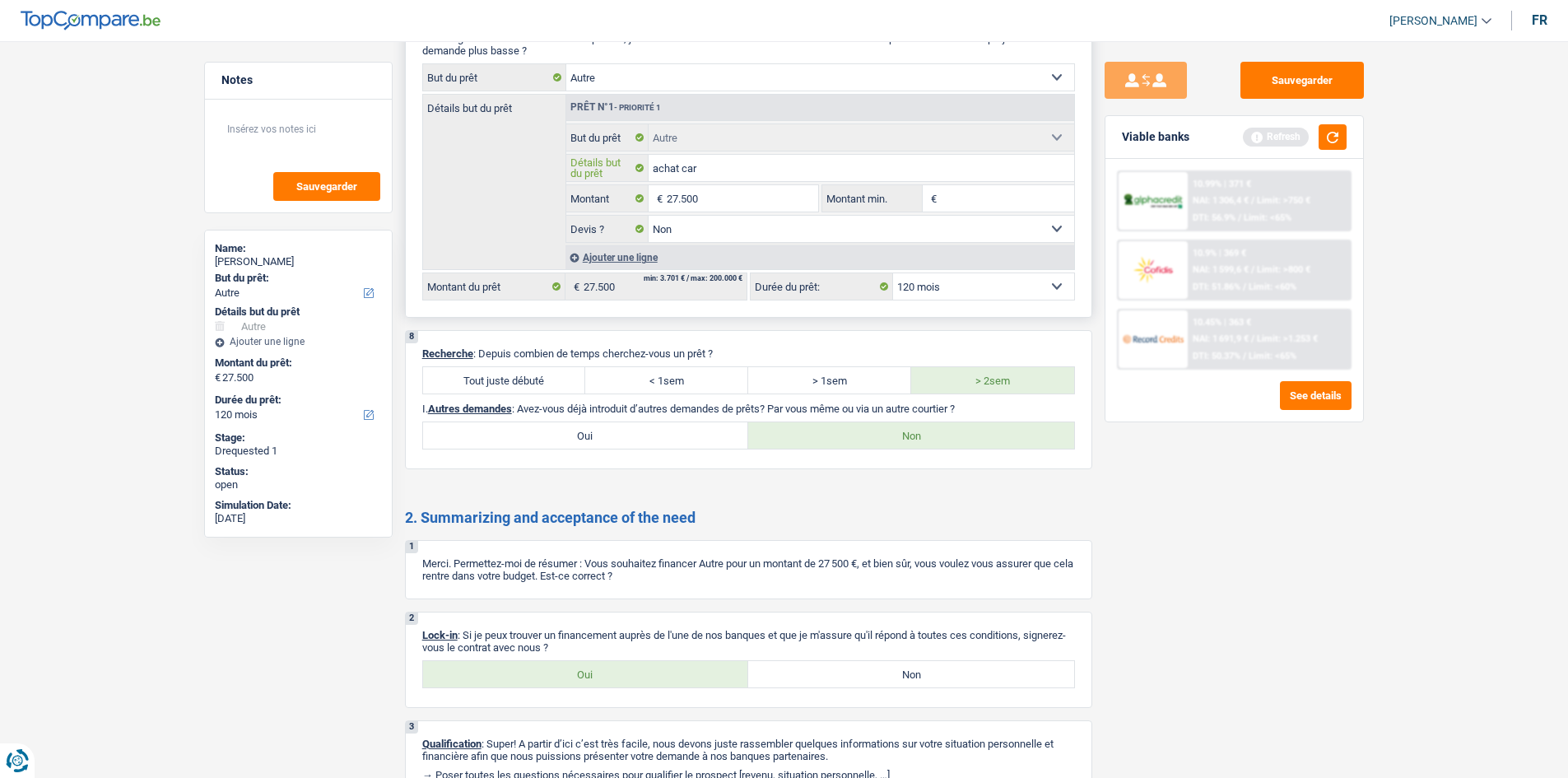
type input "achat cara"
type input "achat carav"
type input "achat carava"
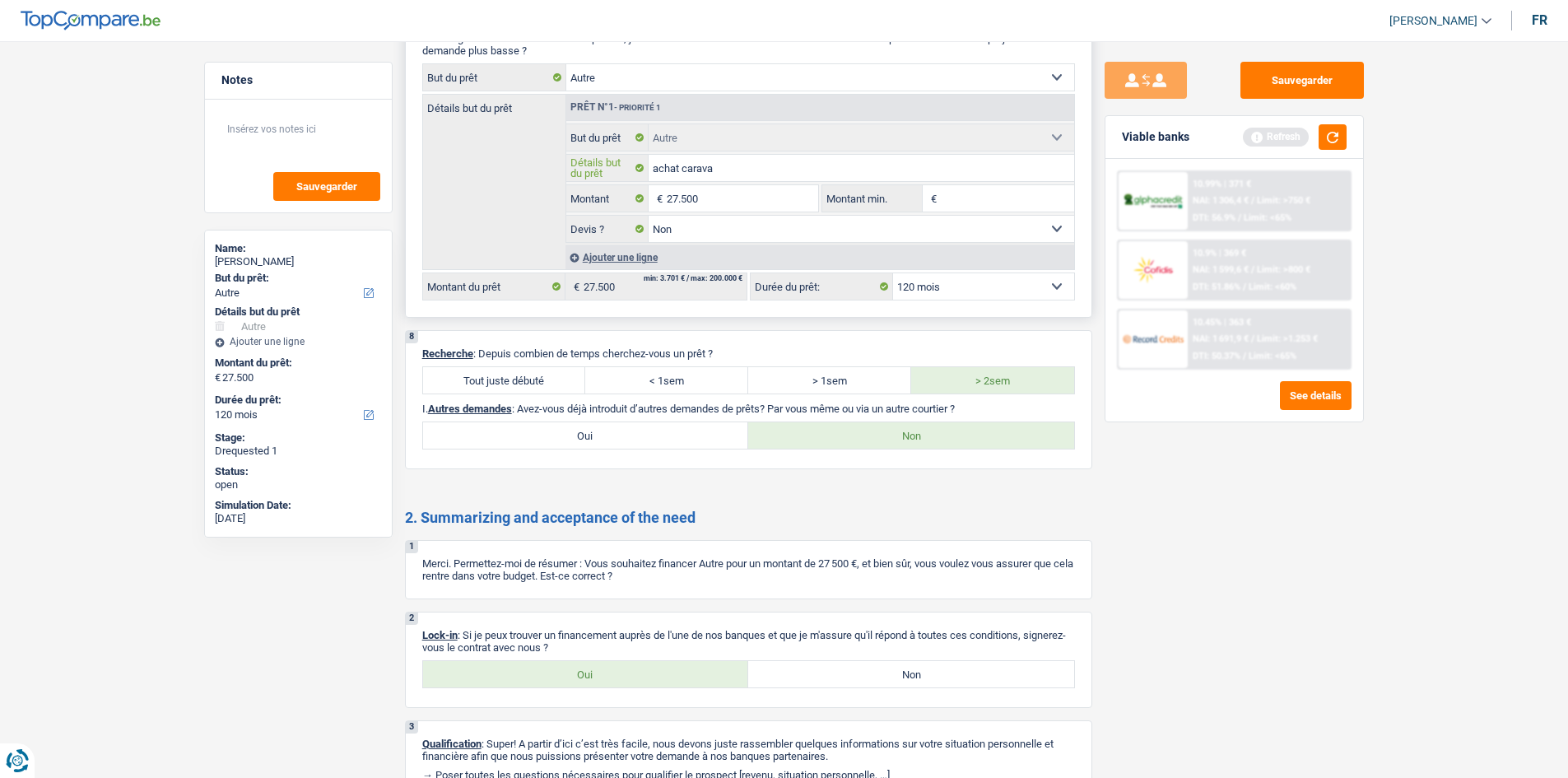
type input "achat caravan"
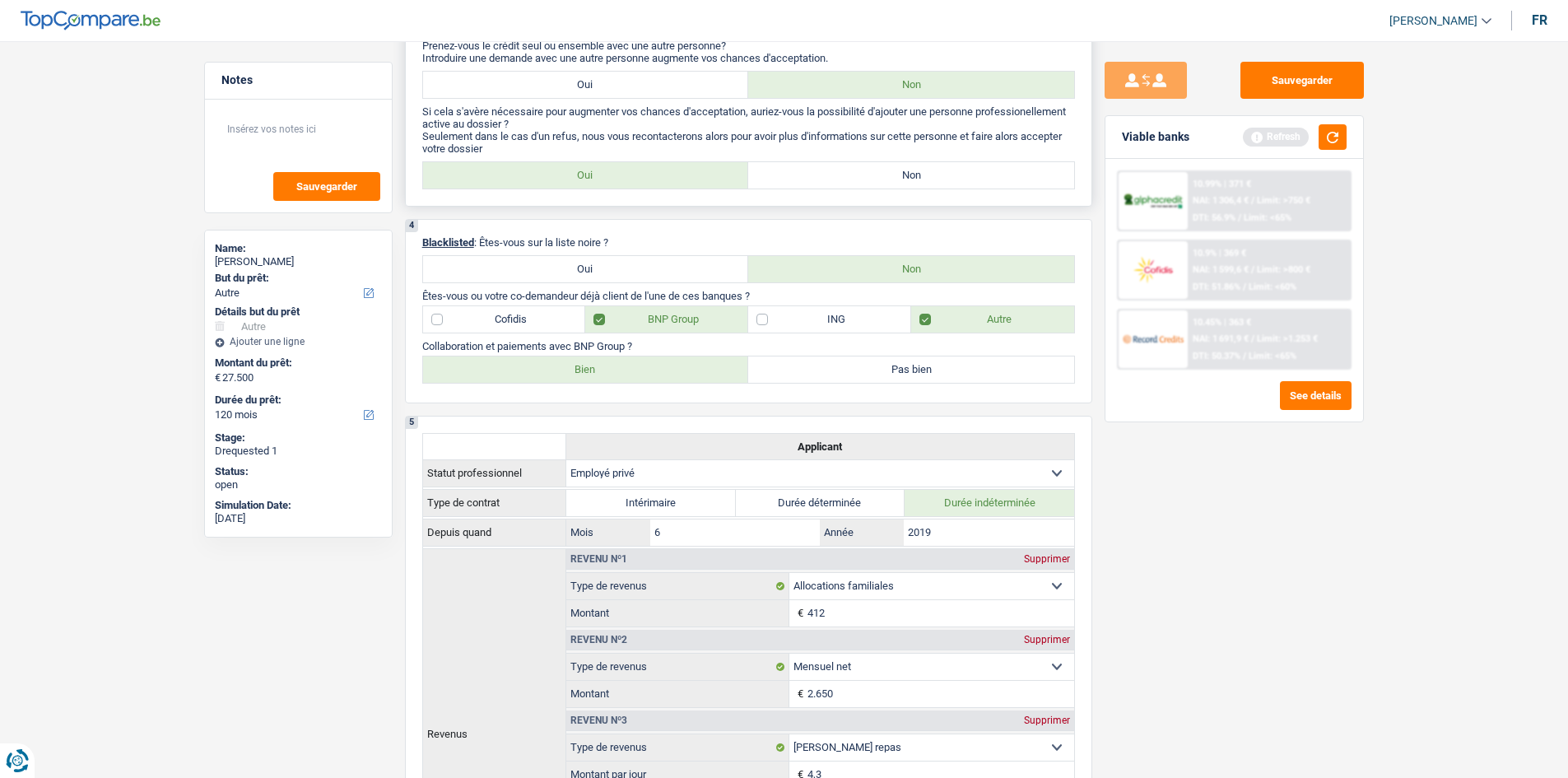
scroll to position [353, 0]
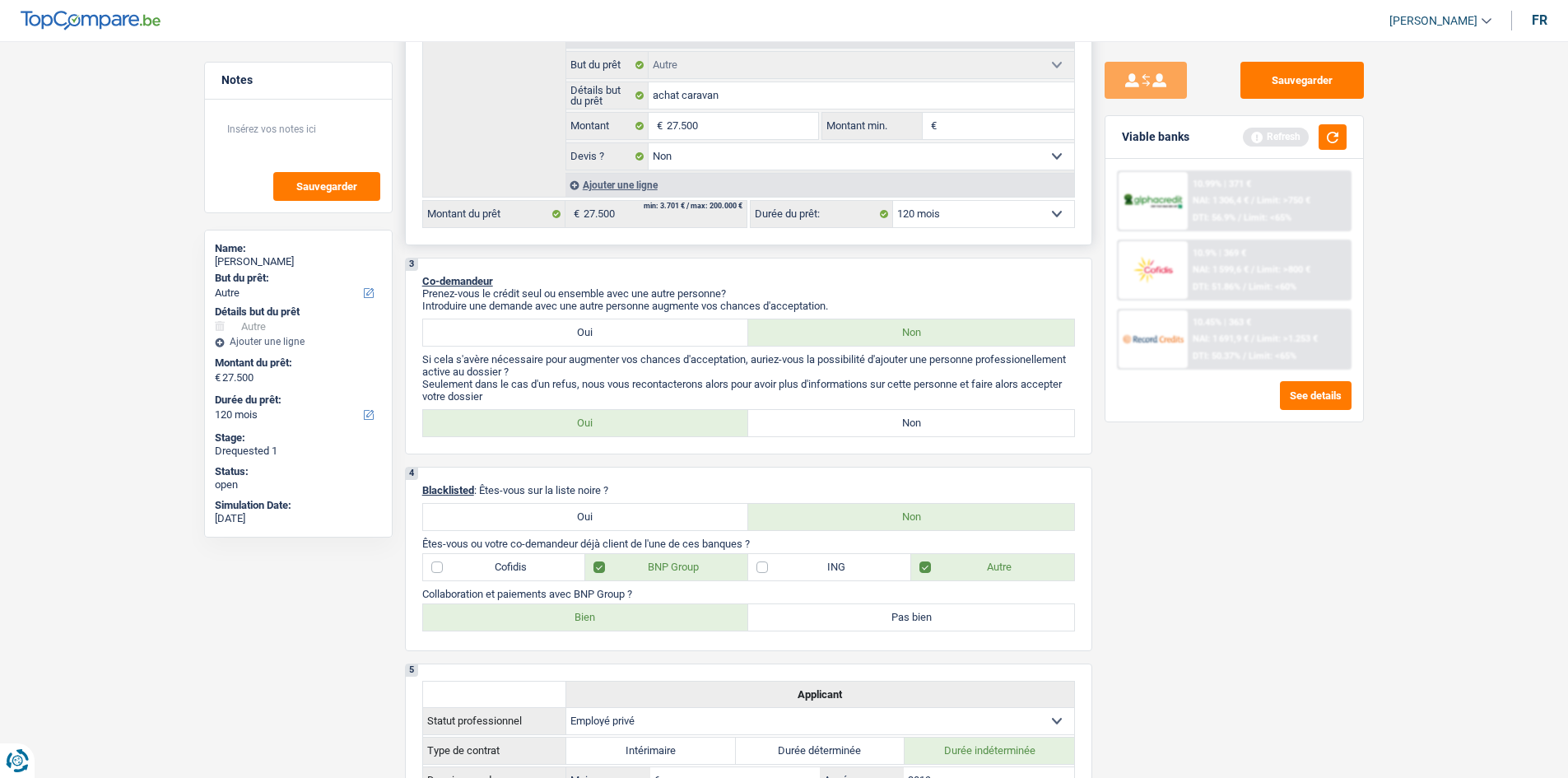
type input "achat caravan"
click at [743, 90] on input "achat caravan" at bounding box center [861, 95] width 426 height 26
type input "achat caravane"
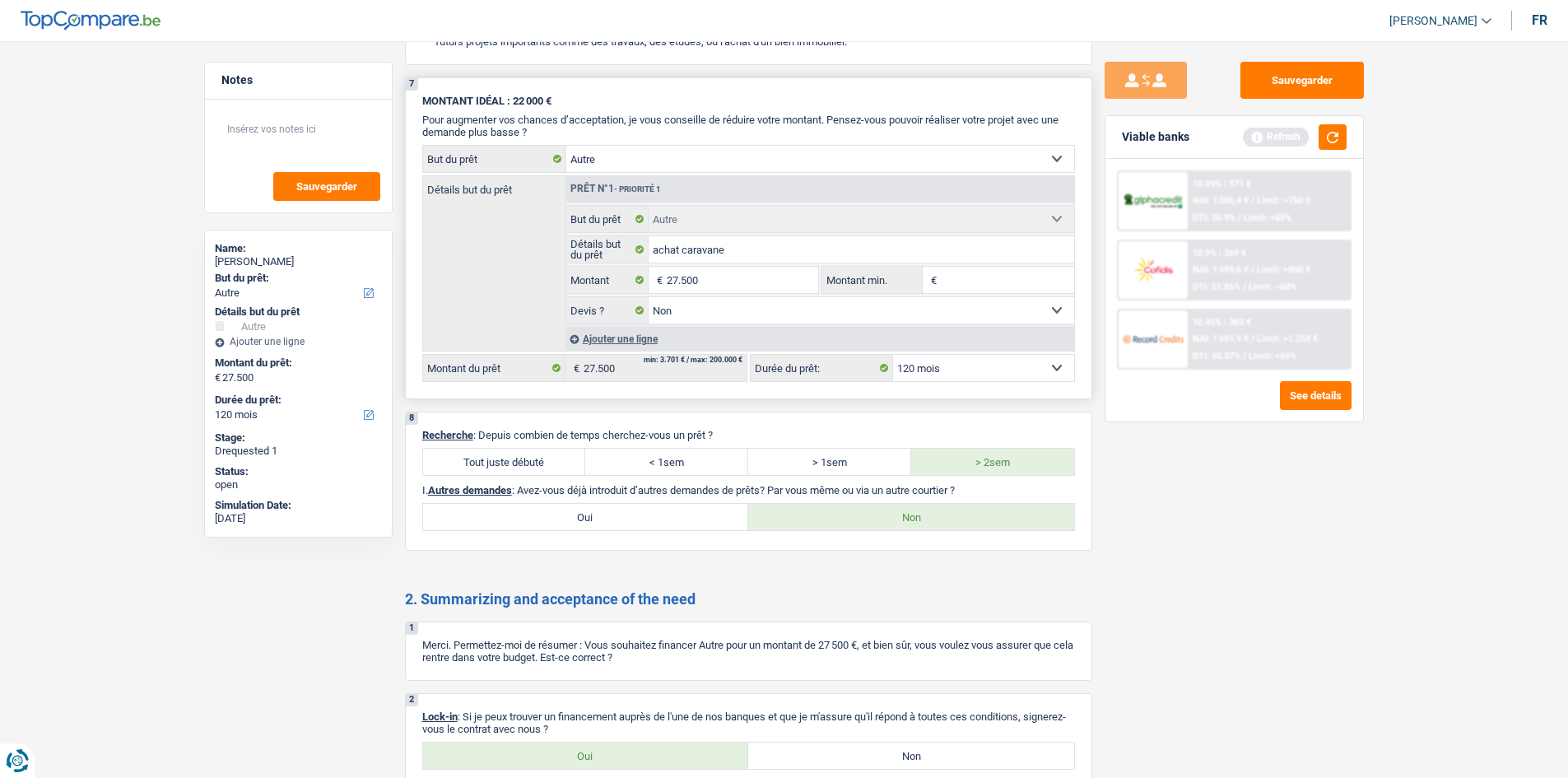
scroll to position [2493, 0]
type input "achat caravane"
click at [848, 242] on input "achat caravane" at bounding box center [861, 249] width 426 height 26
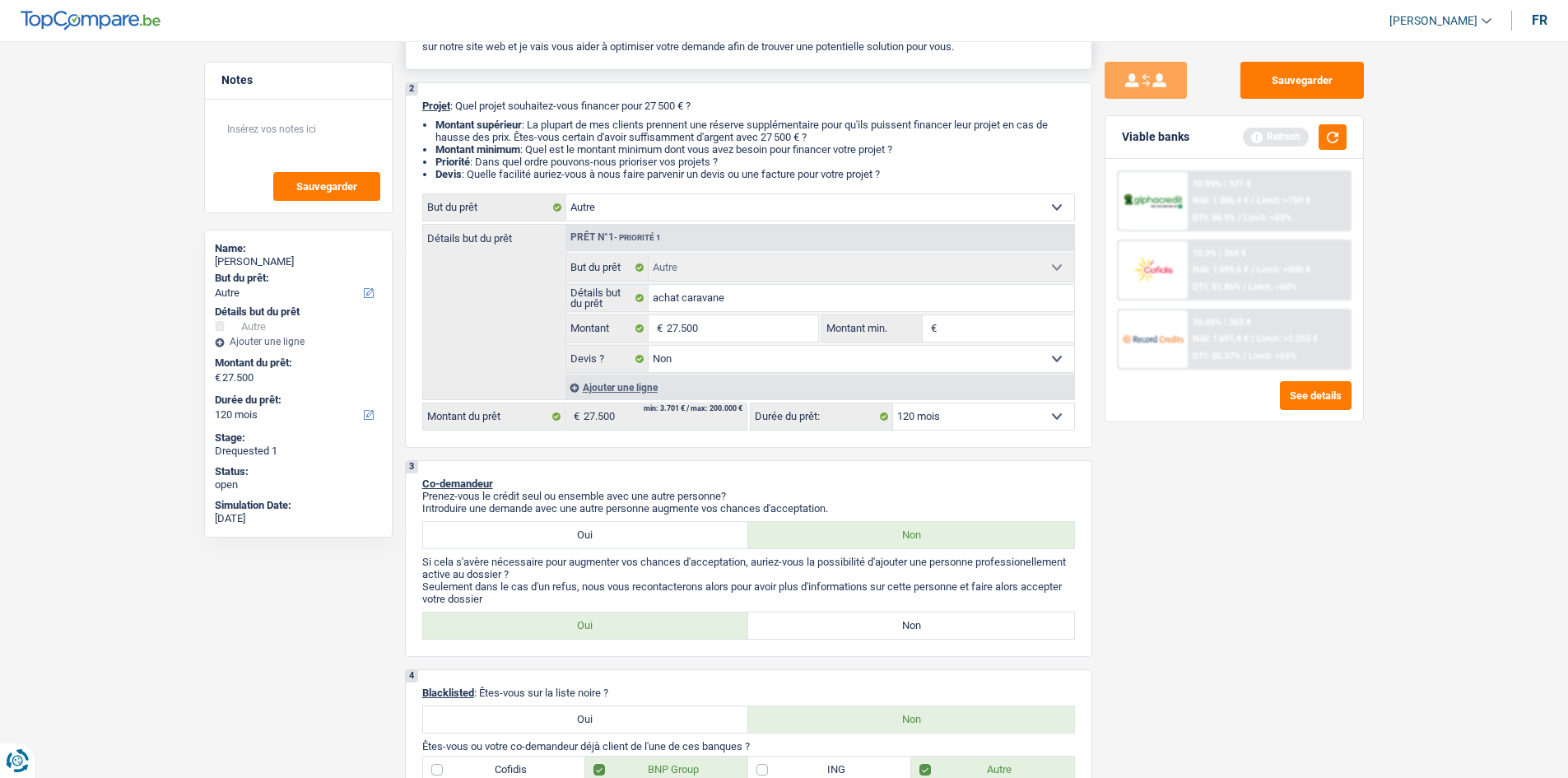
scroll to position [0, 0]
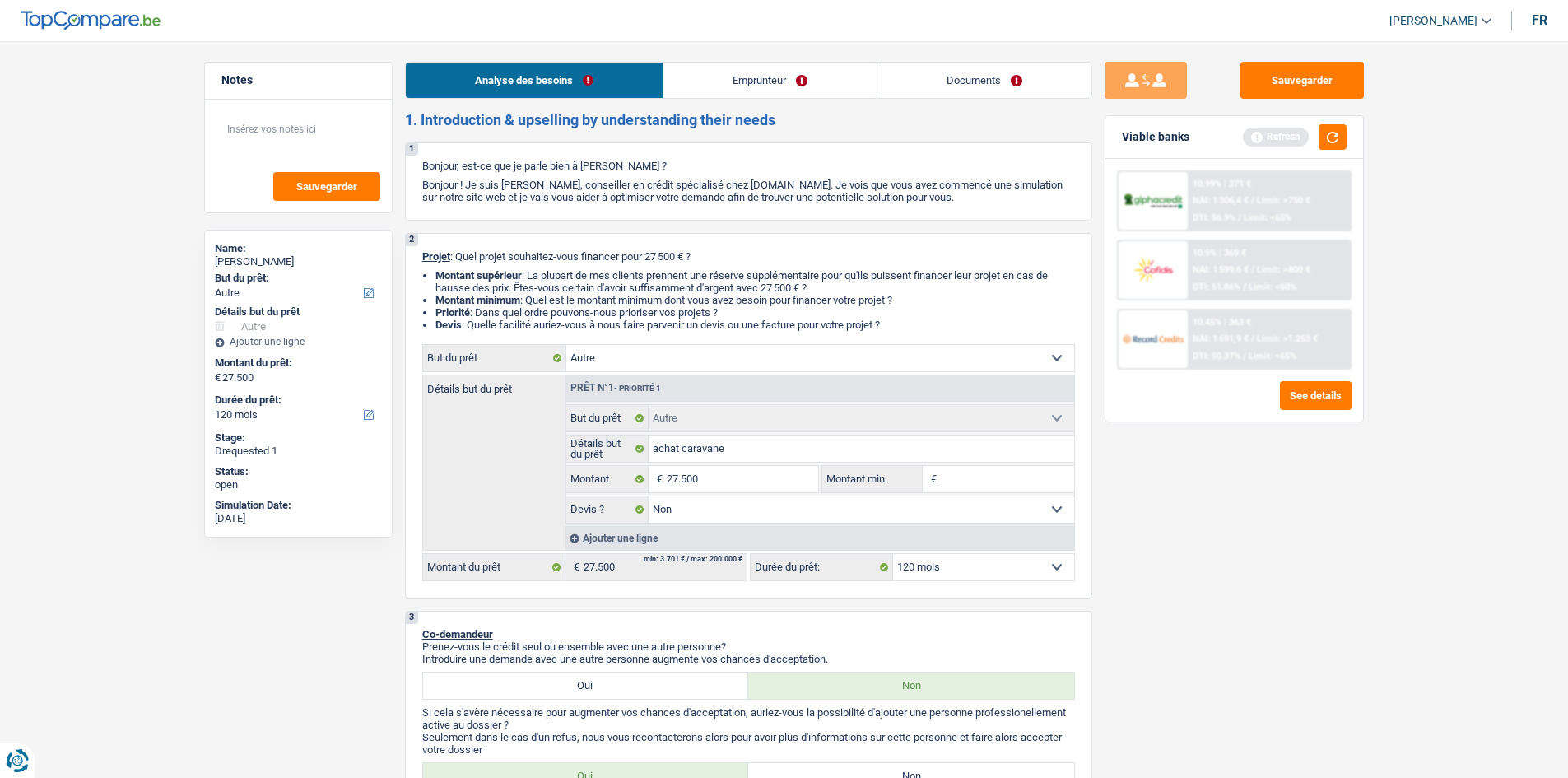
click at [738, 84] on link "Emprunteur" at bounding box center [770, 80] width 213 height 35
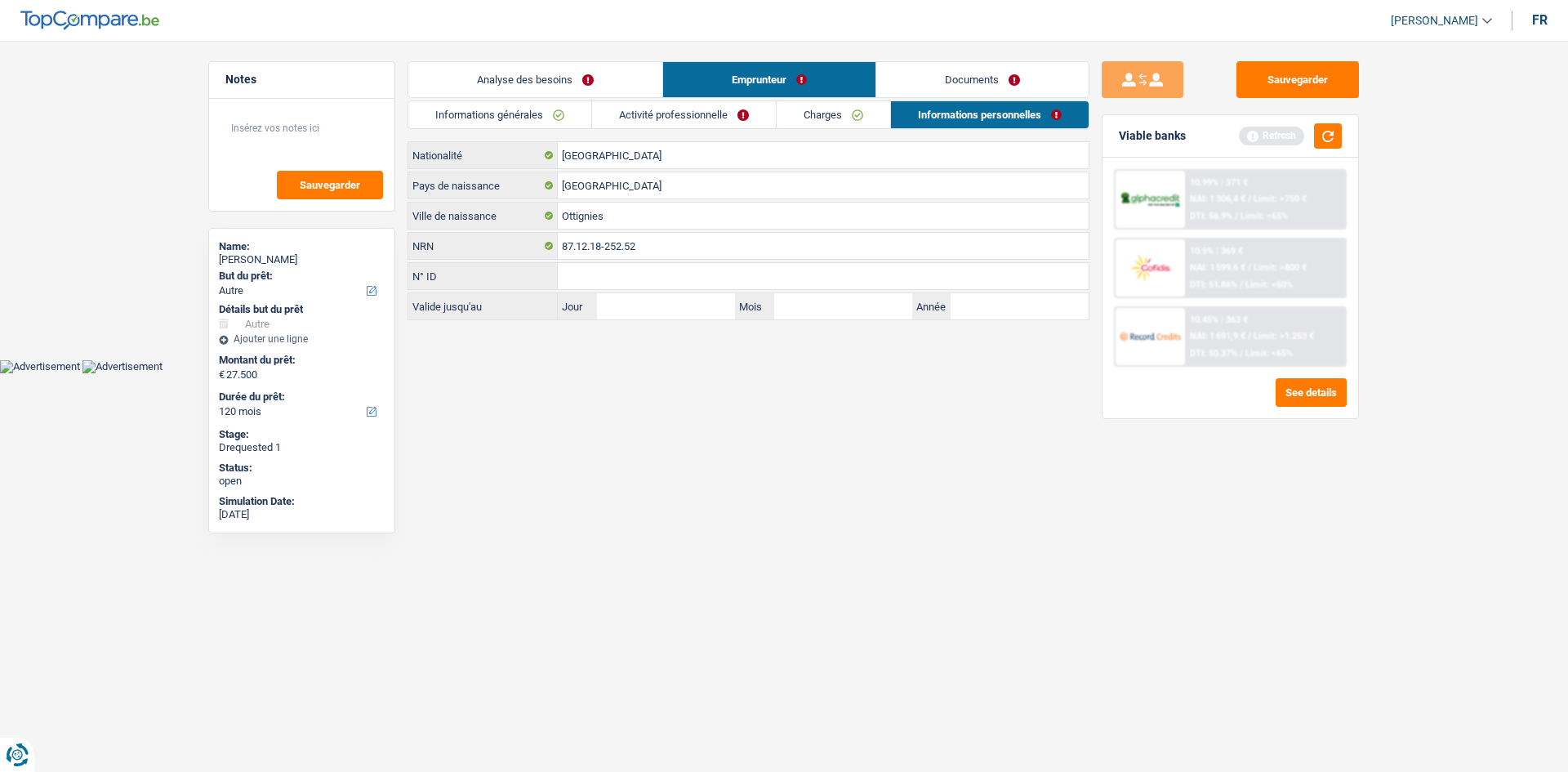
click at [509, 110] on link "Informations générales" at bounding box center [500, 115] width 183 height 27
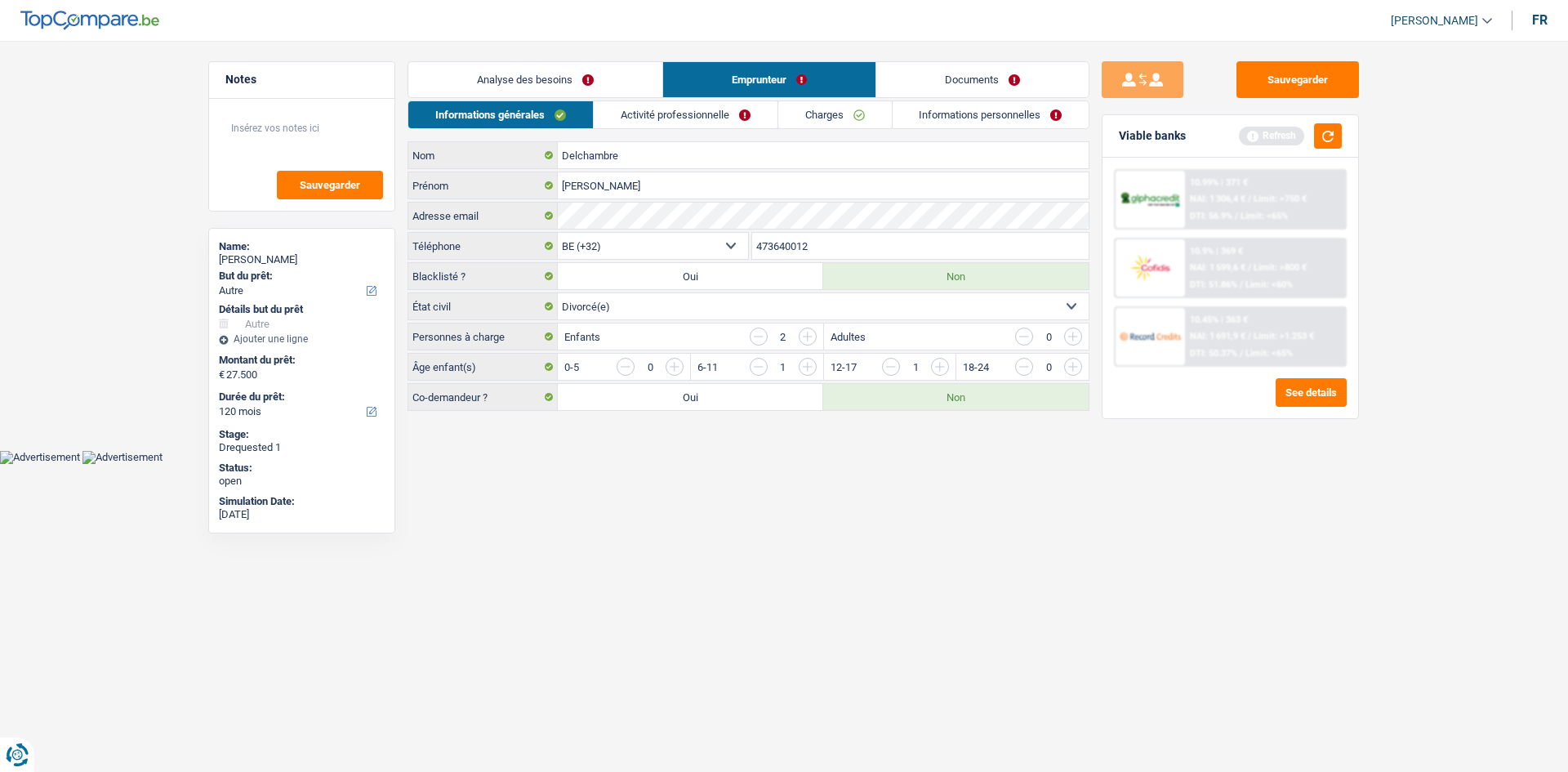
click at [641, 108] on link "Activité professionnelle" at bounding box center [685, 115] width 183 height 27
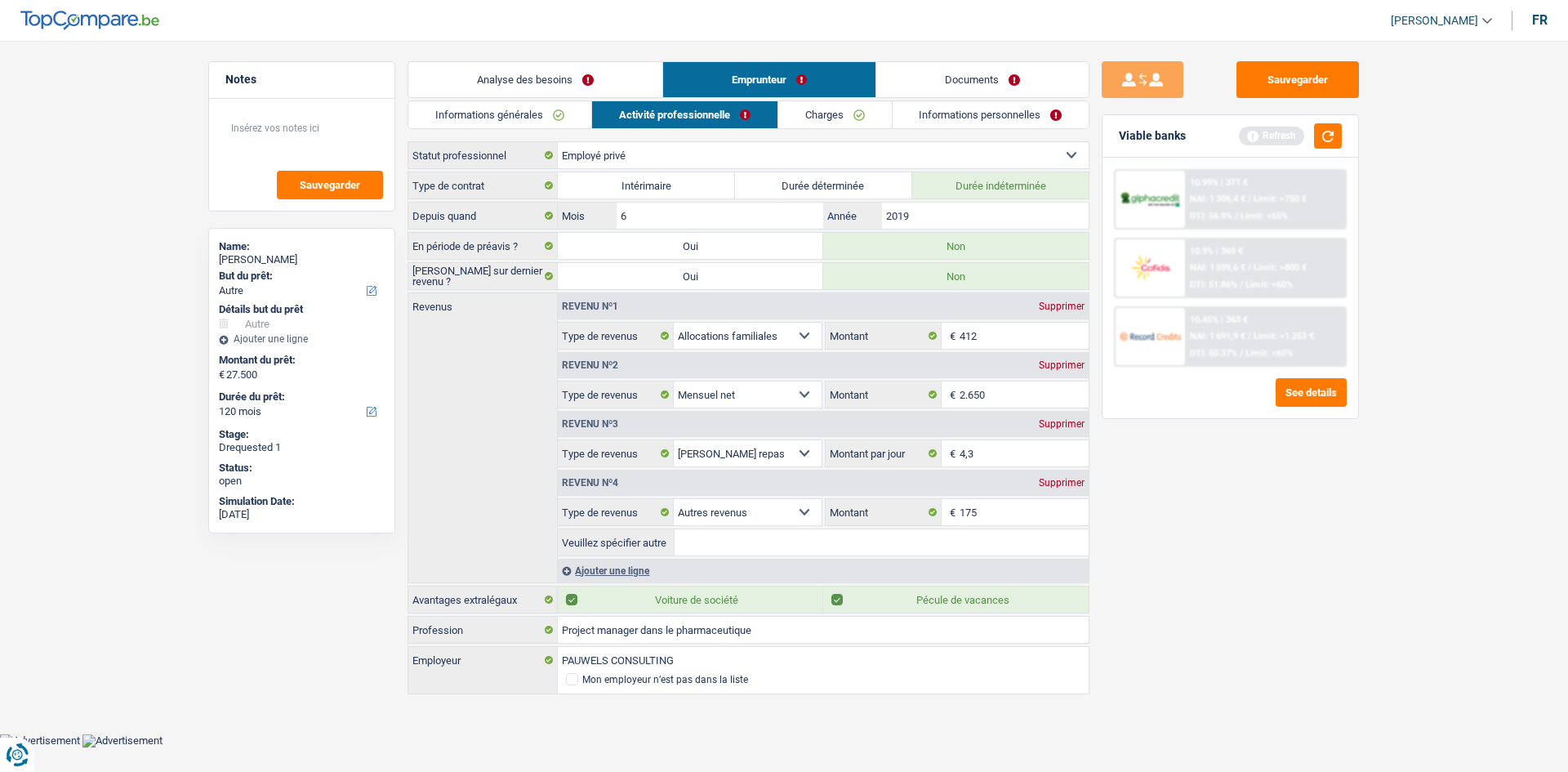
click at [730, 517] on select "Allocation d'handicap Allocations chômage Allocations familiales Chèques repas …" at bounding box center [748, 511] width 148 height 26
select select "unemployment"
click at [674, 499] on select "Allocation d'handicap Allocations chômage Allocations familiales Chèques repas …" at bounding box center [748, 511] width 148 height 26
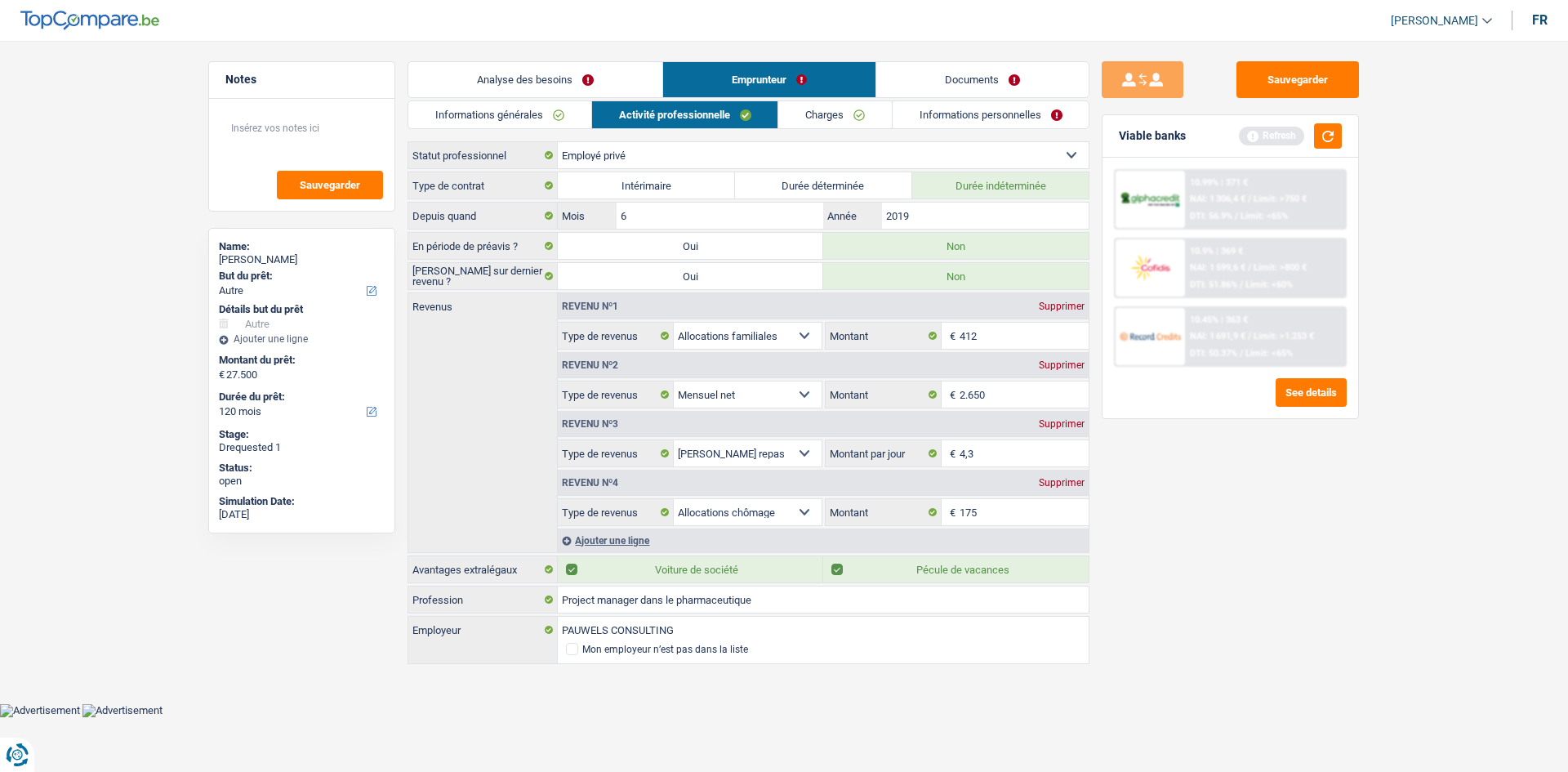
click at [836, 117] on link "Charges" at bounding box center [835, 115] width 114 height 27
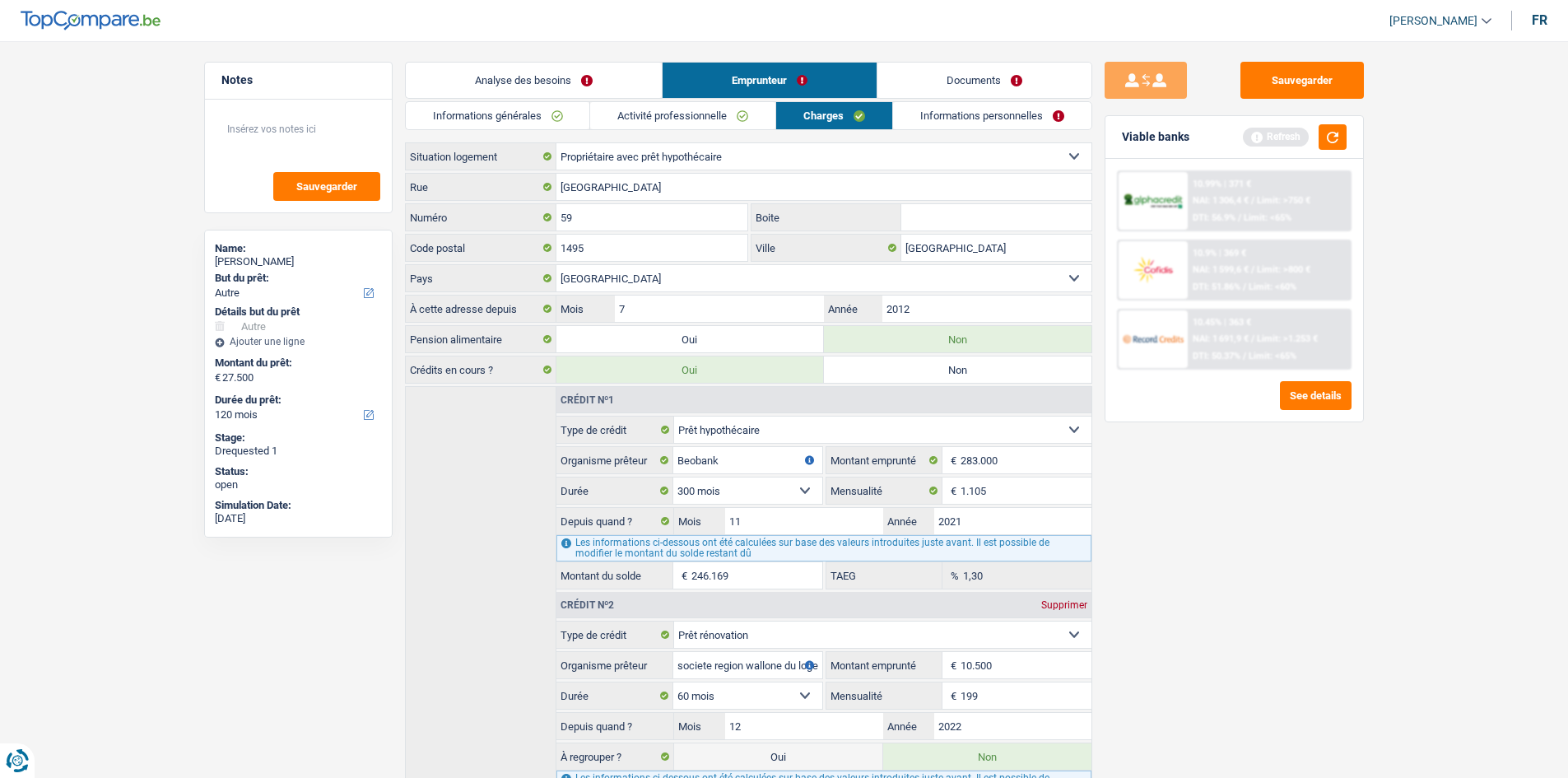
click at [915, 124] on link "Informations personnelles" at bounding box center [992, 115] width 198 height 27
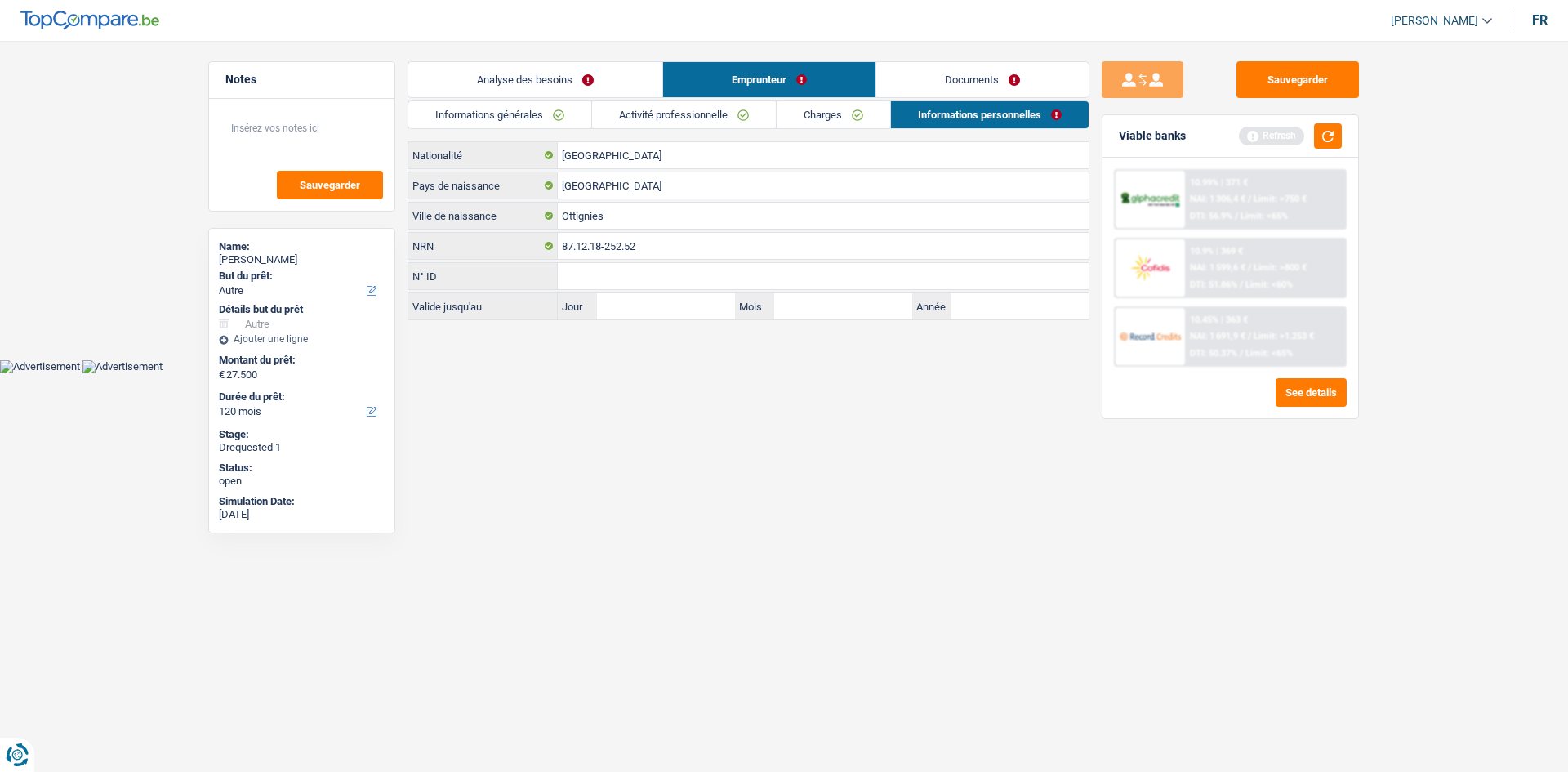
click at [951, 81] on link "Documents" at bounding box center [983, 80] width 212 height 35
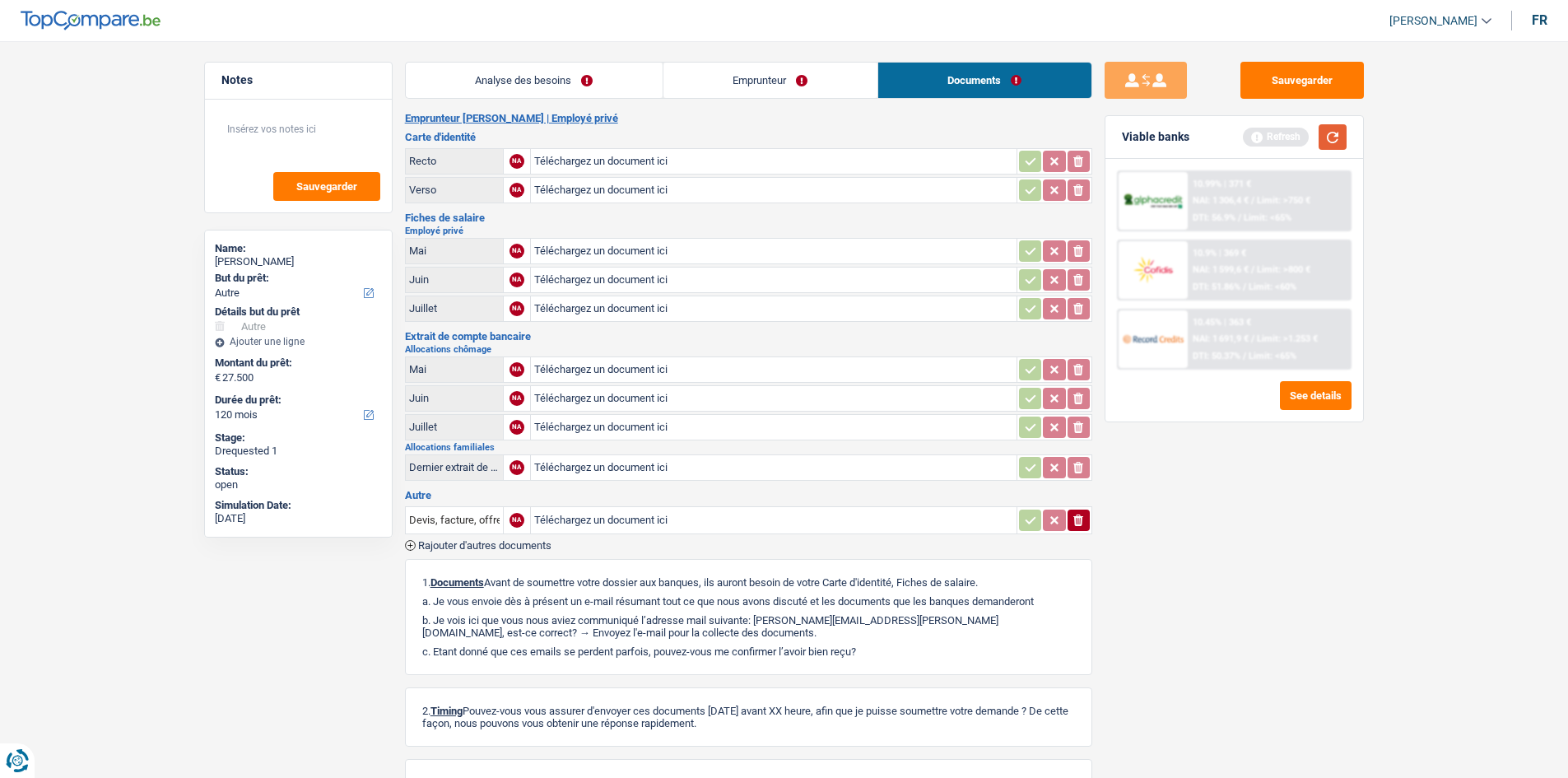
click at [1320, 125] on button "button" at bounding box center [1332, 137] width 28 height 25
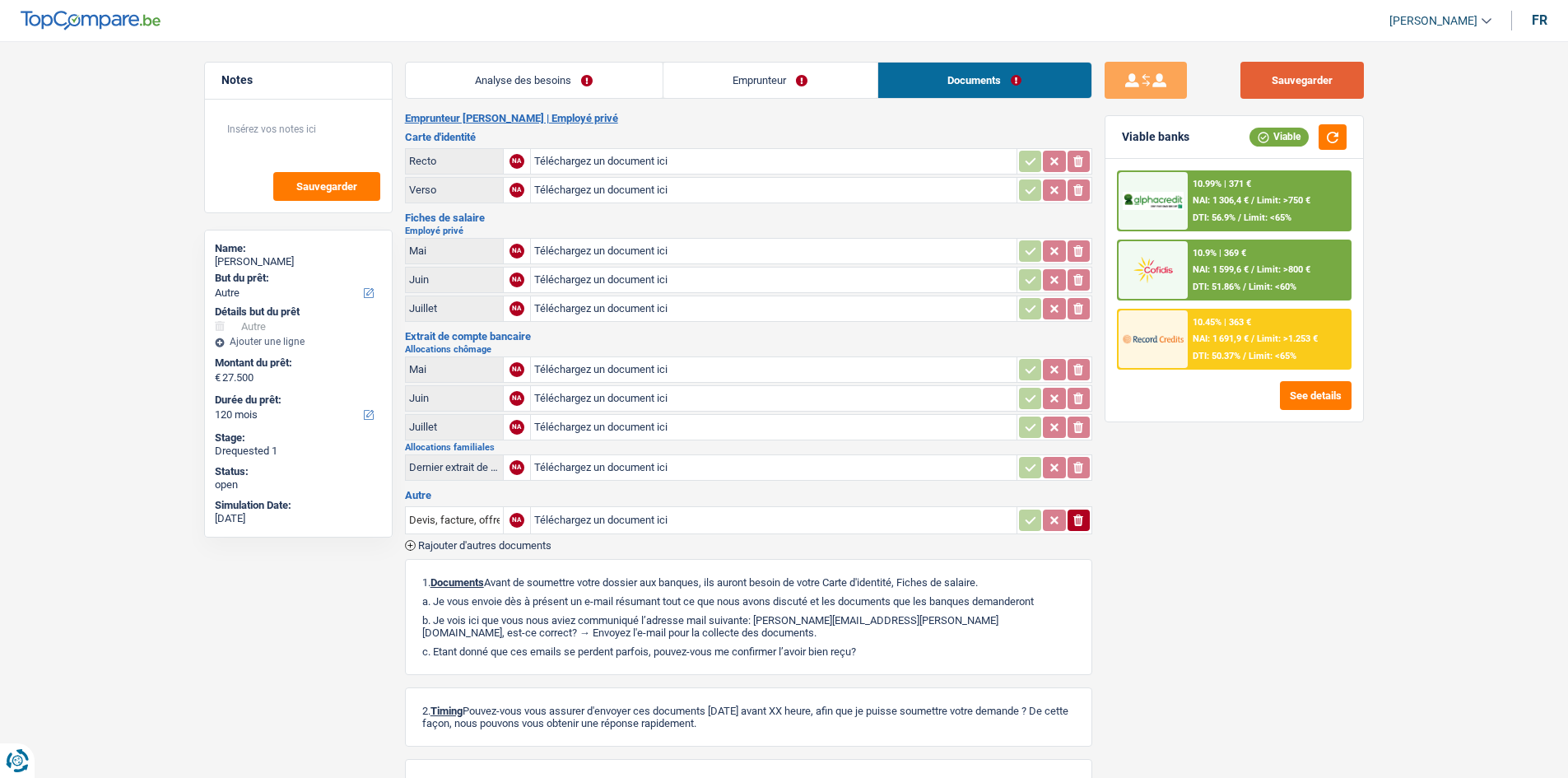
click at [1289, 70] on button "Sauvegarder" at bounding box center [1303, 80] width 124 height 37
click at [602, 81] on link "Analyse des besoins" at bounding box center [534, 80] width 257 height 35
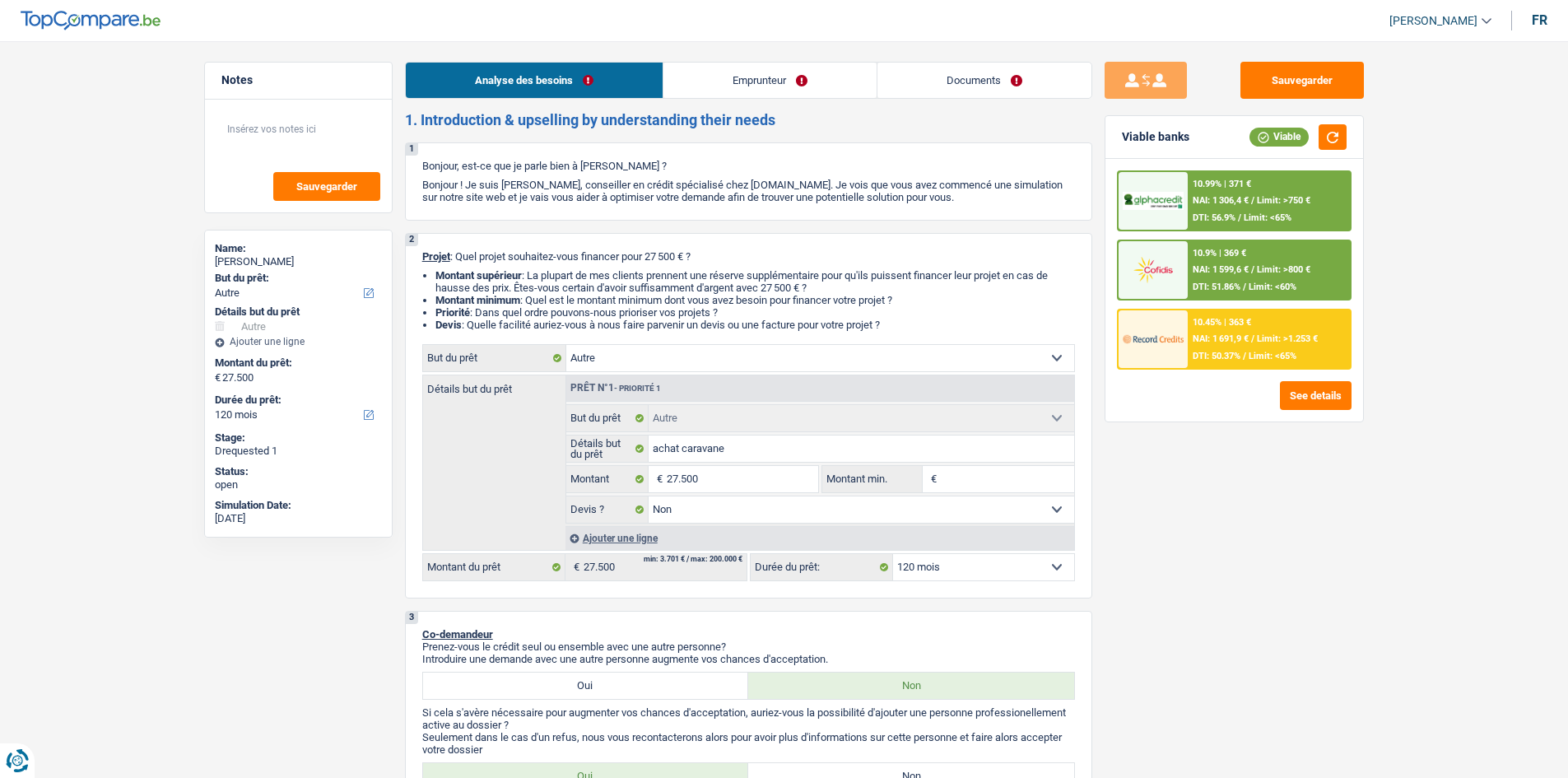
click at [756, 79] on link "Emprunteur" at bounding box center [770, 80] width 213 height 35
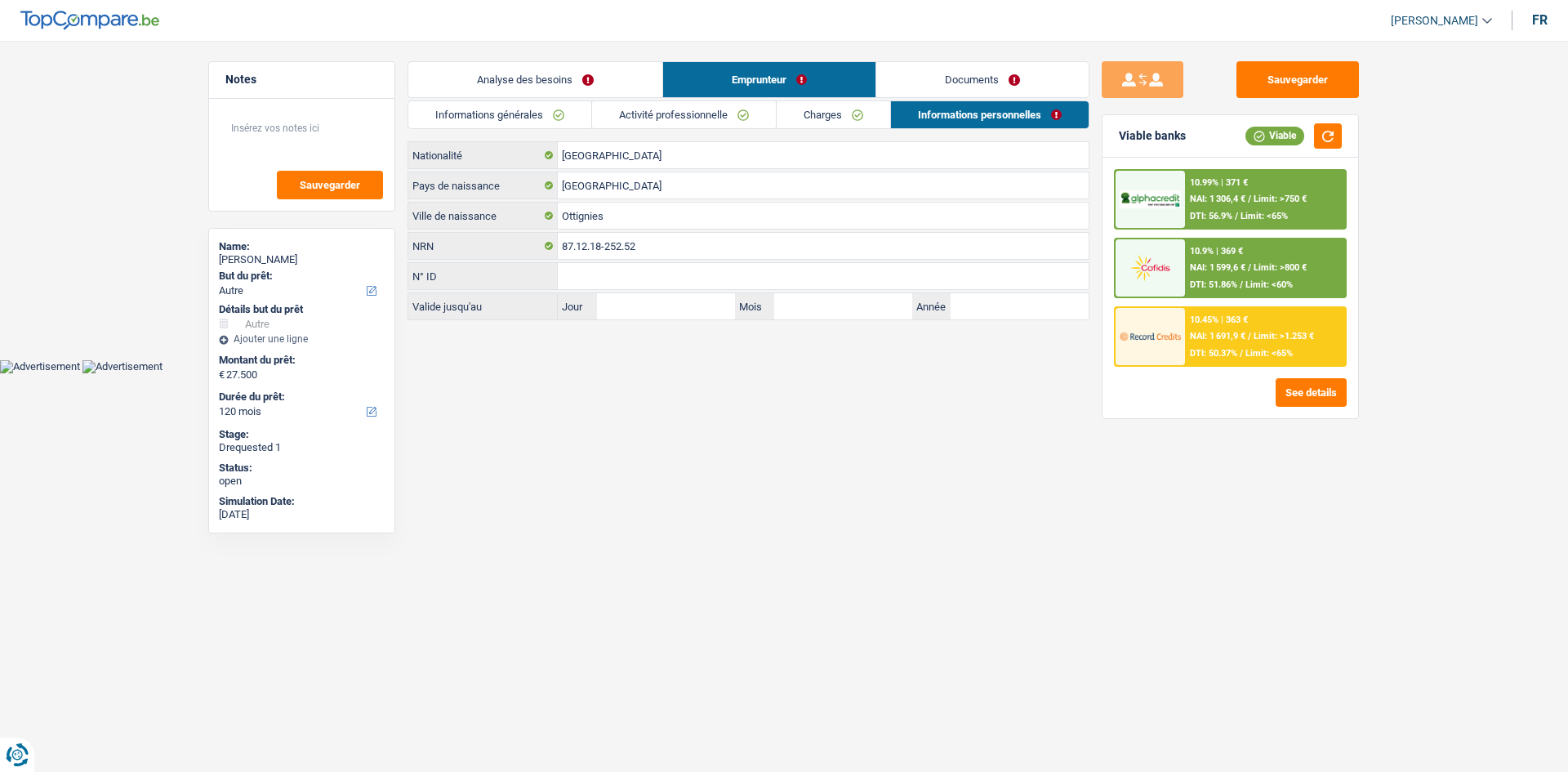
click at [558, 112] on link "Informations générales" at bounding box center [500, 115] width 183 height 27
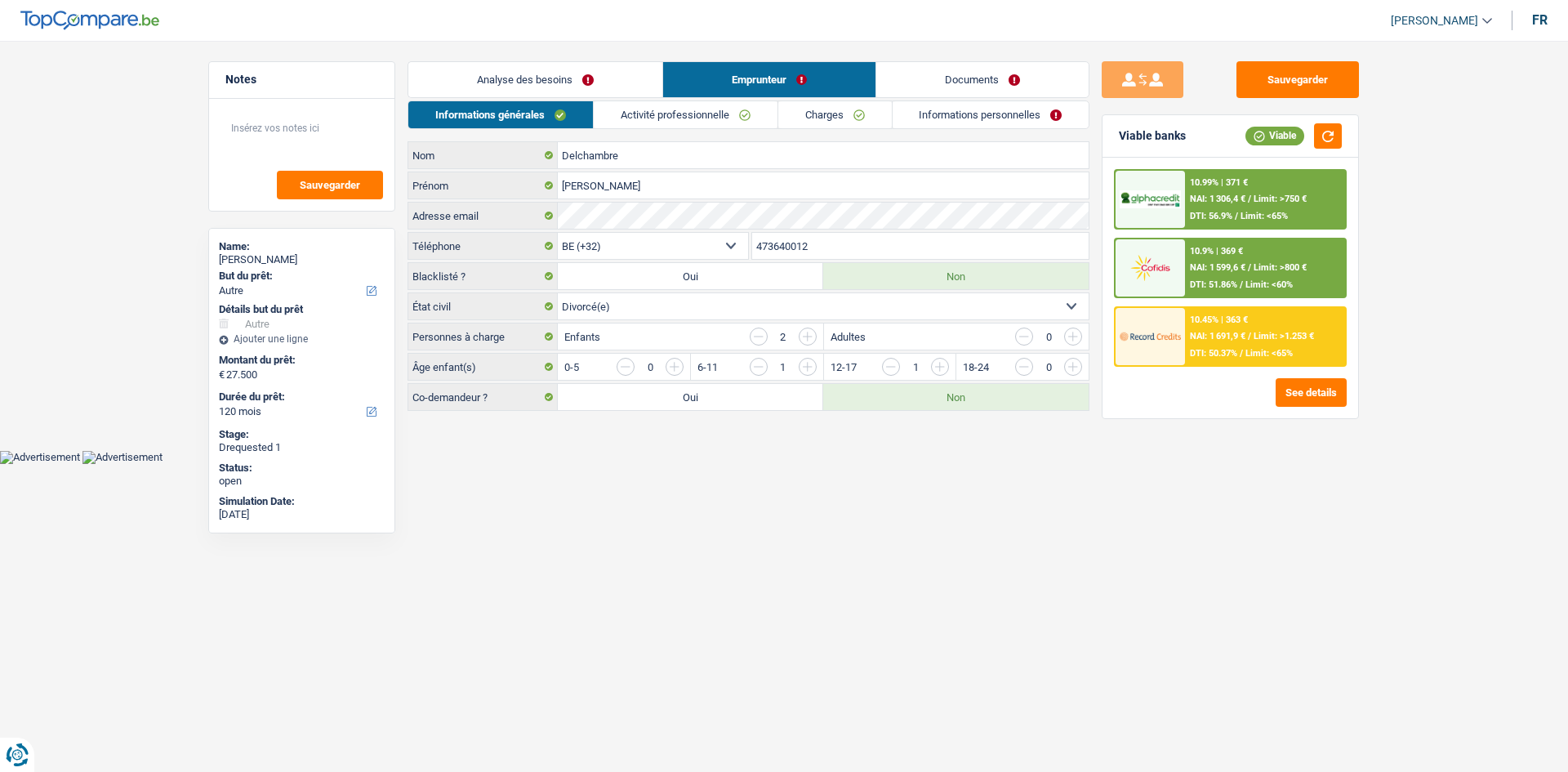
click at [685, 111] on link "Activité professionnelle" at bounding box center [685, 115] width 183 height 27
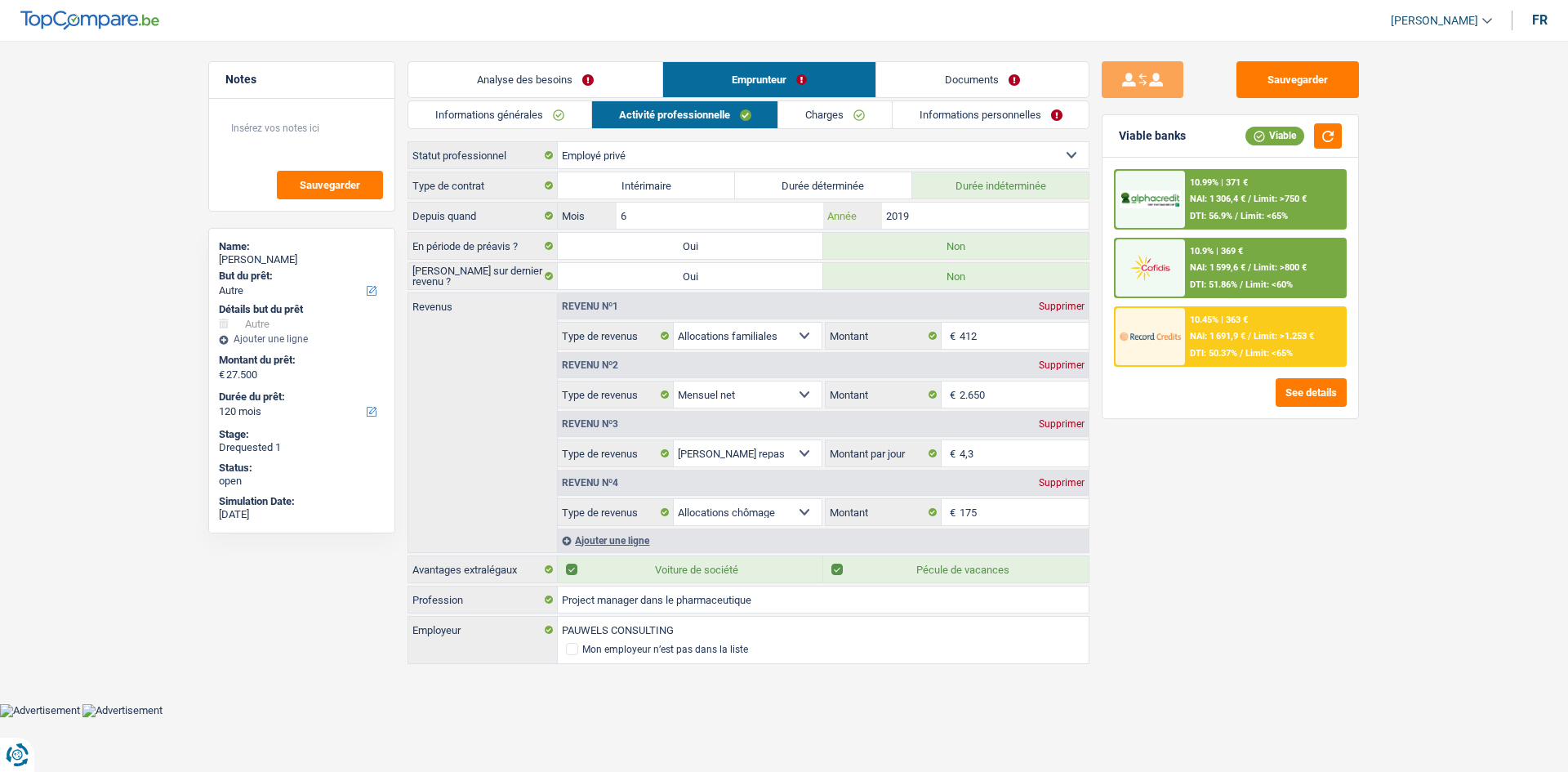
click at [914, 217] on input "2019" at bounding box center [984, 215] width 207 height 26
click at [856, 106] on link "Charges" at bounding box center [835, 115] width 114 height 27
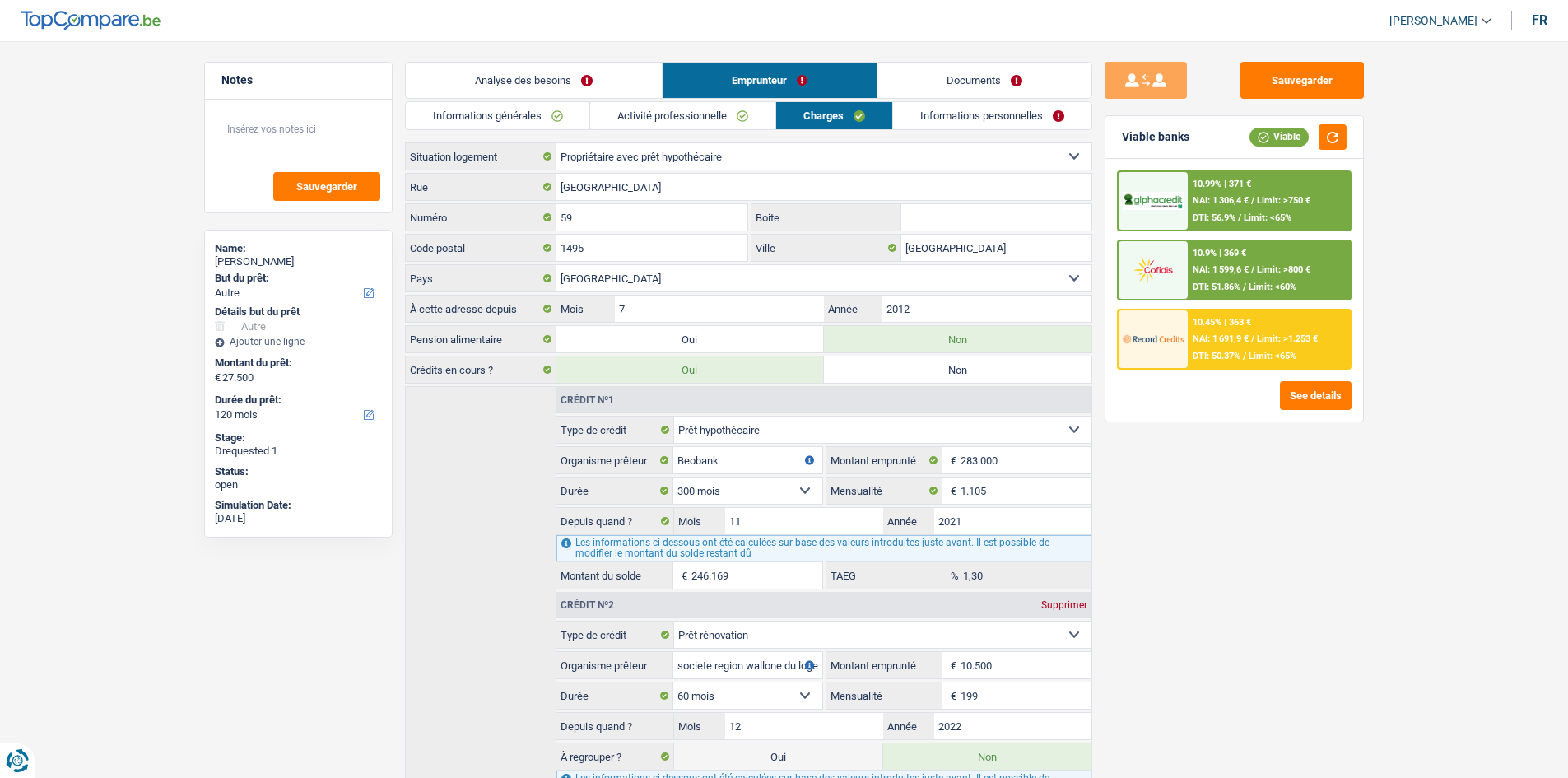
click at [942, 118] on link "Informations personnelles" at bounding box center [992, 115] width 198 height 27
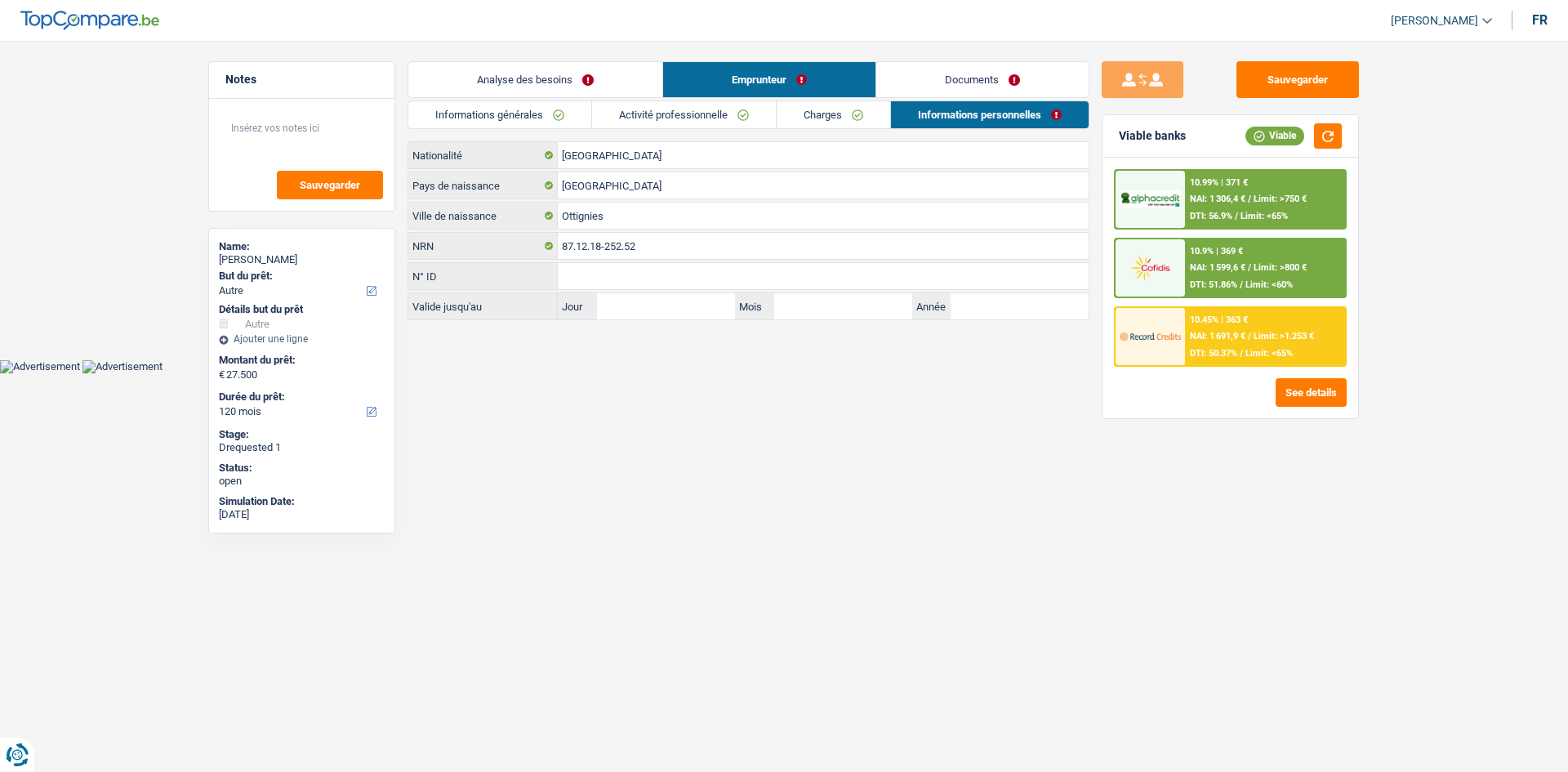
click at [832, 119] on link "Charges" at bounding box center [833, 115] width 114 height 27
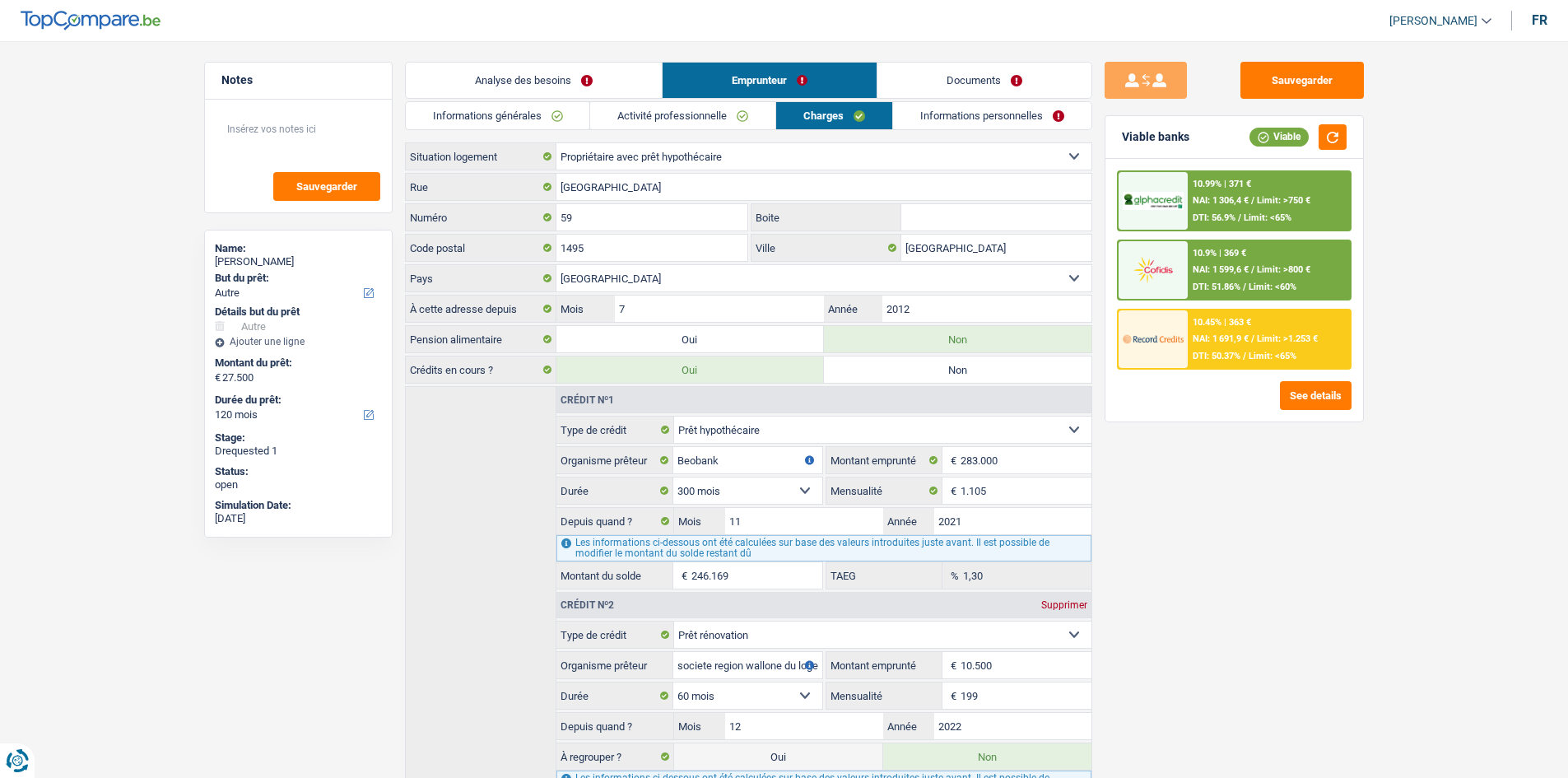
click at [914, 113] on link "Informations personnelles" at bounding box center [992, 115] width 198 height 27
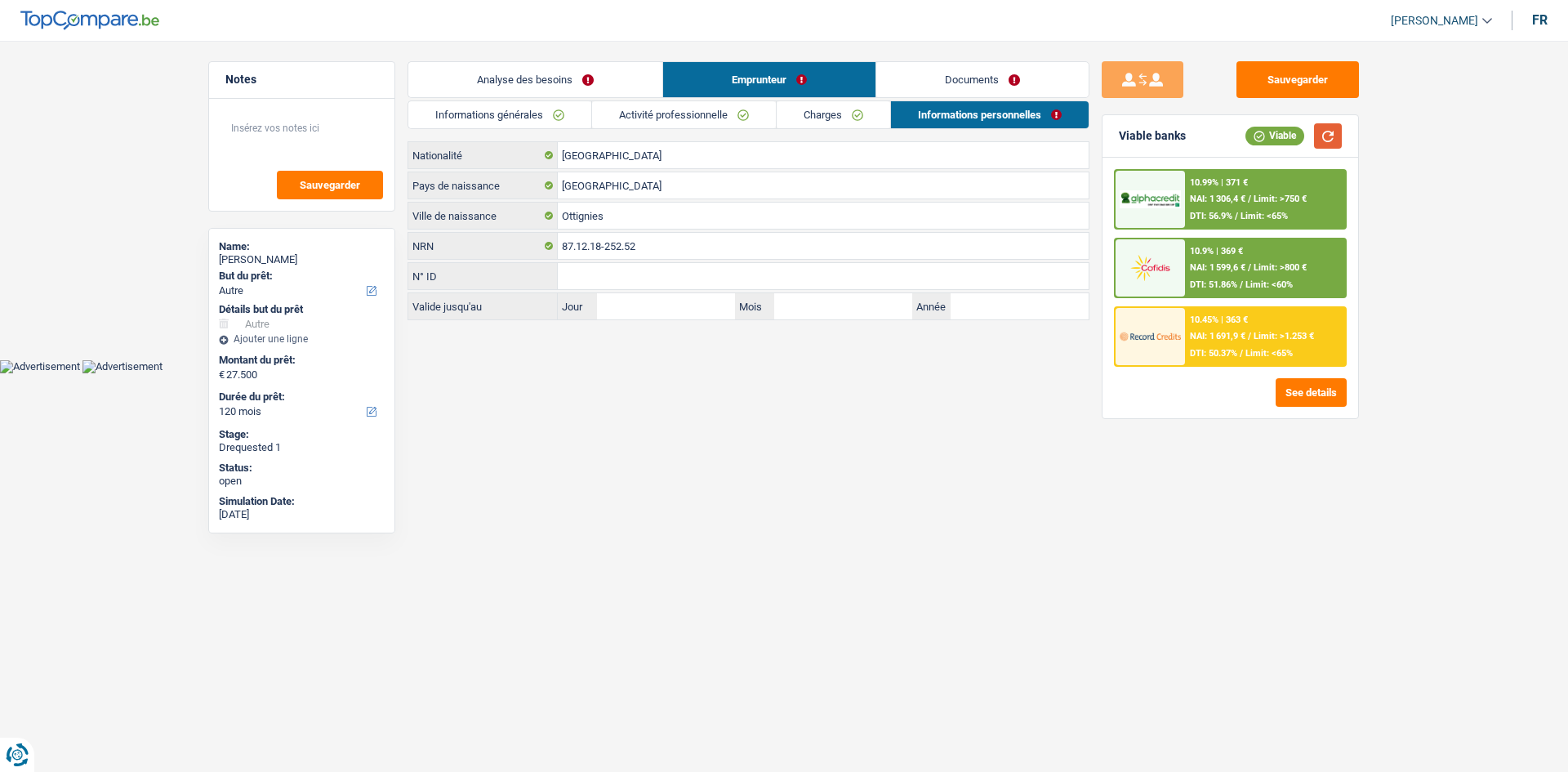
click at [1314, 140] on button "button" at bounding box center [1327, 136] width 27 height 25
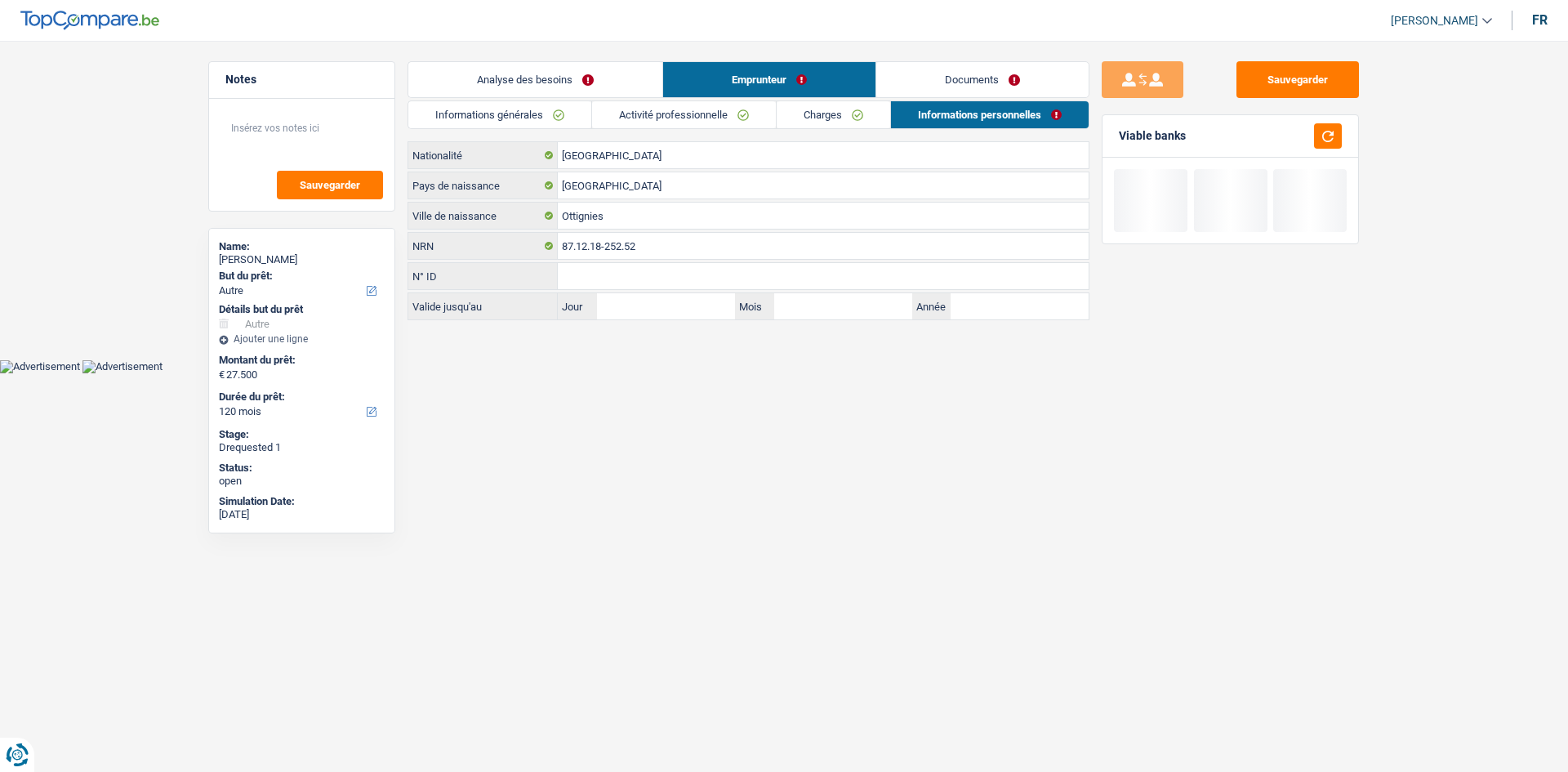
click at [744, 105] on link "Activité professionnelle" at bounding box center [683, 115] width 183 height 27
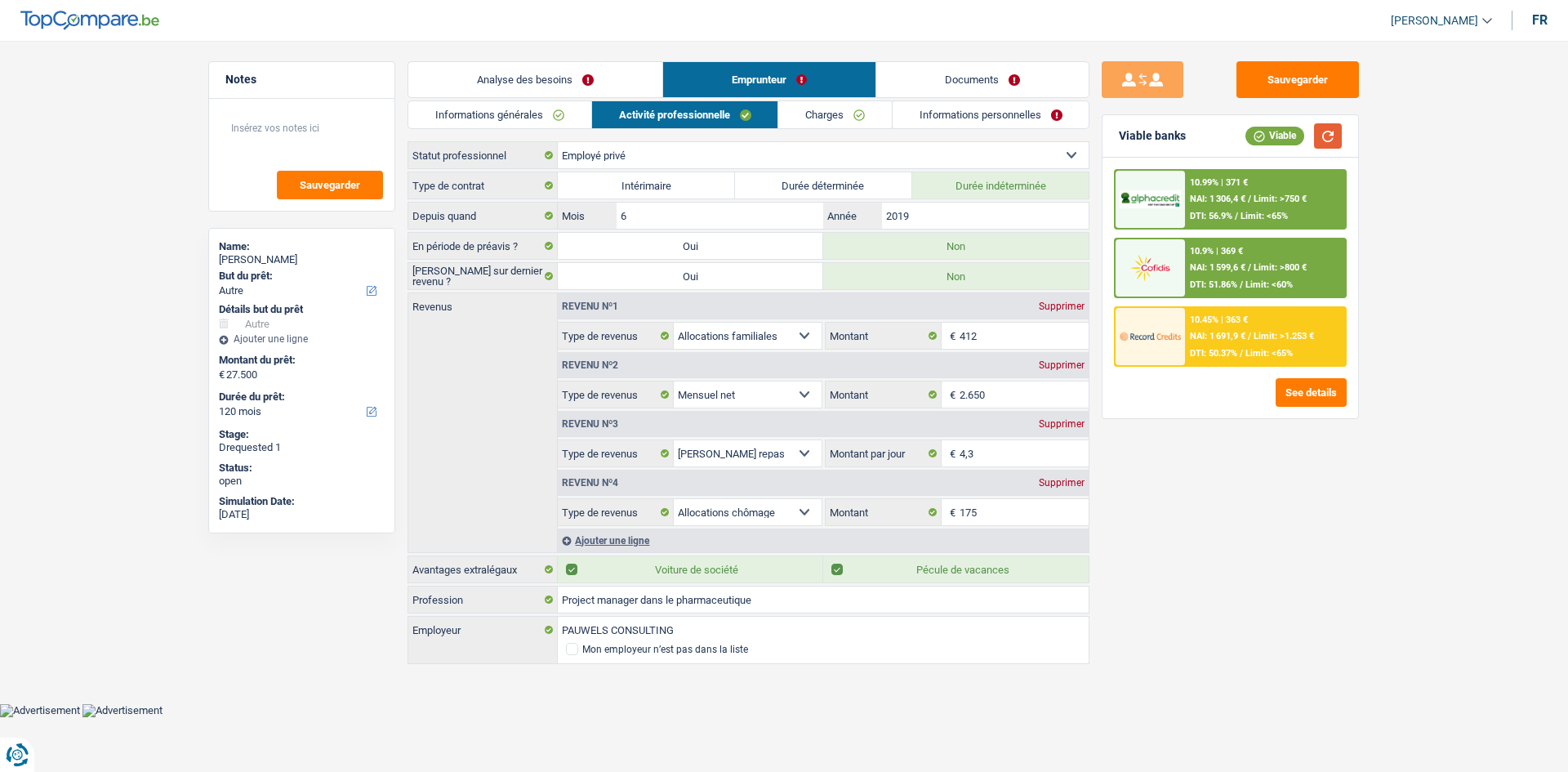
click at [1320, 132] on button "button" at bounding box center [1327, 136] width 27 height 25
click at [1251, 74] on button "Sauvegarder" at bounding box center [1297, 80] width 123 height 37
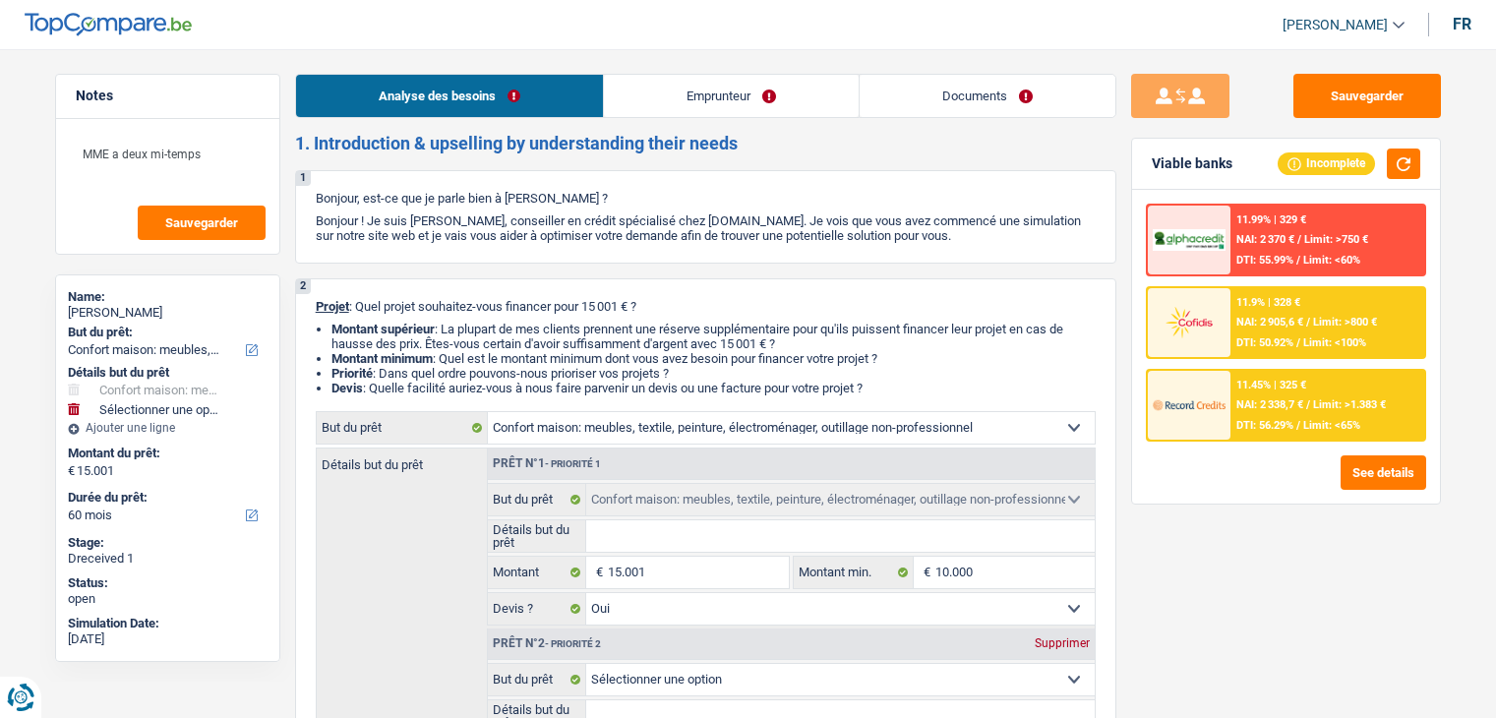
select select "household"
select select "60"
select select "household"
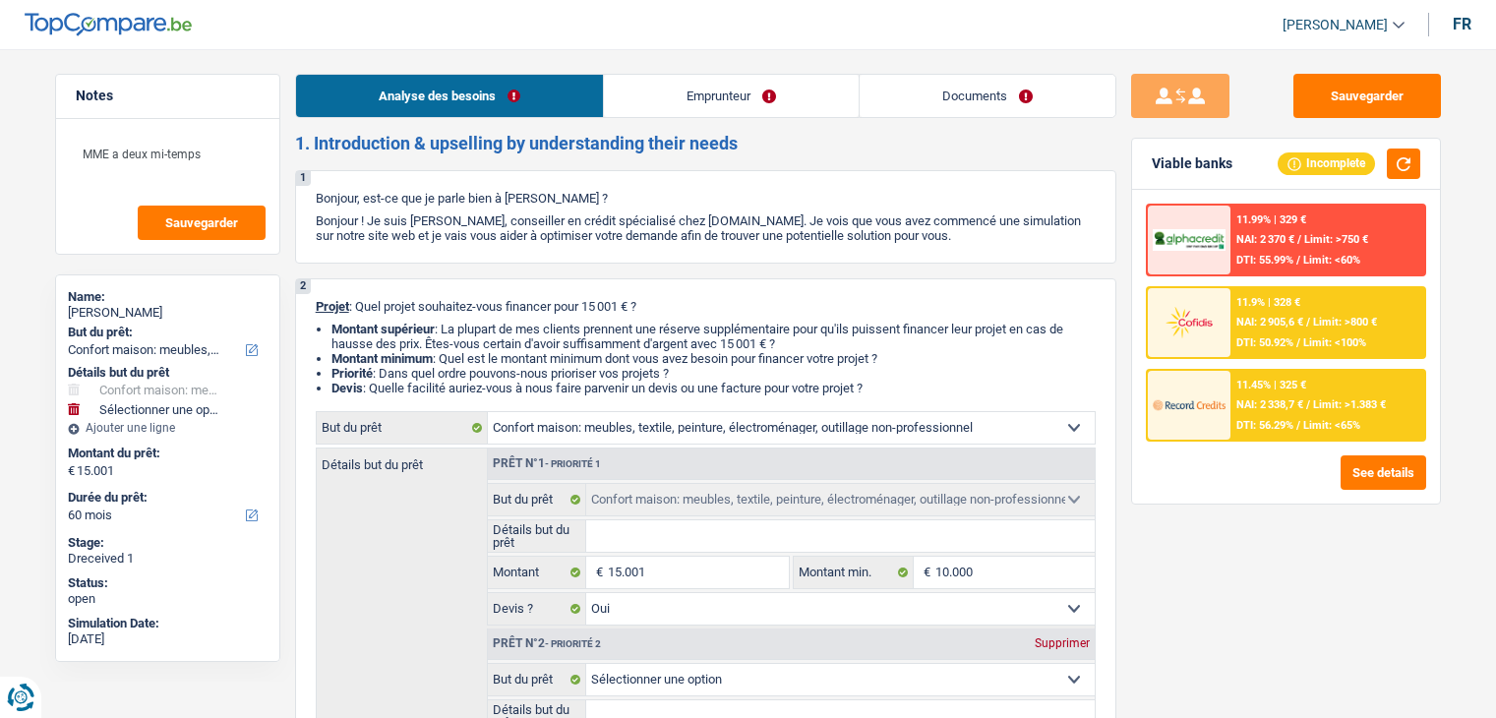
select select "yes"
select select "60"
select select "privateEmployee"
select select "familyAllowances"
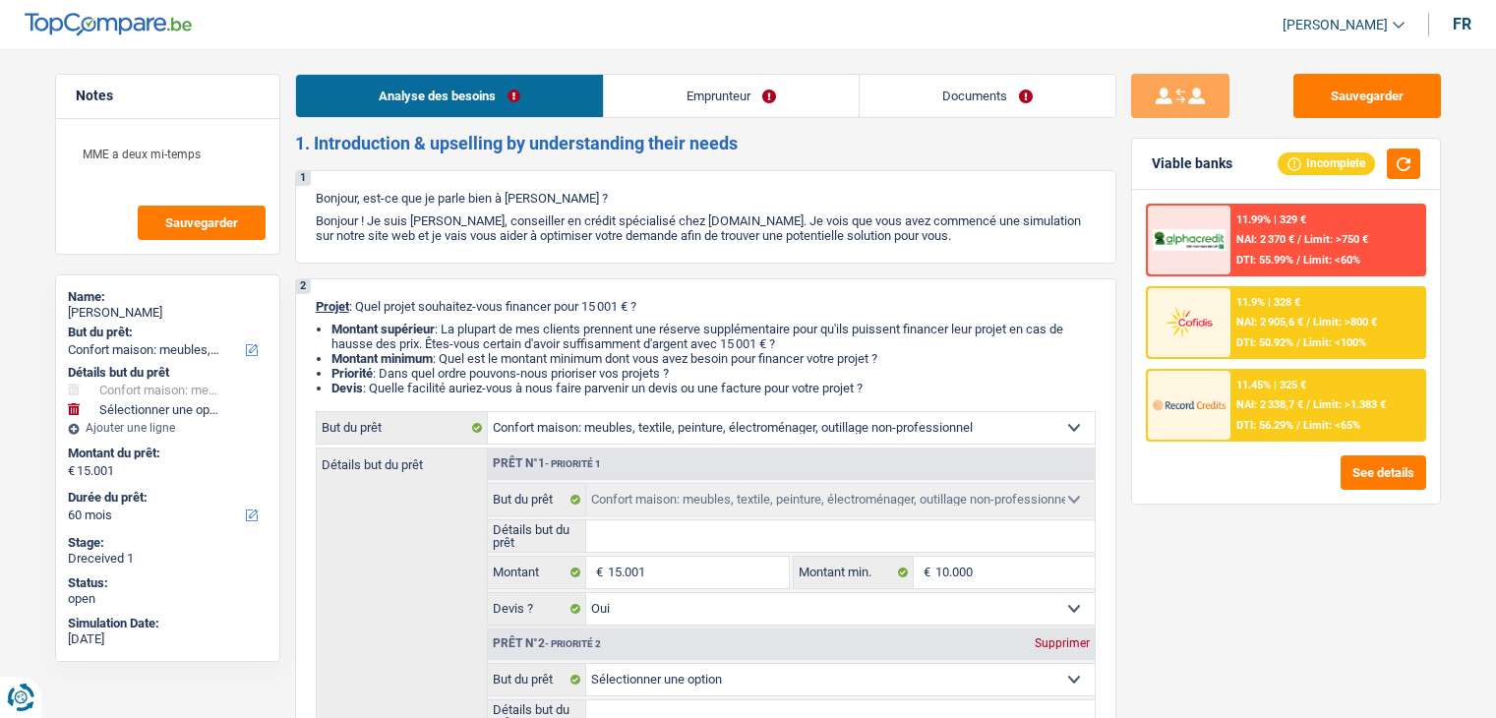
select select "netSalary"
select select "mealVouchers"
select select "other"
select select "ownerWithMortgage"
select select "mortgage"
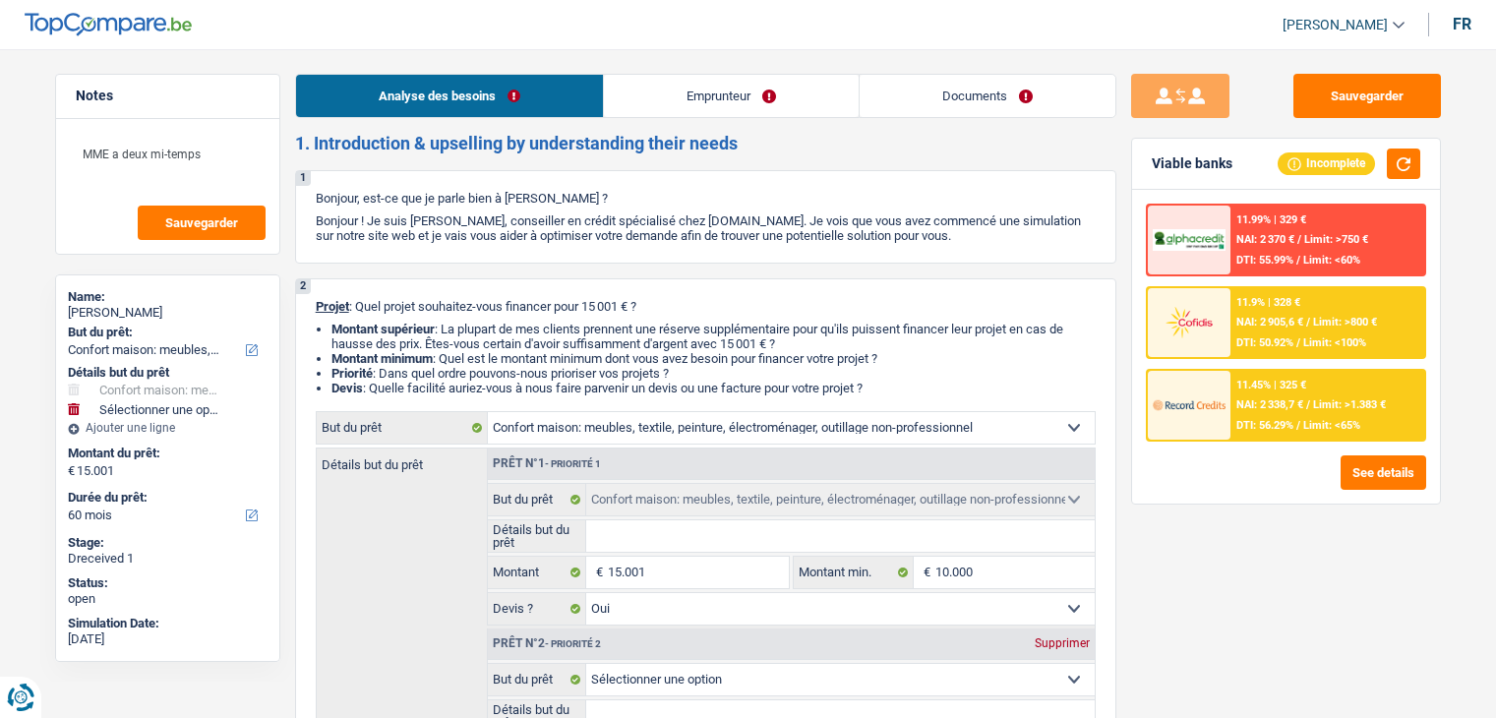
select select "300"
select select "carLoan"
select select "60"
select select "carLoan"
select select "60"
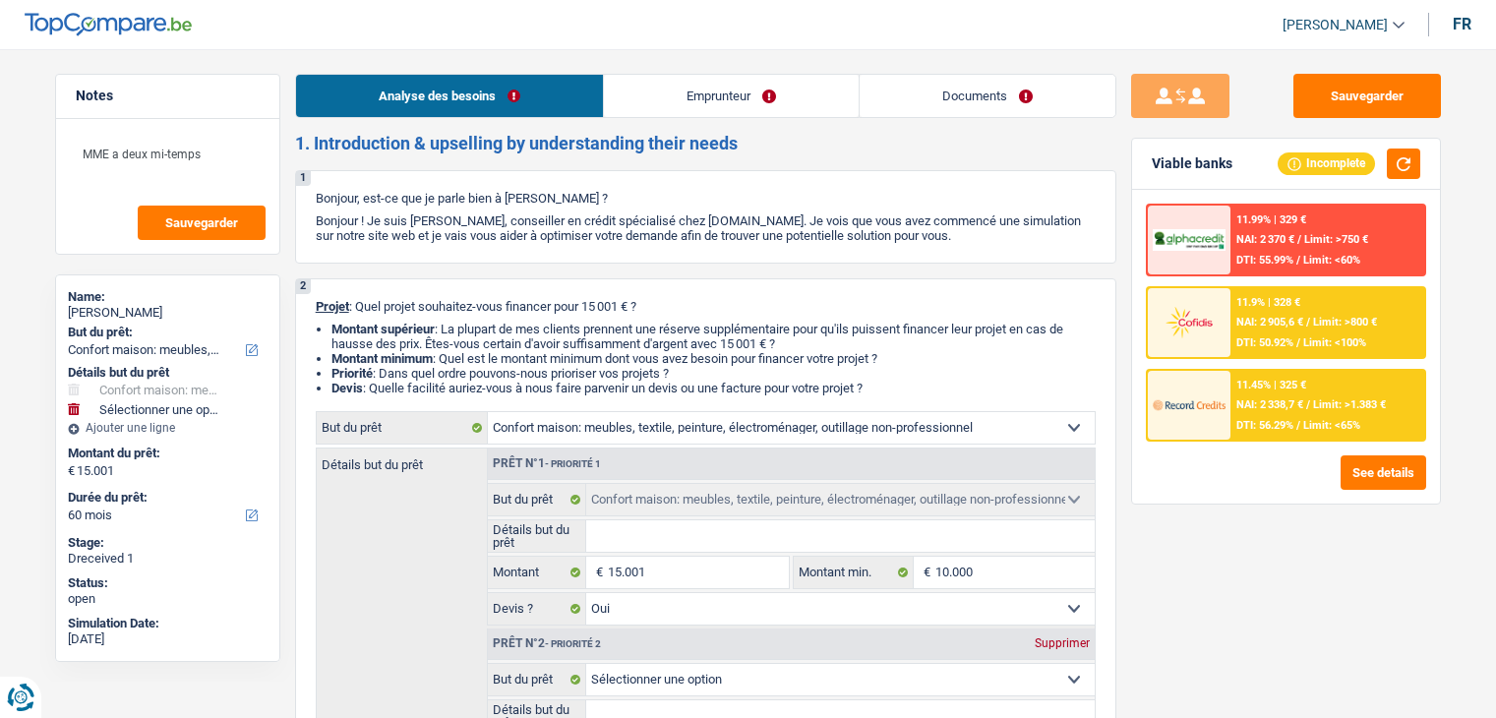
select select "cardOrCredit"
select select "household"
select select "yes"
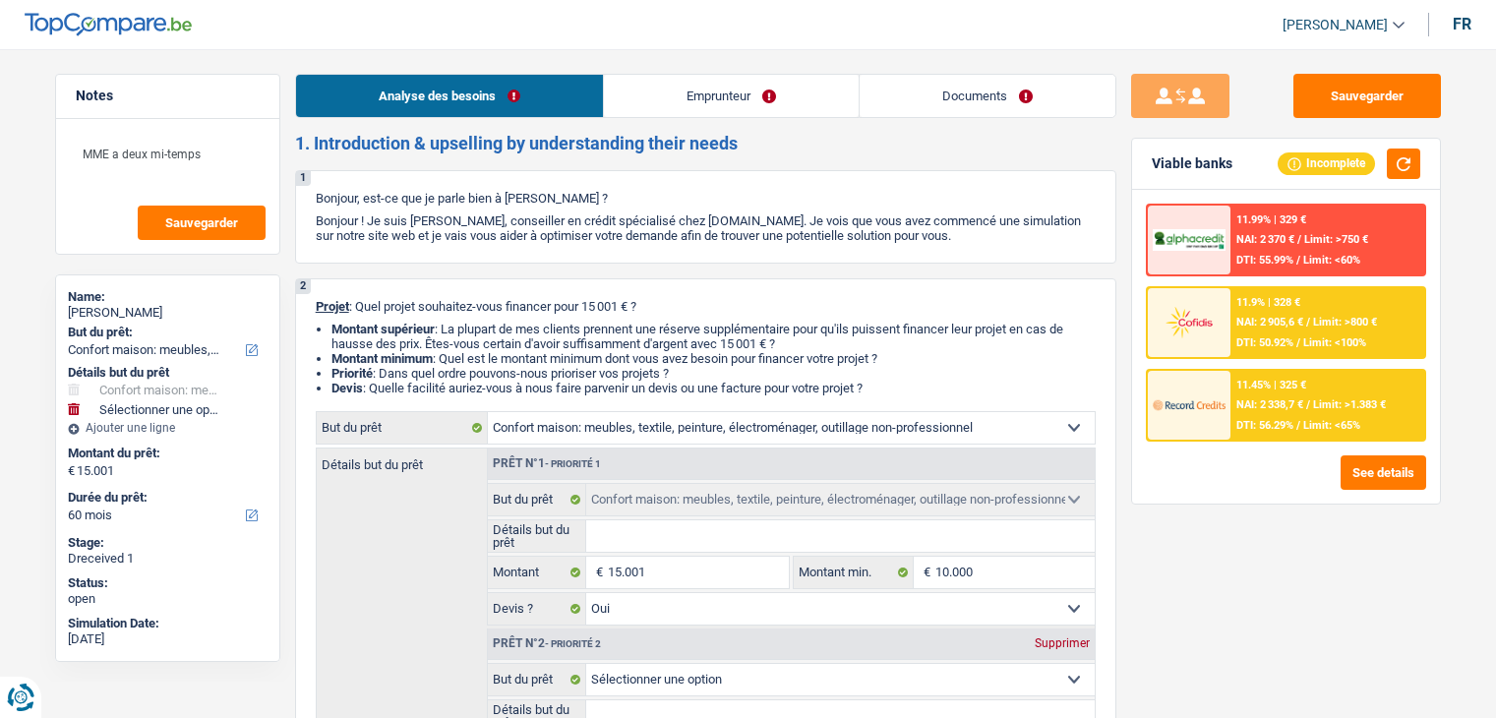
select select "60"
click at [690, 178] on div "1 Bonjour, est-ce que je parle bien à [PERSON_NAME] ? Bonjour ! Je suis [PERSON…" at bounding box center [705, 216] width 821 height 93
click at [939, 87] on link "Documents" at bounding box center [988, 96] width 256 height 42
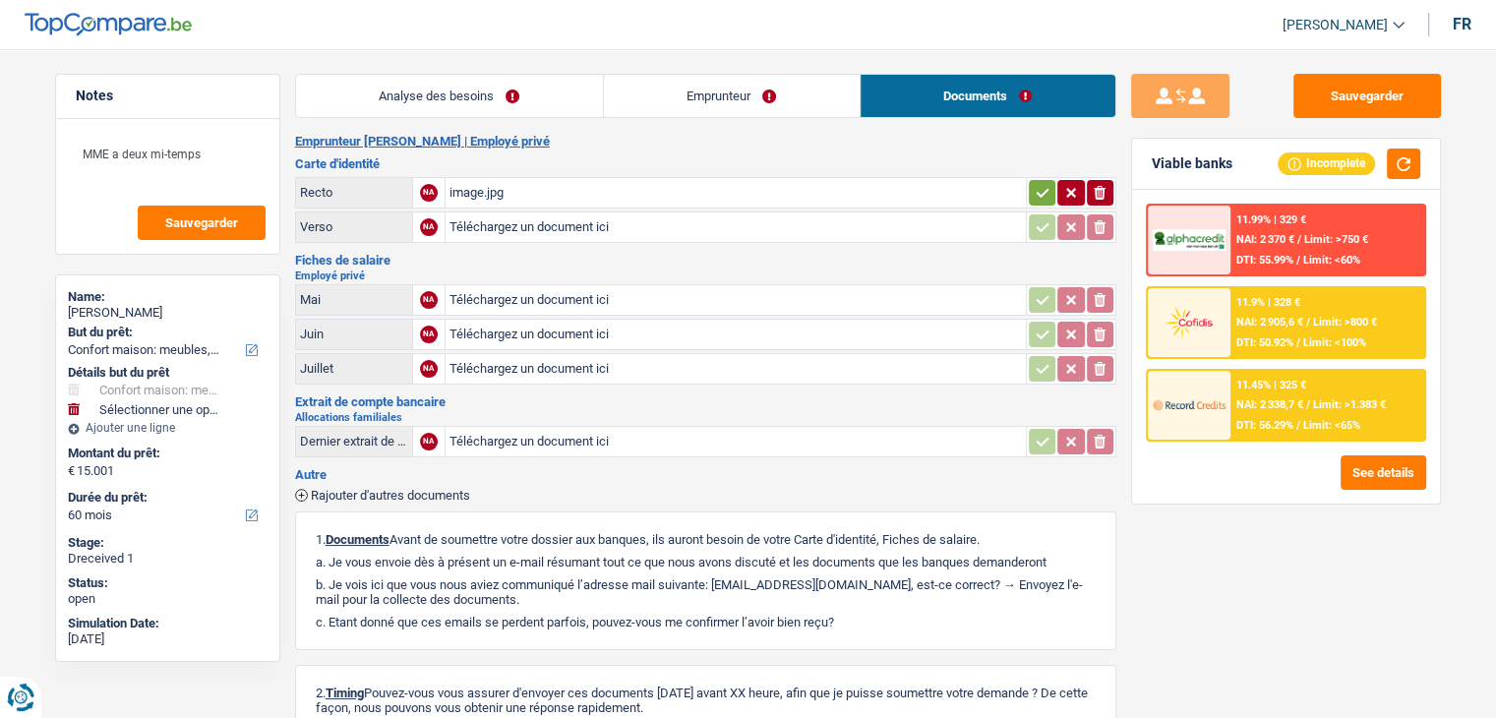
click at [523, 191] on div "image.jpg" at bounding box center [736, 193] width 573 height 30
click at [463, 98] on link "Analyse des besoins" at bounding box center [449, 96] width 307 height 42
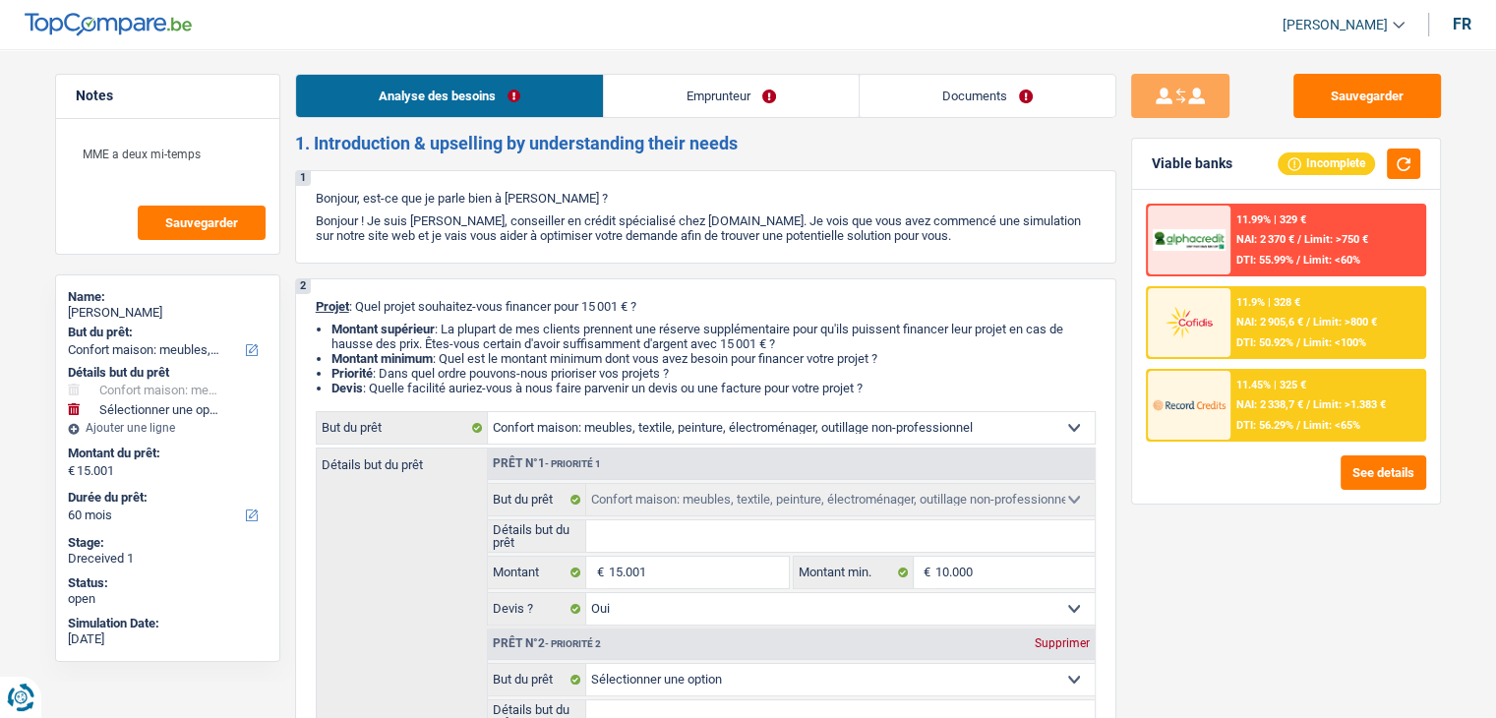
click at [679, 106] on link "Emprunteur" at bounding box center [731, 96] width 255 height 42
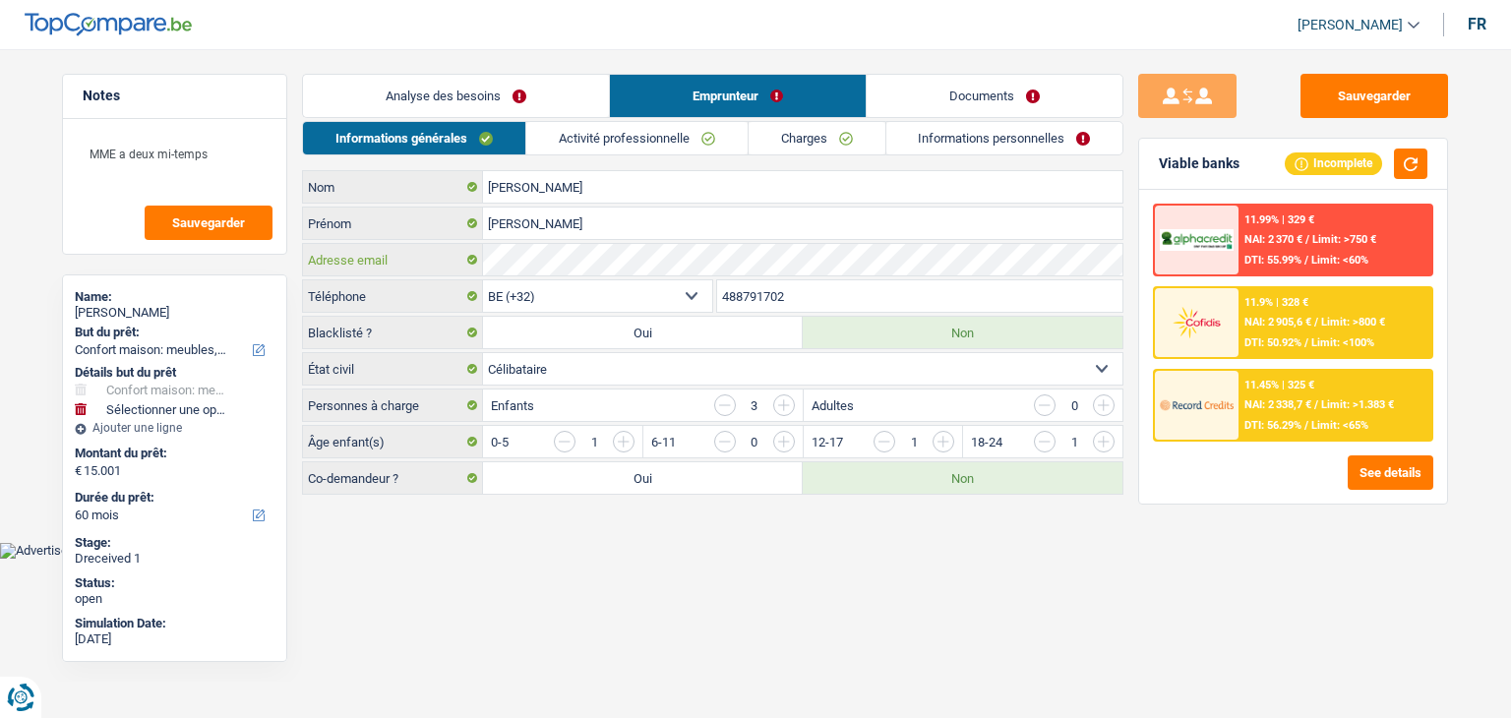
click at [477, 282] on div "[PERSON_NAME] Nom [PERSON_NAME] Adresse email BE (+32) LU (+352) Sélectionner u…" at bounding box center [712, 332] width 821 height 325
click at [1000, 114] on link "Documents" at bounding box center [995, 96] width 256 height 42
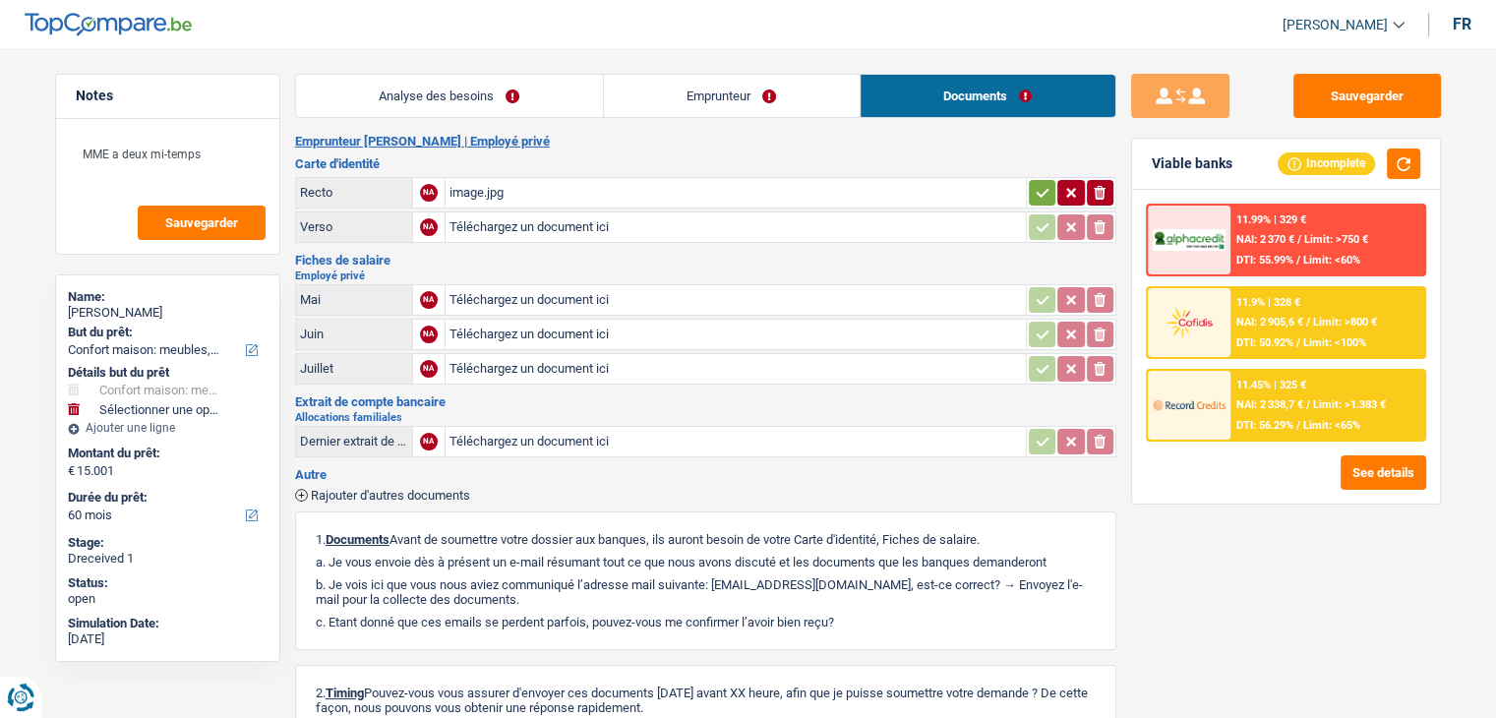
click at [504, 293] on input "Téléchargez un document ici" at bounding box center [736, 300] width 573 height 30
type input "C:\fakepath\MULUNDA FP.pdf"
click at [1346, 80] on button "Sauvegarder" at bounding box center [1368, 96] width 148 height 44
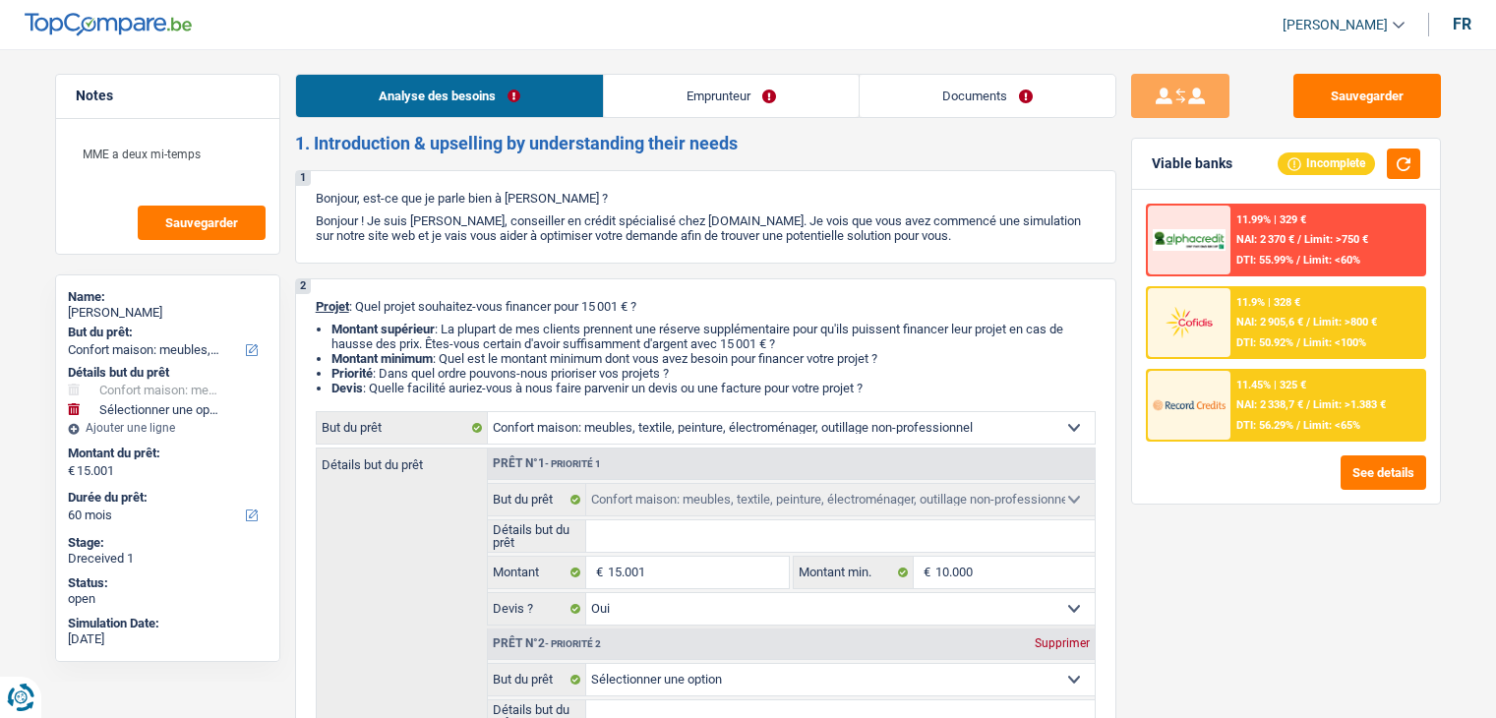
select select "household"
select select "60"
select select "household"
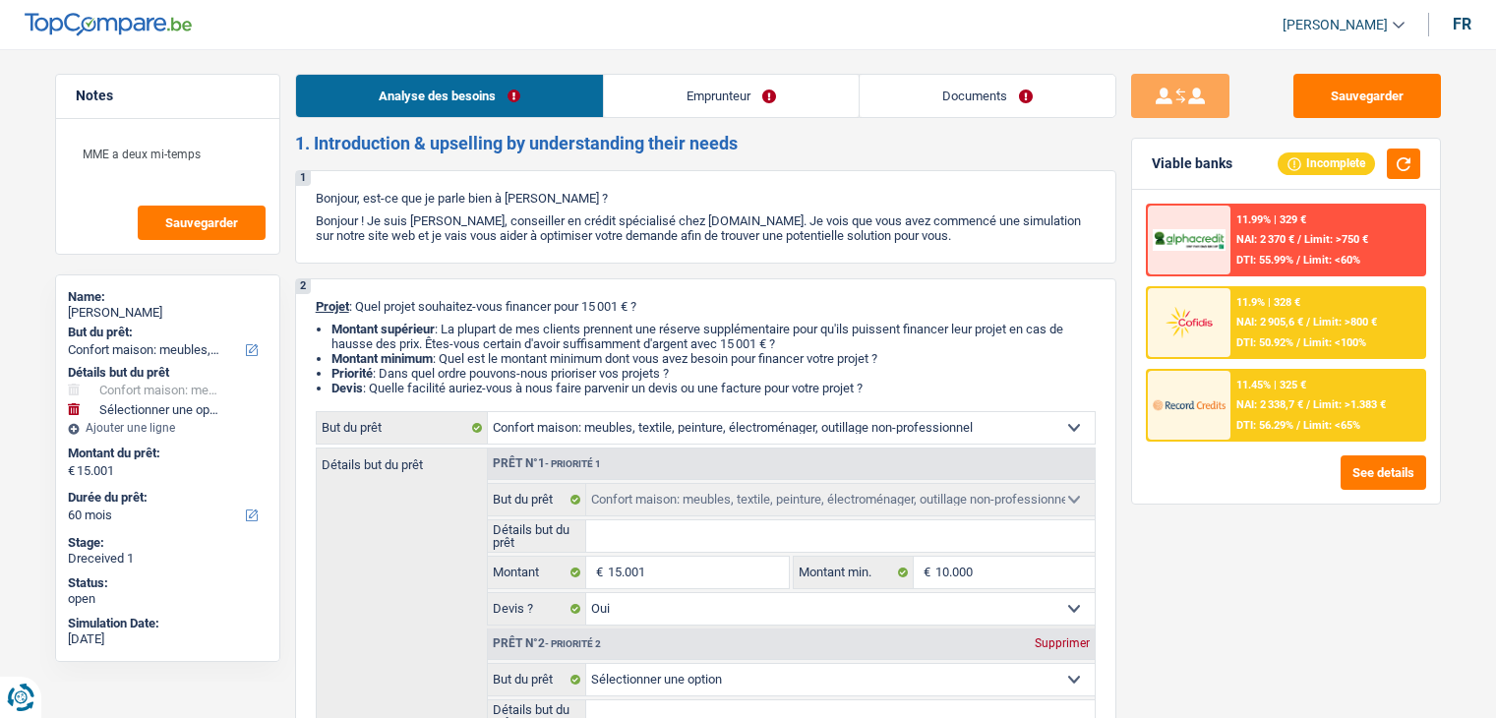
select select "yes"
select select "60"
select select "privateEmployee"
select select "familyAllowances"
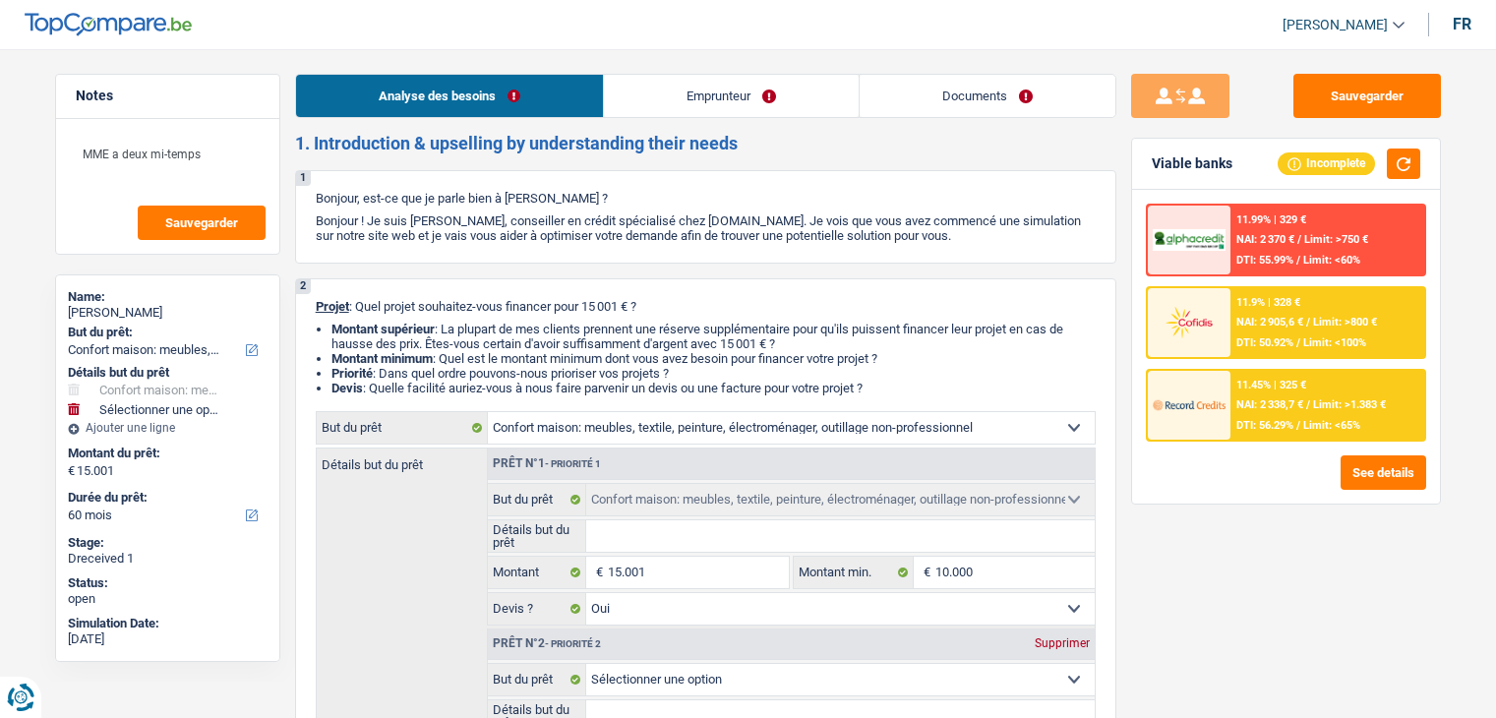
select select "netSalary"
select select "mealVouchers"
select select "other"
select select "ownerWithMortgage"
select select "mortgage"
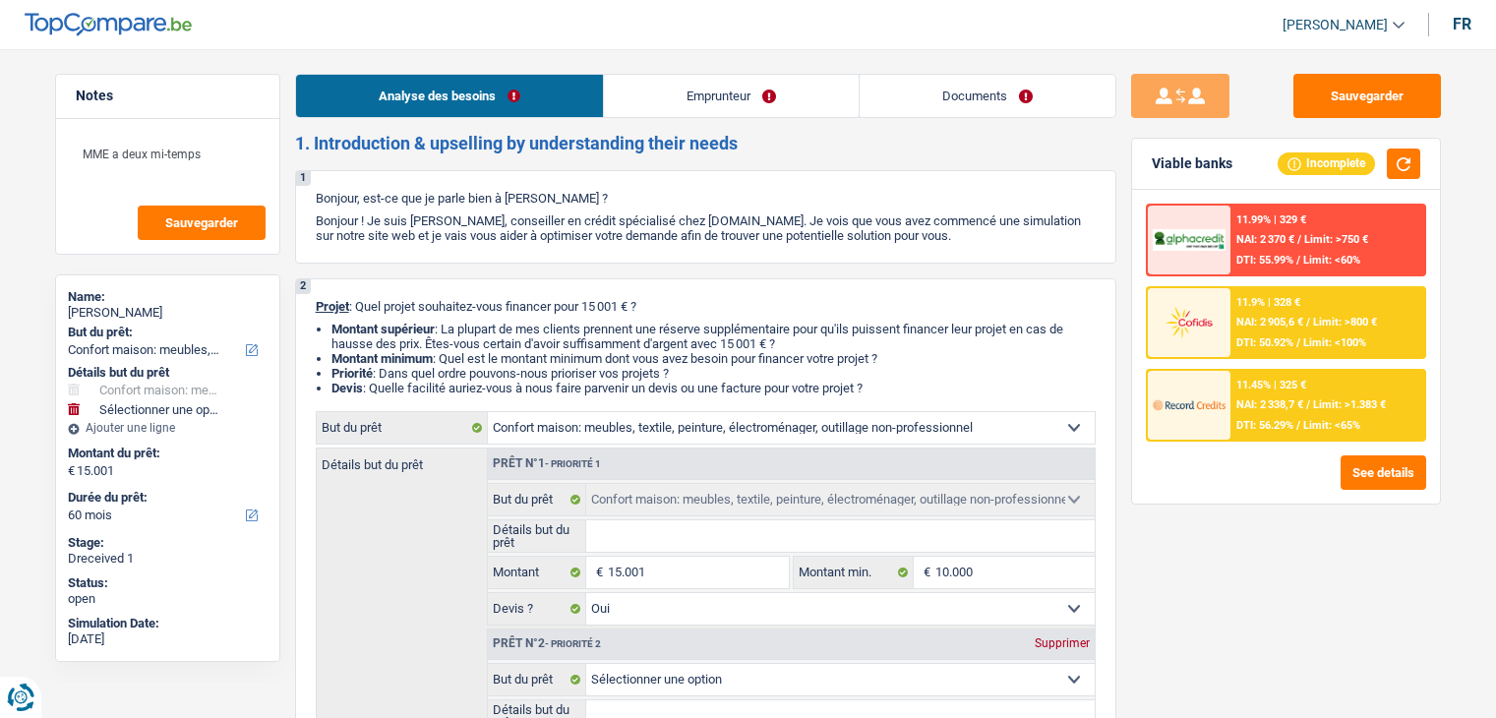
select select "300"
select select "carLoan"
select select "60"
select select "carLoan"
select select "60"
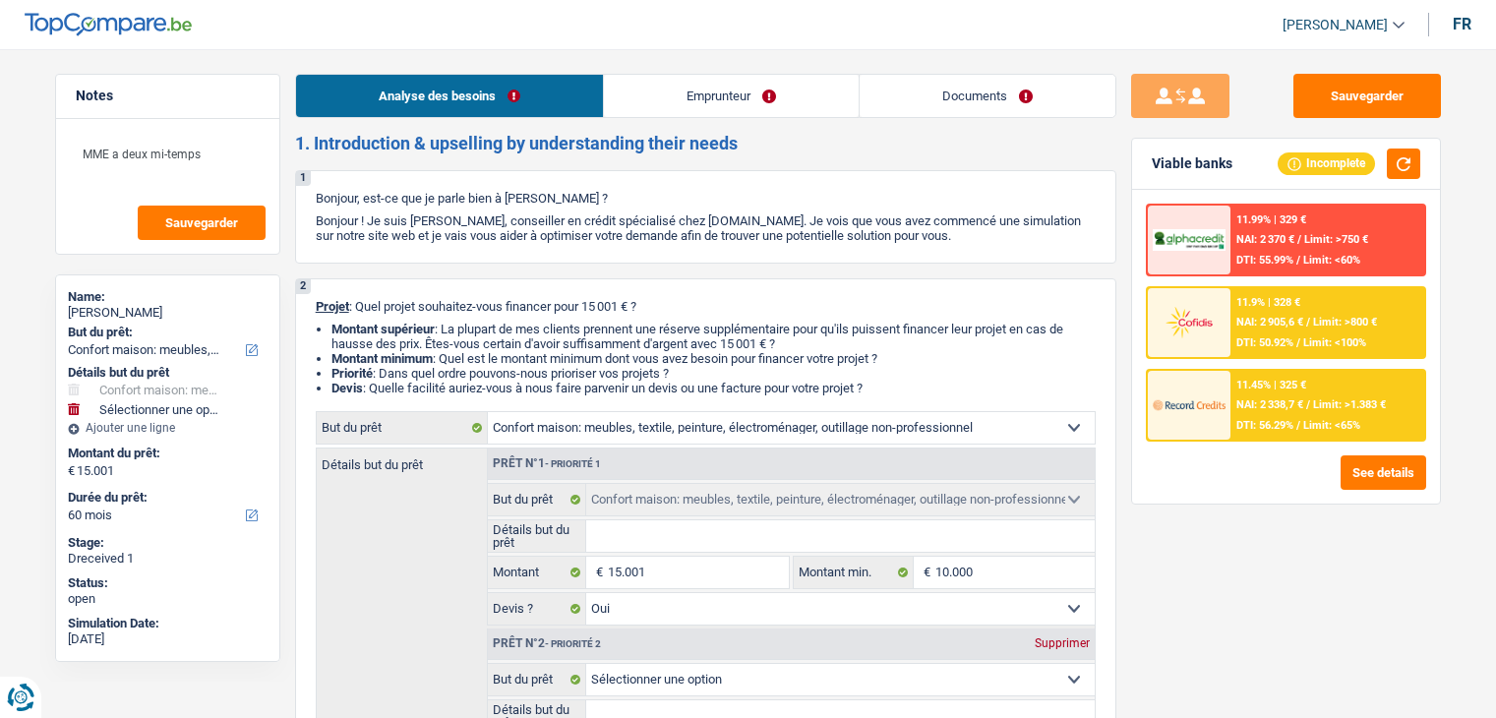
select select "cardOrCredit"
select select "household"
select select "yes"
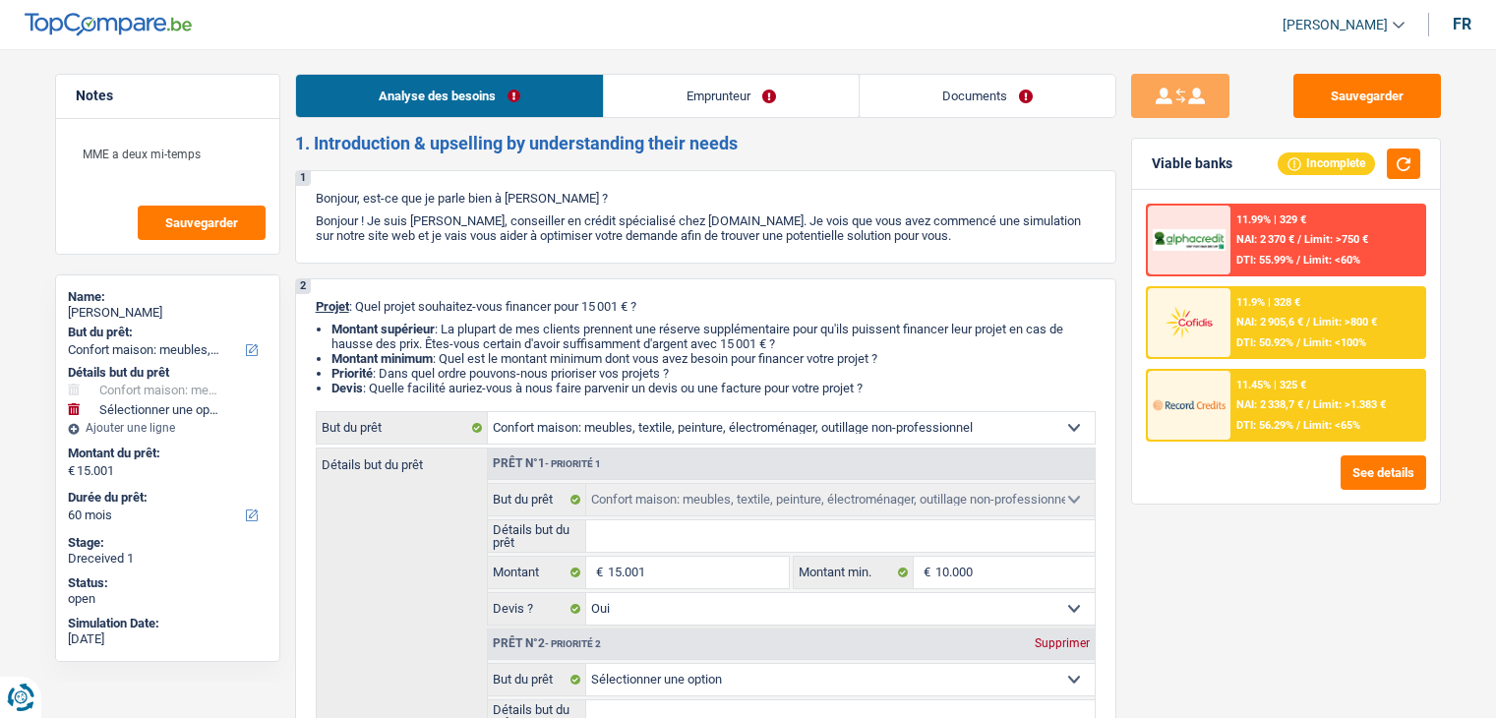
select select "60"
drag, startPoint x: 0, startPoint y: 0, endPoint x: 997, endPoint y: 104, distance: 1002.0
click at [997, 104] on link "Documents" at bounding box center [988, 96] width 256 height 42
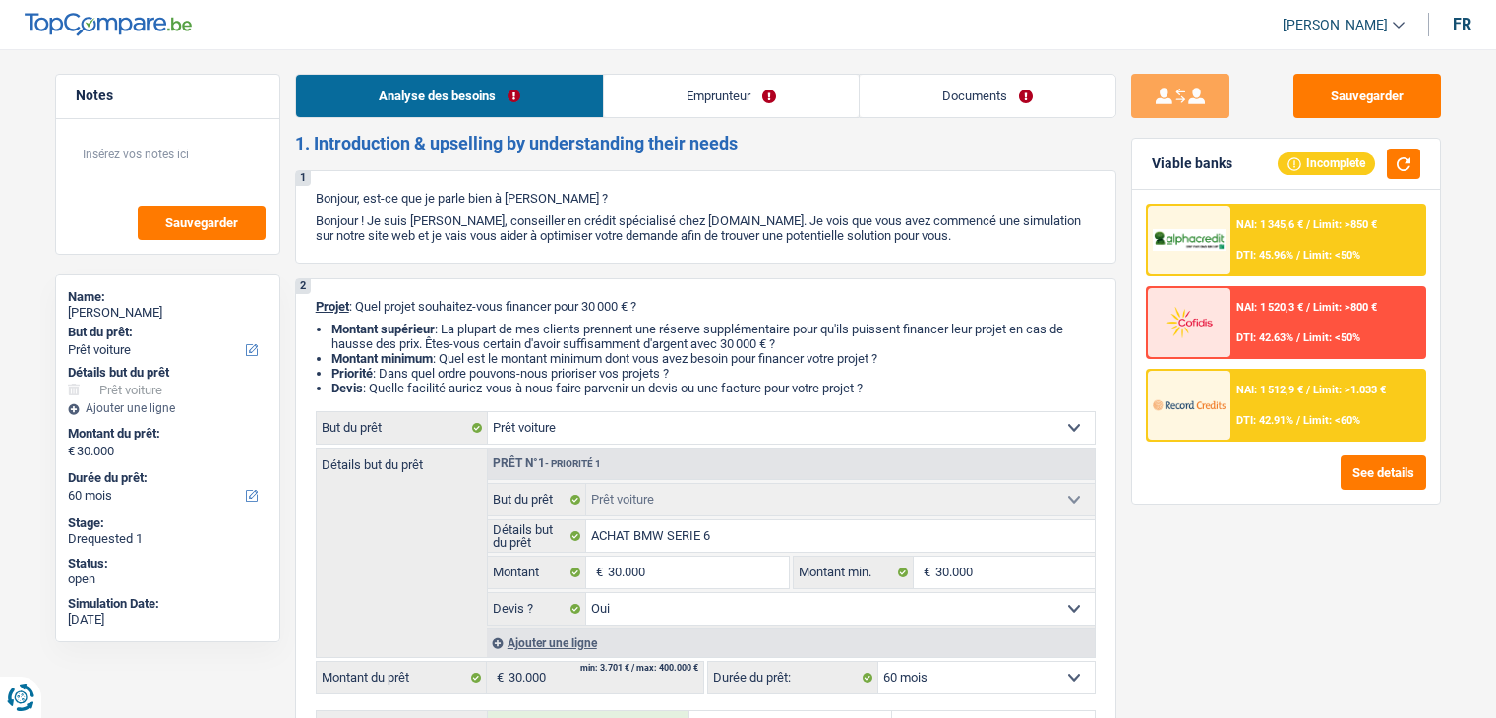
select select "car"
select select "60"
select select "car"
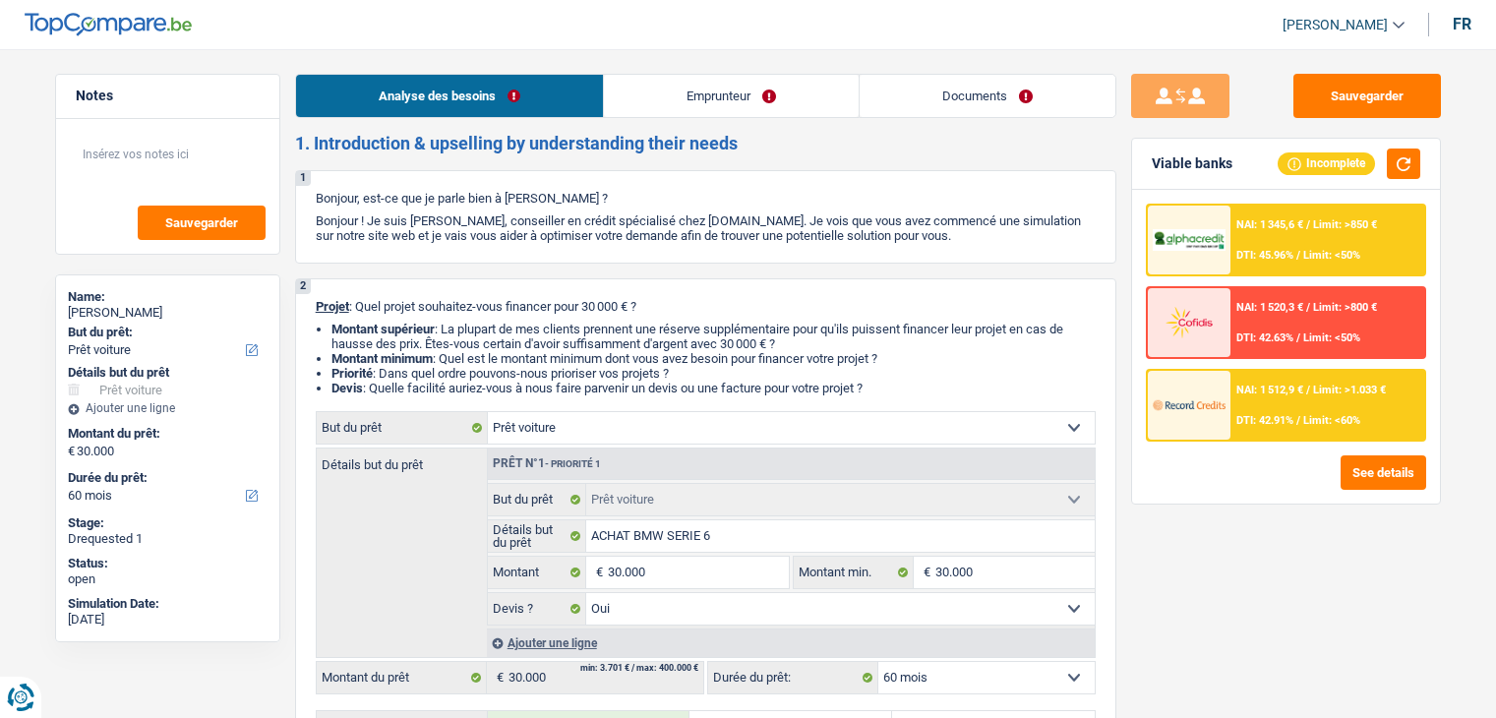
select select "yes"
select select "60"
select select "independent"
select select "netSalary"
select select "mealVouchers"
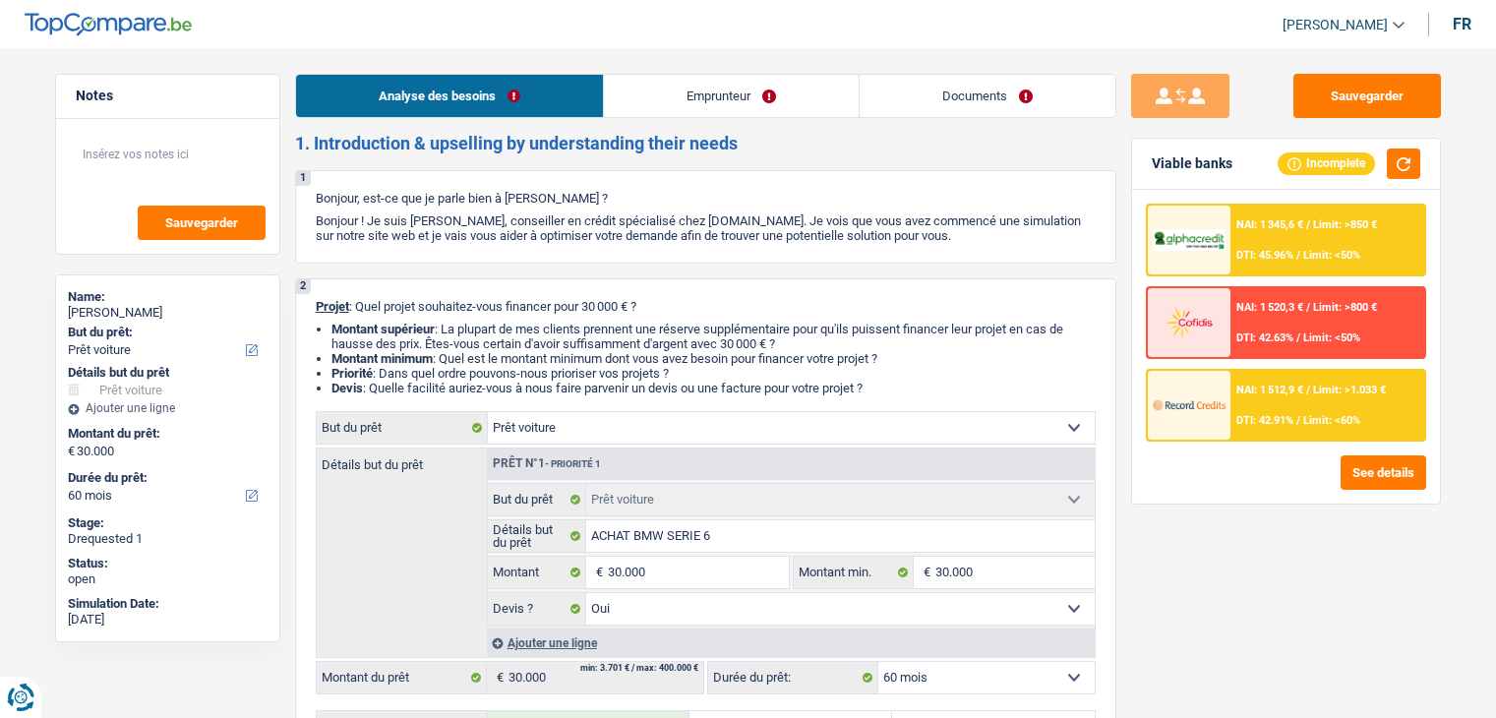
select select "rents"
select select "car"
select select "yes"
select select "60"
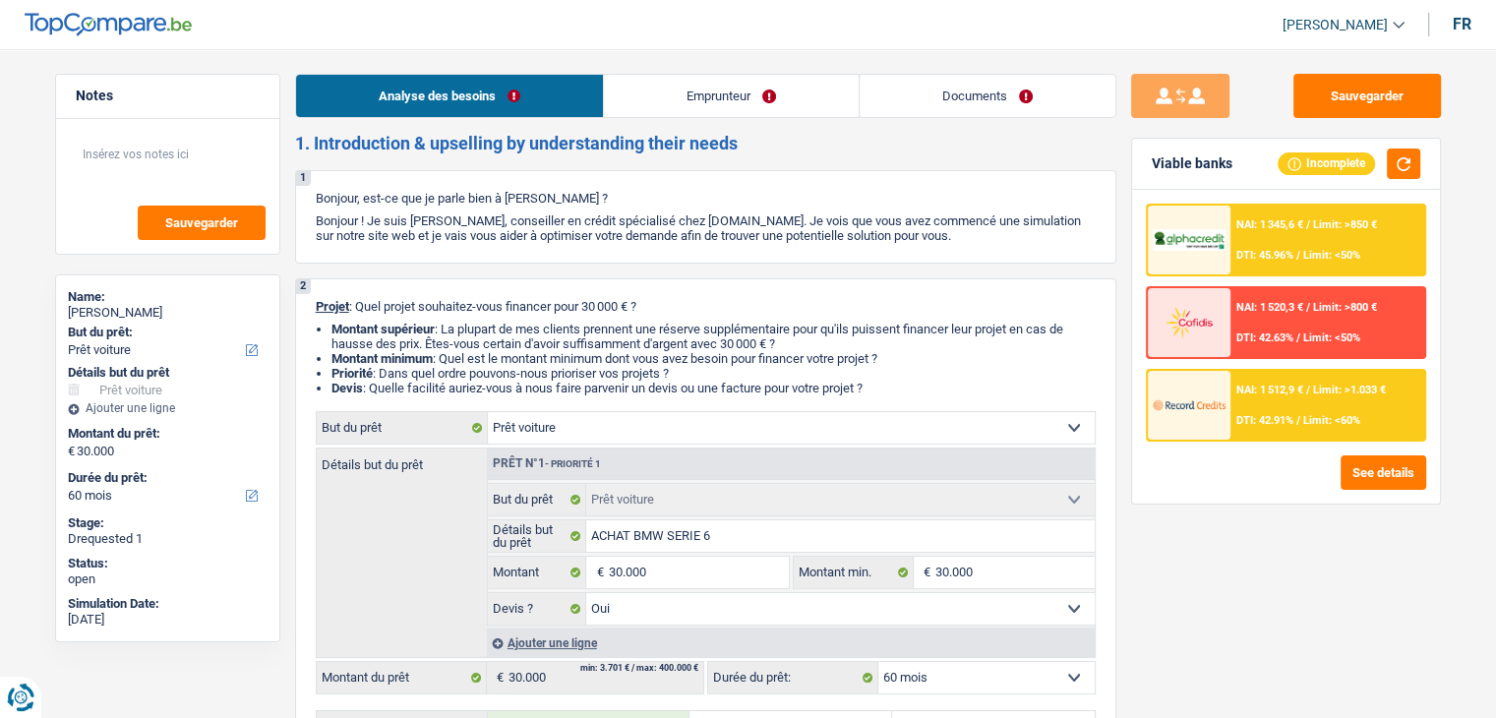
click at [942, 75] on link "Documents" at bounding box center [988, 96] width 256 height 42
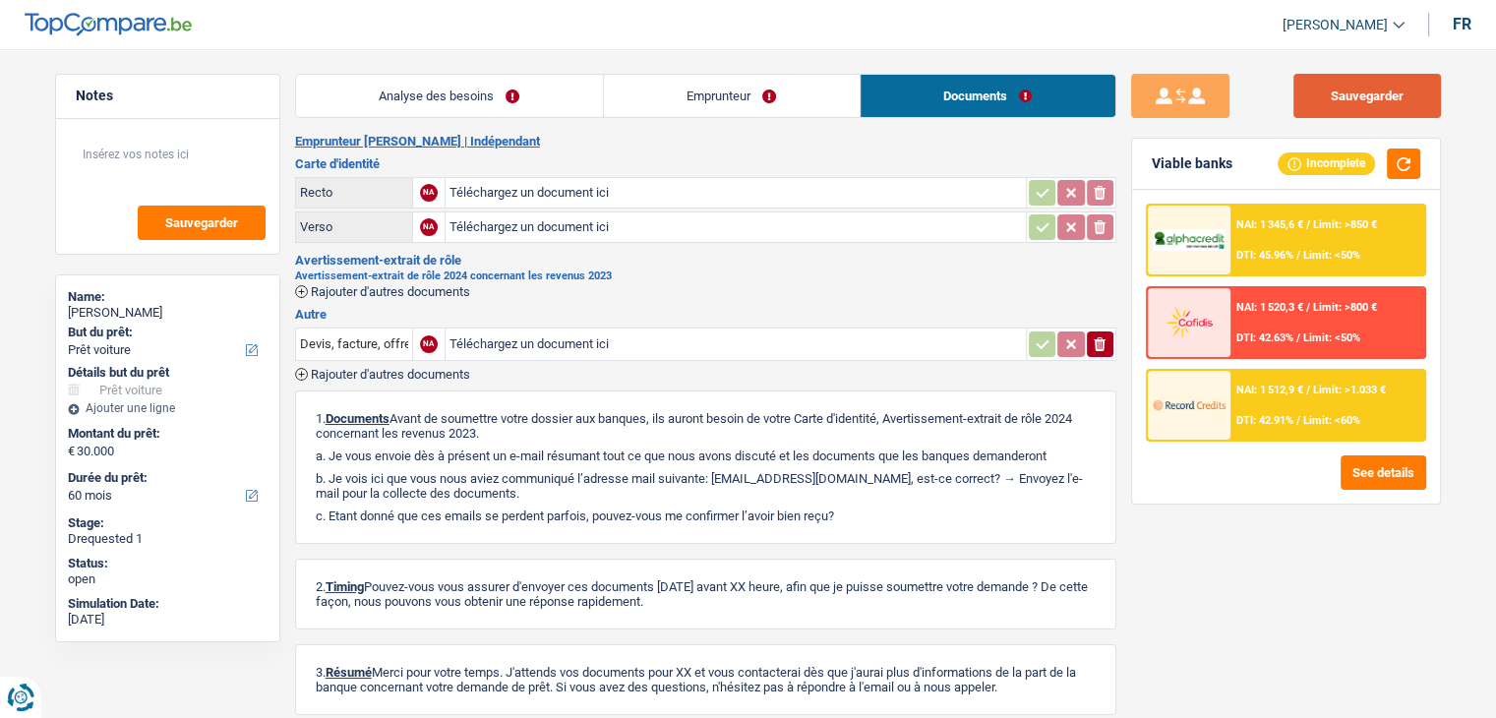
click at [1364, 111] on button "Sauvegarder" at bounding box center [1368, 96] width 148 height 44
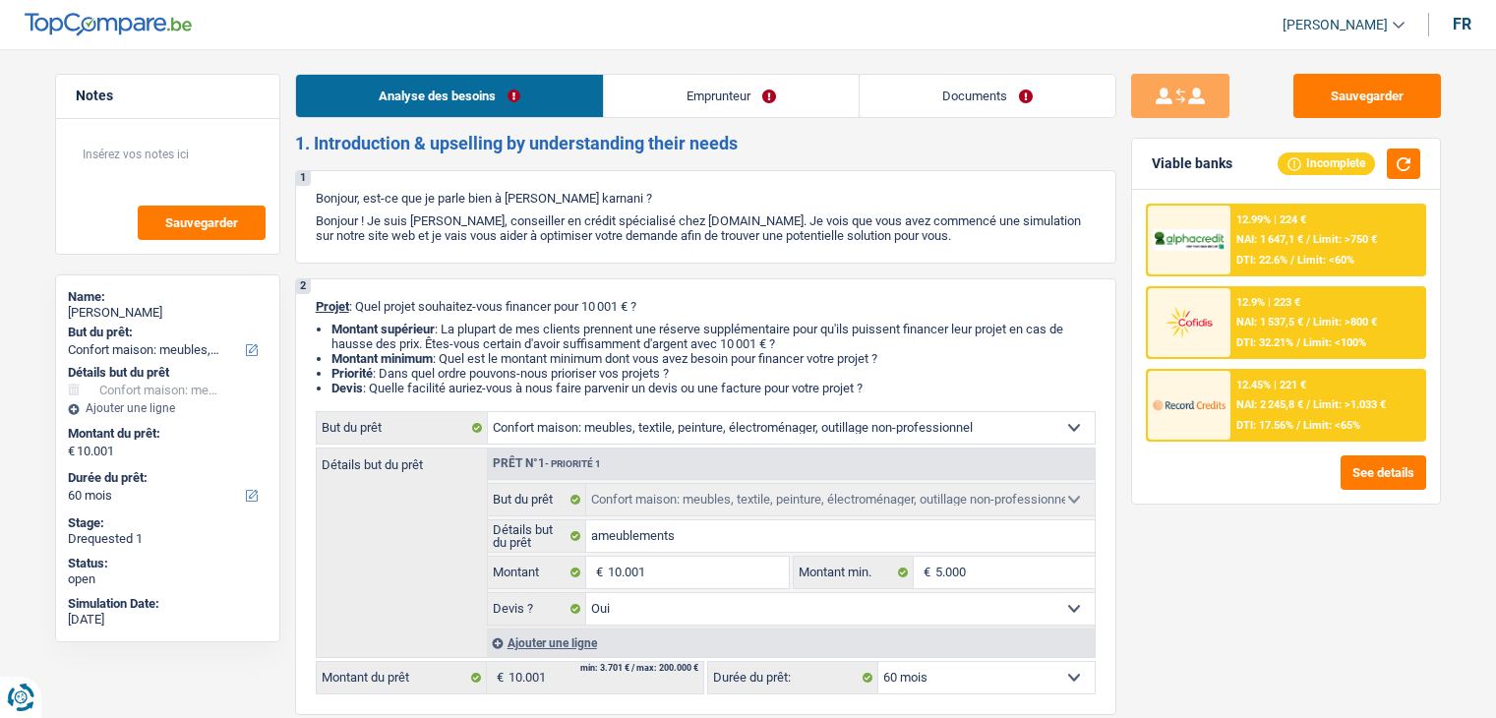
select select "household"
select select "60"
select select "household"
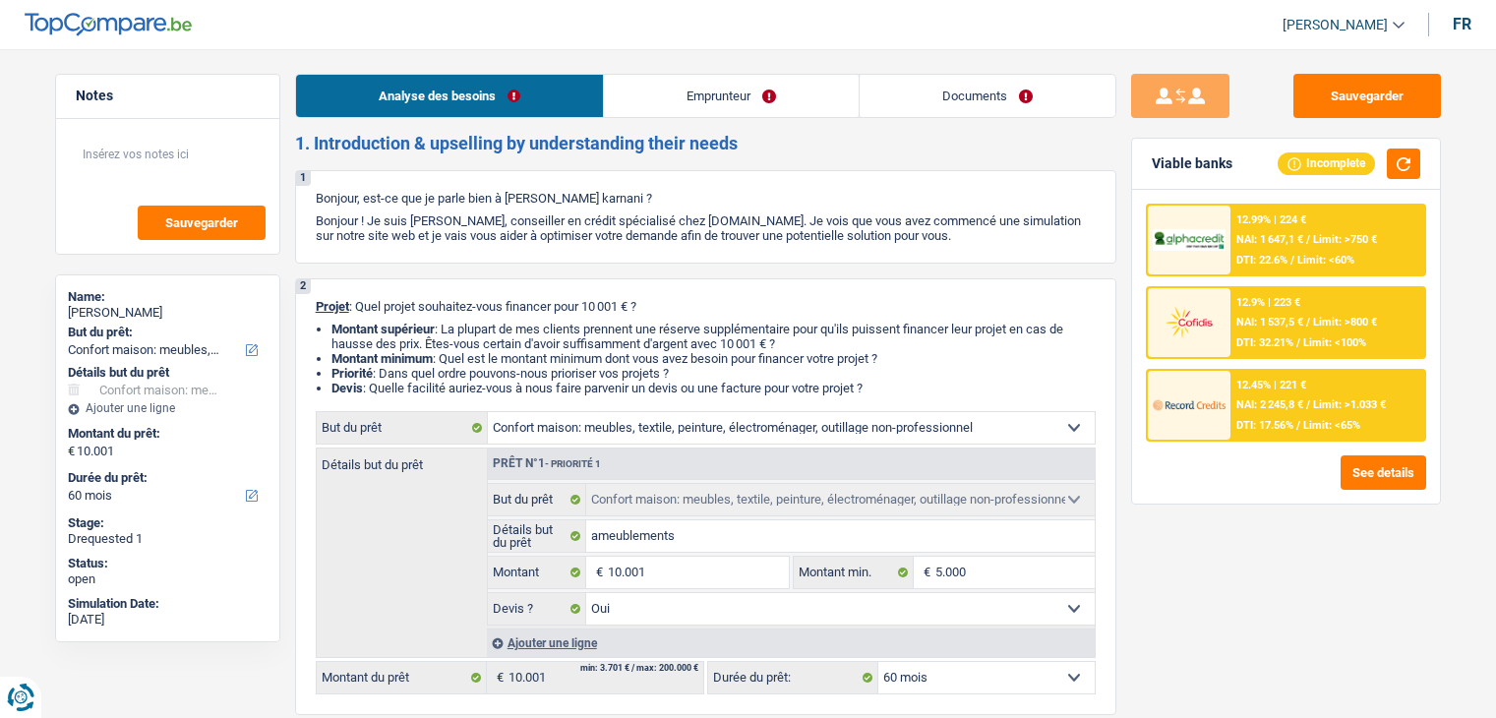
select select "yes"
select select "60"
select select "publicEmployee"
select select "netSalary"
select select "mealVouchers"
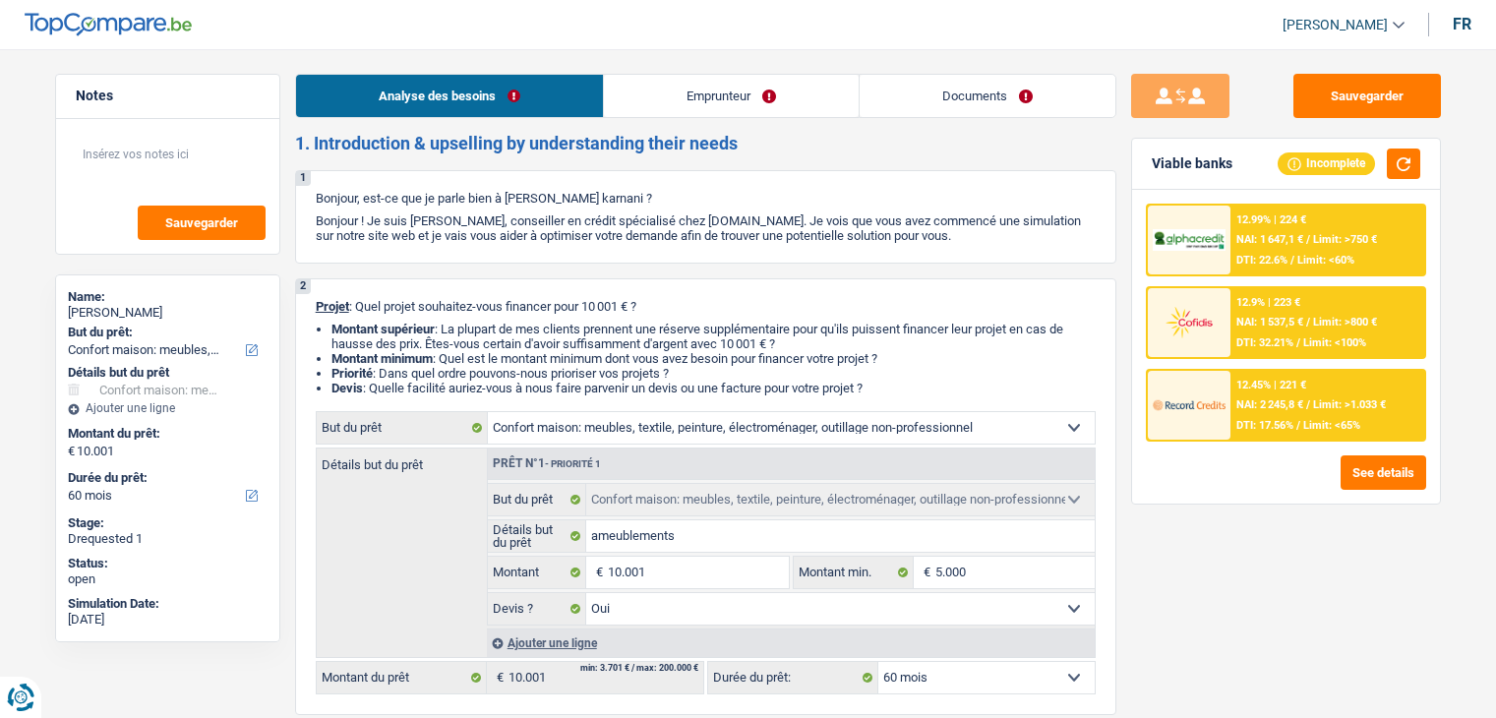
select select "liveWithParents"
select select "personalLoan"
select select "hobbies"
select select "24"
select select "cardOrCredit"
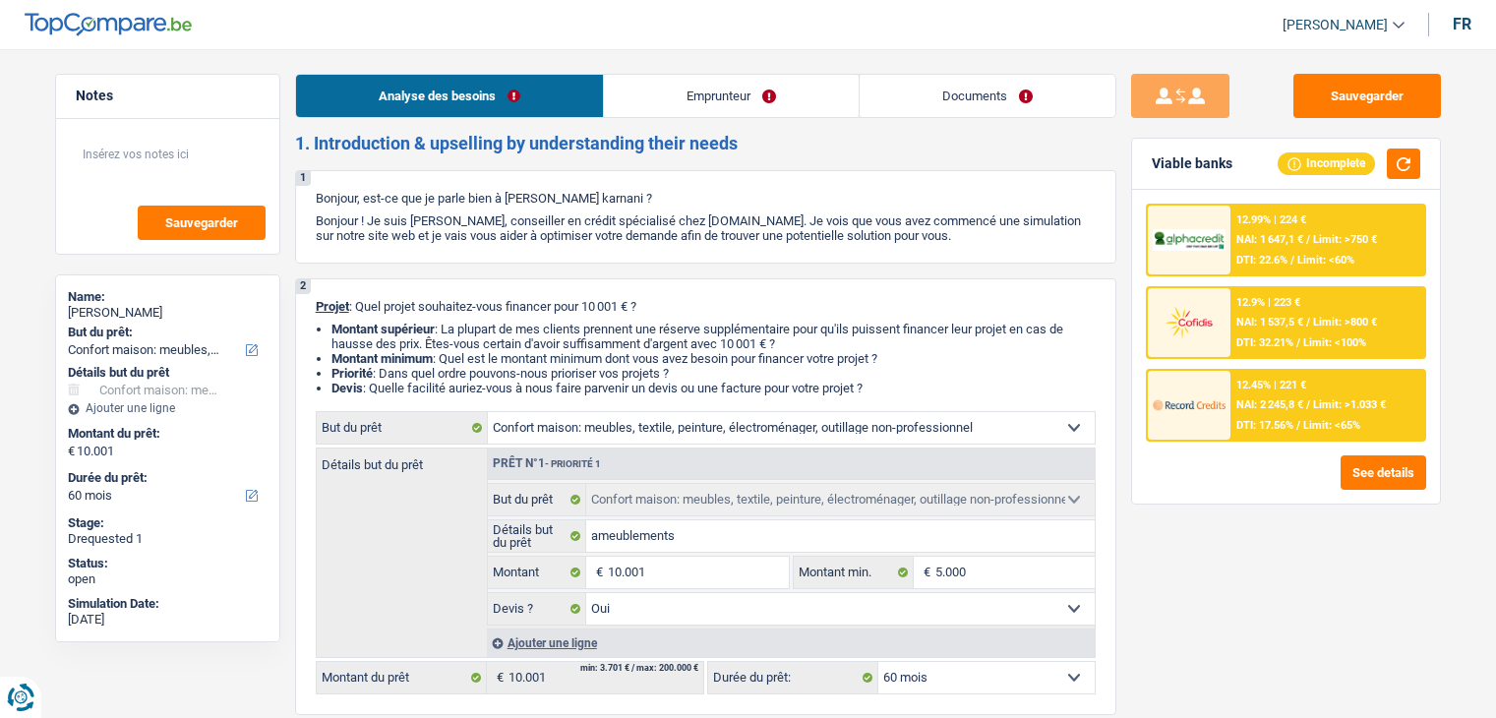
select select "household"
select select "yes"
select select "60"
click at [1314, 91] on button "Sauvegarder" at bounding box center [1368, 96] width 148 height 44
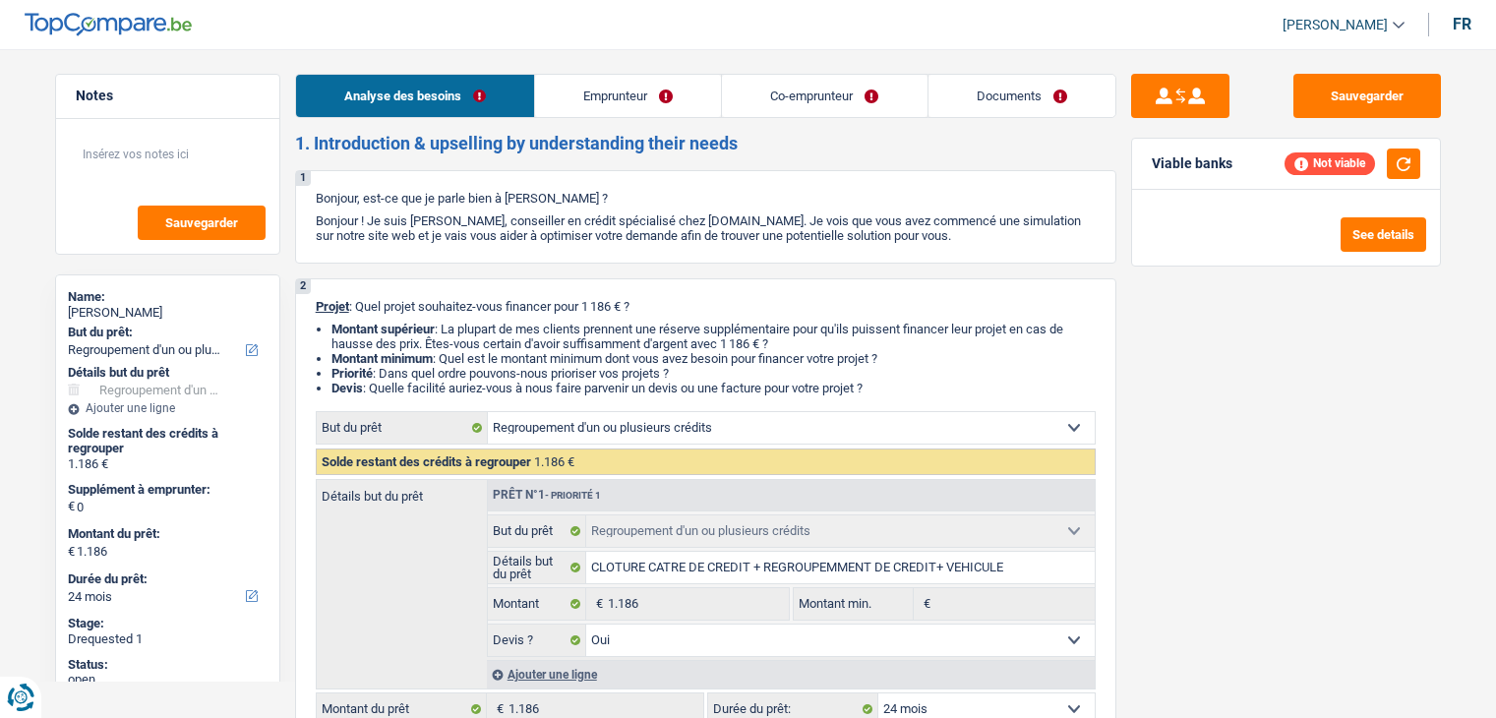
select select "refinancing"
select select "24"
select select "refinancing"
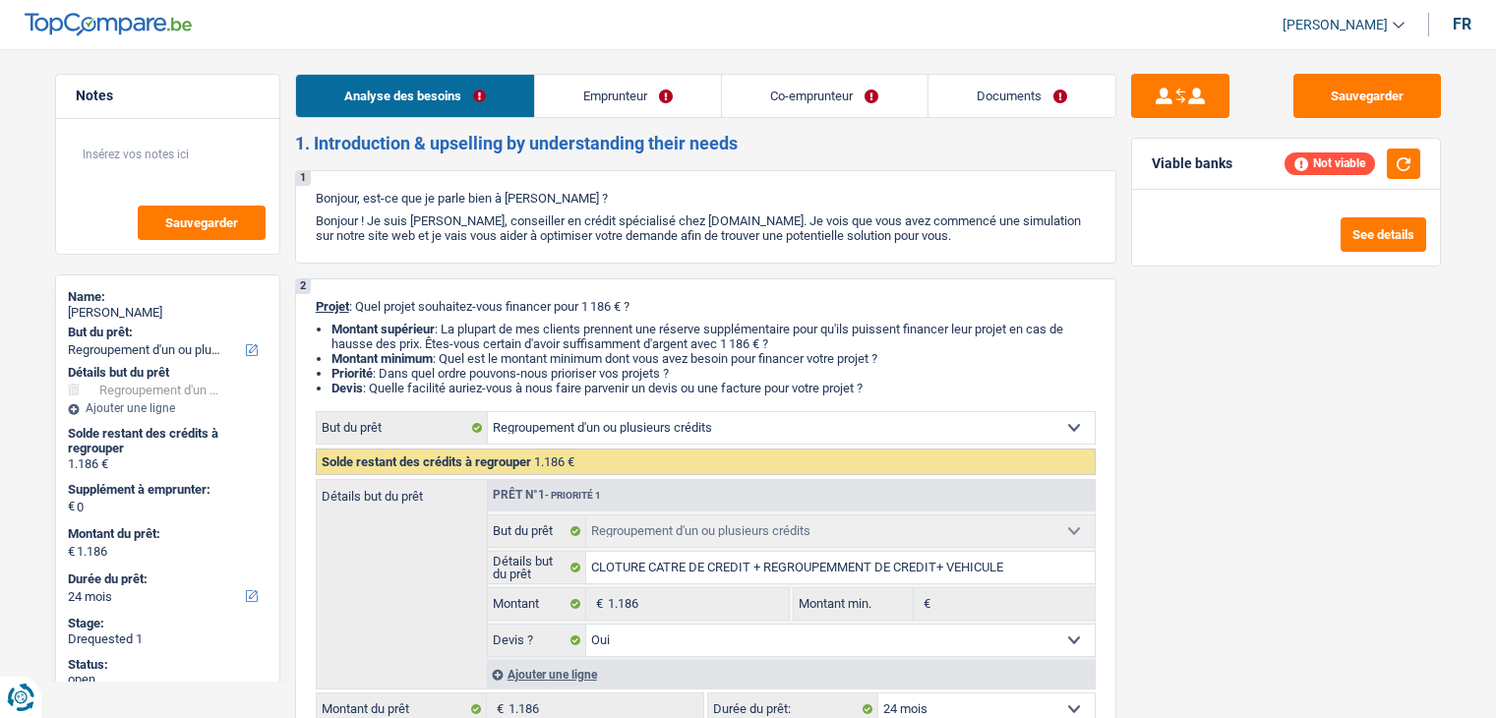
select select "yes"
select select "24"
select select "retired"
select select "pension"
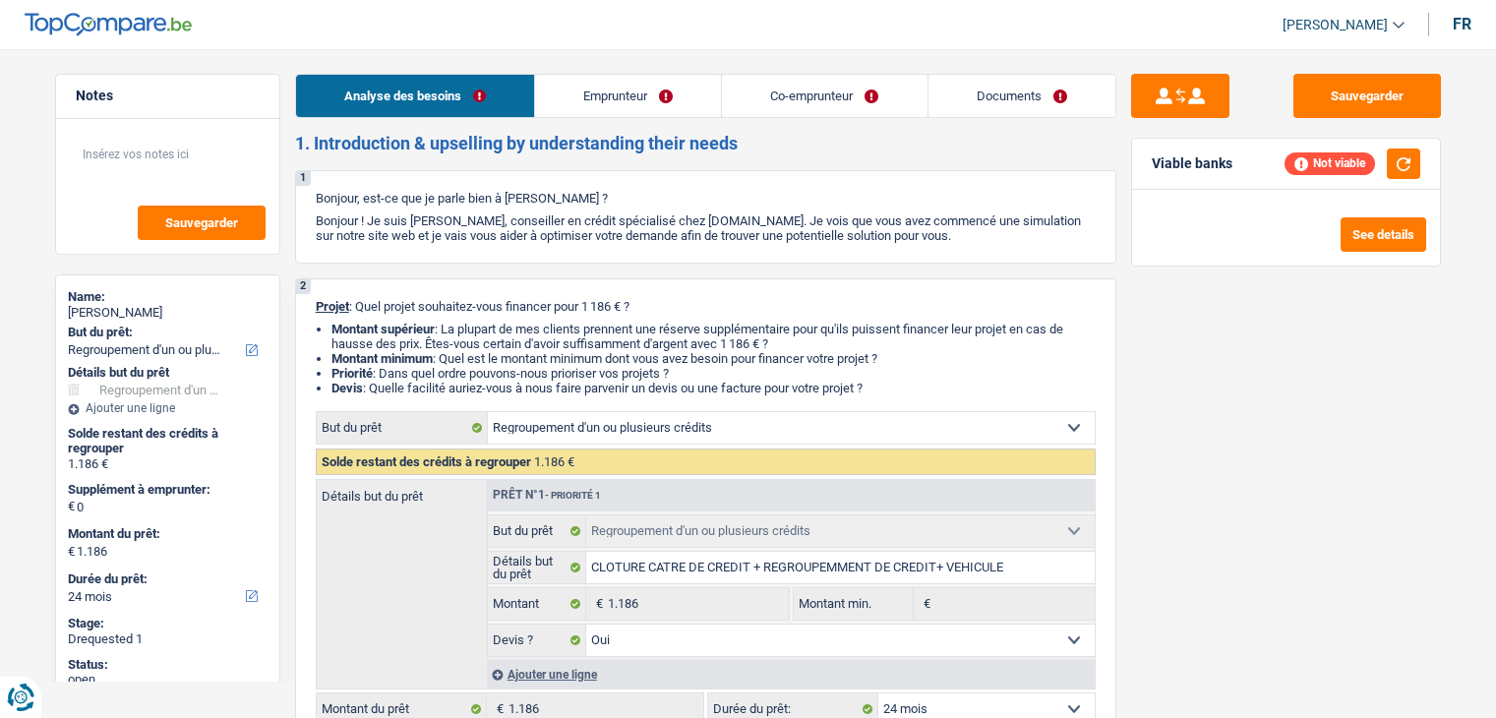
select select "pension"
select select "ownerWithMortgage"
select select "personalLoan"
select select "medicalFees"
select select "60"
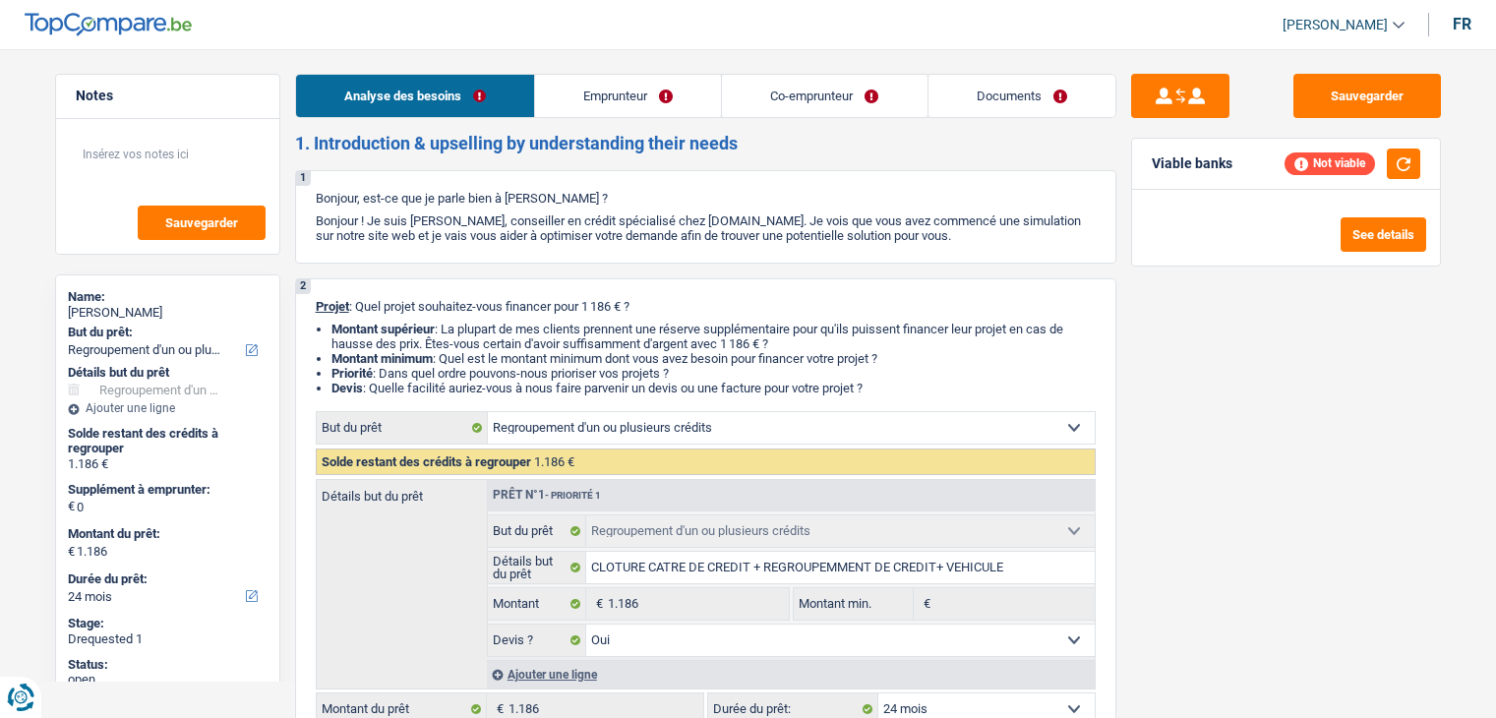
select select "cardOrCredit"
select select "mortgage"
select select "420"
select select "refinancing"
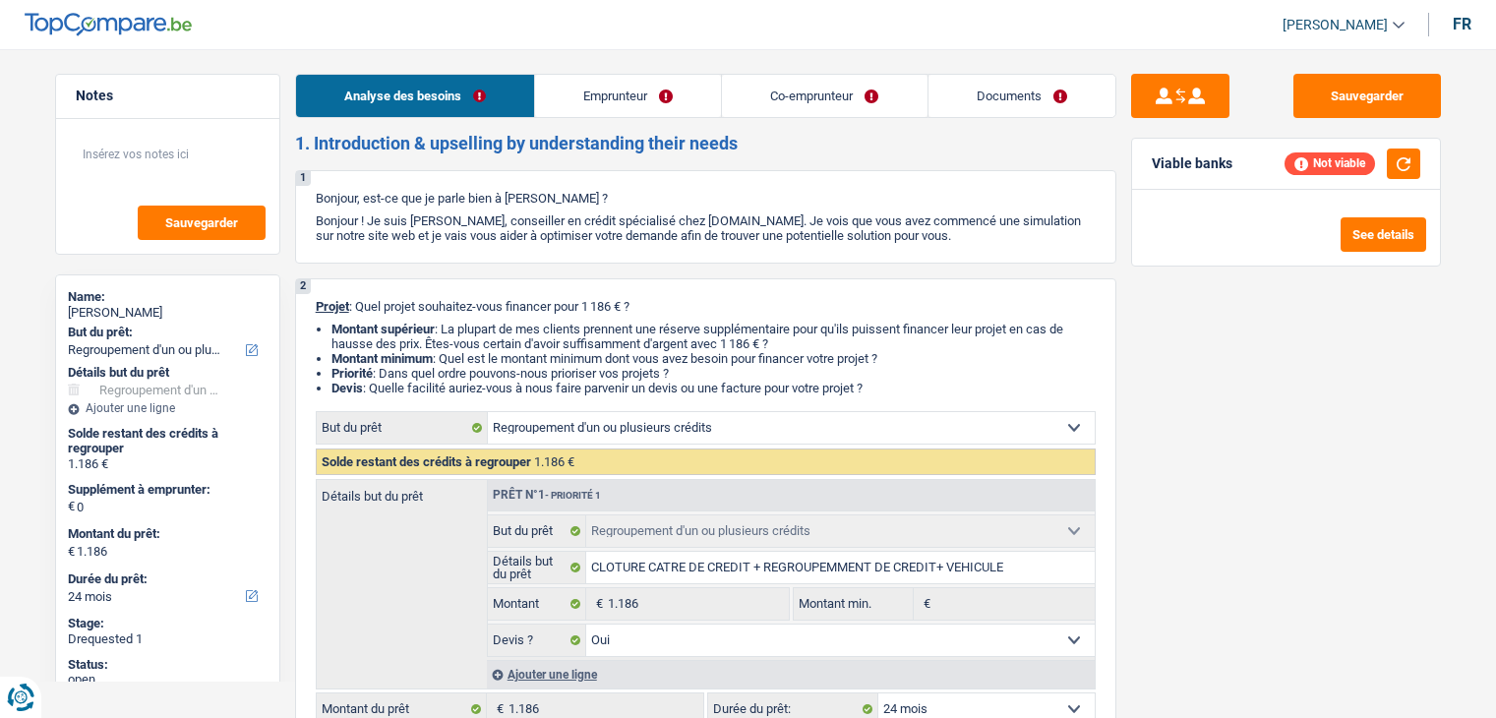
select select "yes"
select select "24"
click at [1018, 87] on link "Documents" at bounding box center [1022, 96] width 187 height 42
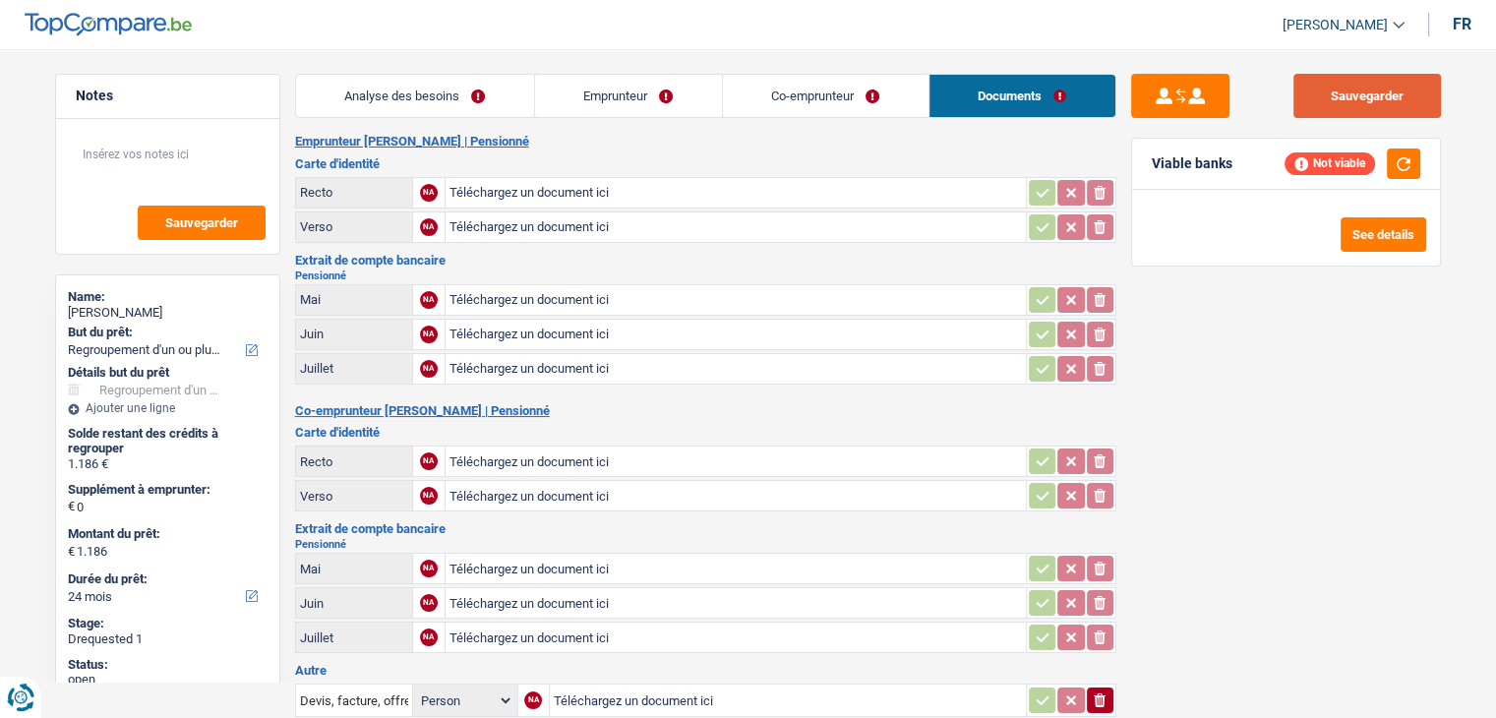
click at [1347, 91] on button "Sauvegarder" at bounding box center [1368, 96] width 148 height 44
